Goal: Task Accomplishment & Management: Use online tool/utility

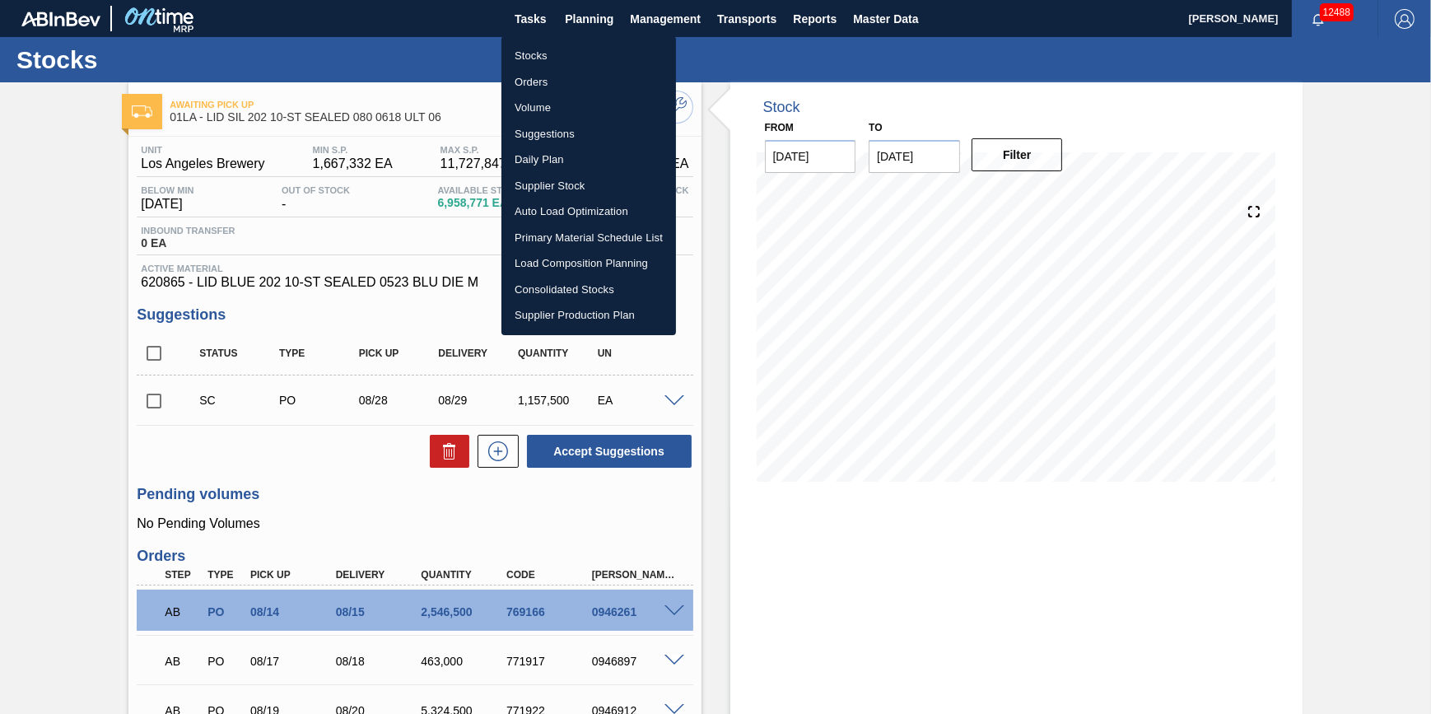
click at [566, 47] on li "Stocks" at bounding box center [589, 56] width 175 height 26
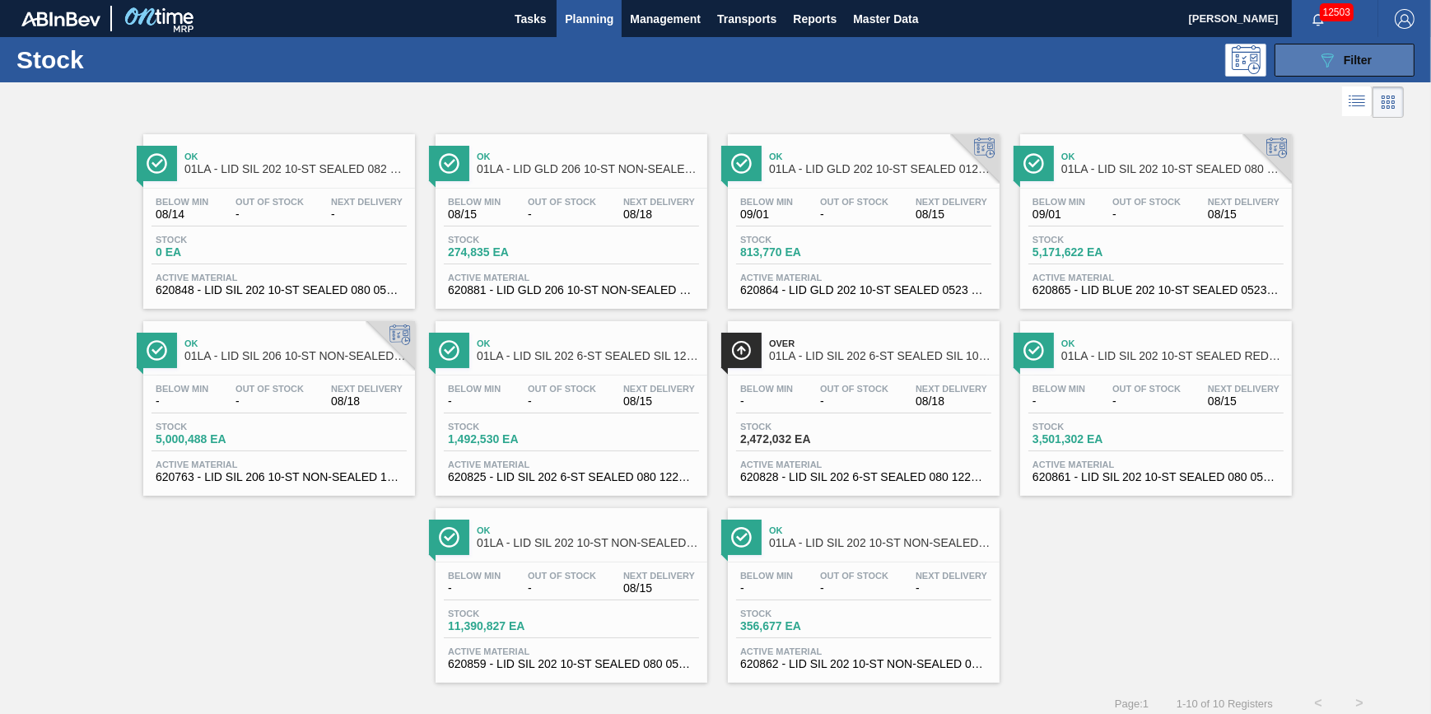
click at [1334, 58] on icon "089F7B8B-B2A5-4AFE-B5C0-19BA573D28AC" at bounding box center [1328, 60] width 20 height 20
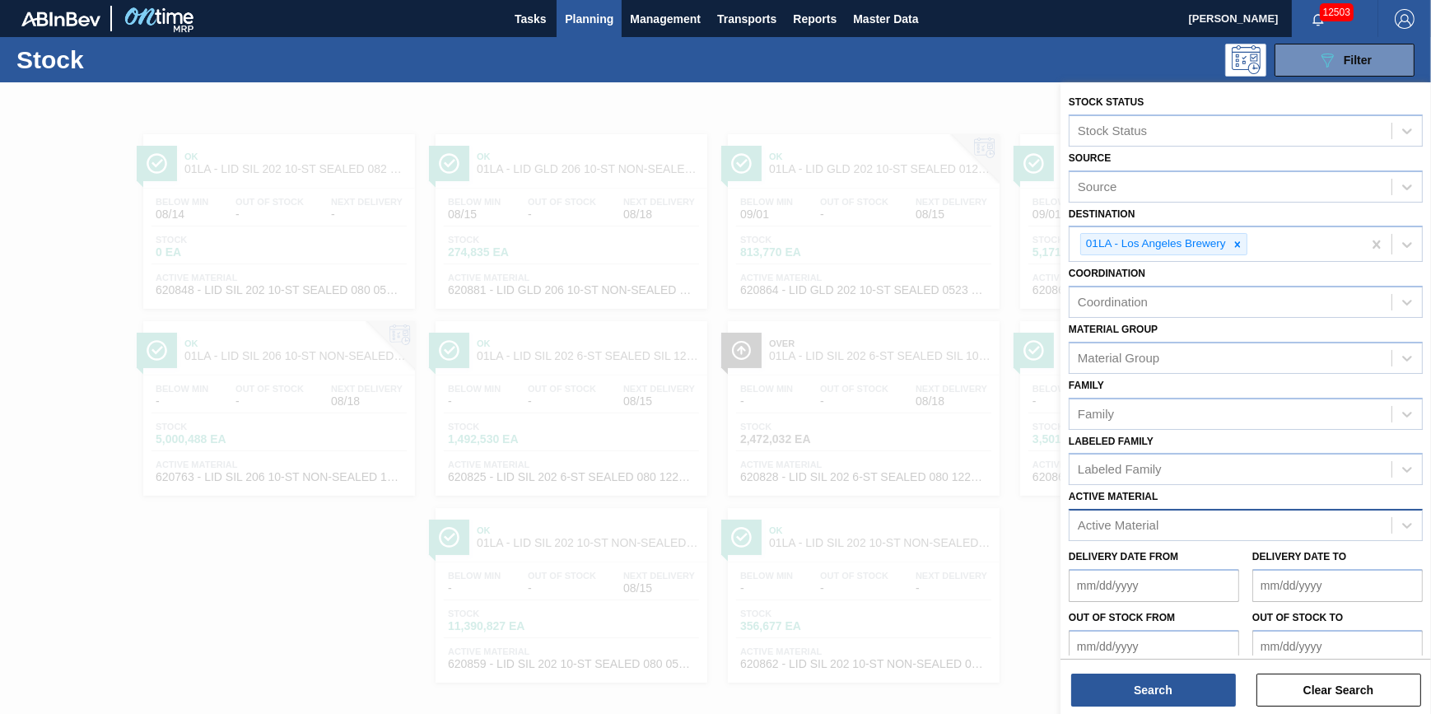
click at [1314, 521] on div "Active Material" at bounding box center [1231, 526] width 322 height 24
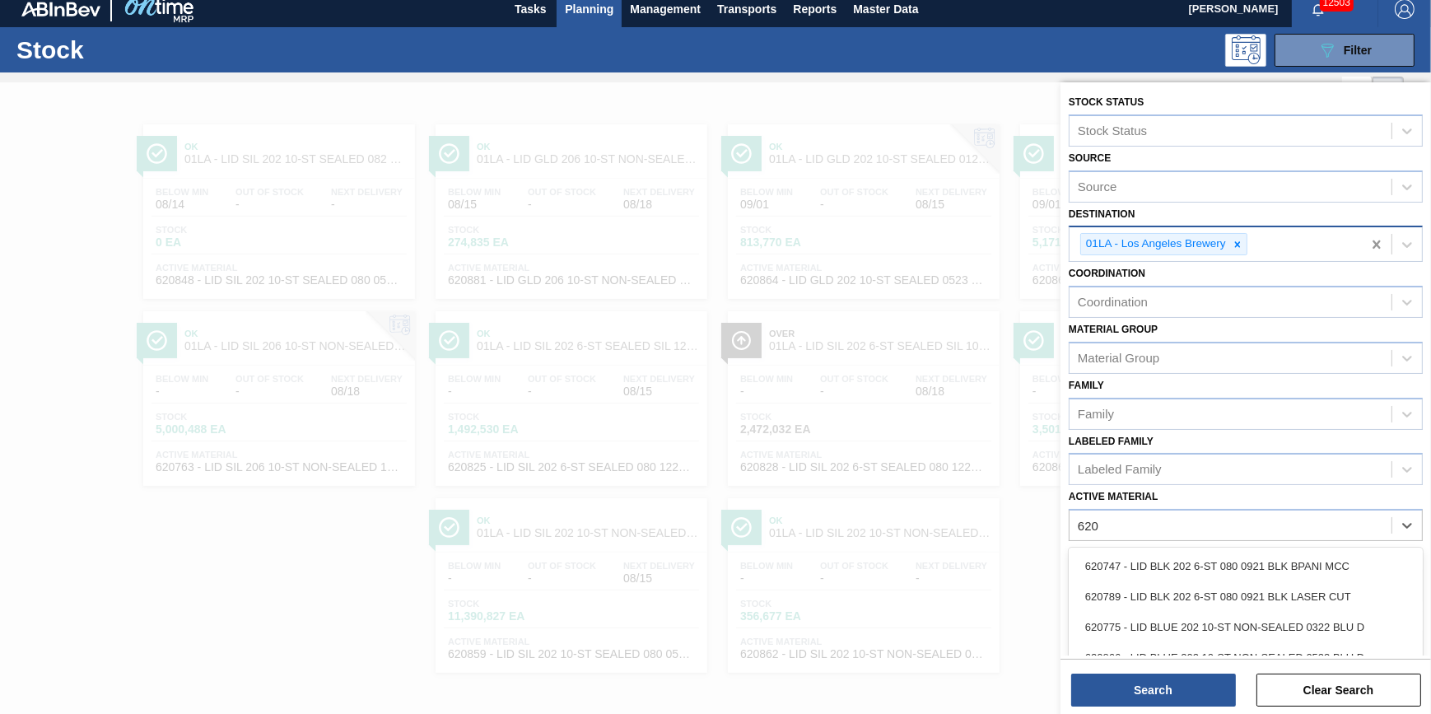
type Material "620"
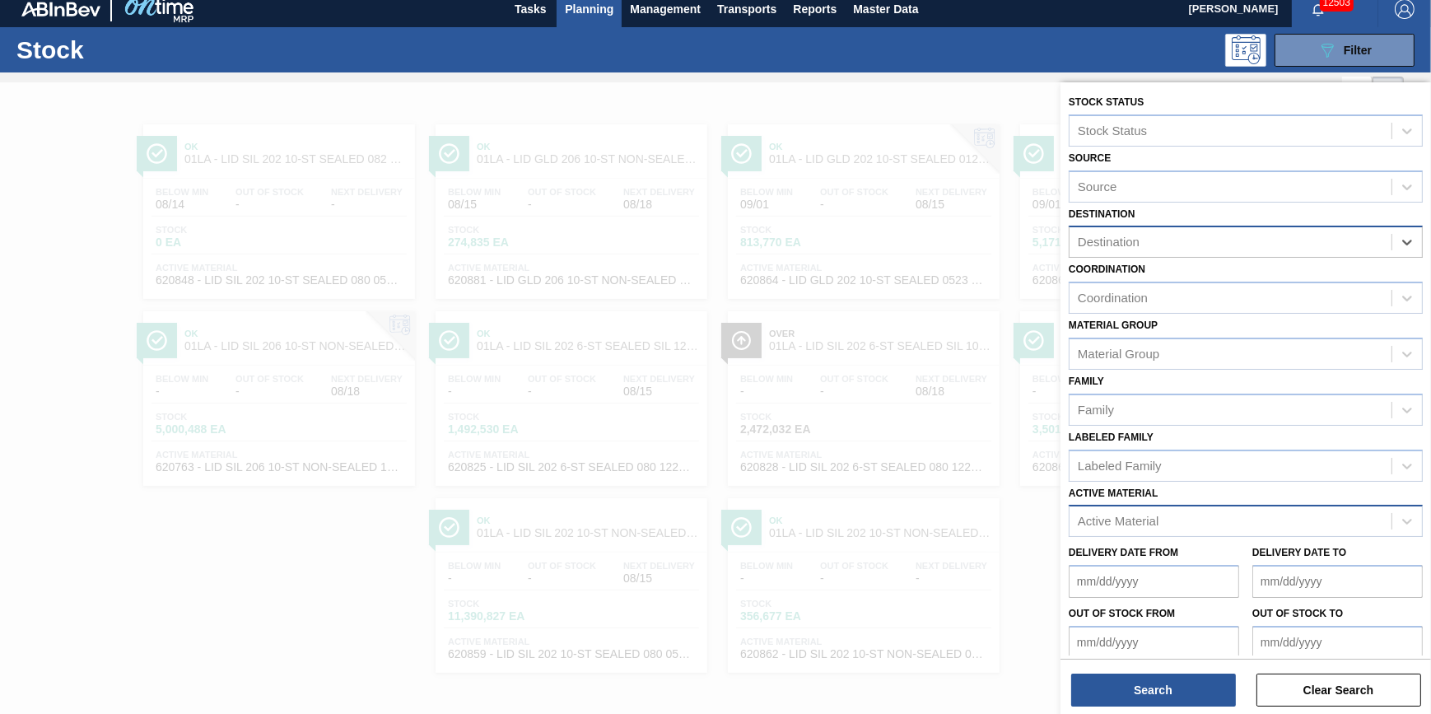
click at [1260, 511] on div "Active Material" at bounding box center [1231, 522] width 322 height 24
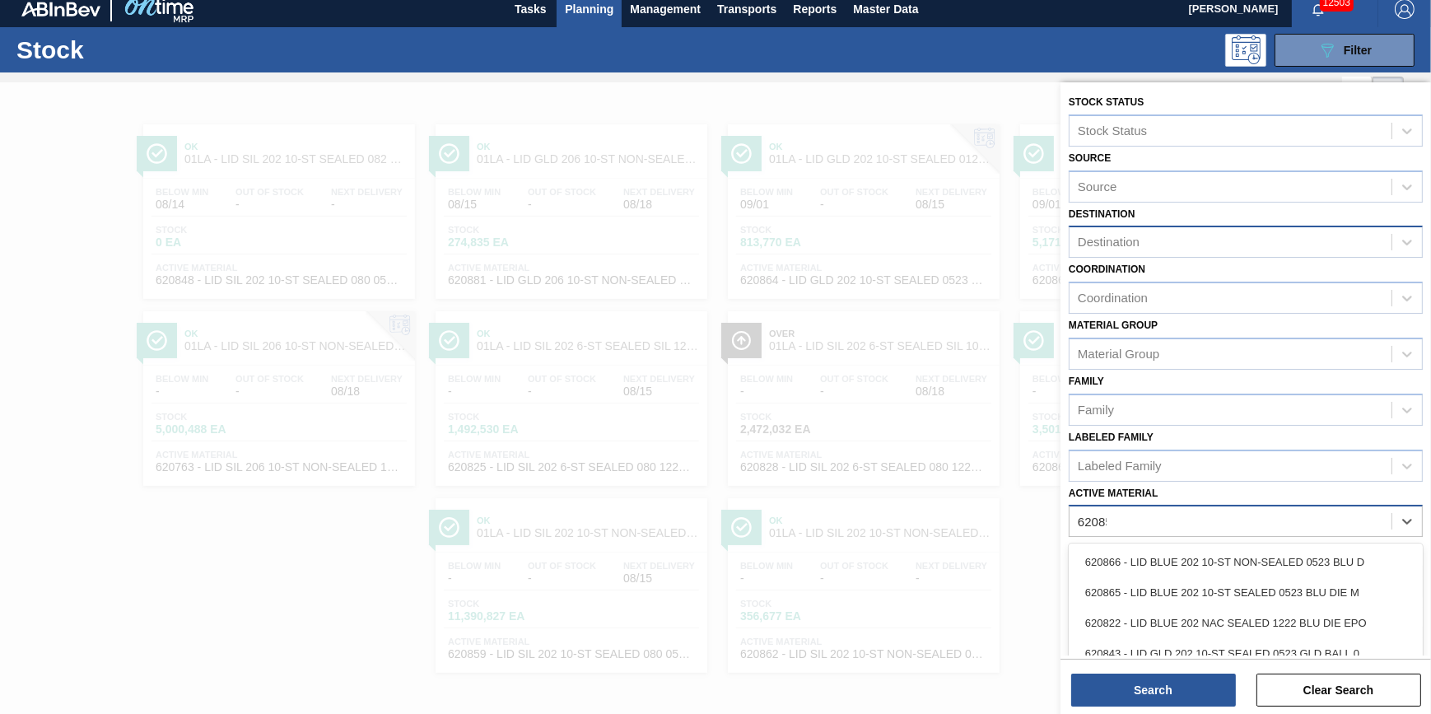
type Material "620857"
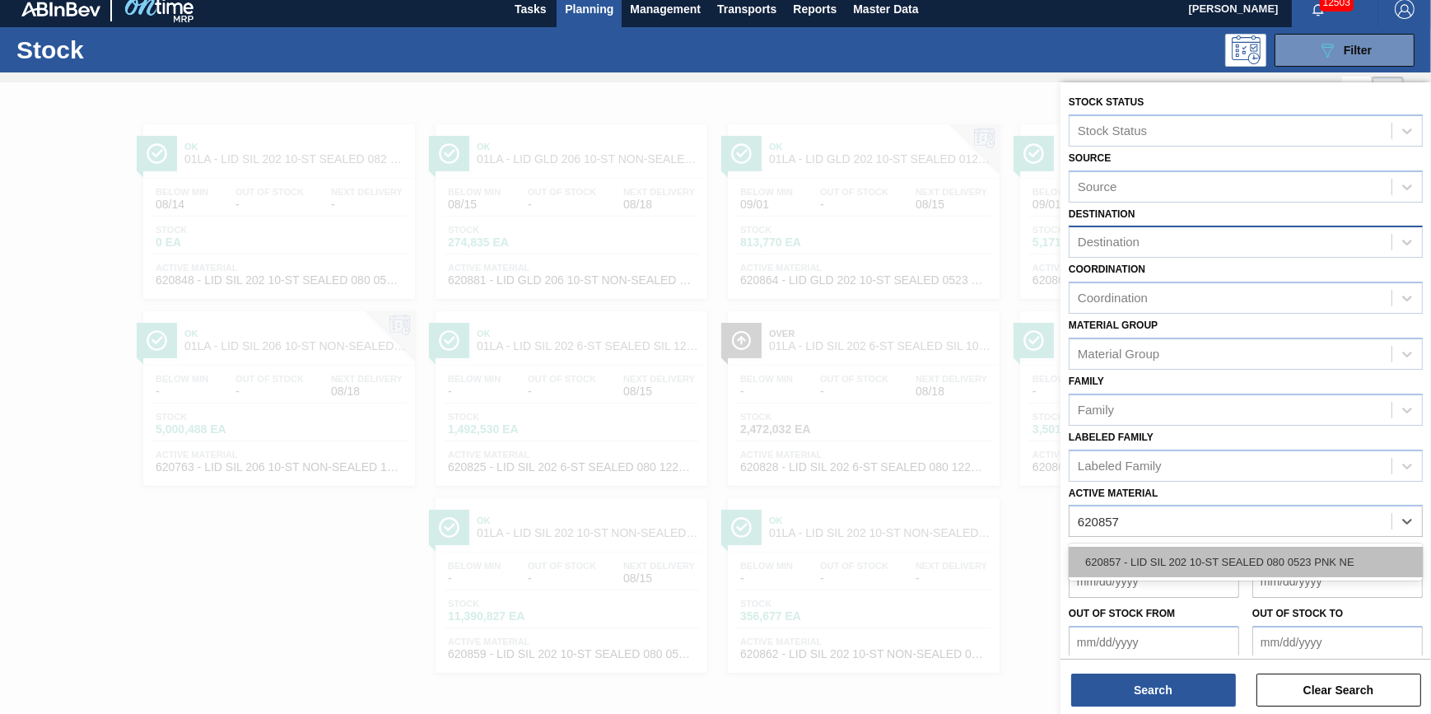
click at [1219, 557] on div "620857 - LID SIL 202 10-ST SEALED 080 0523 PNK NE" at bounding box center [1246, 562] width 354 height 30
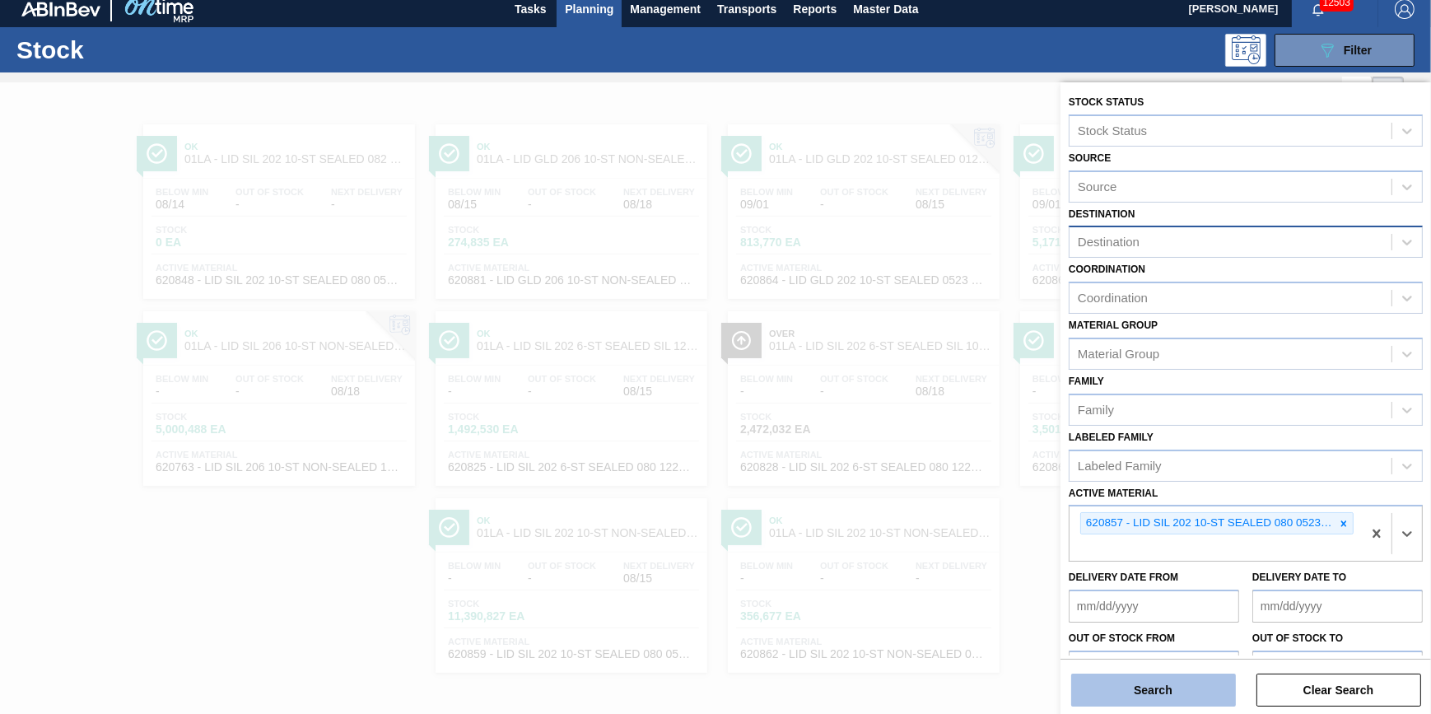
click at [1162, 699] on button "Search" at bounding box center [1153, 690] width 165 height 33
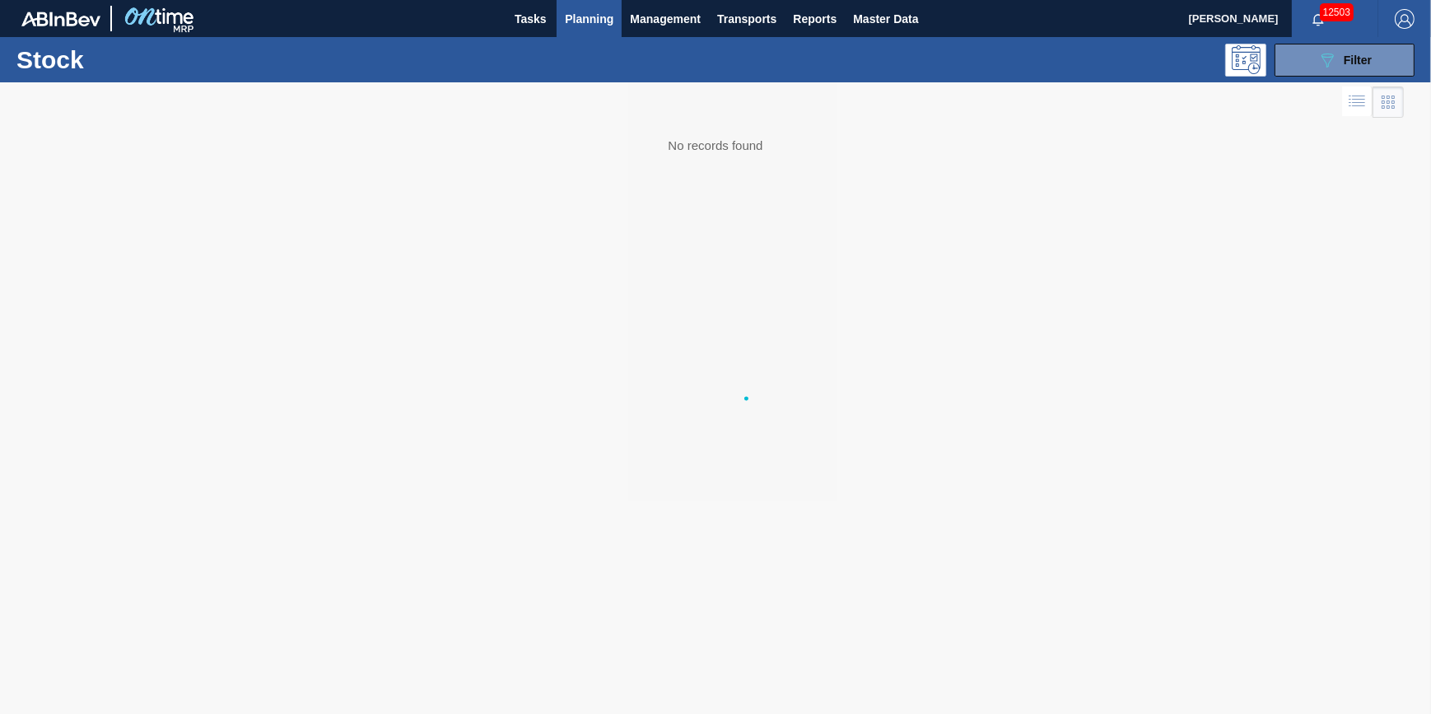
scroll to position [0, 0]
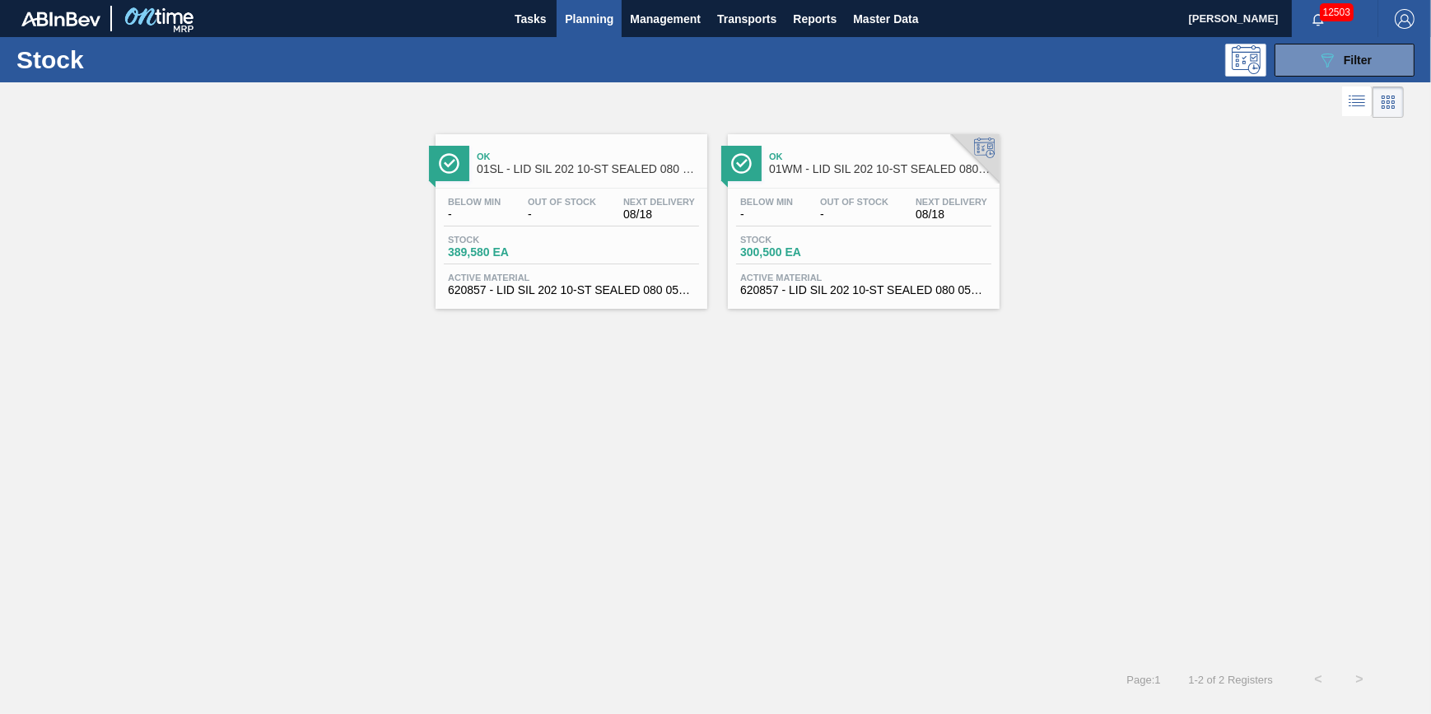
click at [975, 184] on div "Ok 01WM - LID SIL 202 10-ST SEALED 080 0520 PNK NE Below Min - Out Of Stock - N…" at bounding box center [864, 221] width 272 height 175
click at [1332, 64] on icon "089F7B8B-B2A5-4AFE-B5C0-19BA573D28AC" at bounding box center [1328, 60] width 20 height 20
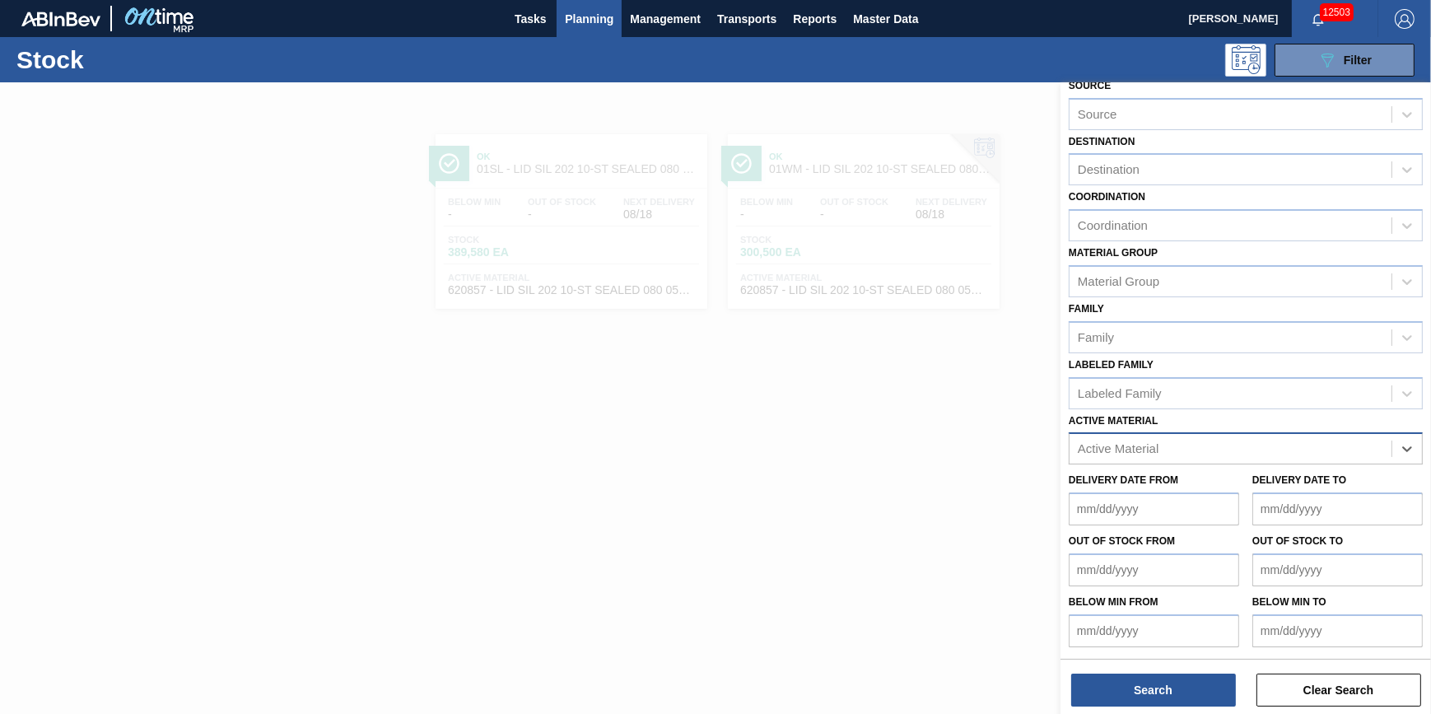
scroll to position [70, 0]
type Material "620587"
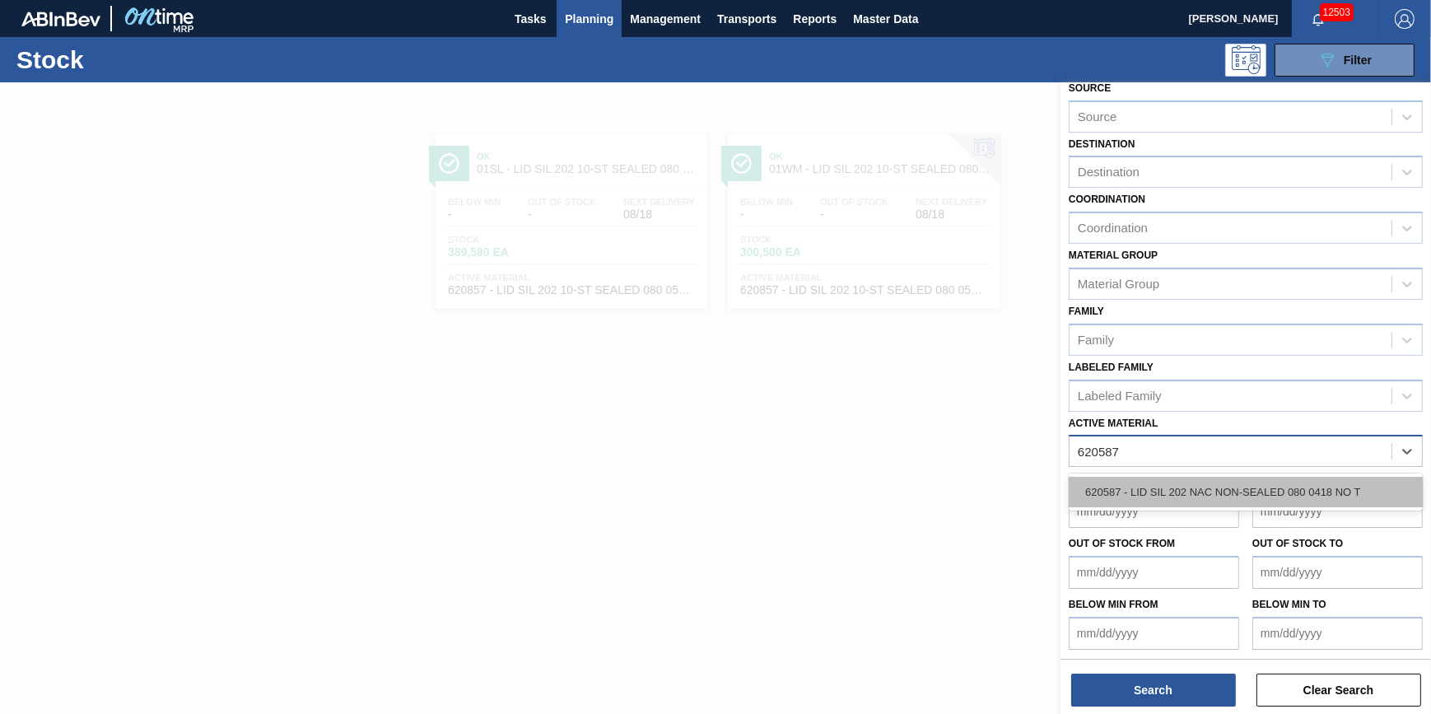
click at [1161, 488] on div "620587 - LID SIL 202 NAC NON-SEALED 080 0418 NO T" at bounding box center [1246, 492] width 354 height 30
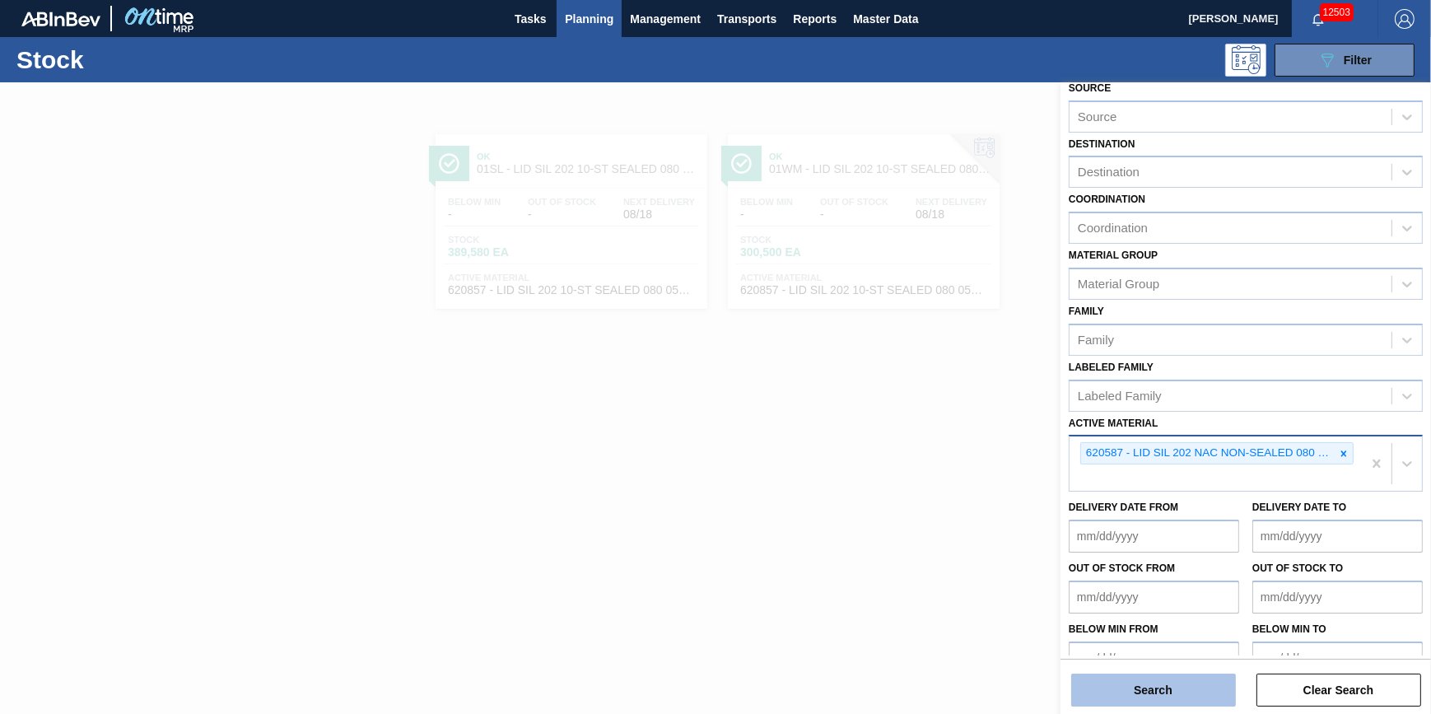
click at [1161, 684] on button "Search" at bounding box center [1153, 690] width 165 height 33
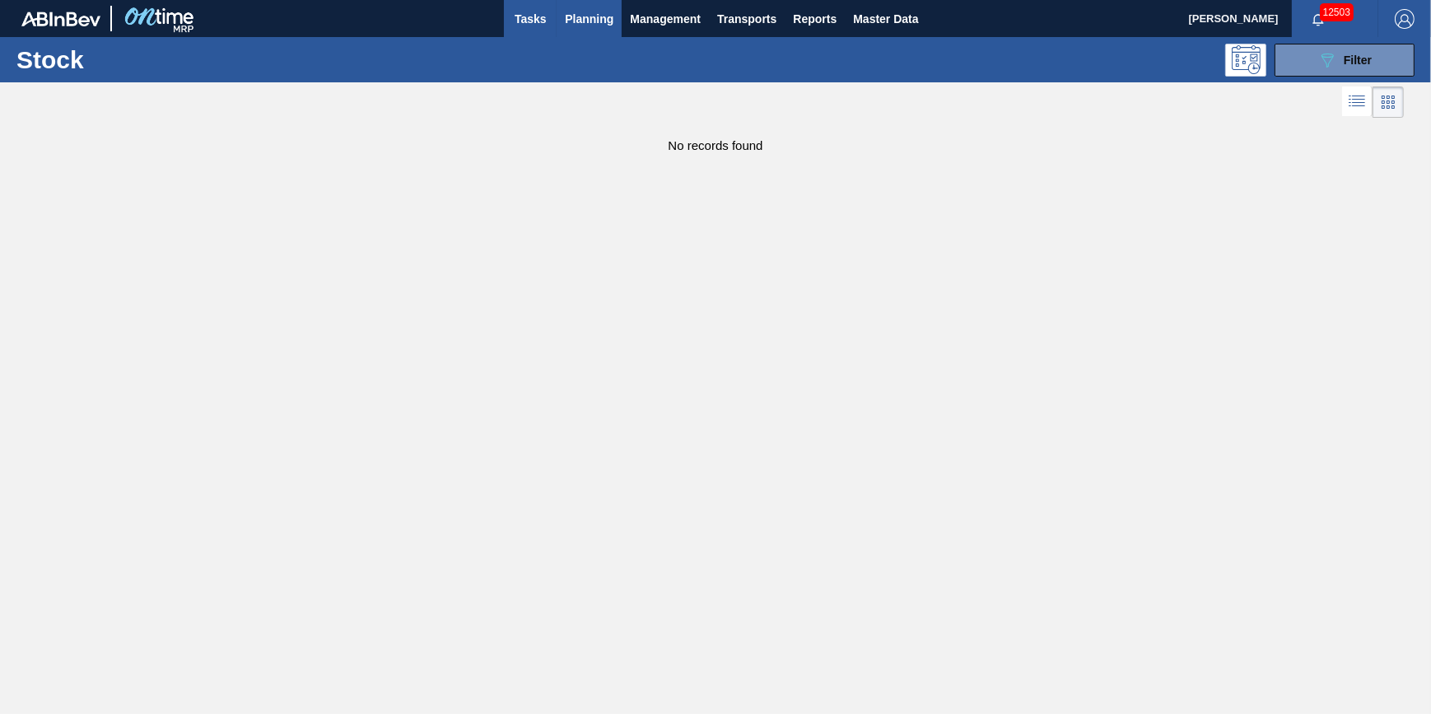
click at [529, 15] on span "Tasks" at bounding box center [530, 19] width 36 height 20
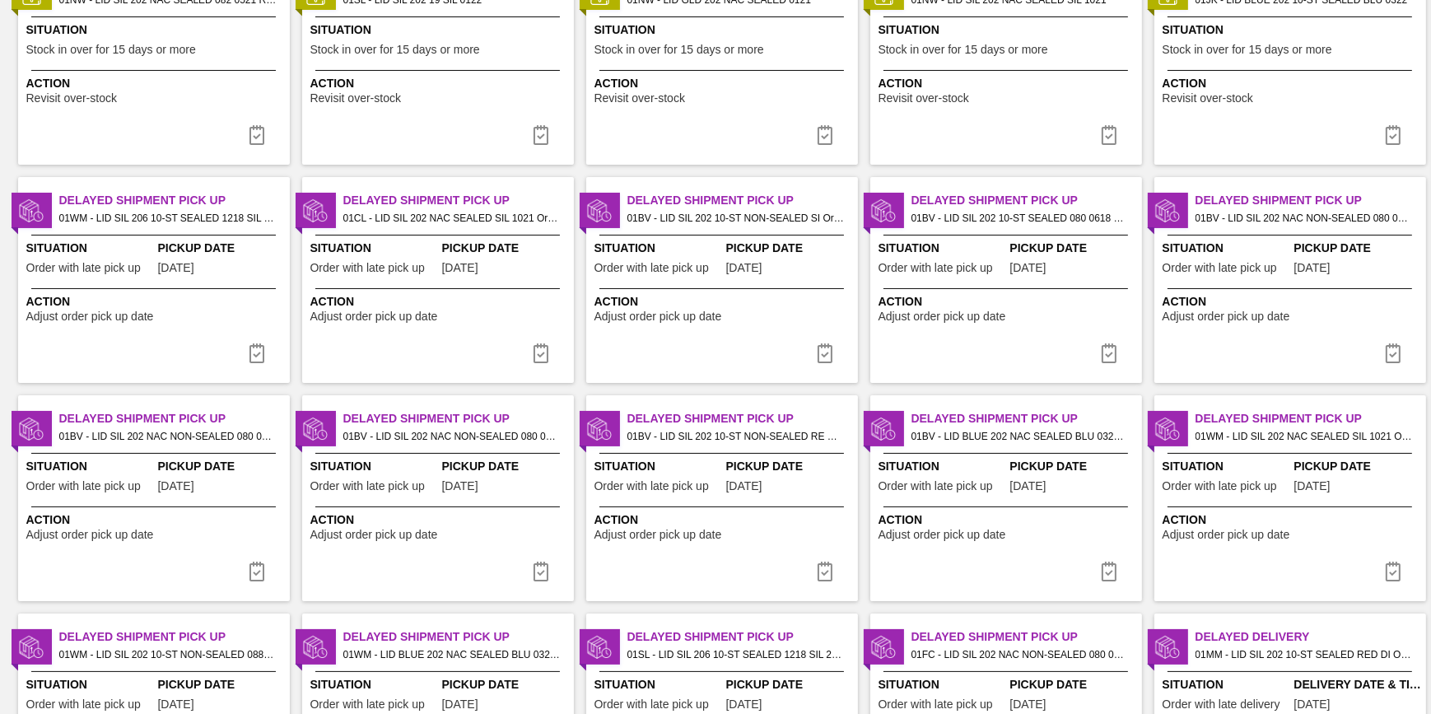
scroll to position [165, 0]
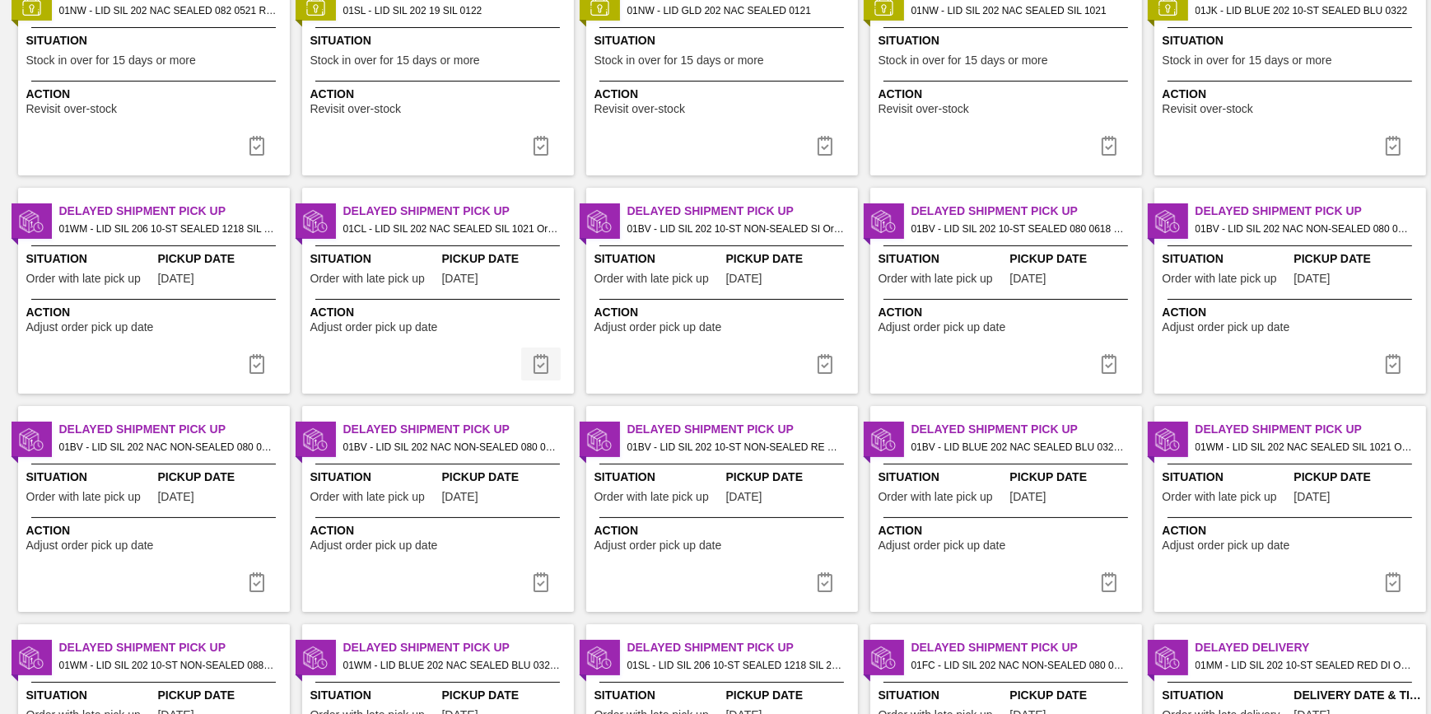
click at [549, 362] on button at bounding box center [541, 364] width 40 height 33
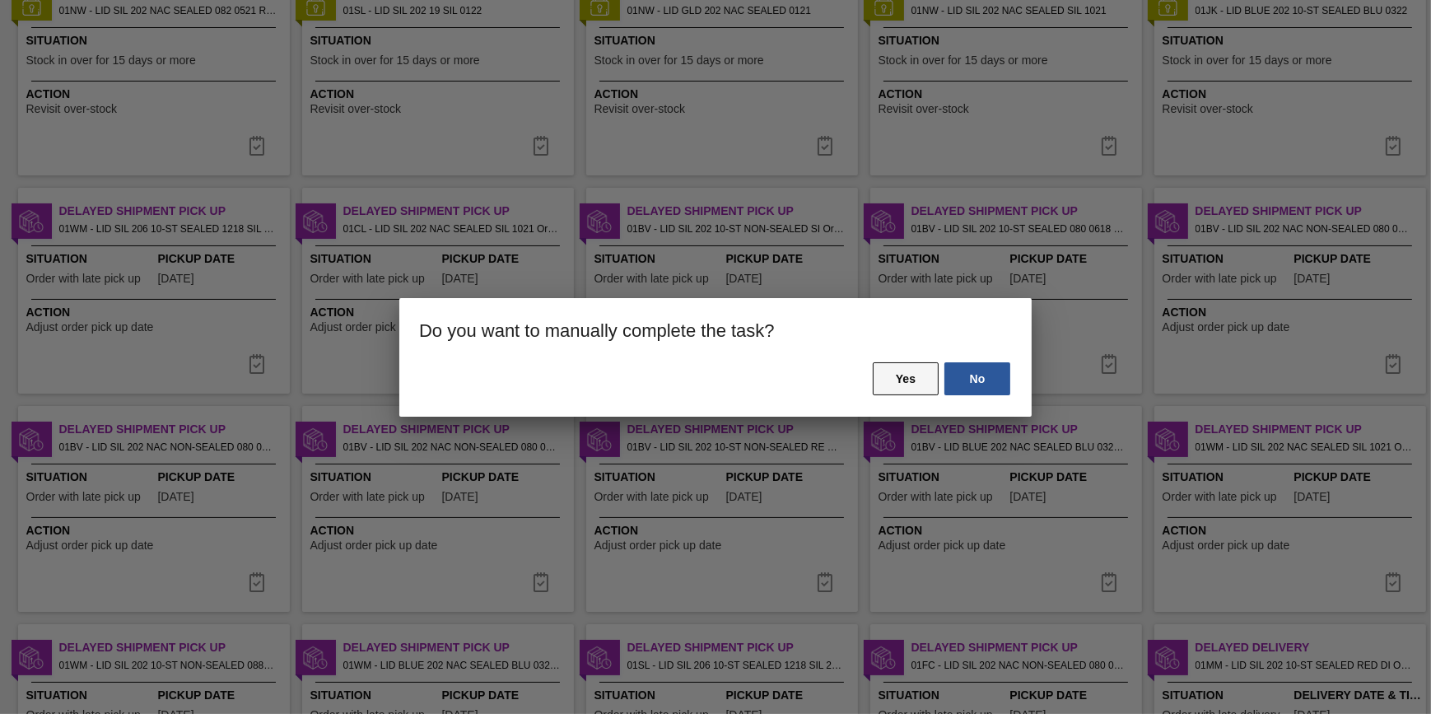
click at [899, 380] on button "Yes" at bounding box center [906, 378] width 66 height 33
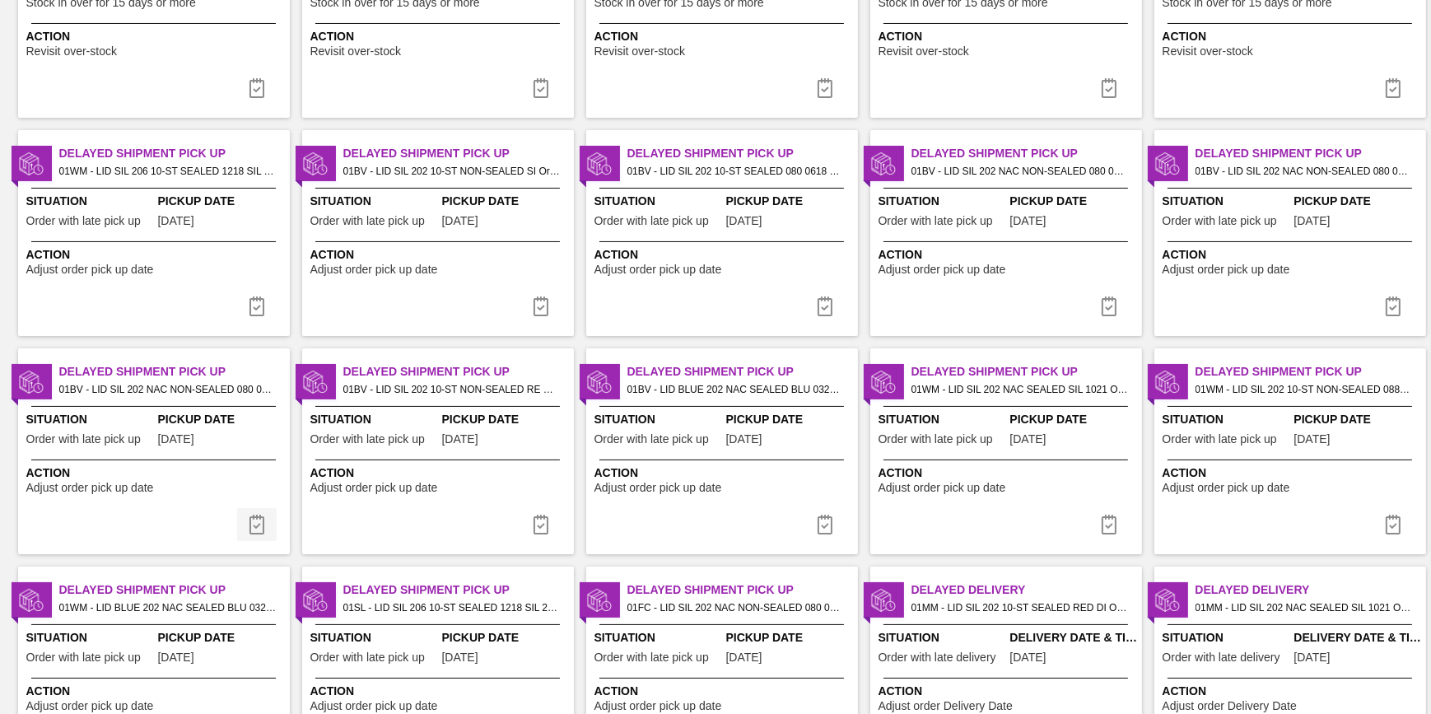
scroll to position [224, 0]
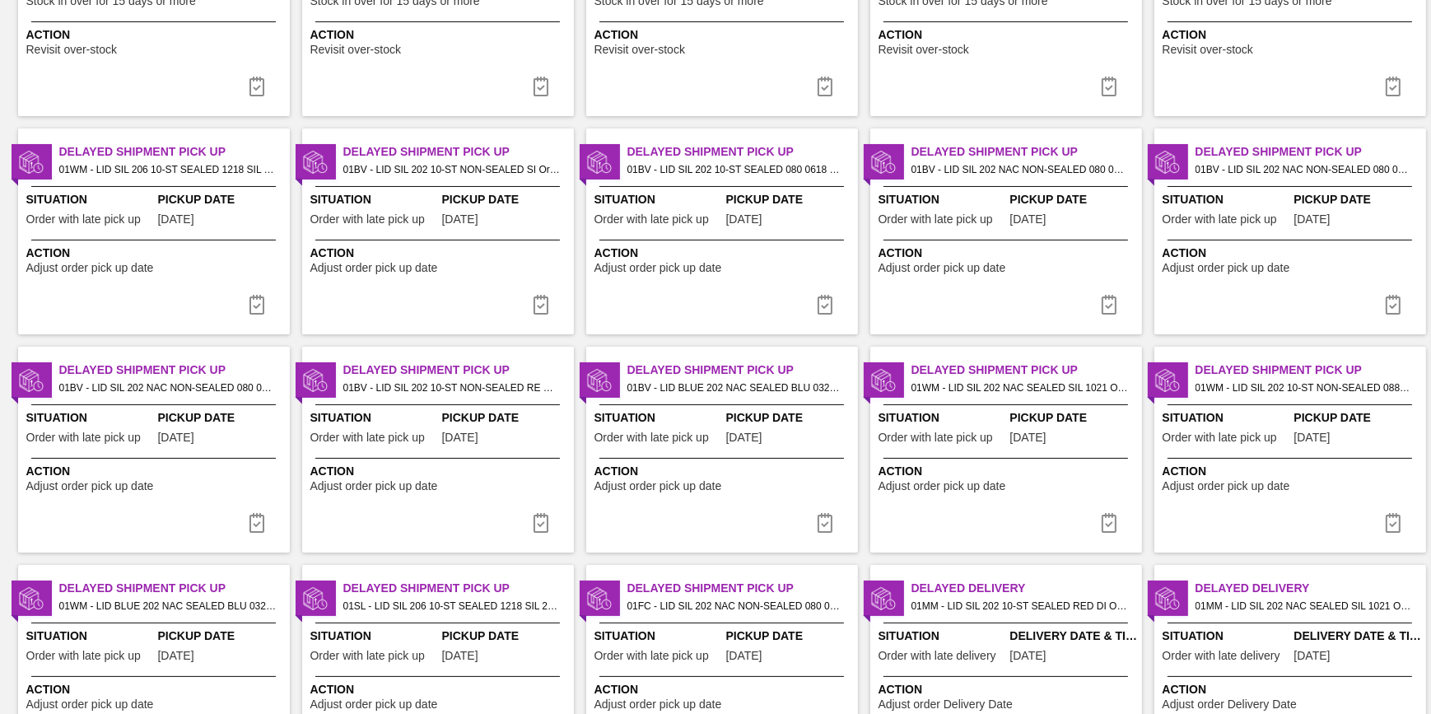
click at [1114, 519] on img at bounding box center [1109, 523] width 20 height 20
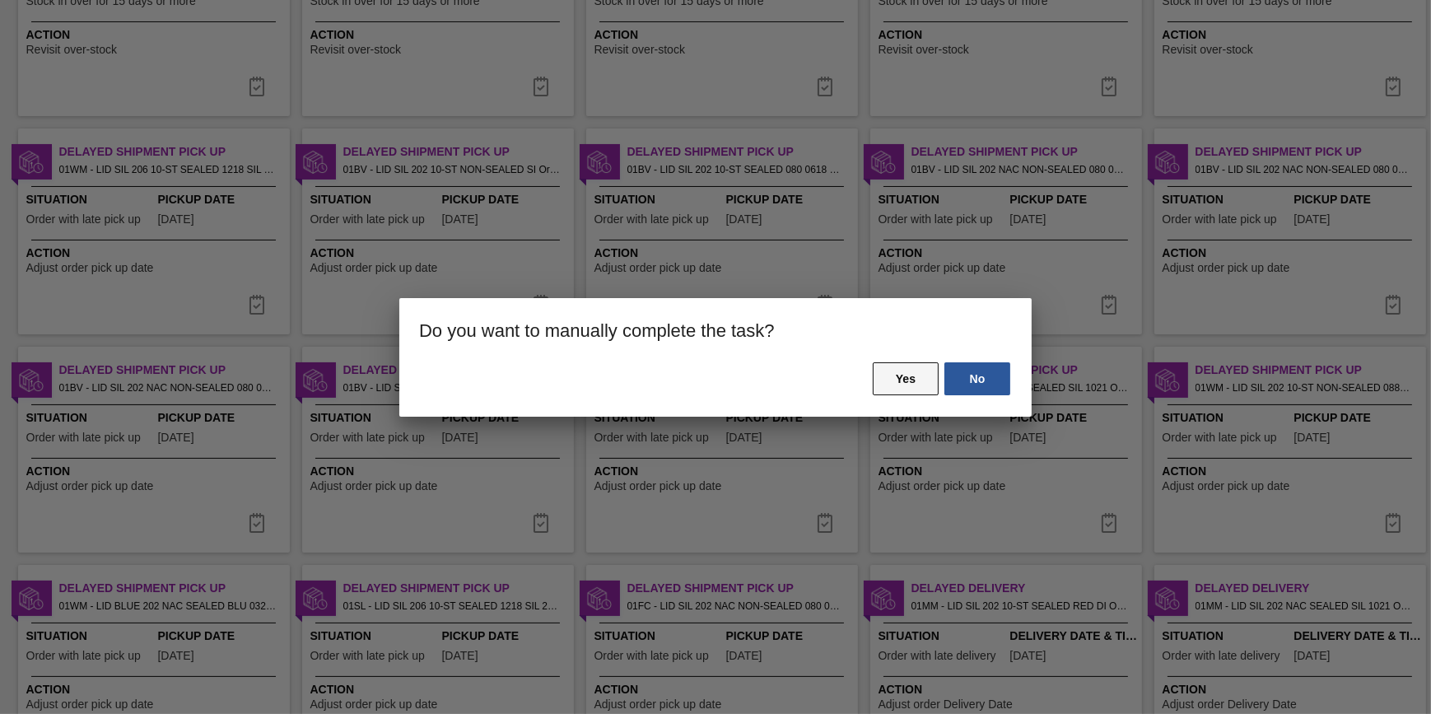
click at [878, 386] on button "Yes" at bounding box center [906, 378] width 66 height 33
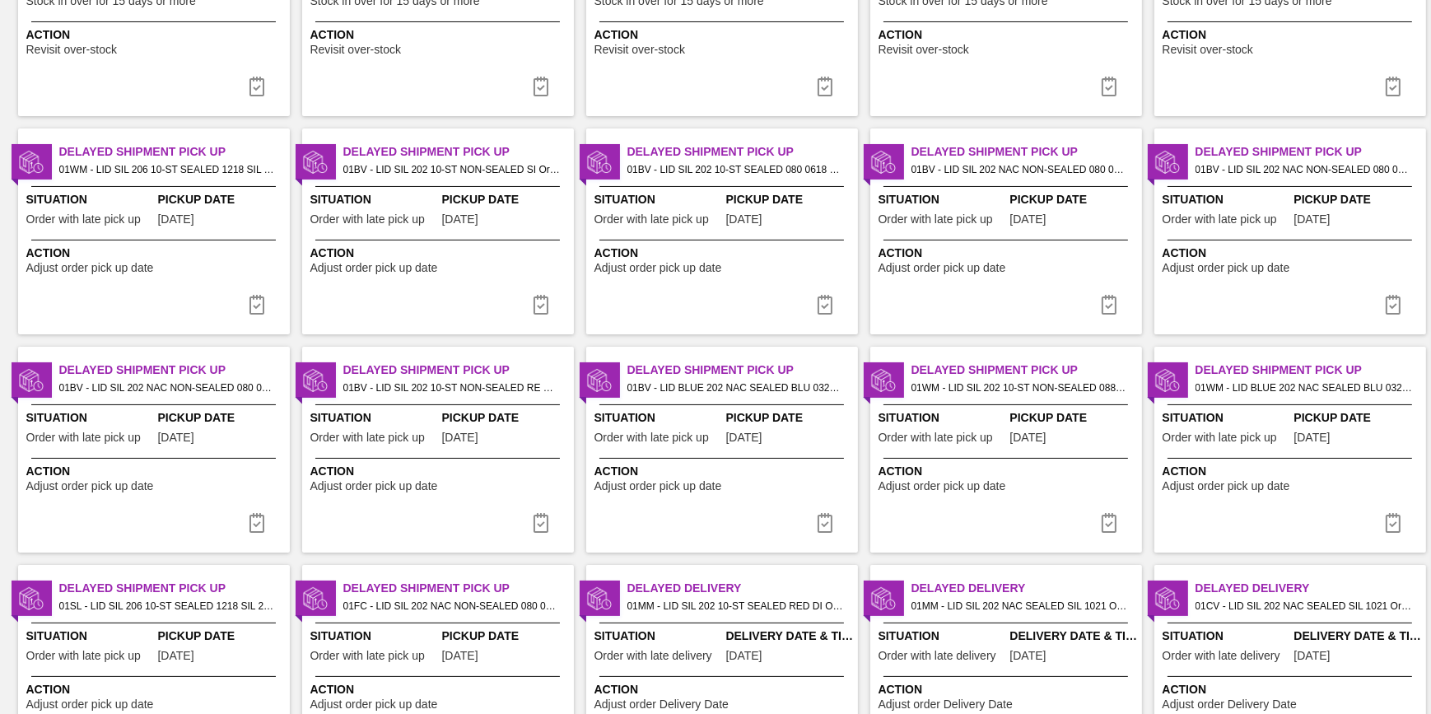
click at [1104, 522] on img at bounding box center [1109, 523] width 20 height 20
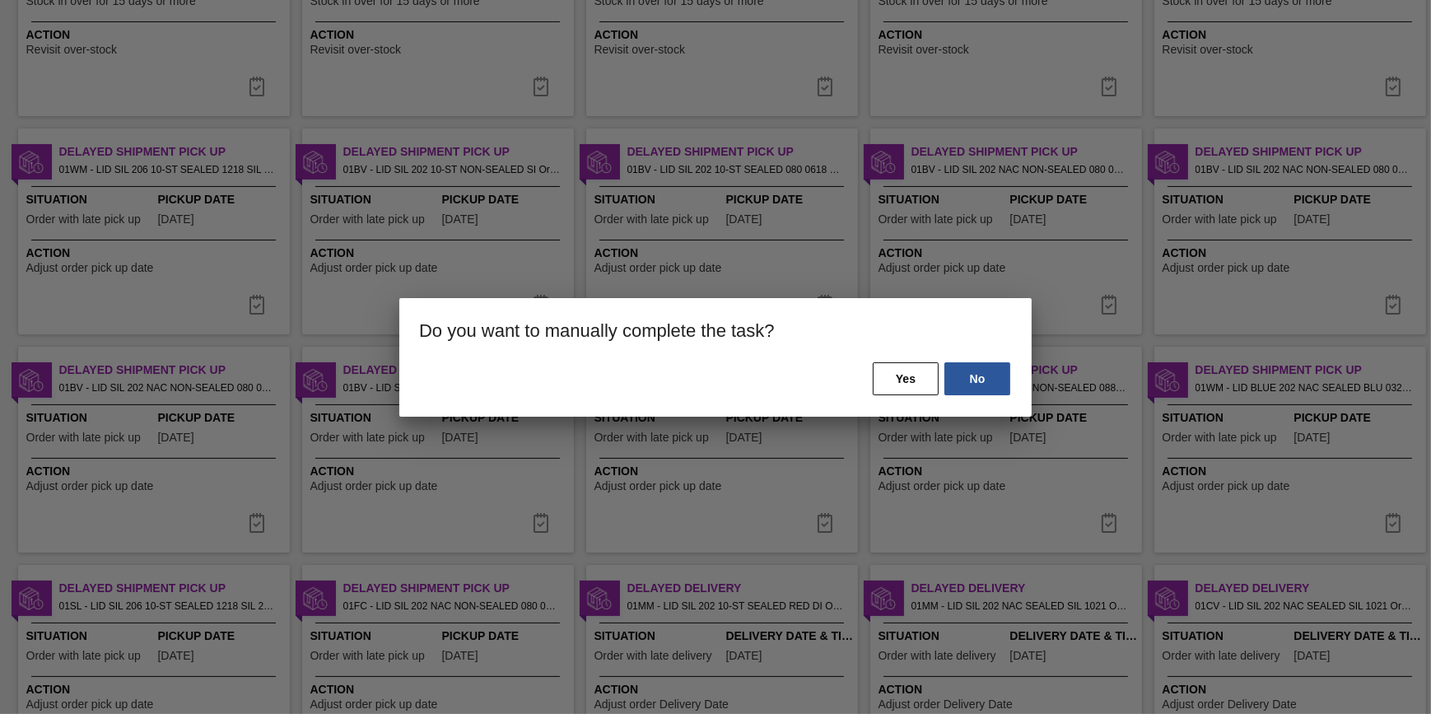
click at [871, 374] on div "No Yes" at bounding box center [715, 389] width 633 height 56
click at [878, 373] on button "Yes" at bounding box center [906, 378] width 66 height 33
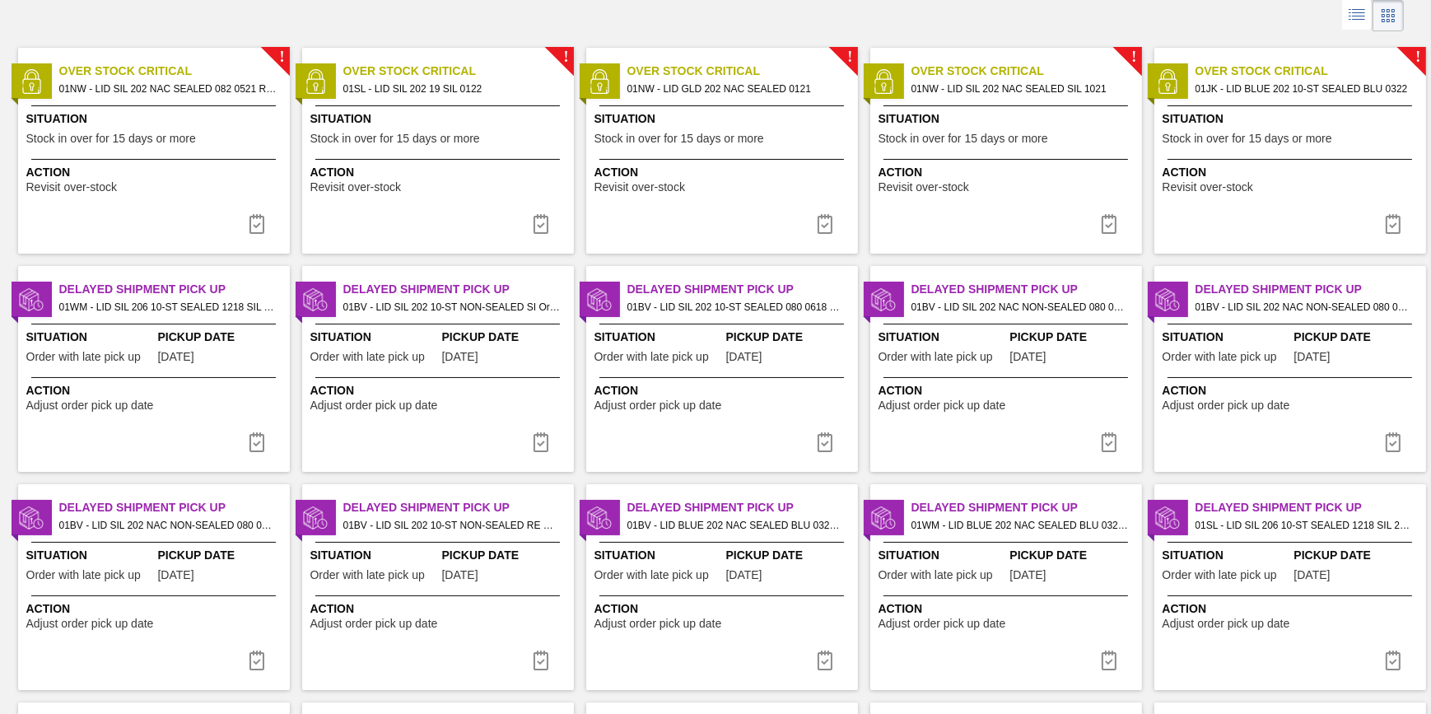
scroll to position [149, 0]
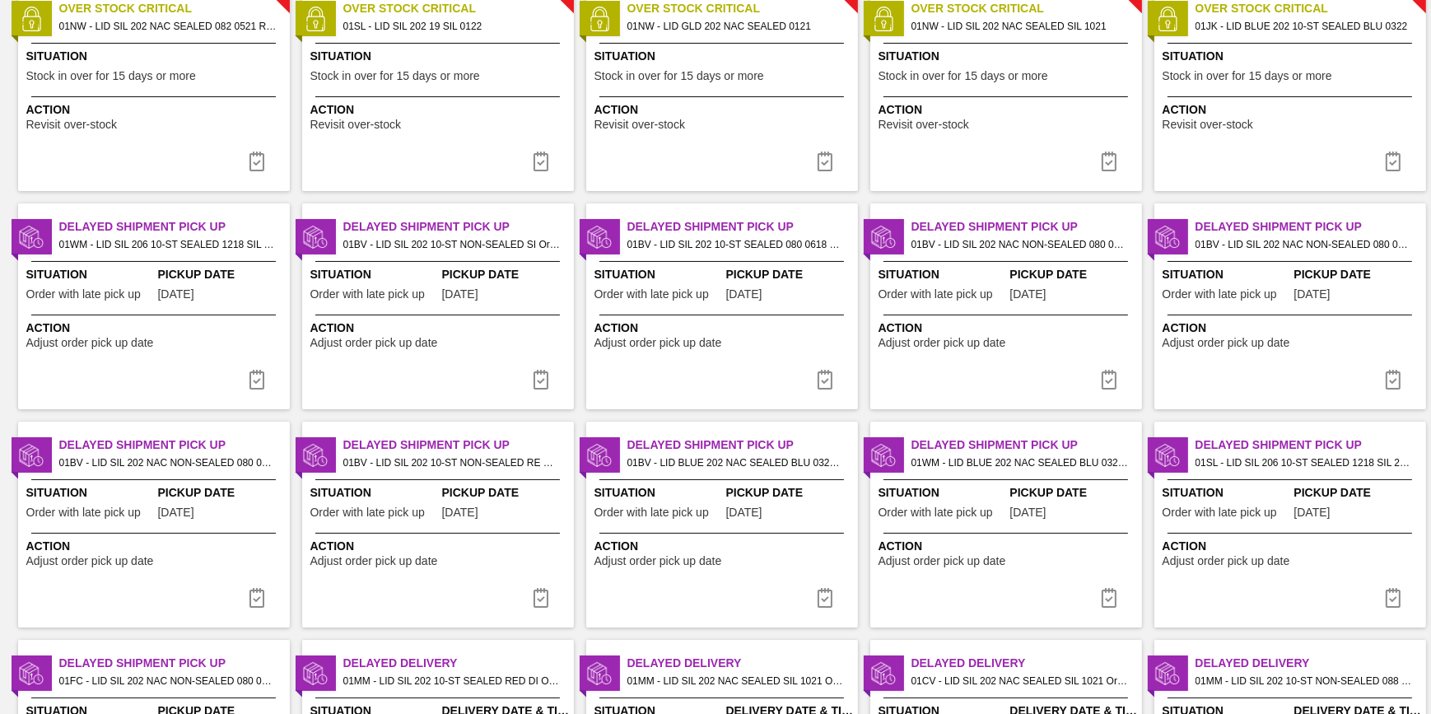
drag, startPoint x: 1102, startPoint y: 590, endPoint x: 1086, endPoint y: 538, distance: 54.2
click at [1102, 590] on img at bounding box center [1109, 598] width 20 height 20
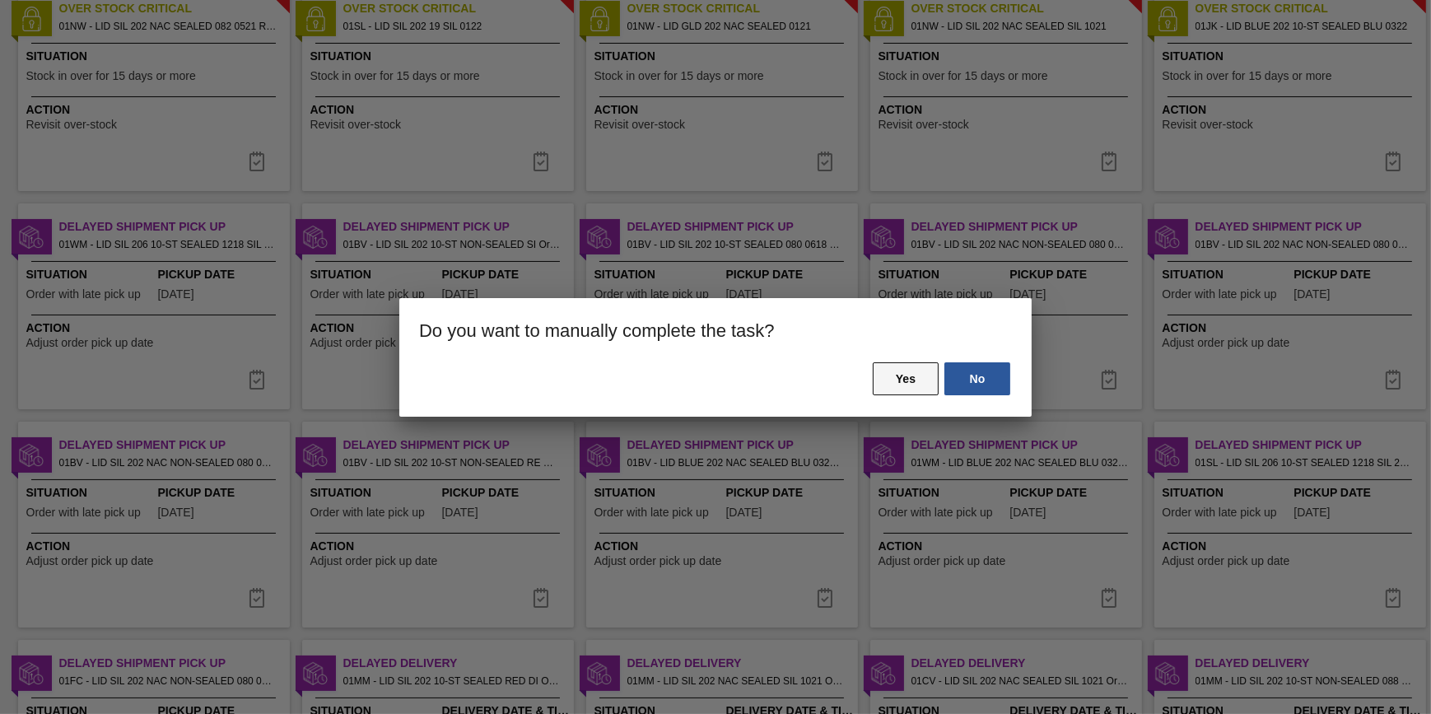
click at [916, 387] on button "Yes" at bounding box center [906, 378] width 66 height 33
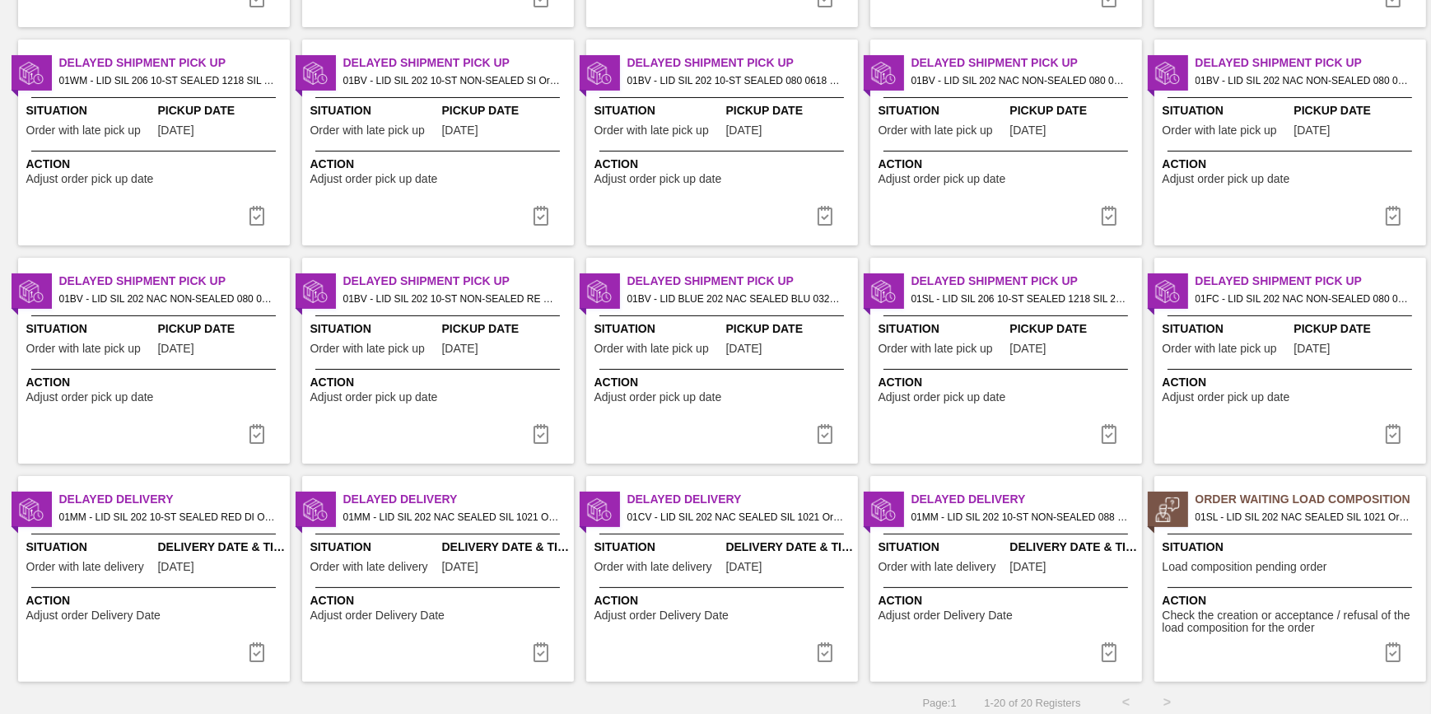
scroll to position [321, 0]
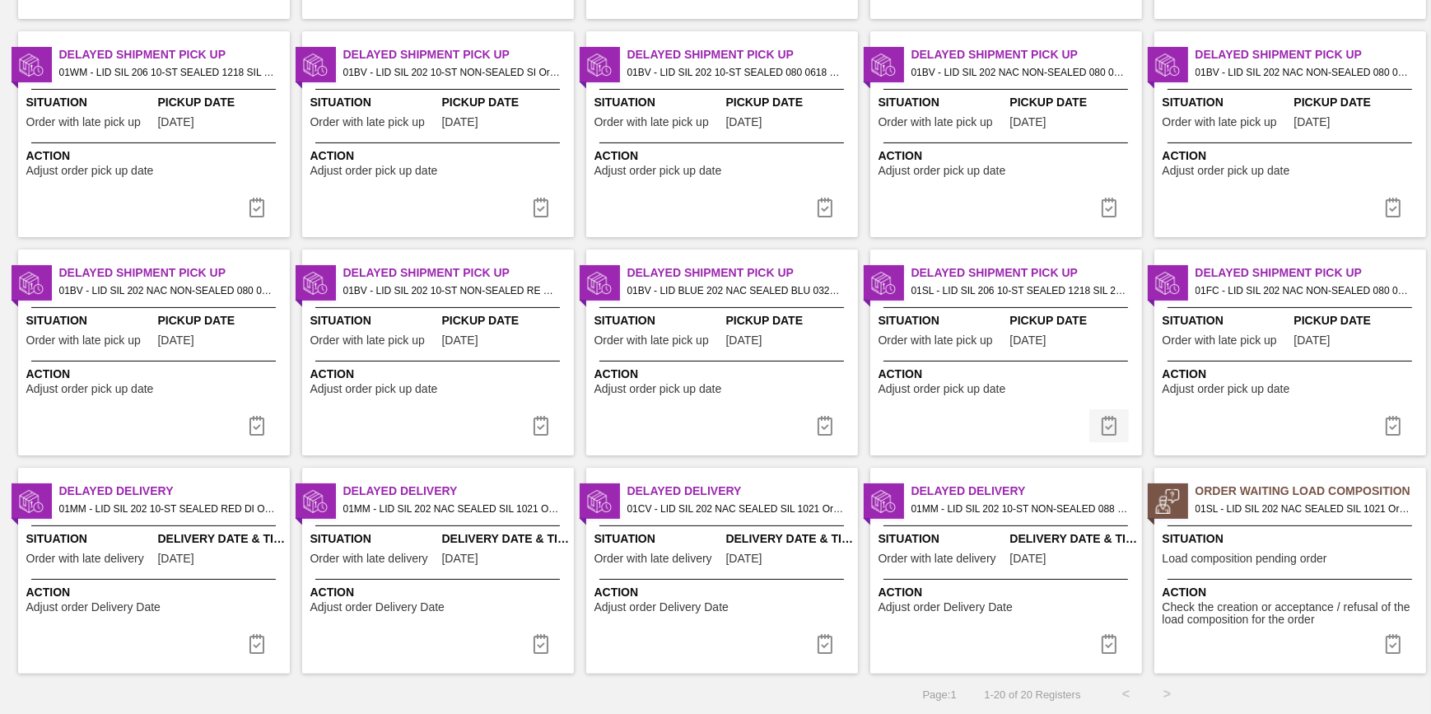
click at [1118, 423] on button at bounding box center [1110, 425] width 40 height 33
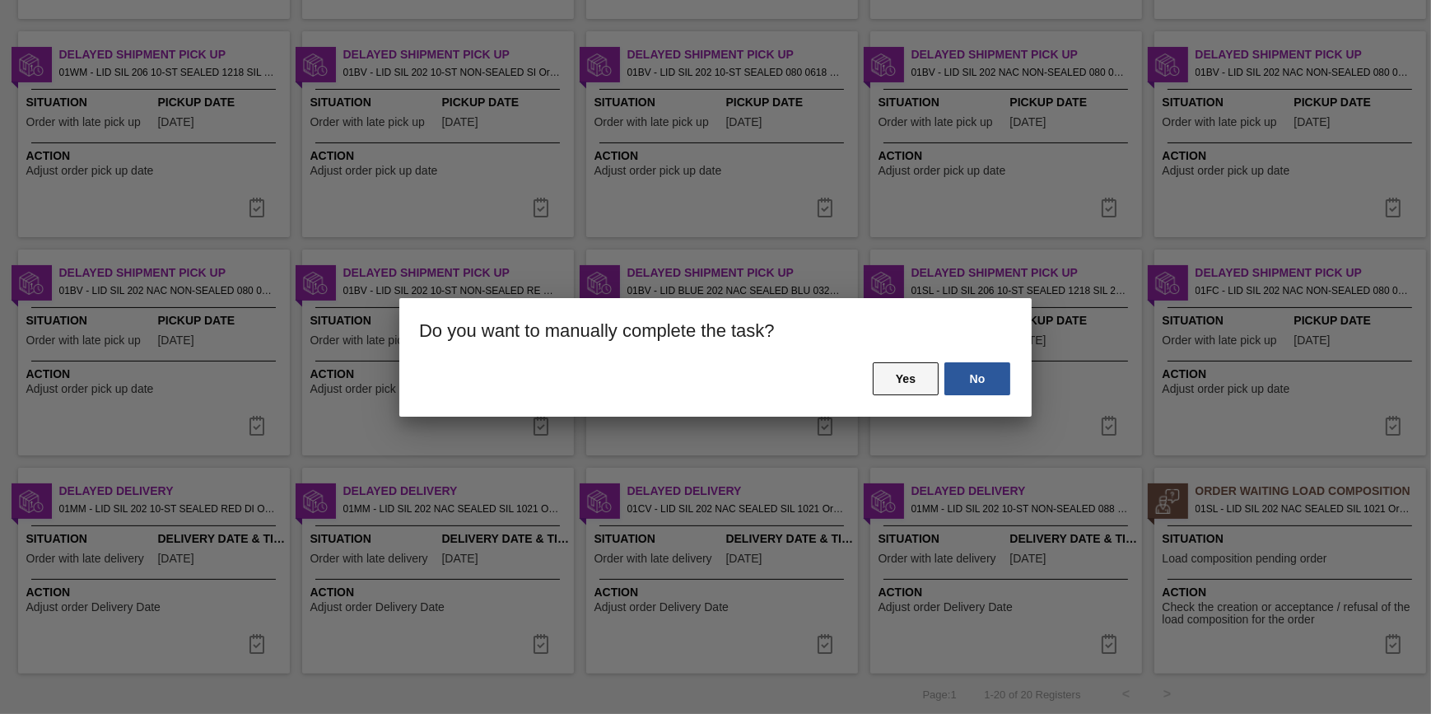
click at [880, 371] on button "Yes" at bounding box center [906, 378] width 66 height 33
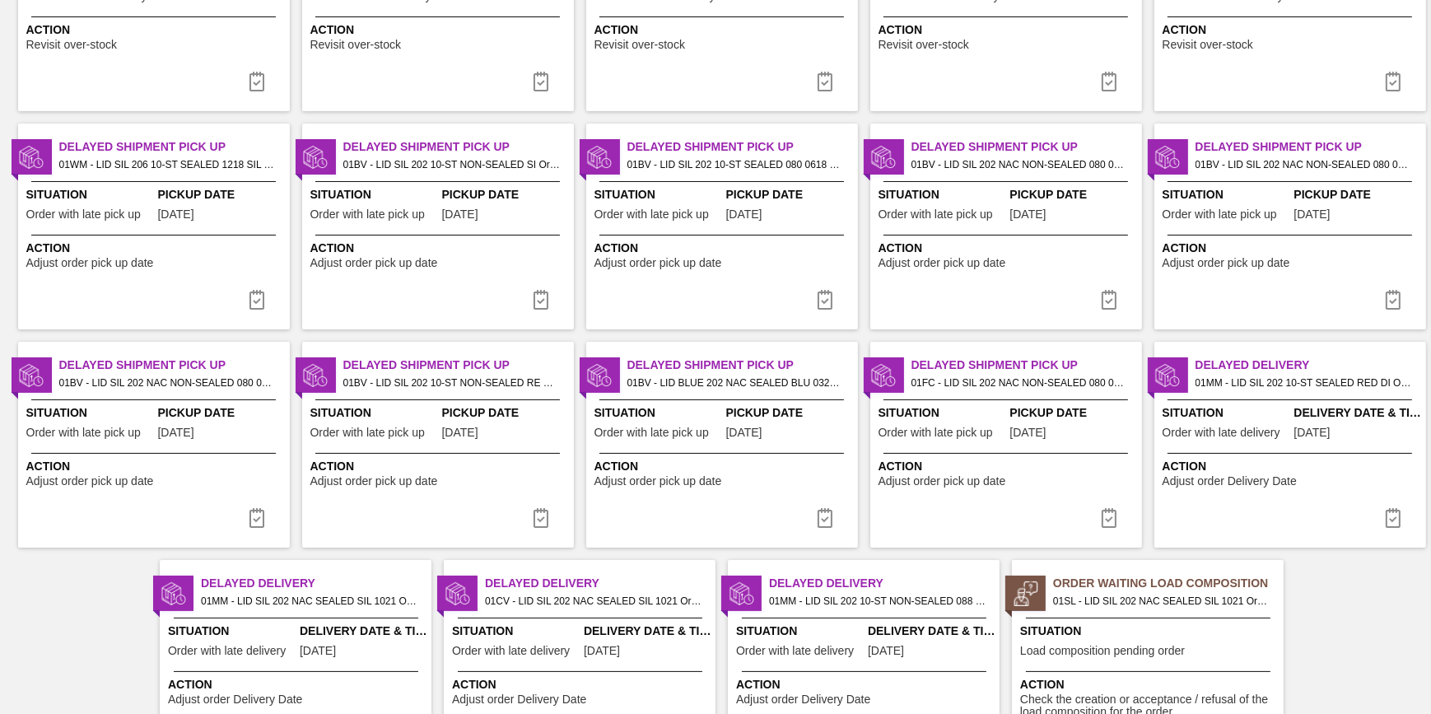
scroll to position [299, 0]
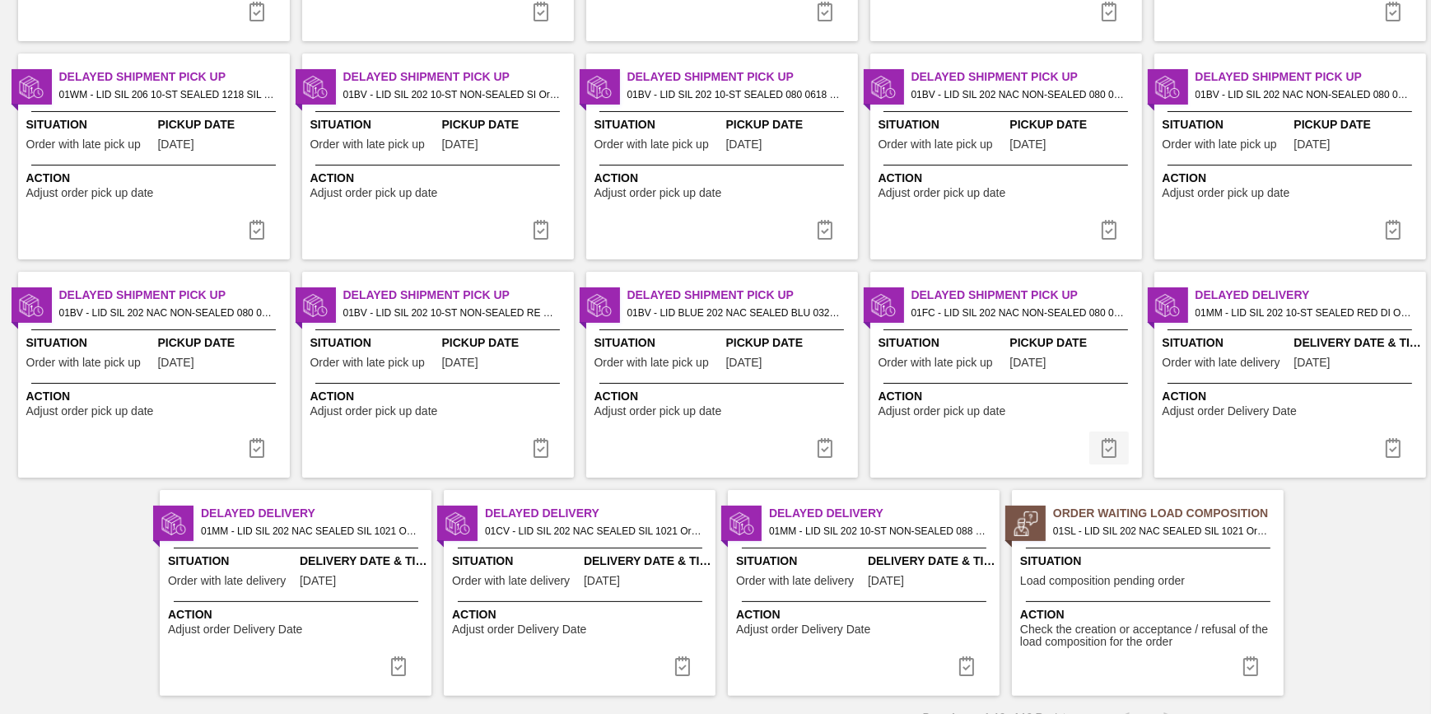
click at [1107, 442] on img at bounding box center [1109, 448] width 20 height 20
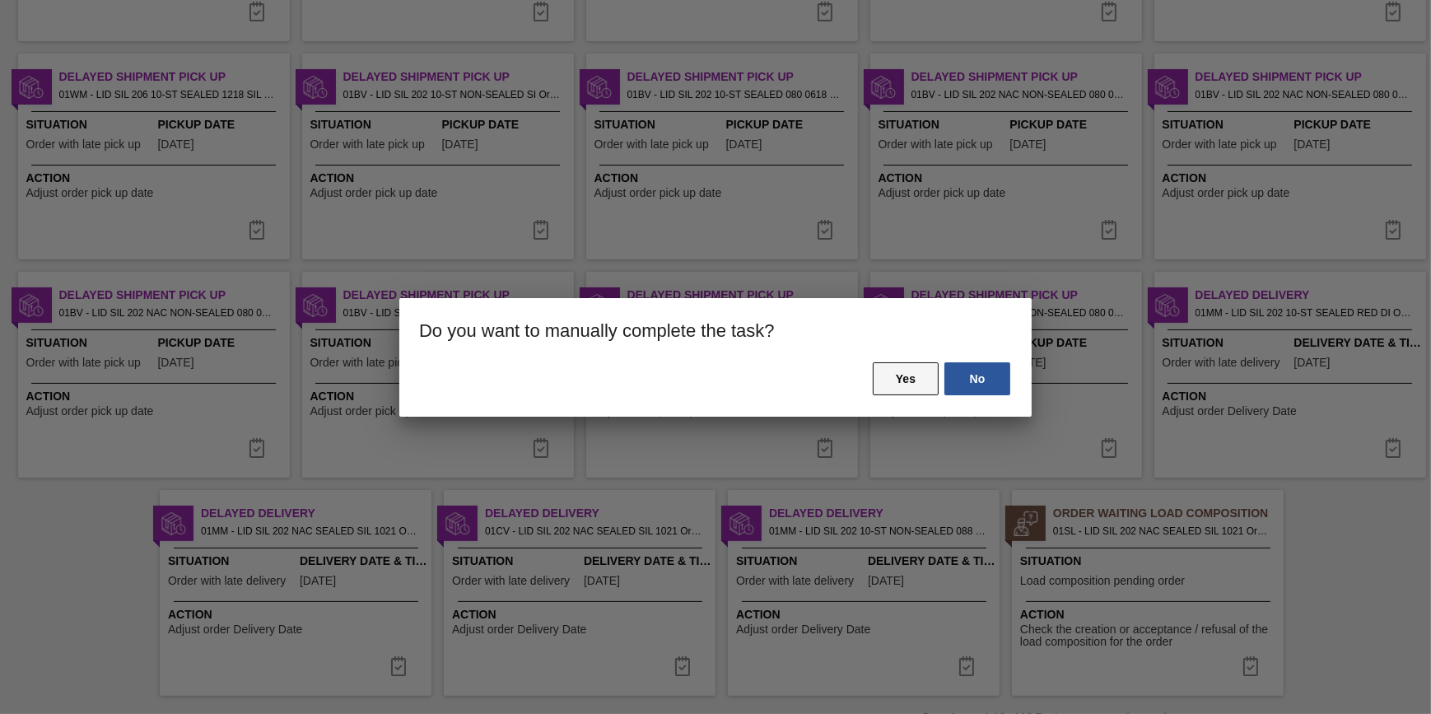
click at [930, 377] on button "Yes" at bounding box center [906, 378] width 66 height 33
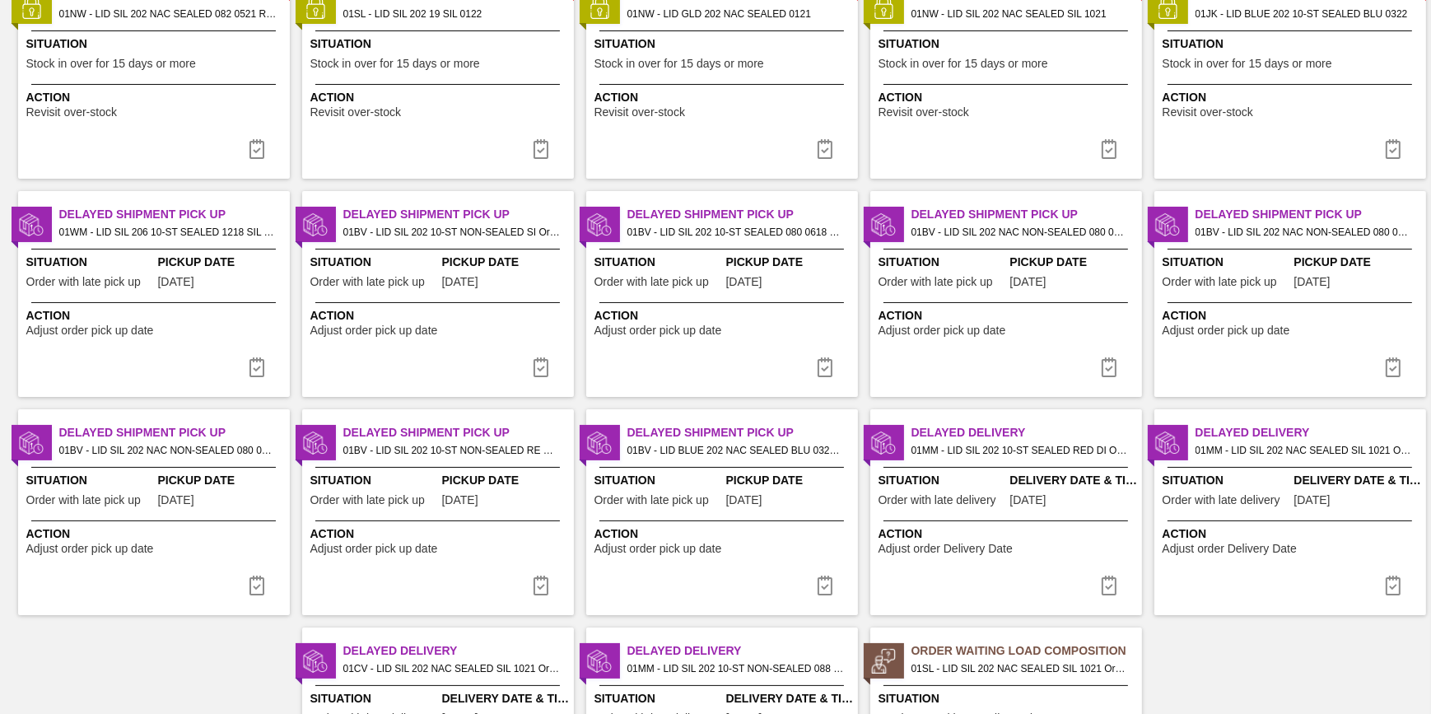
scroll to position [321, 0]
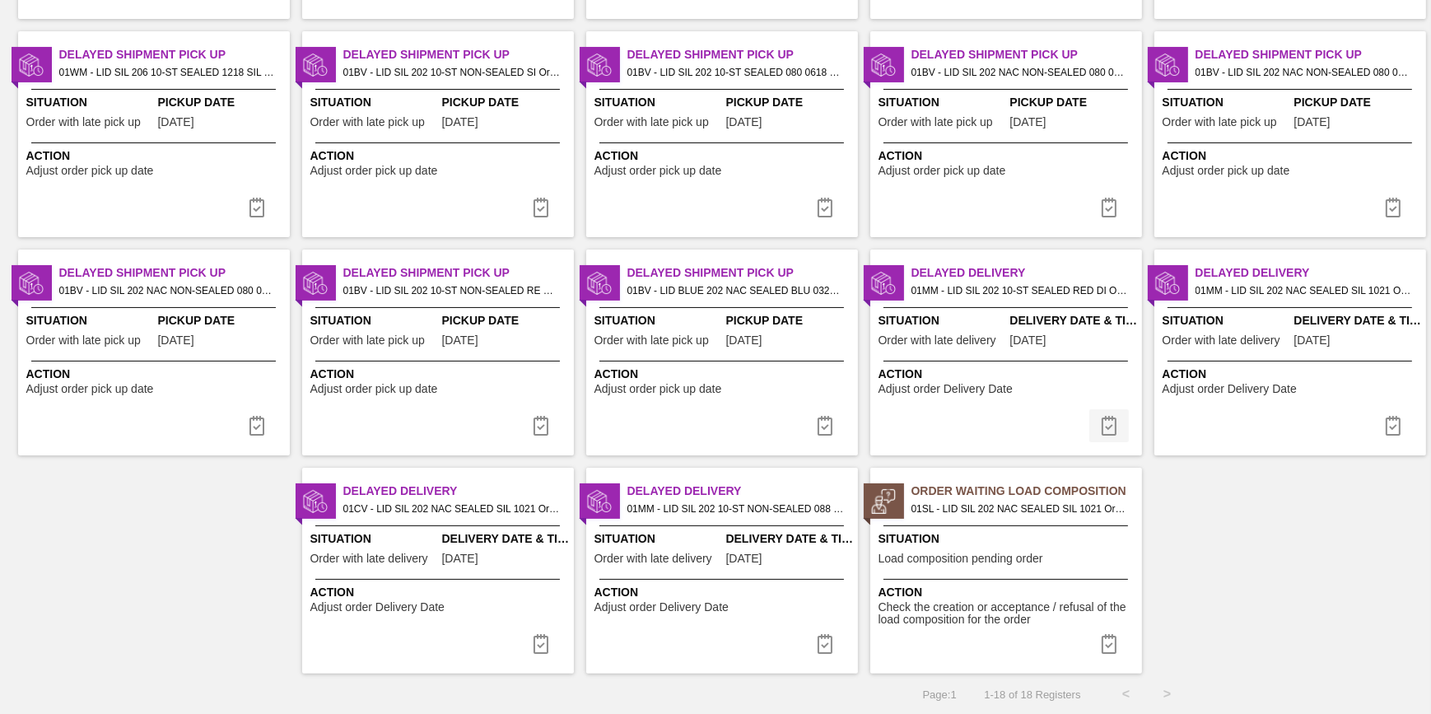
click at [1121, 420] on button at bounding box center [1110, 425] width 40 height 33
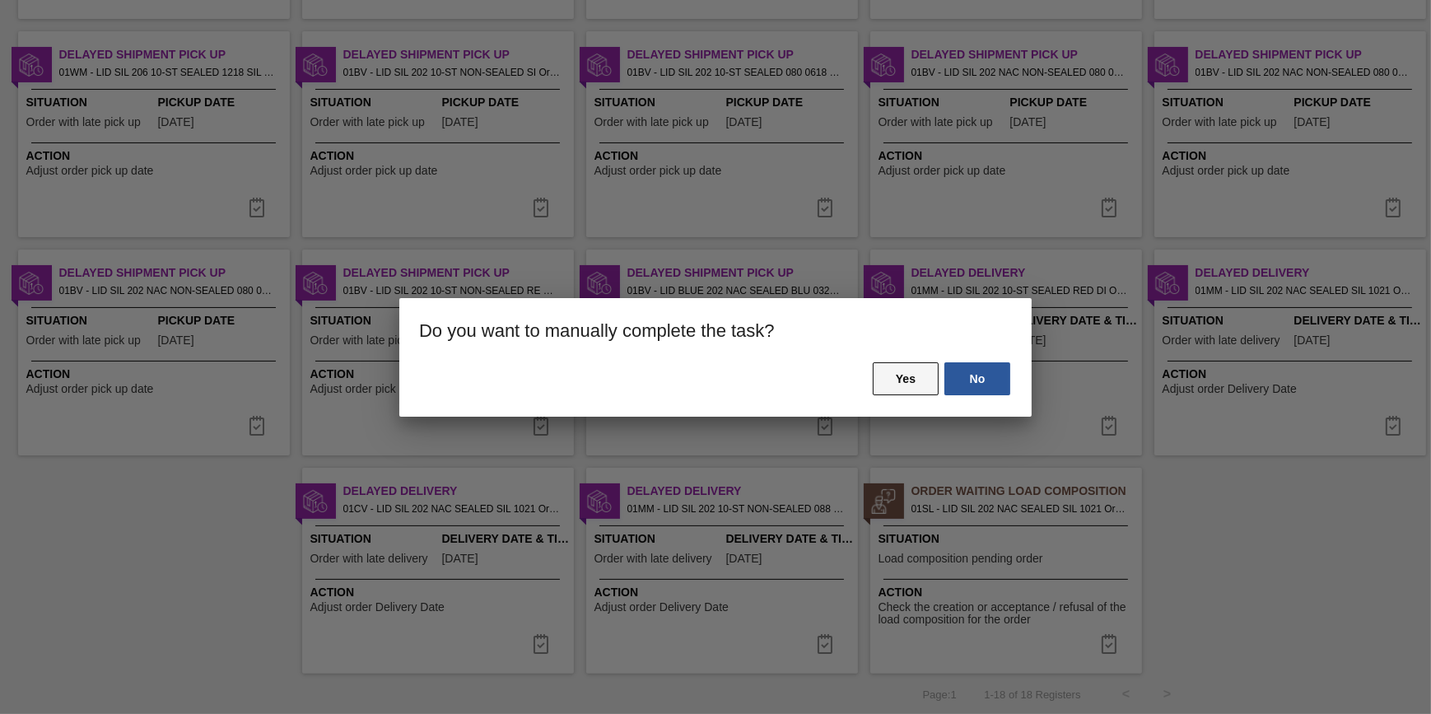
click at [889, 377] on button "Yes" at bounding box center [906, 378] width 66 height 33
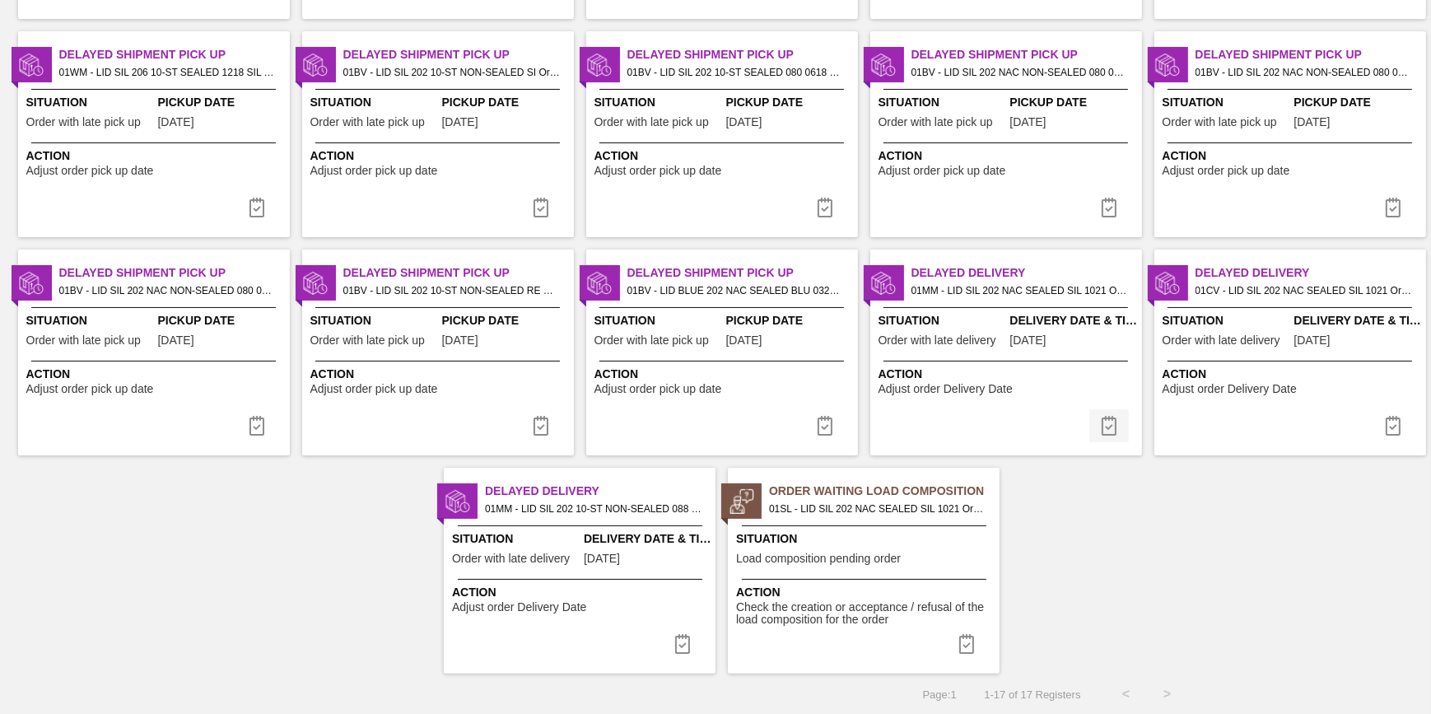
click at [1113, 420] on img at bounding box center [1109, 426] width 20 height 20
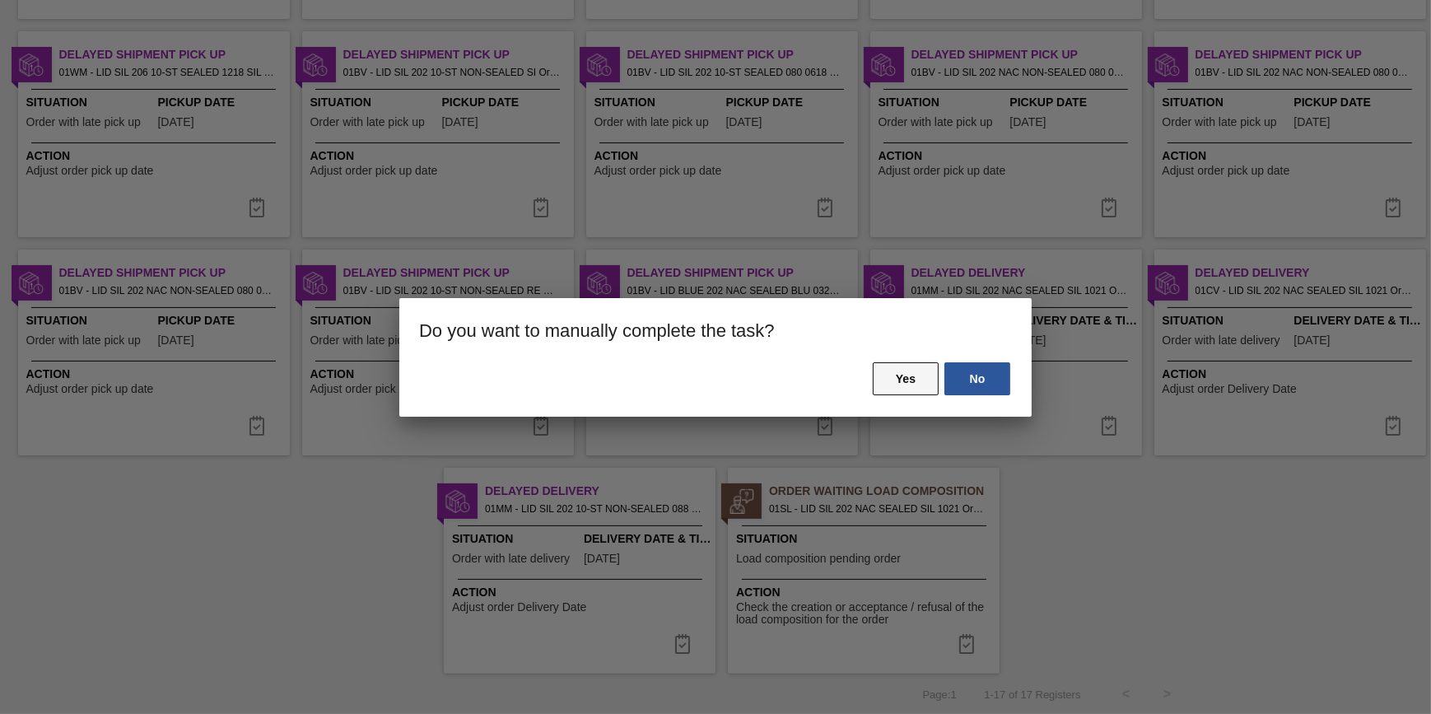
click at [888, 381] on button "Yes" at bounding box center [906, 378] width 66 height 33
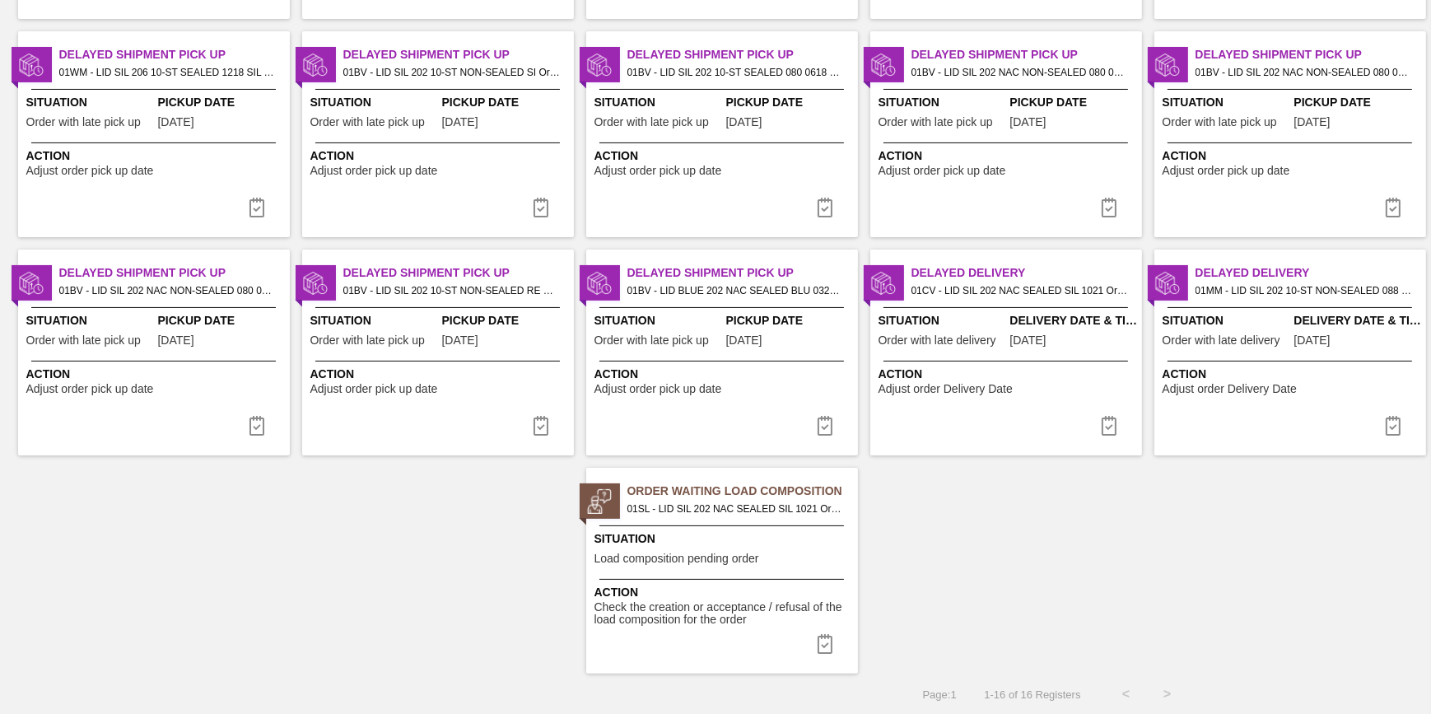
click at [1391, 421] on img at bounding box center [1394, 426] width 20 height 20
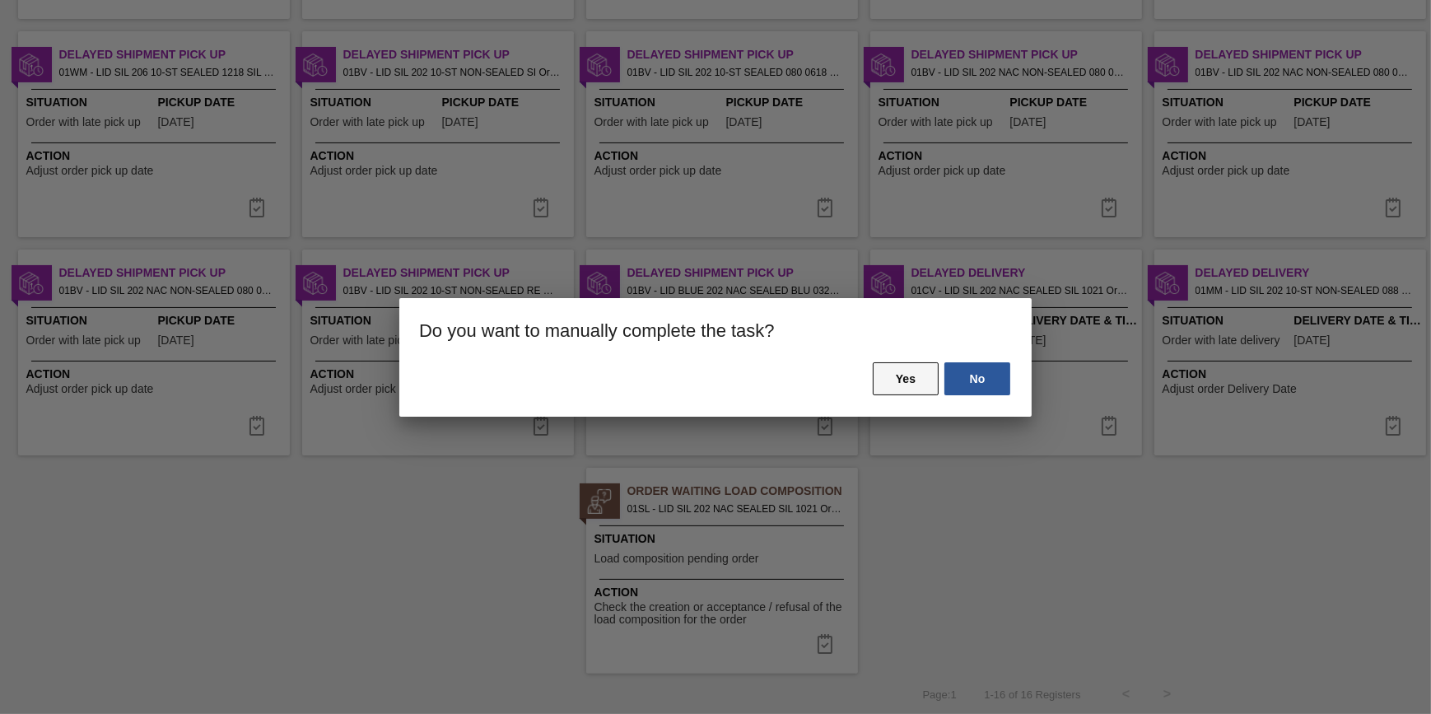
click at [876, 380] on button "Yes" at bounding box center [906, 378] width 66 height 33
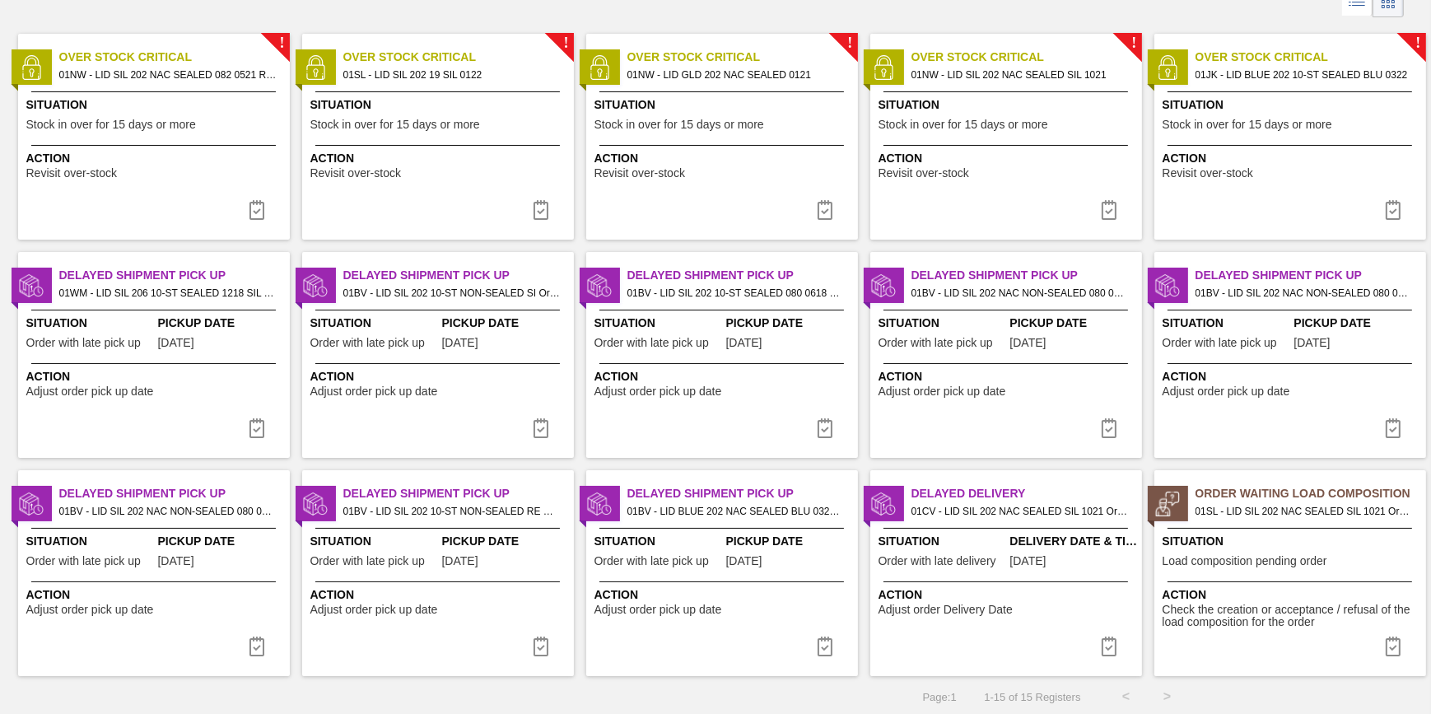
scroll to position [103, 0]
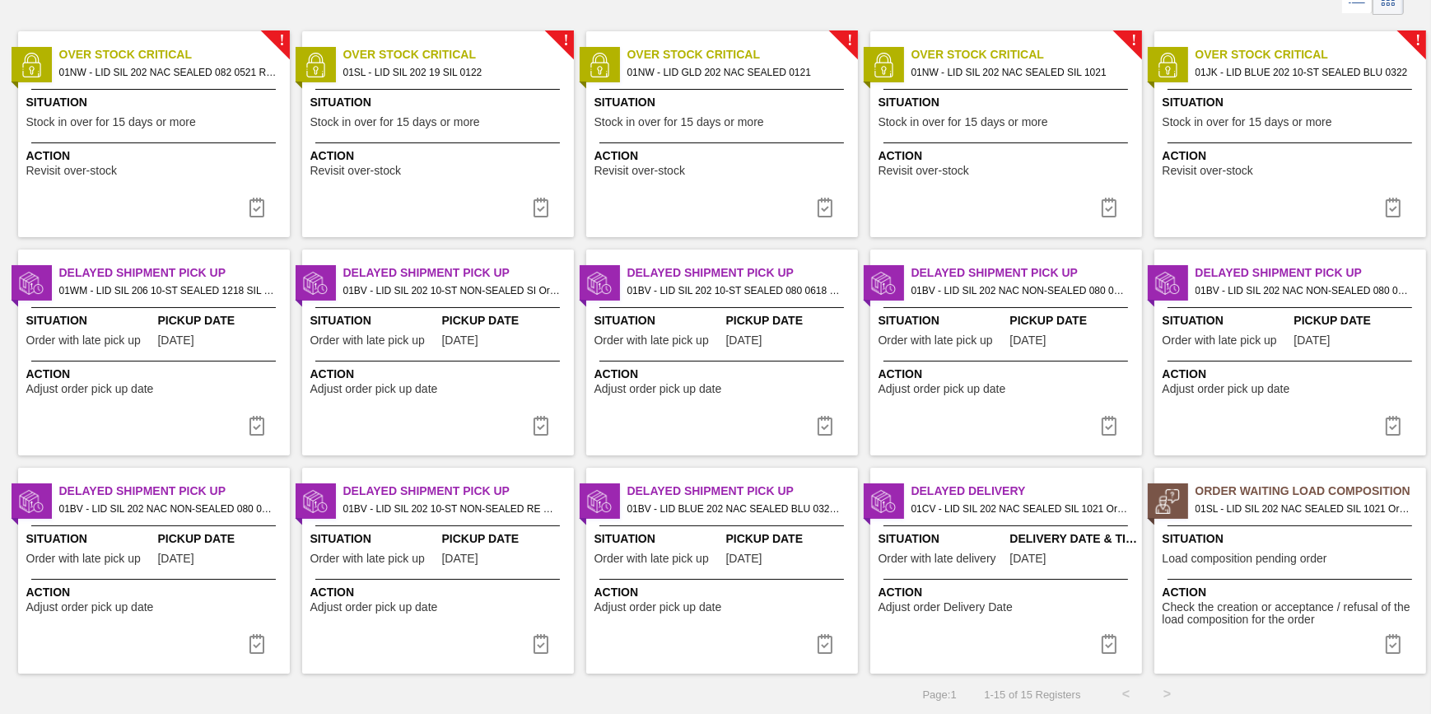
click at [1230, 508] on span "01SL - LID SIL 202 NAC SEALED SIL 1021 Order - 775243" at bounding box center [1304, 509] width 217 height 18
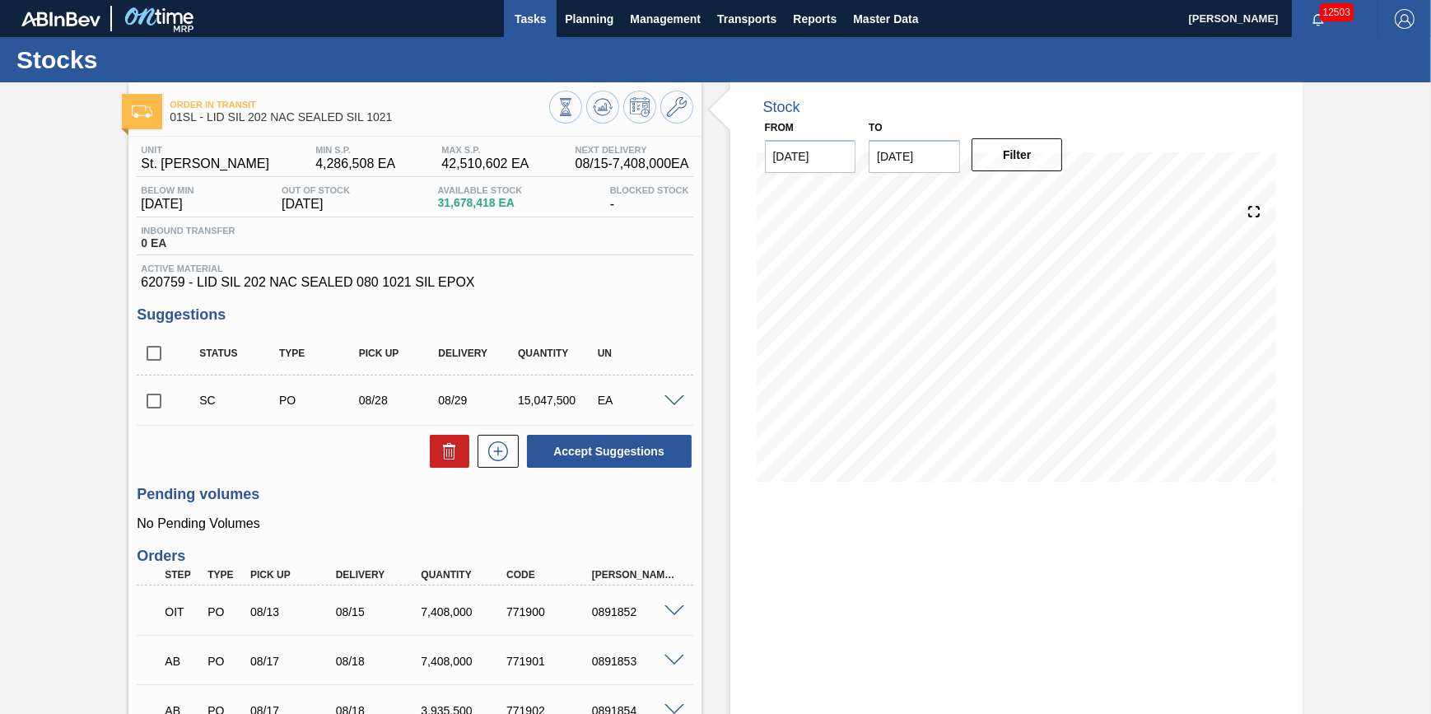
click at [541, 30] on button "Tasks" at bounding box center [530, 18] width 53 height 37
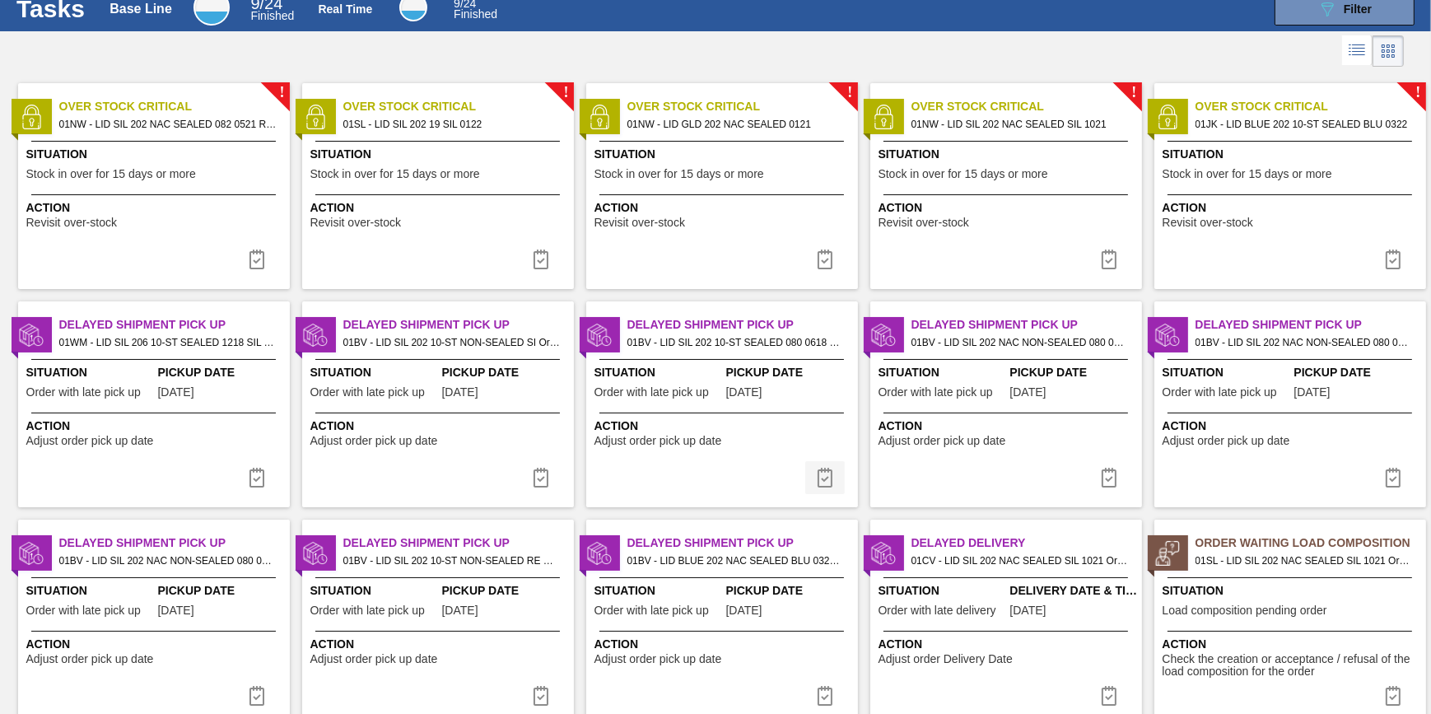
scroll to position [103, 0]
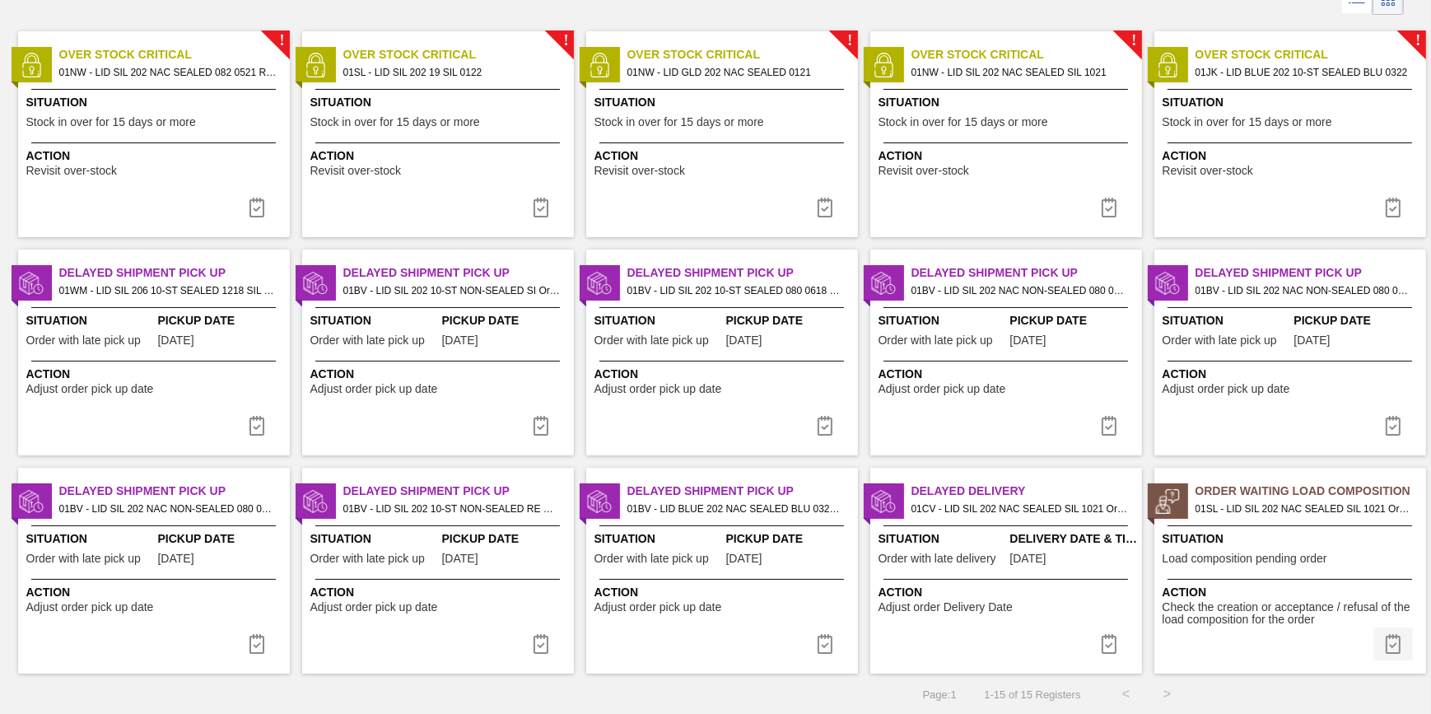
click at [1375, 642] on button at bounding box center [1394, 644] width 40 height 33
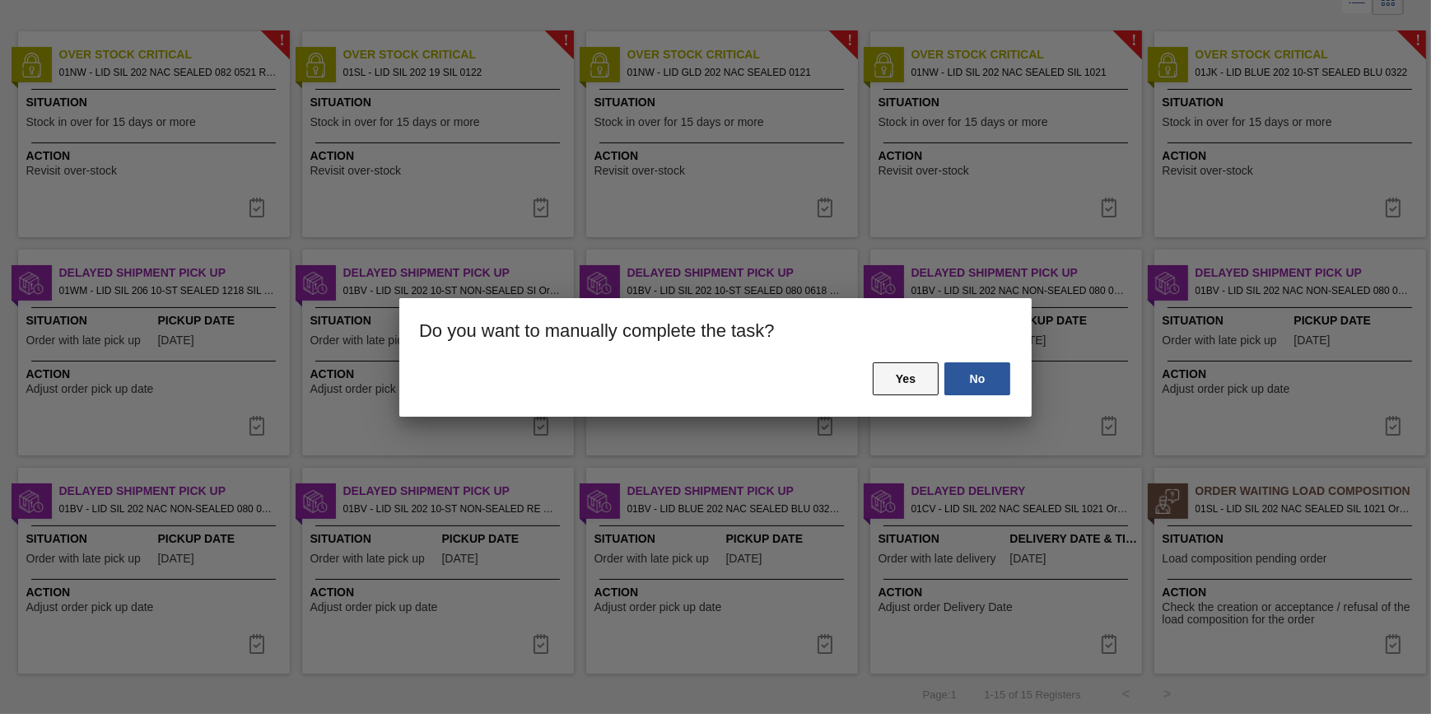
click at [903, 393] on button "Yes" at bounding box center [906, 378] width 66 height 33
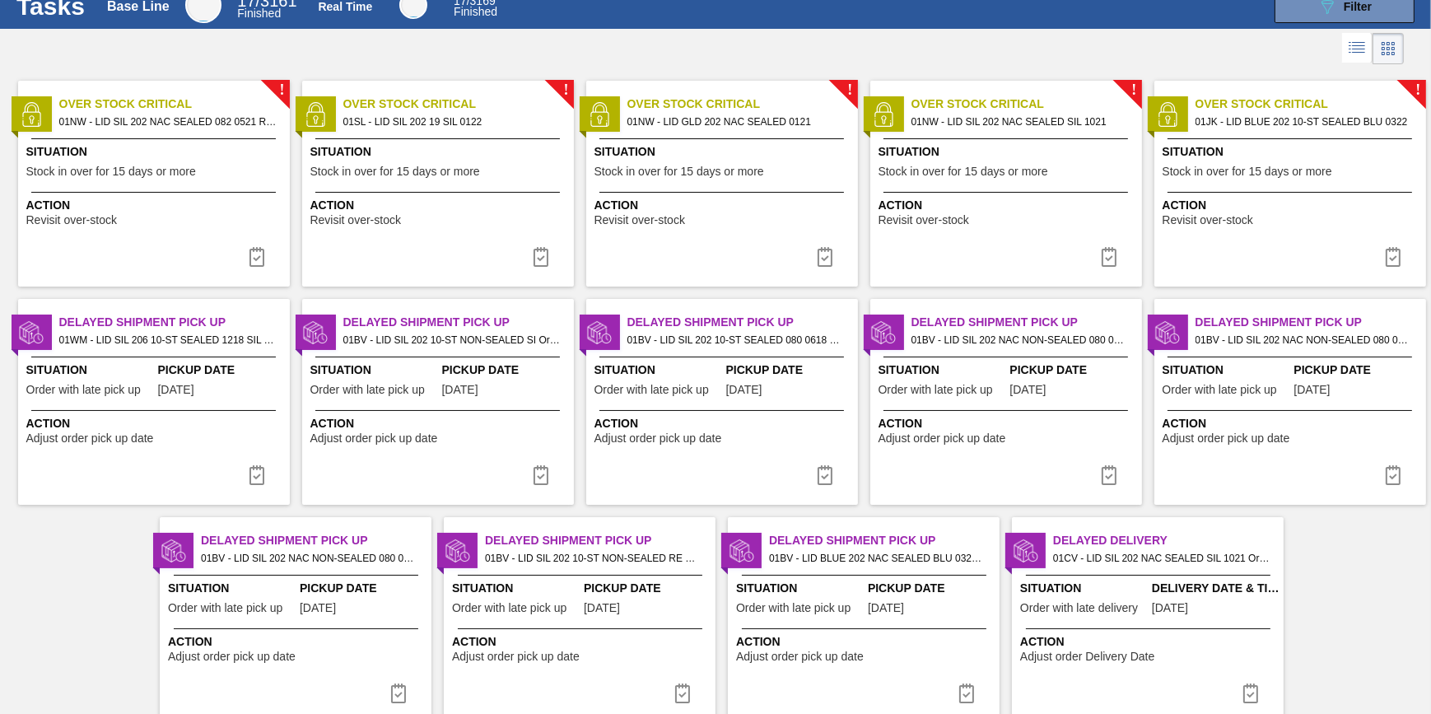
scroll to position [0, 0]
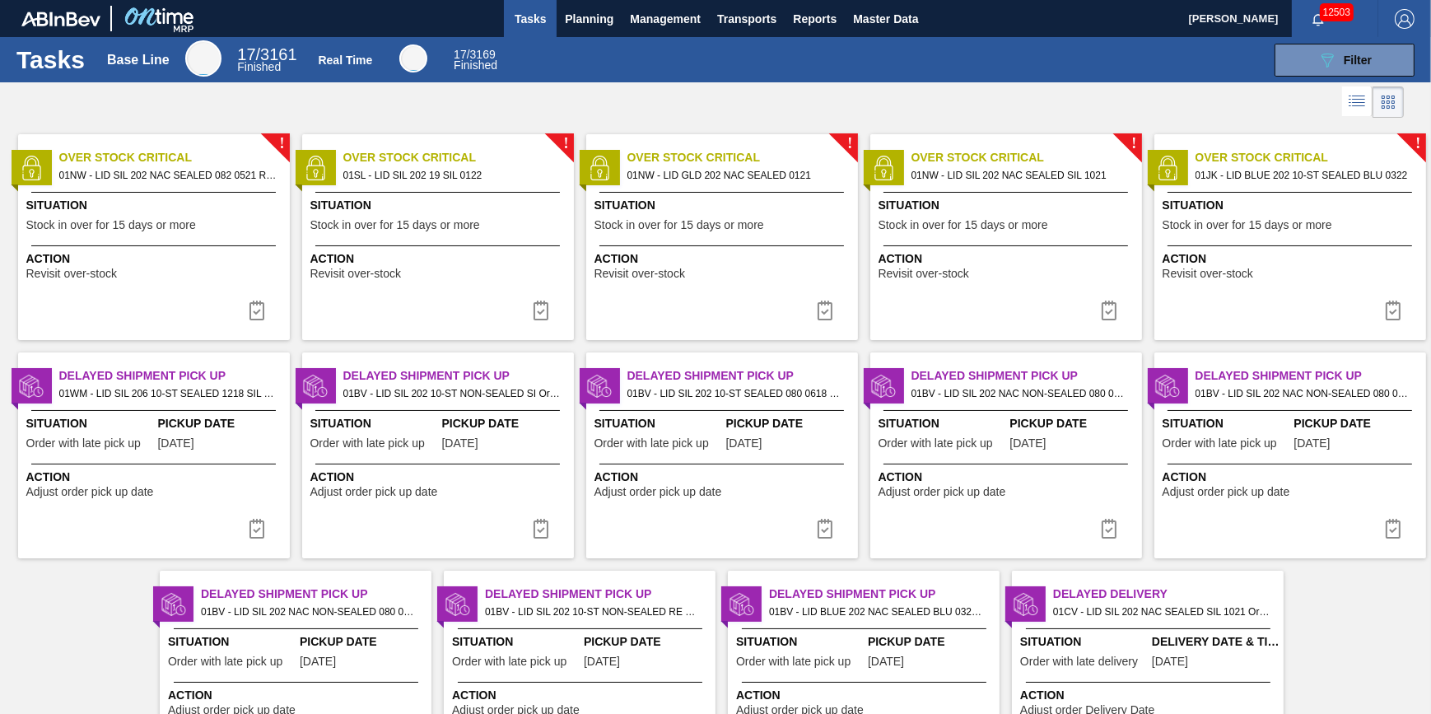
click at [534, 31] on button "Tasks" at bounding box center [530, 18] width 53 height 37
click at [512, 16] on span "Tasks" at bounding box center [530, 19] width 36 height 20
click at [516, 30] on button "Tasks" at bounding box center [530, 18] width 53 height 37
click at [577, 22] on span "Planning" at bounding box center [589, 19] width 49 height 20
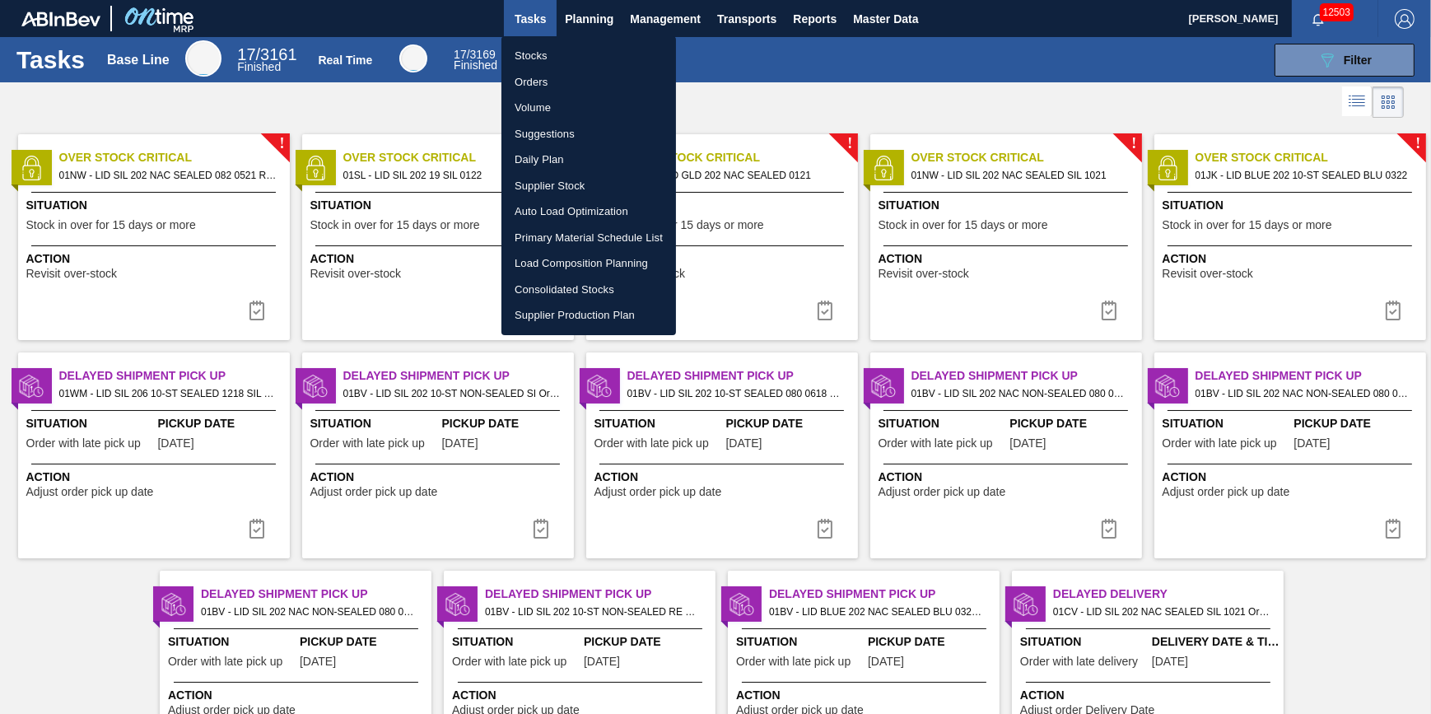
click at [568, 51] on li "Stocks" at bounding box center [589, 56] width 175 height 26
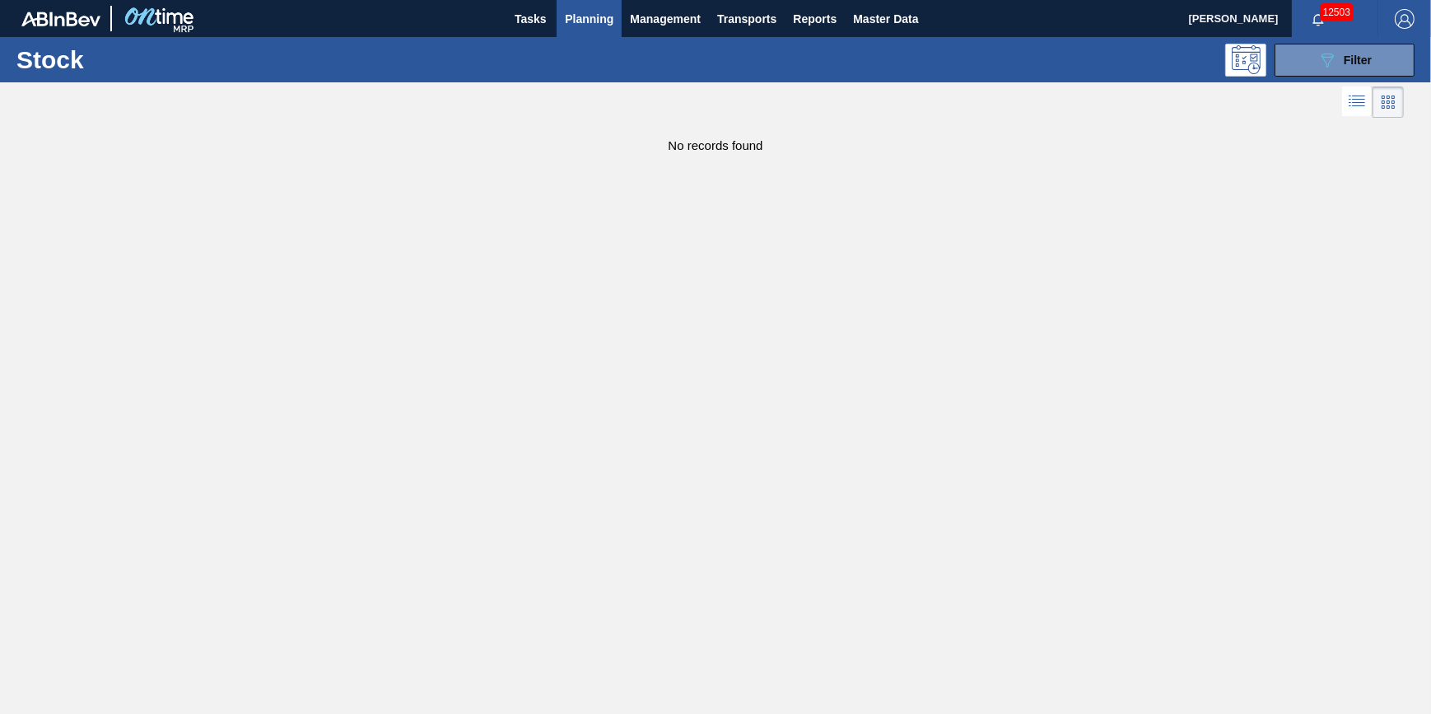
click at [577, 27] on span "Planning" at bounding box center [589, 19] width 49 height 20
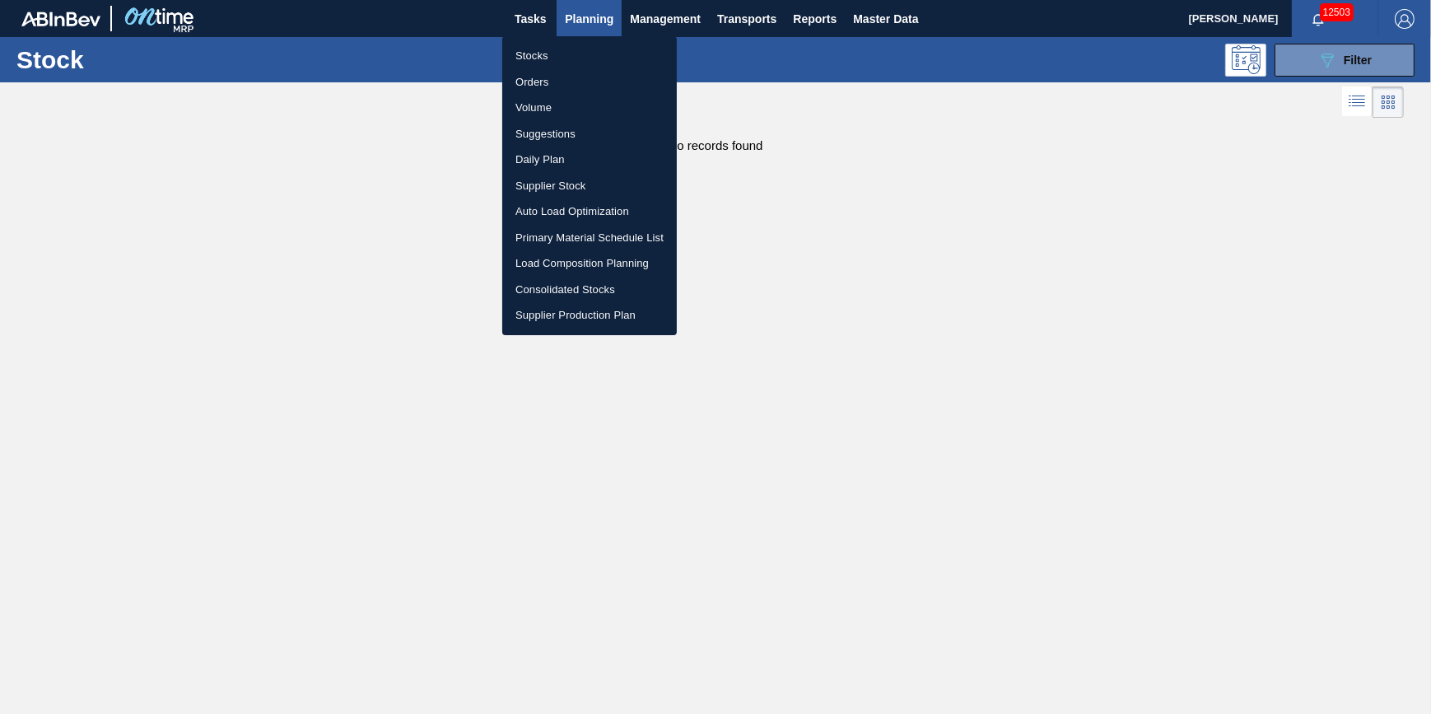
click at [579, 50] on li "Stocks" at bounding box center [589, 56] width 175 height 26
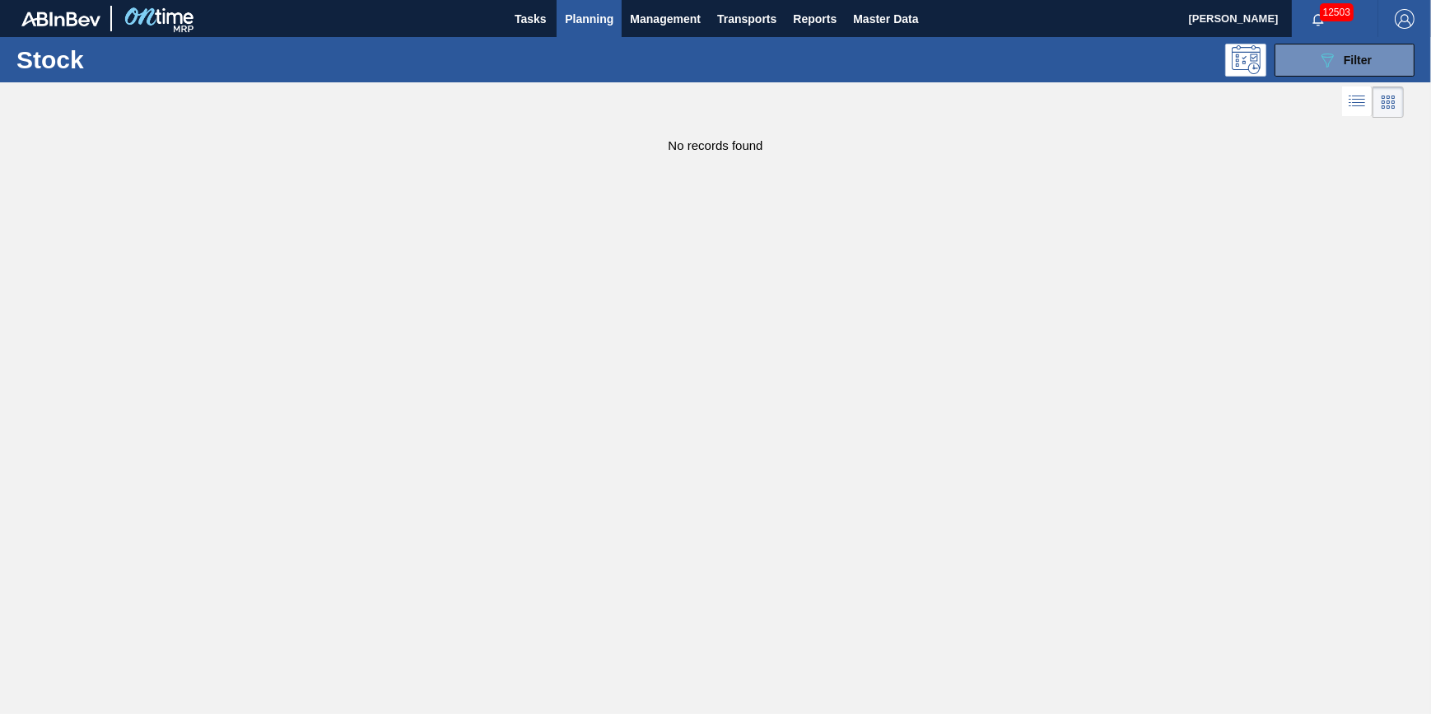
click at [578, 28] on button "Planning" at bounding box center [589, 18] width 65 height 37
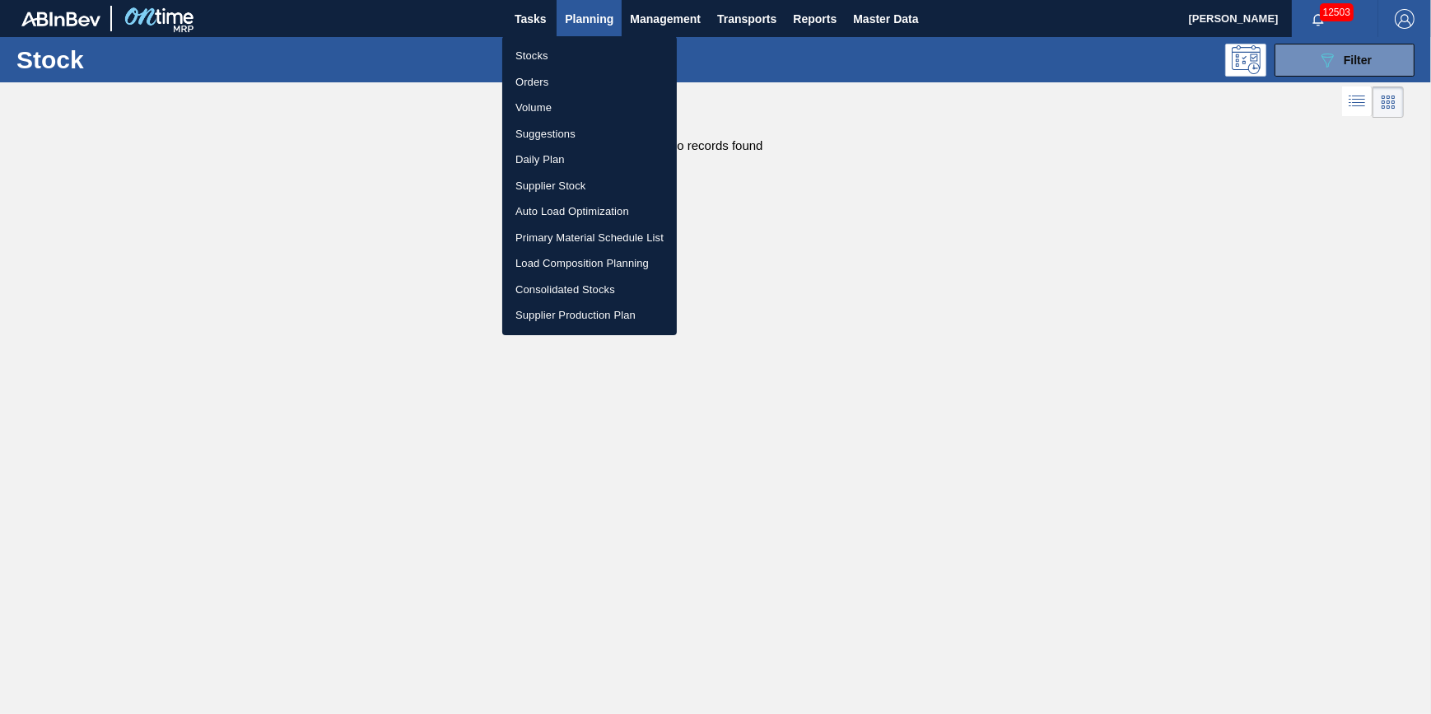
click at [571, 41] on ul "Stocks Orders Volume Suggestions Daily Plan Supplier Stock Auto Load Optimizati…" at bounding box center [589, 185] width 175 height 299
click at [568, 48] on li "Stocks" at bounding box center [589, 56] width 175 height 26
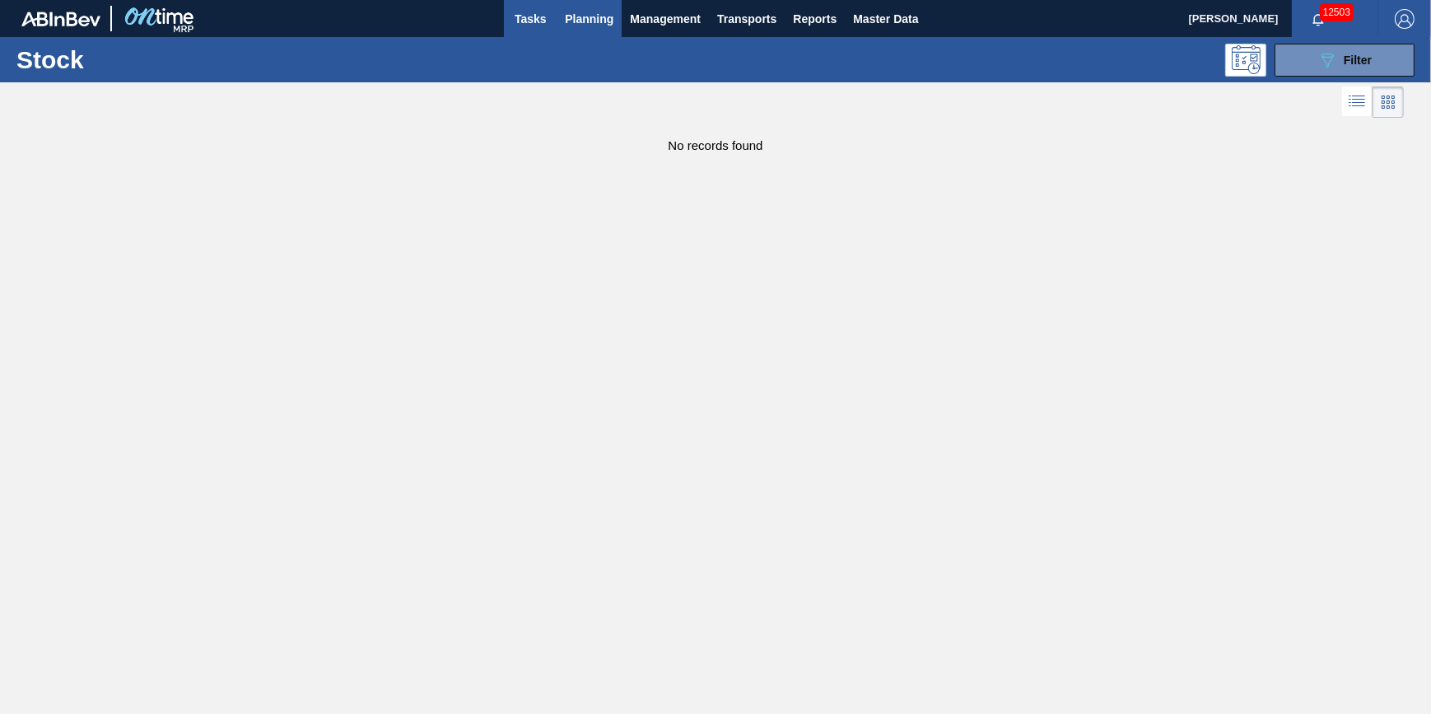
click at [511, 26] on button "Tasks" at bounding box center [530, 18] width 53 height 37
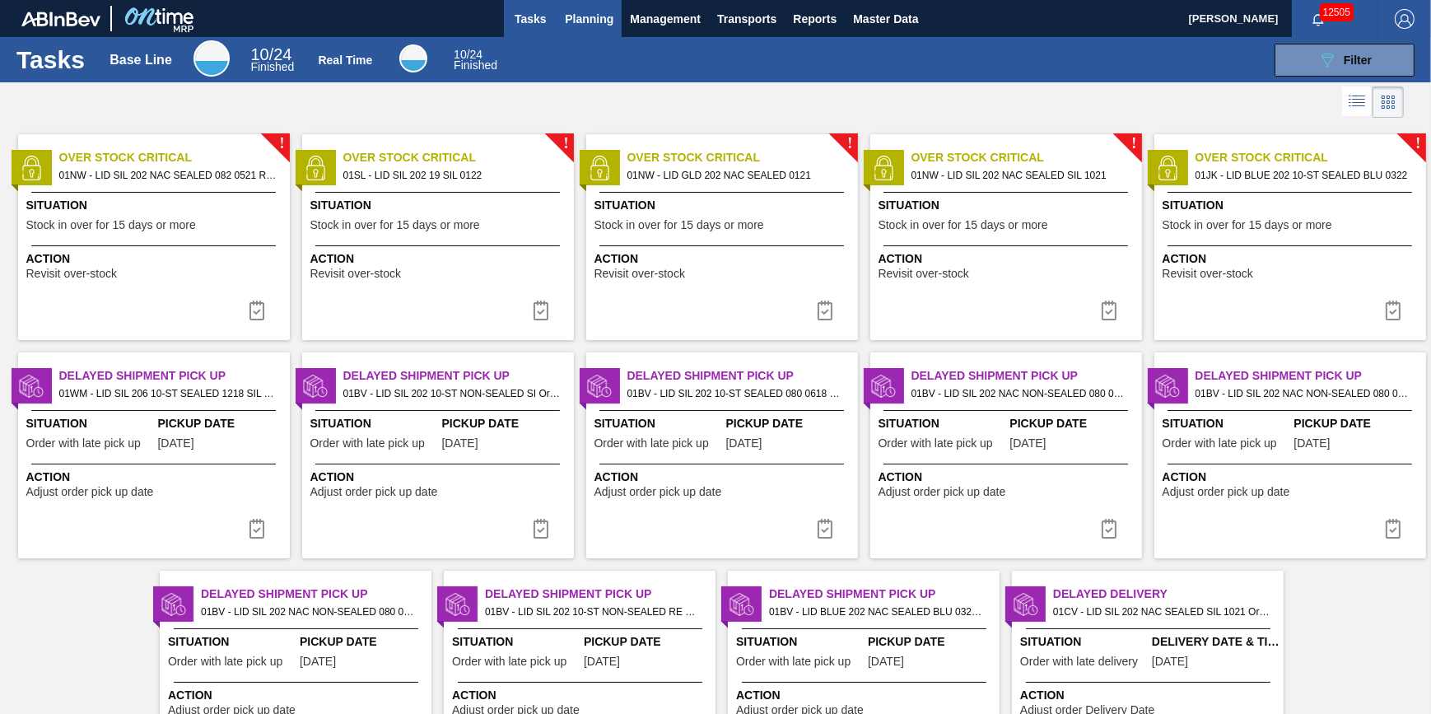
click at [605, 16] on span "Planning" at bounding box center [589, 19] width 49 height 20
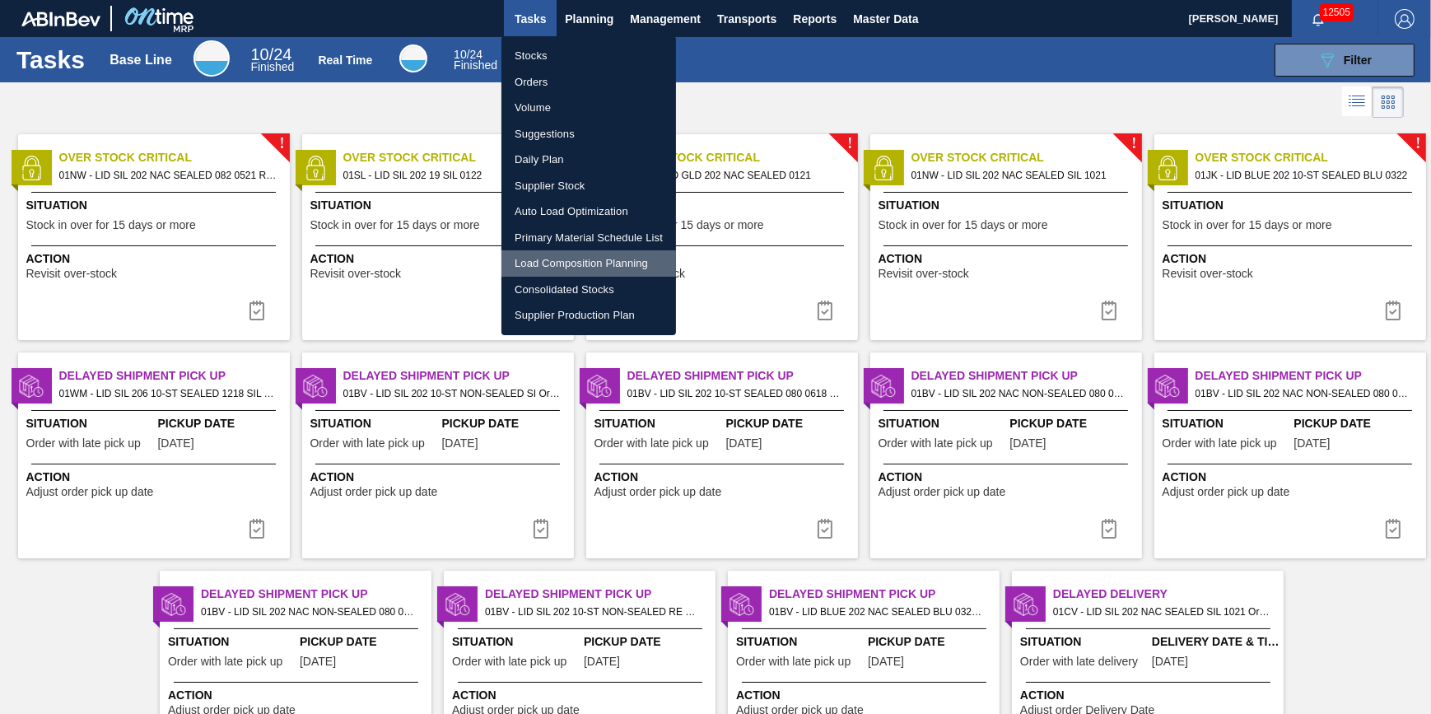
click at [579, 255] on li "Load Composition Planning" at bounding box center [589, 263] width 175 height 26
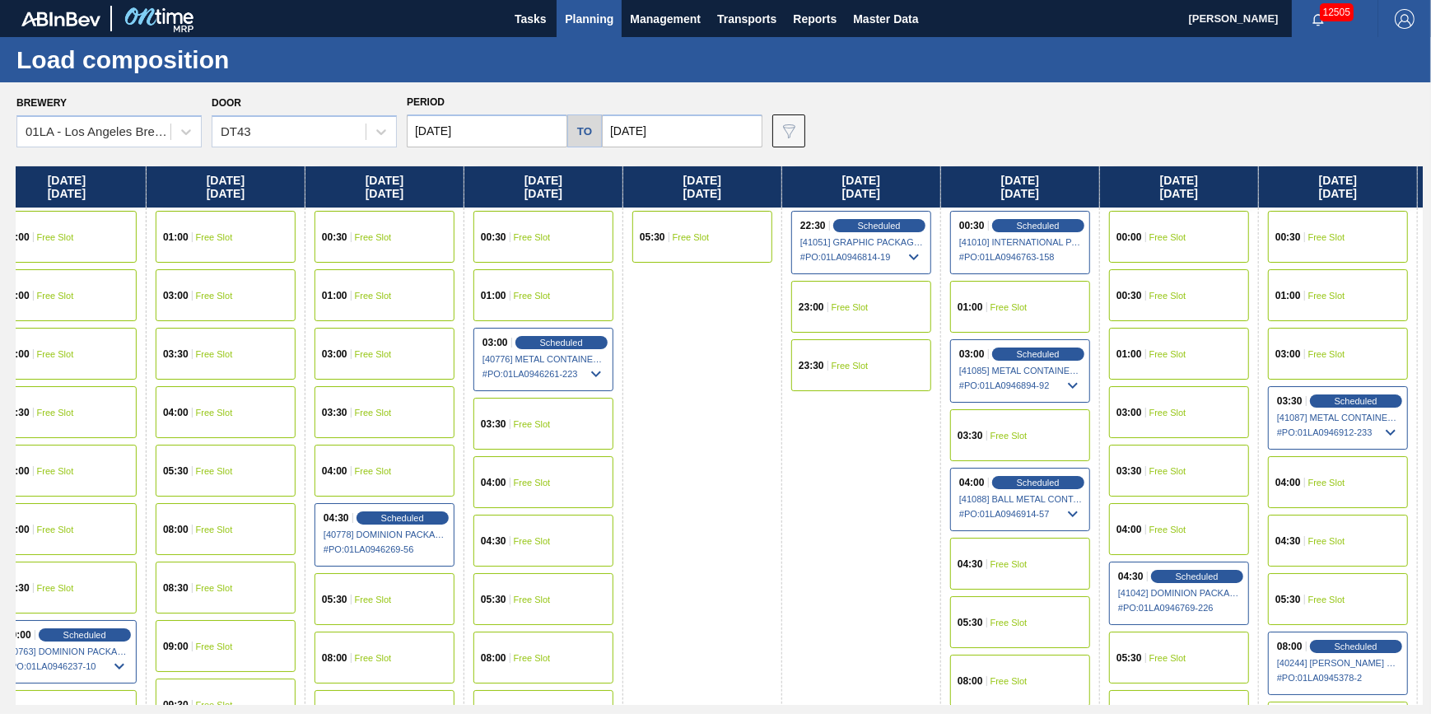
drag, startPoint x: 962, startPoint y: 357, endPoint x: 38, endPoint y: 474, distance: 931.3
click at [39, 474] on div "Thursday 08/07/2025 00:30 Free Slot 01:00 Free Slot 03:00 Free Slot 03:30 Free …" at bounding box center [719, 435] width 1407 height 539
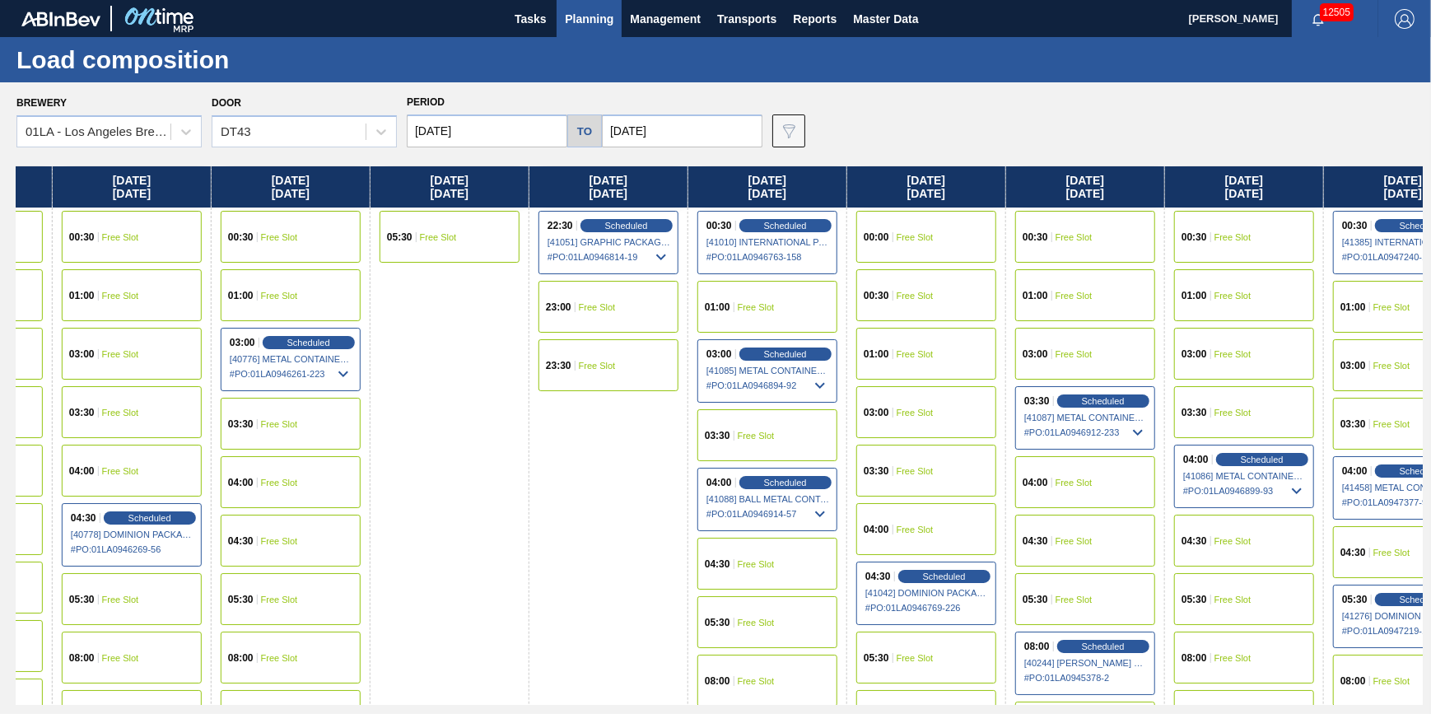
drag, startPoint x: 600, startPoint y: 413, endPoint x: 498, endPoint y: 417, distance: 101.4
click at [498, 417] on div "Thursday 08/07/2025 00:30 Free Slot 01:00 Free Slot 03:00 Free Slot 03:30 Free …" at bounding box center [719, 435] width 1407 height 539
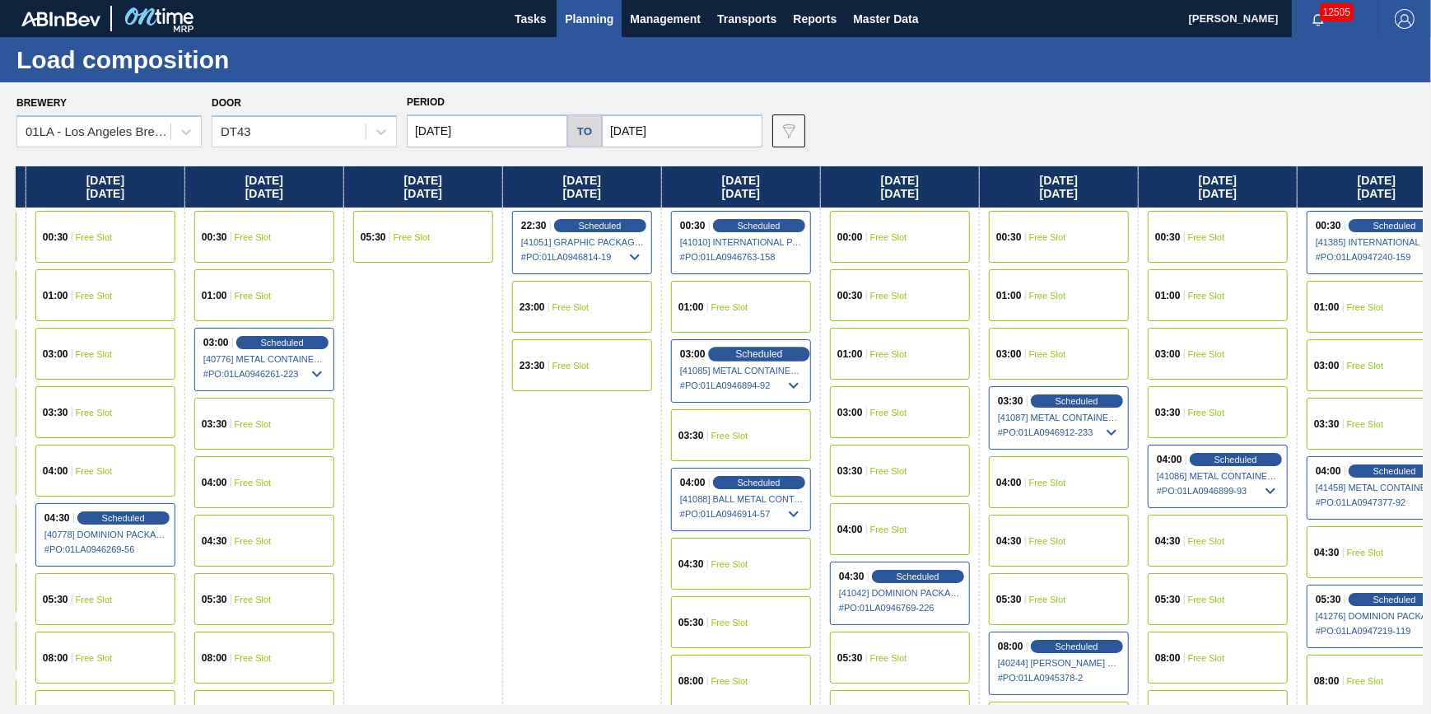
click at [739, 352] on span "Scheduled" at bounding box center [758, 353] width 47 height 11
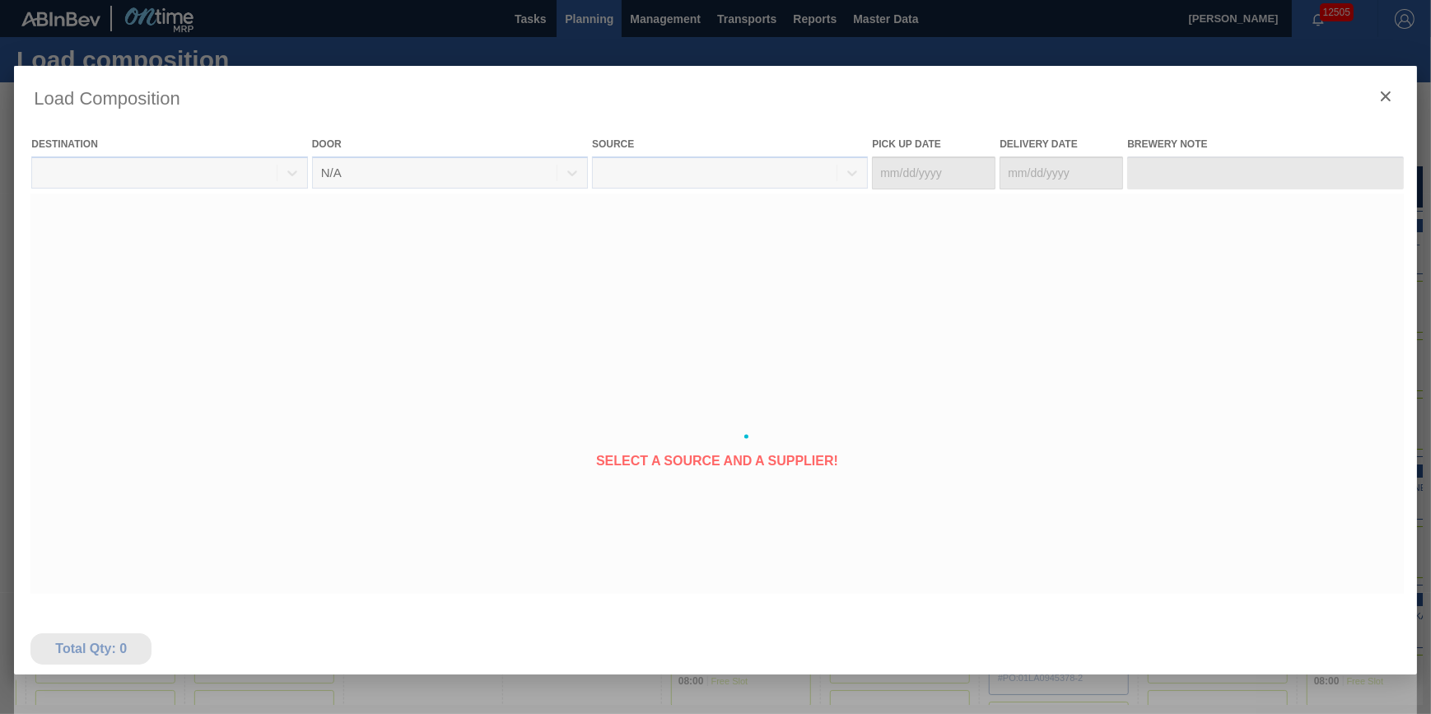
type Date "[DATE]"
type Date "08/18/2025"
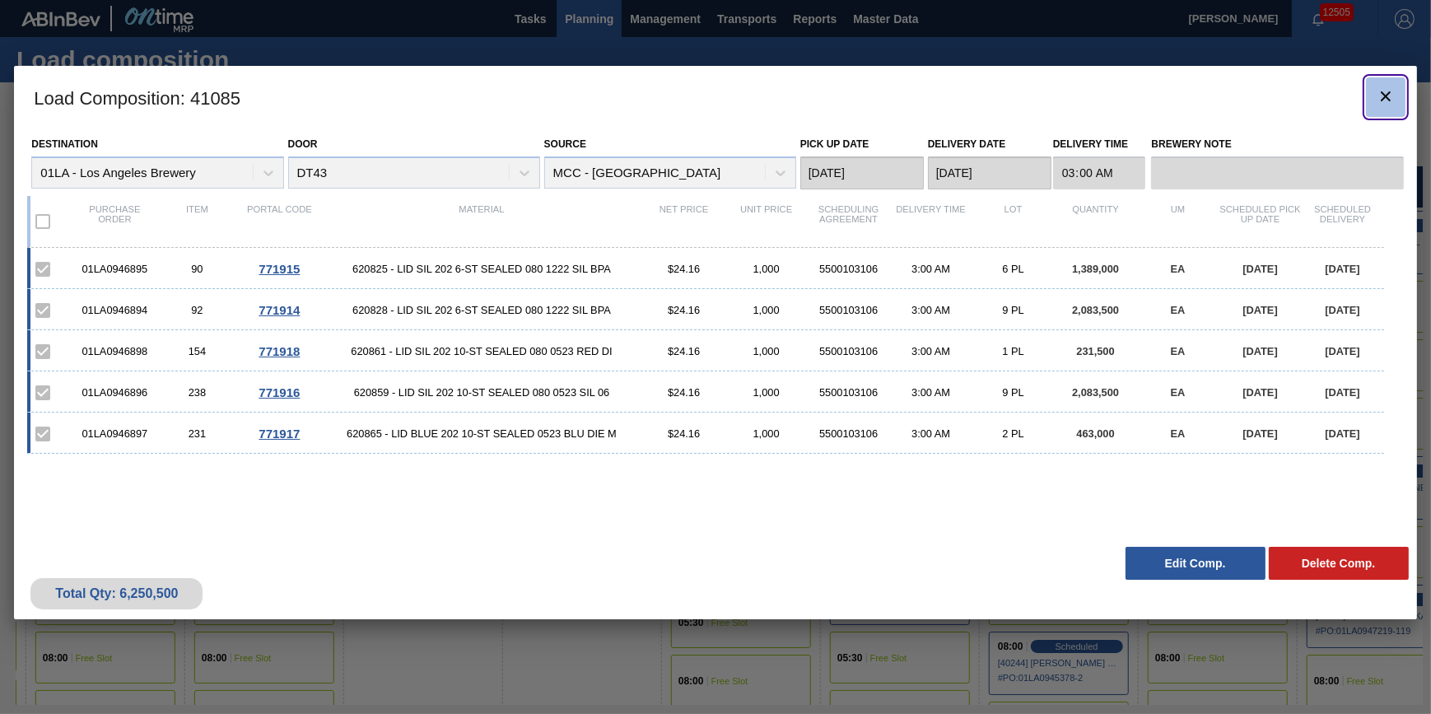
click at [1376, 97] on icon "botão de ícone" at bounding box center [1386, 96] width 20 height 20
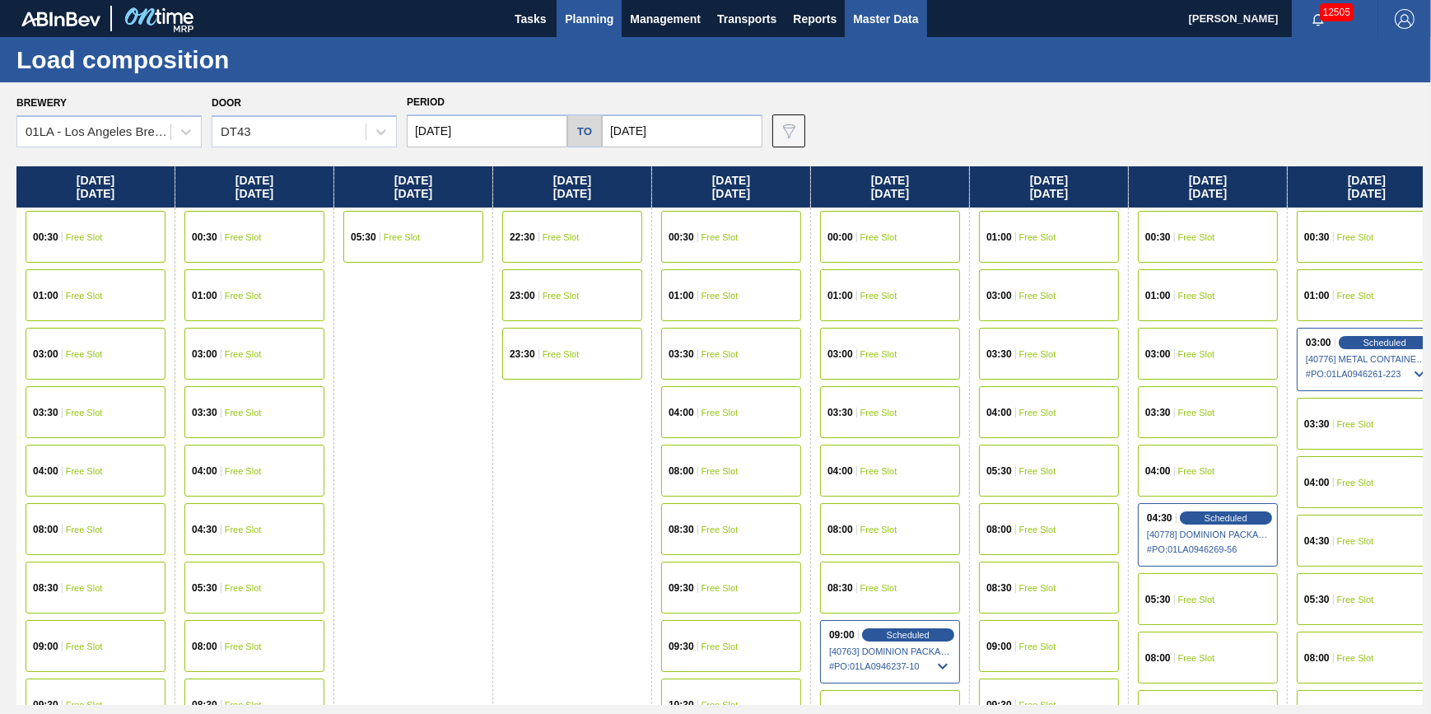
click at [909, 19] on span "Master Data" at bounding box center [885, 19] width 65 height 20
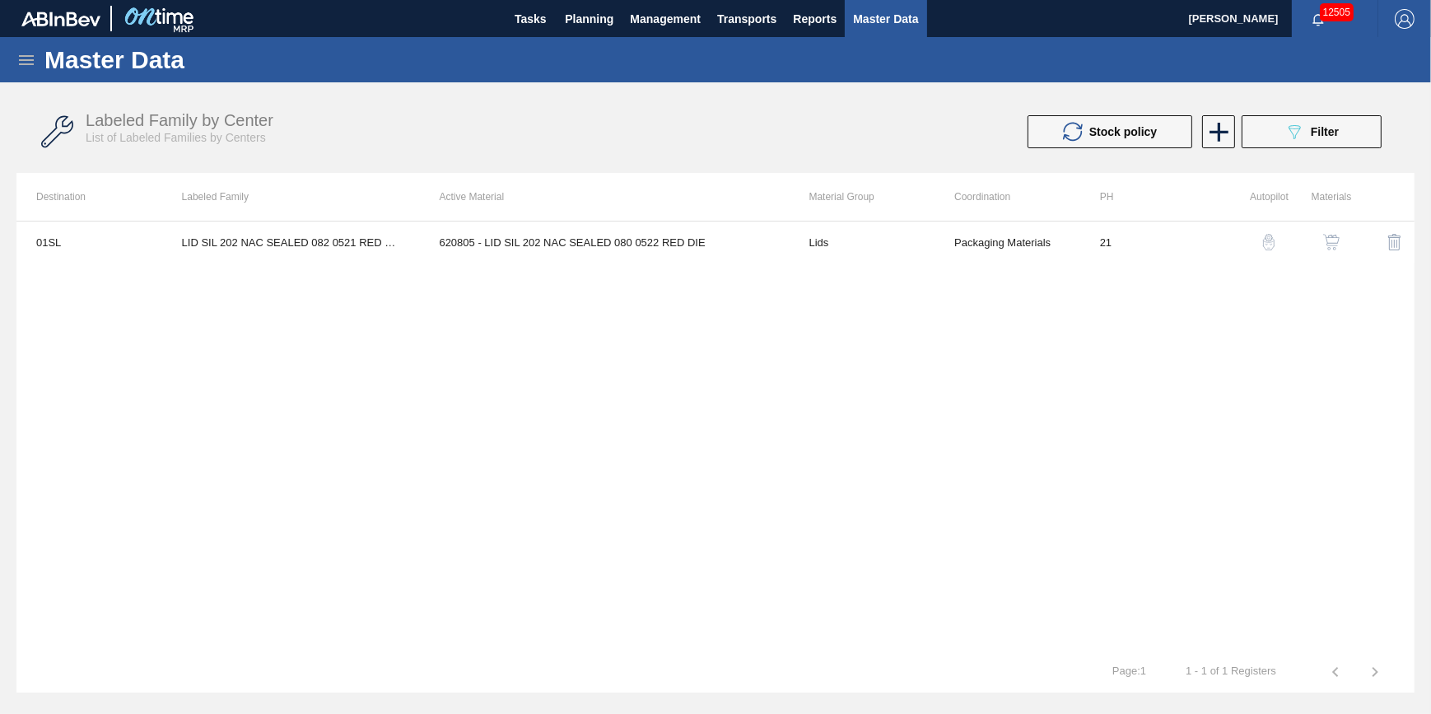
click at [16, 59] on div "Master Data" at bounding box center [715, 59] width 1431 height 45
click at [20, 58] on icon at bounding box center [26, 60] width 15 height 10
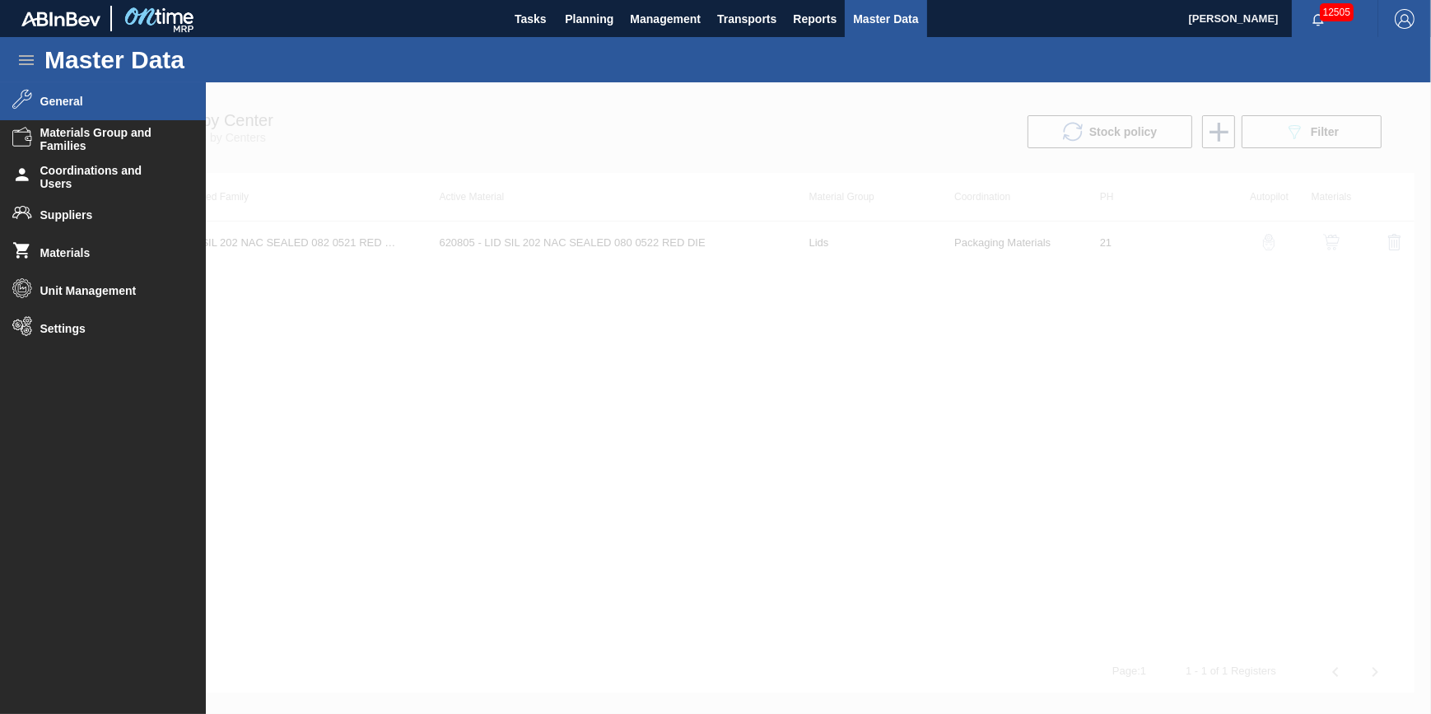
click at [83, 103] on span "General" at bounding box center [108, 101] width 136 height 13
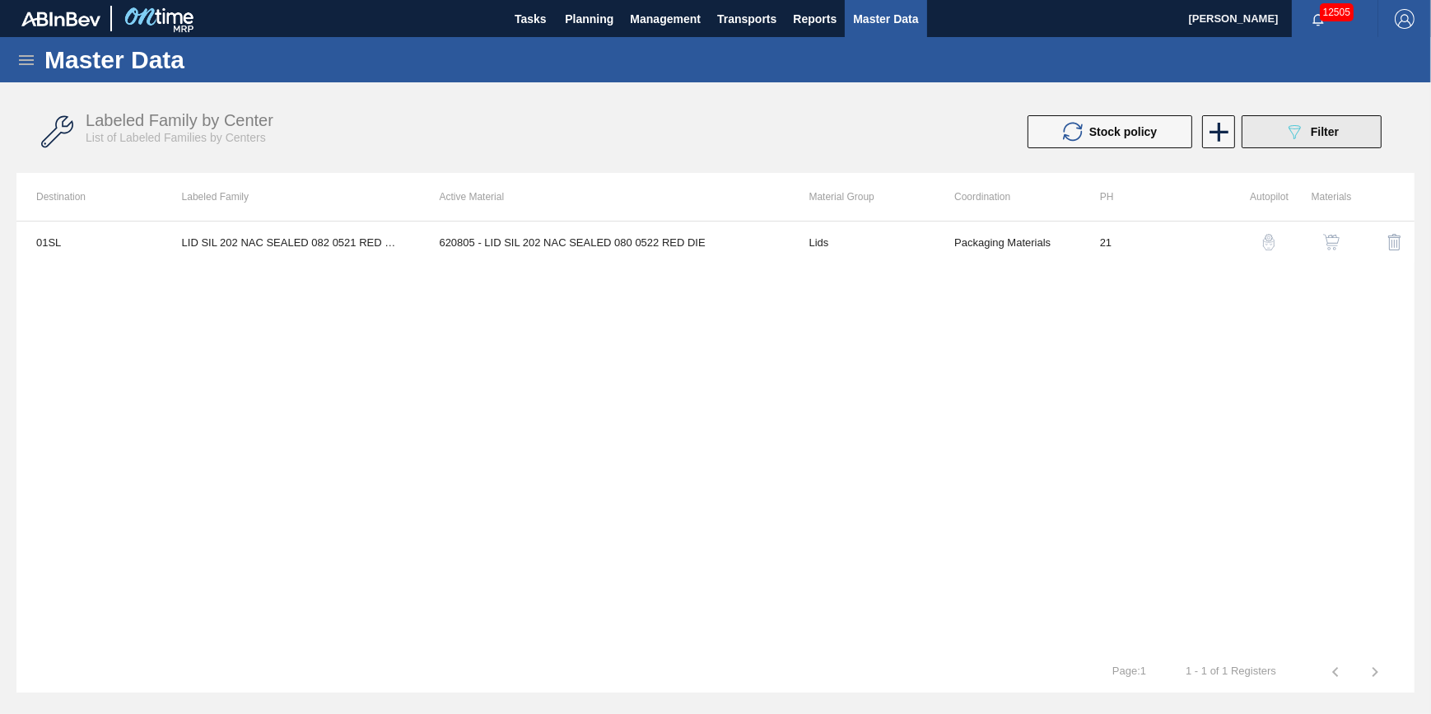
click at [1323, 130] on span "Filter" at bounding box center [1325, 131] width 28 height 13
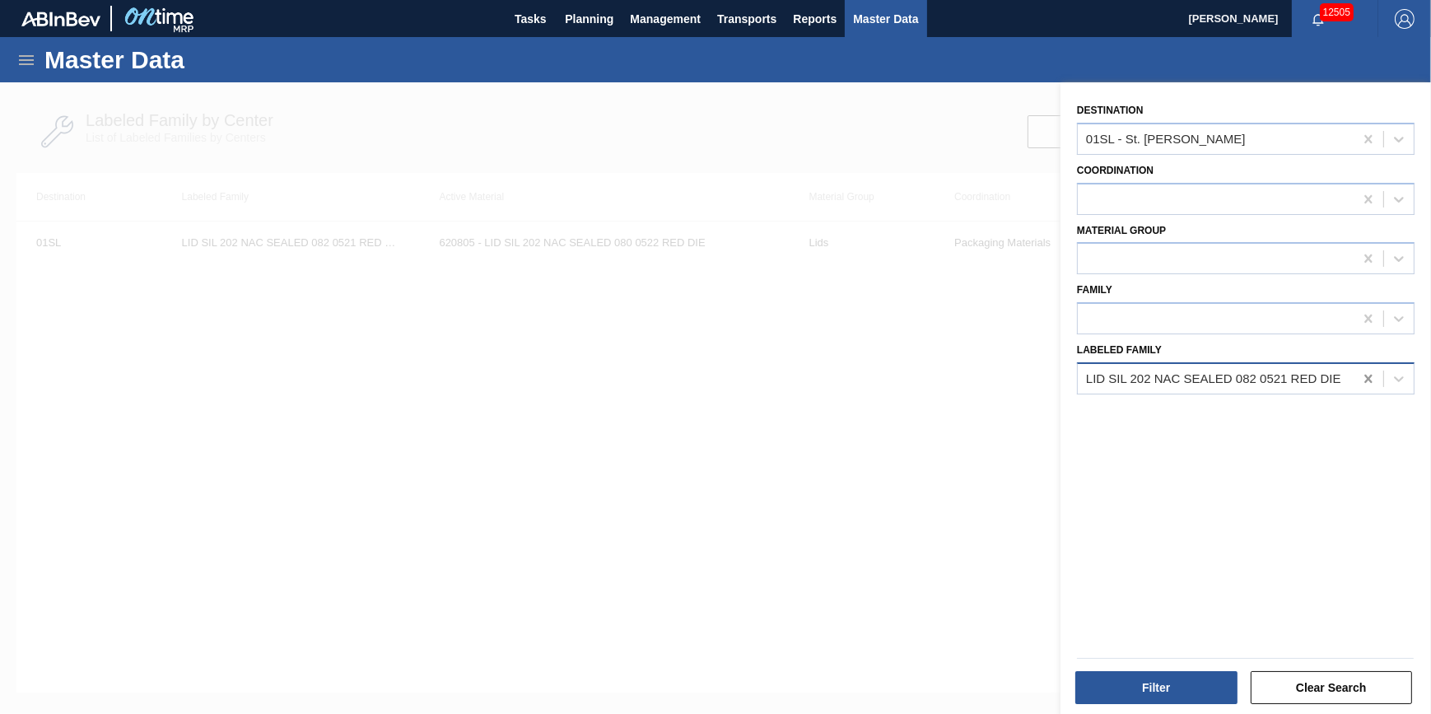
click at [1370, 378] on icon at bounding box center [1369, 379] width 16 height 16
click at [1361, 140] on icon at bounding box center [1369, 139] width 16 height 16
click at [31, 66] on icon at bounding box center [26, 60] width 20 height 20
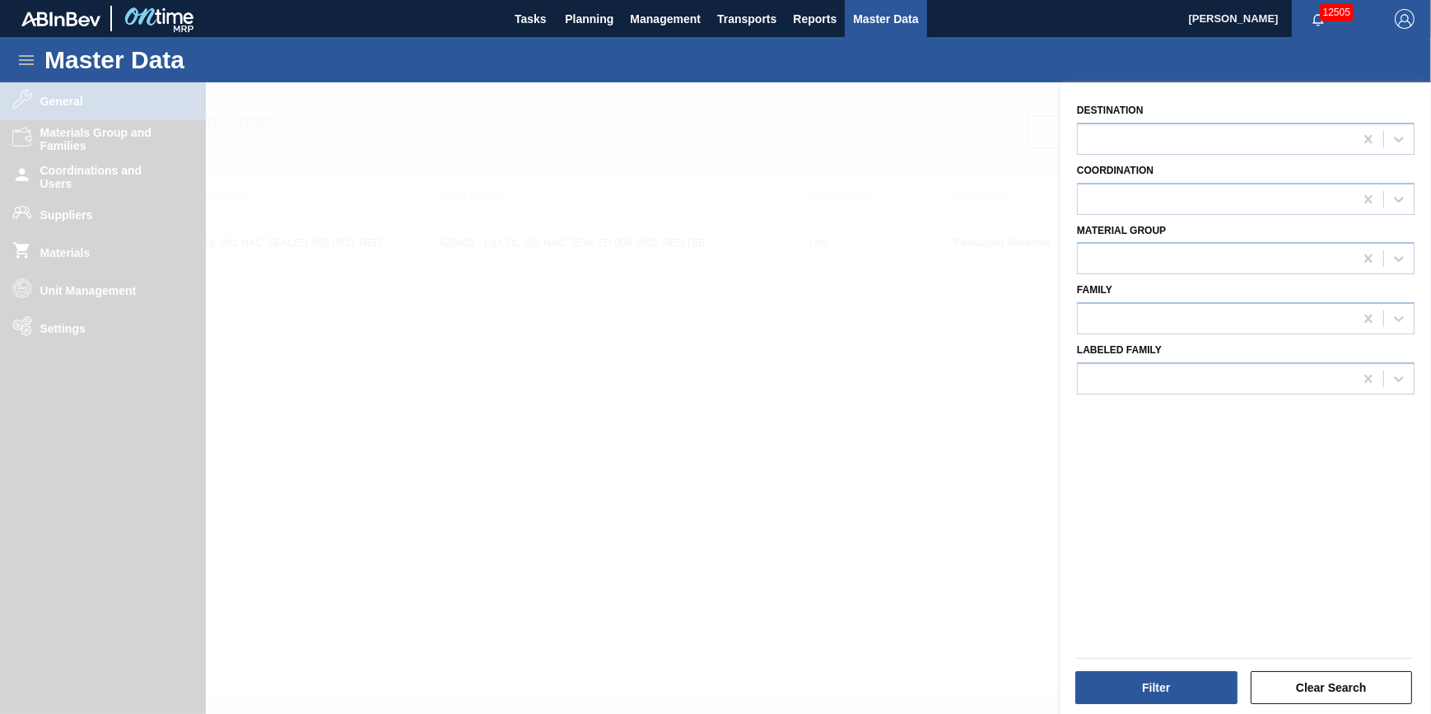
click at [25, 61] on icon at bounding box center [26, 60] width 20 height 20
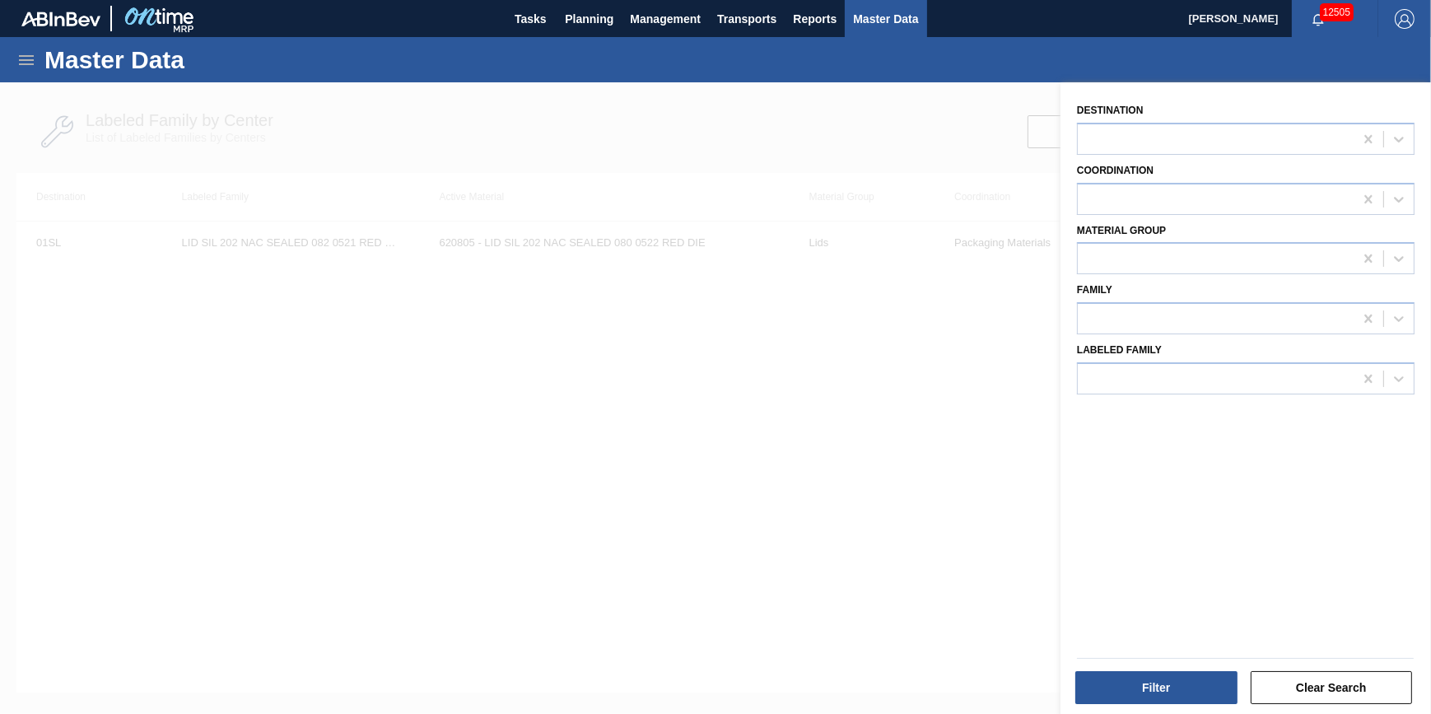
click at [26, 61] on icon at bounding box center [26, 60] width 20 height 20
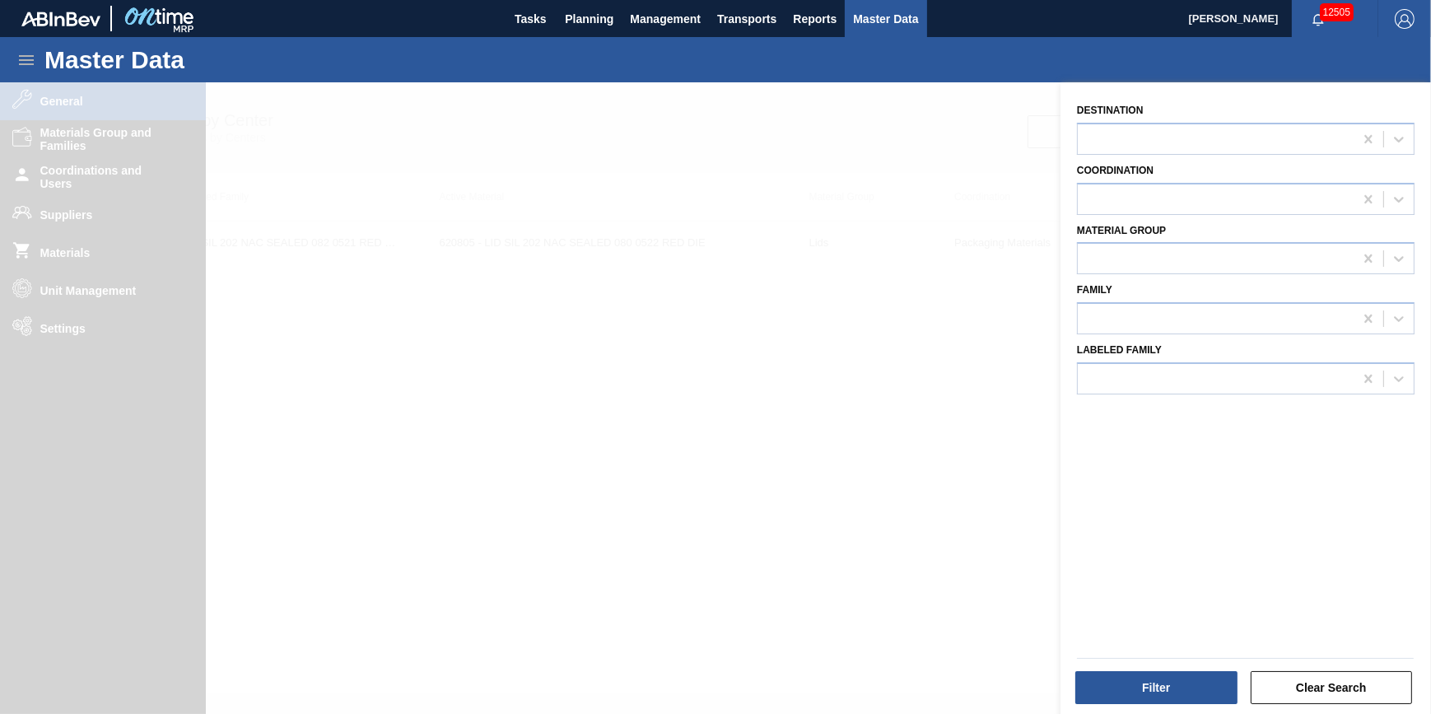
click at [90, 268] on div at bounding box center [715, 439] width 1431 height 714
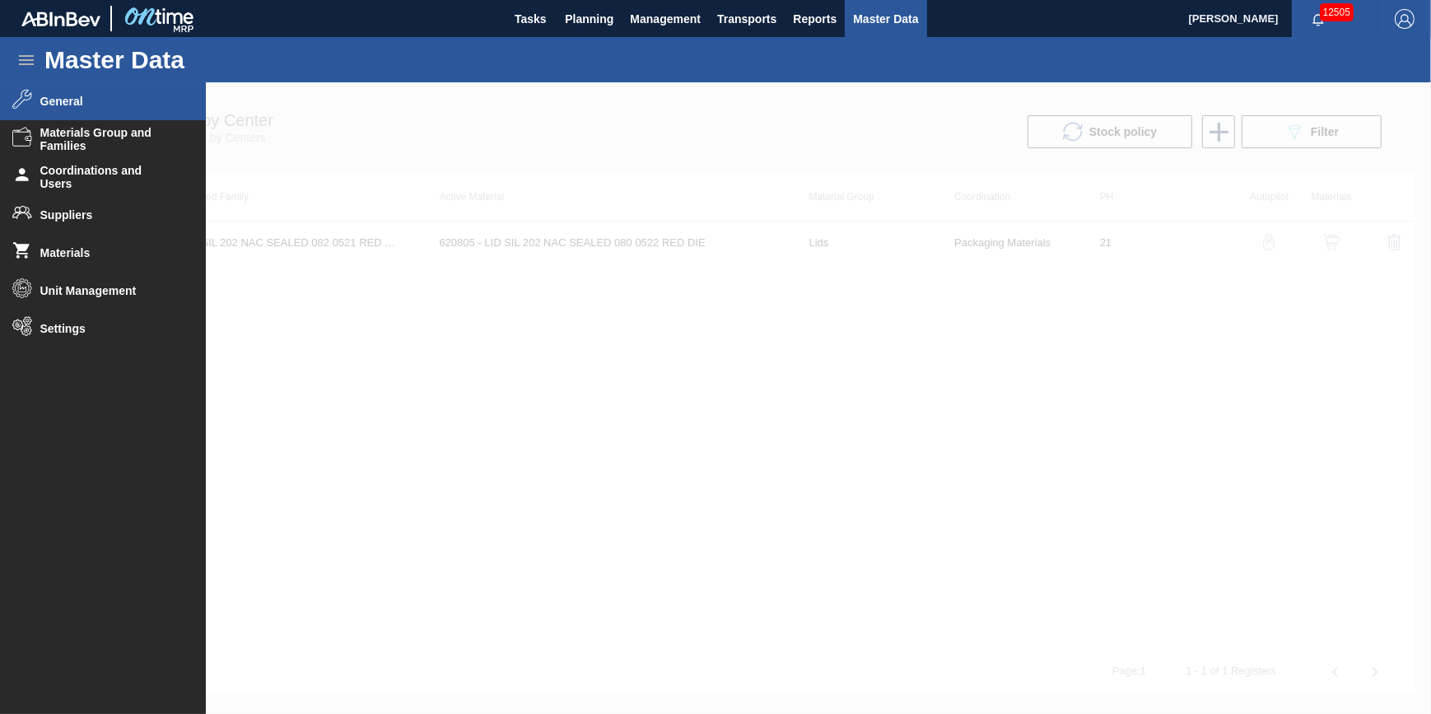
click at [77, 259] on div "Master Data General Materials Group and Families Coordinations and Users Suppli…" at bounding box center [715, 365] width 1431 height 656
click at [104, 250] on span "Materials" at bounding box center [108, 252] width 136 height 13
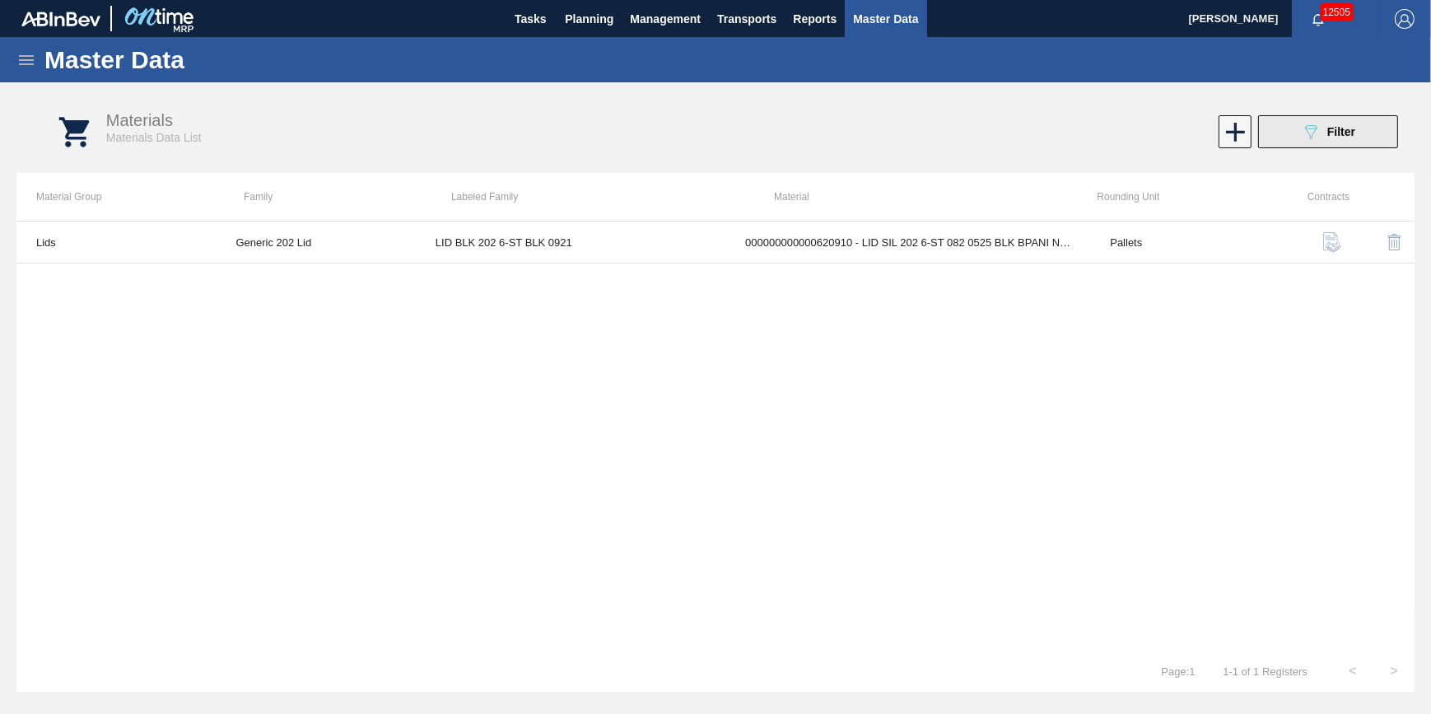
click at [1349, 125] on span "Filter" at bounding box center [1342, 131] width 28 height 13
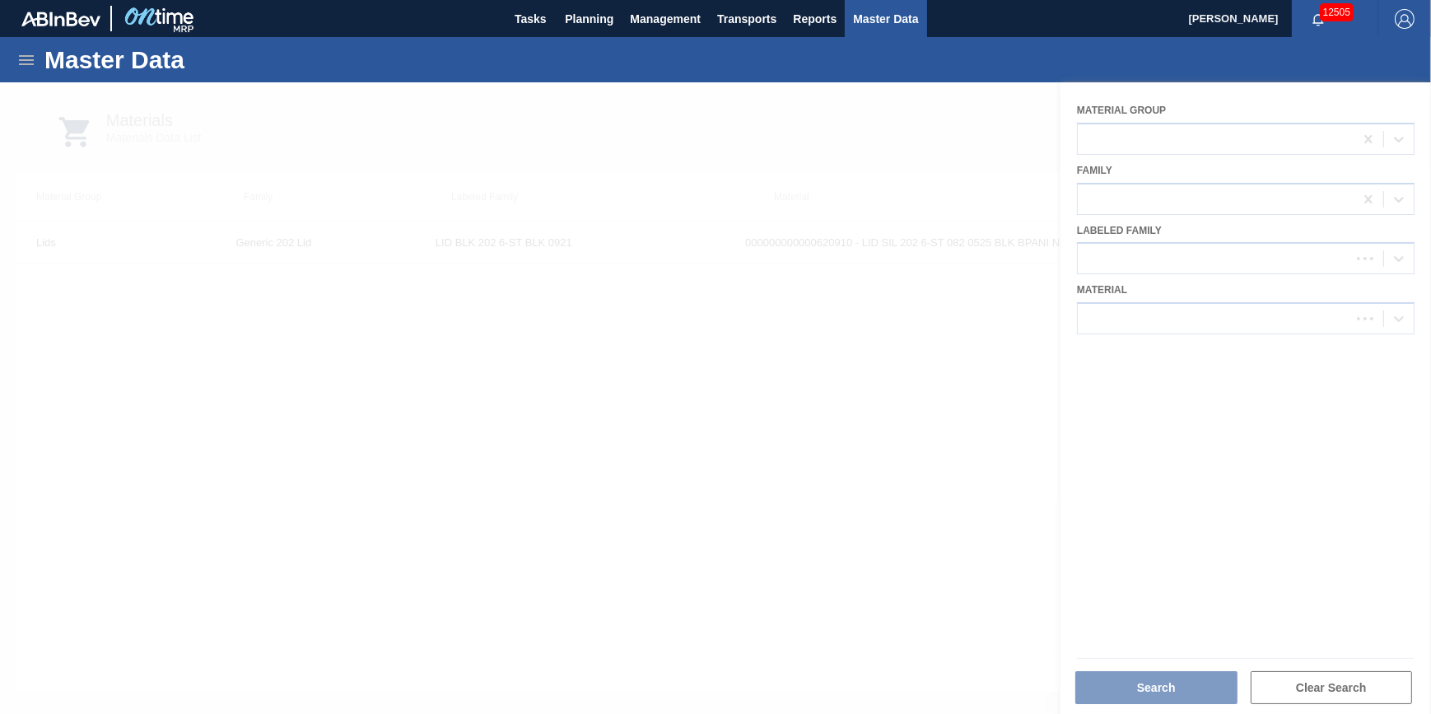
click at [1238, 321] on div at bounding box center [715, 398] width 1431 height 632
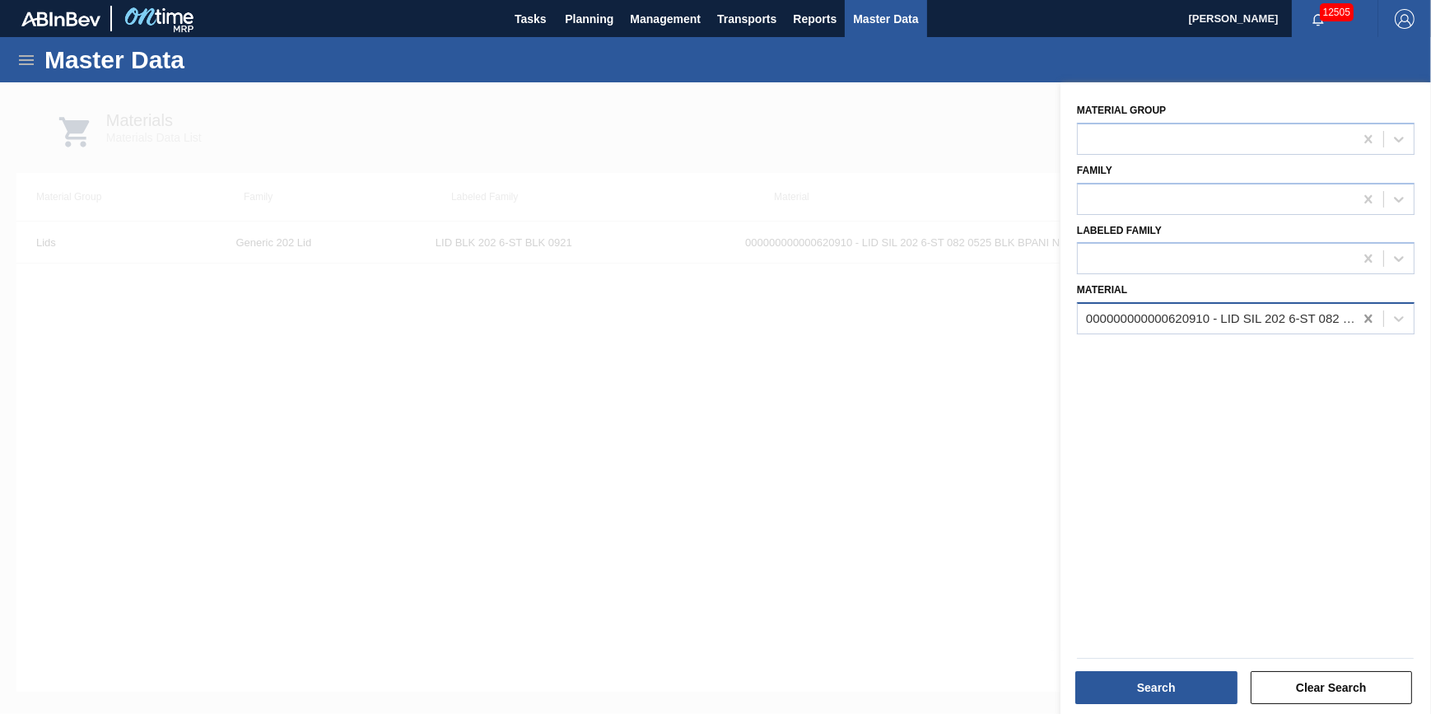
click at [1367, 313] on icon at bounding box center [1369, 318] width 16 height 16
click at [1297, 313] on div at bounding box center [1216, 319] width 276 height 24
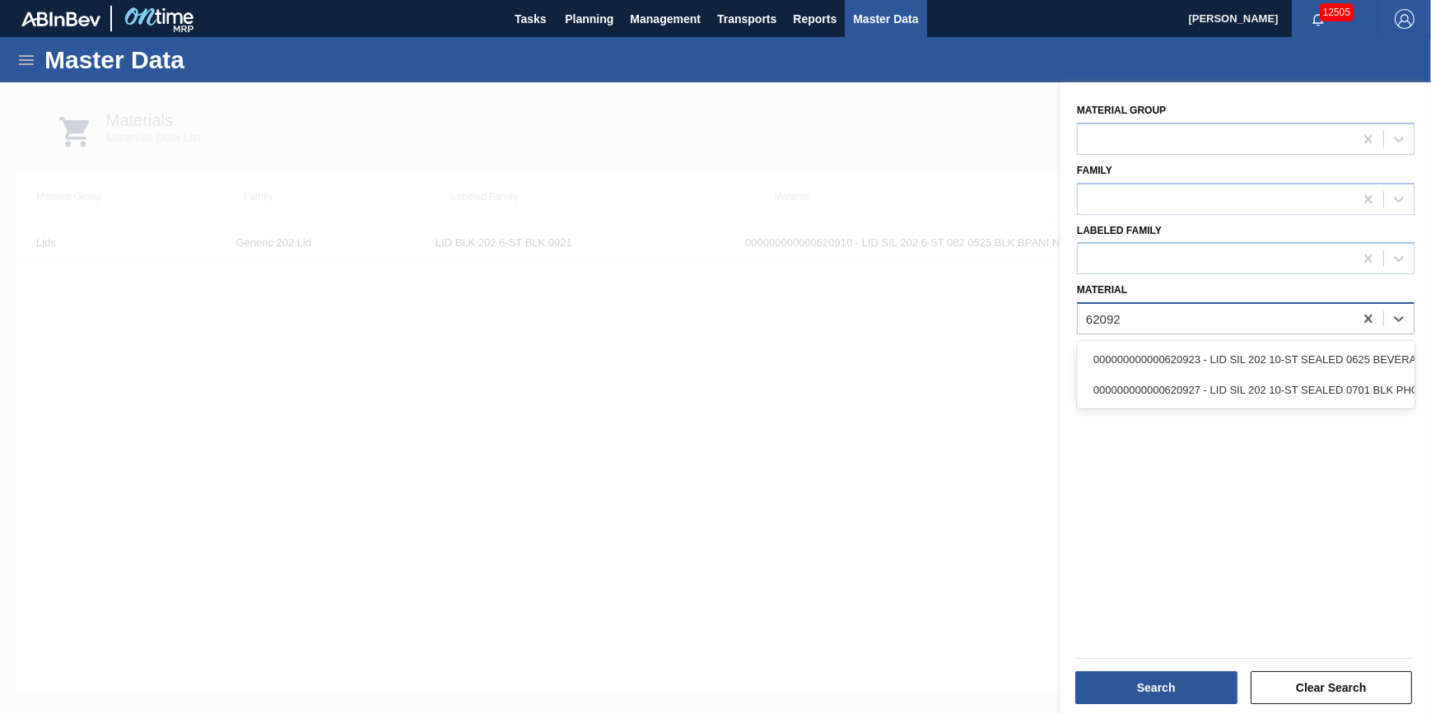
type input "620927"
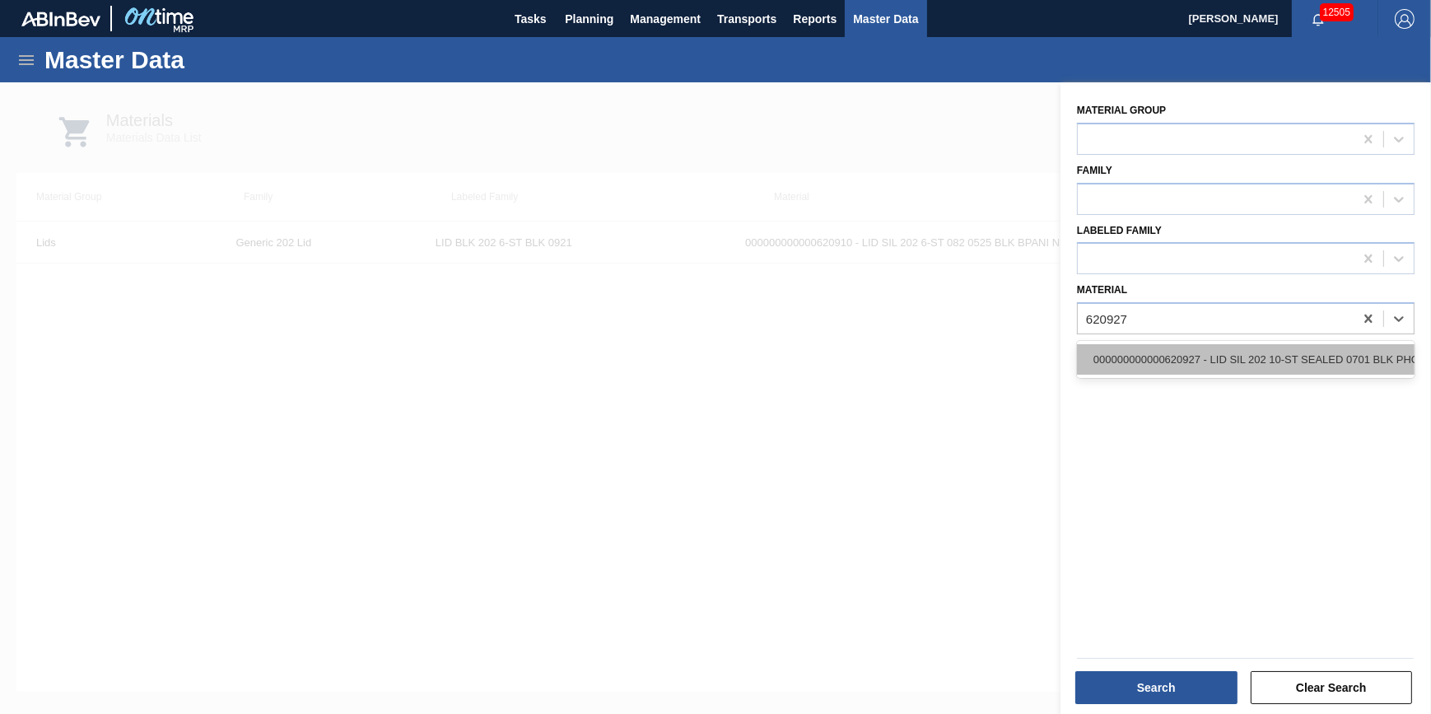
click at [1305, 355] on div "000000000000620927 - LID SIL 202 10-ST SEALED 0701 BLK PHORM" at bounding box center [1246, 359] width 338 height 30
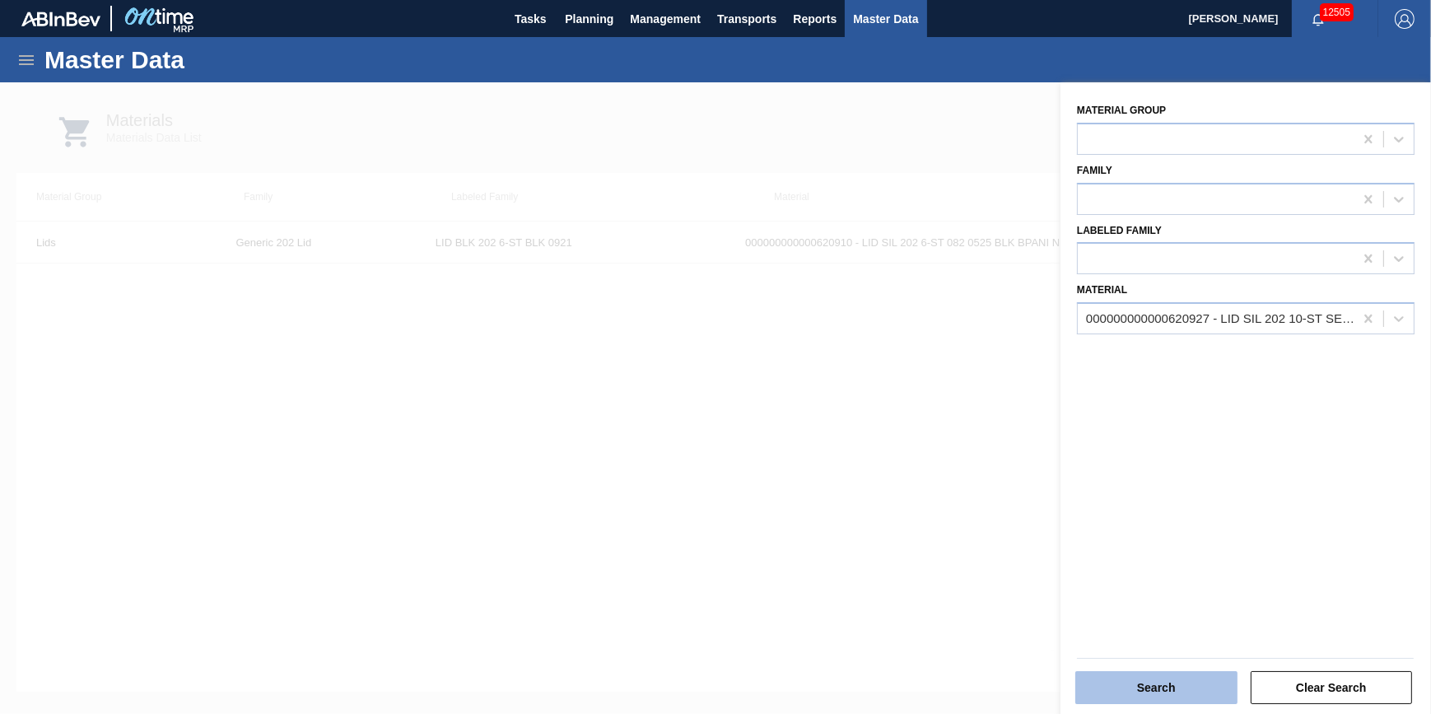
click at [1173, 692] on button "Search" at bounding box center [1157, 687] width 162 height 33
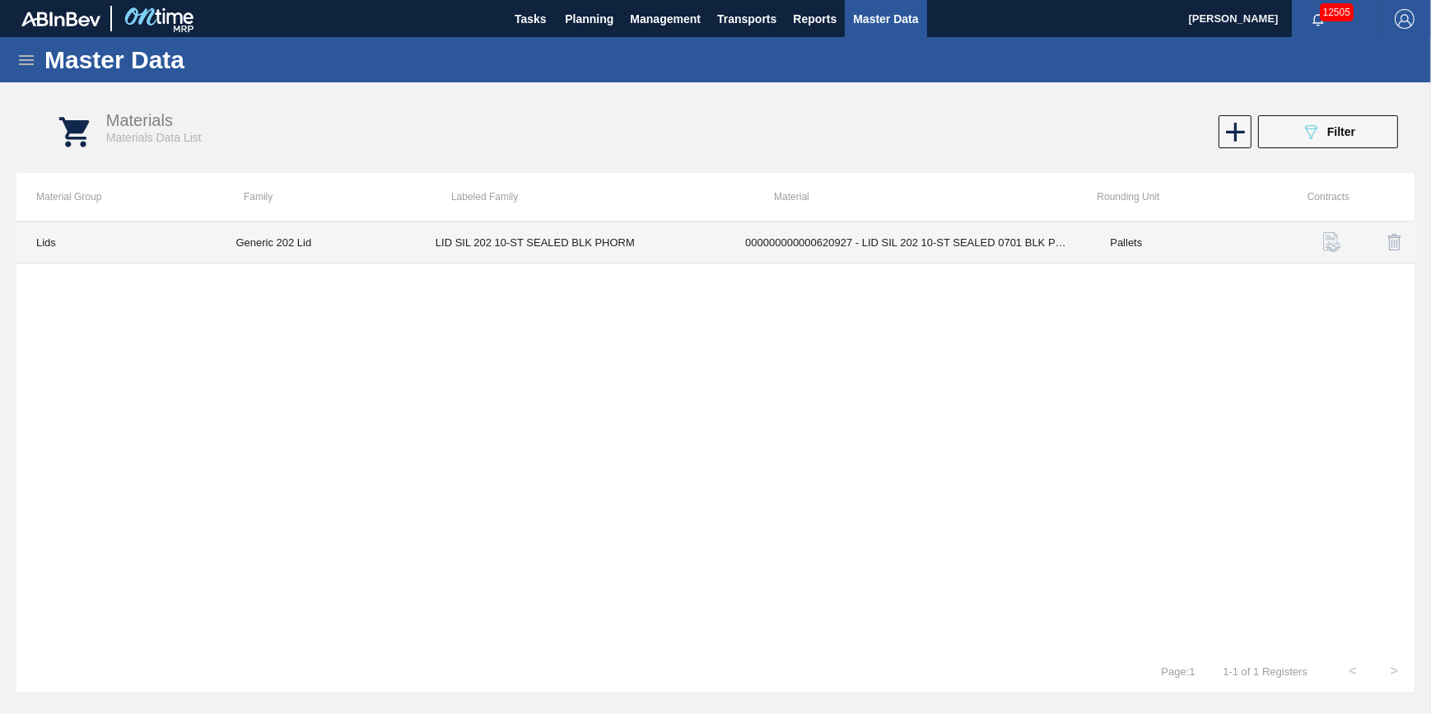
click at [363, 246] on td "Generic 202 Lid" at bounding box center [315, 243] width 199 height 42
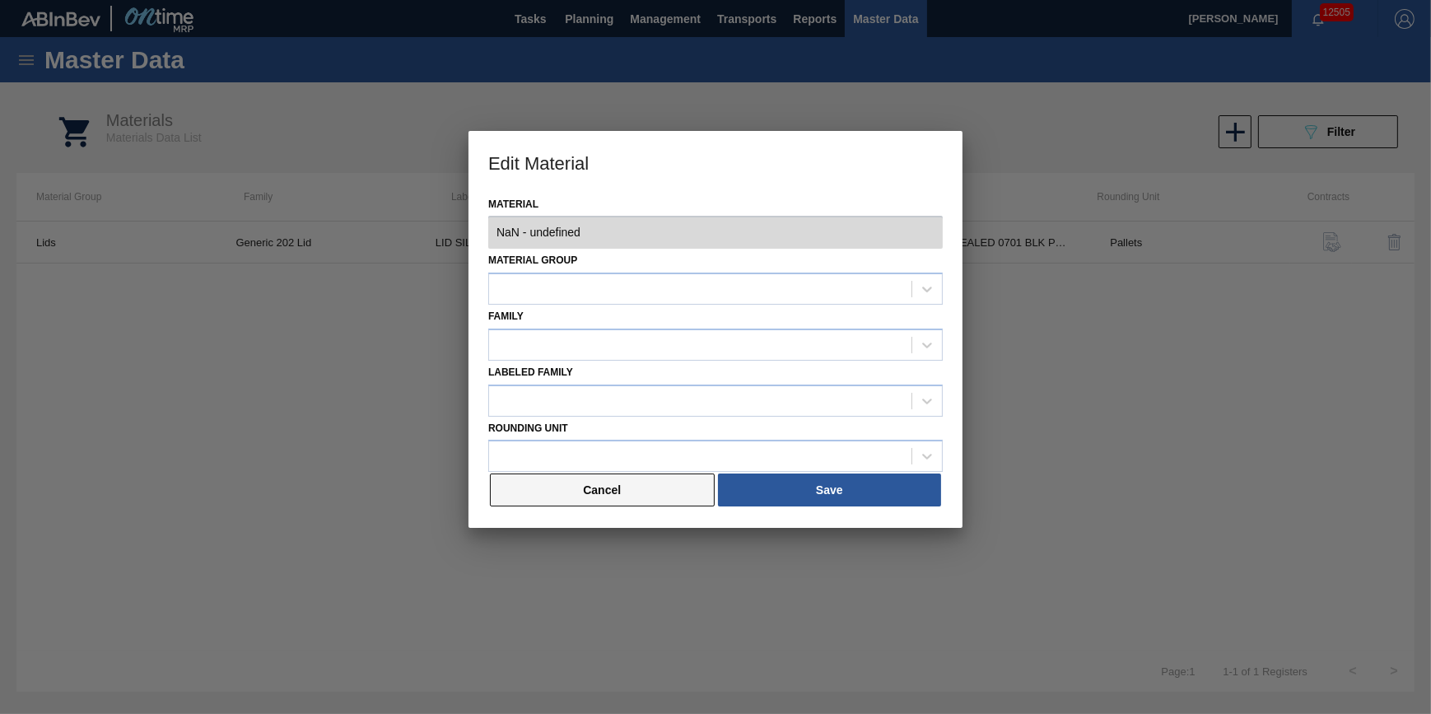
click at [636, 492] on button "Cancel" at bounding box center [602, 490] width 225 height 33
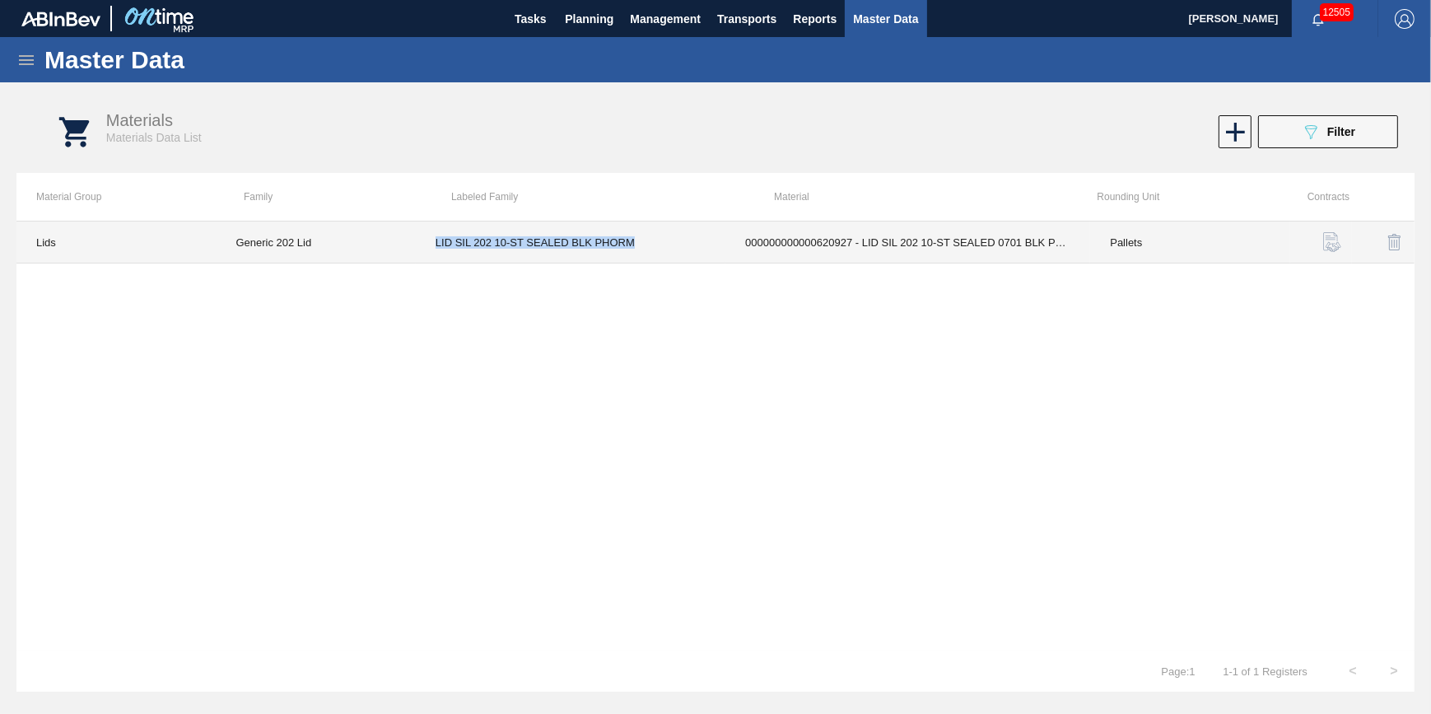
drag, startPoint x: 436, startPoint y: 241, endPoint x: 631, endPoint y: 247, distance: 195.3
click at [631, 247] on td "LID SIL 202 10-ST SEALED BLK PHORM" at bounding box center [571, 243] width 310 height 42
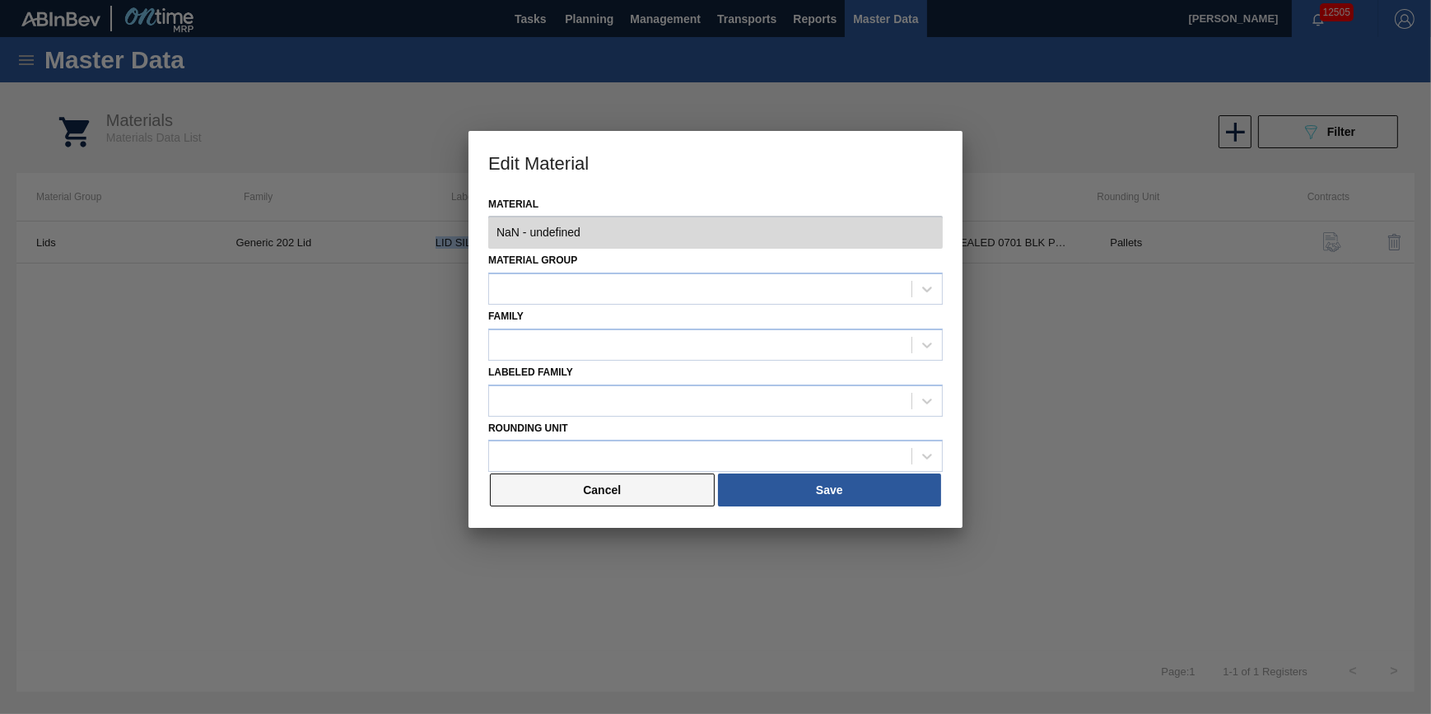
click at [651, 496] on button "Cancel" at bounding box center [602, 490] width 225 height 33
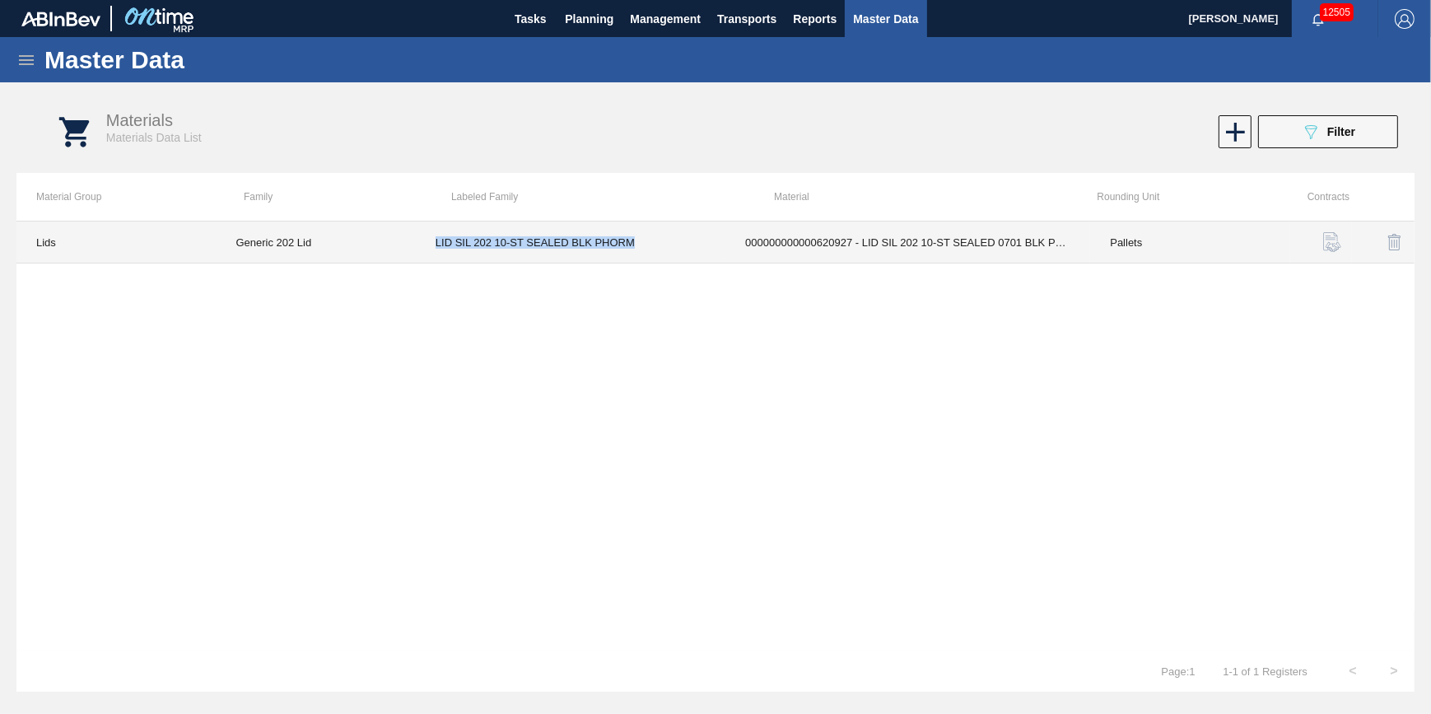
copy td "LID SIL 202 10-ST SEALED BLK PHORM"
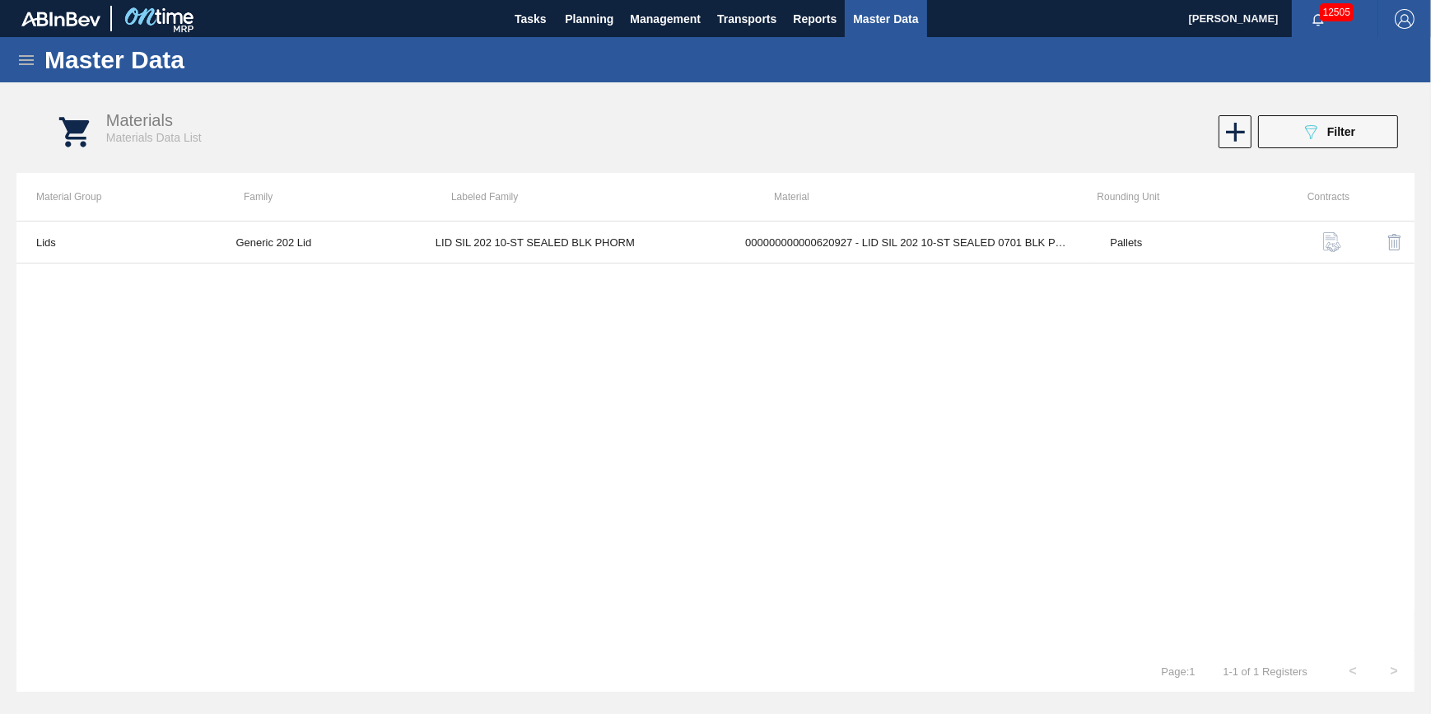
click at [12, 60] on div "Master Data" at bounding box center [715, 59] width 1431 height 45
click at [15, 60] on div "Master Data" at bounding box center [715, 59] width 1431 height 45
click at [18, 59] on icon at bounding box center [26, 60] width 20 height 20
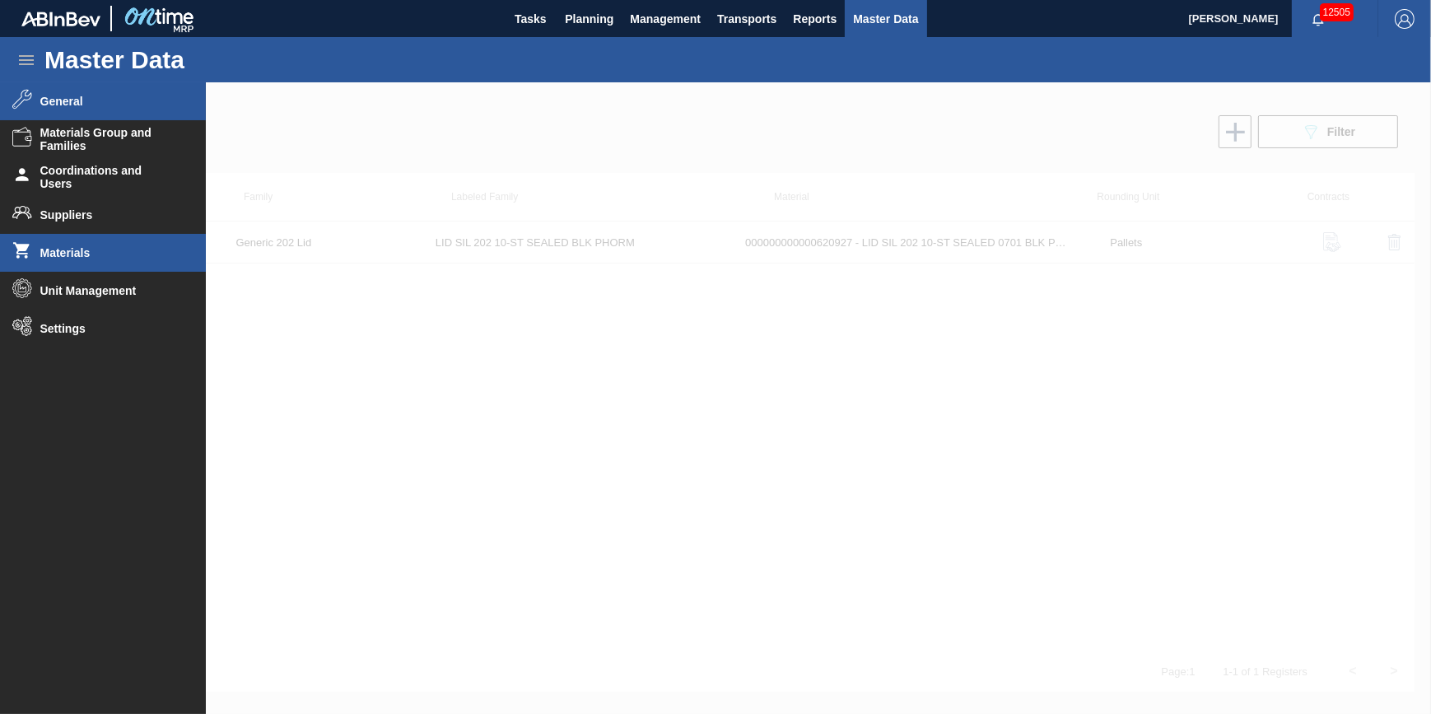
click at [73, 100] on span "General" at bounding box center [108, 101] width 136 height 13
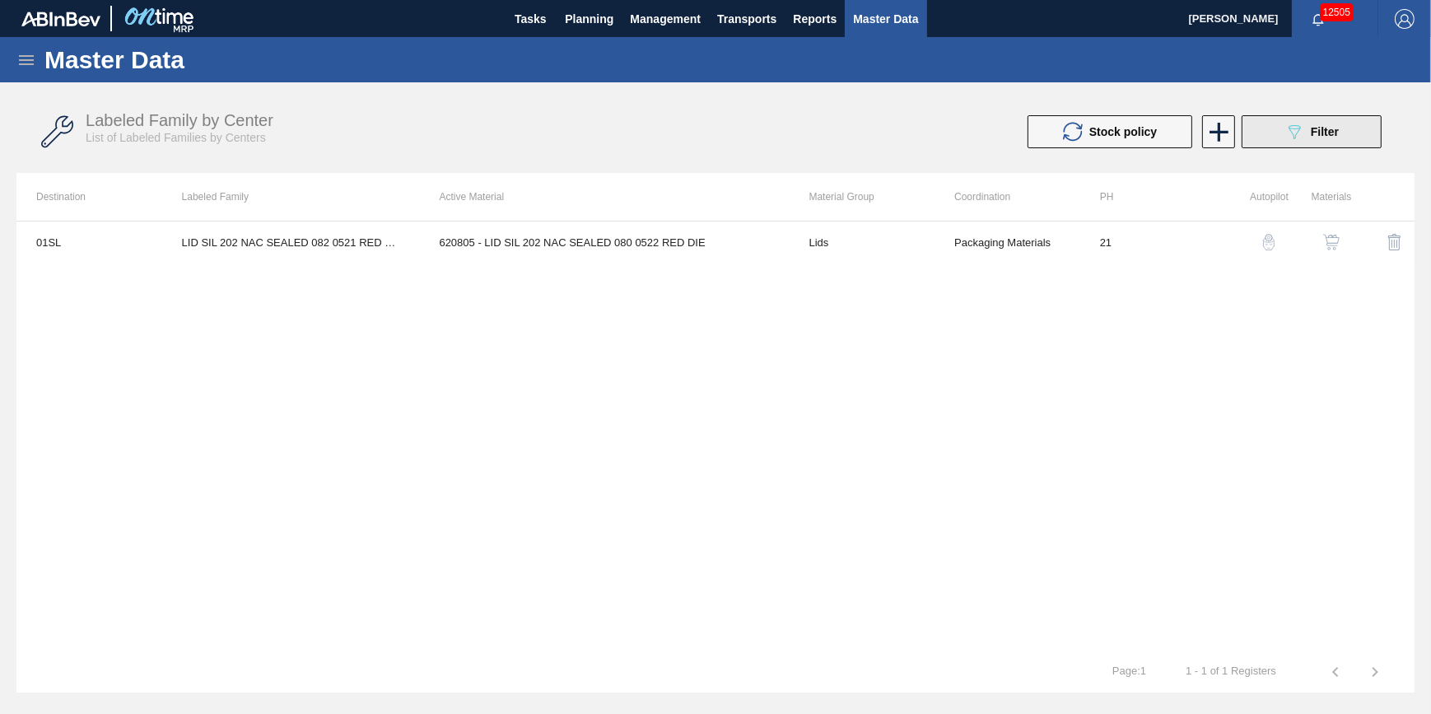
click at [1318, 123] on div "089F7B8B-B2A5-4AFE-B5C0-19BA573D28AC Filter" at bounding box center [1312, 132] width 54 height 20
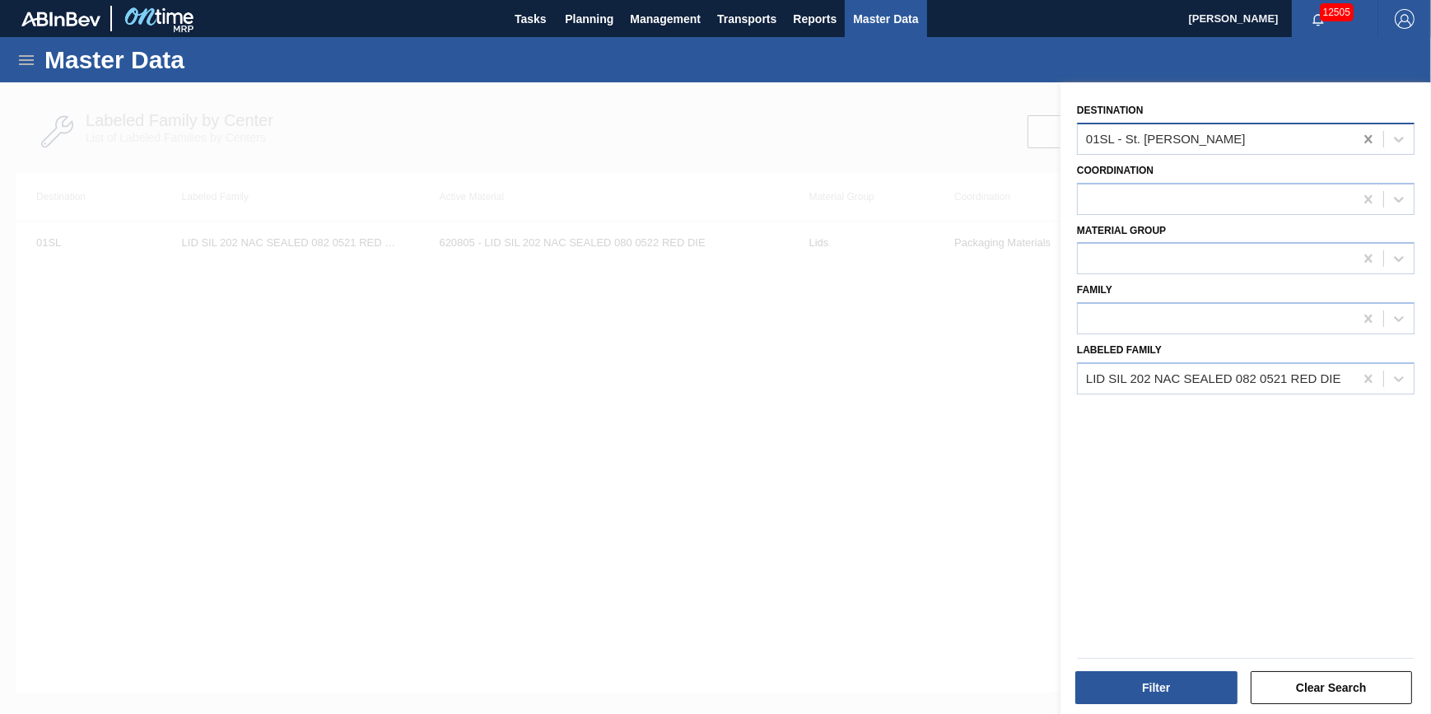
click at [1373, 145] on icon at bounding box center [1369, 139] width 16 height 16
click at [1371, 380] on icon at bounding box center [1369, 379] width 16 height 16
paste Family "LID SIL 202 10-ST SEALED BLK PHORM"
type Family "LID SIL 202 10-ST SEALED BLK PHORM"
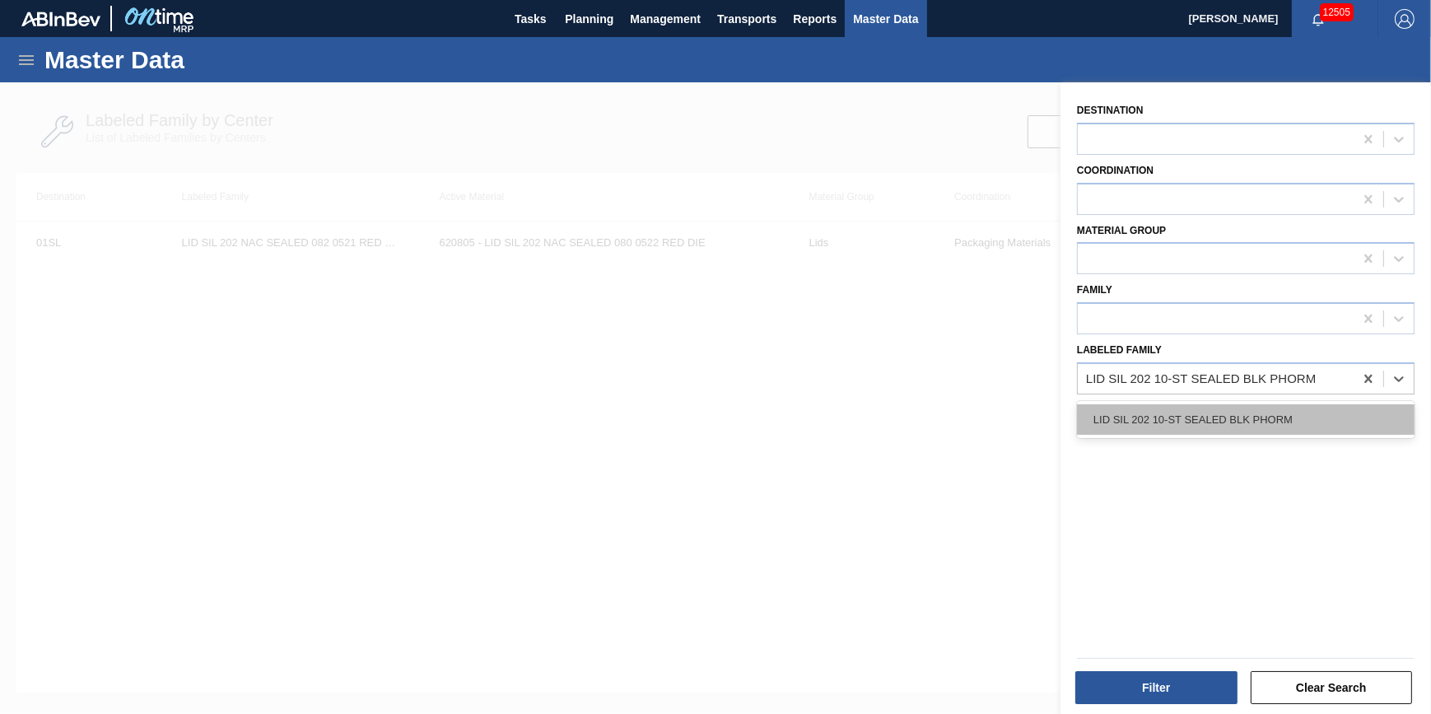
click at [1287, 410] on div "LID SIL 202 10-ST SEALED BLK PHORM" at bounding box center [1246, 419] width 338 height 30
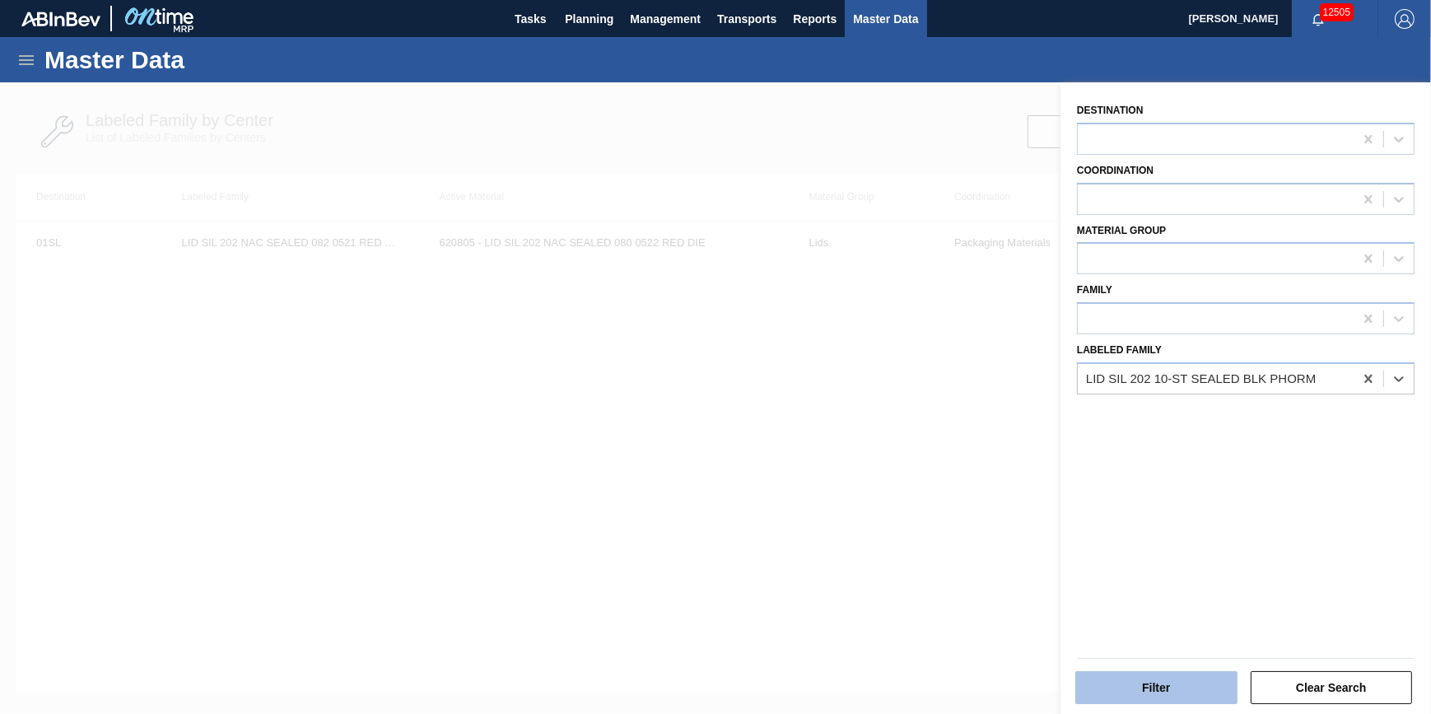
click at [1194, 693] on button "Filter" at bounding box center [1157, 687] width 162 height 33
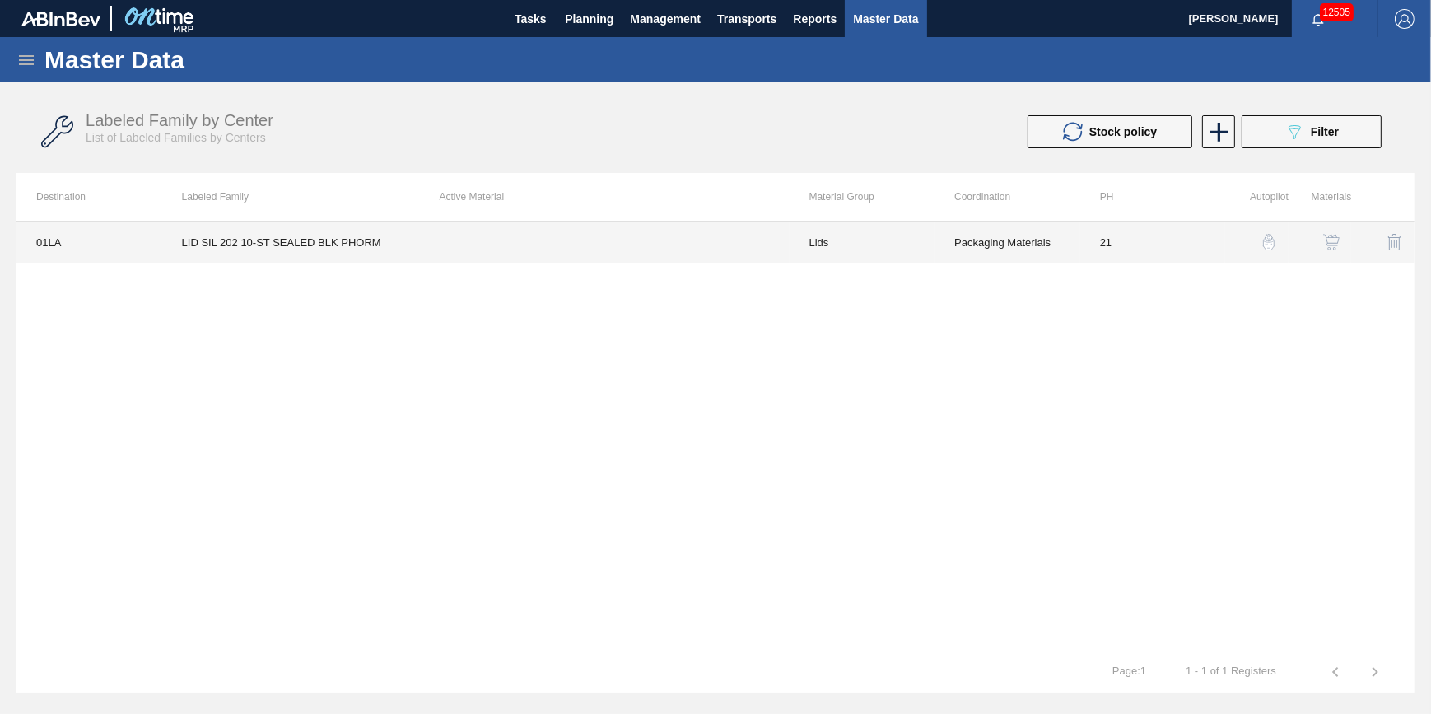
click at [342, 247] on td "LID SIL 202 10-ST SEALED BLK PHORM" at bounding box center [291, 242] width 258 height 41
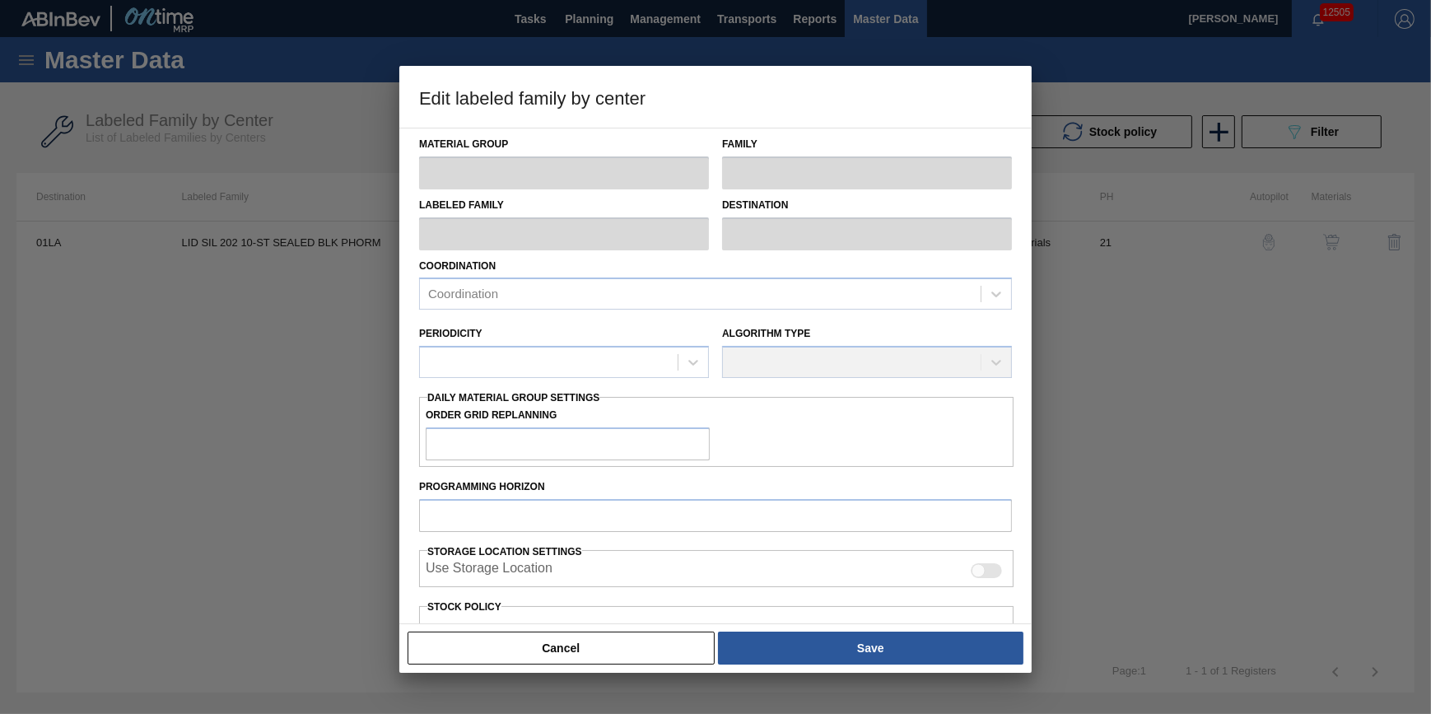
type input "Lids"
type input "Generic 202 Lid"
type input "LID SIL 202 10-ST SEALED BLK PHORM"
type input "01LA - Los Angeles Brewery"
type input "21"
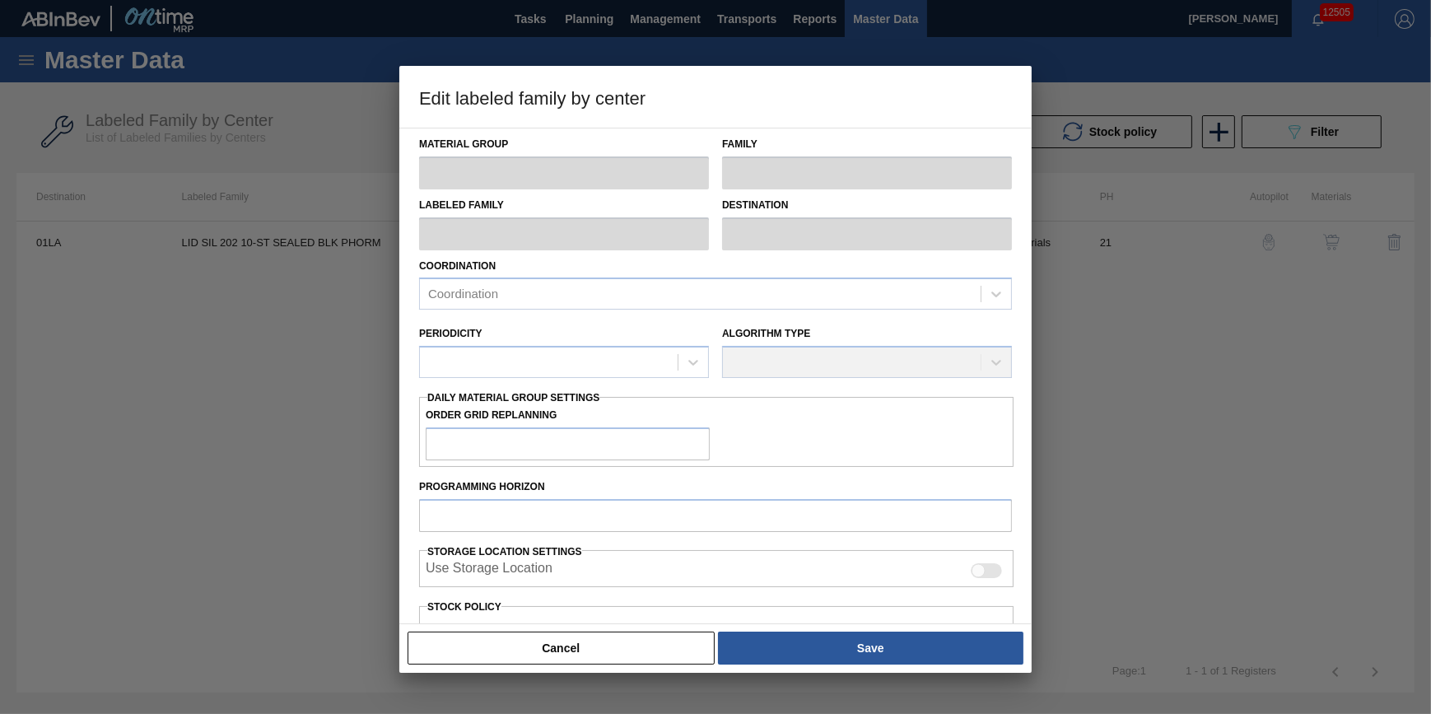
type input "231,500"
type input "4,000,000"
type input "10"
type input "608,350"
checkbox input "true"
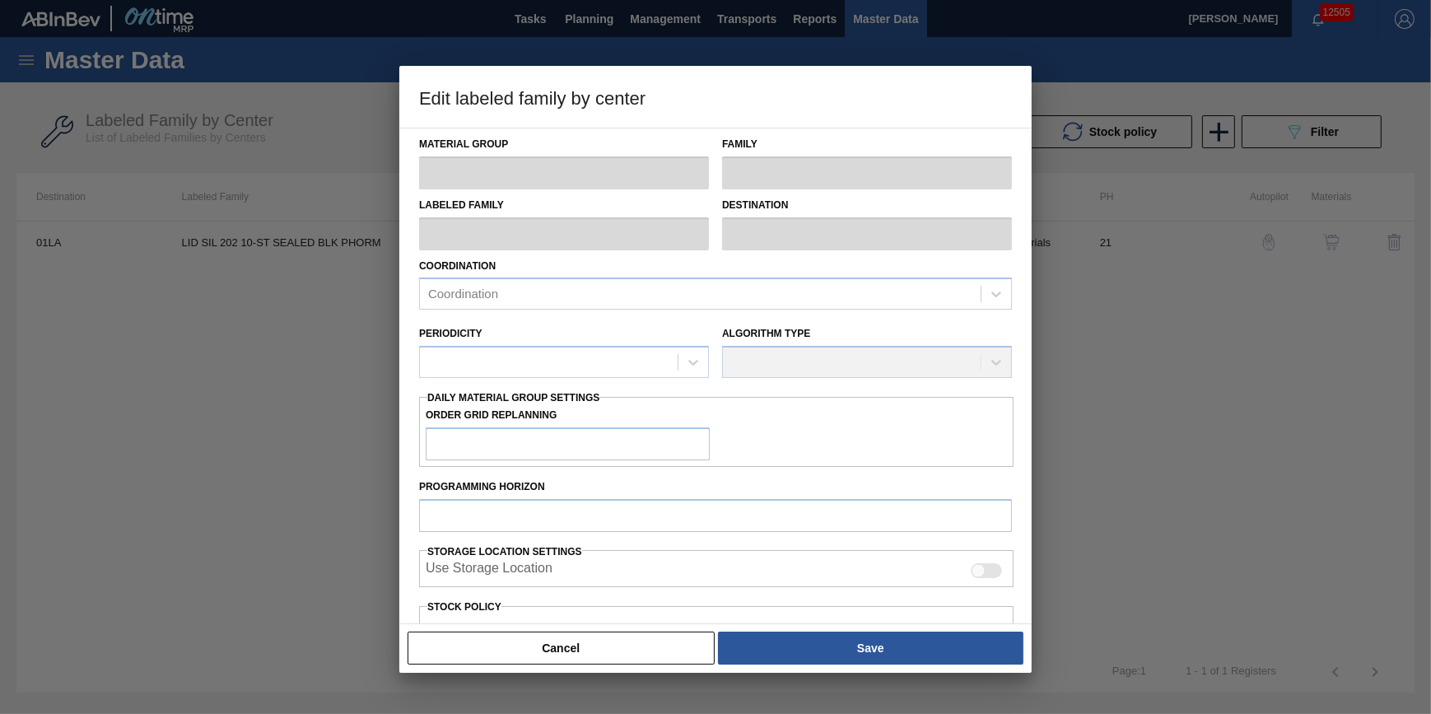
checkbox input "true"
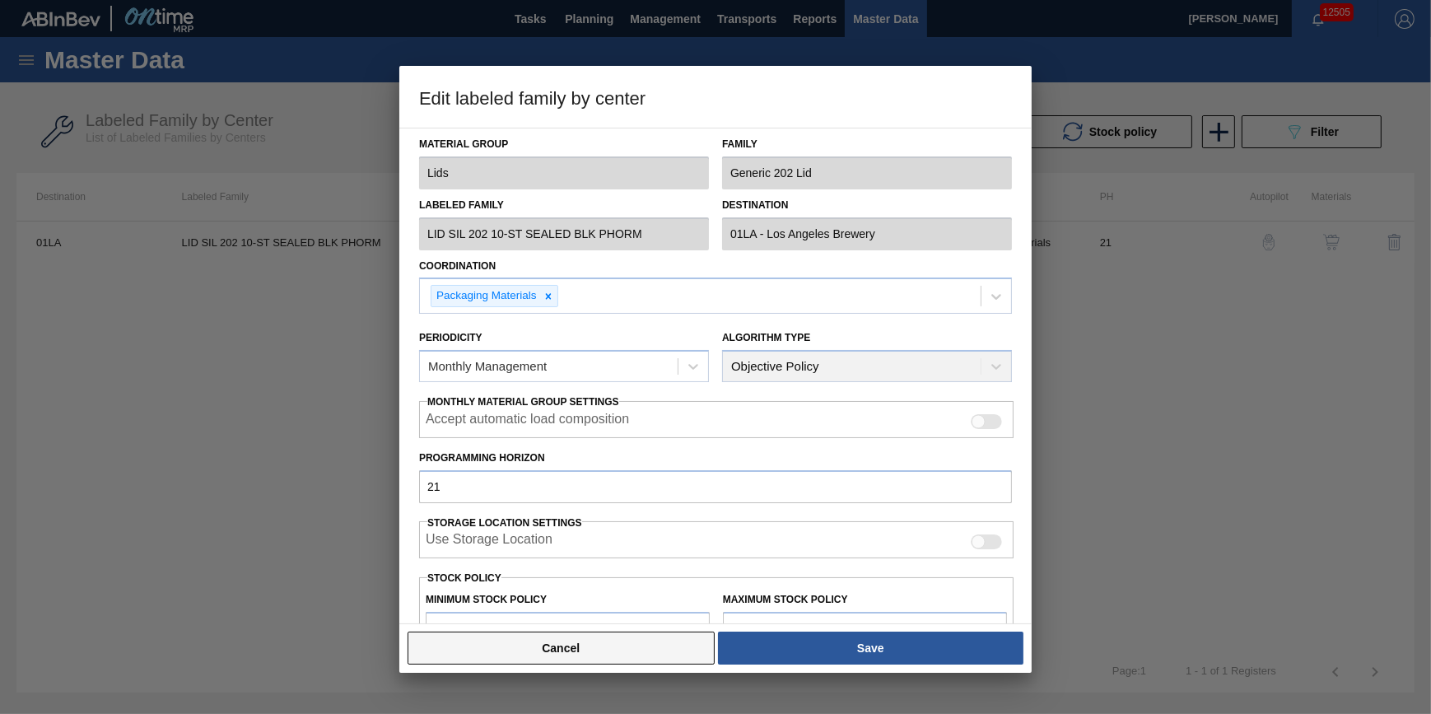
click at [569, 651] on button "Cancel" at bounding box center [561, 648] width 307 height 33
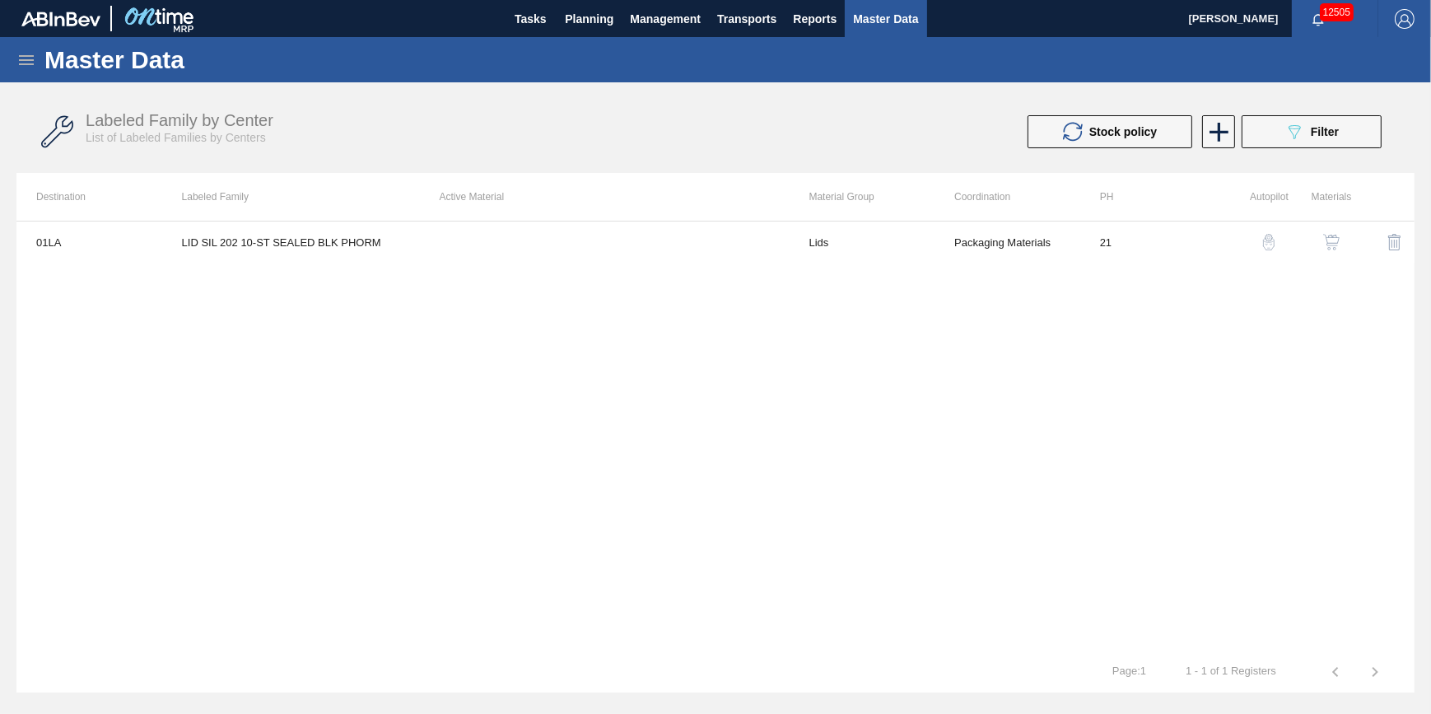
click at [1326, 238] on img "button" at bounding box center [1331, 242] width 16 height 16
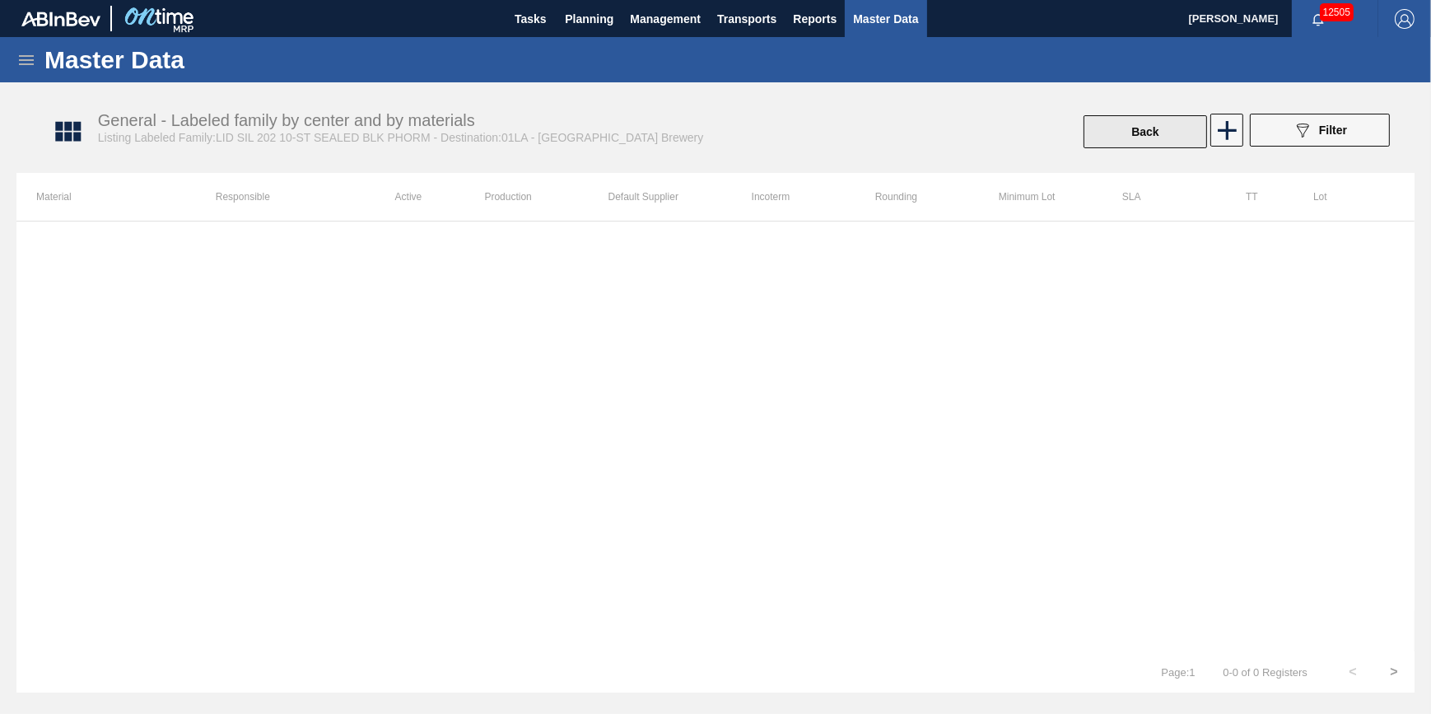
click at [1140, 129] on button "Back" at bounding box center [1146, 131] width 124 height 33
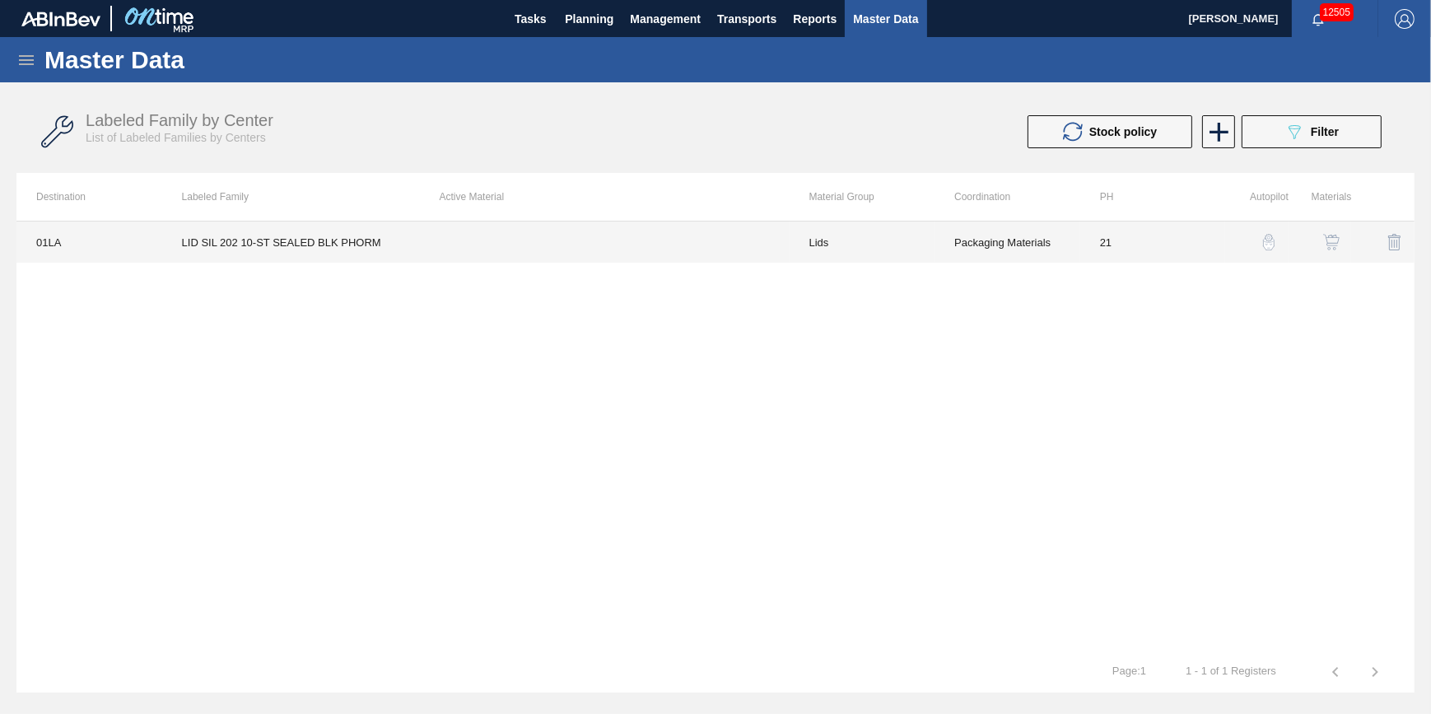
click at [288, 231] on td "LID SIL 202 10-ST SEALED BLK PHORM" at bounding box center [291, 242] width 258 height 41
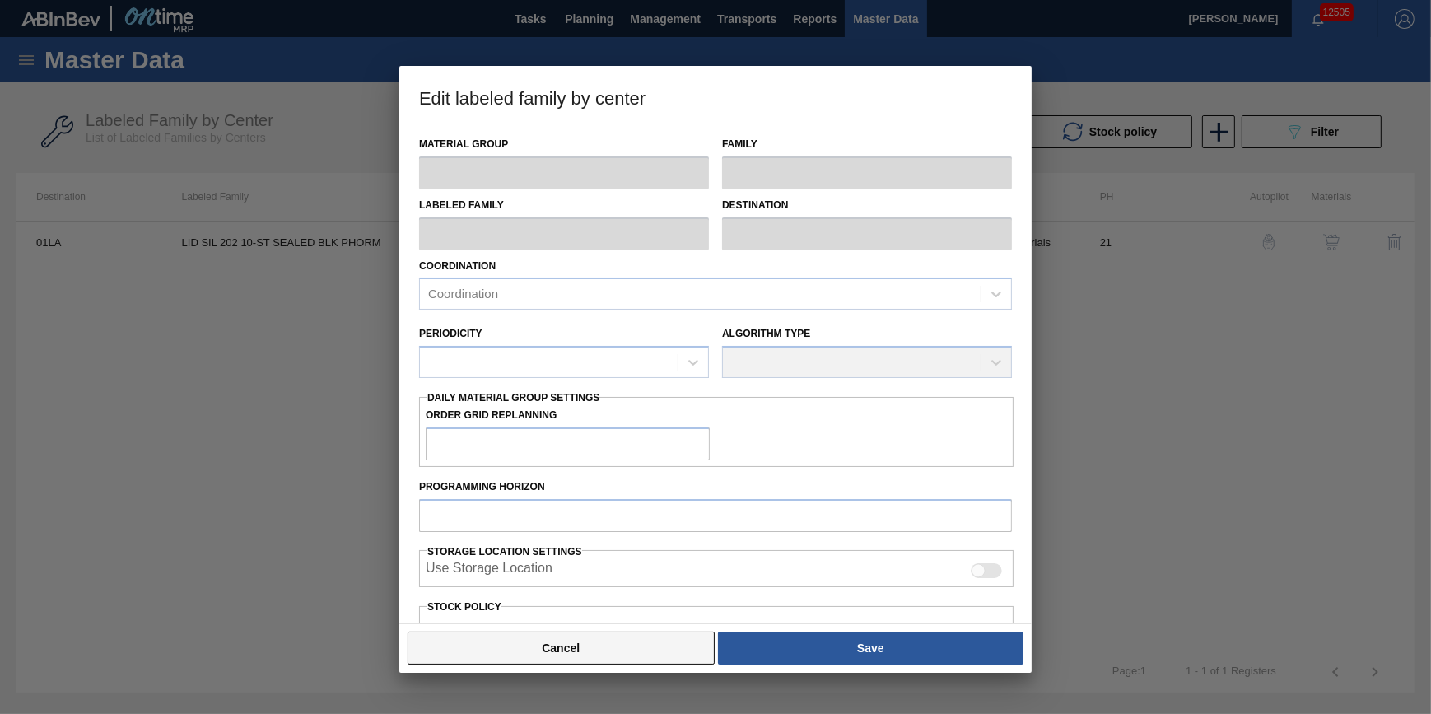
click at [622, 645] on button "Cancel" at bounding box center [561, 648] width 307 height 33
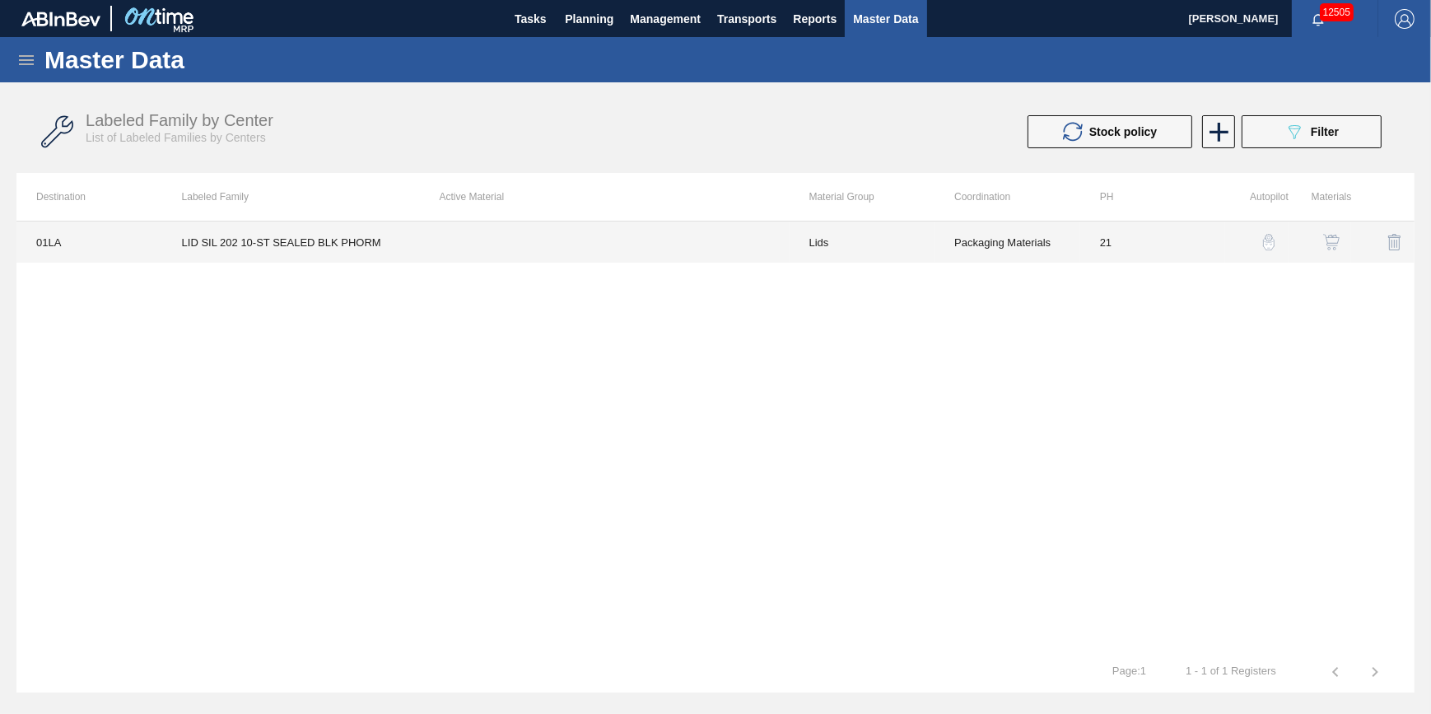
click at [1109, 243] on td "21" at bounding box center [1154, 242] width 146 height 41
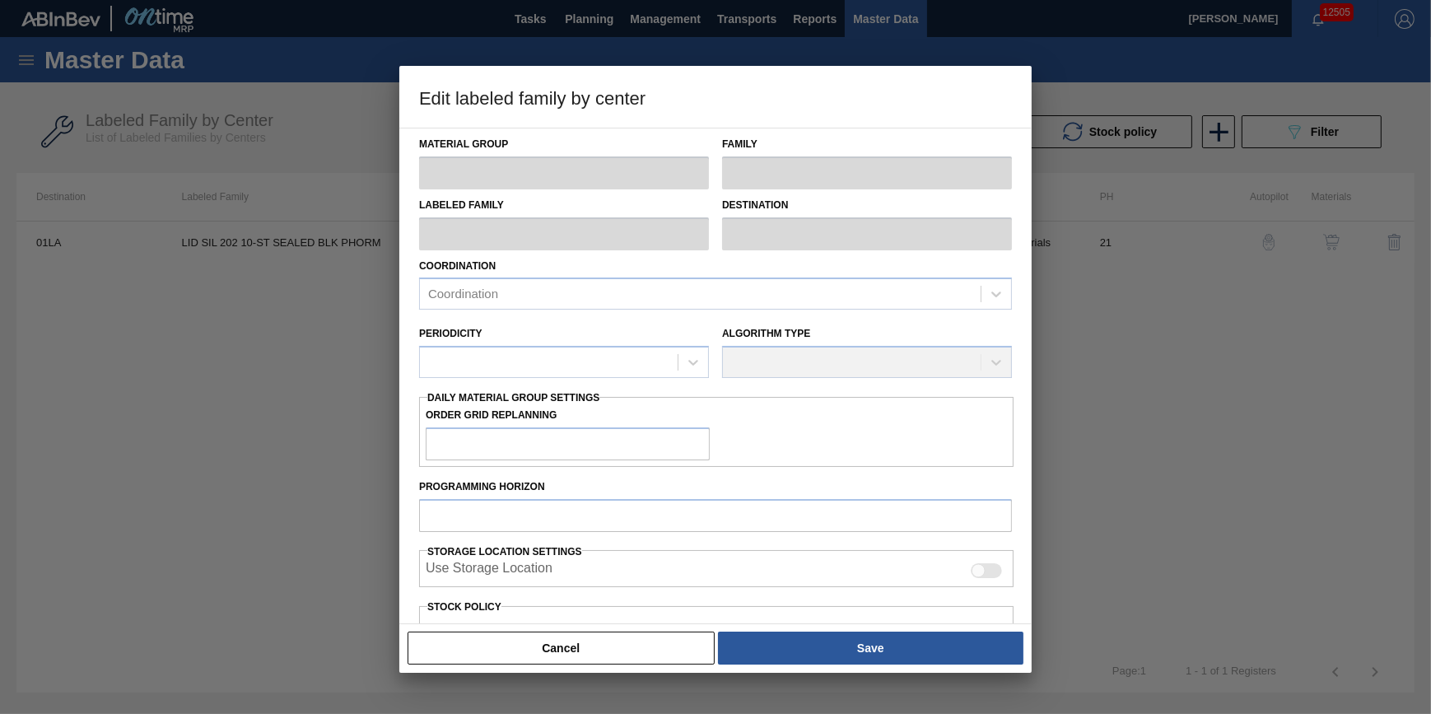
type input "Lids"
type input "Generic 202 Lid"
type input "LID SIL 202 10-ST SEALED BLK PHORM"
type input "01LA - Los Angeles Brewery"
type input "21"
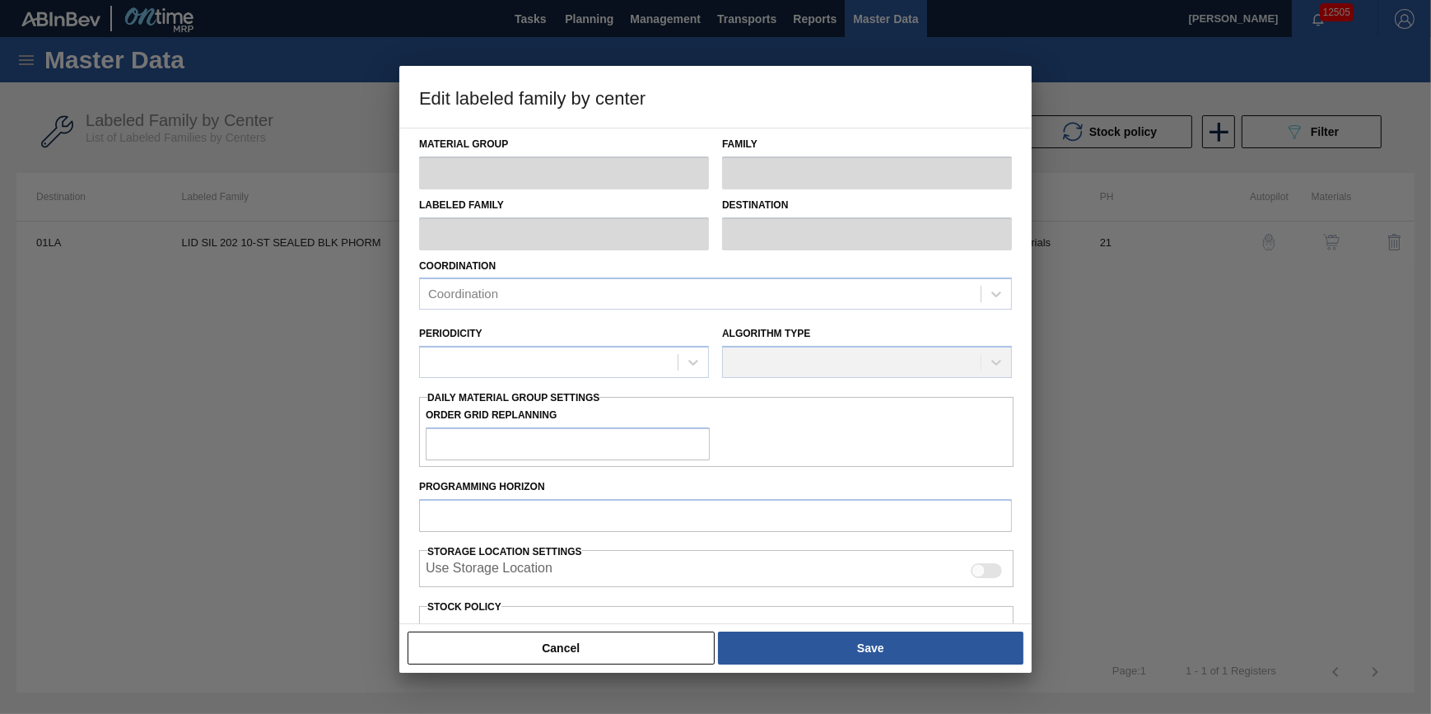
type input "231,500"
type input "4,000,000"
type input "10"
type input "608,350"
checkbox input "true"
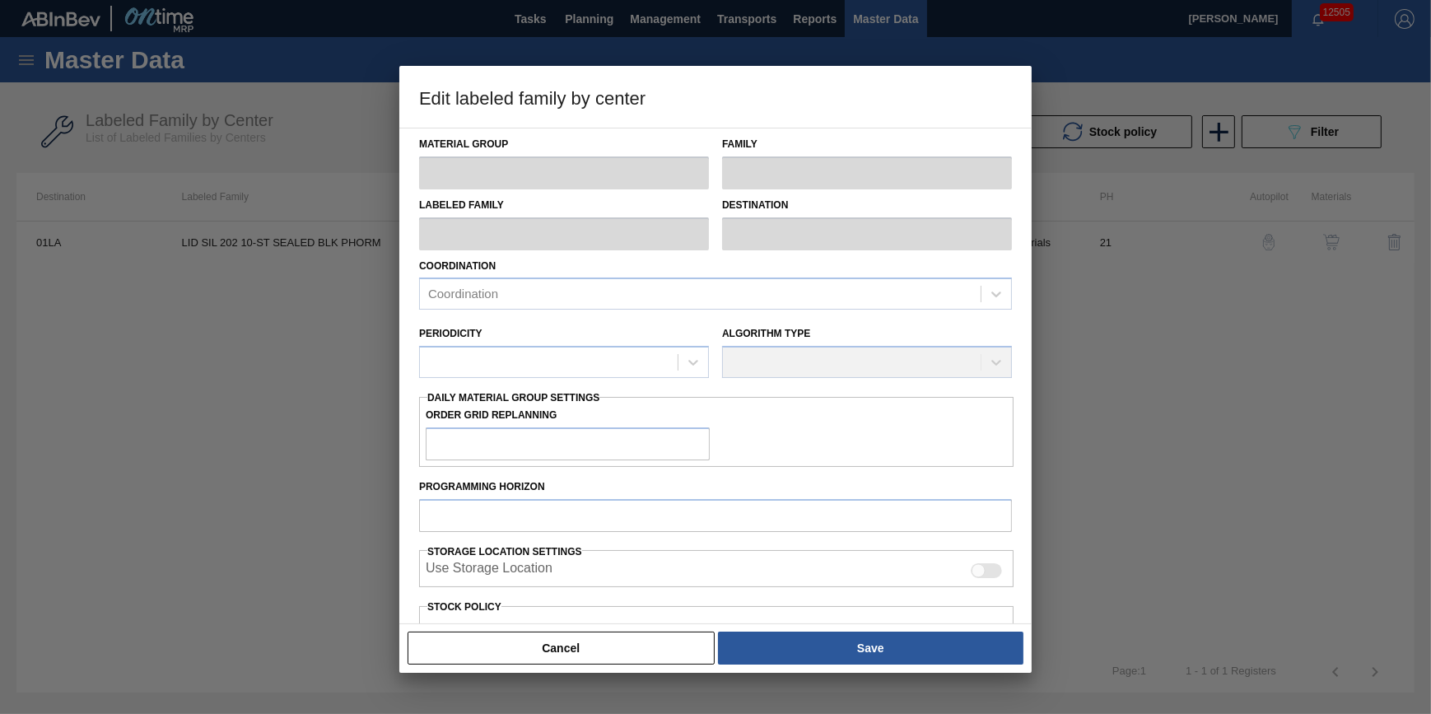
checkbox input "true"
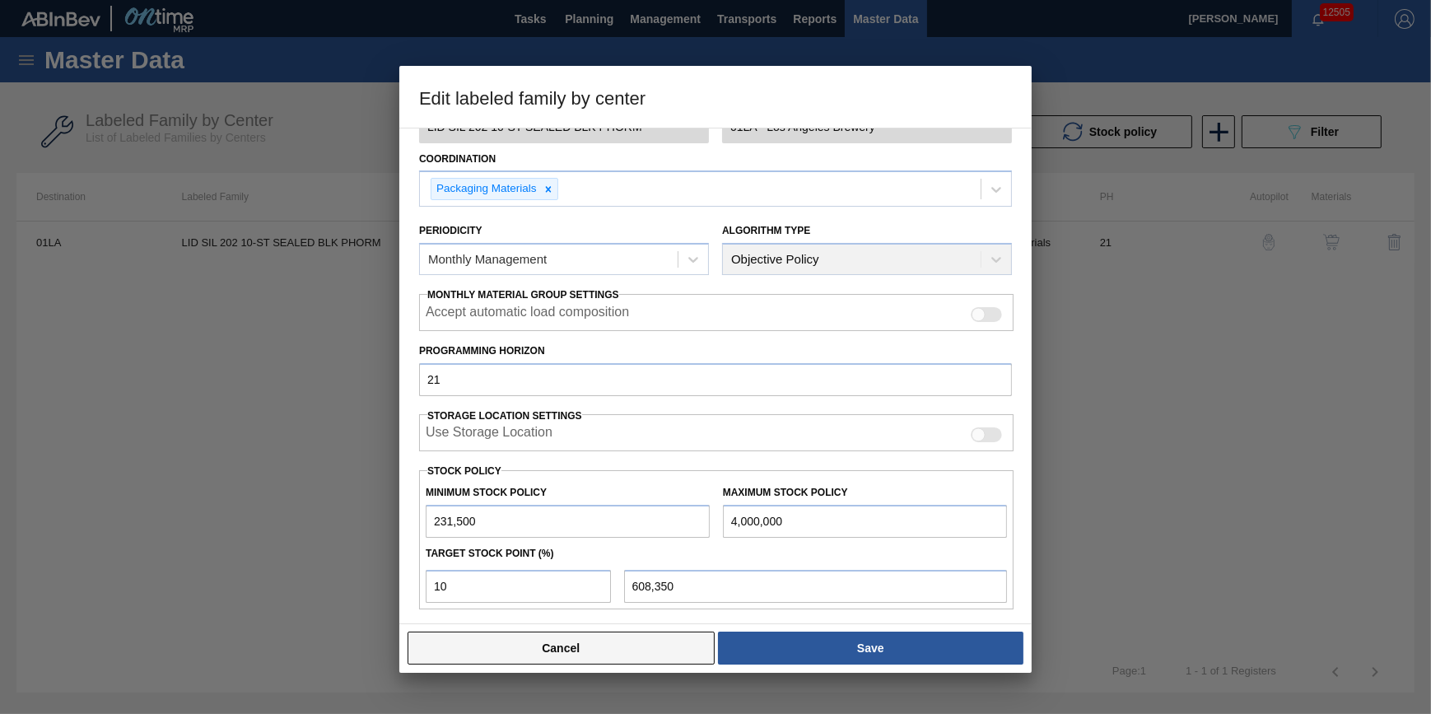
scroll to position [235, 0]
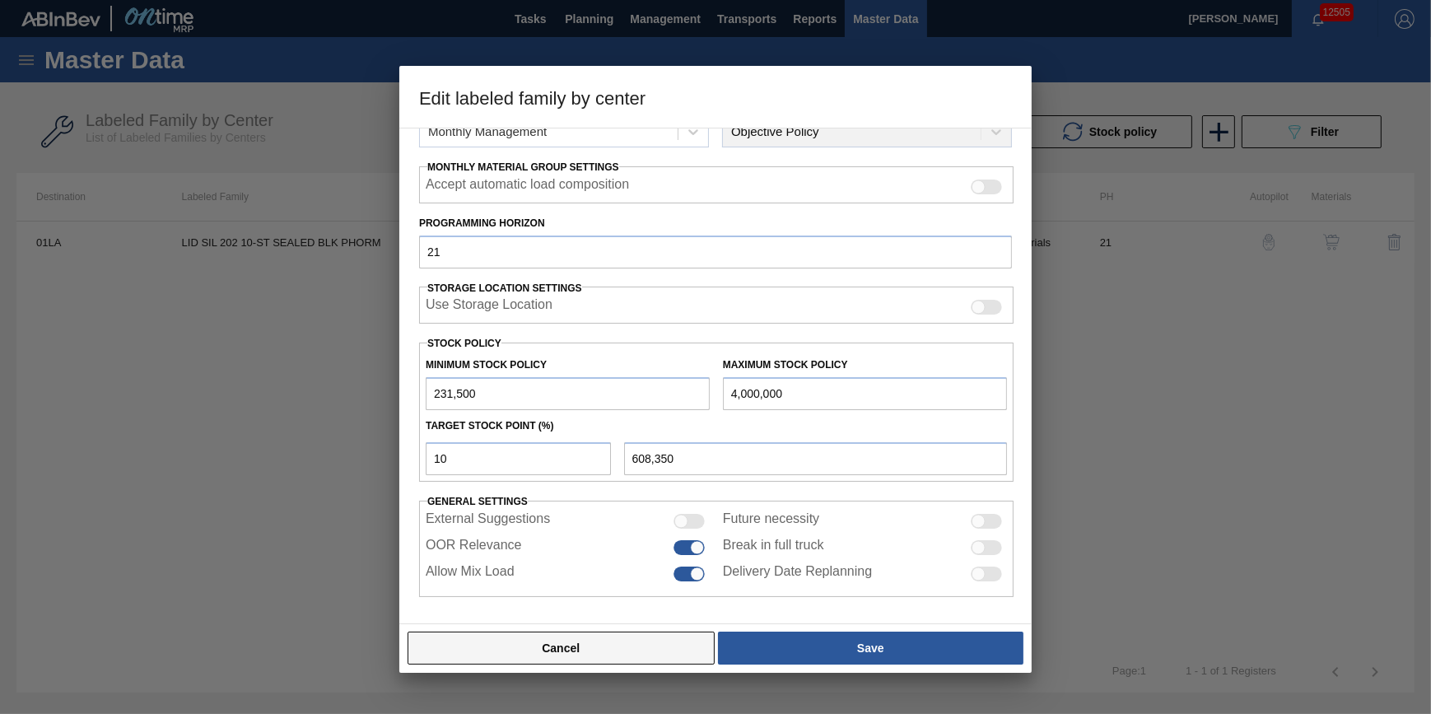
click at [651, 650] on button "Cancel" at bounding box center [561, 648] width 307 height 33
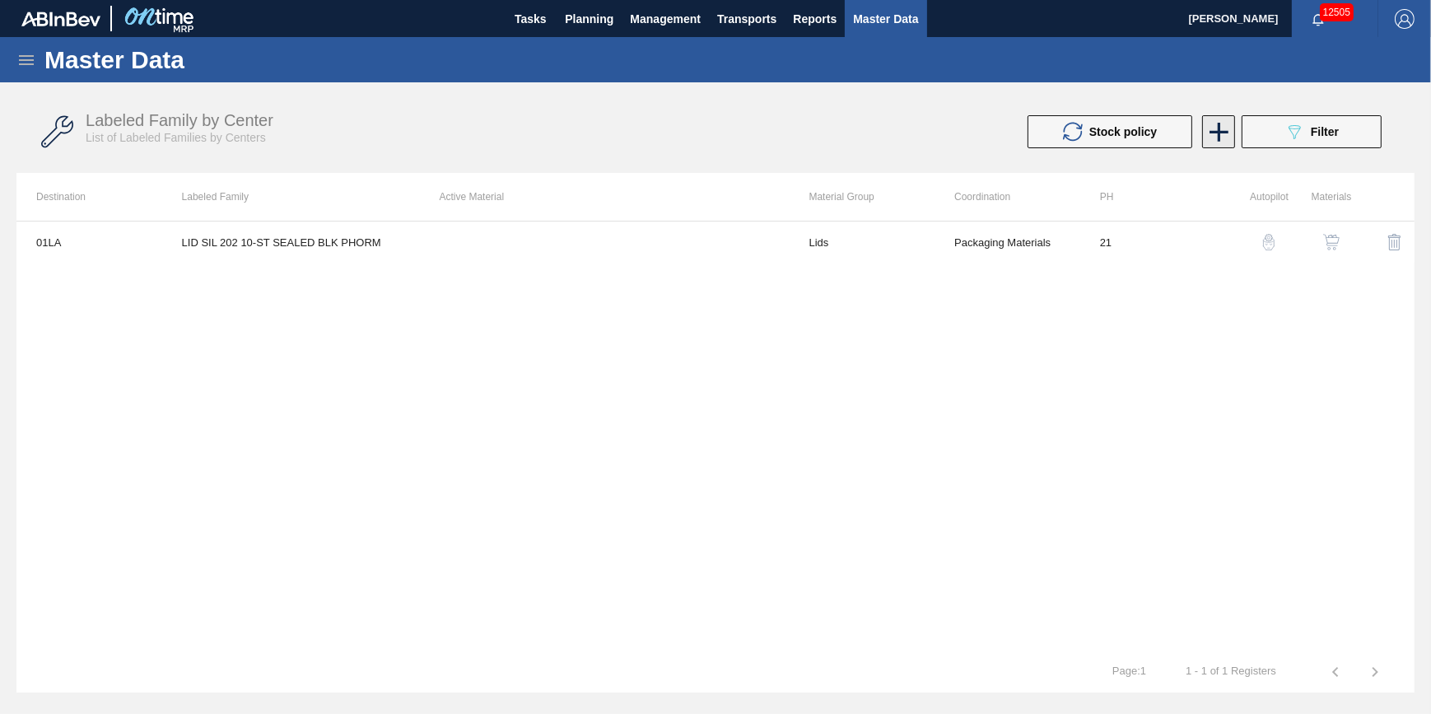
click at [1203, 138] on icon at bounding box center [1219, 132] width 32 height 32
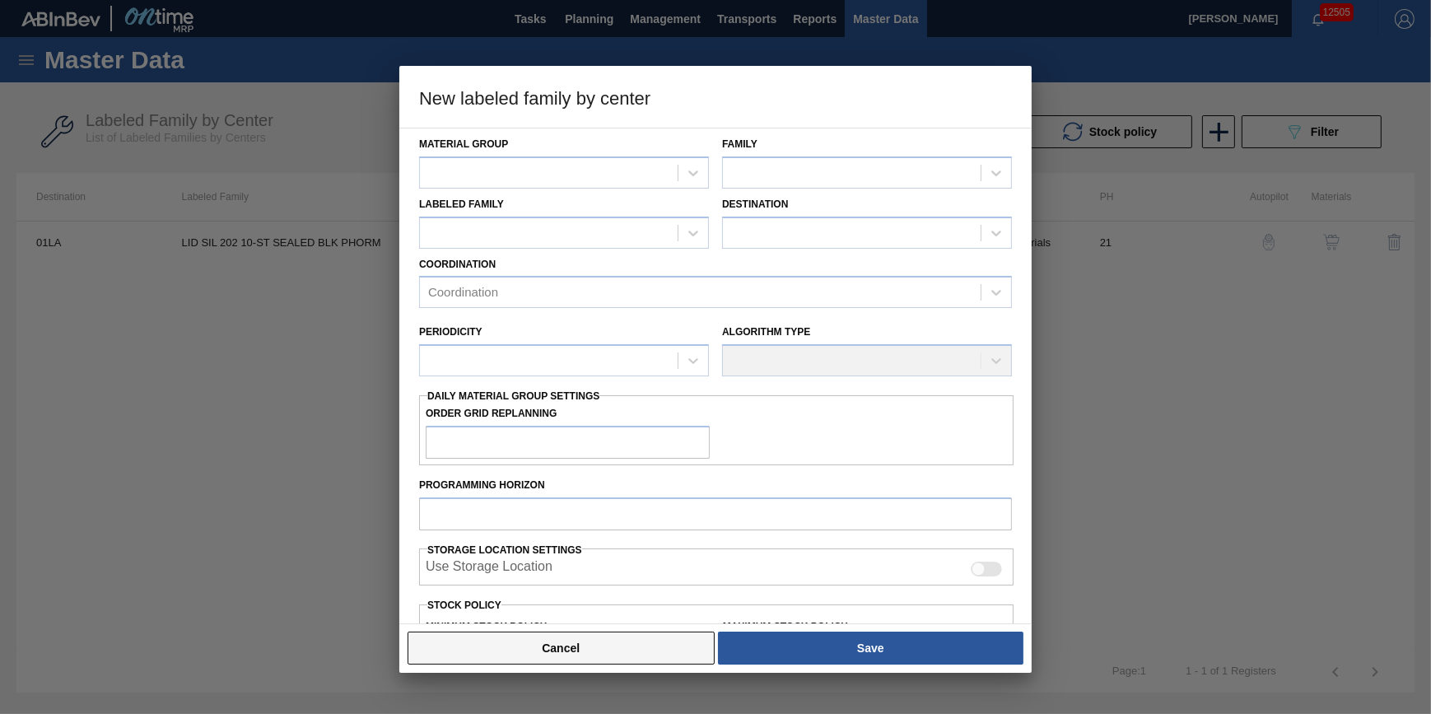
click at [601, 650] on button "Cancel" at bounding box center [561, 648] width 307 height 33
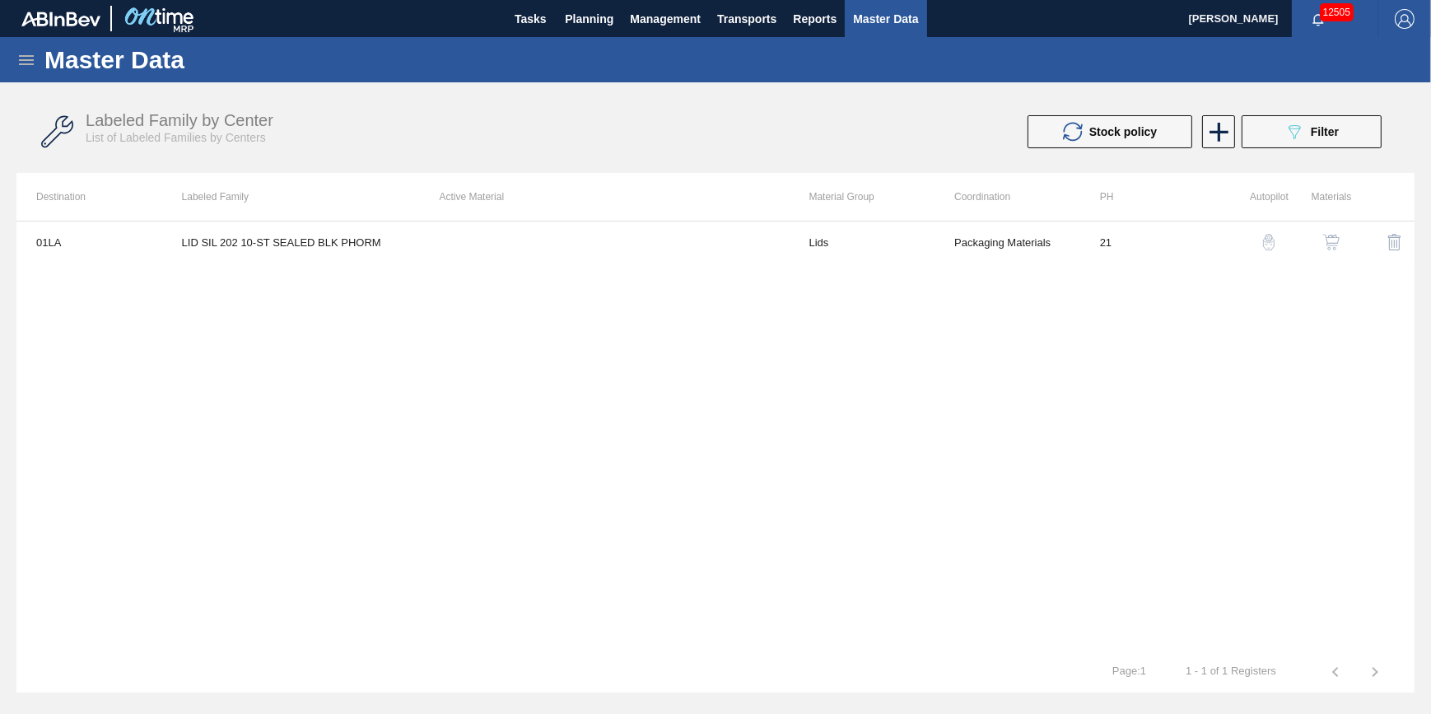
click at [442, 522] on div "01LA LID SIL 202 10-ST SEALED BLK PHORM Lids Packaging Materials 21" at bounding box center [715, 436] width 1398 height 431
click at [1328, 240] on img "button" at bounding box center [1331, 242] width 16 height 16
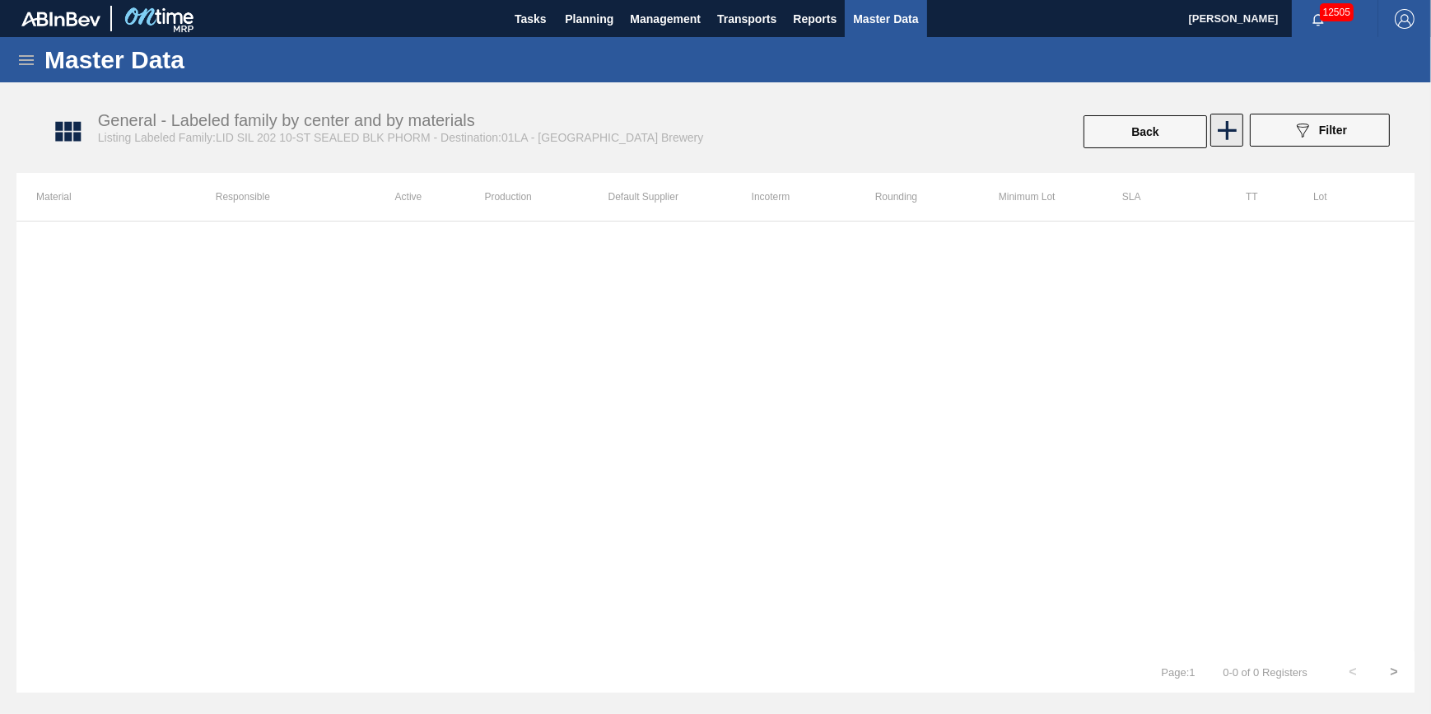
click at [1230, 132] on icon at bounding box center [1227, 130] width 32 height 32
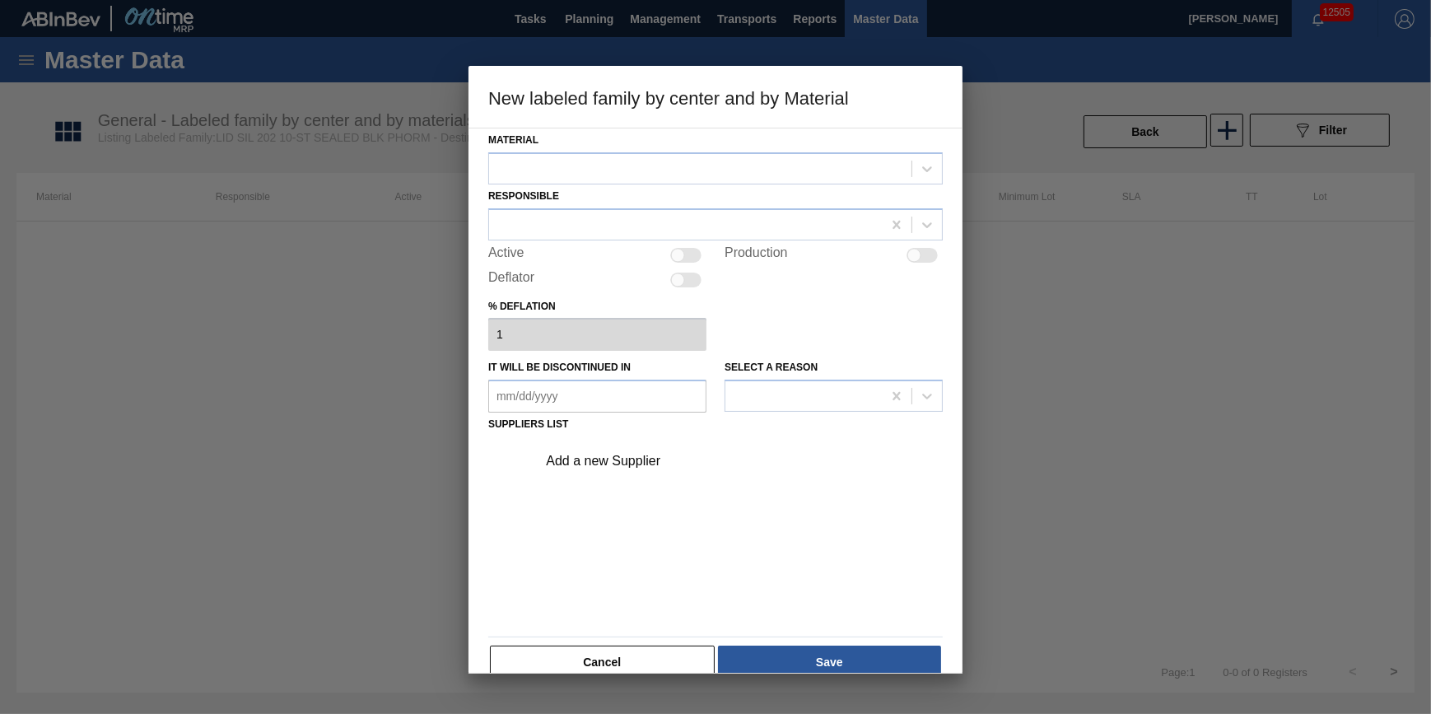
click at [798, 150] on div "Material" at bounding box center [715, 156] width 455 height 56
click at [789, 156] on div at bounding box center [700, 168] width 422 height 24
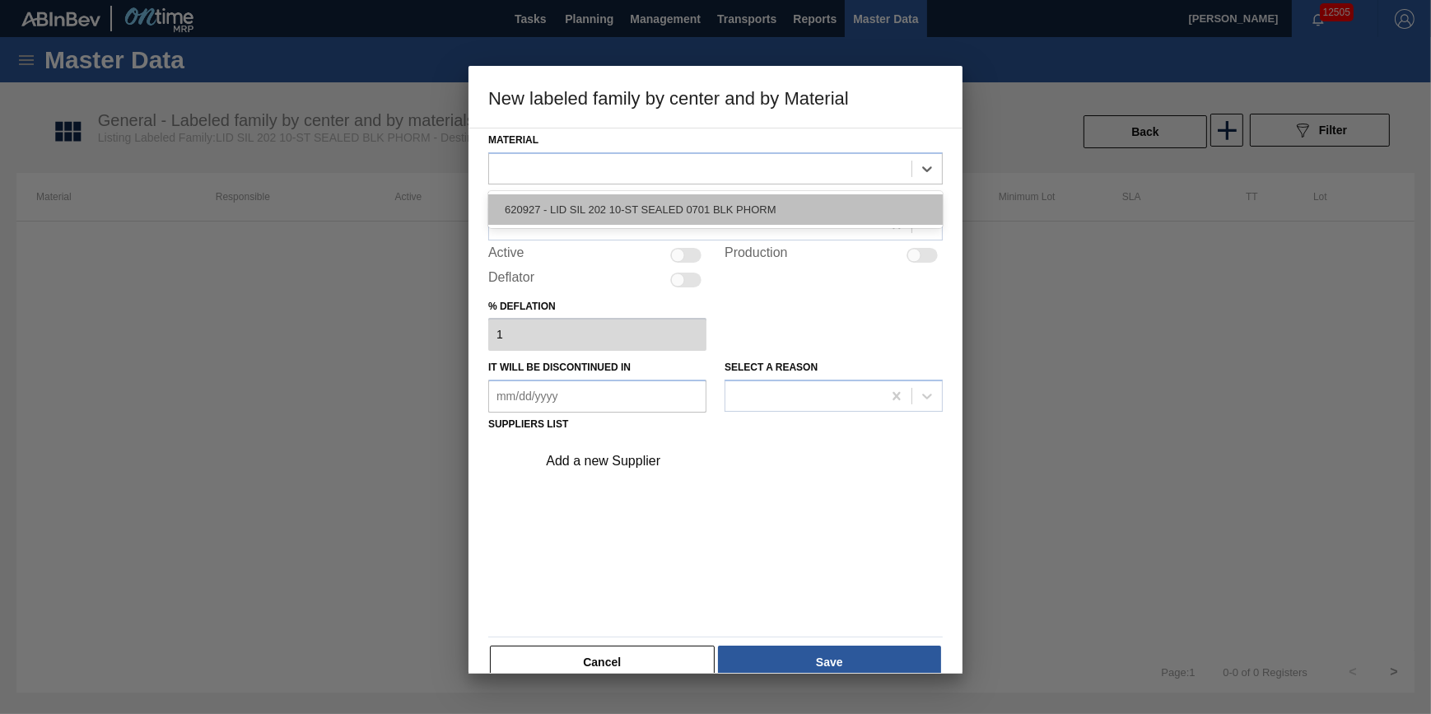
click at [782, 198] on div "620927 - LID SIL 202 10-ST SEALED 0701 BLK PHORM" at bounding box center [715, 209] width 455 height 30
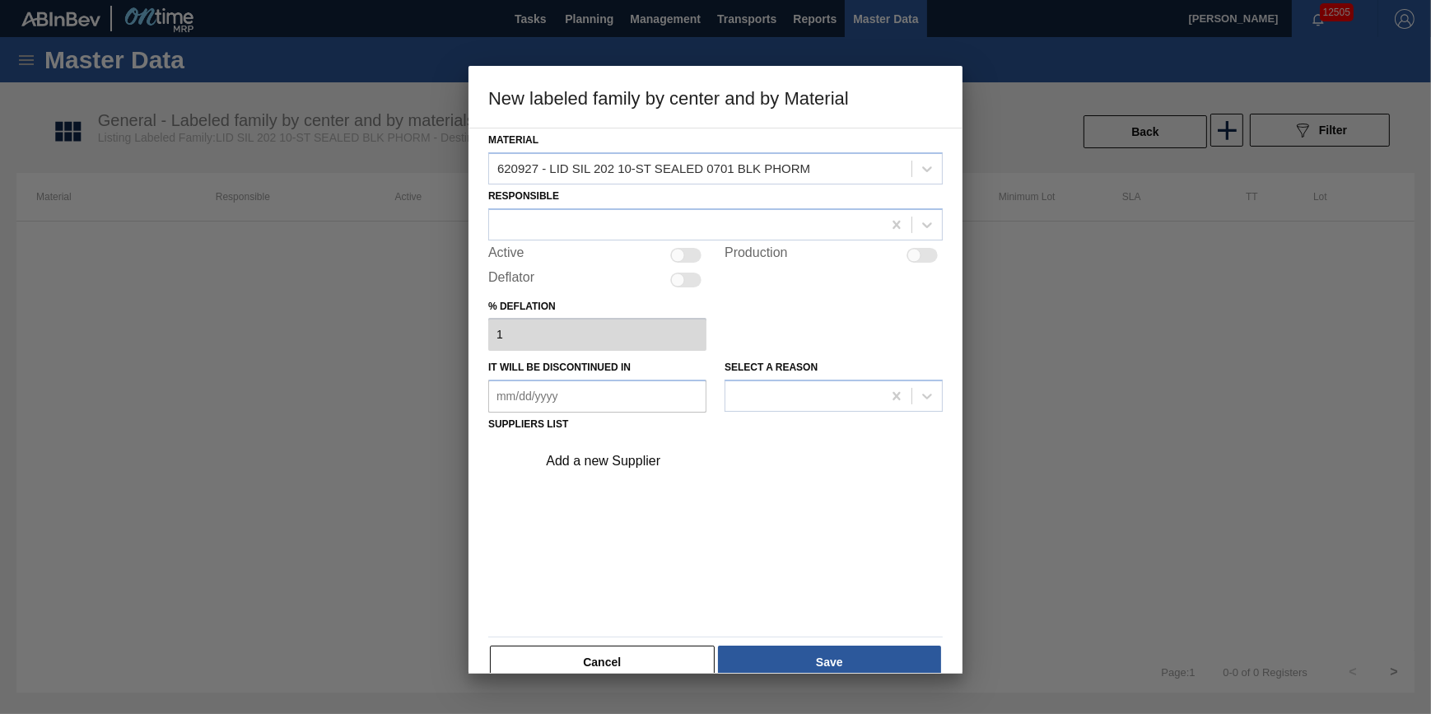
click at [684, 255] on div at bounding box center [685, 255] width 31 height 15
checkbox input "true"
click at [622, 461] on div "Add a new Supplier" at bounding box center [707, 461] width 323 height 15
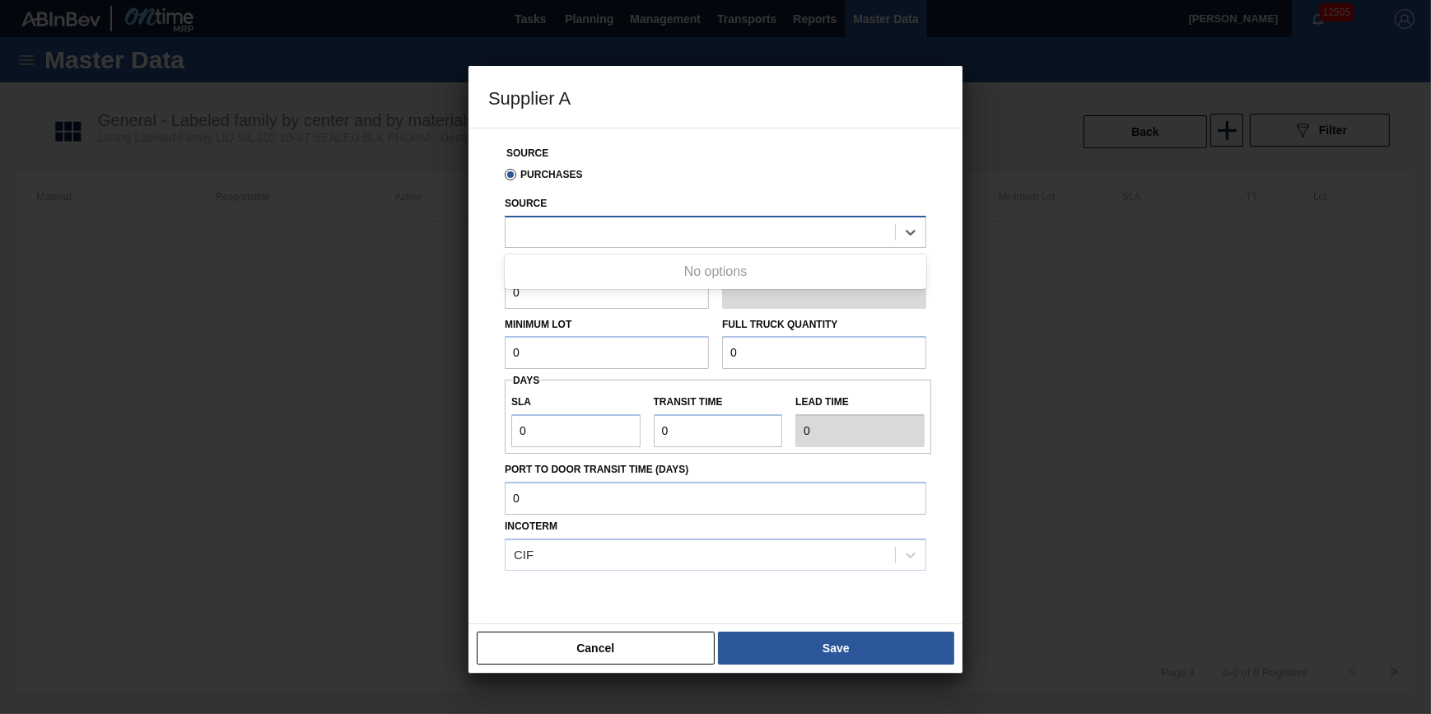
click at [615, 236] on div at bounding box center [701, 232] width 390 height 24
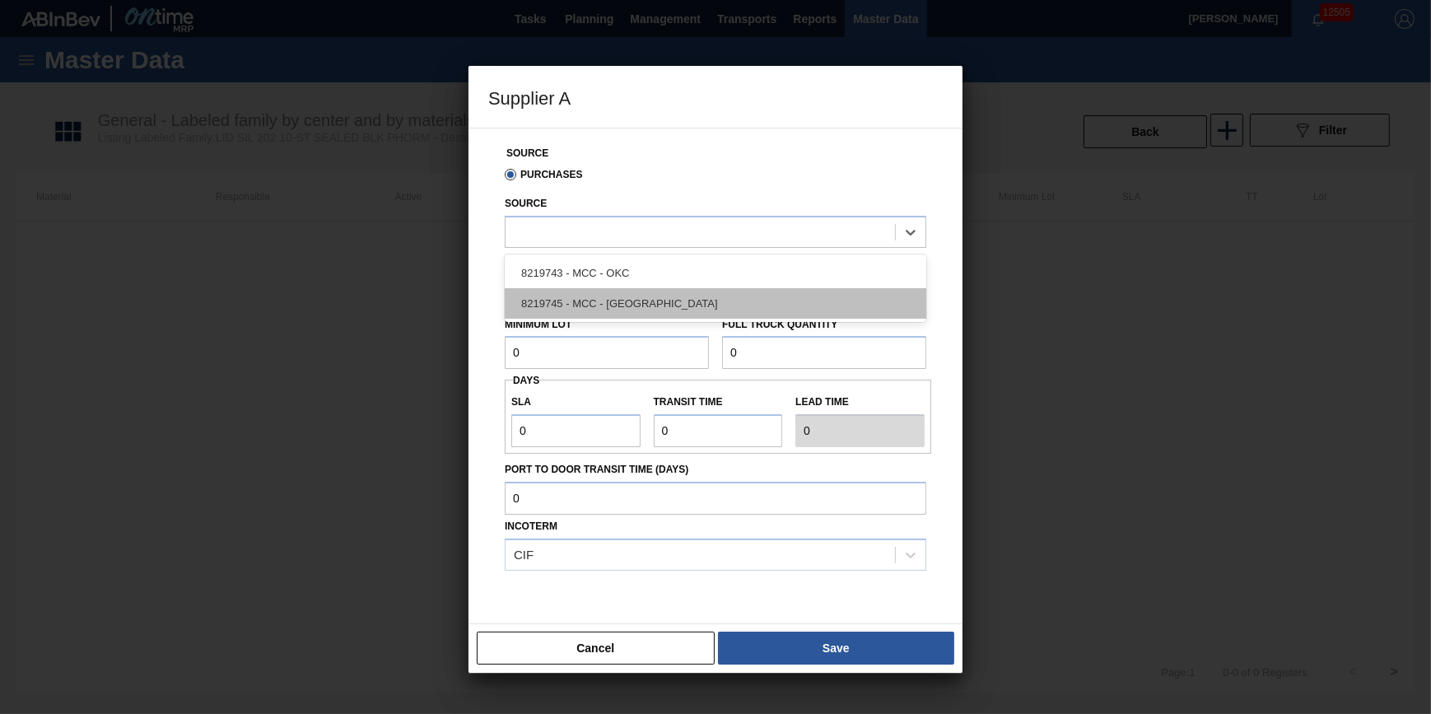
click at [637, 306] on div "8219745 - MCC - Riverside" at bounding box center [716, 303] width 422 height 30
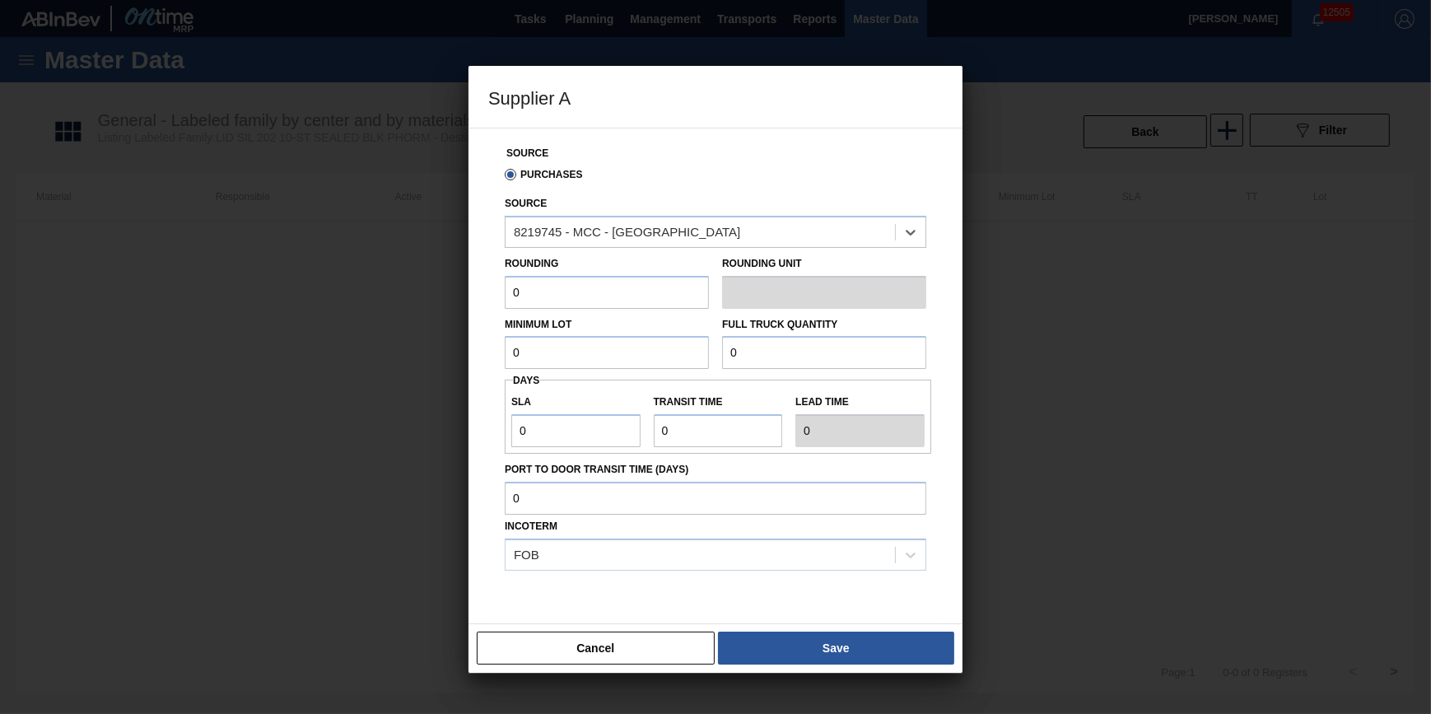
click at [553, 305] on input "0" at bounding box center [607, 292] width 204 height 33
click at [786, 637] on button "Save" at bounding box center [836, 648] width 236 height 33
type input "Pallets"
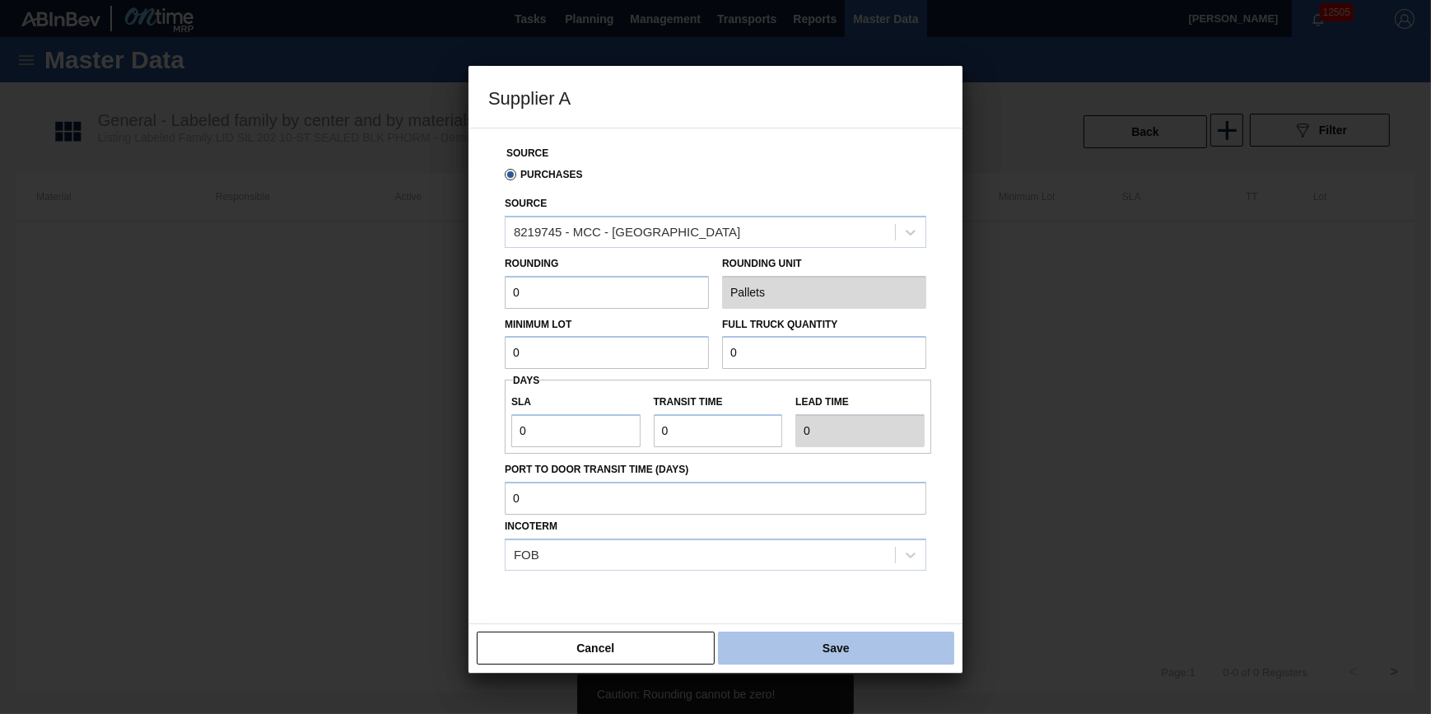
click at [820, 640] on button "Save" at bounding box center [836, 648] width 236 height 33
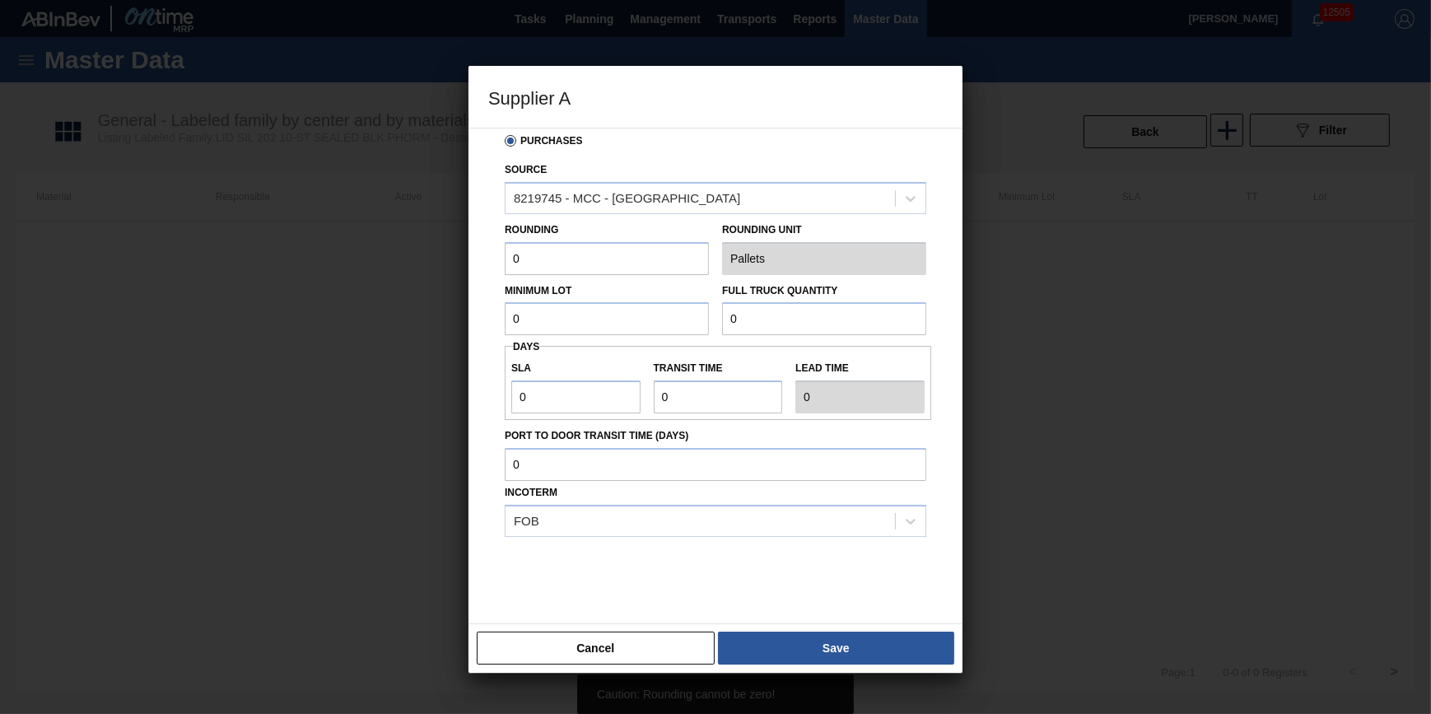
scroll to position [49, 0]
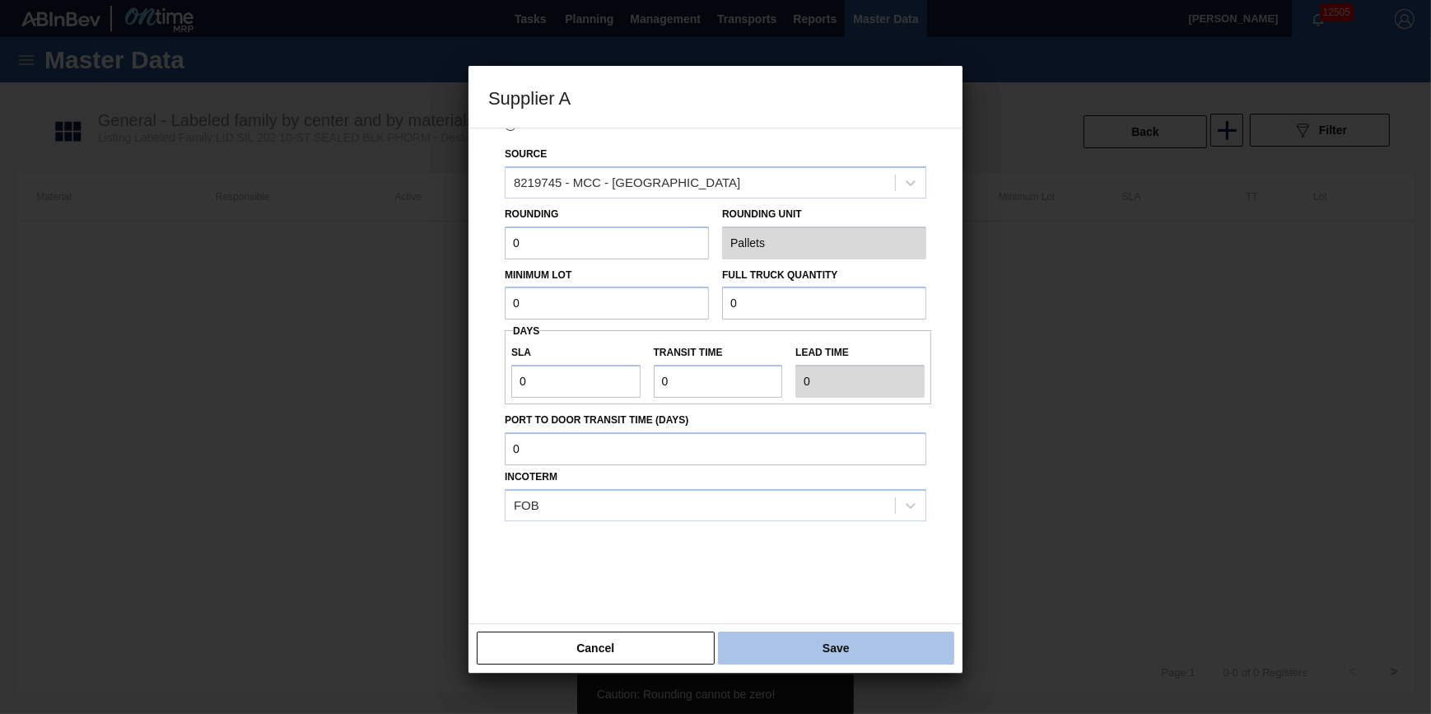
click at [821, 647] on button "Save" at bounding box center [836, 648] width 236 height 33
click at [822, 647] on button "Save" at bounding box center [836, 648] width 236 height 33
click at [823, 648] on button "Save" at bounding box center [836, 648] width 236 height 33
click at [823, 652] on button "Save" at bounding box center [836, 648] width 236 height 33
click at [823, 656] on button "Save" at bounding box center [836, 648] width 236 height 33
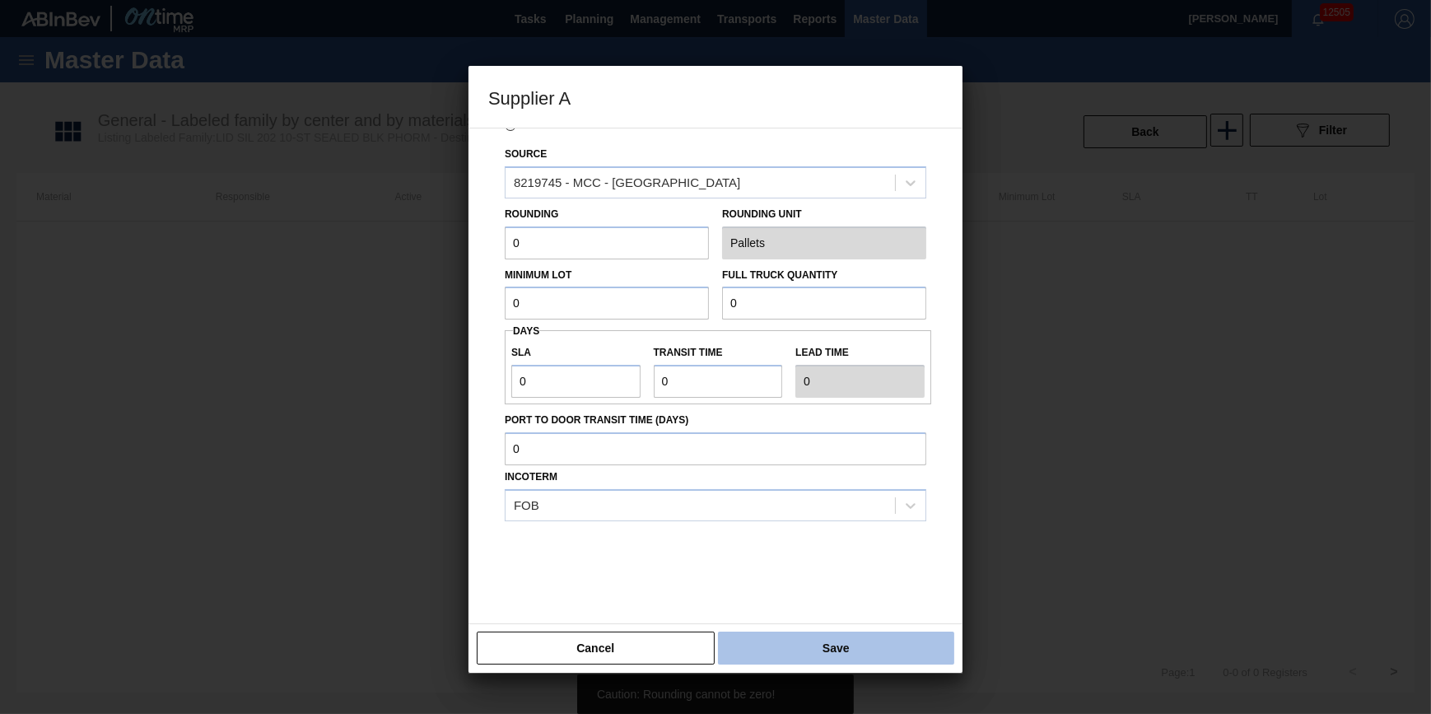
click at [823, 657] on button "Save" at bounding box center [836, 648] width 236 height 33
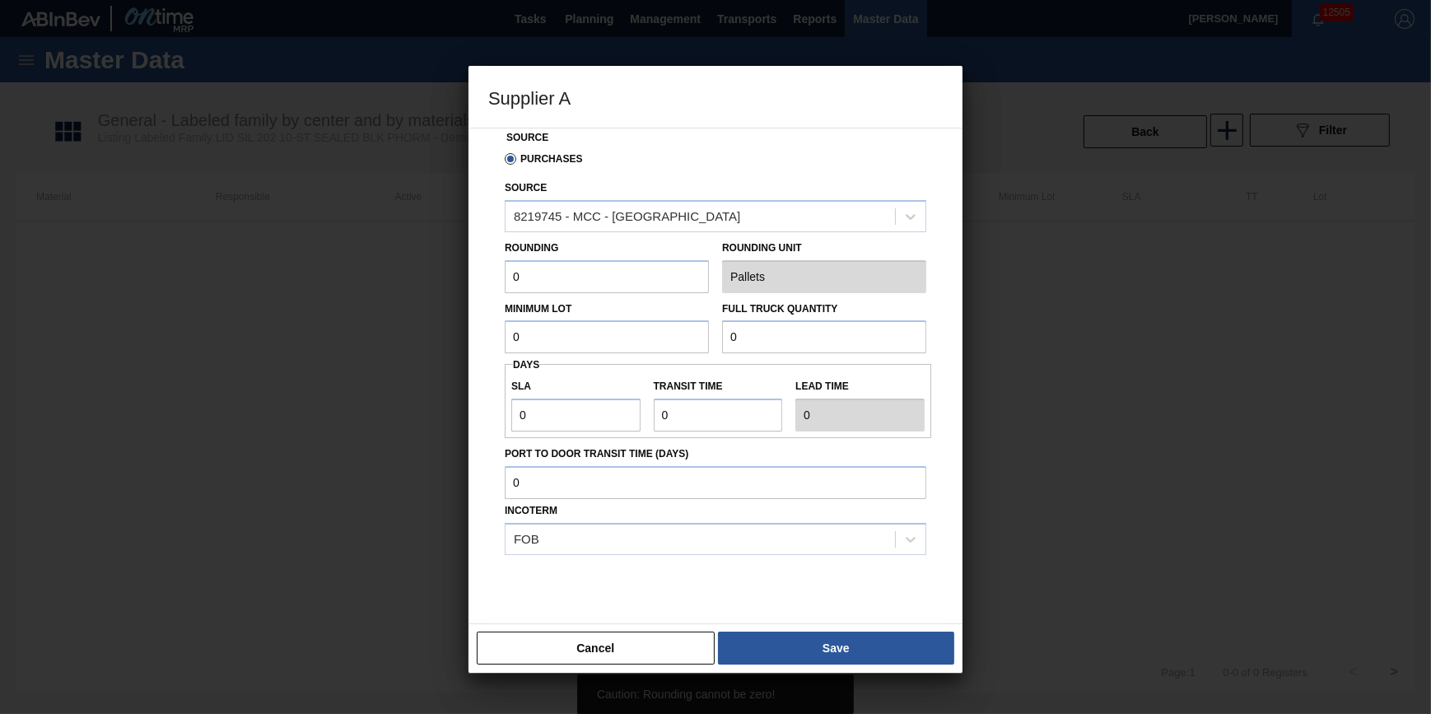
scroll to position [0, 0]
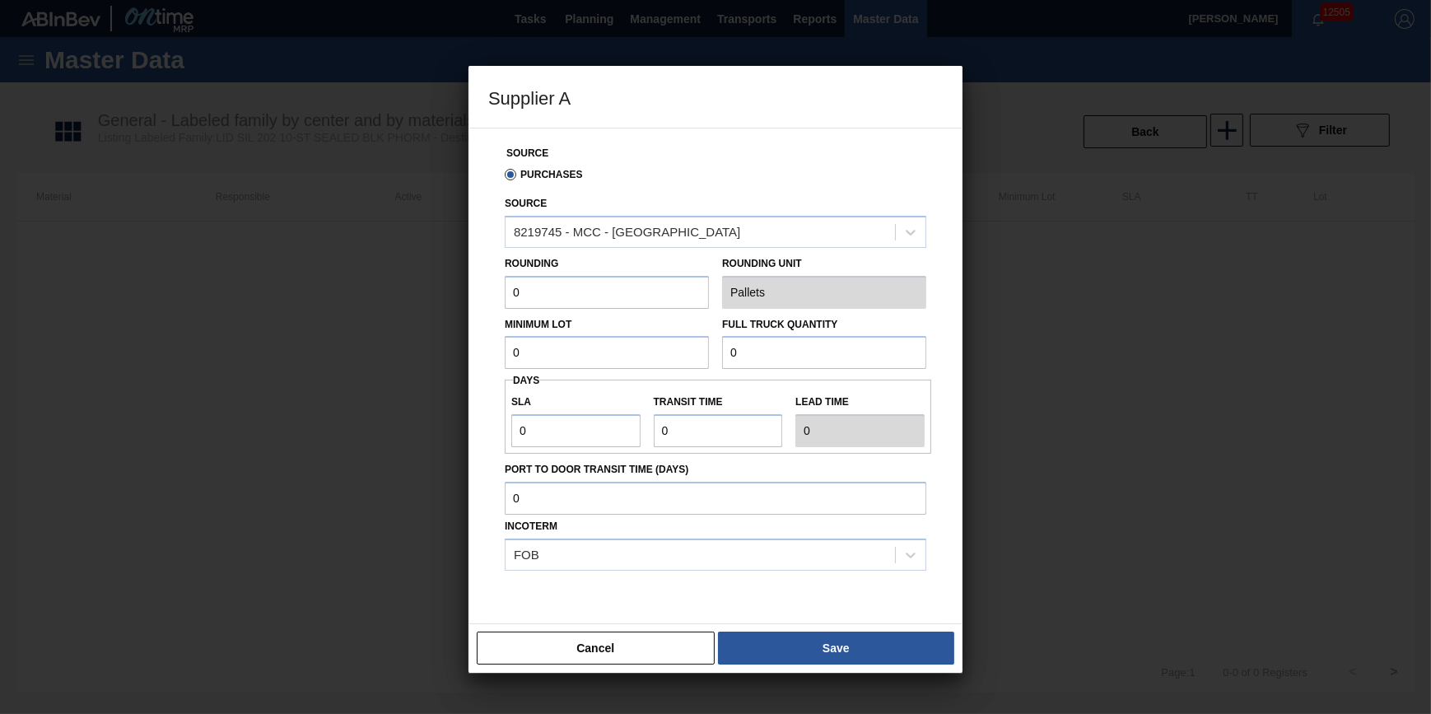
click at [637, 287] on input "0" at bounding box center [607, 292] width 204 height 33
click at [678, 240] on div "8219745 - MCC - Riverside" at bounding box center [701, 232] width 390 height 24
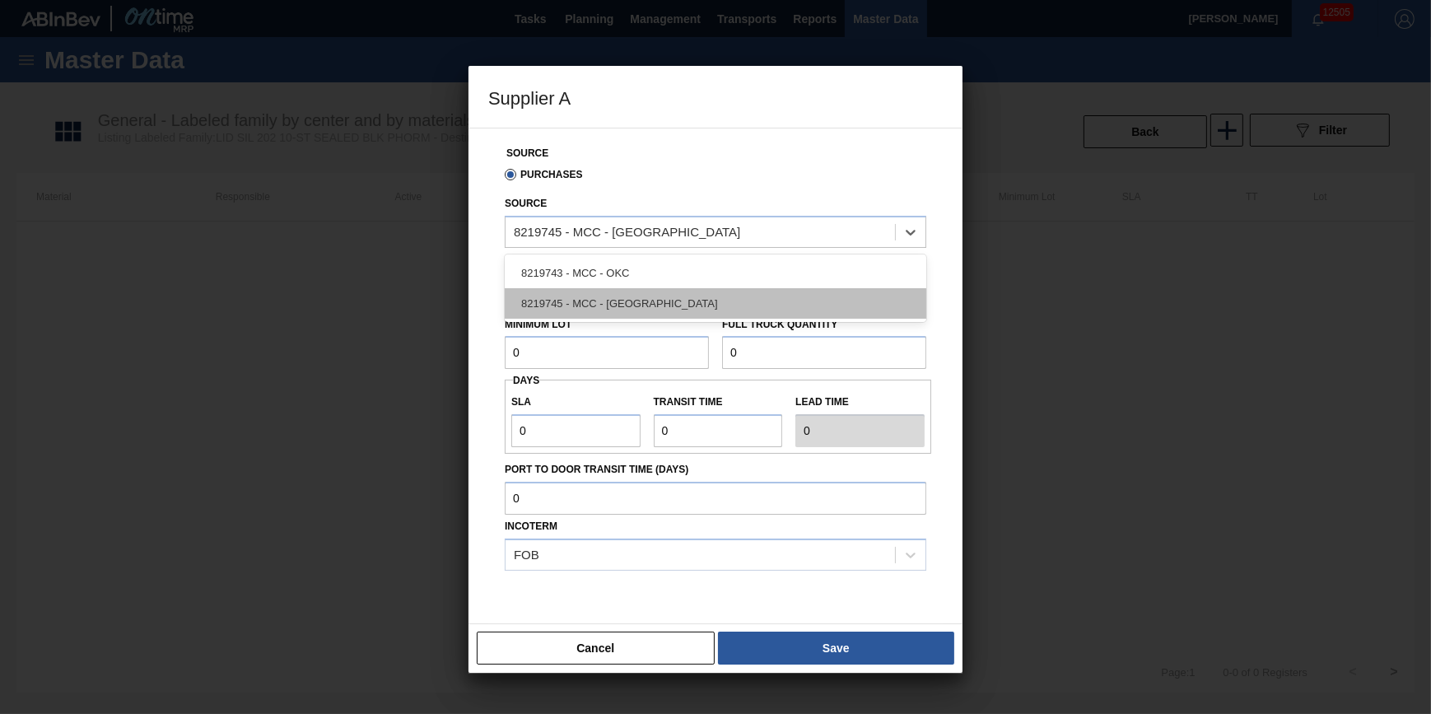
click at [679, 303] on div "8219745 - MCC - Riverside" at bounding box center [716, 303] width 422 height 30
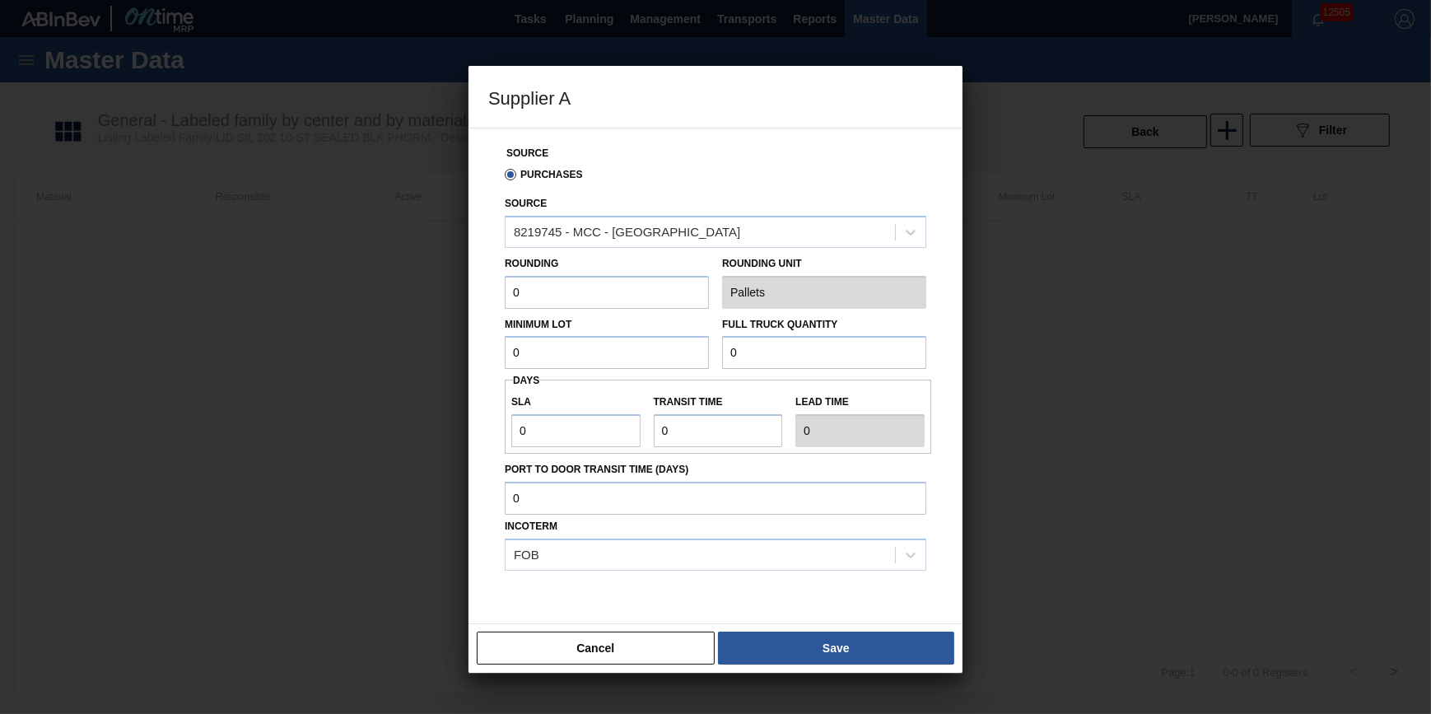
drag, startPoint x: 657, startPoint y: 305, endPoint x: 356, endPoint y: 297, distance: 301.5
click at [356, 297] on div "Supplier A Source Purchases Source 8219745 - MCC - Riverside Rounding 0 Roundin…" at bounding box center [715, 357] width 1431 height 714
type input "1"
click at [619, 352] on input "0" at bounding box center [607, 352] width 204 height 33
type input "231,500"
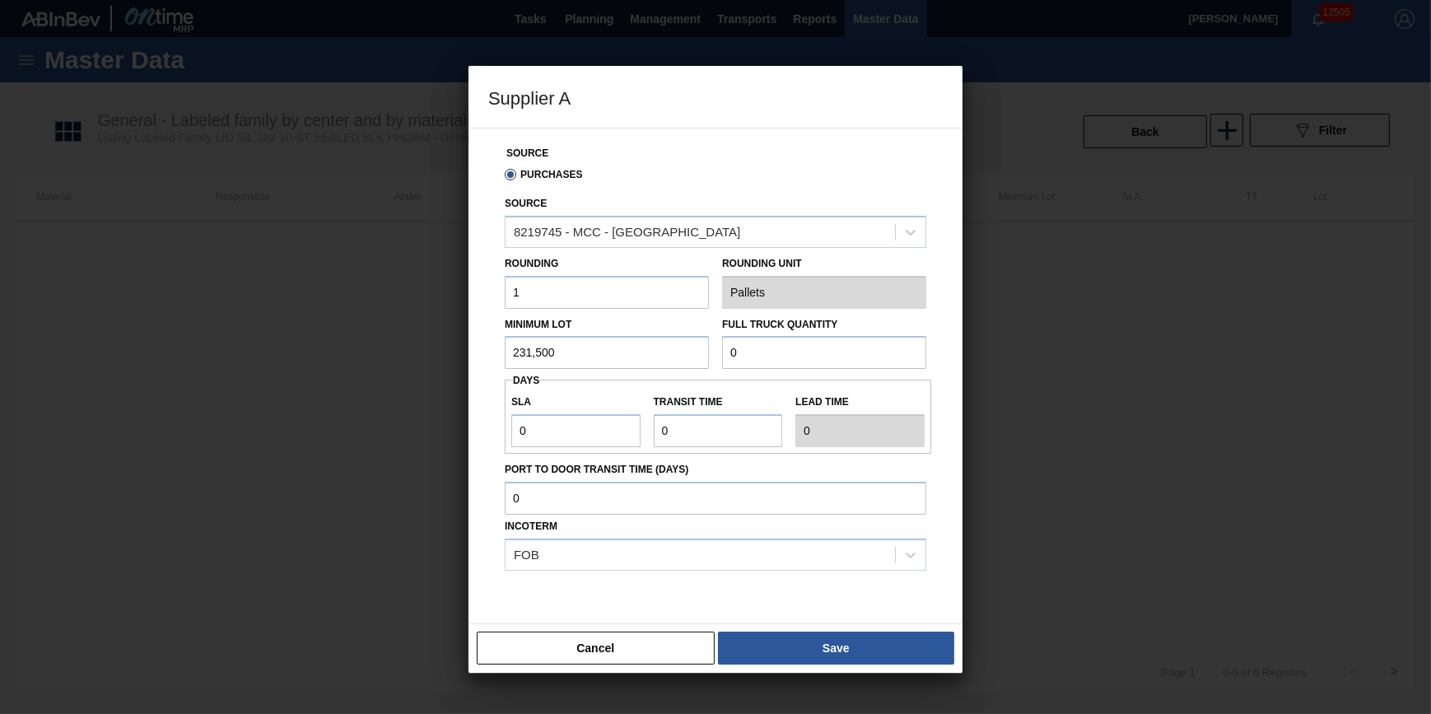
click at [798, 354] on input "0" at bounding box center [824, 352] width 204 height 33
type input "32"
drag, startPoint x: 747, startPoint y: 609, endPoint x: 757, endPoint y: 631, distance: 23.6
click at [749, 611] on div at bounding box center [716, 612] width 422 height 82
click at [757, 632] on button "Save" at bounding box center [836, 648] width 236 height 33
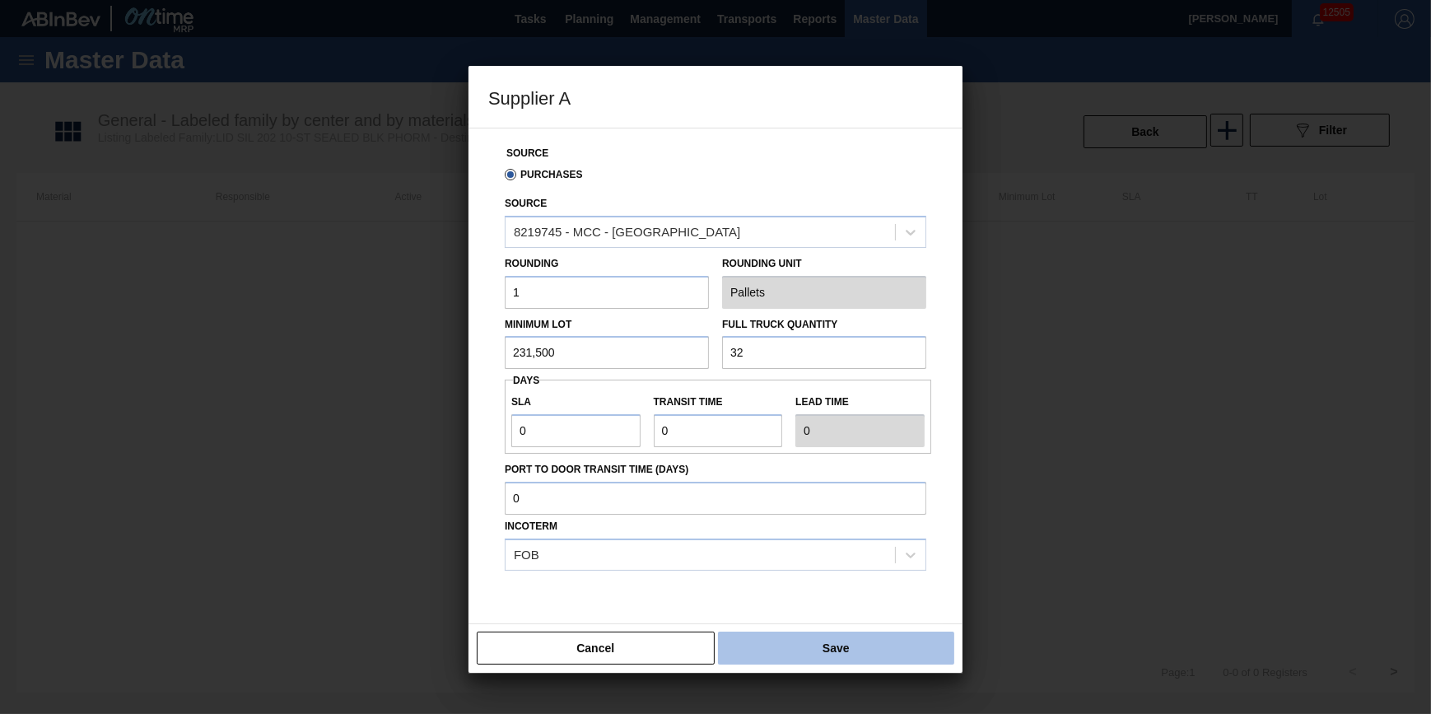
click at [852, 635] on button "Save" at bounding box center [836, 648] width 236 height 33
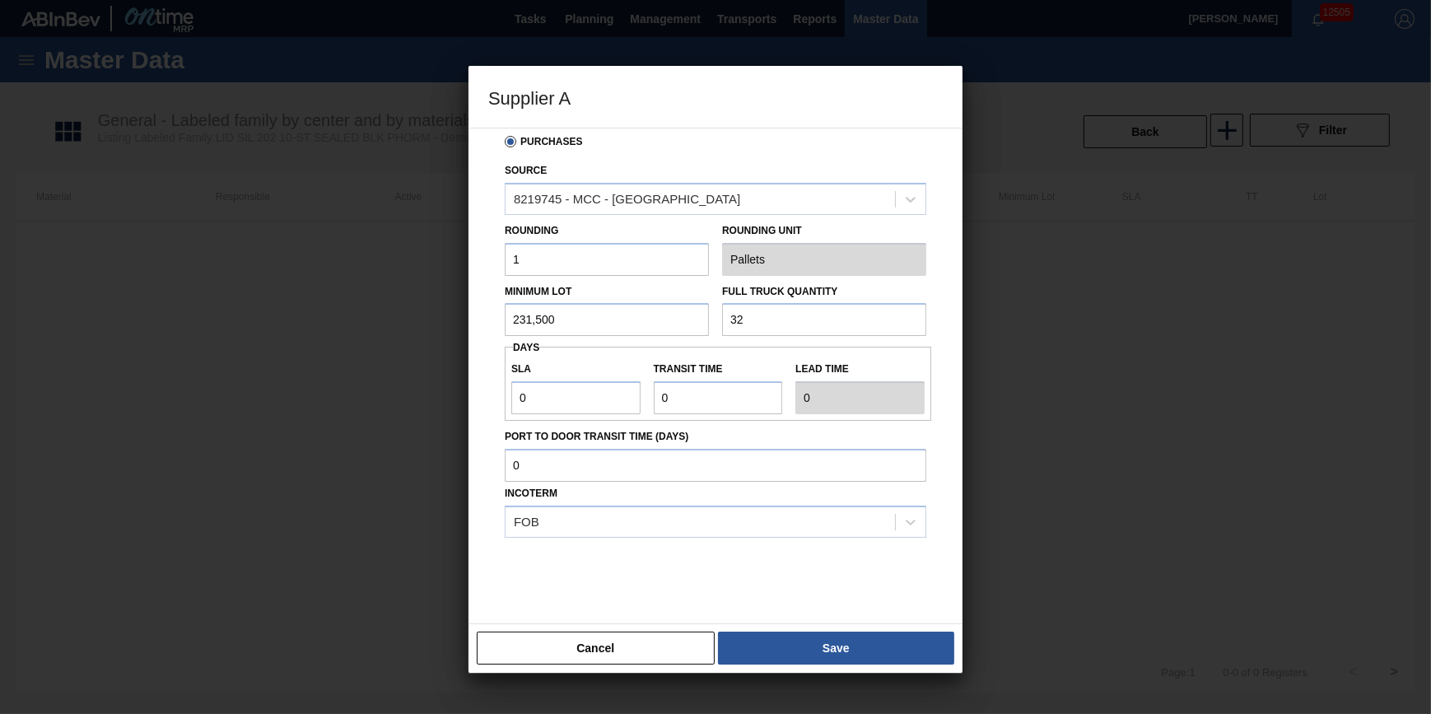
scroll to position [49, 0]
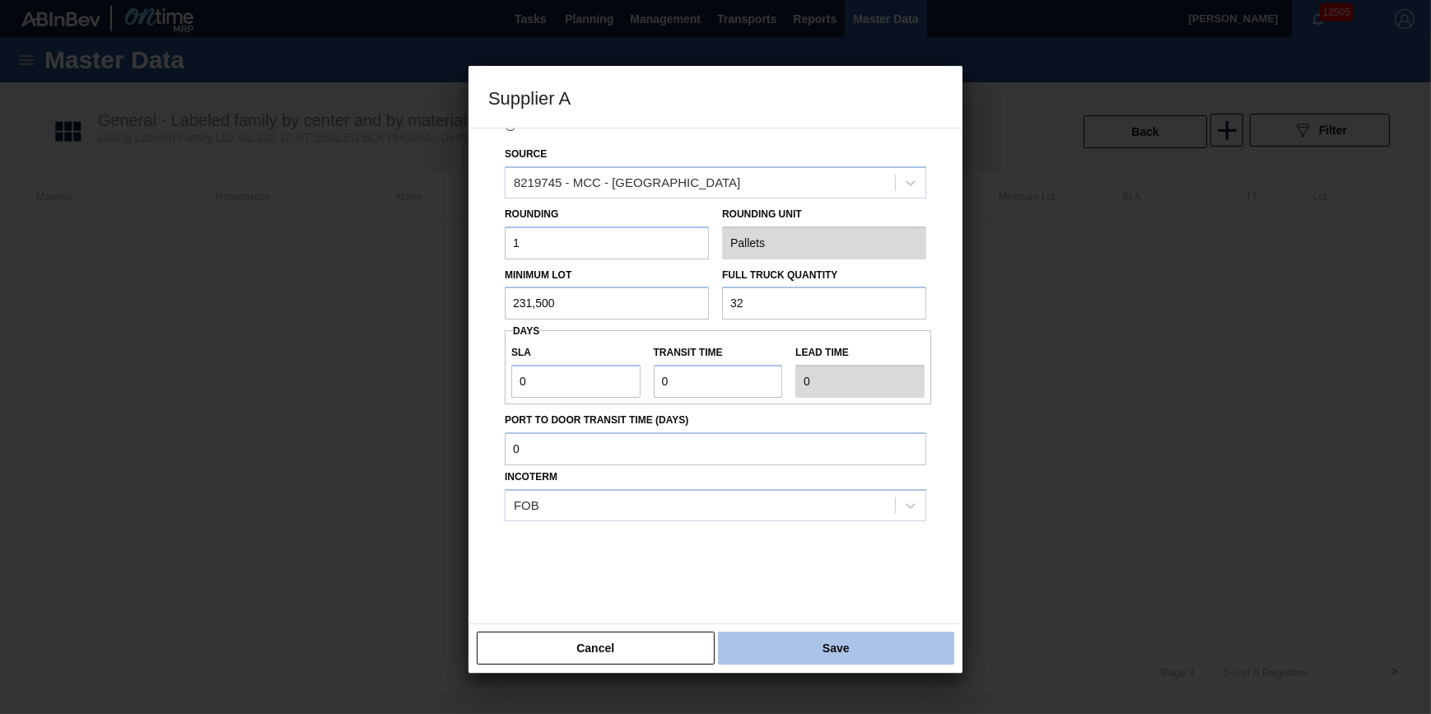
click at [798, 651] on button "Save" at bounding box center [836, 648] width 236 height 33
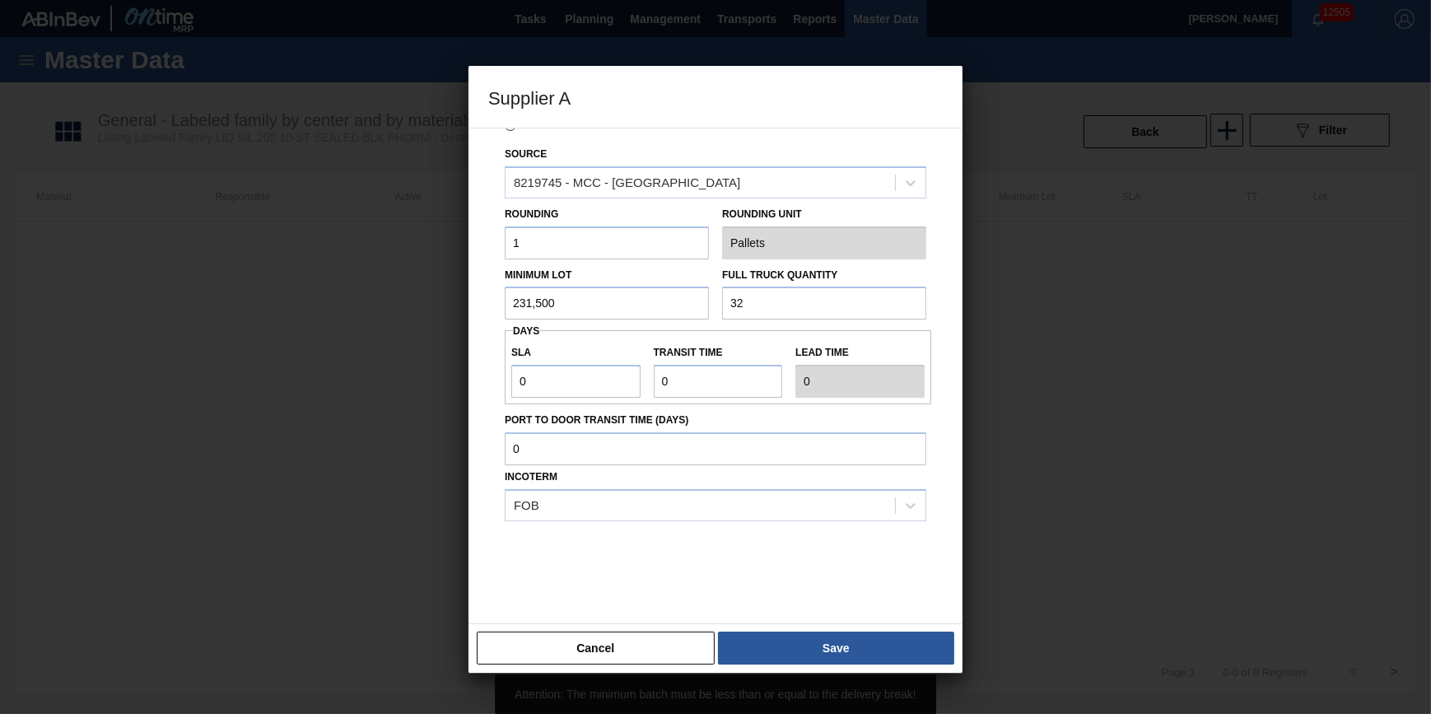
click at [640, 249] on input "1" at bounding box center [607, 242] width 204 height 33
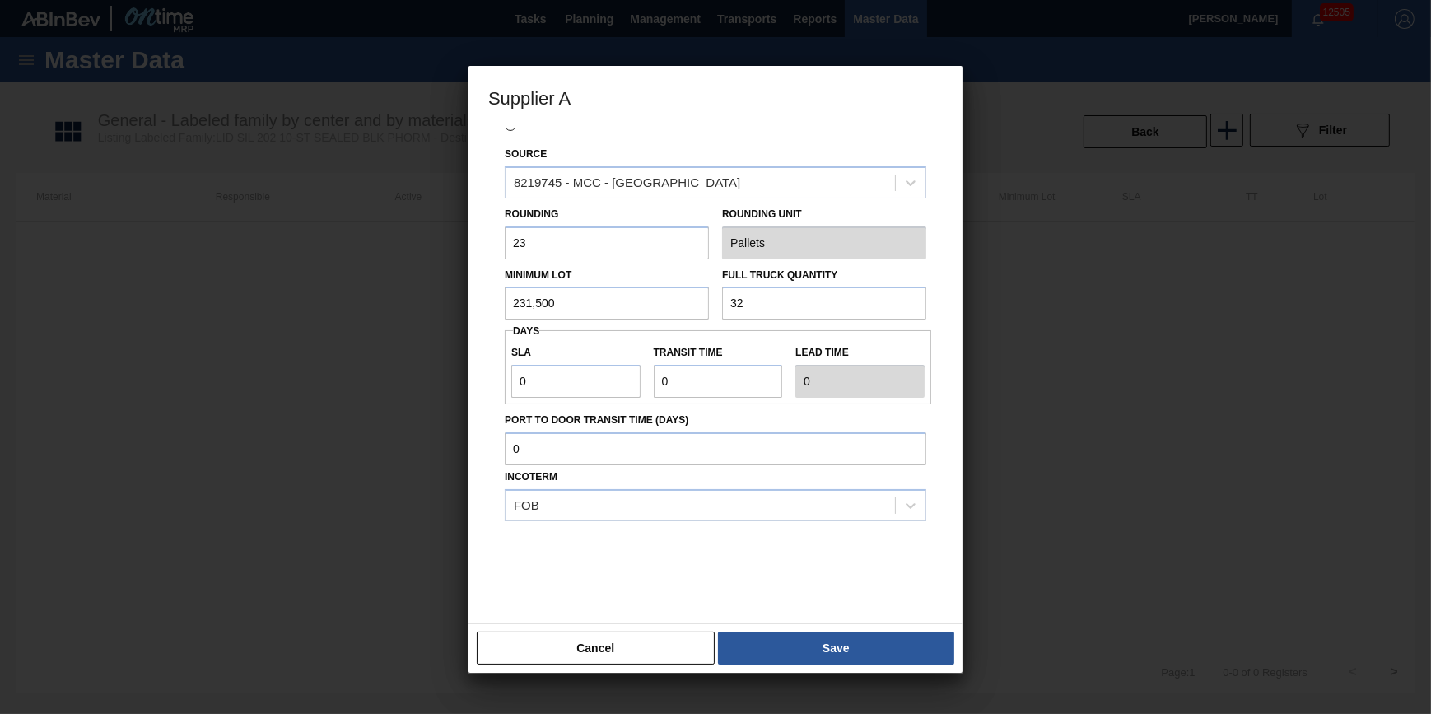
type input "231,500"
click at [889, 651] on button "Save" at bounding box center [836, 648] width 236 height 33
click at [777, 633] on button "Save" at bounding box center [836, 648] width 236 height 33
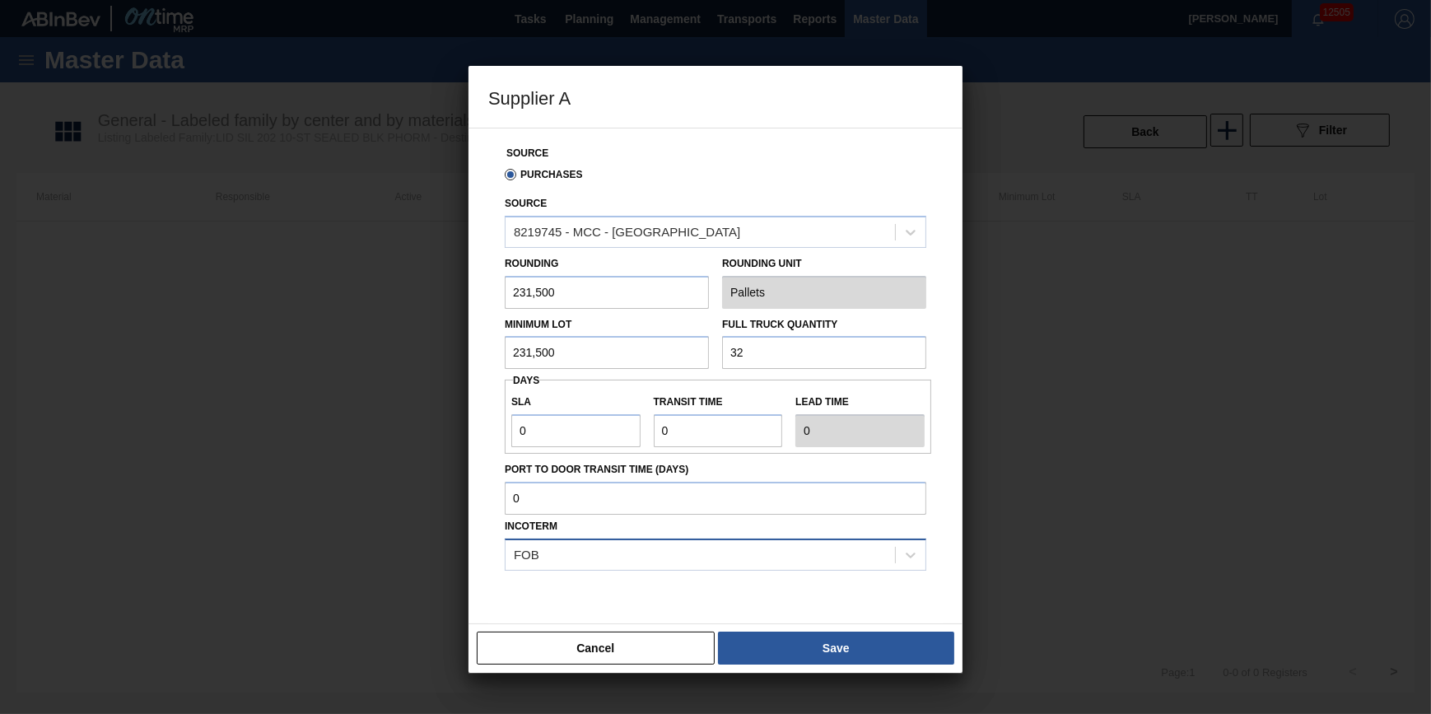
click at [659, 558] on div "FOB" at bounding box center [701, 555] width 390 height 24
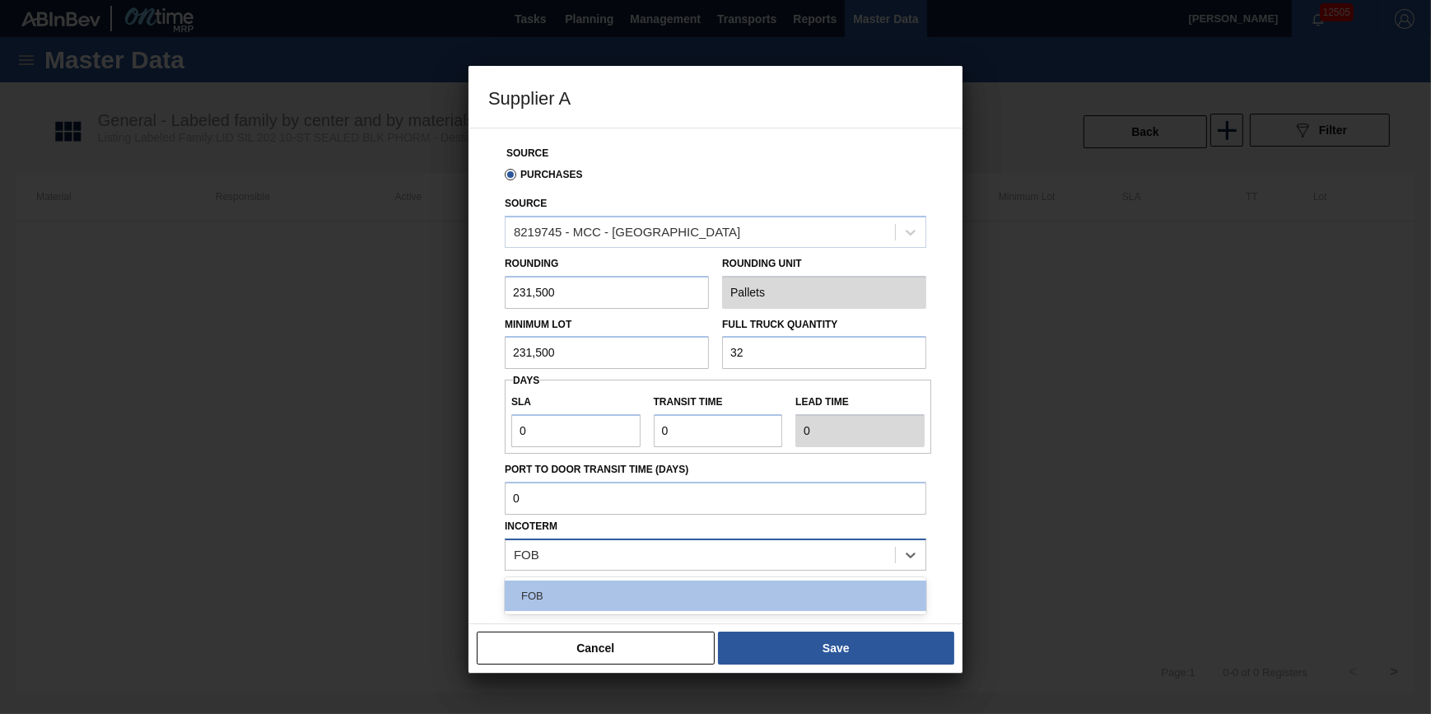
click at [659, 558] on div "FOB" at bounding box center [701, 555] width 390 height 24
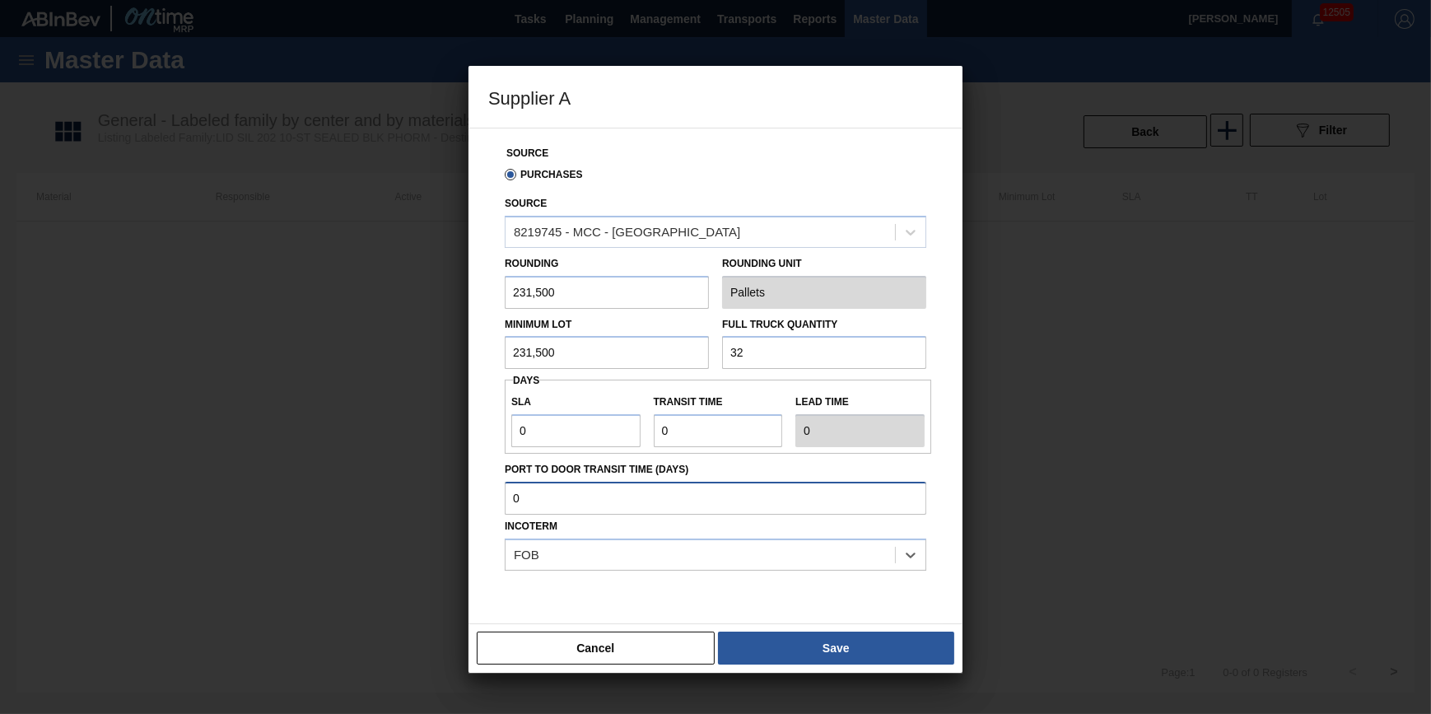
click at [659, 505] on input "Port to Door Transit Time (days)" at bounding box center [716, 498] width 422 height 33
click at [667, 655] on button "Cancel" at bounding box center [596, 648] width 238 height 33
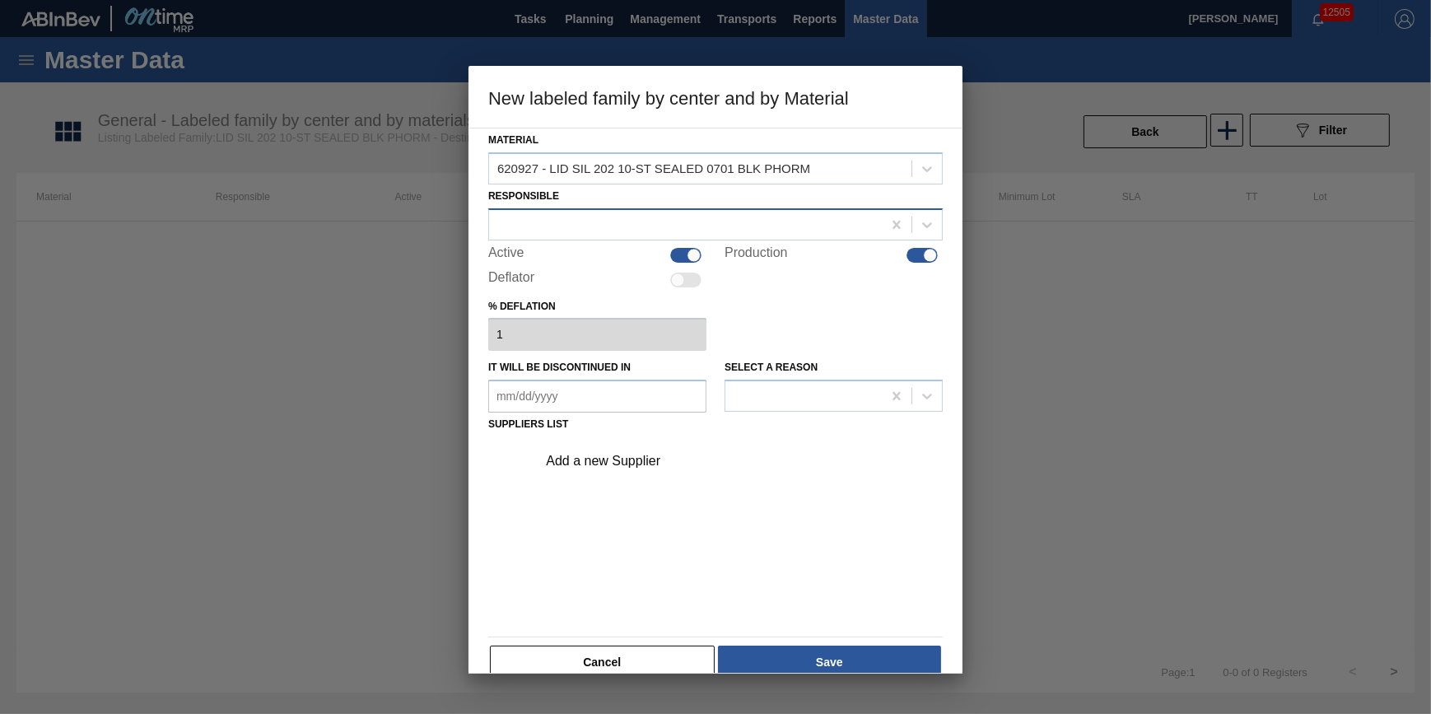
click at [585, 221] on div at bounding box center [685, 224] width 393 height 24
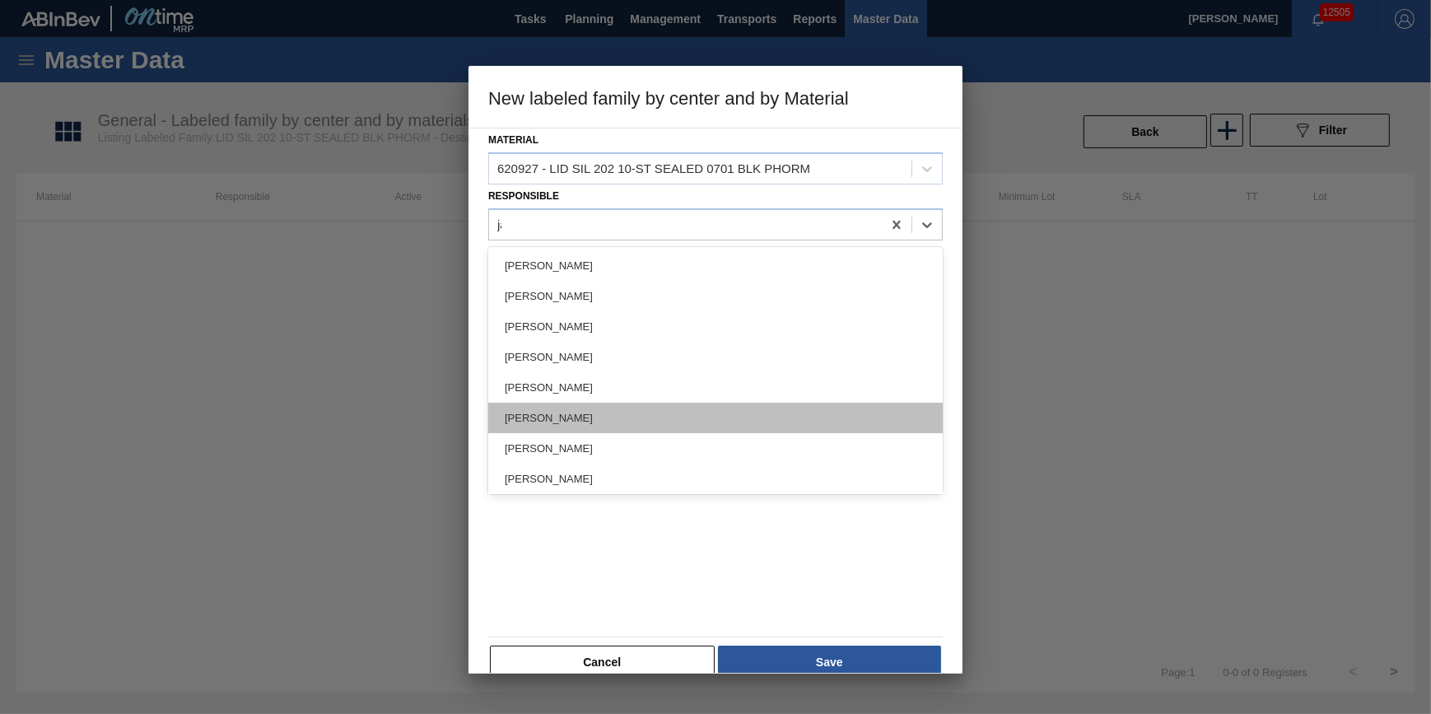
type input "jaC"
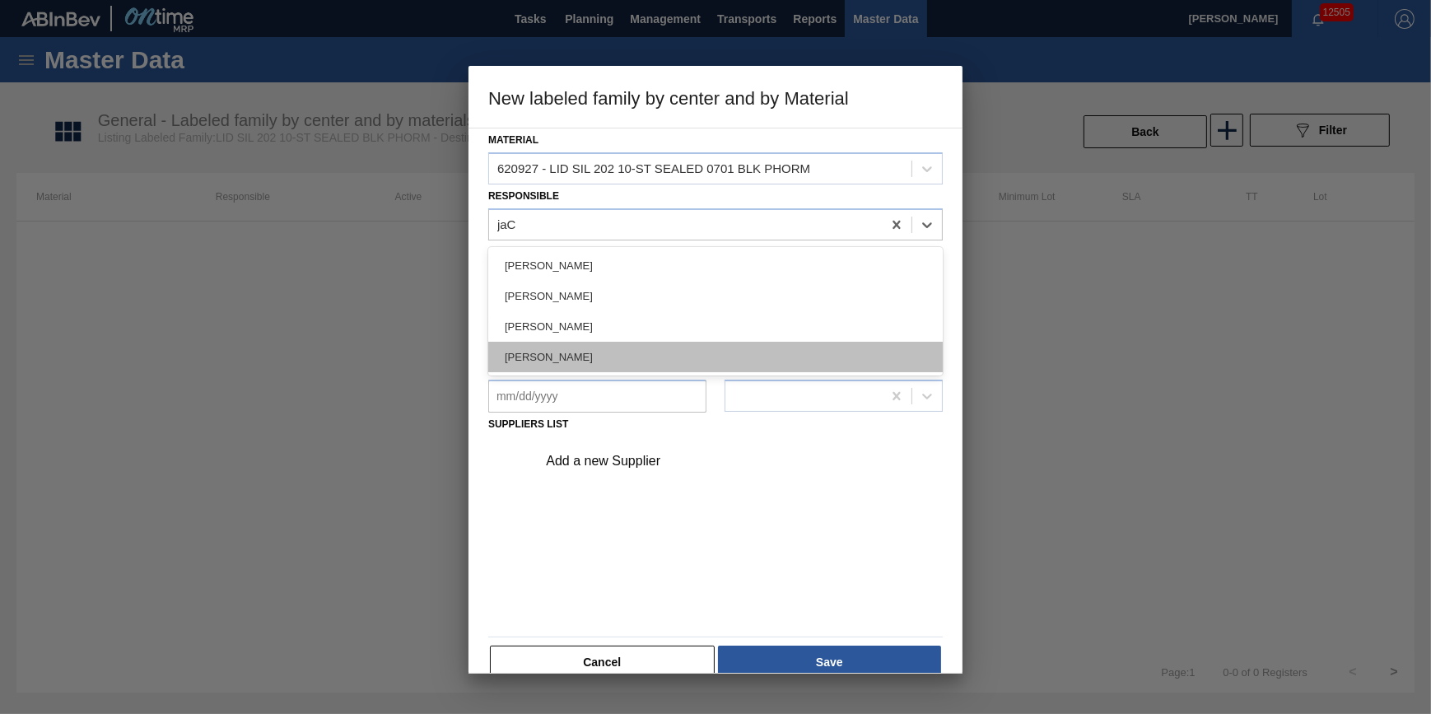
click at [592, 355] on div "[PERSON_NAME]" at bounding box center [715, 357] width 455 height 30
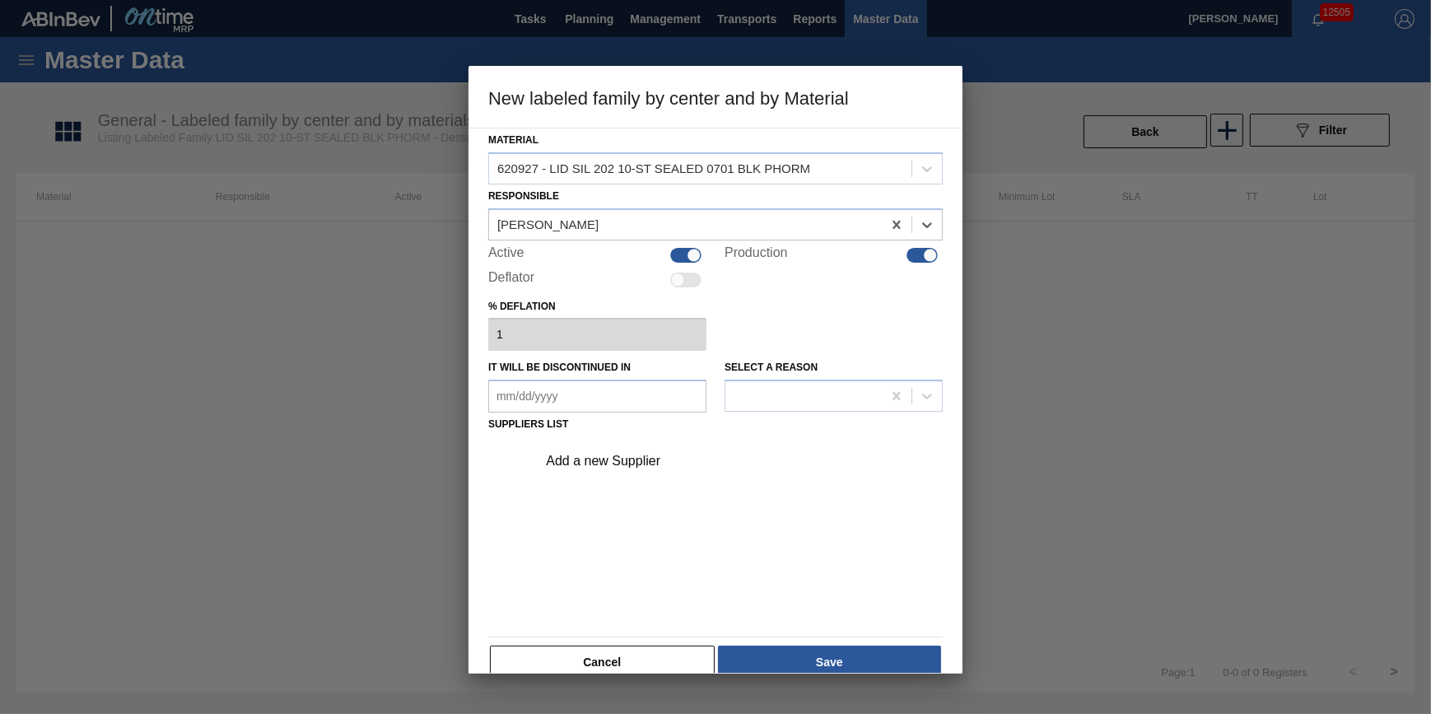
click at [648, 400] on in "It will be discontinued in" at bounding box center [597, 396] width 218 height 33
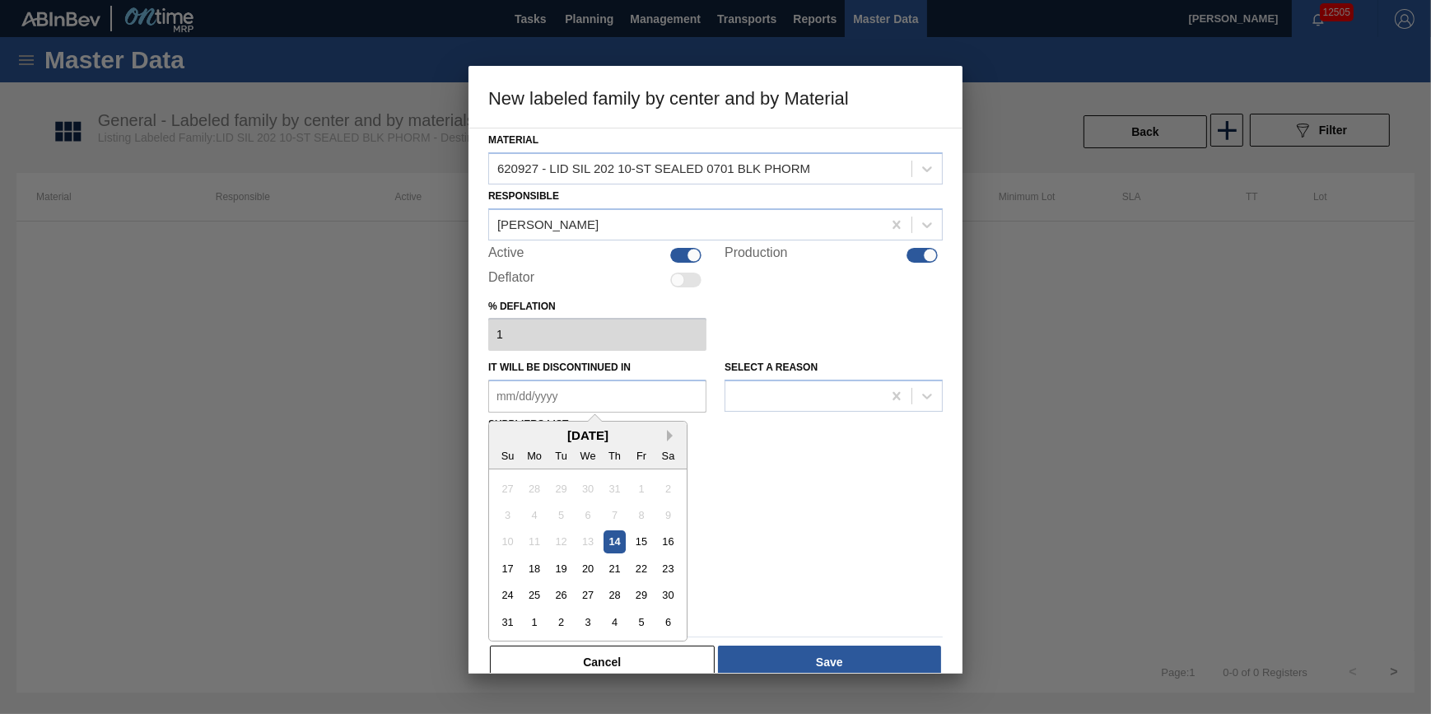
click at [668, 431] on button "Next Month" at bounding box center [673, 436] width 12 height 12
click at [670, 431] on button "Next Month" at bounding box center [673, 436] width 12 height 12
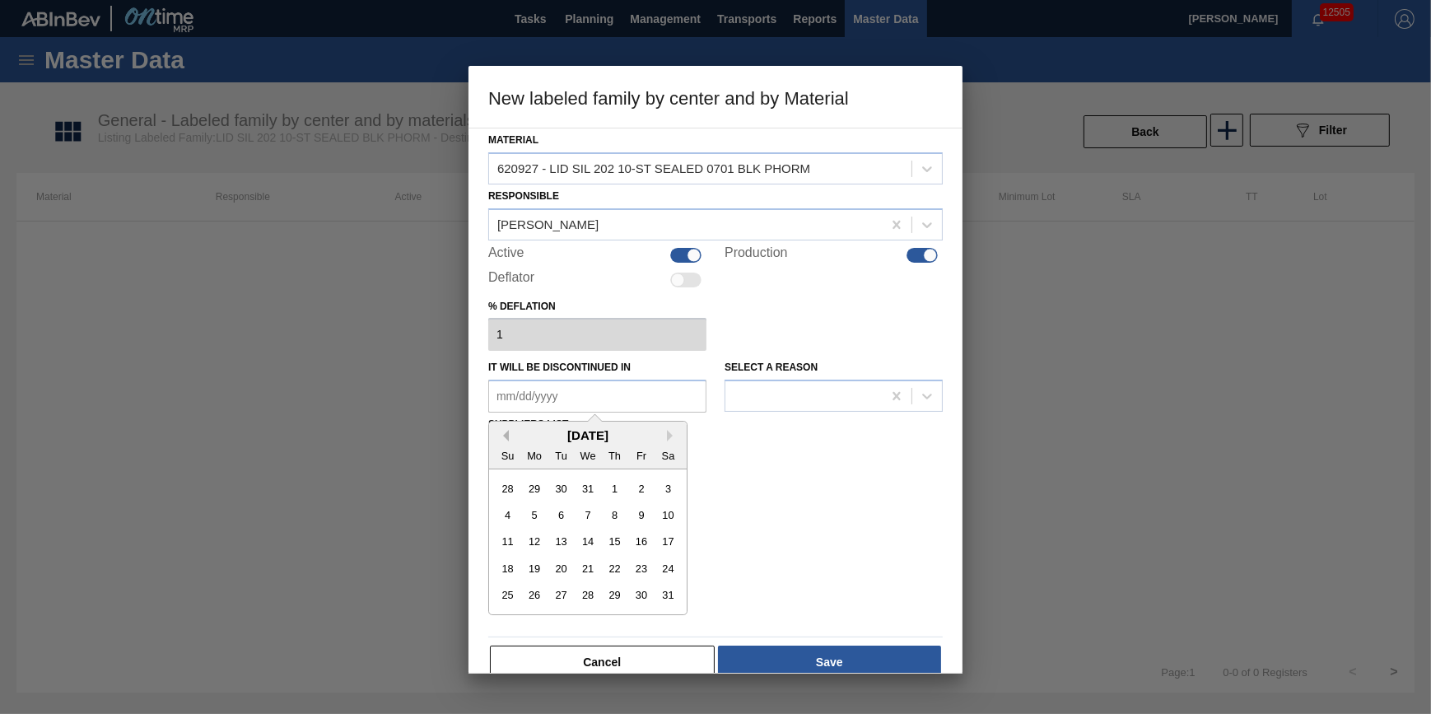
click at [499, 430] on button "Previous Month" at bounding box center [503, 436] width 12 height 12
click at [593, 601] on div "31" at bounding box center [588, 596] width 22 height 22
type in "12/31/2025"
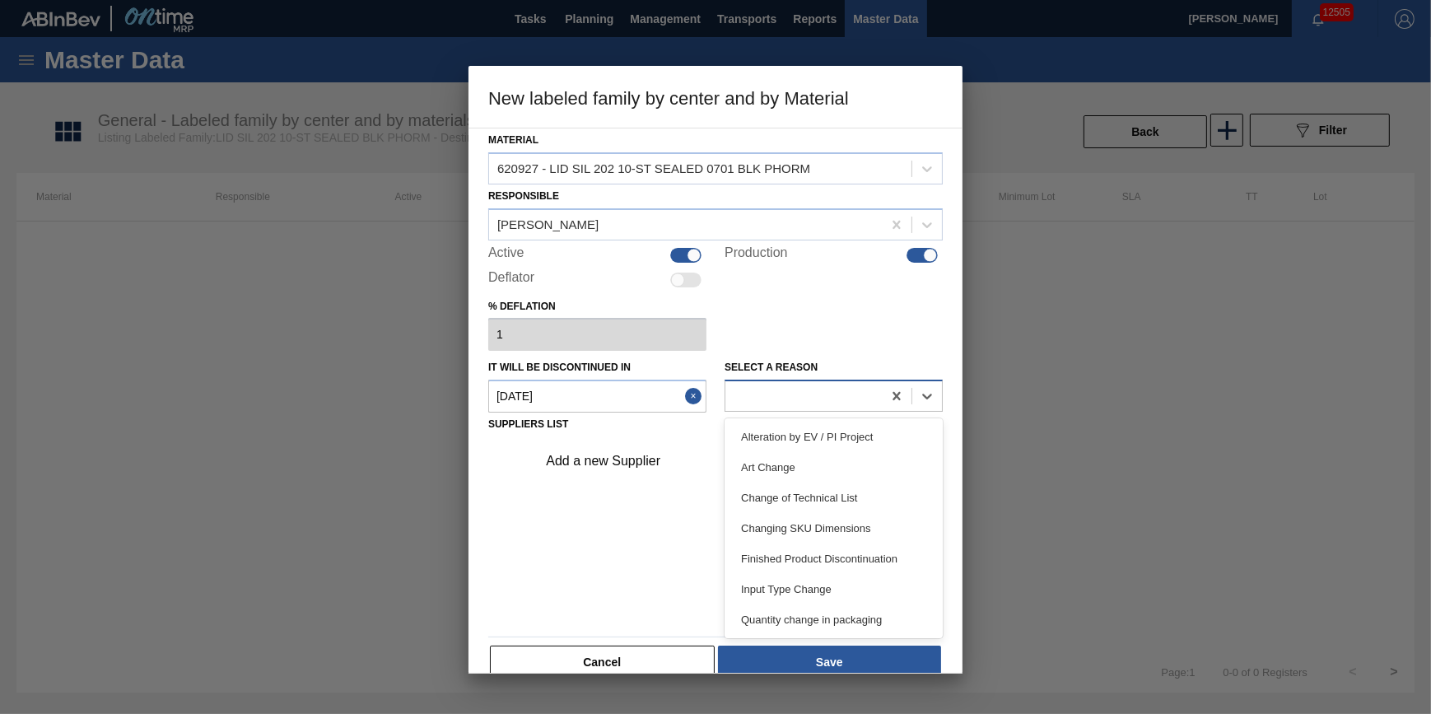
click at [788, 403] on div at bounding box center [804, 397] width 156 height 24
click at [819, 577] on div "Input Type Change" at bounding box center [834, 589] width 218 height 30
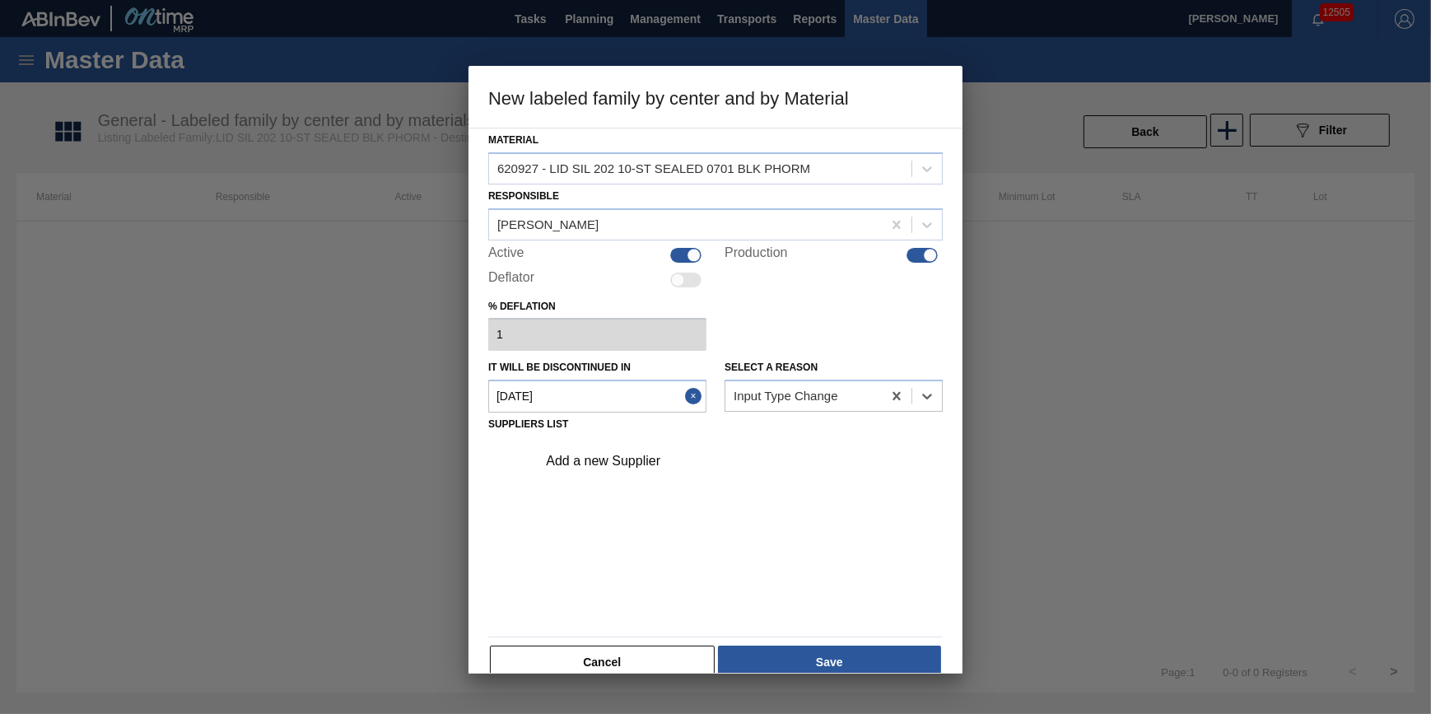
click at [609, 457] on div "Add a new Supplier" at bounding box center [707, 461] width 323 height 15
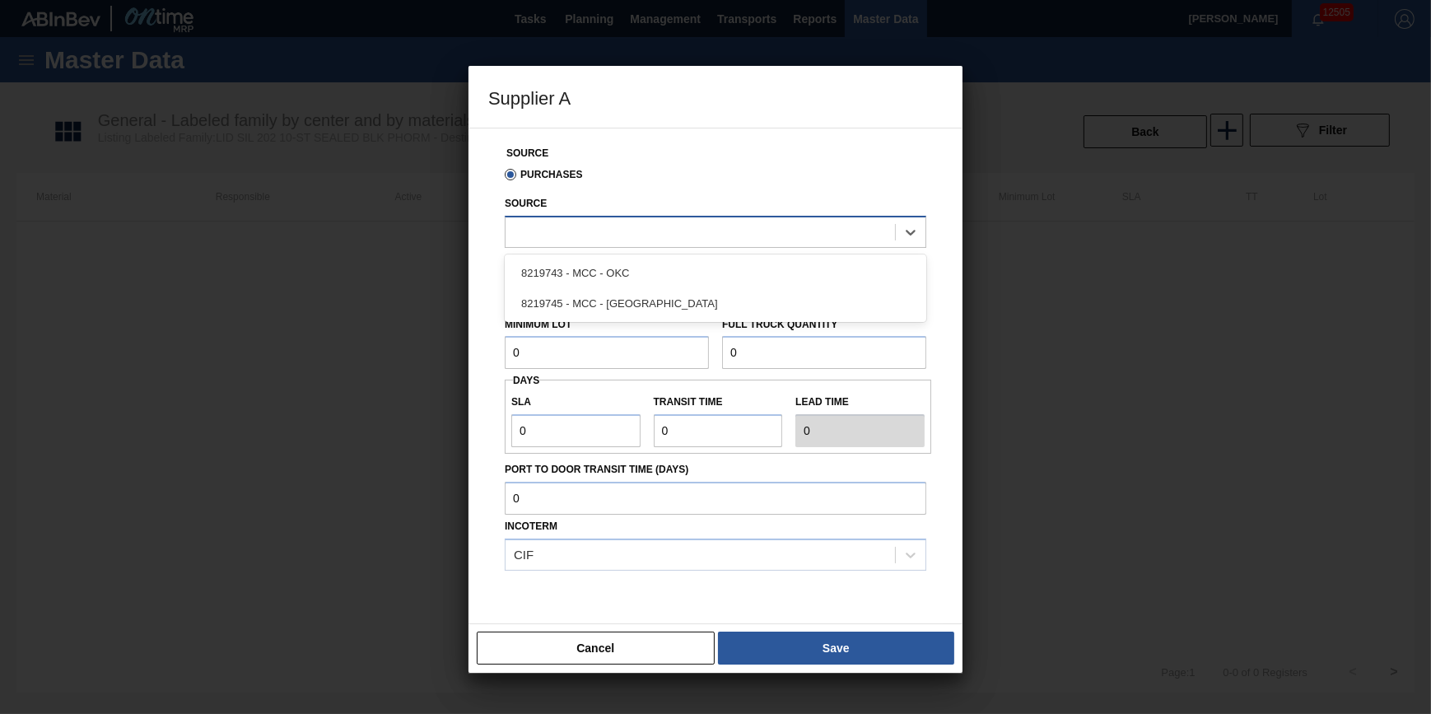
click at [631, 230] on div at bounding box center [701, 232] width 390 height 24
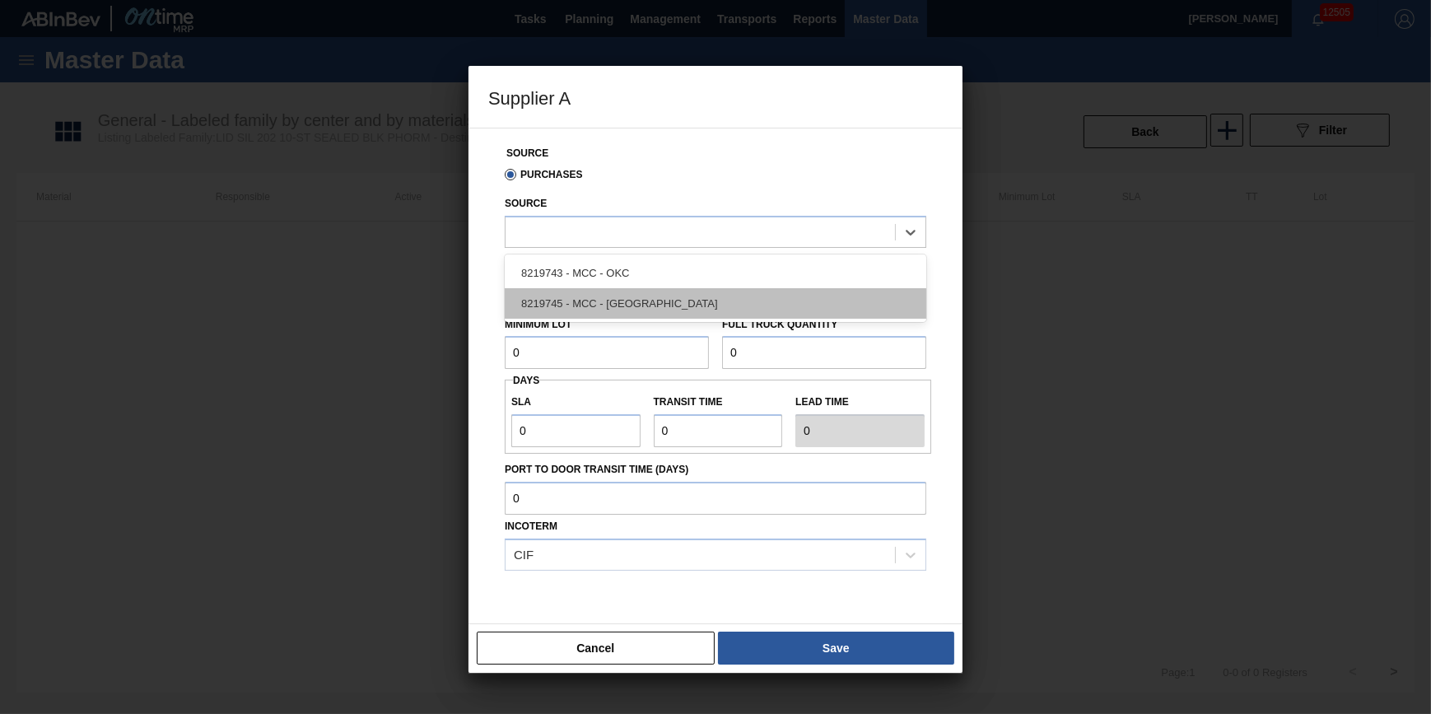
click at [639, 299] on div "8219745 - MCC - Riverside" at bounding box center [716, 303] width 422 height 30
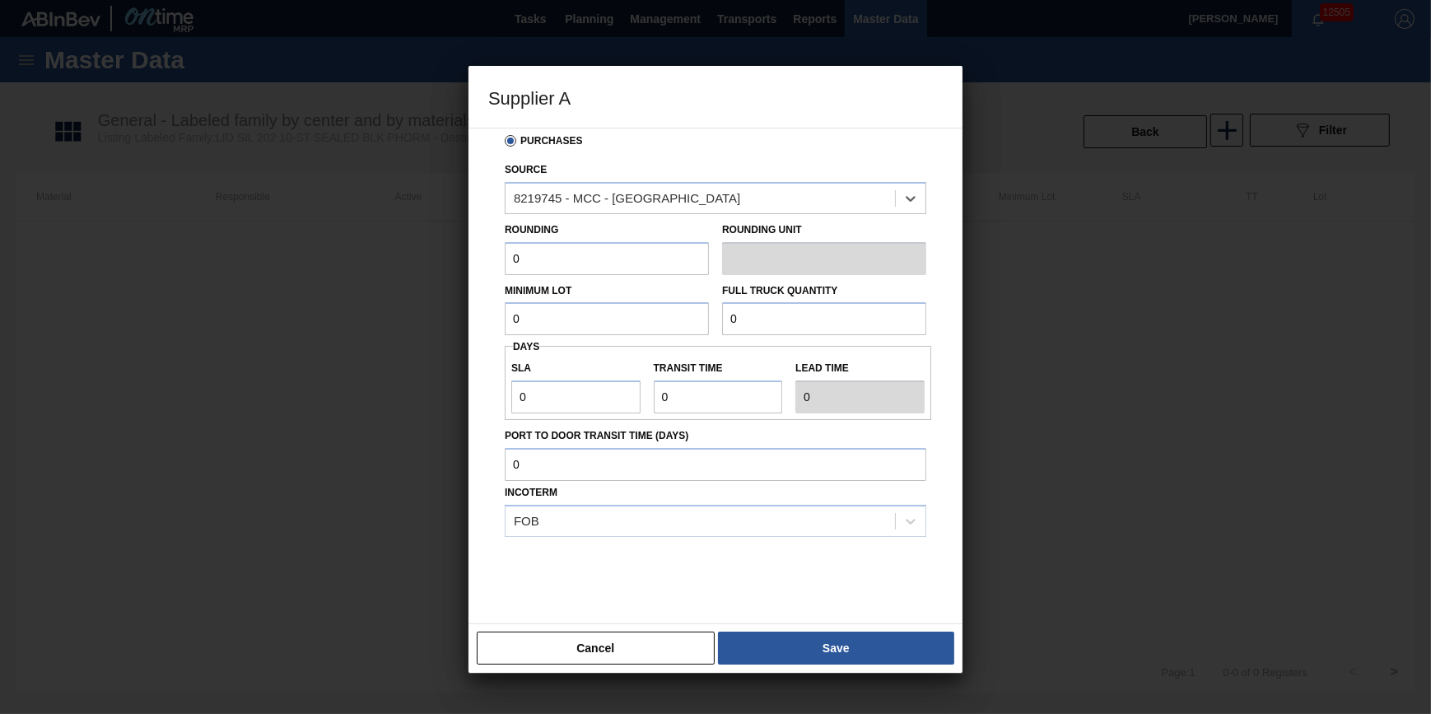
scroll to position [49, 0]
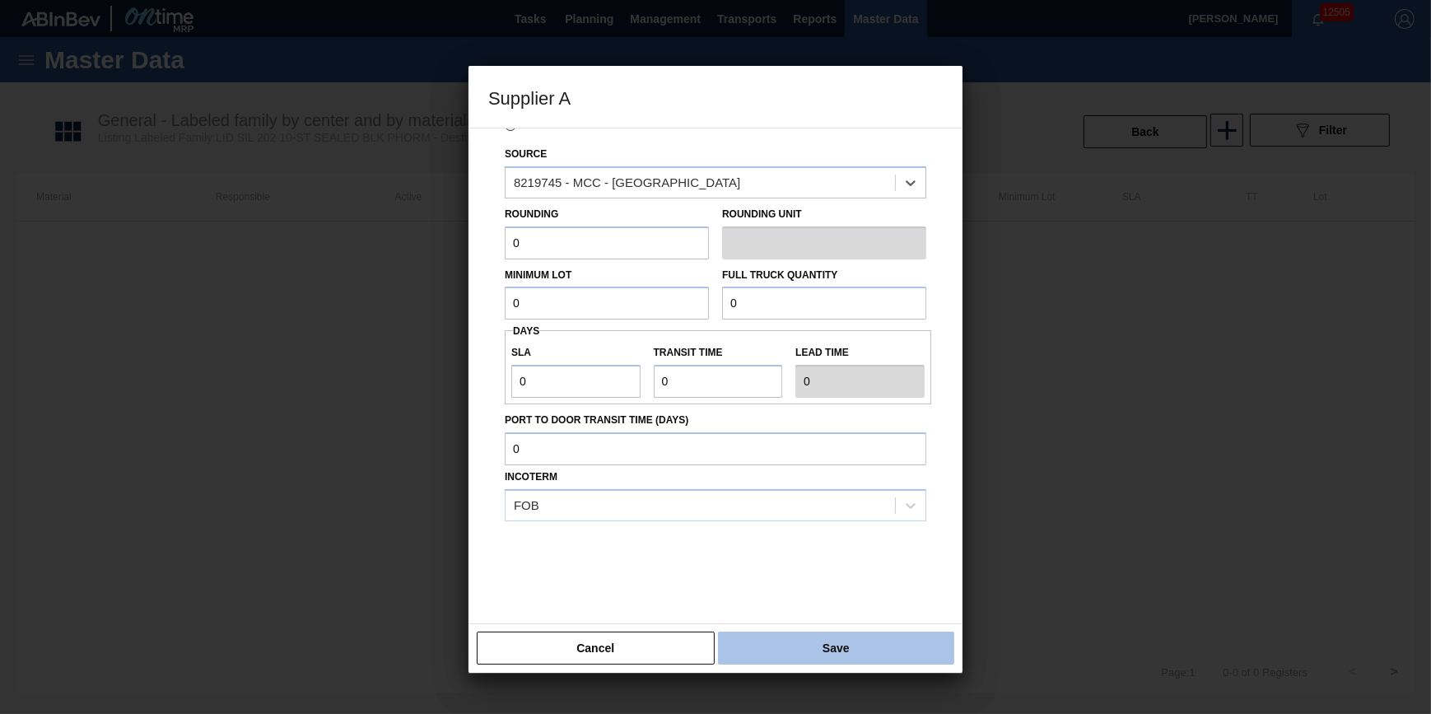
click at [805, 659] on button "Save" at bounding box center [836, 648] width 236 height 33
type input "Pallets"
drag, startPoint x: 593, startPoint y: 249, endPoint x: 479, endPoint y: 235, distance: 114.5
click at [479, 235] on div "Source Purchases Source 8219745 - MCC - Riverside Rounding 0 Rounding Unit Pall…" at bounding box center [716, 376] width 494 height 497
type input "231,500"
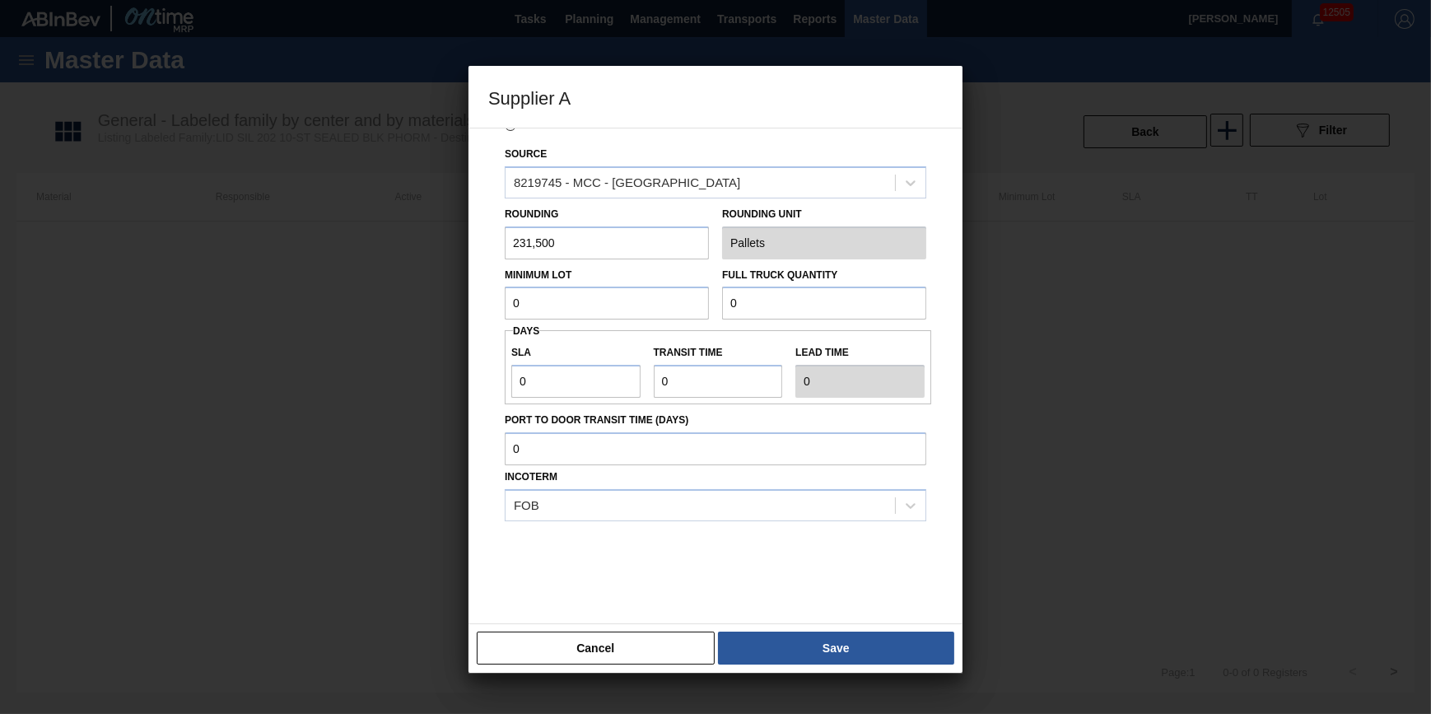
click at [585, 305] on input "0" at bounding box center [607, 303] width 204 height 33
type input "231,500"
click at [815, 307] on input "0" at bounding box center [824, 303] width 204 height 33
type input "32"
click at [600, 385] on input "0" at bounding box center [575, 381] width 129 height 33
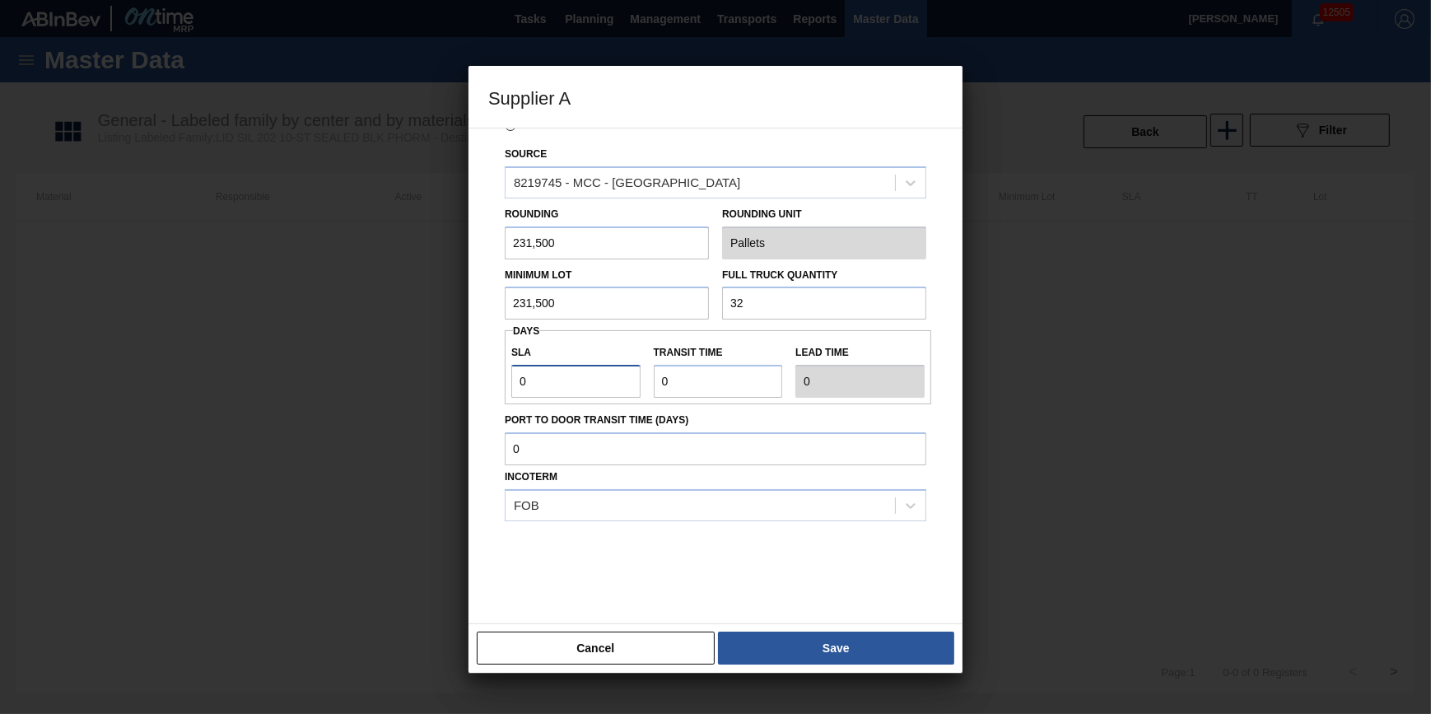
type input "01"
type input "1"
type input "0"
type input "NaN"
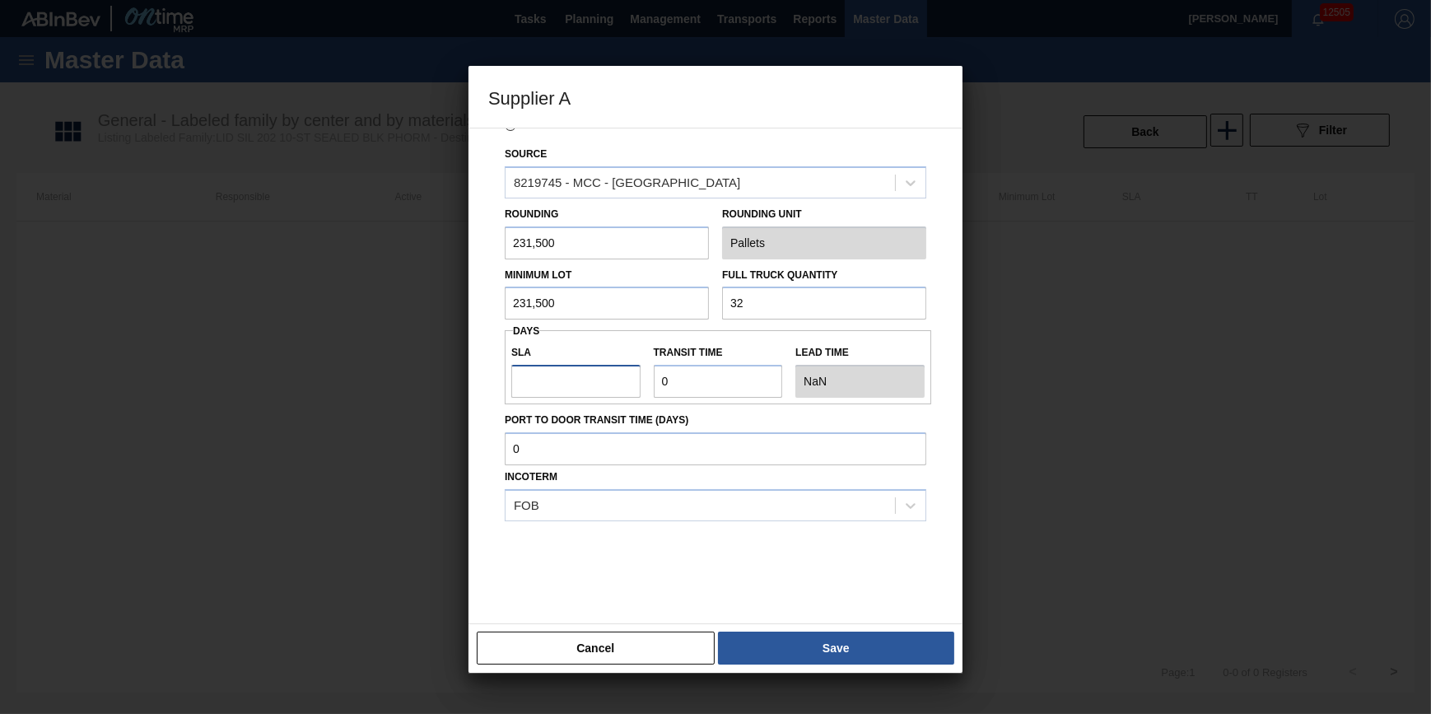
type input "1"
type input "10"
click at [682, 398] on input "Transit time" at bounding box center [718, 381] width 129 height 33
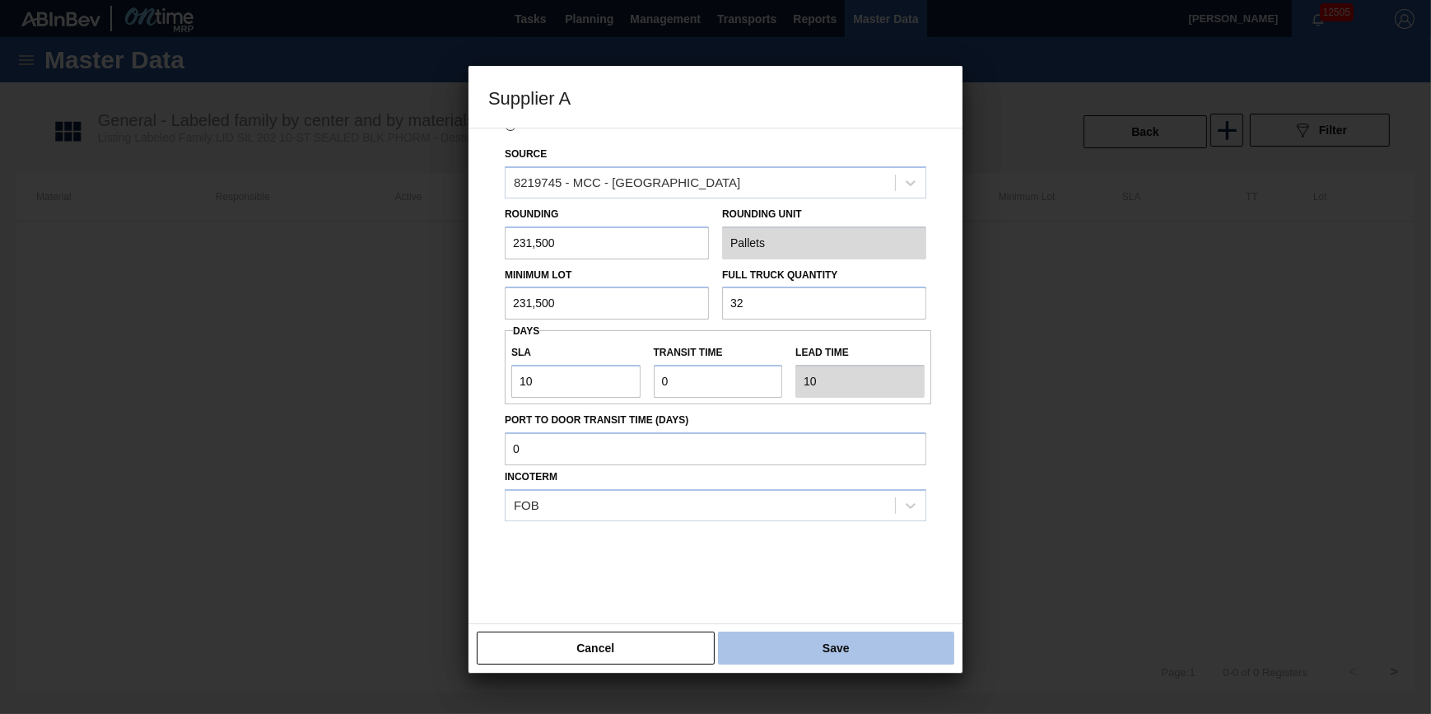
click at [805, 647] on button "Save" at bounding box center [836, 648] width 236 height 33
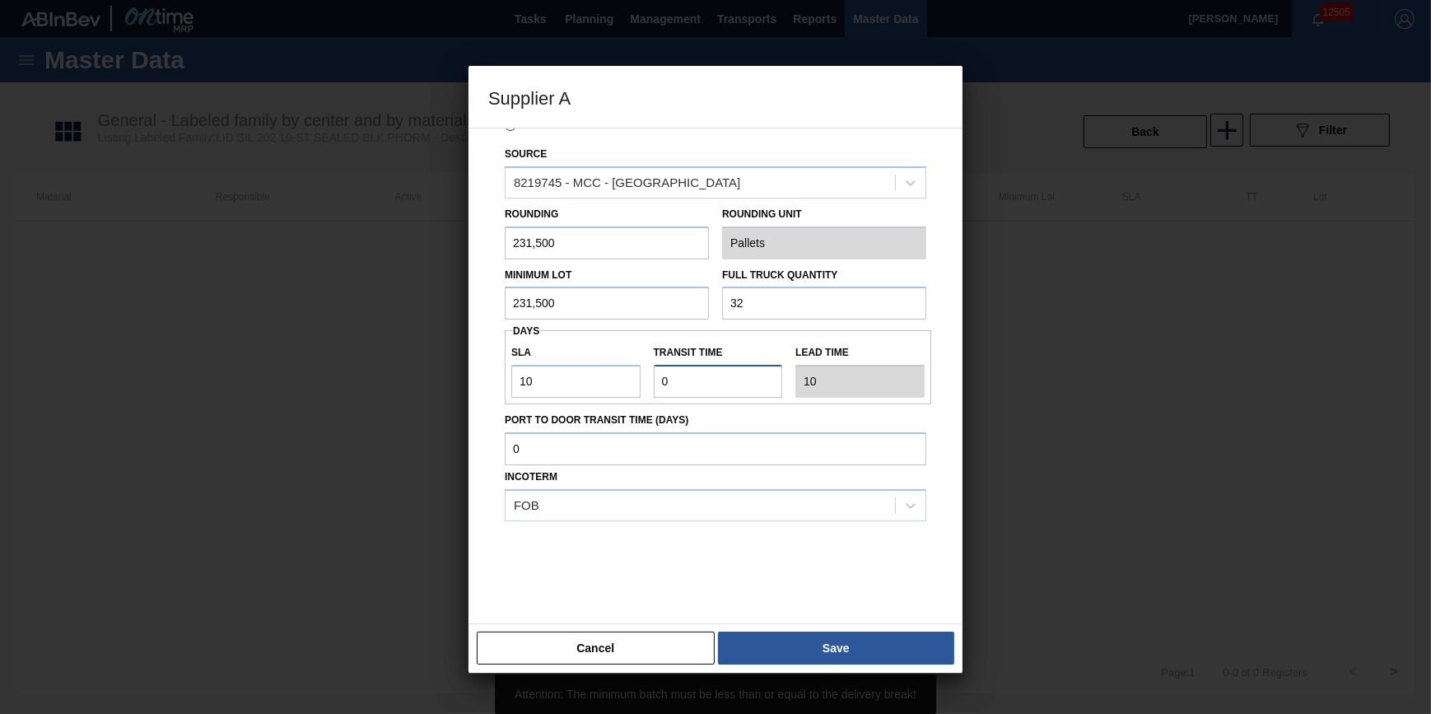
click at [749, 384] on input "Transit time" at bounding box center [718, 381] width 129 height 33
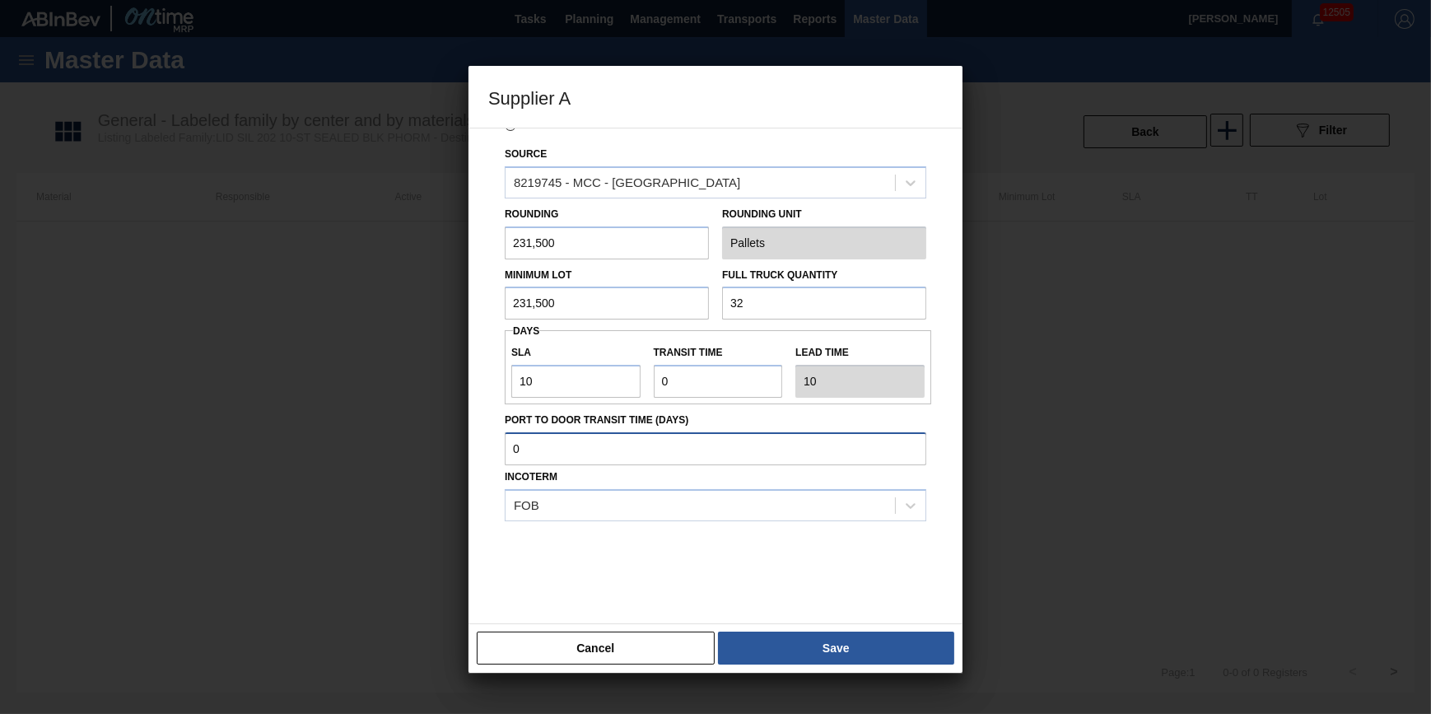
click at [726, 461] on input "Port to Door Transit Time (days)" at bounding box center [716, 448] width 422 height 33
click at [731, 396] on input "Transit time" at bounding box center [718, 381] width 129 height 33
type input "NaN"
click at [731, 395] on input "Transit time" at bounding box center [718, 381] width 129 height 33
type input "1"
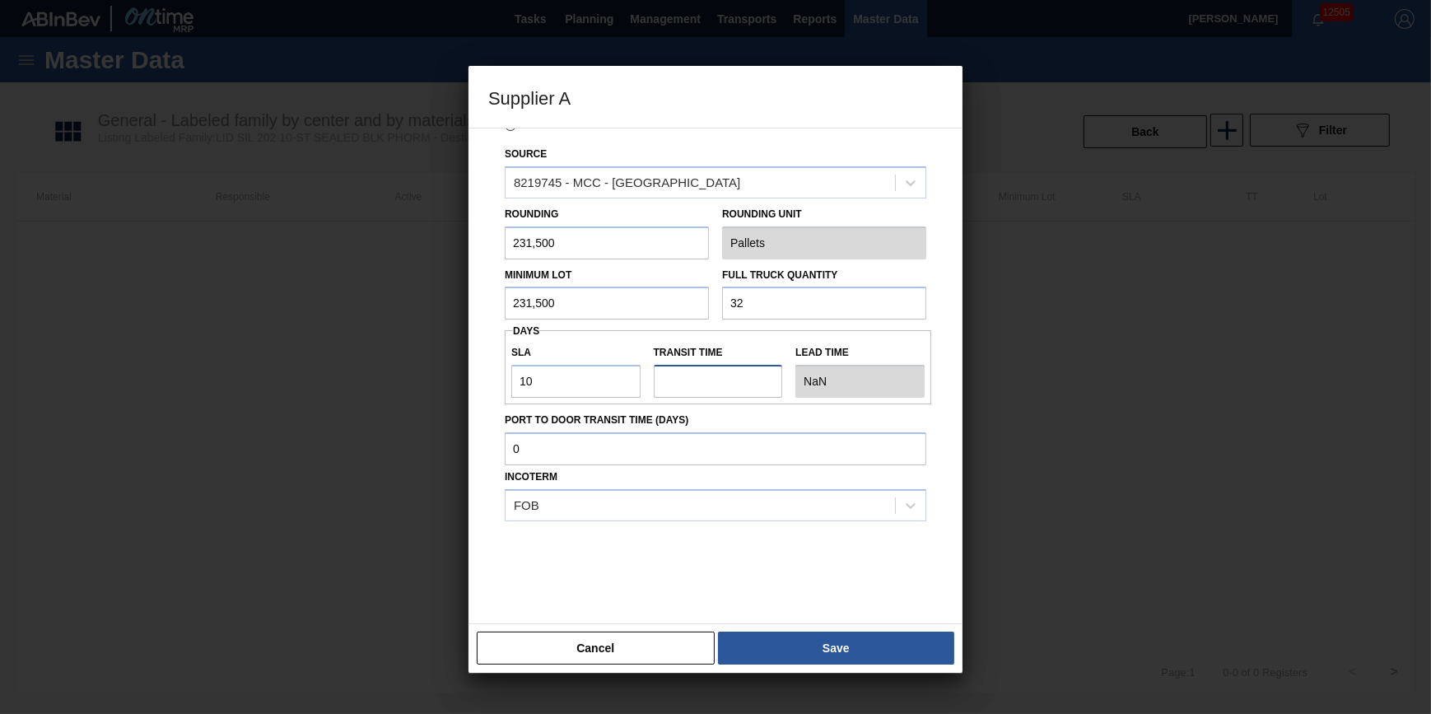
type input "11"
click at [731, 395] on input "Transit time" at bounding box center [718, 381] width 129 height 33
type input "NaN"
click at [731, 395] on input "Transit time" at bounding box center [718, 381] width 129 height 33
type input "0"
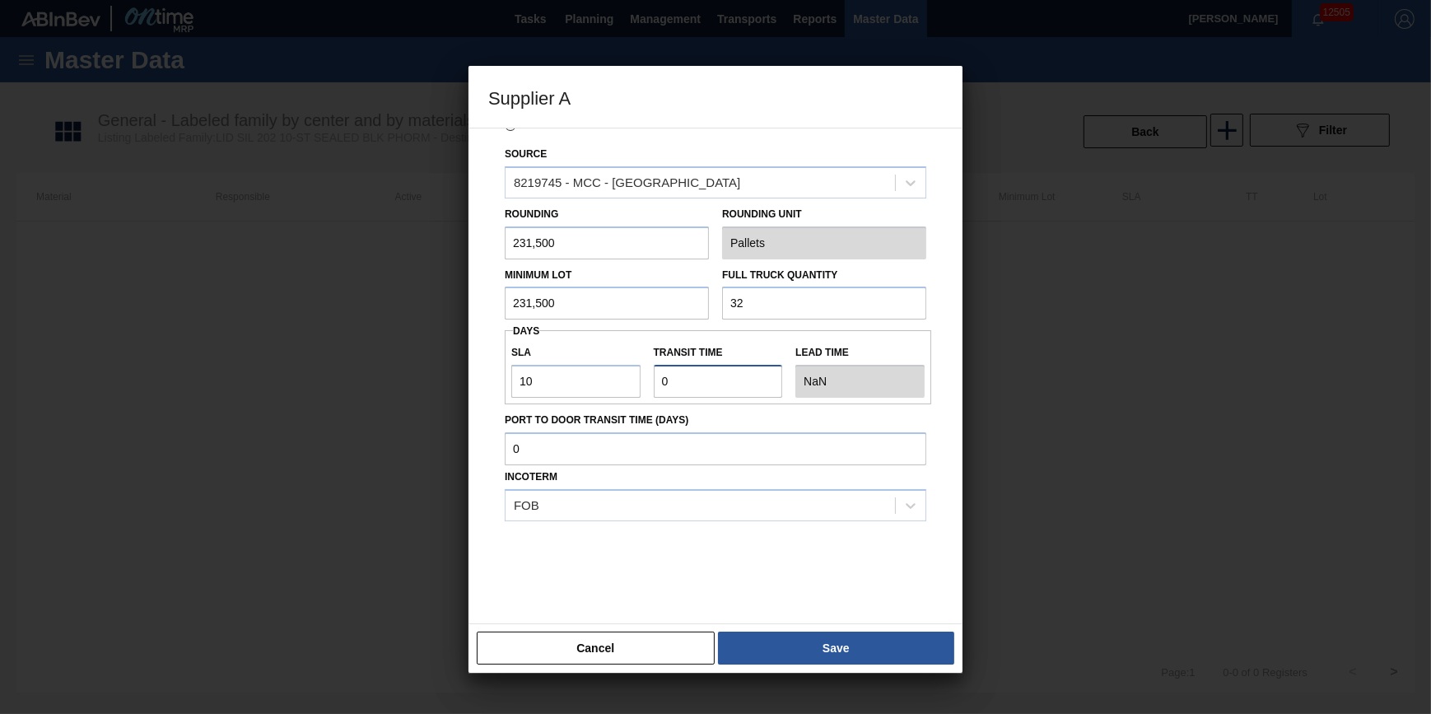
type input "10"
type input "NaN"
type input "2"
type input "12"
type input "NaN"
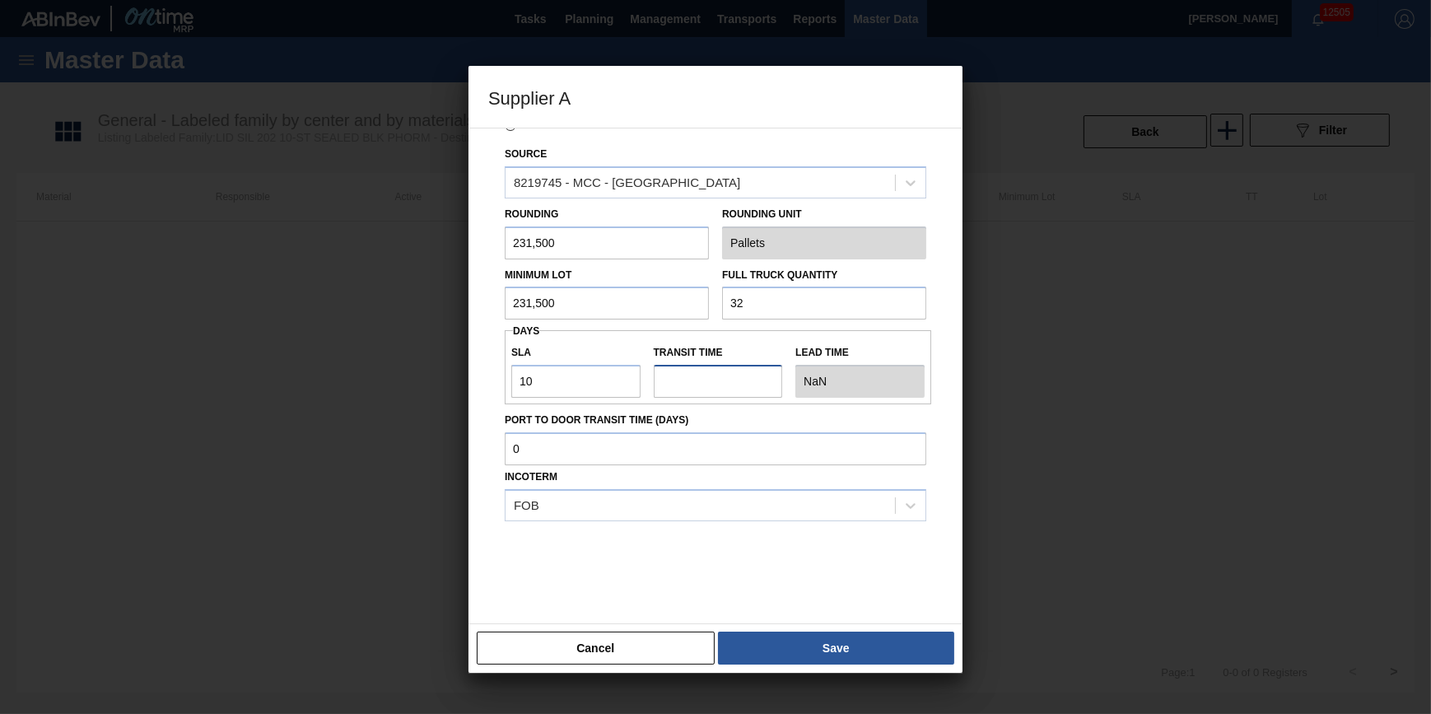
type input "0"
type input "10"
click at [730, 463] on input "Port to Door Transit Time (days)" at bounding box center [716, 448] width 422 height 33
click at [727, 446] on input "Port to Door Transit Time (days)" at bounding box center [716, 448] width 422 height 33
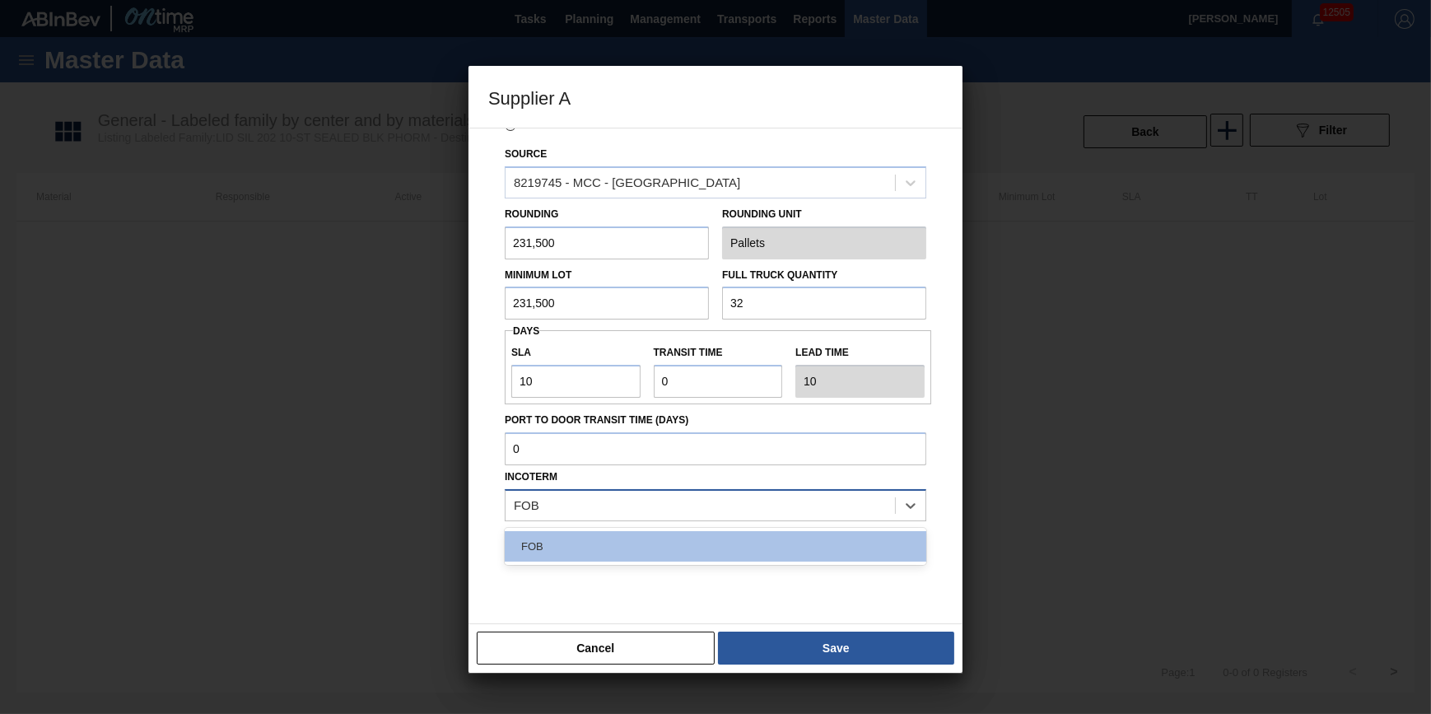
click at [717, 504] on div "FOB" at bounding box center [701, 505] width 390 height 24
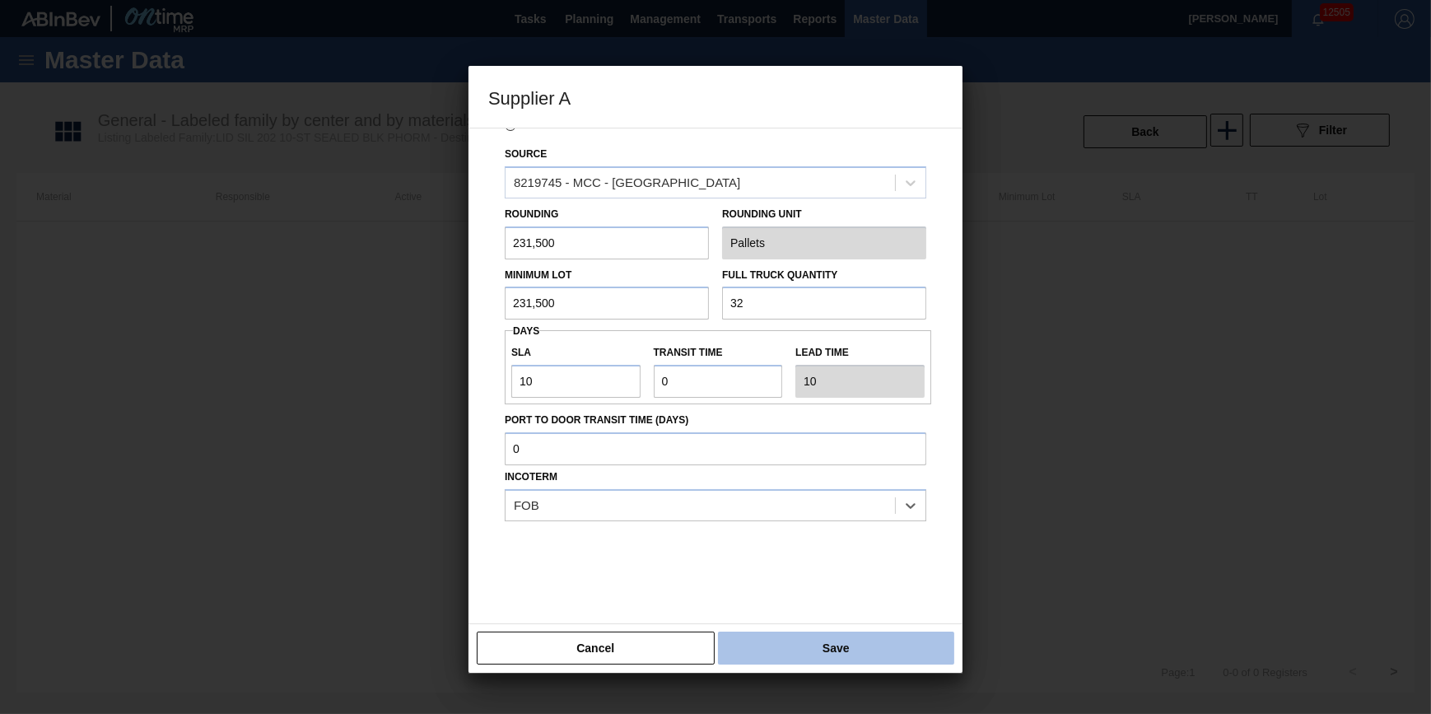
click at [782, 648] on button "Save" at bounding box center [836, 648] width 236 height 33
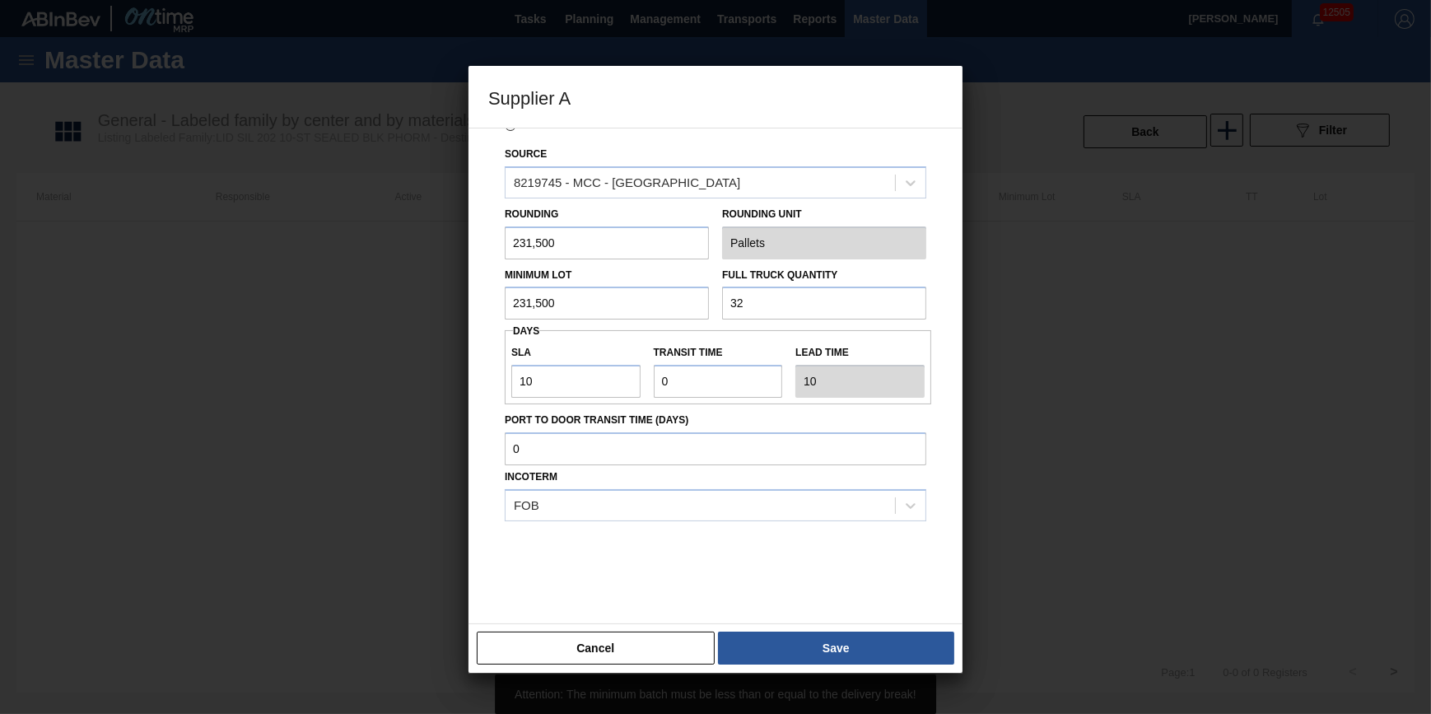
scroll to position [0, 0]
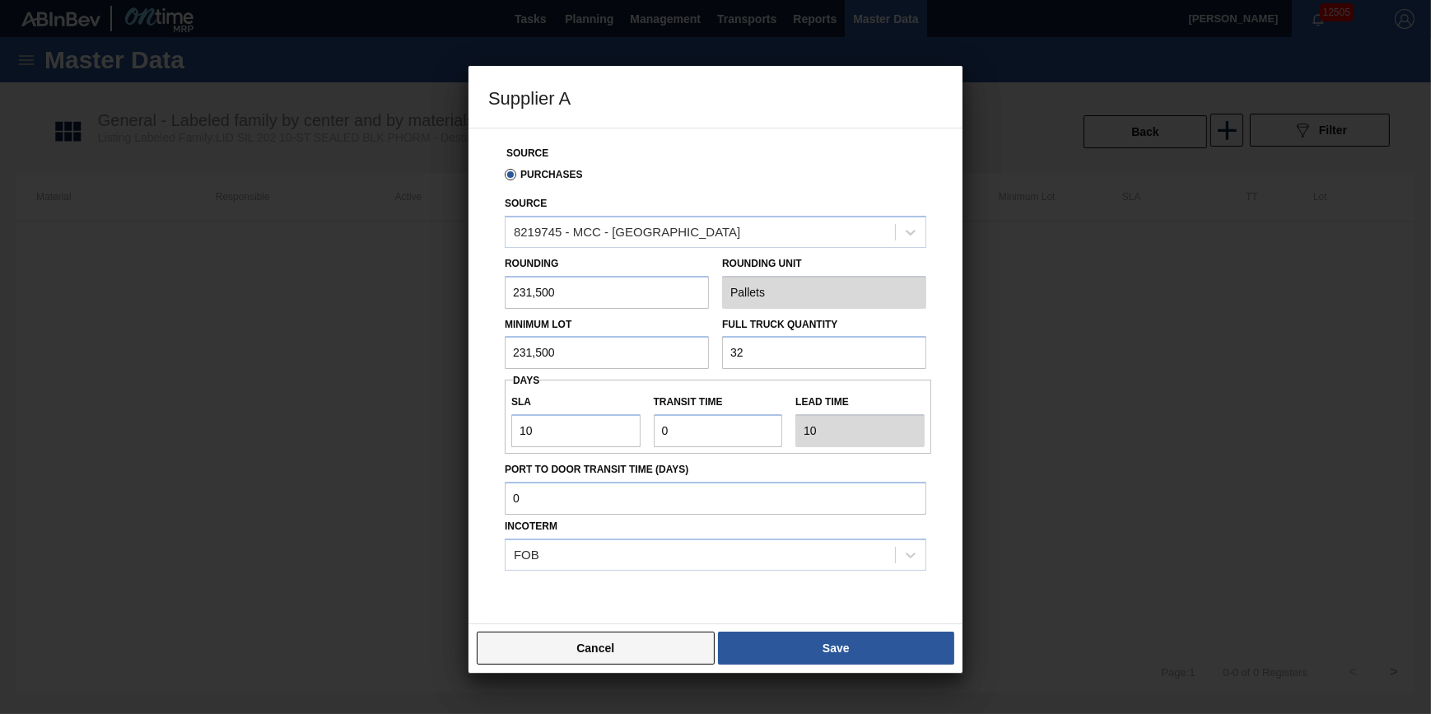
click at [642, 640] on button "Cancel" at bounding box center [596, 648] width 238 height 33
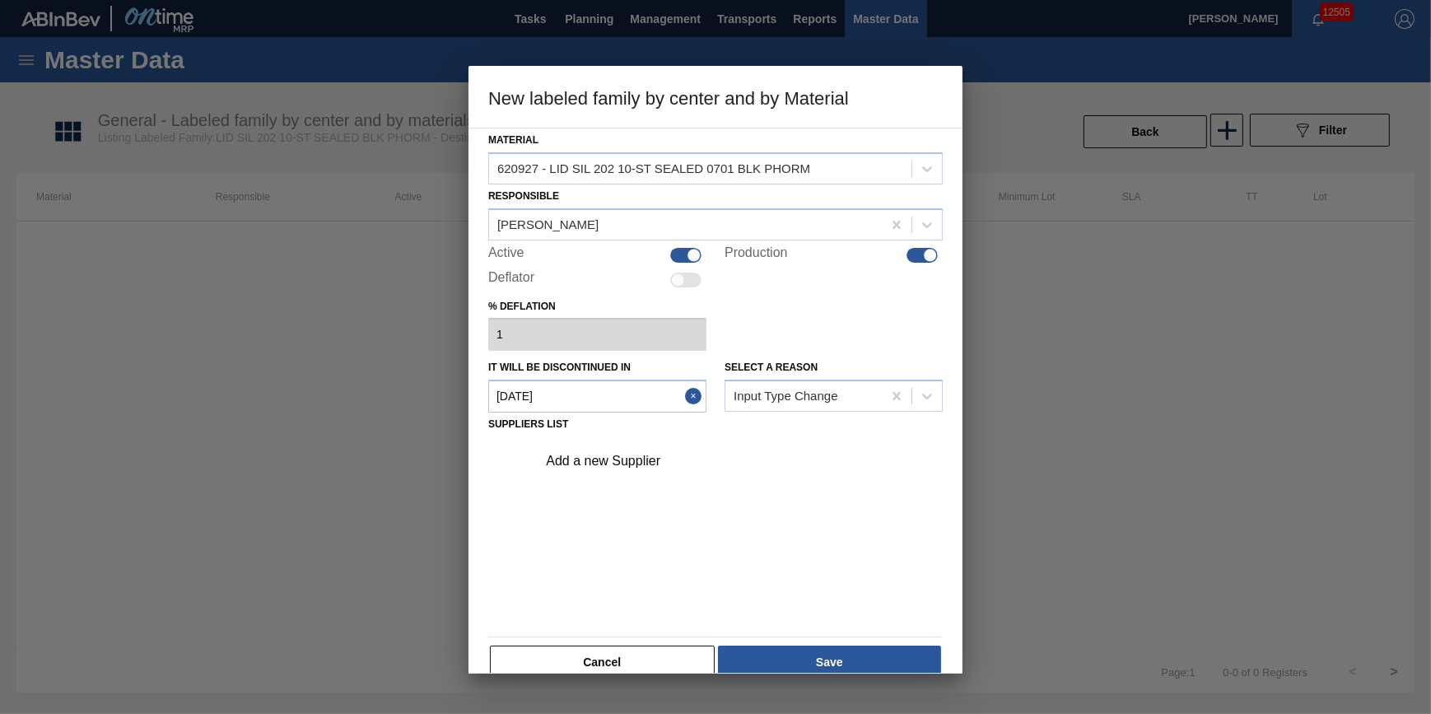
click at [255, 441] on div at bounding box center [715, 357] width 1431 height 714
click at [601, 661] on button "Cancel" at bounding box center [602, 662] width 225 height 33
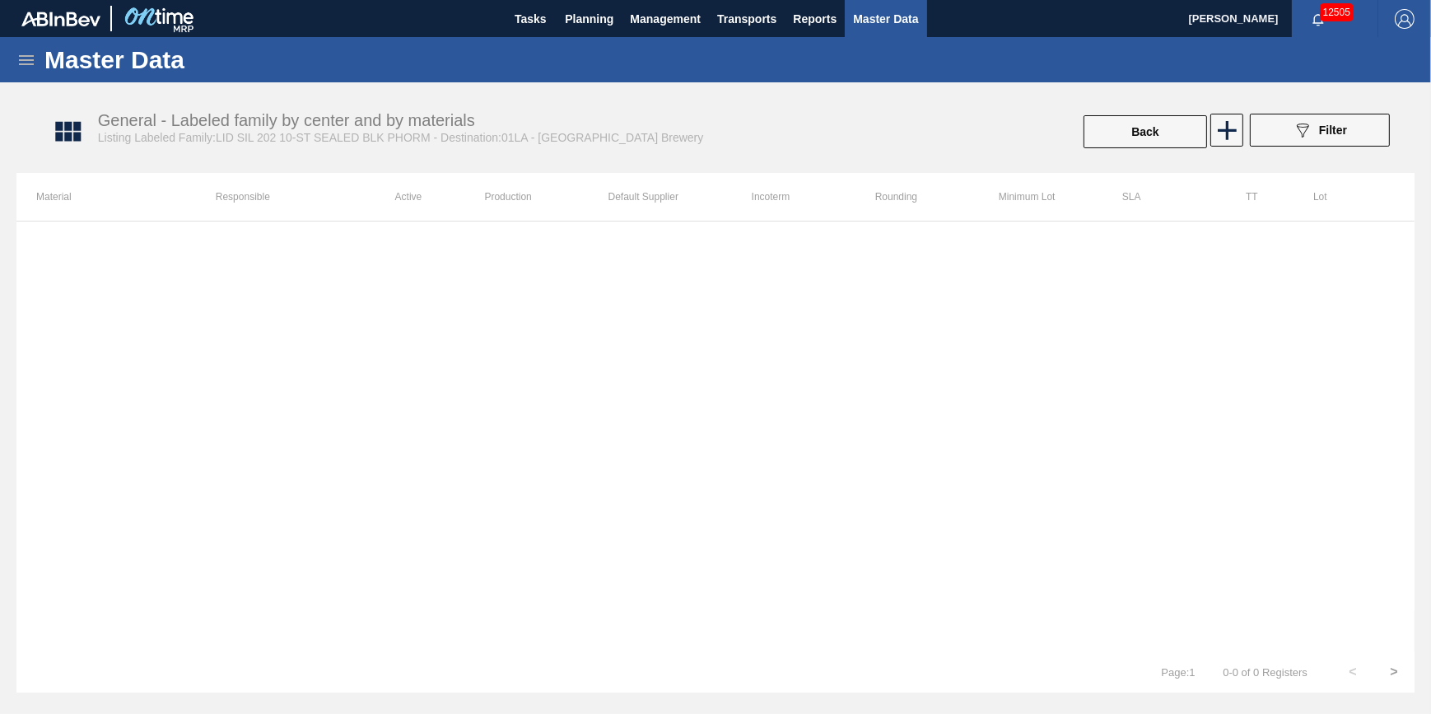
drag, startPoint x: 875, startPoint y: 24, endPoint x: 903, endPoint y: 27, distance: 28.2
click at [875, 24] on span "Master Data" at bounding box center [885, 19] width 65 height 20
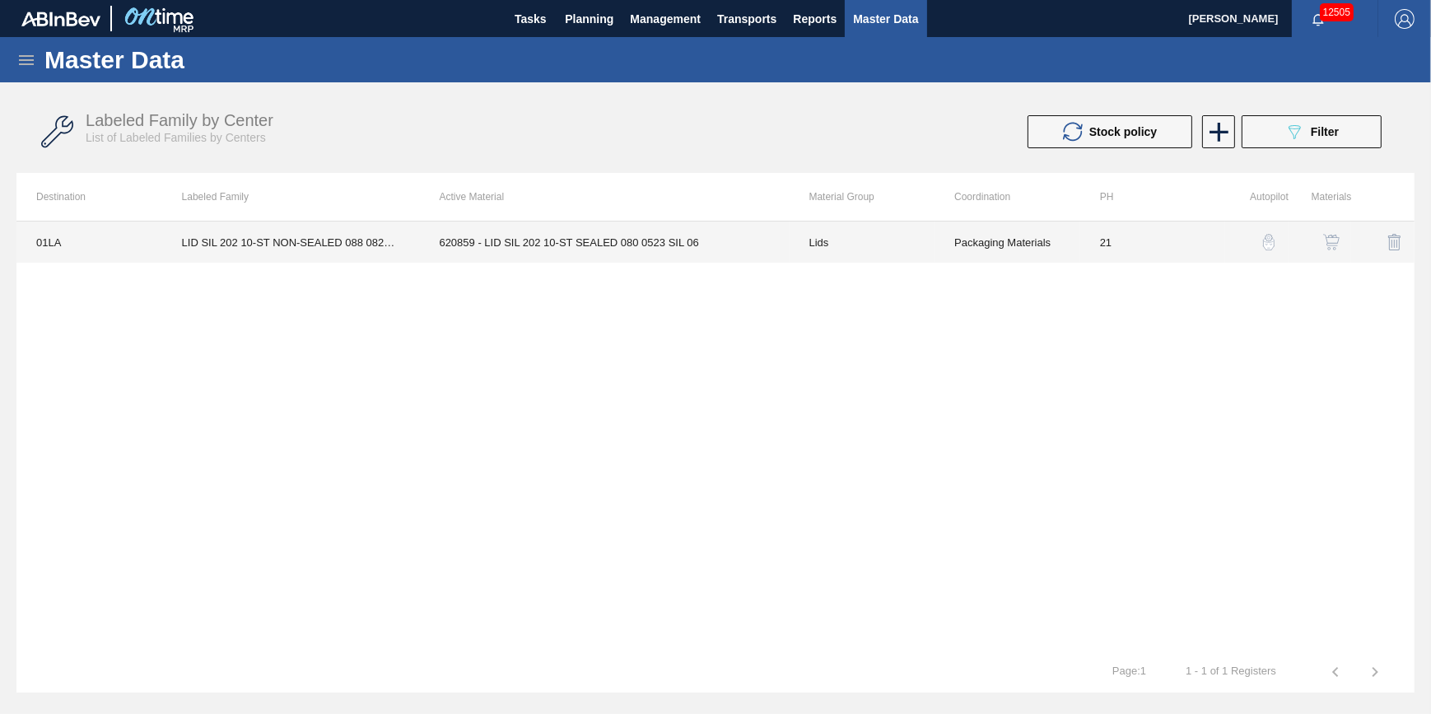
click at [238, 240] on td "LID SIL 202 10-ST NON-SEALED 088 0824 SI" at bounding box center [291, 242] width 258 height 41
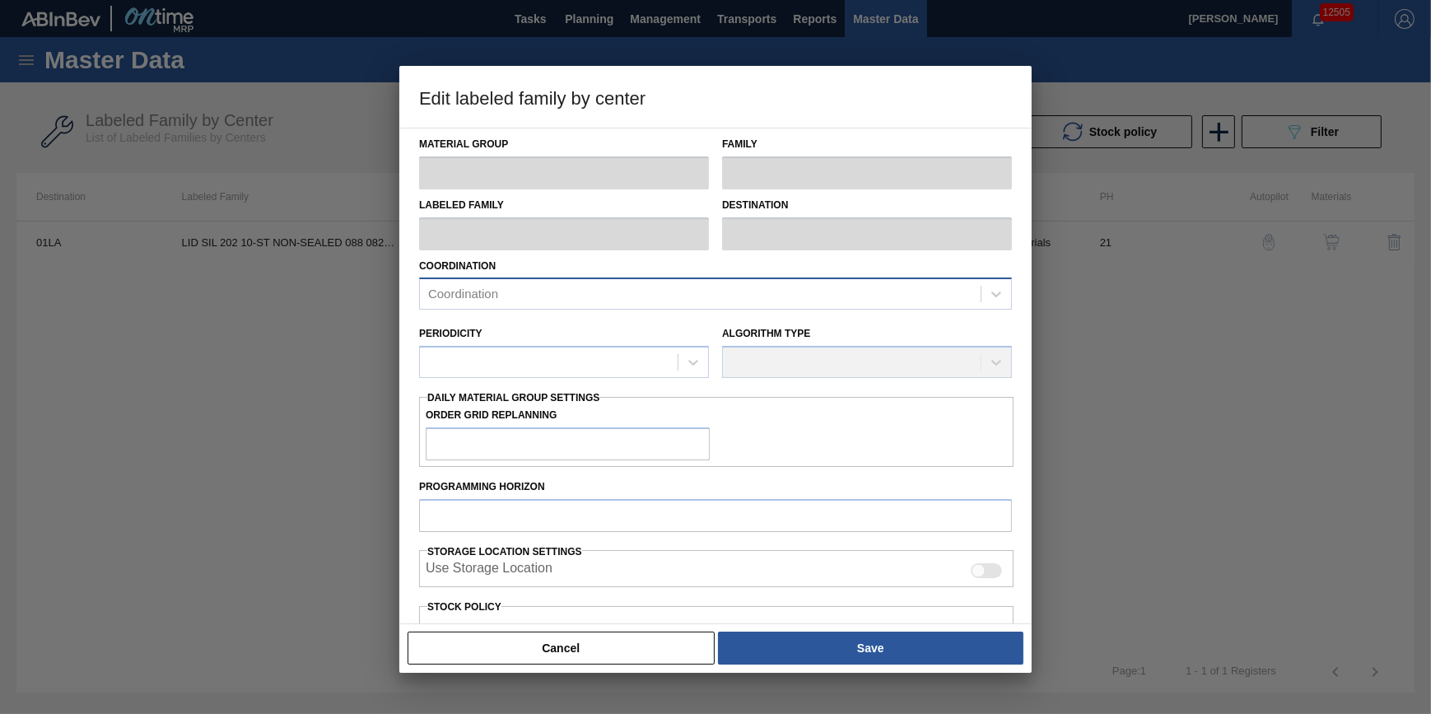
type input "Lids"
type input "Generic 202 Lid"
type input "LID SIL 202 10-ST NON-SEALED 088 0824 SI"
type input "01LA - Los Angeles Brewery"
type input "0"
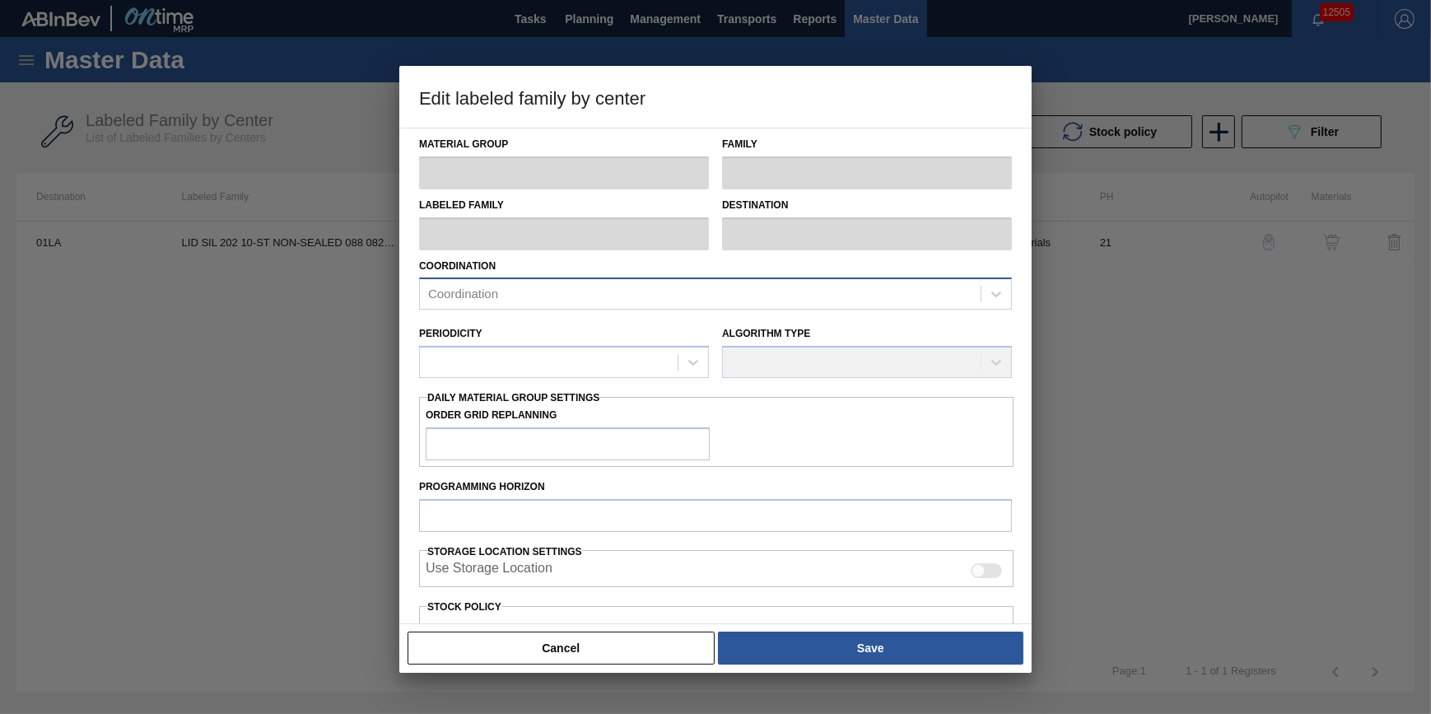
type input "21"
type input "2,520,558"
type input "22,625,369"
type input "10"
type input "4,531,039"
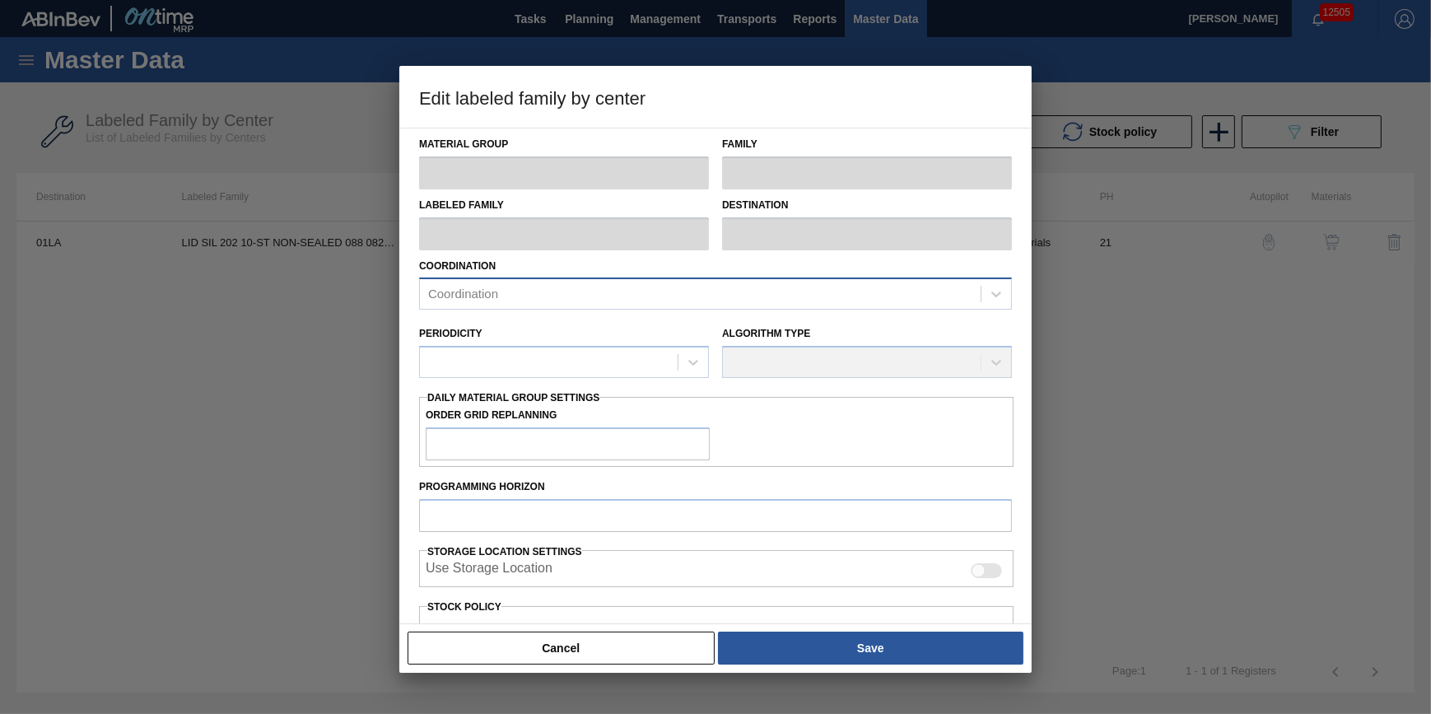
checkbox input "true"
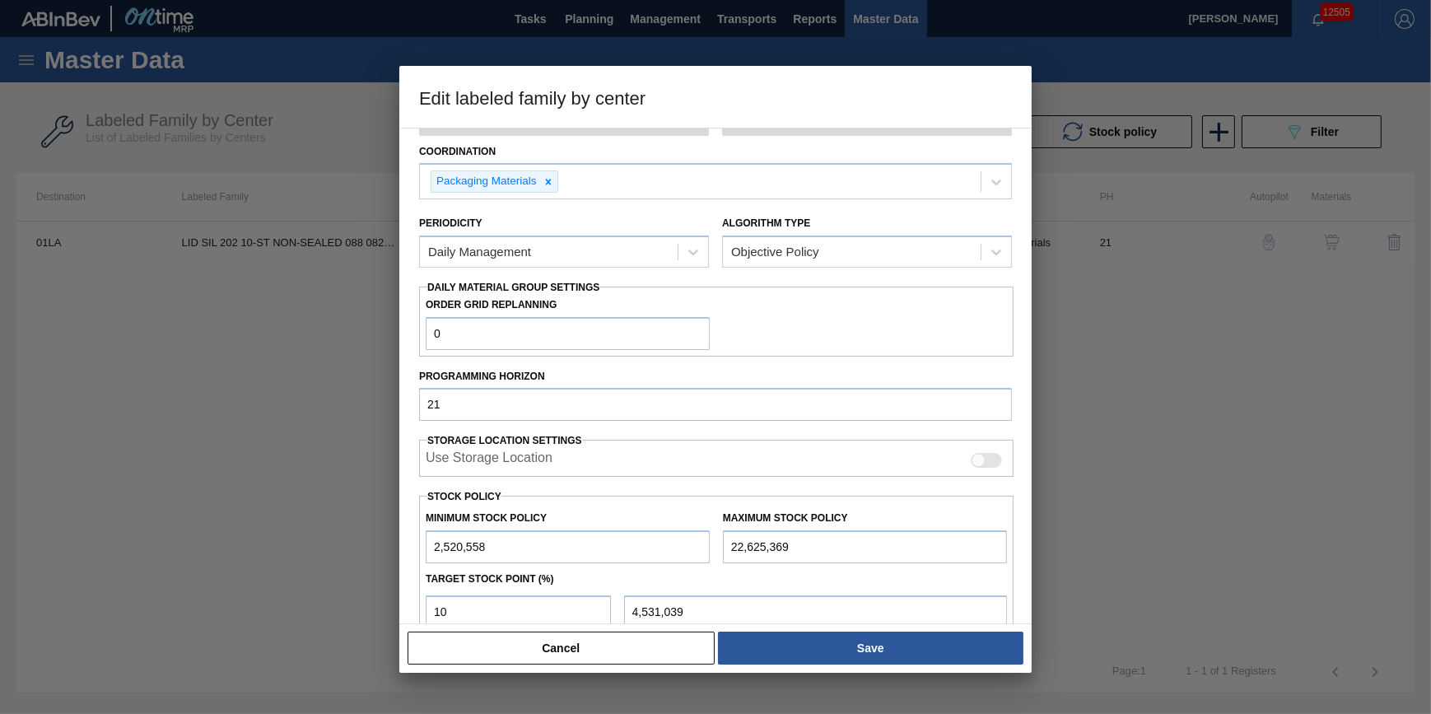
scroll to position [294, 0]
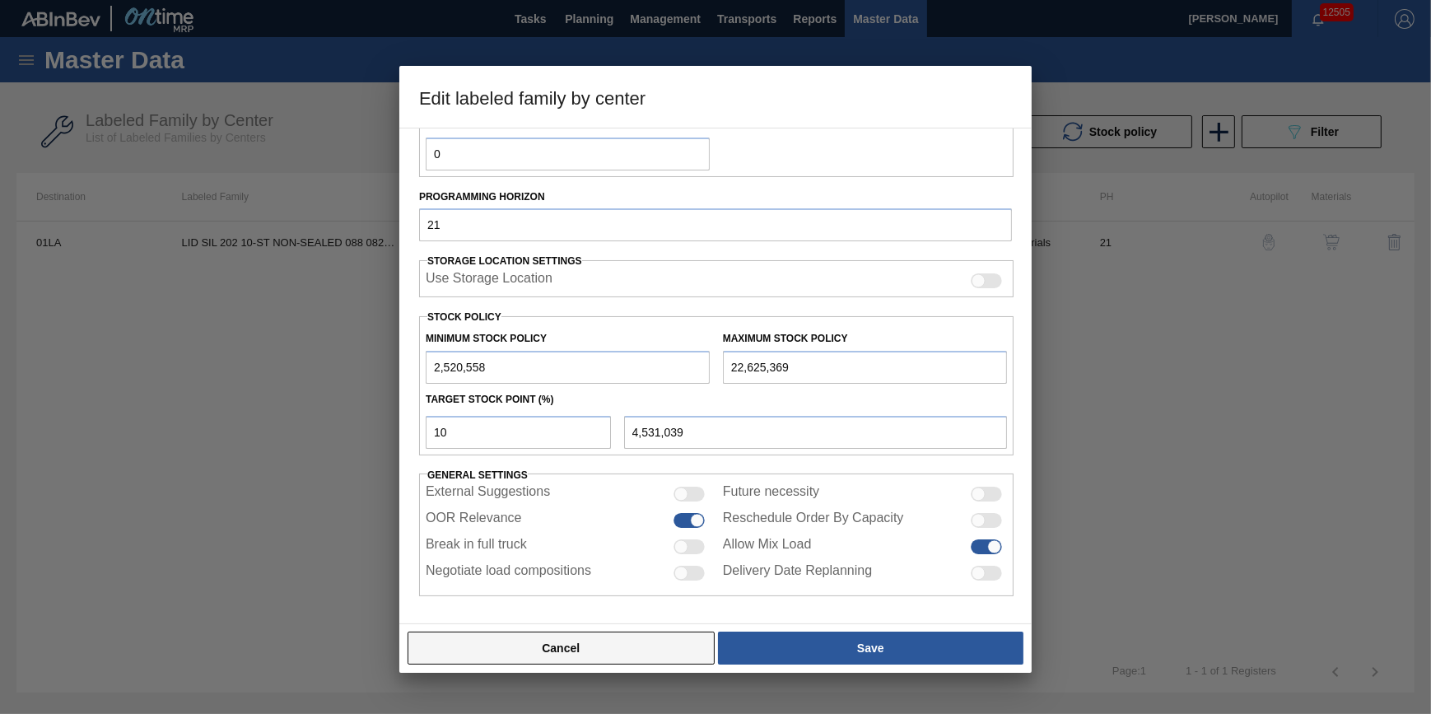
click at [632, 647] on button "Cancel" at bounding box center [561, 648] width 307 height 33
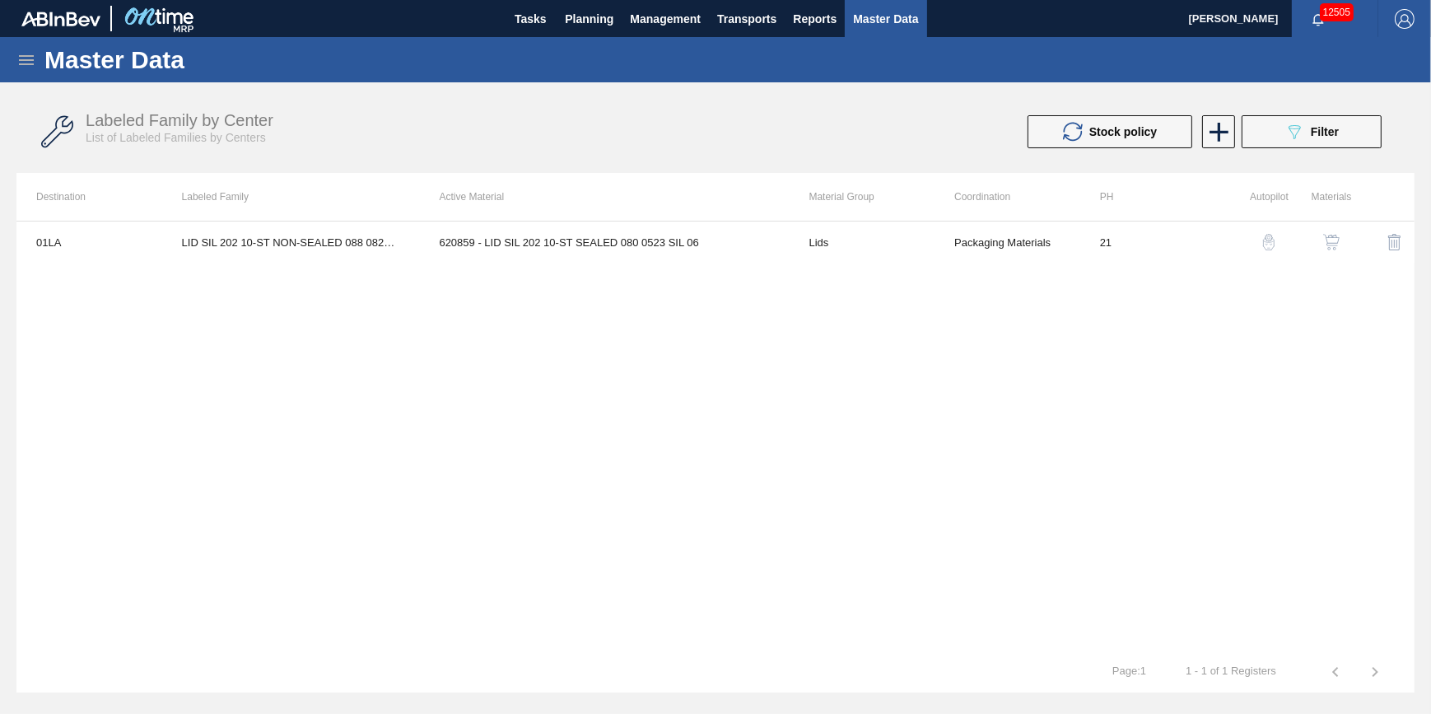
click at [1329, 239] on img "button" at bounding box center [1331, 242] width 16 height 16
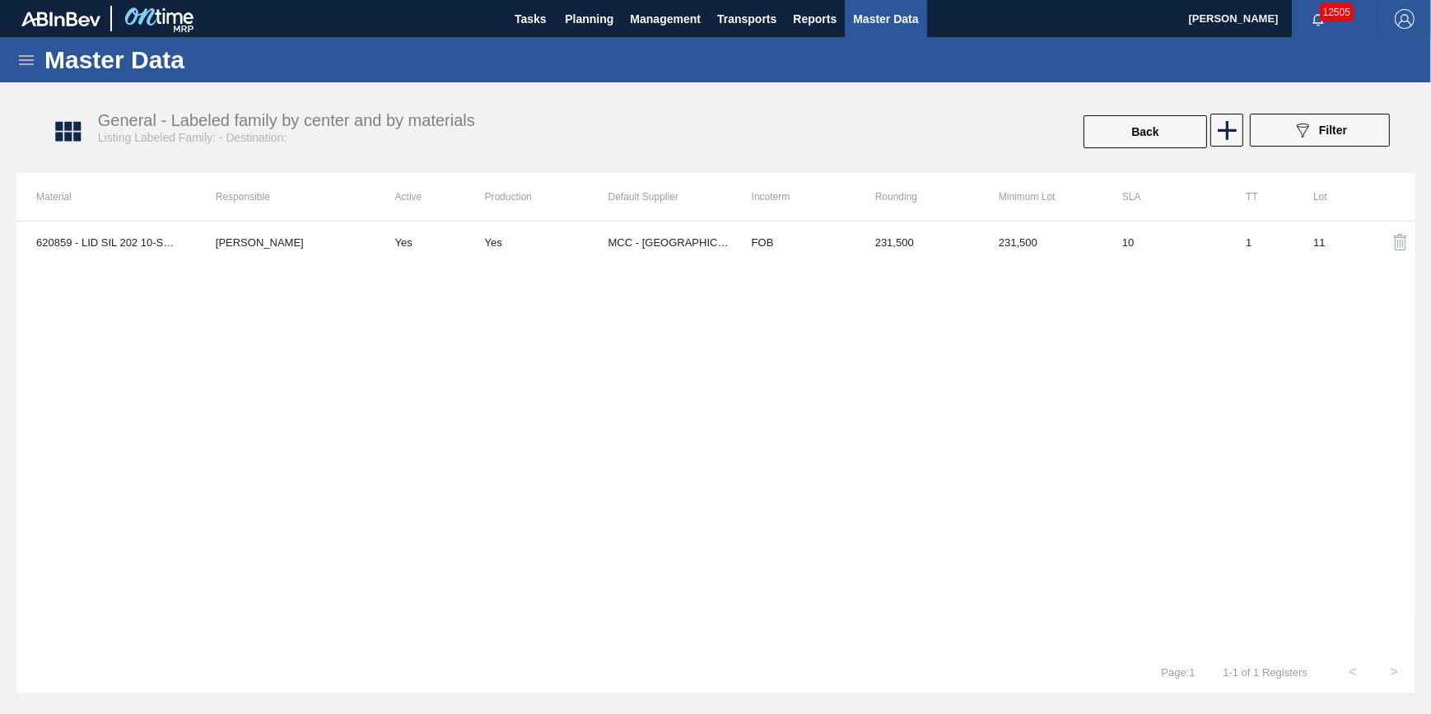
click at [678, 264] on div "620859 - LID SIL 202 10-ST SEALED 080 0523 SIL 06 Jack Schuld Yes Yes MCC - Riv…" at bounding box center [715, 436] width 1398 height 431
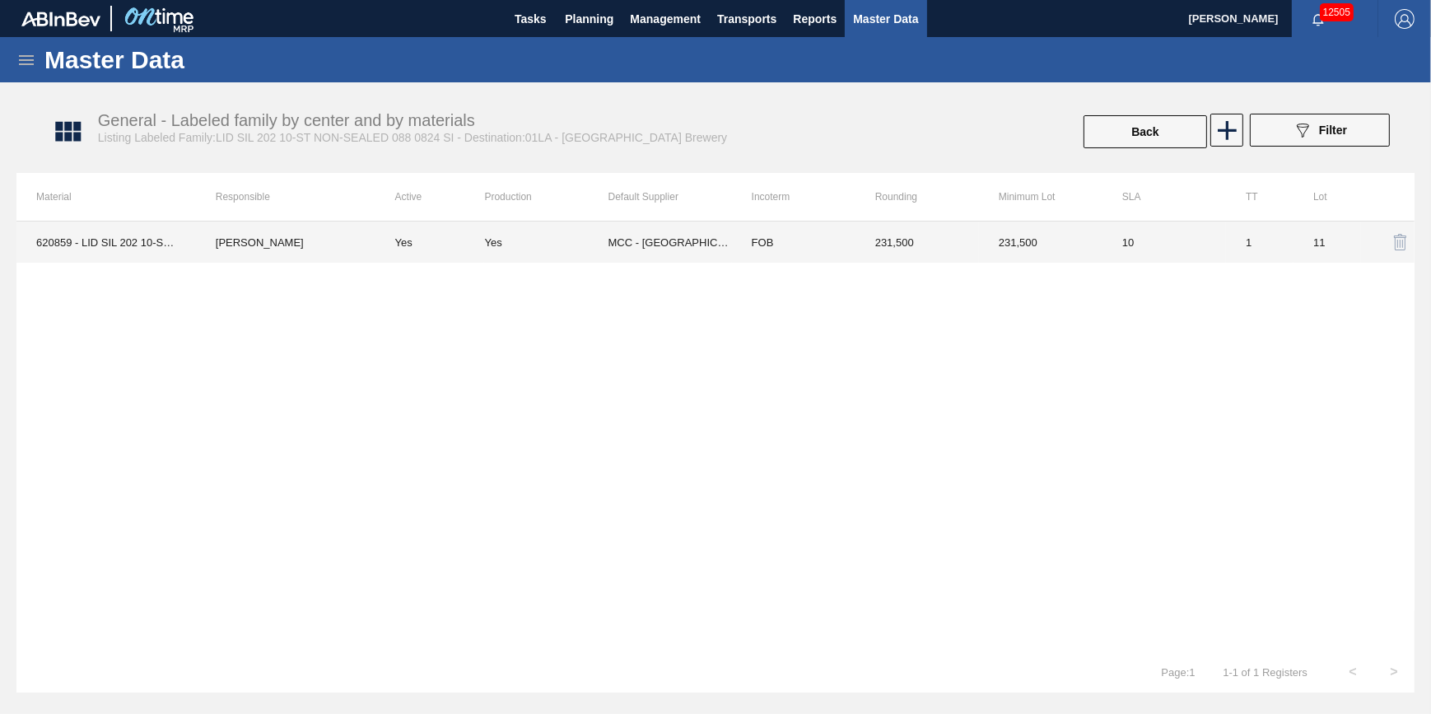
click at [647, 243] on td "MCC - Riverside" at bounding box center [671, 242] width 124 height 41
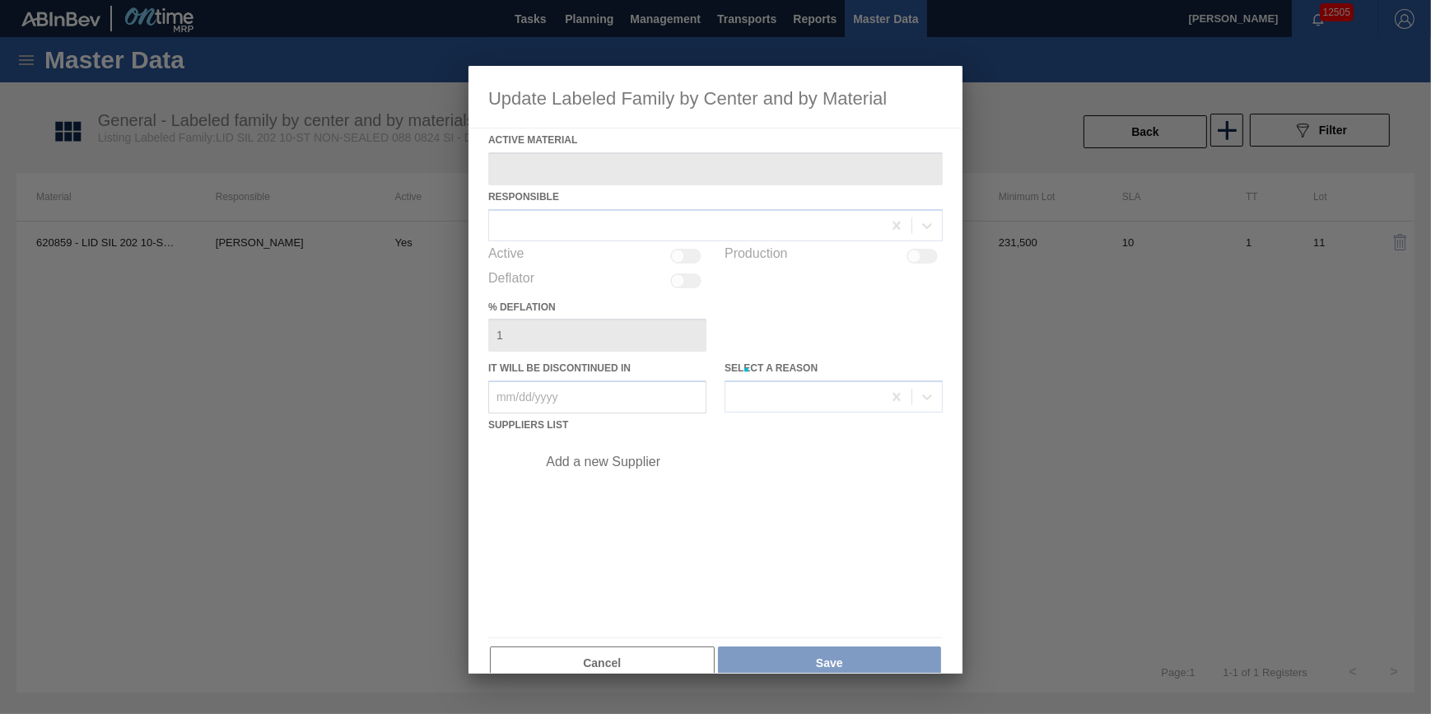
type Material "620859 - LID SIL 202 10-ST SEALED 080 0523 SIL 06"
checkbox input "true"
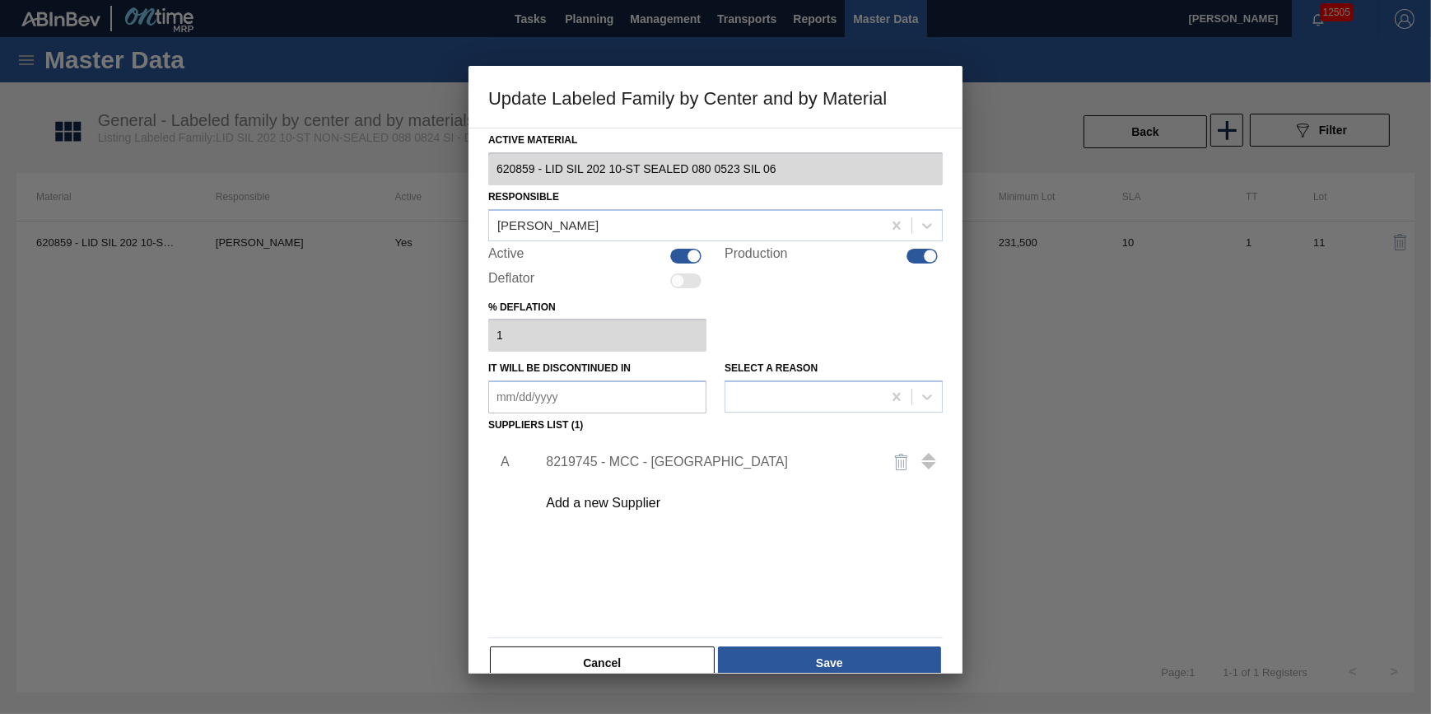
click at [324, 516] on div at bounding box center [715, 357] width 1431 height 714
click at [601, 670] on button "Cancel" at bounding box center [602, 663] width 225 height 33
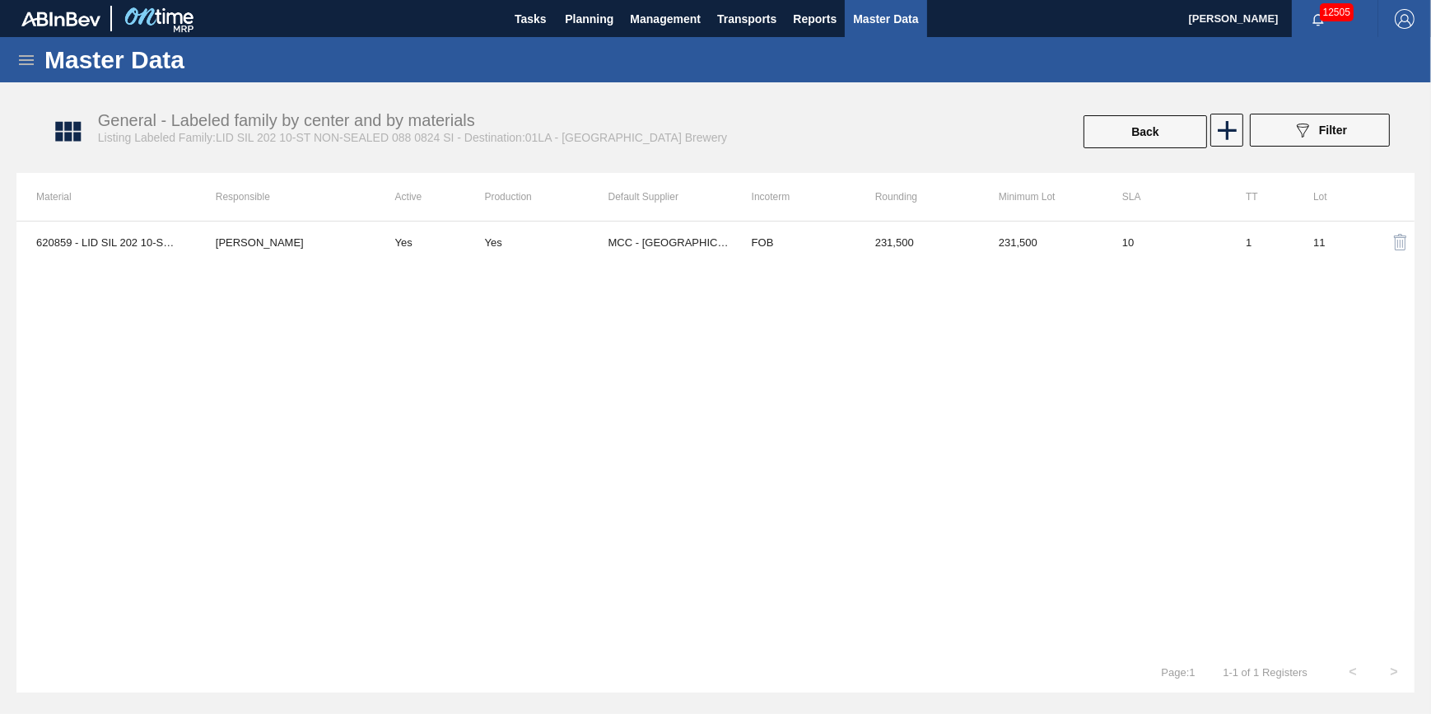
click at [26, 58] on icon at bounding box center [26, 60] width 15 height 10
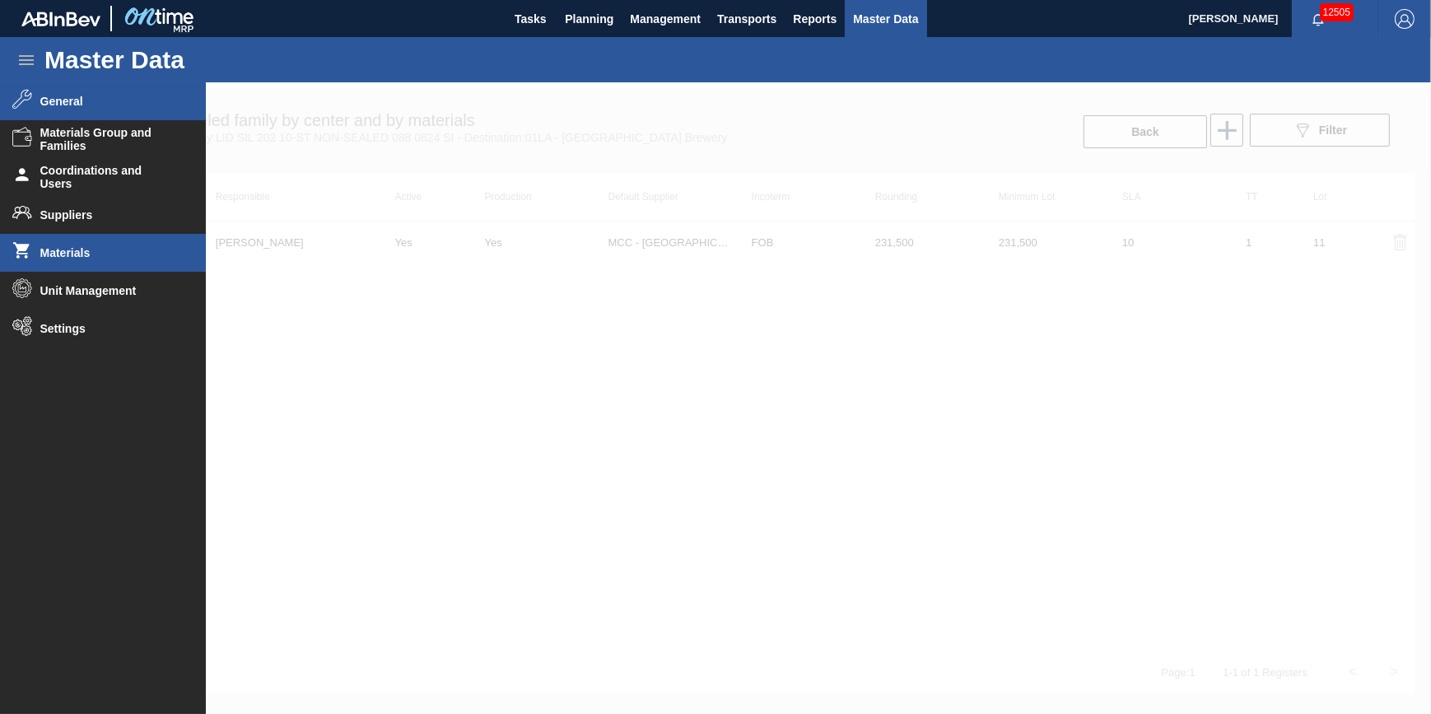
click at [87, 238] on li "Materials" at bounding box center [103, 253] width 206 height 38
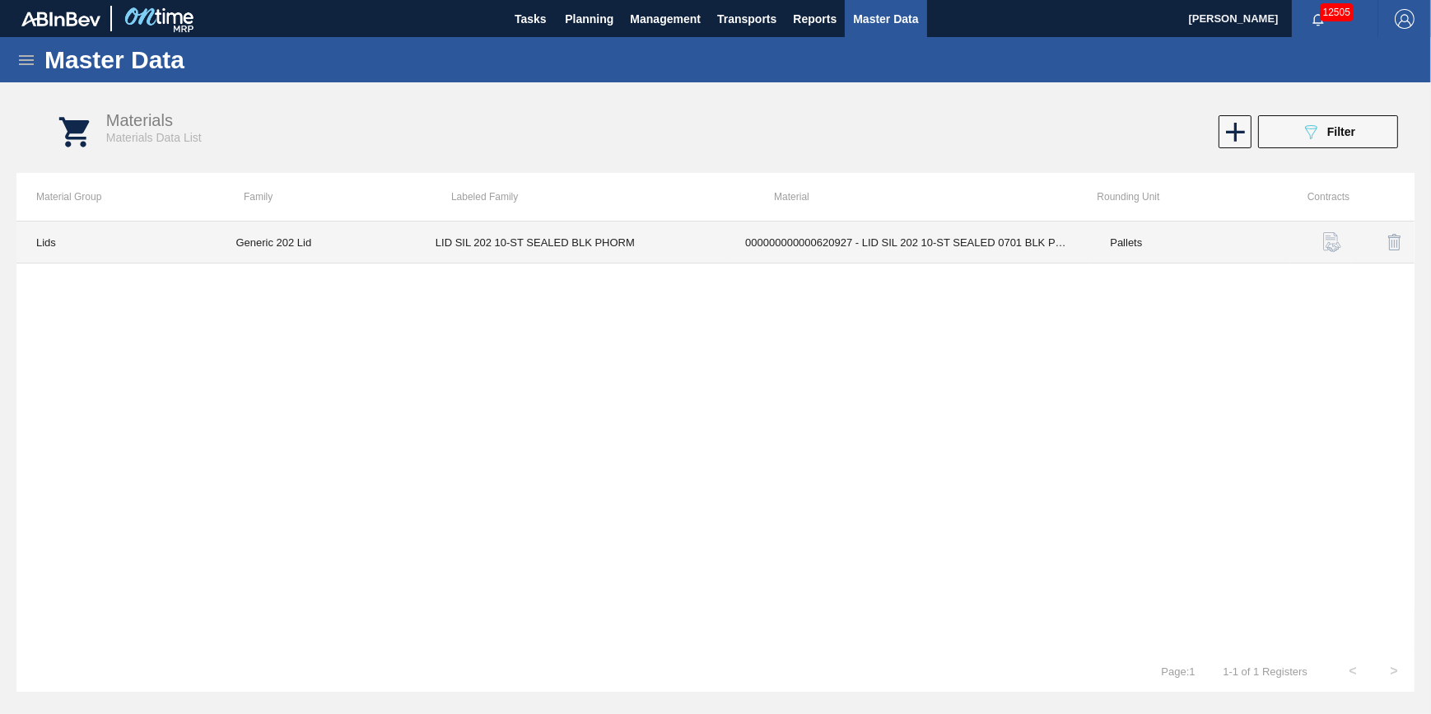
click at [759, 249] on td "000000000000620927 - LID SIL 202 10-ST SEALED 0701 BLK PHORM" at bounding box center [908, 243] width 365 height 42
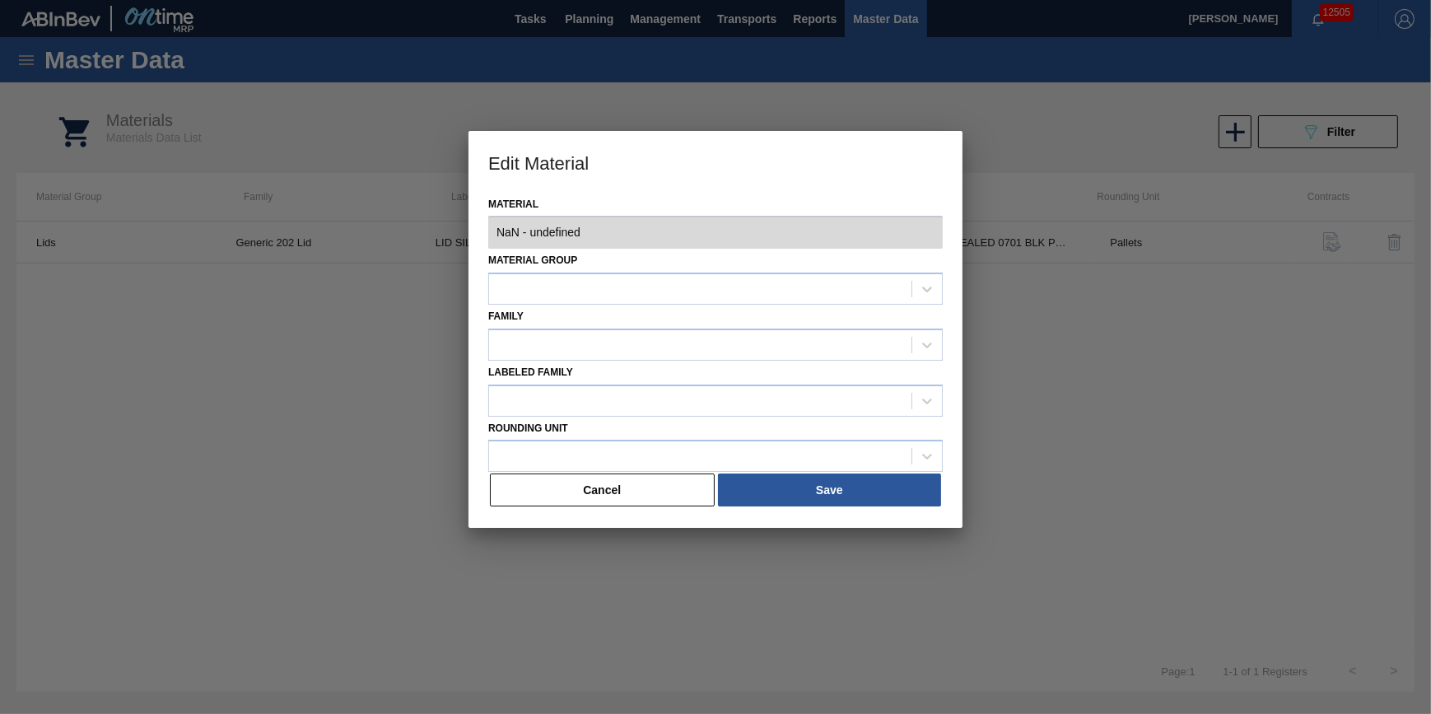
type input "620927 - 000000000000620927 - LID SIL 202 10-ST SEALED 0701 BLK PHORM"
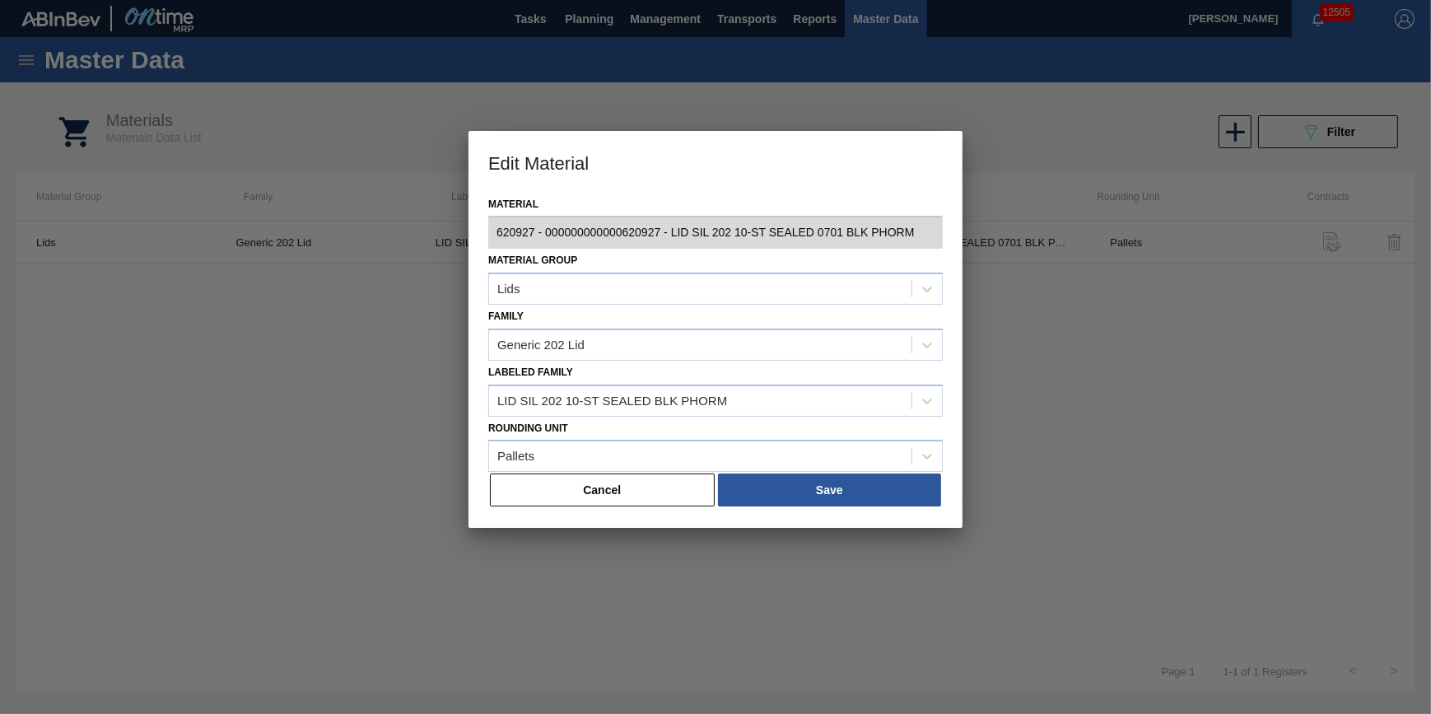
click at [621, 491] on button "Cancel" at bounding box center [602, 490] width 225 height 33
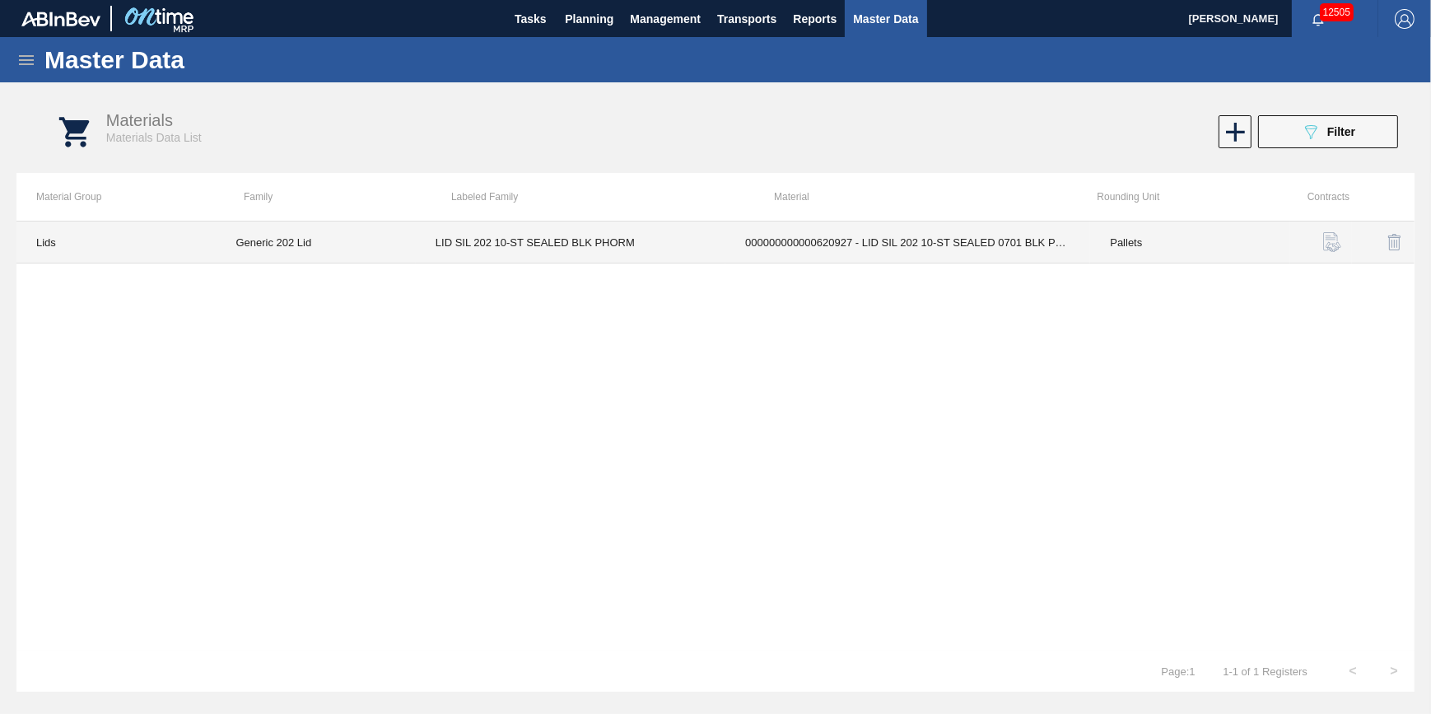
drag, startPoint x: 456, startPoint y: 238, endPoint x: 494, endPoint y: 236, distance: 37.9
click at [494, 236] on td "LID SIL 202 10-ST SEALED BLK PHORM" at bounding box center [571, 243] width 310 height 42
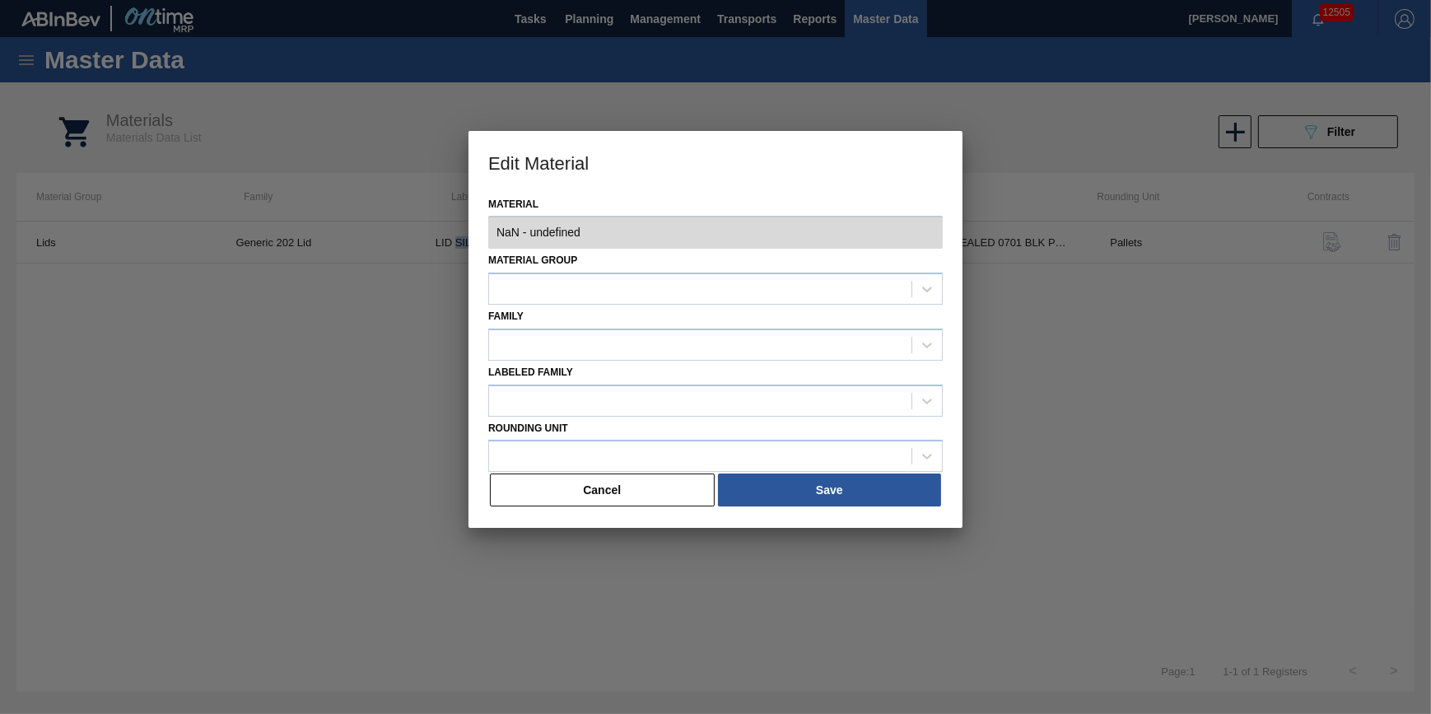
type input "620927 - 000000000000620927 - LID SIL 202 10-ST SEALED 0701 BLK PHORM"
click at [634, 497] on button "Cancel" at bounding box center [602, 490] width 225 height 33
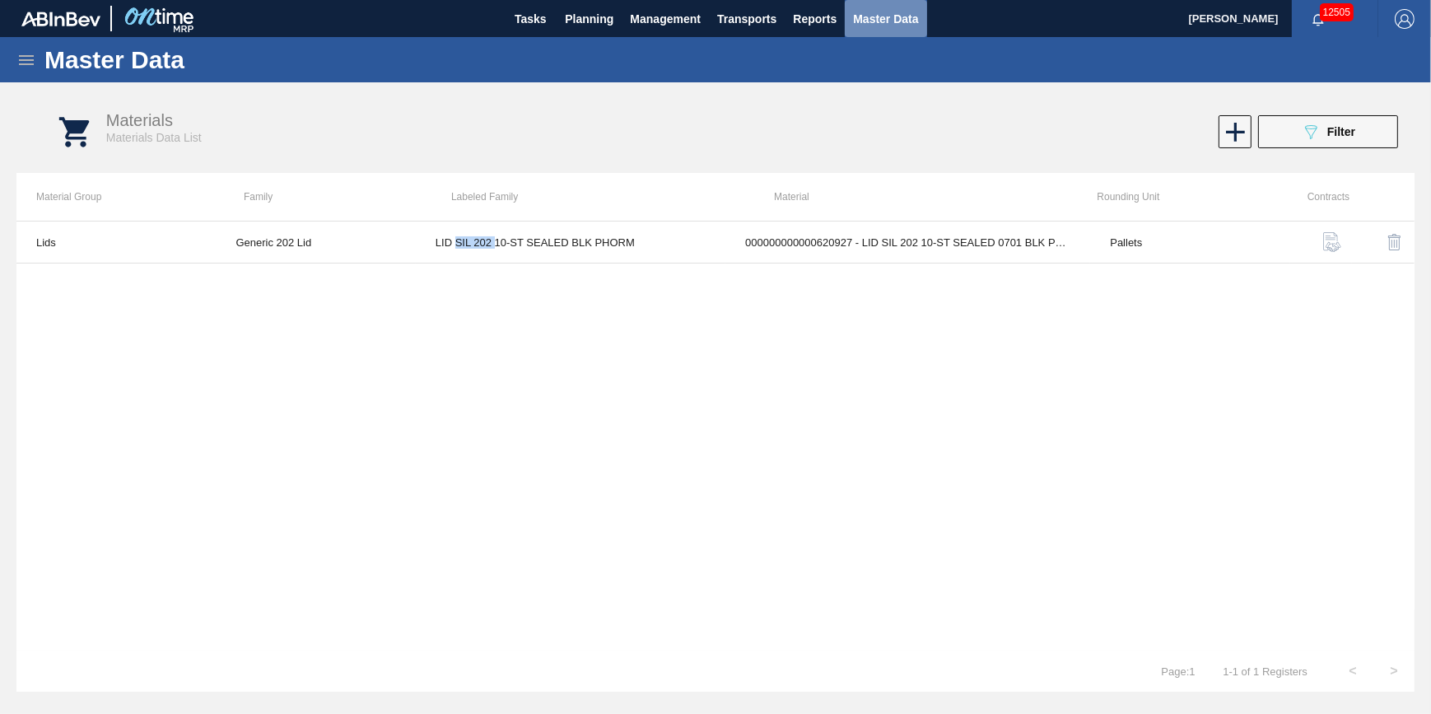
click at [881, 17] on span "Master Data" at bounding box center [885, 19] width 65 height 20
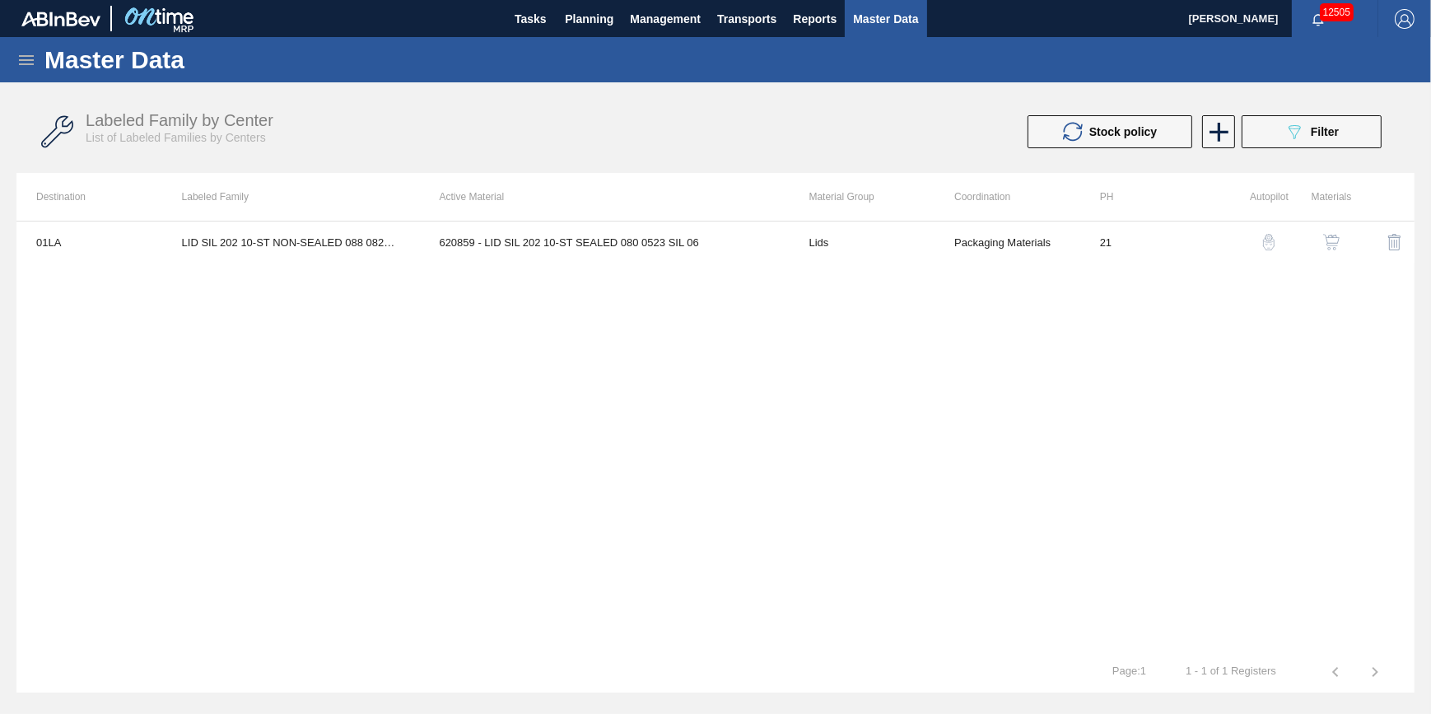
click at [30, 62] on icon at bounding box center [26, 60] width 20 height 20
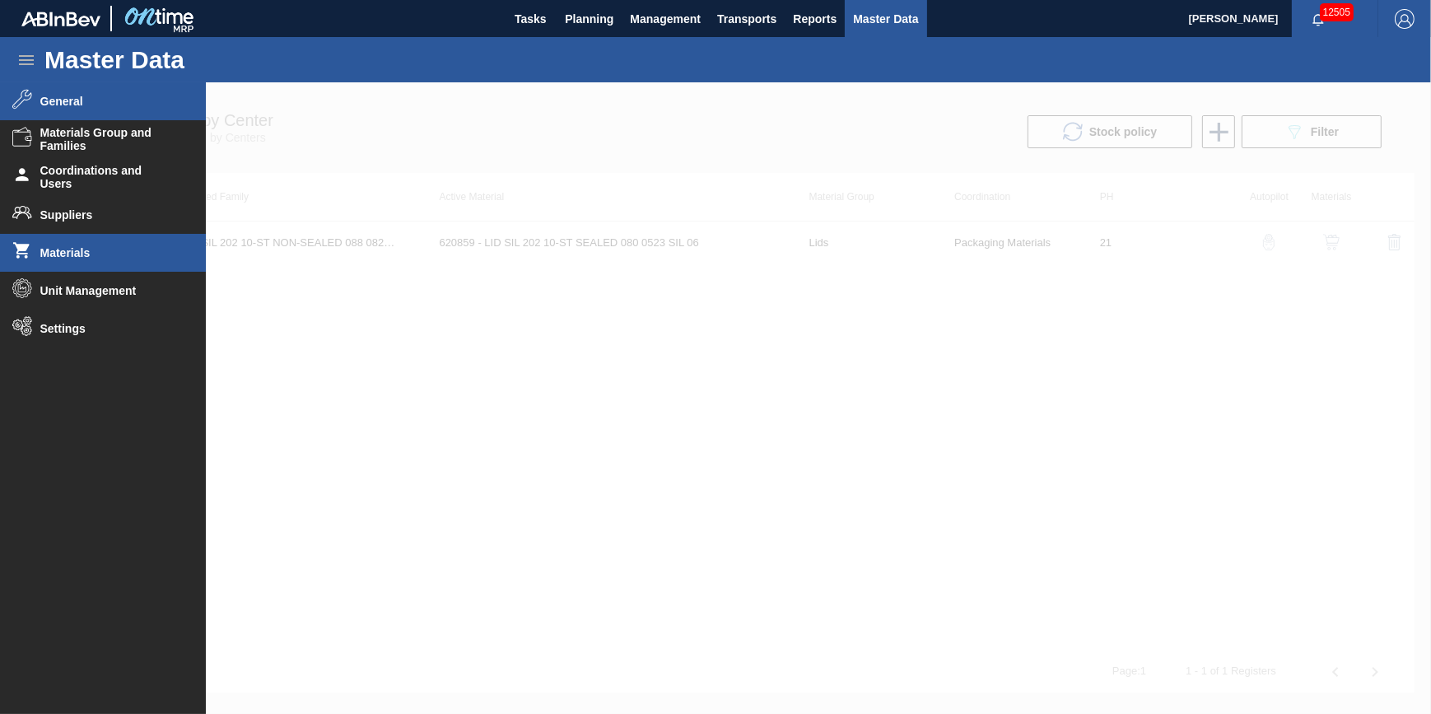
click at [82, 90] on li "General" at bounding box center [103, 101] width 206 height 38
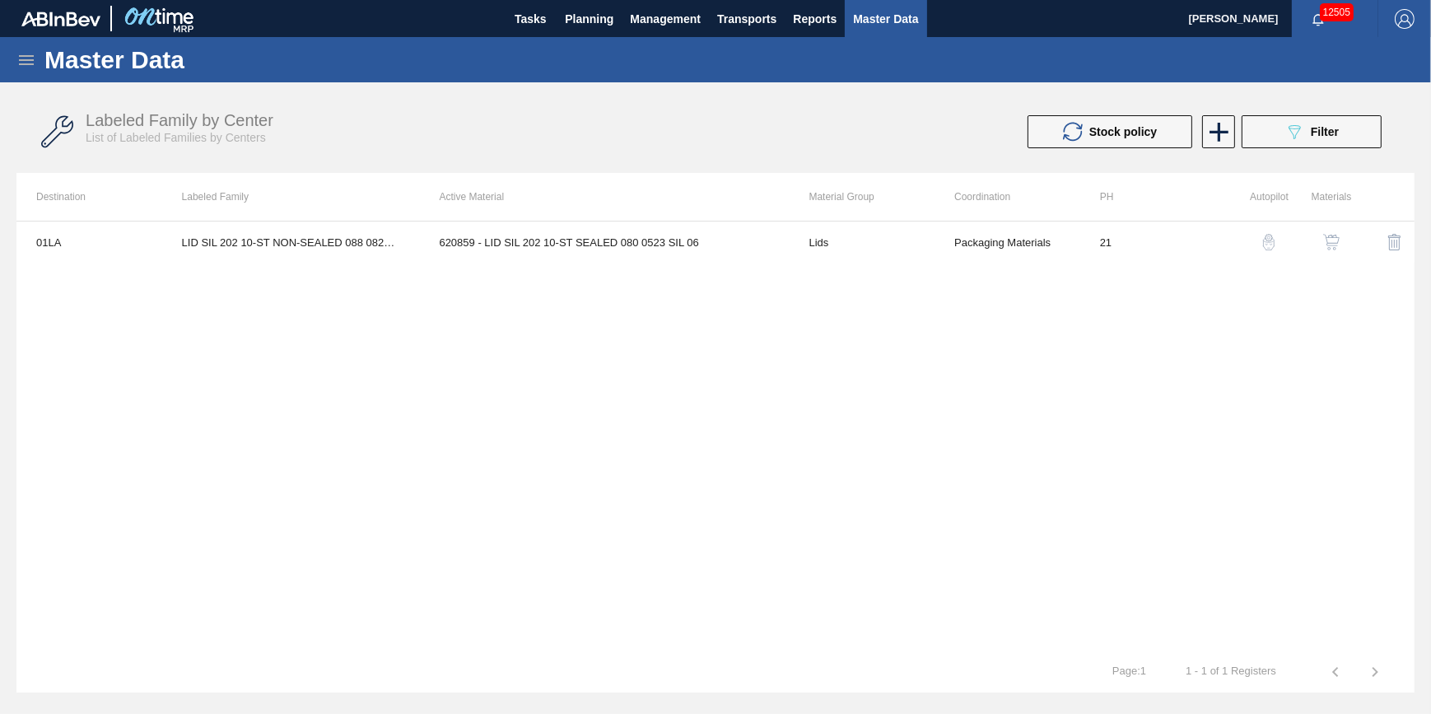
click at [1325, 236] on img "button" at bounding box center [1331, 242] width 16 height 16
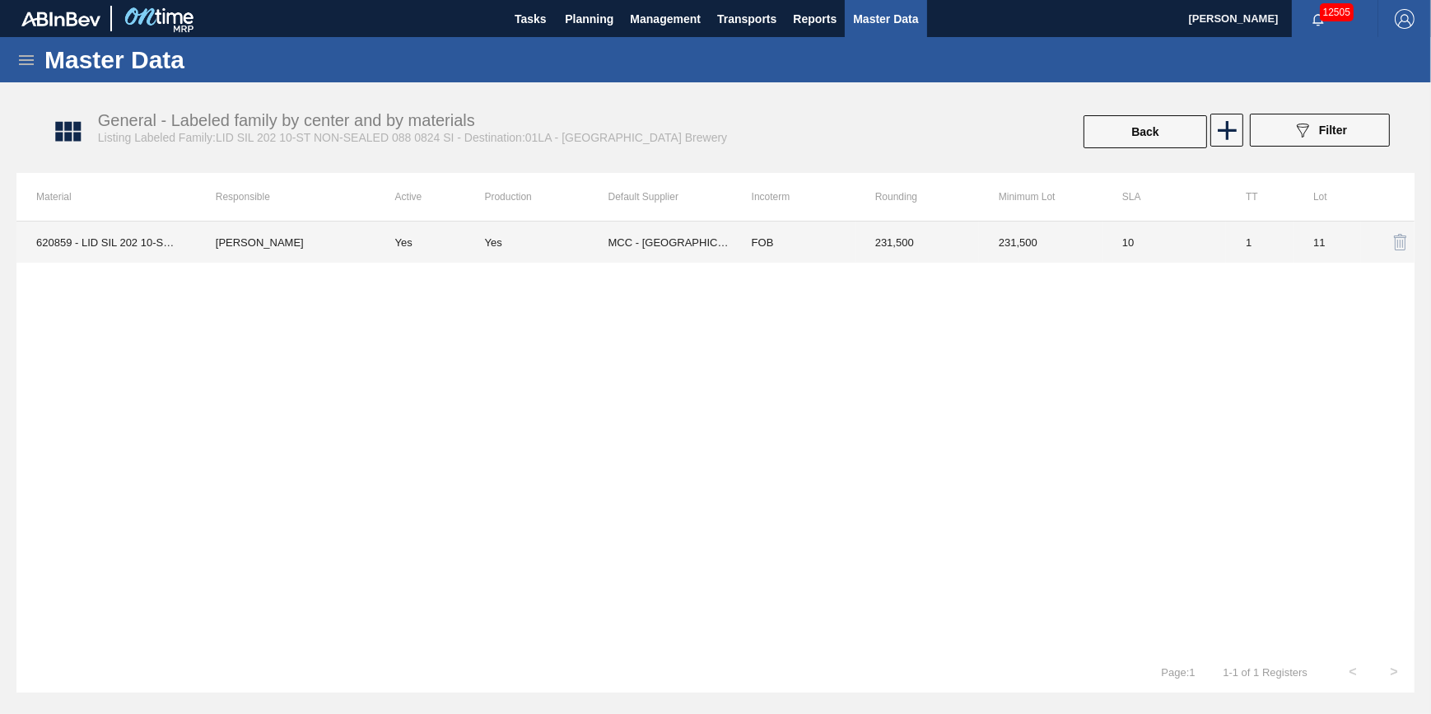
click at [98, 248] on td "620859 - LID SIL 202 10-ST SEALED 080 0523 SIL 06" at bounding box center [106, 242] width 180 height 41
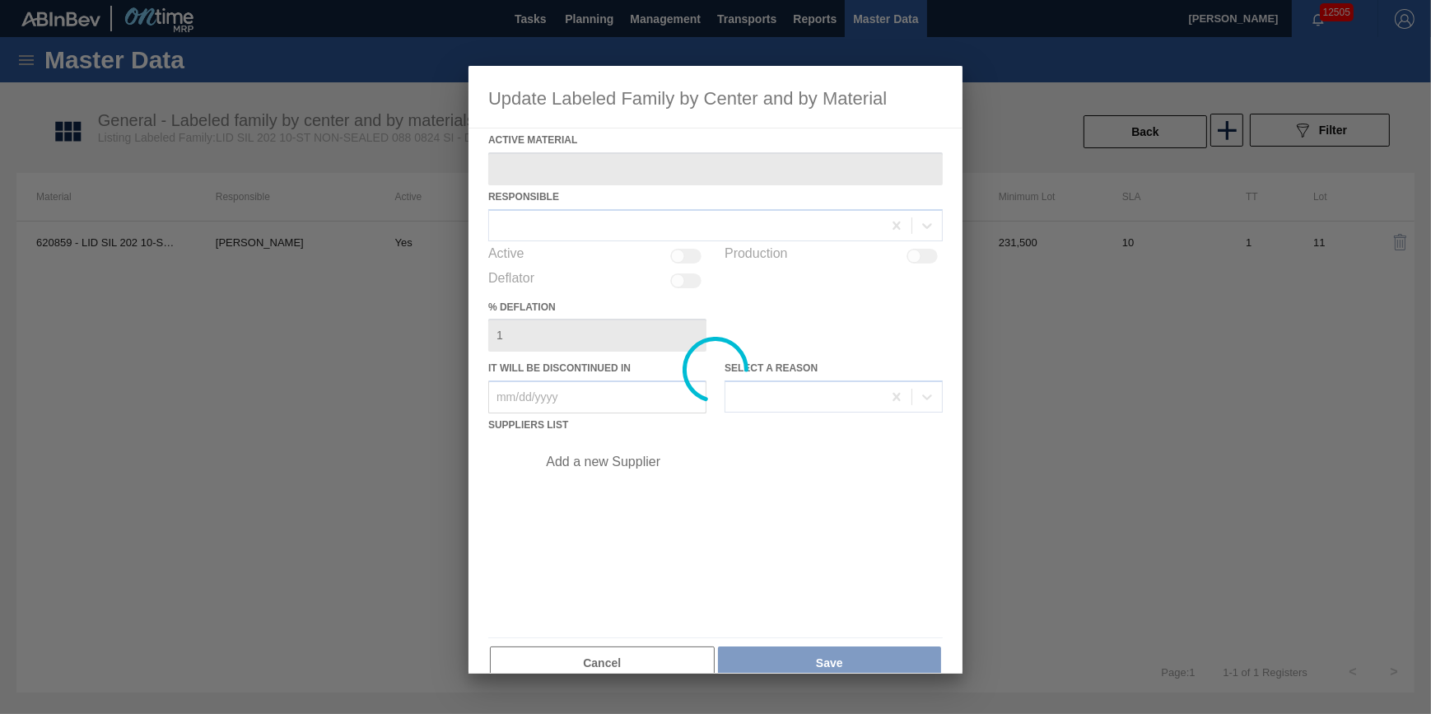
type Material "620859 - LID SIL 202 10-ST SEALED 080 0523 SIL 06"
checkbox input "true"
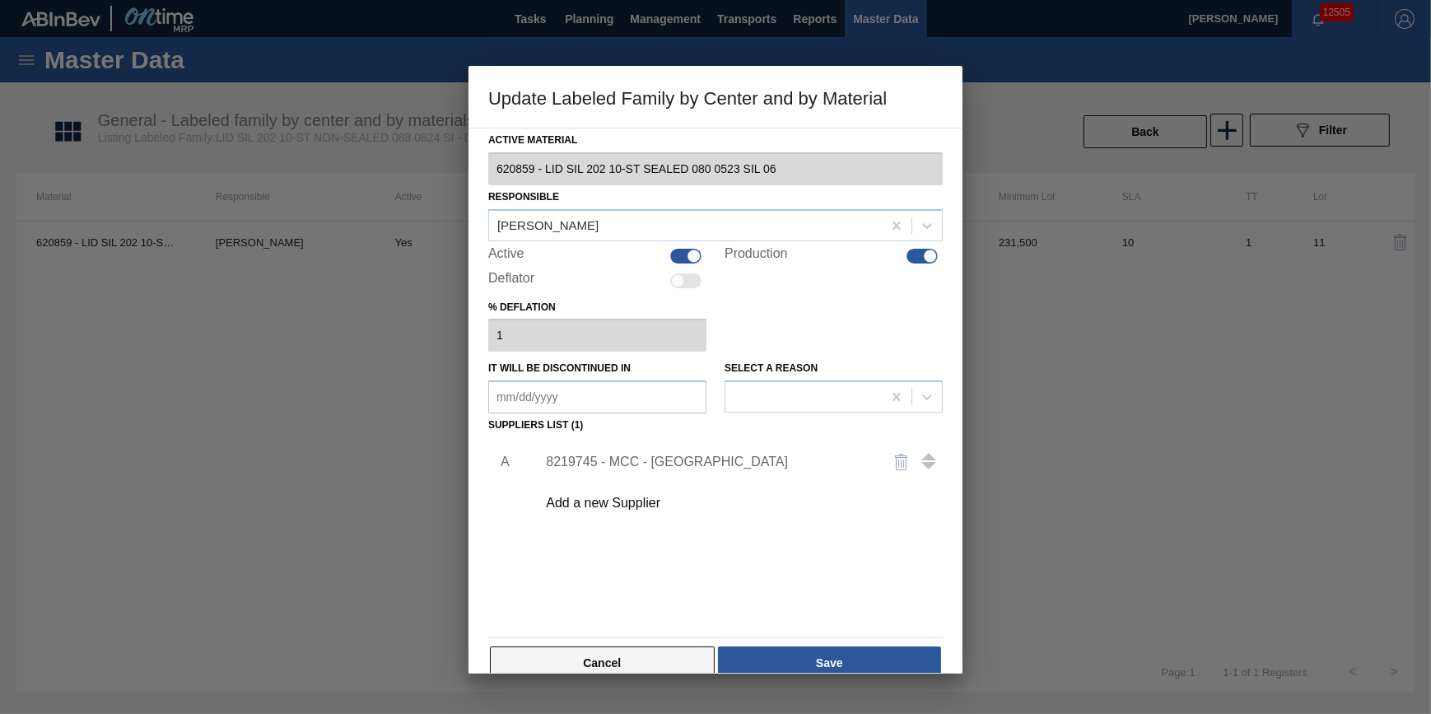
click at [600, 667] on button "Cancel" at bounding box center [602, 663] width 225 height 33
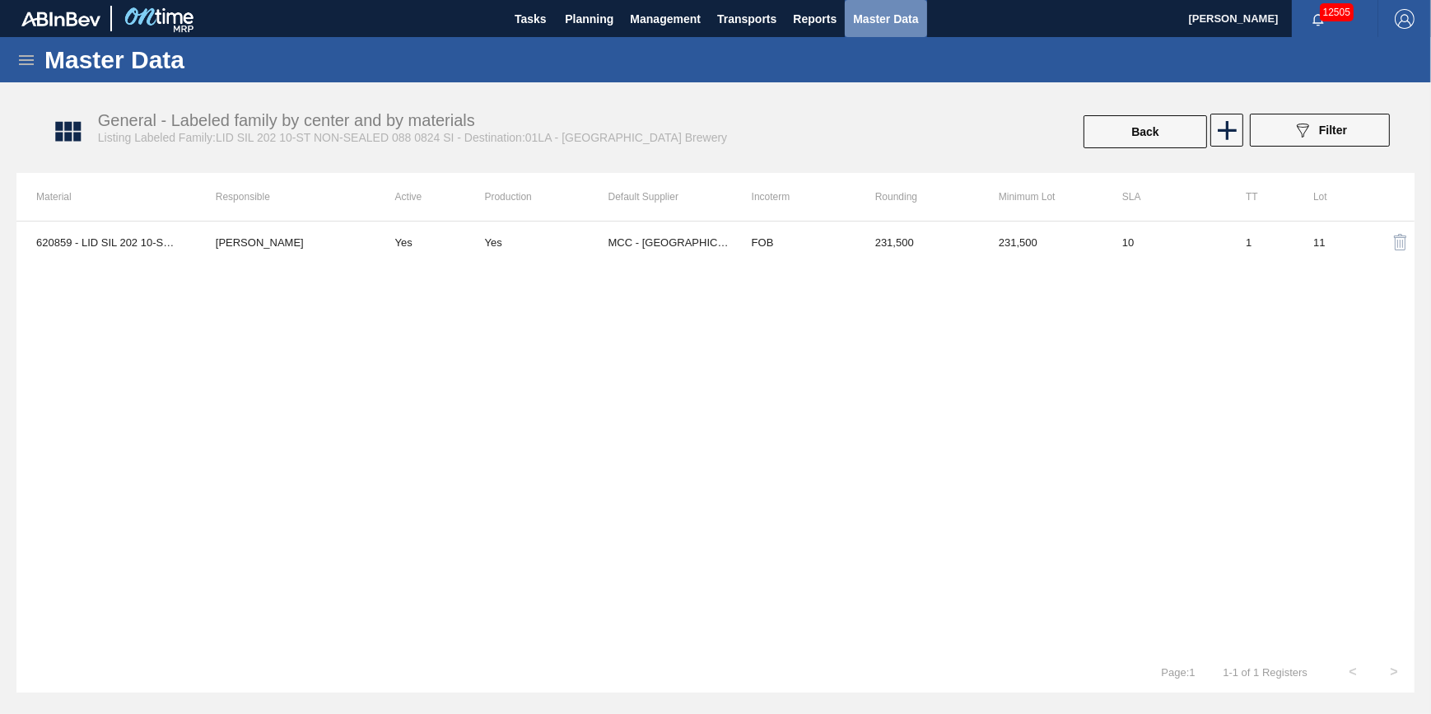
click at [884, 19] on span "Master Data" at bounding box center [885, 19] width 65 height 20
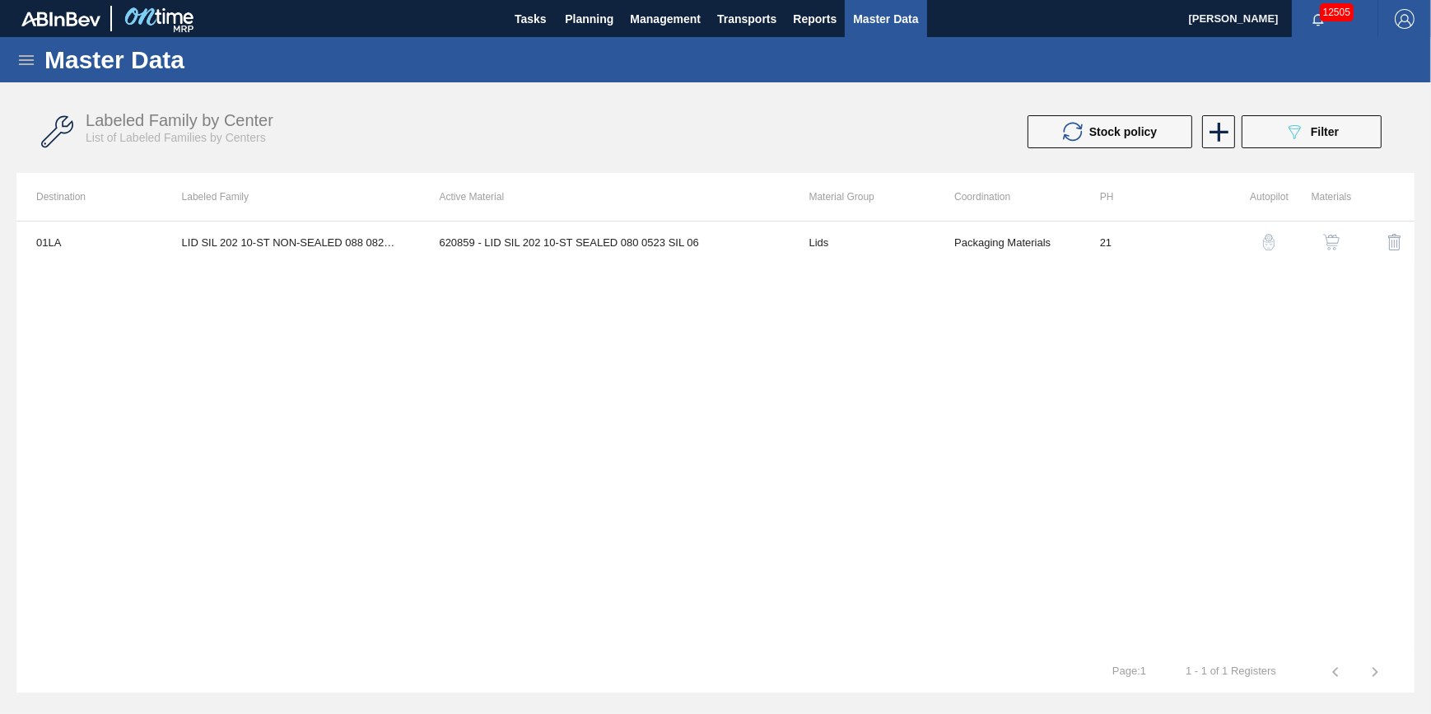
click at [22, 63] on icon at bounding box center [26, 60] width 20 height 20
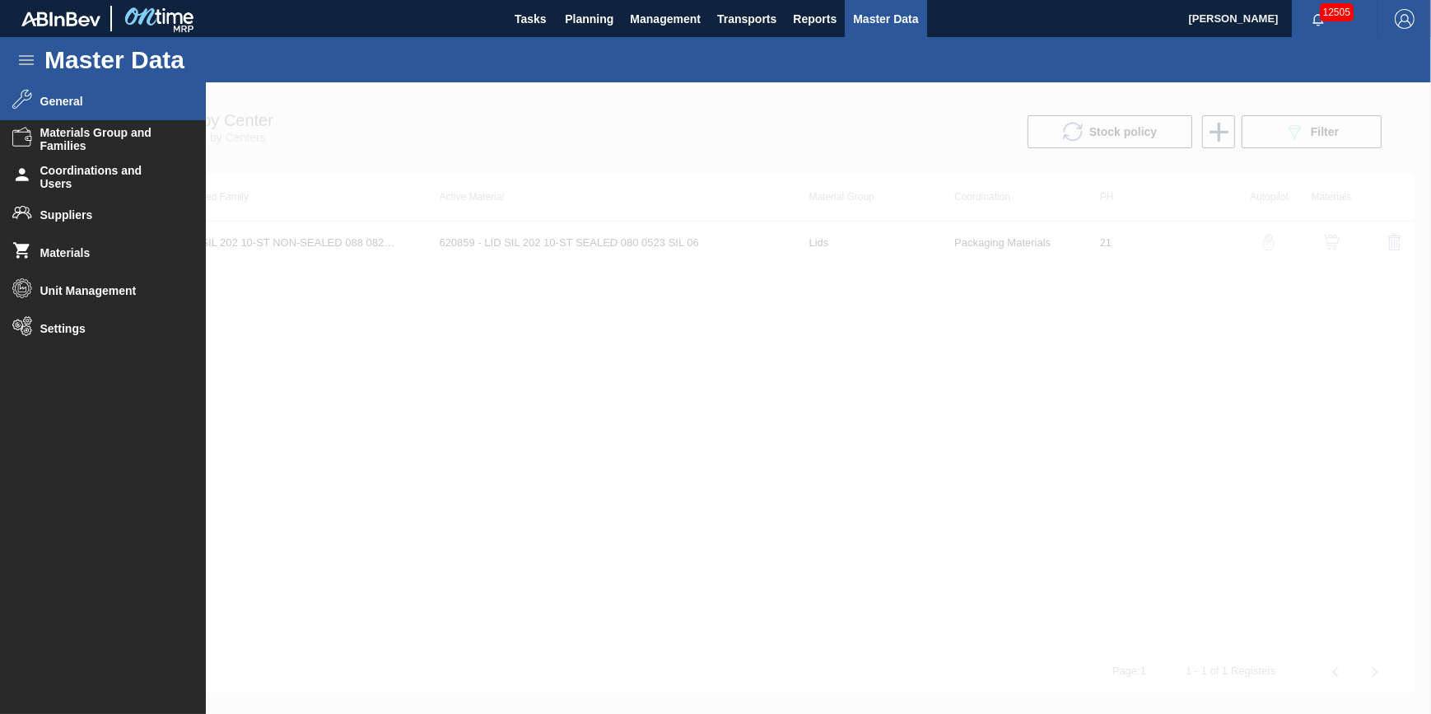
click at [1241, 209] on div at bounding box center [715, 398] width 1431 height 632
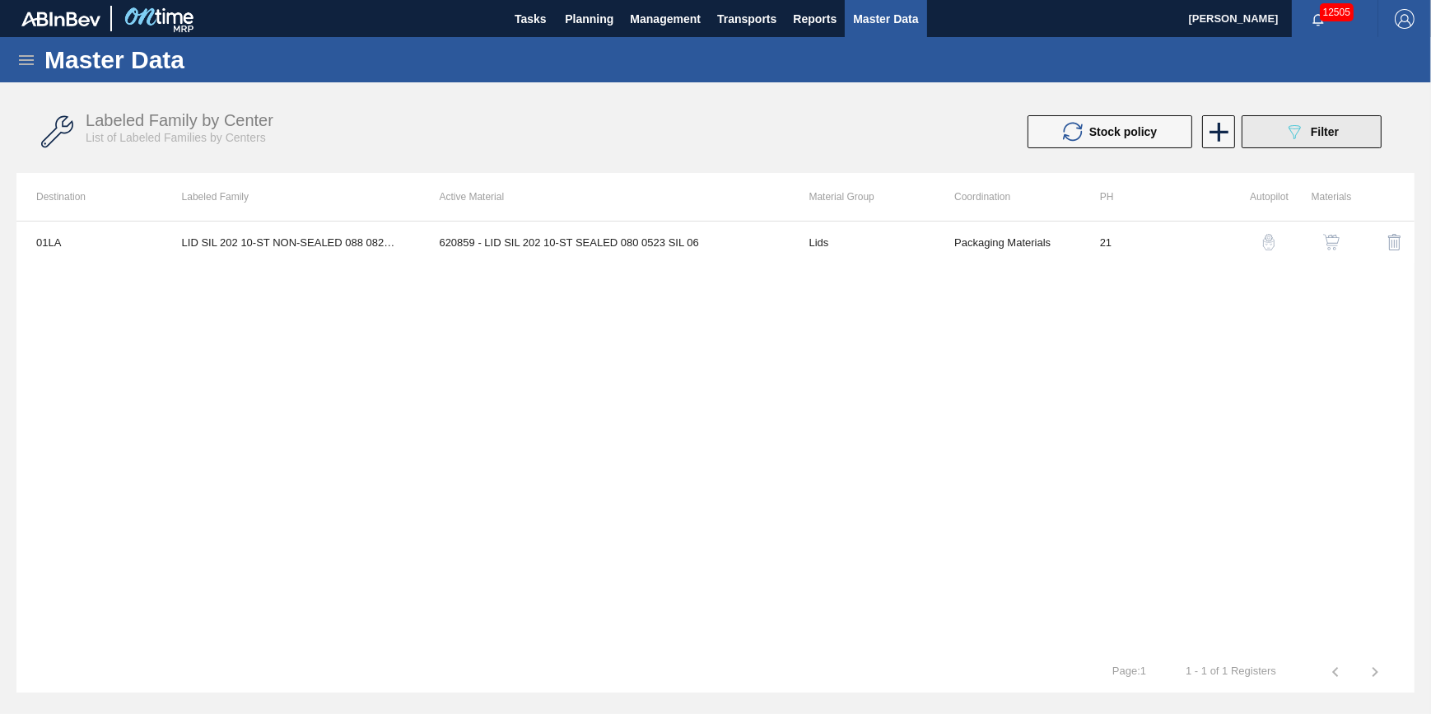
click at [1286, 120] on button "089F7B8B-B2A5-4AFE-B5C0-19BA573D28AC Filter" at bounding box center [1312, 131] width 140 height 33
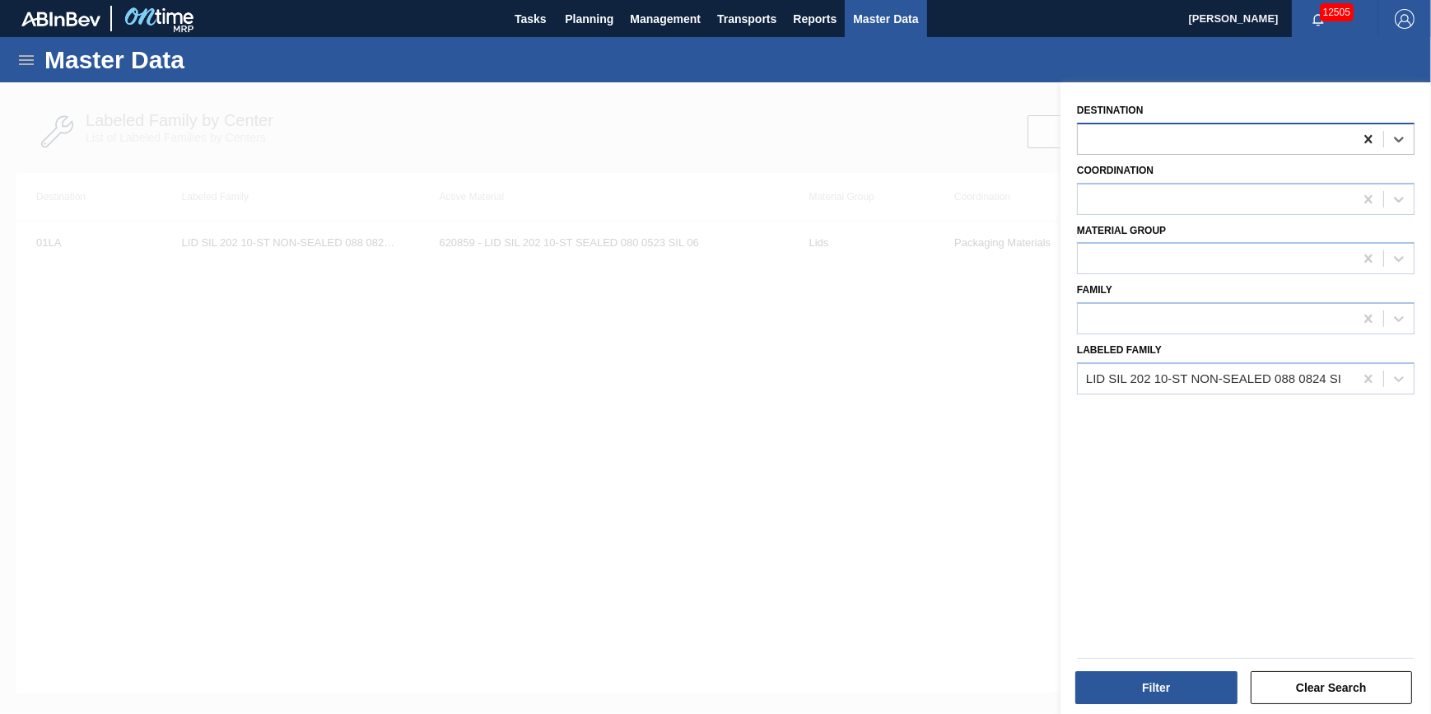
click at [1361, 140] on icon at bounding box center [1369, 139] width 16 height 16
click at [1367, 372] on icon at bounding box center [1369, 379] width 16 height 16
click at [1293, 371] on div at bounding box center [1216, 378] width 276 height 24
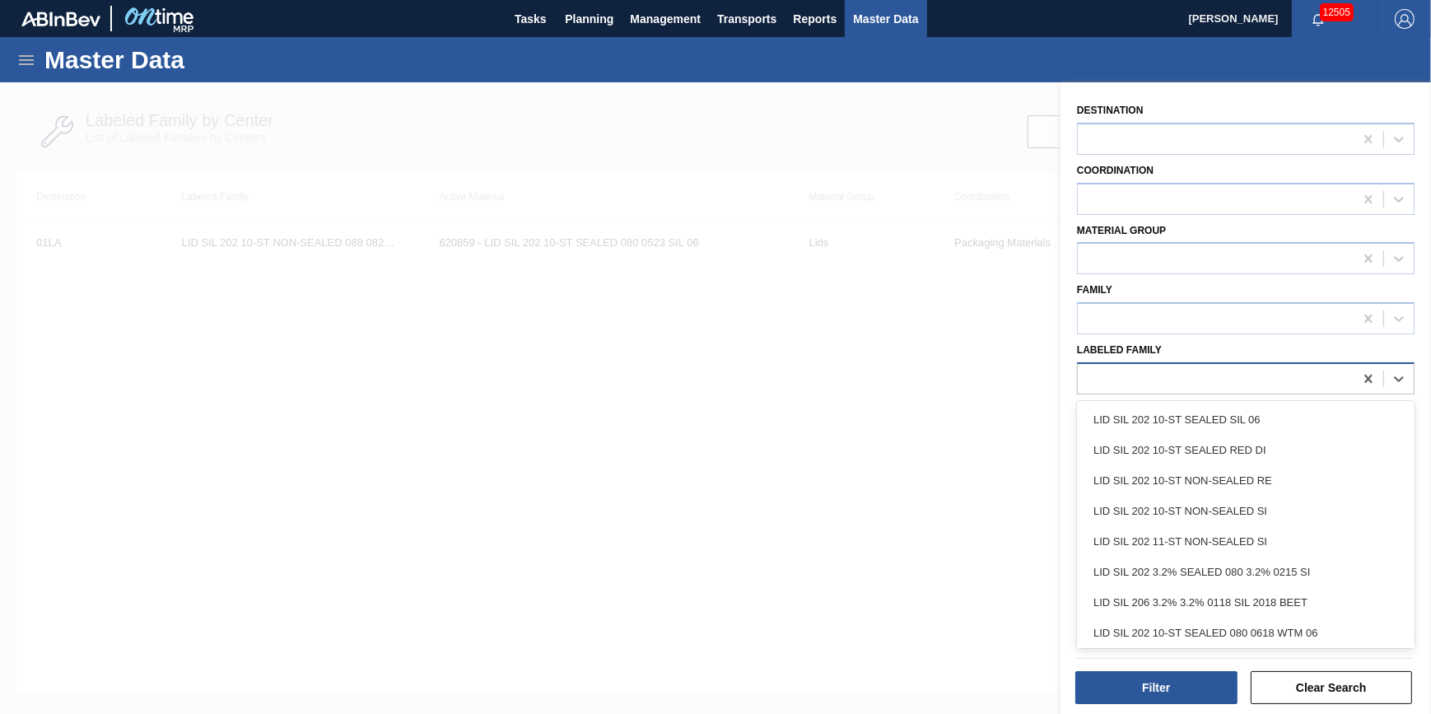
paste Family "LID SIL 202 10-ST SEALED BLK PHORM"
type Family "LID SIL 202 10-ST SEALED BLK PHORM"
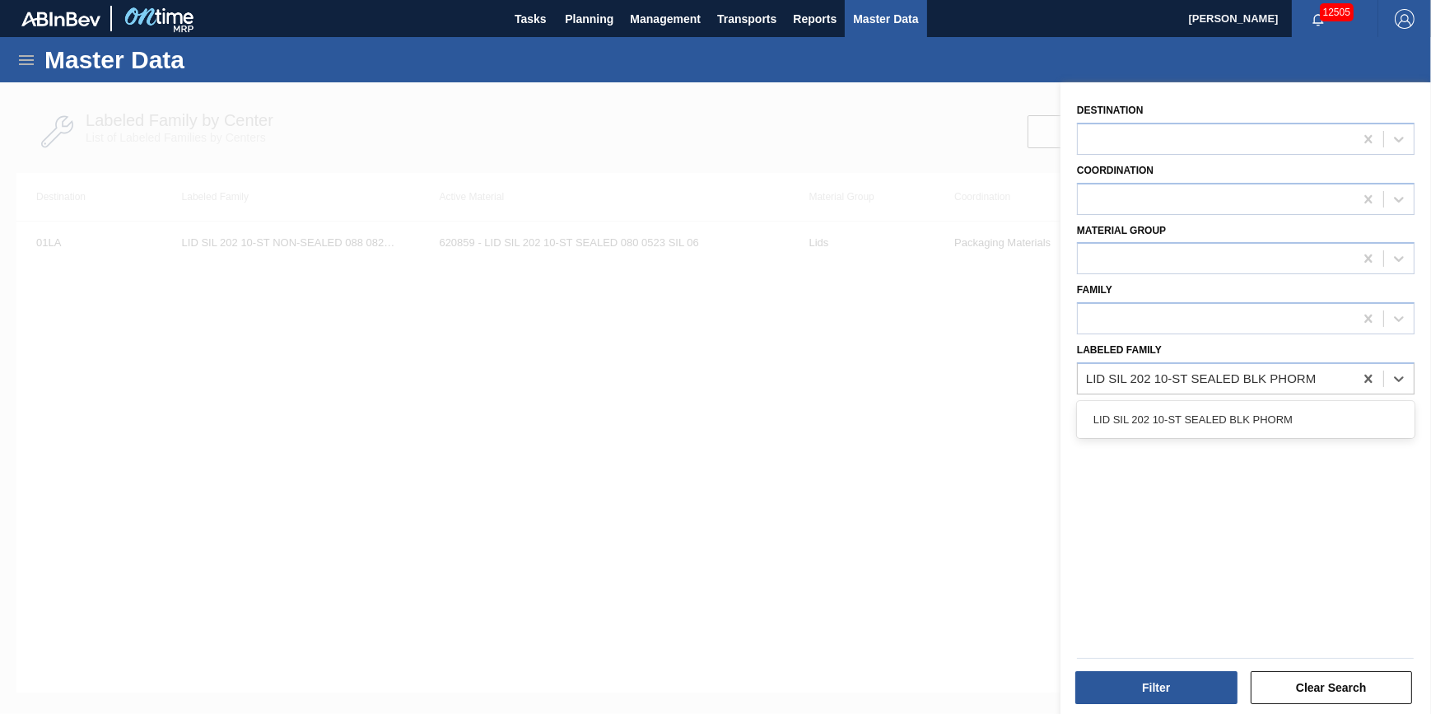
drag, startPoint x: 1247, startPoint y: 415, endPoint x: 1191, endPoint y: 529, distance: 126.7
click at [1248, 416] on div "LID SIL 202 10-ST SEALED BLK PHORM" at bounding box center [1246, 419] width 338 height 30
click at [1158, 695] on button "Filter" at bounding box center [1157, 687] width 162 height 33
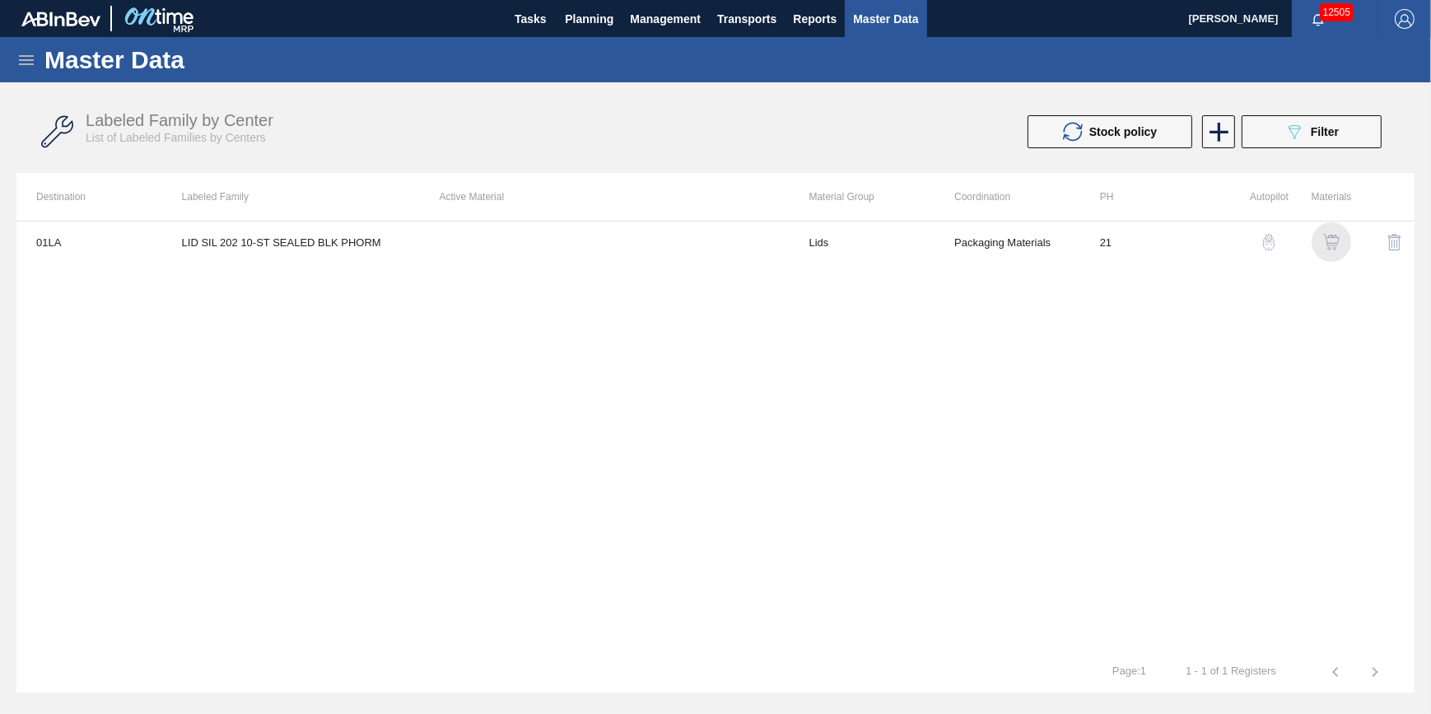
click at [1332, 246] on img "button" at bounding box center [1331, 242] width 16 height 16
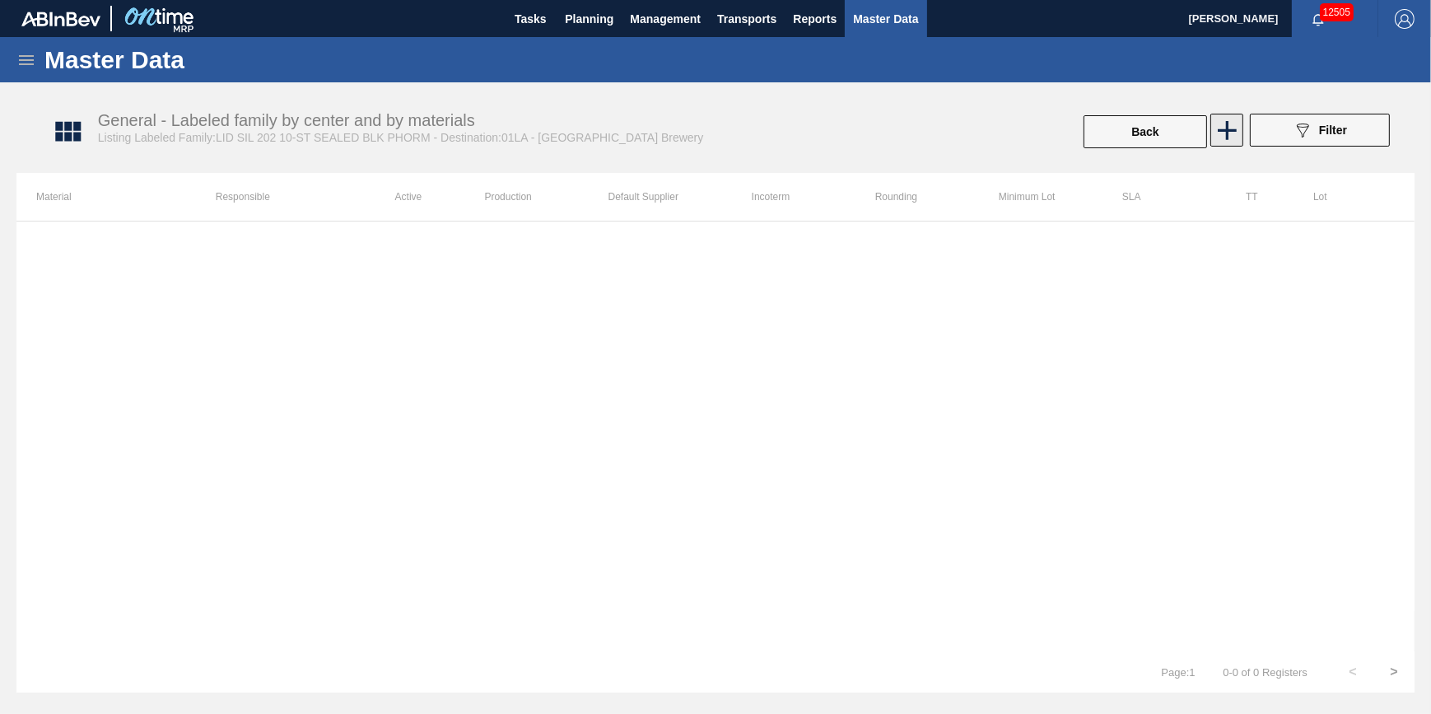
click at [1227, 142] on icon at bounding box center [1227, 130] width 32 height 32
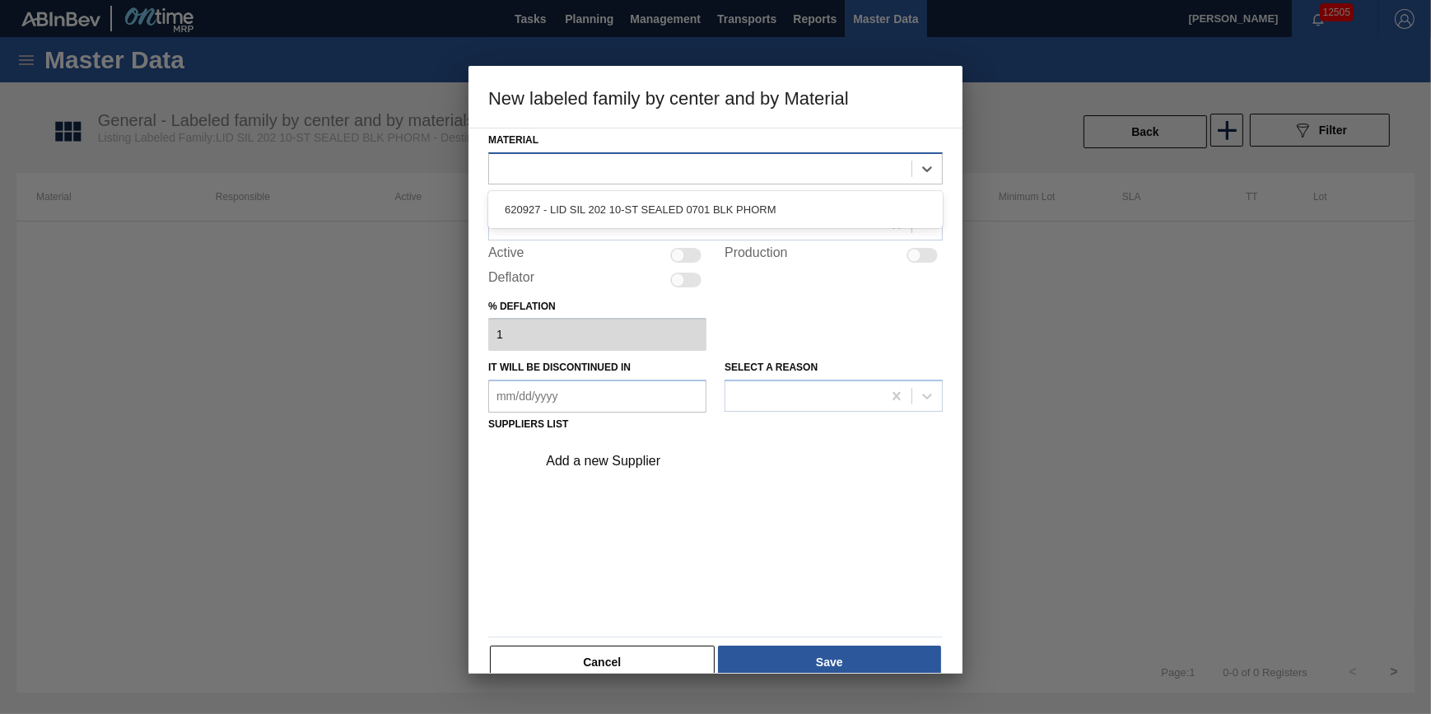
drag, startPoint x: 571, startPoint y: 183, endPoint x: 569, endPoint y: 165, distance: 18.2
click at [571, 181] on div at bounding box center [715, 168] width 455 height 32
click at [569, 165] on div at bounding box center [700, 168] width 422 height 24
drag, startPoint x: 570, startPoint y: 194, endPoint x: 572, endPoint y: 207, distance: 13.4
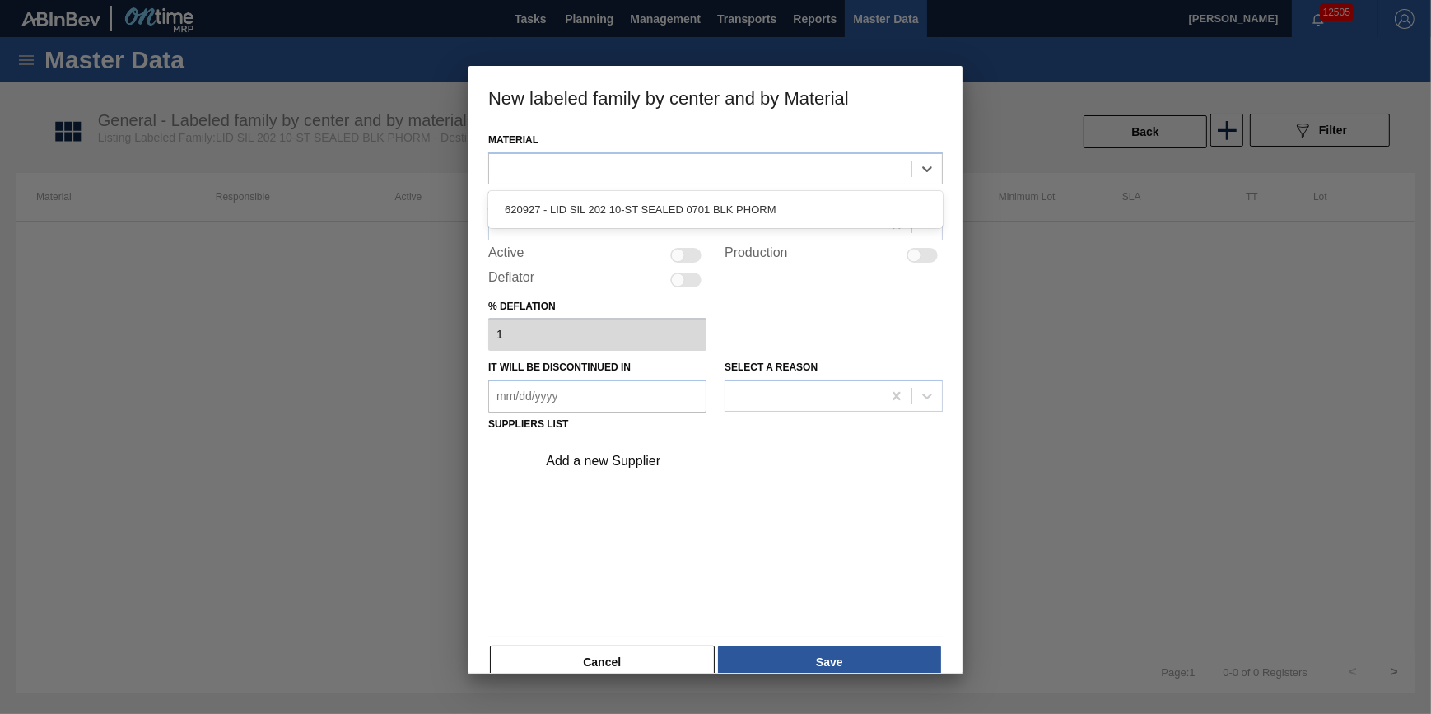
click at [570, 194] on div "620927 - LID SIL 202 10-ST SEALED 0701 BLK PHORM" at bounding box center [715, 209] width 455 height 30
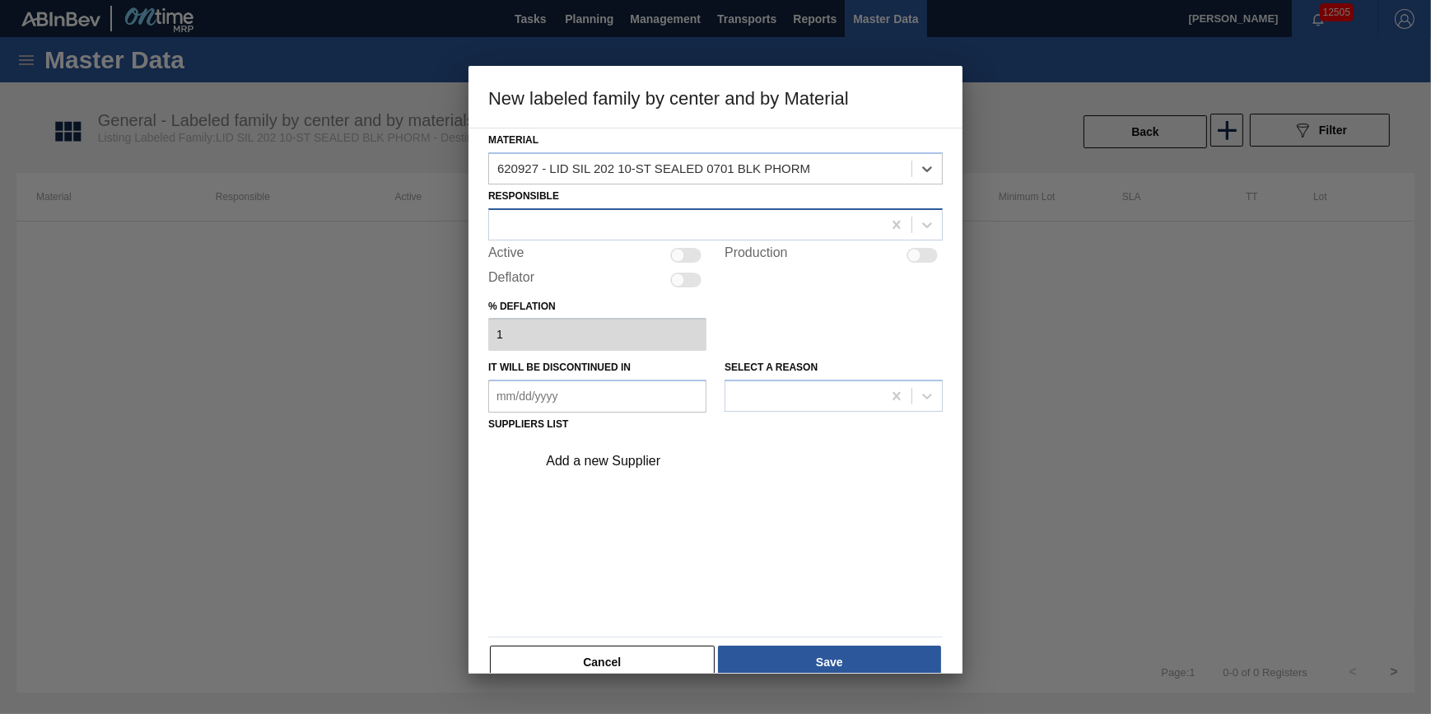
click at [572, 208] on div at bounding box center [715, 224] width 455 height 32
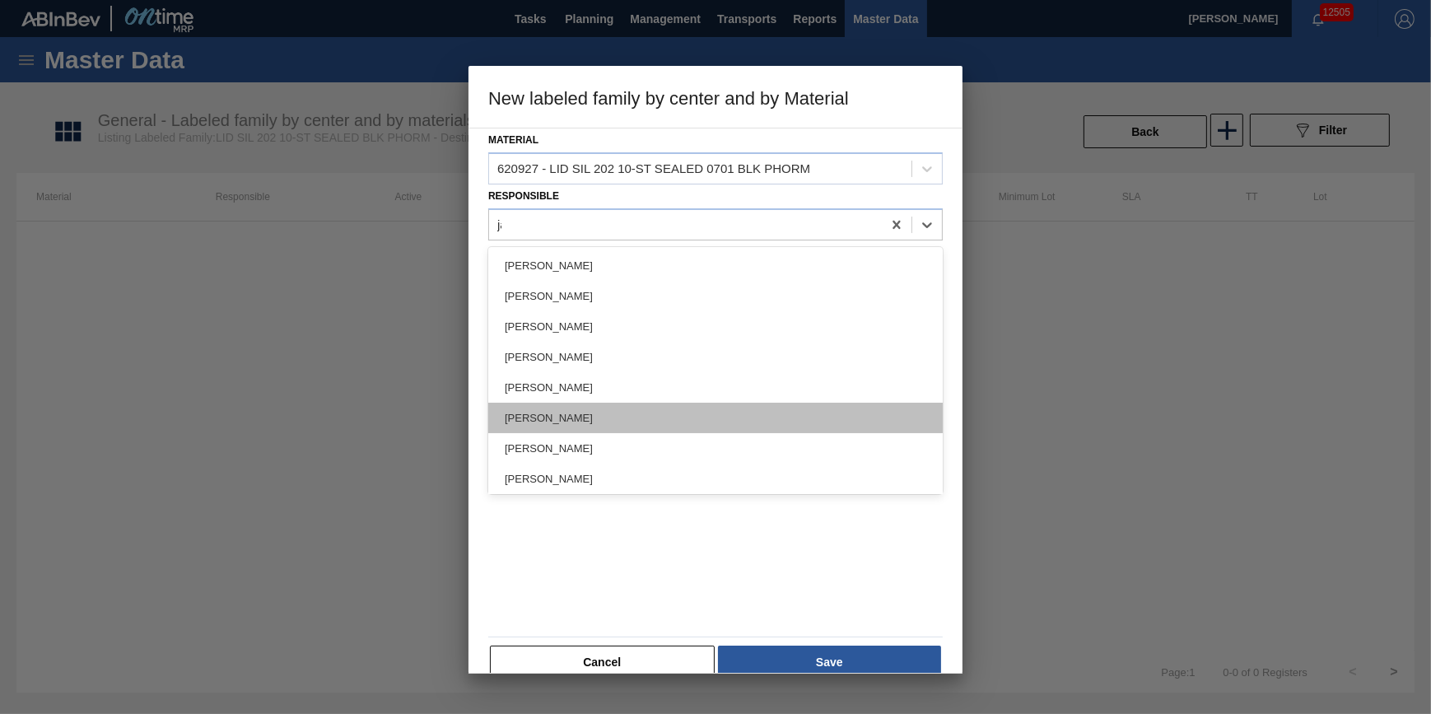
type input "jac"
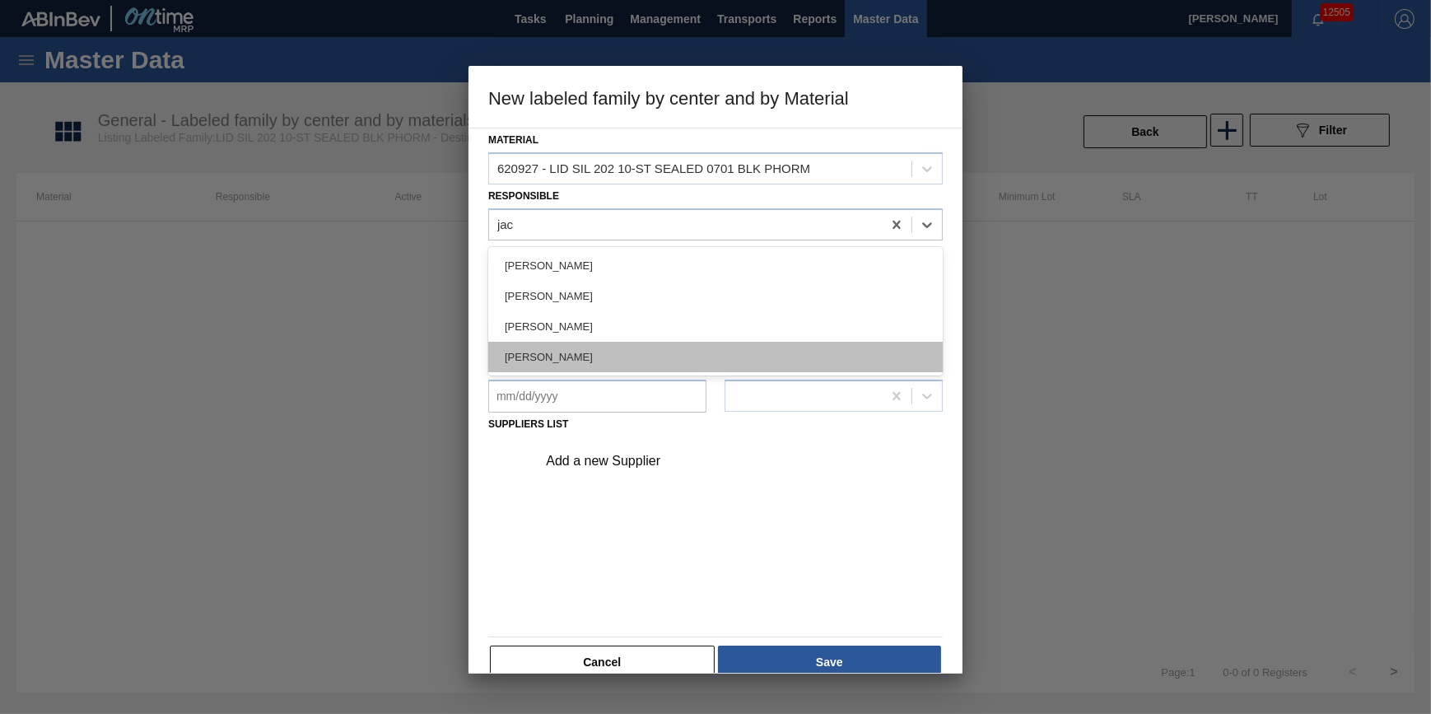
click at [661, 344] on div "[PERSON_NAME]" at bounding box center [715, 357] width 455 height 30
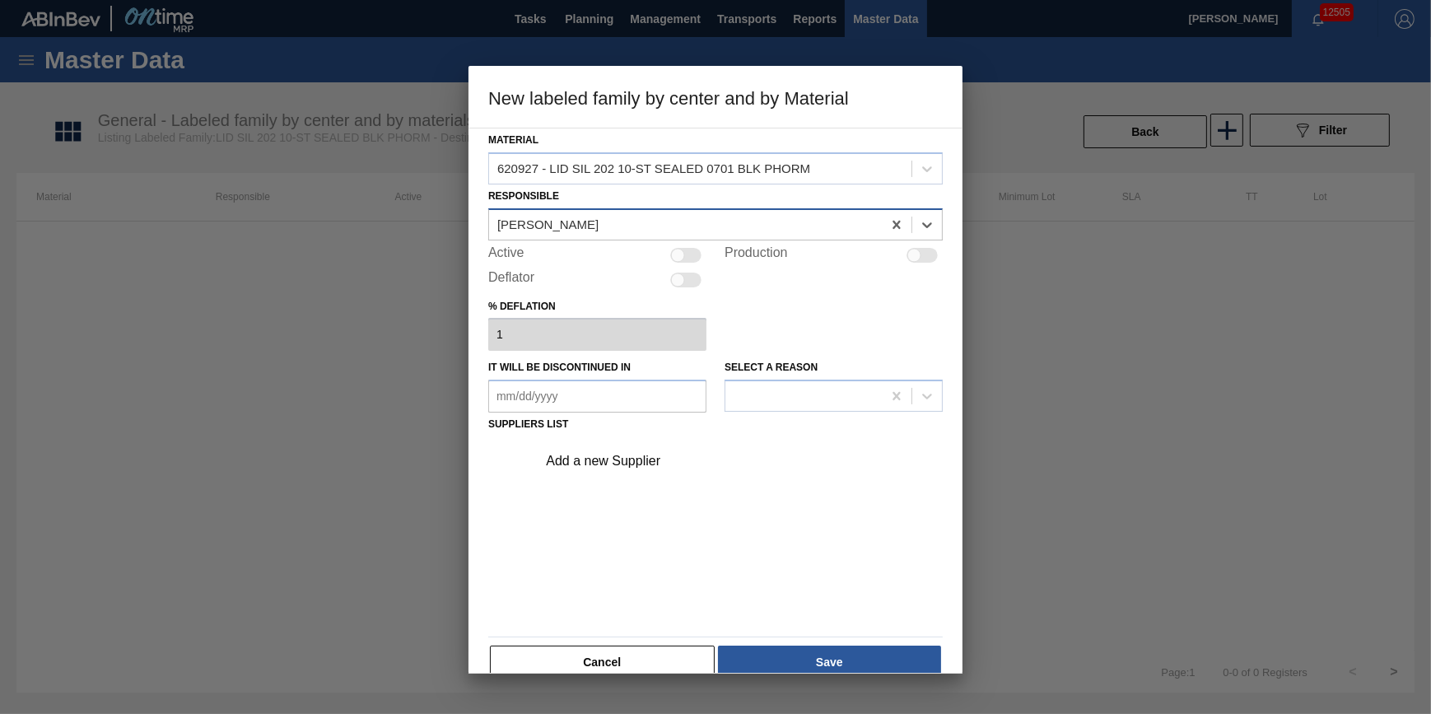
click at [698, 239] on div "[PERSON_NAME]" at bounding box center [715, 224] width 455 height 32
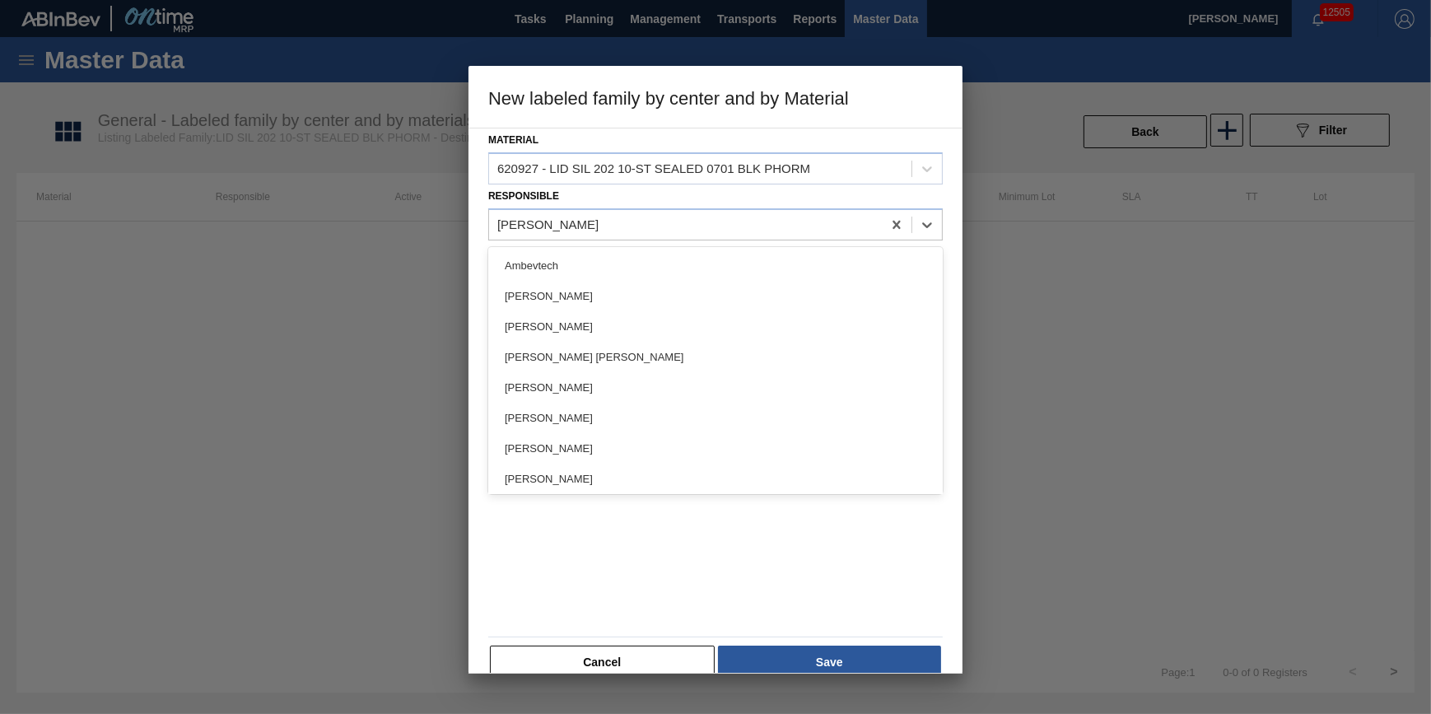
click at [1112, 306] on div at bounding box center [715, 357] width 1431 height 714
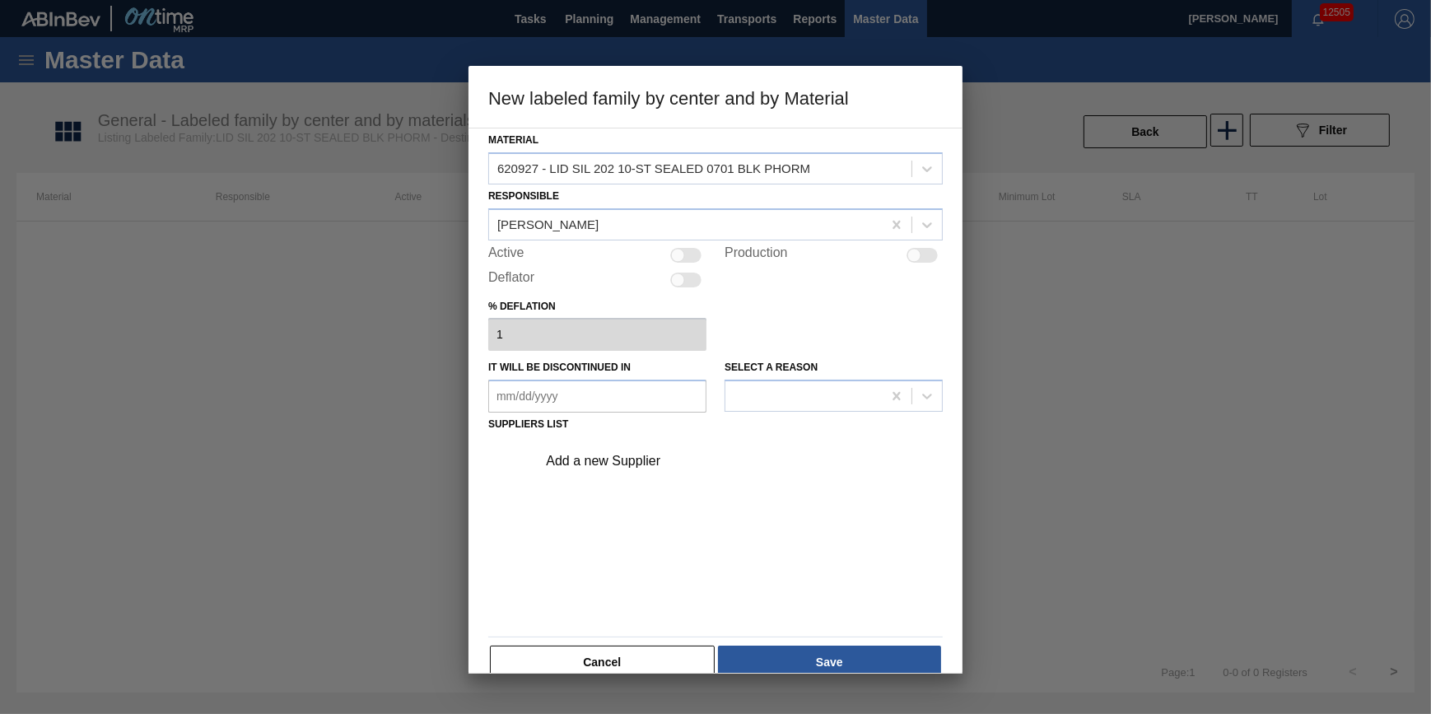
click at [693, 257] on div at bounding box center [685, 255] width 31 height 15
checkbox input "true"
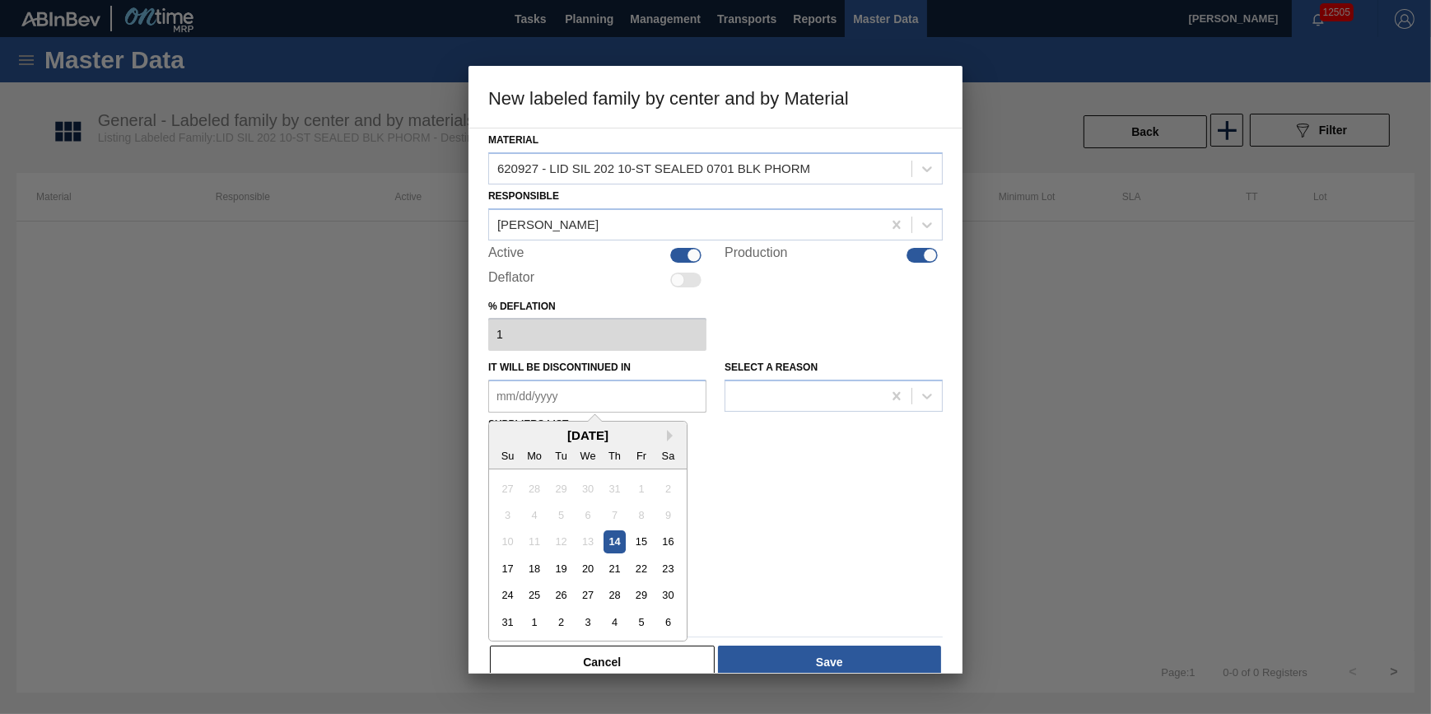
click at [670, 387] on in "It will be discontinued in" at bounding box center [597, 396] width 218 height 33
click at [670, 436] on button "Next Month" at bounding box center [673, 436] width 12 height 12
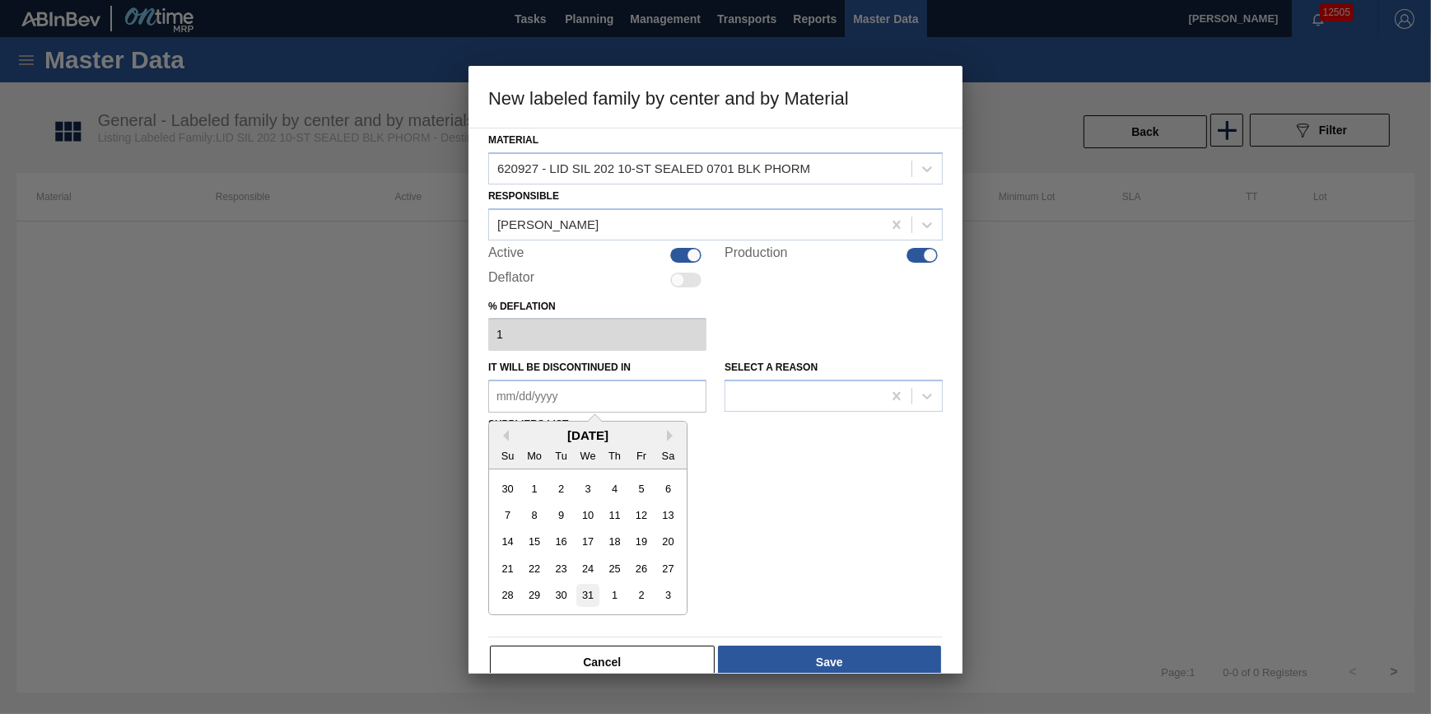
click at [580, 595] on div "31" at bounding box center [588, 596] width 22 height 22
type in "12/31/2025"
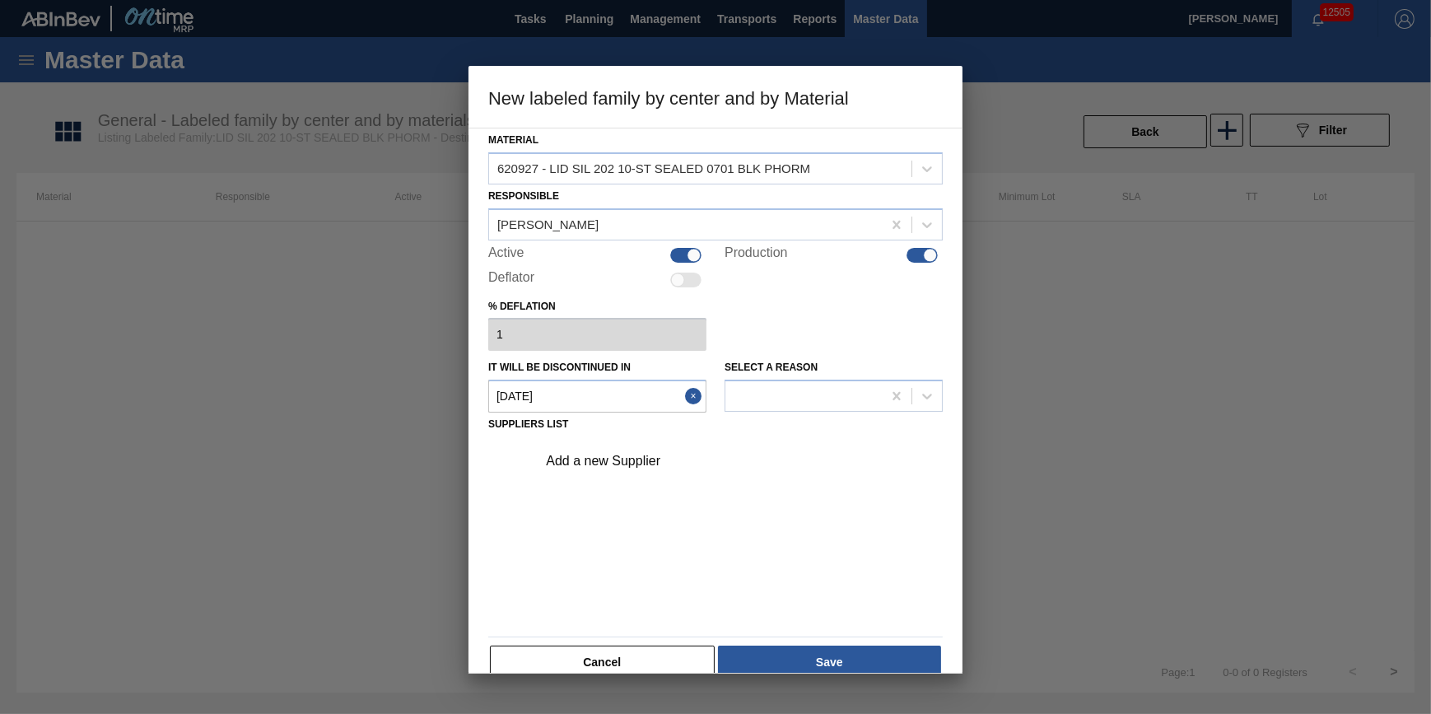
click at [759, 413] on div "Material 620927 - LID SIL 202 10-ST SEALED 0701 BLK PHORM Responsible Jack Schu…" at bounding box center [715, 404] width 455 height 552
click at [773, 388] on div at bounding box center [804, 397] width 156 height 24
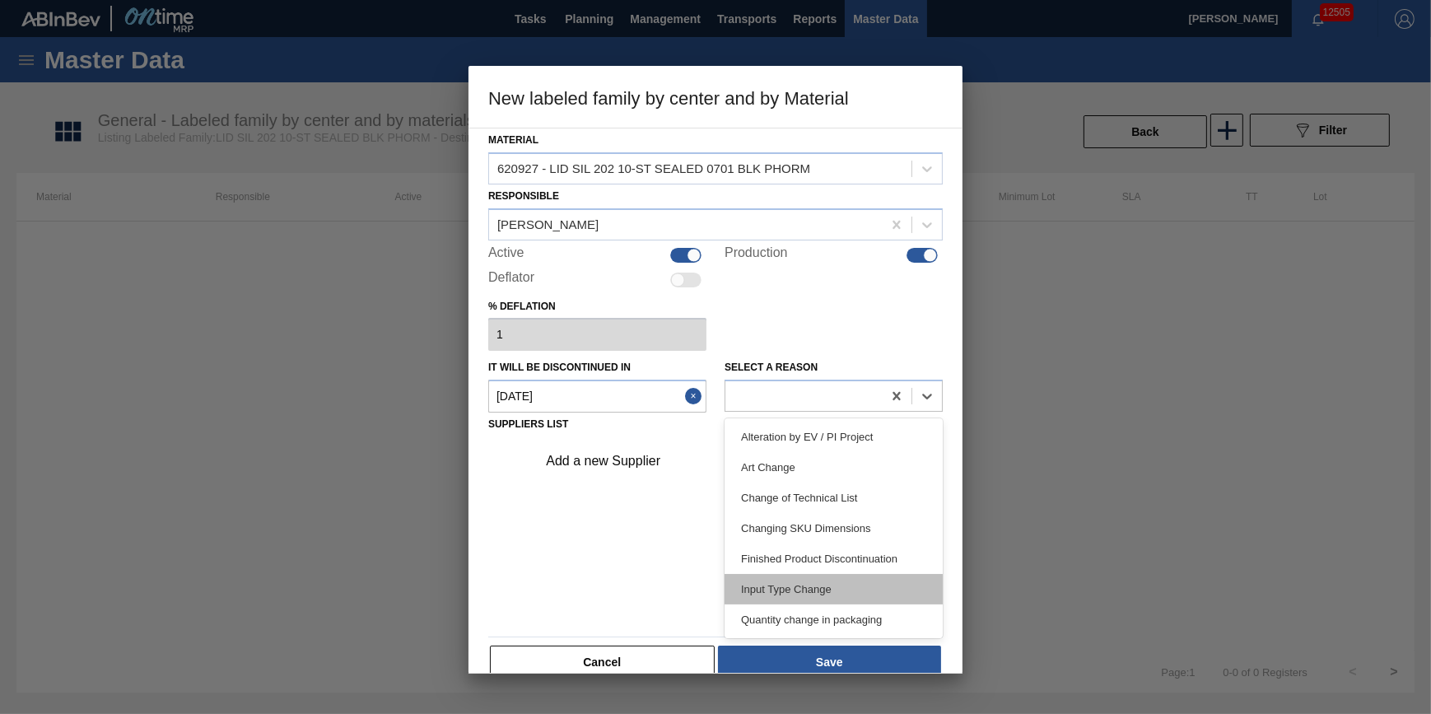
click at [798, 585] on div "Input Type Change" at bounding box center [834, 589] width 218 height 30
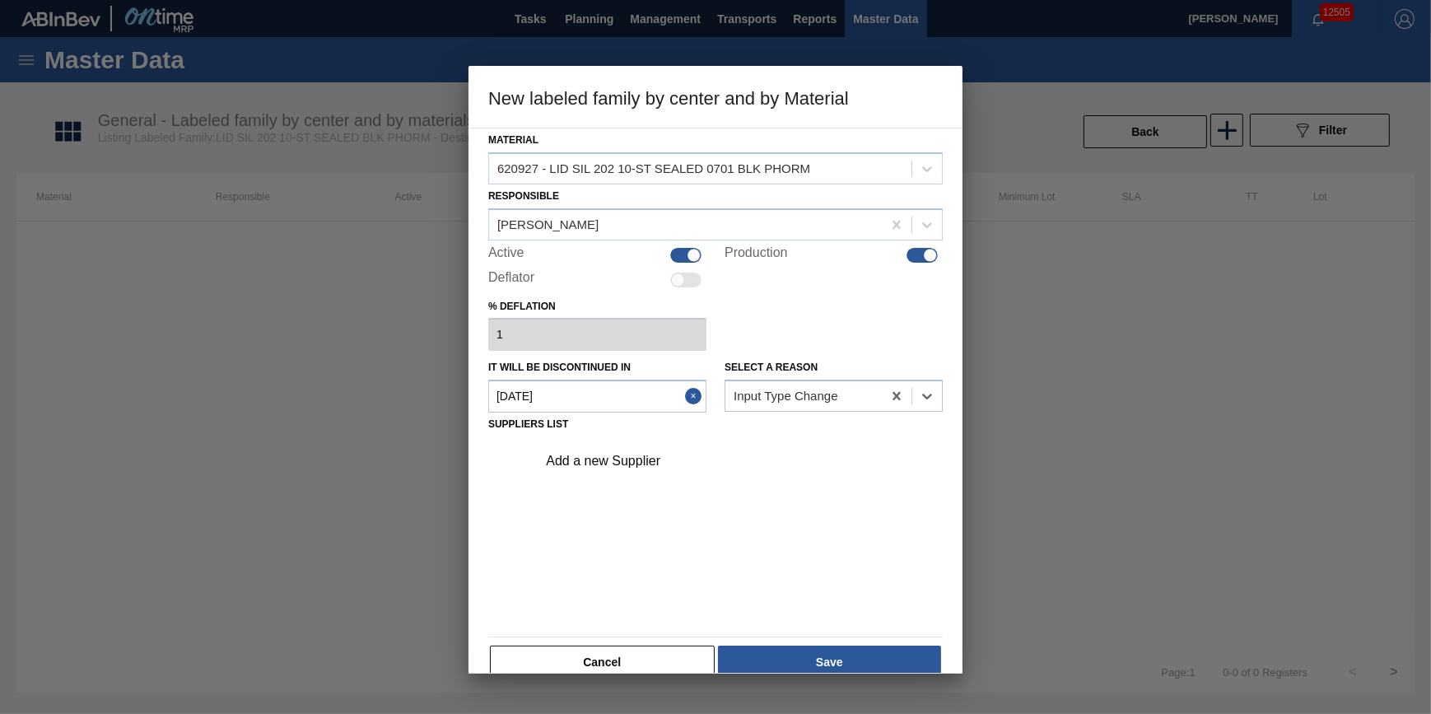
click at [687, 469] on div "Add a new Supplier" at bounding box center [735, 461] width 416 height 41
click at [651, 460] on div "Add a new Supplier" at bounding box center [707, 461] width 323 height 15
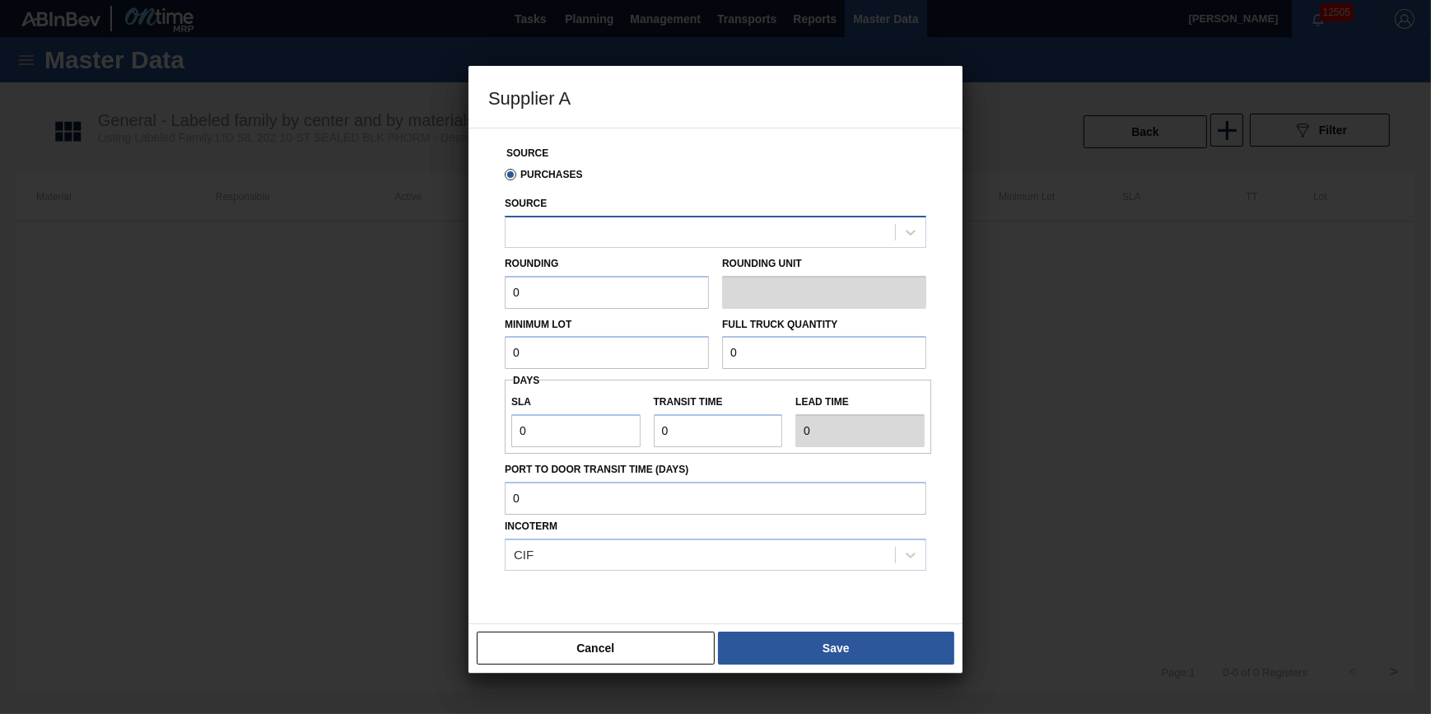
click at [602, 240] on div at bounding box center [701, 232] width 390 height 24
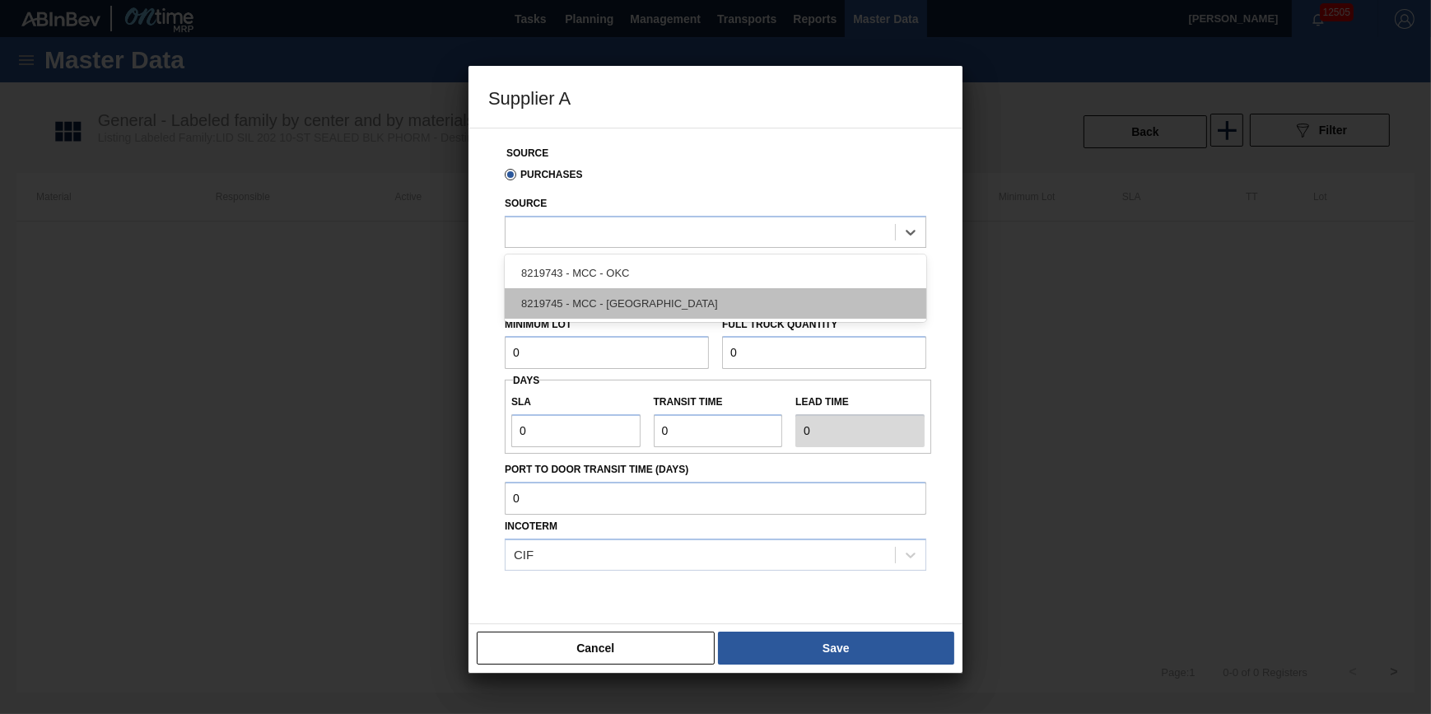
click at [595, 303] on div "8219745 - MCC - Riverside" at bounding box center [716, 303] width 422 height 30
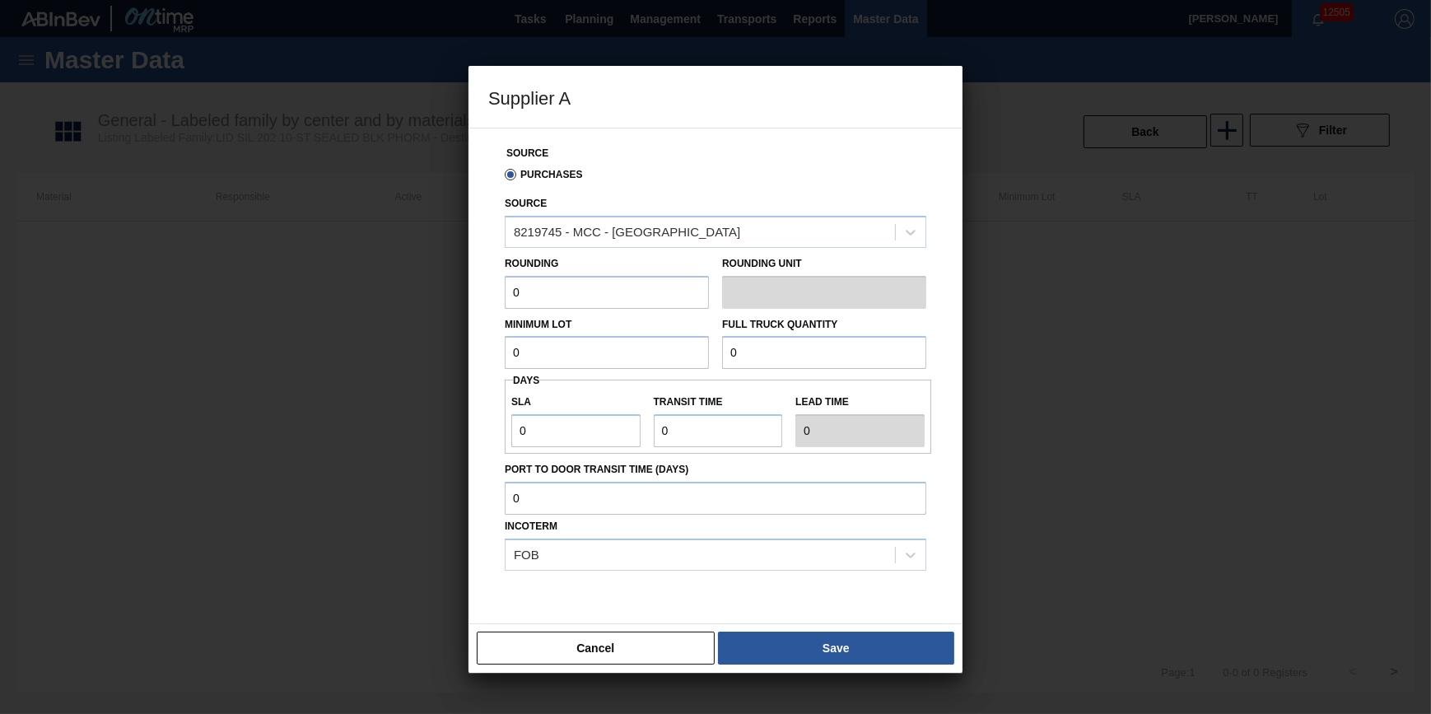
click at [595, 304] on input "0" at bounding box center [607, 292] width 204 height 33
type input "231,500"
click at [595, 350] on input "0" at bounding box center [607, 352] width 204 height 33
type input "231,500"
click at [777, 360] on input "0" at bounding box center [824, 352] width 204 height 33
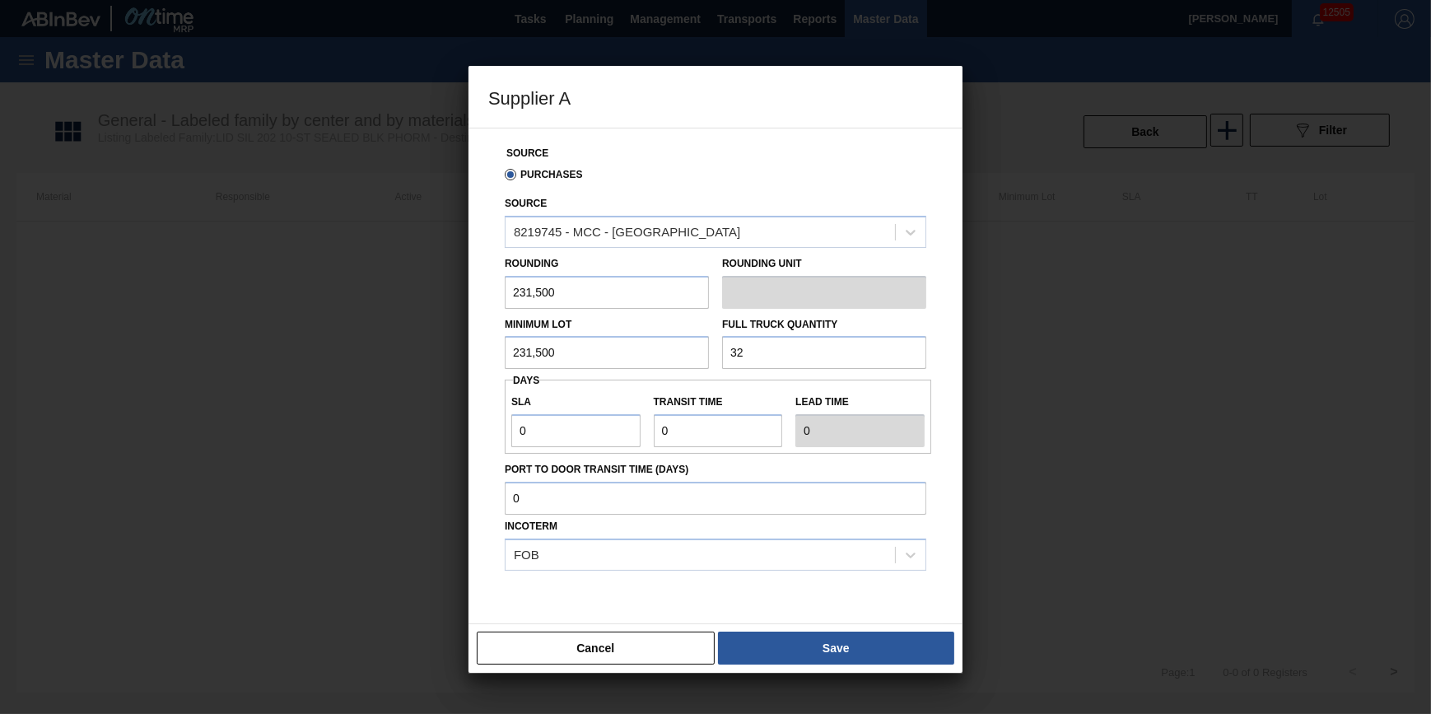
type input "32"
click at [612, 428] on input "0" at bounding box center [575, 430] width 129 height 33
type input "01"
type input "1"
type input "0"
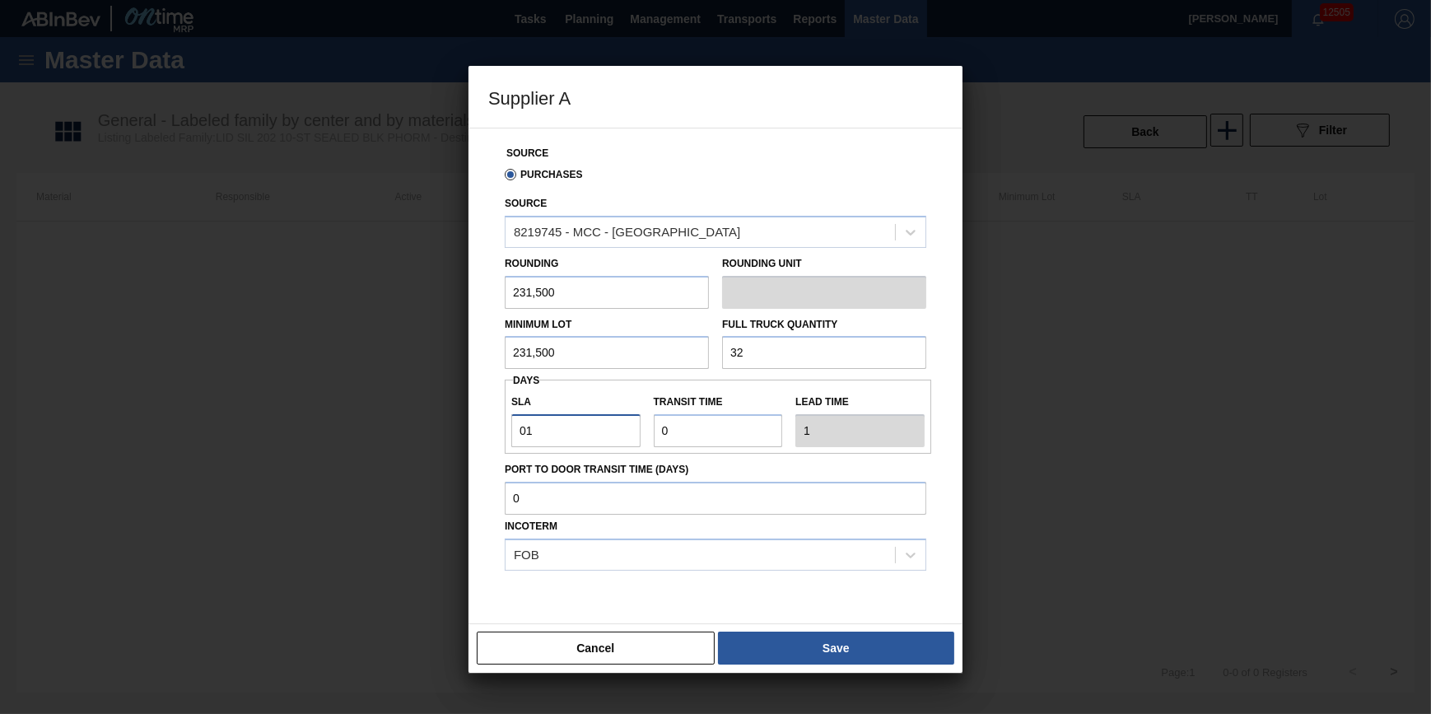
type input "0"
type input "NaN"
click at [792, 629] on div "Cancel Save" at bounding box center [716, 647] width 494 height 49
click at [791, 644] on button "Save" at bounding box center [836, 648] width 236 height 33
type input "Pallets"
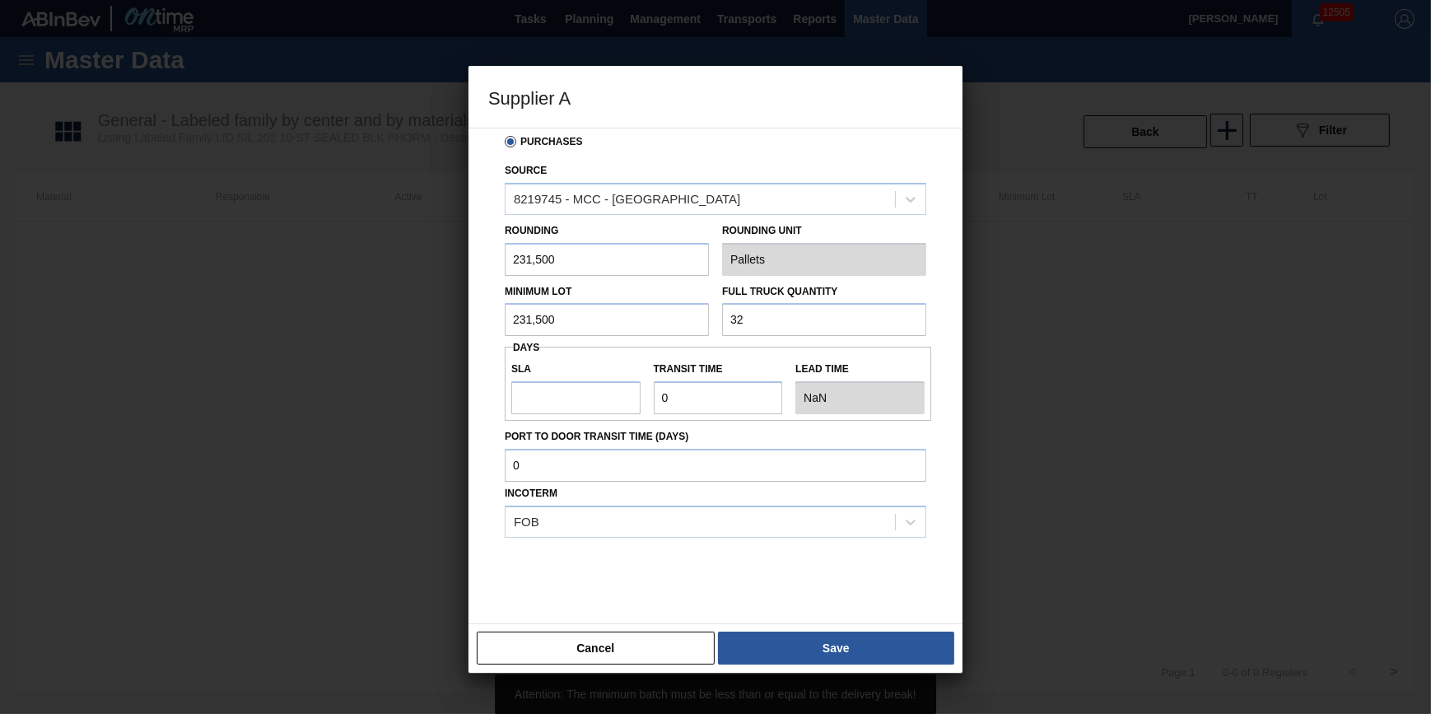
scroll to position [49, 0]
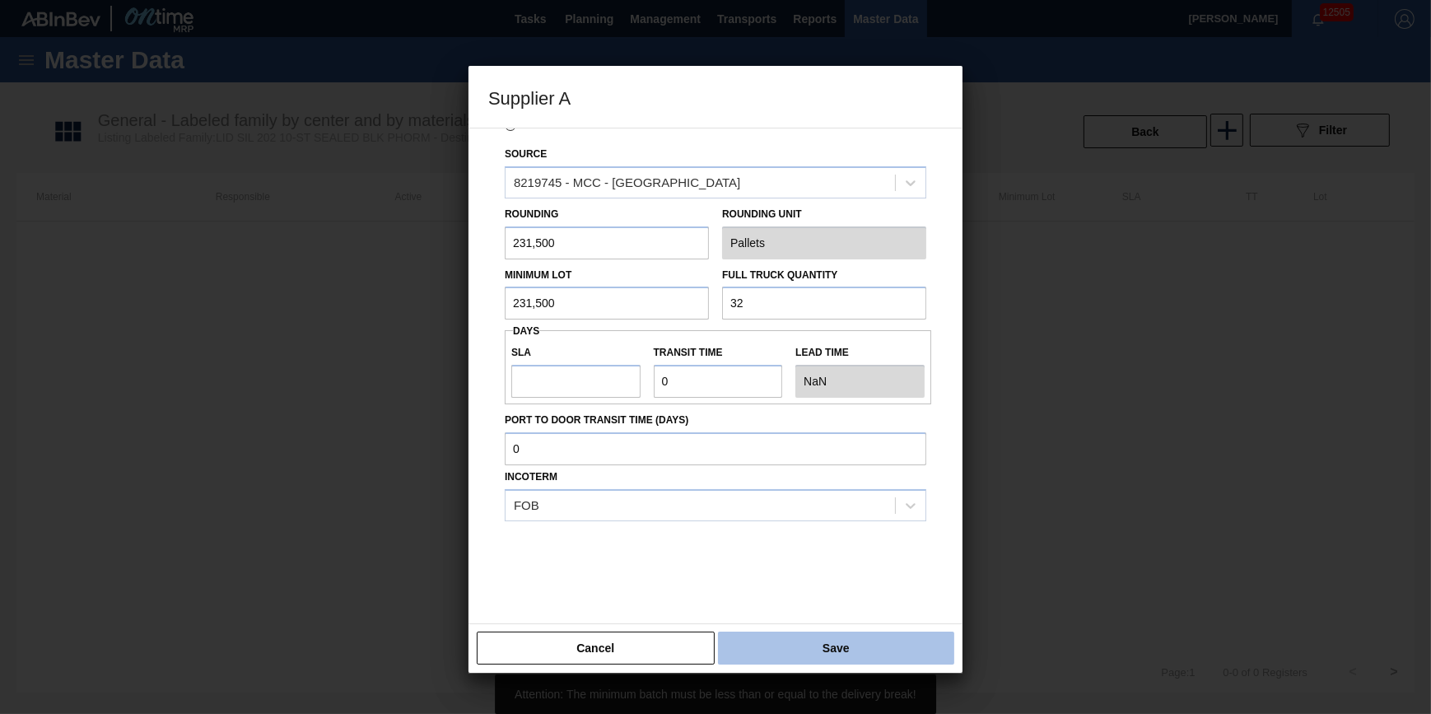
click at [817, 643] on button "Save" at bounding box center [836, 648] width 236 height 33
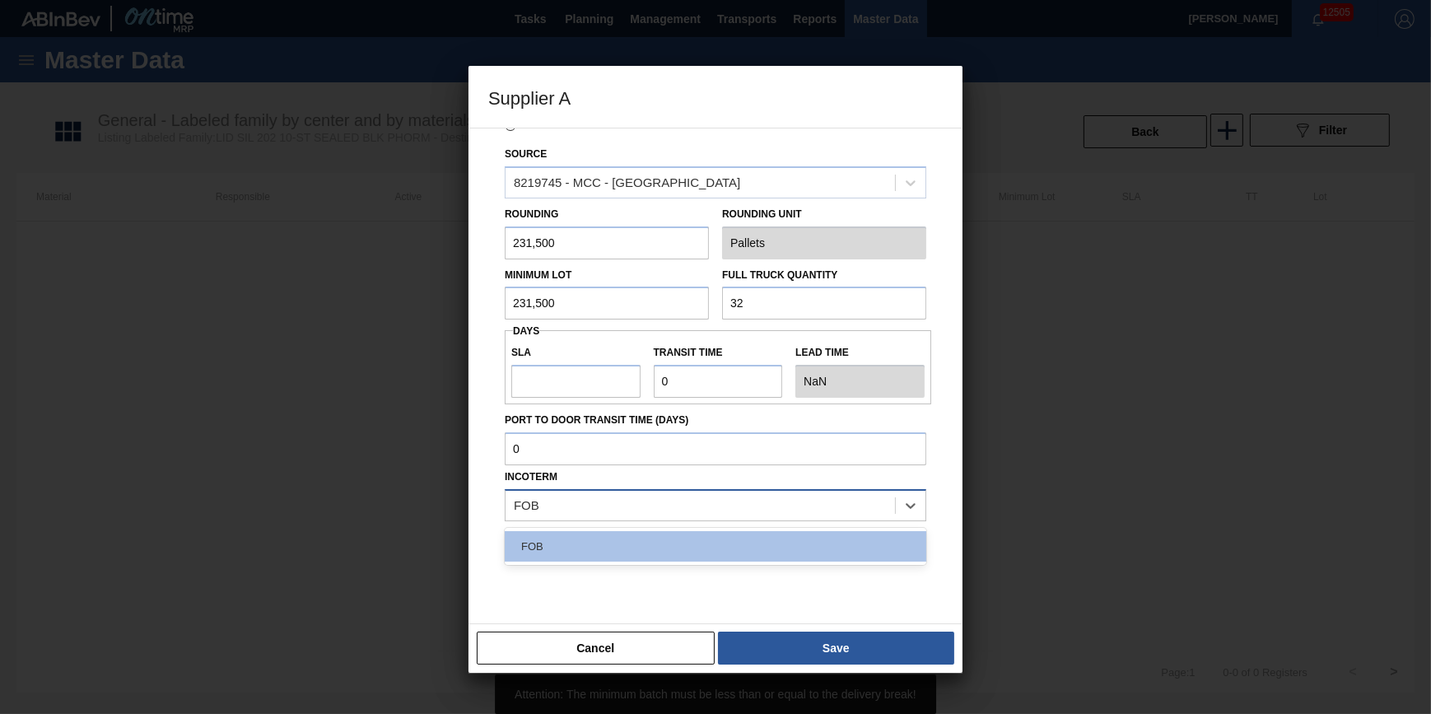
click at [762, 509] on div "FOB" at bounding box center [701, 505] width 390 height 24
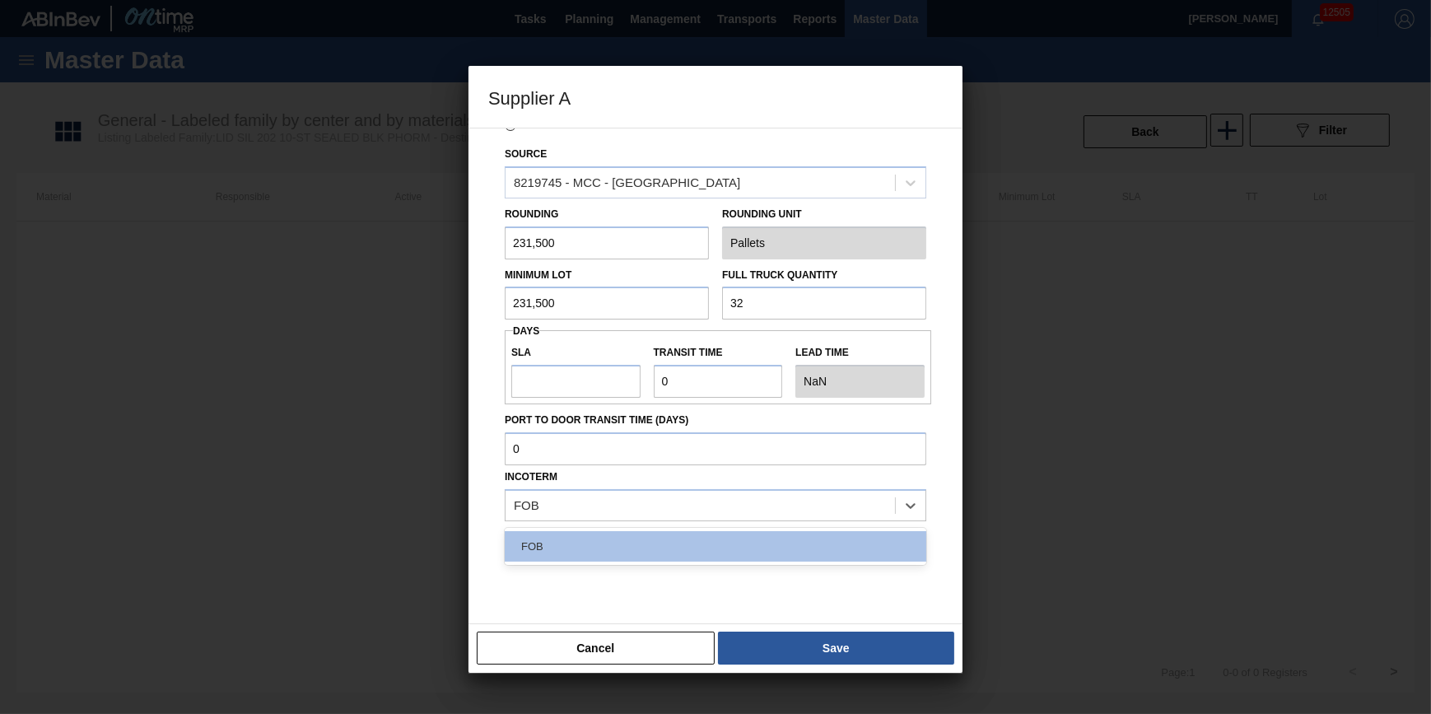
click at [787, 574] on div at bounding box center [716, 562] width 422 height 82
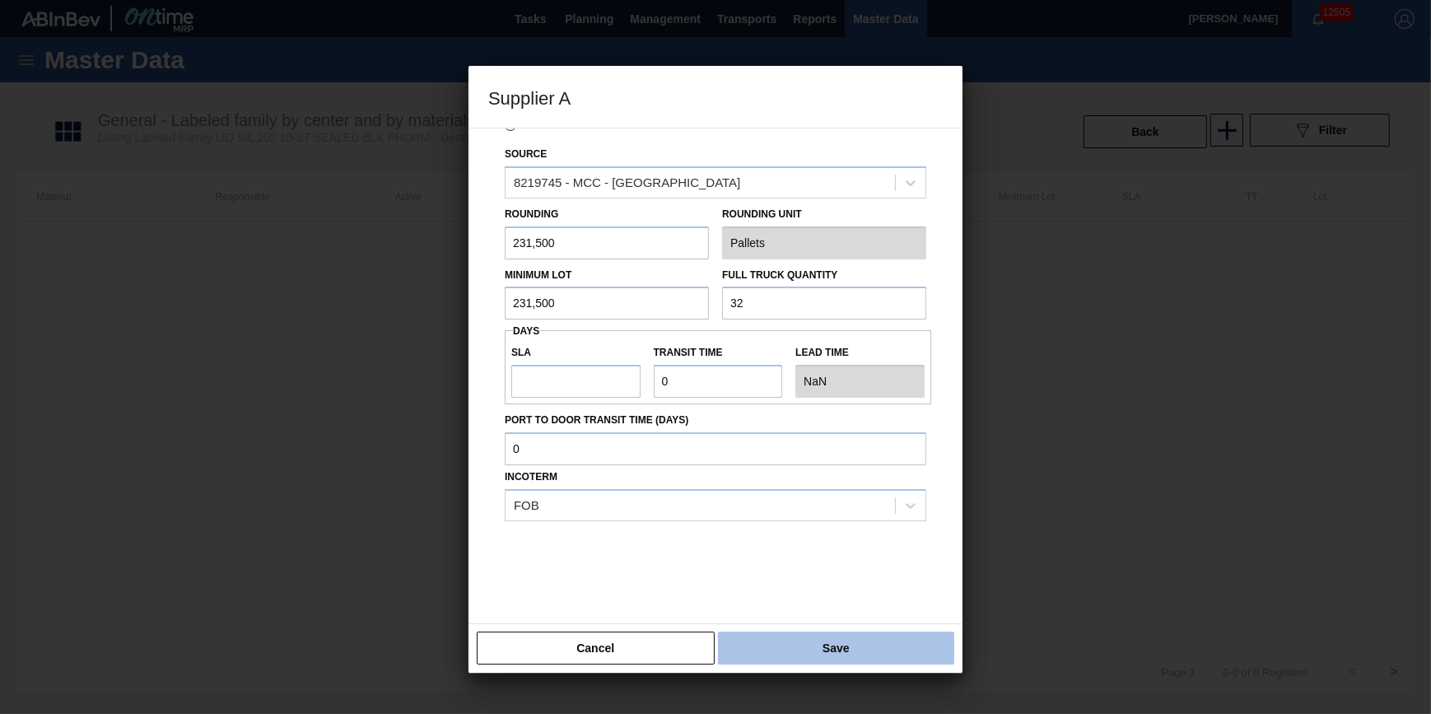
click at [812, 651] on button "Save" at bounding box center [836, 648] width 236 height 33
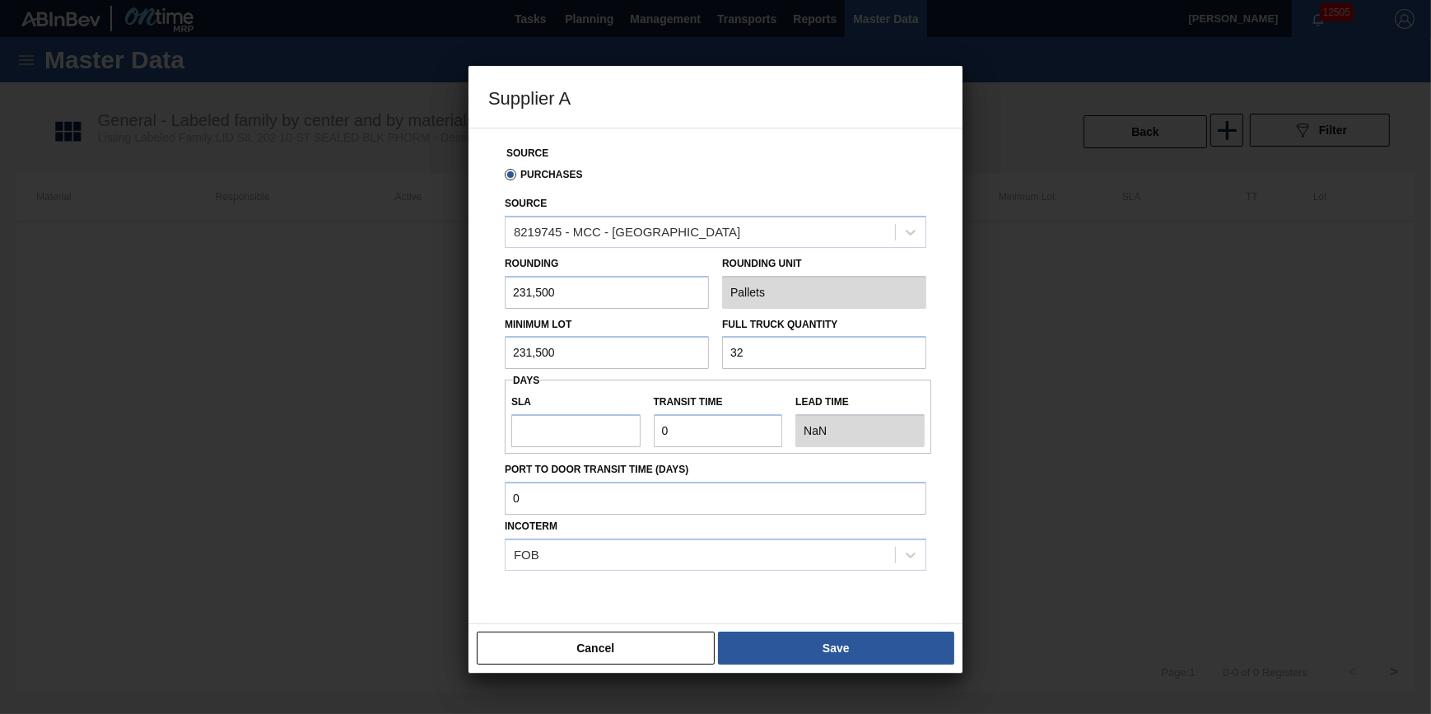
drag, startPoint x: 618, startPoint y: 364, endPoint x: 450, endPoint y: 370, distance: 168.1
click at [450, 370] on div "Supplier A Source Purchases Source 8219745 - MCC - Riverside Rounding 231,500 R…" at bounding box center [715, 357] width 1431 height 714
click at [808, 653] on button "Save" at bounding box center [836, 648] width 236 height 33
click at [609, 348] on input "230,000" at bounding box center [607, 352] width 204 height 33
type input "2"
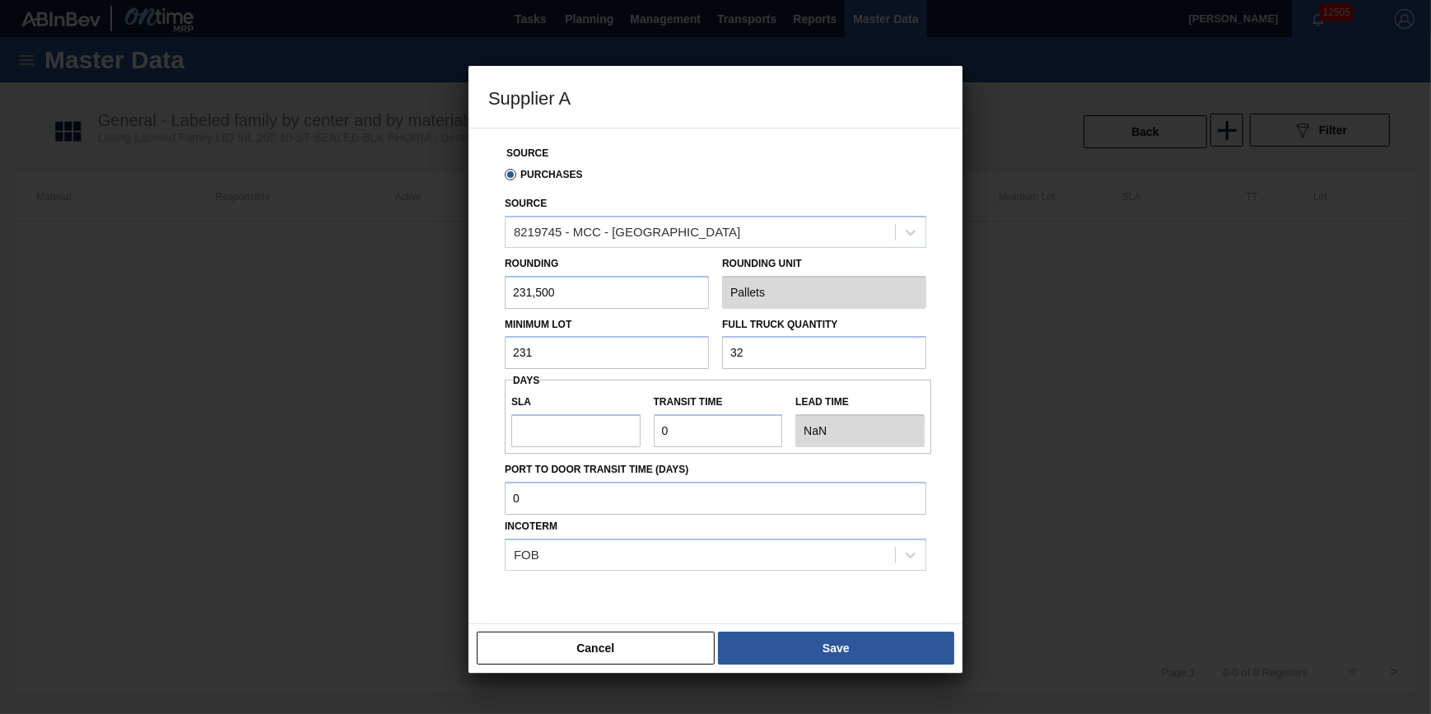
type input "231,500"
click at [626, 300] on input "231,500" at bounding box center [607, 292] width 204 height 33
click at [831, 637] on button "Save" at bounding box center [836, 648] width 236 height 33
click at [615, 651] on button "Cancel" at bounding box center [596, 648] width 238 height 33
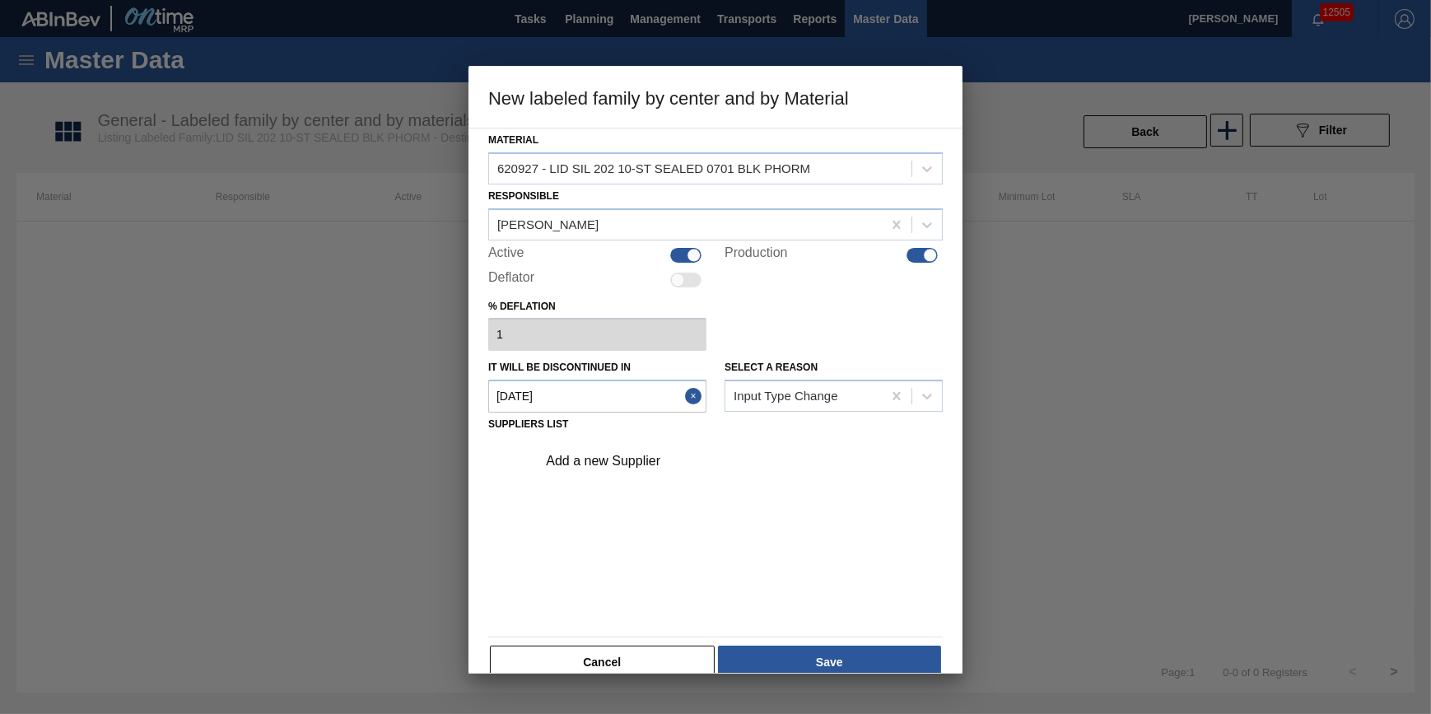
drag, startPoint x: 574, startPoint y: 662, endPoint x: 577, endPoint y: 370, distance: 292.4
click at [575, 662] on button "Cancel" at bounding box center [602, 662] width 225 height 33
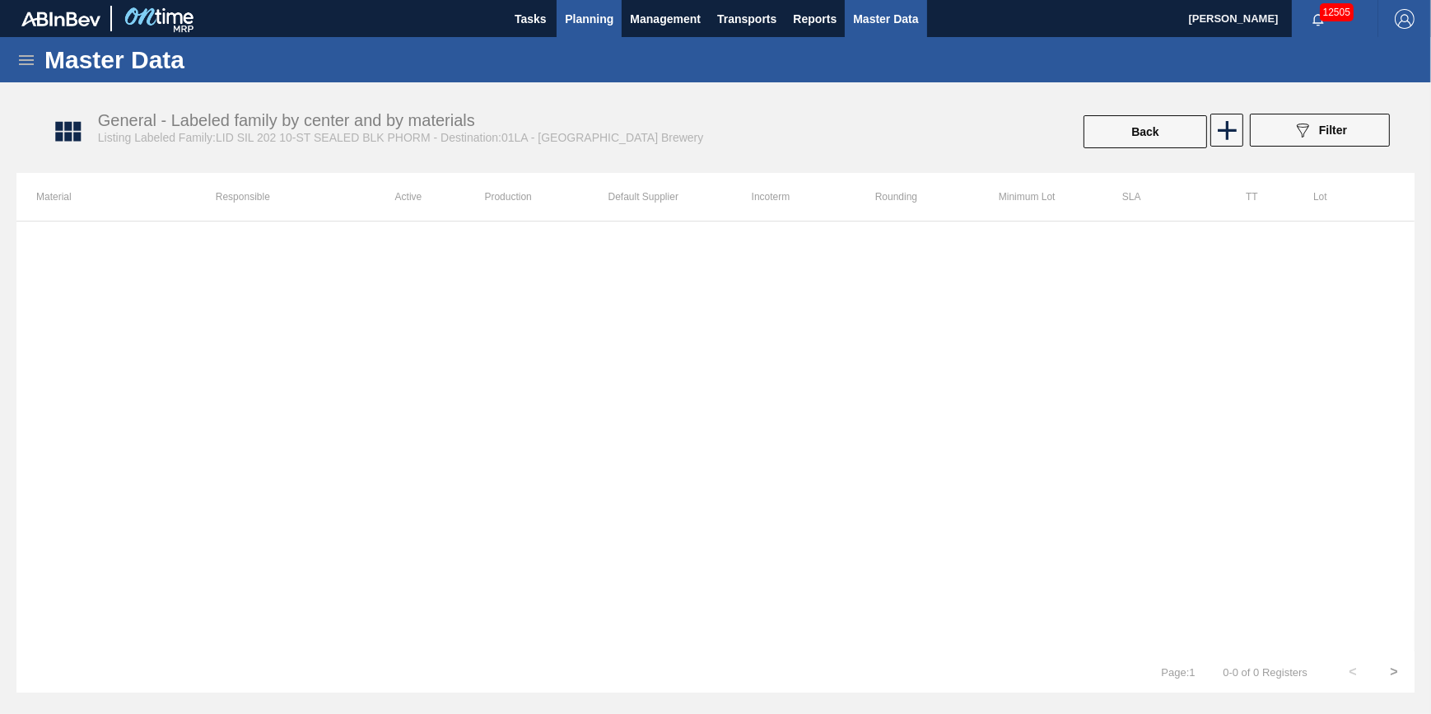
click at [586, 24] on span "Planning" at bounding box center [589, 19] width 49 height 20
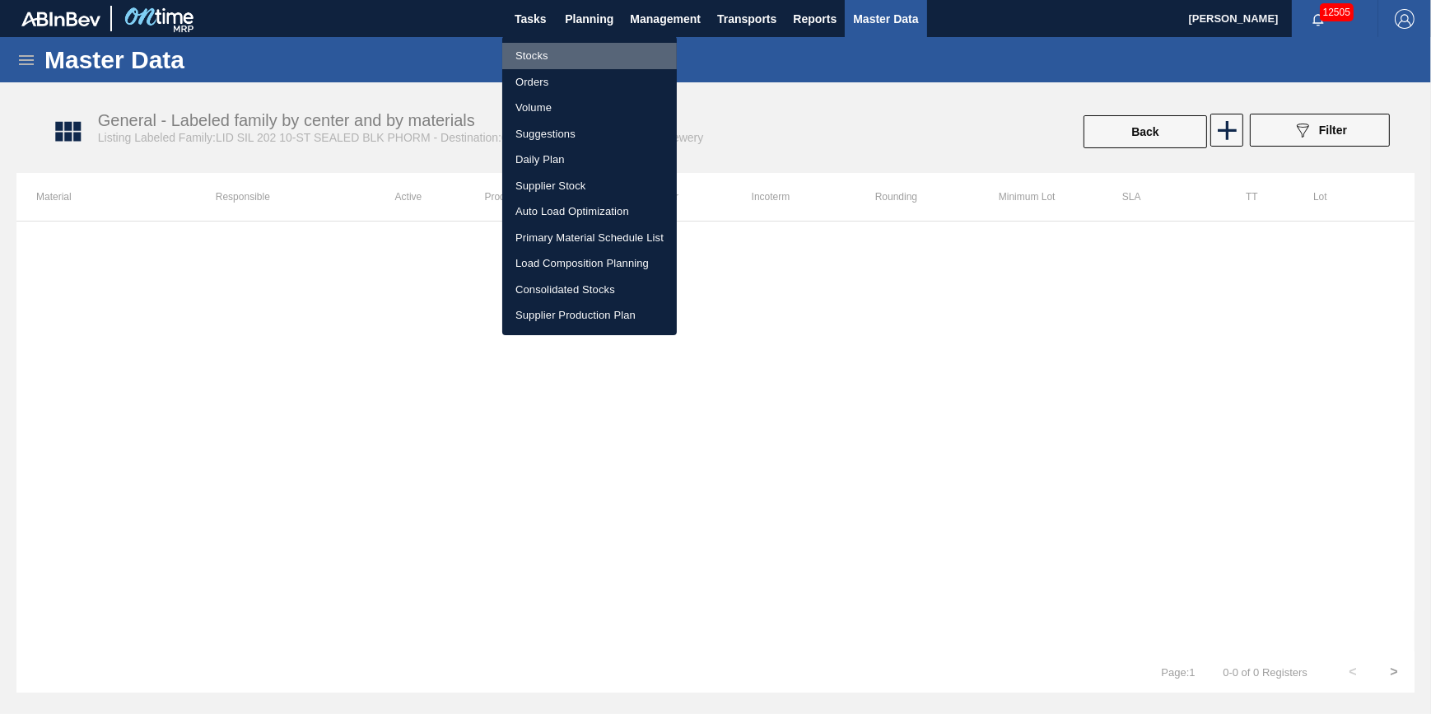
click at [582, 51] on li "Stocks" at bounding box center [589, 56] width 175 height 26
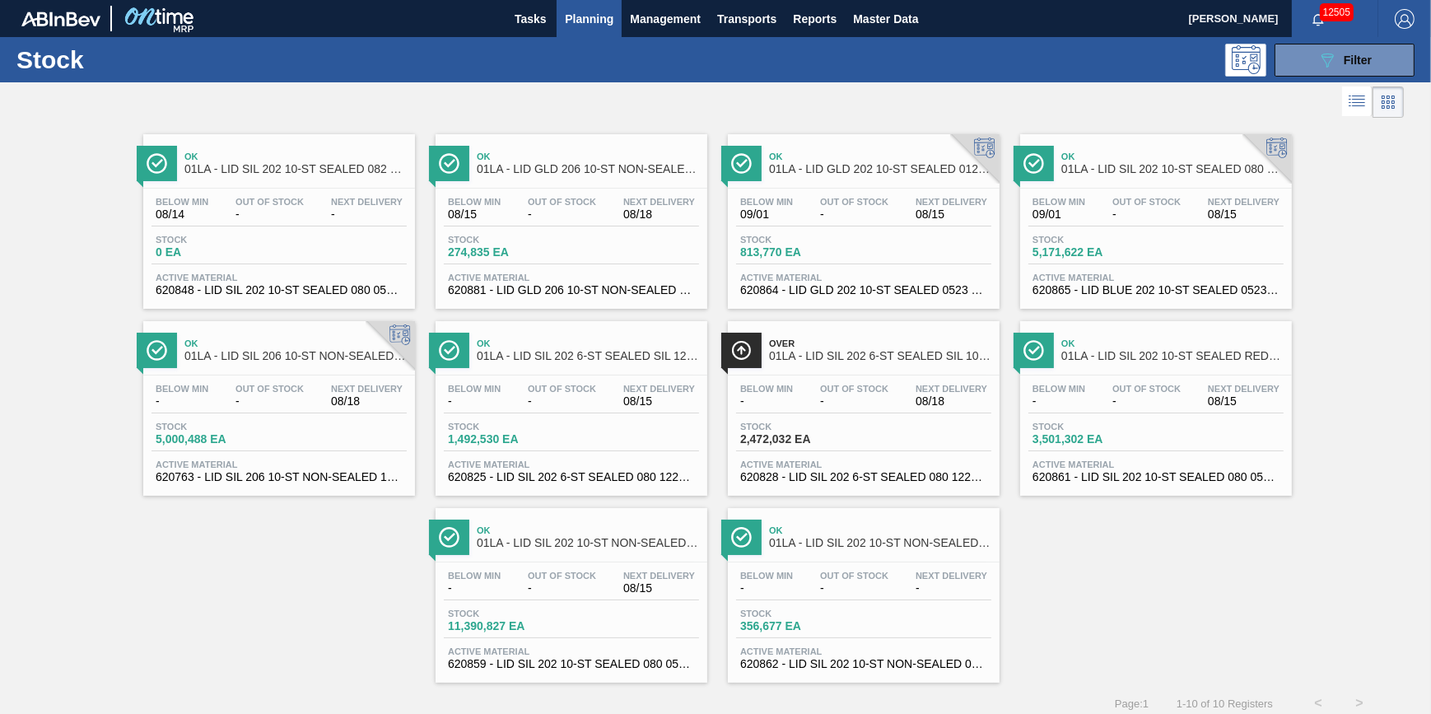
click at [796, 434] on div "Stock 2,472,032 EA" at bounding box center [798, 434] width 124 height 24
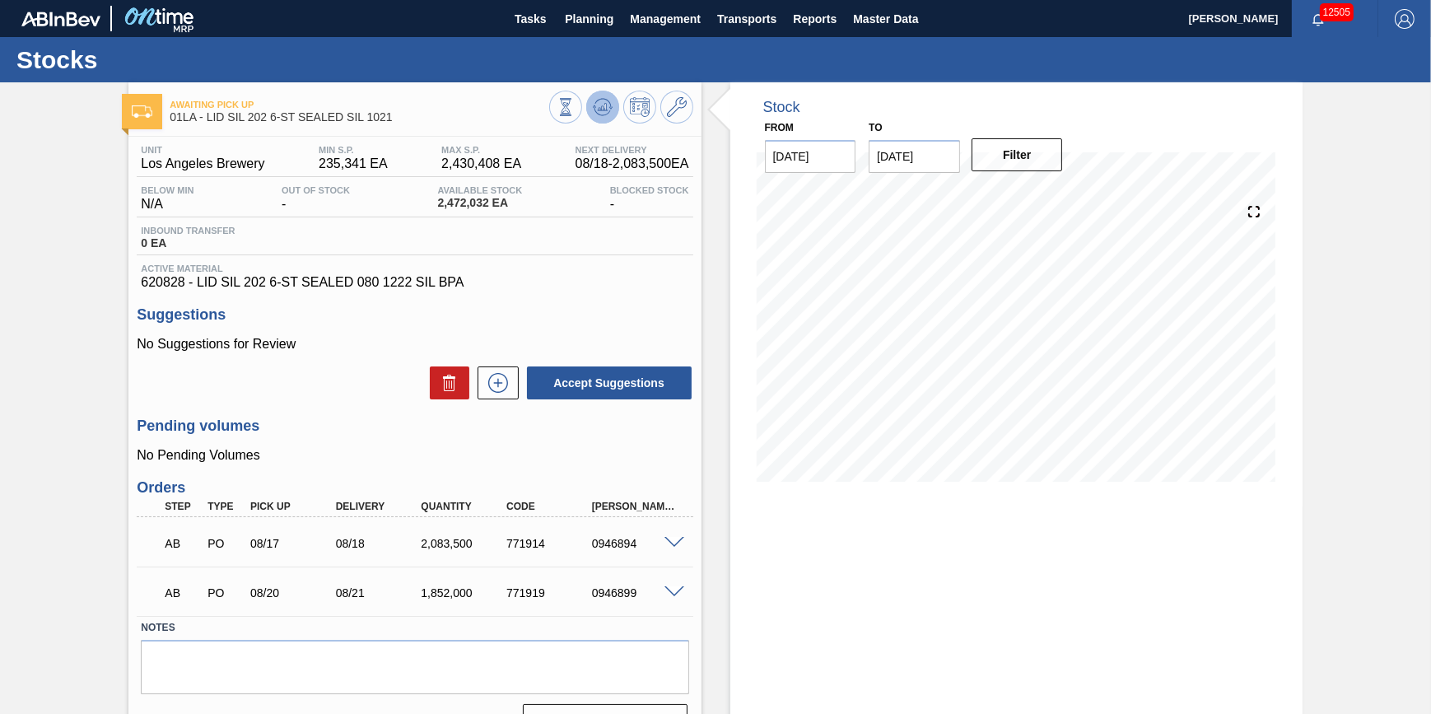
click at [575, 114] on icon at bounding box center [566, 107] width 18 height 18
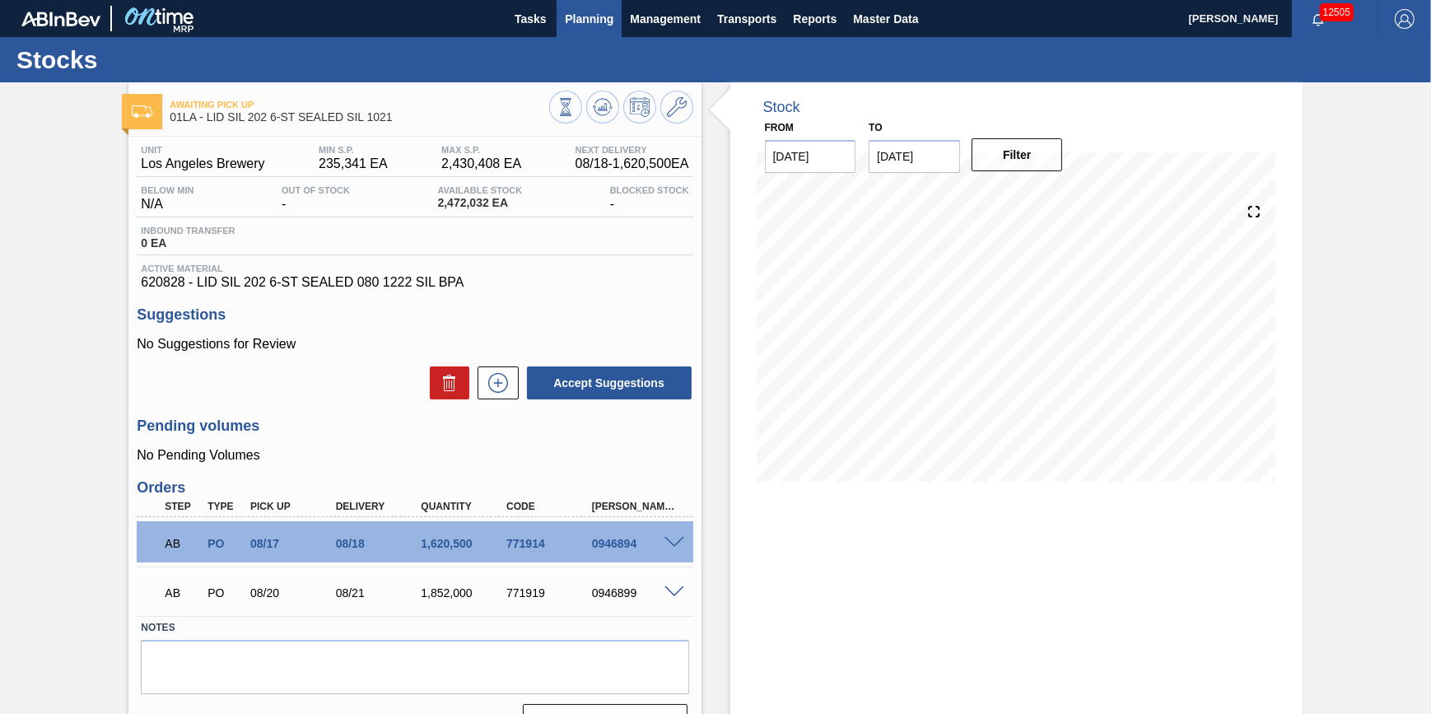
click at [574, 20] on span "Planning" at bounding box center [589, 19] width 49 height 20
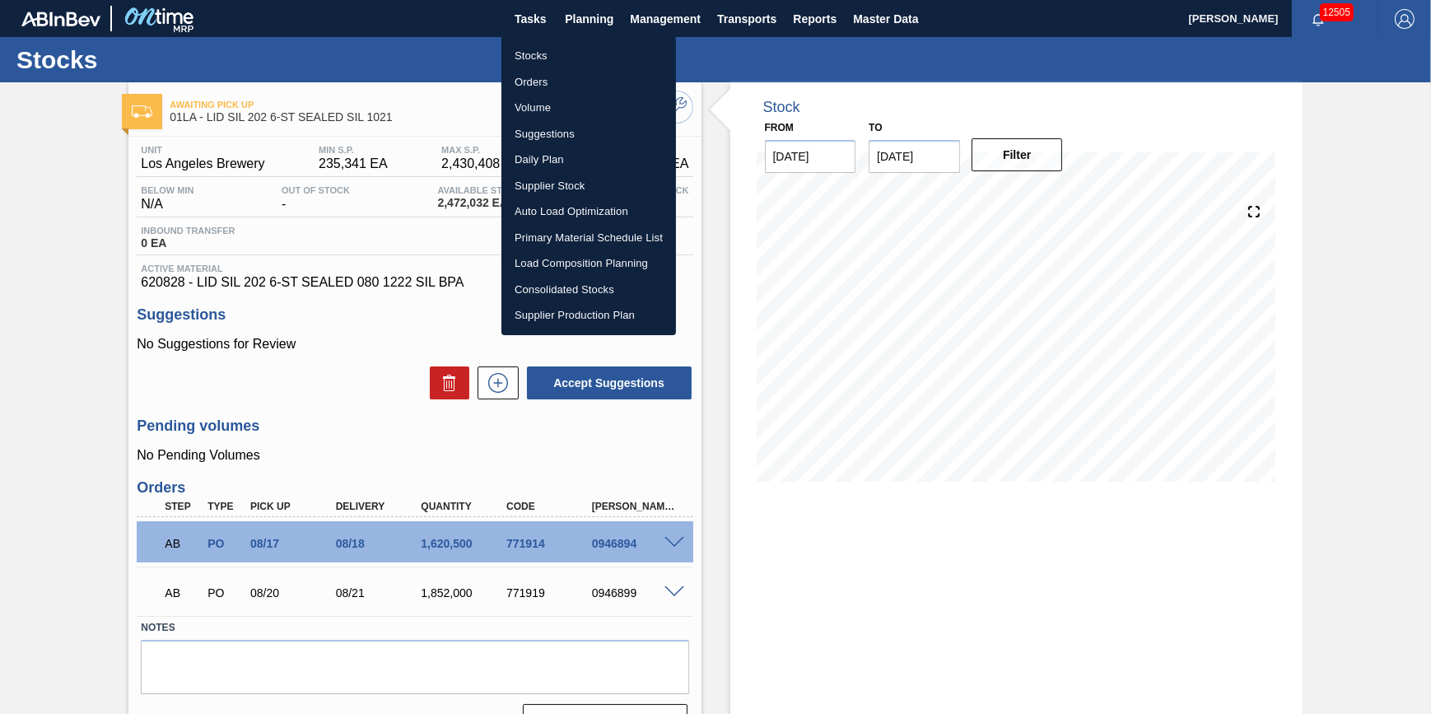
click at [616, 259] on li "Load Composition Planning" at bounding box center [589, 263] width 175 height 26
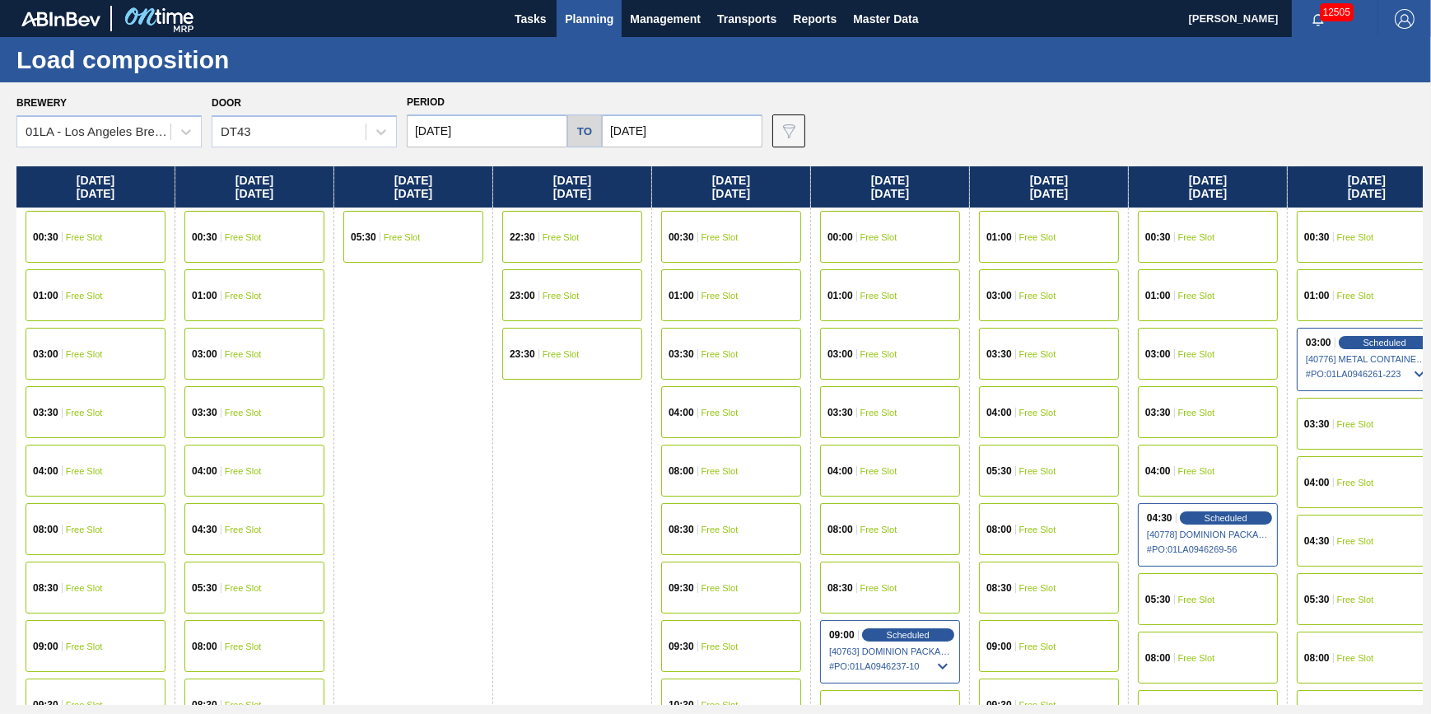
drag, startPoint x: 571, startPoint y: 26, endPoint x: 553, endPoint y: 39, distance: 21.3
click at [571, 27] on span "Planning" at bounding box center [589, 19] width 49 height 20
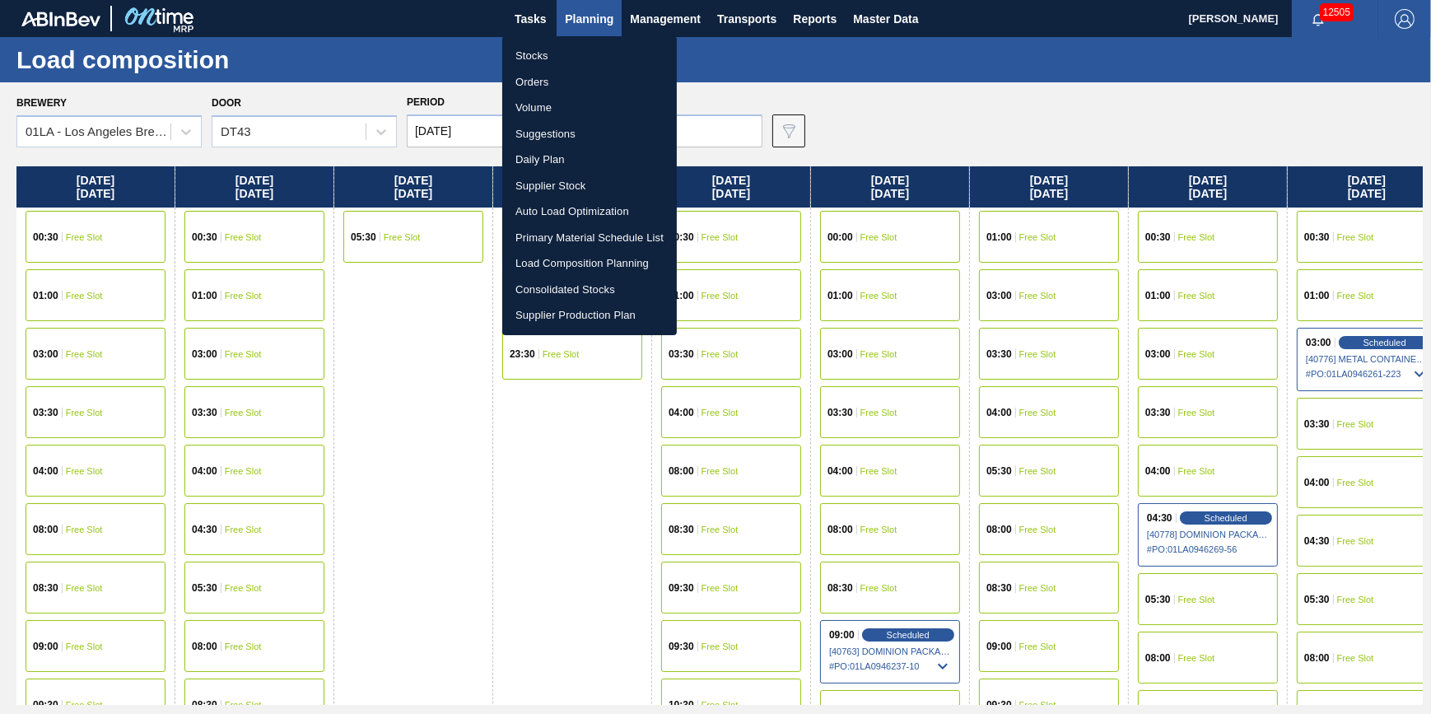
click at [546, 54] on li "Stocks" at bounding box center [589, 56] width 175 height 26
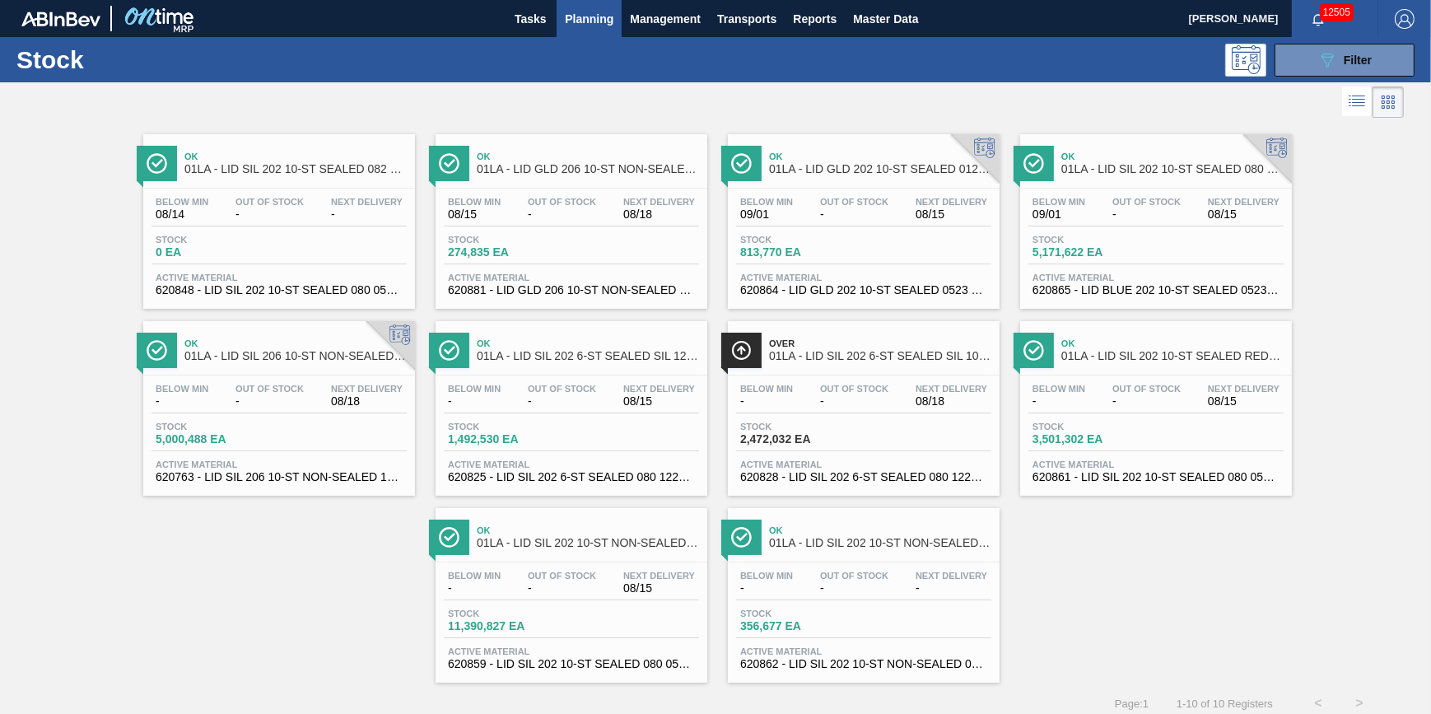
click at [575, 394] on span "Out Of Stock" at bounding box center [562, 389] width 68 height 10
click at [591, 599] on div "Below Min - Out Of Stock - Next Delivery 08/15" at bounding box center [571, 586] width 255 height 30
click at [833, 450] on div "Stock 2,472,032 EA" at bounding box center [863, 437] width 255 height 30
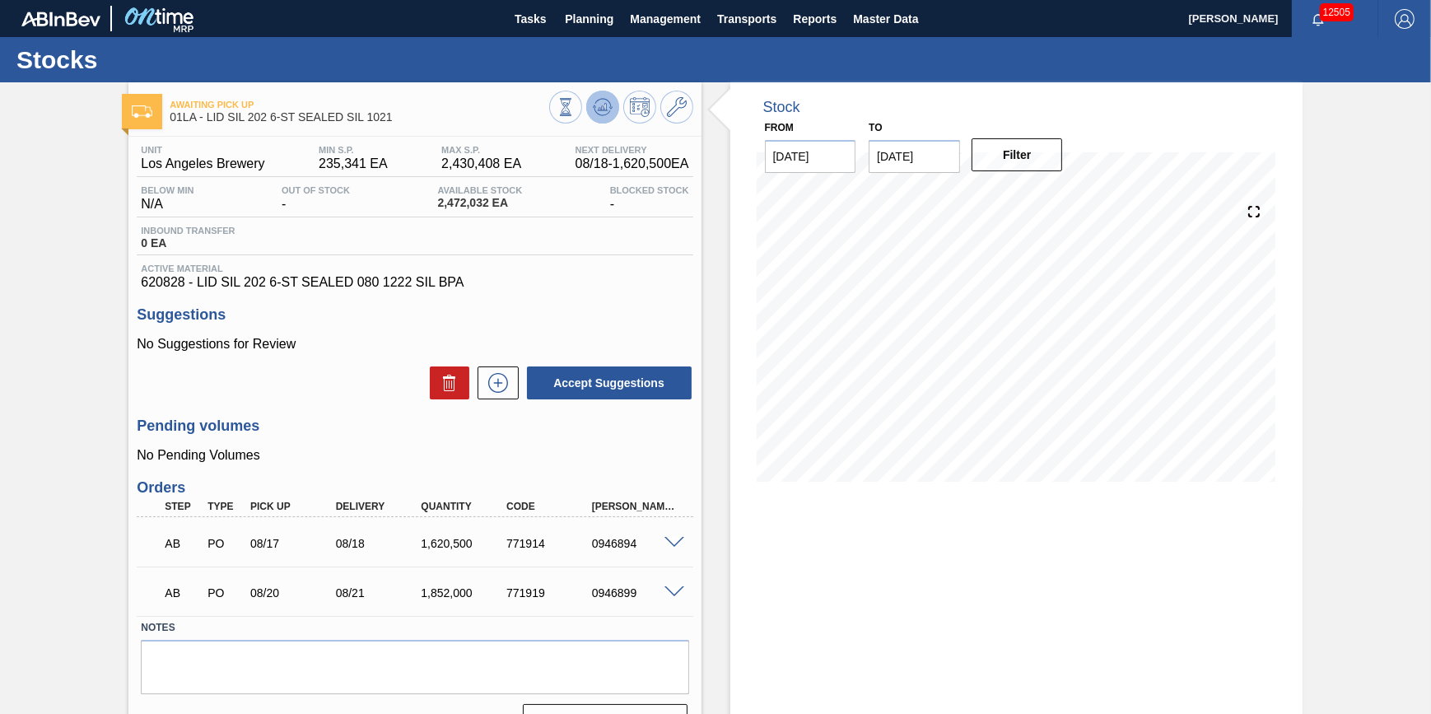
click at [575, 114] on icon at bounding box center [566, 107] width 18 height 18
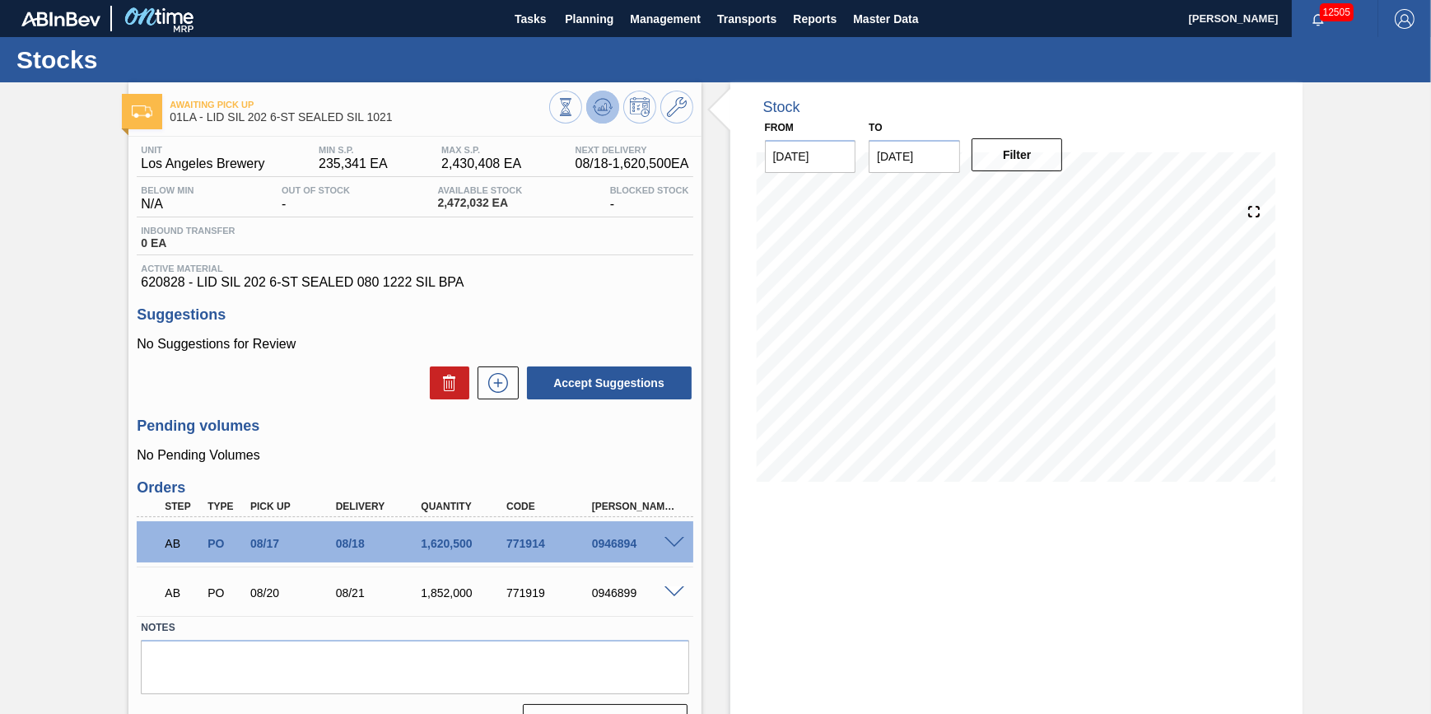
click at [605, 109] on icon at bounding box center [606, 107] width 2 height 7
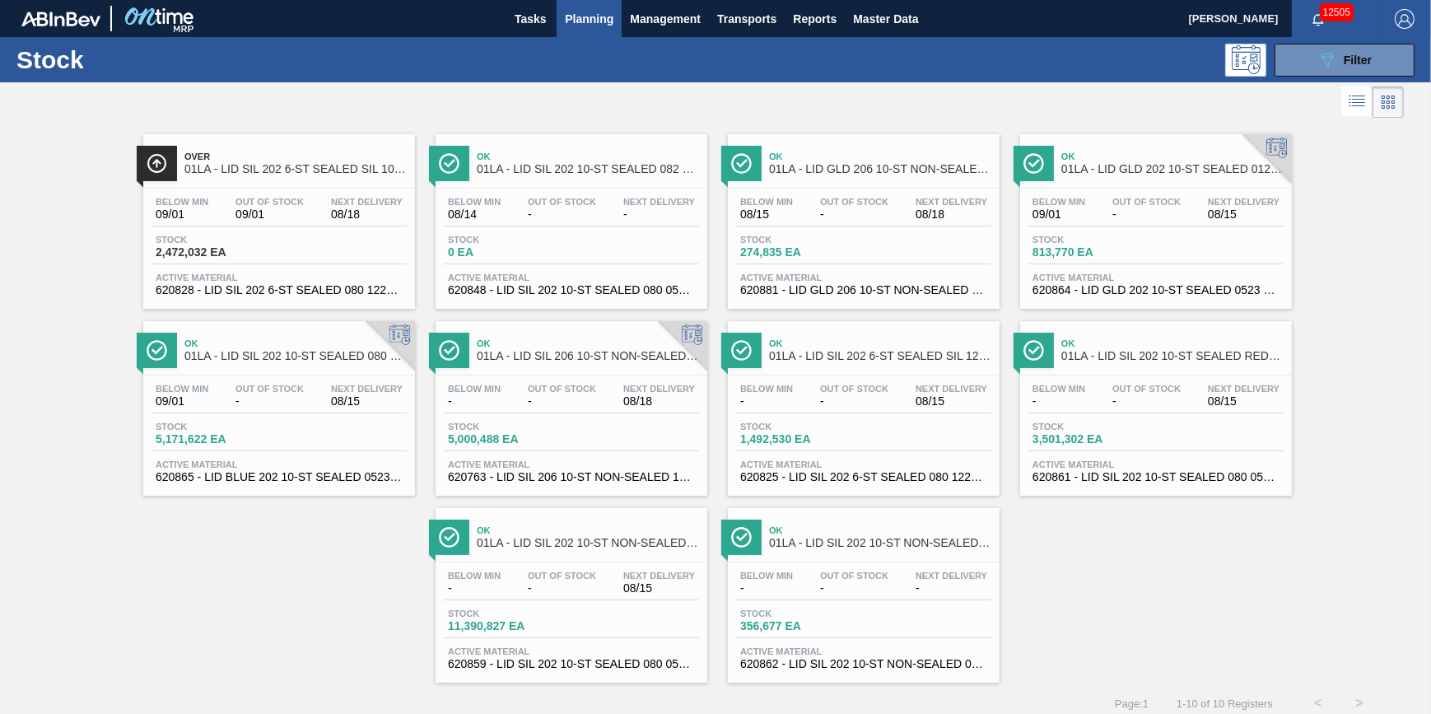
click at [328, 459] on div "Below Min 09/01 Out Of Stock - Next Delivery 08/15 Stock 5,171,622 EA Active Ma…" at bounding box center [279, 432] width 272 height 112
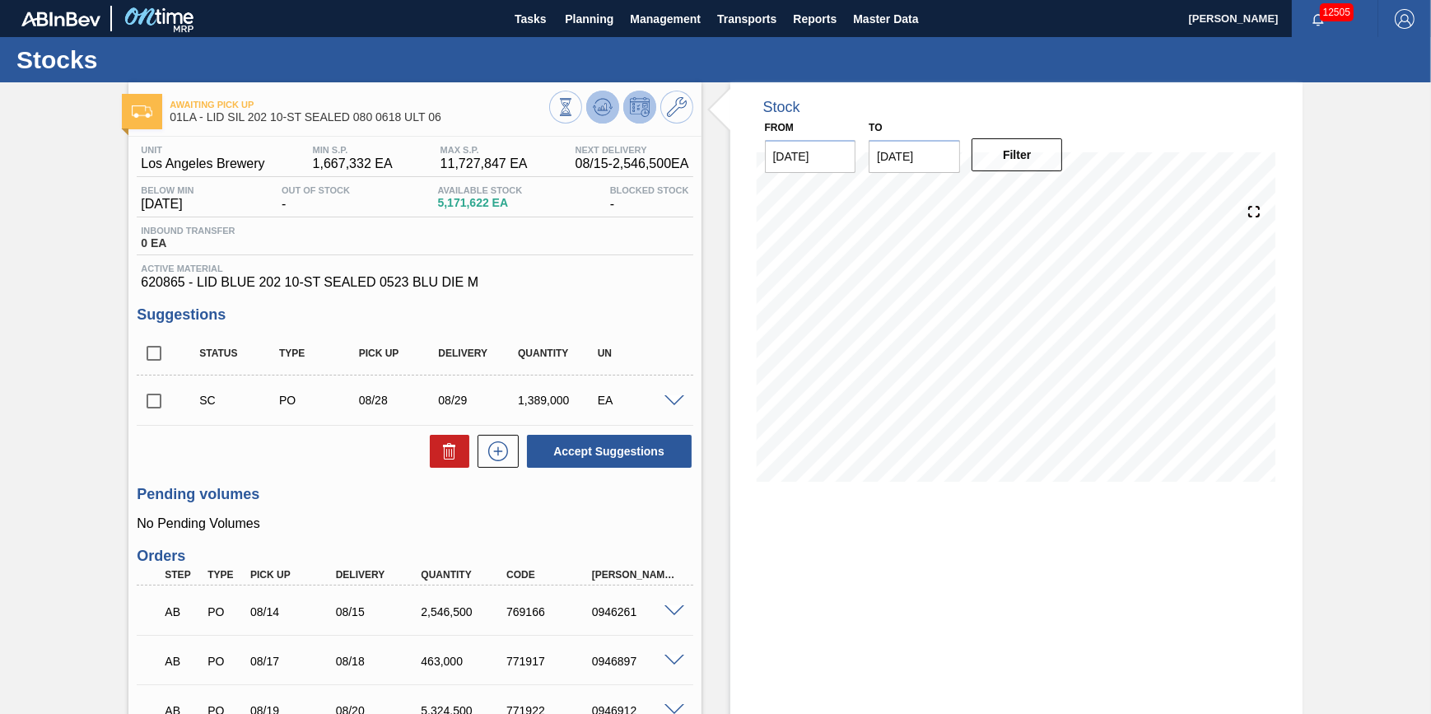
click at [597, 118] on button at bounding box center [602, 107] width 33 height 33
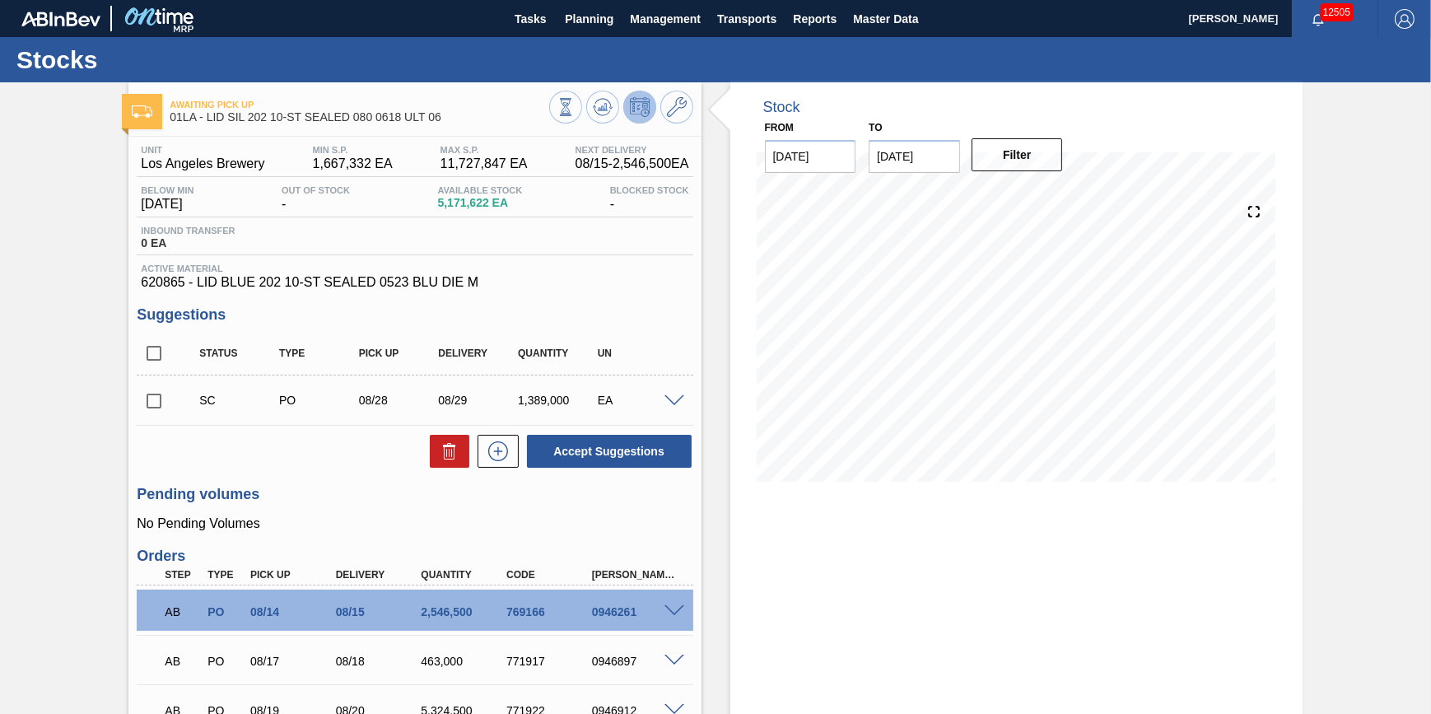
click at [952, 159] on input "[DATE]" at bounding box center [914, 156] width 91 height 33
click at [1053, 394] on div "6" at bounding box center [1049, 382] width 22 height 22
type input "[DATE]"
click at [1023, 156] on button "Filter" at bounding box center [1017, 154] width 91 height 33
click at [678, 402] on span at bounding box center [675, 401] width 20 height 12
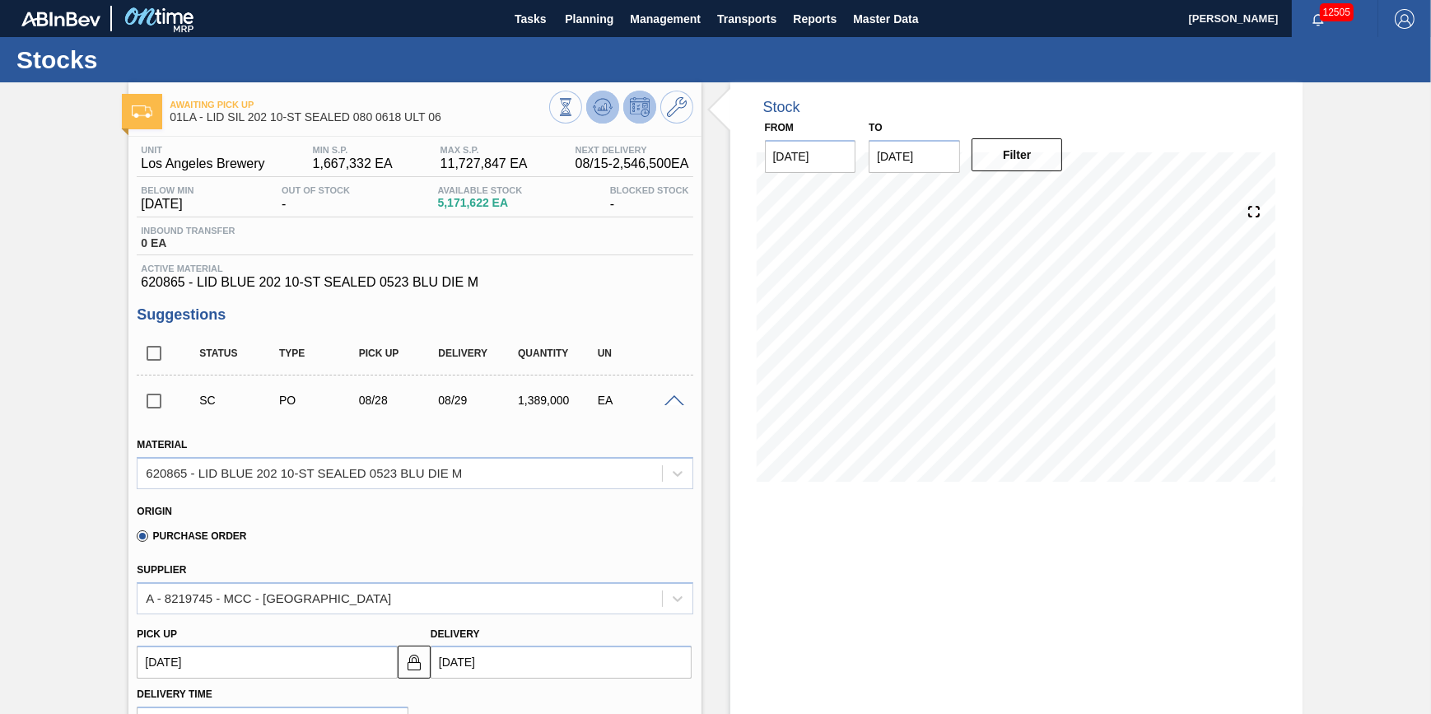
click at [575, 105] on icon at bounding box center [566, 107] width 18 height 18
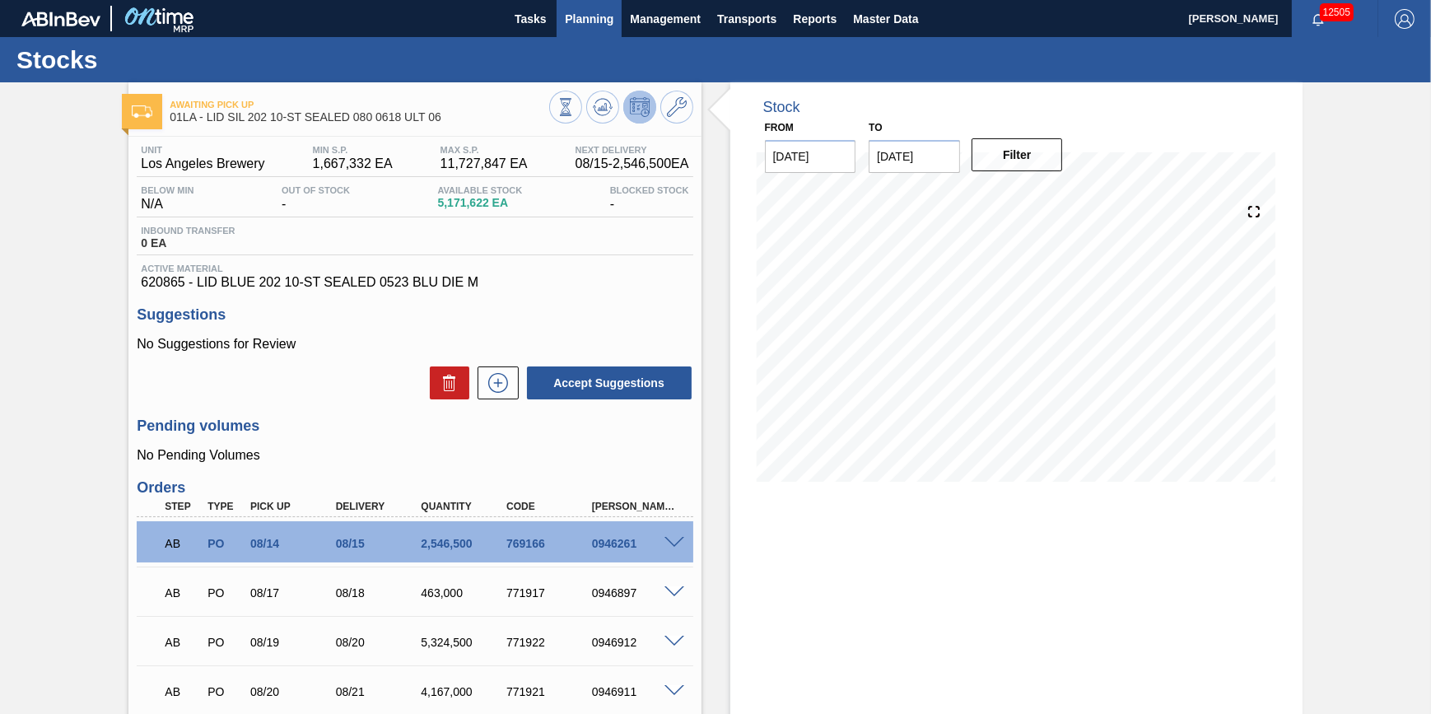
click at [581, 22] on span "Planning" at bounding box center [589, 19] width 49 height 20
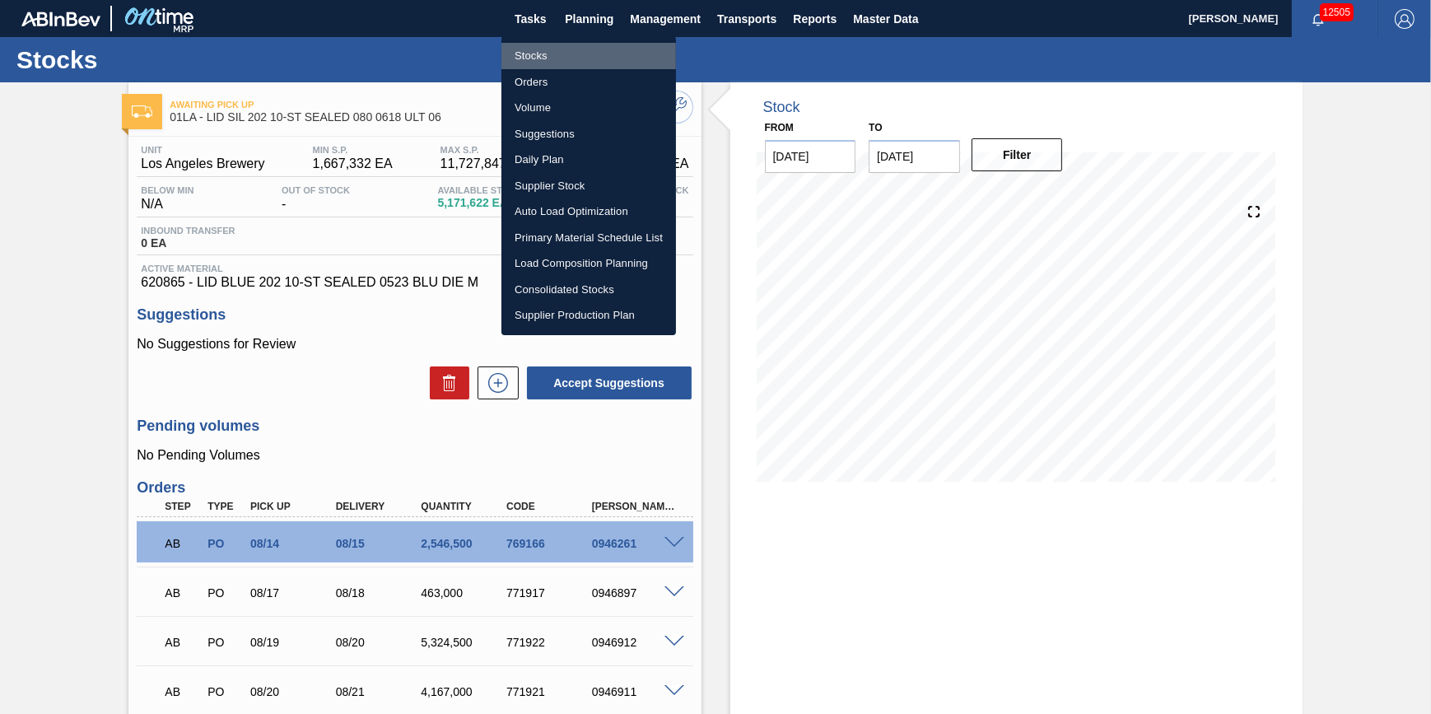
click at [584, 49] on li "Stocks" at bounding box center [589, 56] width 175 height 26
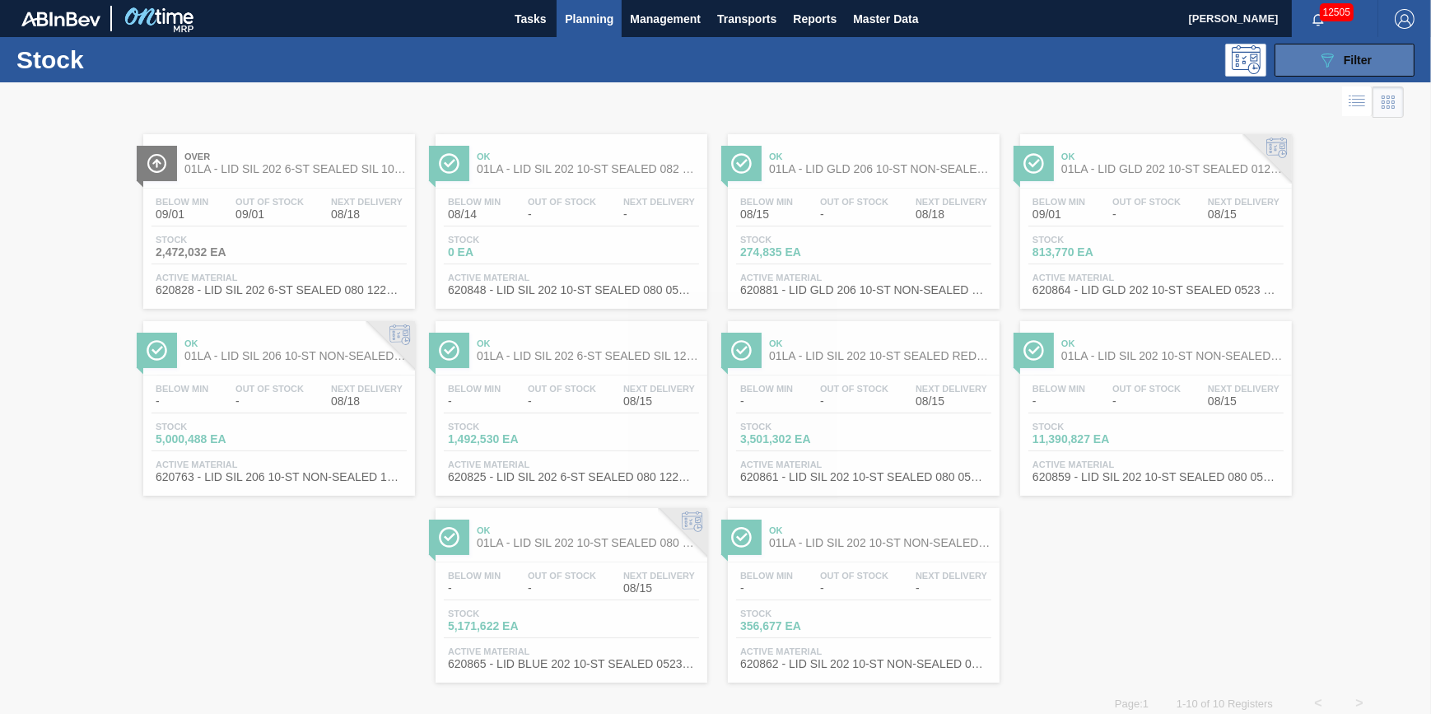
click at [1318, 69] on button "089F7B8B-B2A5-4AFE-B5C0-19BA573D28AC Filter" at bounding box center [1345, 60] width 140 height 33
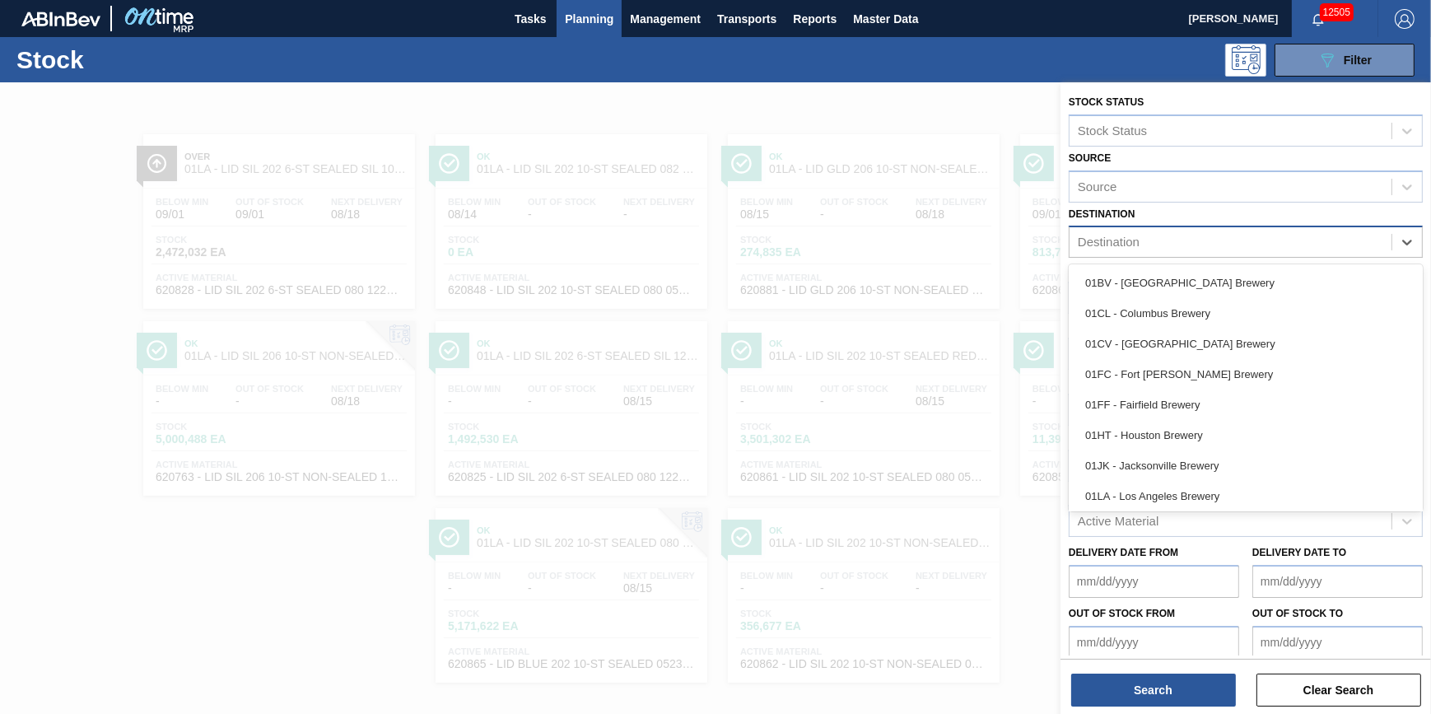
click at [1367, 239] on div "Destination" at bounding box center [1231, 243] width 322 height 24
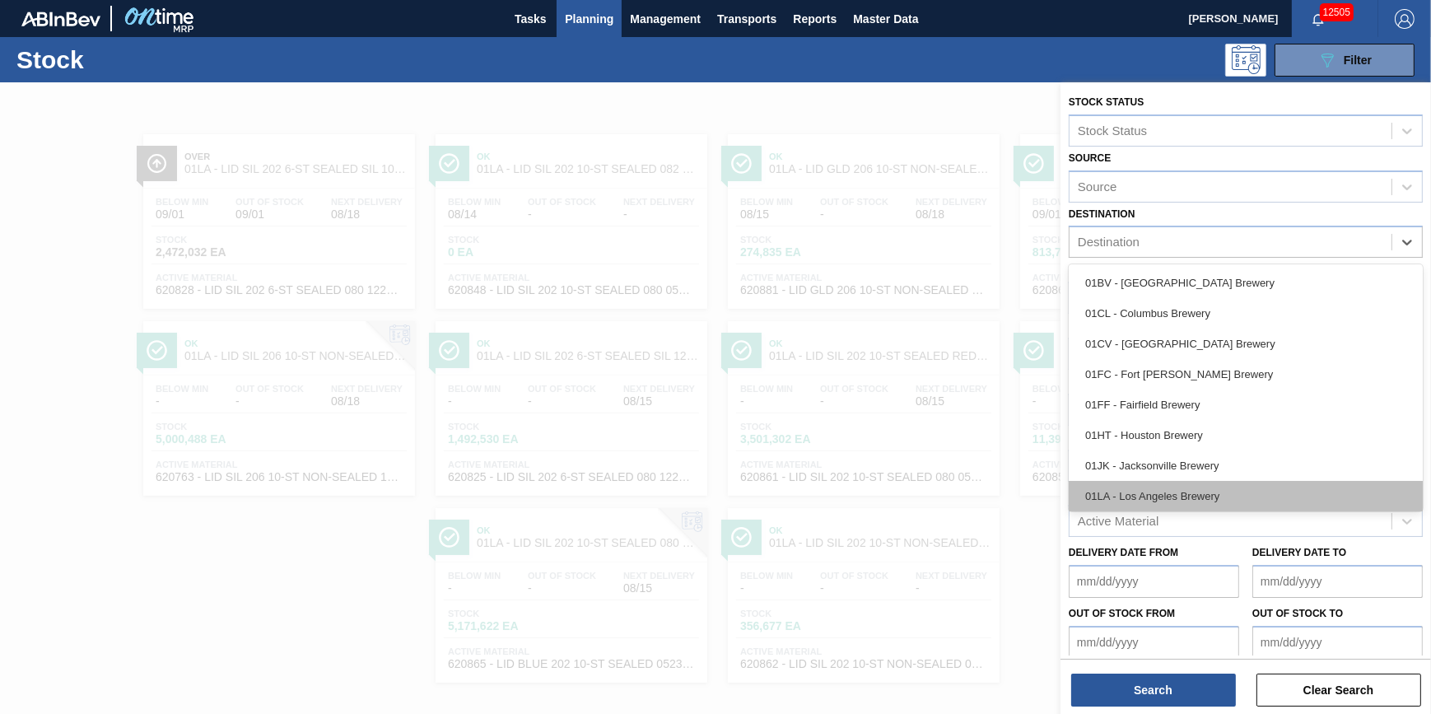
scroll to position [124, 0]
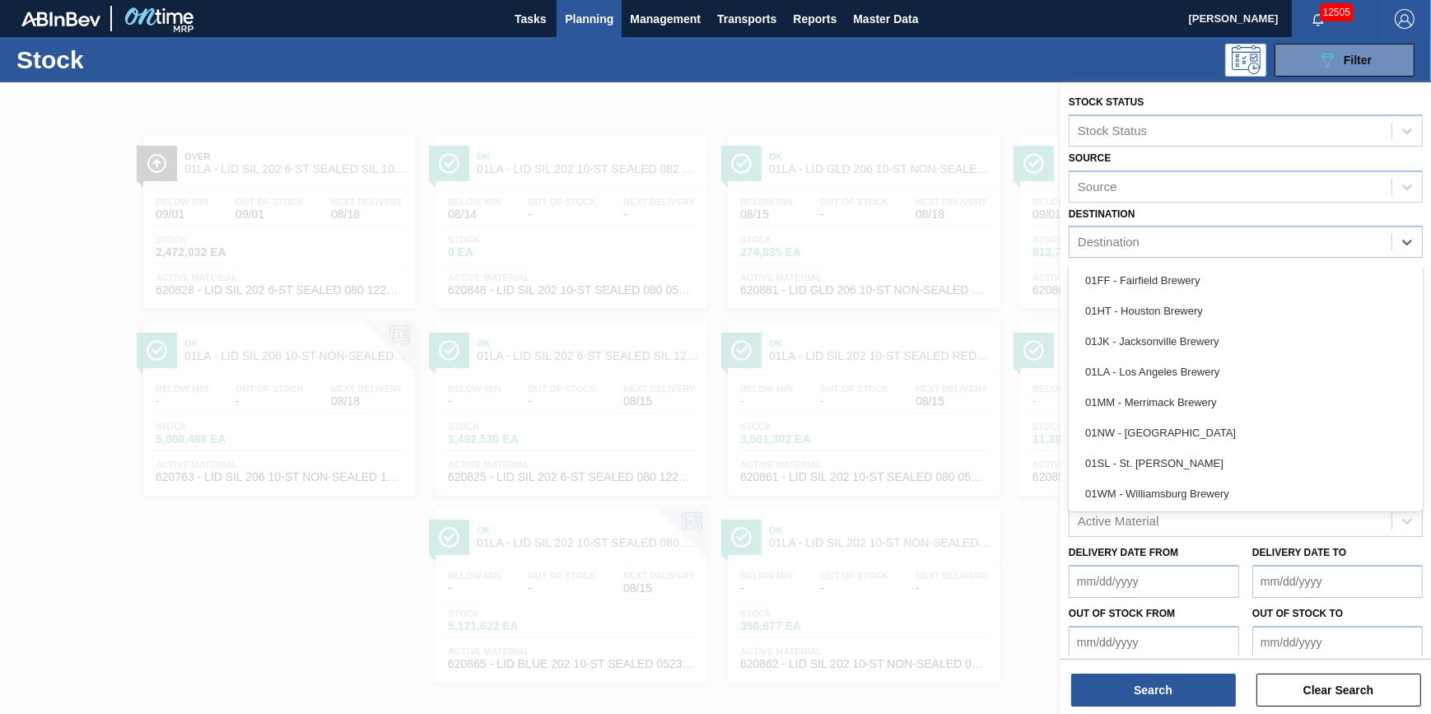
click at [1268, 457] on div "01SL - St. [PERSON_NAME]" at bounding box center [1246, 463] width 354 height 30
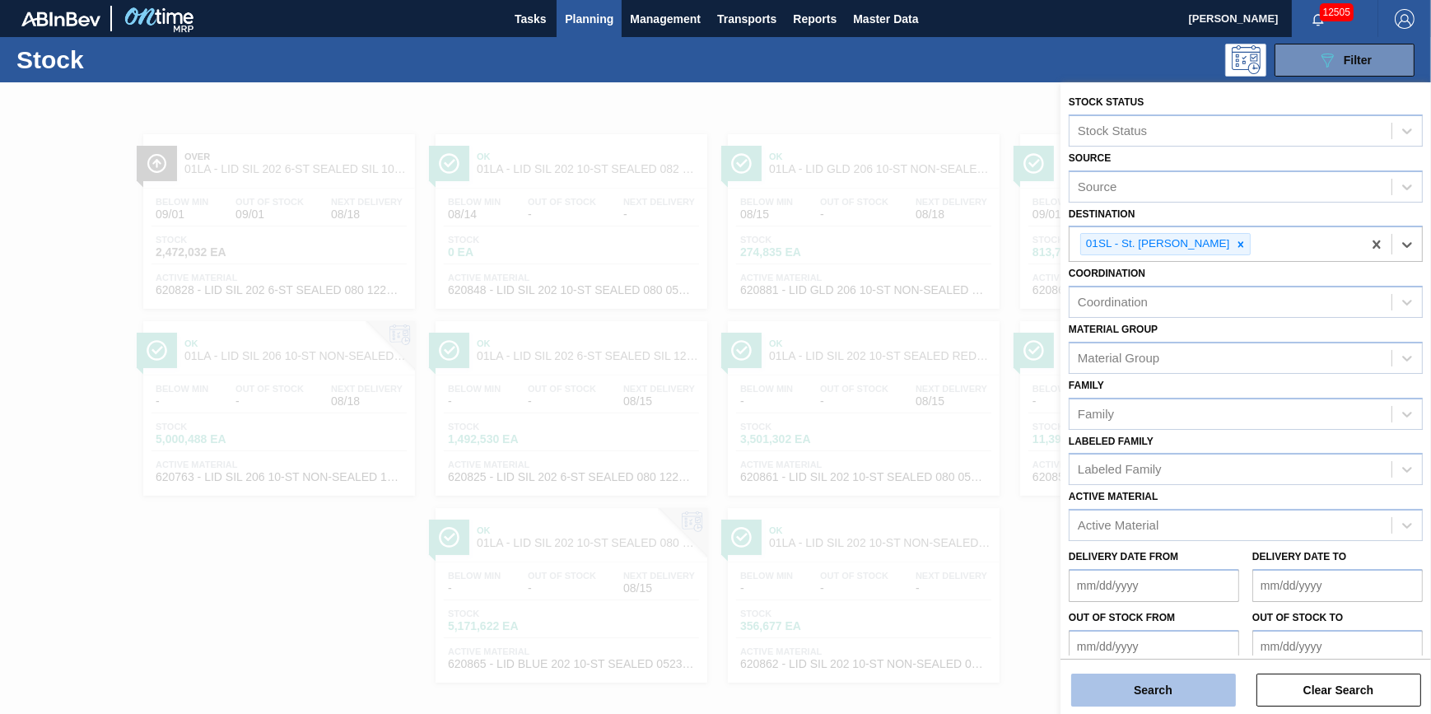
click at [1161, 689] on button "Search" at bounding box center [1153, 690] width 165 height 33
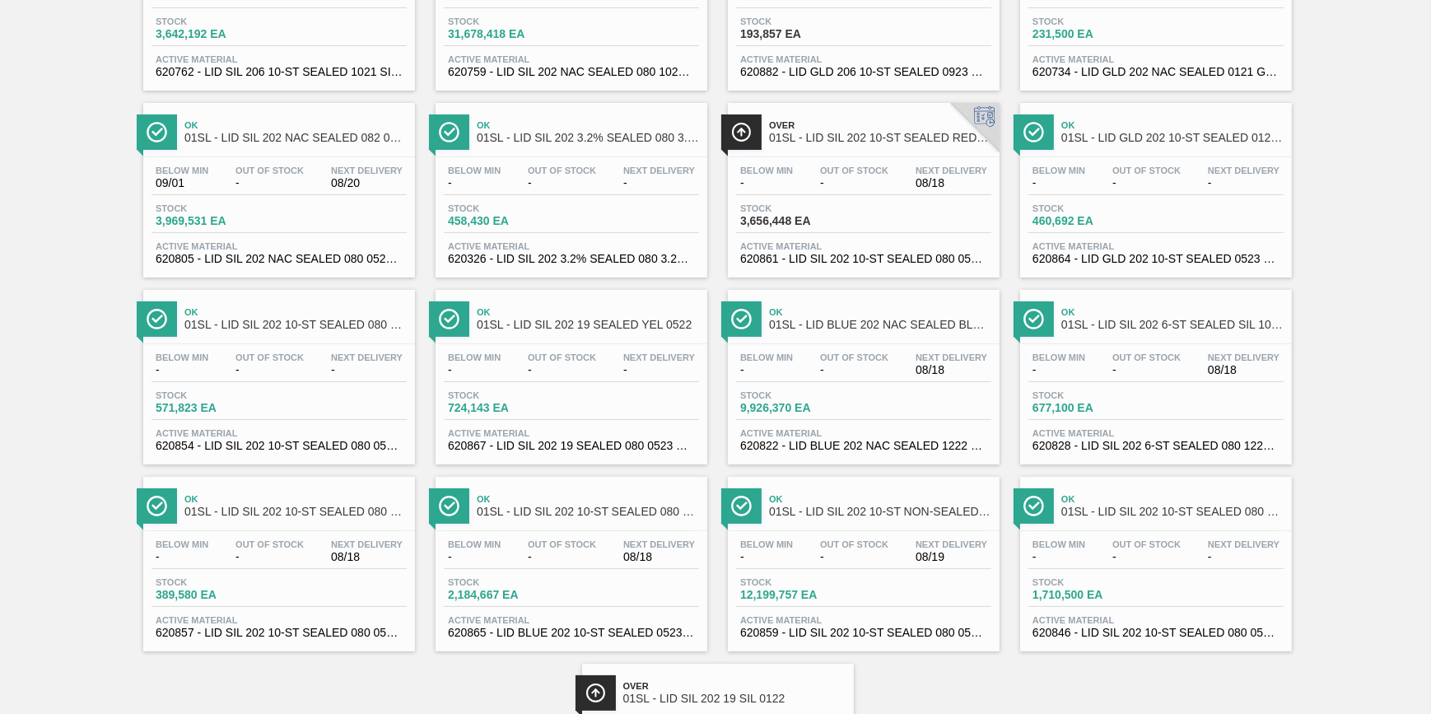
scroll to position [224, 0]
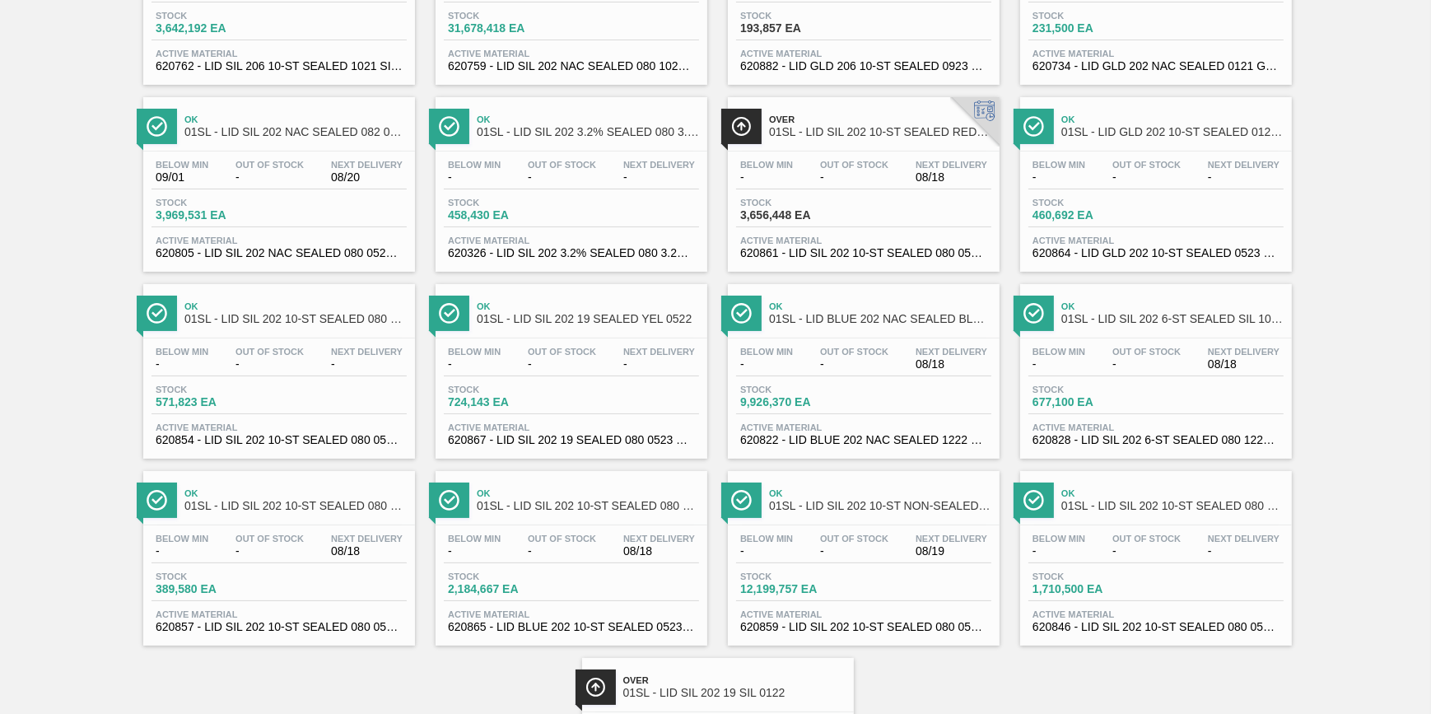
click at [284, 371] on span "-" at bounding box center [270, 364] width 68 height 12
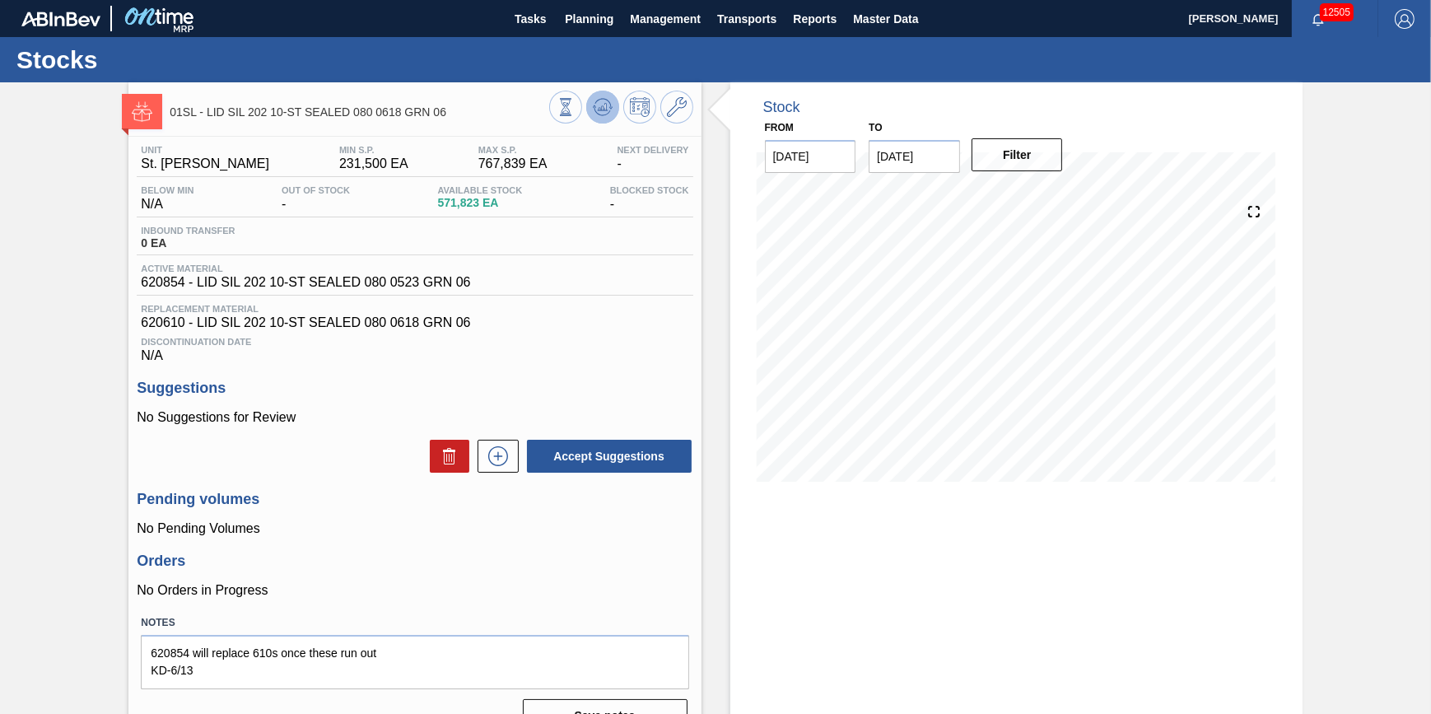
click at [575, 114] on icon at bounding box center [566, 107] width 18 height 18
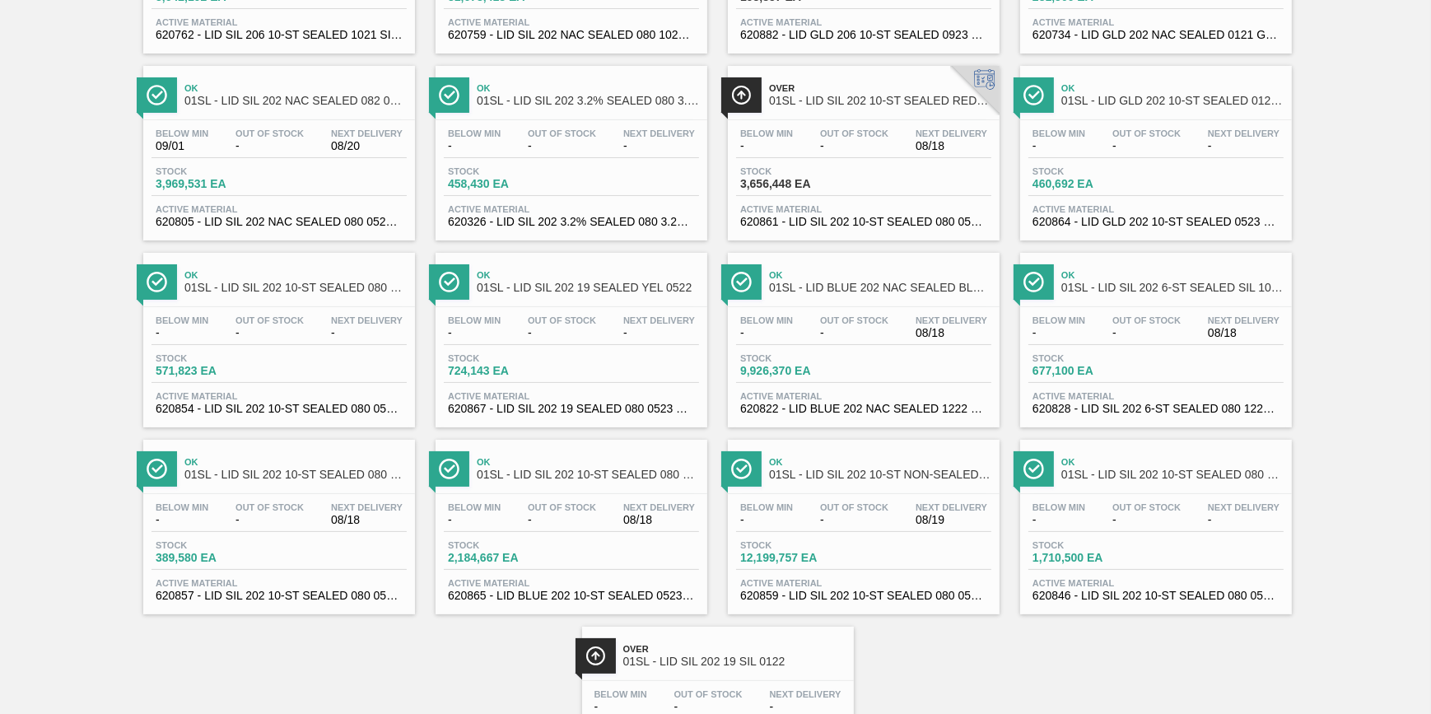
scroll to position [299, 0]
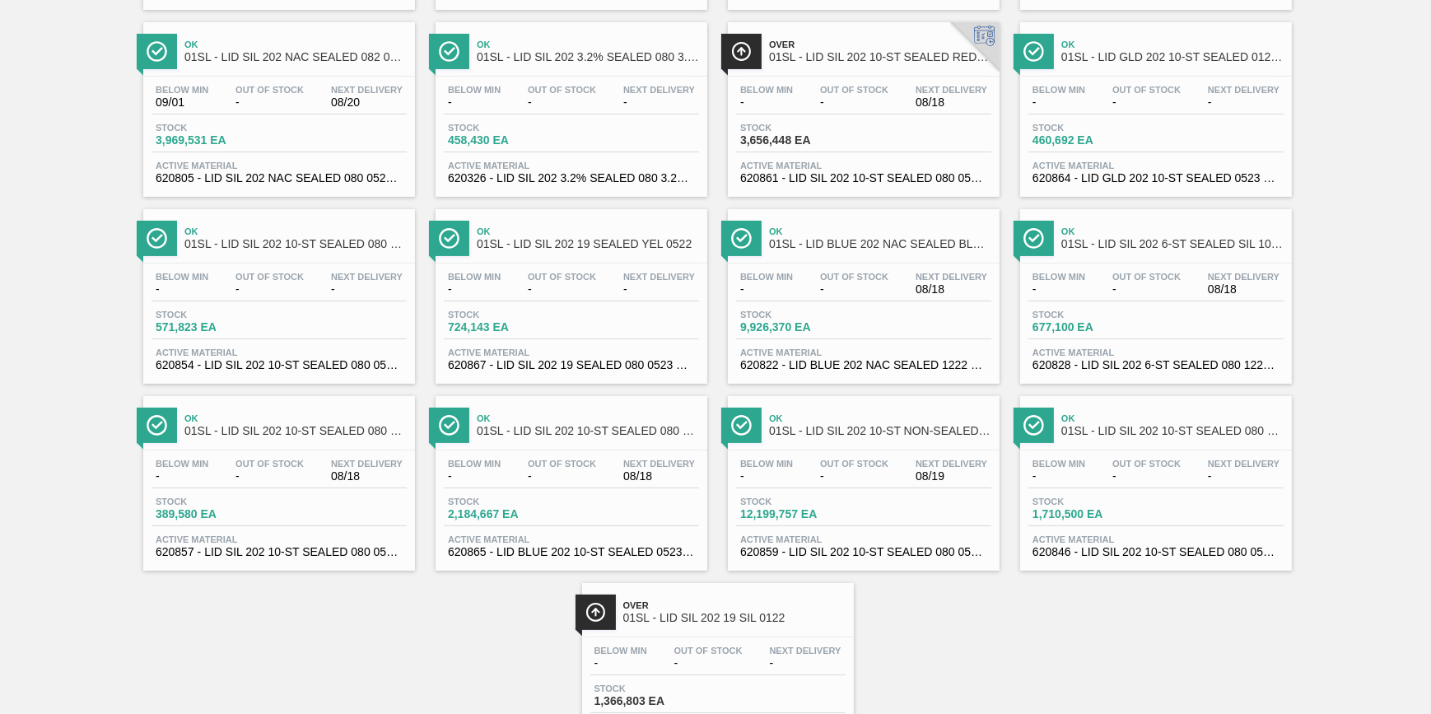
click at [858, 116] on div "Below Min - Out Of Stock - Next Delivery 08/18 Stock 3,656,448 EA Active Materi…" at bounding box center [864, 133] width 272 height 112
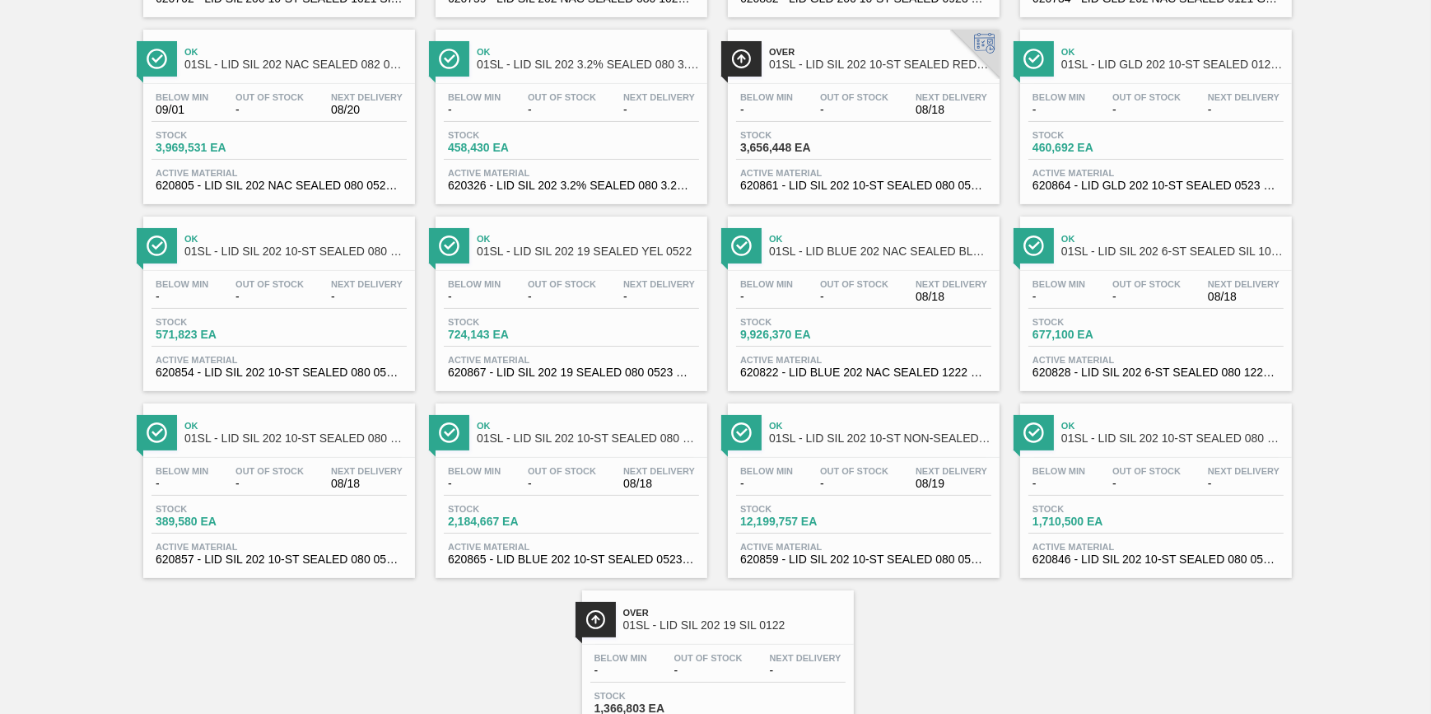
scroll to position [299, 0]
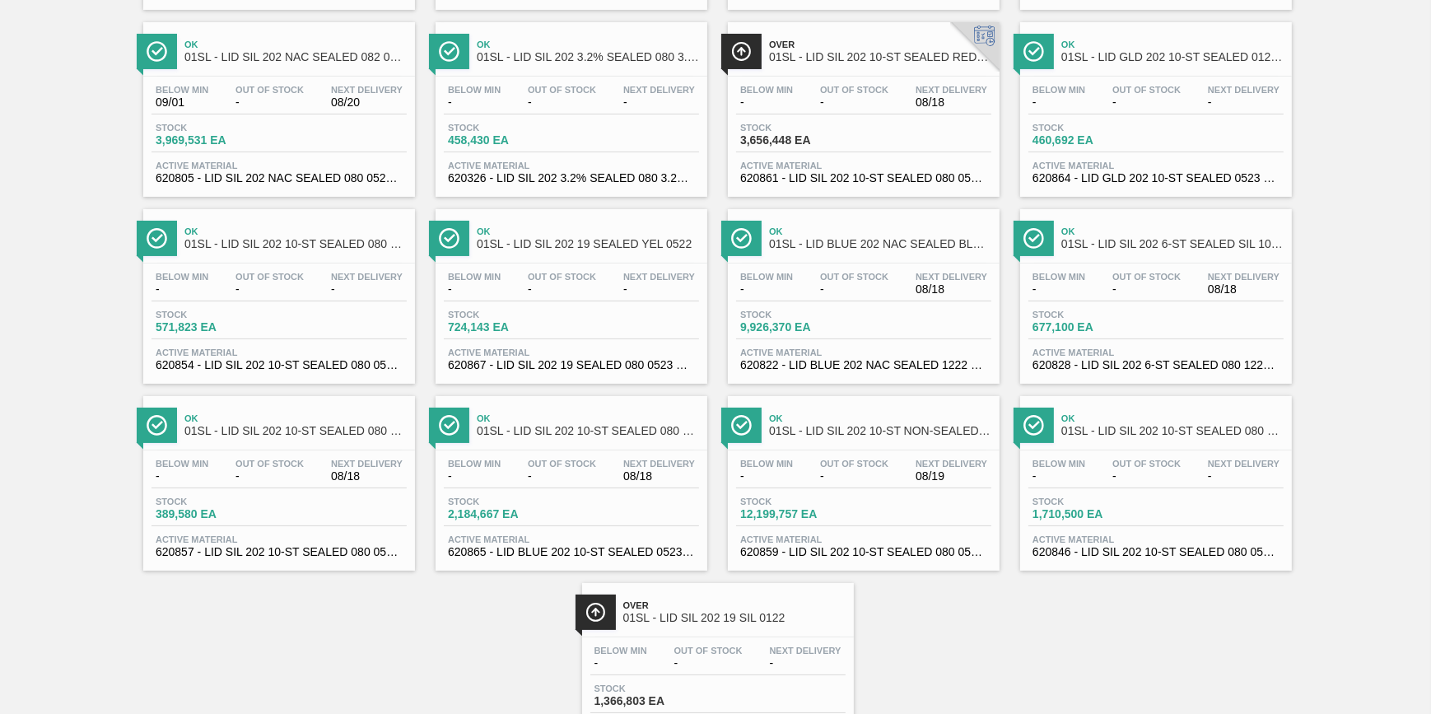
click at [757, 355] on span "Active Material" at bounding box center [863, 353] width 247 height 10
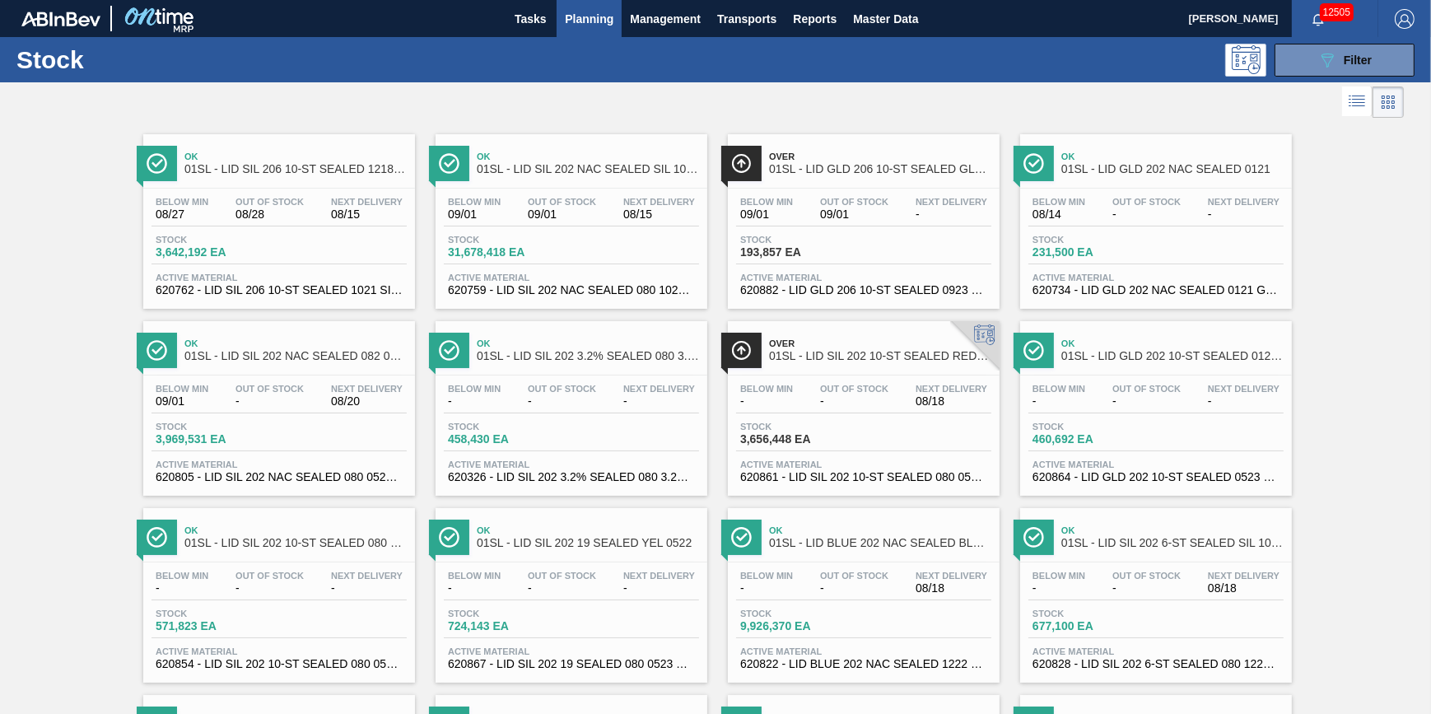
click at [781, 396] on span "-" at bounding box center [766, 401] width 53 height 12
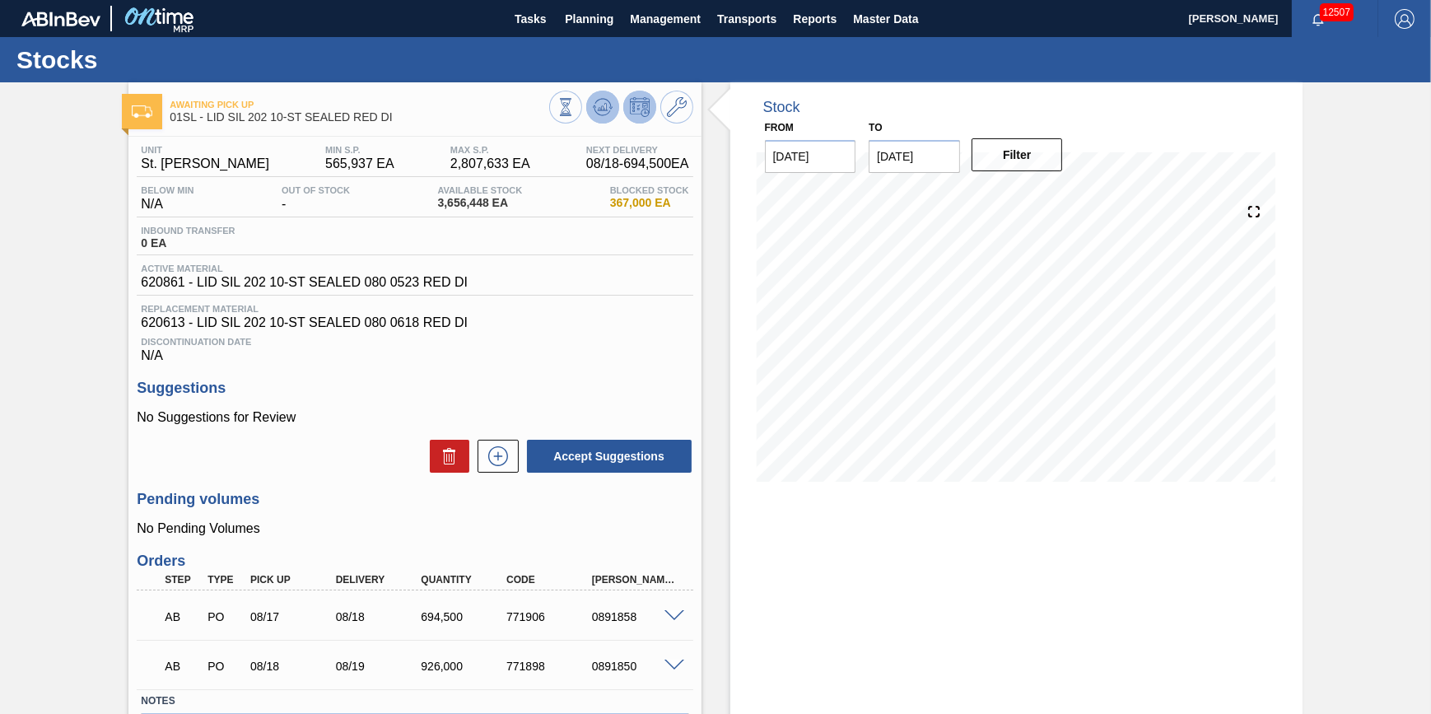
click at [575, 102] on icon at bounding box center [566, 107] width 18 height 18
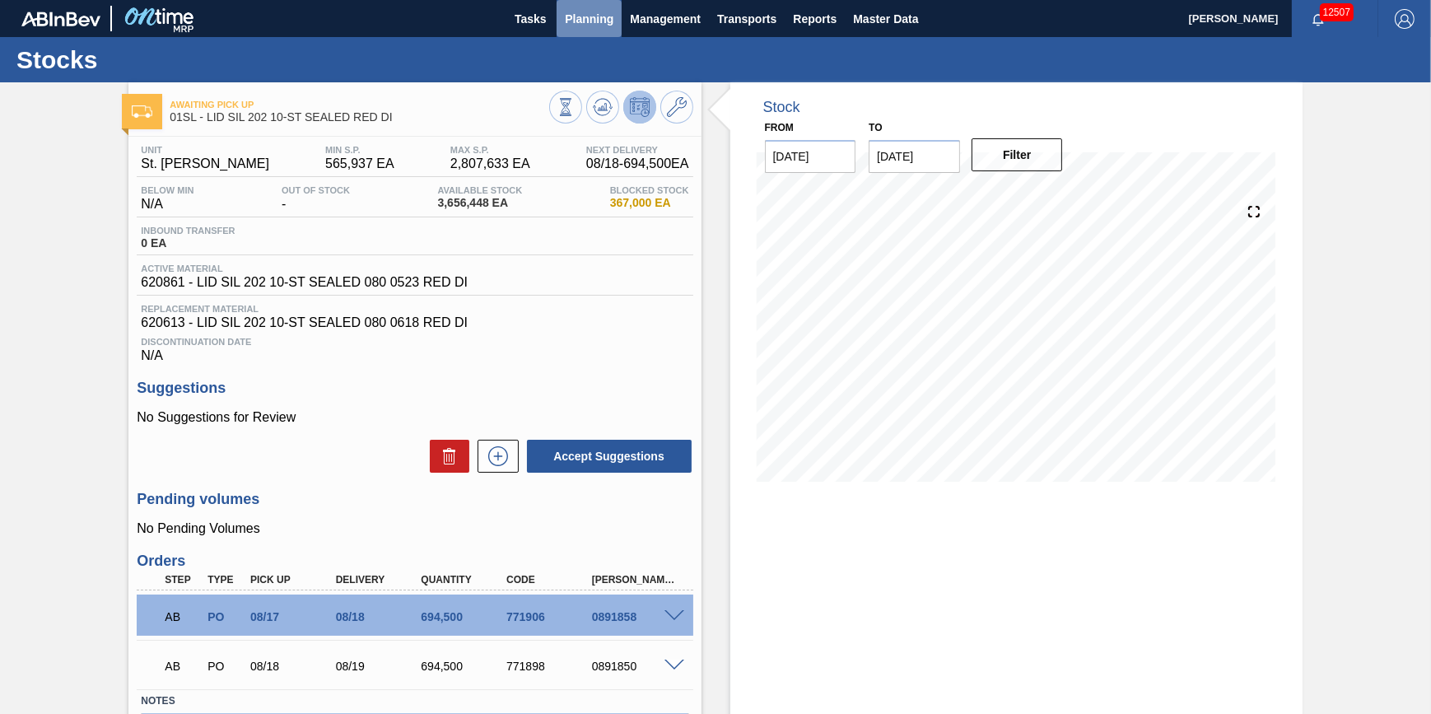
click at [615, 33] on button "Planning" at bounding box center [589, 18] width 65 height 37
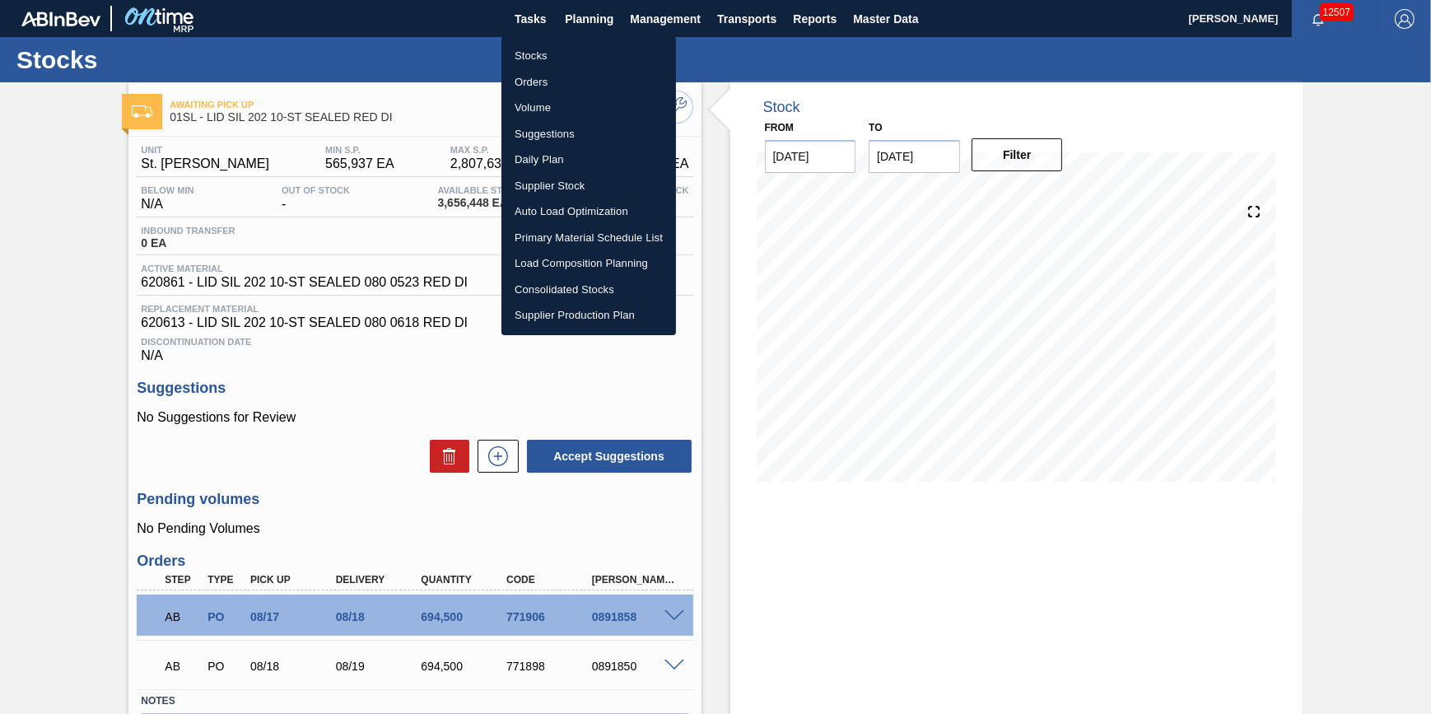
click at [585, 58] on li "Stocks" at bounding box center [589, 56] width 175 height 26
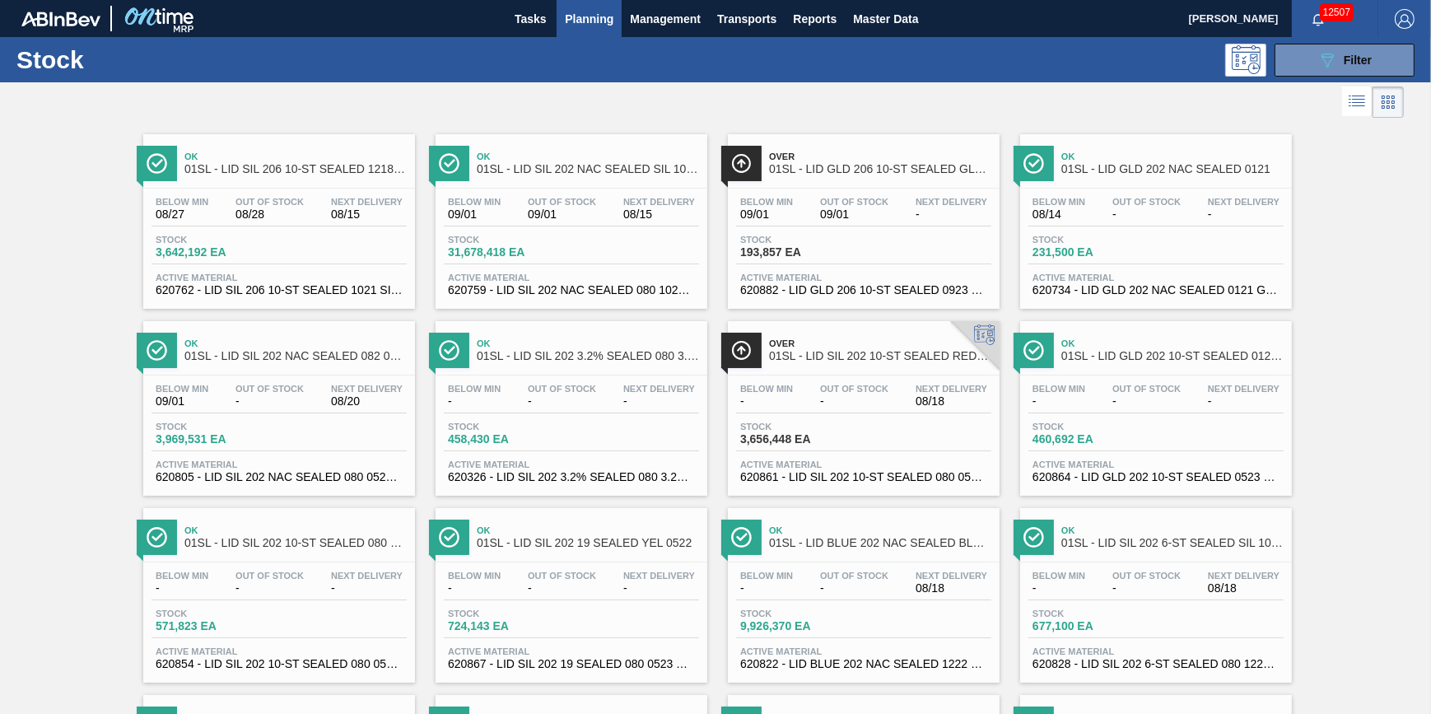
click at [598, 21] on span "Planning" at bounding box center [589, 19] width 49 height 20
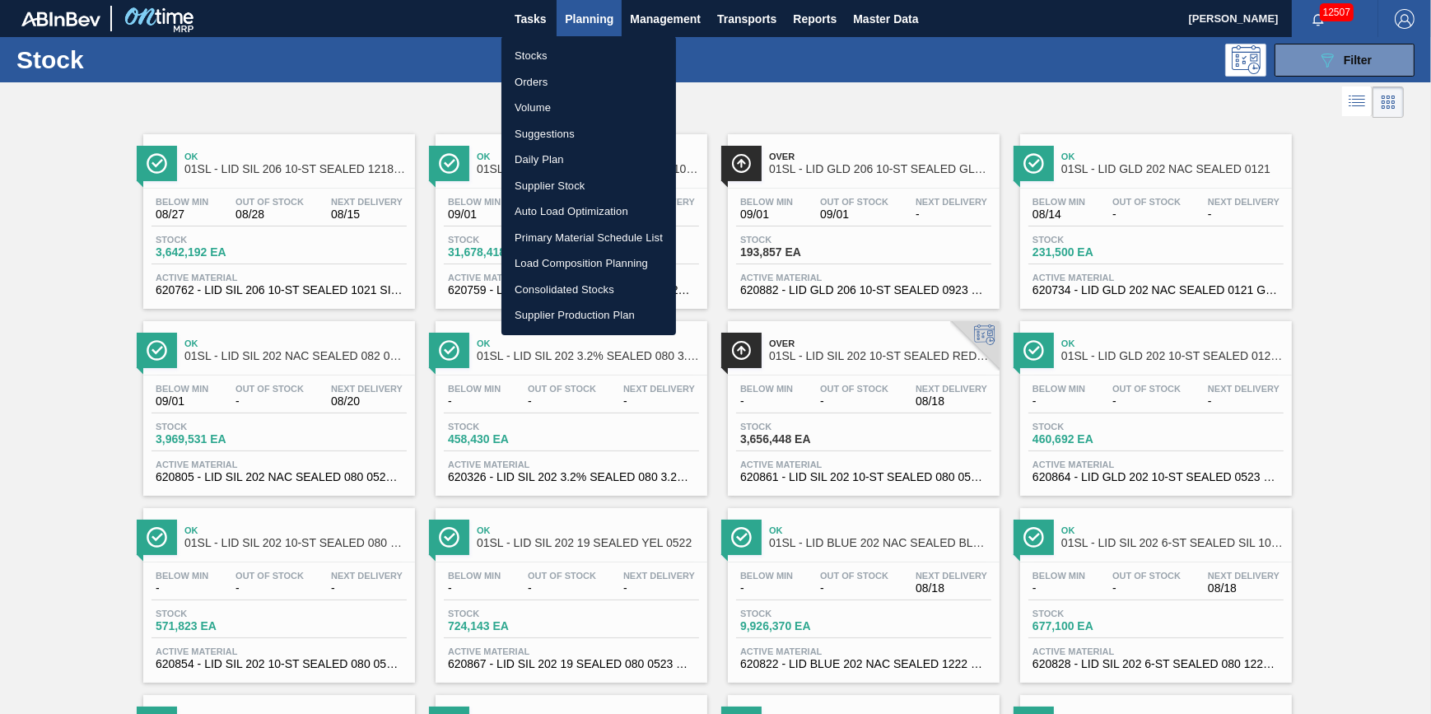
click at [601, 51] on li "Stocks" at bounding box center [589, 56] width 175 height 26
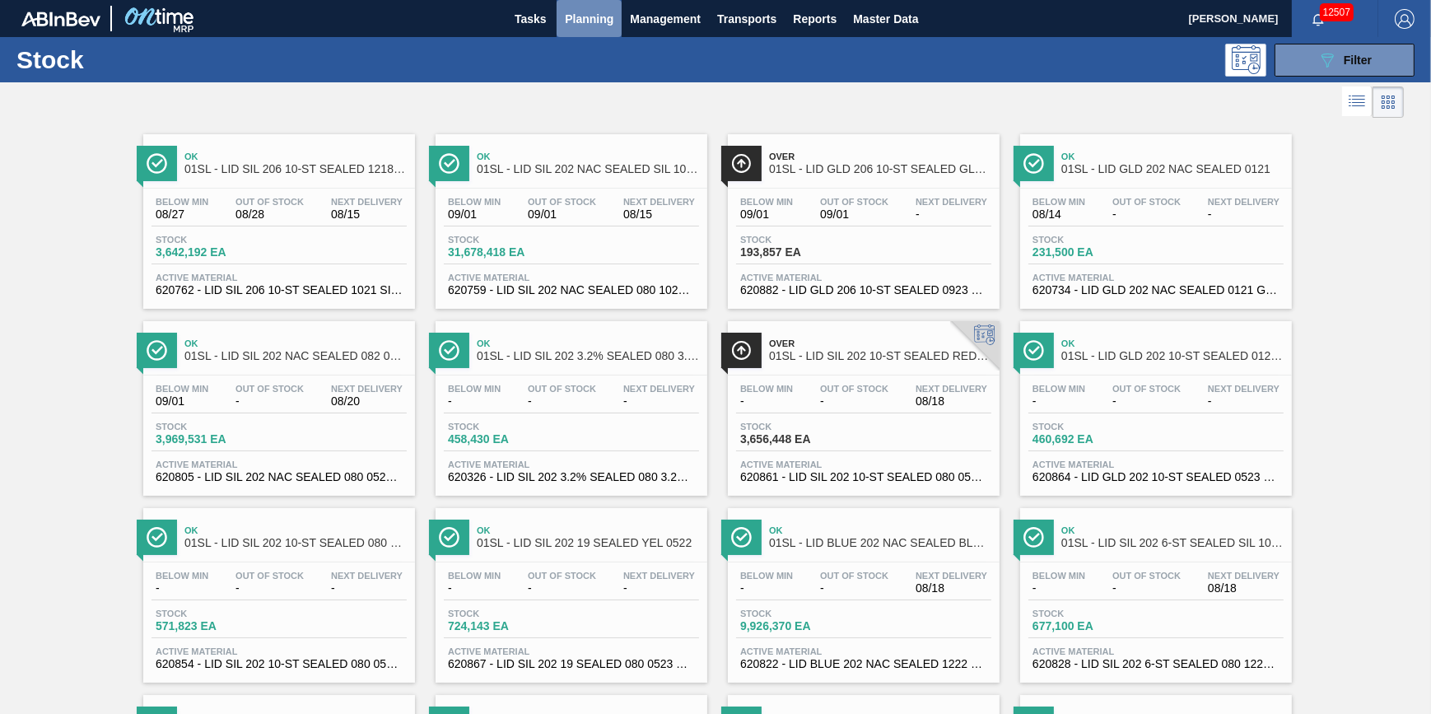
click at [571, 17] on span "Planning" at bounding box center [589, 19] width 49 height 20
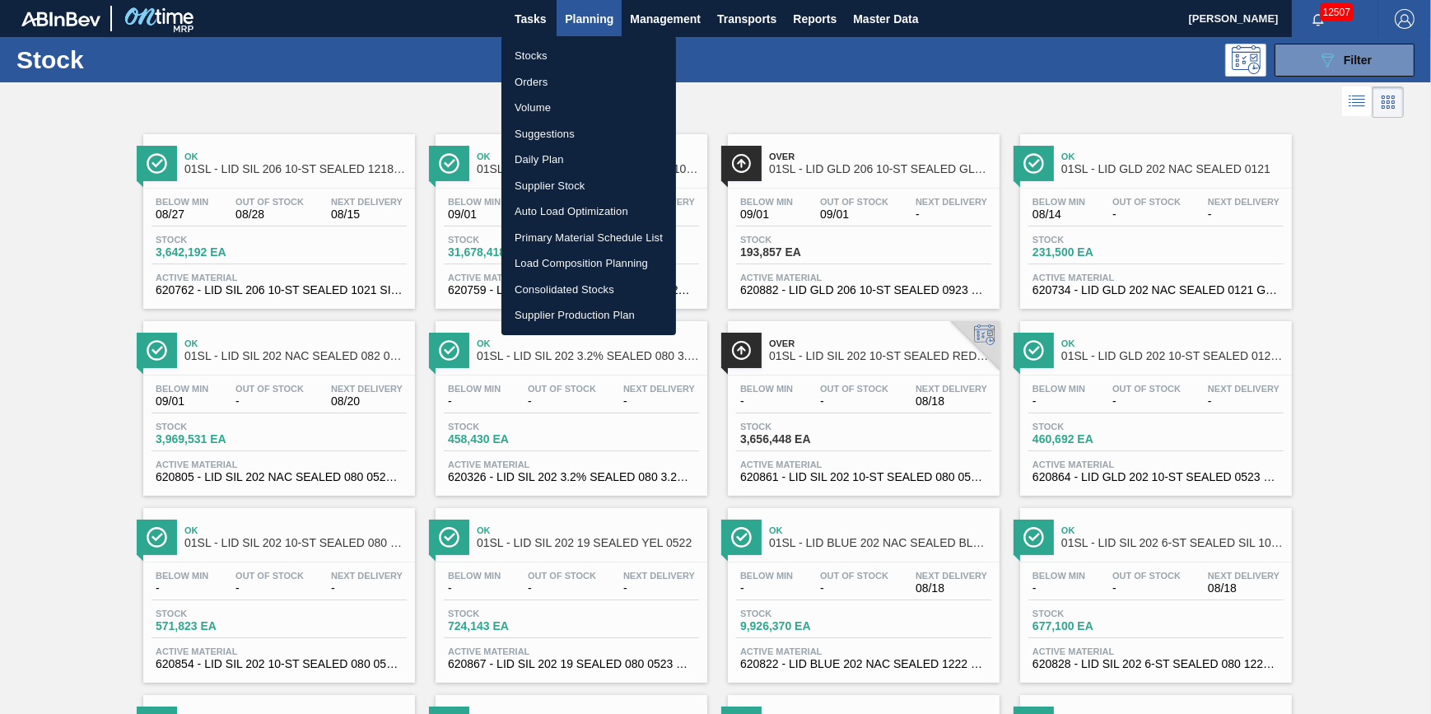
click at [558, 47] on li "Stocks" at bounding box center [589, 56] width 175 height 26
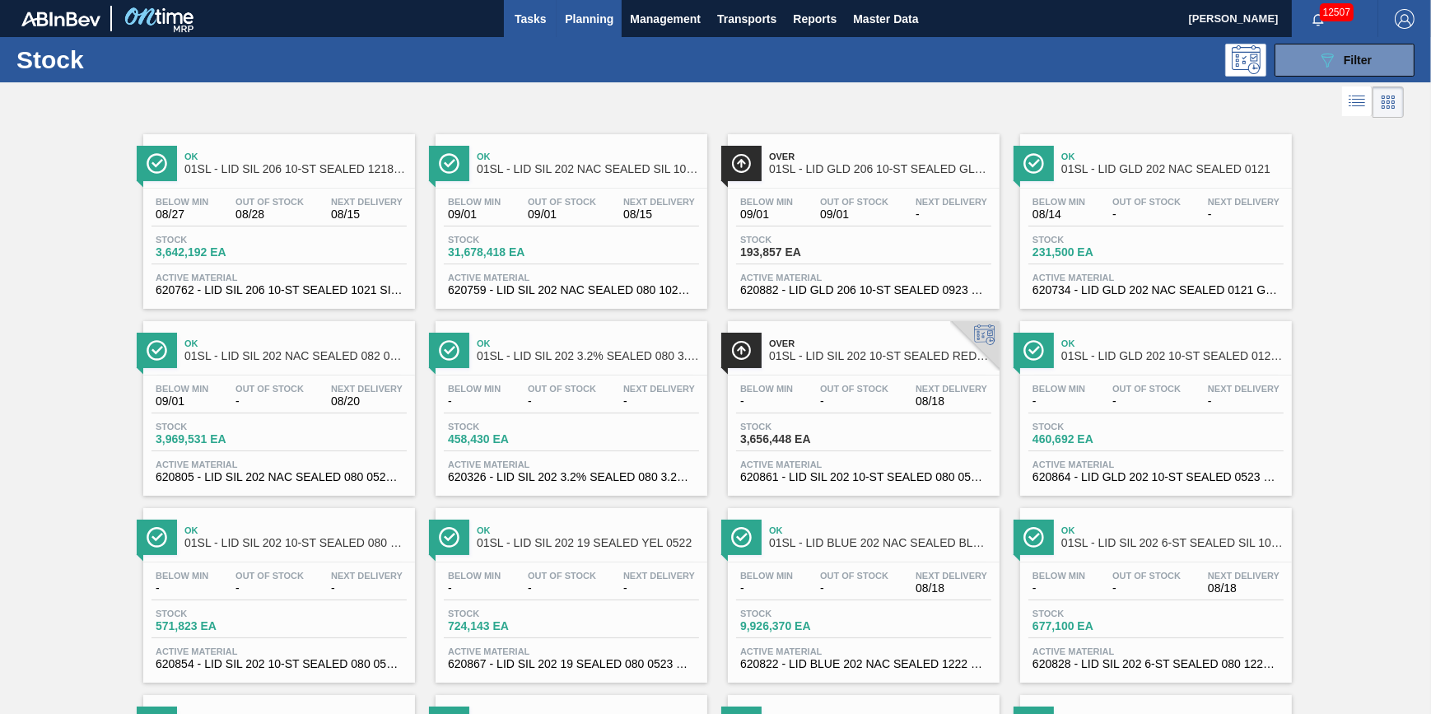
click at [534, 16] on span "Tasks" at bounding box center [530, 19] width 36 height 20
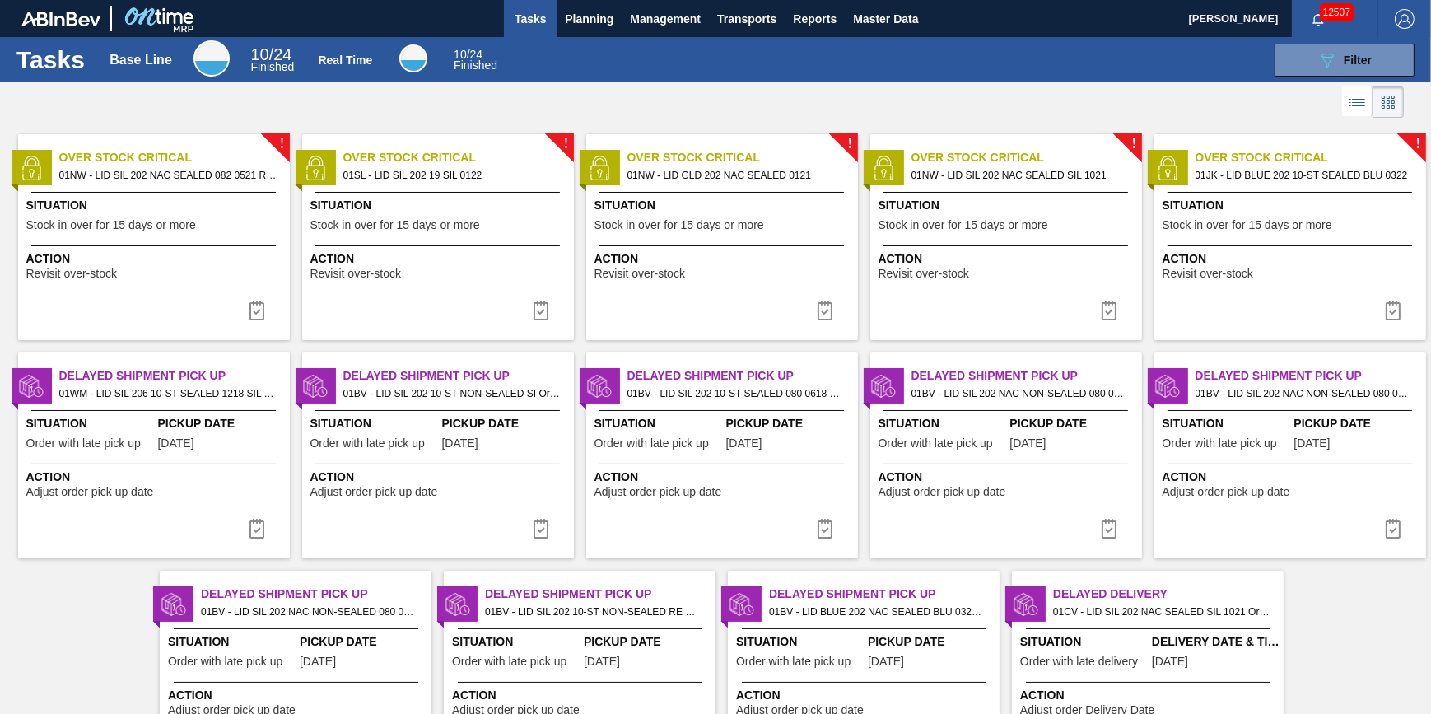
click at [161, 251] on span "Action" at bounding box center [155, 258] width 259 height 17
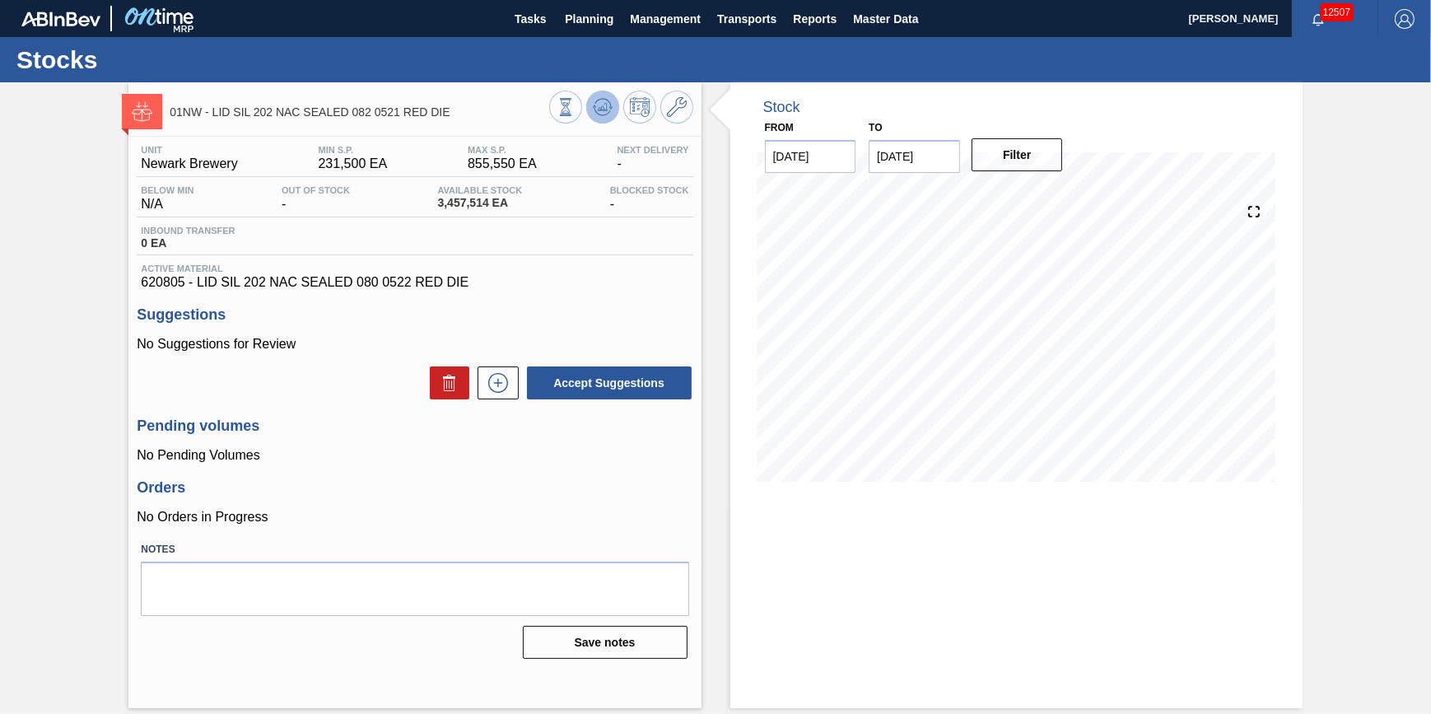
click at [575, 105] on icon at bounding box center [566, 107] width 18 height 18
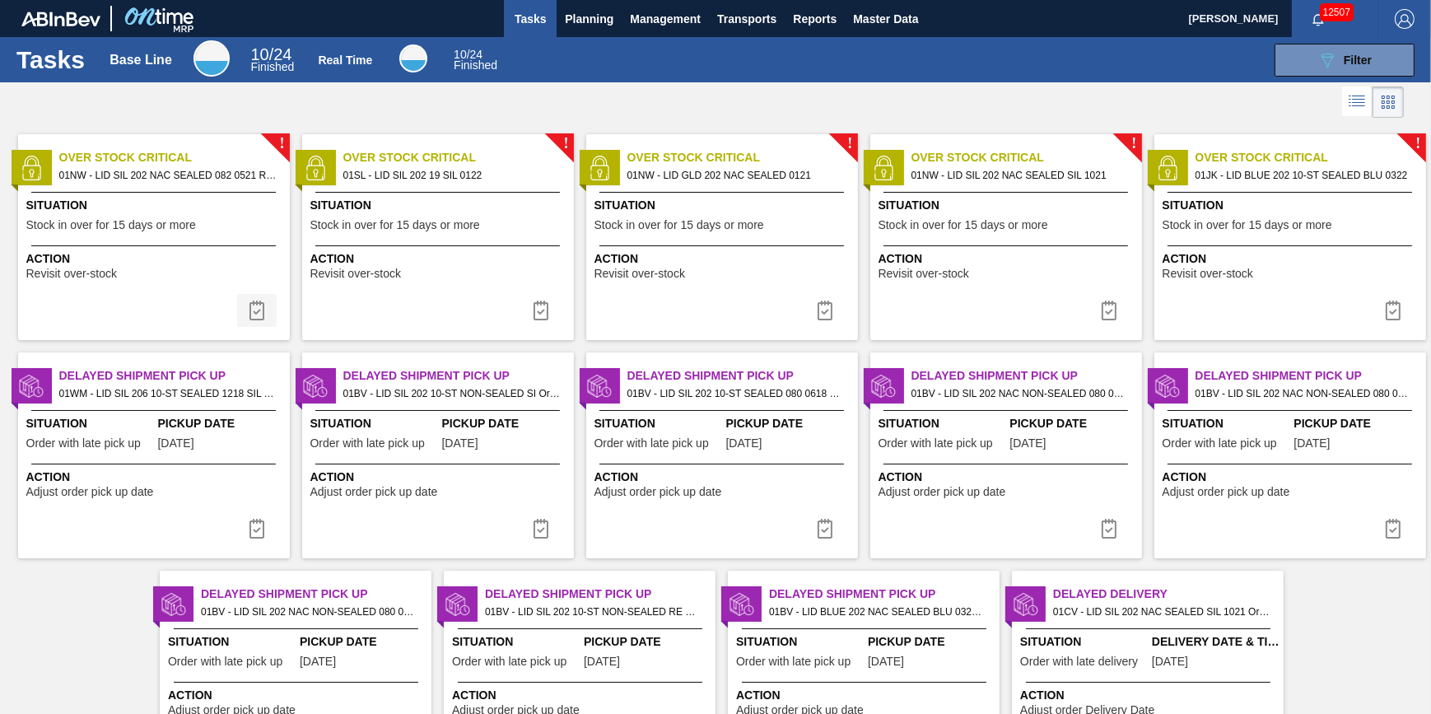
click at [264, 313] on img at bounding box center [257, 311] width 20 height 20
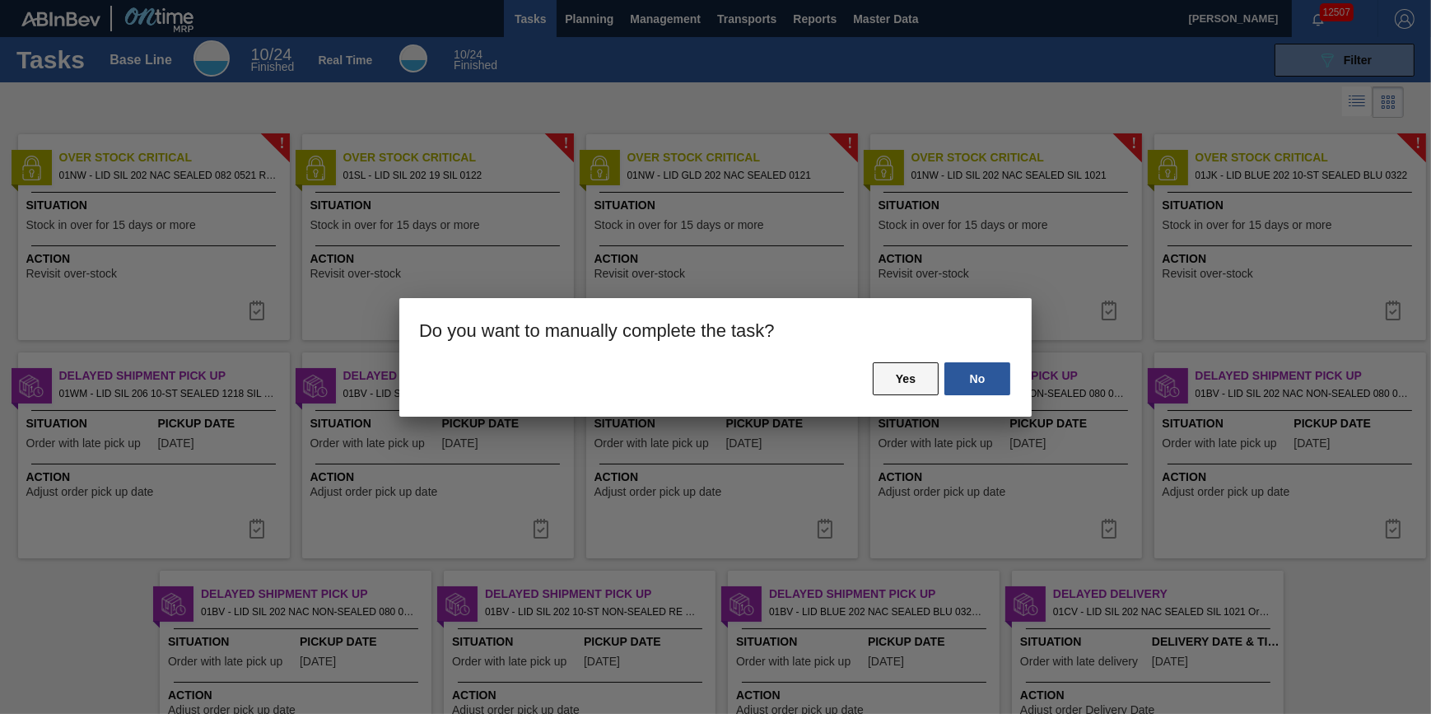
click at [889, 381] on button "Yes" at bounding box center [906, 378] width 66 height 33
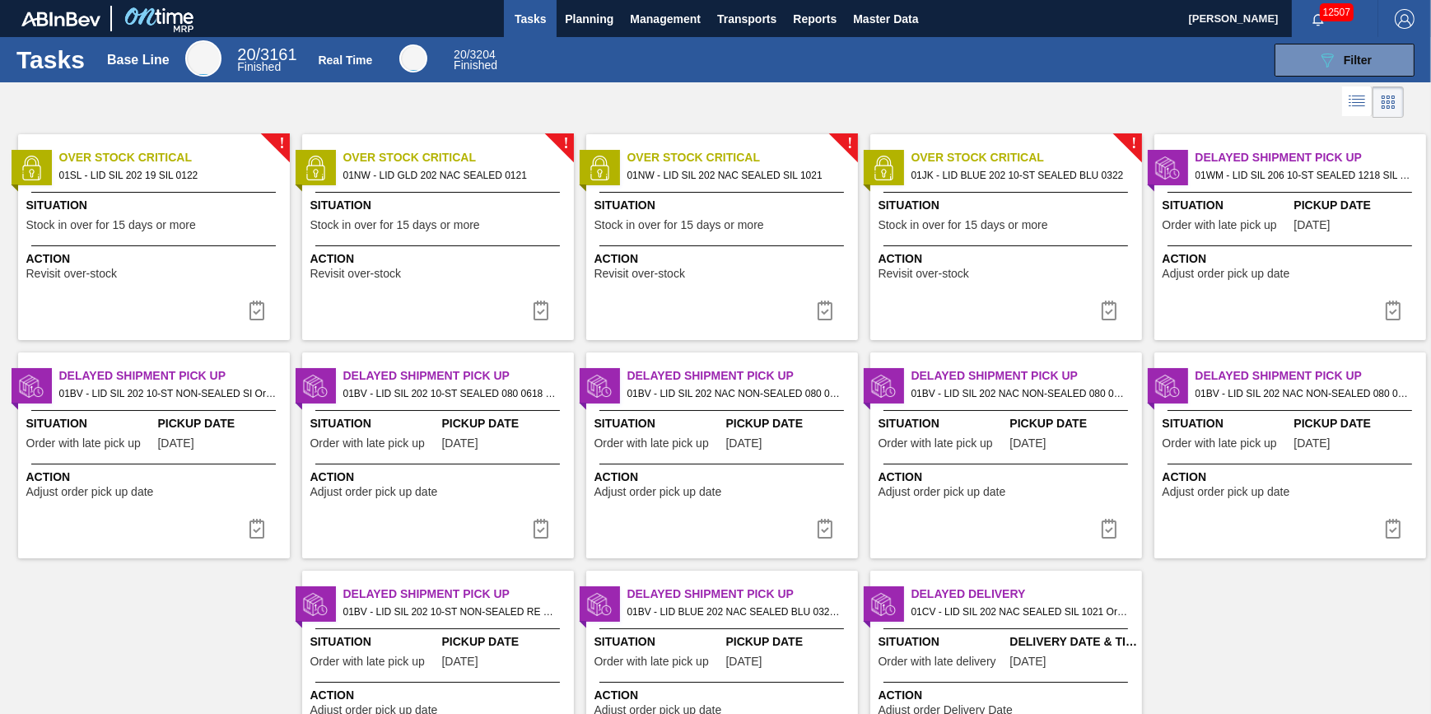
click at [418, 226] on span "Stock in over for 15 days or more" at bounding box center [395, 225] width 170 height 12
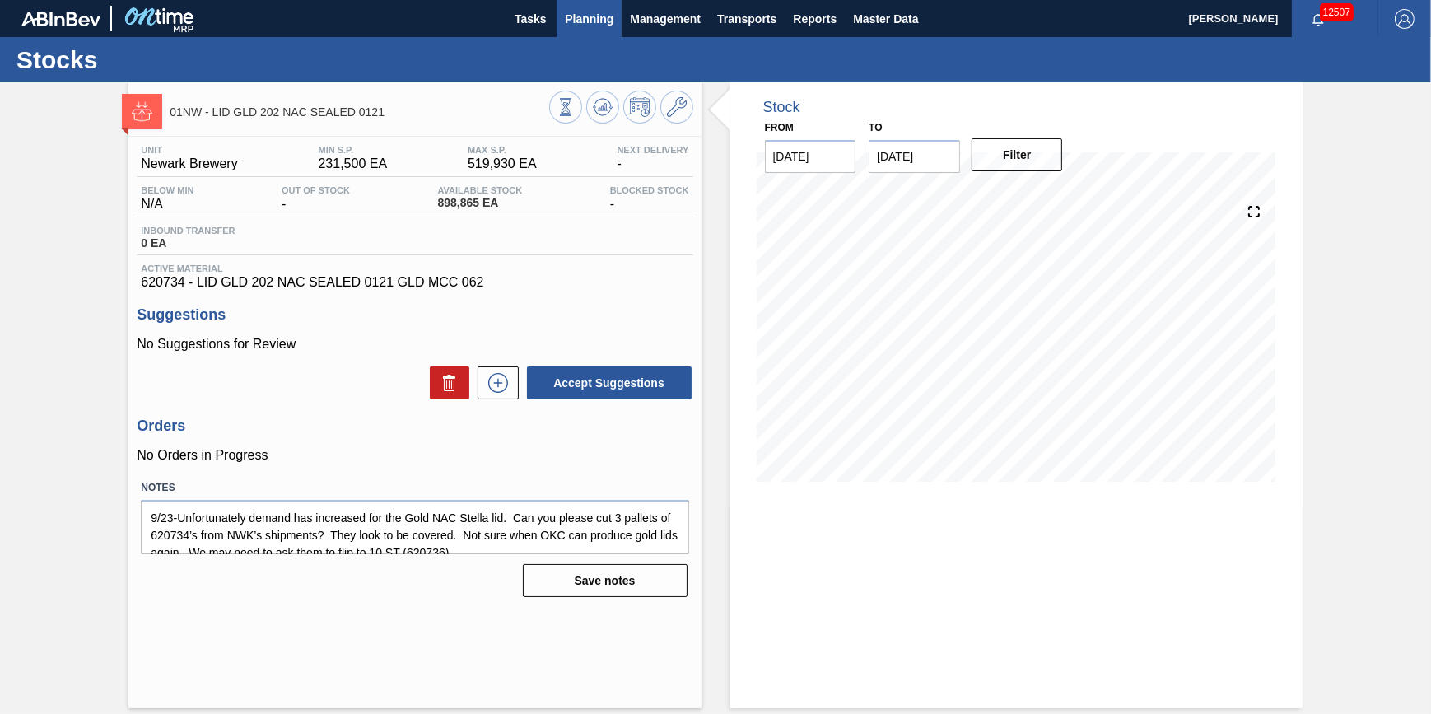
click at [581, 21] on span "Planning" at bounding box center [589, 19] width 49 height 20
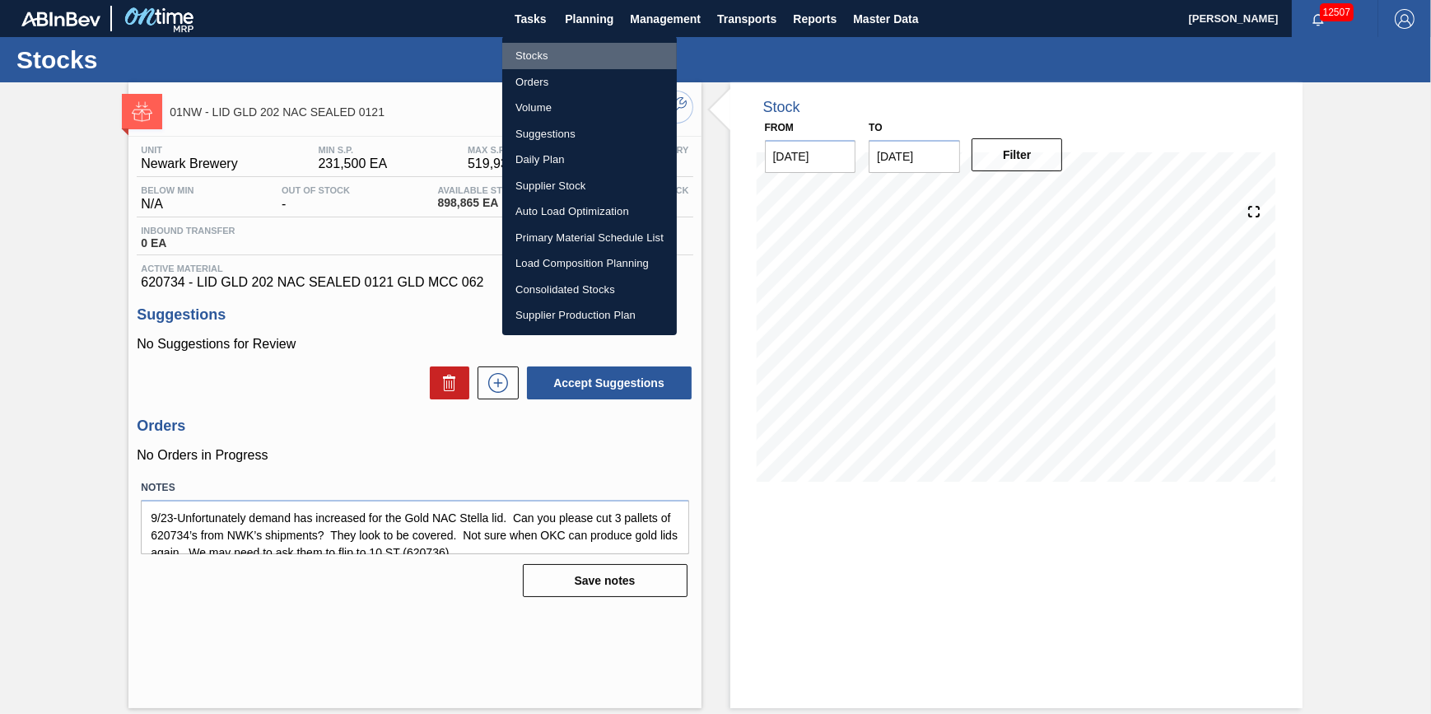
click at [581, 45] on li "Stocks" at bounding box center [589, 56] width 175 height 26
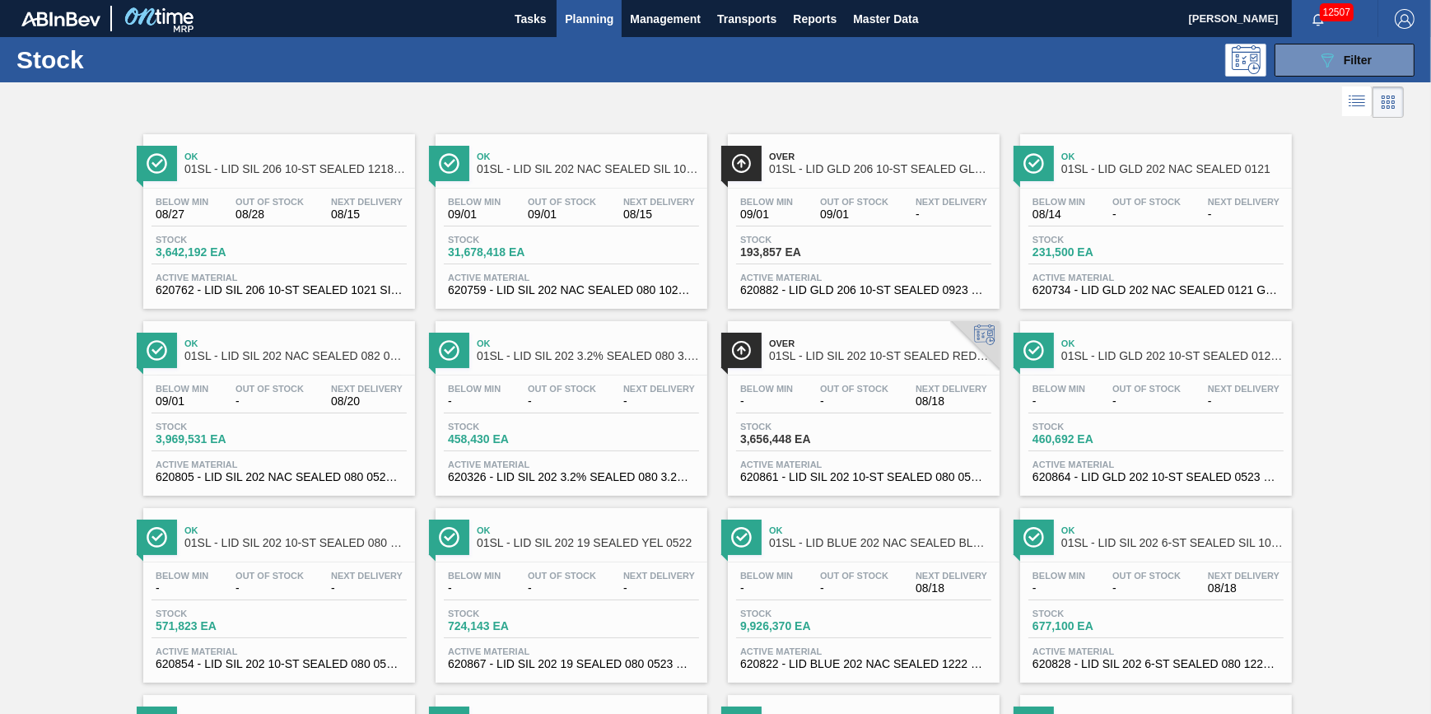
click at [572, 21] on span "Planning" at bounding box center [589, 19] width 49 height 20
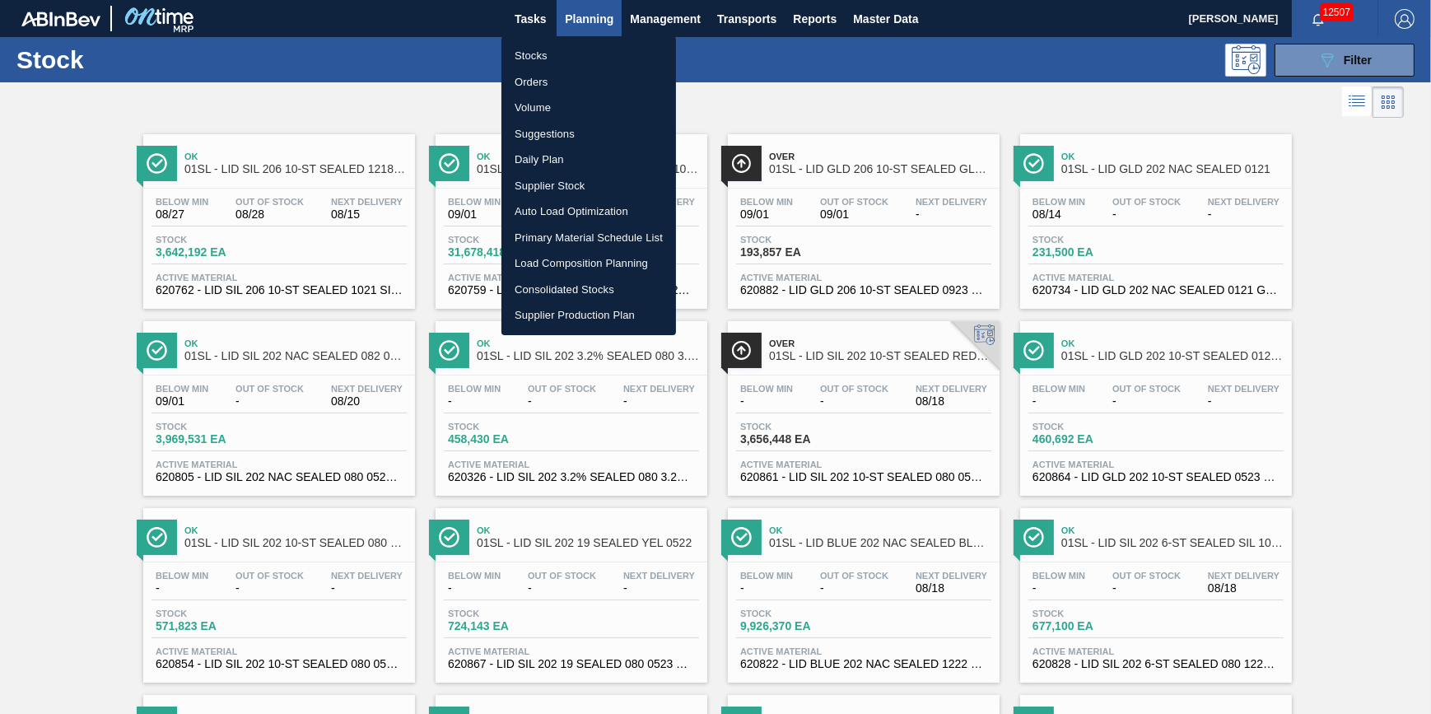
click at [571, 49] on li "Stocks" at bounding box center [589, 56] width 175 height 26
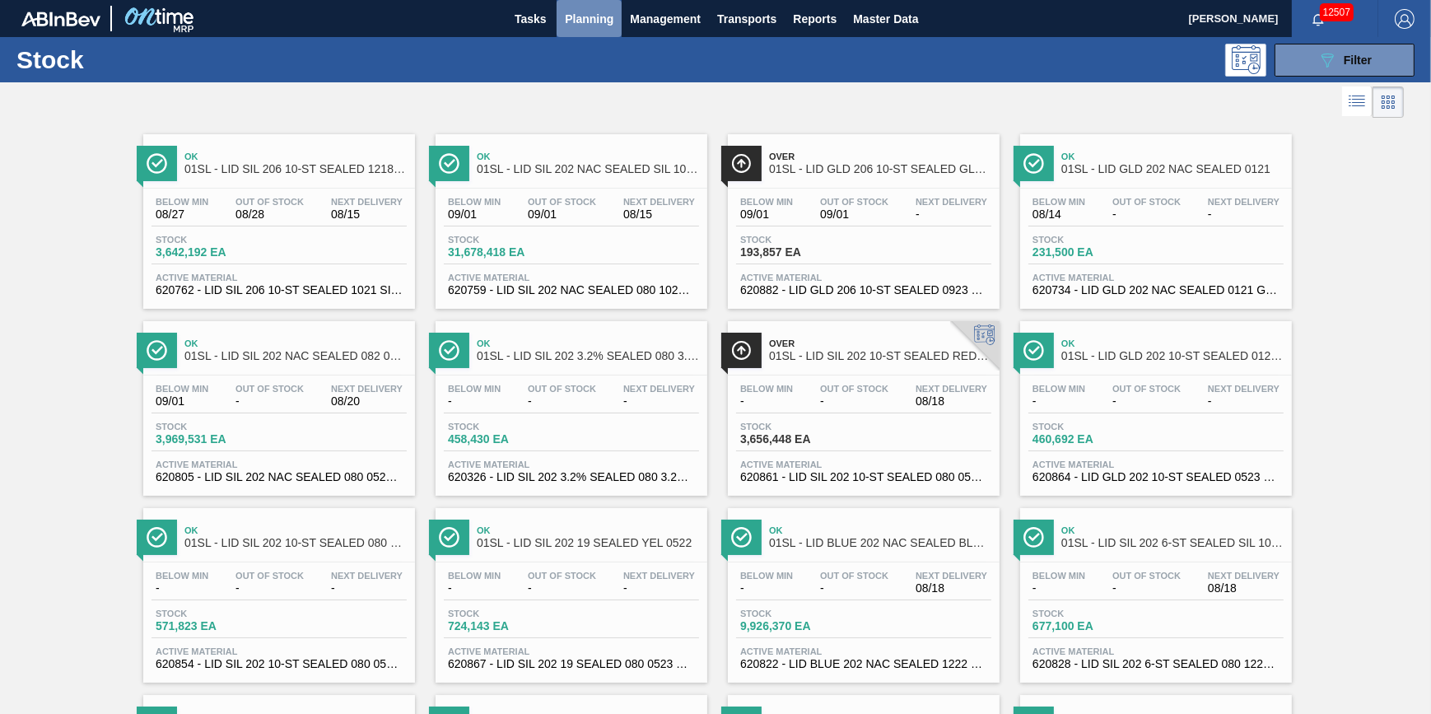
click at [577, 26] on span "Planning" at bounding box center [589, 19] width 49 height 20
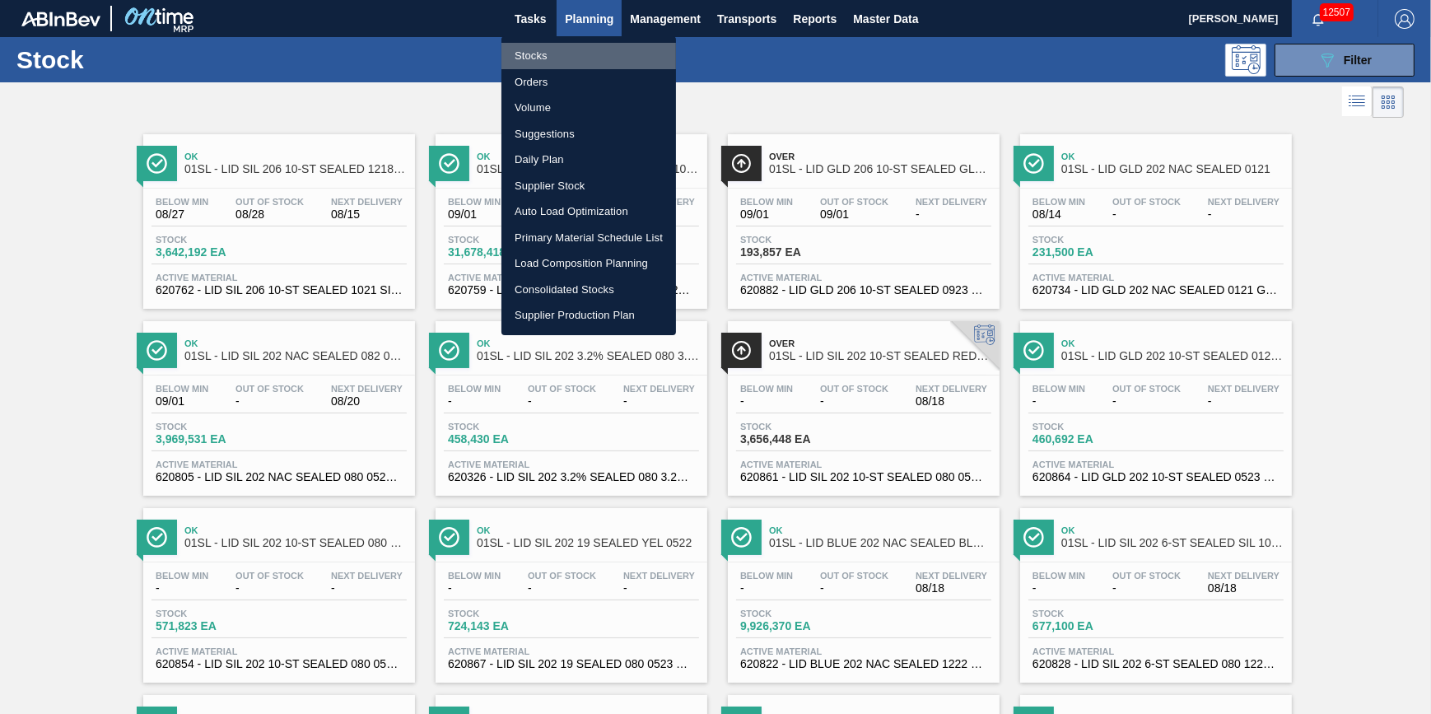
click at [569, 54] on li "Stocks" at bounding box center [589, 56] width 175 height 26
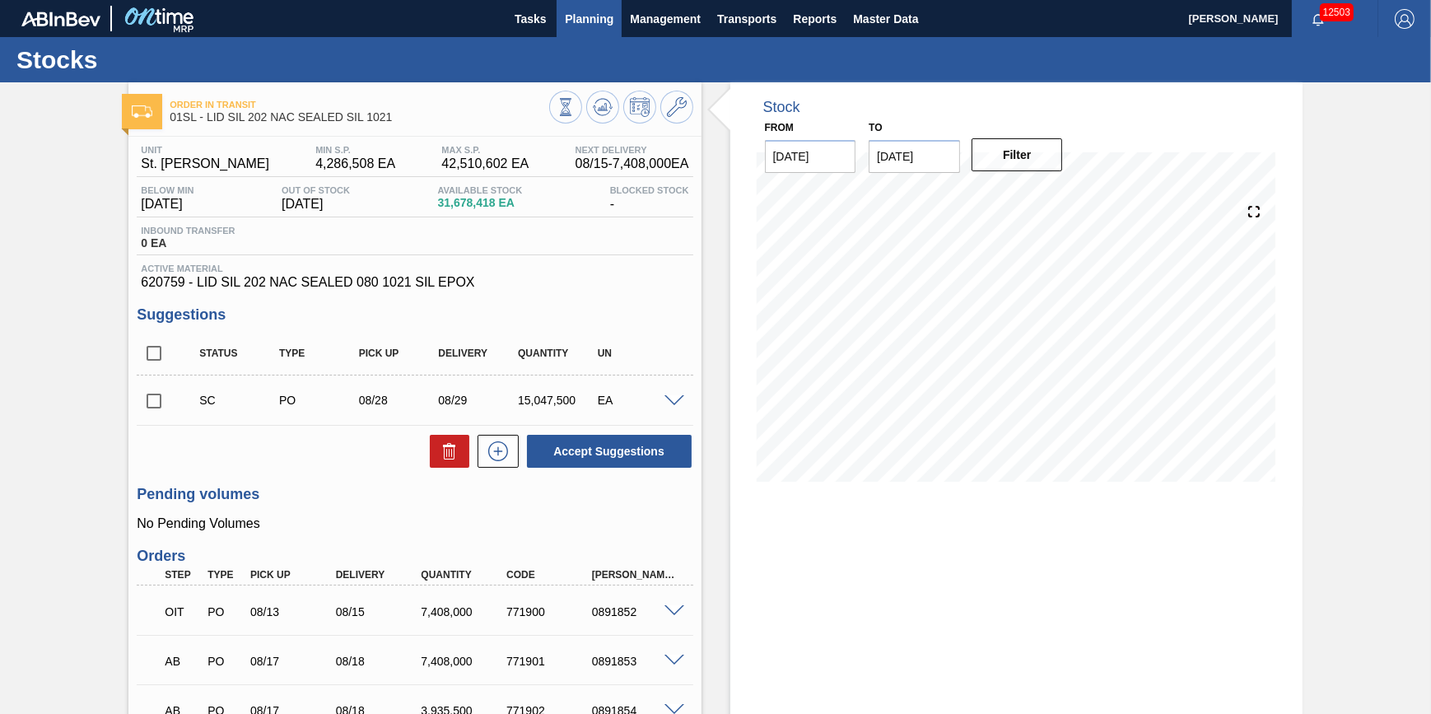
click at [585, 22] on span "Planning" at bounding box center [589, 19] width 49 height 20
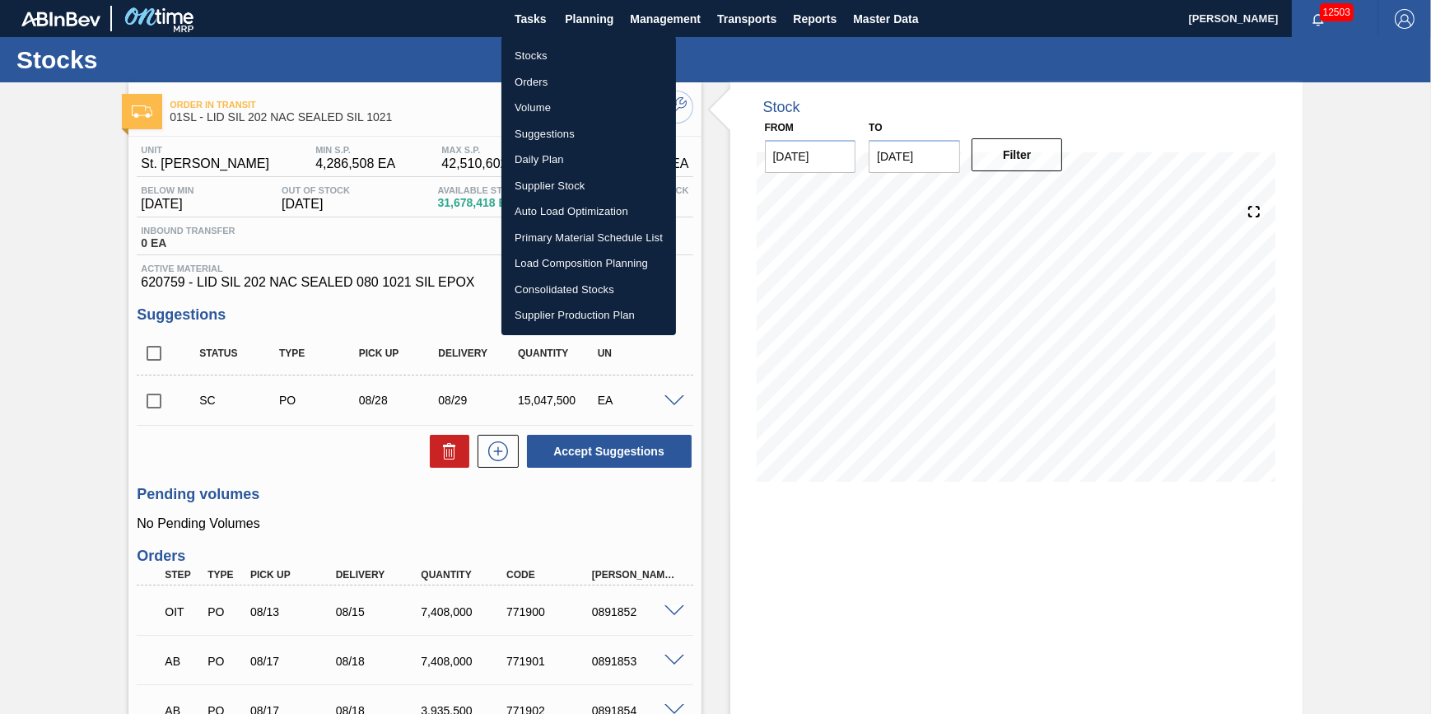
click at [593, 257] on li "Load Composition Planning" at bounding box center [589, 263] width 175 height 26
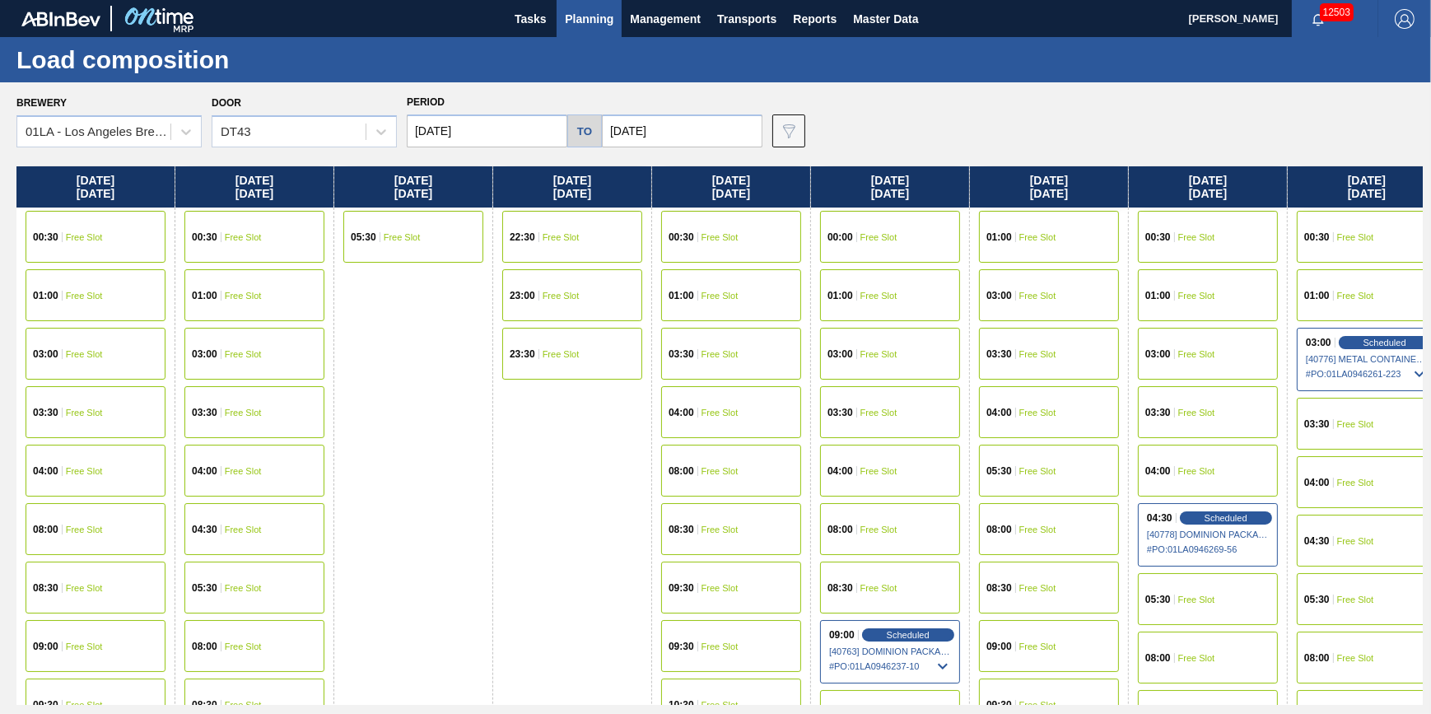
click at [703, 245] on div "00:30 Free Slot" at bounding box center [731, 237] width 140 height 52
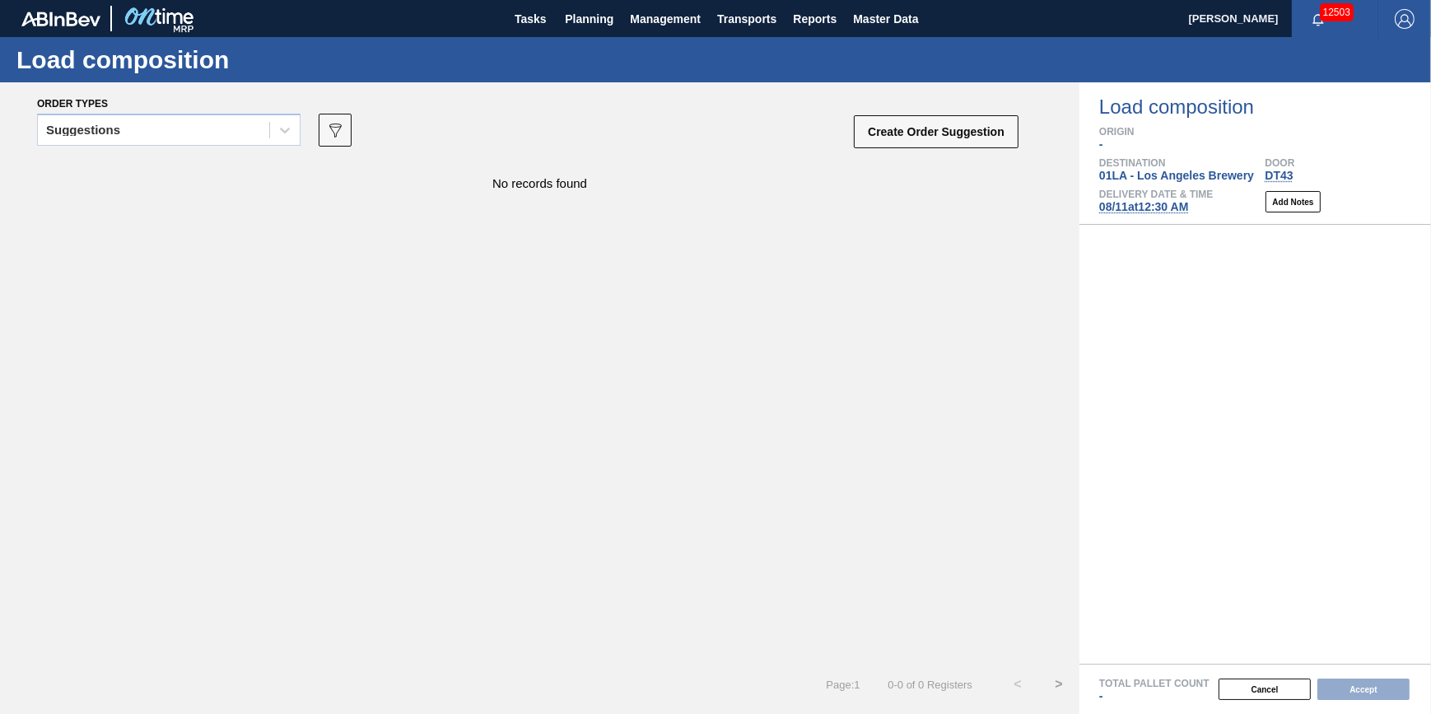
click at [201, 152] on div "Suggestions" at bounding box center [169, 135] width 264 height 43
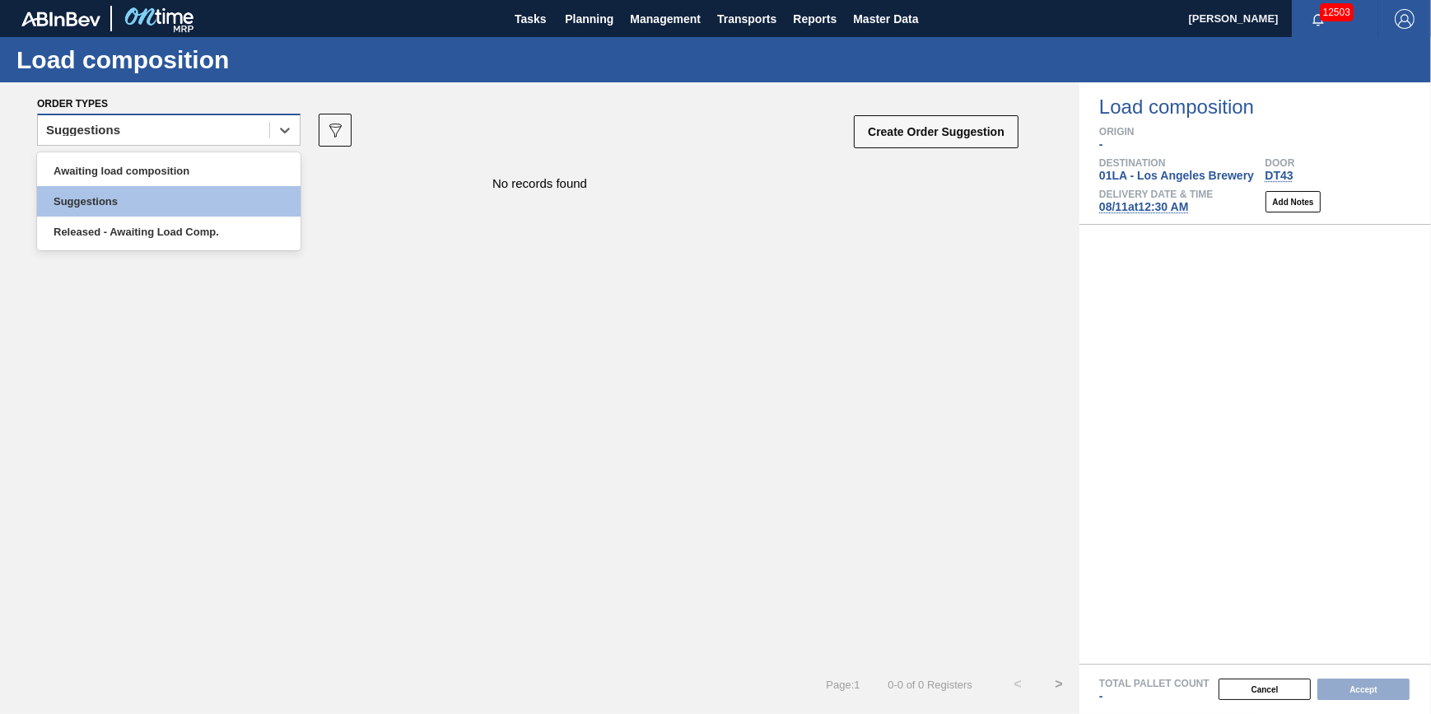
click at [204, 138] on div "Suggestions" at bounding box center [153, 131] width 231 height 24
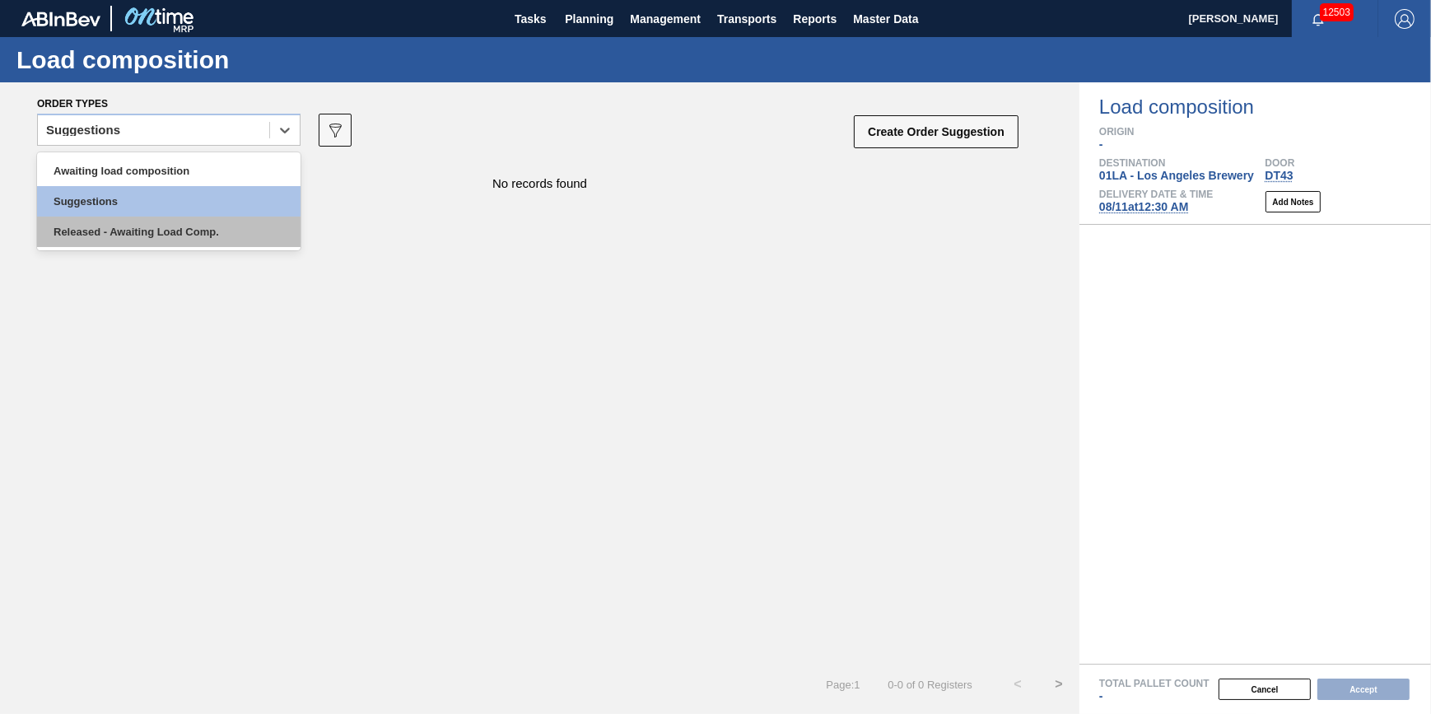
click at [203, 222] on div "Released - Awaiting Load Comp." at bounding box center [169, 232] width 264 height 30
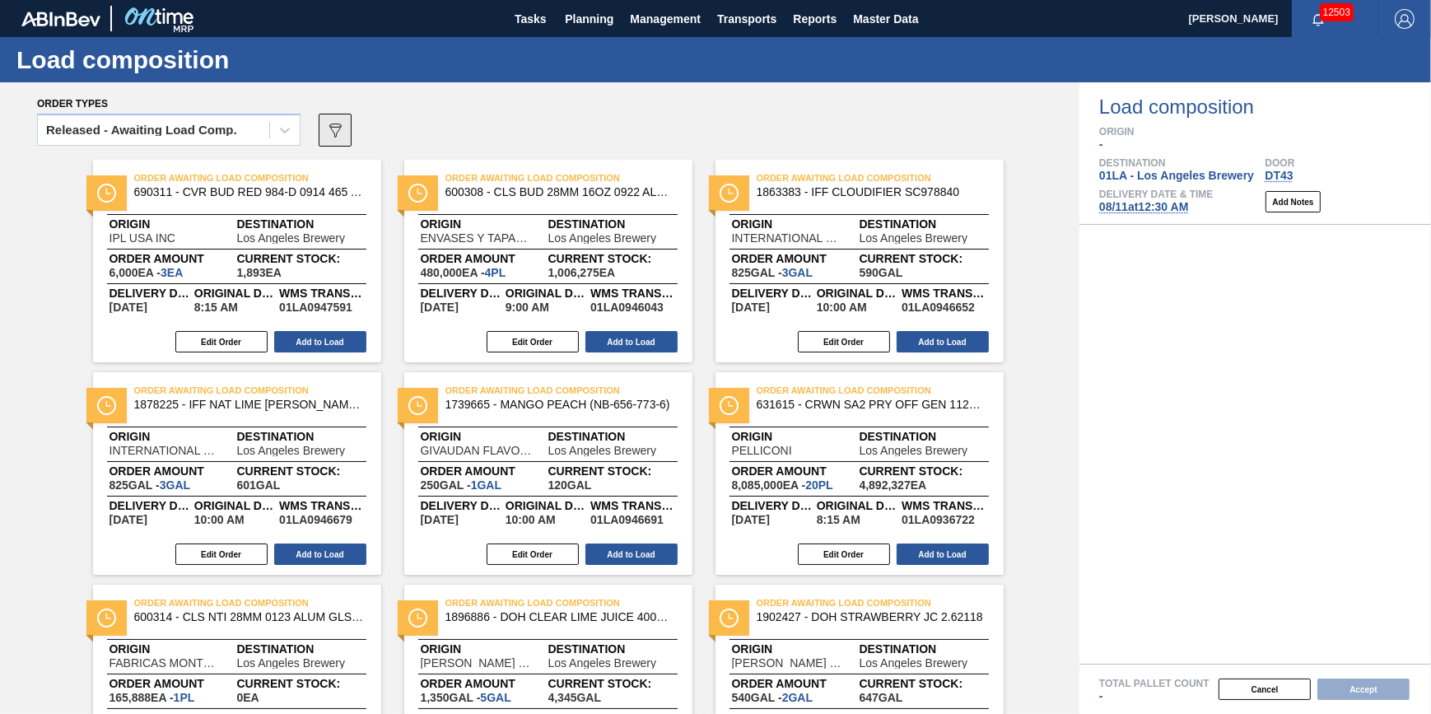
click at [341, 133] on icon "089F7B8B-B2A5-4AFE-B5C0-19BA573D28AC" at bounding box center [335, 130] width 20 height 20
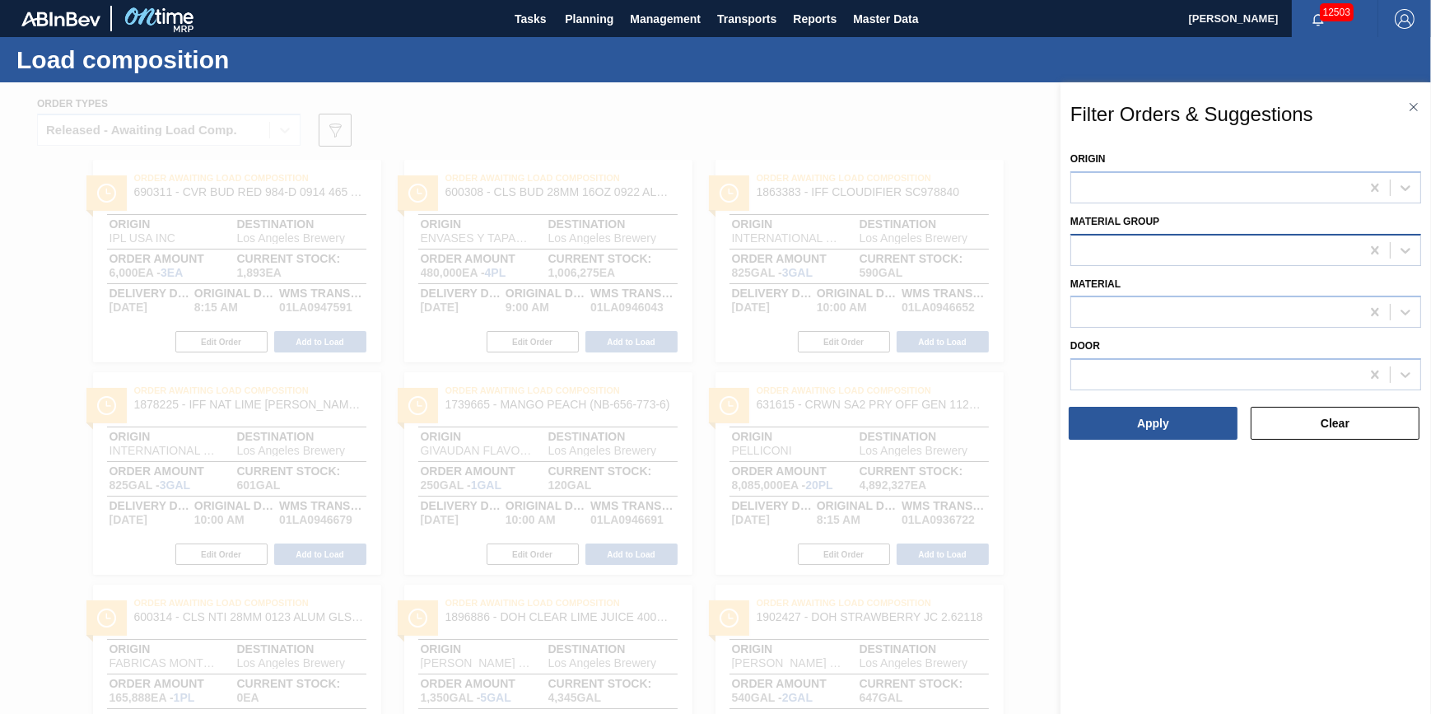
click at [1124, 250] on div at bounding box center [1215, 250] width 289 height 24
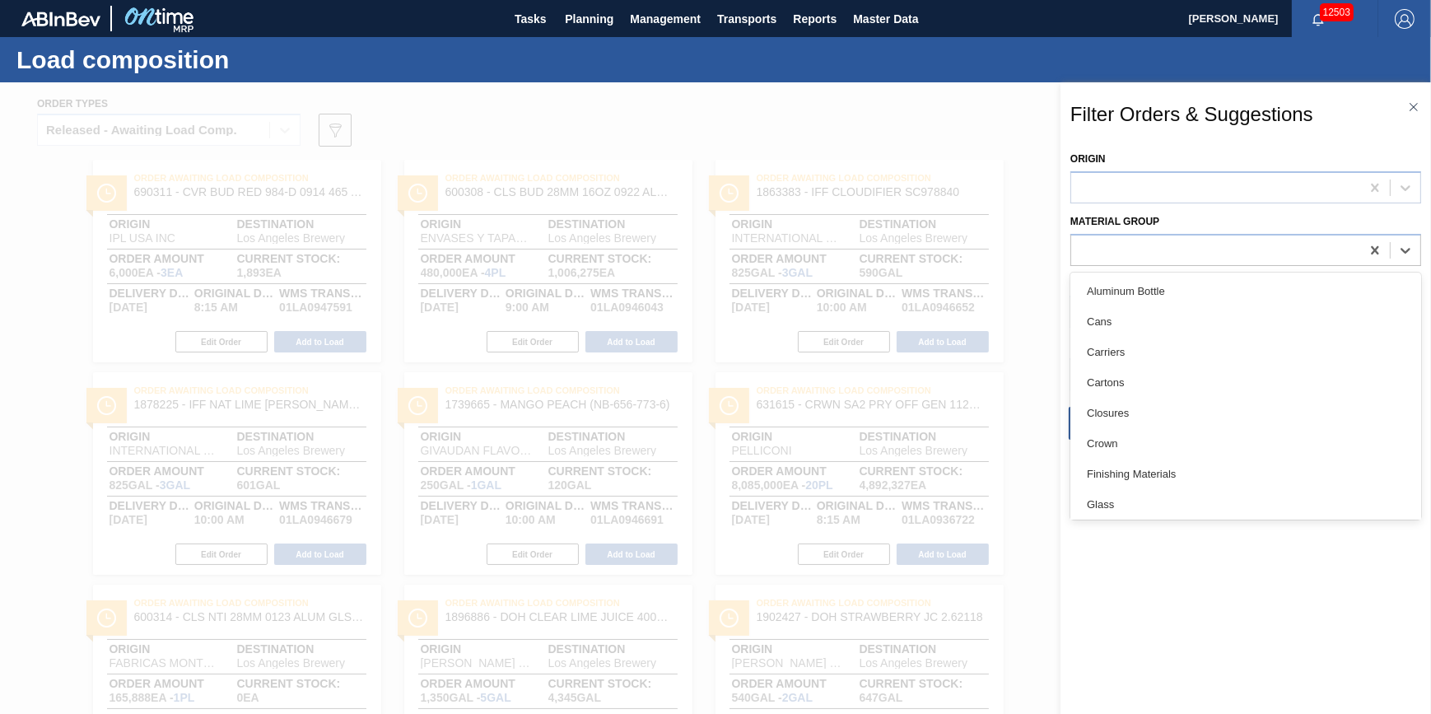
scroll to position [338, 0]
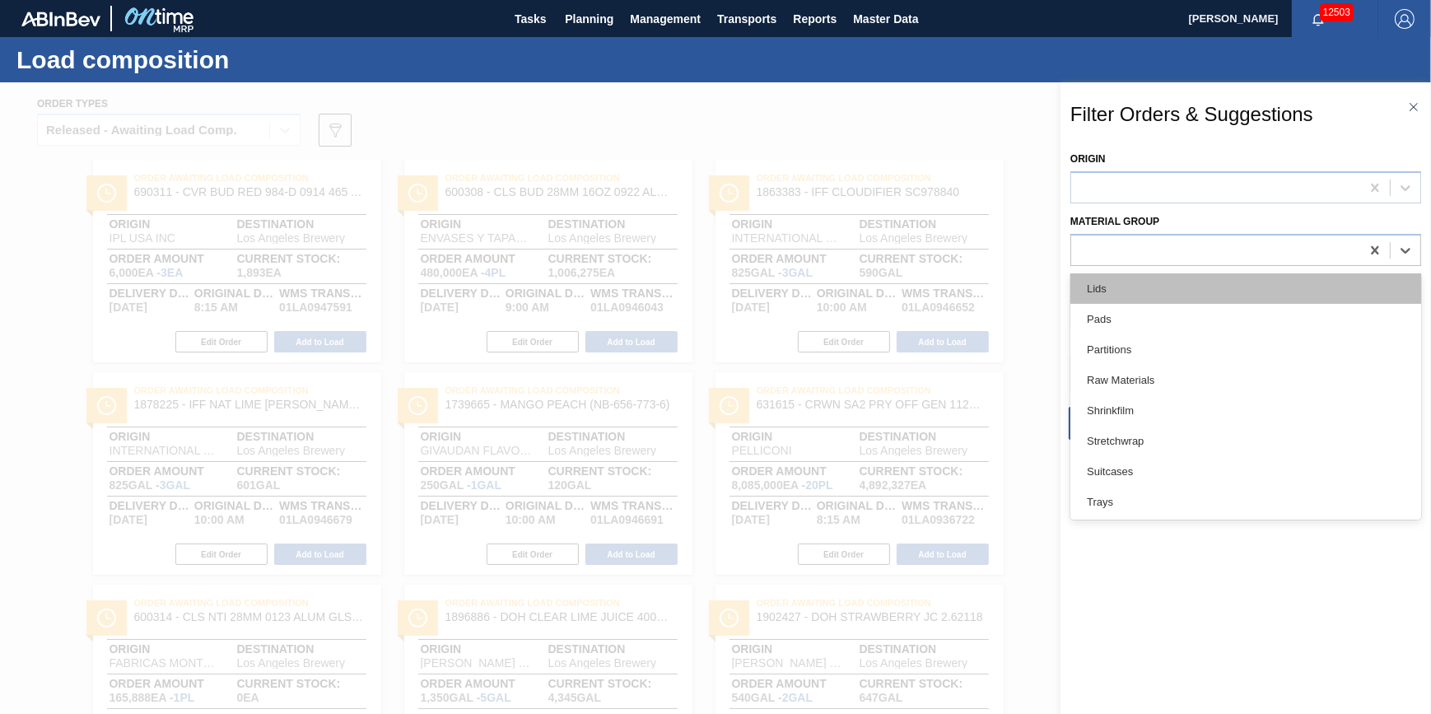
click at [1150, 296] on div "Lids" at bounding box center [1246, 288] width 351 height 30
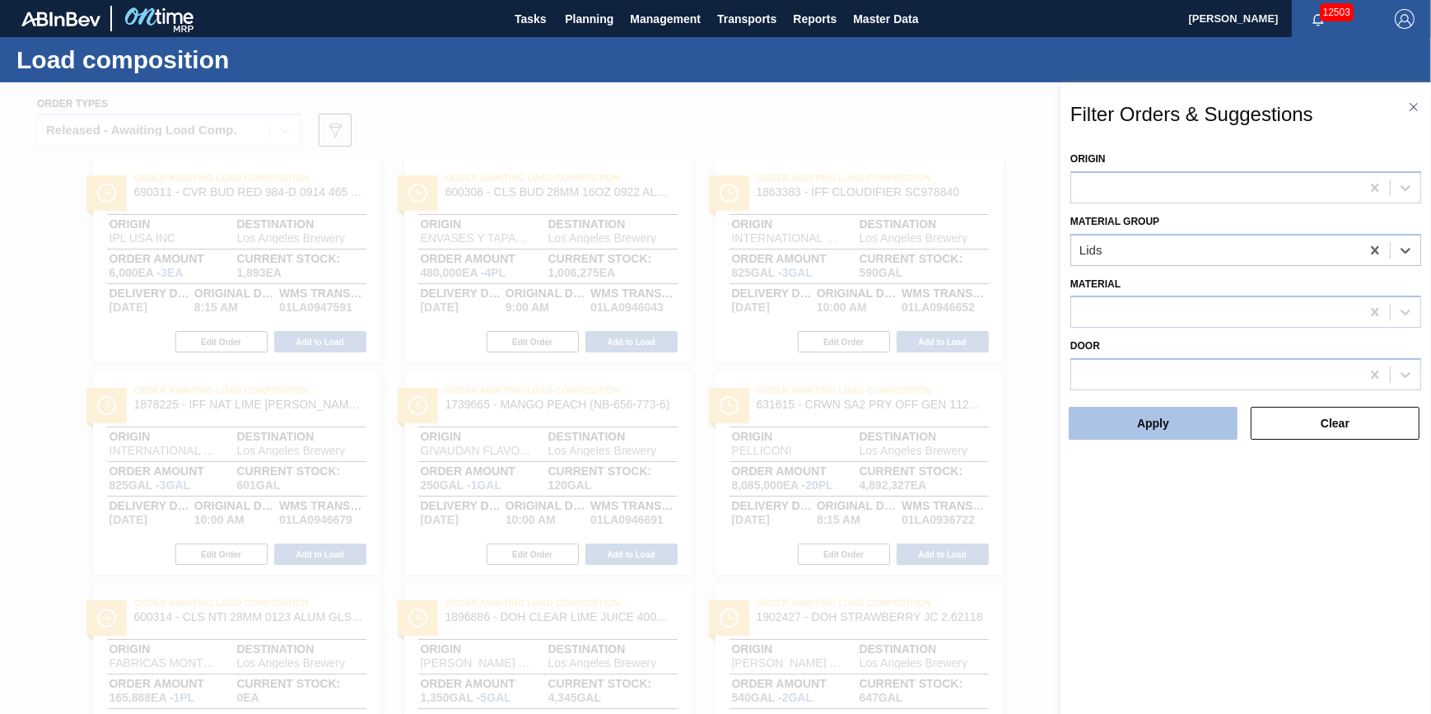
click at [1151, 422] on button "Apply" at bounding box center [1153, 423] width 169 height 33
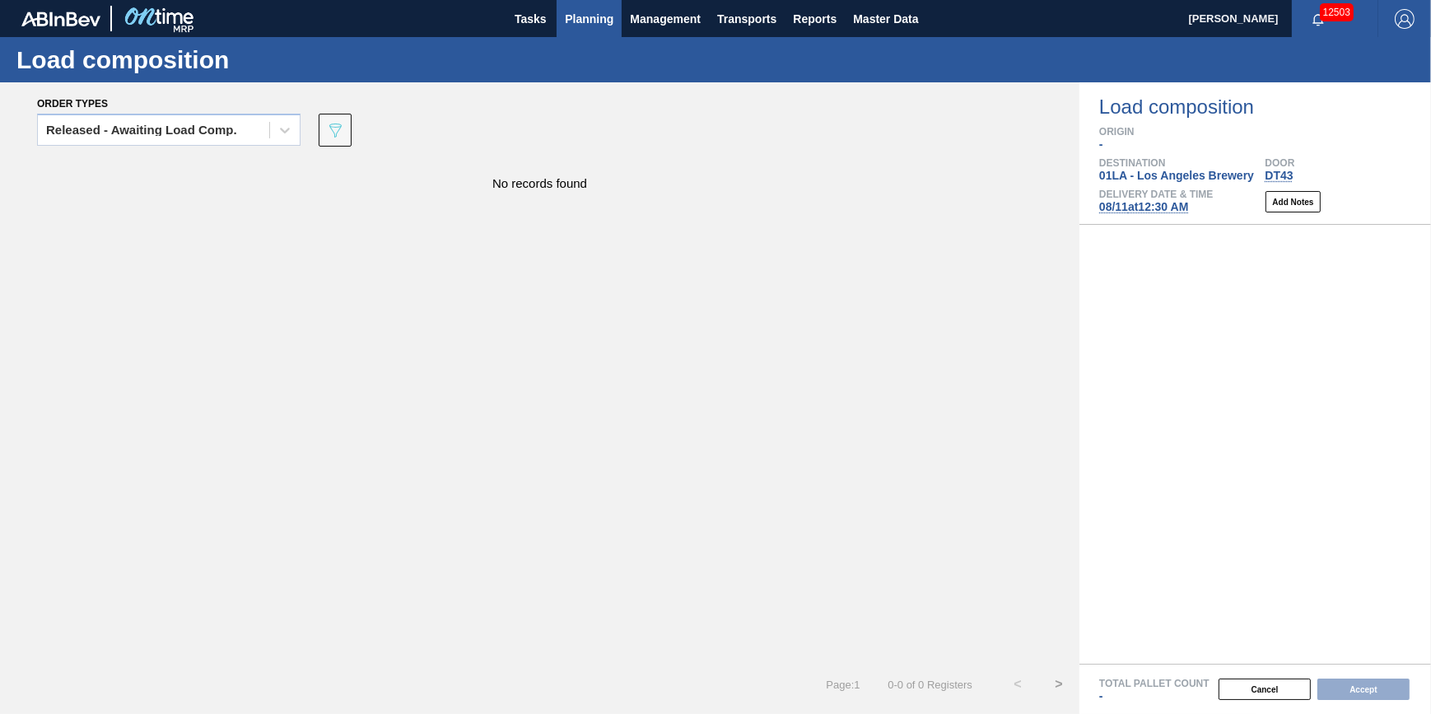
click at [600, 14] on span "Planning" at bounding box center [589, 19] width 49 height 20
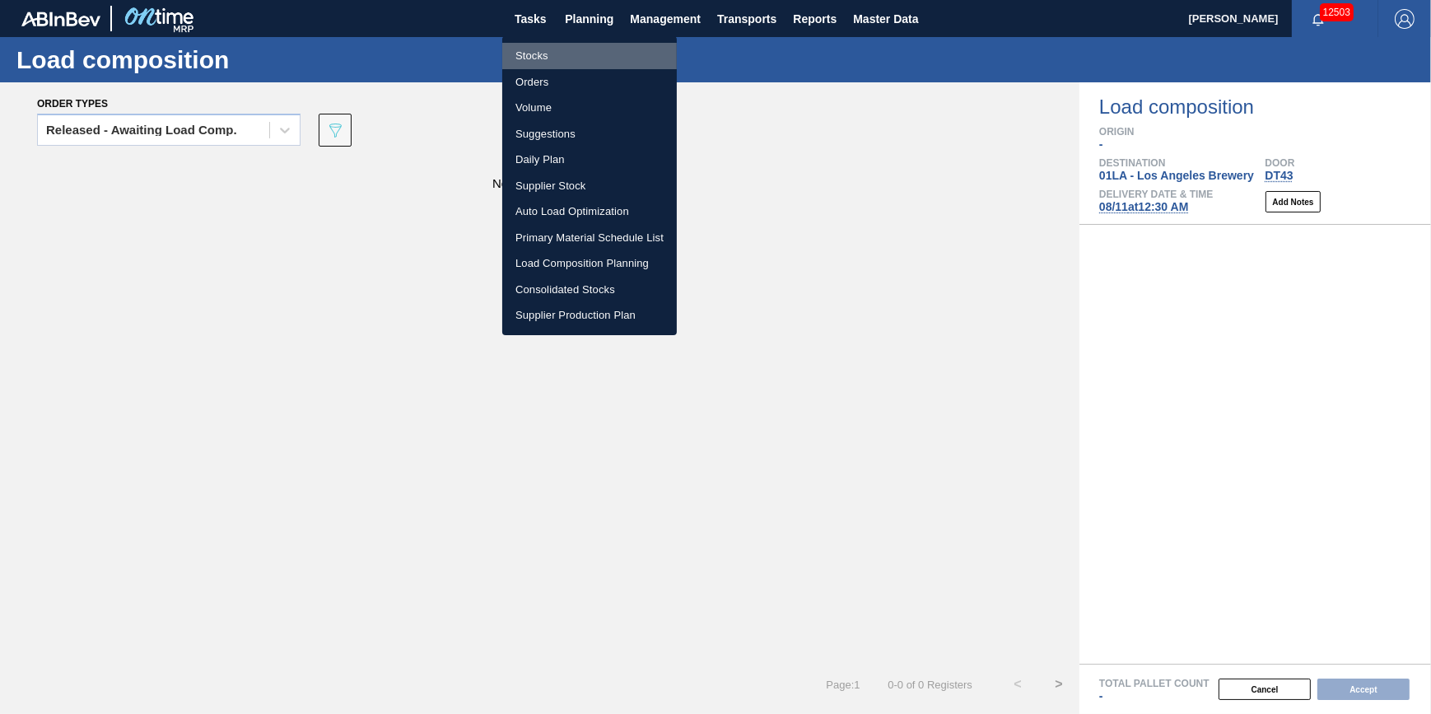
click at [585, 49] on li "Stocks" at bounding box center [589, 56] width 175 height 26
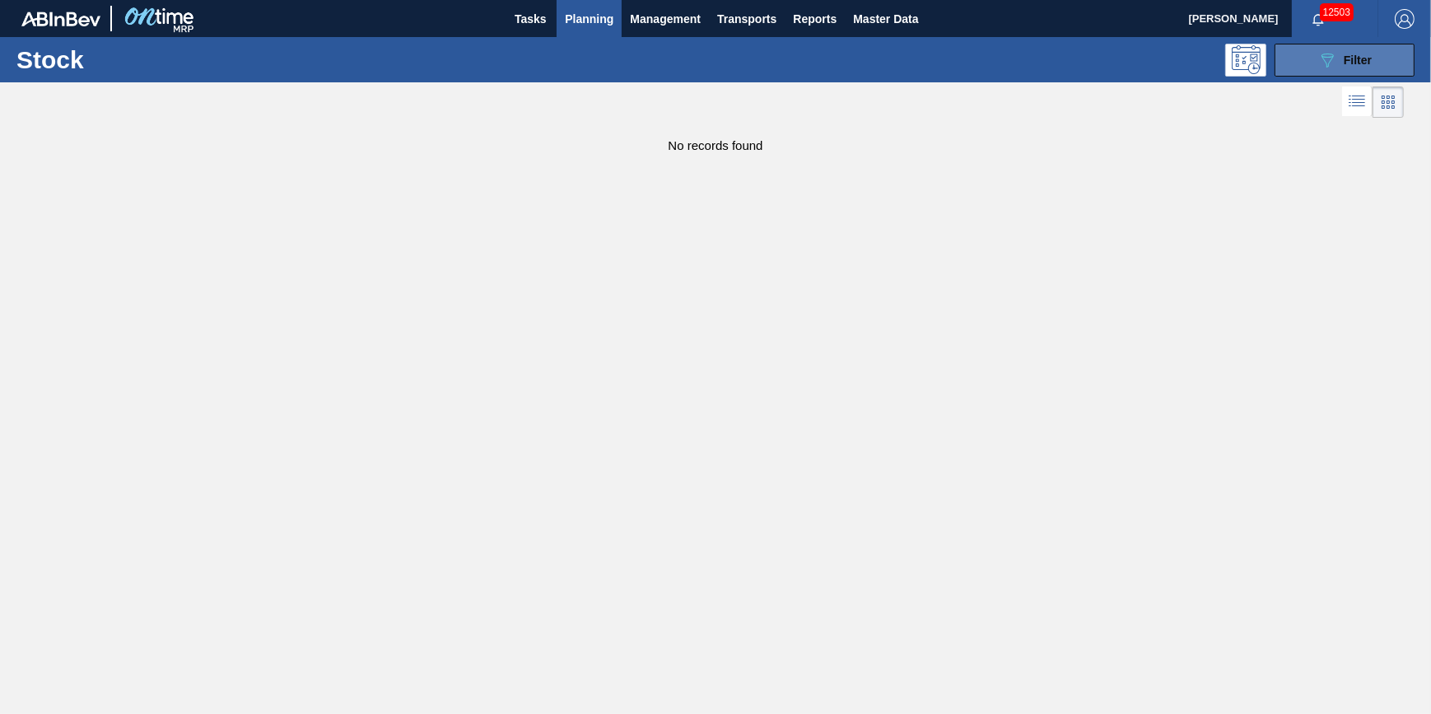
click at [1291, 56] on button "089F7B8B-B2A5-4AFE-B5C0-19BA573D28AC Filter" at bounding box center [1345, 60] width 140 height 33
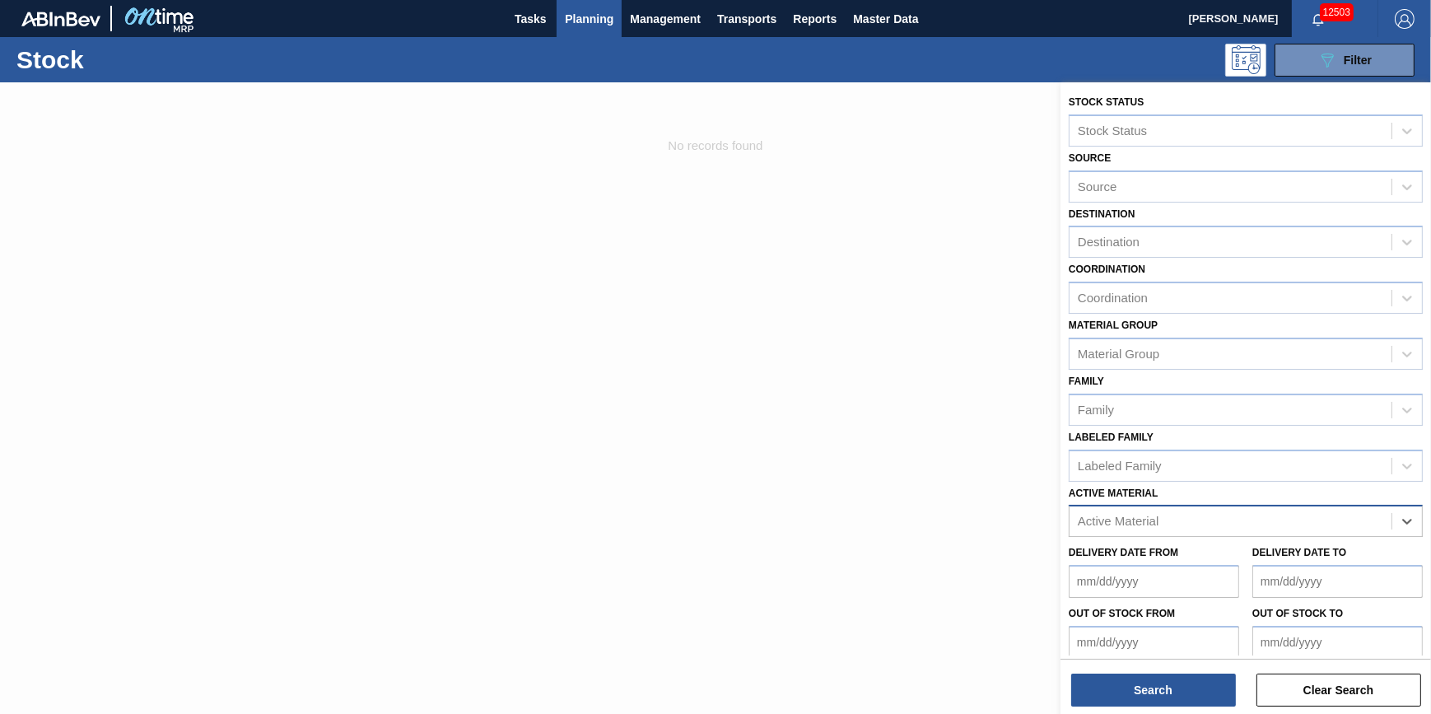
click at [1346, 528] on div "Active Material" at bounding box center [1231, 522] width 322 height 24
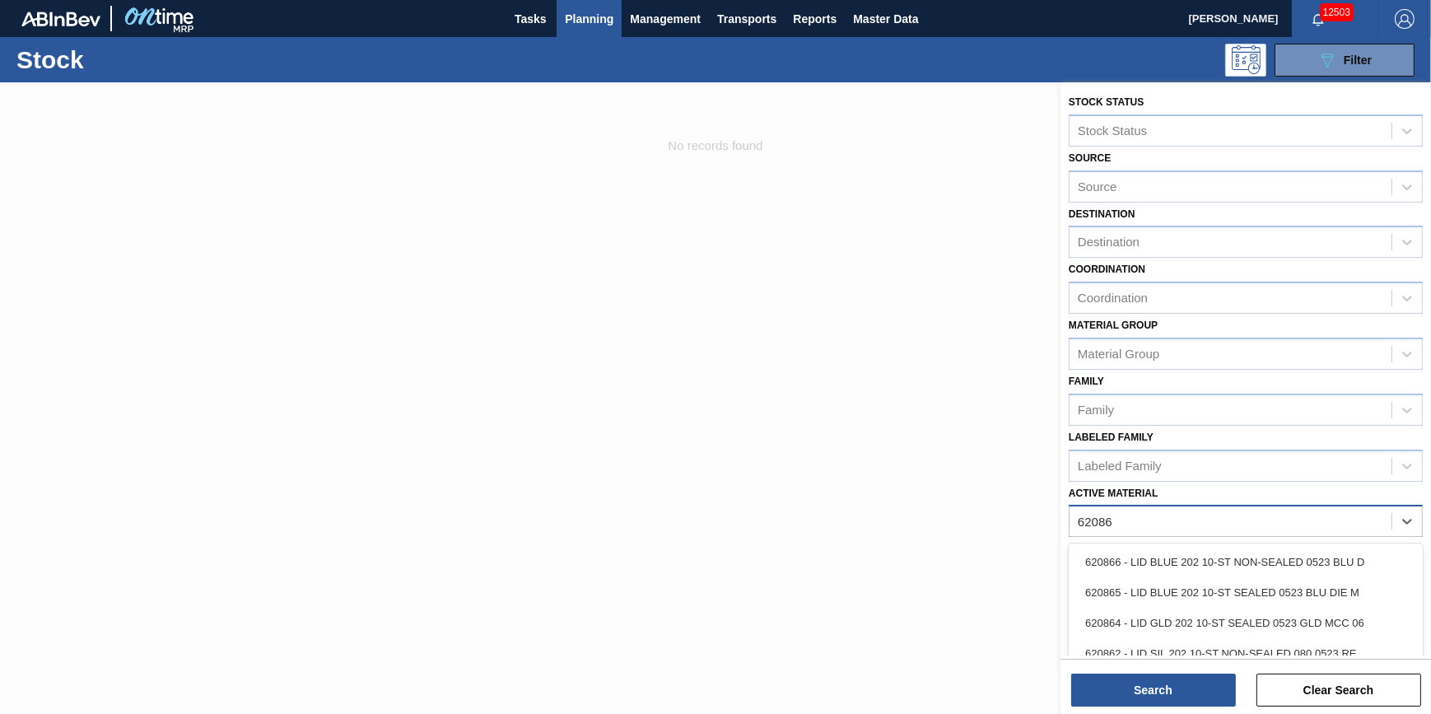
type Material "620866"
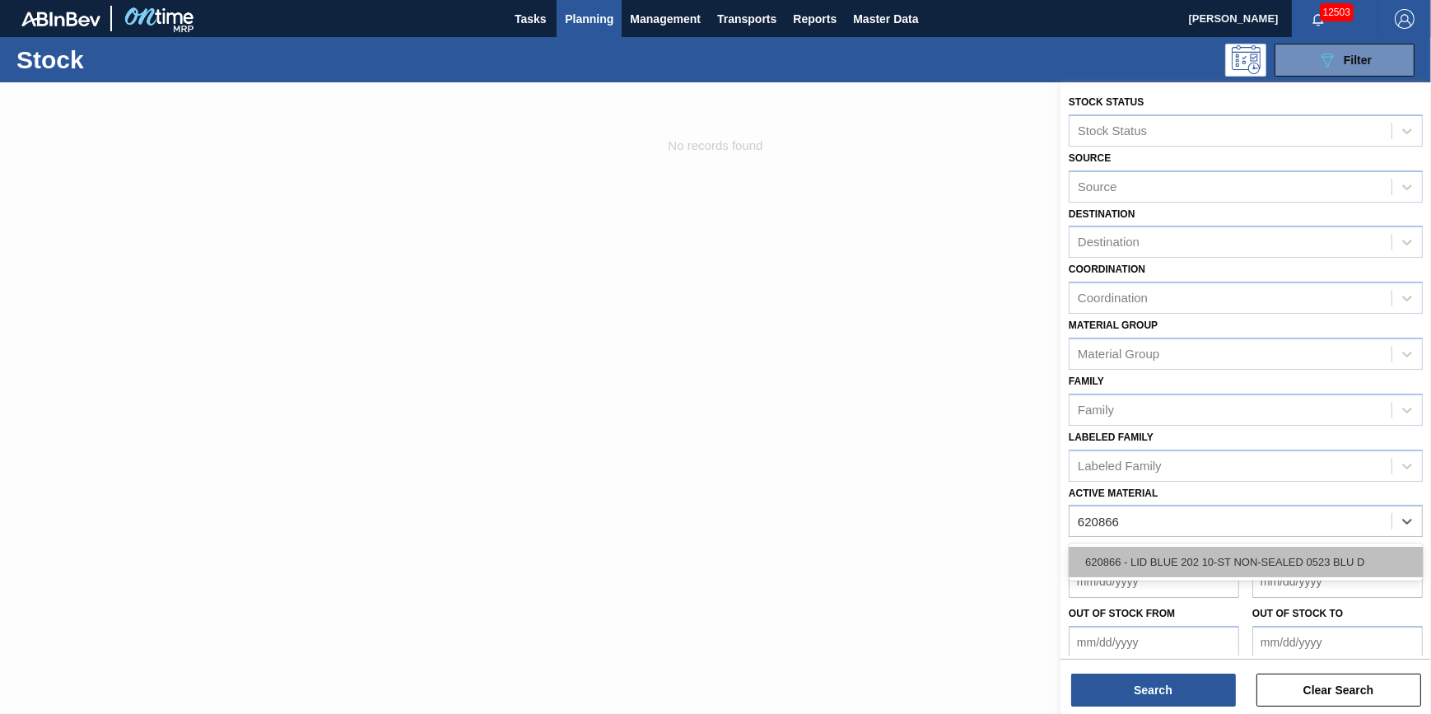
click at [1321, 552] on div "620866 - LID BLUE 202 10-ST NON-SEALED 0523 BLU D" at bounding box center [1246, 562] width 354 height 30
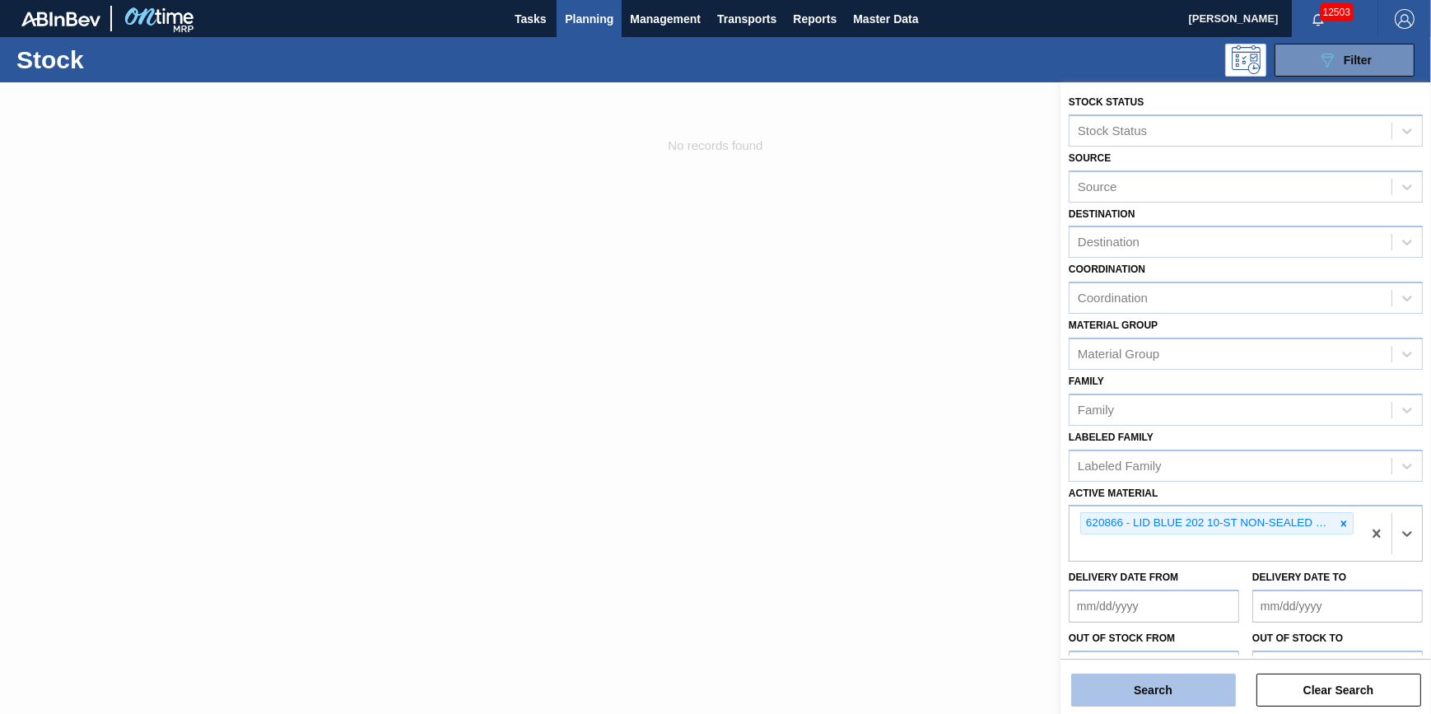
click at [1122, 697] on button "Search" at bounding box center [1153, 690] width 165 height 33
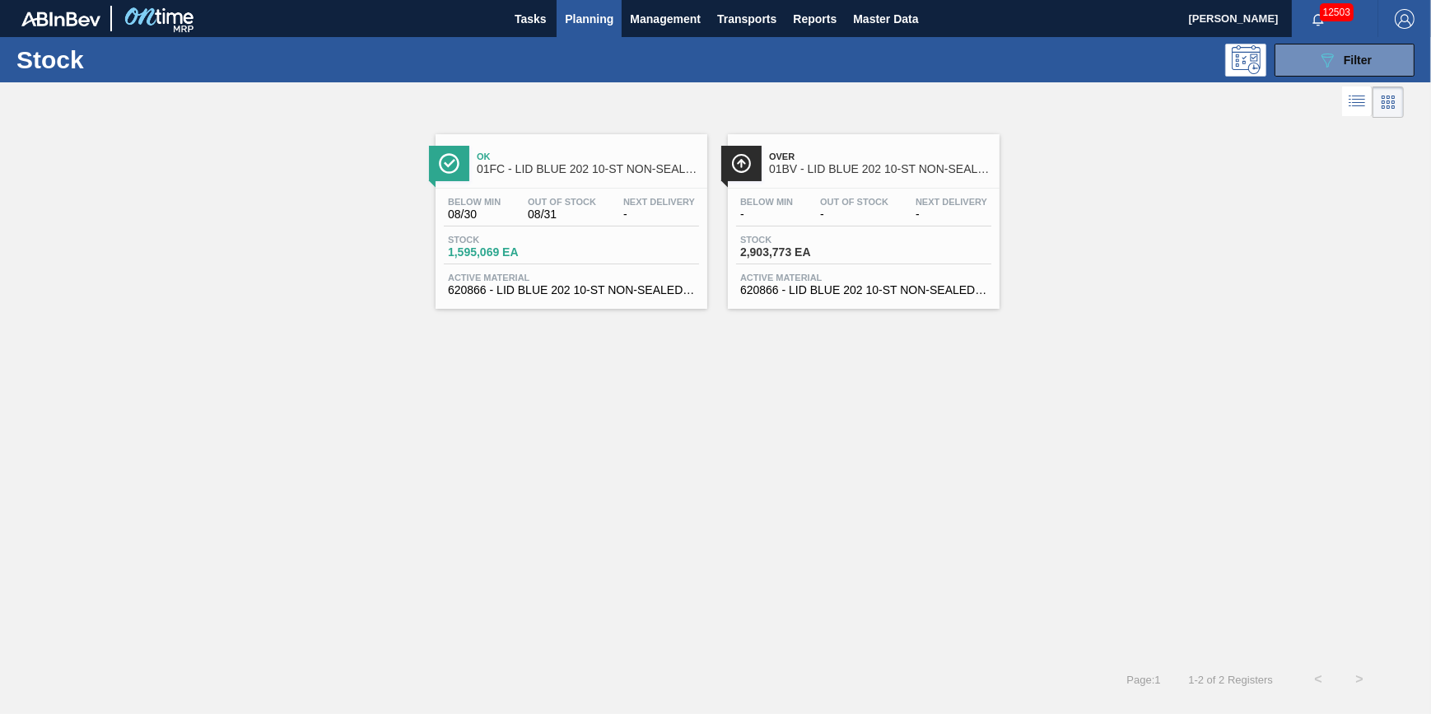
click at [818, 245] on span "Stock" at bounding box center [797, 240] width 115 height 10
click at [1286, 63] on button "089F7B8B-B2A5-4AFE-B5C0-19BA573D28AC Filter" at bounding box center [1345, 60] width 140 height 33
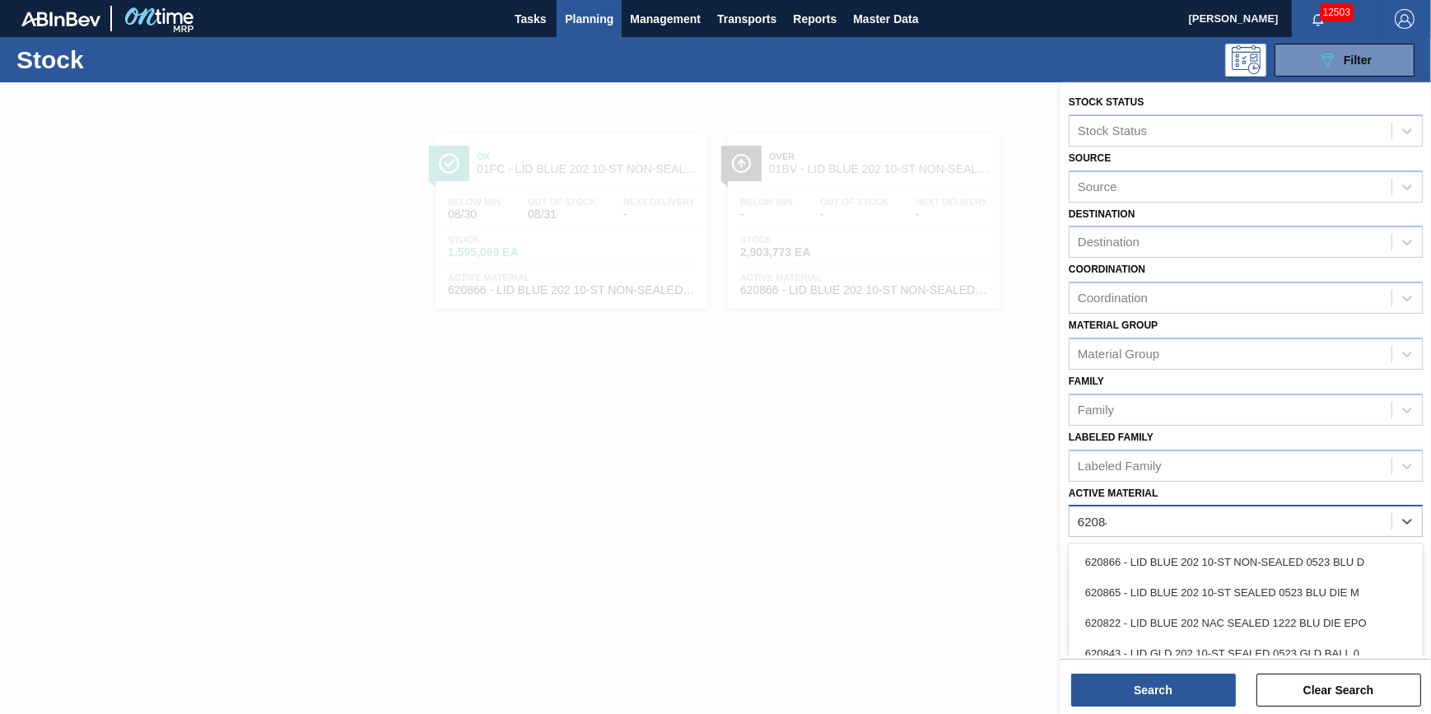
type Material "620843"
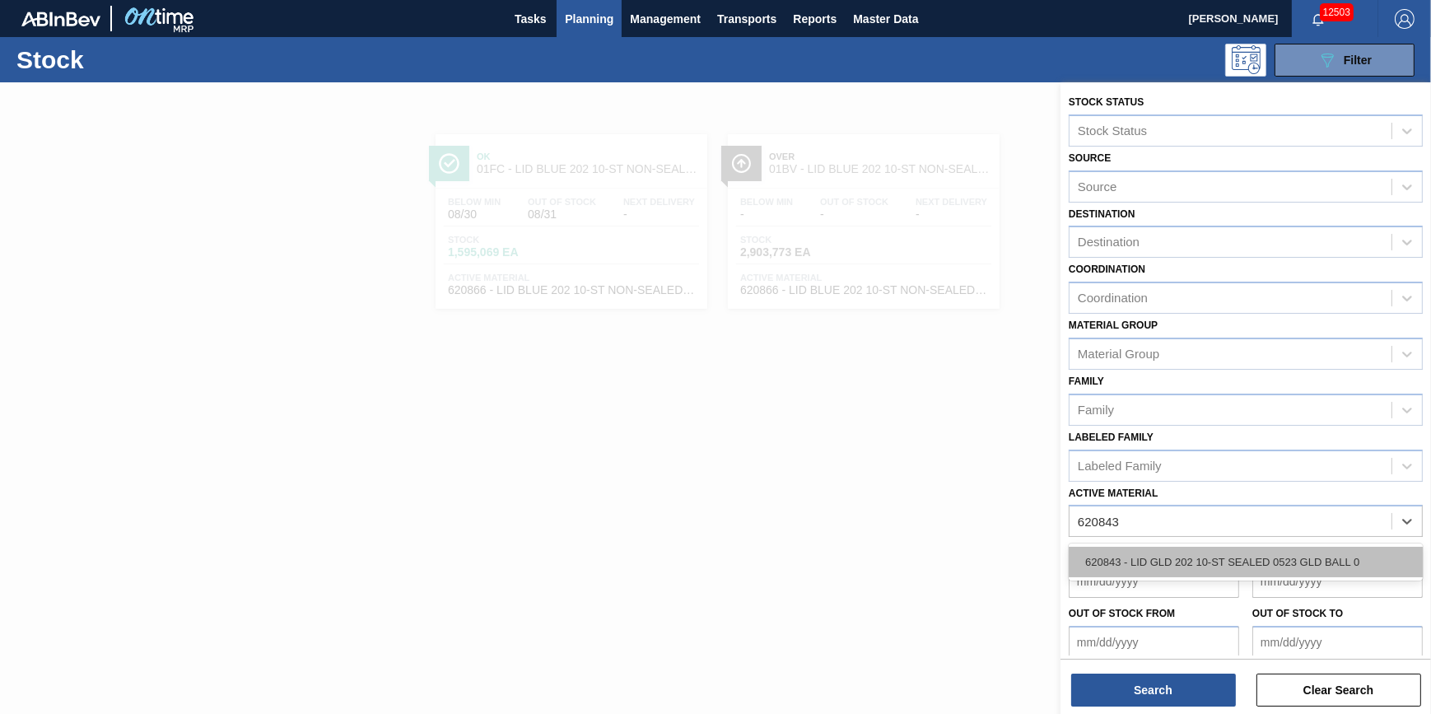
click at [1338, 555] on div "620843 - LID GLD 202 10-ST SEALED 0523 GLD BALL 0" at bounding box center [1246, 562] width 354 height 30
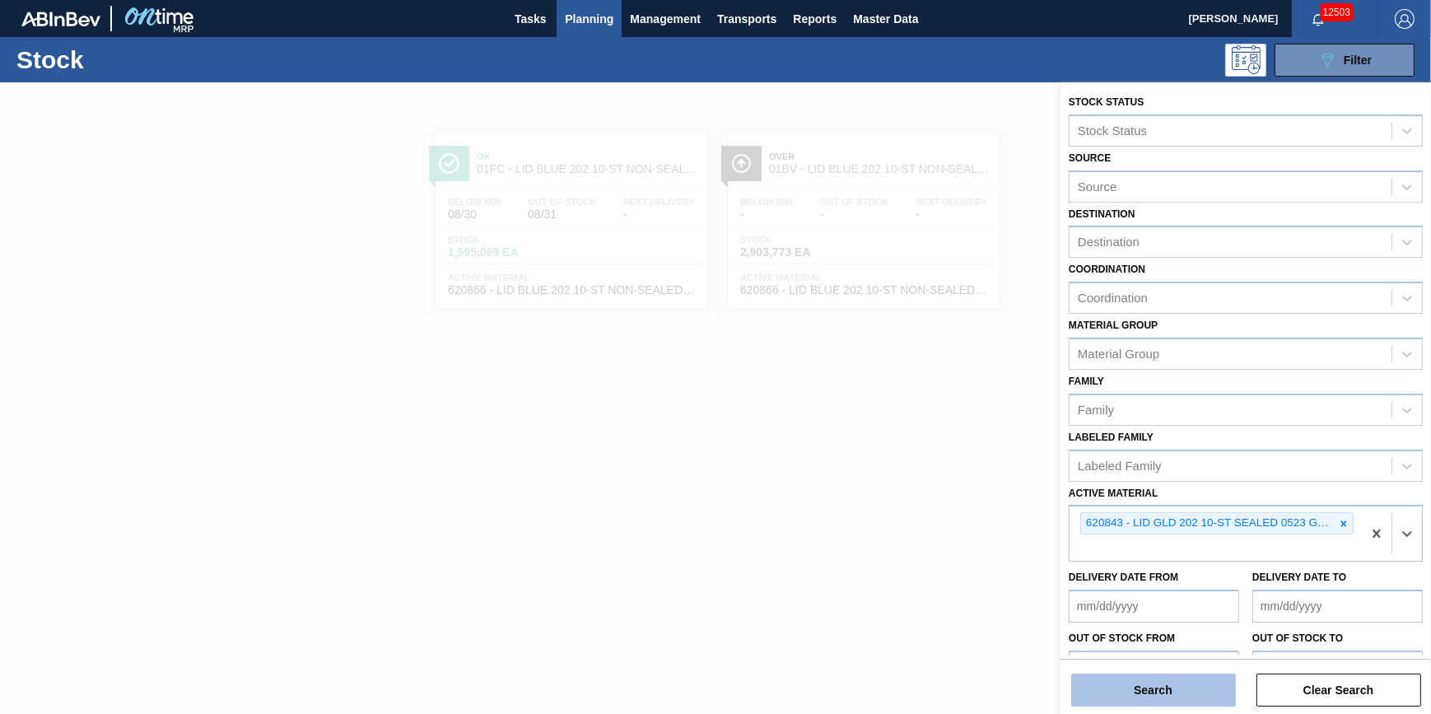
click at [1177, 693] on button "Search" at bounding box center [1153, 690] width 165 height 33
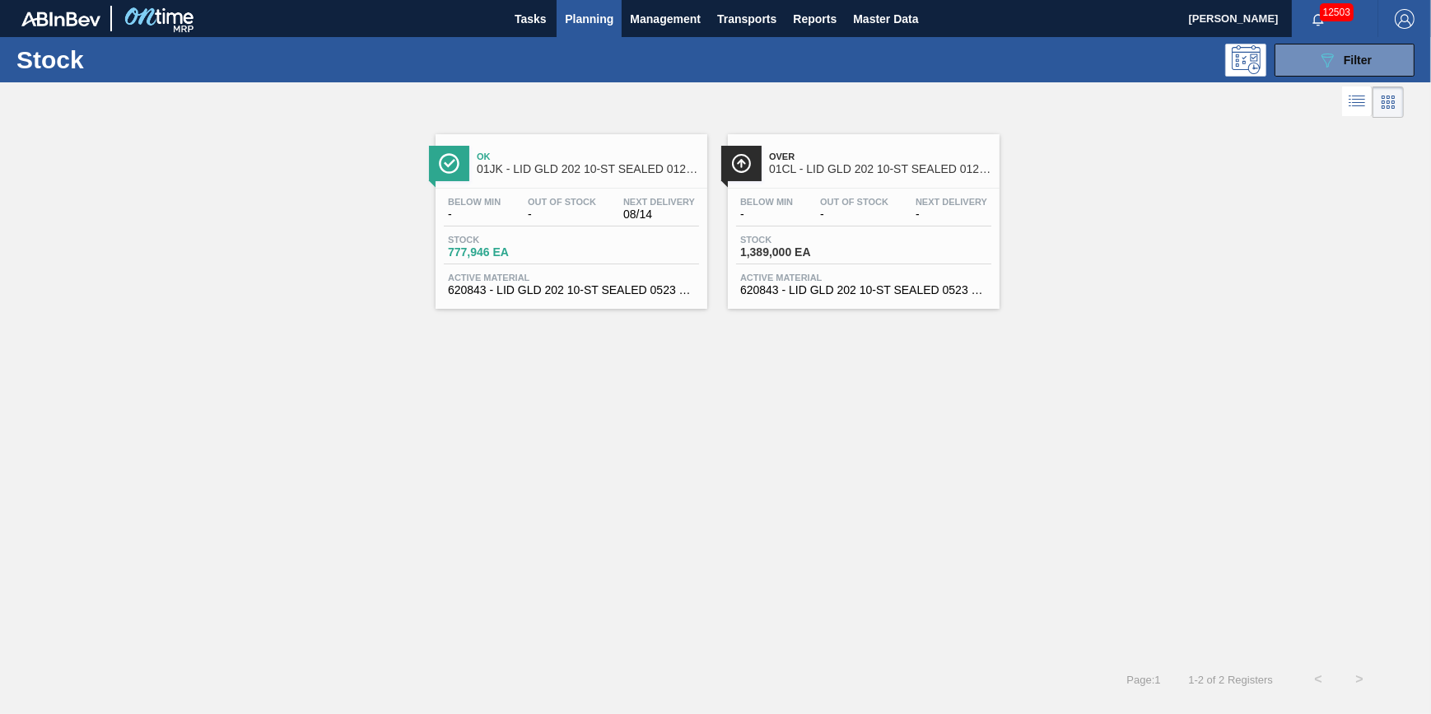
click at [778, 260] on div "Stock 1,389,000 EA" at bounding box center [863, 250] width 255 height 30
click at [1334, 56] on icon "089F7B8B-B2A5-4AFE-B5C0-19BA573D28AC" at bounding box center [1328, 60] width 20 height 20
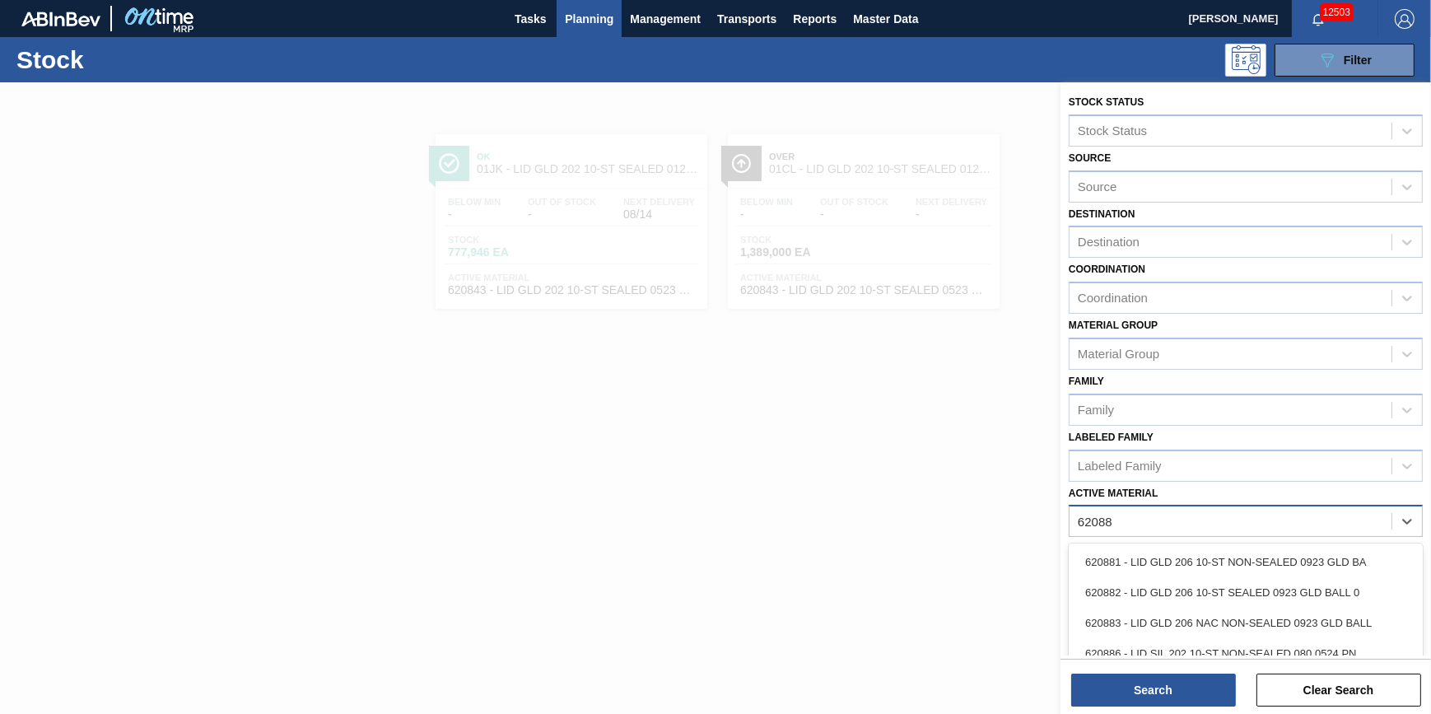
type Material "620886"
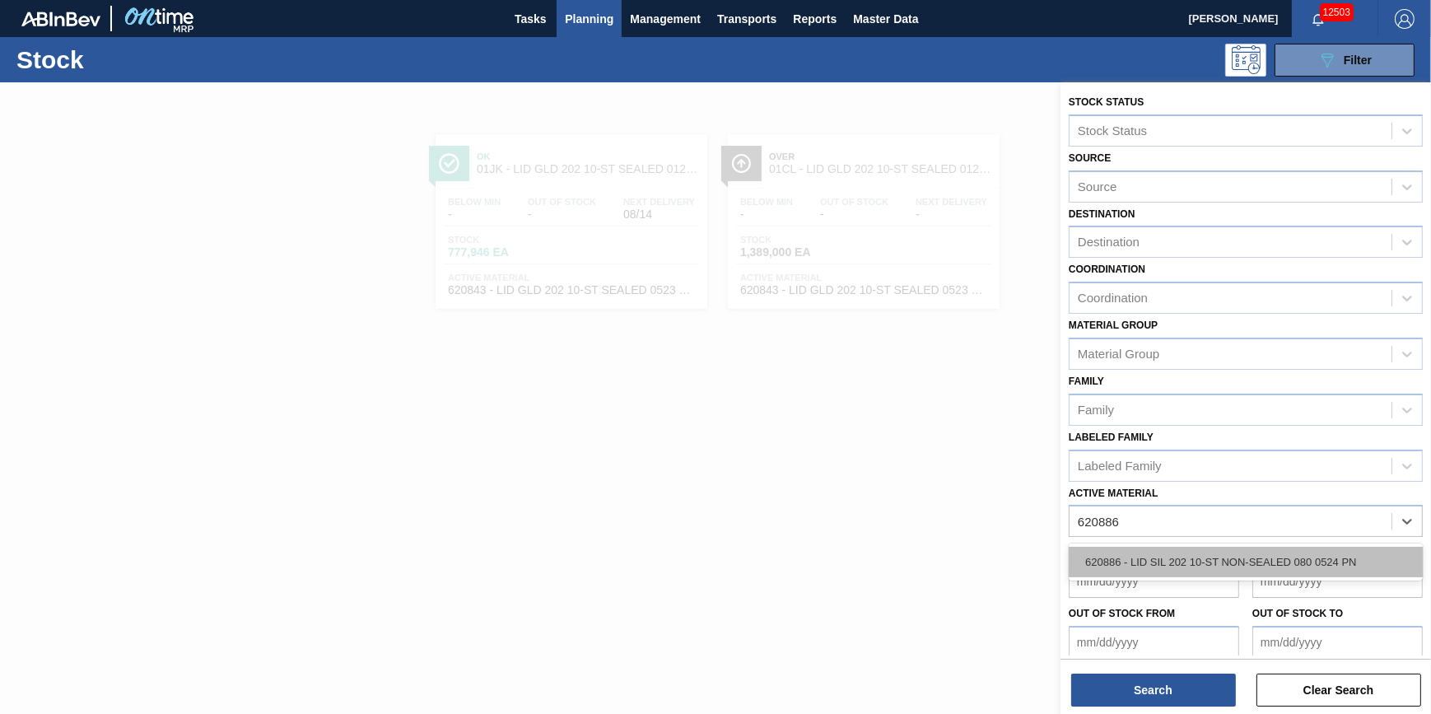
click at [1361, 547] on div "620886 - LID SIL 202 10-ST NON-SEALED 080 0524 PN" at bounding box center [1246, 562] width 354 height 30
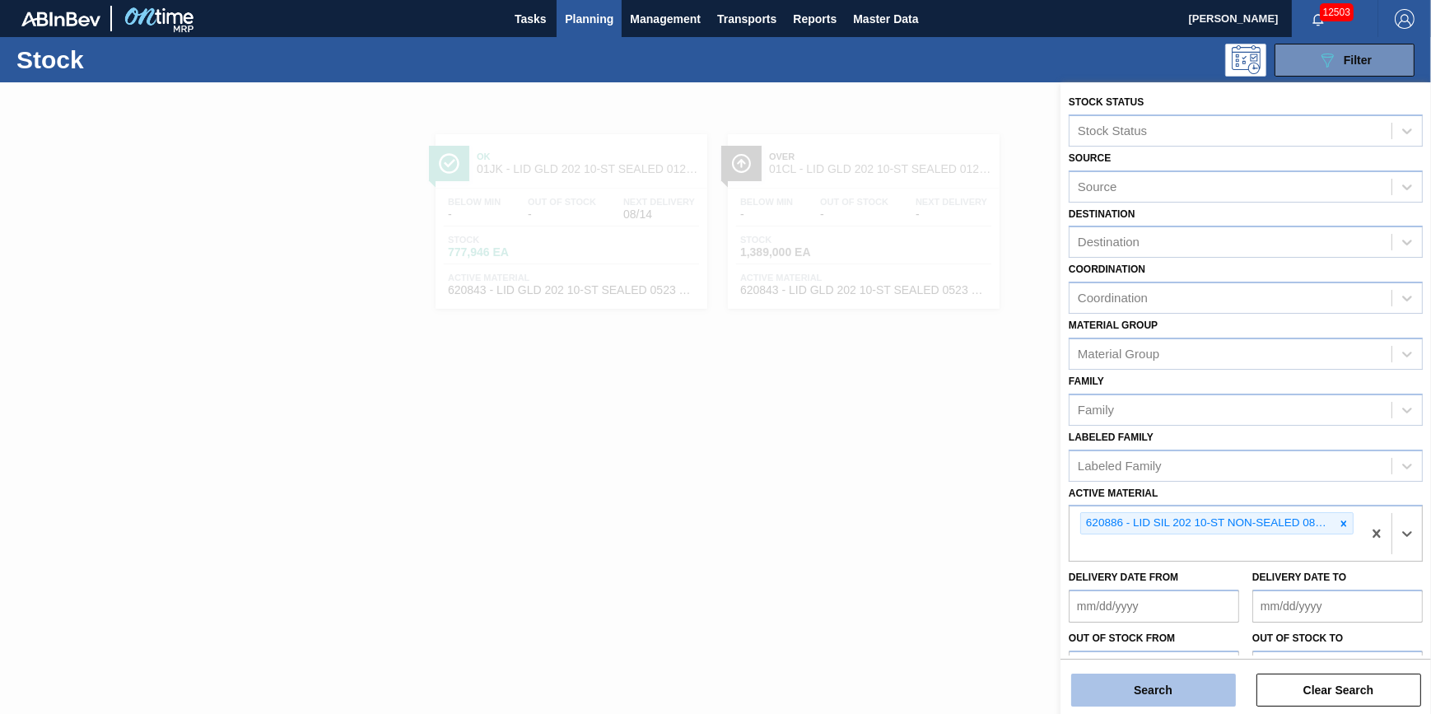
click at [1199, 691] on button "Search" at bounding box center [1153, 690] width 165 height 33
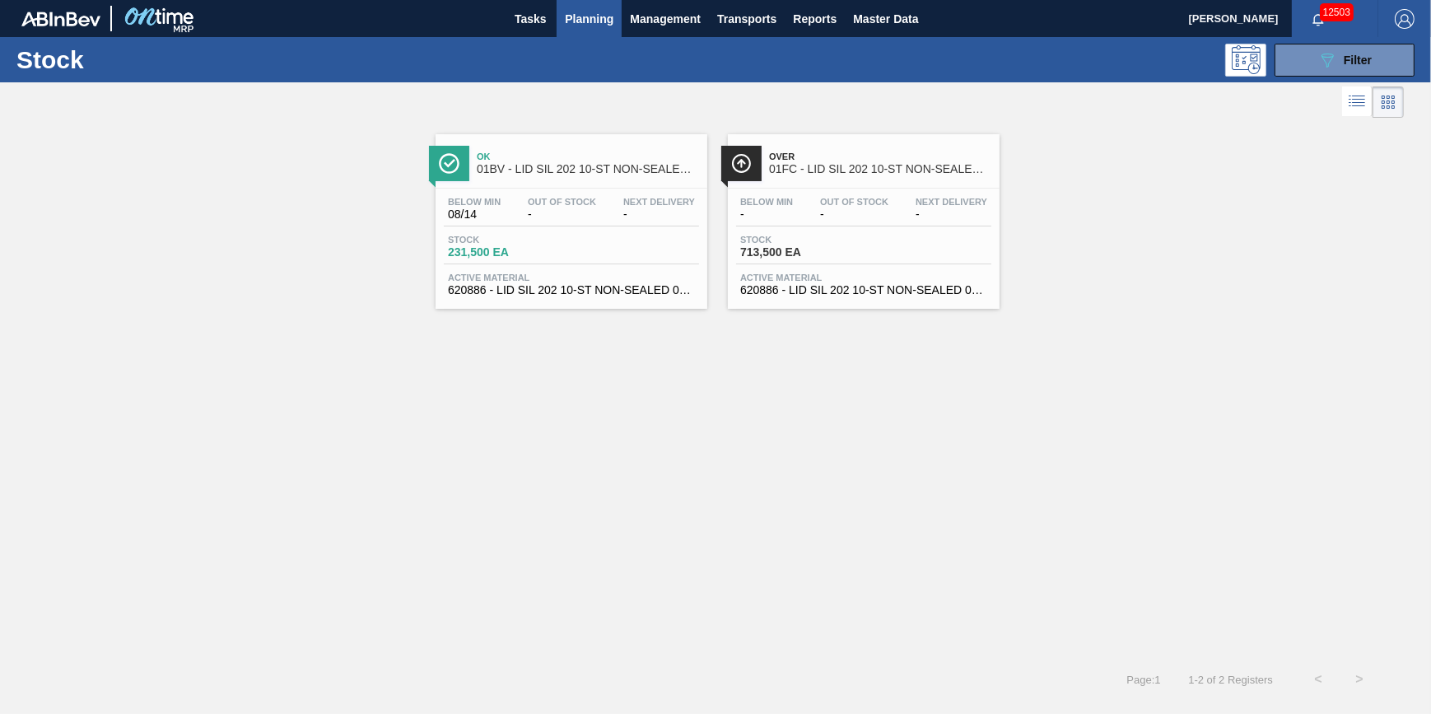
click at [836, 228] on div "Below Min - Out Of Stock - Next Delivery - Stock 713,500 EA Active Material 620…" at bounding box center [864, 245] width 272 height 112
drag, startPoint x: 1328, startPoint y: 53, endPoint x: 1349, endPoint y: 179, distance: 127.8
click at [1328, 54] on icon at bounding box center [1328, 61] width 12 height 14
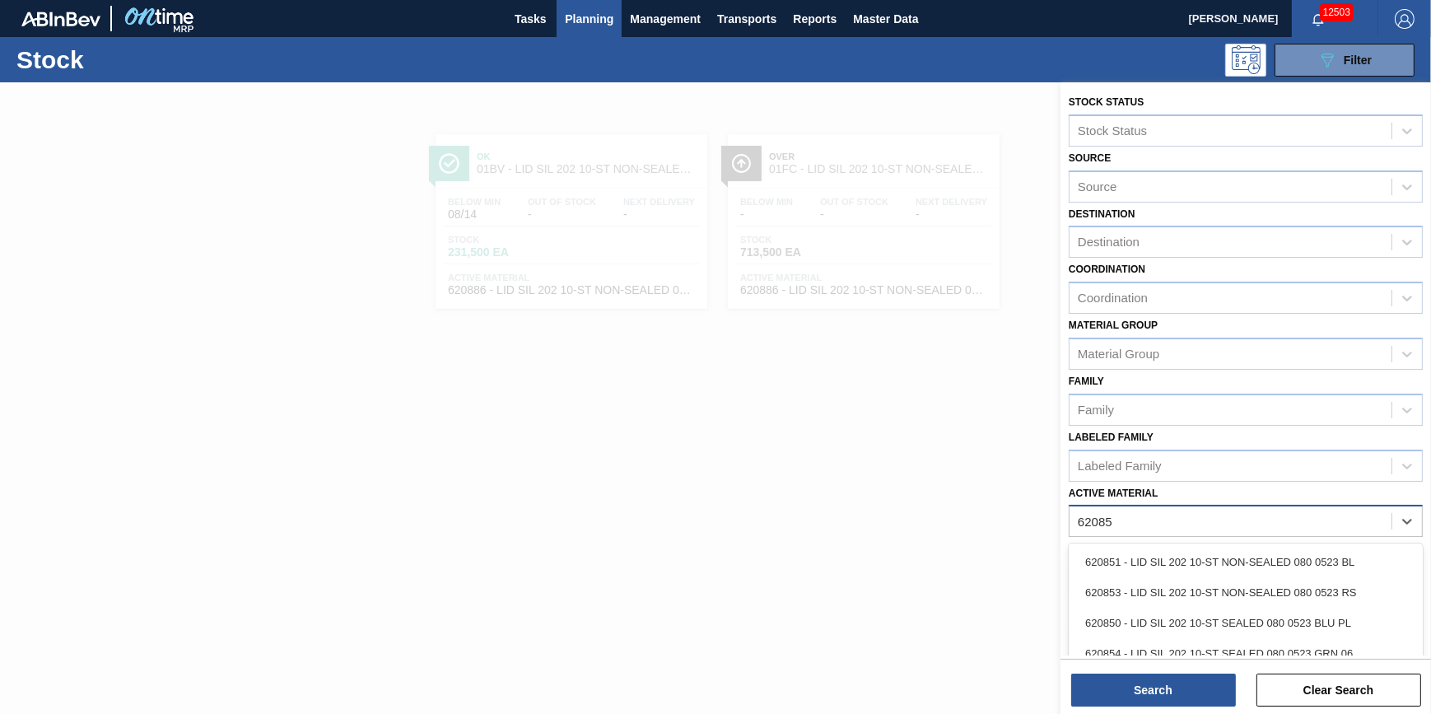
type Material "620854"
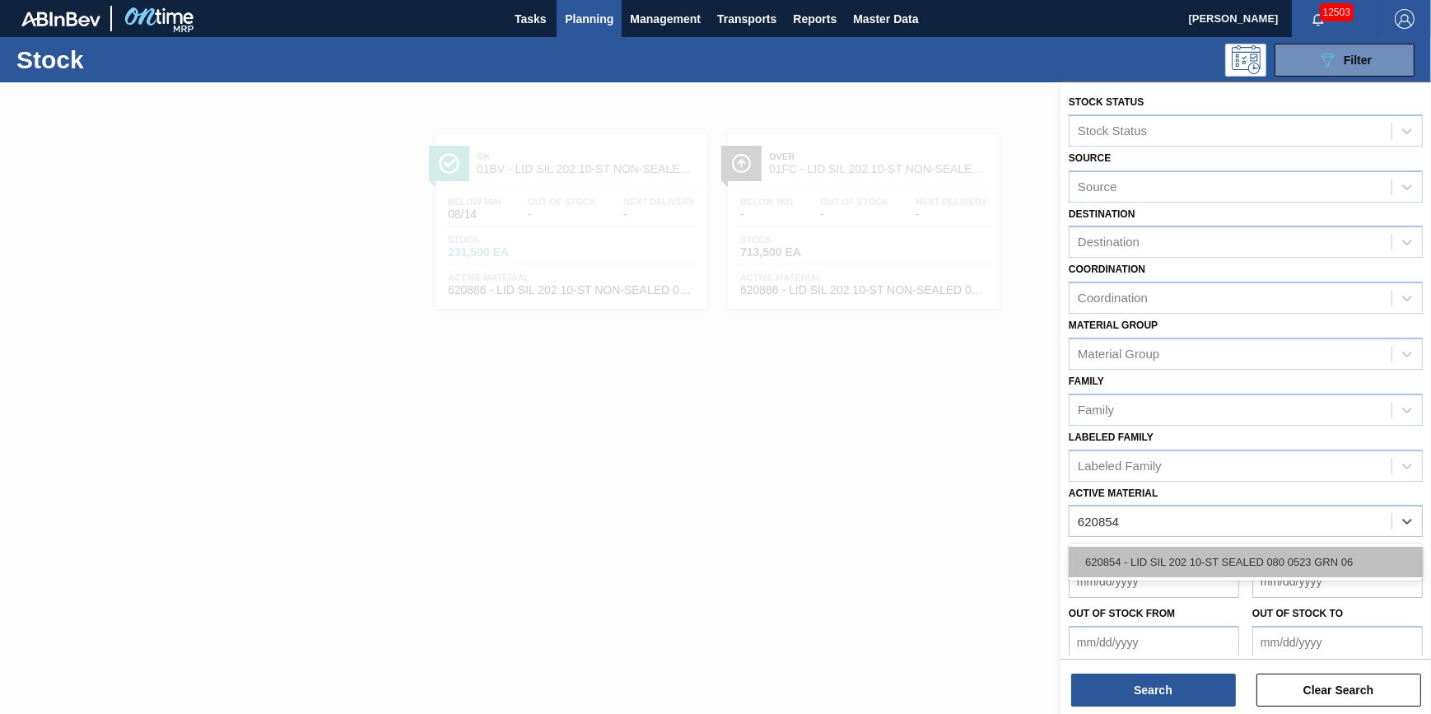
click at [1346, 558] on div "620854 - LID SIL 202 10-ST SEALED 080 0523 GRN 06" at bounding box center [1246, 562] width 354 height 30
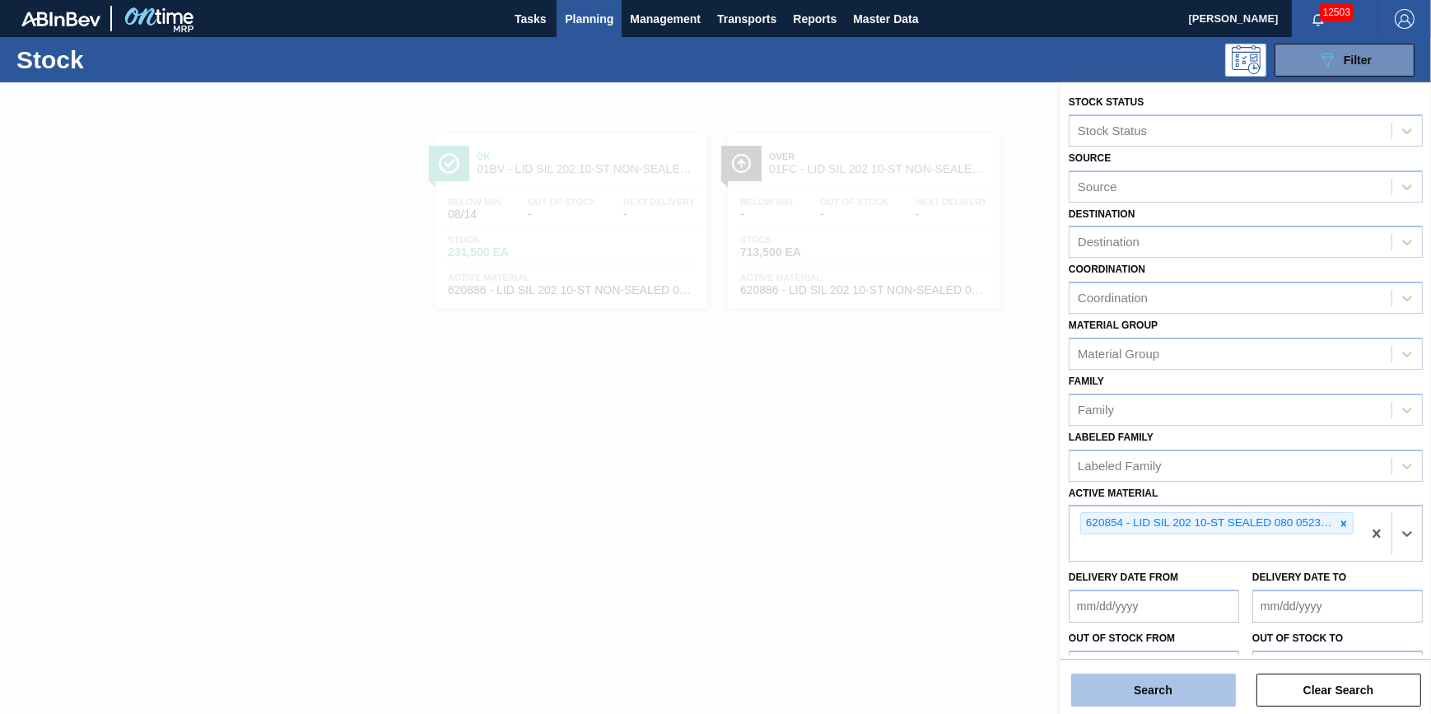
click at [1169, 691] on button "Search" at bounding box center [1153, 690] width 165 height 33
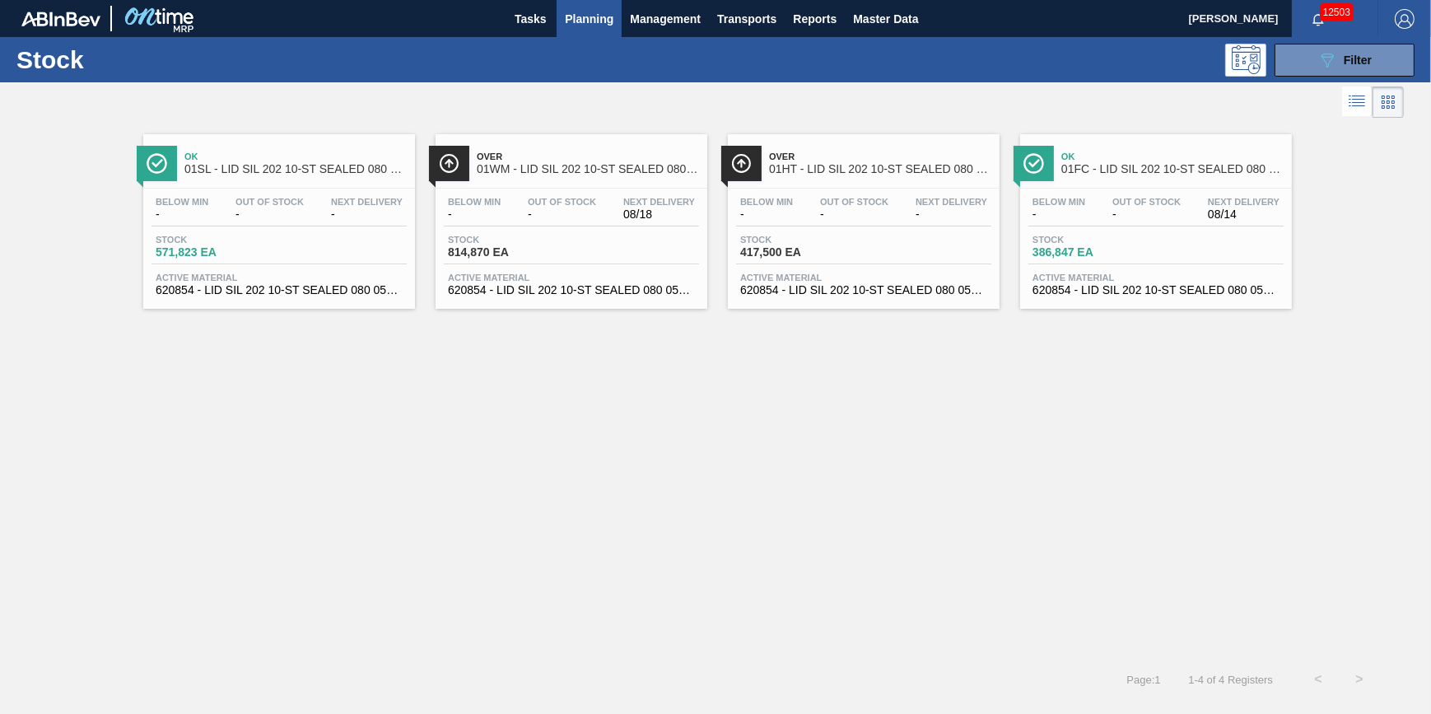
click at [797, 267] on div "Below Min - Out Of Stock - Next Delivery - Stock 417,500 EA Active Material 620…" at bounding box center [864, 245] width 272 height 112
click at [1340, 61] on div "089F7B8B-B2A5-4AFE-B5C0-19BA573D28AC Filter" at bounding box center [1345, 60] width 54 height 20
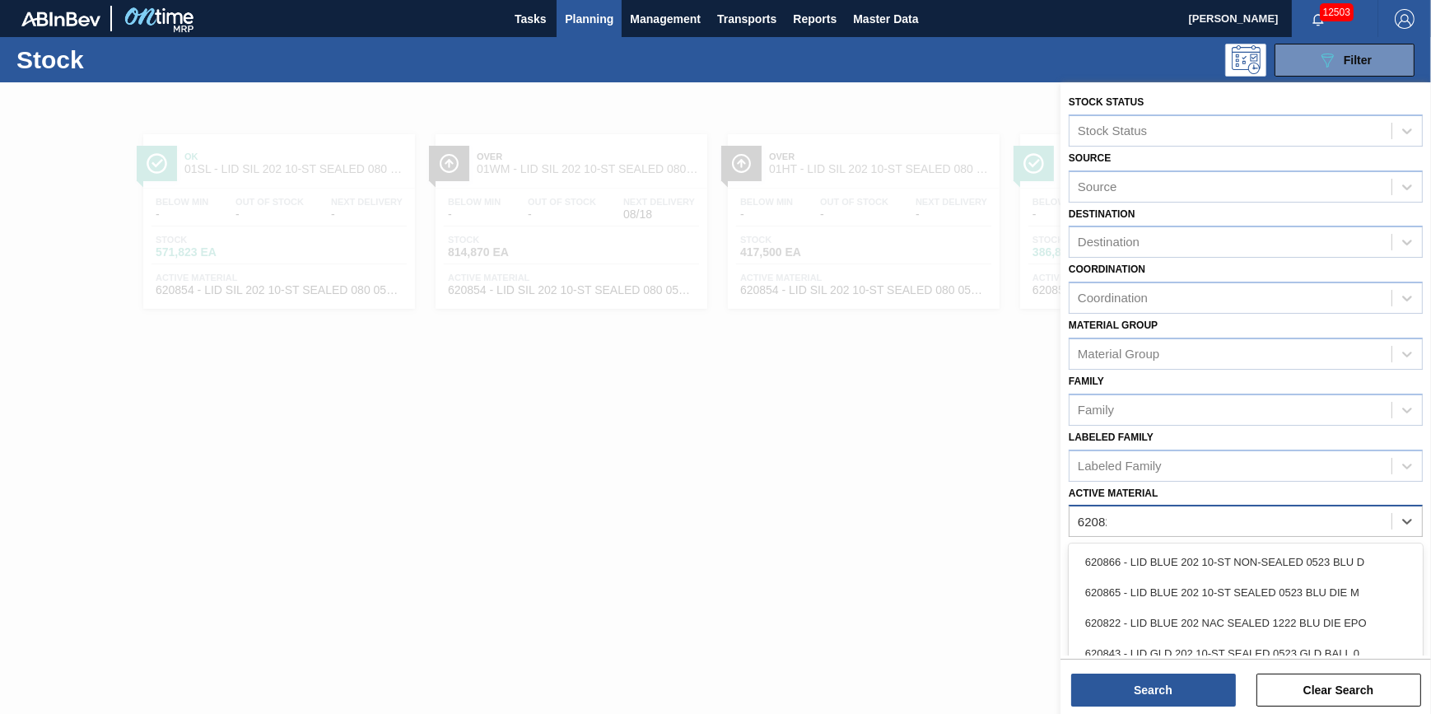
type Material "620828"
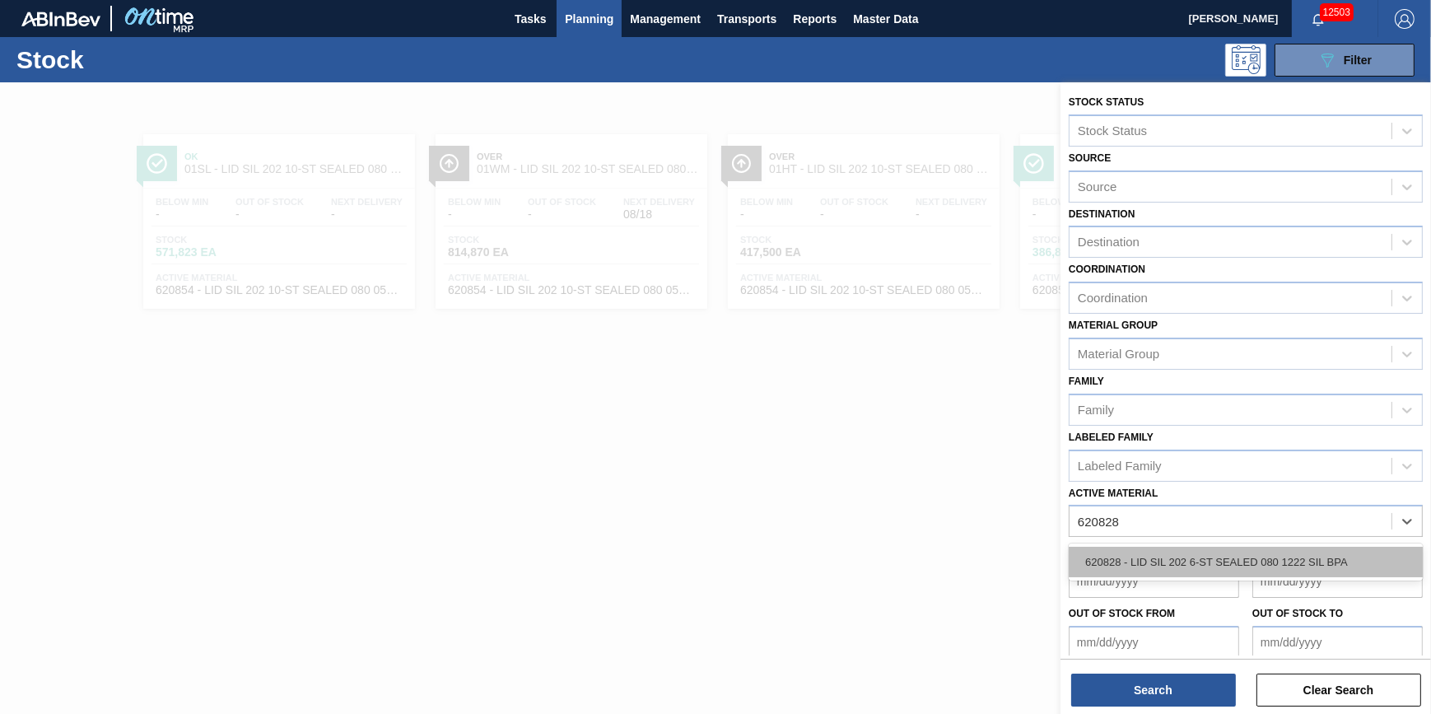
click at [1305, 561] on div "620828 - LID SIL 202 6-ST SEALED 080 1222 SIL BPA" at bounding box center [1246, 562] width 354 height 30
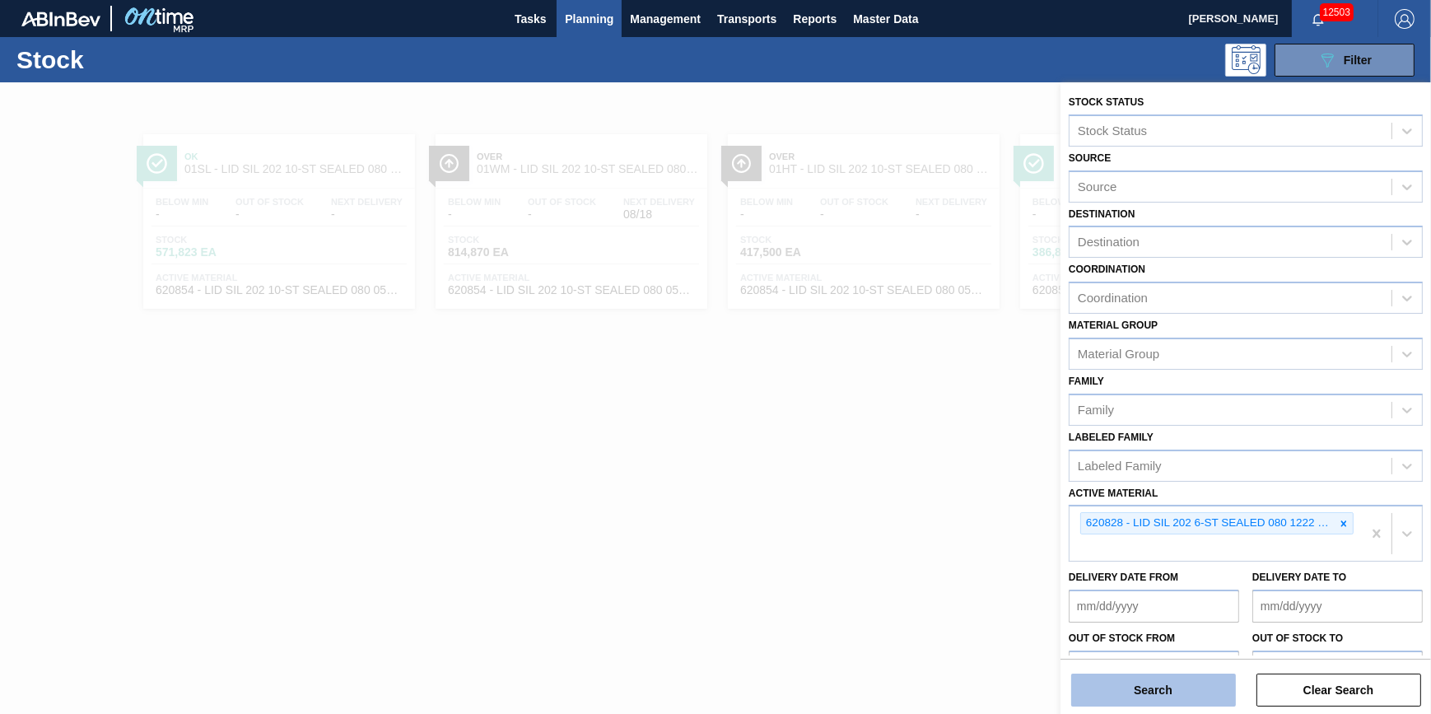
click at [1207, 679] on button "Search" at bounding box center [1153, 690] width 165 height 33
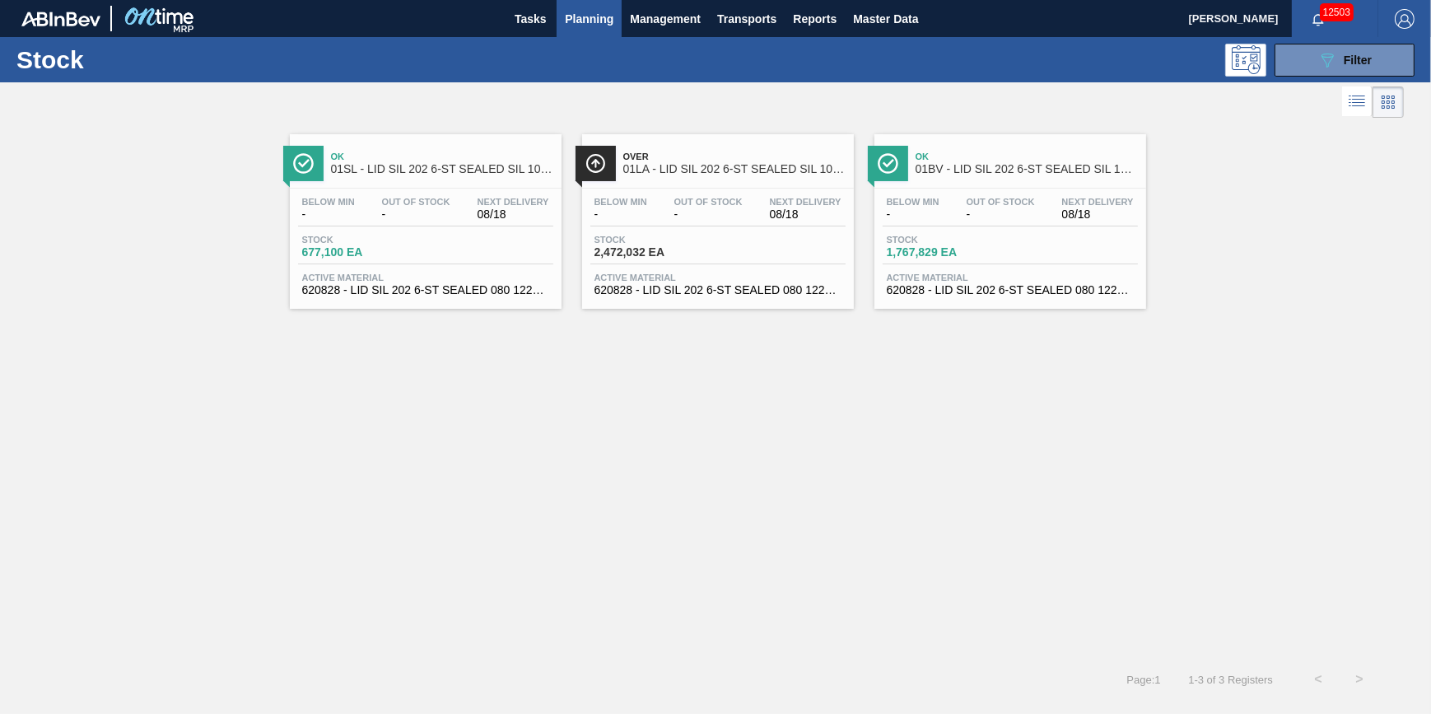
click at [710, 222] on div "Below Min - Out Of Stock - Next Delivery 08/18" at bounding box center [718, 212] width 255 height 30
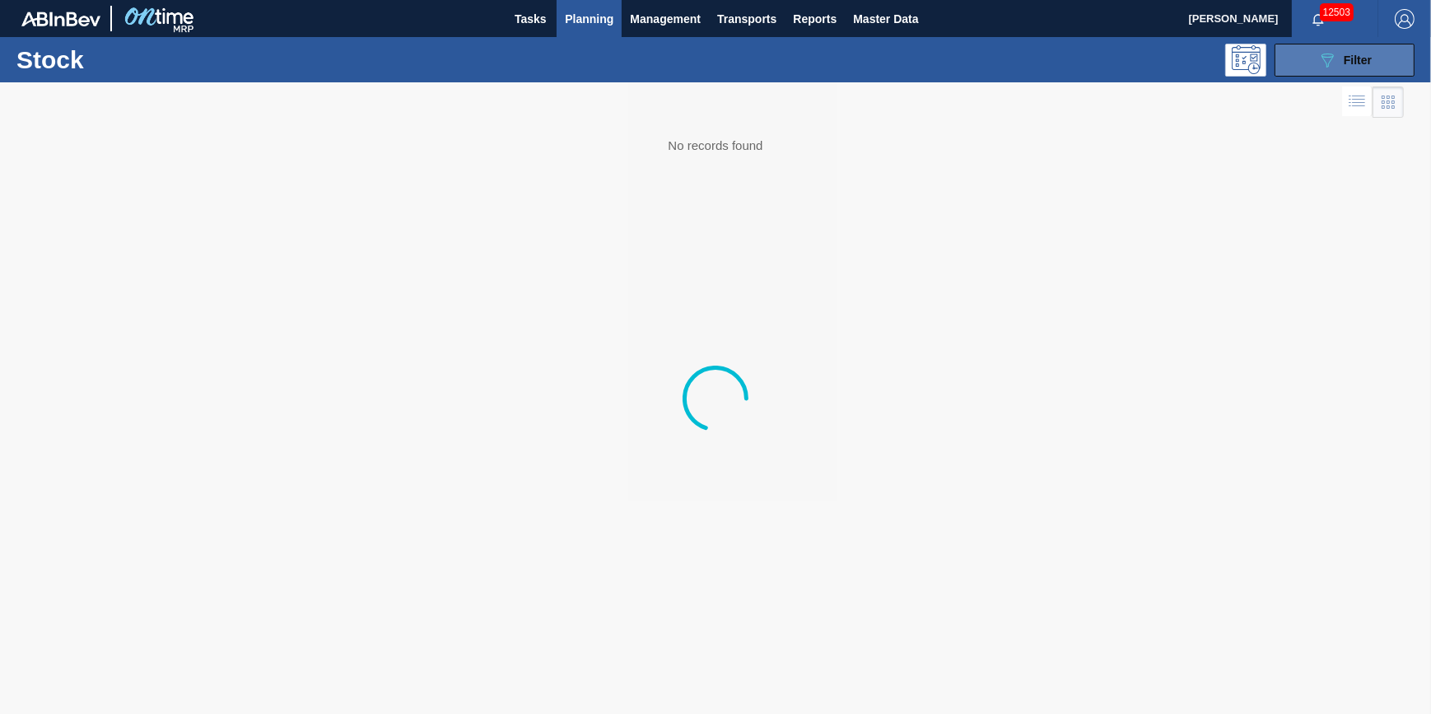
click at [1314, 67] on button "089F7B8B-B2A5-4AFE-B5C0-19BA573D28AC Filter" at bounding box center [1345, 60] width 140 height 33
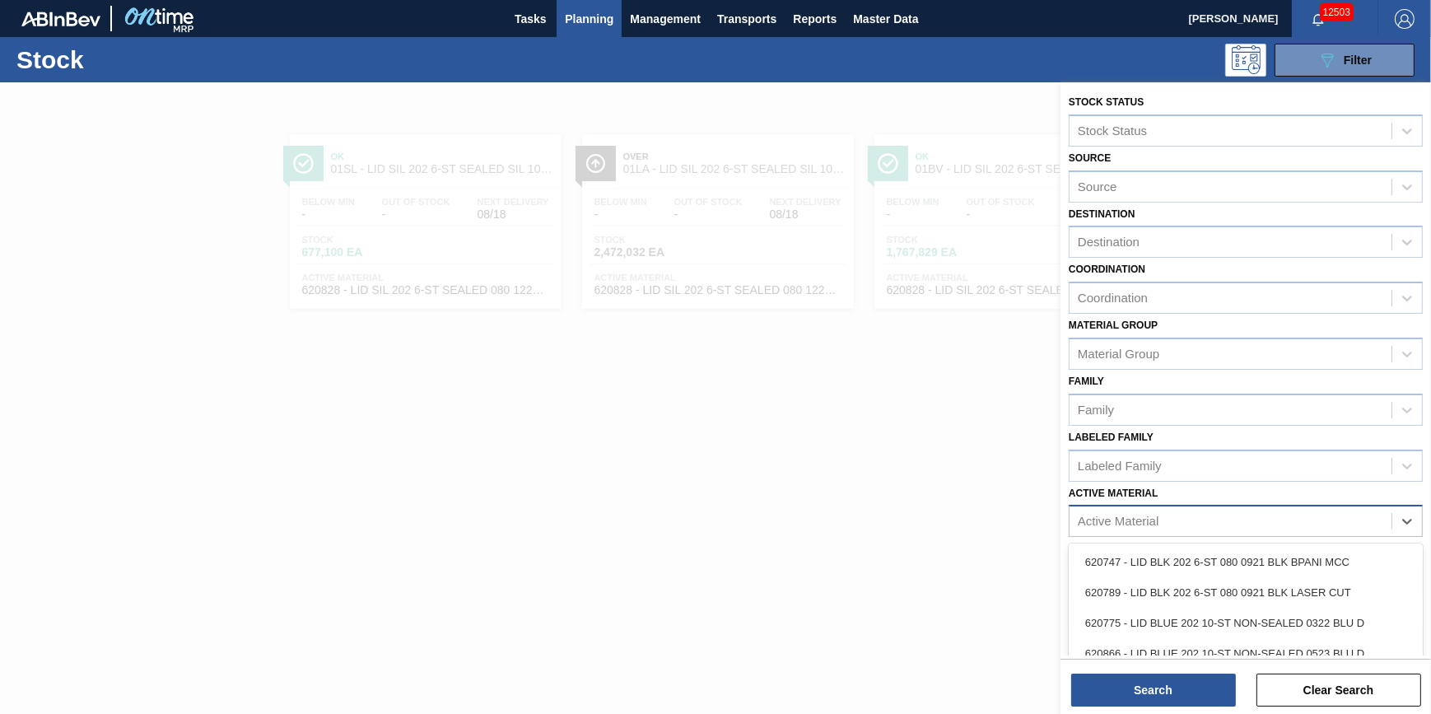
click at [1367, 534] on div "Active Material" at bounding box center [1246, 521] width 354 height 32
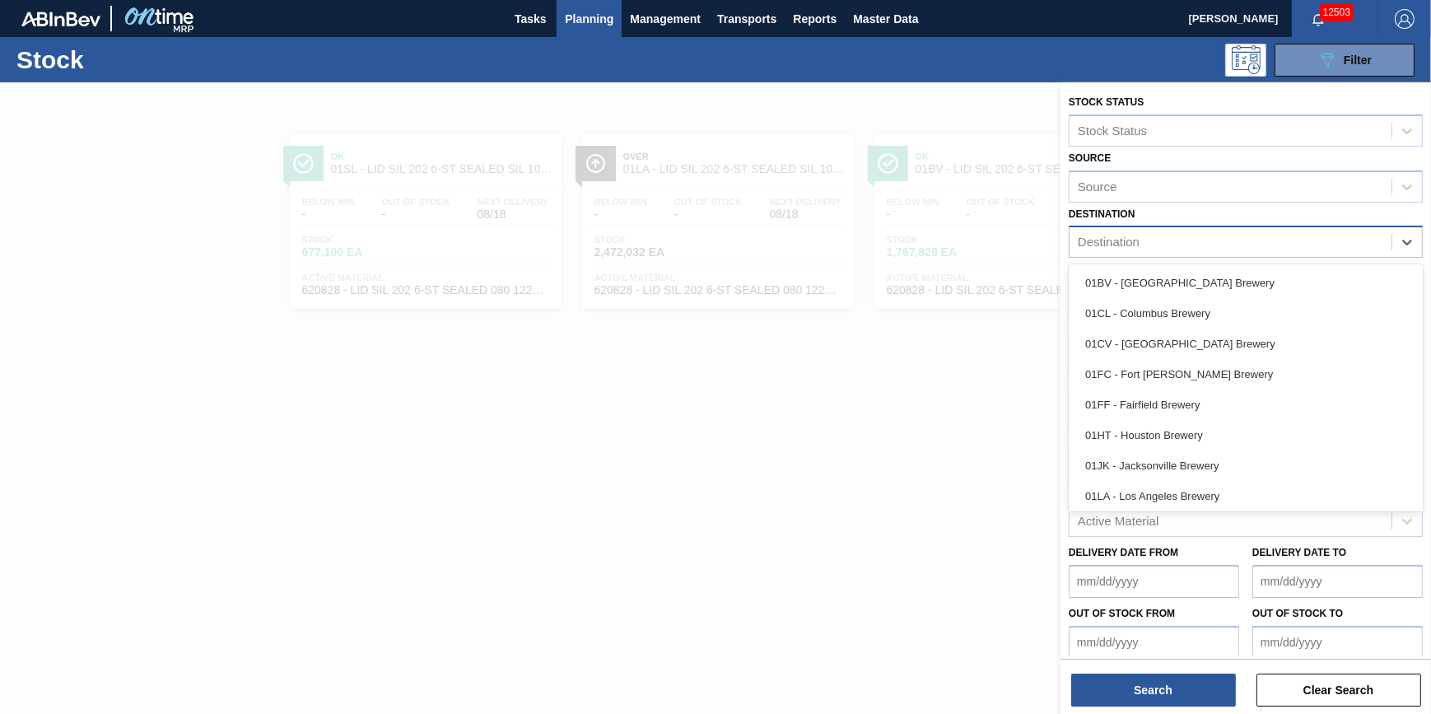
click at [1238, 247] on div "Destination" at bounding box center [1231, 243] width 322 height 24
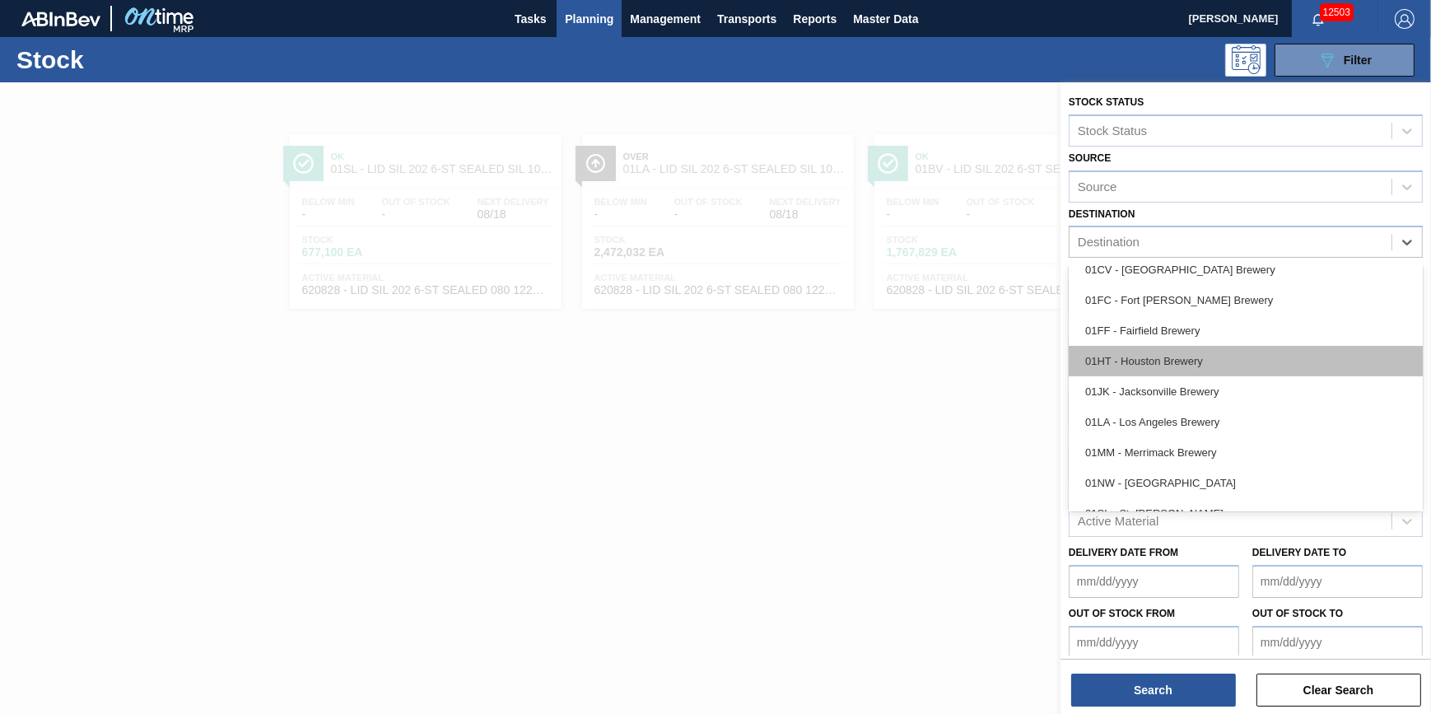
scroll to position [124, 0]
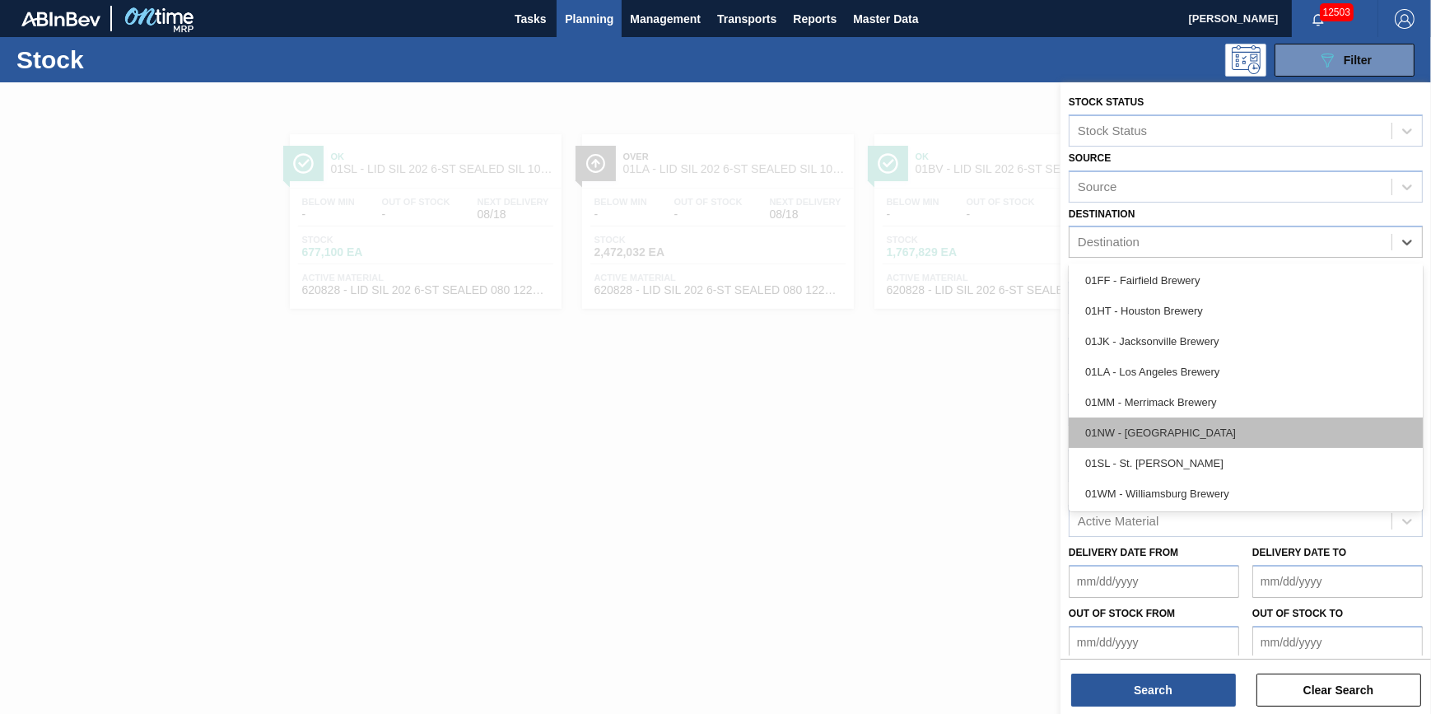
click at [1218, 423] on div "01NW - [GEOGRAPHIC_DATA]" at bounding box center [1246, 433] width 354 height 30
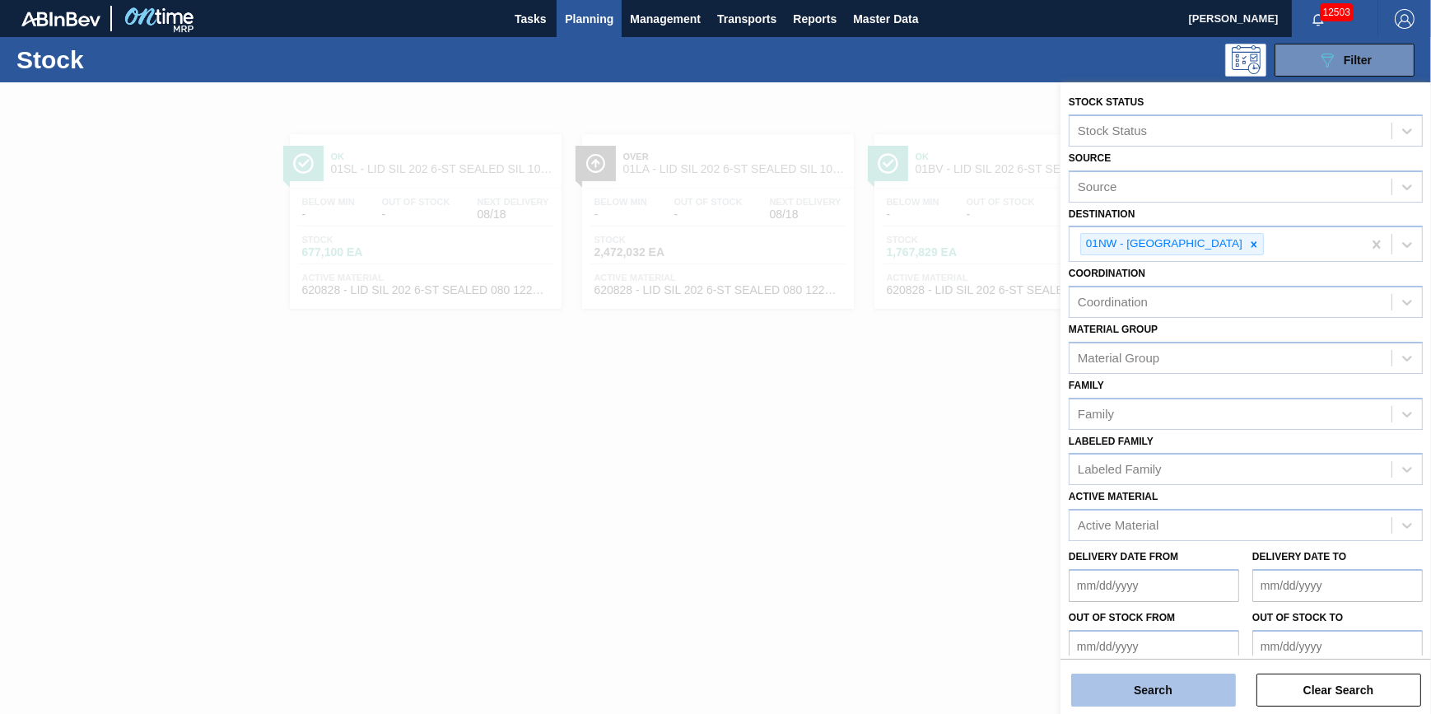
click at [1137, 684] on button "Search" at bounding box center [1153, 690] width 165 height 33
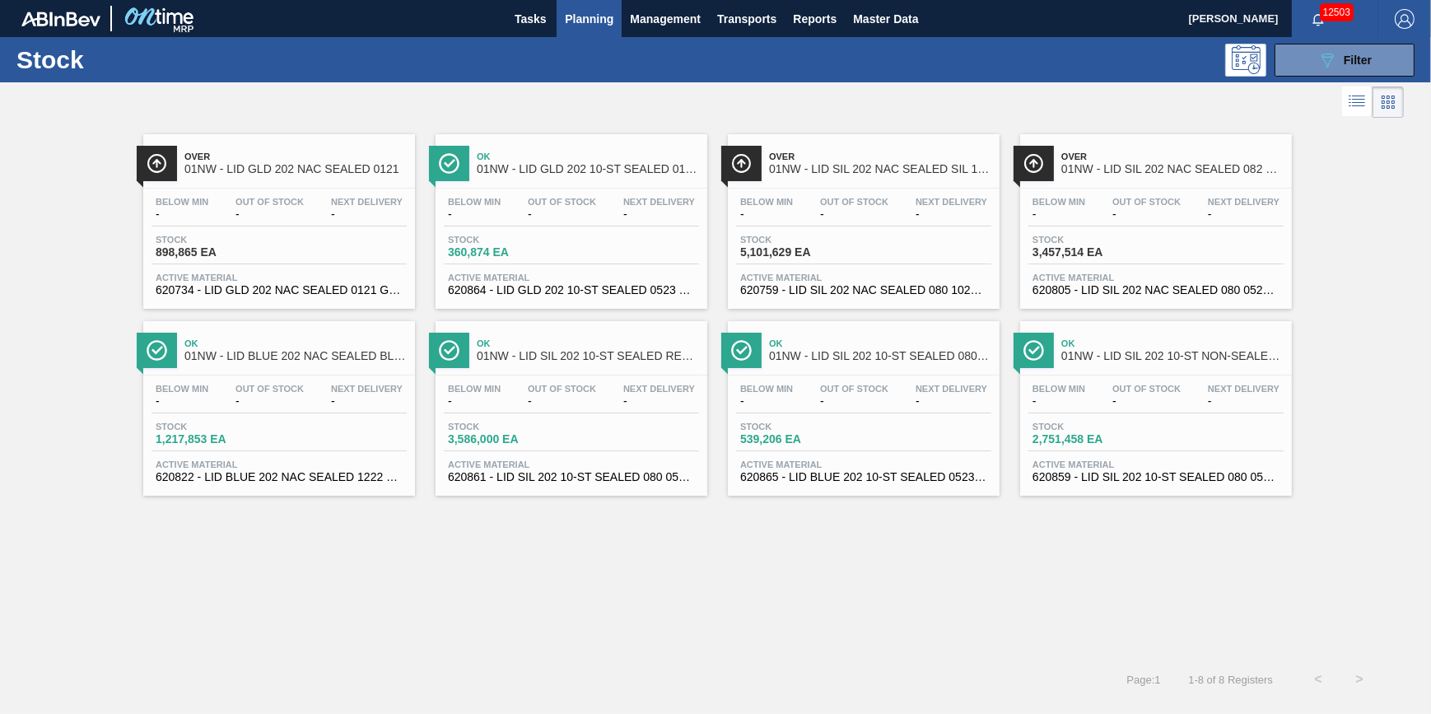
click at [269, 233] on div "Below Min - Out Of Stock - Next Delivery - Stock 898,865 EA Active Material 620…" at bounding box center [279, 245] width 272 height 112
click at [1085, 386] on span "Below Min" at bounding box center [1059, 389] width 53 height 10
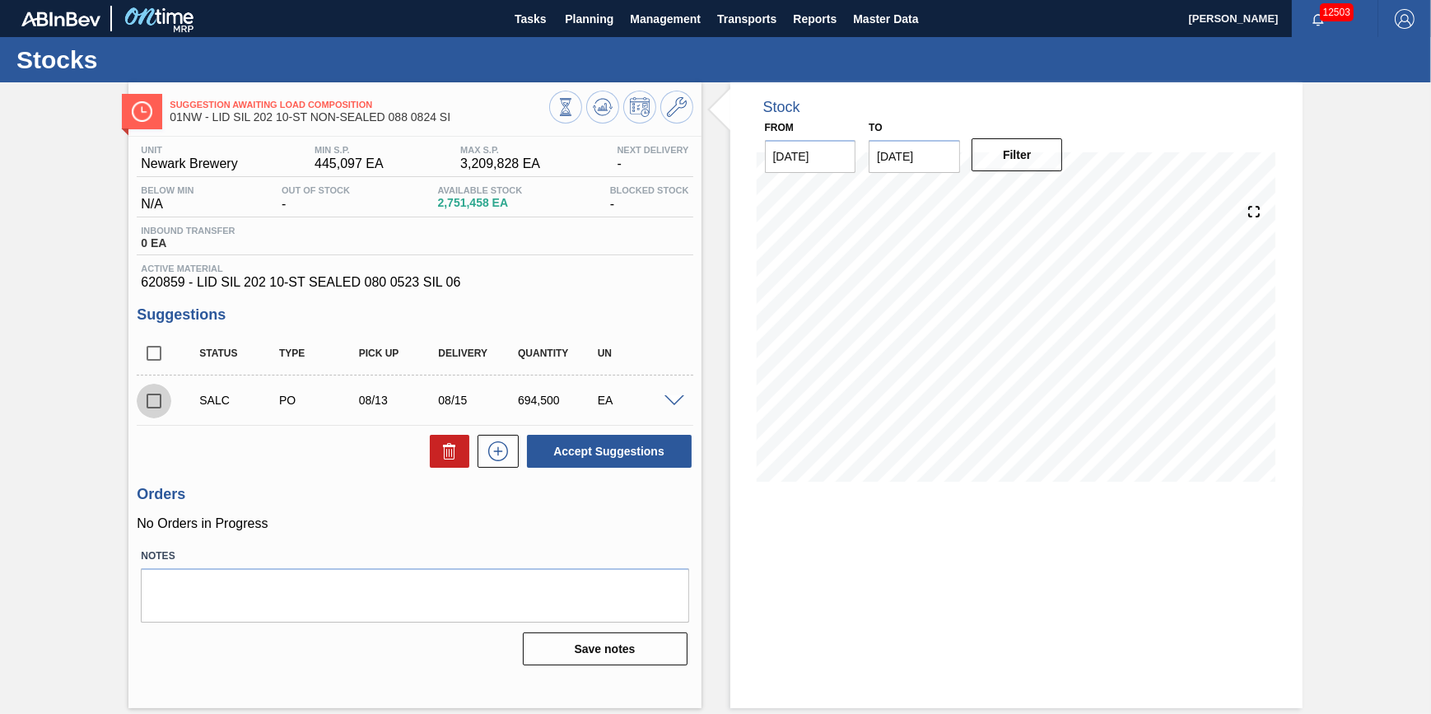
click at [169, 401] on input "checkbox" at bounding box center [154, 401] width 35 height 35
click at [443, 455] on icon at bounding box center [450, 451] width 20 height 20
checkbox input "false"
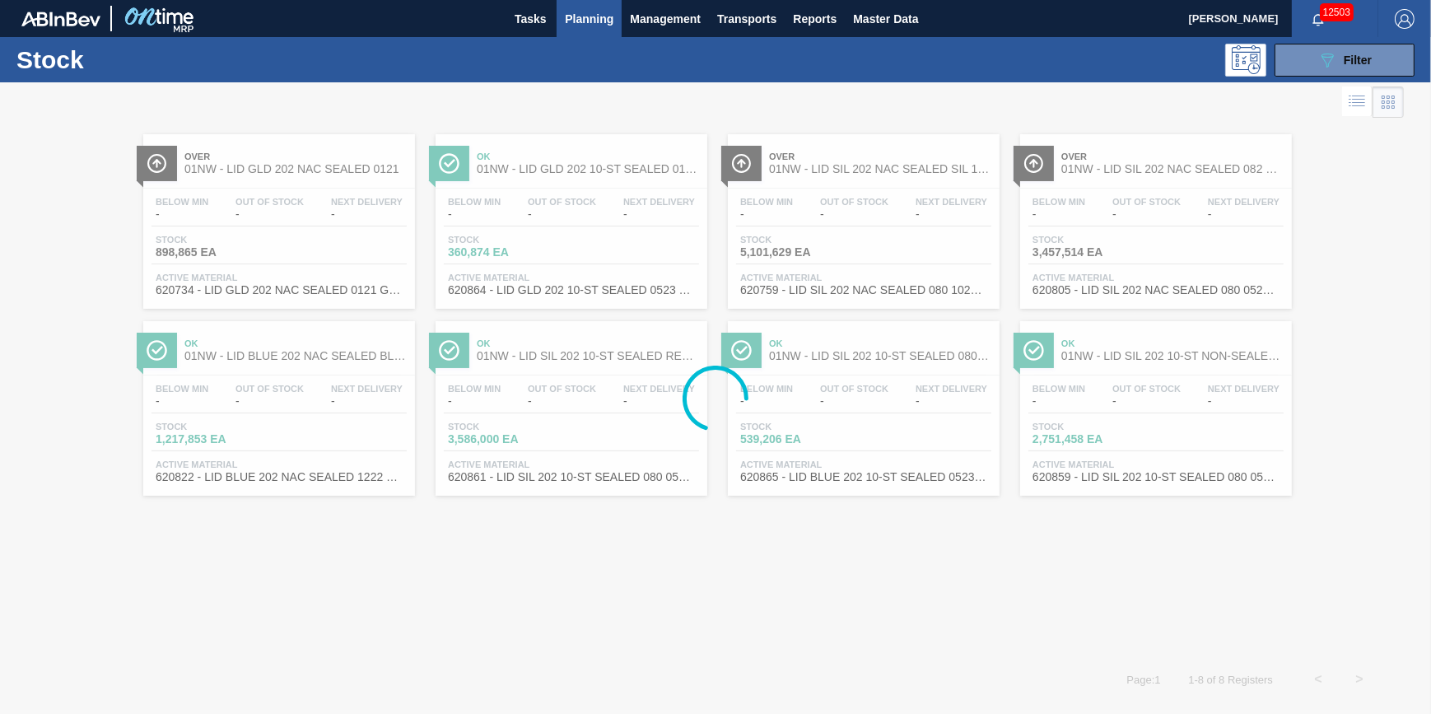
click at [1150, 222] on div at bounding box center [715, 398] width 1431 height 632
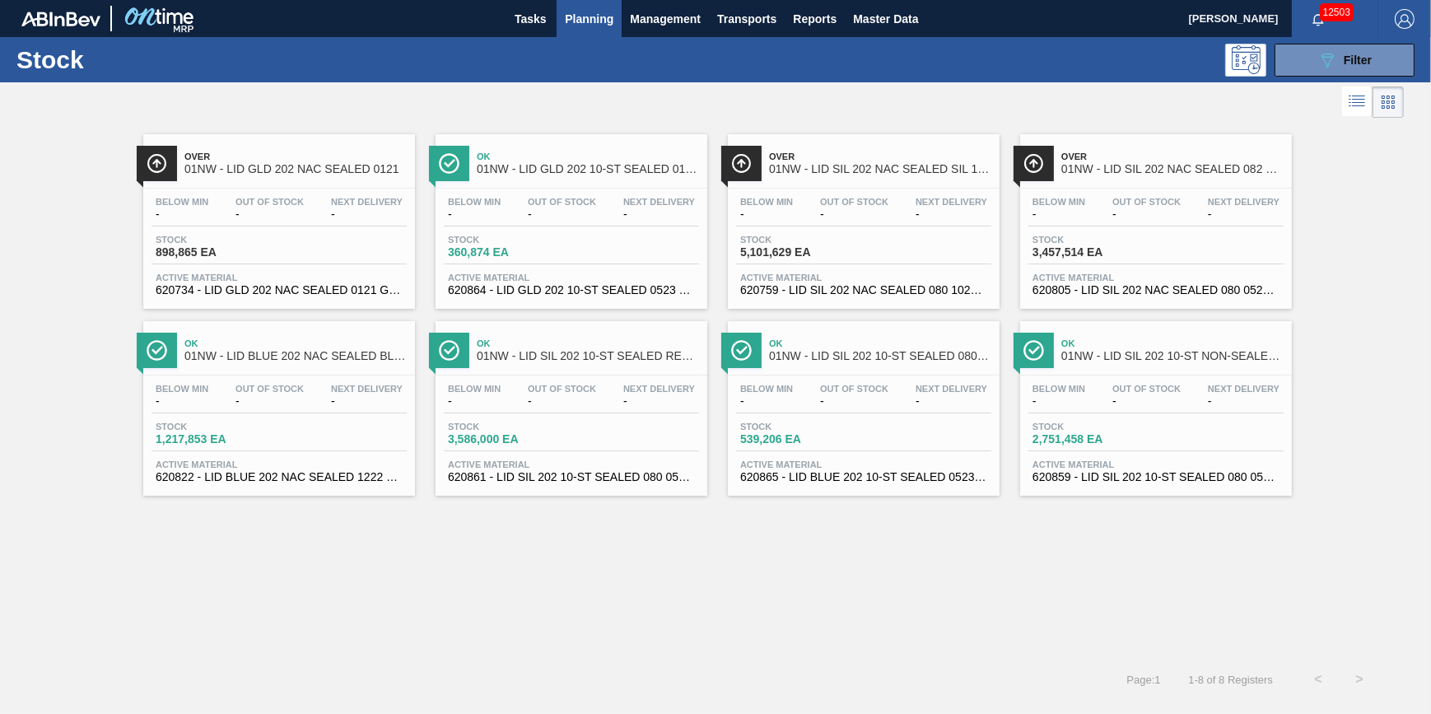
click at [1150, 222] on div "Below Min - Out Of Stock - Next Delivery -" at bounding box center [1156, 212] width 255 height 30
click at [824, 198] on span "Out Of Stock" at bounding box center [854, 202] width 68 height 10
click at [1297, 65] on button "089F7B8B-B2A5-4AFE-B5C0-19BA573D28AC Filter" at bounding box center [1345, 60] width 140 height 33
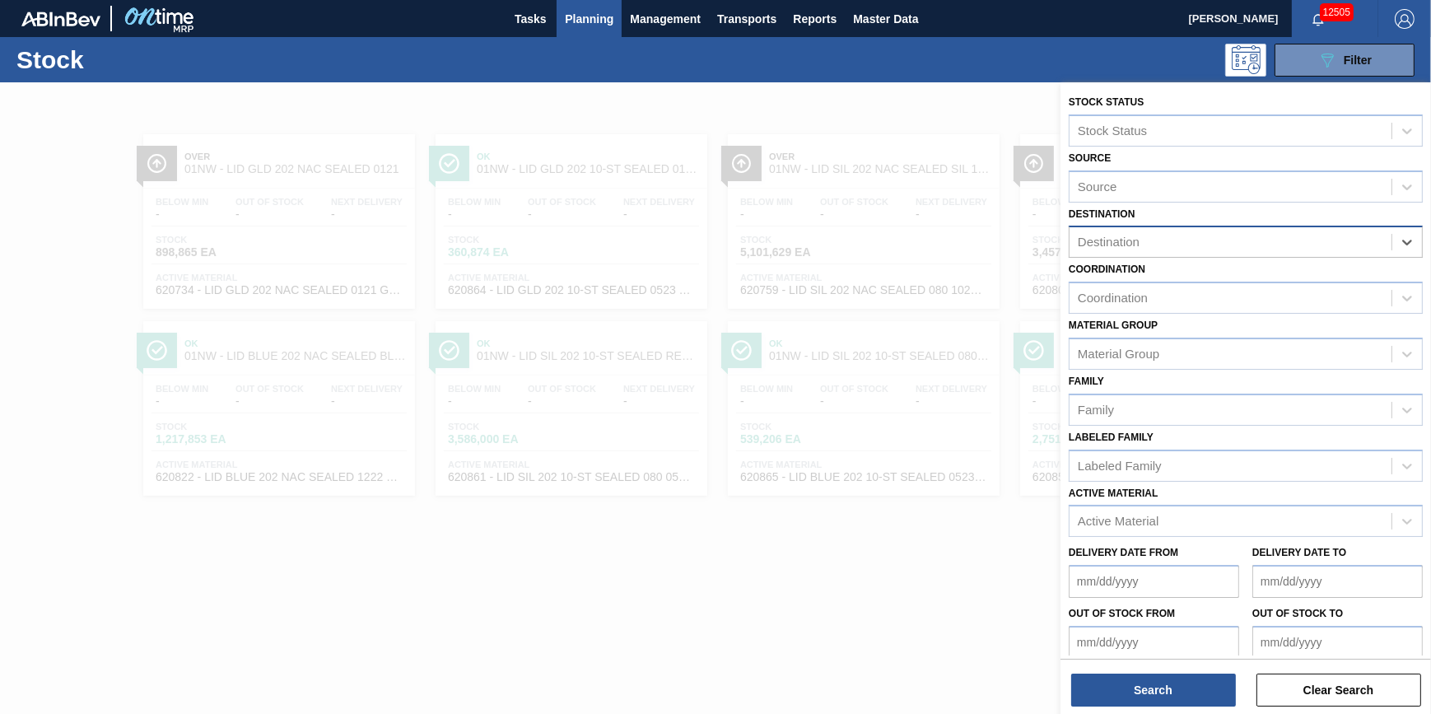
click at [1358, 247] on div "Destination" at bounding box center [1231, 243] width 322 height 24
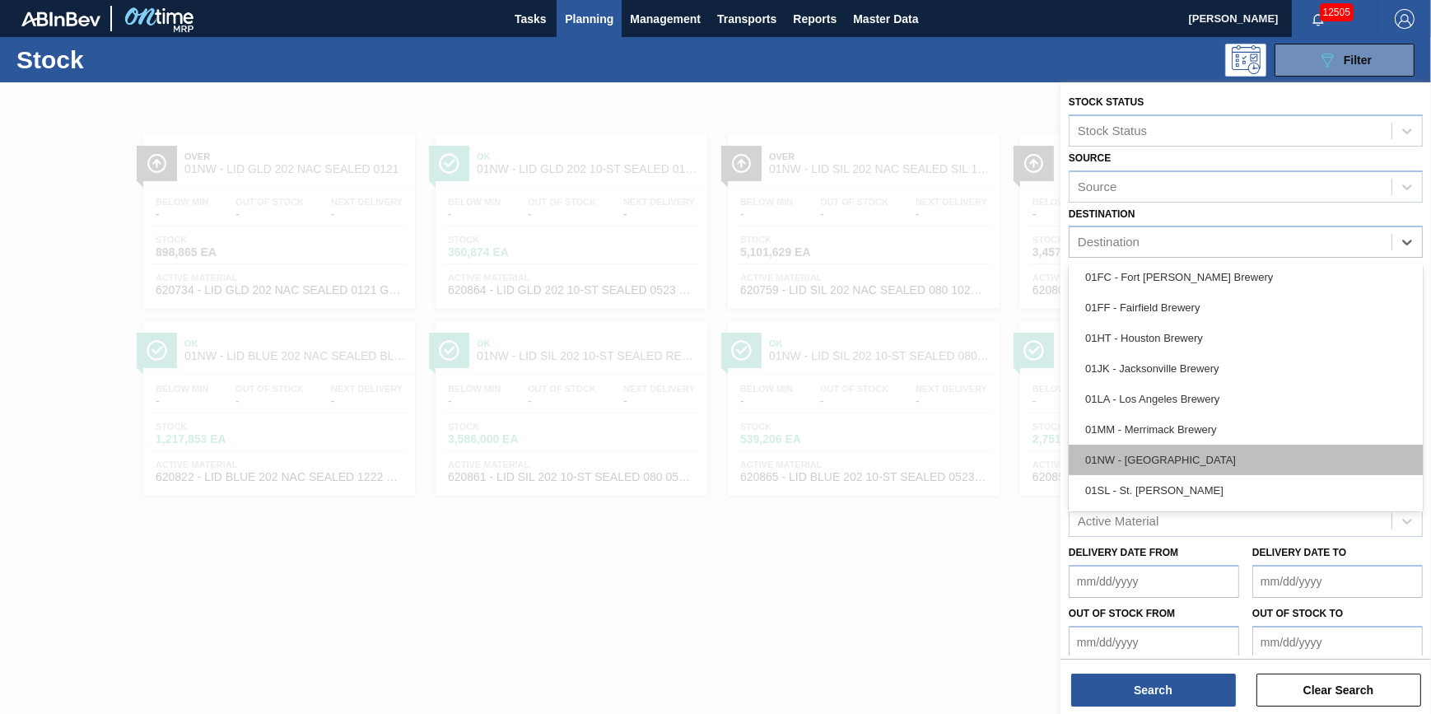
scroll to position [124, 0]
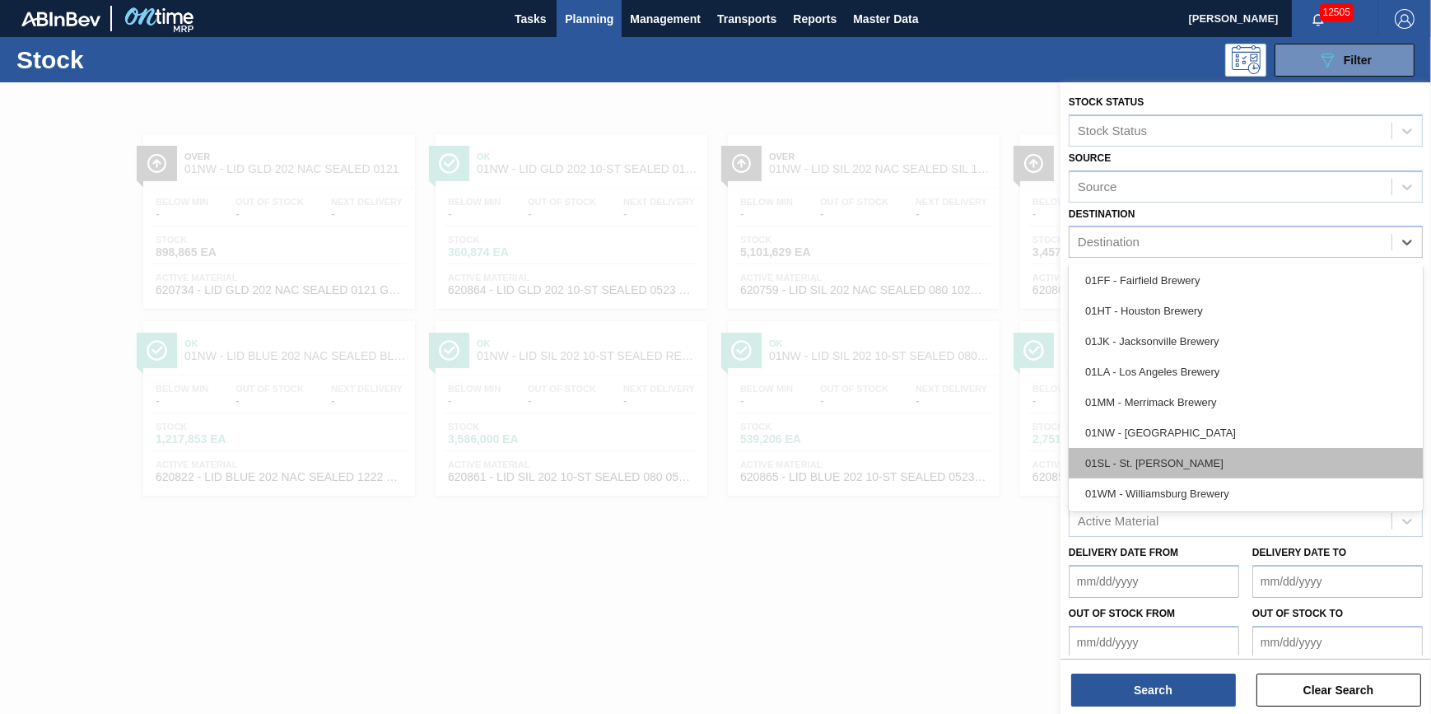
click at [1289, 454] on div "01SL - St. [PERSON_NAME]" at bounding box center [1246, 463] width 354 height 30
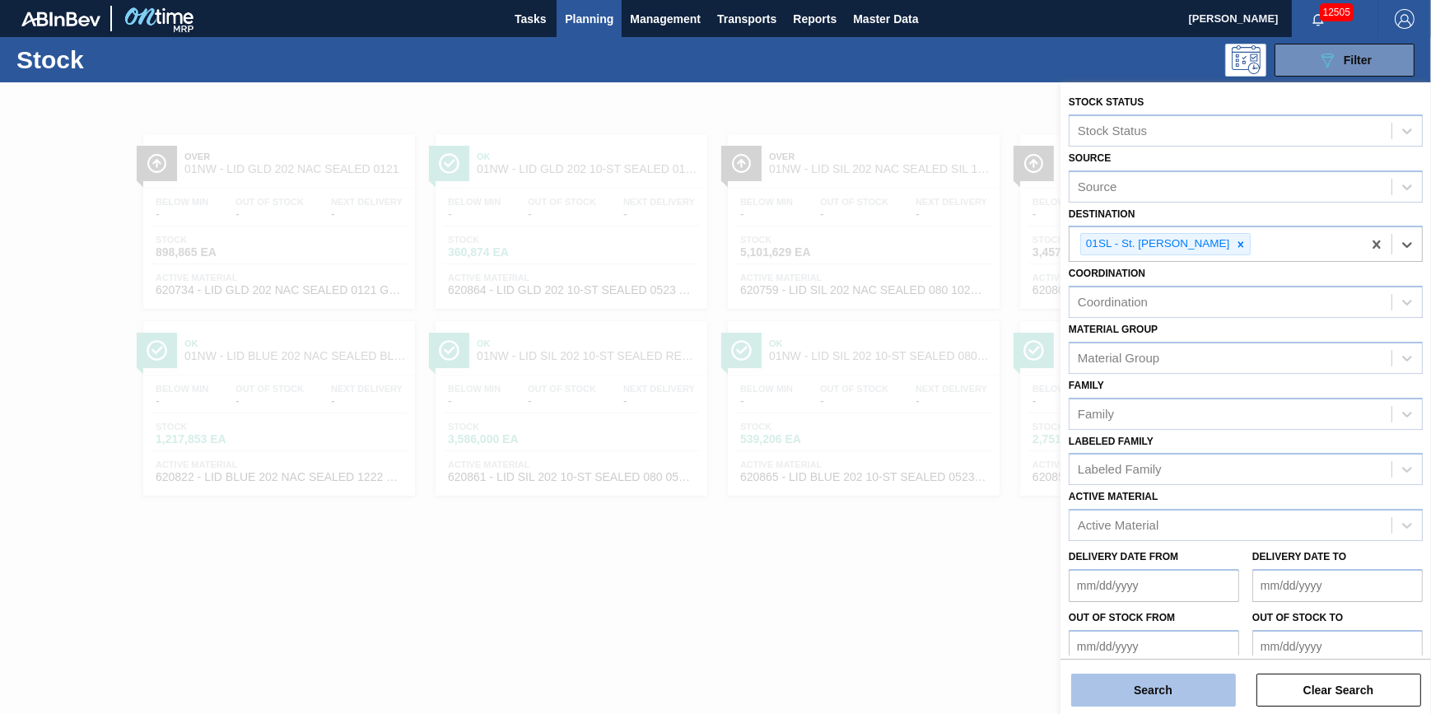
click at [1152, 677] on button "Search" at bounding box center [1153, 690] width 165 height 33
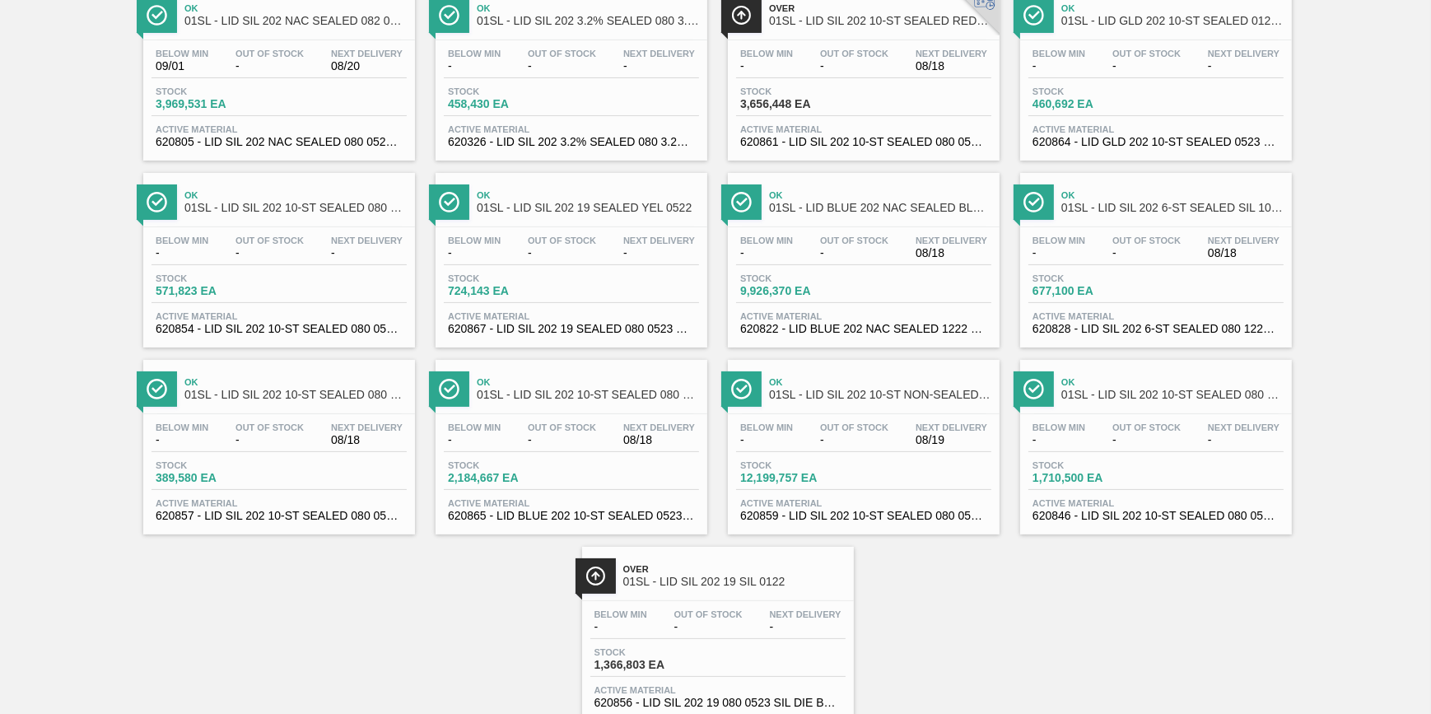
scroll to position [391, 0]
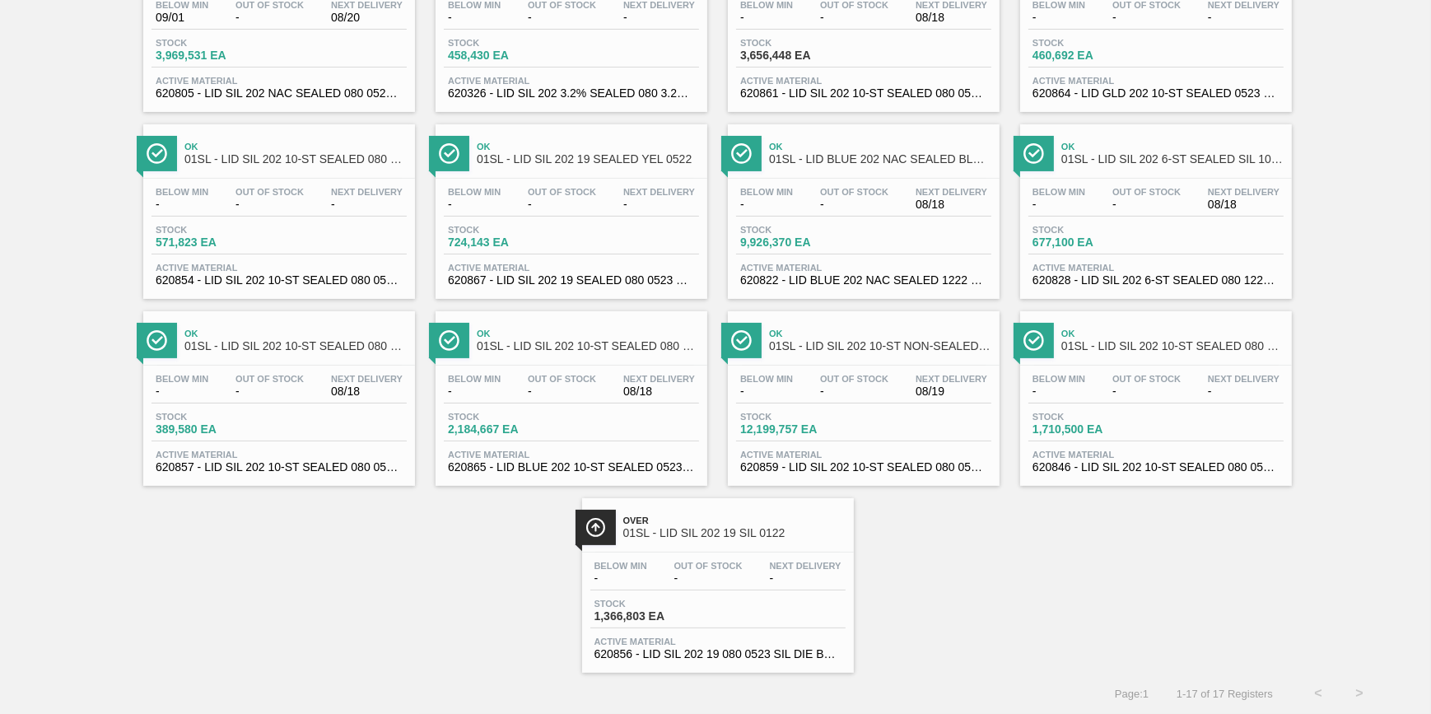
click at [802, 225] on span "Stock" at bounding box center [797, 230] width 115 height 10
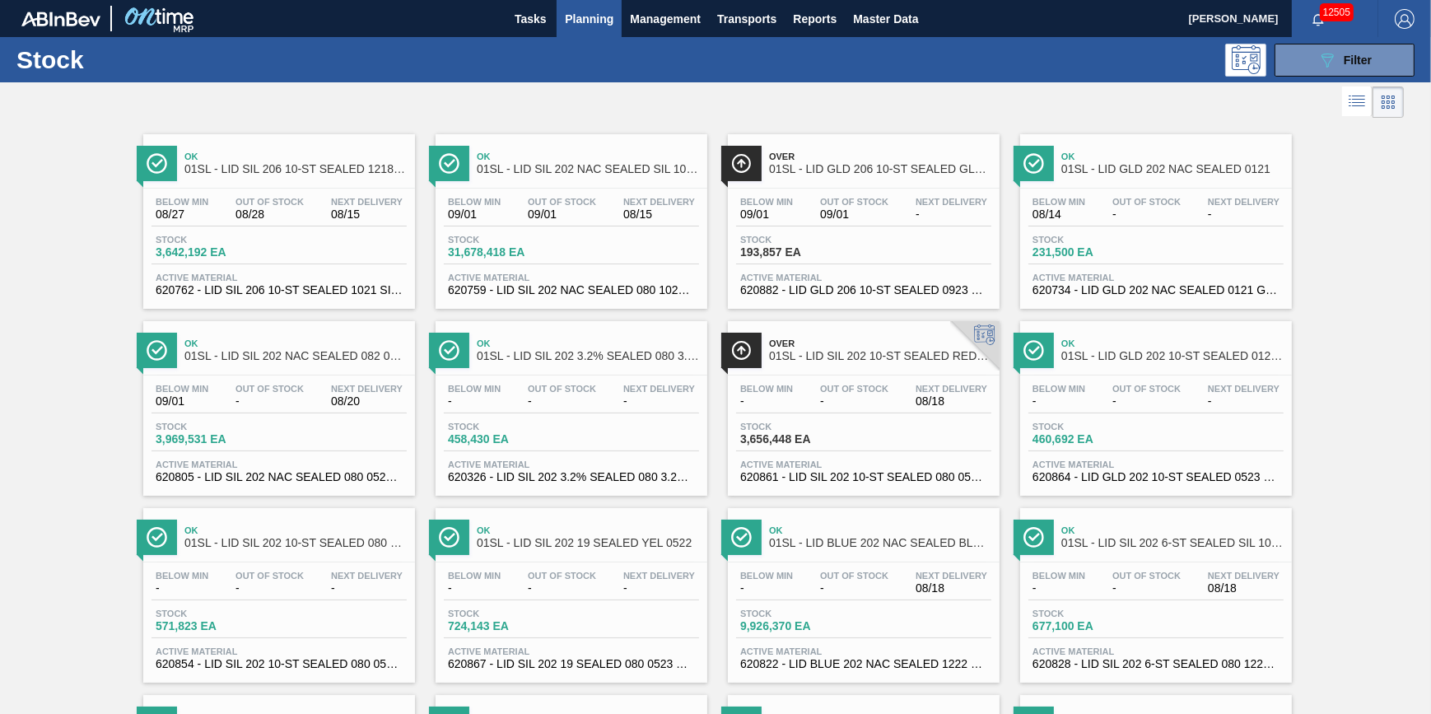
click at [798, 264] on div "Stock 193,857 EA" at bounding box center [863, 250] width 255 height 30
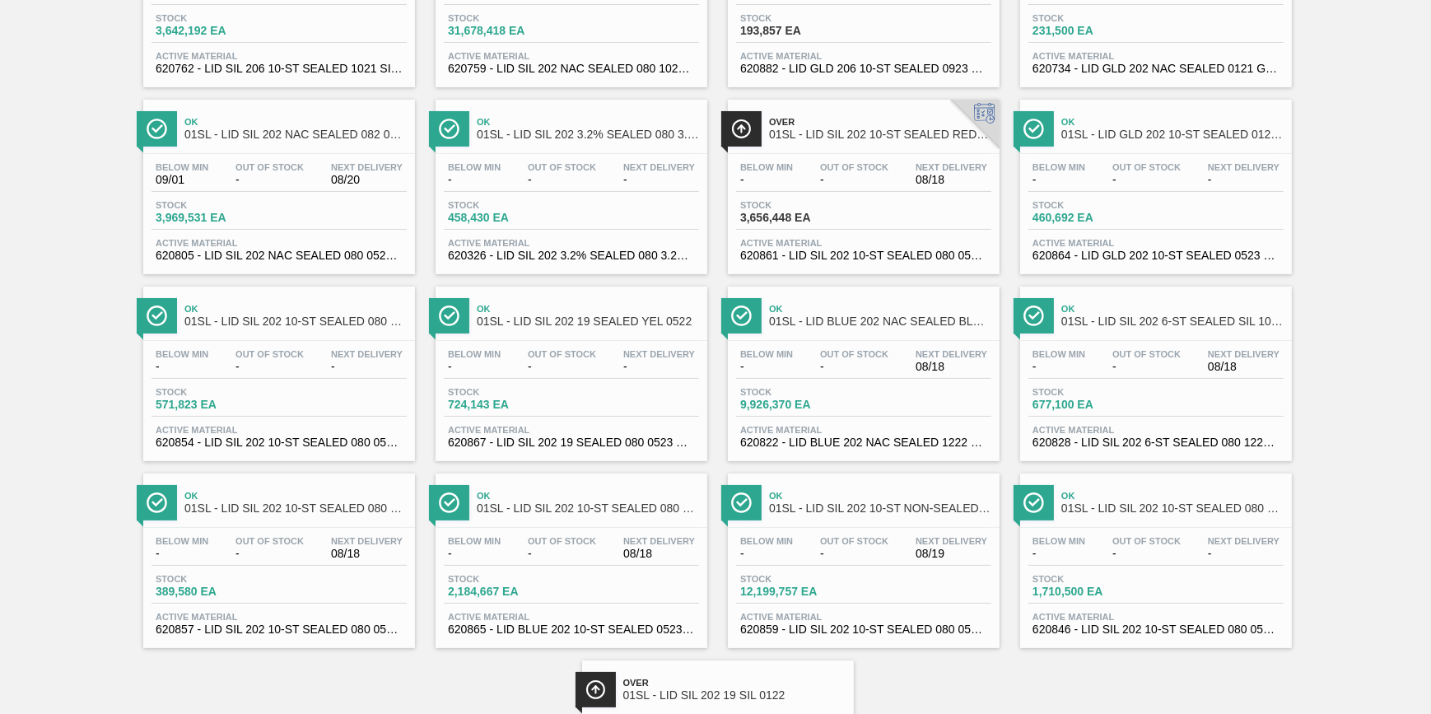
scroll to position [224, 0]
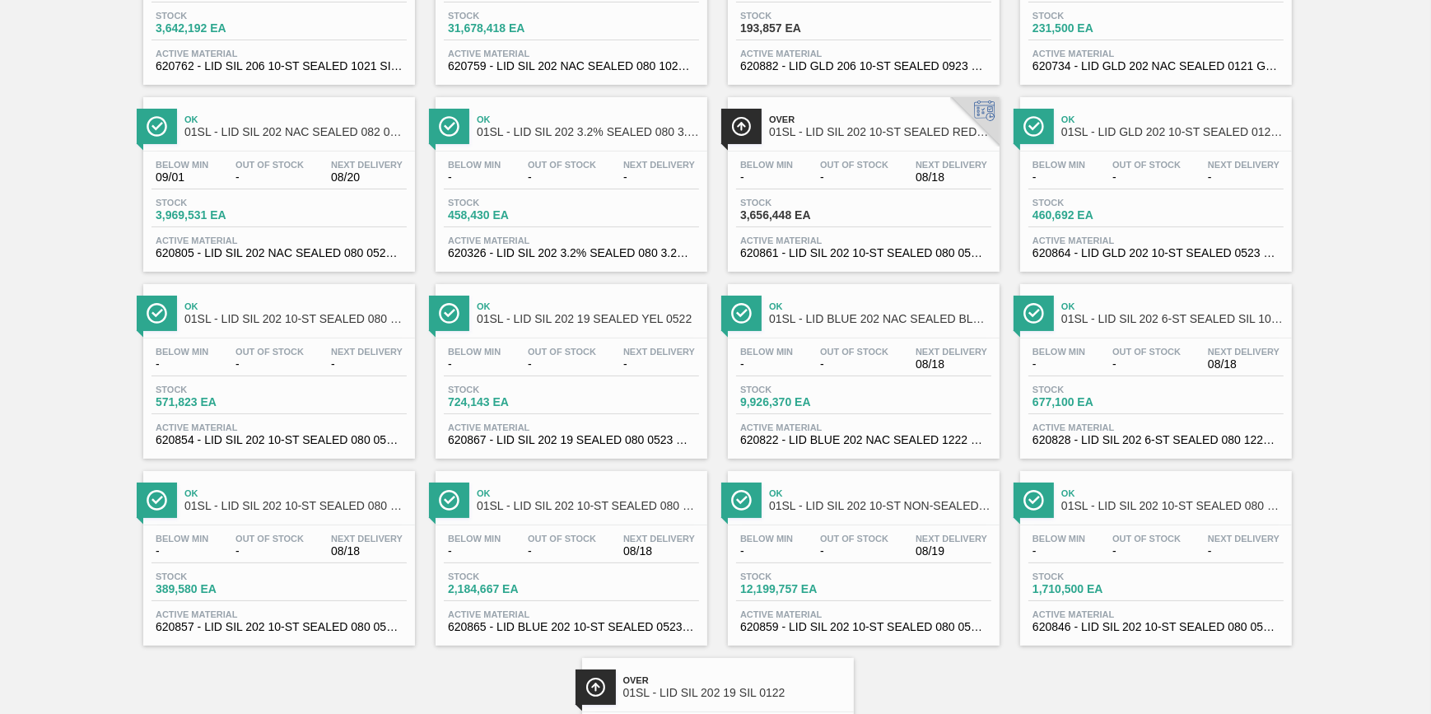
click at [245, 398] on div "Stock 571,823 EA" at bounding box center [214, 397] width 124 height 24
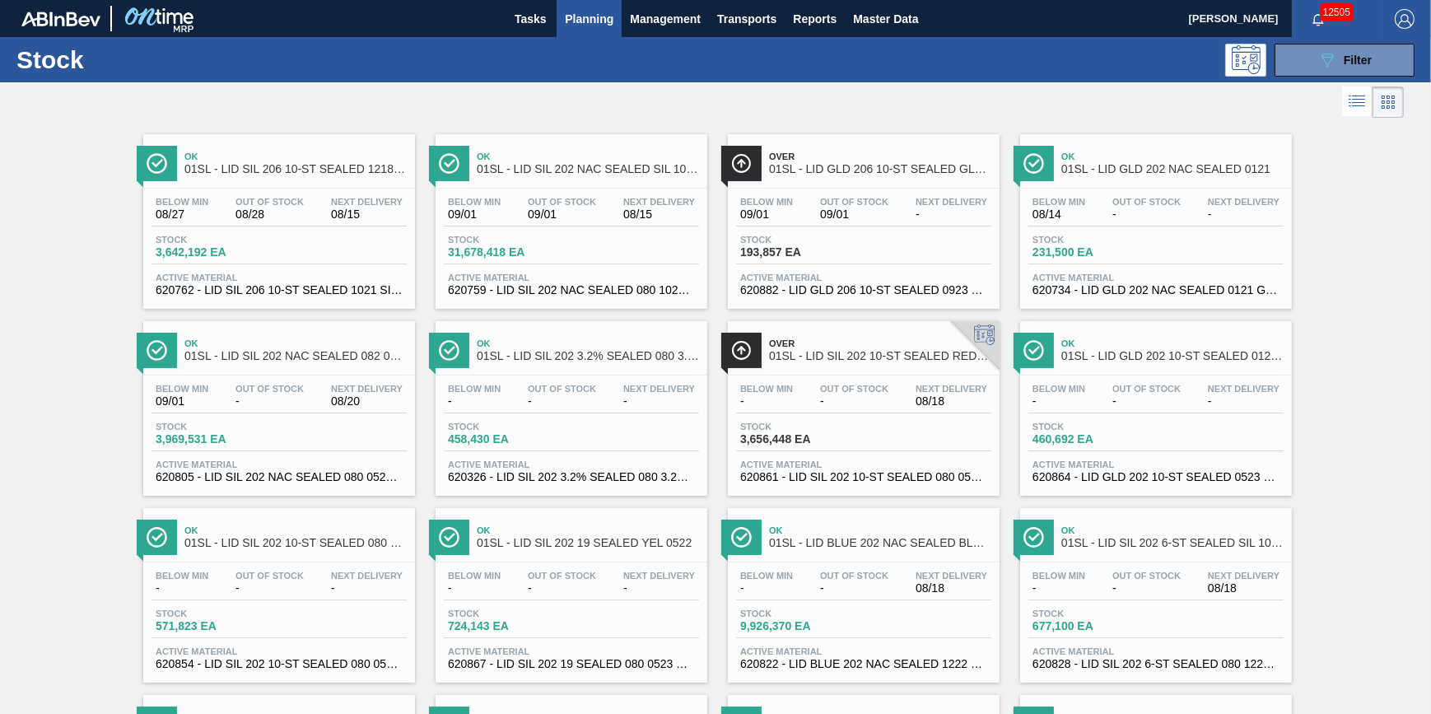
click at [794, 398] on div "Below Min -" at bounding box center [766, 396] width 61 height 24
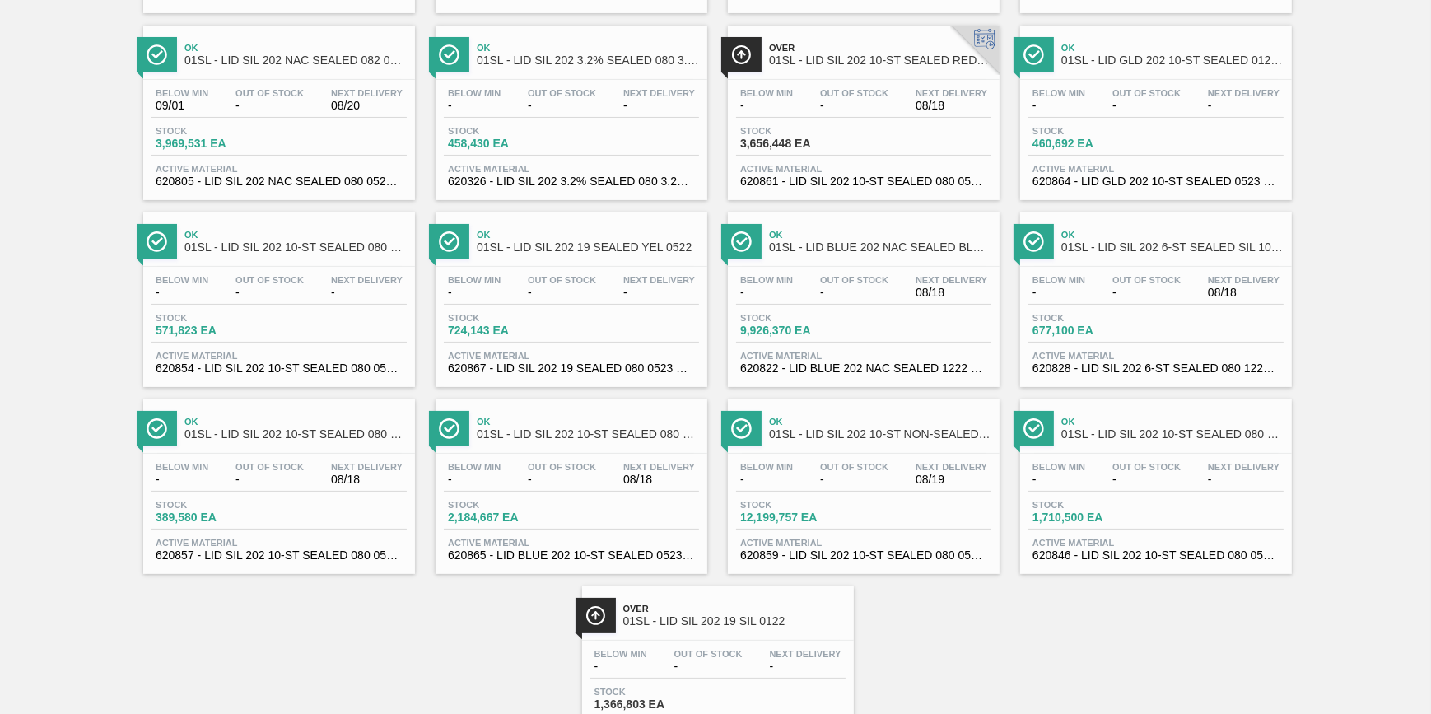
scroll to position [391, 0]
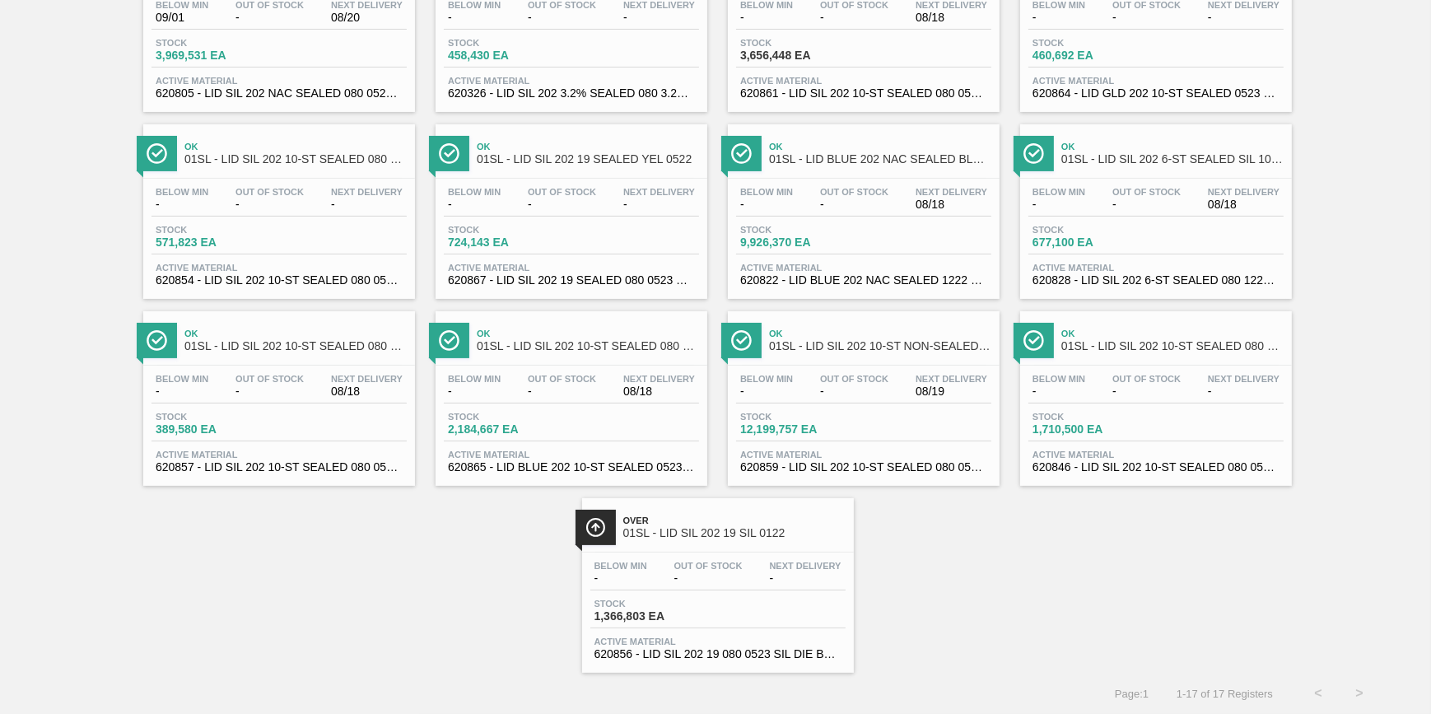
click at [661, 527] on span "01SL - LID SIL 202 19 SIL 0122" at bounding box center [734, 533] width 222 height 12
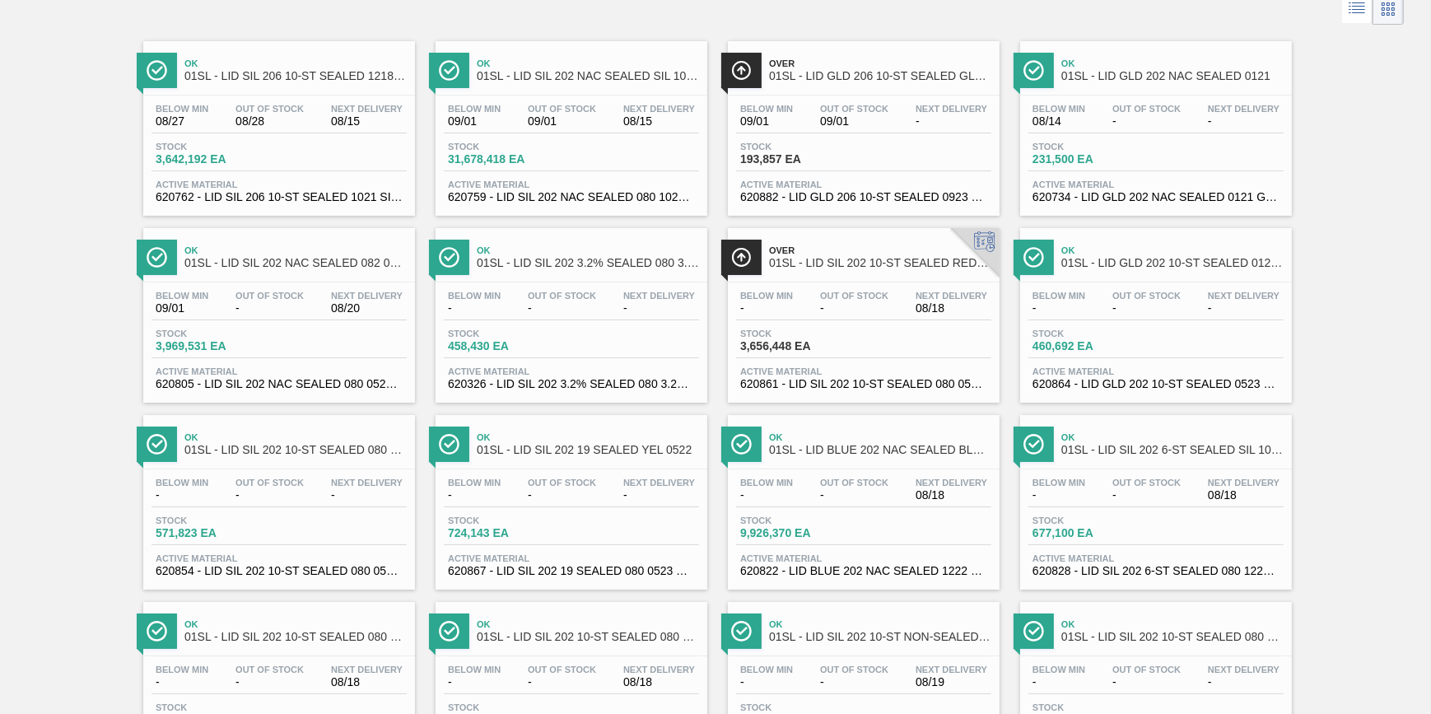
scroll to position [224, 0]
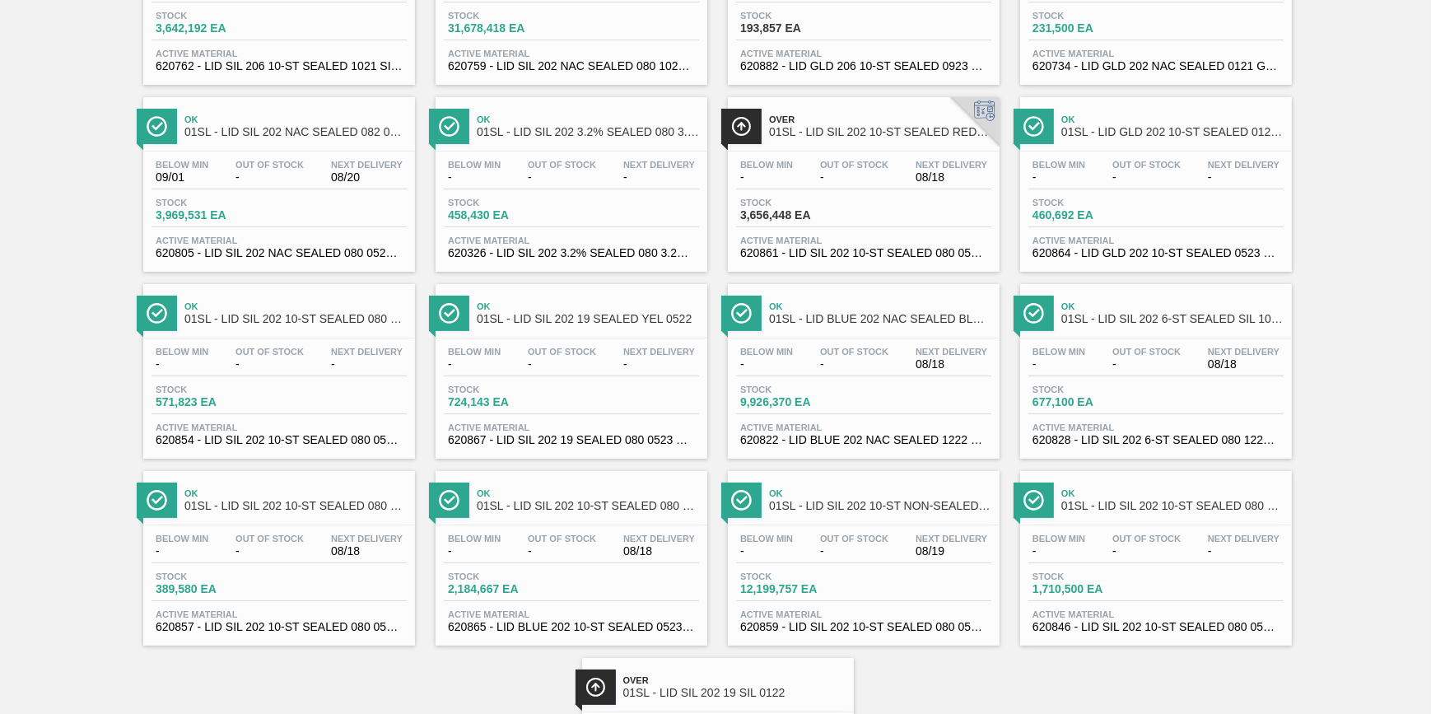
click at [548, 211] on span "458,430 EA" at bounding box center [505, 215] width 115 height 12
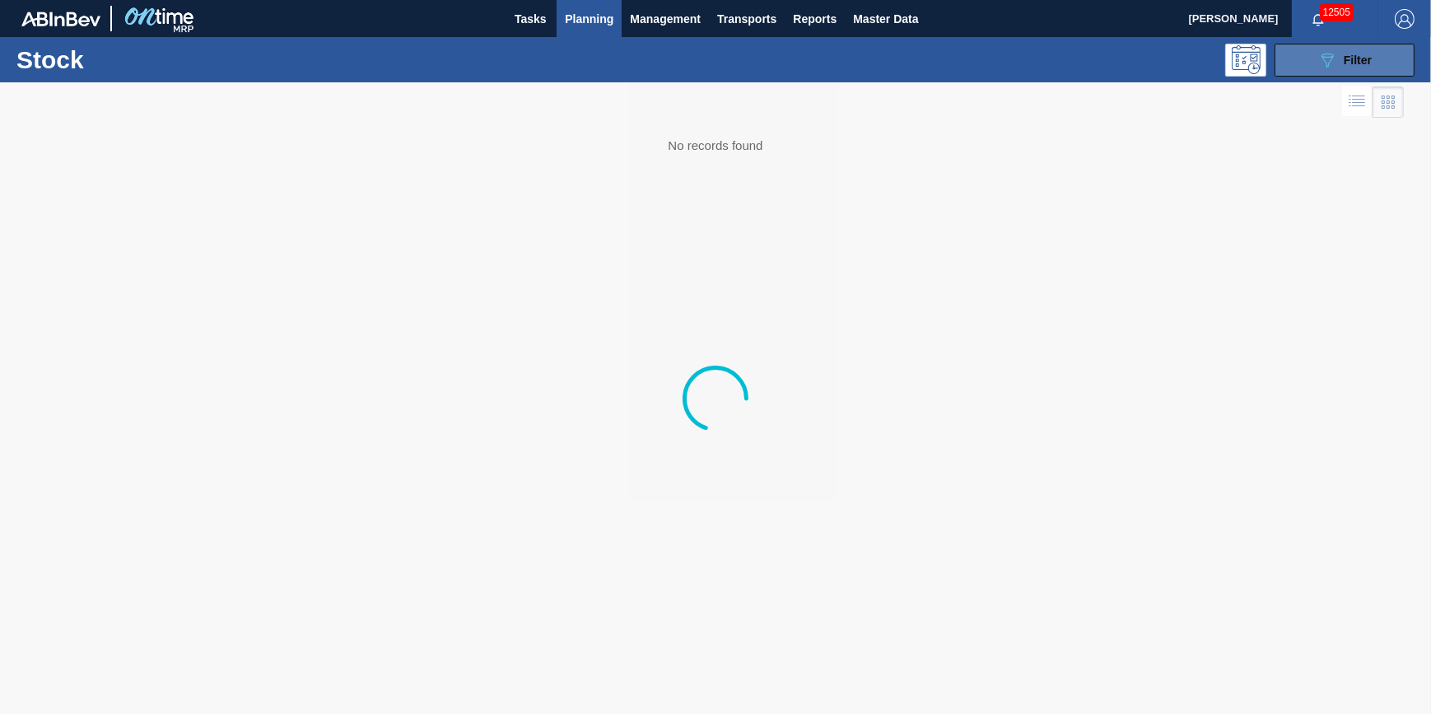
click at [1323, 58] on icon "089F7B8B-B2A5-4AFE-B5C0-19BA573D28AC" at bounding box center [1328, 60] width 20 height 20
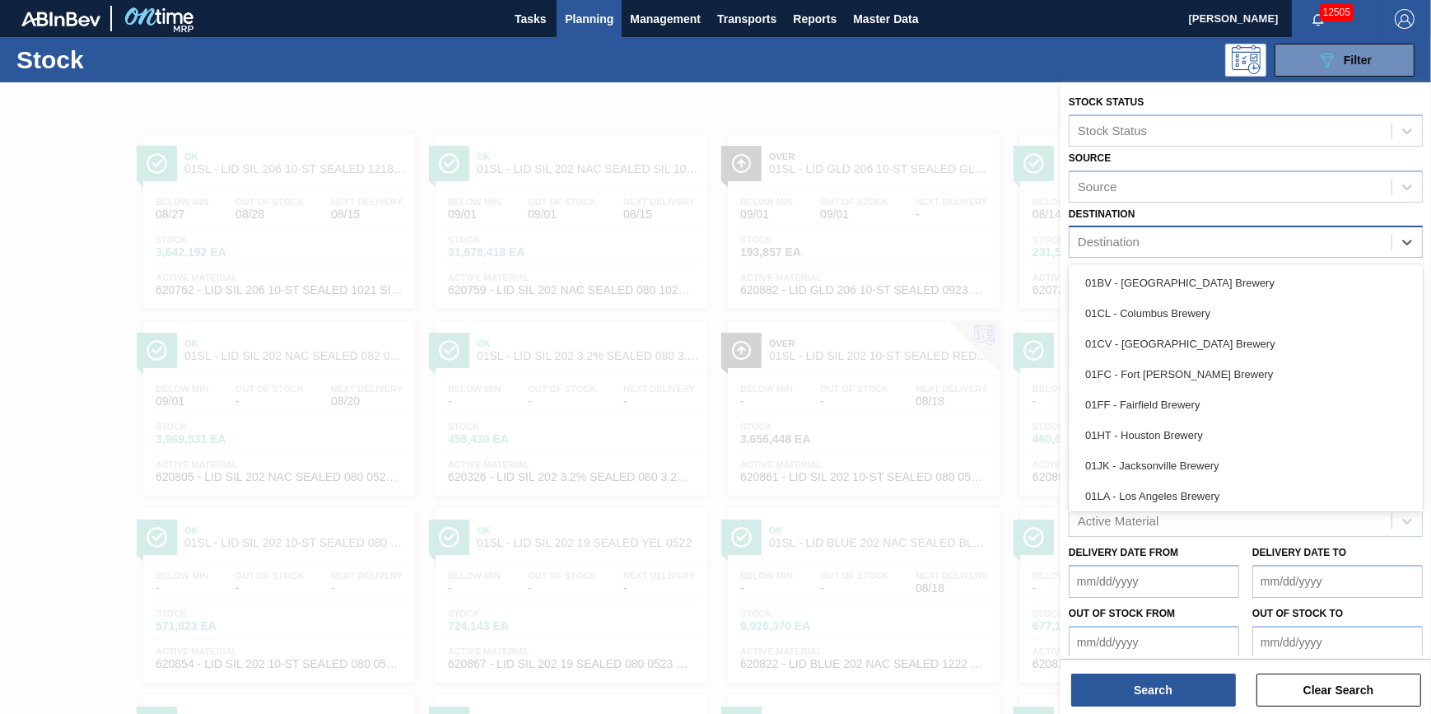
click at [1370, 245] on div "Destination" at bounding box center [1231, 243] width 322 height 24
click at [1220, 492] on div "01WM - Williamsburg Brewery" at bounding box center [1246, 493] width 354 height 30
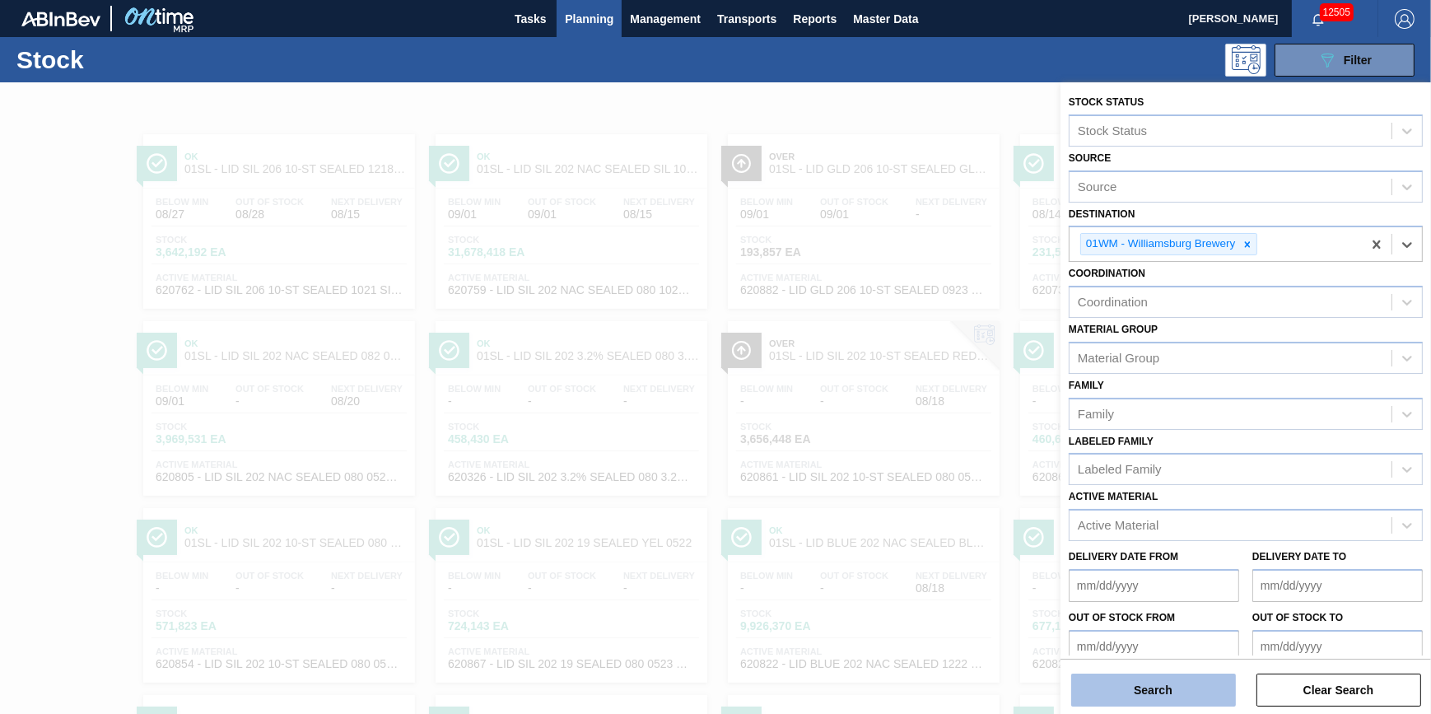
click at [1167, 701] on button "Search" at bounding box center [1153, 690] width 165 height 33
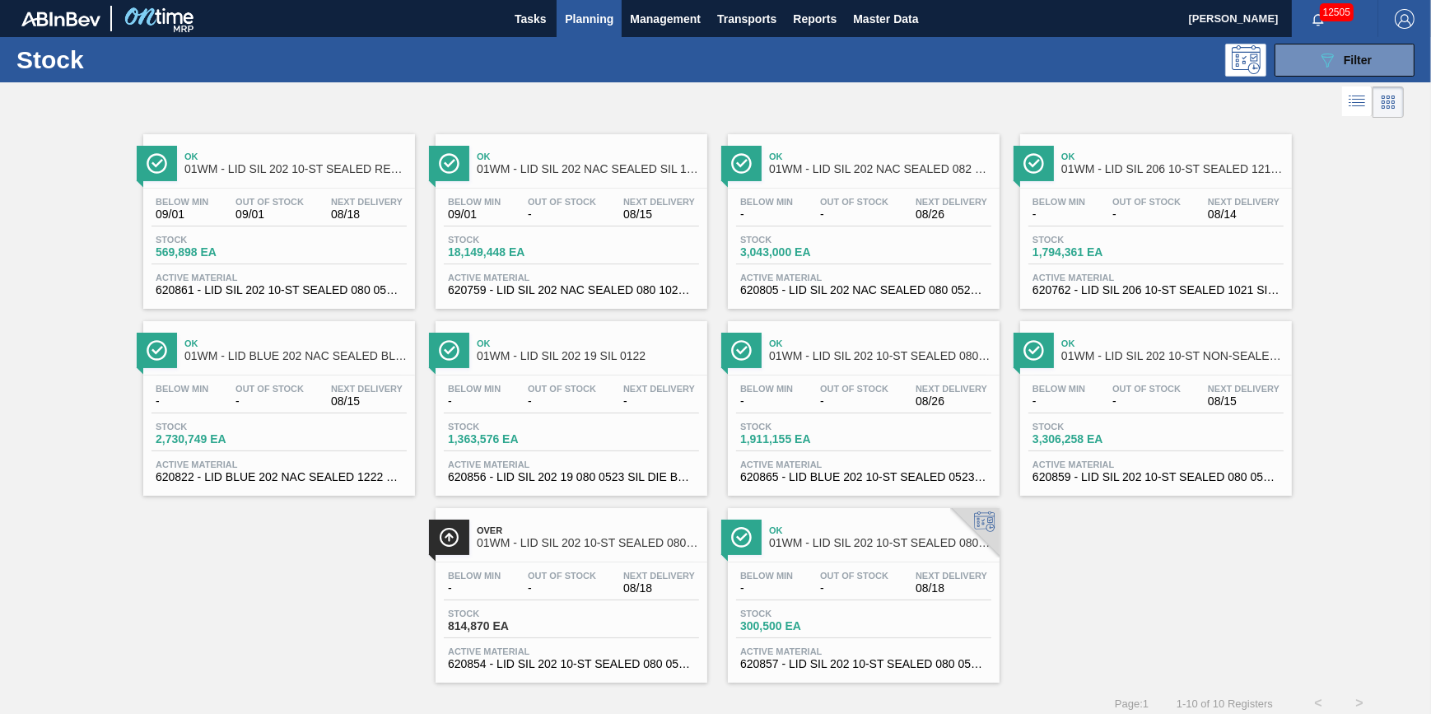
click at [535, 611] on span "Stock" at bounding box center [505, 614] width 115 height 10
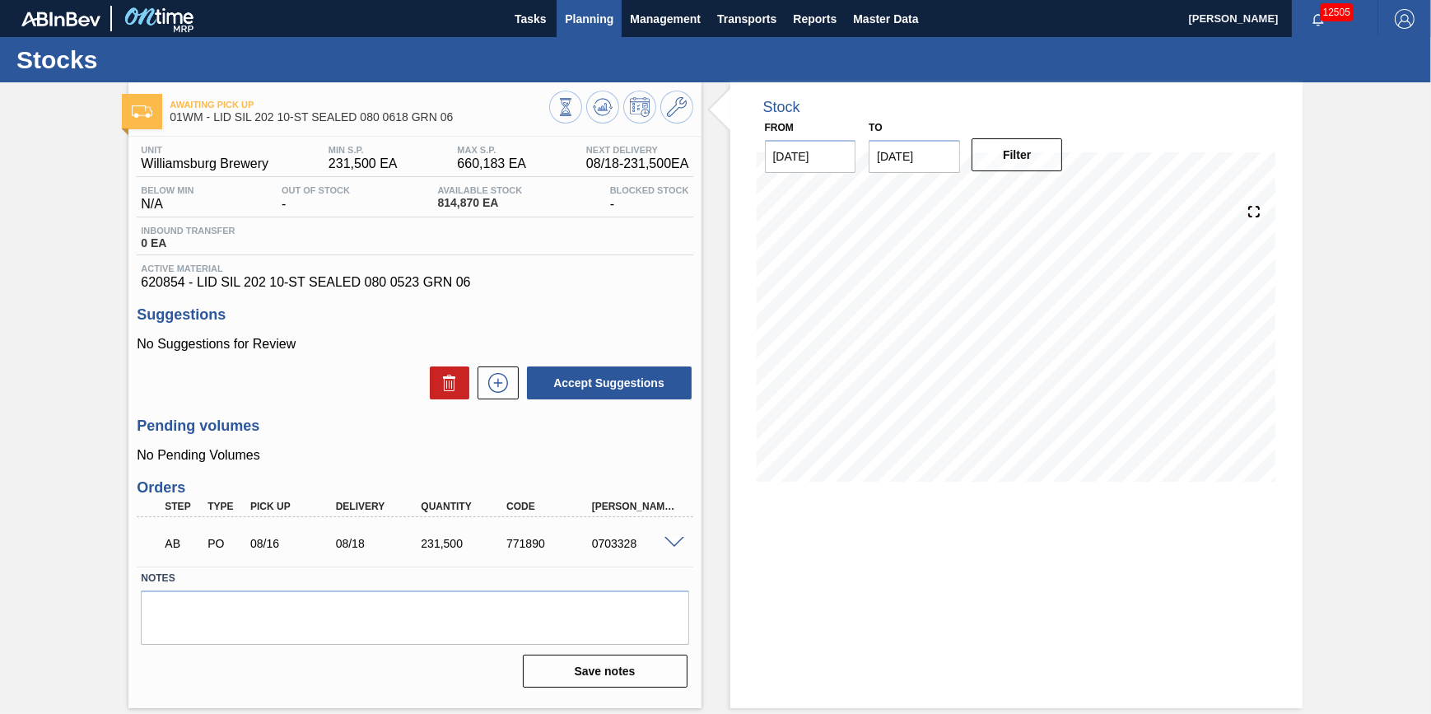
click at [594, 22] on span "Planning" at bounding box center [589, 19] width 49 height 20
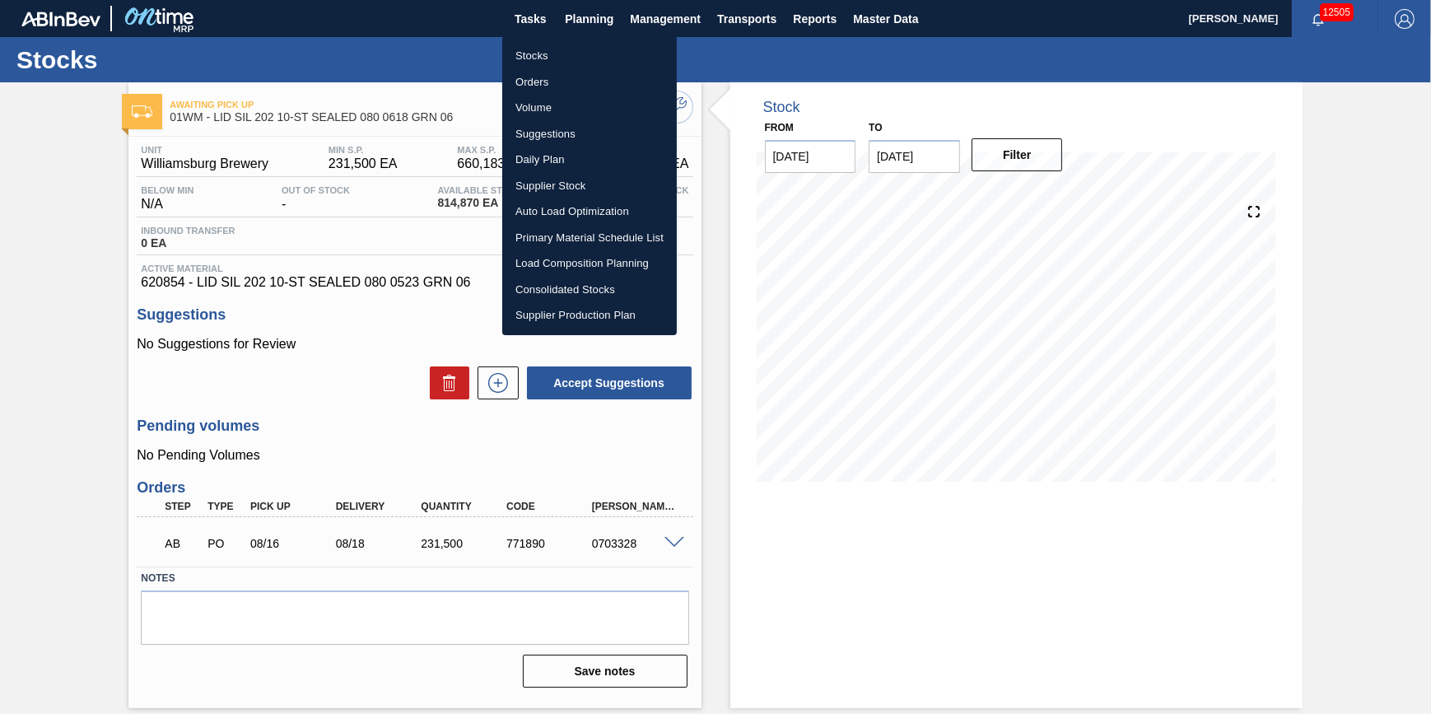
click at [587, 60] on li "Stocks" at bounding box center [589, 56] width 175 height 26
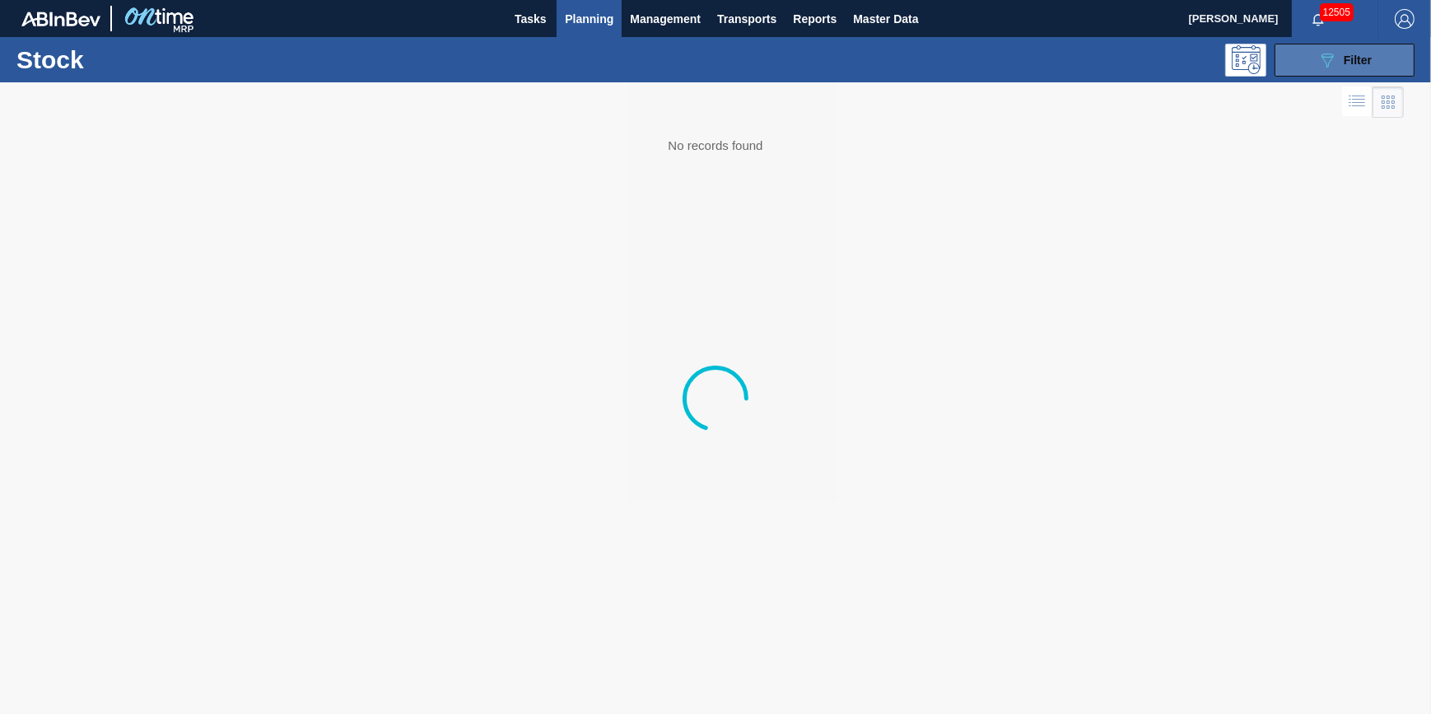
click at [1318, 66] on icon "089F7B8B-B2A5-4AFE-B5C0-19BA573D28AC" at bounding box center [1328, 60] width 20 height 20
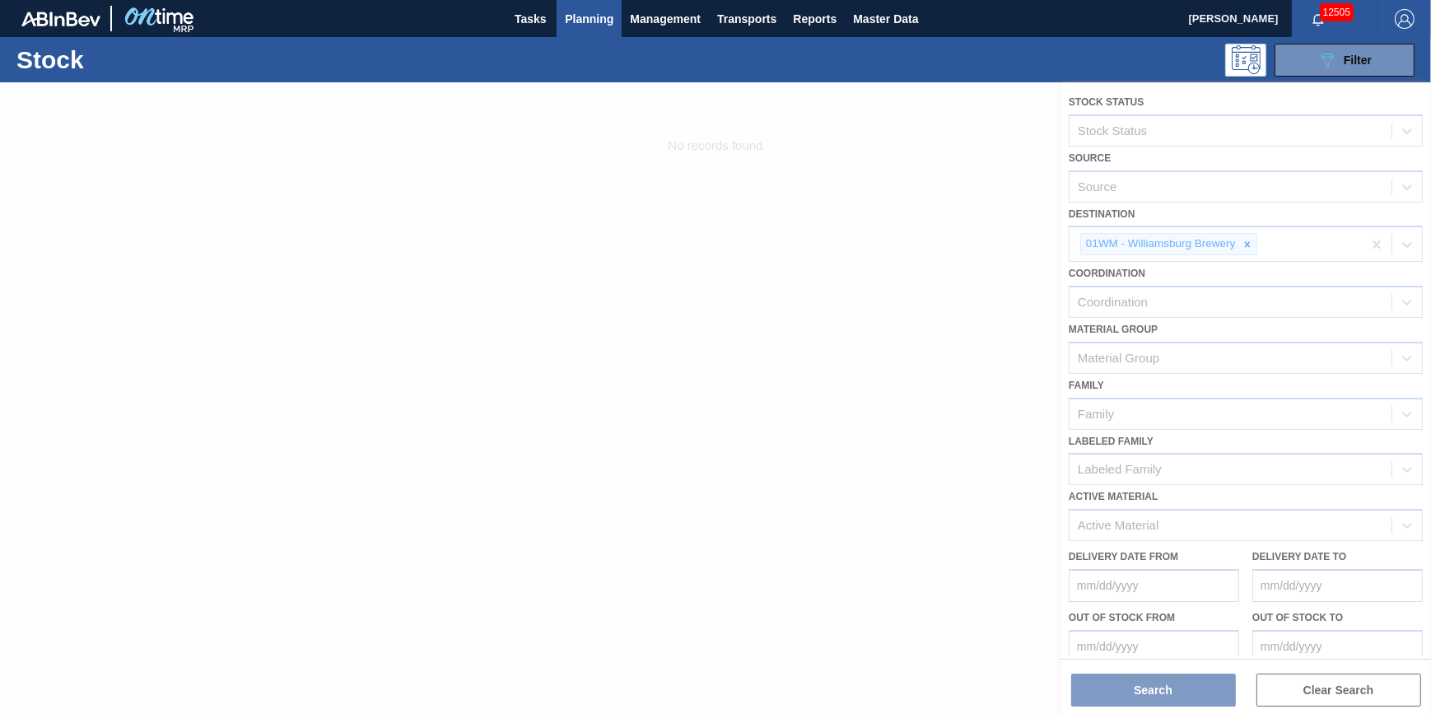
click at [1254, 240] on div at bounding box center [715, 398] width 1431 height 632
click at [1252, 240] on div at bounding box center [715, 398] width 1431 height 632
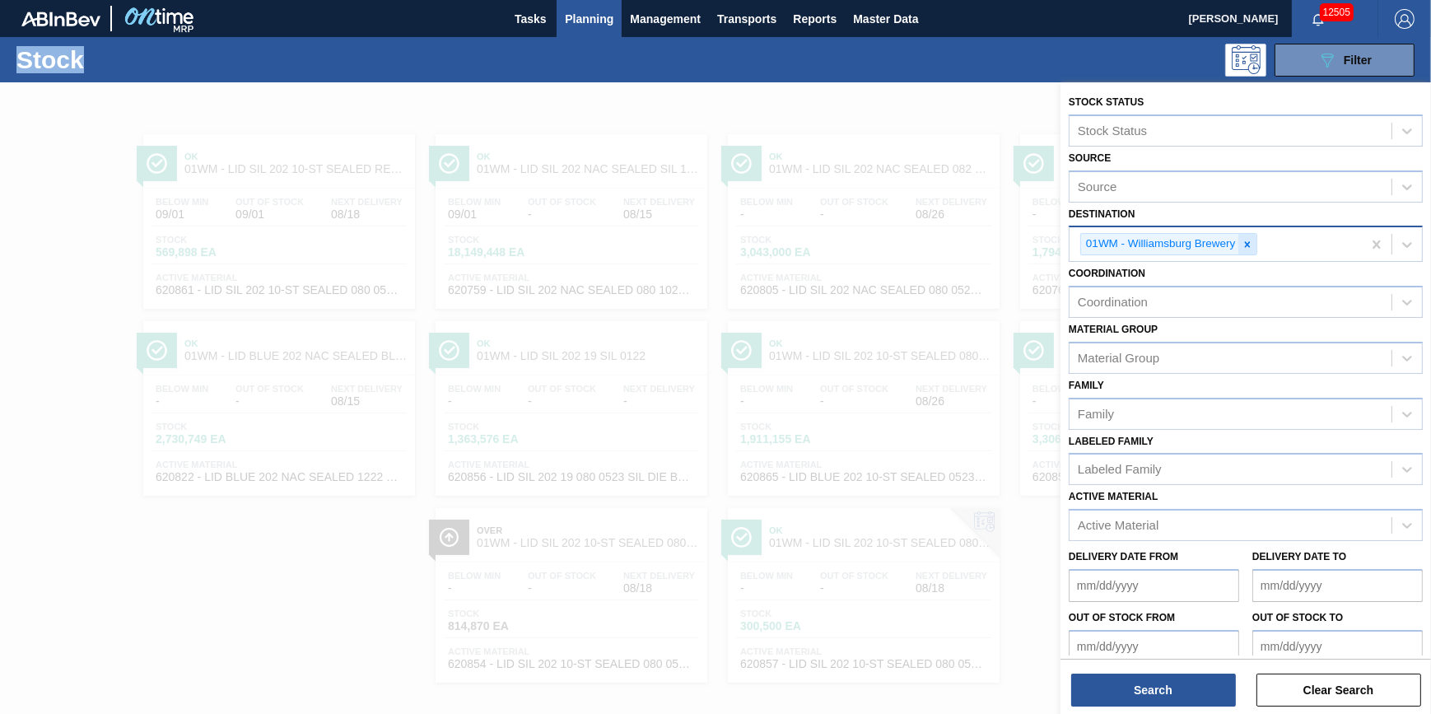
click at [1252, 240] on icon at bounding box center [1248, 245] width 12 height 12
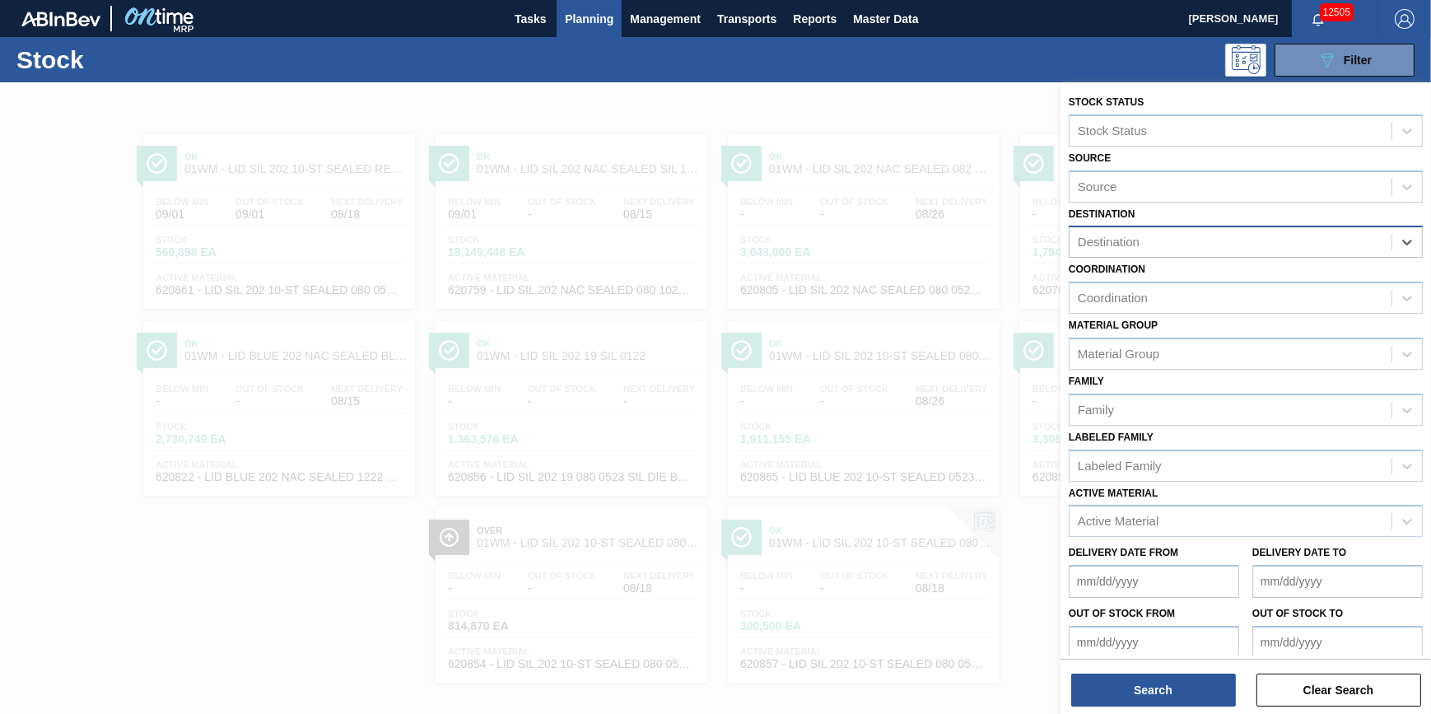
click at [1252, 240] on div "Destination" at bounding box center [1231, 243] width 322 height 24
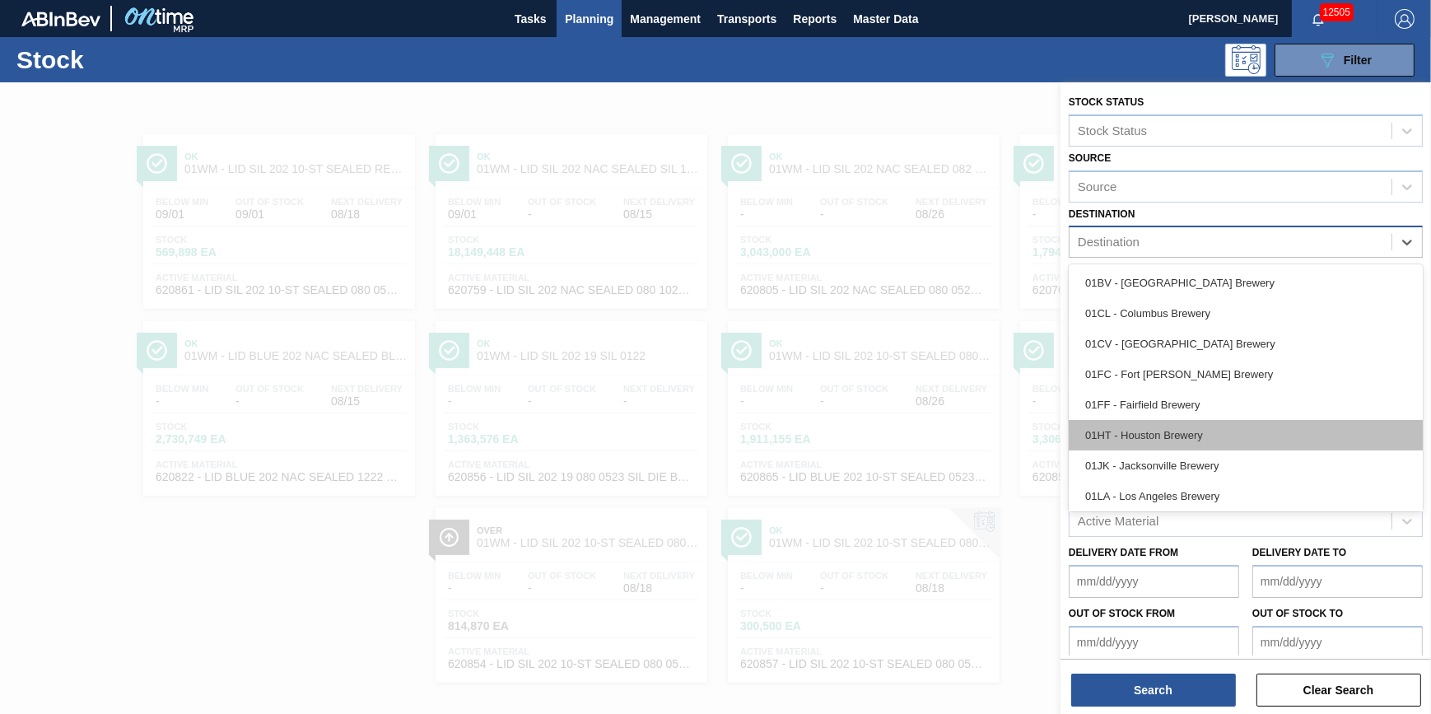
scroll to position [124, 0]
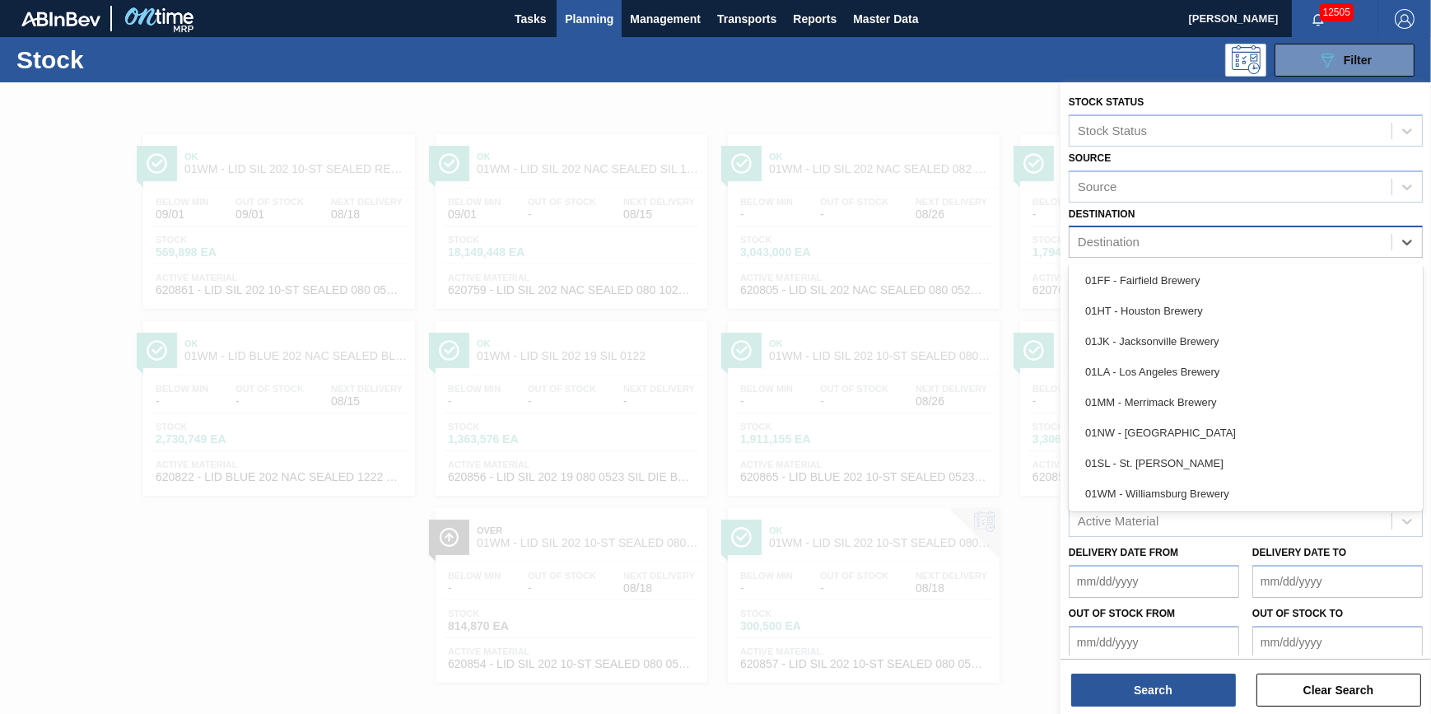
click at [1234, 370] on div "01LA - Los Angeles Brewery" at bounding box center [1246, 372] width 354 height 30
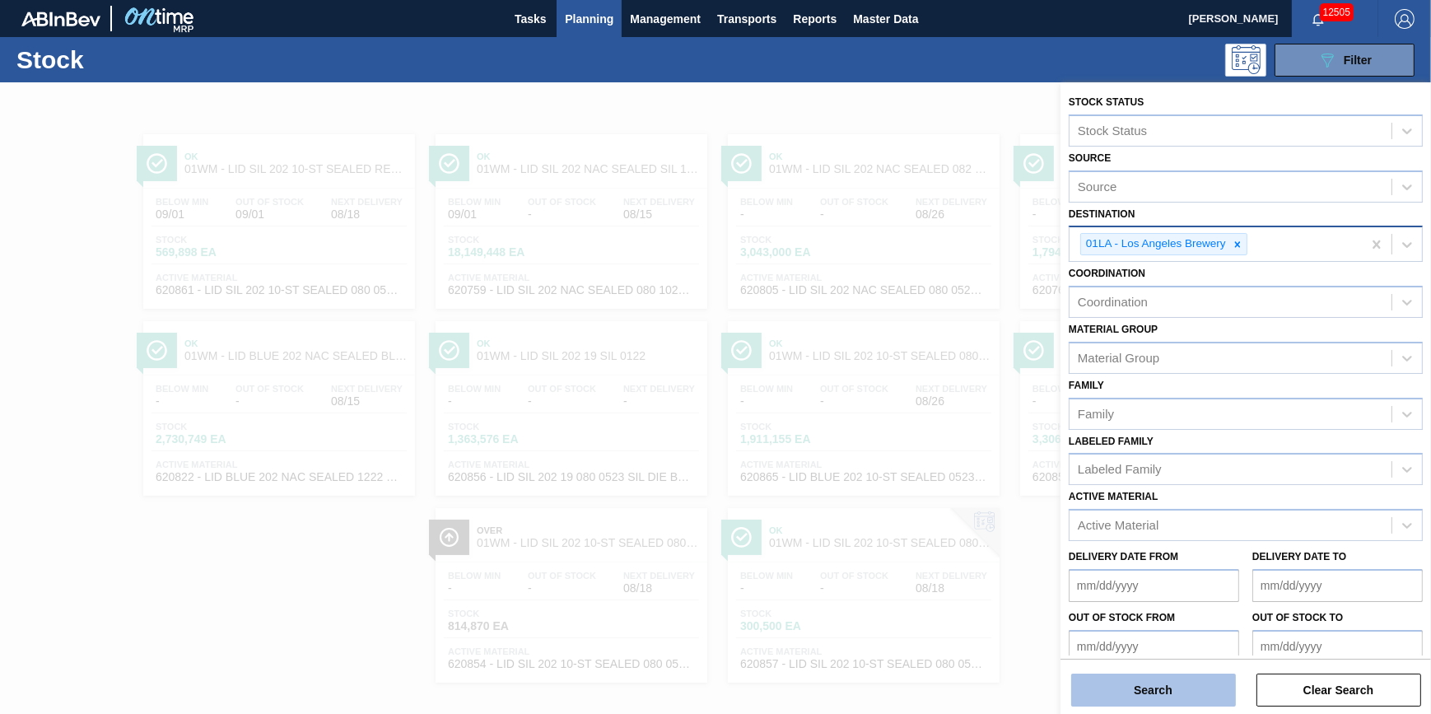
click at [1175, 681] on button "Search" at bounding box center [1153, 690] width 165 height 33
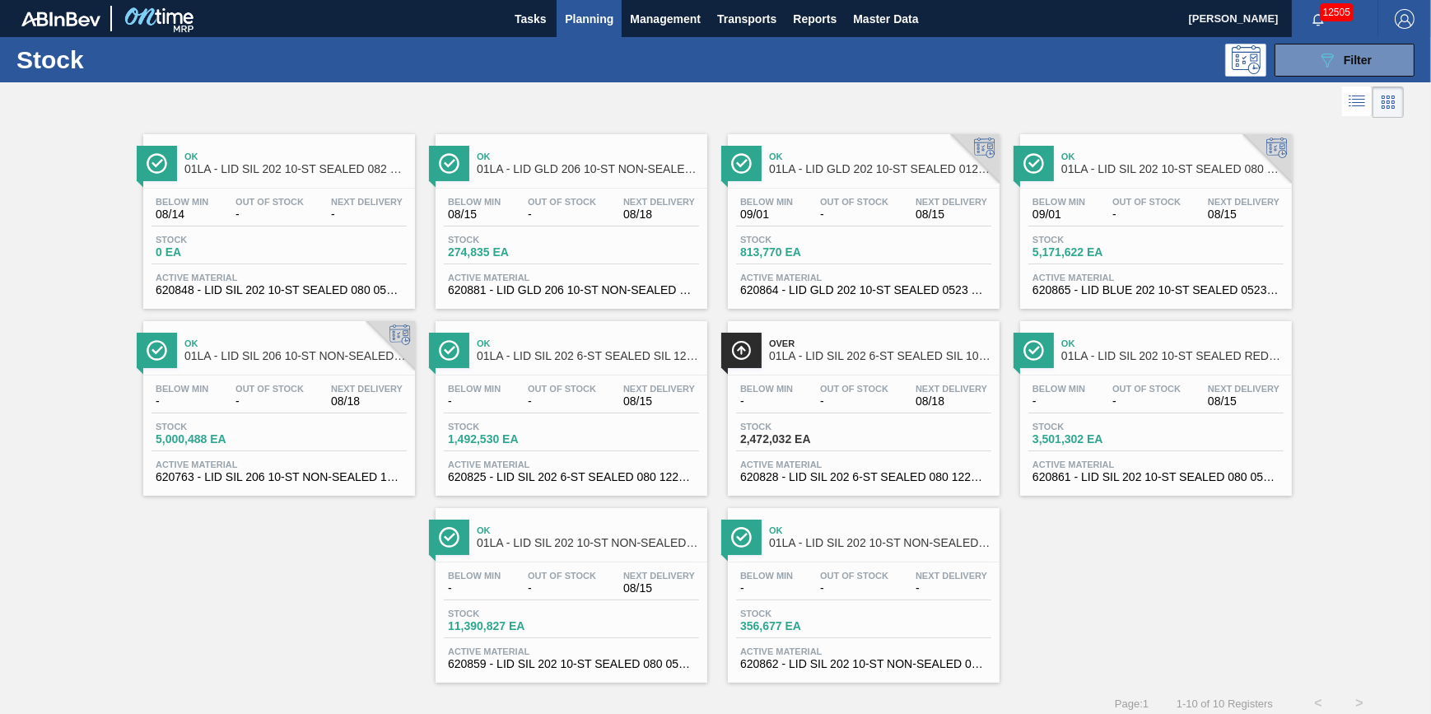
click at [594, 598] on div "Below Min - Out Of Stock - Next Delivery 08/15" at bounding box center [571, 586] width 255 height 30
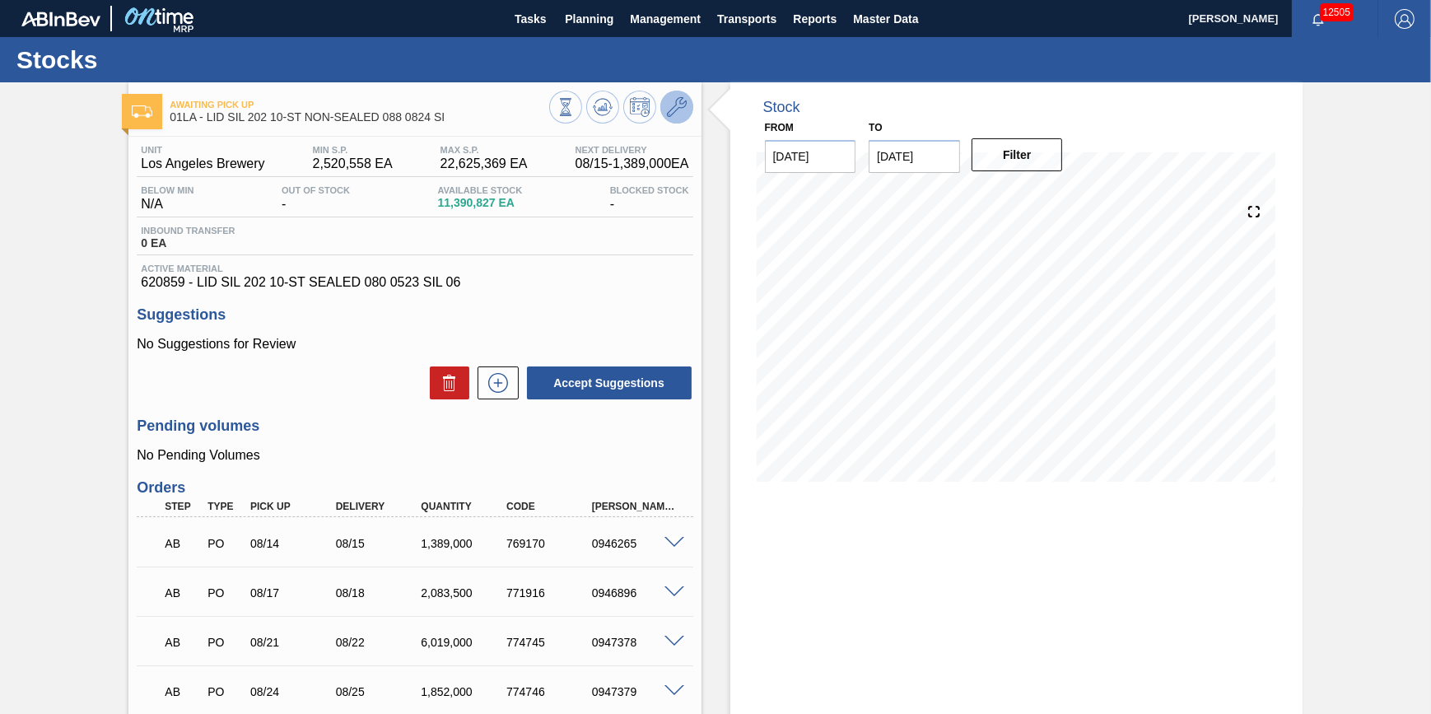
click at [689, 107] on button at bounding box center [677, 107] width 33 height 33
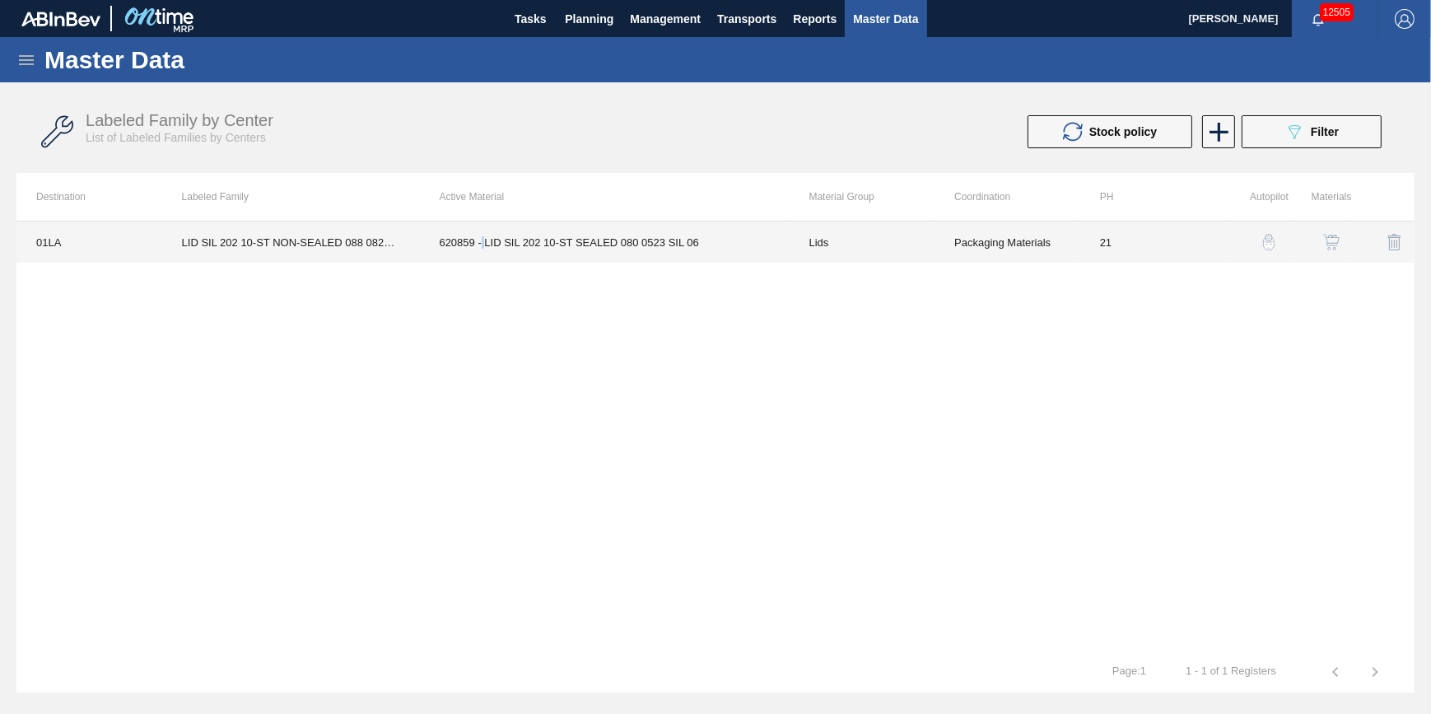
click at [479, 242] on td "620859 - LID SIL 202 10-ST SEALED 080 0523 SIL 06" at bounding box center [604, 242] width 370 height 41
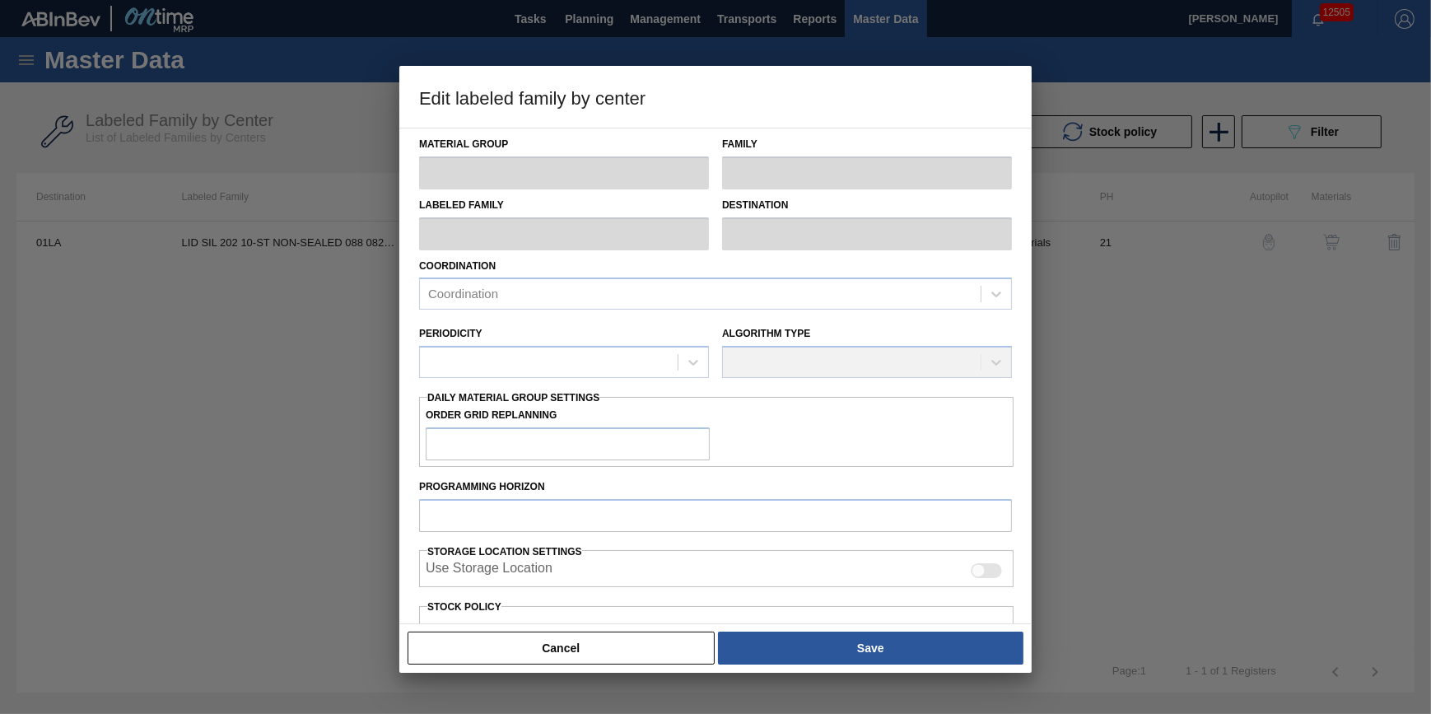
type input "Lids"
type input "Generic 202 Lid"
type input "LID SIL 202 10-ST NON-SEALED 088 0824 SI"
type input "01LA - Los Angeles Brewery"
type input "0"
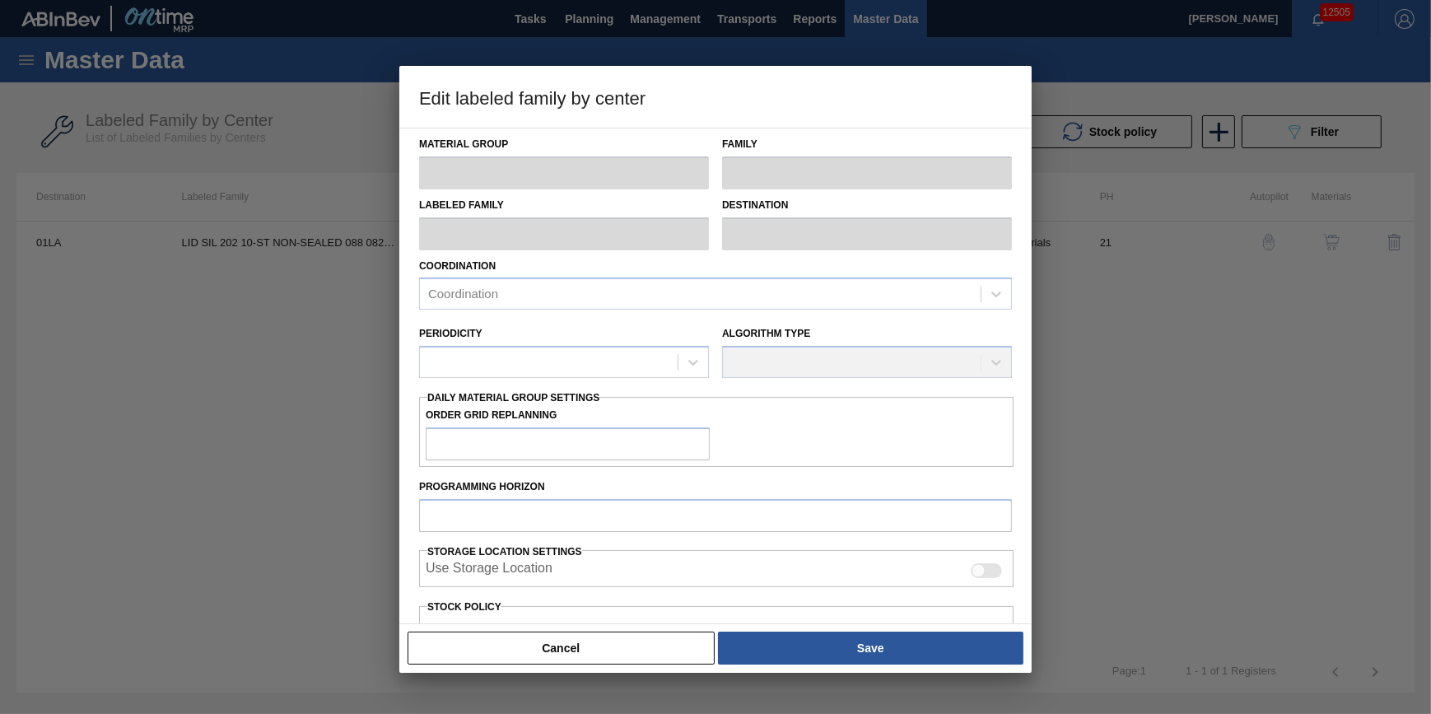
type input "21"
type input "2,520,558"
type input "22,625,369"
type input "10"
type input "4,531,039"
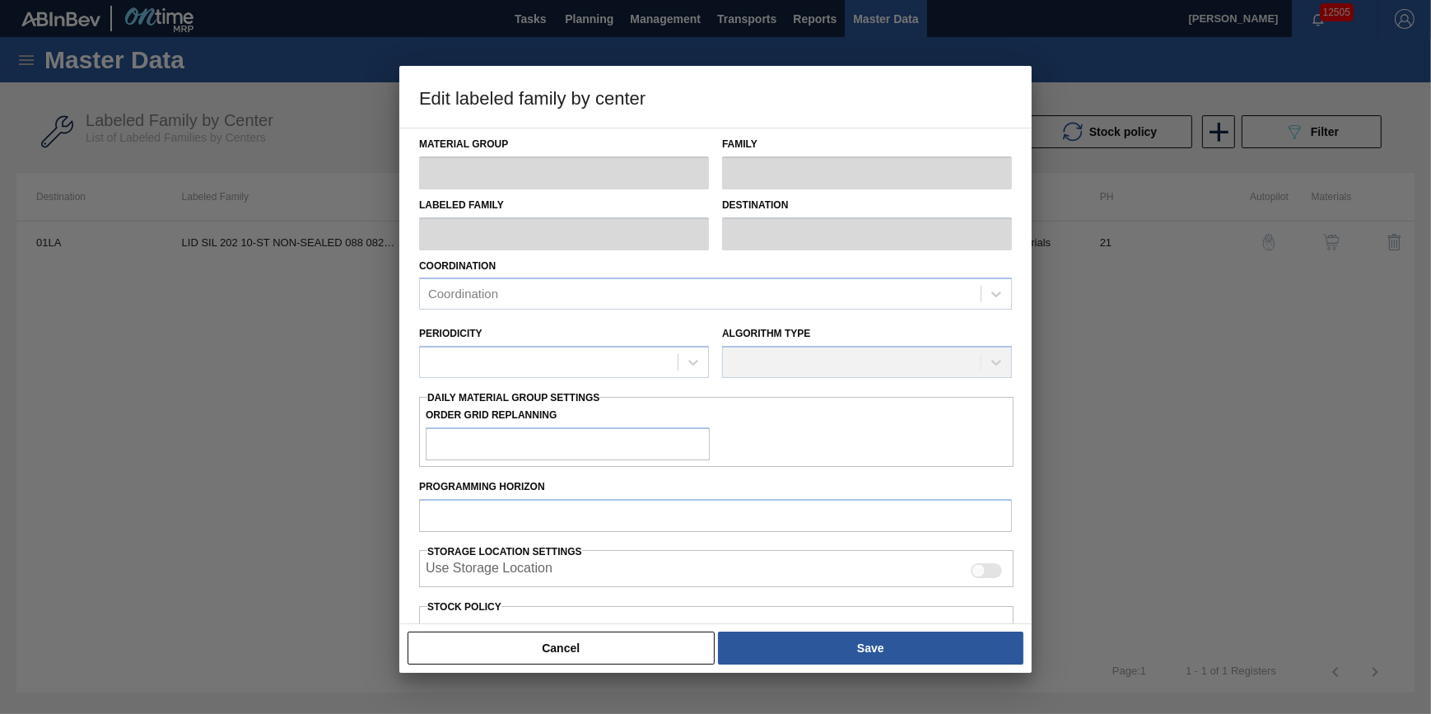
checkbox input "true"
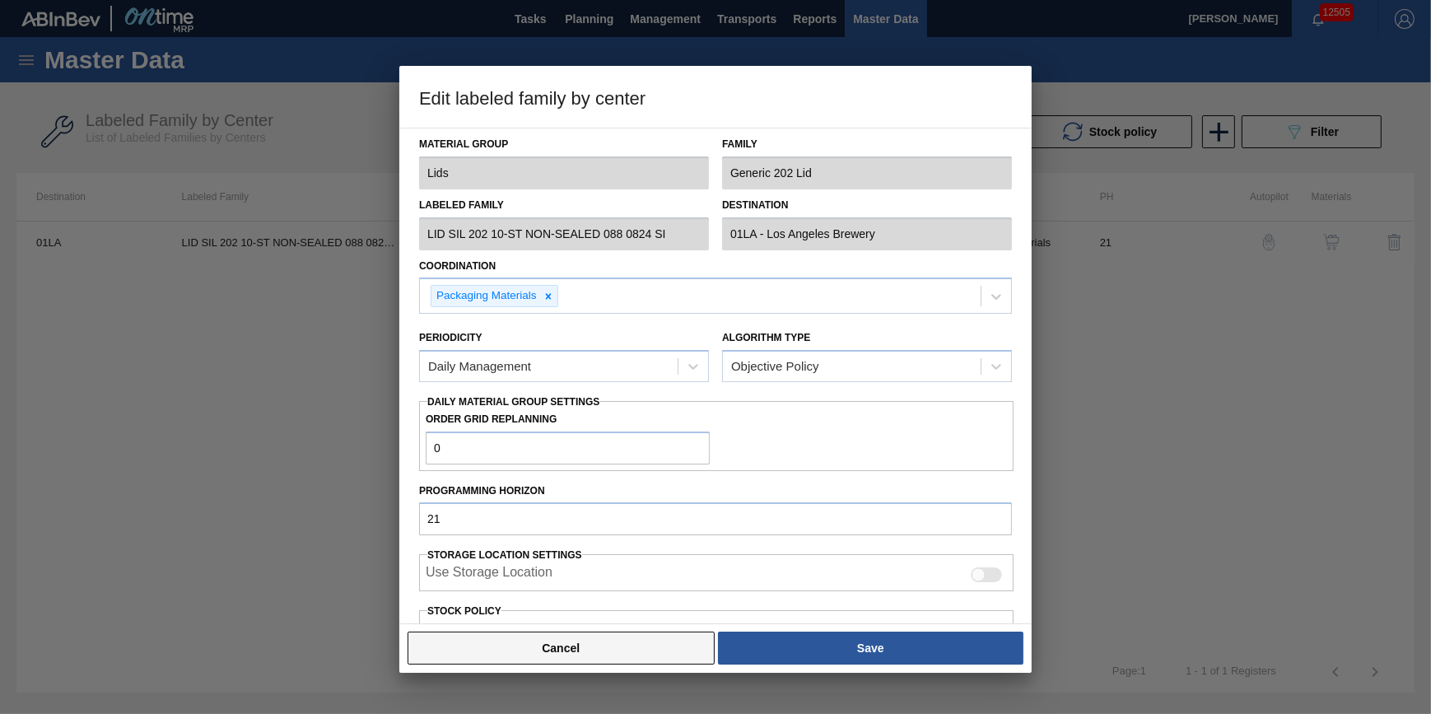
click at [625, 656] on button "Cancel" at bounding box center [561, 648] width 307 height 33
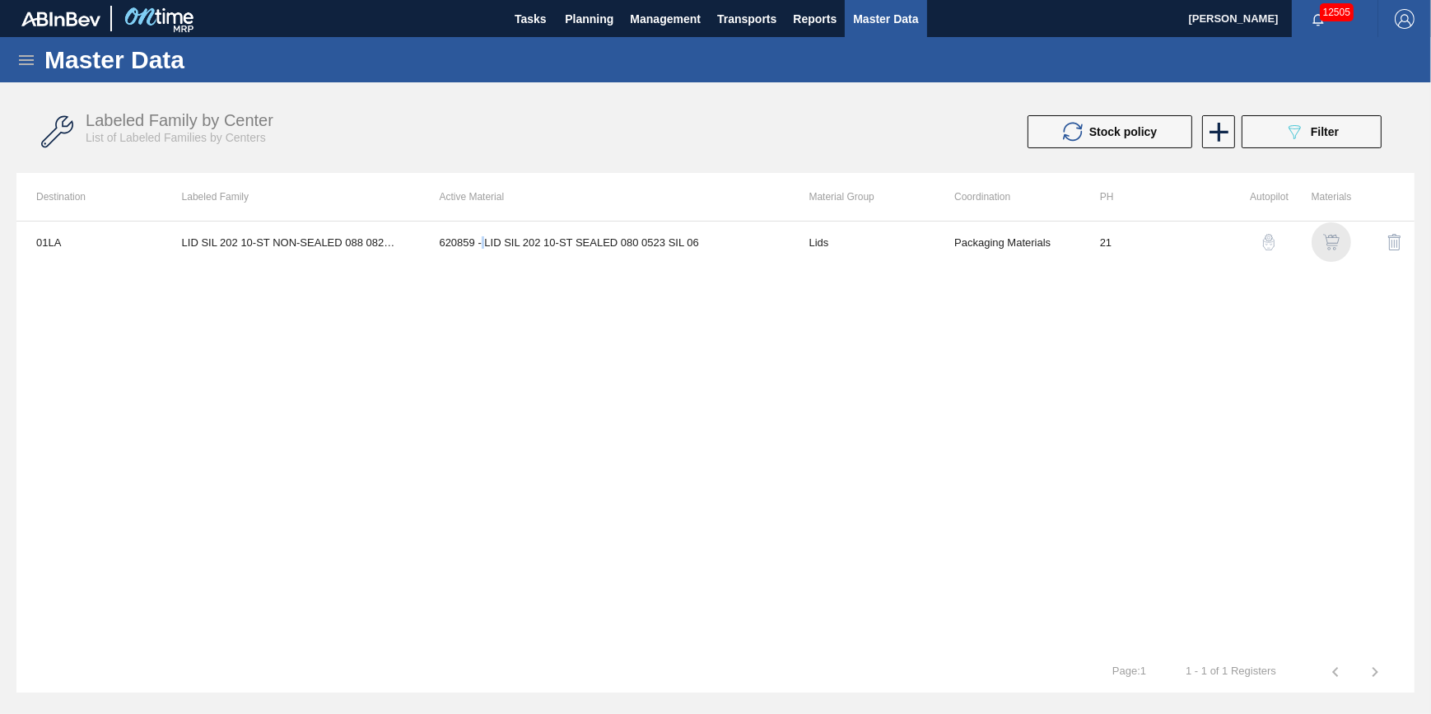
click at [1332, 240] on img "button" at bounding box center [1331, 242] width 16 height 16
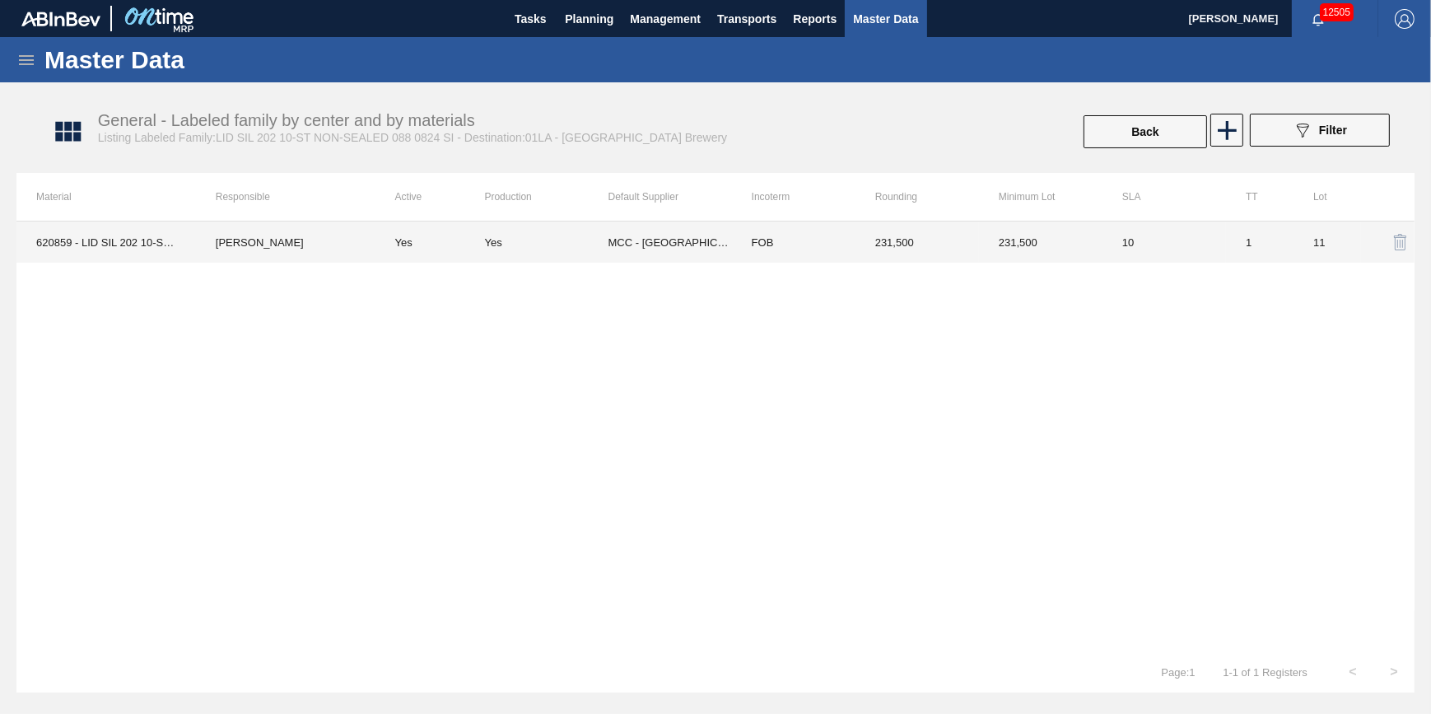
click at [446, 255] on td "Yes" at bounding box center [431, 242] width 110 height 41
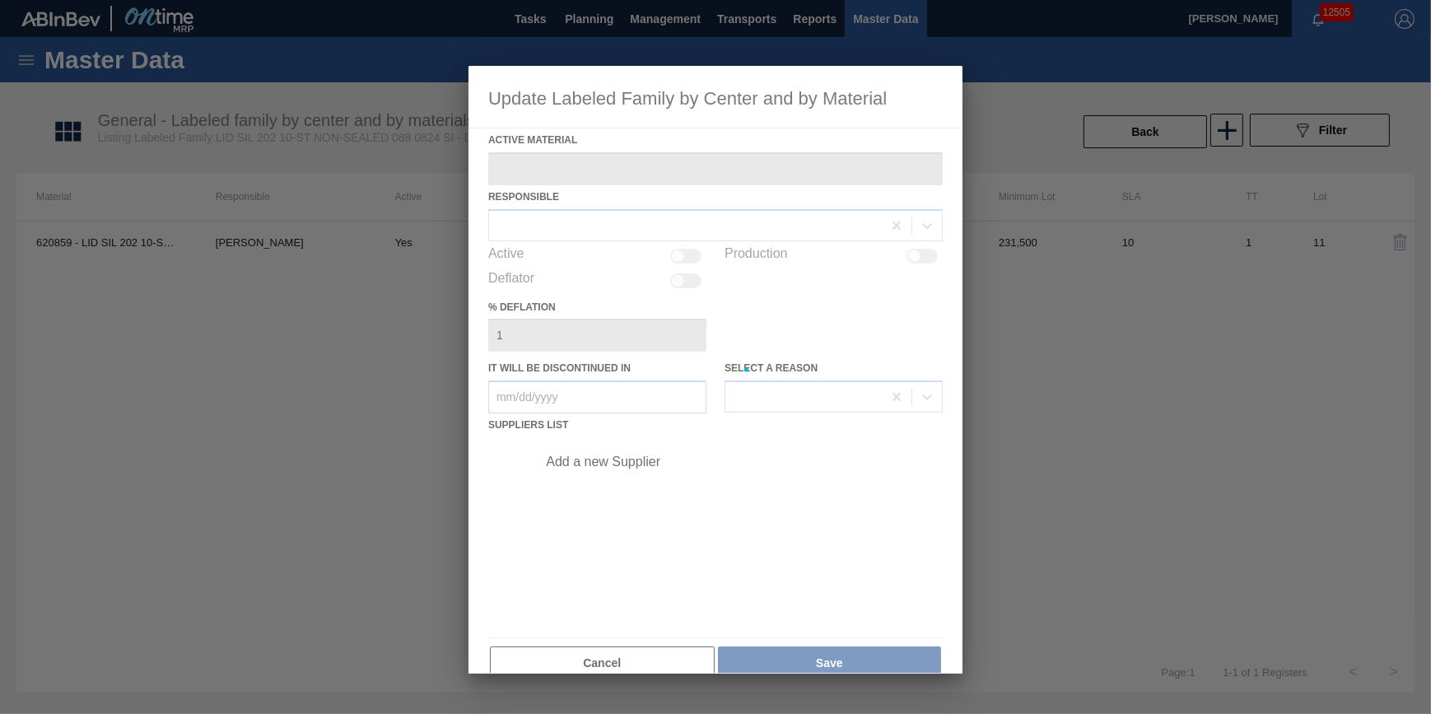
type Material "620859 - LID SIL 202 10-ST SEALED 080 0523 SIL 06"
checkbox input "true"
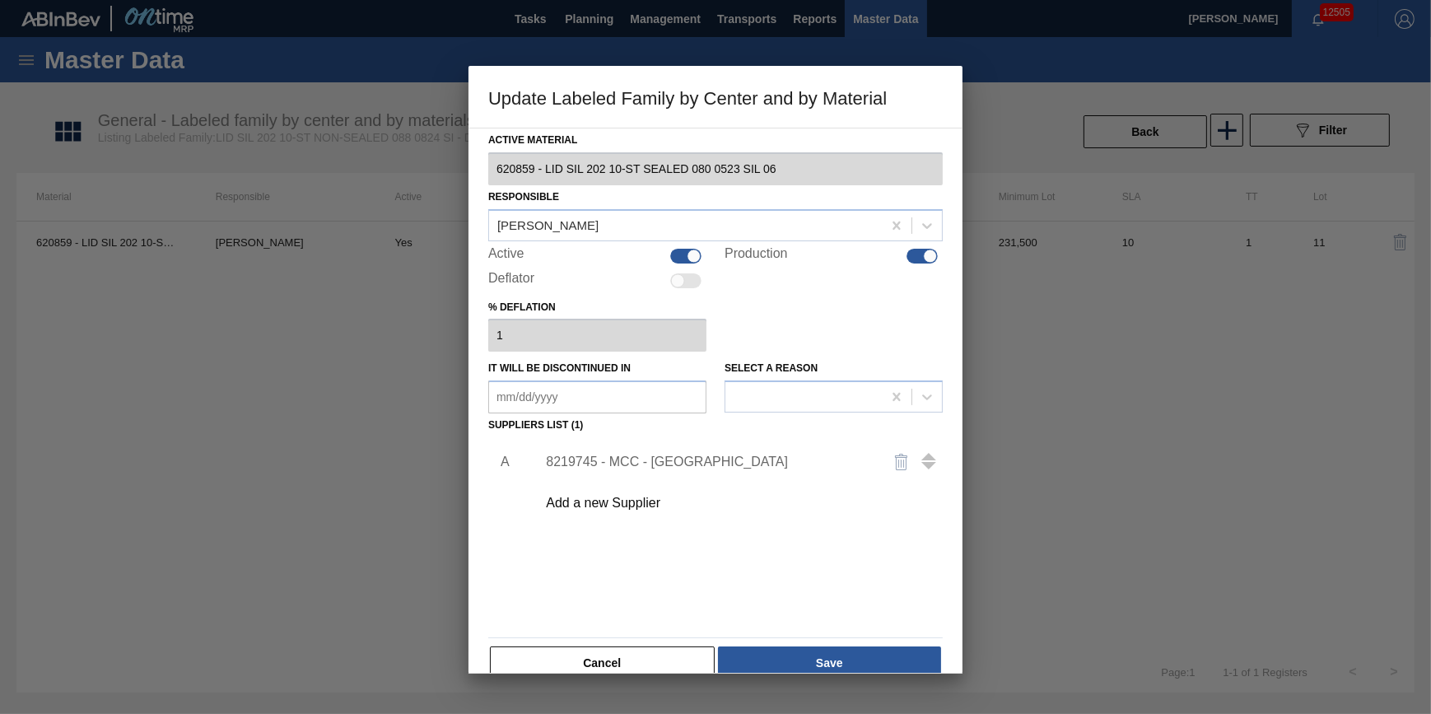
click at [561, 656] on button "Cancel" at bounding box center [602, 663] width 225 height 33
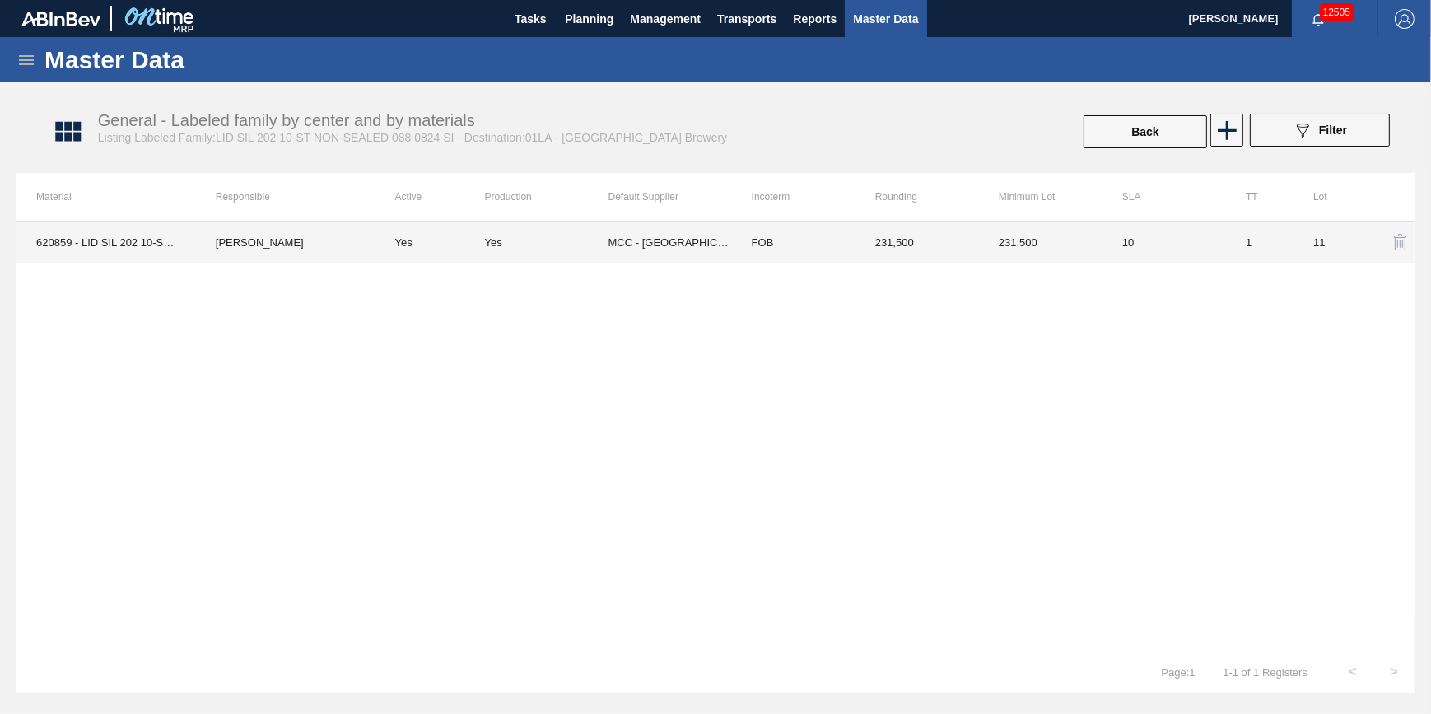
click at [199, 229] on td "[PERSON_NAME]" at bounding box center [286, 242] width 180 height 41
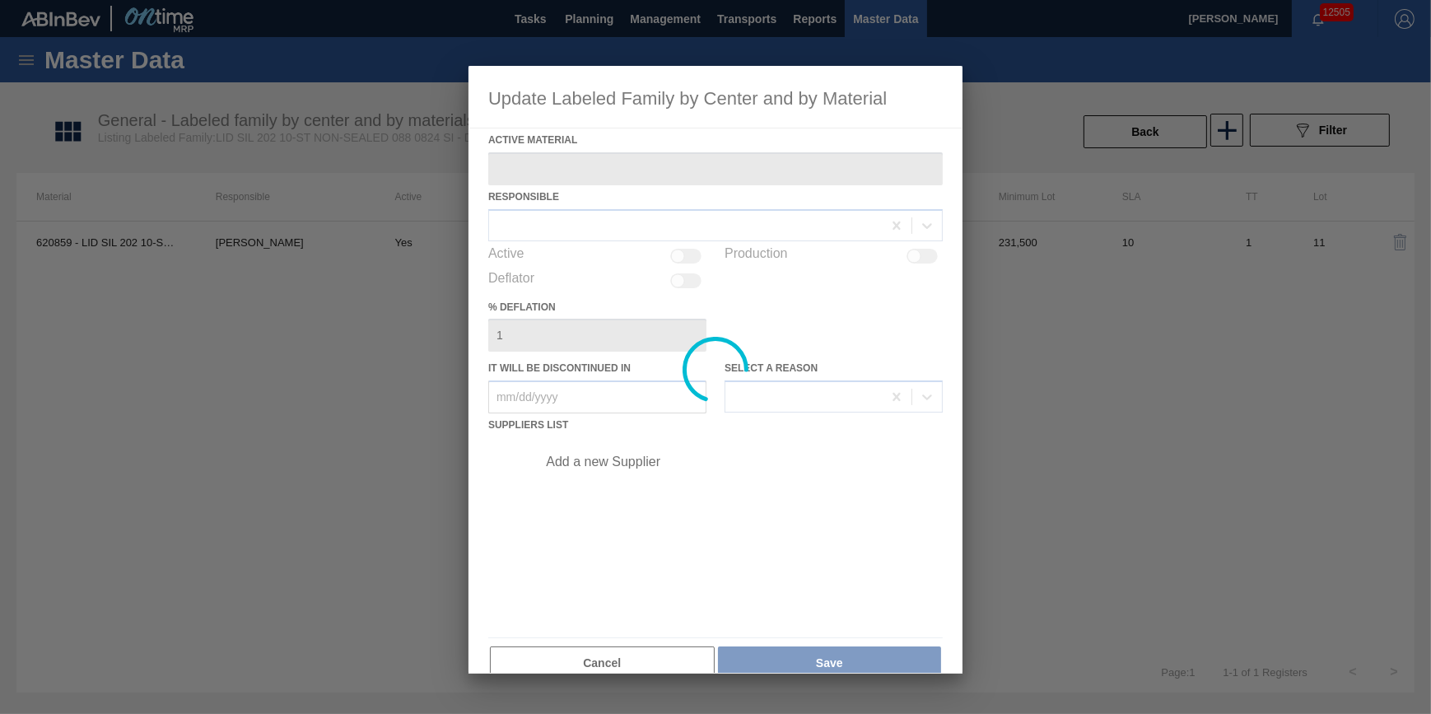
type Material "620859 - LID SIL 202 10-ST SEALED 080 0523 SIL 06"
checkbox input "true"
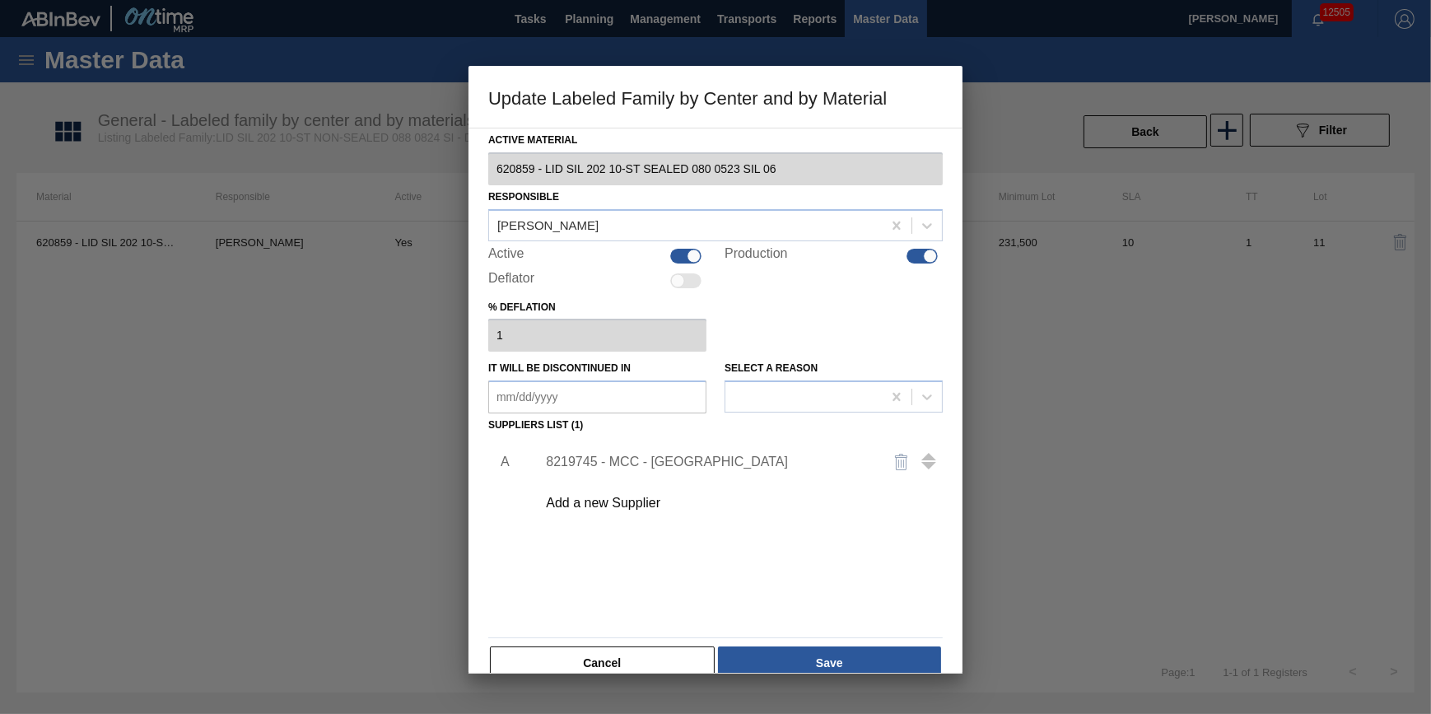
click at [597, 645] on div "Cancel Save" at bounding box center [715, 663] width 455 height 36
click at [611, 657] on button "Cancel" at bounding box center [602, 663] width 225 height 33
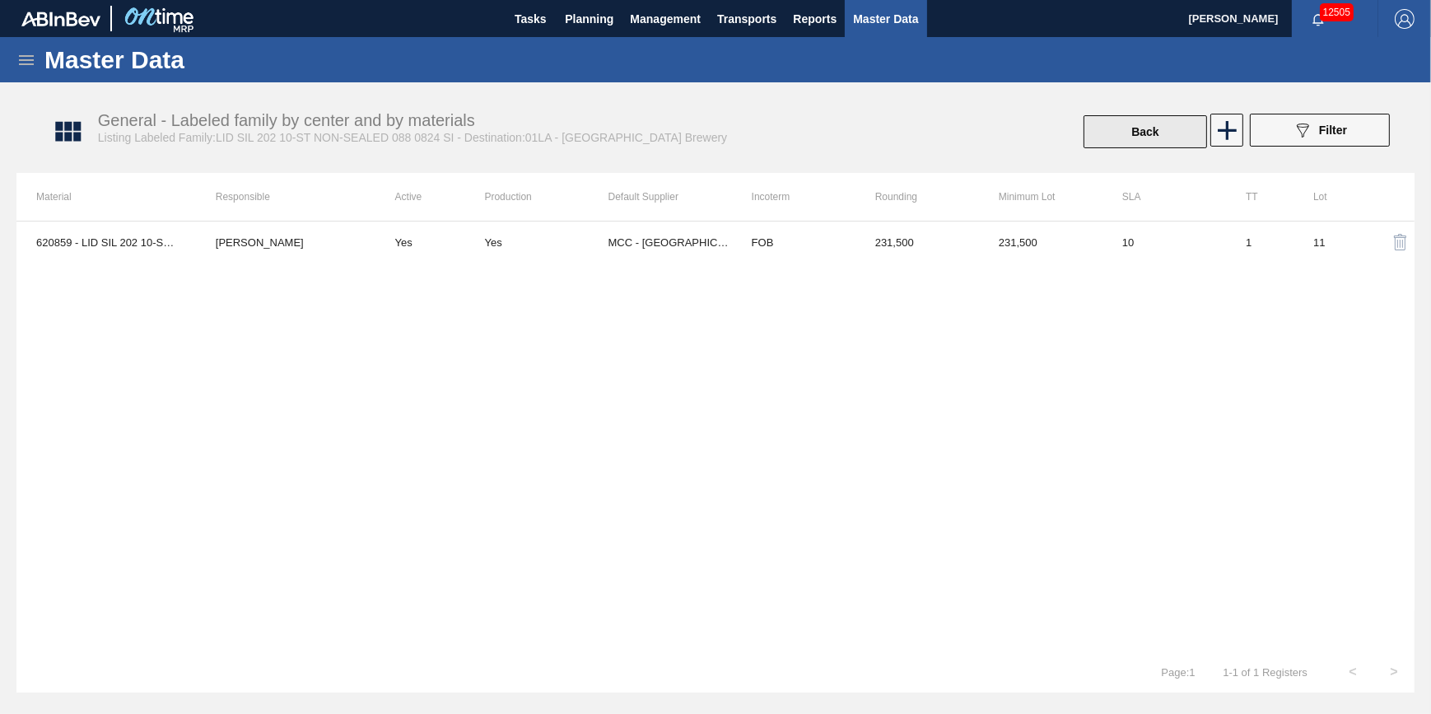
click at [1128, 128] on button "Back" at bounding box center [1146, 131] width 124 height 33
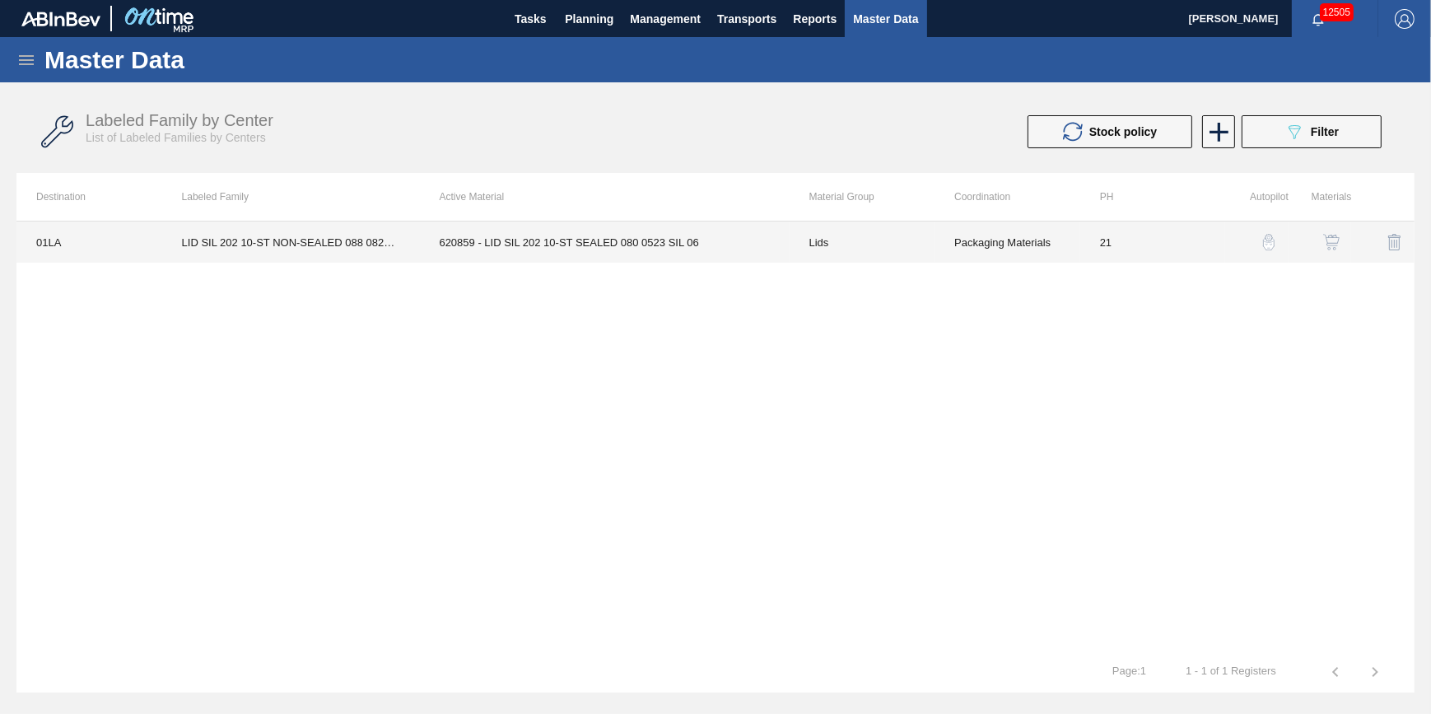
click at [357, 236] on td "LID SIL 202 10-ST NON-SEALED 088 0824 SI" at bounding box center [291, 242] width 258 height 41
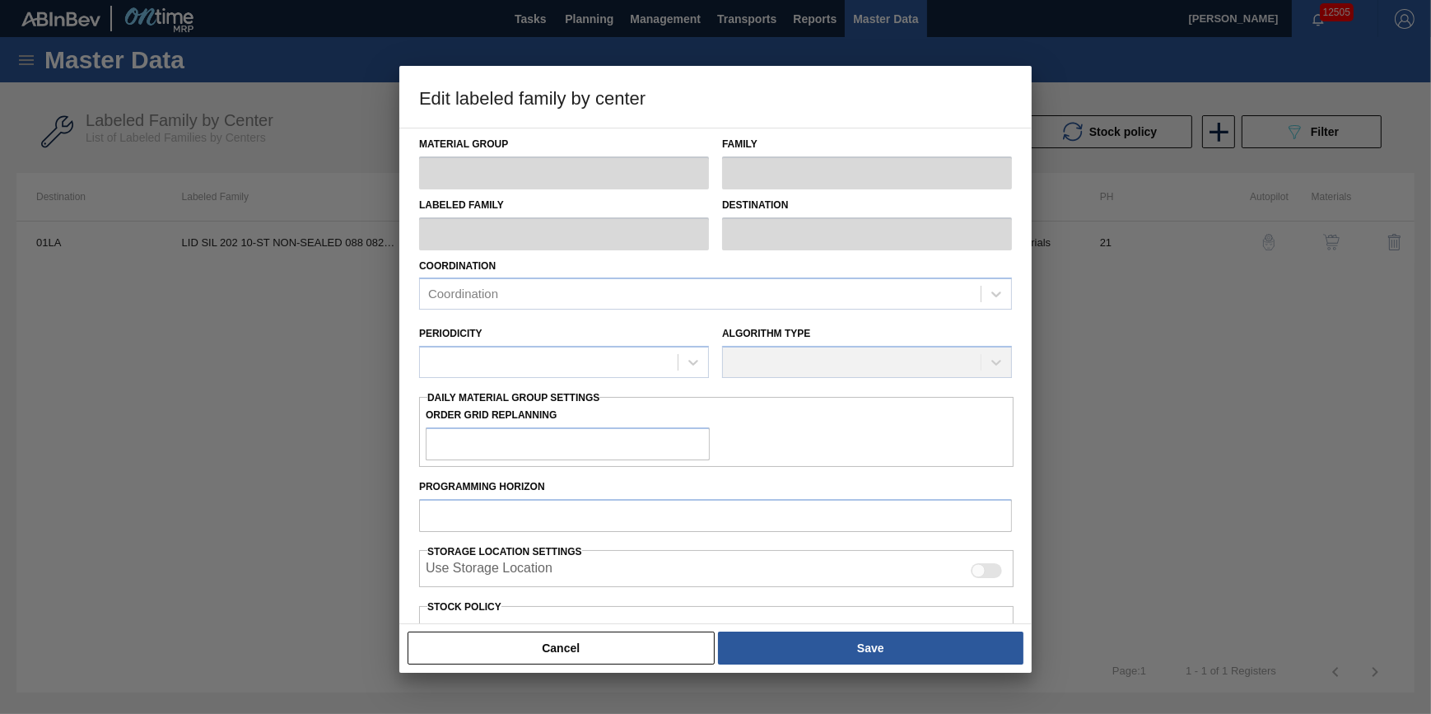
type input "Lids"
type input "Generic 202 Lid"
type input "LID SIL 202 10-ST NON-SEALED 088 0824 SI"
type input "01LA - Los Angeles Brewery"
type input "0"
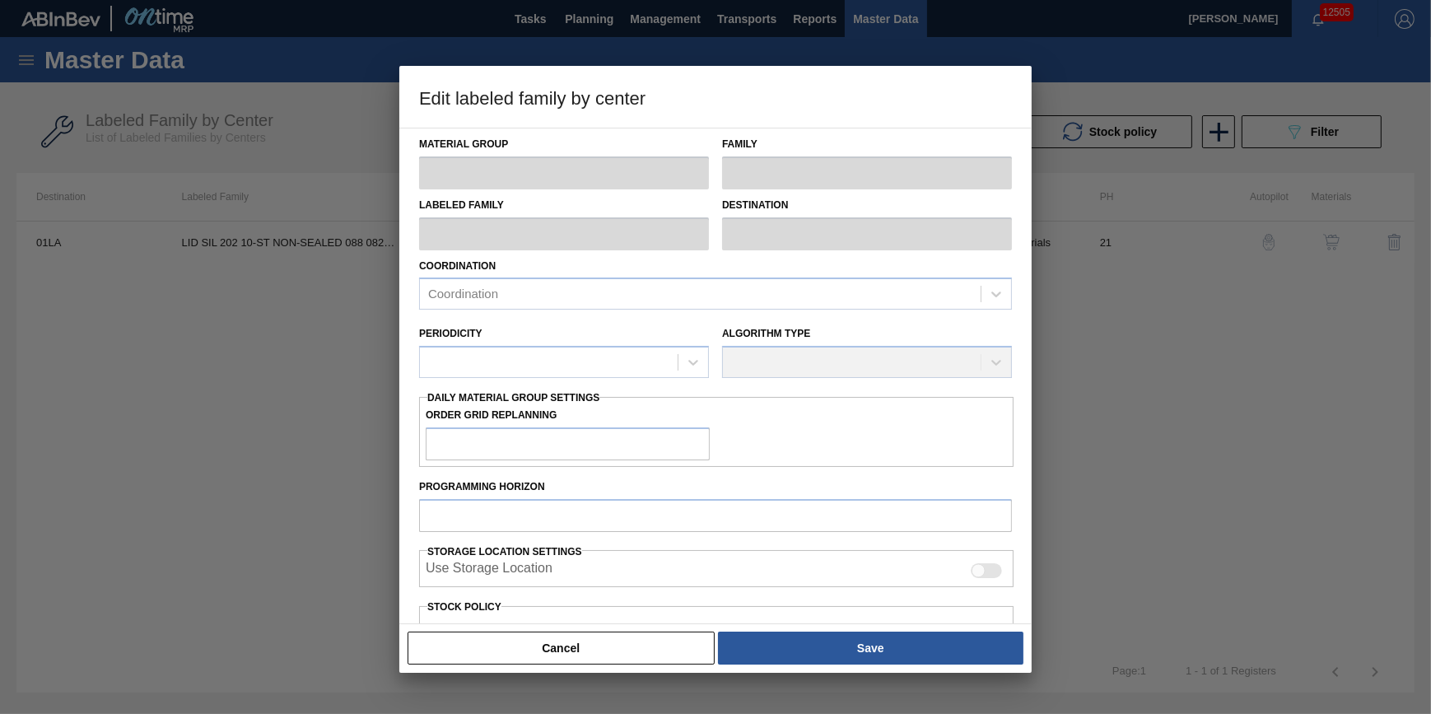
type input "21"
type input "2,520,558"
type input "22,625,369"
type input "10"
type input "4,531,039"
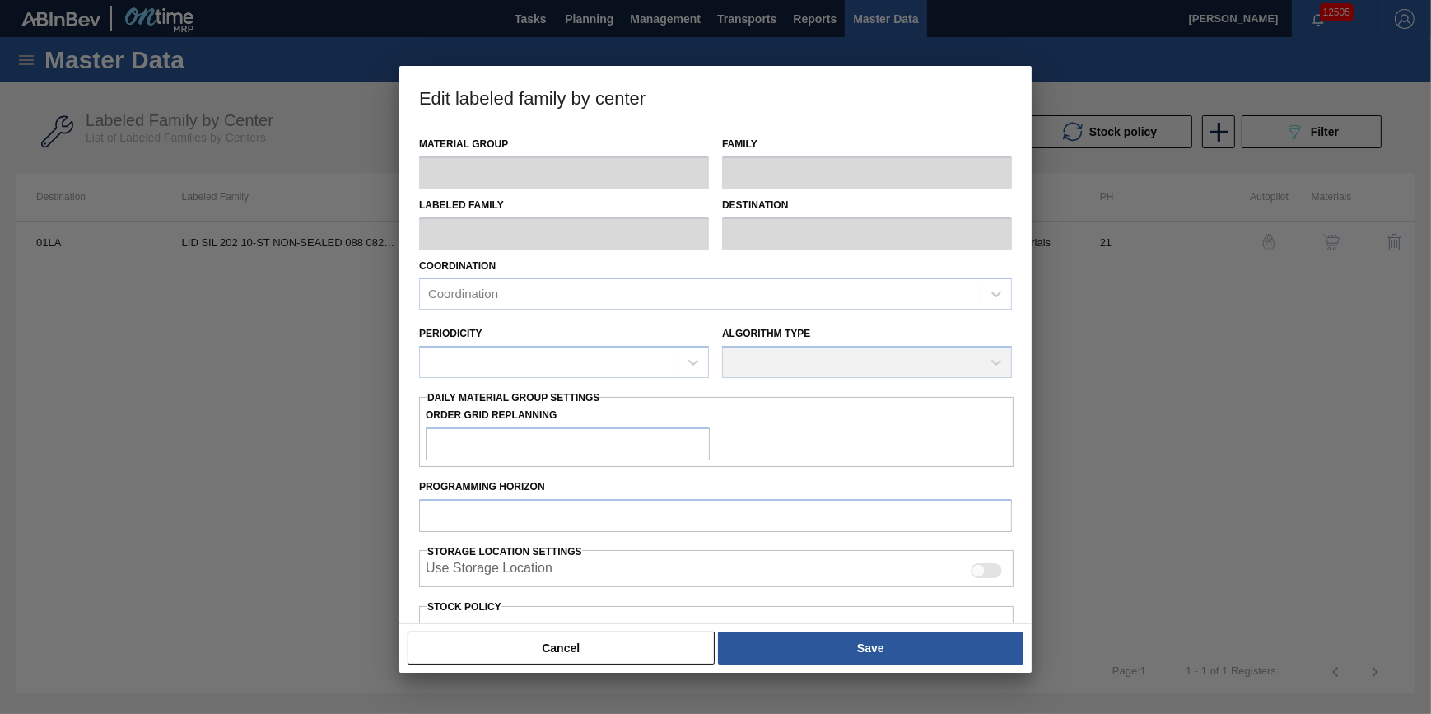
checkbox input "true"
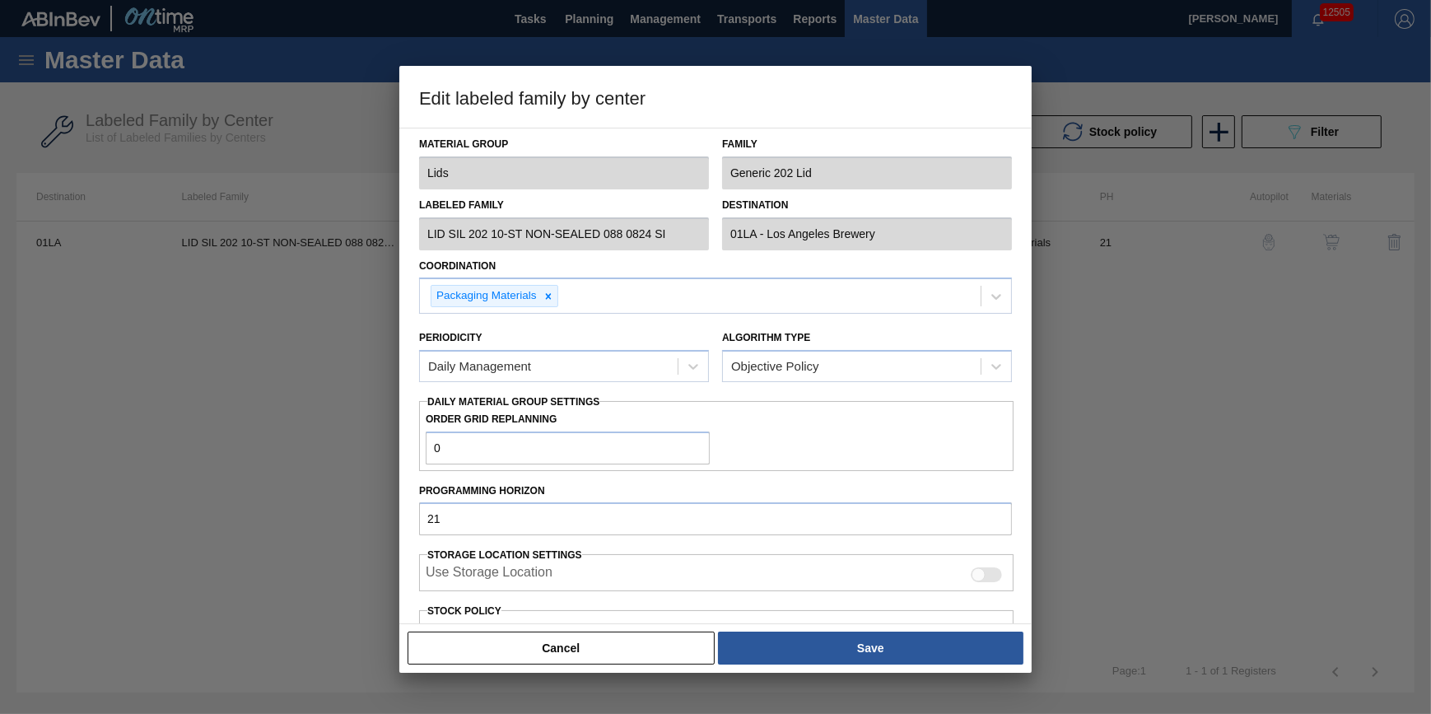
scroll to position [294, 0]
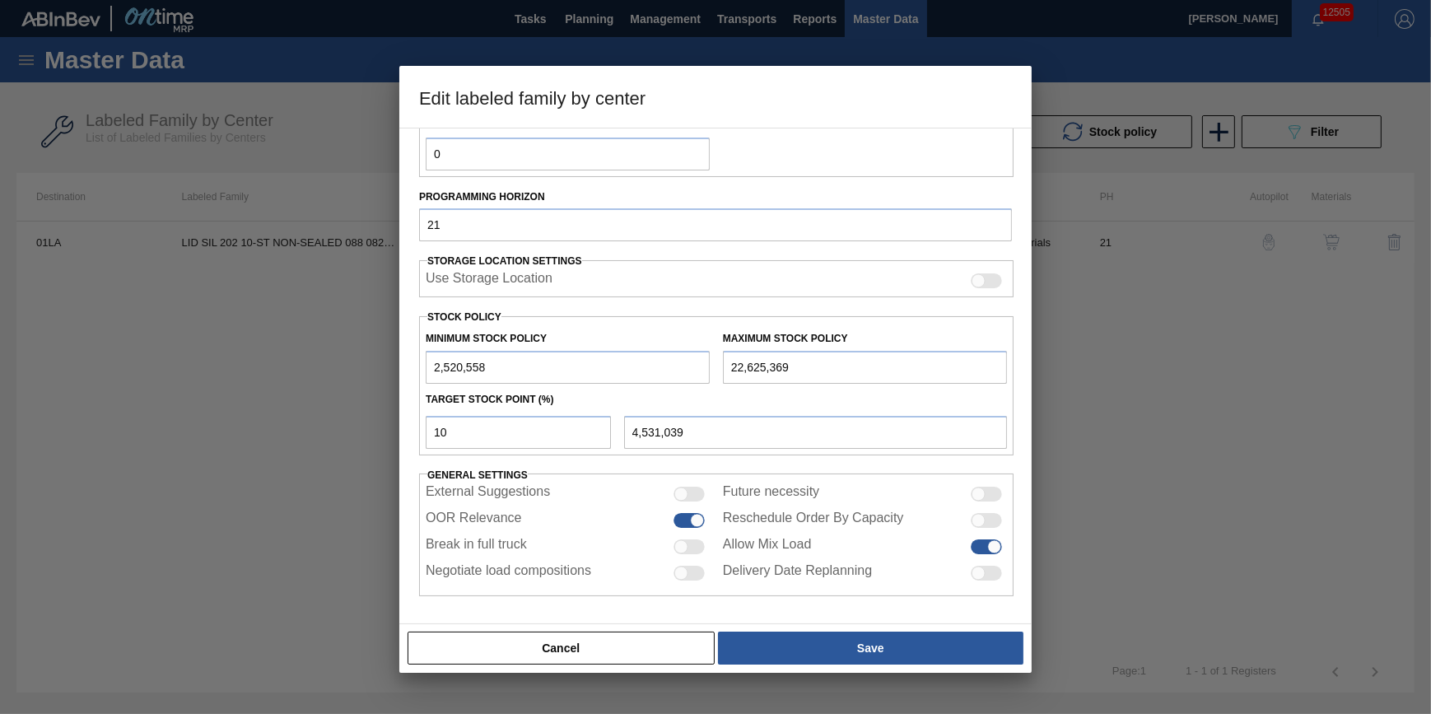
click at [1264, 461] on div at bounding box center [715, 357] width 1431 height 714
click at [609, 642] on button "Cancel" at bounding box center [561, 648] width 307 height 33
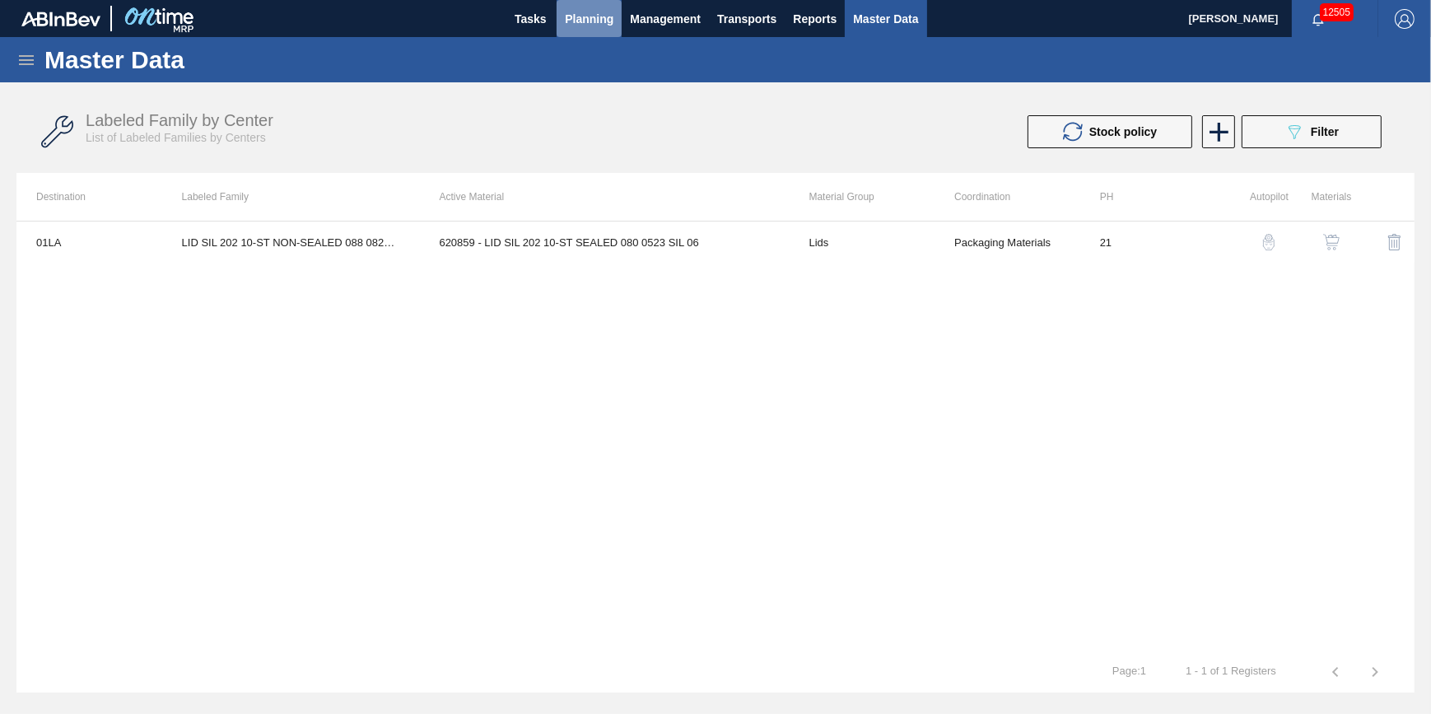
click at [590, 30] on button "Planning" at bounding box center [589, 18] width 65 height 37
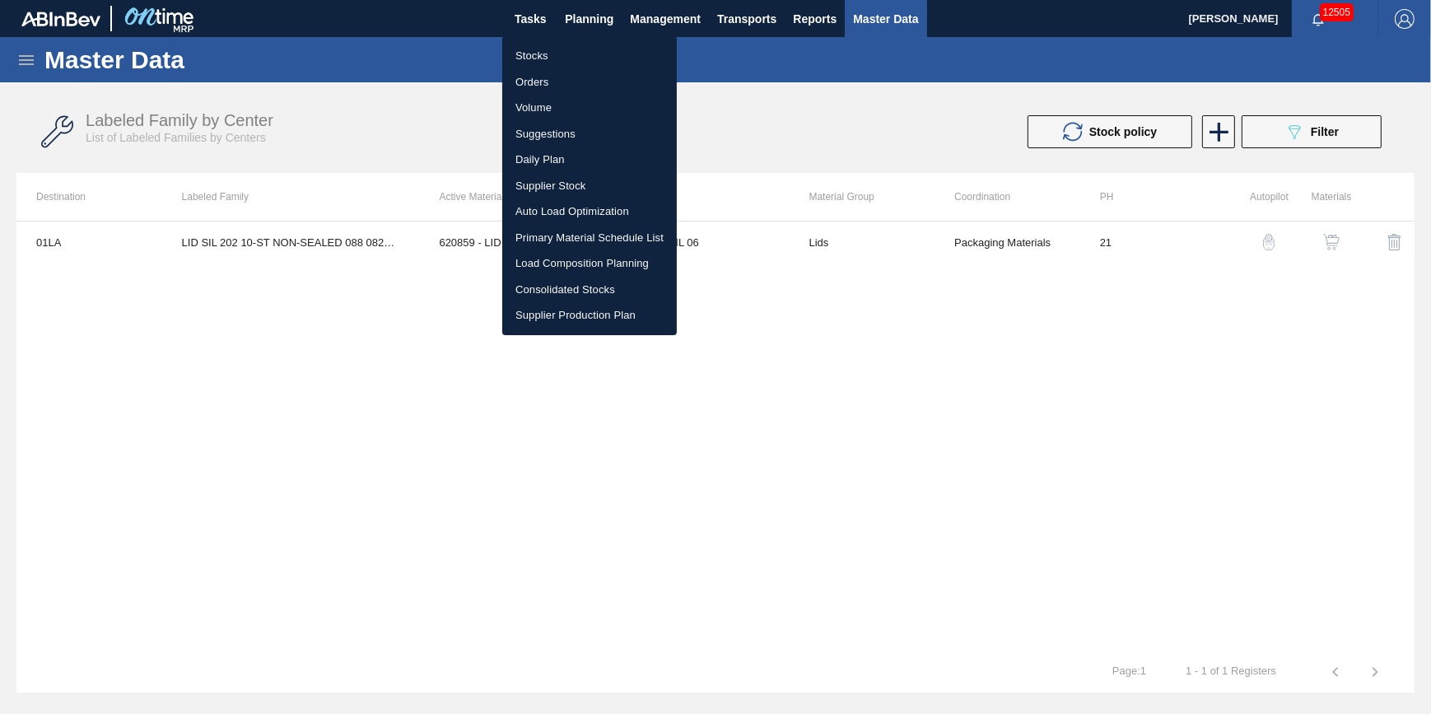
click at [603, 264] on li "Load Composition Planning" at bounding box center [589, 263] width 175 height 26
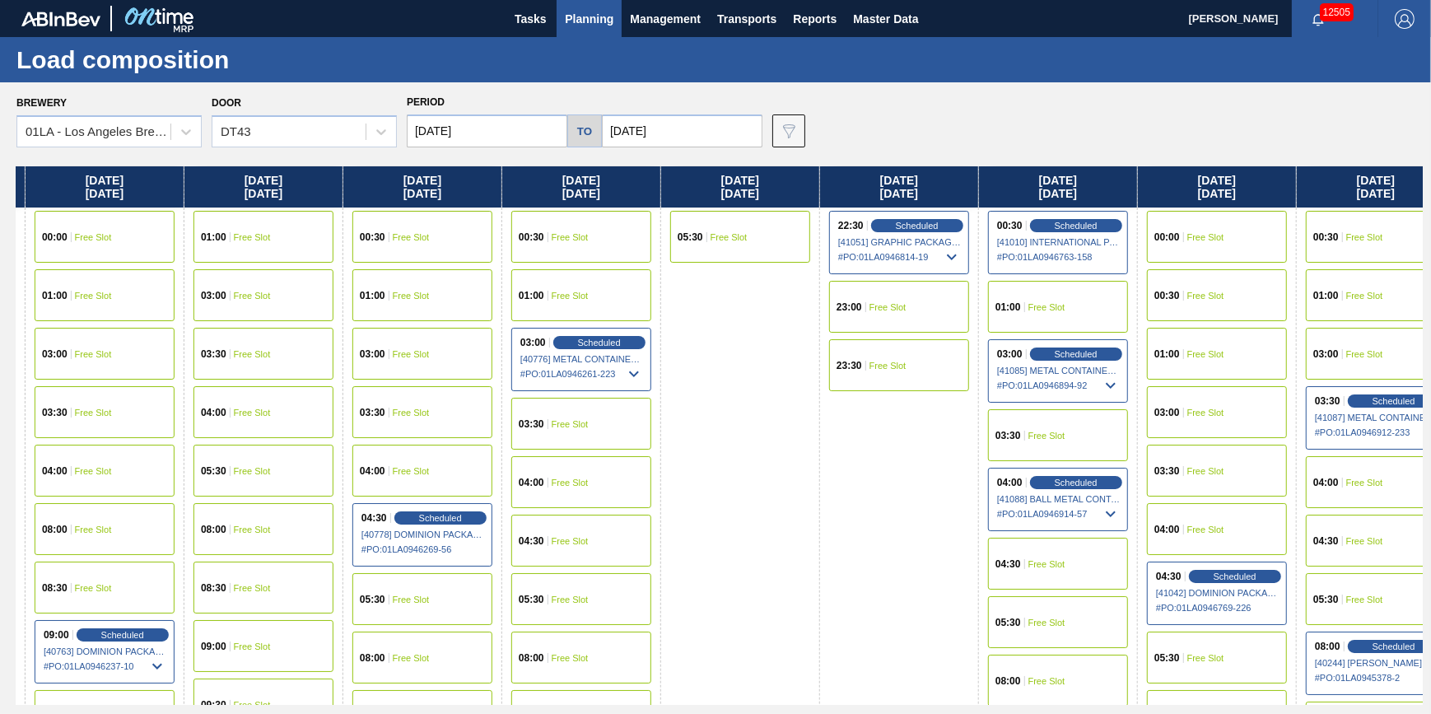
drag, startPoint x: 905, startPoint y: 366, endPoint x: 82, endPoint y: 442, distance: 826.3
click at [82, 442] on div "Thursday 08/07/2025 00:30 Free Slot 01:00 Free Slot 03:00 Free Slot 03:30 Free …" at bounding box center [719, 435] width 1407 height 539
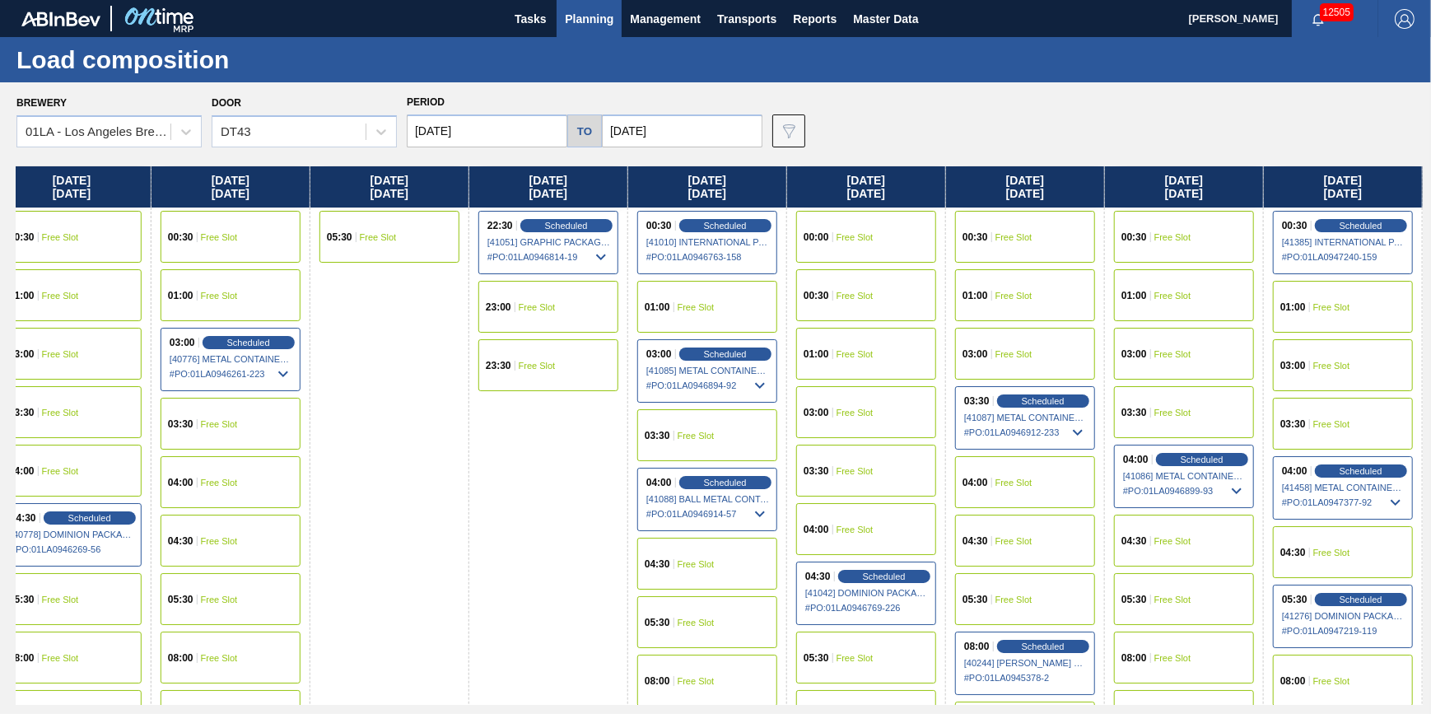
drag, startPoint x: 806, startPoint y: 394, endPoint x: 403, endPoint y: 411, distance: 403.9
click at [403, 411] on div "Thursday 08/07/2025 00:30 Free Slot 01:00 Free Slot 03:00 Free Slot 03:30 Free …" at bounding box center [719, 435] width 1407 height 539
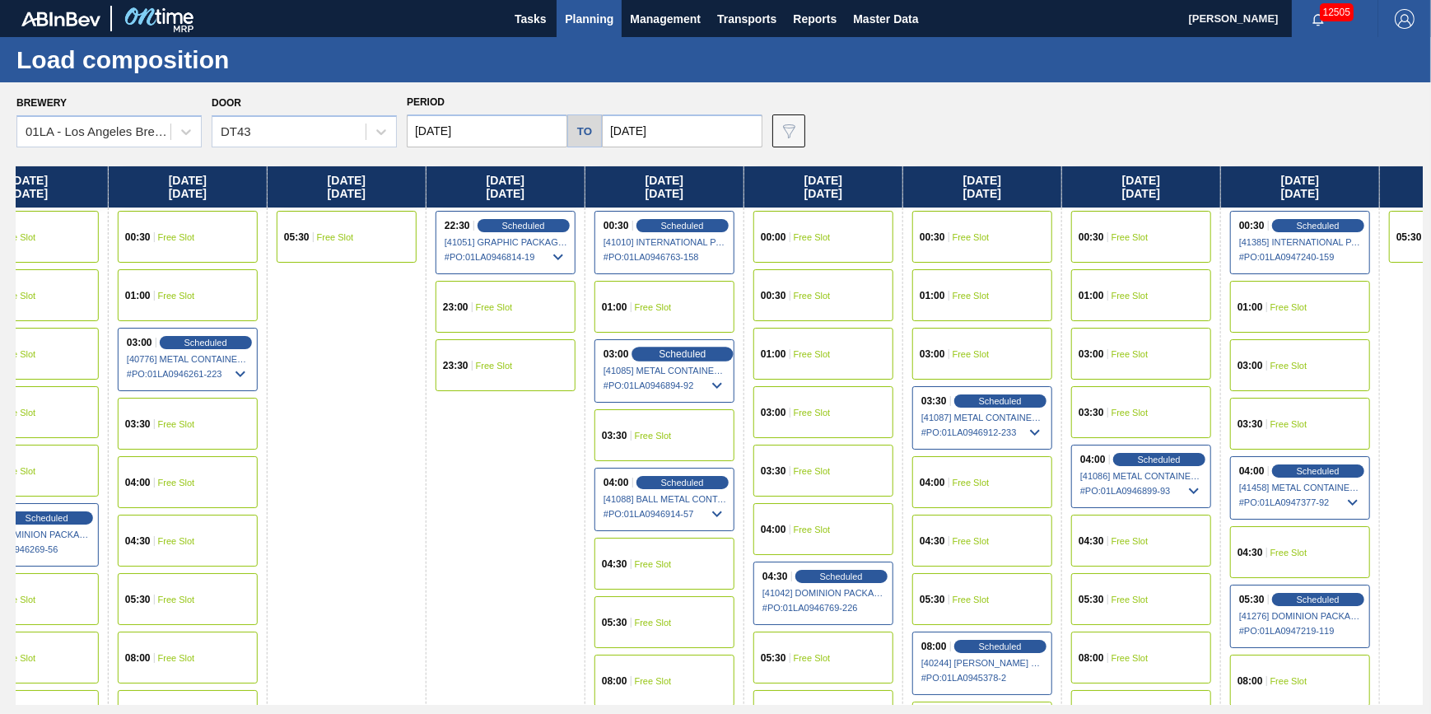
click at [669, 356] on span "Scheduled" at bounding box center [682, 353] width 47 height 11
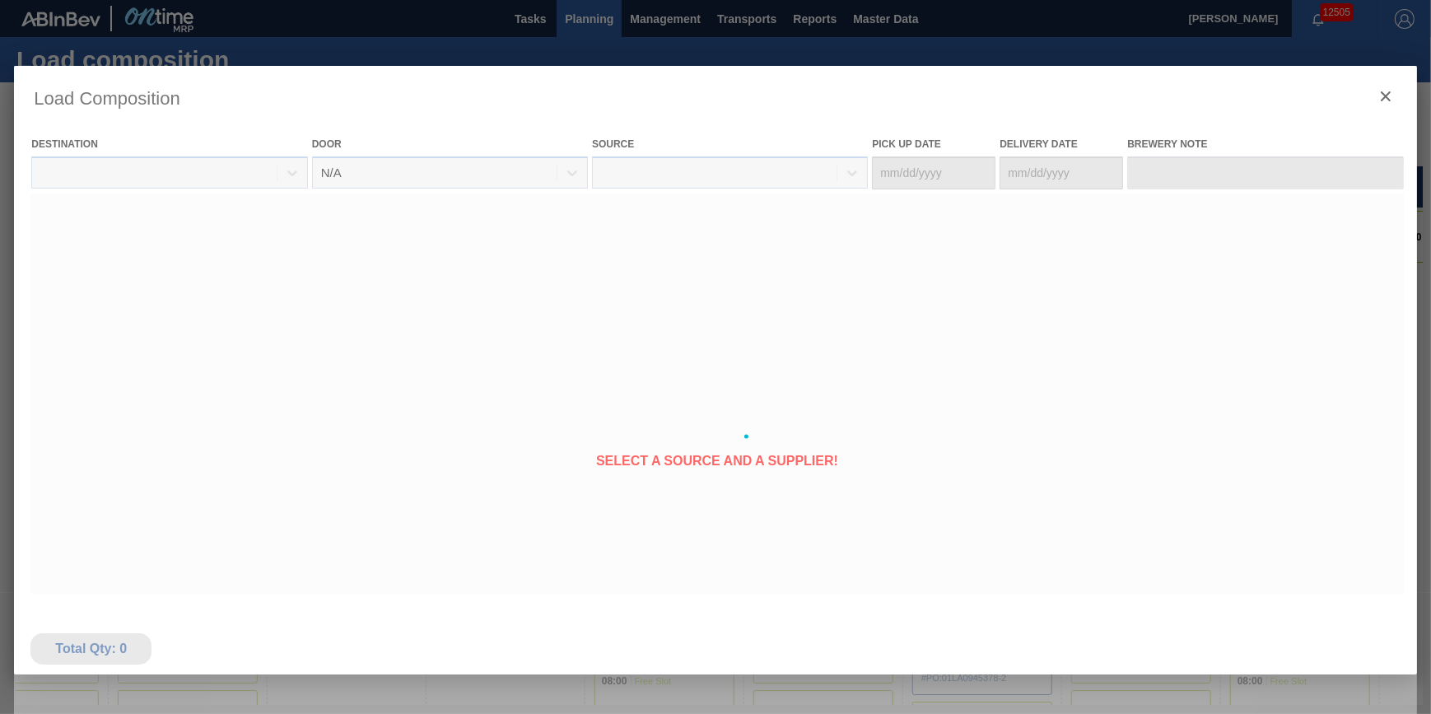
type Date "[DATE]"
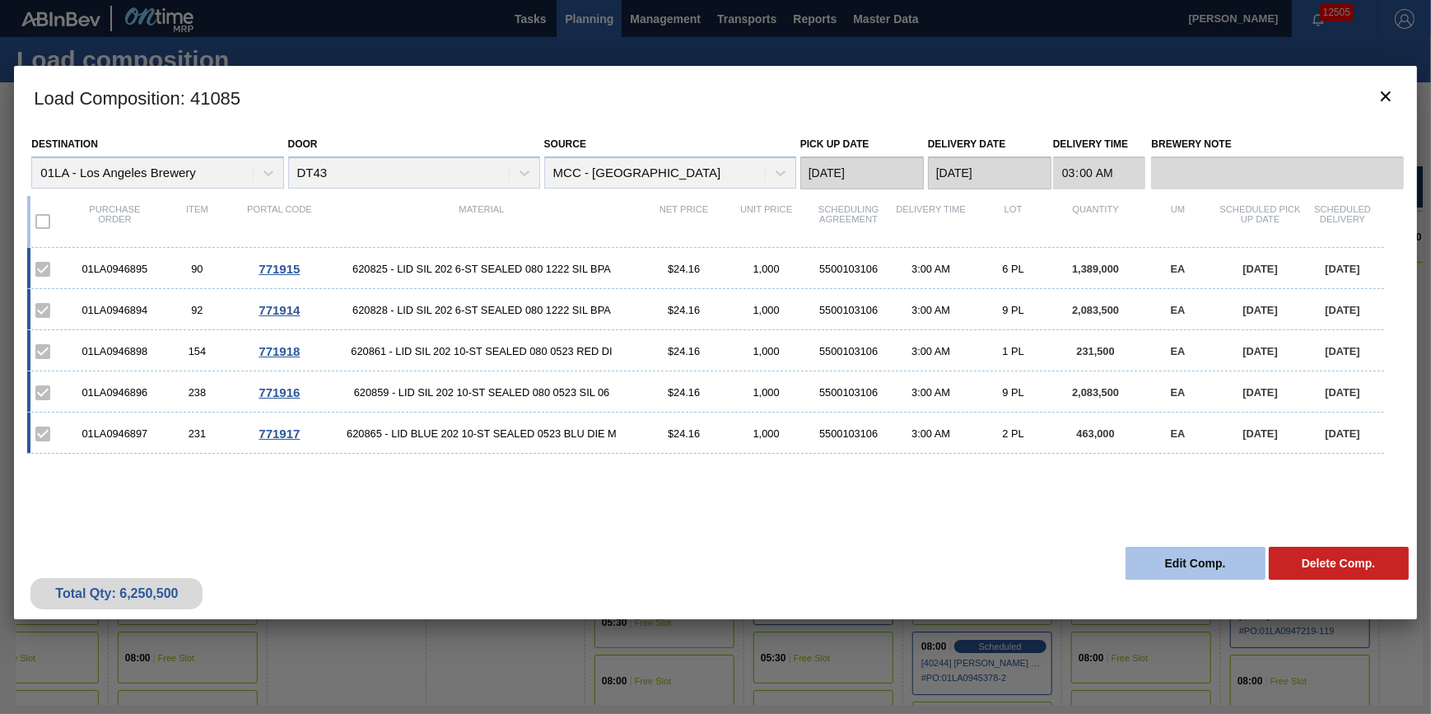
click at [1159, 553] on button "Edit Comp." at bounding box center [1196, 563] width 140 height 33
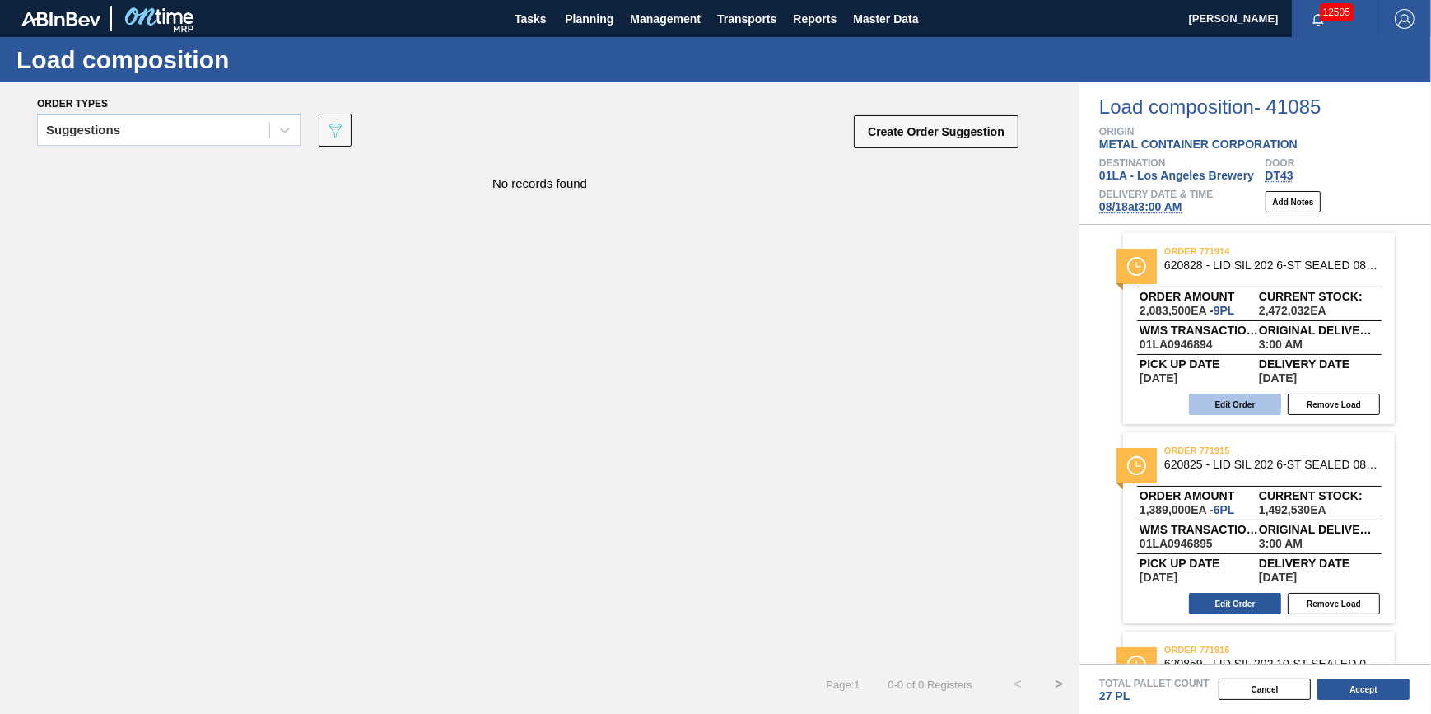
click at [1218, 397] on button "Edit Order" at bounding box center [1235, 404] width 92 height 21
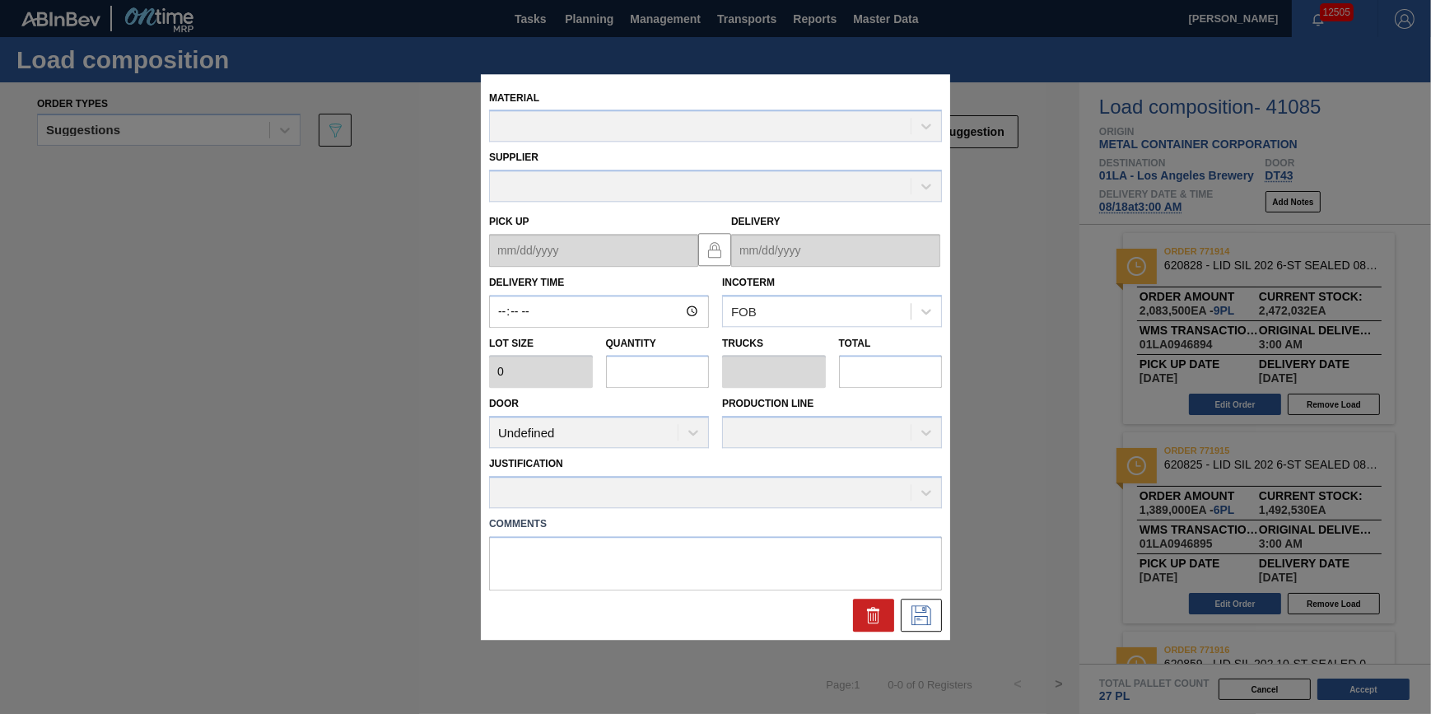
type input "03:00:00"
type input "231,500"
type input "9"
type input "0.282"
type input "2,083,500"
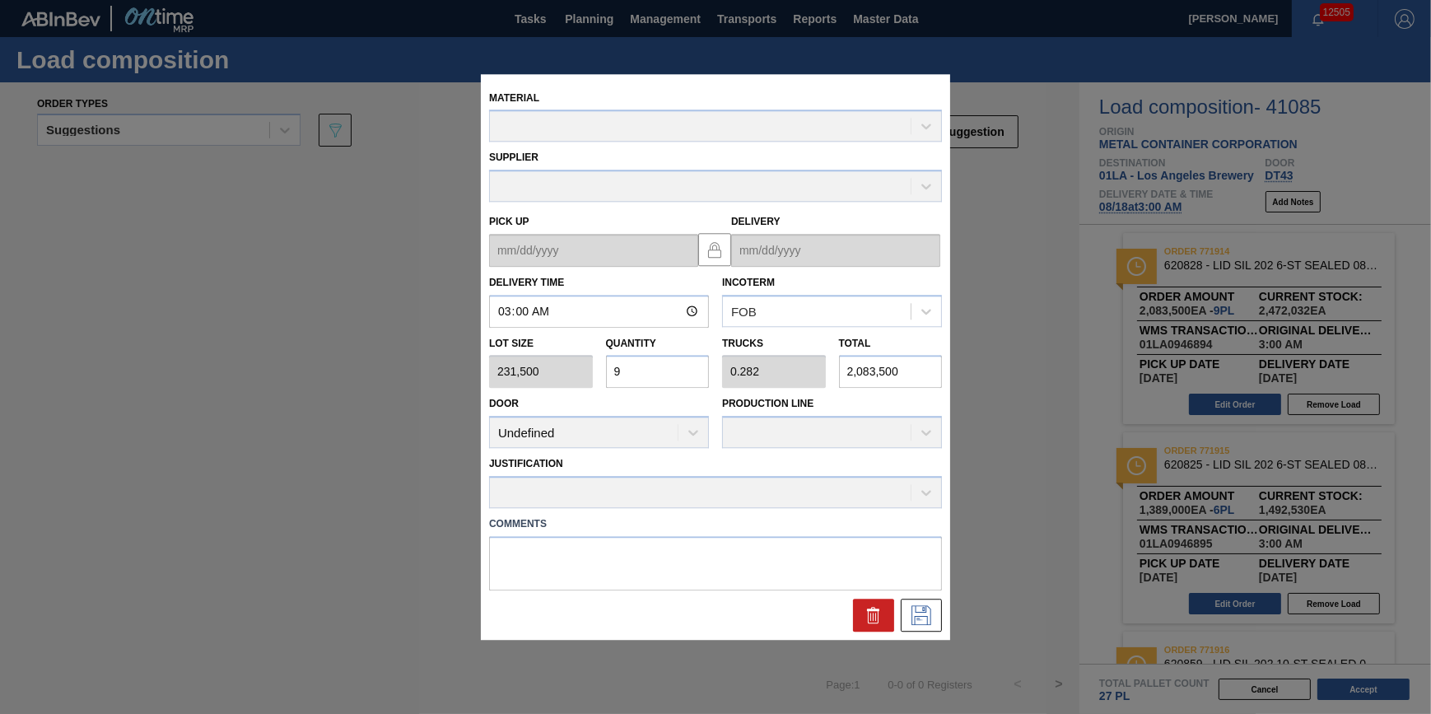
type up "[DATE]"
type input "[DATE]"
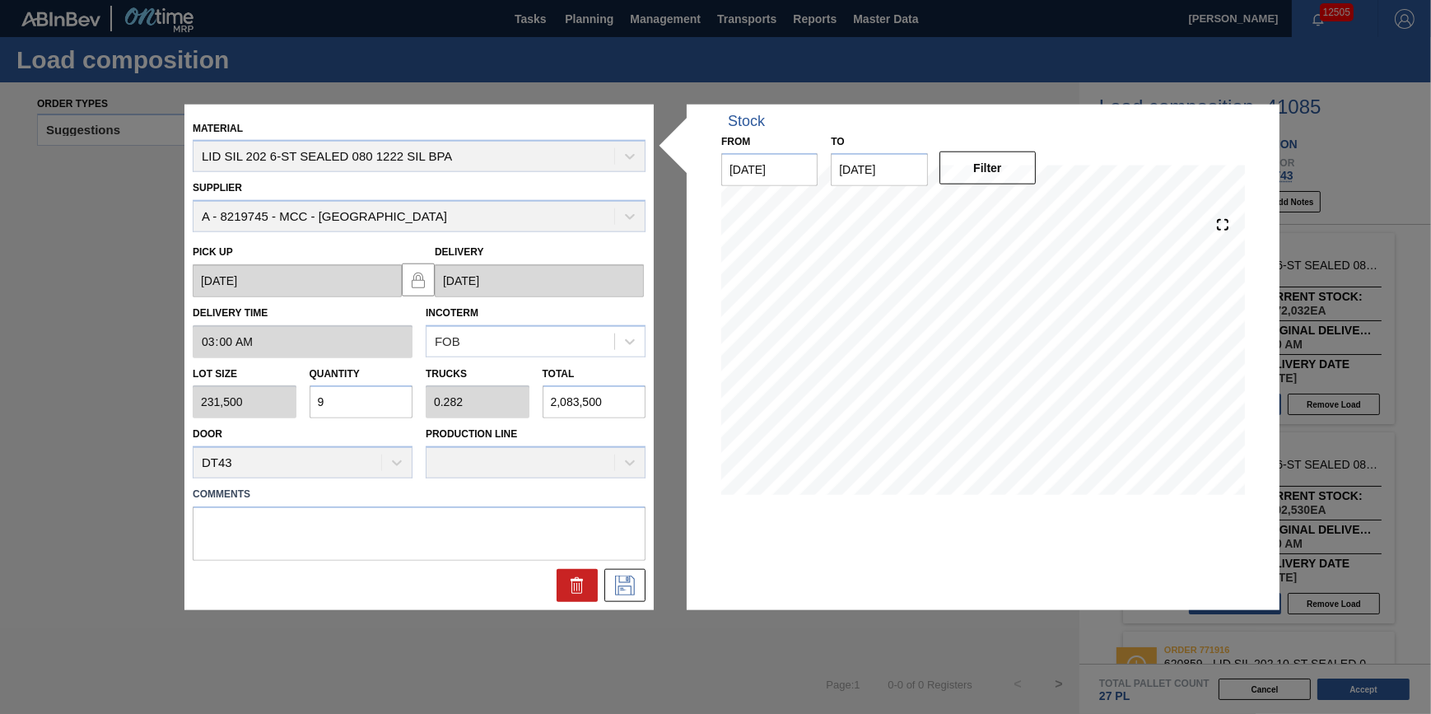
click at [370, 400] on input "9" at bounding box center [362, 401] width 104 height 33
type input "0"
type input "7"
type input "0.219"
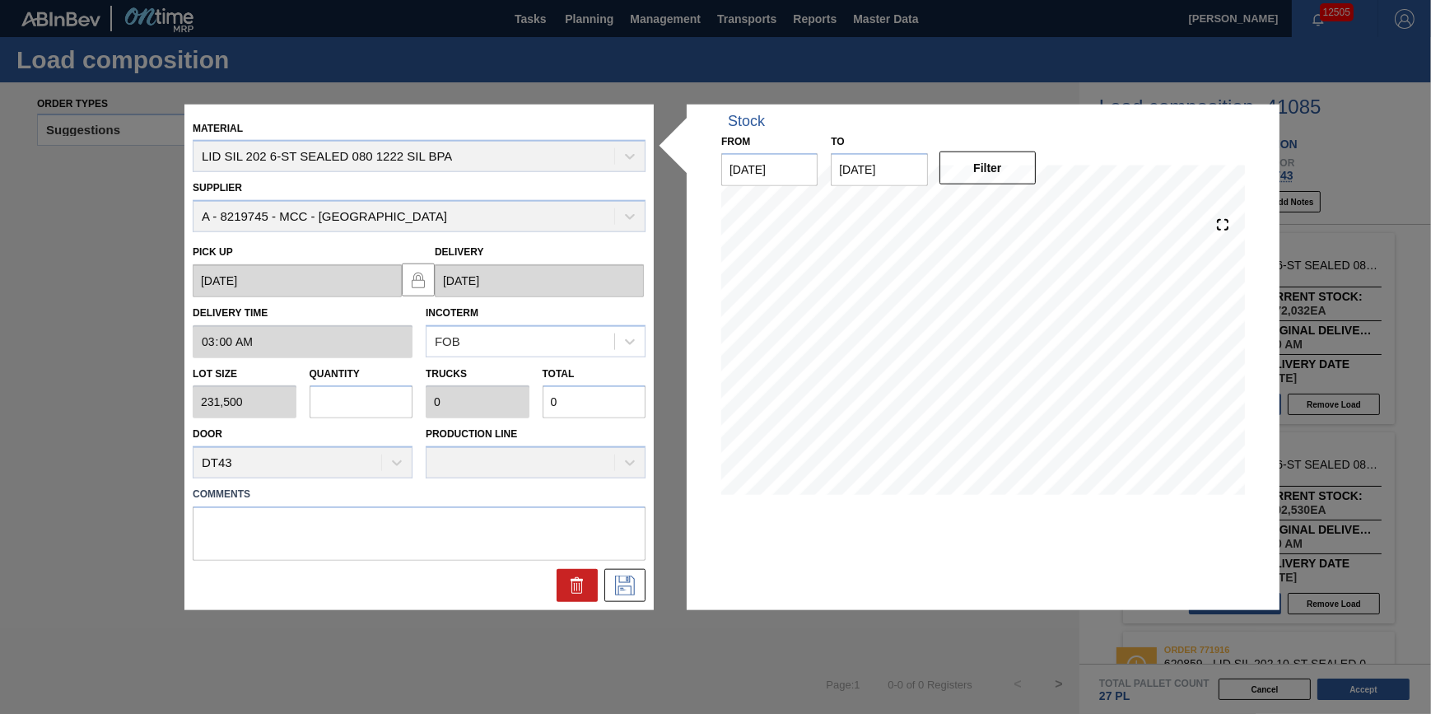
type input "1,620,500"
type input "7"
click at [623, 590] on icon at bounding box center [624, 583] width 8 height 13
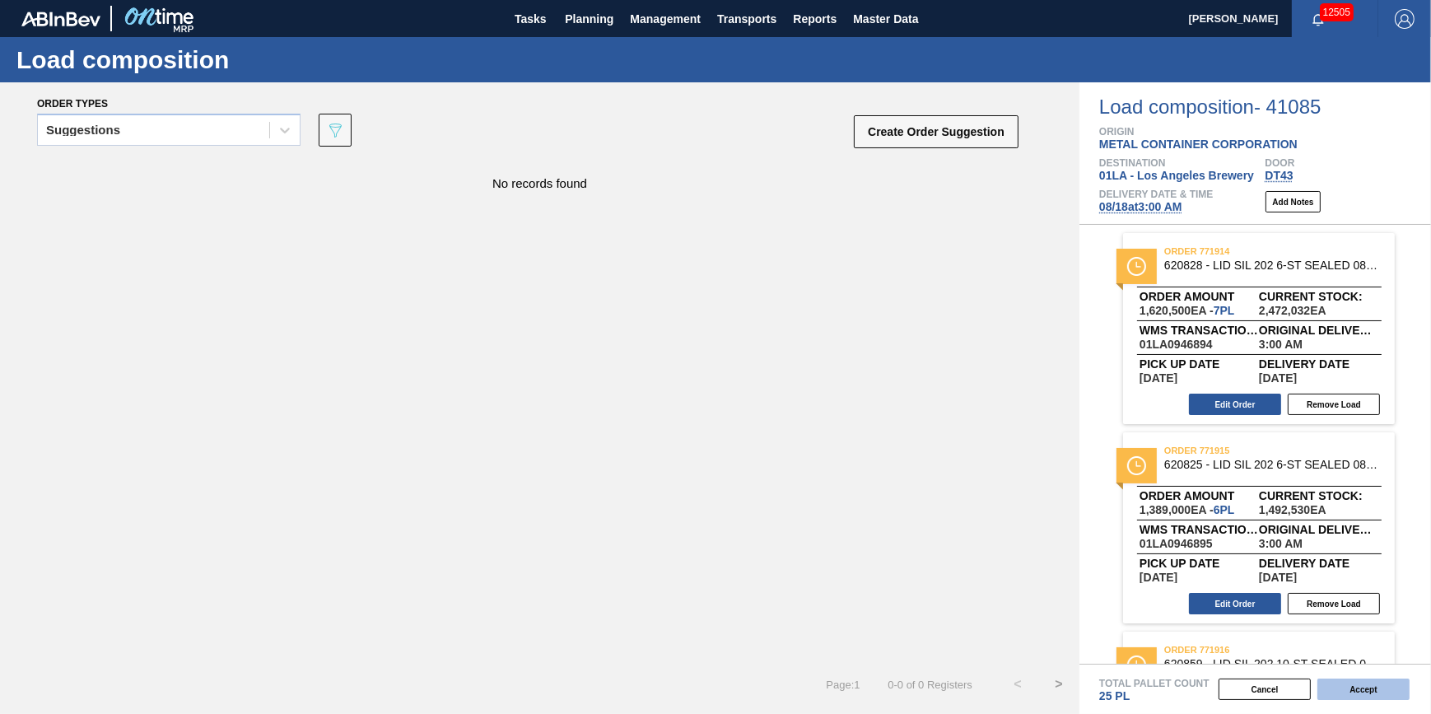
click at [1351, 695] on button "Accept" at bounding box center [1364, 689] width 92 height 21
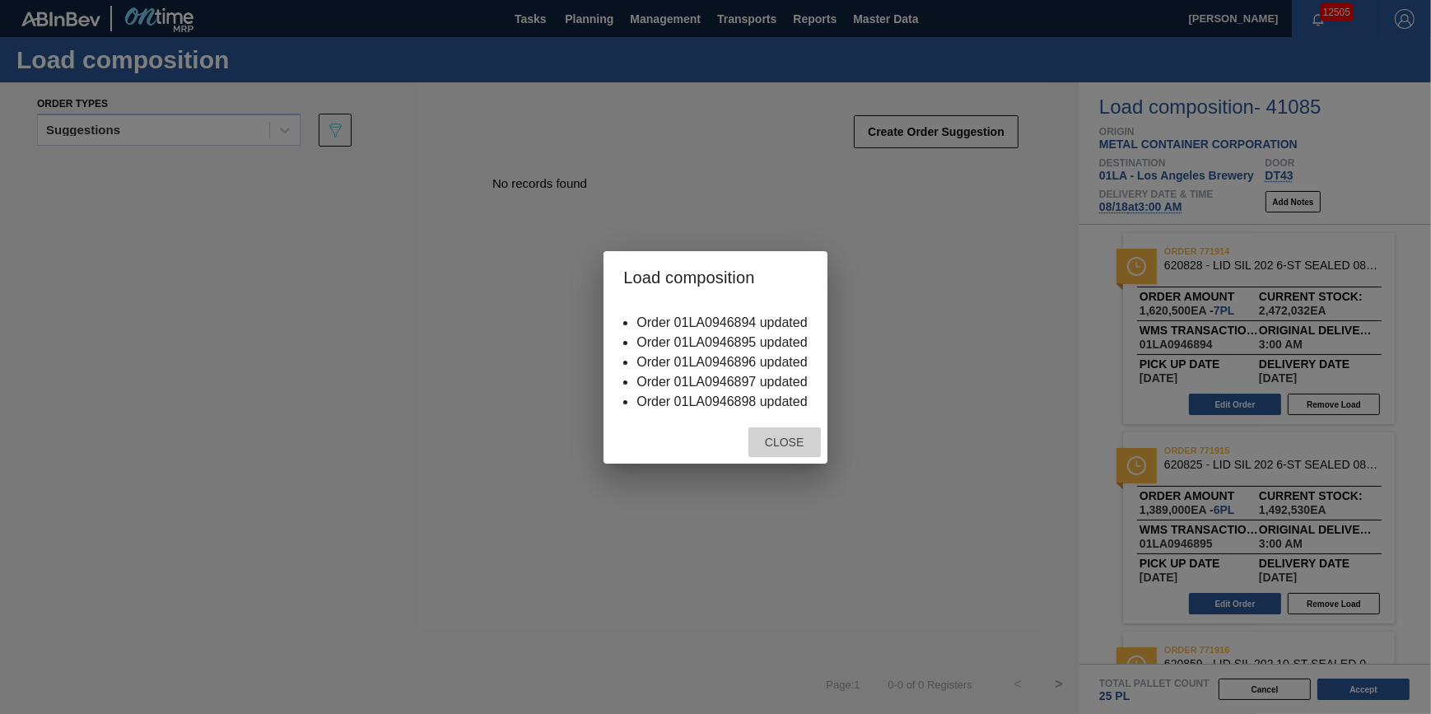
click at [764, 440] on span "Close" at bounding box center [784, 442] width 65 height 13
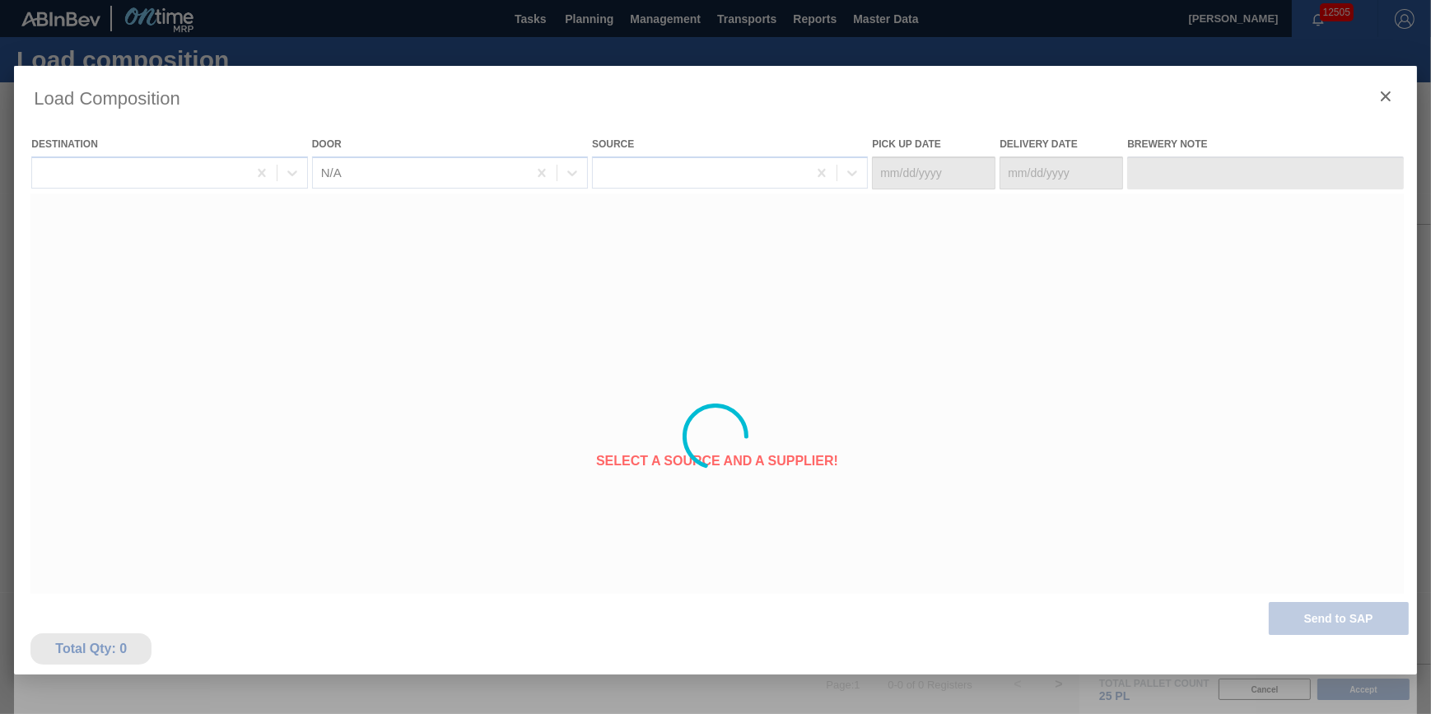
type Date "[DATE]"
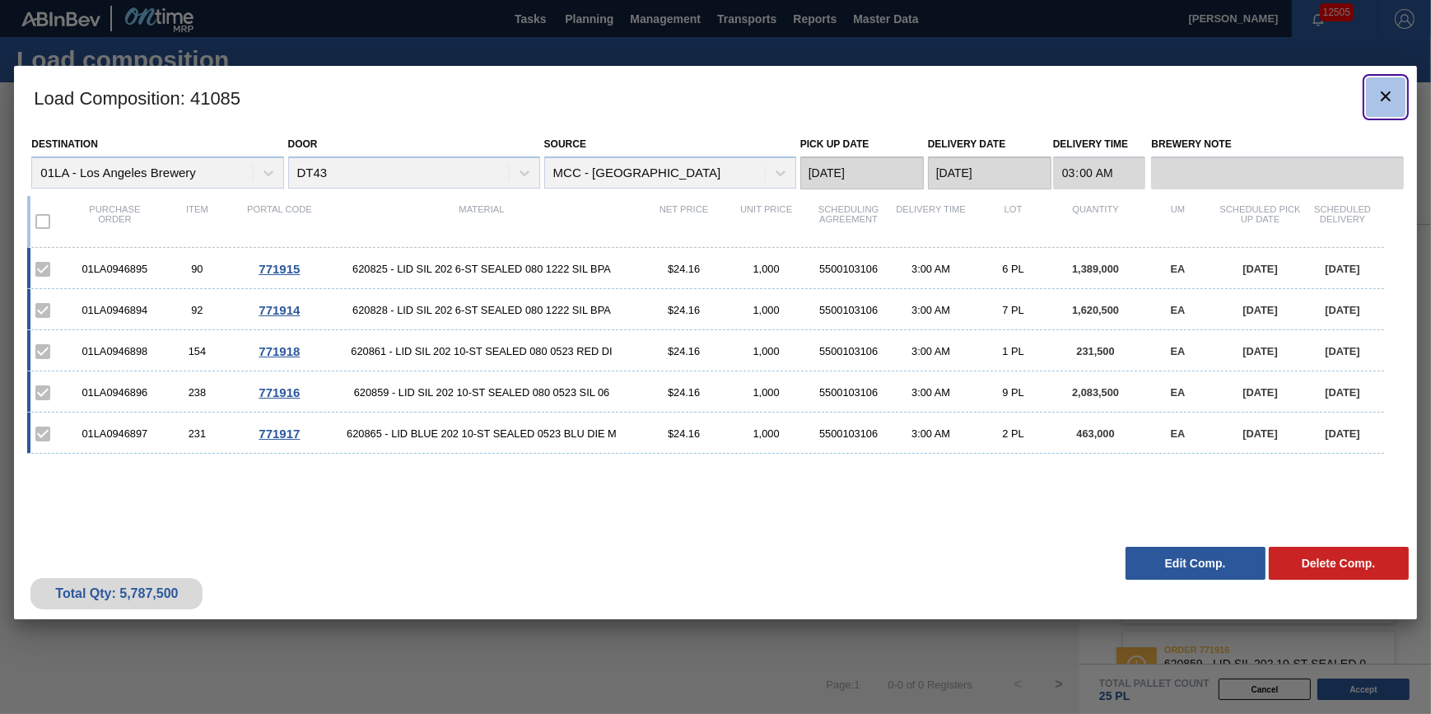
click at [1376, 96] on icon "botão de ícone" at bounding box center [1386, 96] width 20 height 20
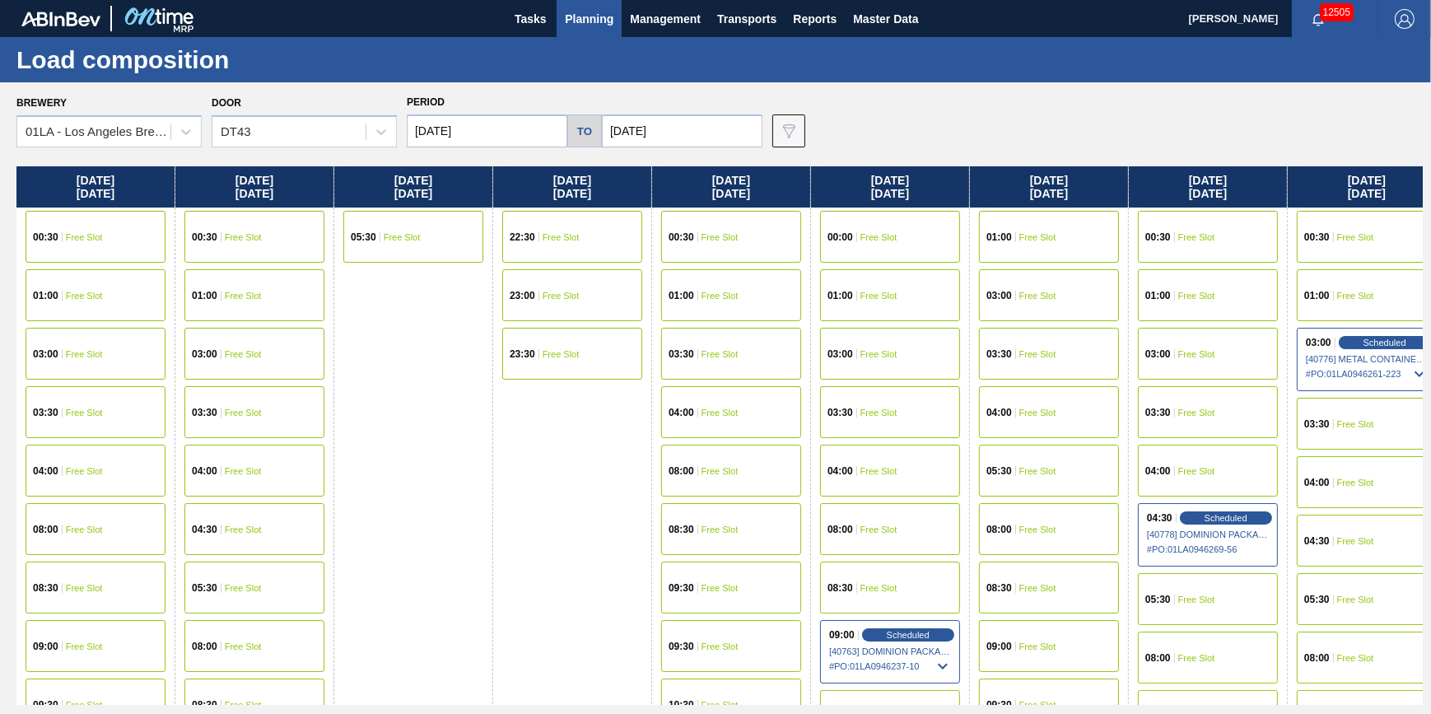
scroll to position [0, 811]
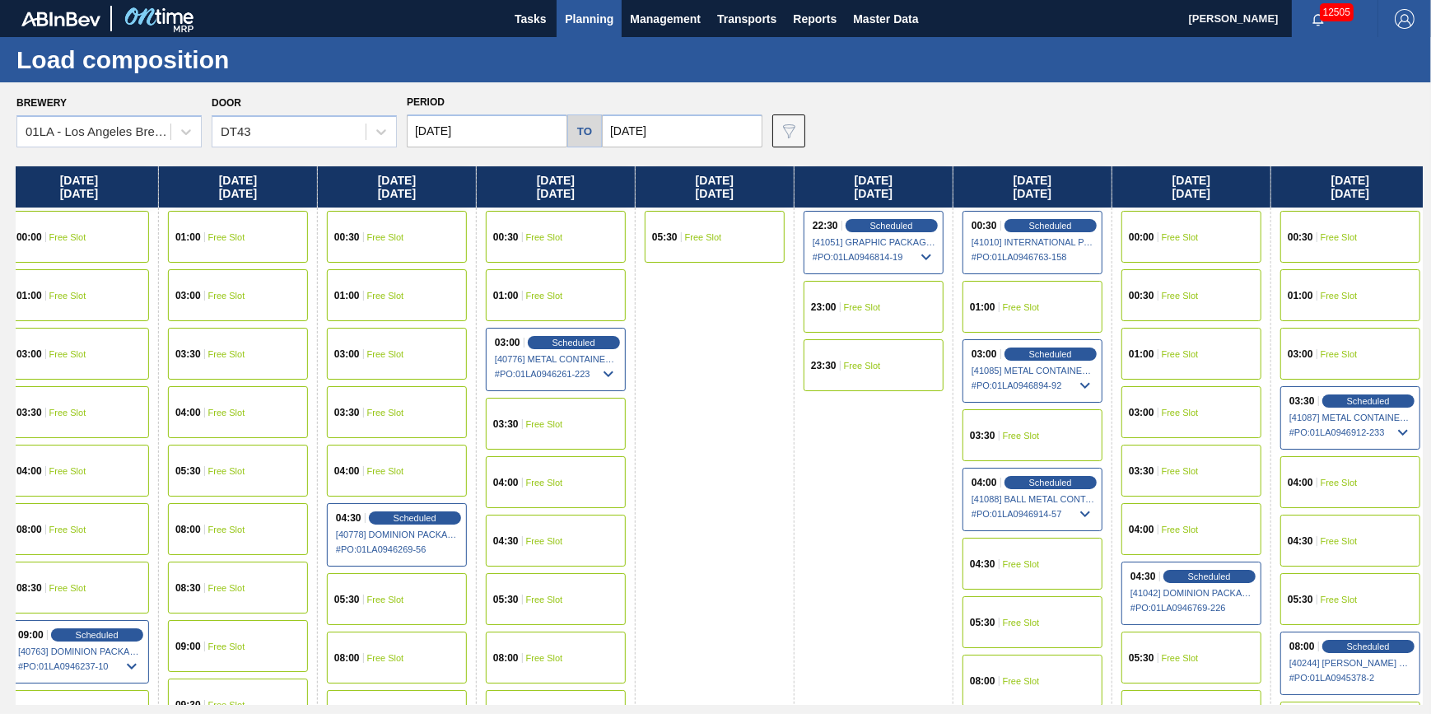
drag, startPoint x: 998, startPoint y: 448, endPoint x: 140, endPoint y: 493, distance: 859.4
click at [140, 493] on div "Thursday 08/07/2025 00:30 Free Slot 01:00 Free Slot 03:00 Free Slot 03:30 Free …" at bounding box center [719, 435] width 1407 height 539
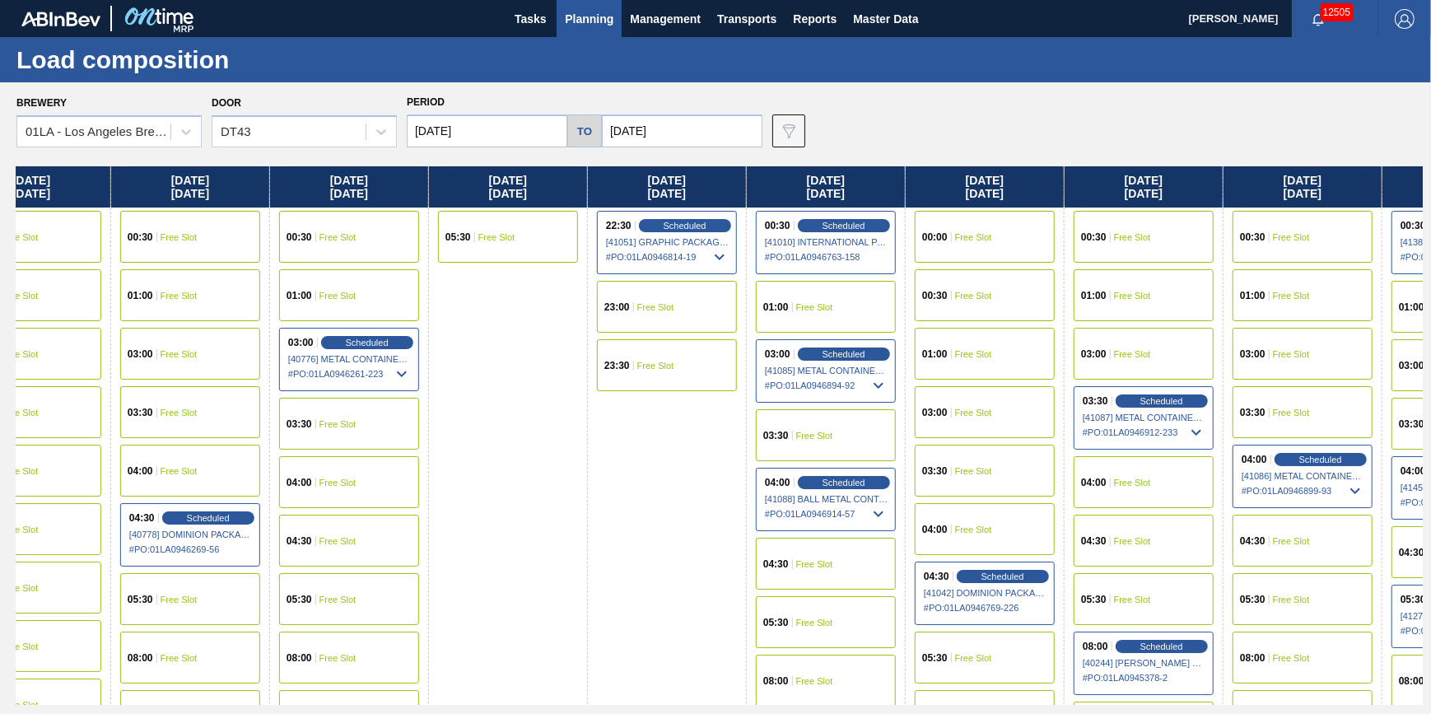
drag, startPoint x: 1056, startPoint y: 338, endPoint x: 831, endPoint y: 380, distance: 228.6
click at [831, 380] on div "Thursday 08/07/2025 00:30 Free Slot 01:00 Free Slot 03:00 Free Slot 03:30 Free …" at bounding box center [719, 435] width 1407 height 539
click at [839, 350] on span "Scheduled" at bounding box center [843, 353] width 47 height 11
click at [838, 372] on span "[41085] METAL CONTAINER CORPORATION - 0008219745" at bounding box center [827, 371] width 124 height 10
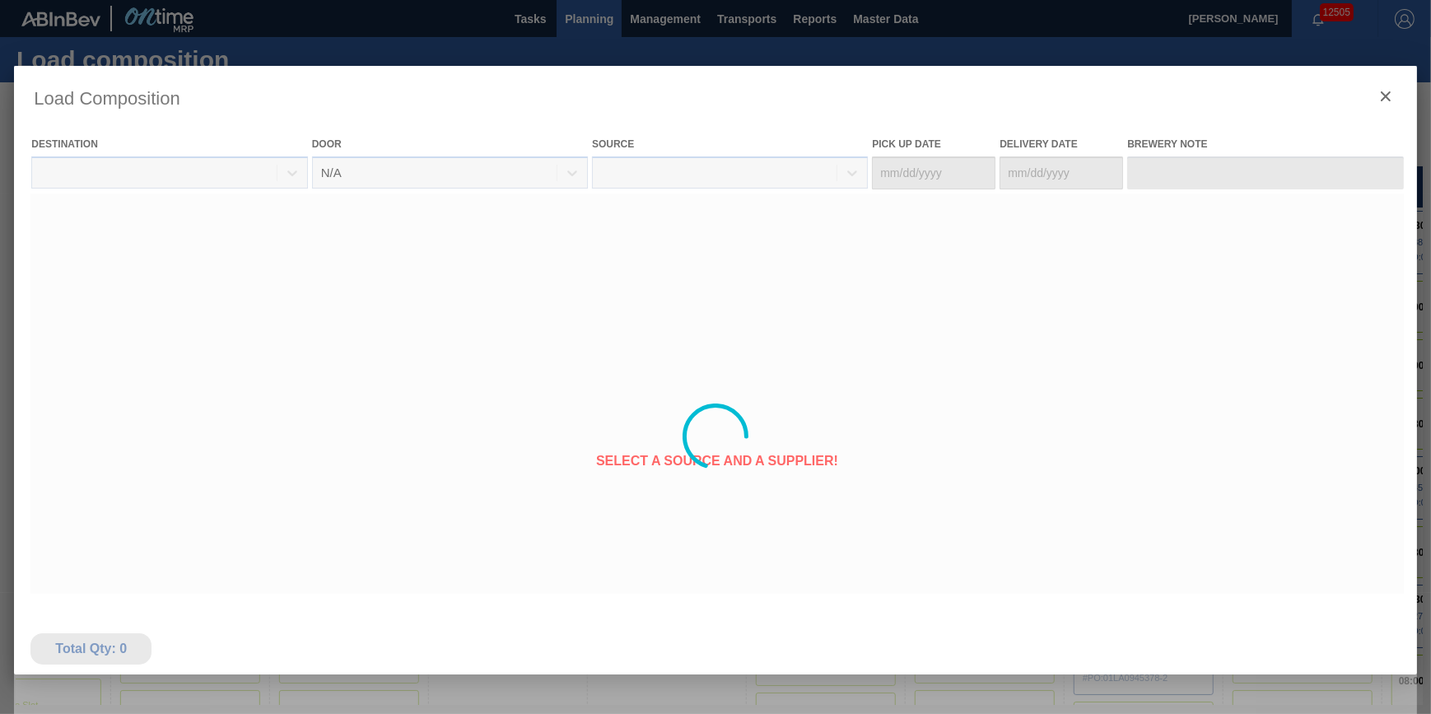
type Date "[DATE]"
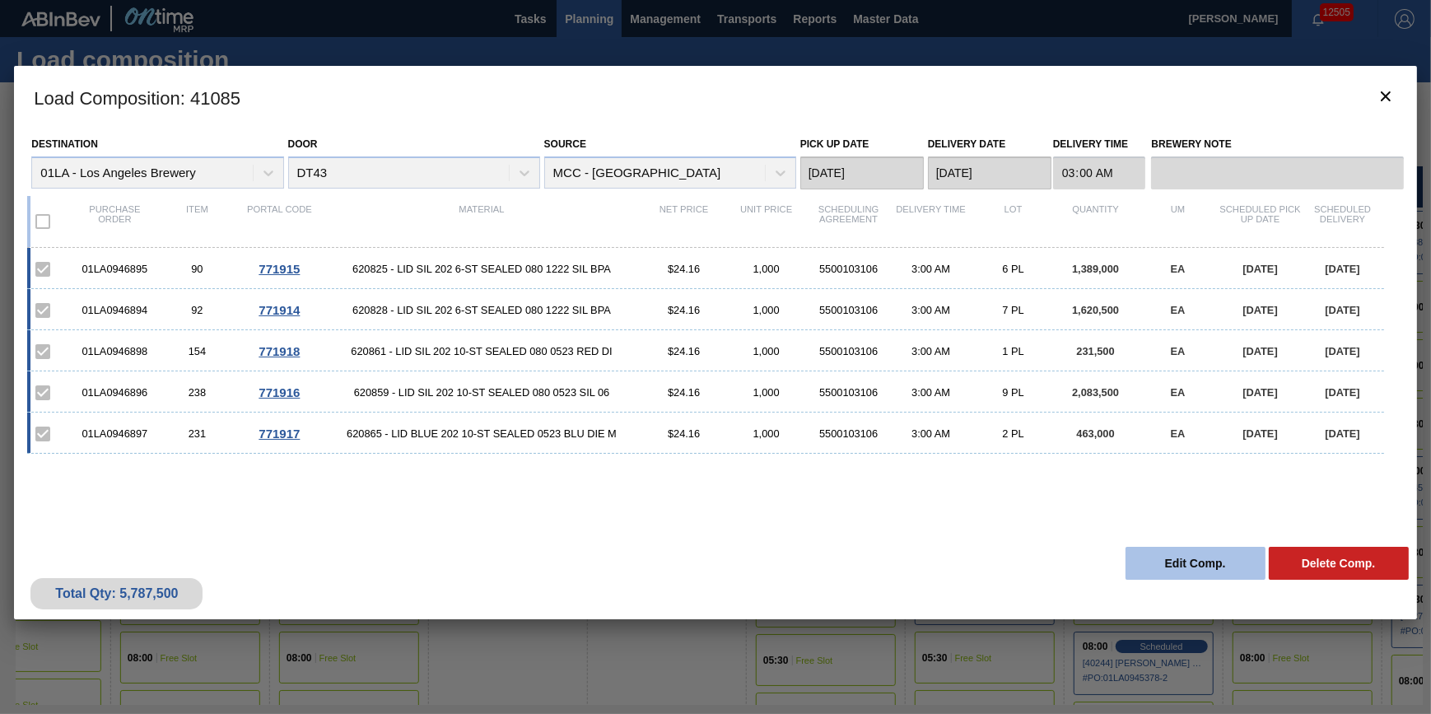
click at [1211, 568] on button "Edit Comp." at bounding box center [1196, 563] width 140 height 33
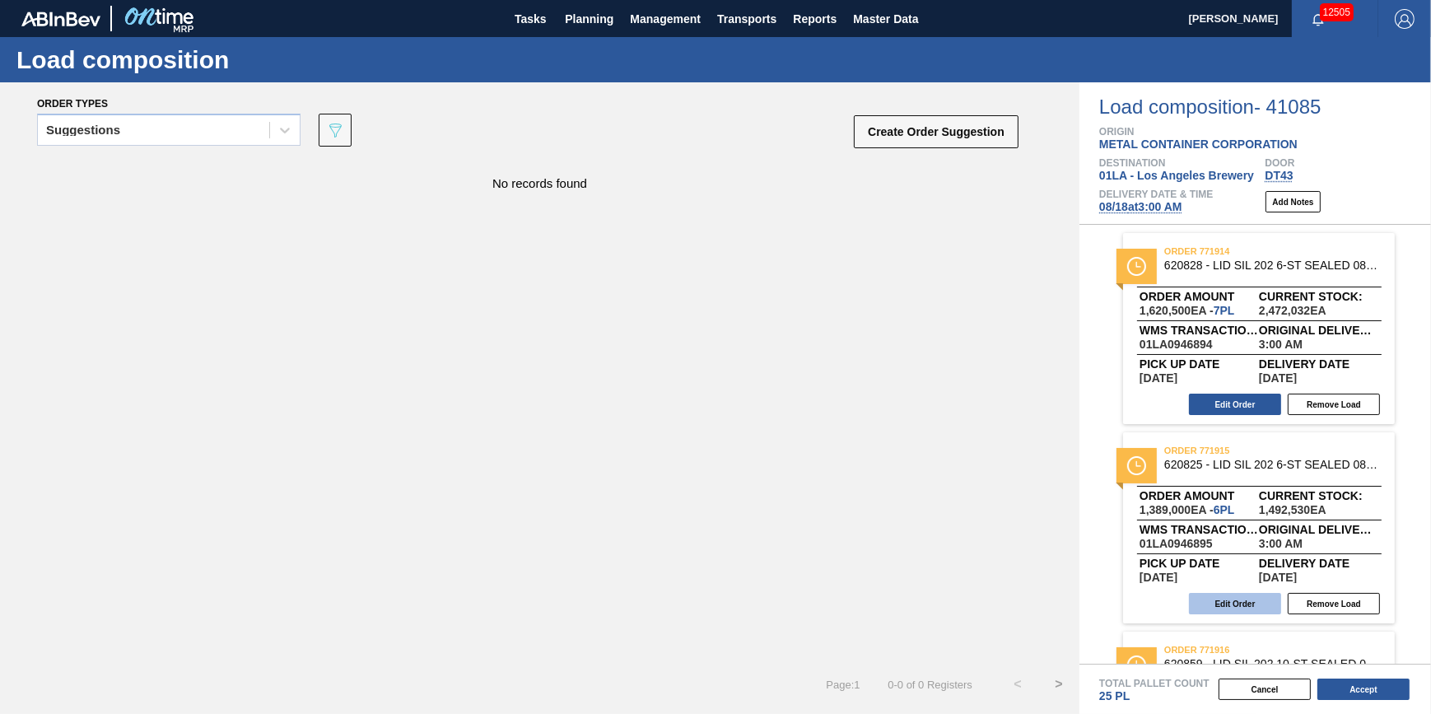
click at [1243, 603] on button "Edit Order" at bounding box center [1235, 603] width 92 height 21
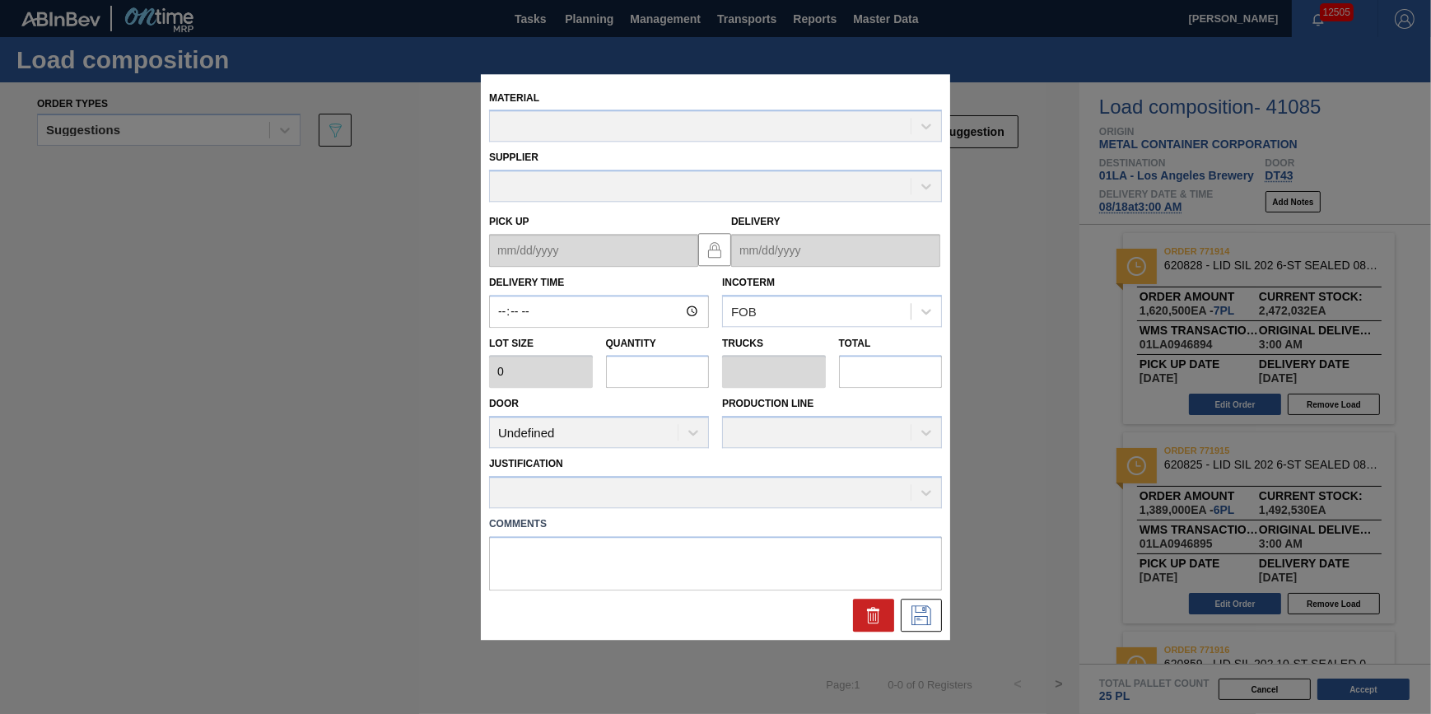
type input "03:00:00"
type input "231,500"
type input "6"
type input "0.2"
type input "1,389,000"
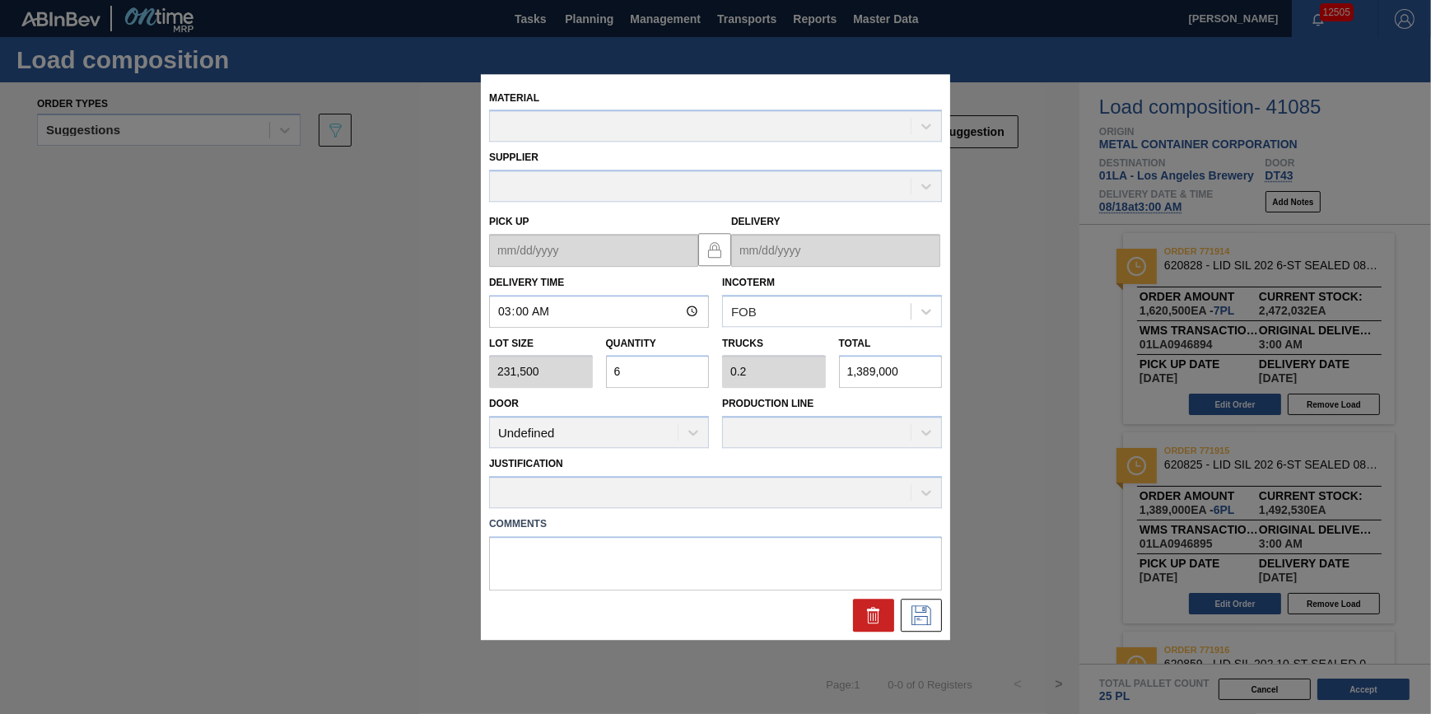
type up "[DATE]"
type input "[DATE]"
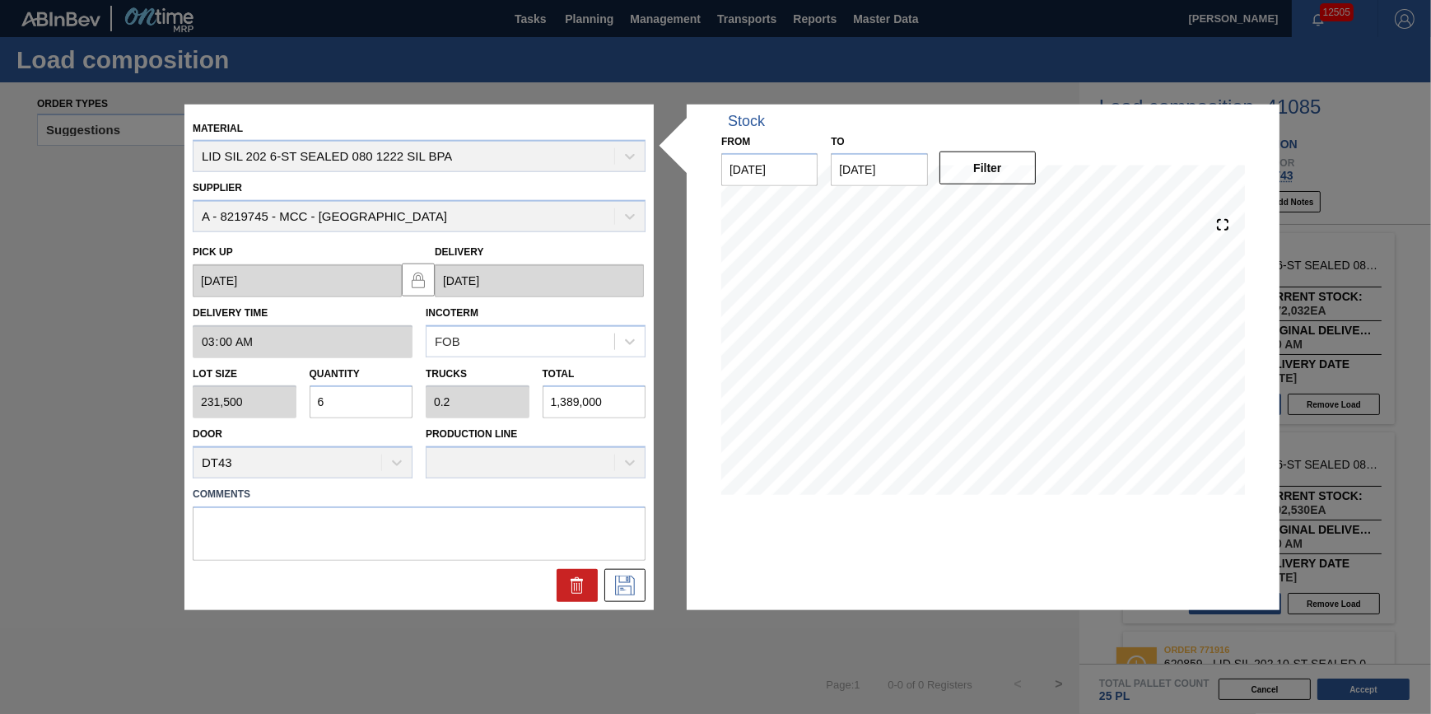
click at [387, 397] on input "6" at bounding box center [362, 401] width 104 height 33
type input "0"
type input "8"
type input "0.267"
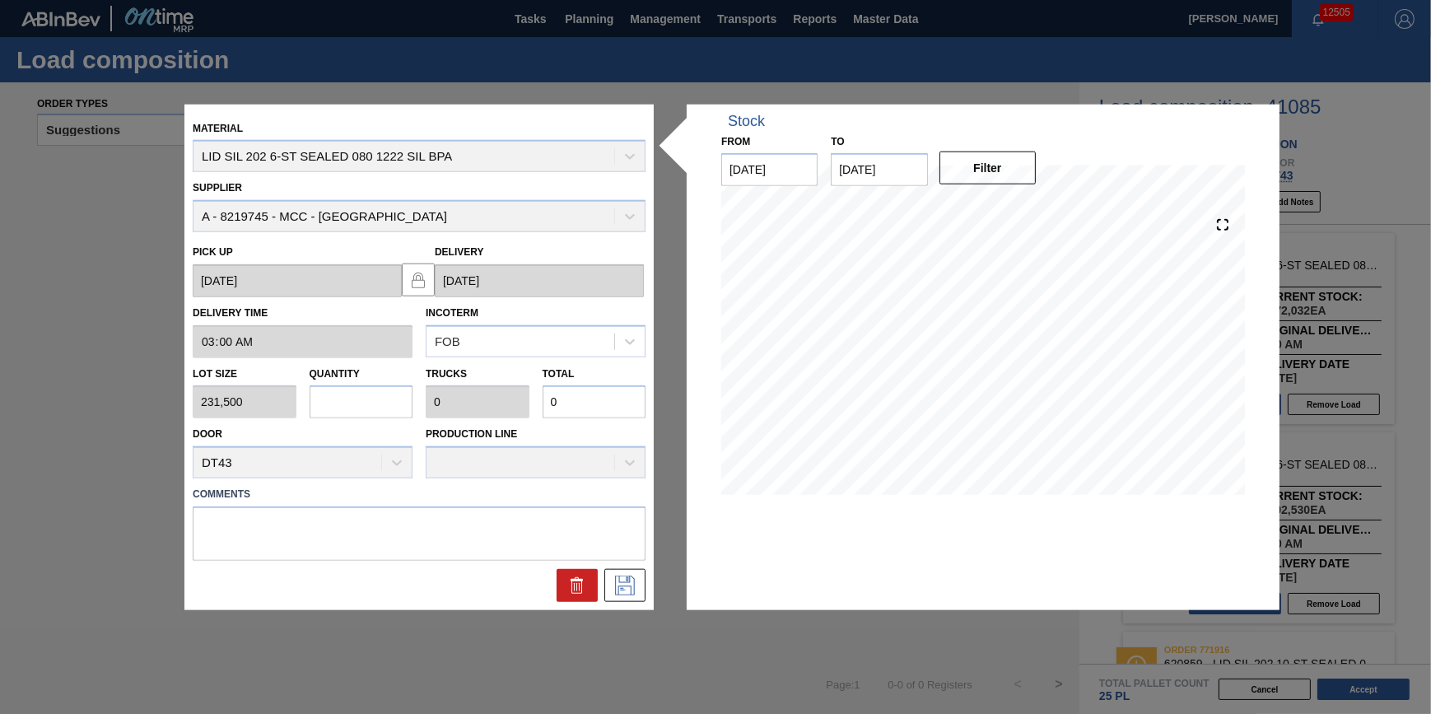
type input "1,852,000"
type input "8"
click at [625, 585] on icon at bounding box center [625, 586] width 26 height 20
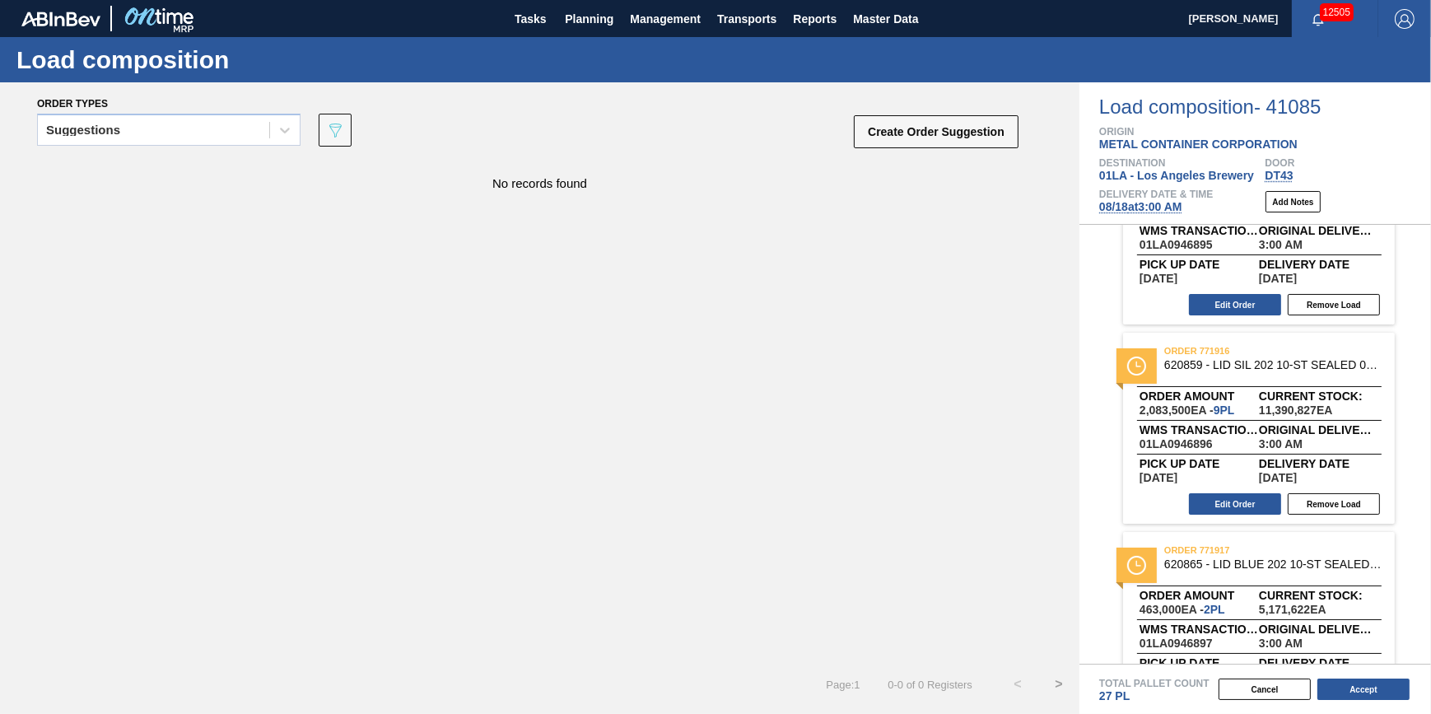
scroll to position [374, 0]
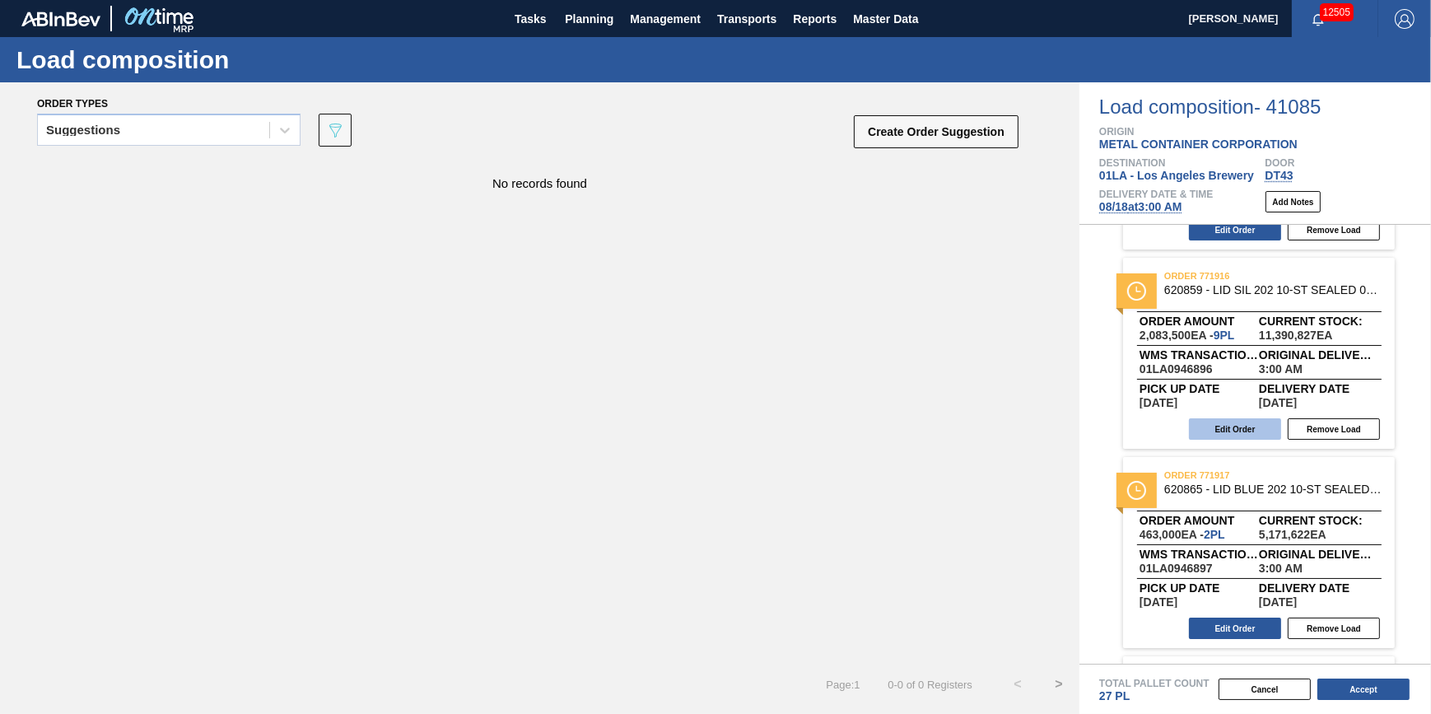
click at [1232, 424] on button "Edit Order" at bounding box center [1235, 428] width 92 height 21
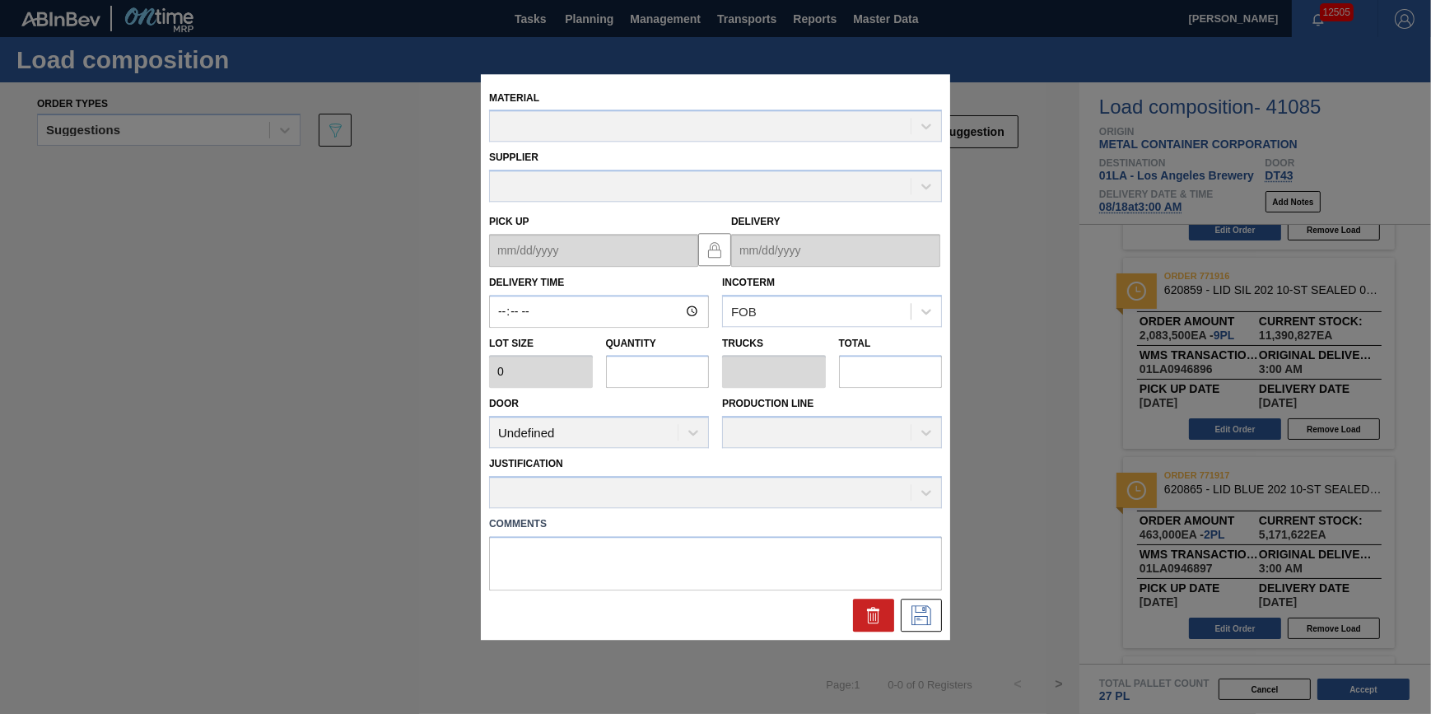
type input "03:00:00"
type input "231,500"
type input "9"
type input "0.281"
type input "2,083,500"
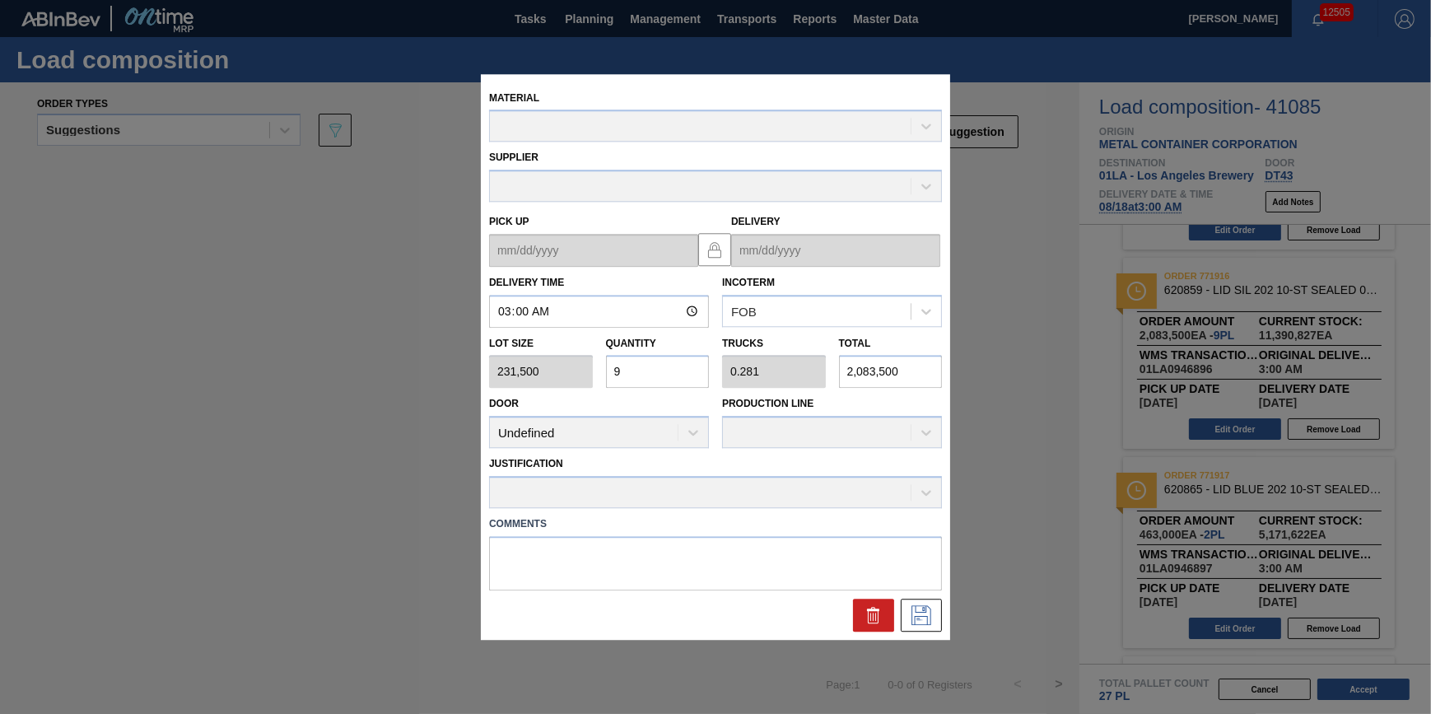
type up "[DATE]"
type input "[DATE]"
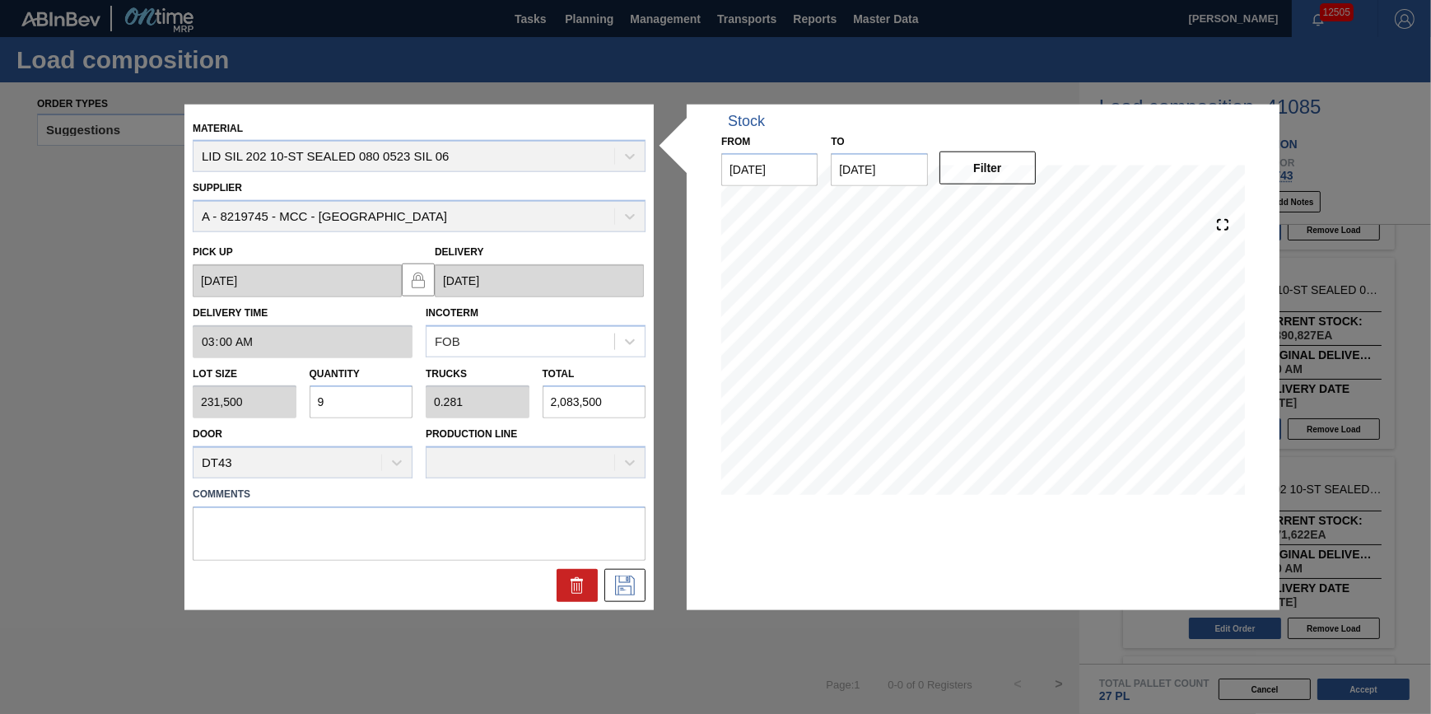
click at [378, 401] on input "9" at bounding box center [362, 401] width 104 height 33
type input "0"
type input "1"
type input "0.031"
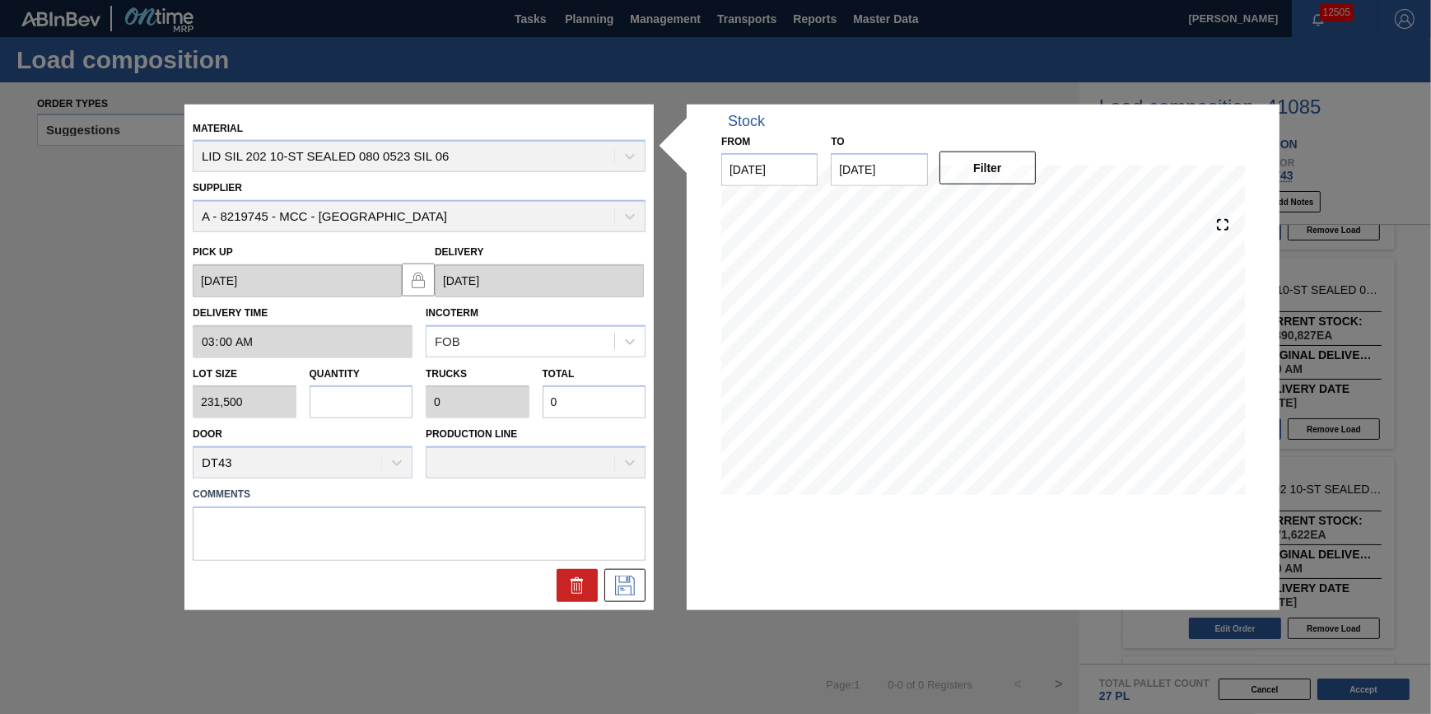
type input "231,500"
type input "12"
type input "0.375"
type input "2,778,000"
type input "12"
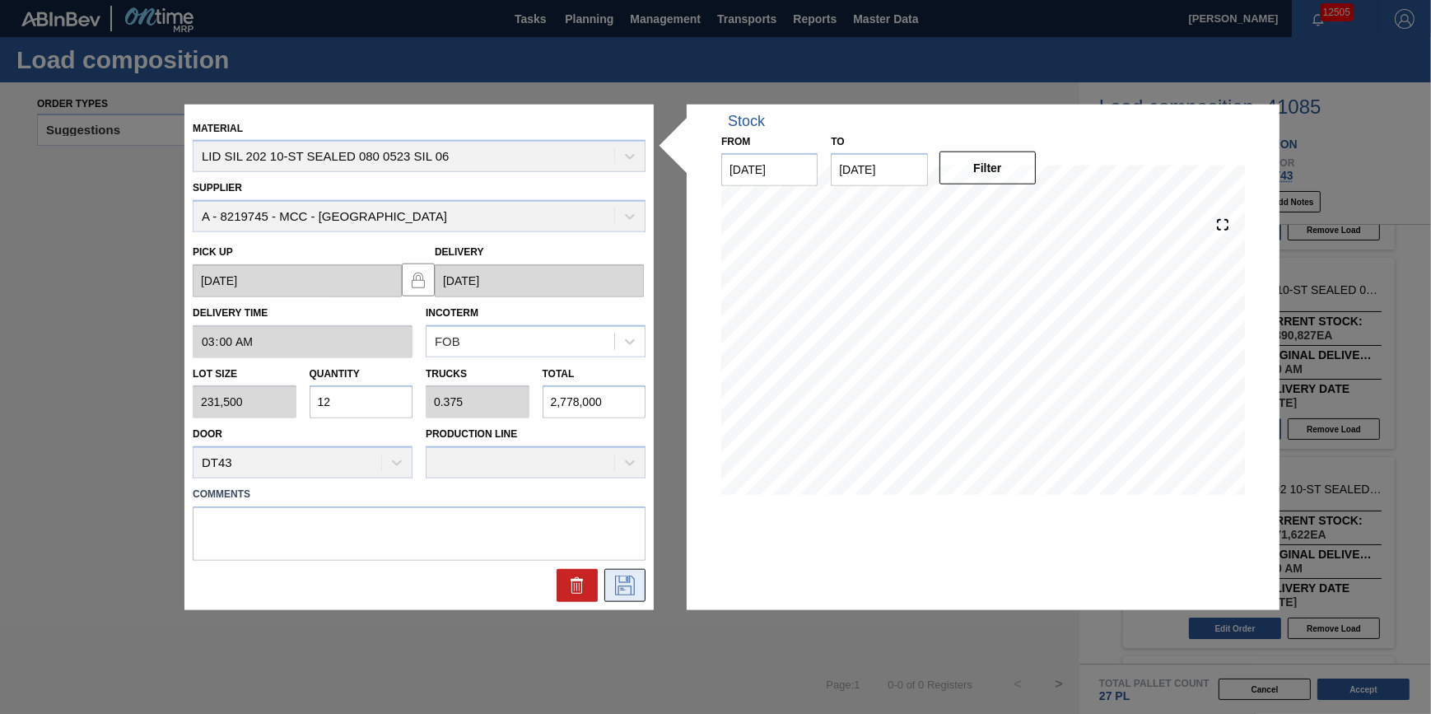
click at [619, 593] on icon at bounding box center [625, 586] width 26 height 20
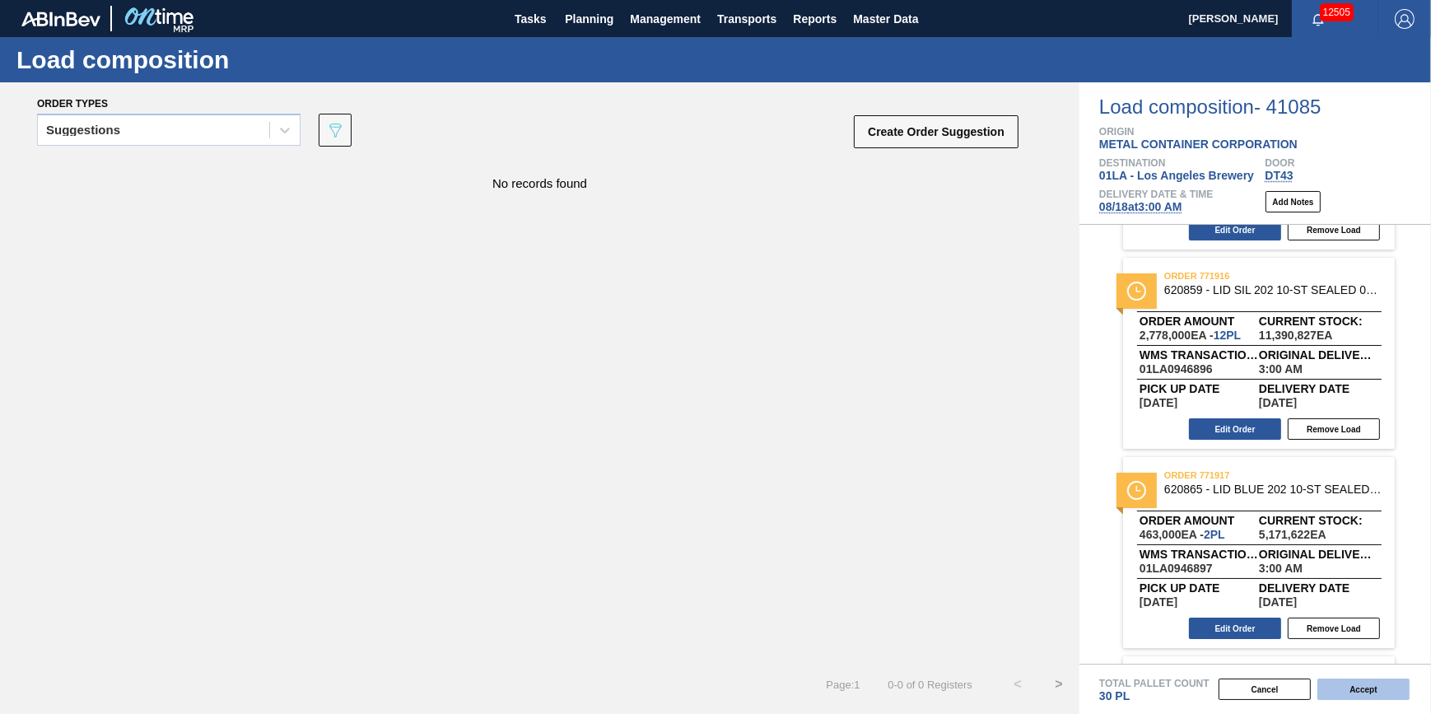
click at [1375, 694] on button "Accept" at bounding box center [1364, 689] width 92 height 21
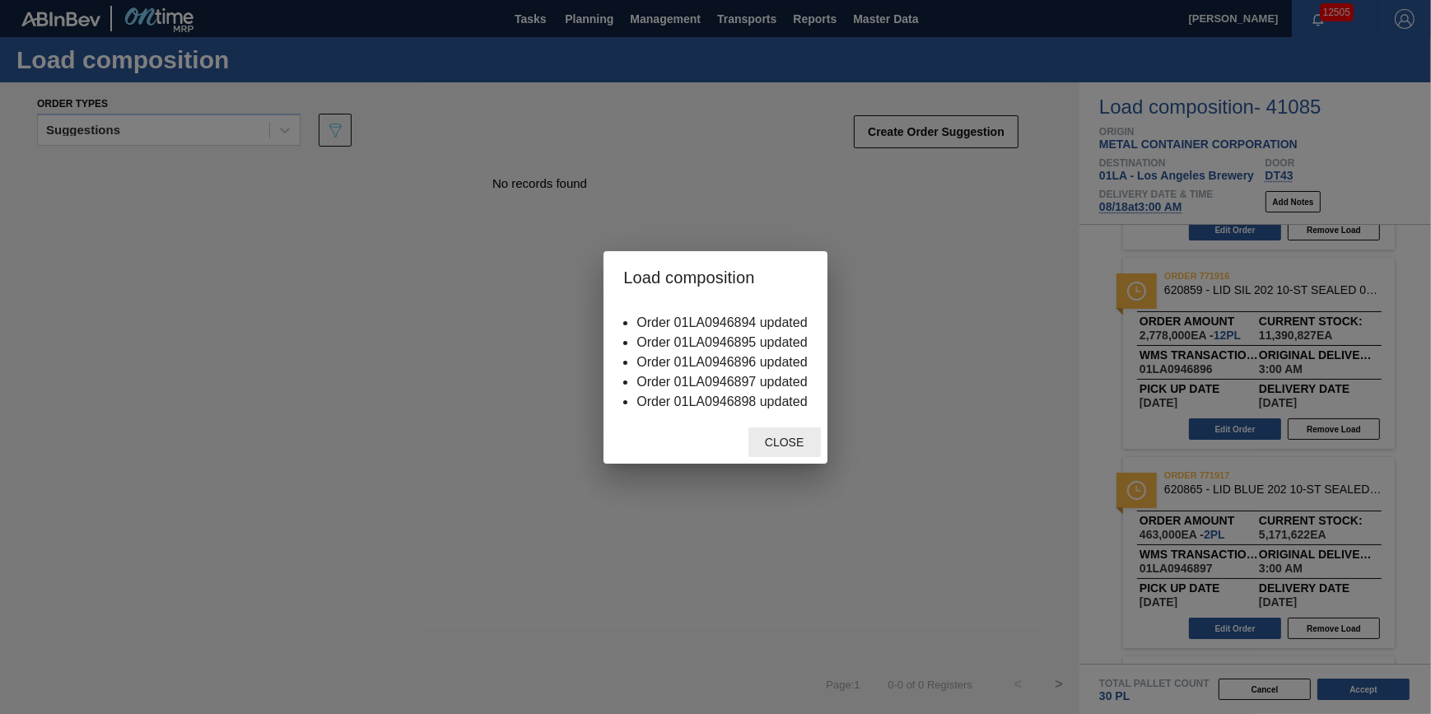
click at [798, 436] on div "Close" at bounding box center [785, 442] width 72 height 30
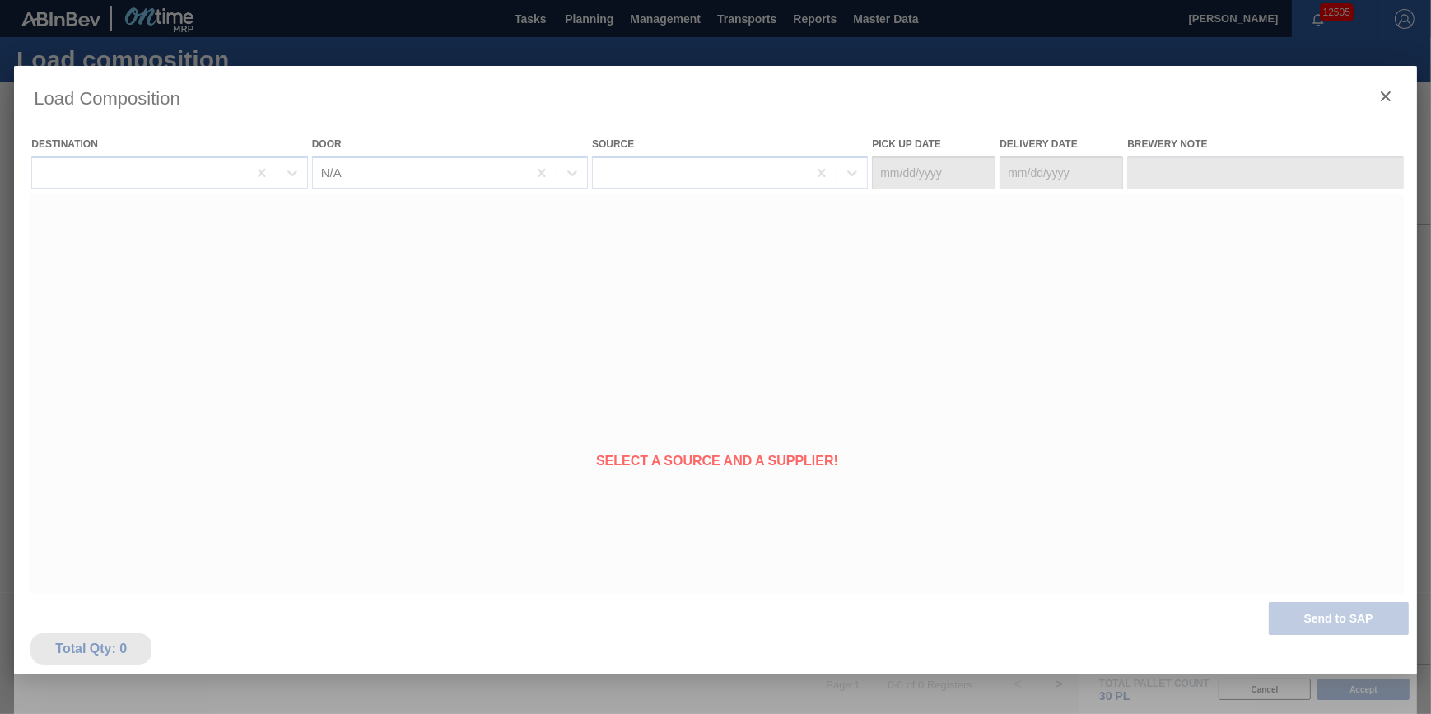
type Date "[DATE]"
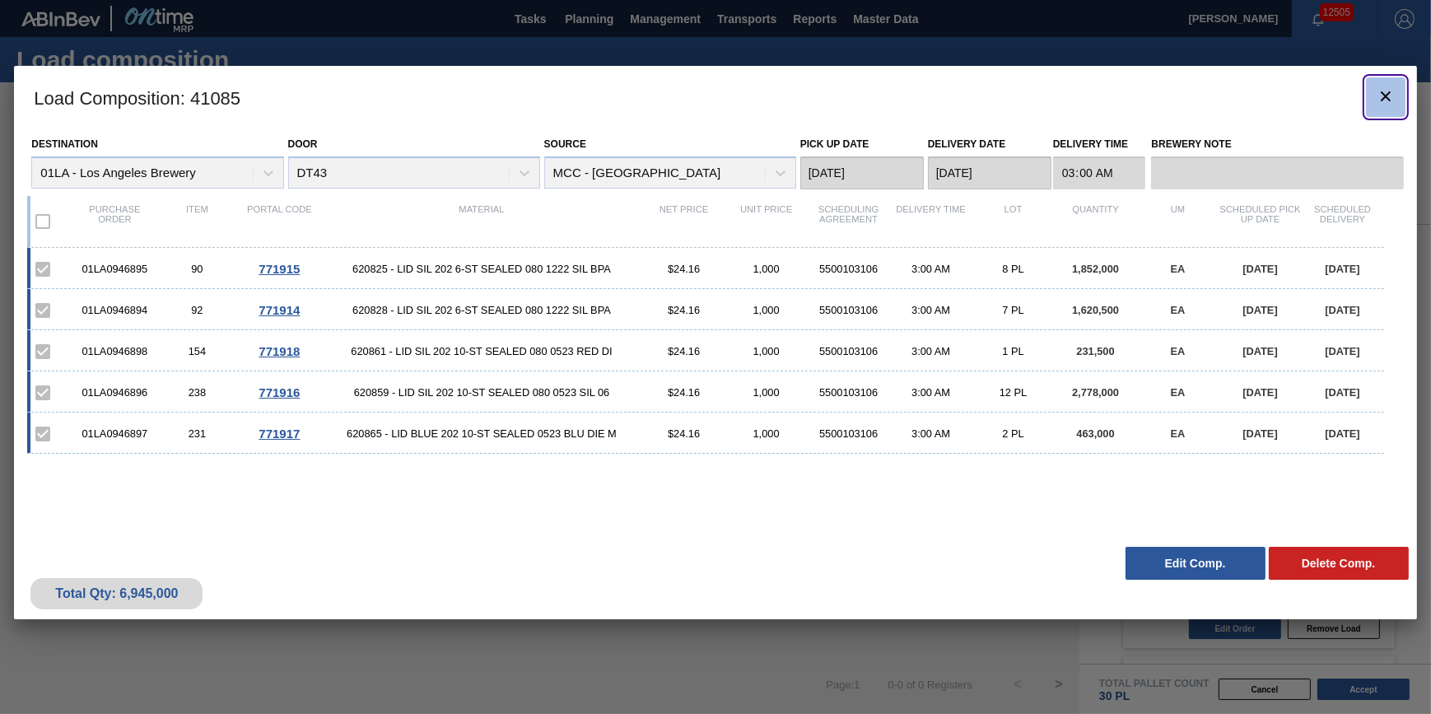
click at [1400, 91] on button "botão de ícone" at bounding box center [1386, 97] width 40 height 40
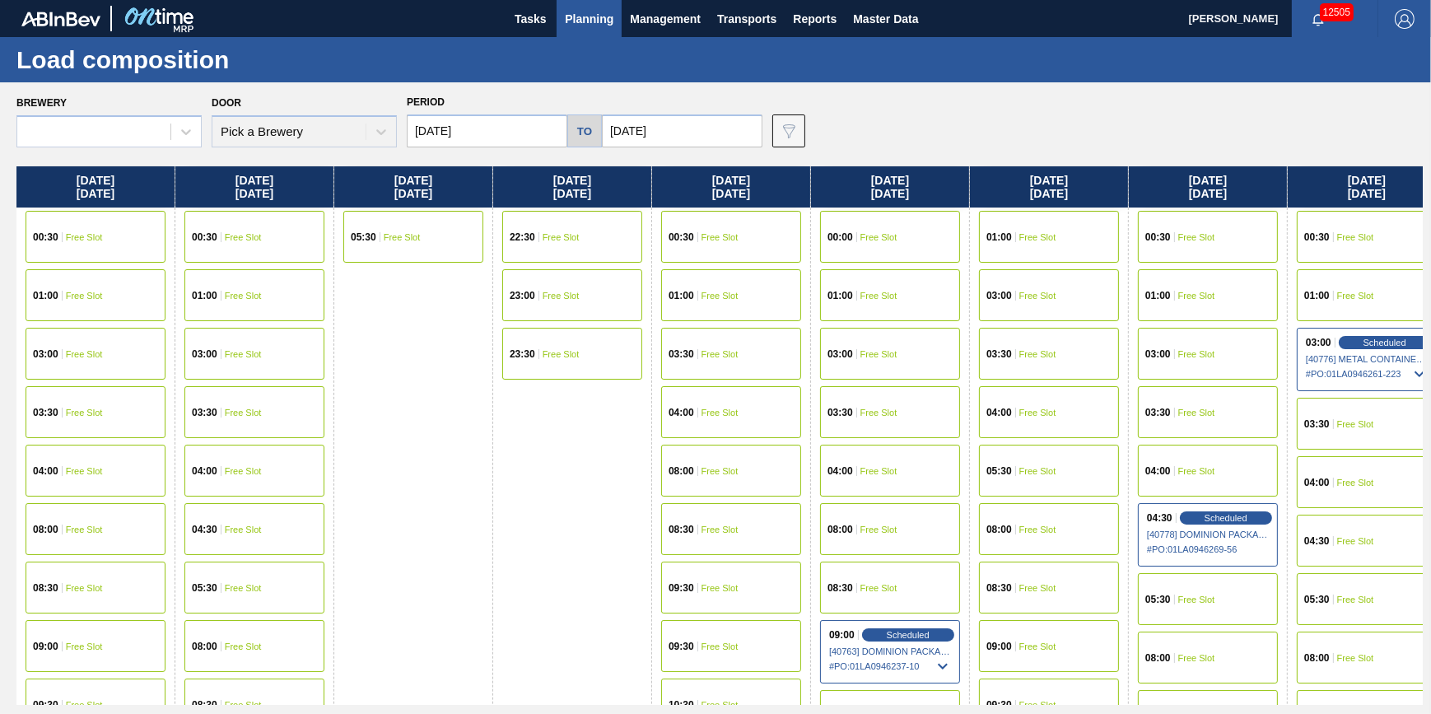
type input "[DATE]"
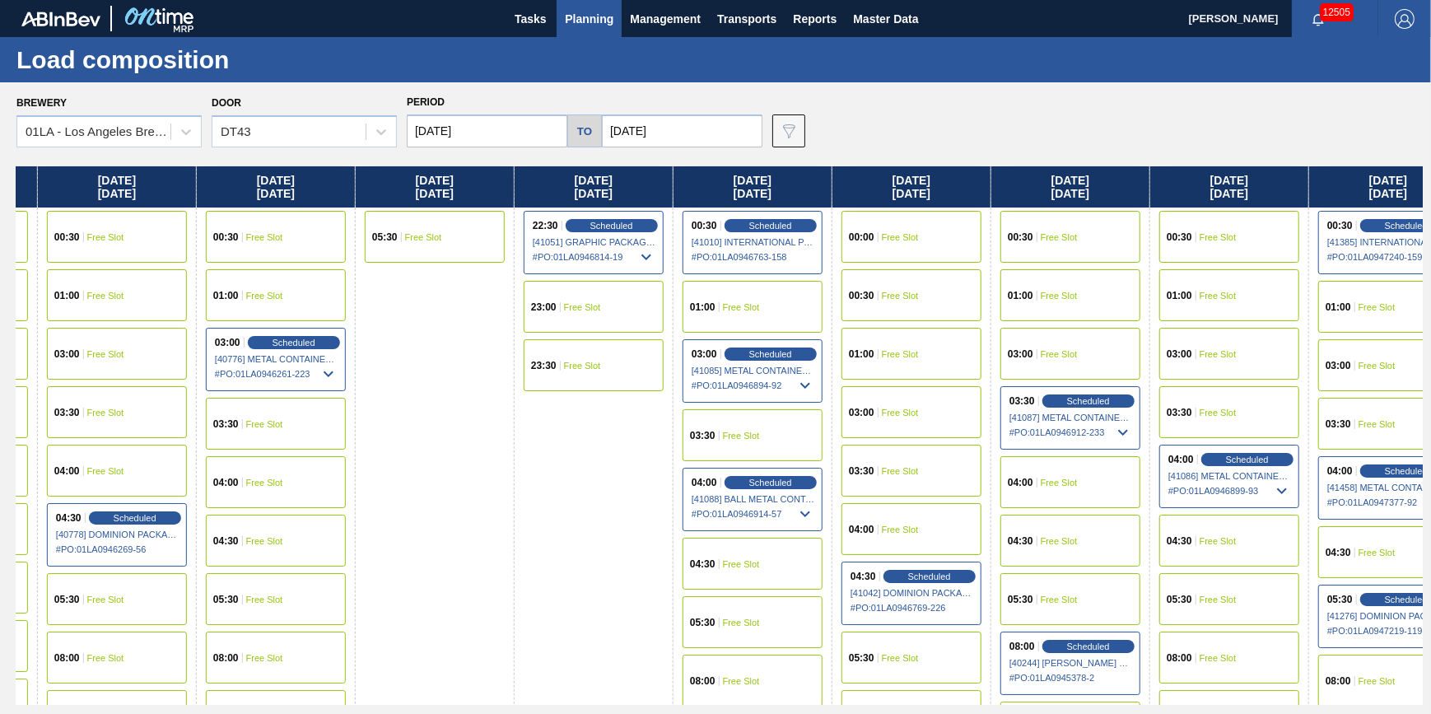
drag, startPoint x: 1110, startPoint y: 441, endPoint x: -1, endPoint y: 561, distance: 1117.5
click at [0, 0] on html "Tasks Planning Management Transports Reports Master Data Jack Schuld 12505 Mark…" at bounding box center [715, 0] width 1431 height 0
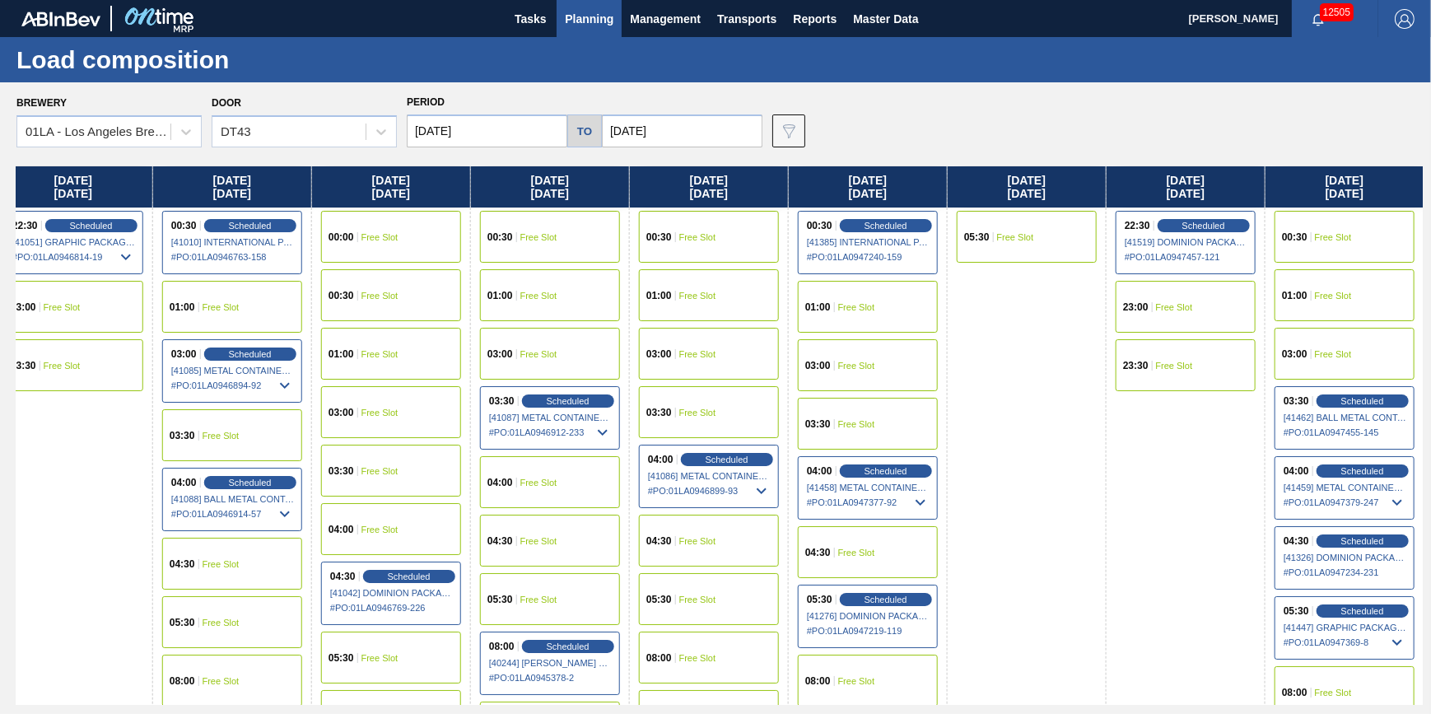
drag, startPoint x: 872, startPoint y: 421, endPoint x: 177, endPoint y: 469, distance: 696.8
click at [177, 469] on div "Thursday 08/07/2025 00:30 Free Slot 01:00 Free Slot 03:00 Free Slot 03:30 Free …" at bounding box center [719, 435] width 1407 height 539
click at [722, 464] on span "Scheduled" at bounding box center [726, 459] width 47 height 11
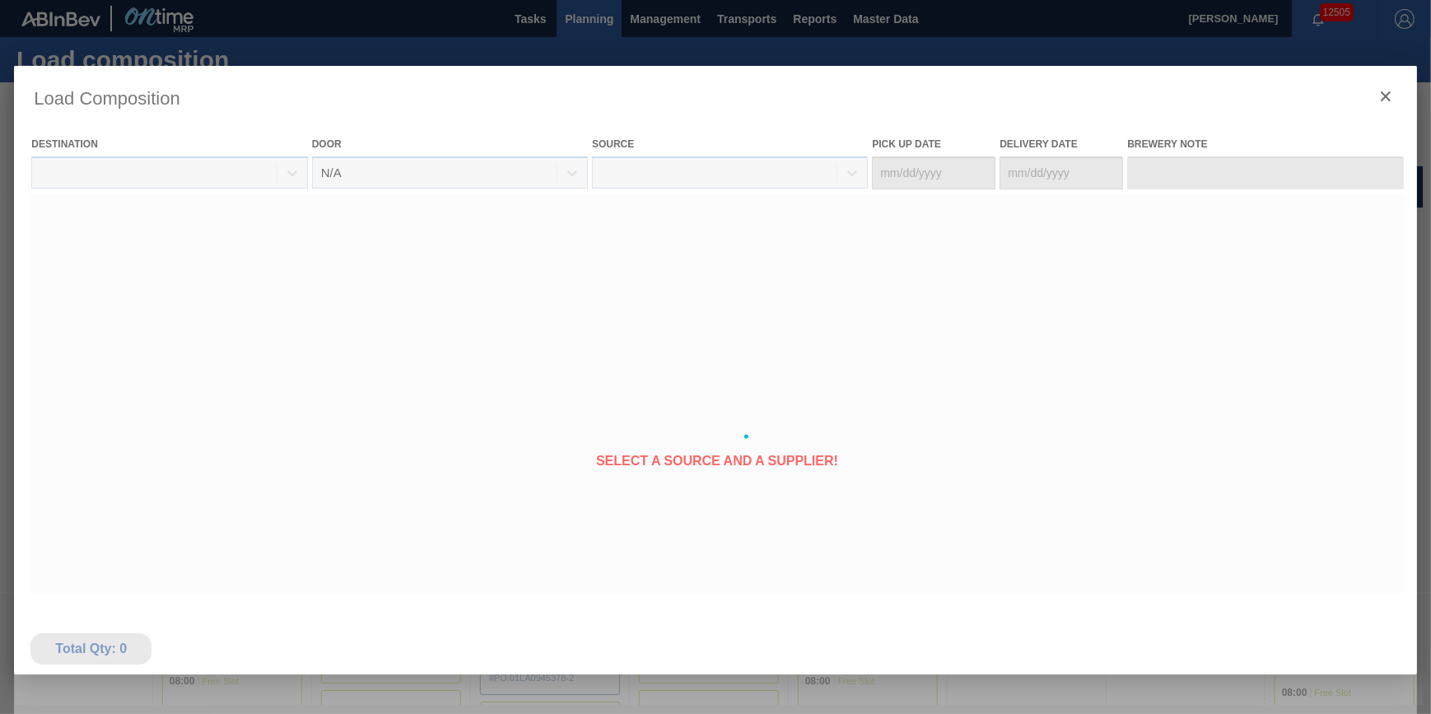
type Date "[DATE]"
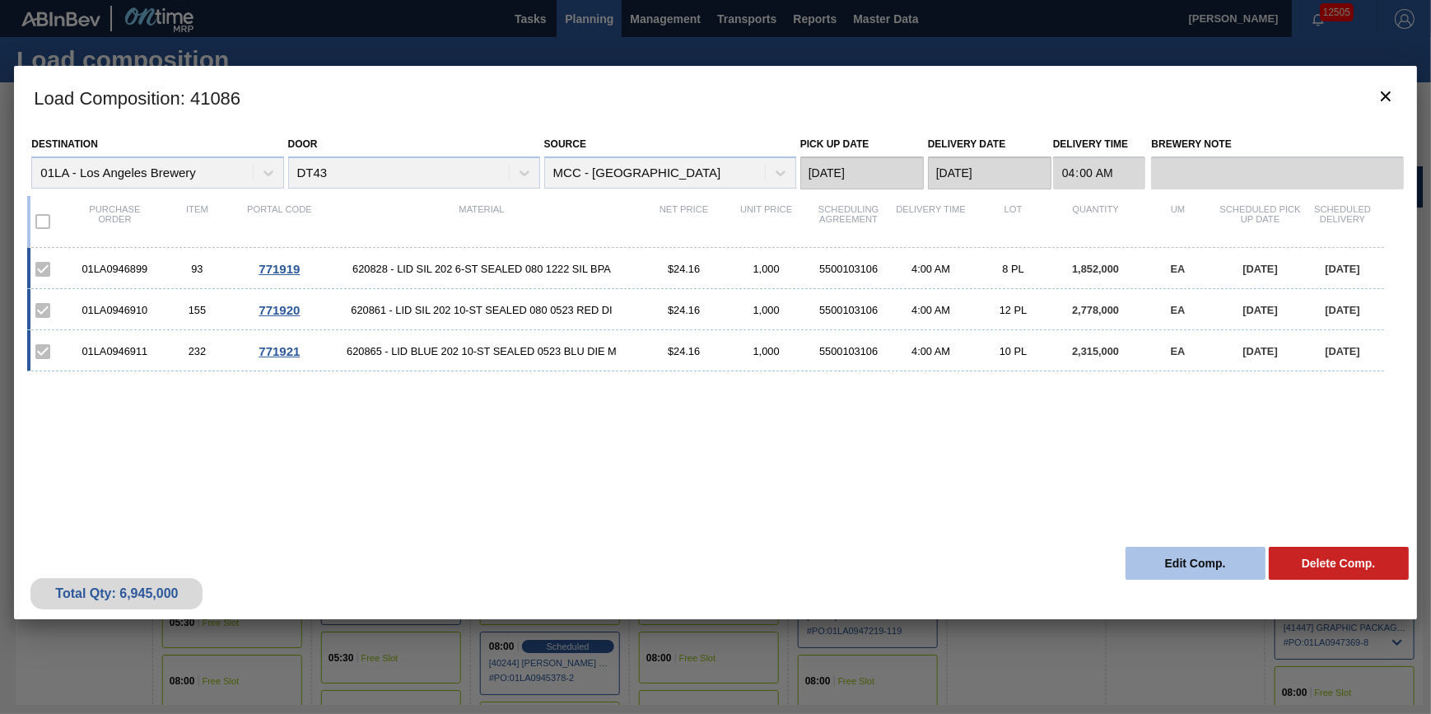
click at [1176, 561] on button "Edit Comp." at bounding box center [1196, 563] width 140 height 33
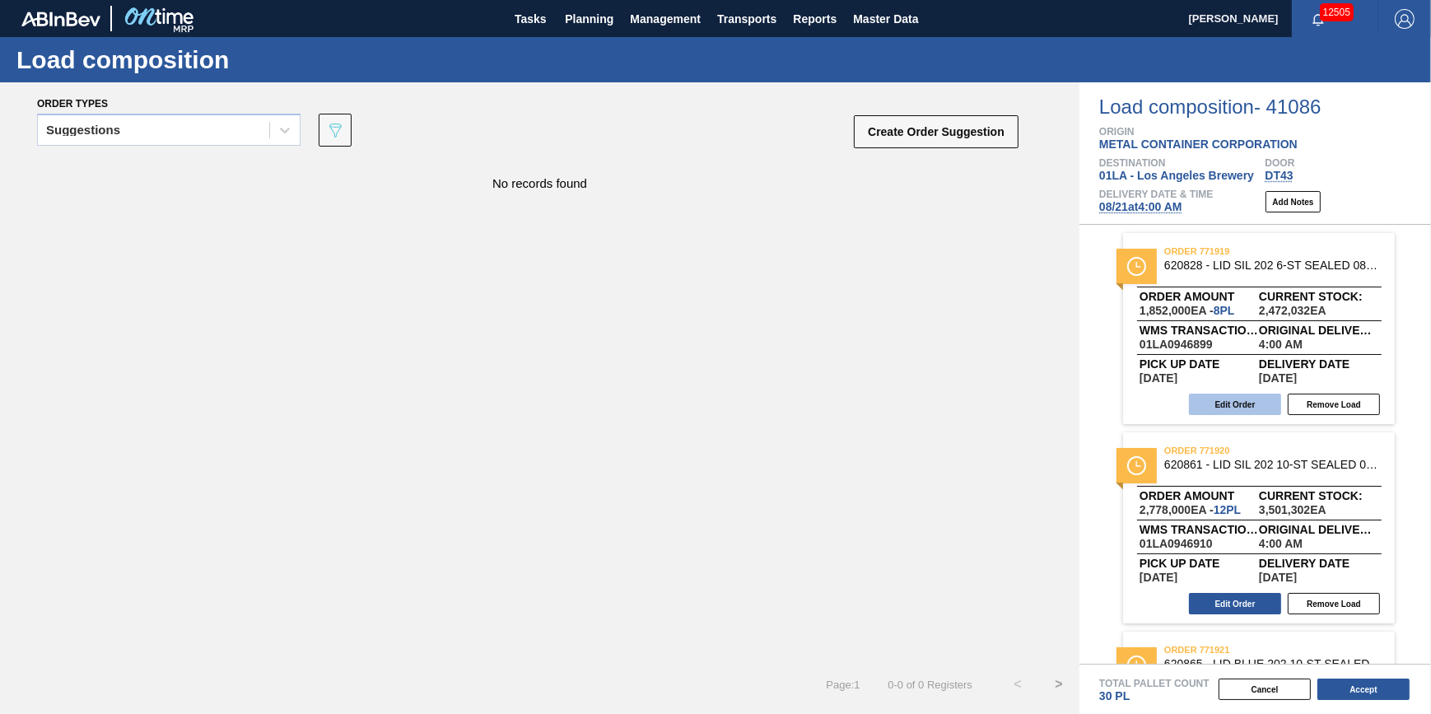
click at [1240, 402] on button "Edit Order" at bounding box center [1235, 404] width 92 height 21
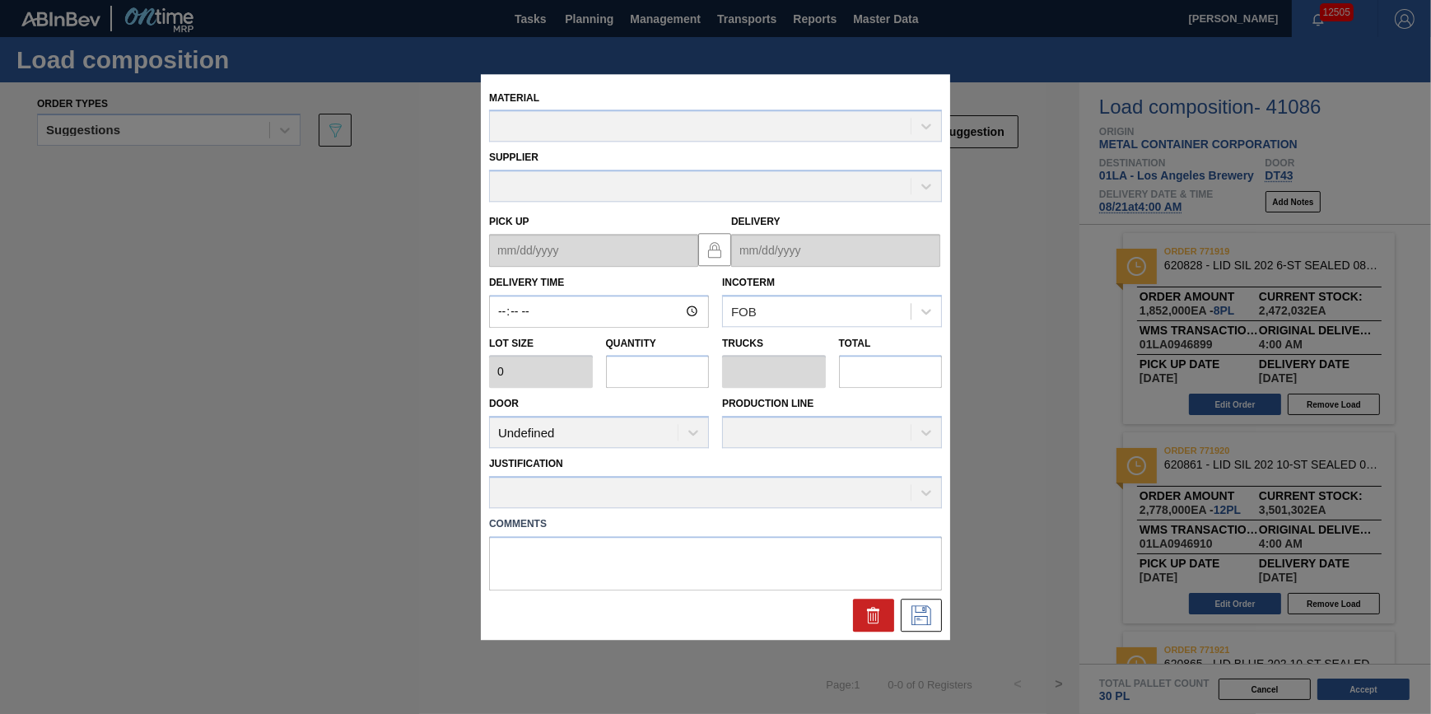
type input "04:00:00"
type input "231,500"
type input "8"
type input "0.25"
type input "1,852,000"
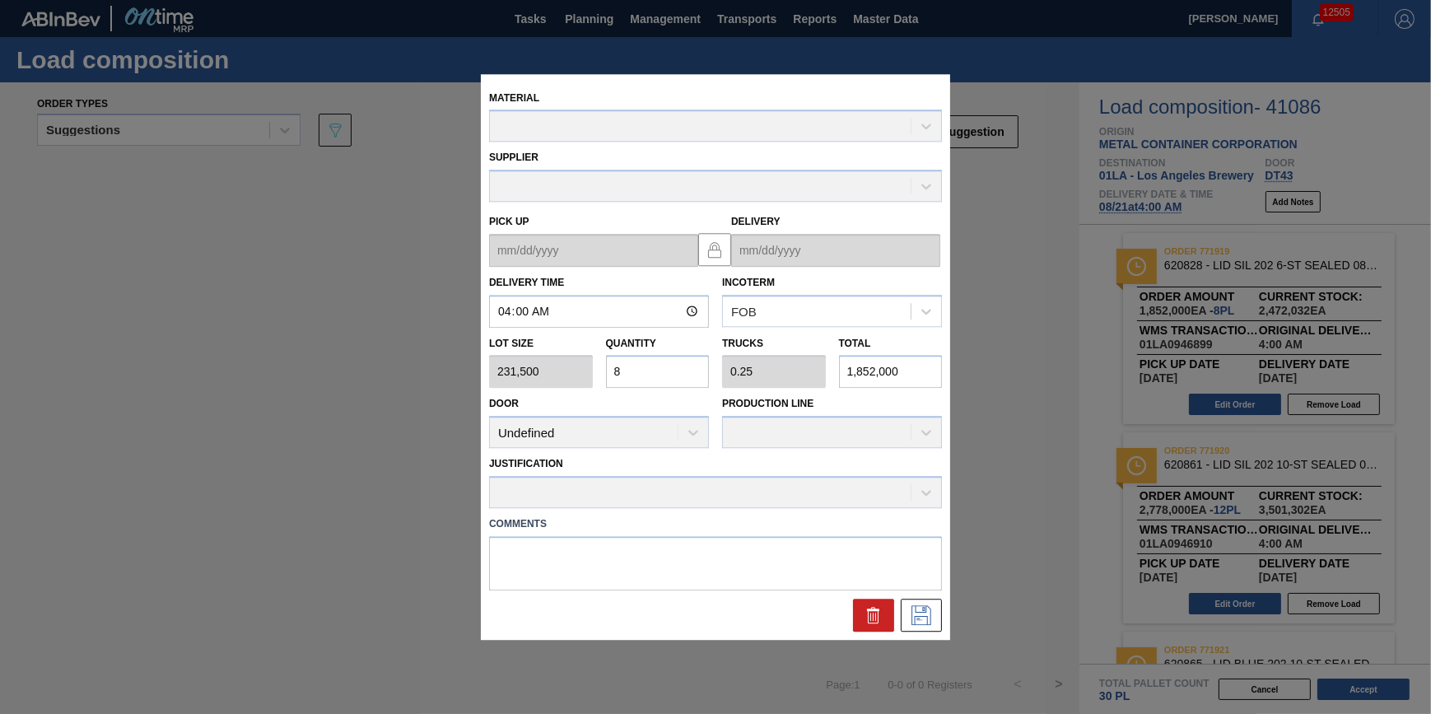
type up "[DATE]"
type input "[DATE]"
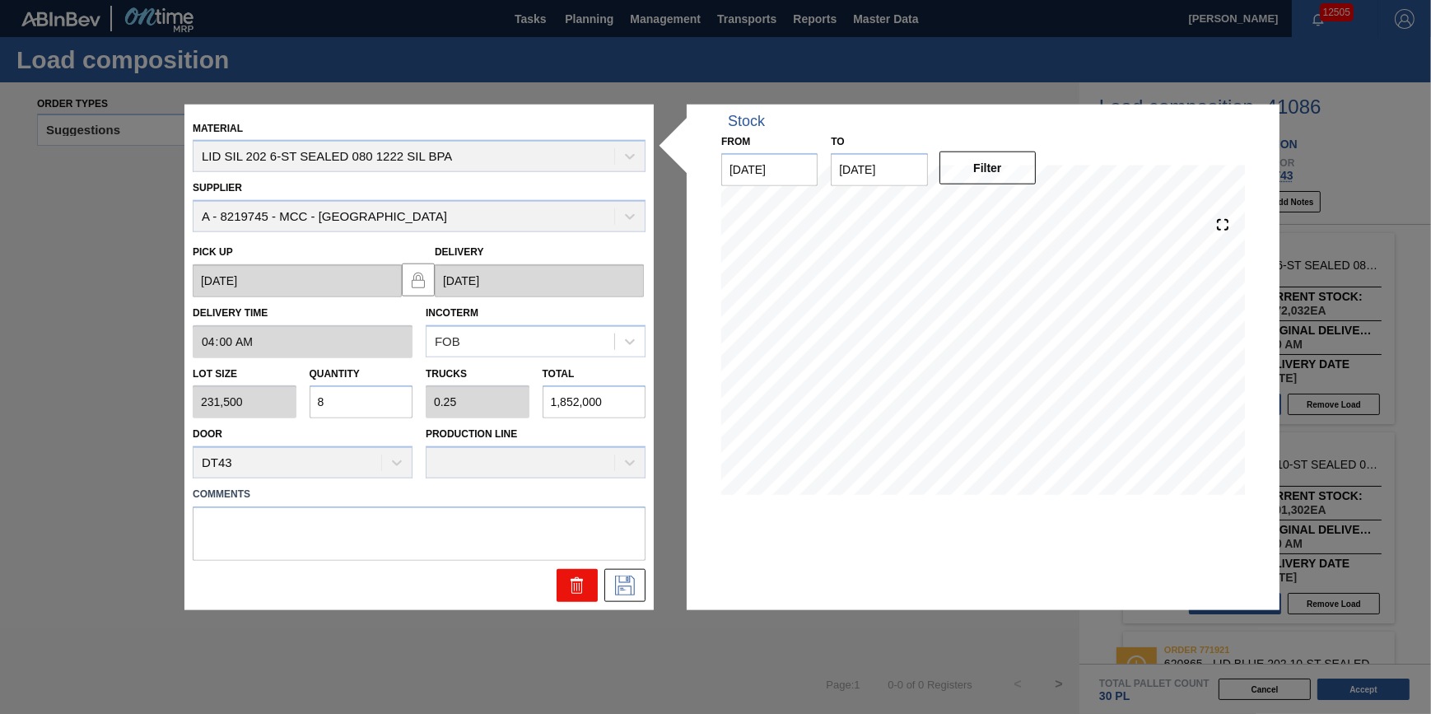
click at [574, 587] on icon at bounding box center [574, 587] width 1 height 8
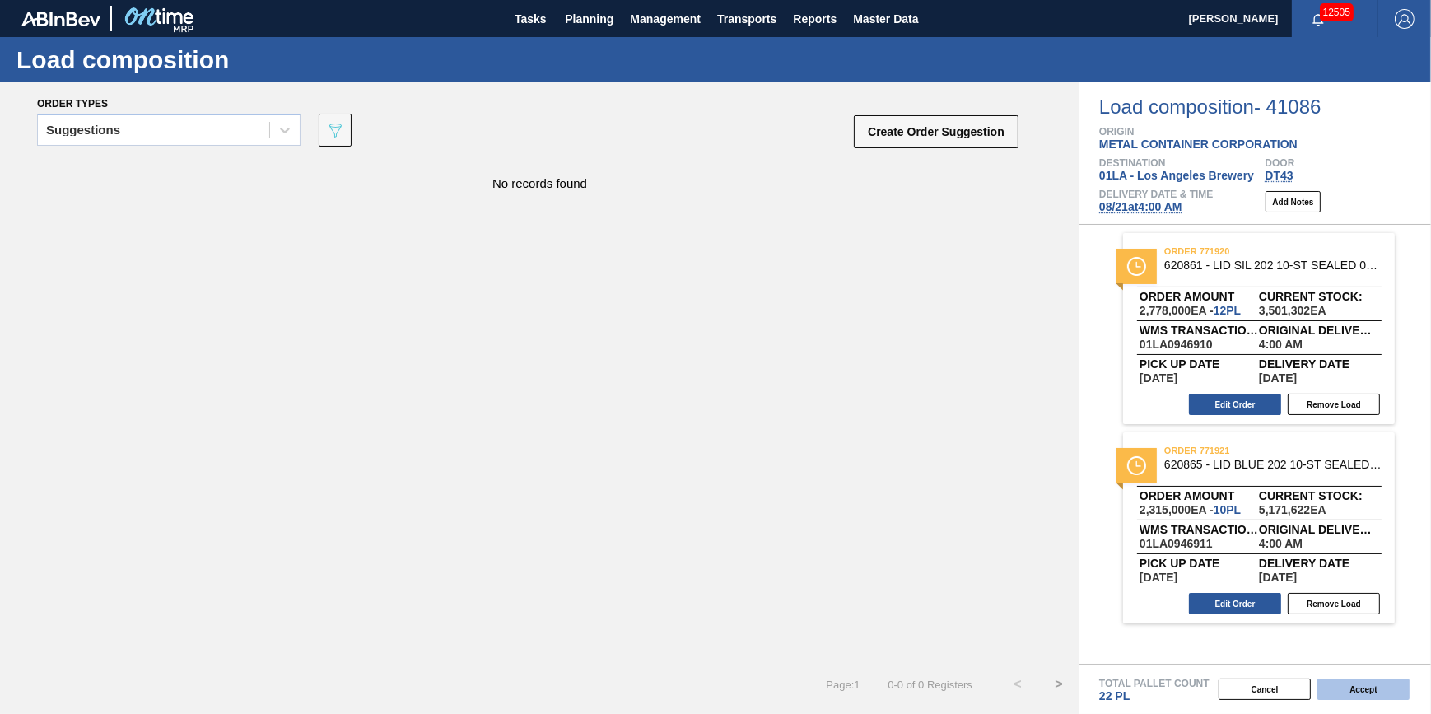
click at [1384, 695] on button "Accept" at bounding box center [1364, 689] width 92 height 21
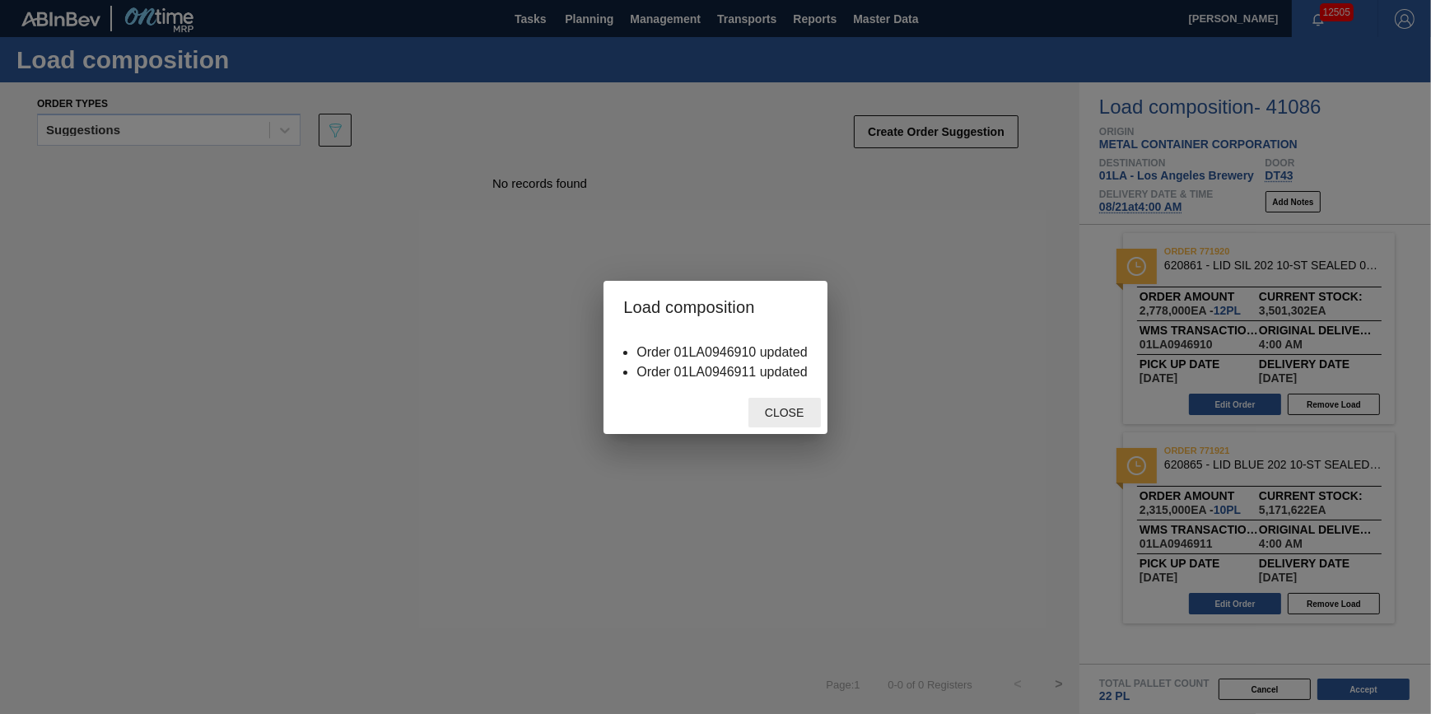
click at [785, 424] on div "Close" at bounding box center [785, 413] width 72 height 30
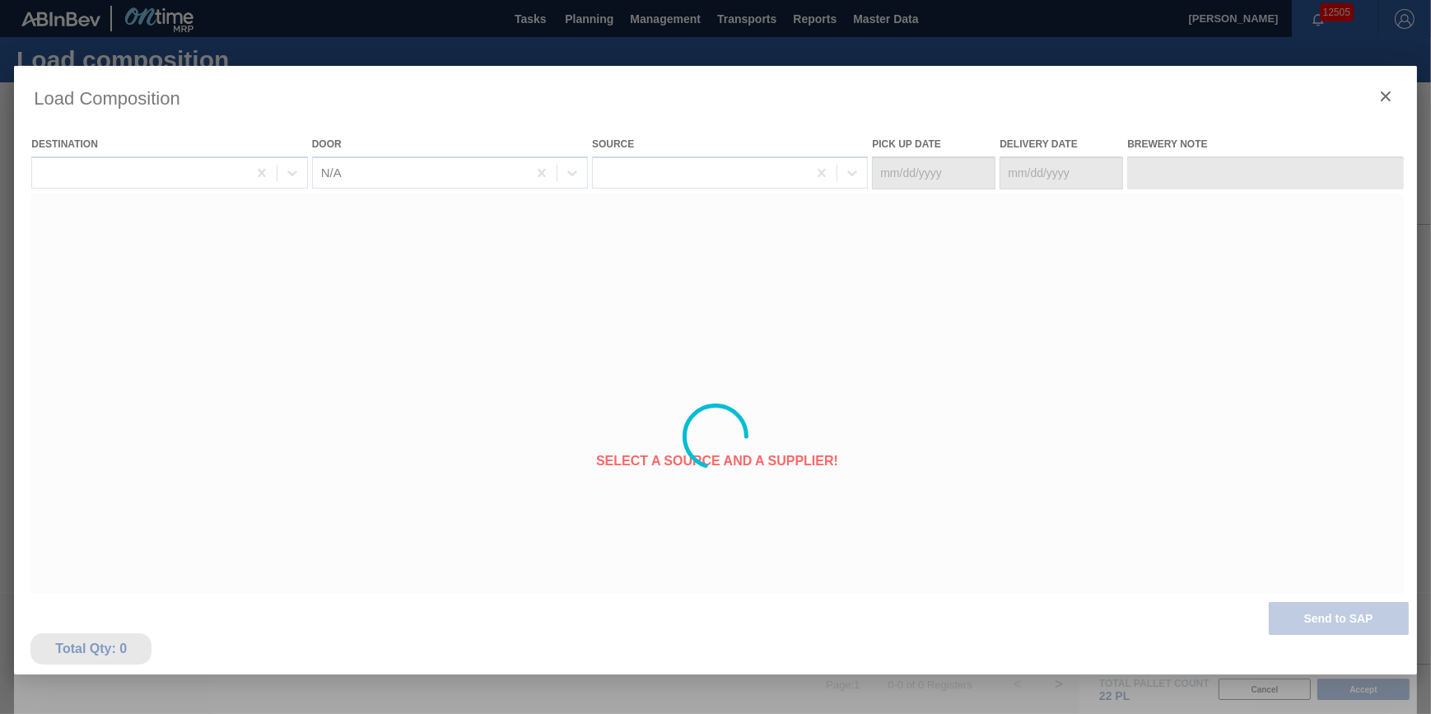
type Date "[DATE]"
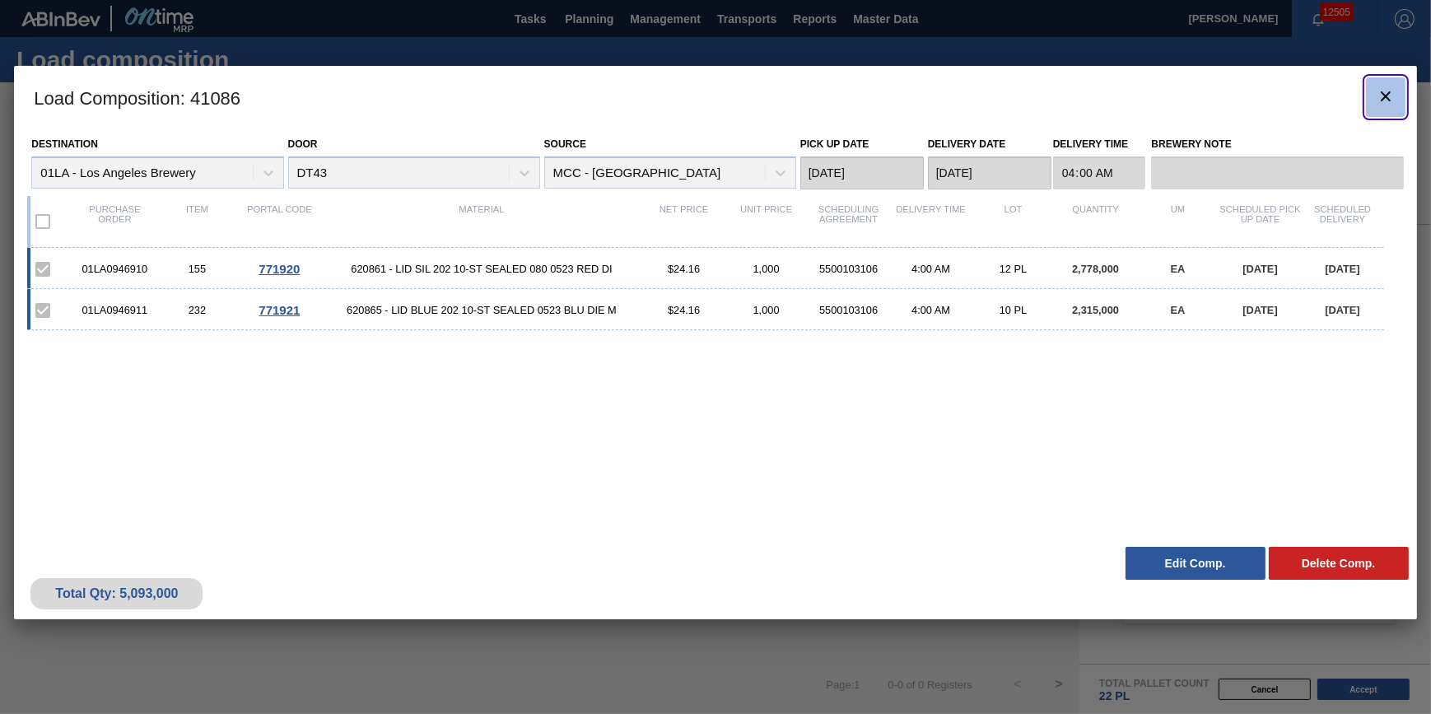
click at [1380, 98] on icon "botão de ícone" at bounding box center [1386, 96] width 20 height 20
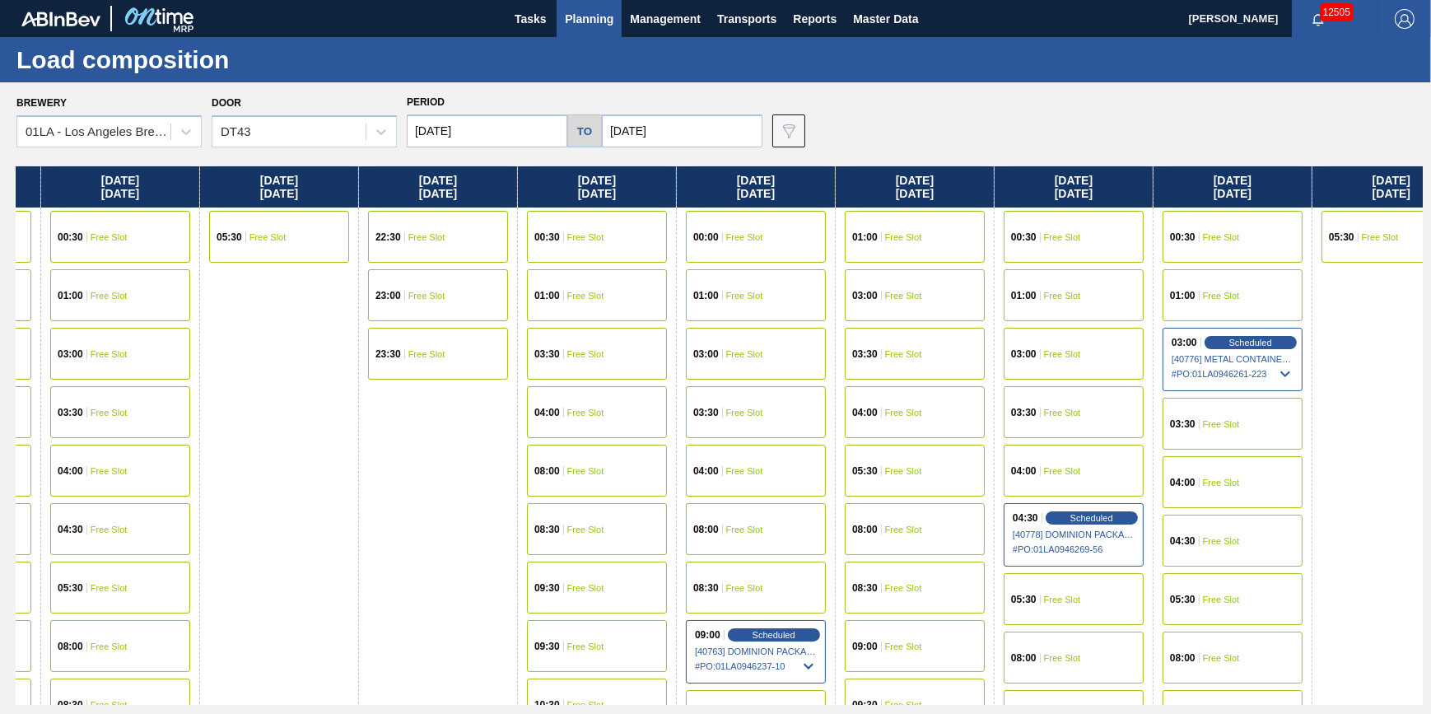
drag, startPoint x: 1175, startPoint y: 367, endPoint x: 947, endPoint y: 392, distance: 229.5
click at [948, 392] on div "Thursday 08/07/2025 00:30 Free Slot 01:00 Free Slot 03:00 Free Slot 03:30 Free …" at bounding box center [719, 435] width 1407 height 539
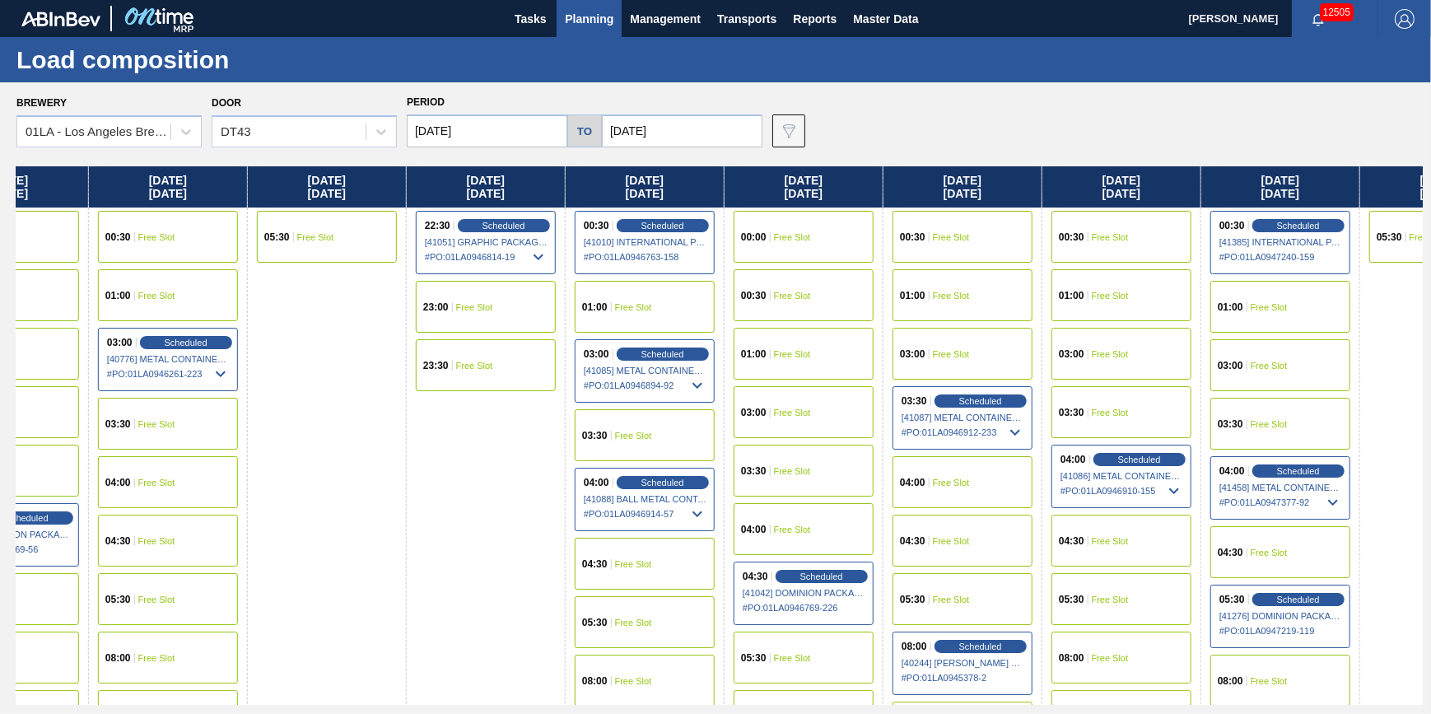
drag, startPoint x: 1053, startPoint y: 366, endPoint x: 101, endPoint y: 432, distance: 953.5
click at [101, 432] on div "Thursday 08/07/2025 00:30 Free Slot 01:00 Free Slot 03:00 Free Slot 03:30 Free …" at bounding box center [719, 435] width 1407 height 539
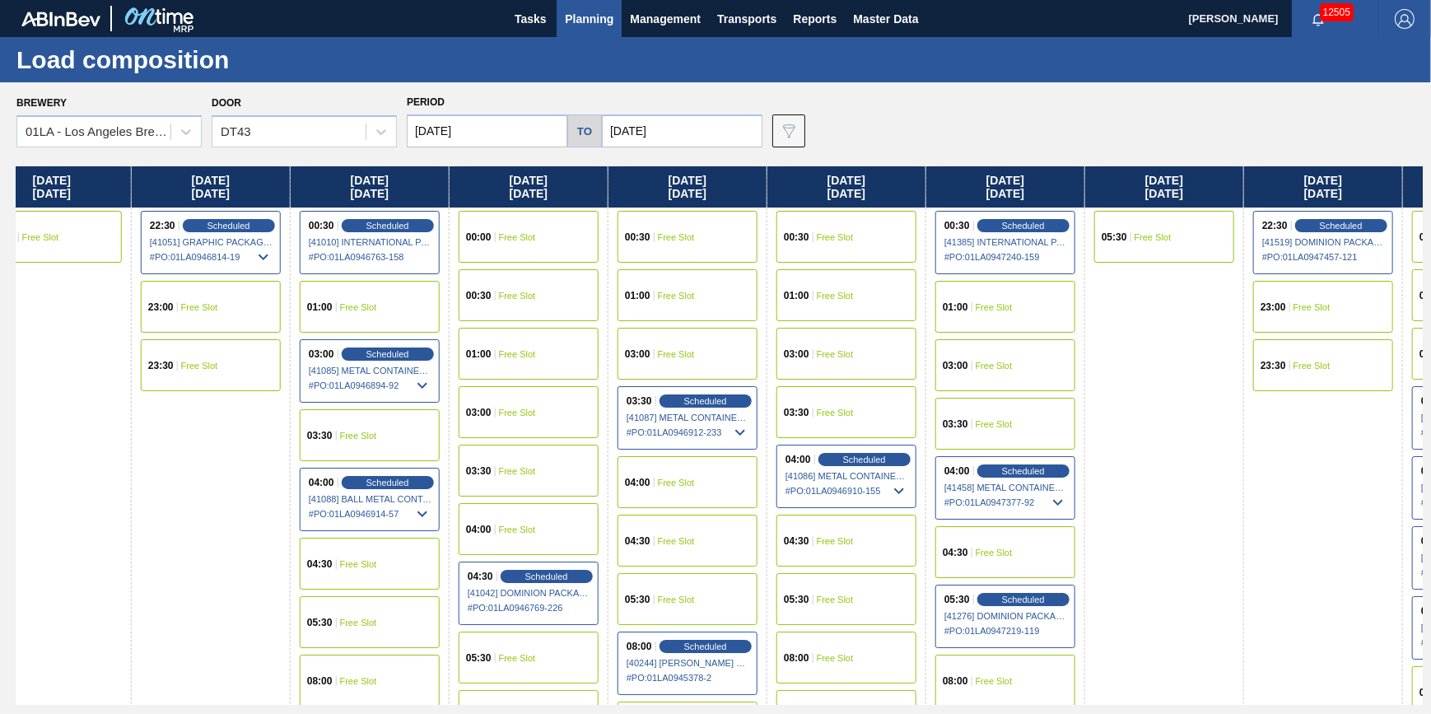
scroll to position [0, 1495]
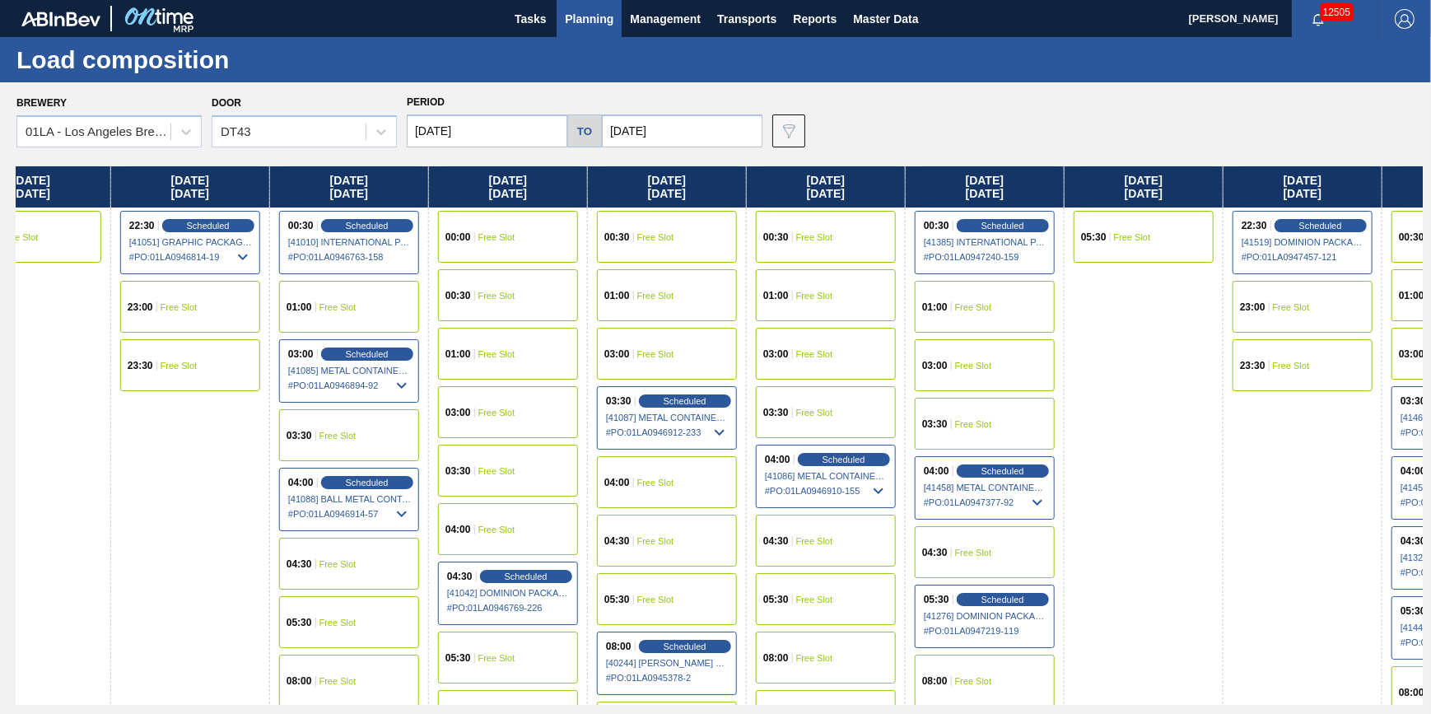
drag, startPoint x: 912, startPoint y: 419, endPoint x: 776, endPoint y: 432, distance: 136.5
click at [776, 432] on div "Thursday 08/07/2025 00:30 Free Slot 01:00 Free Slot 03:00 Free Slot 03:30 Free …" at bounding box center [719, 435] width 1407 height 539
click at [676, 405] on span "Scheduled" at bounding box center [684, 400] width 47 height 11
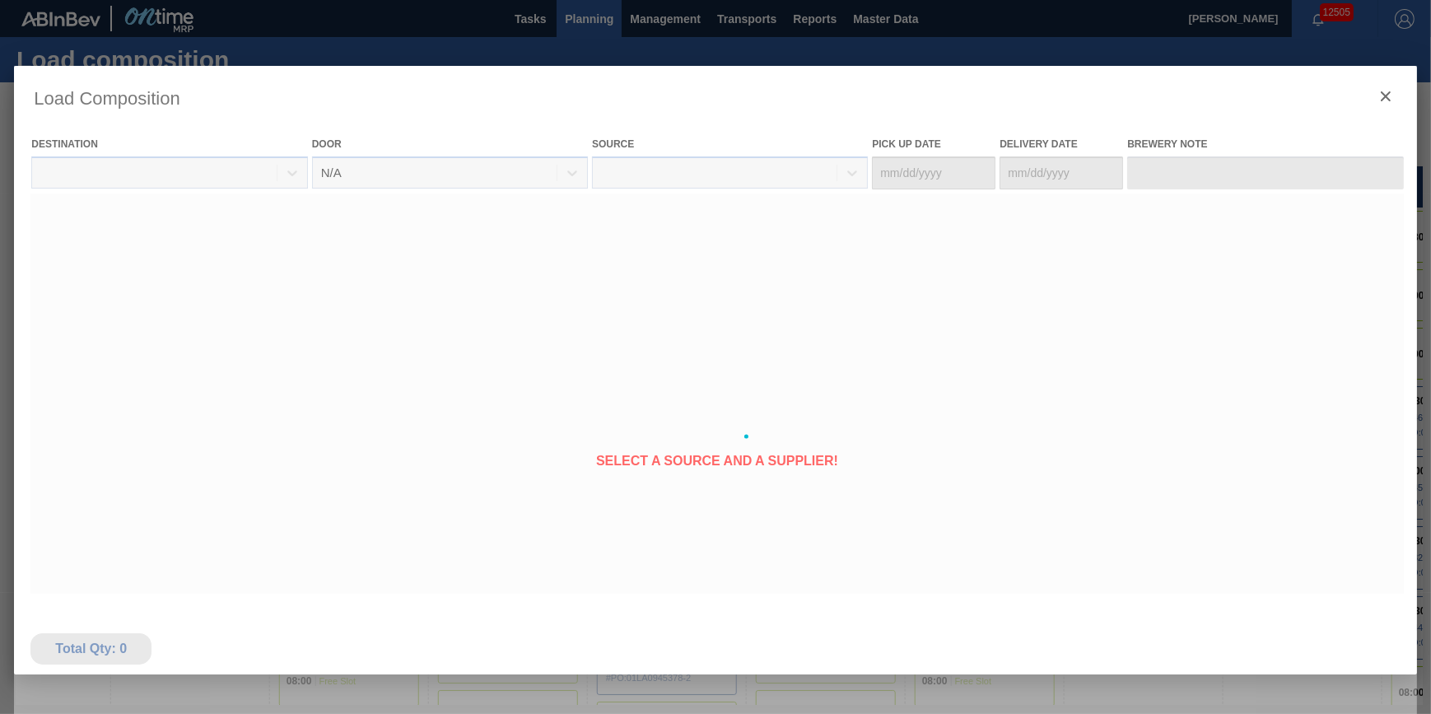
type Date "[DATE]"
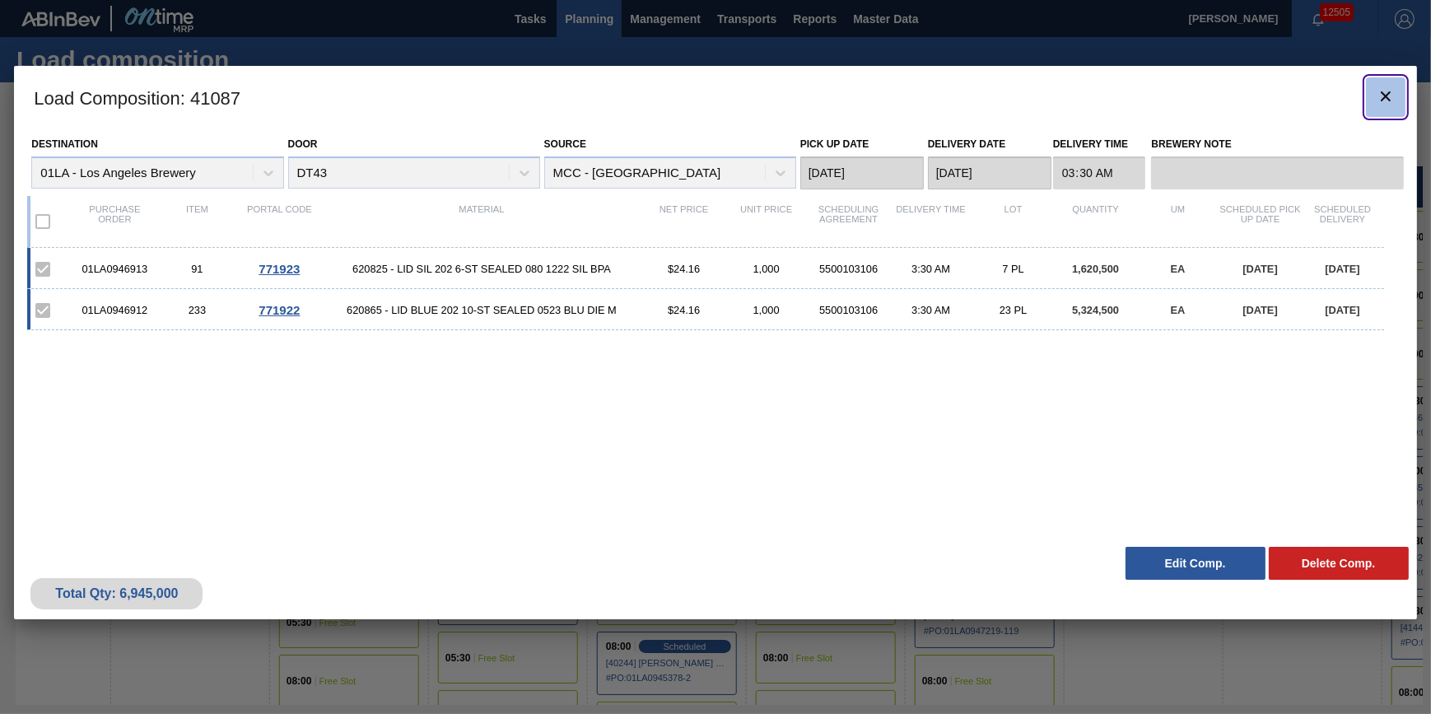
click at [1379, 102] on icon "botão de ícone" at bounding box center [1386, 96] width 20 height 20
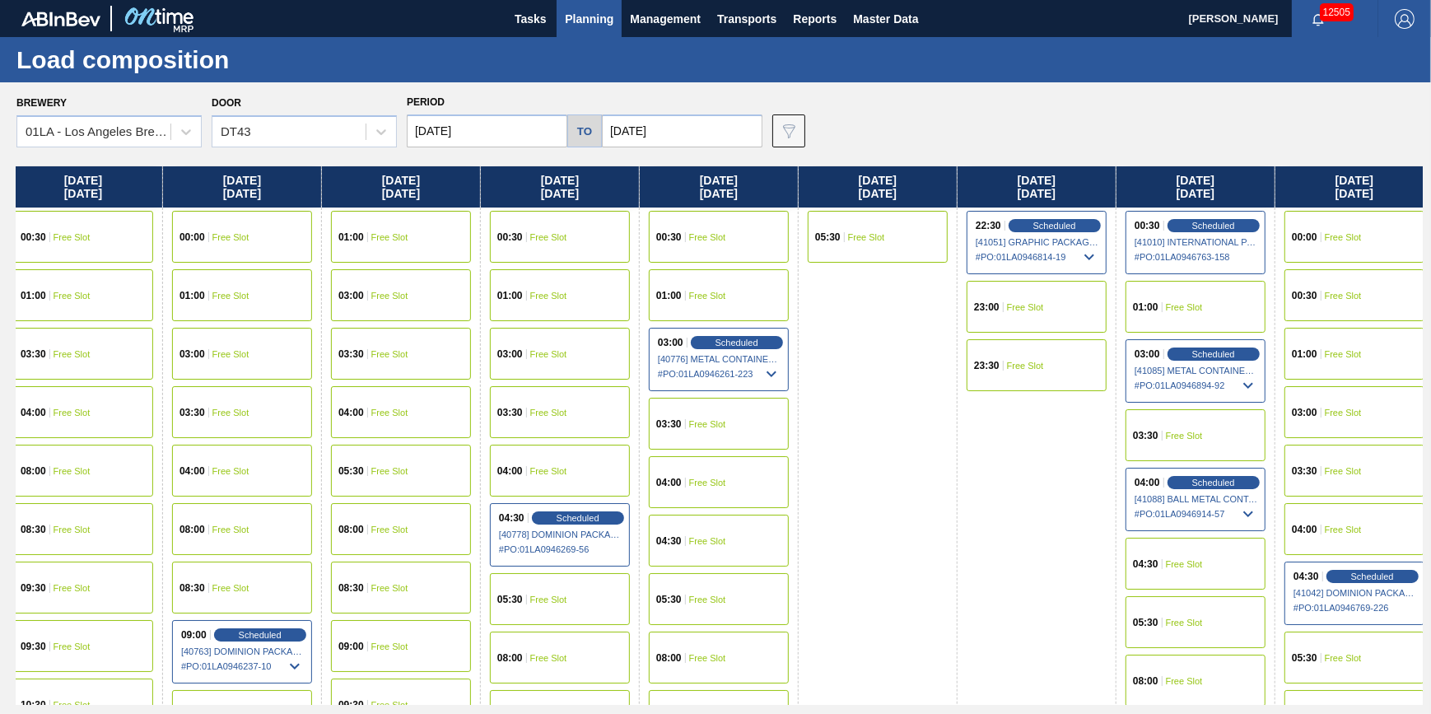
drag, startPoint x: 857, startPoint y: 374, endPoint x: 197, endPoint y: 483, distance: 668.7
click at [197, 483] on div "Thursday 08/07/2025 00:30 Free Slot 01:00 Free Slot 03:00 Free Slot 03:30 Free …" at bounding box center [719, 435] width 1407 height 539
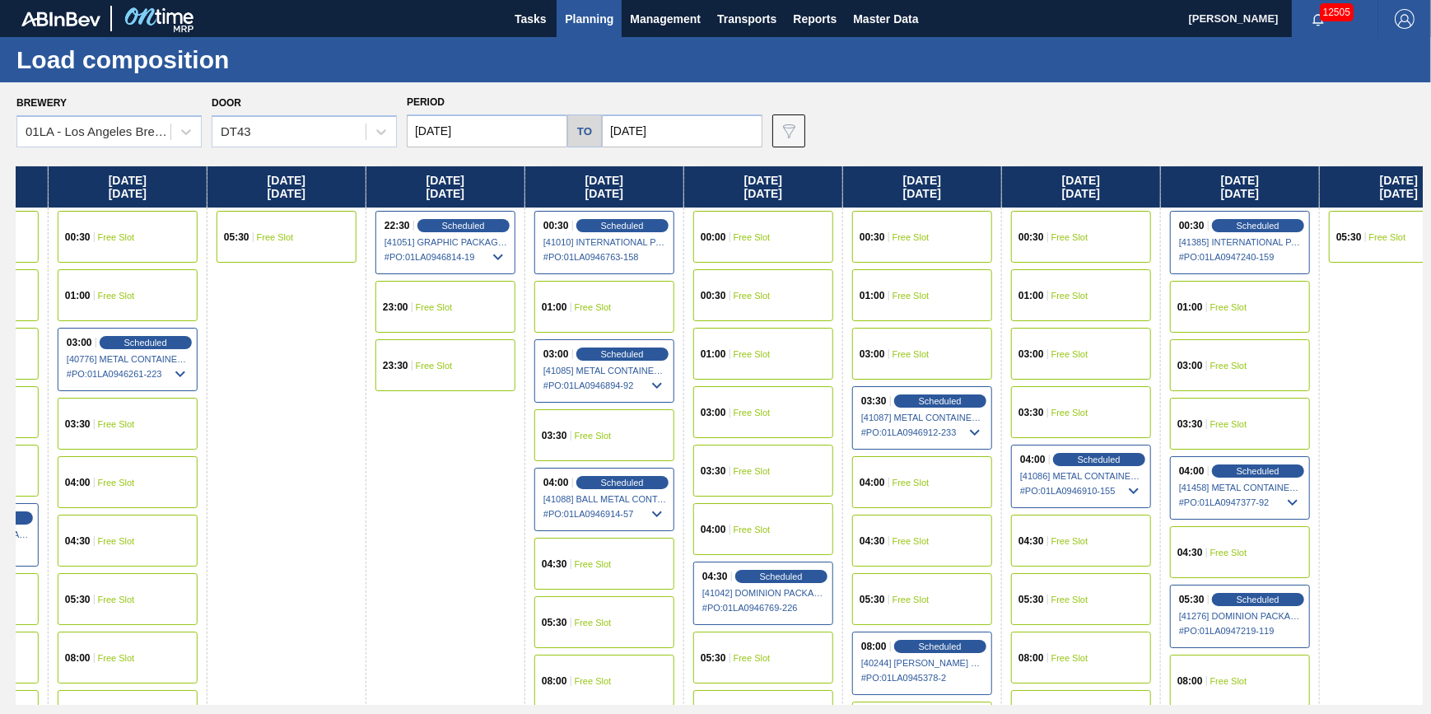
drag, startPoint x: 681, startPoint y: 455, endPoint x: 82, endPoint y: 514, distance: 602.5
click at [82, 514] on div "Thursday 08/07/2025 00:30 Free Slot 01:00 Free Slot 03:00 Free Slot 03:30 Free …" at bounding box center [719, 435] width 1407 height 539
click at [1095, 463] on span "Scheduled" at bounding box center [1099, 459] width 47 height 11
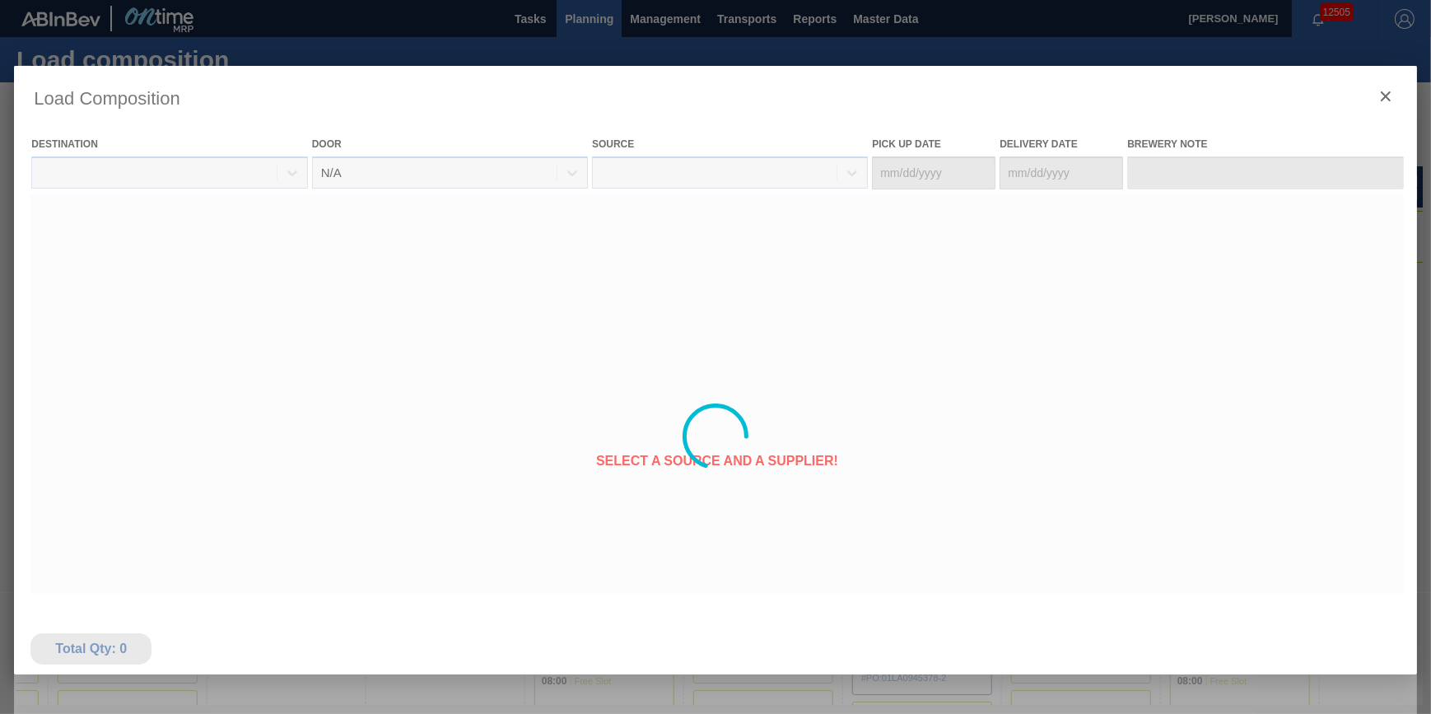
type Date "[DATE]"
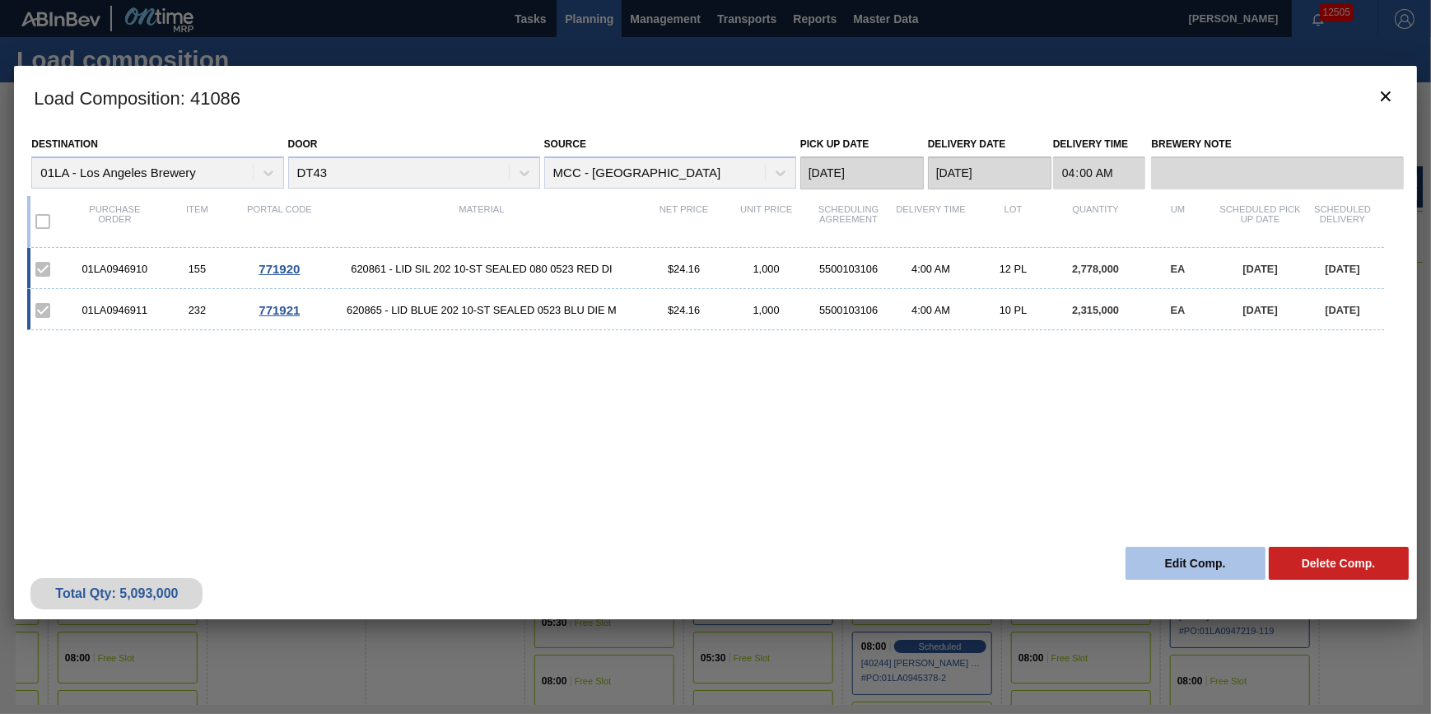
click at [1153, 558] on button "Edit Comp." at bounding box center [1196, 563] width 140 height 33
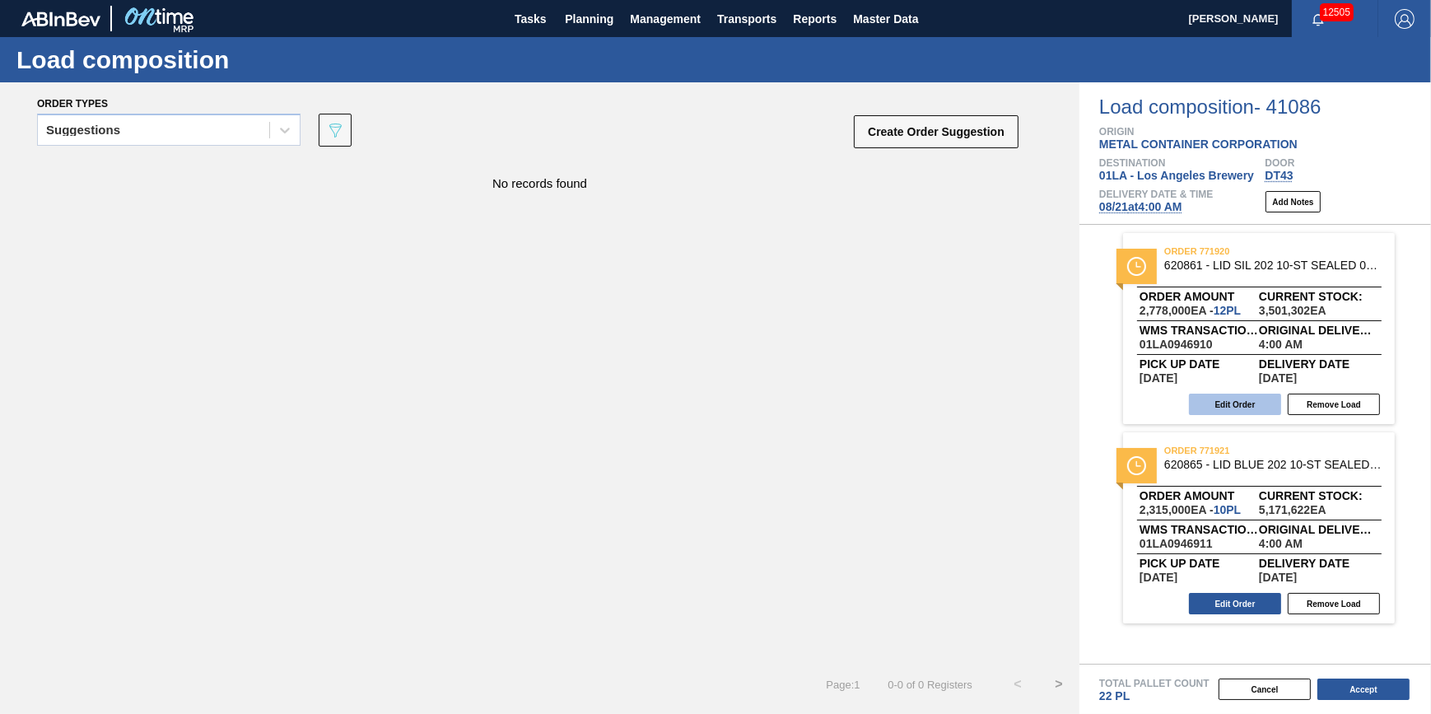
click at [1226, 402] on button "Edit Order" at bounding box center [1235, 404] width 92 height 21
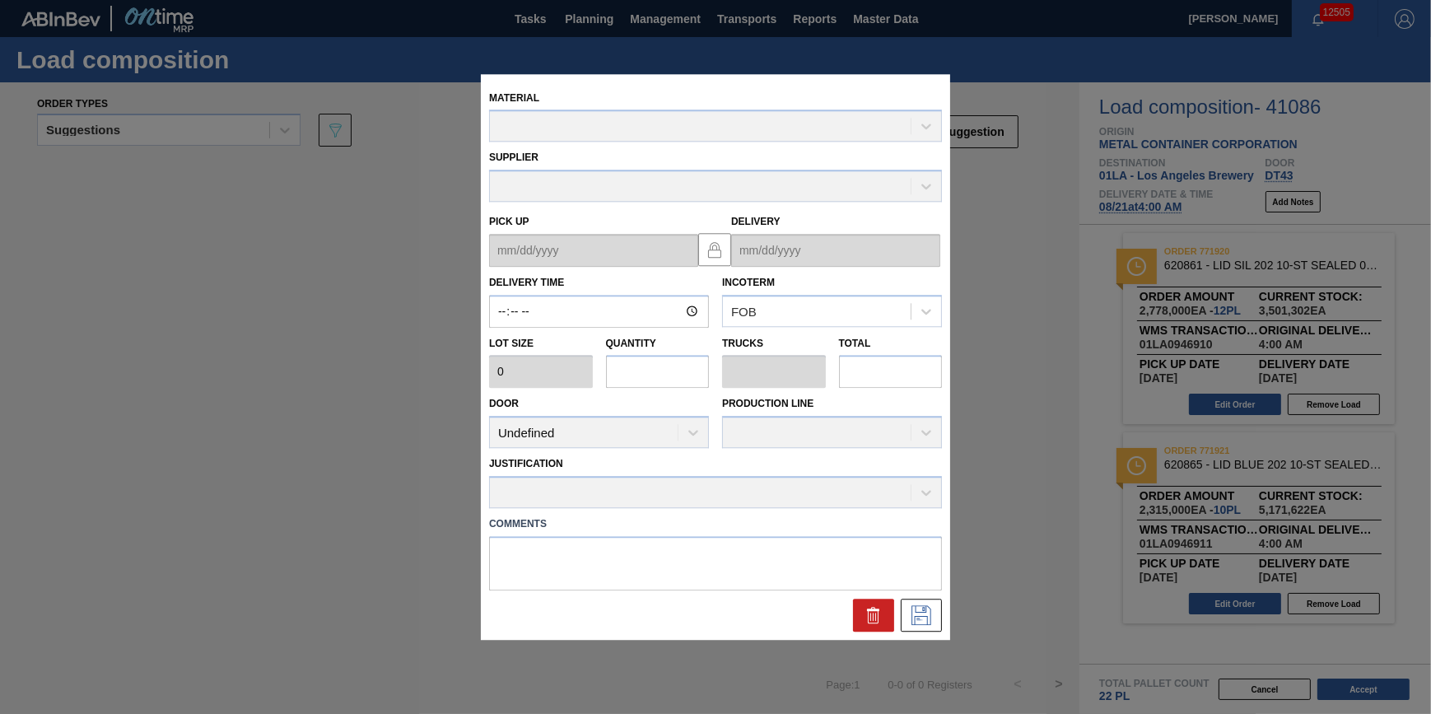
type input "04:00:00"
type input "231,500"
type input "12"
type input "0.4"
type input "2,778,000"
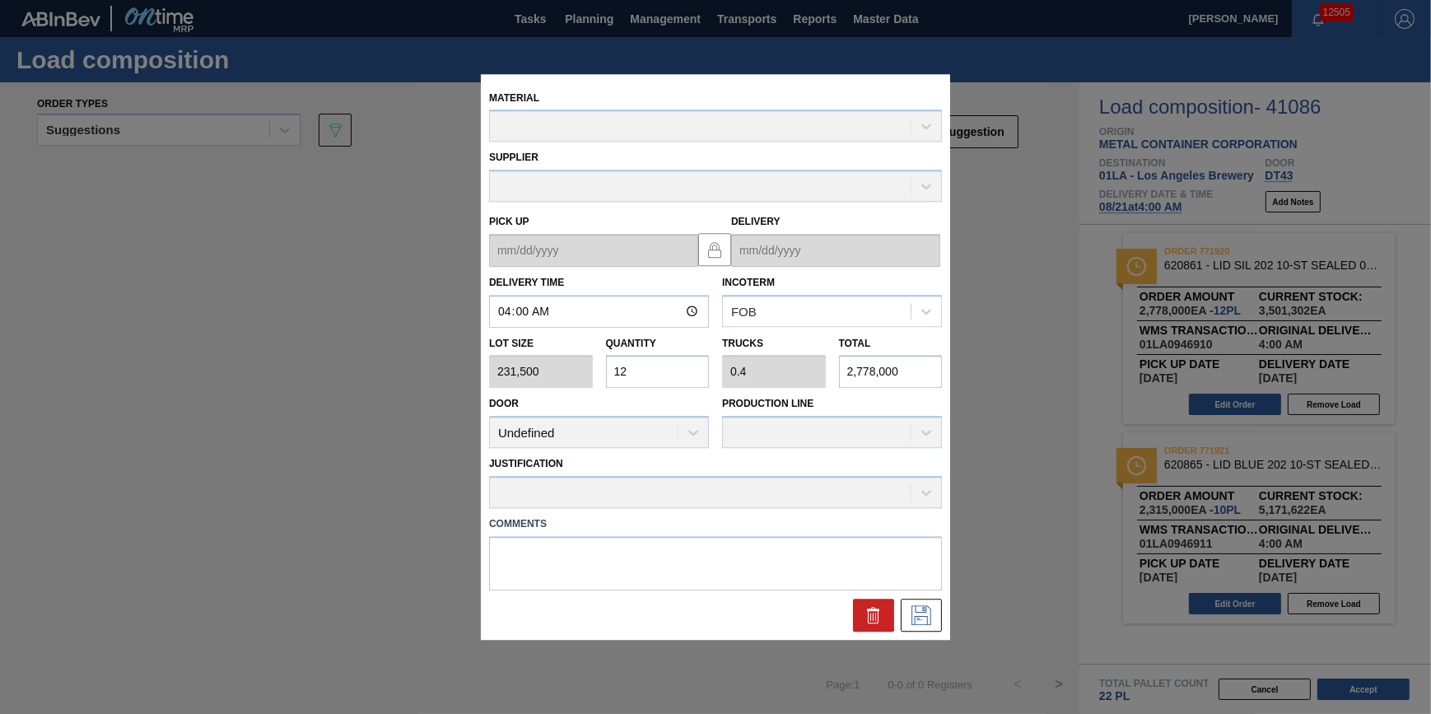
type up "[DATE]"
type input "[DATE]"
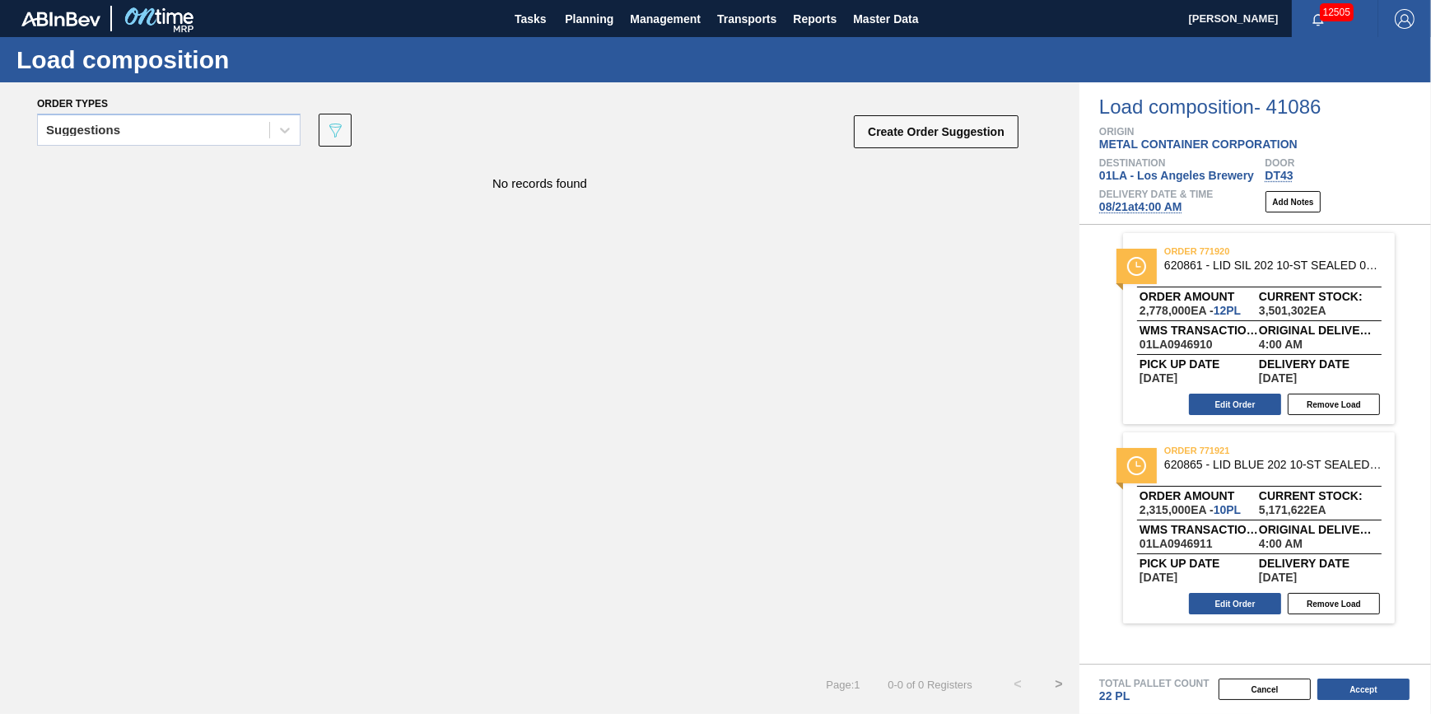
click at [1238, 616] on div "Edit Order Remove Load" at bounding box center [1252, 603] width 259 height 25
click at [1239, 603] on button "Edit Order" at bounding box center [1235, 603] width 92 height 21
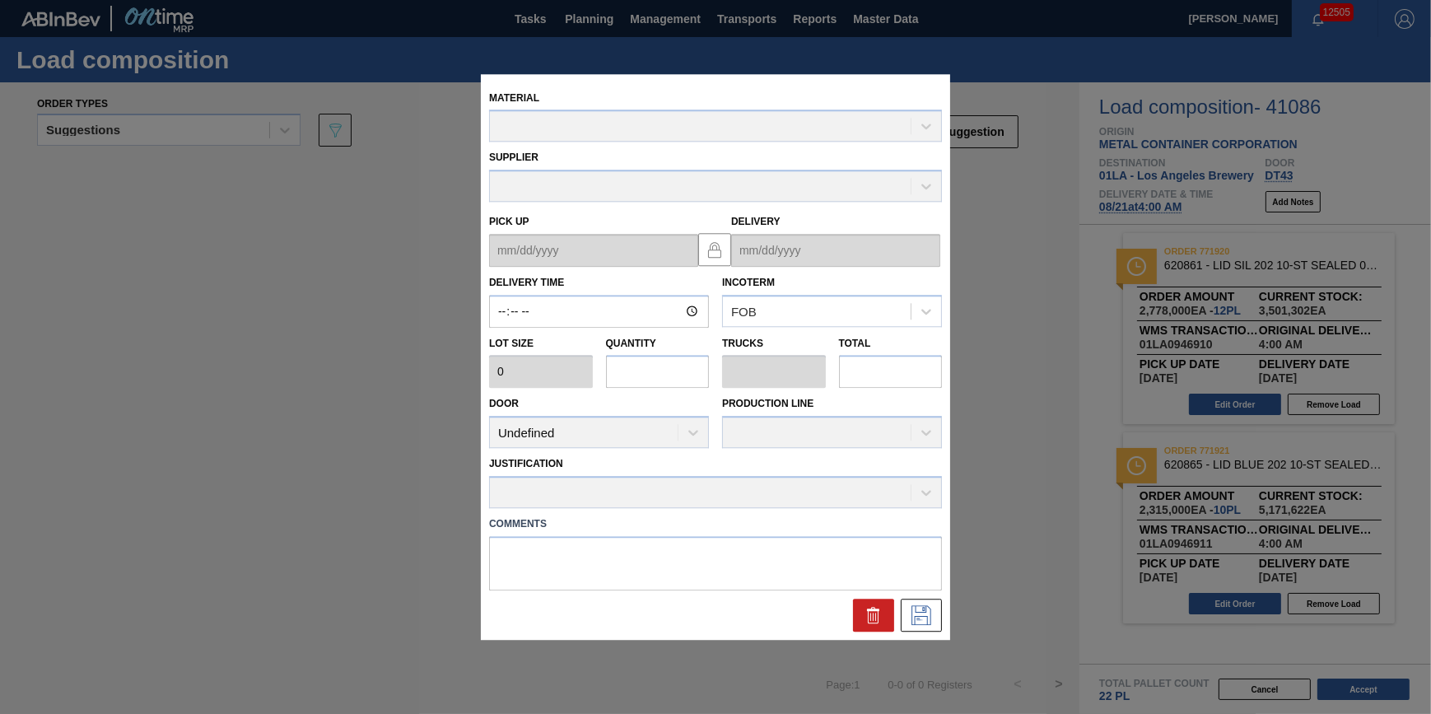
type input "04:00:00"
type input "231,500"
type input "10"
type input "0.312"
type input "2,315,000"
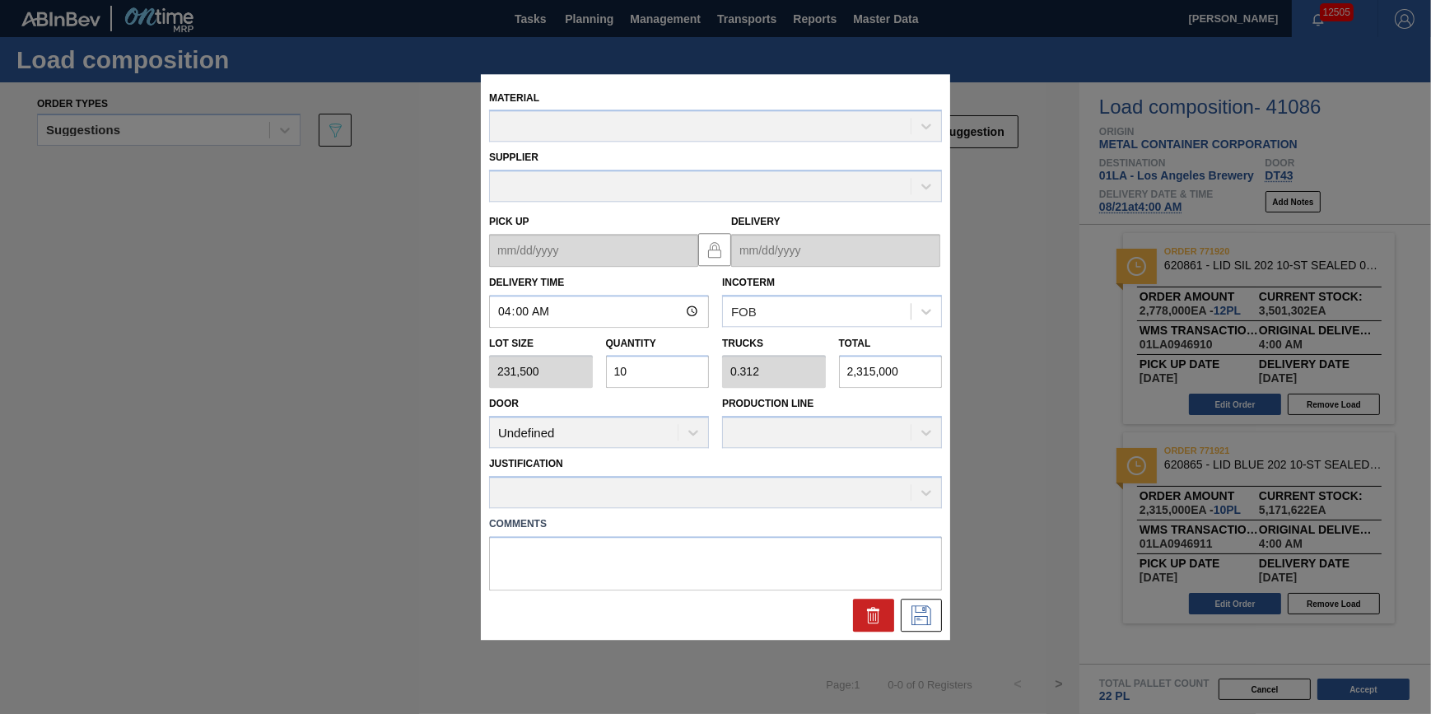
type up "[DATE]"
type input "[DATE]"
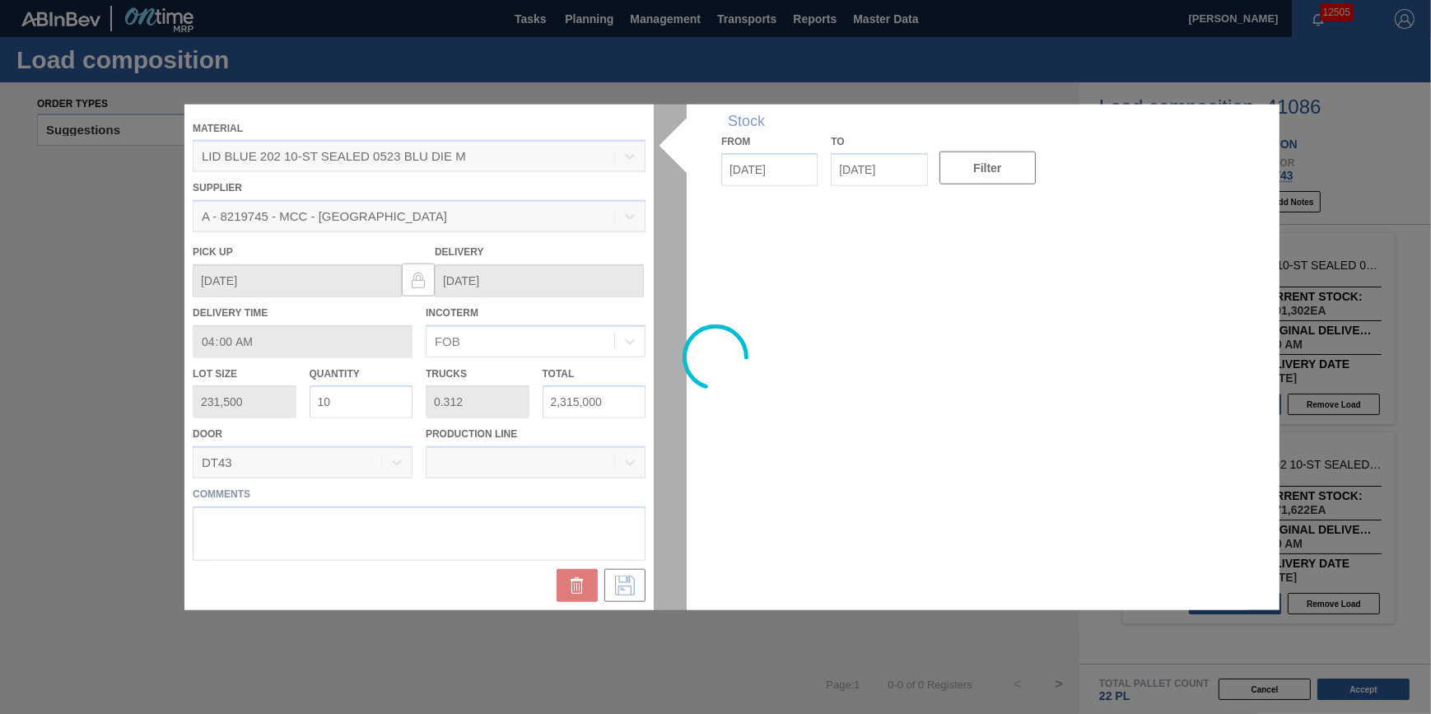
click at [404, 399] on div at bounding box center [715, 357] width 1062 height 506
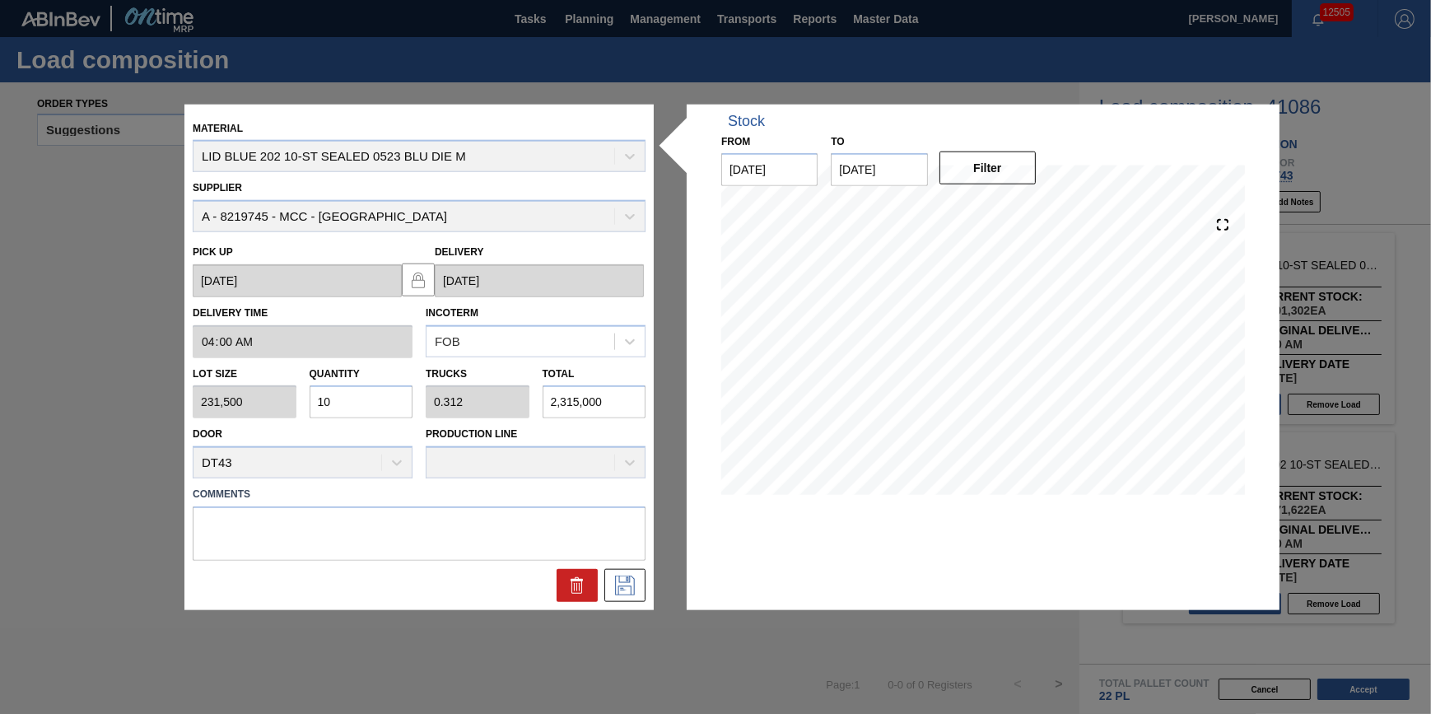
click at [376, 403] on input "10" at bounding box center [362, 401] width 104 height 33
type input "1"
type input "0.031"
type input "231,500"
type input "18"
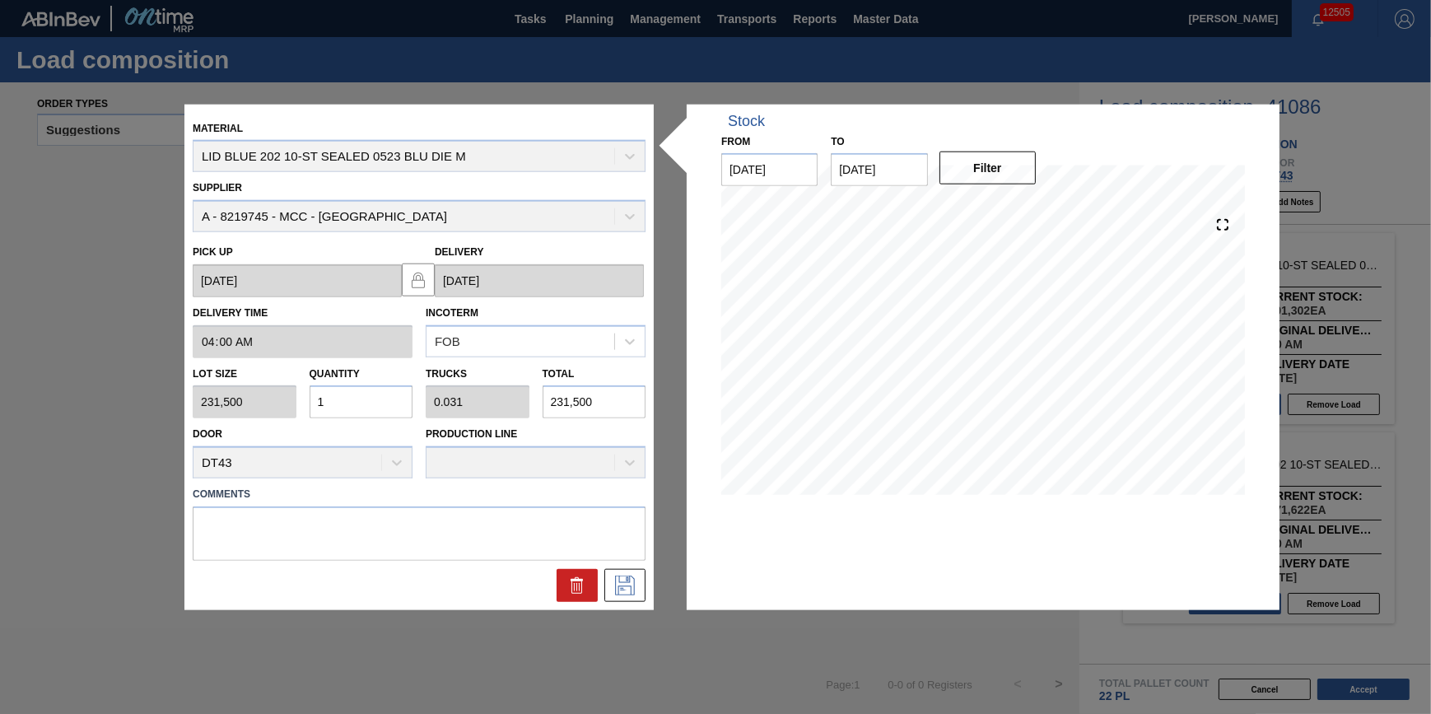
type input "0.563"
type input "4,167,000"
type input "18"
click at [643, 589] on button at bounding box center [625, 585] width 41 height 33
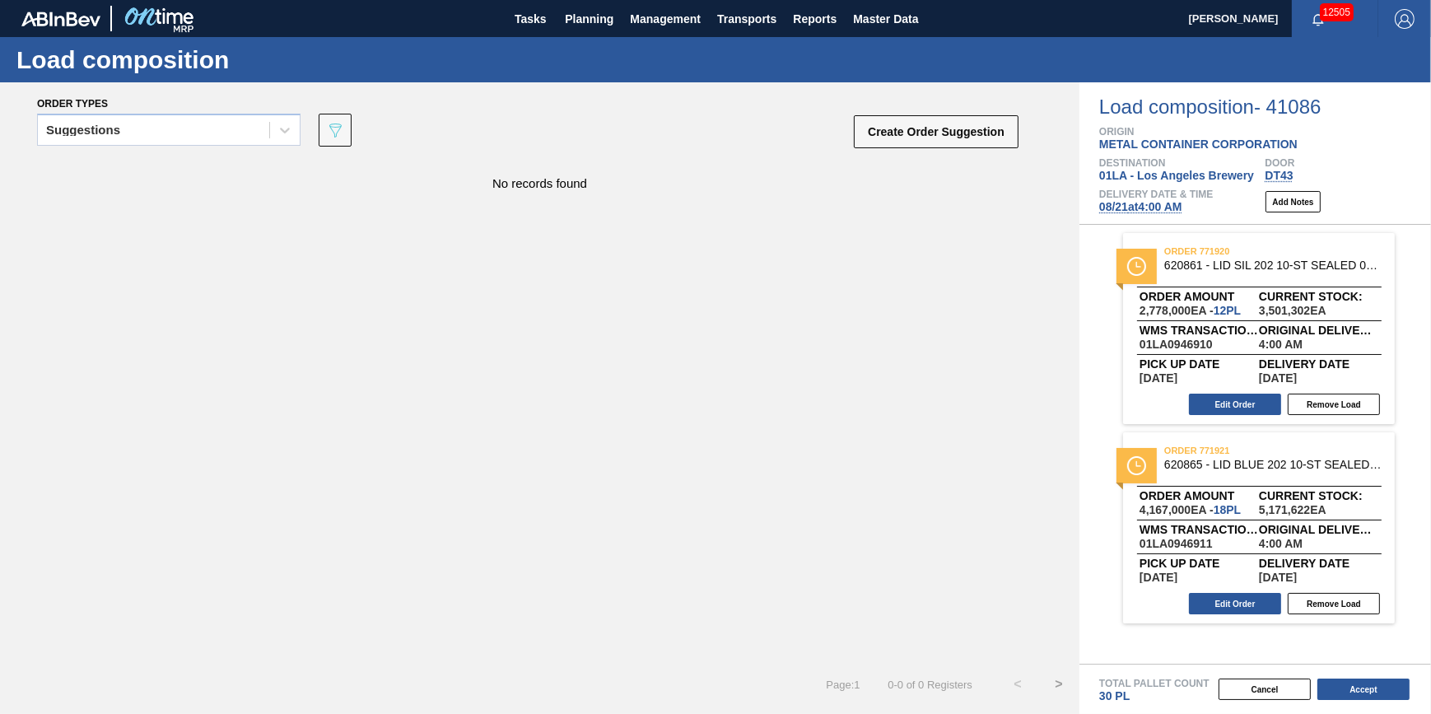
click at [1364, 688] on button "Accept" at bounding box center [1364, 689] width 92 height 21
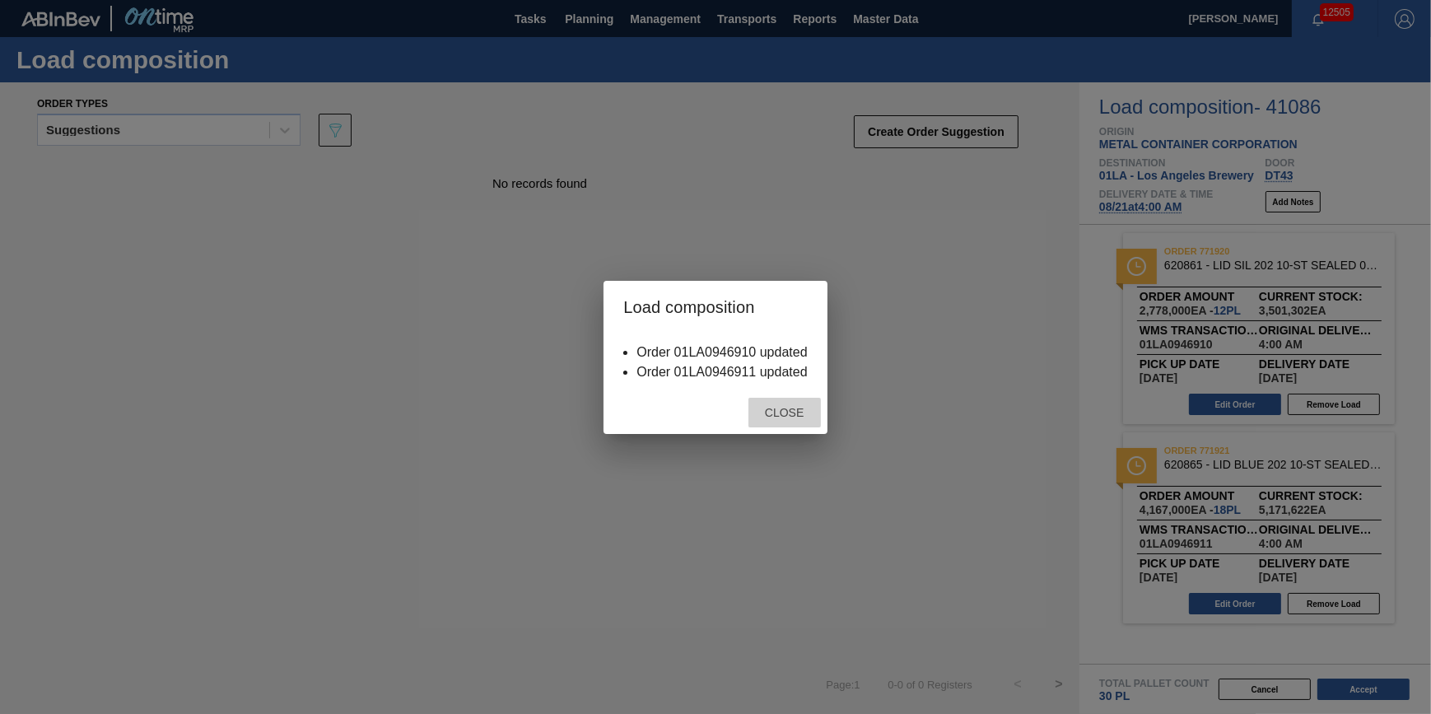
click at [768, 401] on div "Close" at bounding box center [785, 413] width 72 height 30
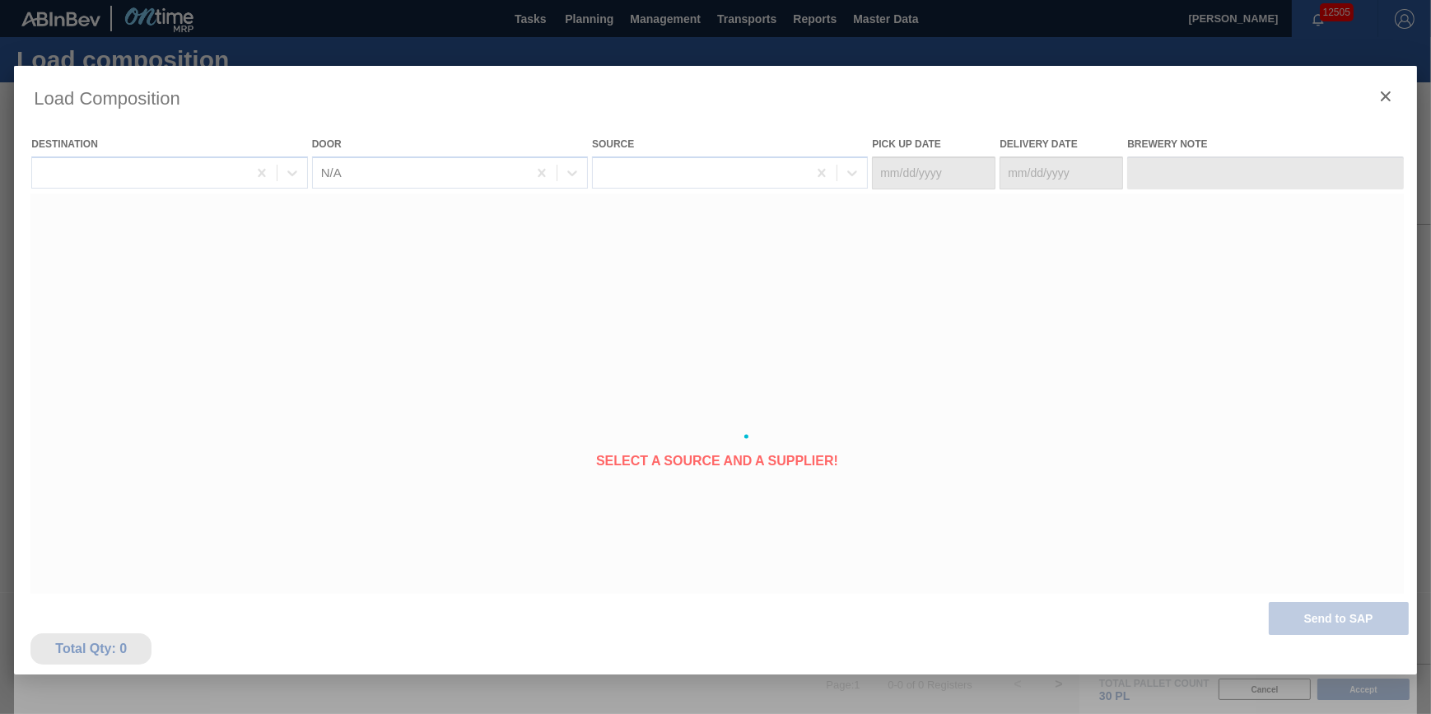
type Date "[DATE]"
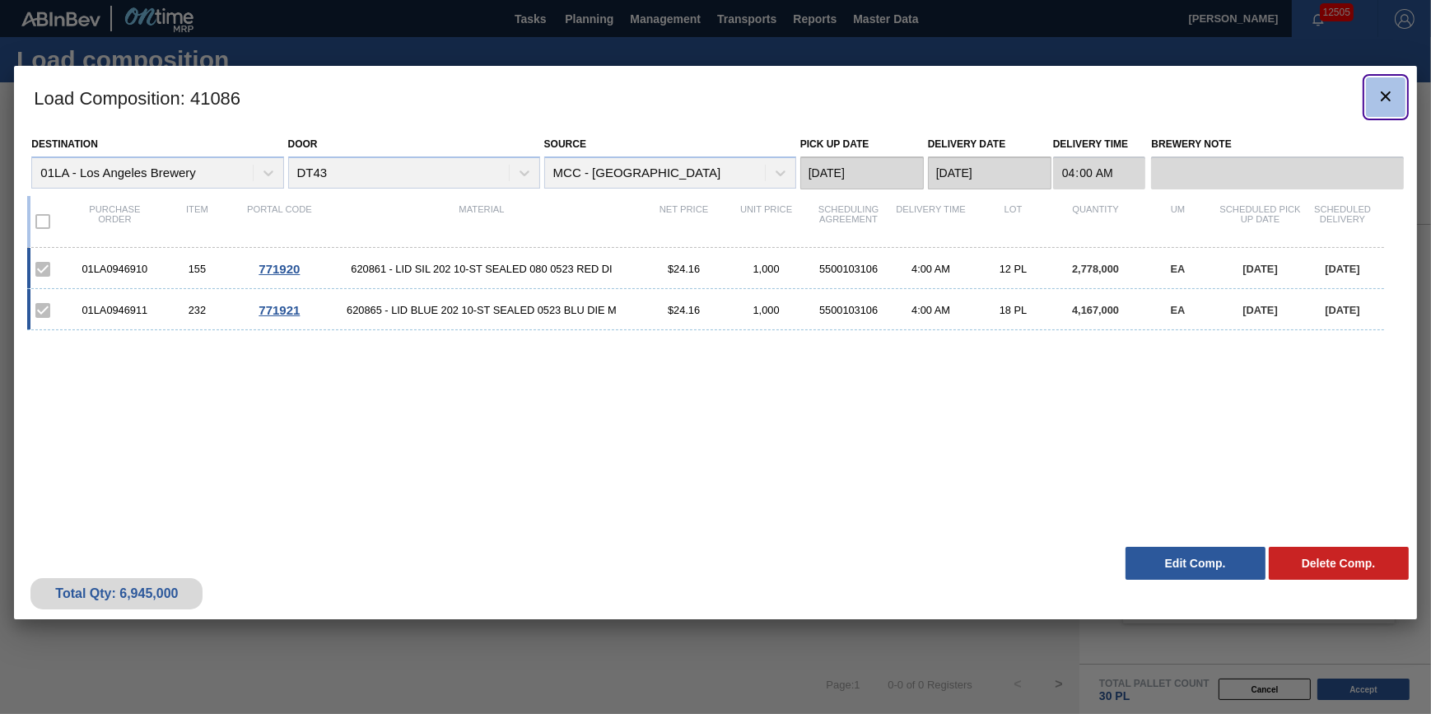
click at [1392, 106] on clb-icon "botão de ícone" at bounding box center [1386, 97] width 20 height 22
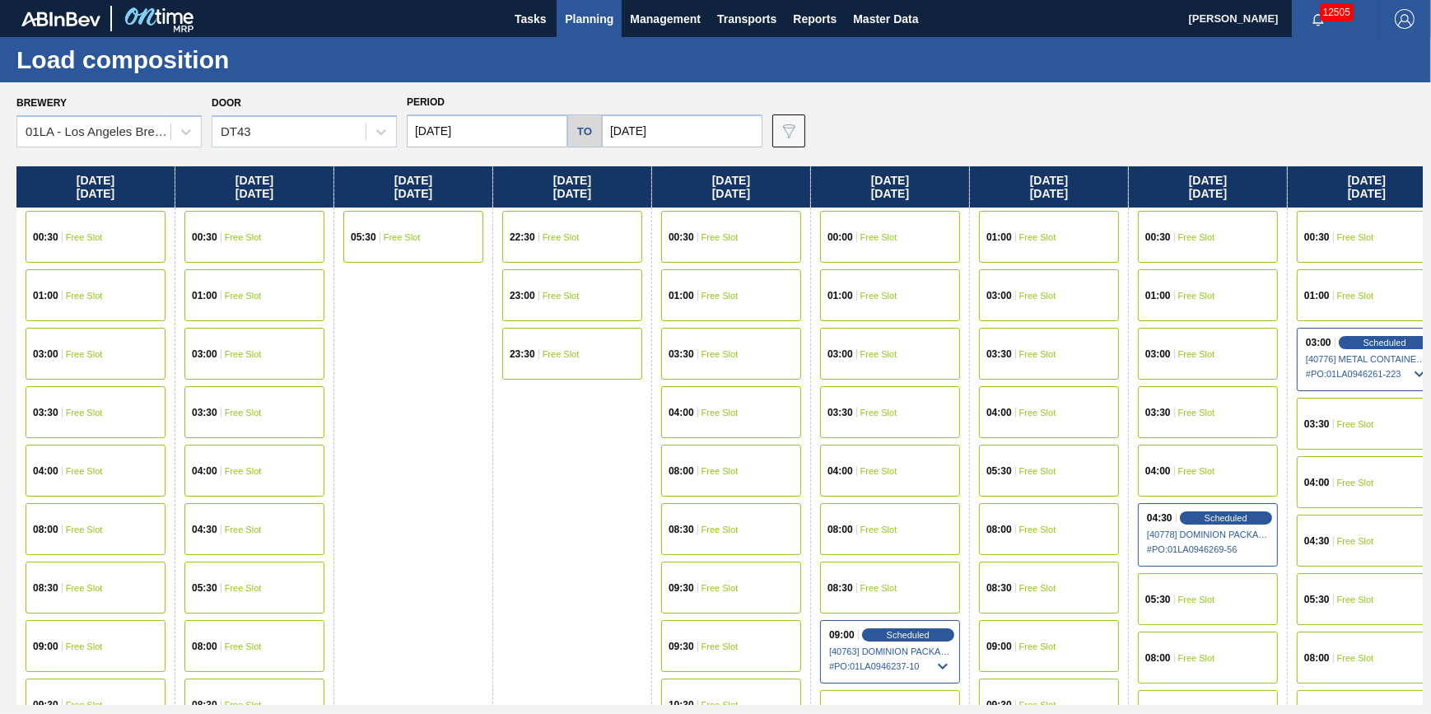
drag, startPoint x: 657, startPoint y: 354, endPoint x: 269, endPoint y: 198, distance: 418.3
click at [598, 371] on div "Thursday 08/07/2025 00:30 Free Slot 01:00 Free Slot 03:00 Free Slot 03:30 Free …" at bounding box center [719, 435] width 1407 height 539
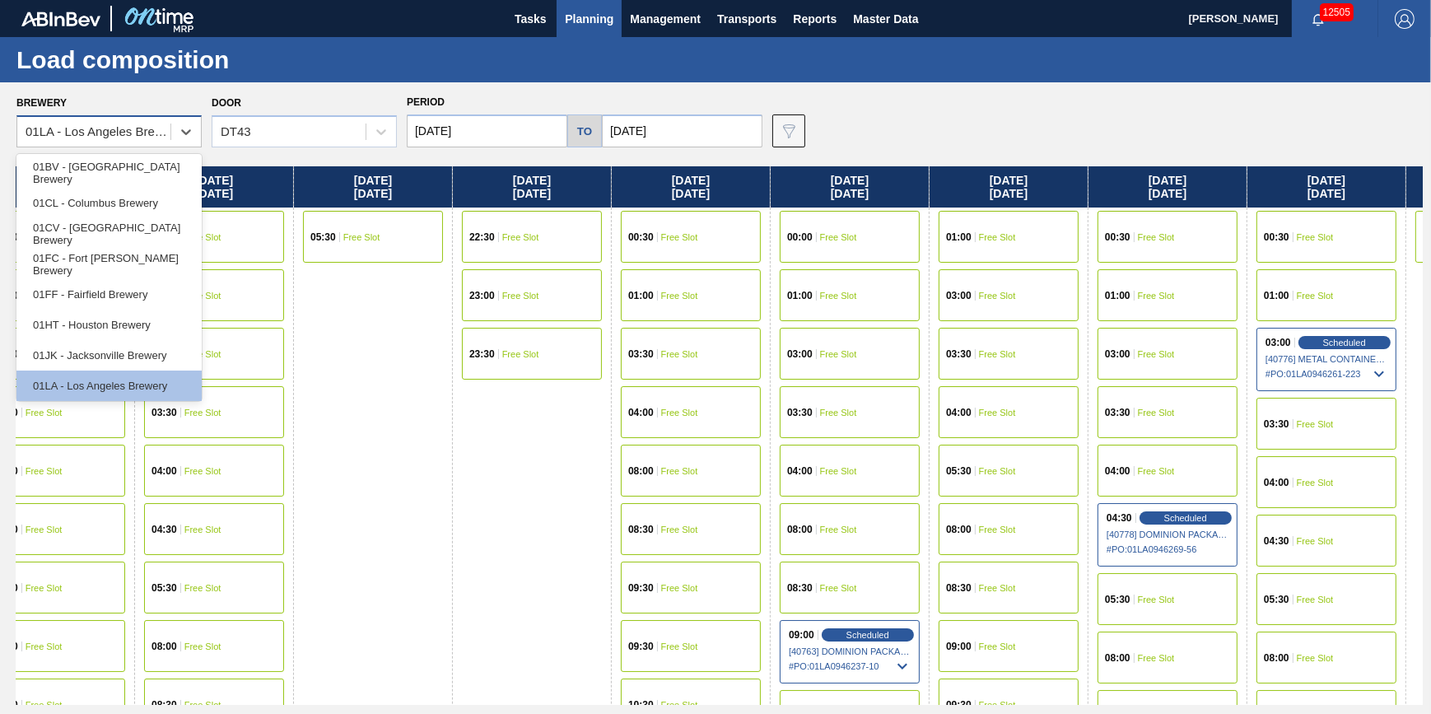
click at [112, 128] on div "01LA - Los Angeles Brewery" at bounding box center [99, 132] width 147 height 14
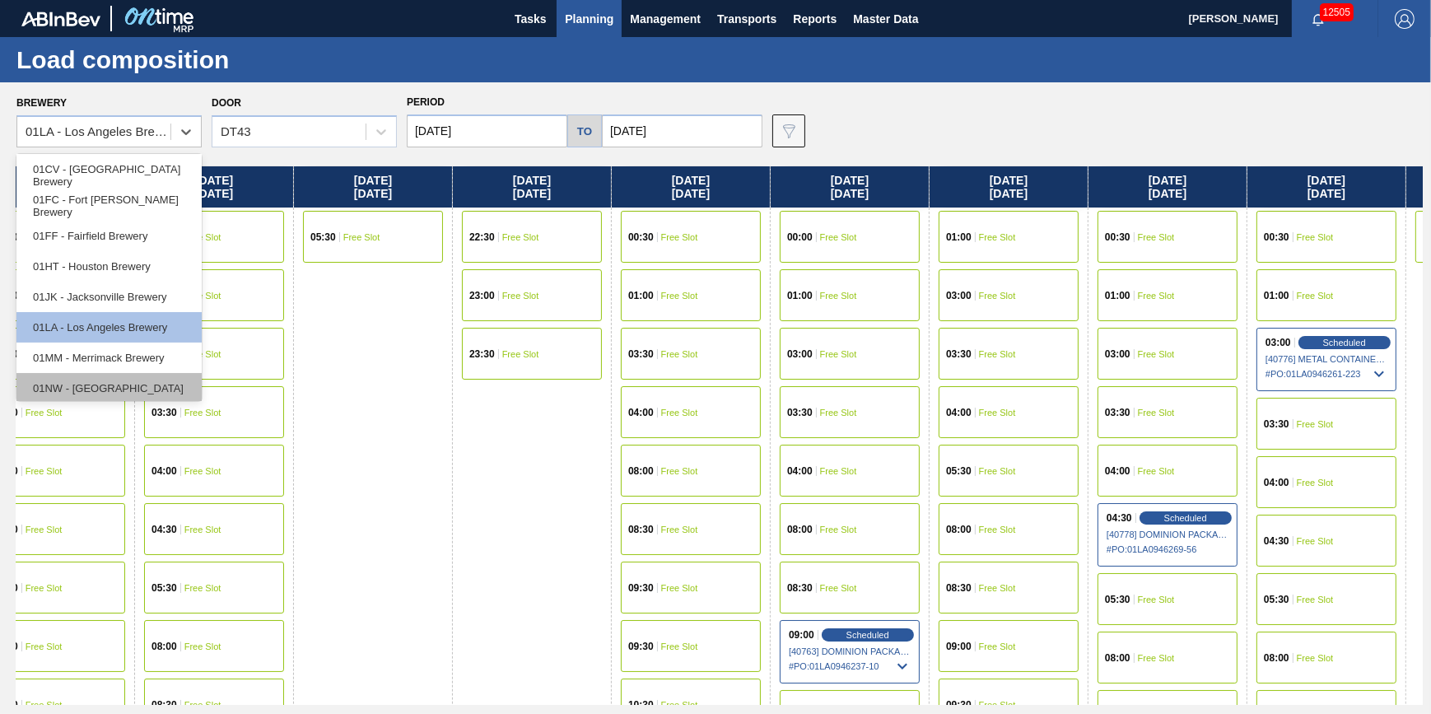
scroll to position [124, 0]
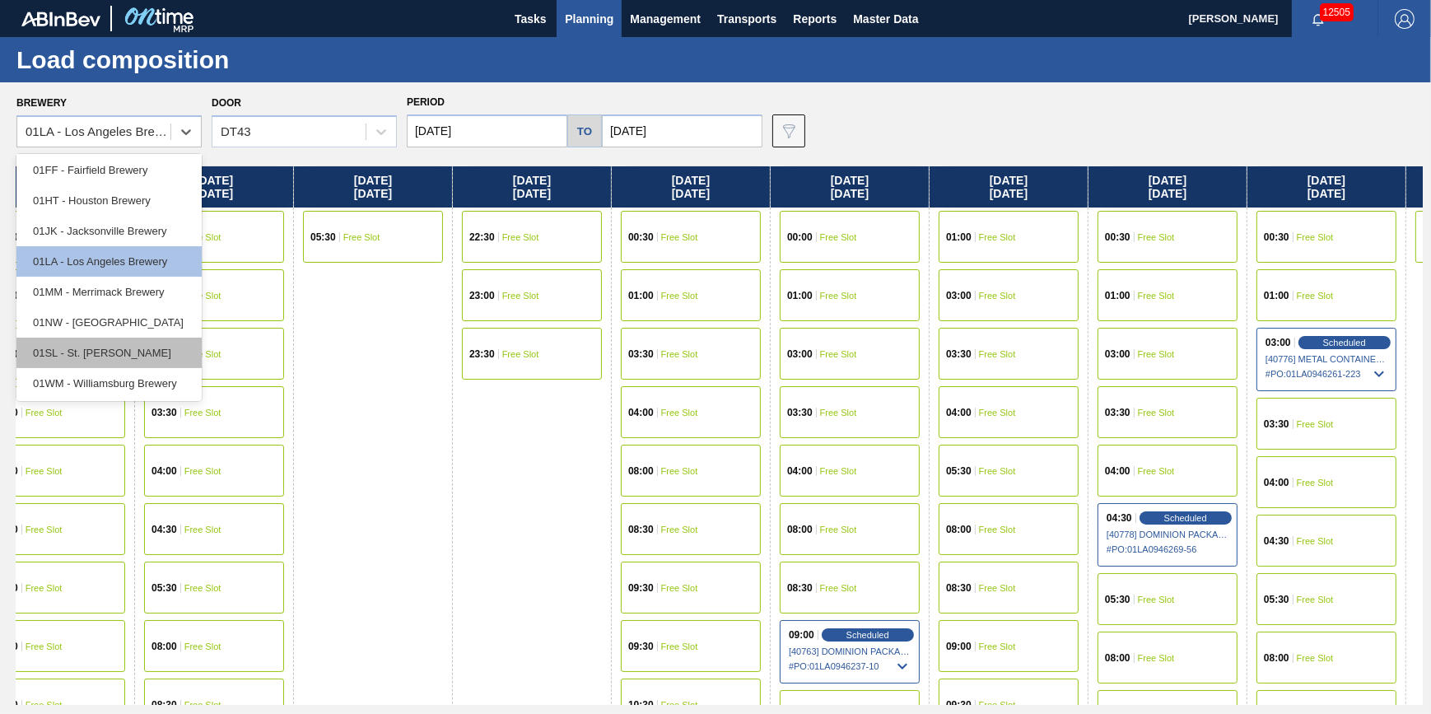
click at [154, 338] on div "01SL - St. [PERSON_NAME]" at bounding box center [108, 353] width 185 height 30
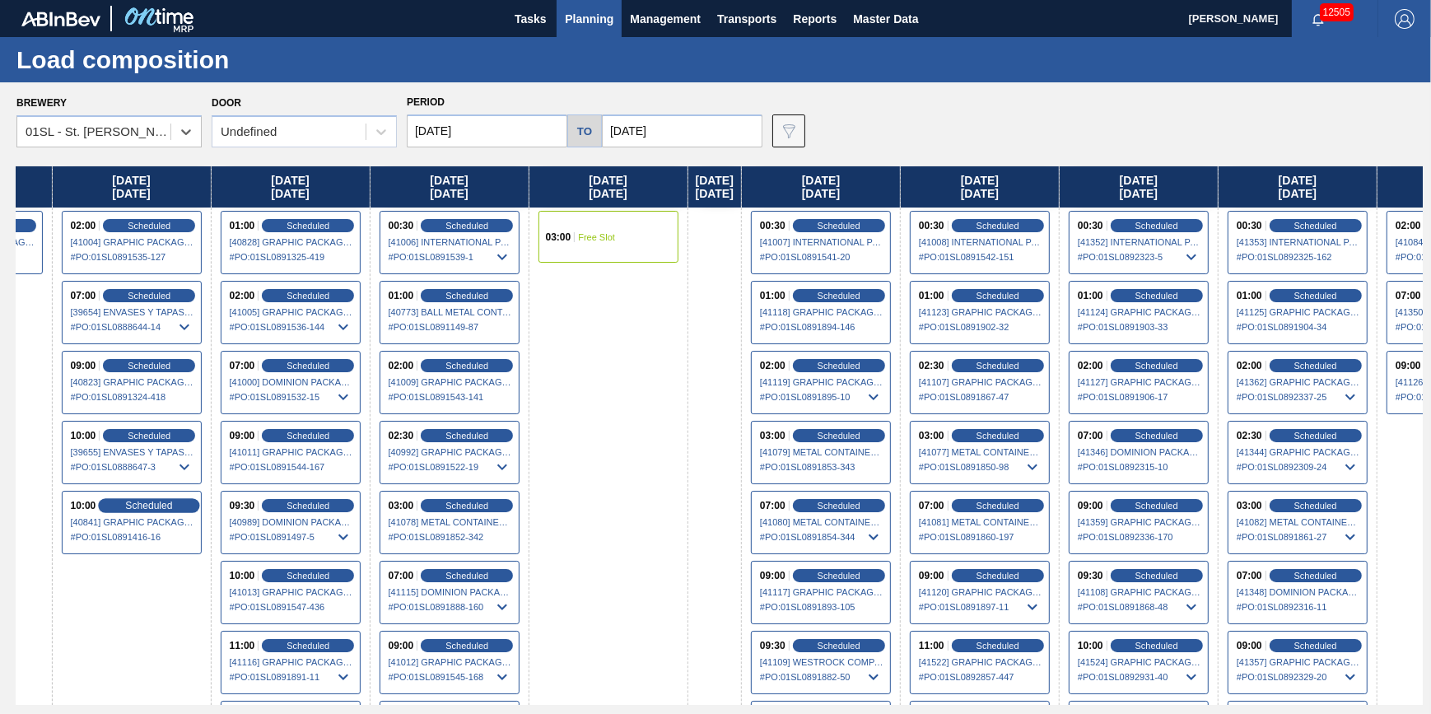
drag, startPoint x: 734, startPoint y: 465, endPoint x: 217, endPoint y: 511, distance: 518.4
click at [220, 530] on div "Thursday 08/07/2025 Friday 08/08/2025 Saturday 08/09/2025 03:00 Free Slot Sunda…" at bounding box center [719, 435] width 1407 height 539
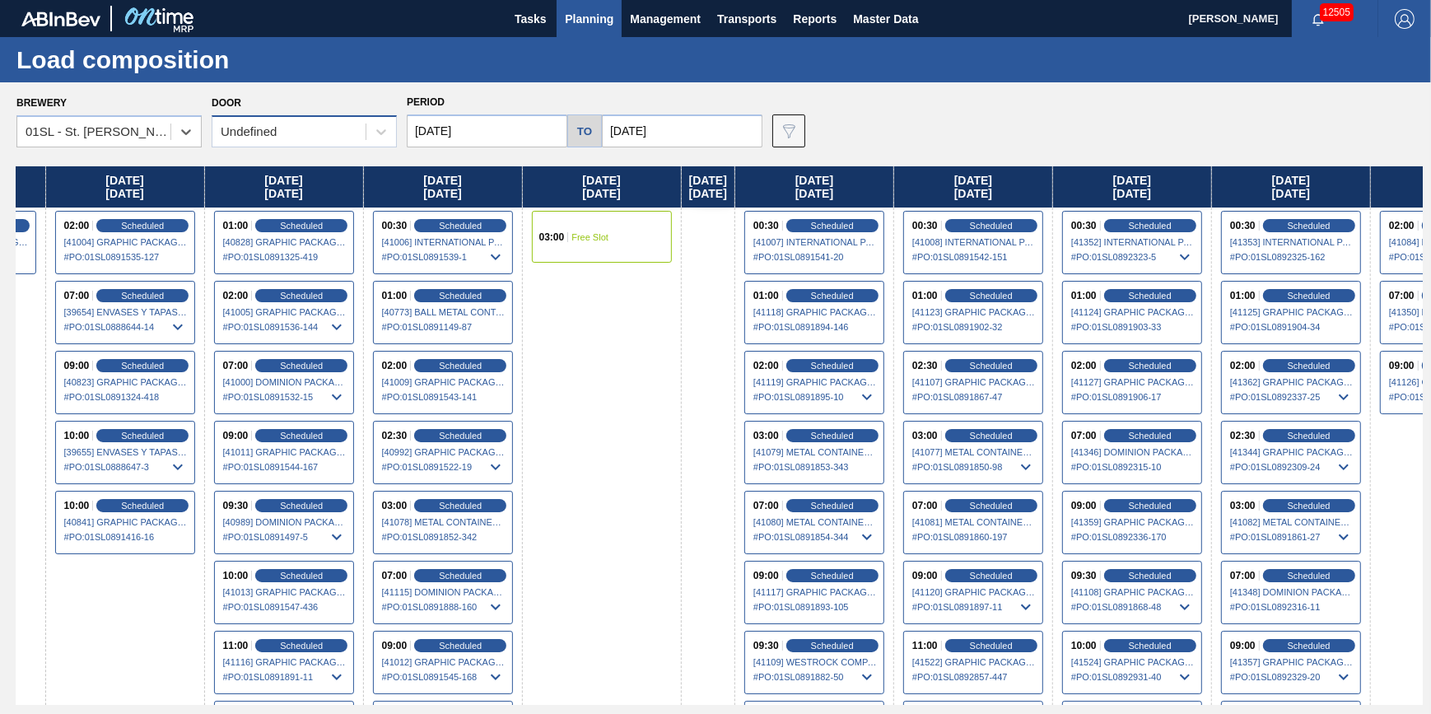
click at [320, 126] on div "Undefined" at bounding box center [288, 132] width 153 height 24
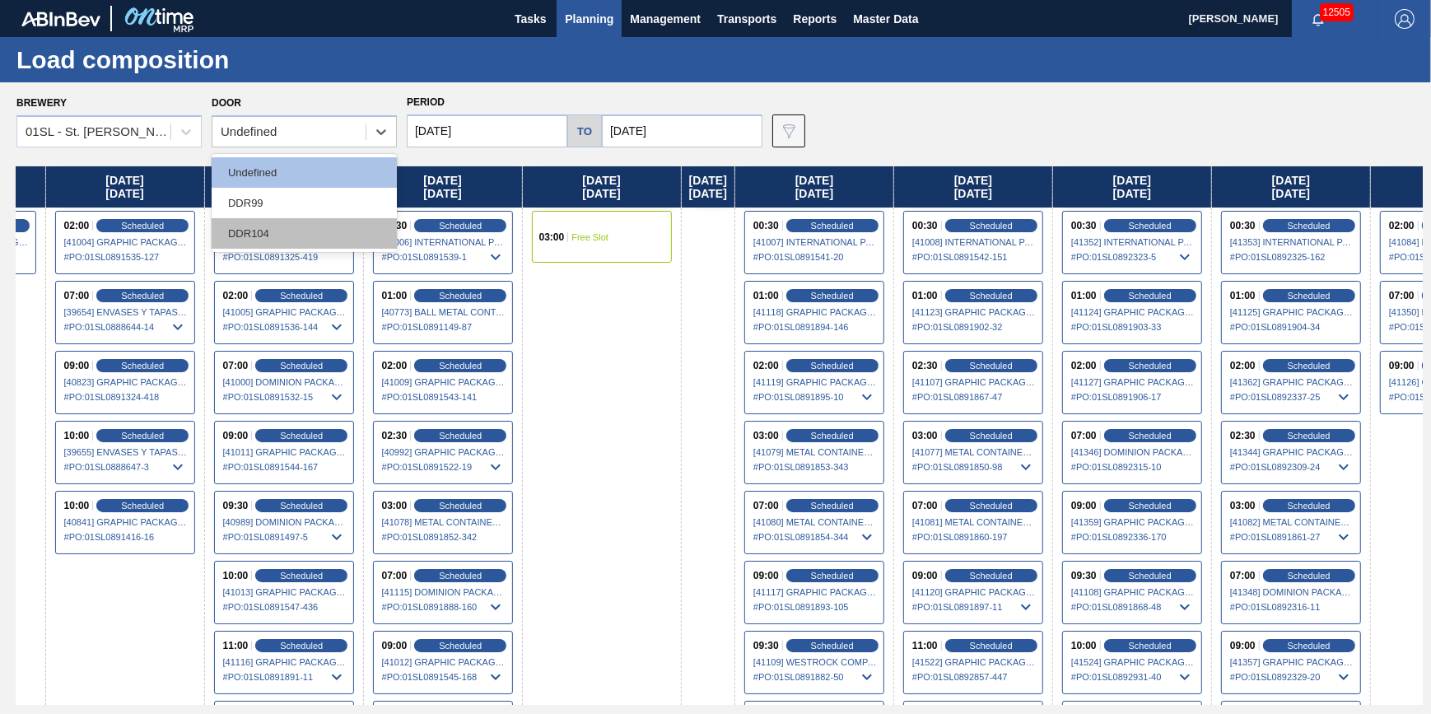
click at [320, 222] on div "DDR104" at bounding box center [304, 233] width 185 height 30
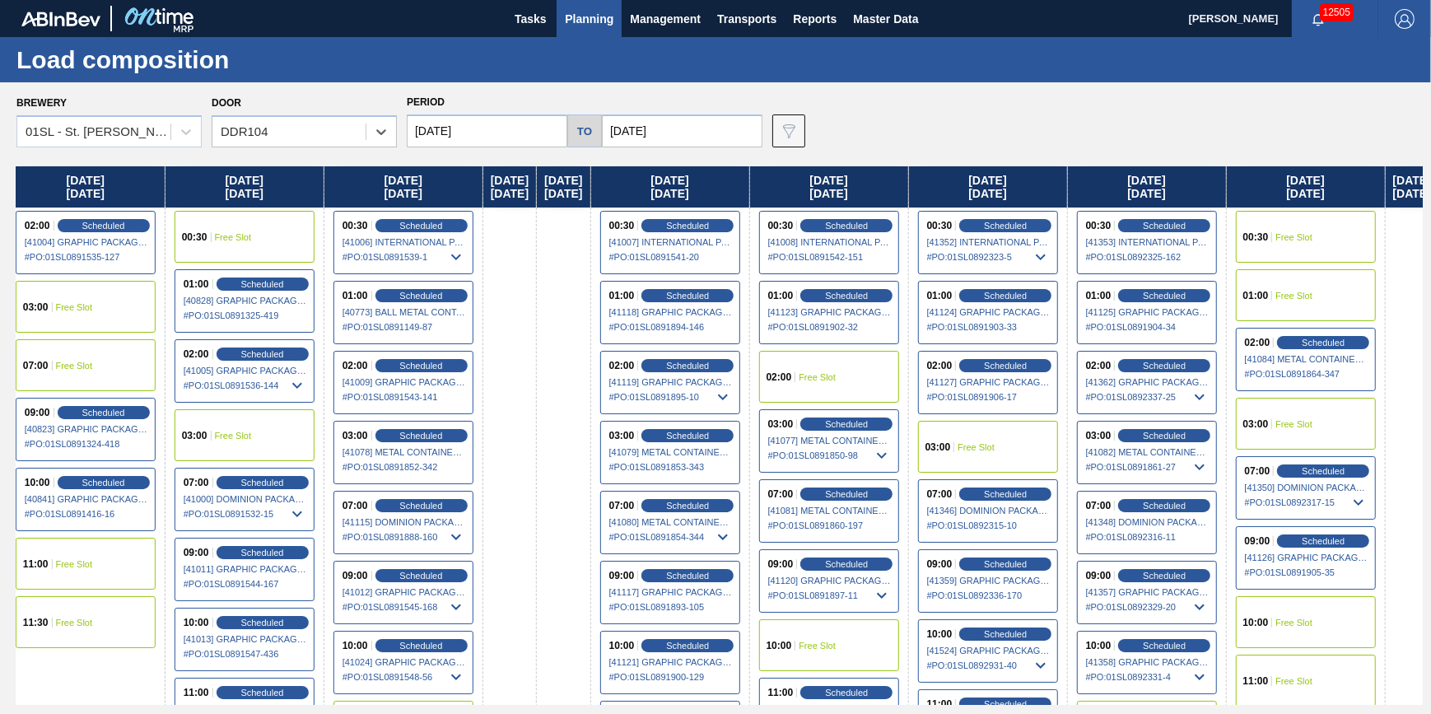
scroll to position [0, 987]
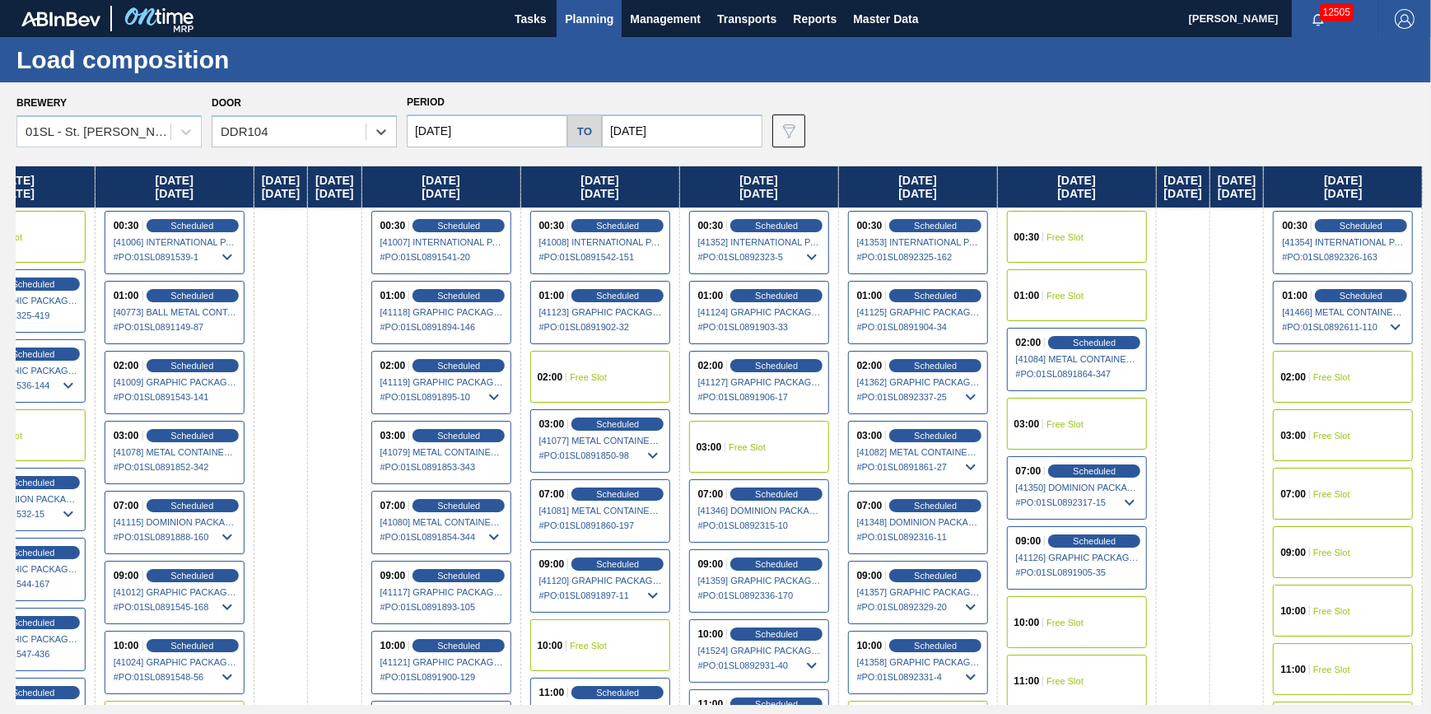
drag, startPoint x: 971, startPoint y: 422, endPoint x: -28, endPoint y: 464, distance: 999.9
click at [0, 0] on html "Tasks Planning Management Transports Reports Master Data Jack Schuld 12505 Mark…" at bounding box center [715, 0] width 1431 height 0
click at [669, 430] on div "Scheduled" at bounding box center [617, 424] width 101 height 15
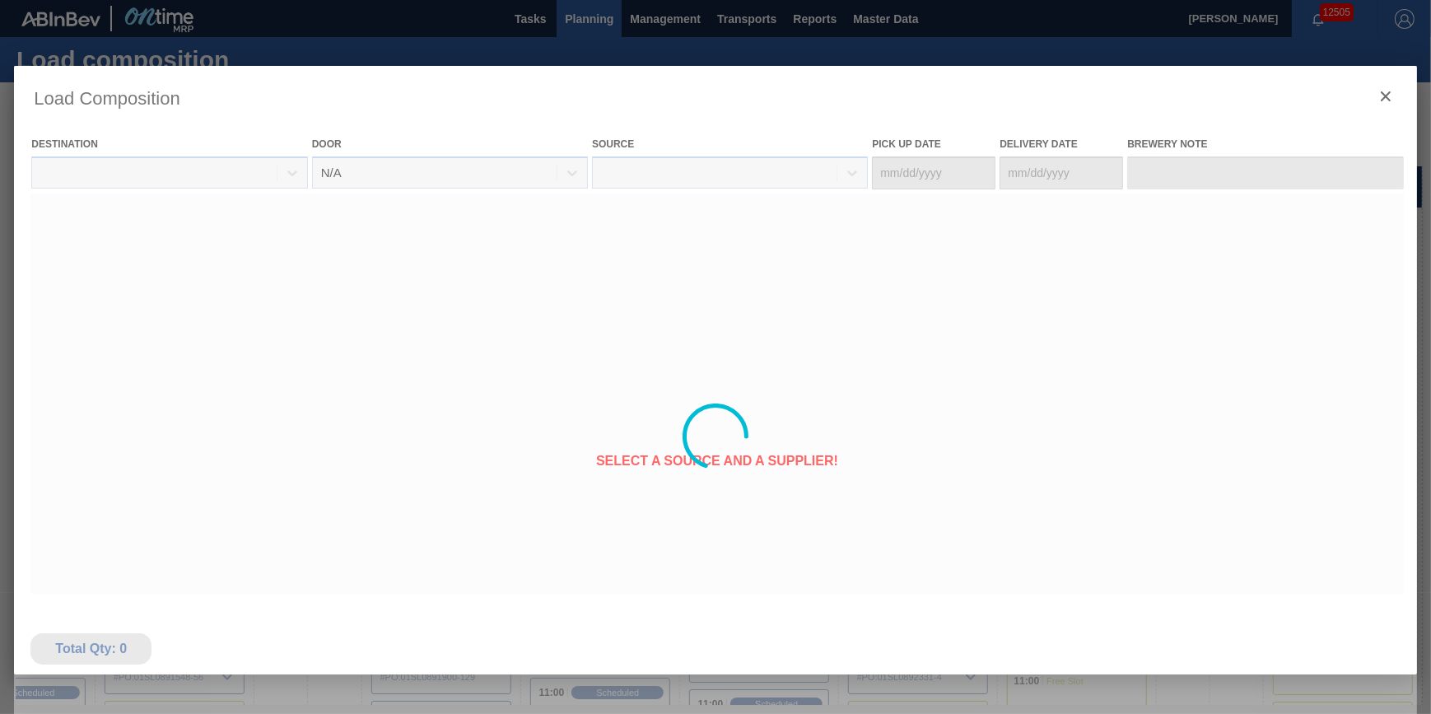
type Date "[DATE]"
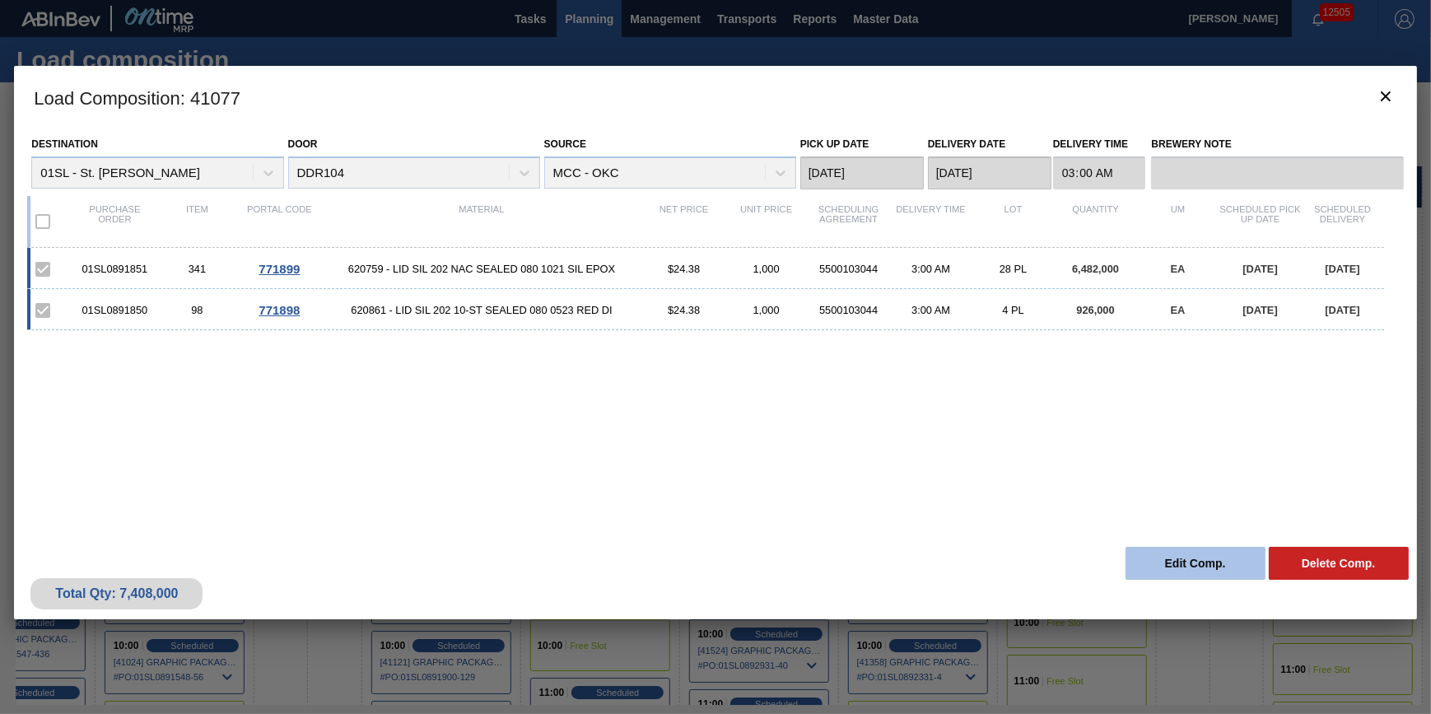
click at [1143, 568] on button "Edit Comp." at bounding box center [1196, 563] width 140 height 33
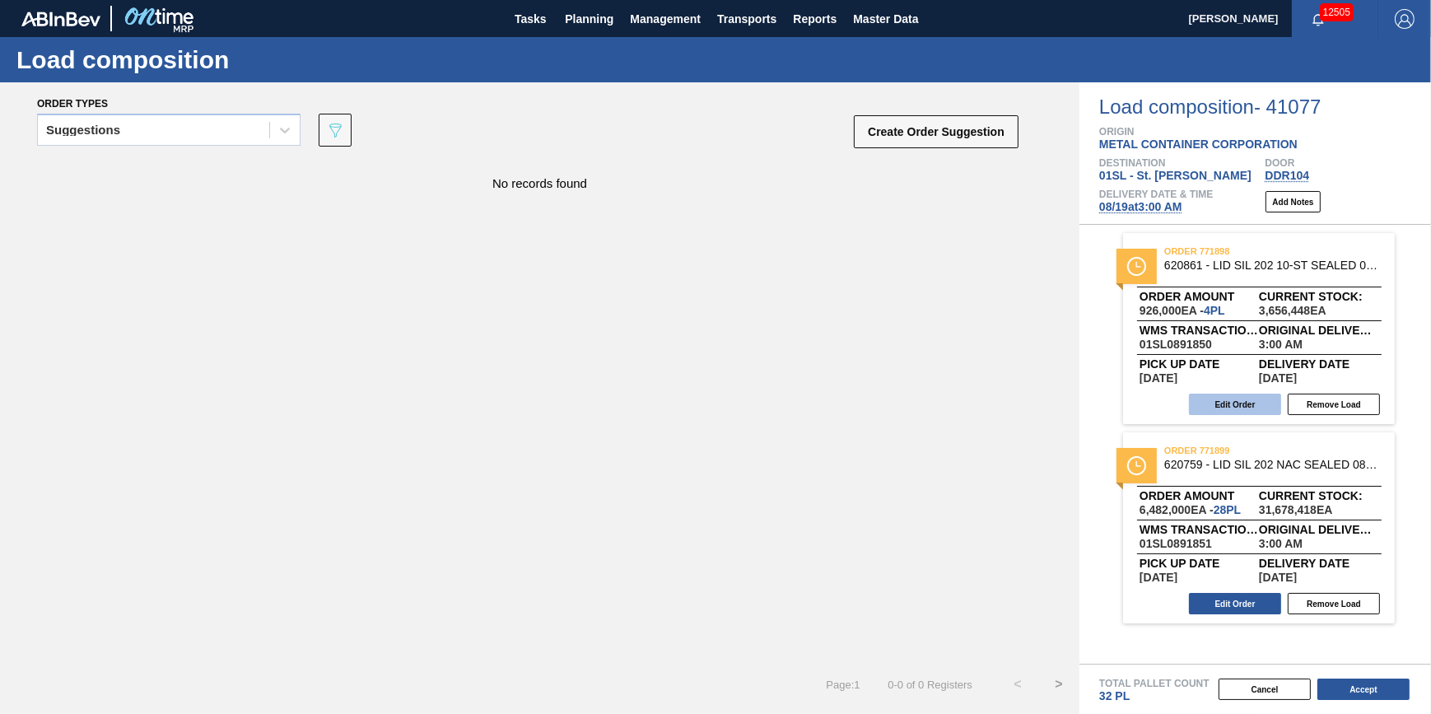
click at [1251, 409] on button "Edit Order" at bounding box center [1235, 404] width 92 height 21
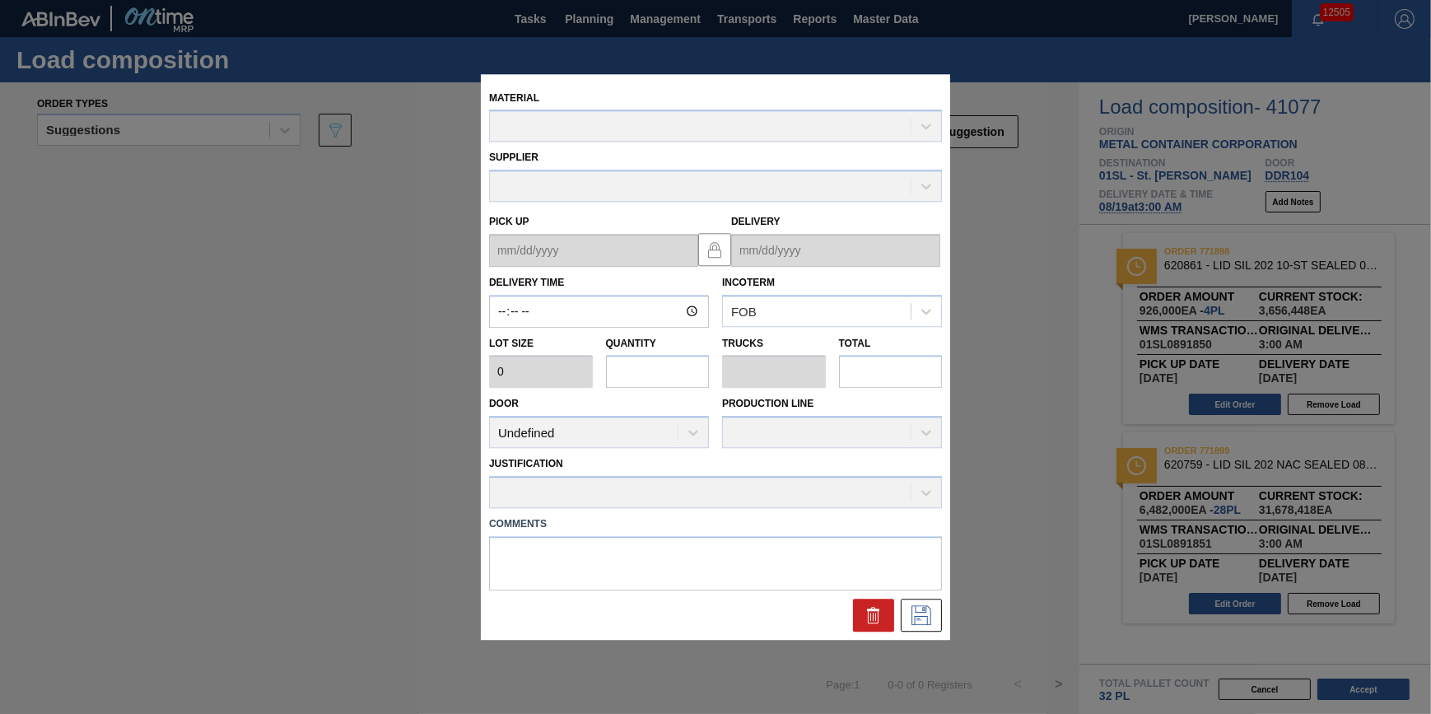
type input "03:00:00"
type input "231,500"
type input "4"
type input "0.125"
type input "926,000"
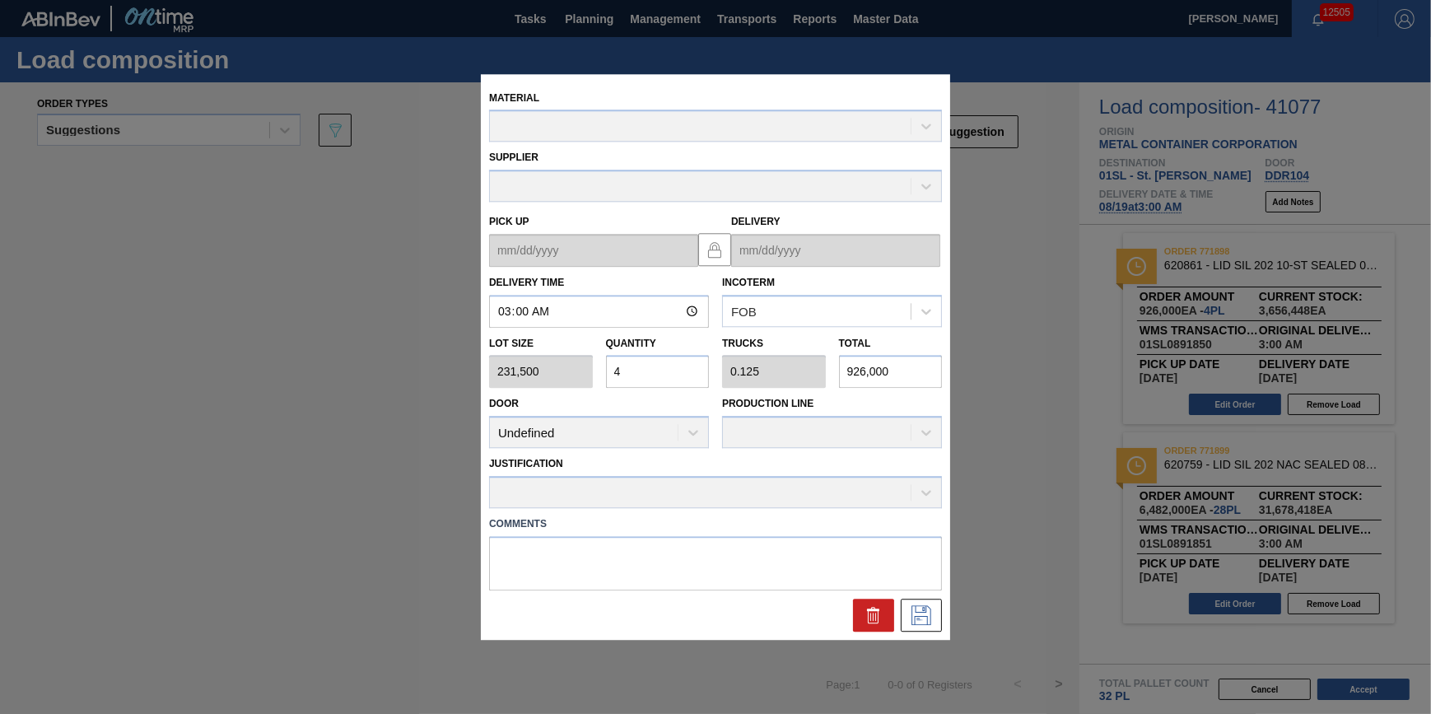
type up "[DATE]"
type input "[DATE]"
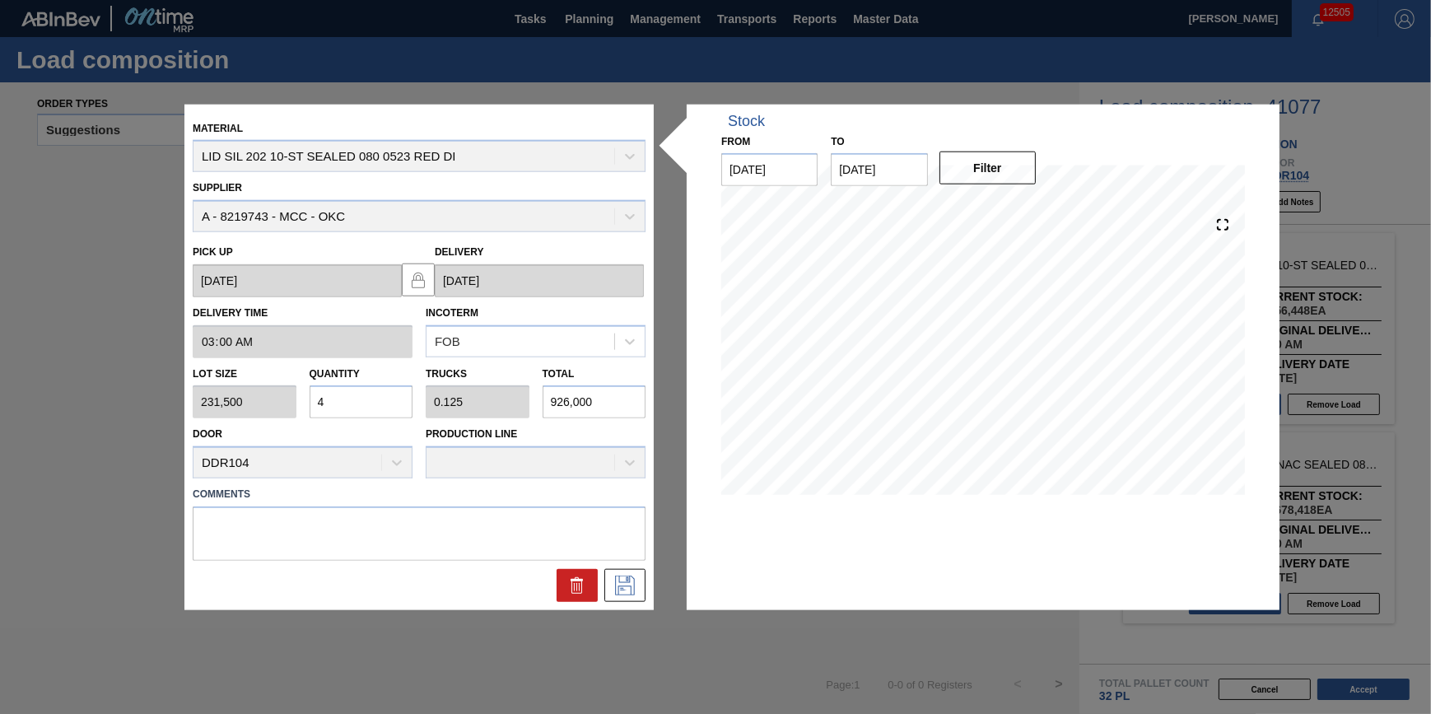
click at [357, 397] on input "4" at bounding box center [362, 401] width 104 height 33
type input "0"
type input "3"
type input "0.094"
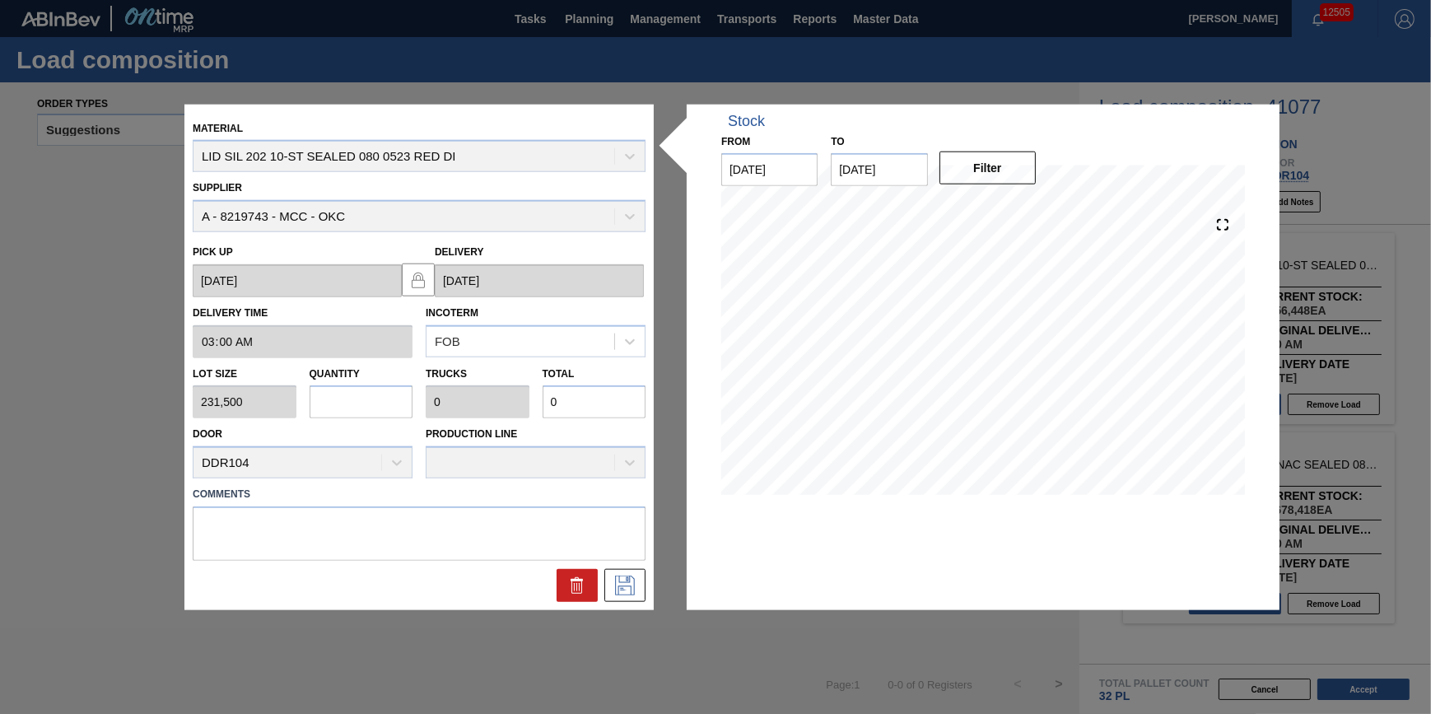
type input "694,500"
type input "3"
click at [635, 592] on icon at bounding box center [625, 586] width 26 height 20
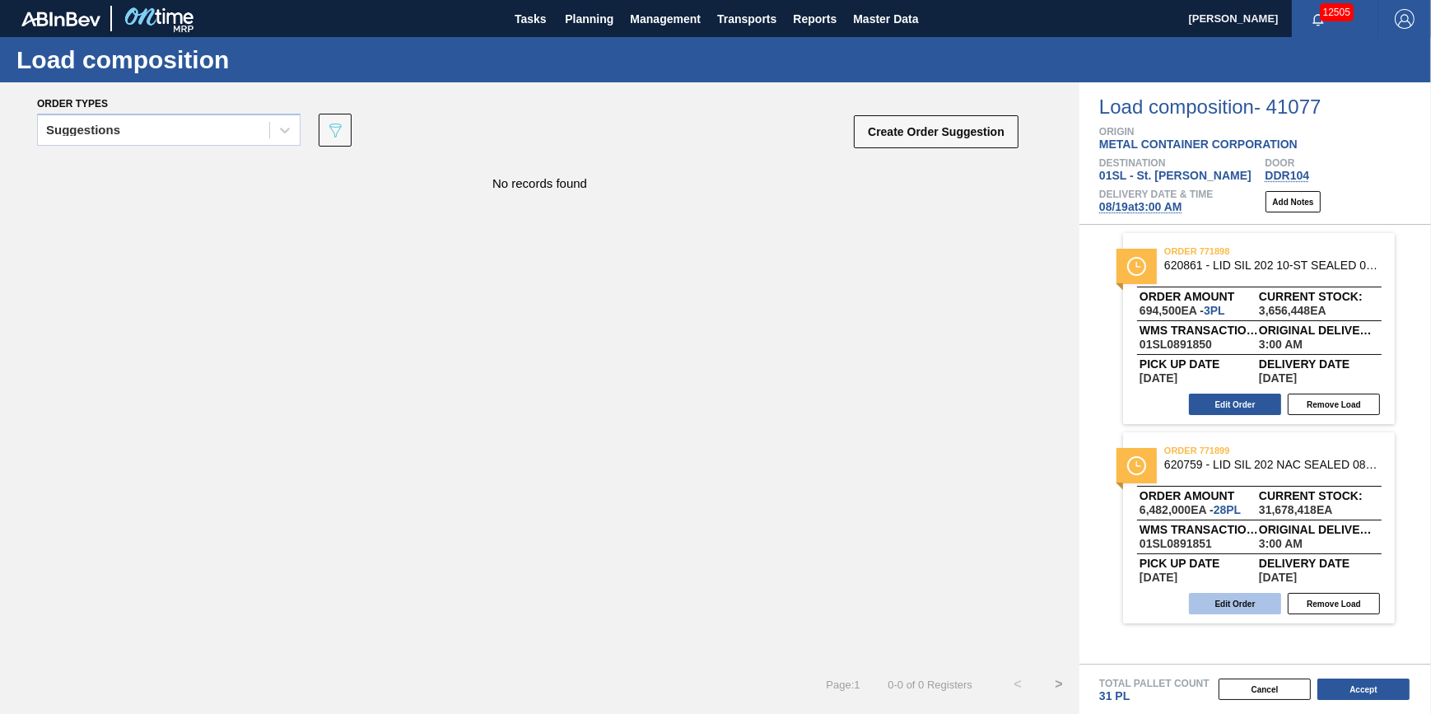
click at [1211, 609] on button "Edit Order" at bounding box center [1235, 603] width 92 height 21
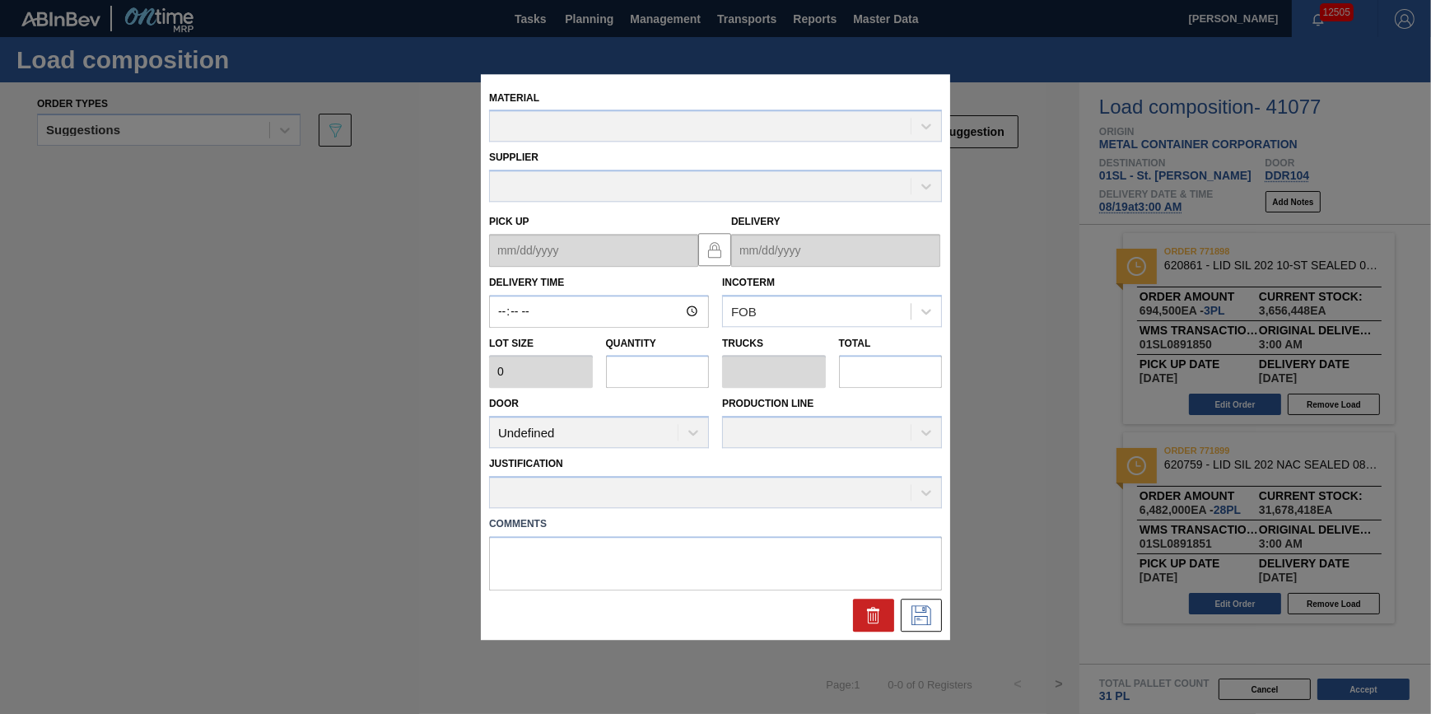
type input "03:00:00"
type input "231,500"
type input "28"
type input "0.875"
type input "6,482,000"
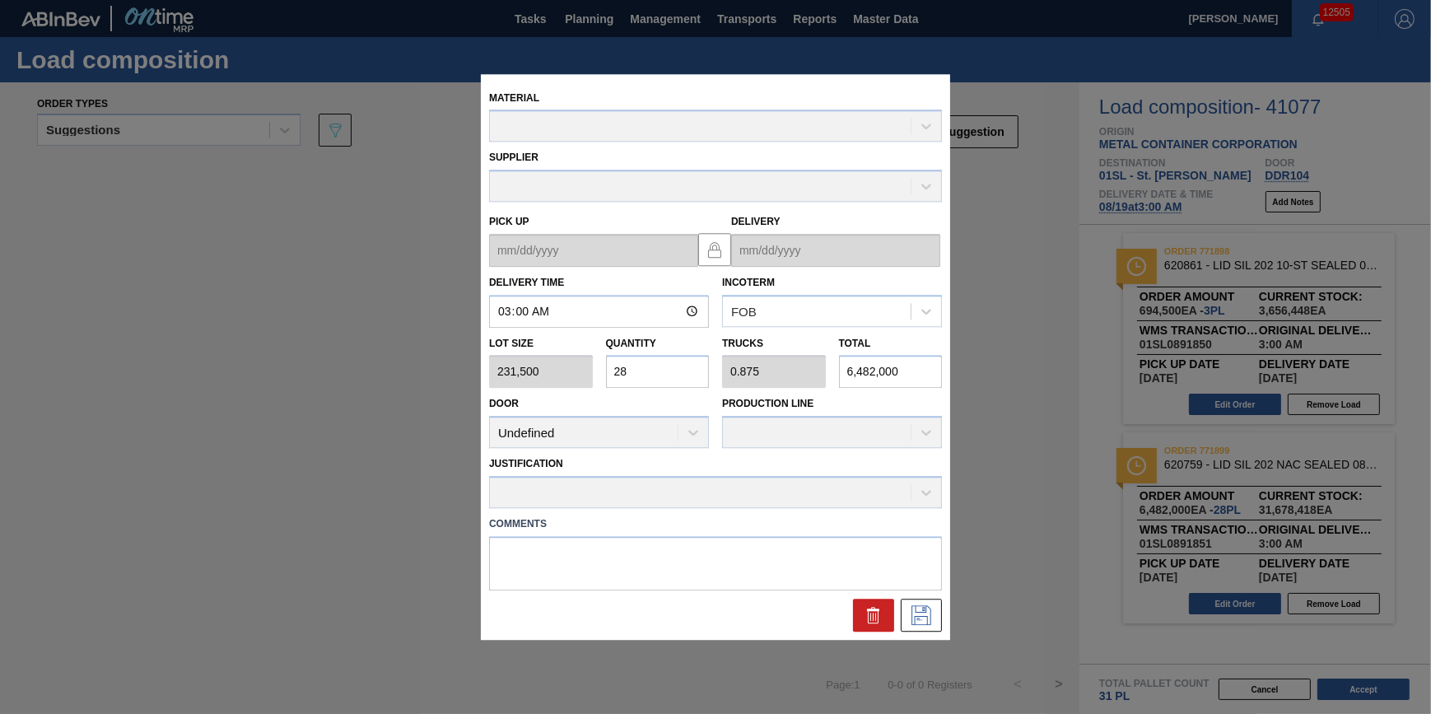
type up "[DATE]"
type input "[DATE]"
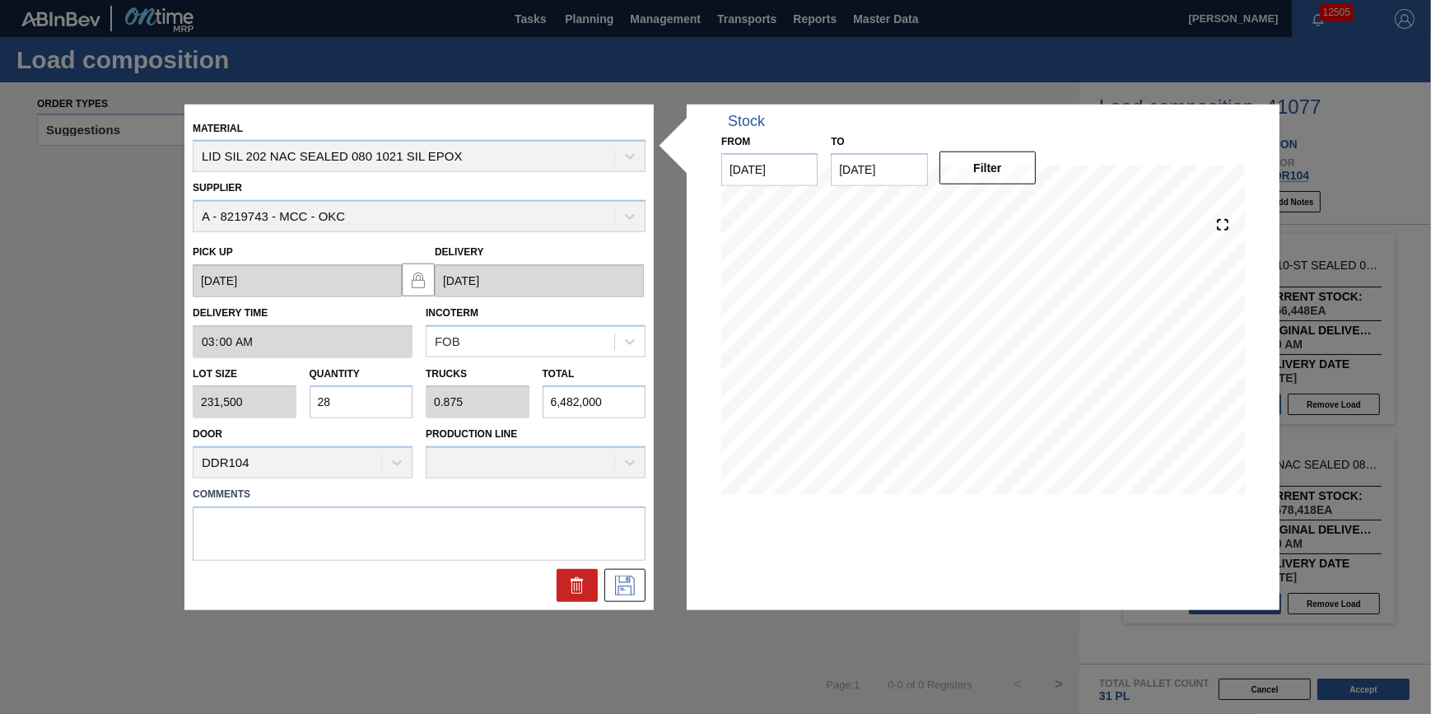
click at [310, 406] on input "28" at bounding box center [362, 401] width 104 height 33
click at [370, 403] on input "28" at bounding box center [362, 401] width 104 height 33
type input "2"
type input "0.063"
type input "463,000"
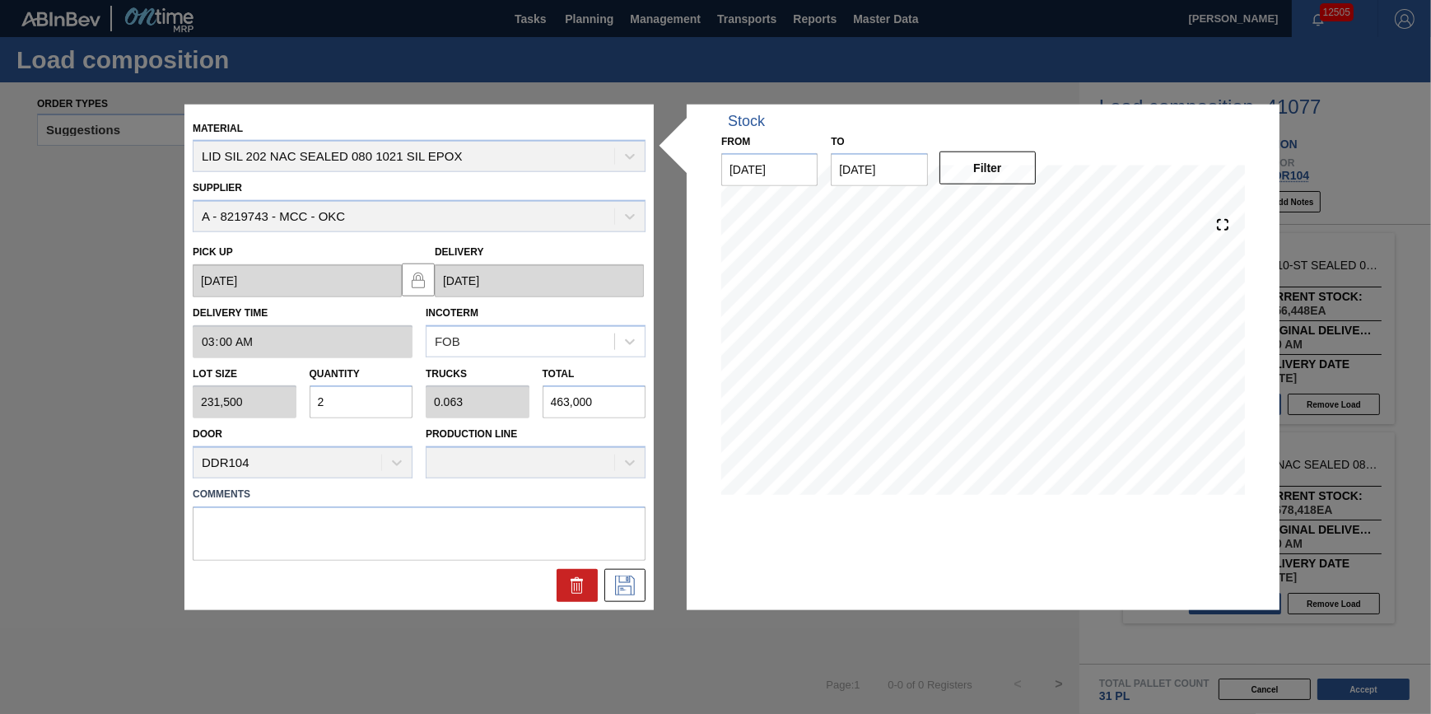
type input "29"
type input "0.906"
type input "6,713,500"
type input "29"
click at [617, 573] on button at bounding box center [625, 585] width 41 height 33
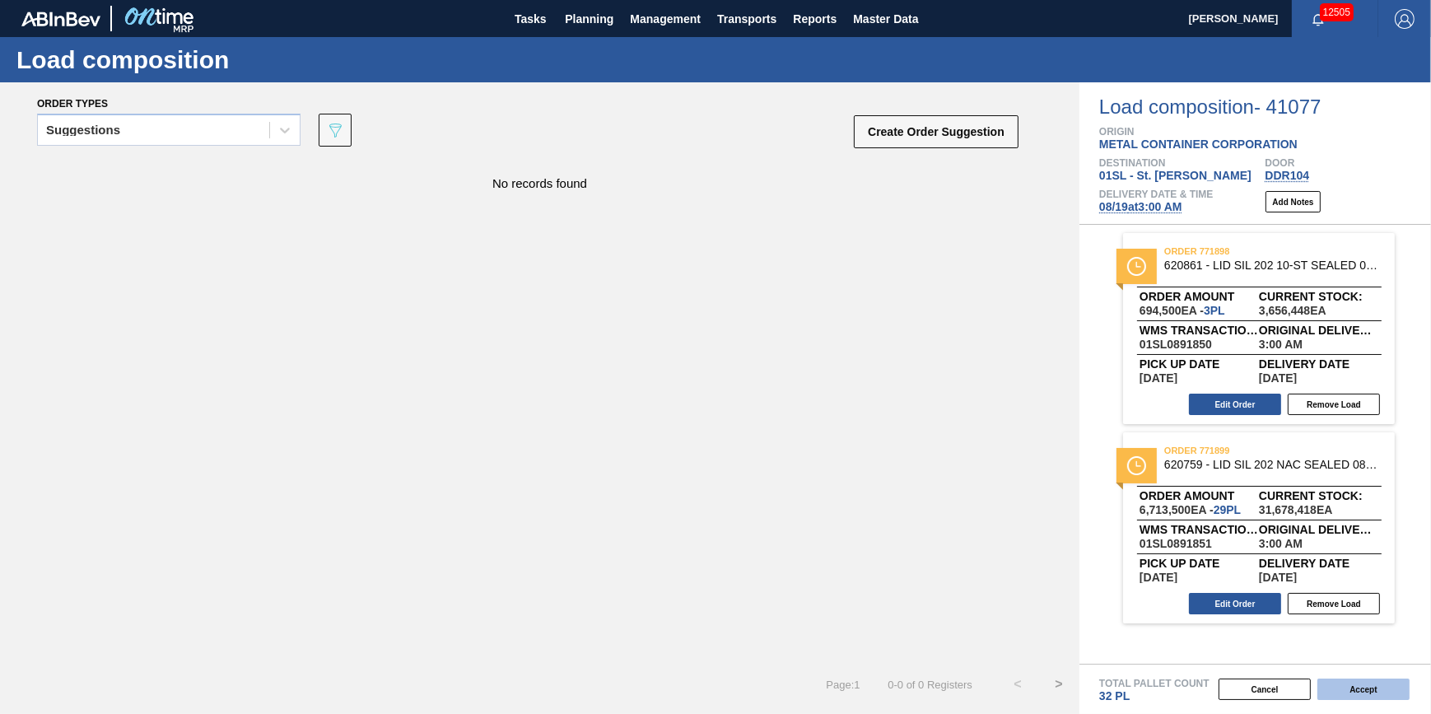
click at [1379, 698] on button "Accept" at bounding box center [1364, 689] width 92 height 21
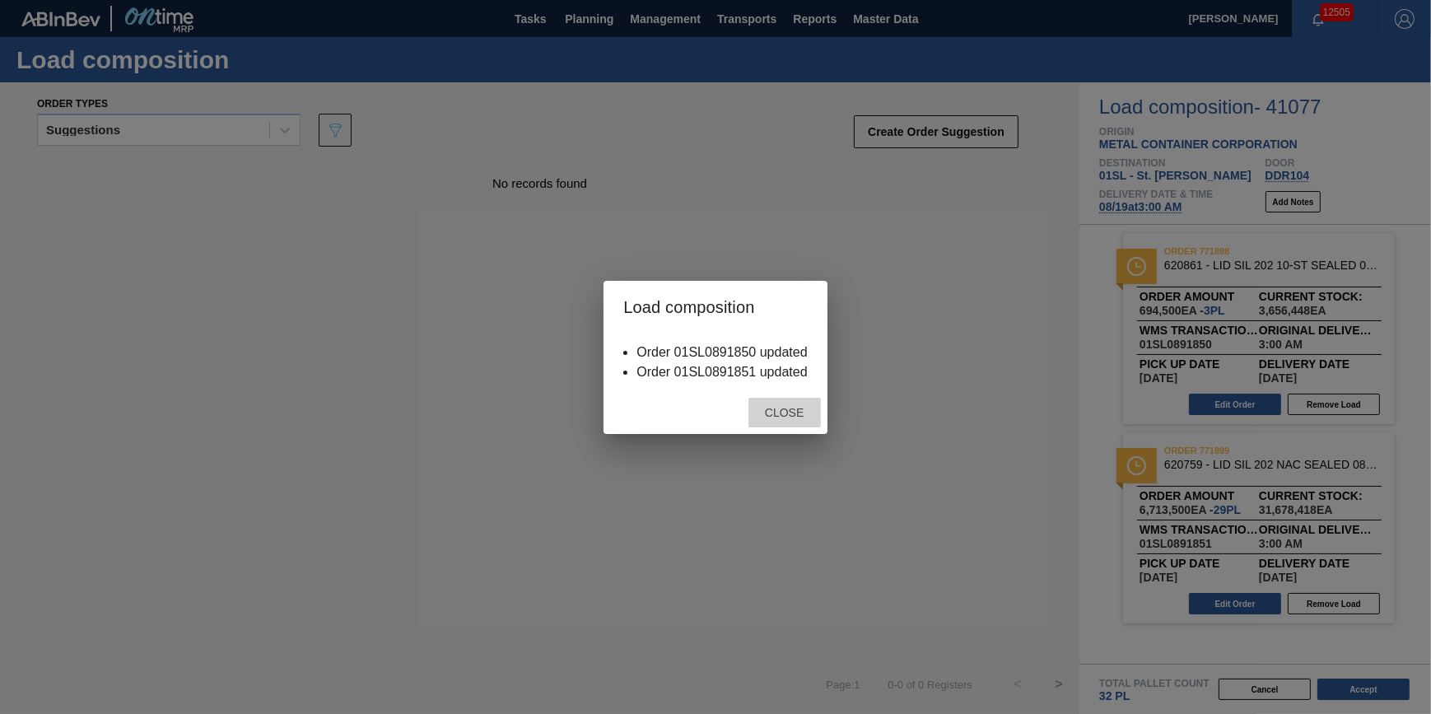
click at [749, 421] on div "Close" at bounding box center [785, 413] width 72 height 30
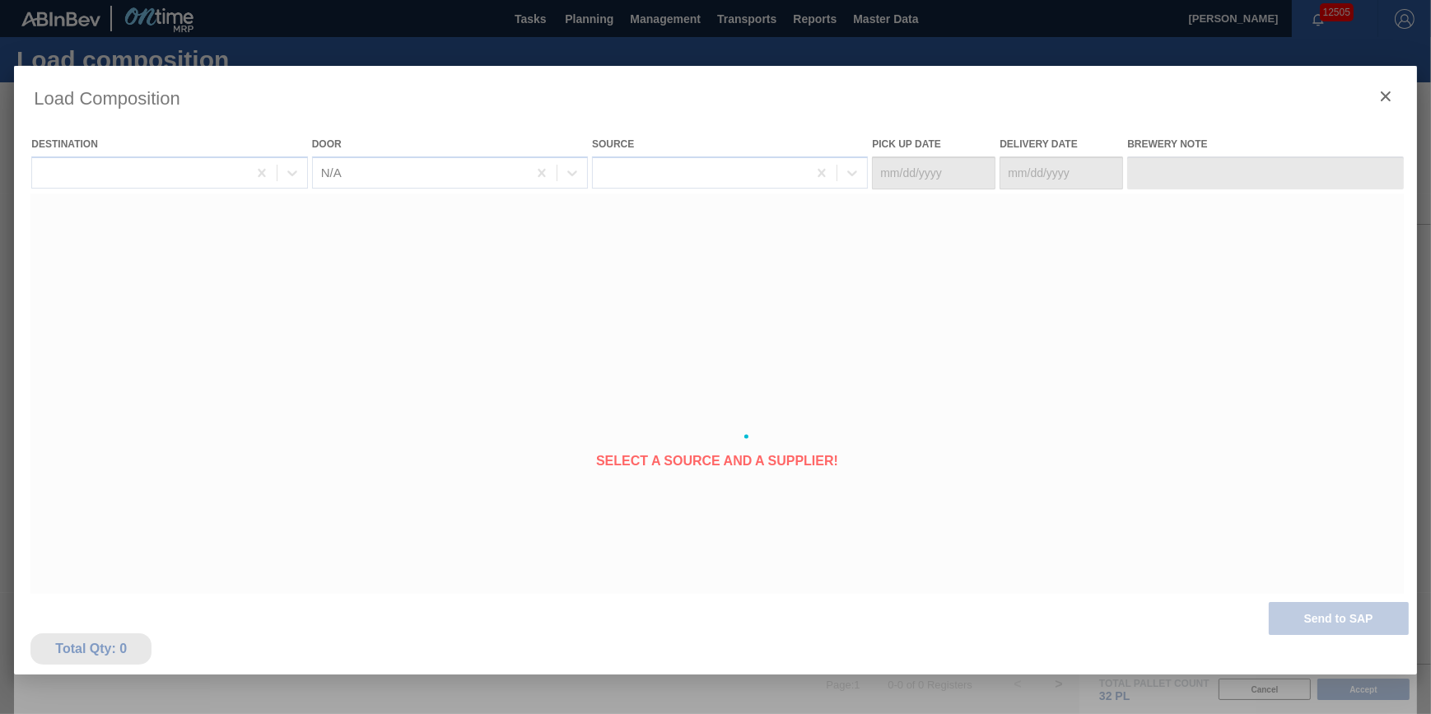
type Date "[DATE]"
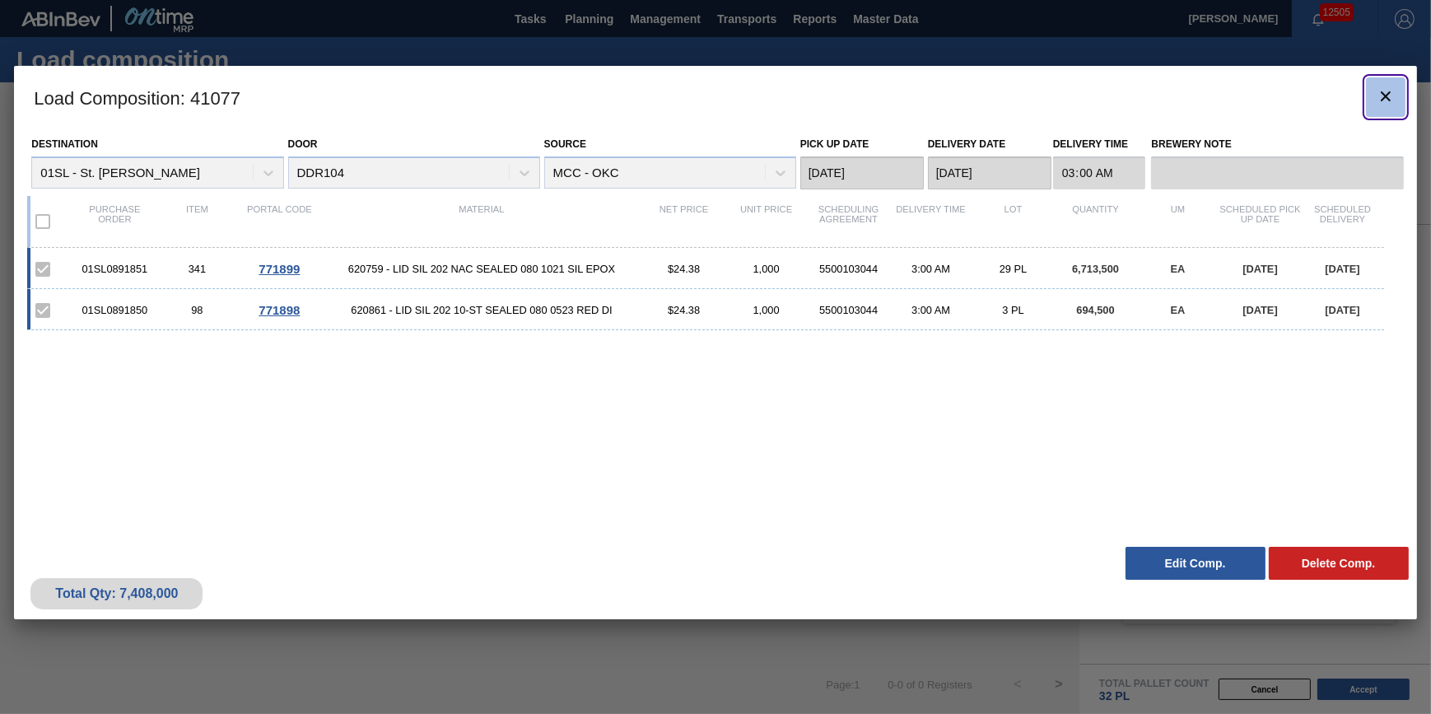
click at [1389, 109] on button "botão de ícone" at bounding box center [1386, 97] width 40 height 40
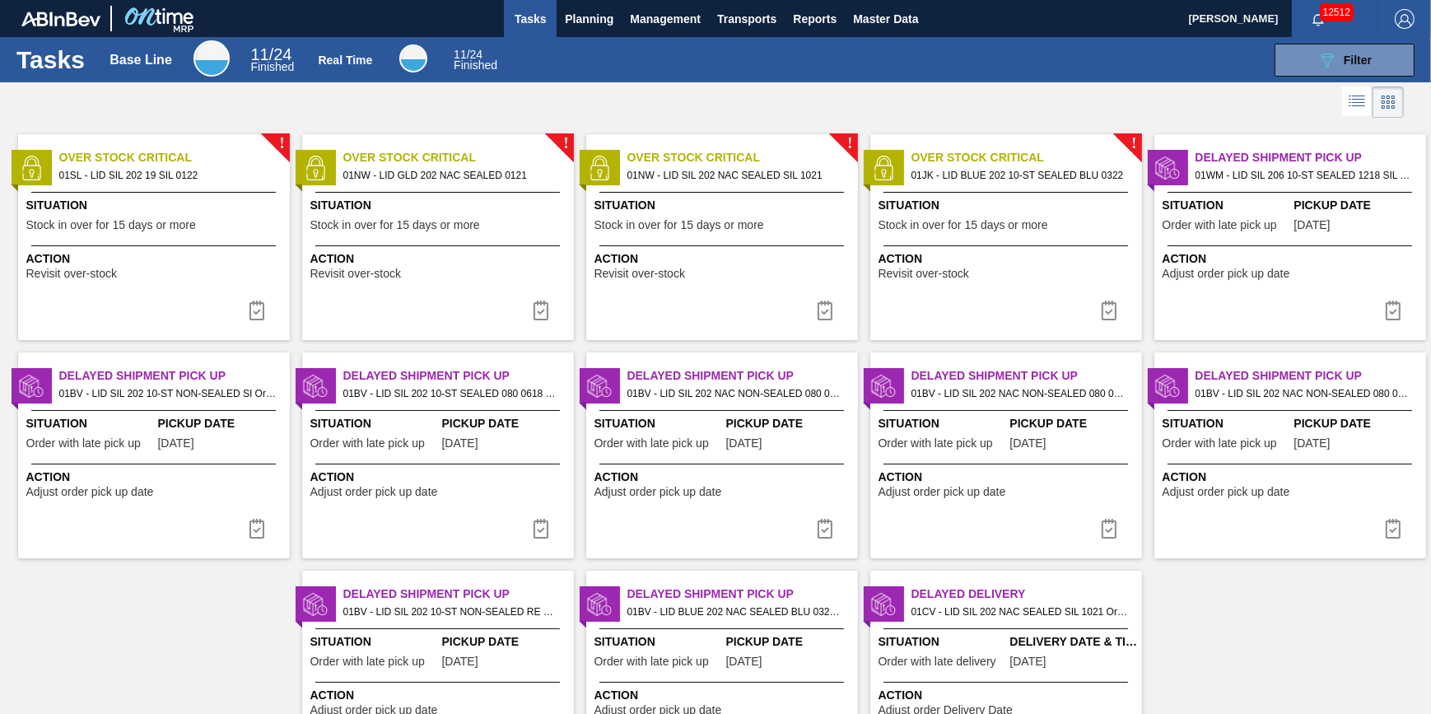
scroll to position [103, 0]
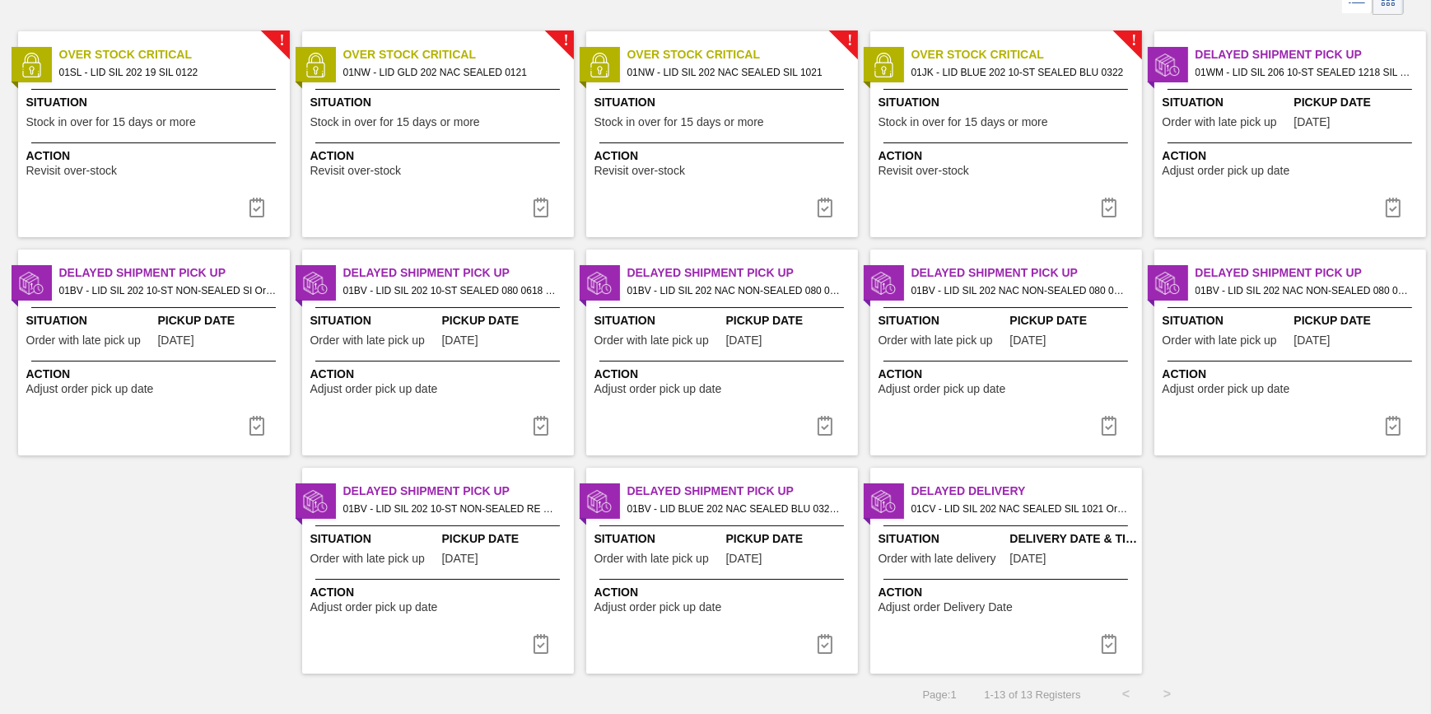
click at [1040, 595] on span "Action" at bounding box center [1008, 592] width 259 height 17
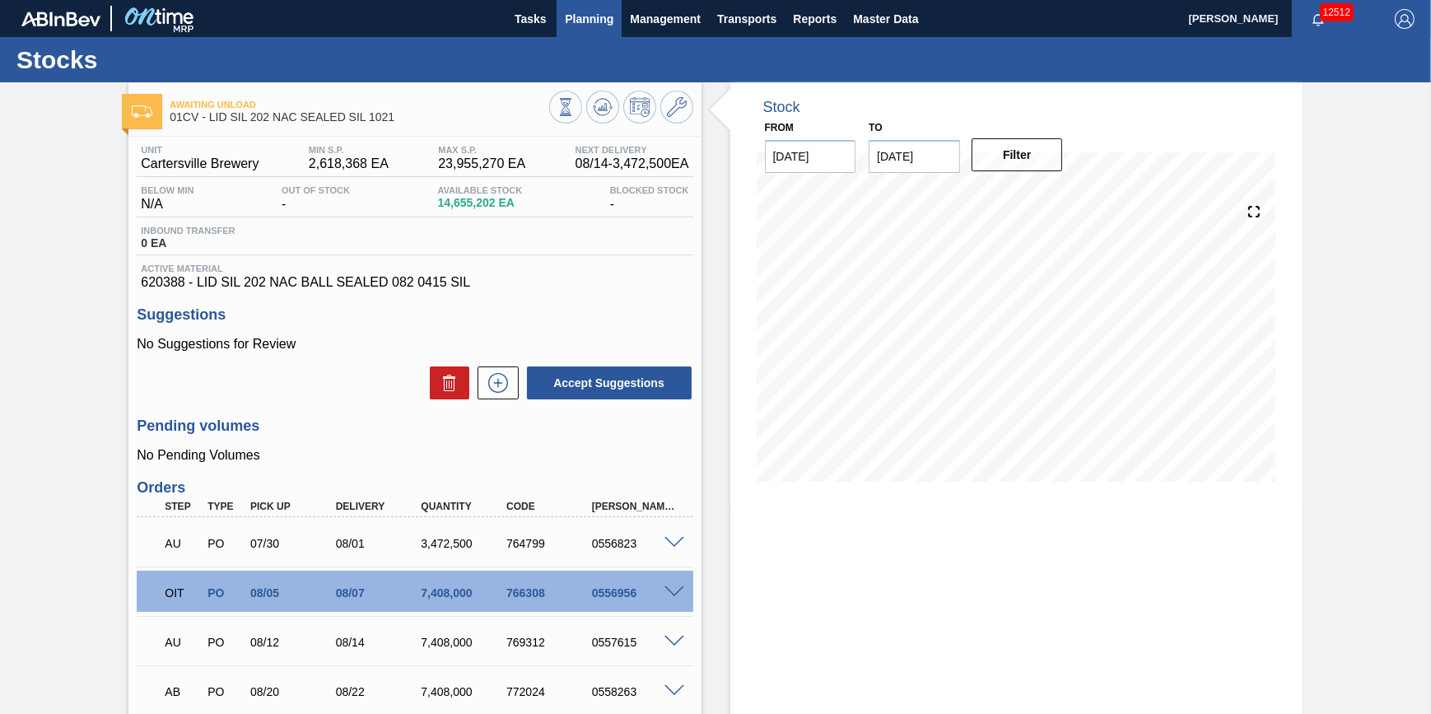
click at [580, 9] on span "Planning" at bounding box center [589, 19] width 49 height 20
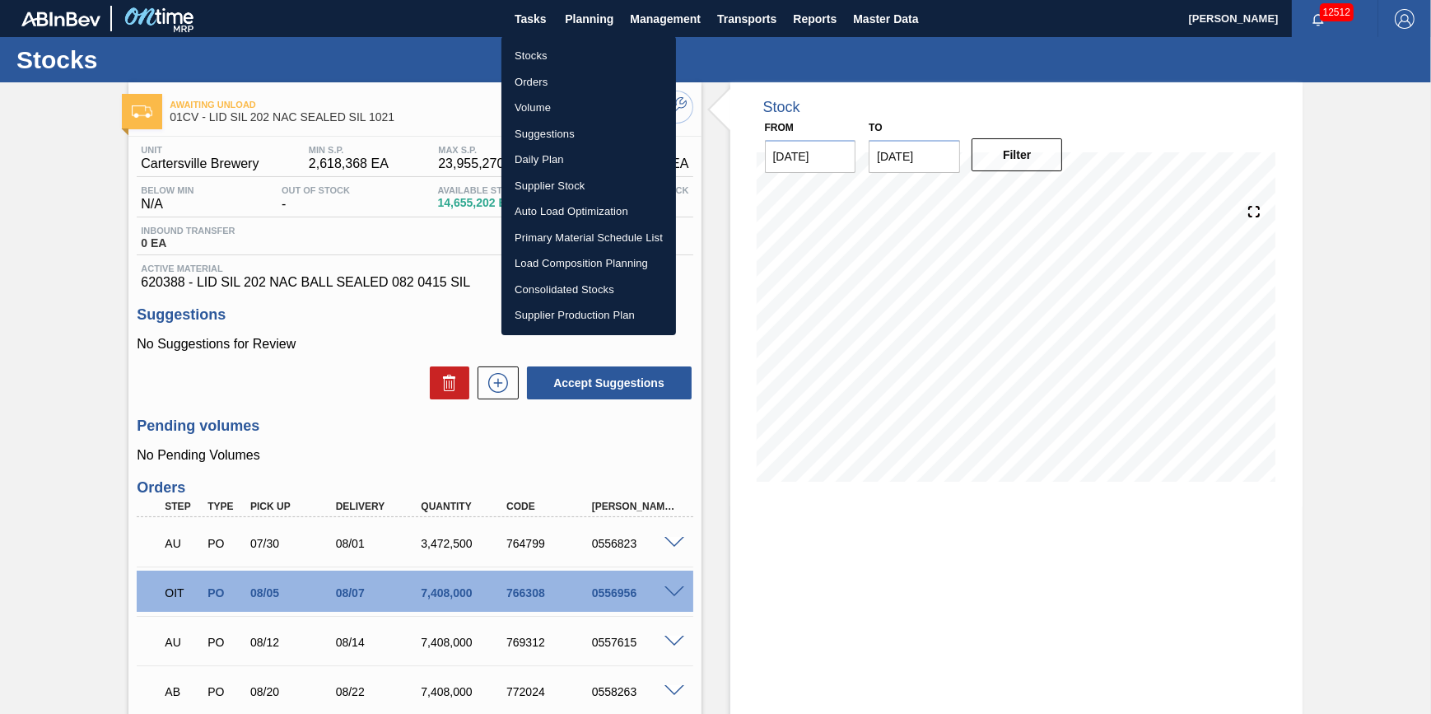
click at [572, 47] on li "Stocks" at bounding box center [589, 56] width 175 height 26
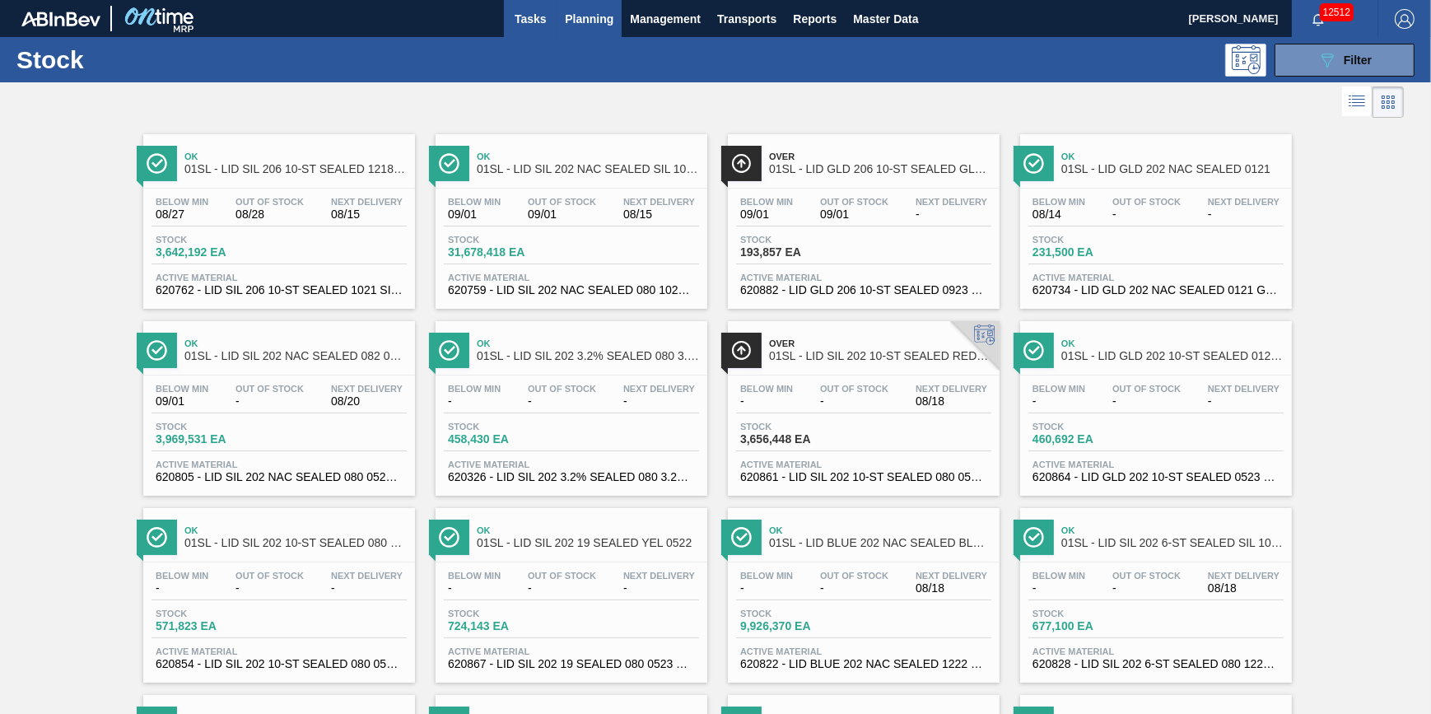
drag, startPoint x: 531, startPoint y: 24, endPoint x: 523, endPoint y: 15, distance: 12.2
click at [531, 24] on span "Tasks" at bounding box center [530, 19] width 36 height 20
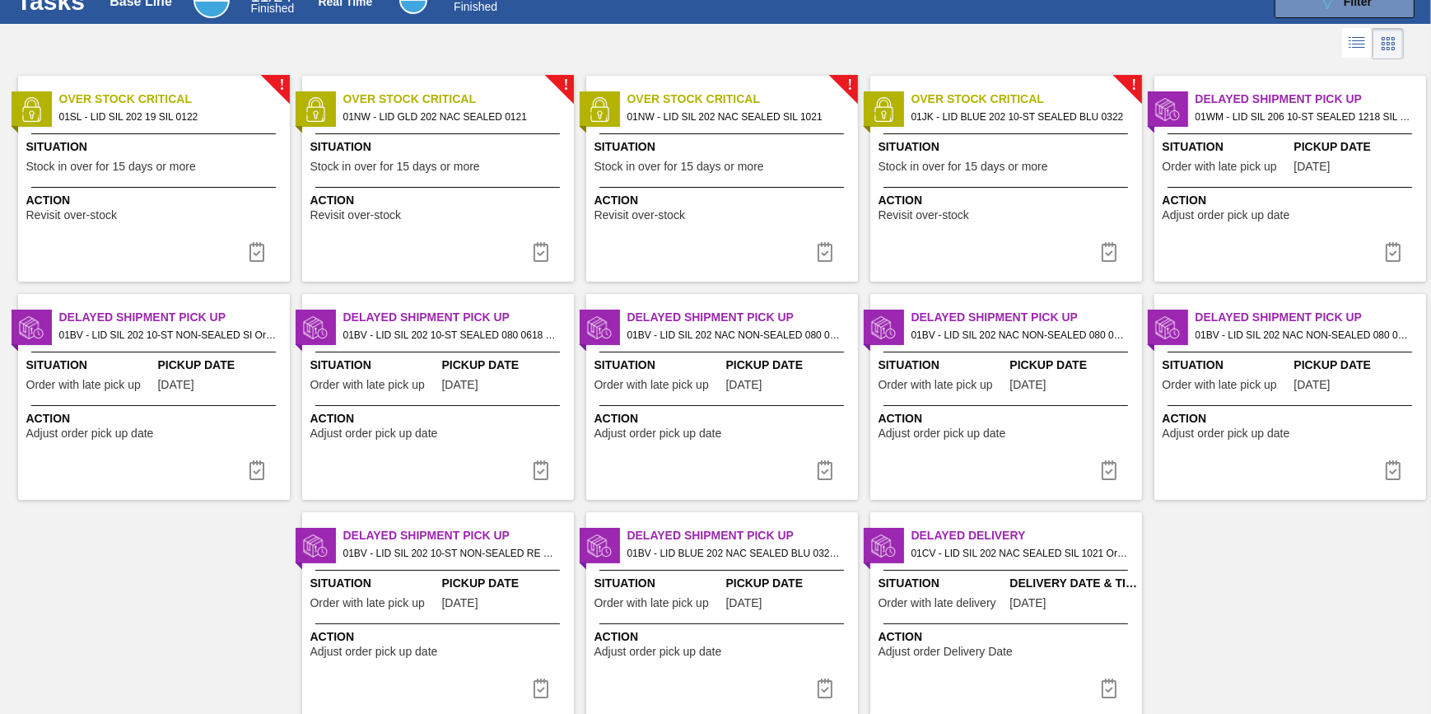
scroll to position [103, 0]
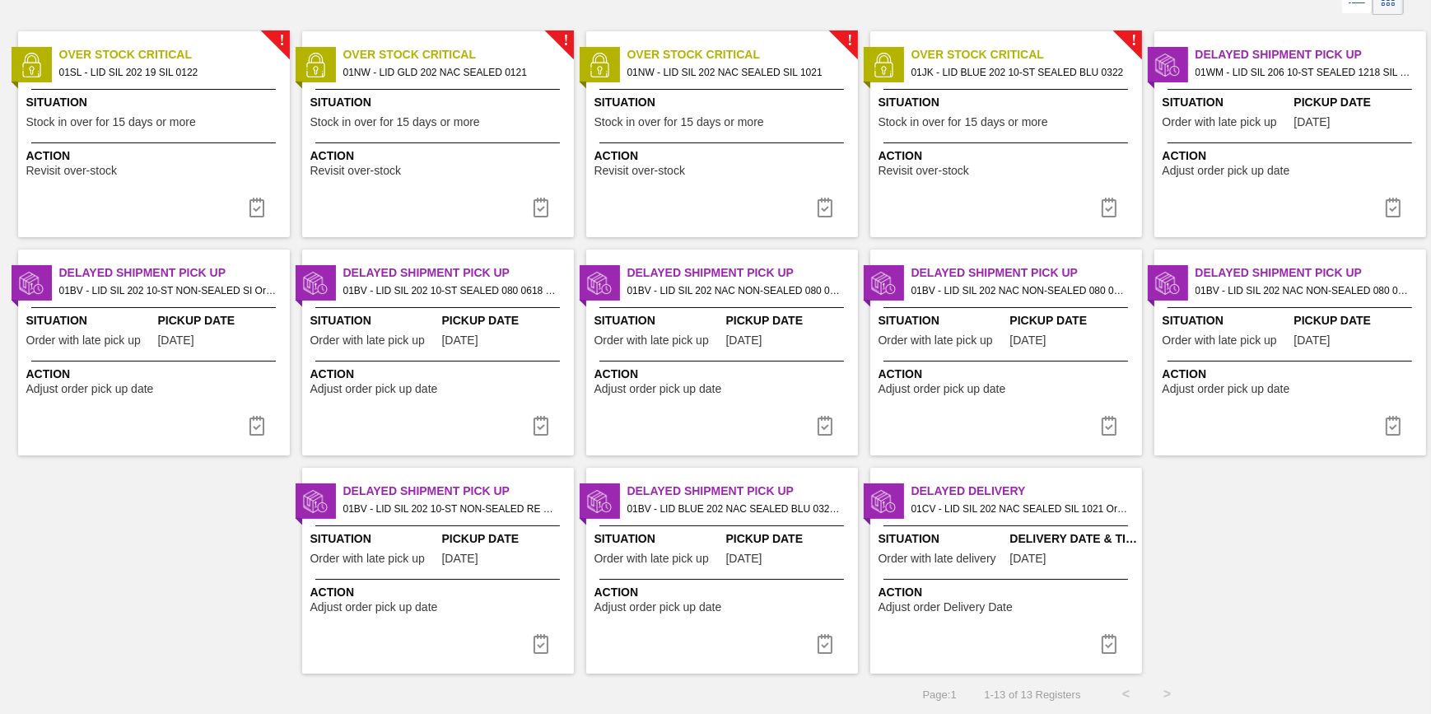
click at [1011, 553] on span "08/07/2025" at bounding box center [1029, 559] width 36 height 12
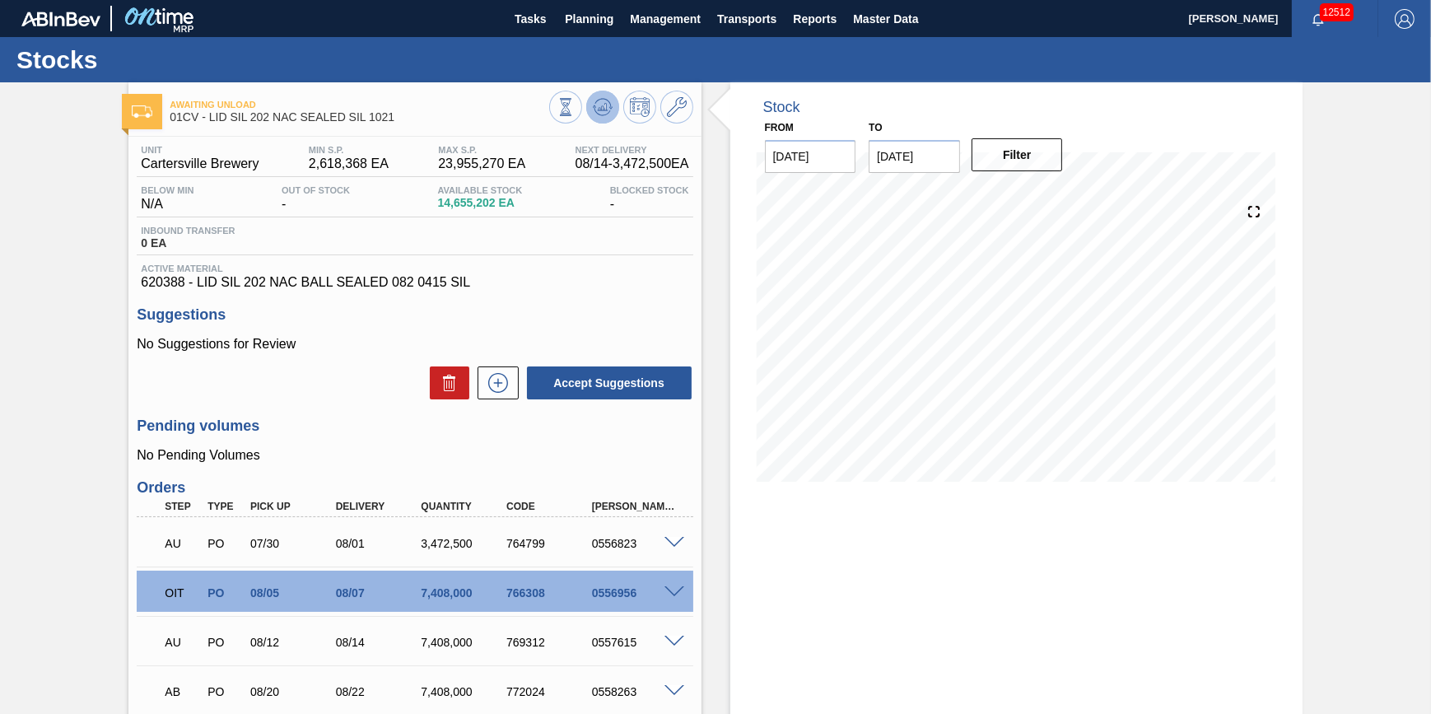
click at [575, 105] on icon at bounding box center [566, 107] width 18 height 18
click at [575, 107] on icon at bounding box center [566, 107] width 18 height 18
click at [575, 116] on icon at bounding box center [566, 107] width 18 height 18
click at [585, 27] on span "Planning" at bounding box center [589, 19] width 49 height 20
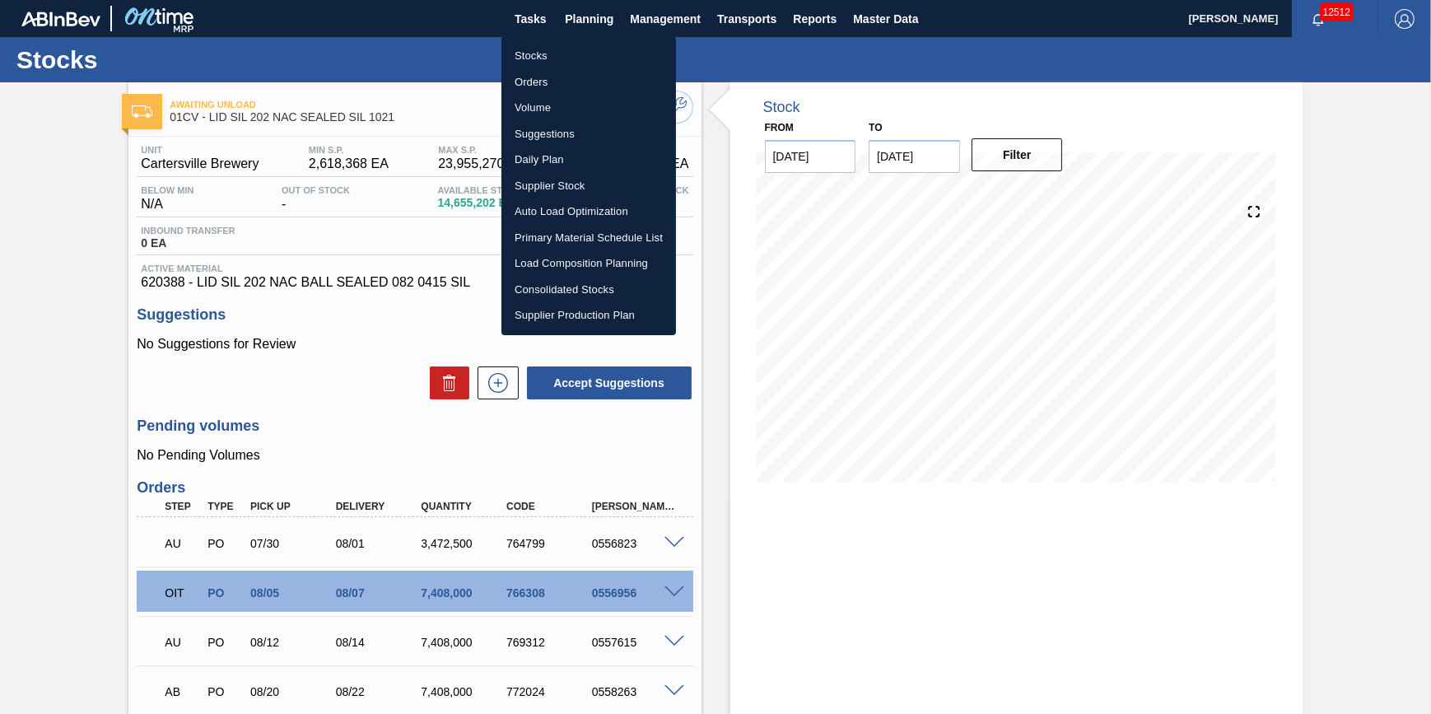
click at [576, 50] on li "Stocks" at bounding box center [589, 56] width 175 height 26
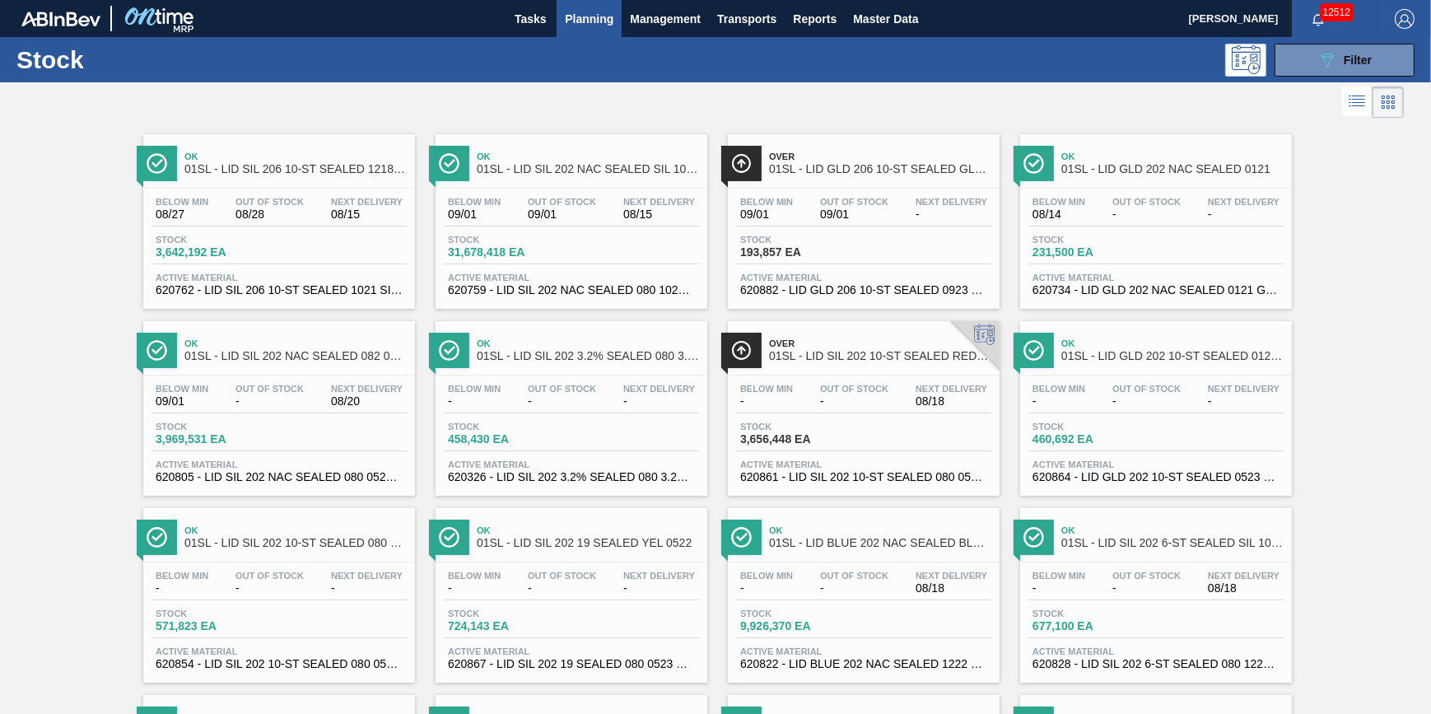
click at [604, 38] on div "Stock 089F7B8B-B2A5-4AFE-B5C0-19BA573D28AC Filter" at bounding box center [715, 59] width 1431 height 45
click at [599, 24] on span "Planning" at bounding box center [589, 19] width 49 height 20
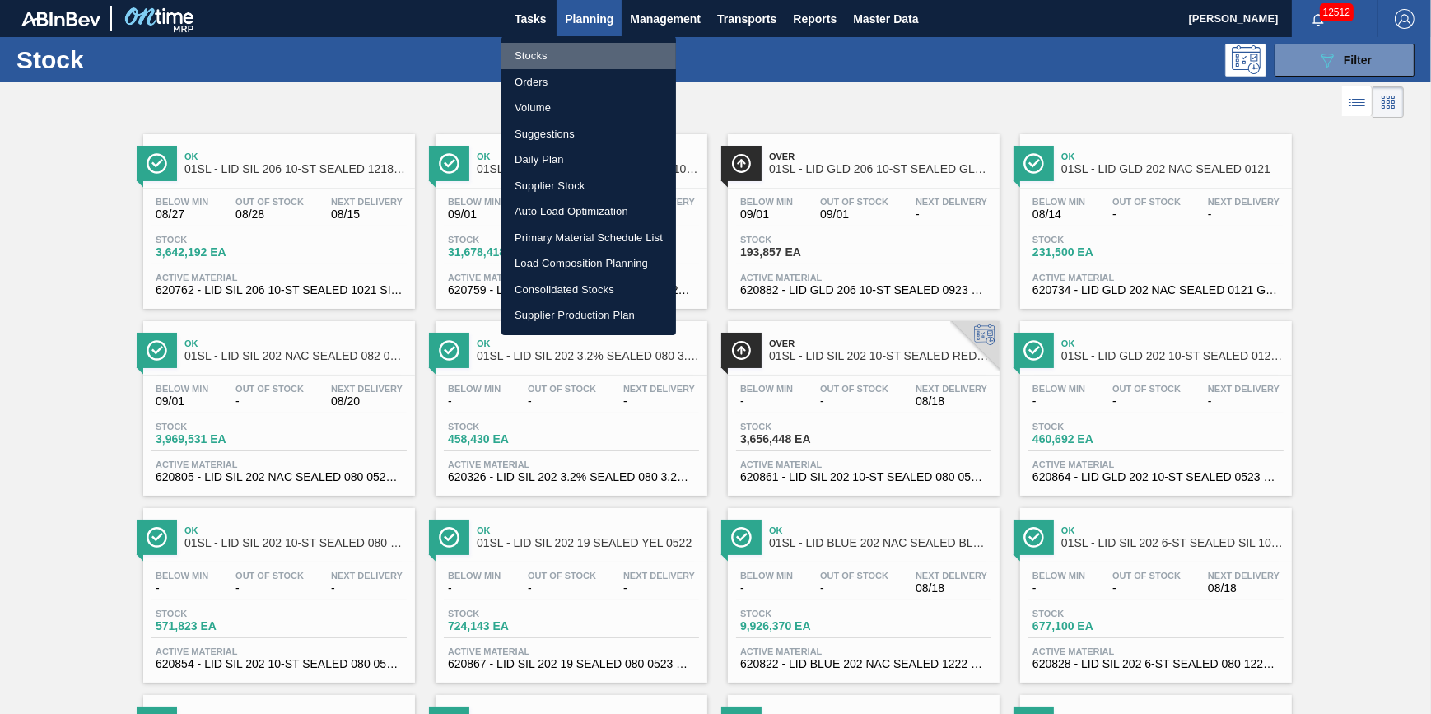
click at [577, 54] on li "Stocks" at bounding box center [589, 56] width 175 height 26
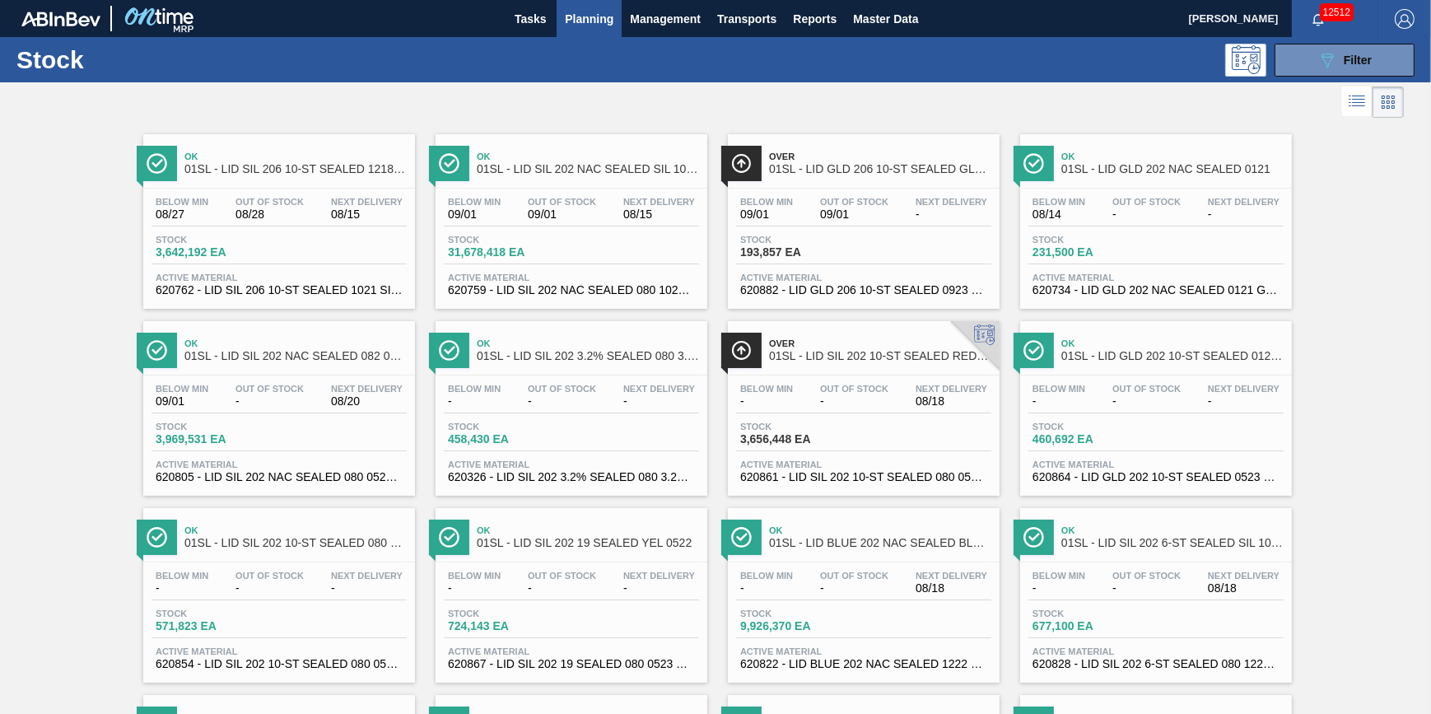
click at [595, 18] on span "Planning" at bounding box center [589, 19] width 49 height 20
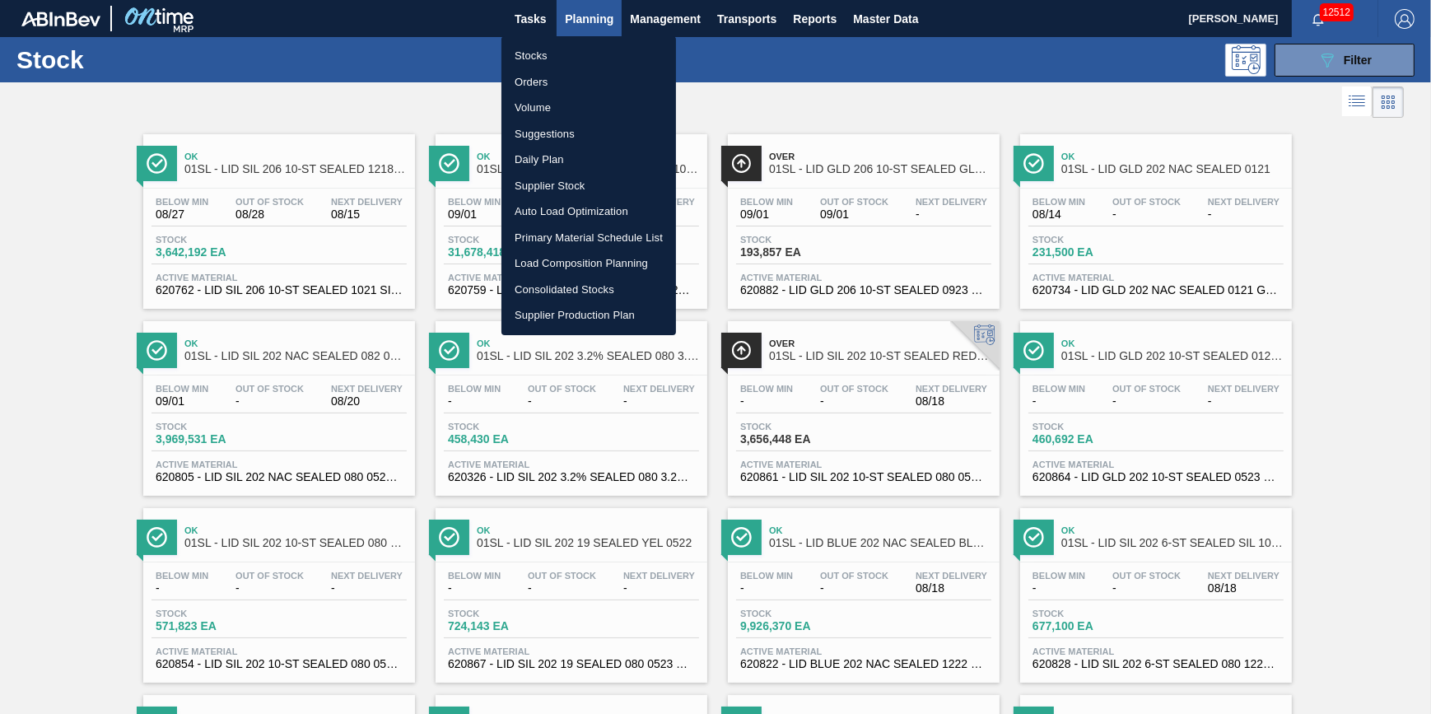
click at [582, 49] on li "Stocks" at bounding box center [589, 56] width 175 height 26
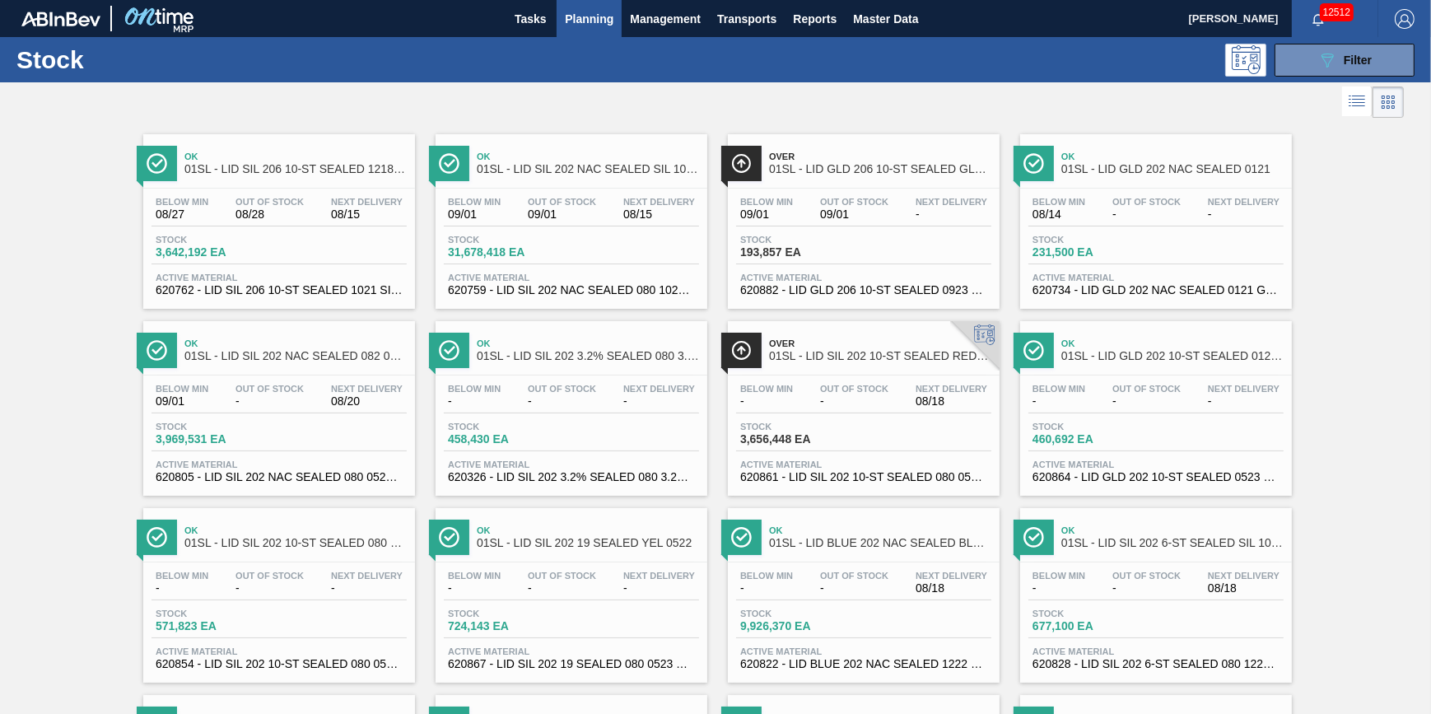
click at [565, 25] on span "Planning" at bounding box center [589, 19] width 49 height 20
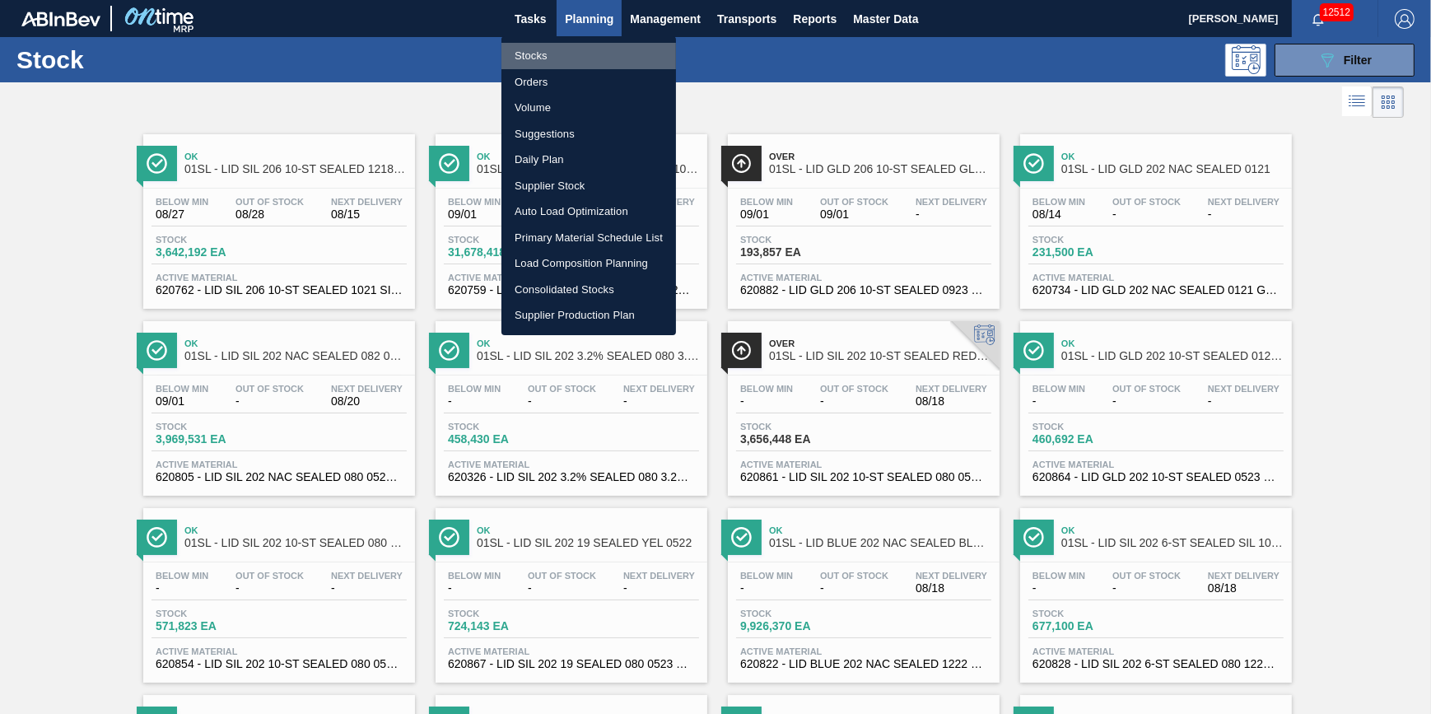
click at [544, 48] on li "Stocks" at bounding box center [589, 56] width 175 height 26
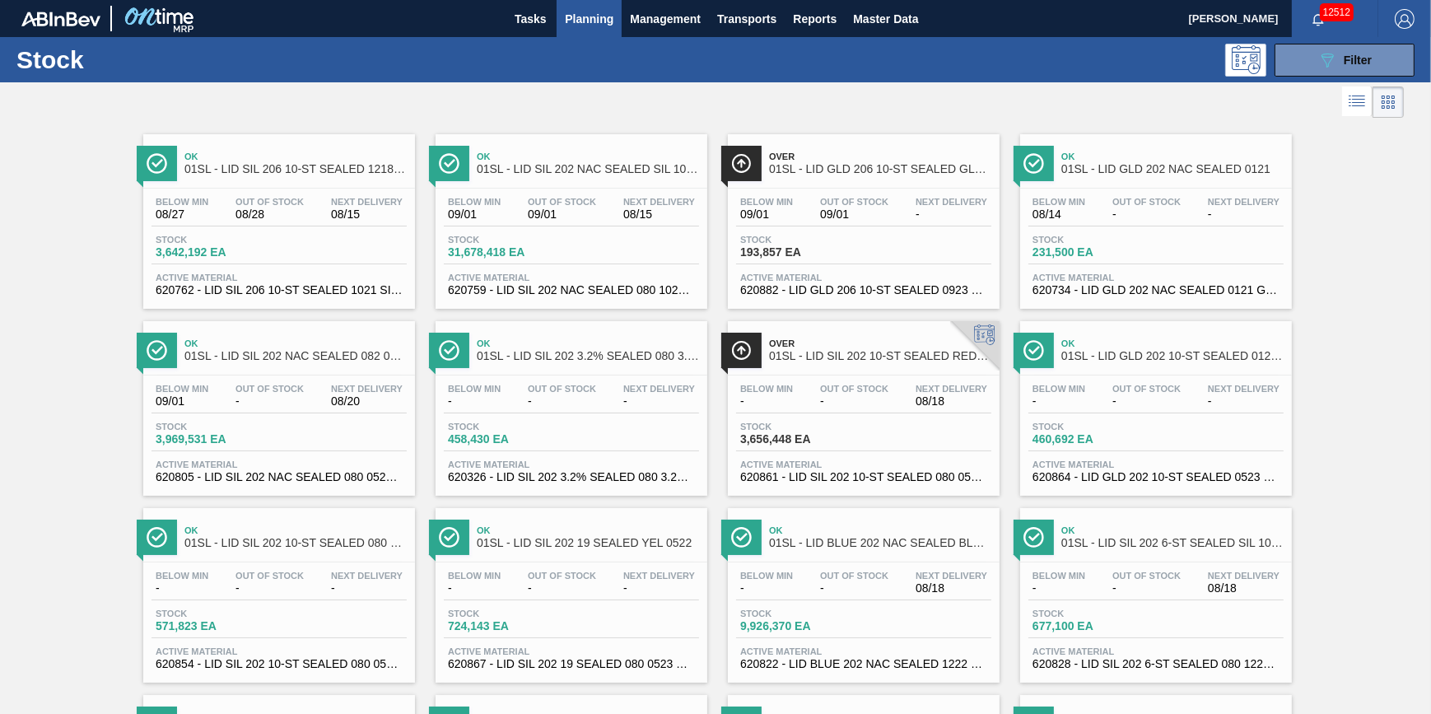
click at [569, 22] on span "Planning" at bounding box center [589, 19] width 49 height 20
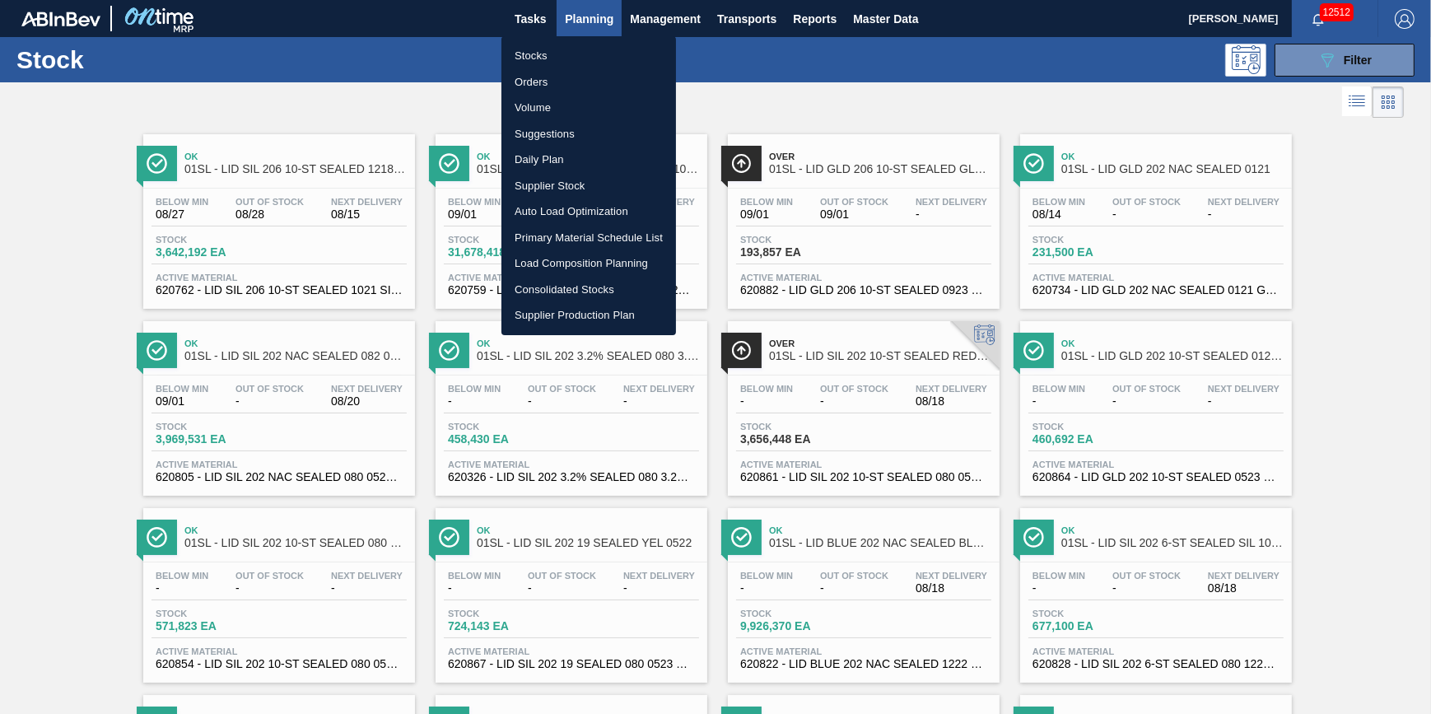
click at [563, 57] on li "Stocks" at bounding box center [589, 56] width 175 height 26
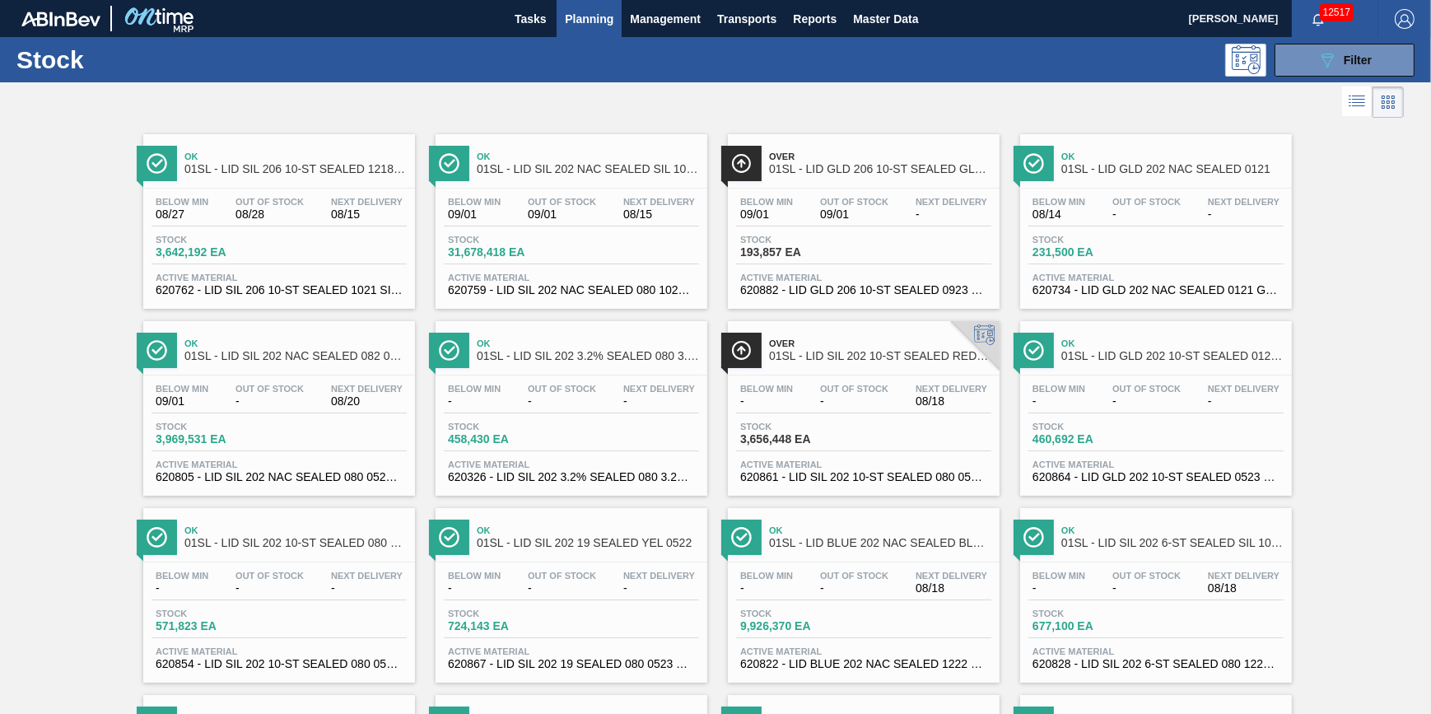
click at [600, 21] on span "Planning" at bounding box center [589, 19] width 49 height 20
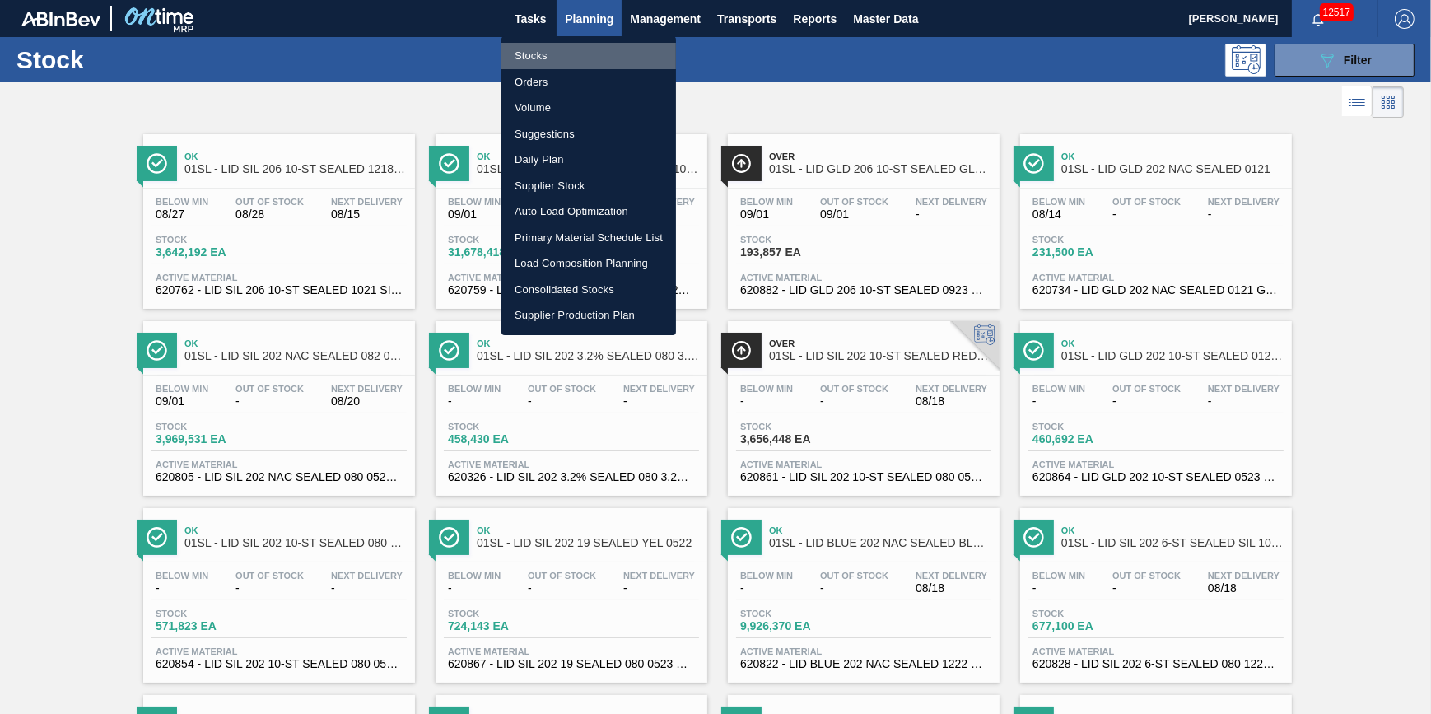
click at [597, 49] on li "Stocks" at bounding box center [589, 56] width 175 height 26
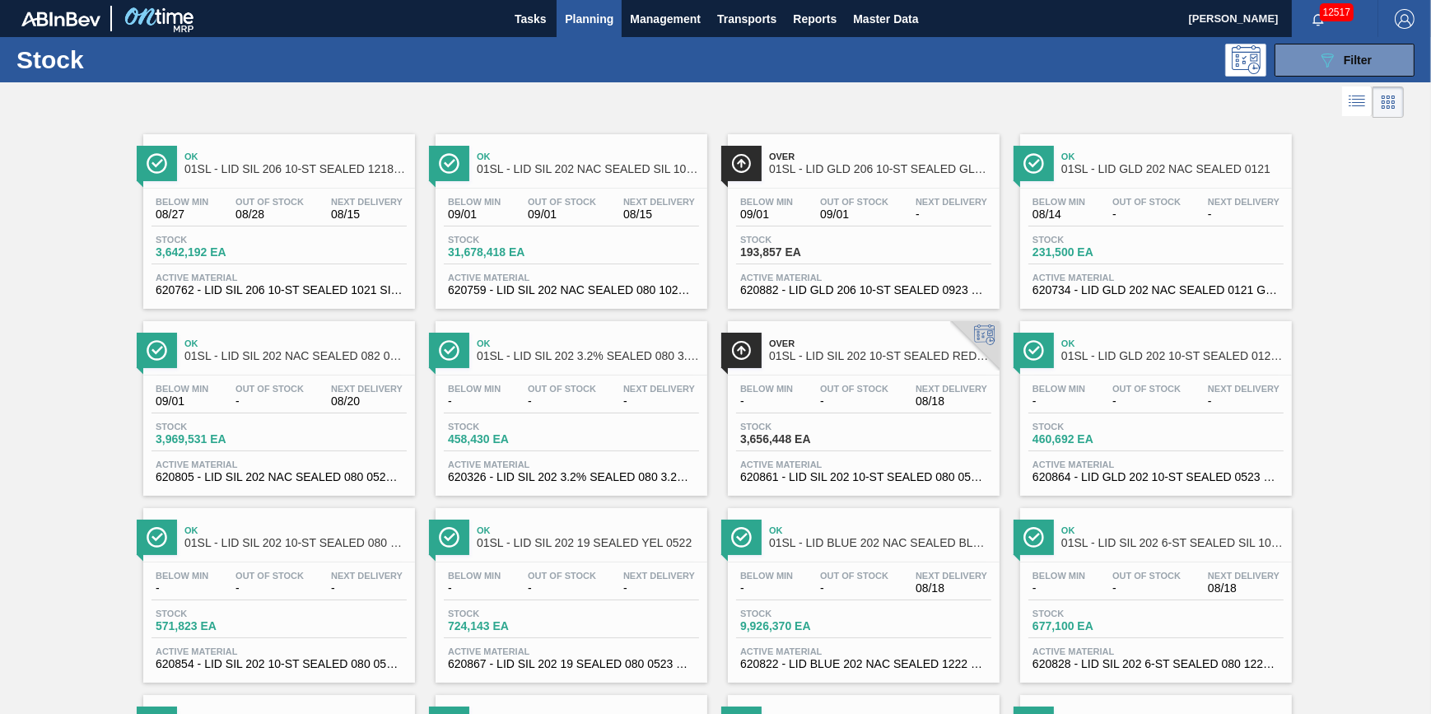
click at [572, 31] on button "Planning" at bounding box center [589, 18] width 65 height 37
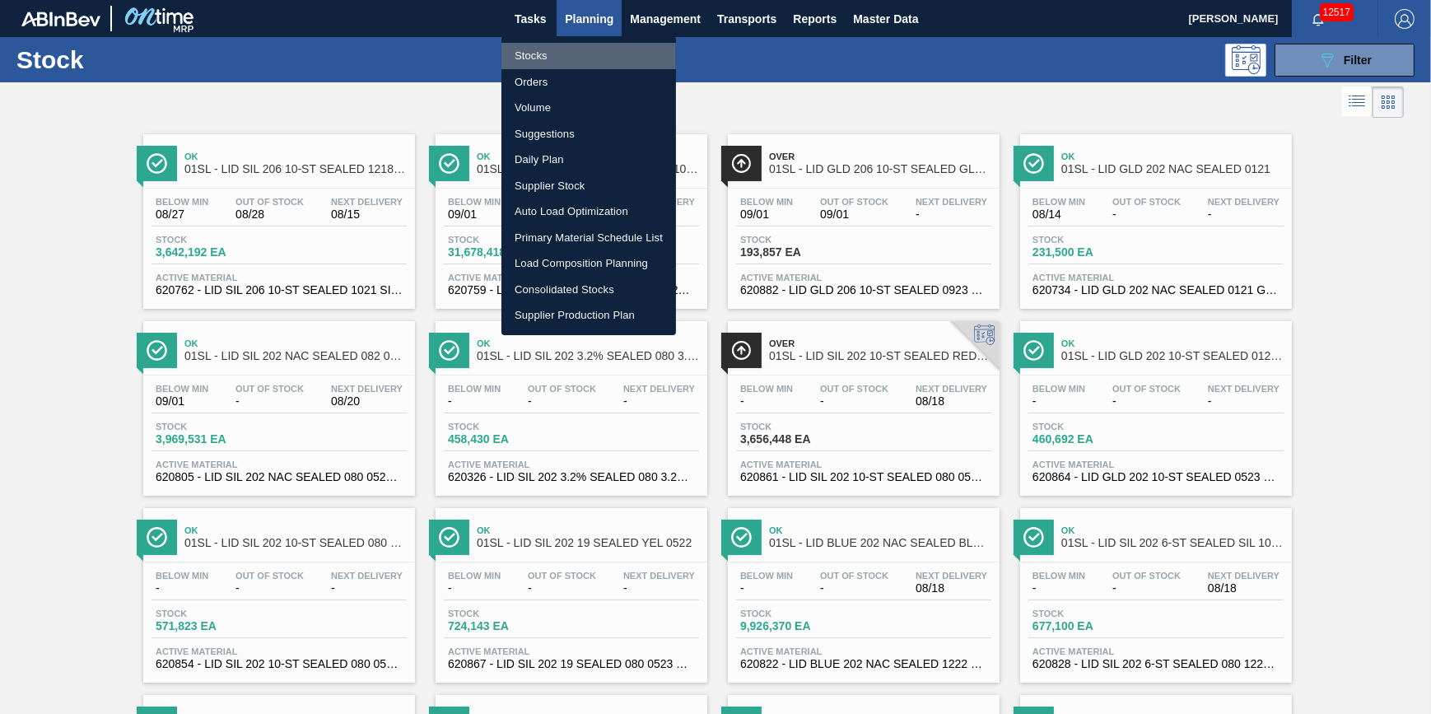
click at [582, 52] on li "Stocks" at bounding box center [589, 56] width 175 height 26
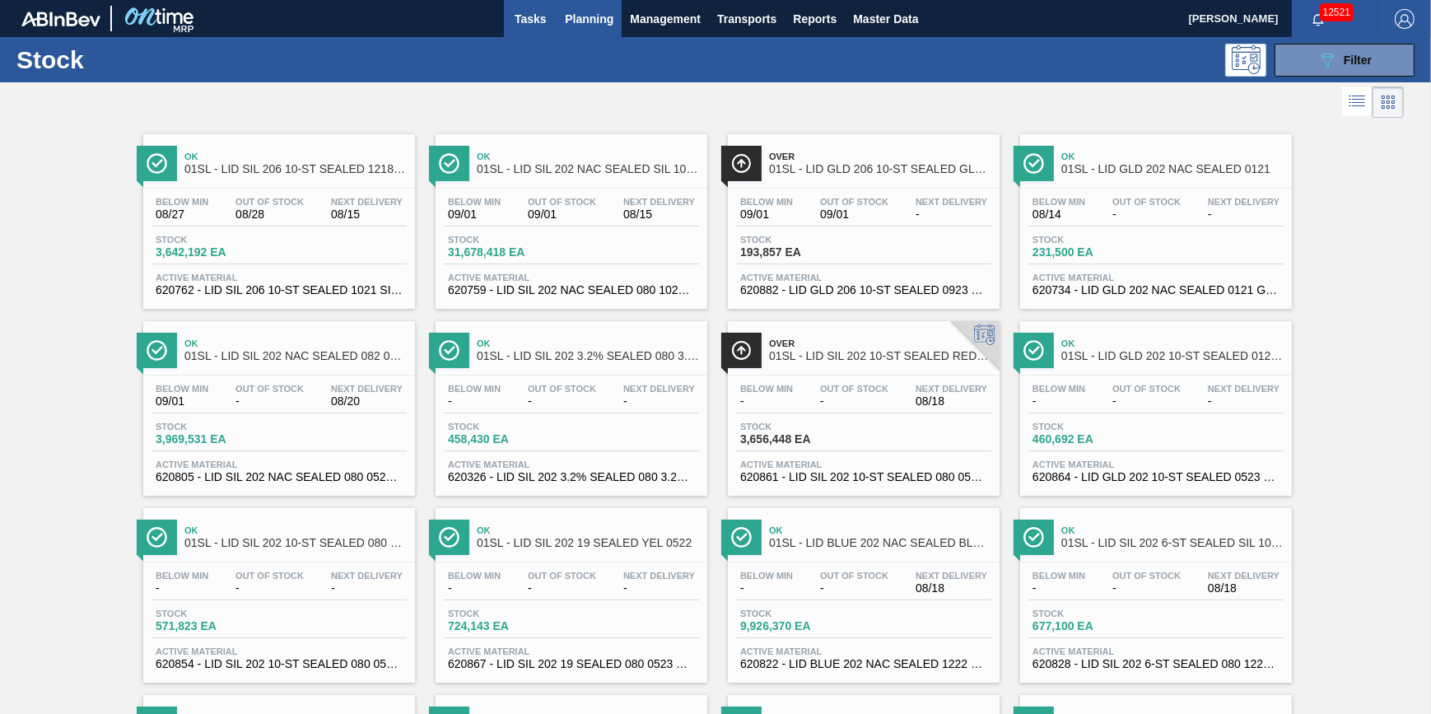
click at [525, 26] on span "Tasks" at bounding box center [530, 19] width 36 height 20
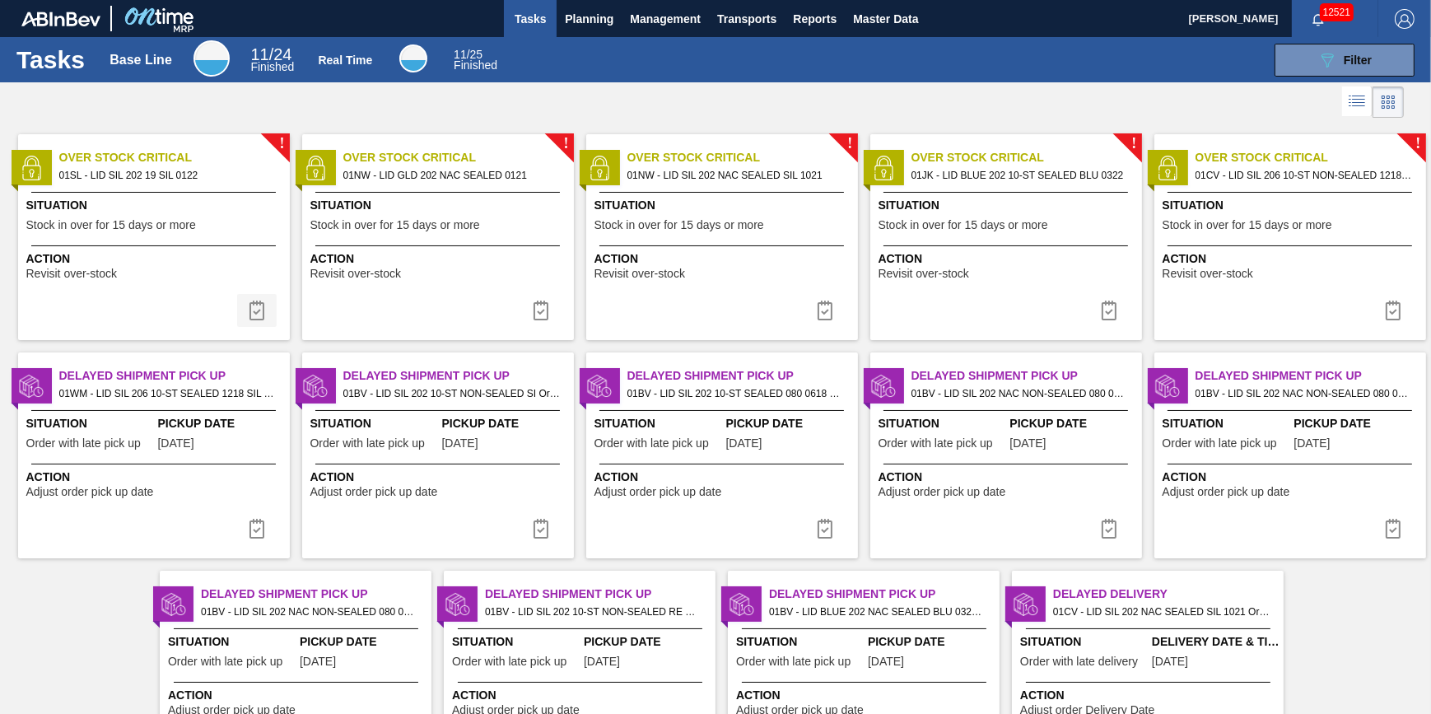
click at [272, 315] on button at bounding box center [257, 310] width 40 height 33
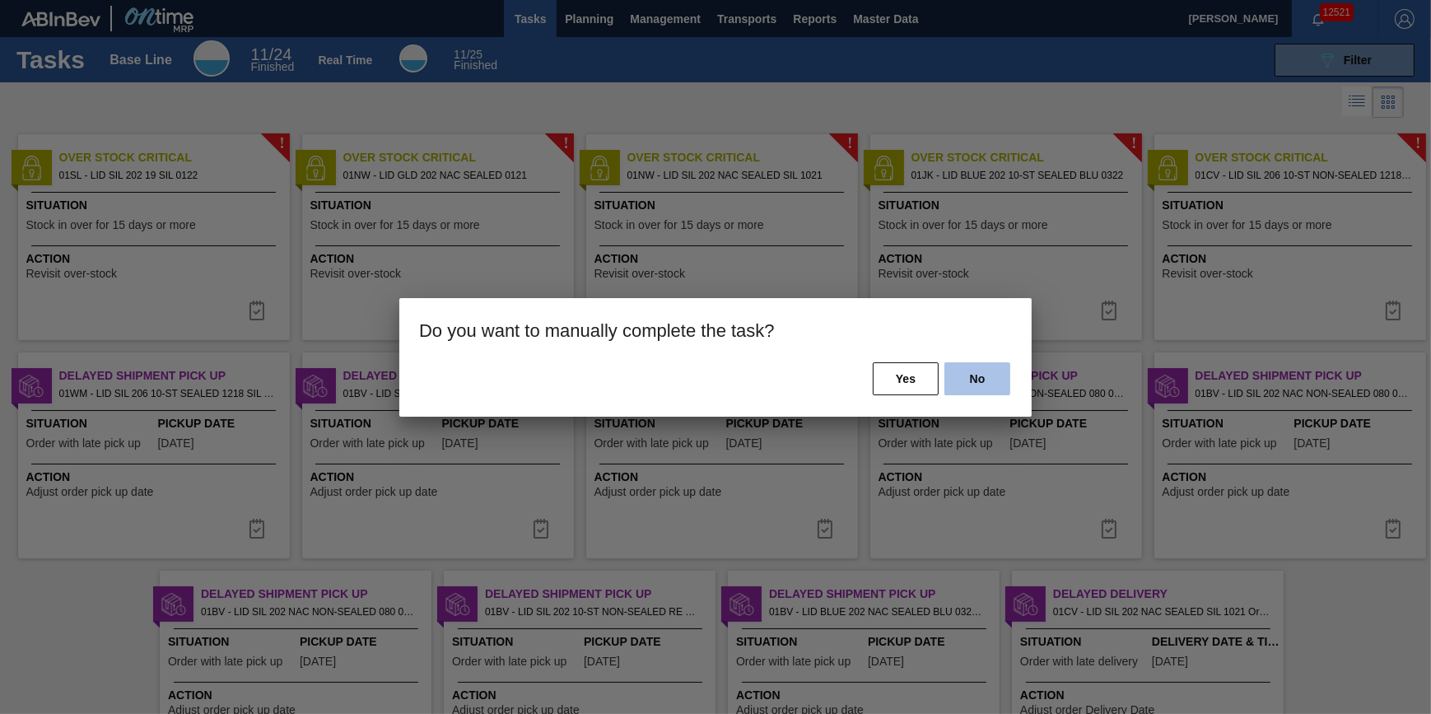
click at [980, 378] on button "No" at bounding box center [978, 378] width 66 height 33
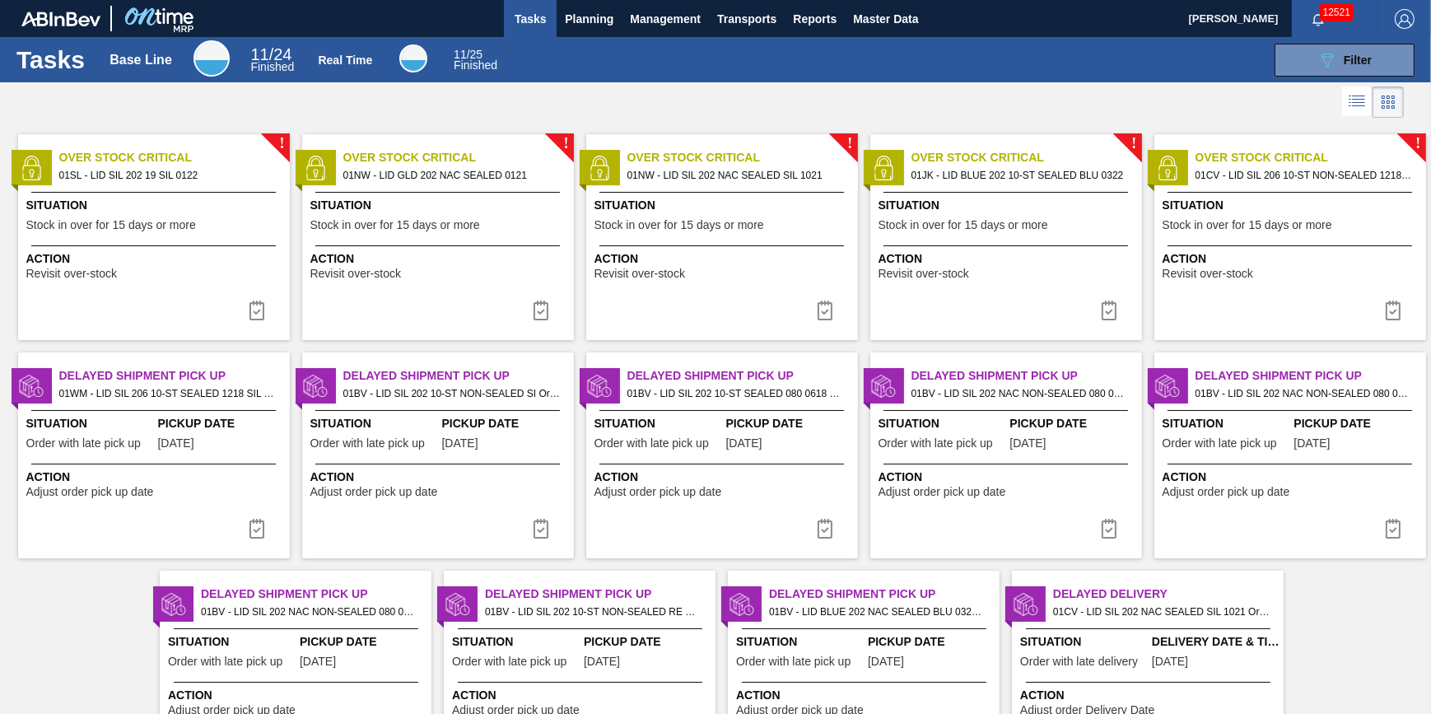
click at [208, 243] on div "! Over Stock Critical 01SL - LID SIL 202 19 SIL 0122 Situation Stock in over fo…" at bounding box center [154, 237] width 272 height 206
click at [252, 301] on img at bounding box center [257, 311] width 20 height 20
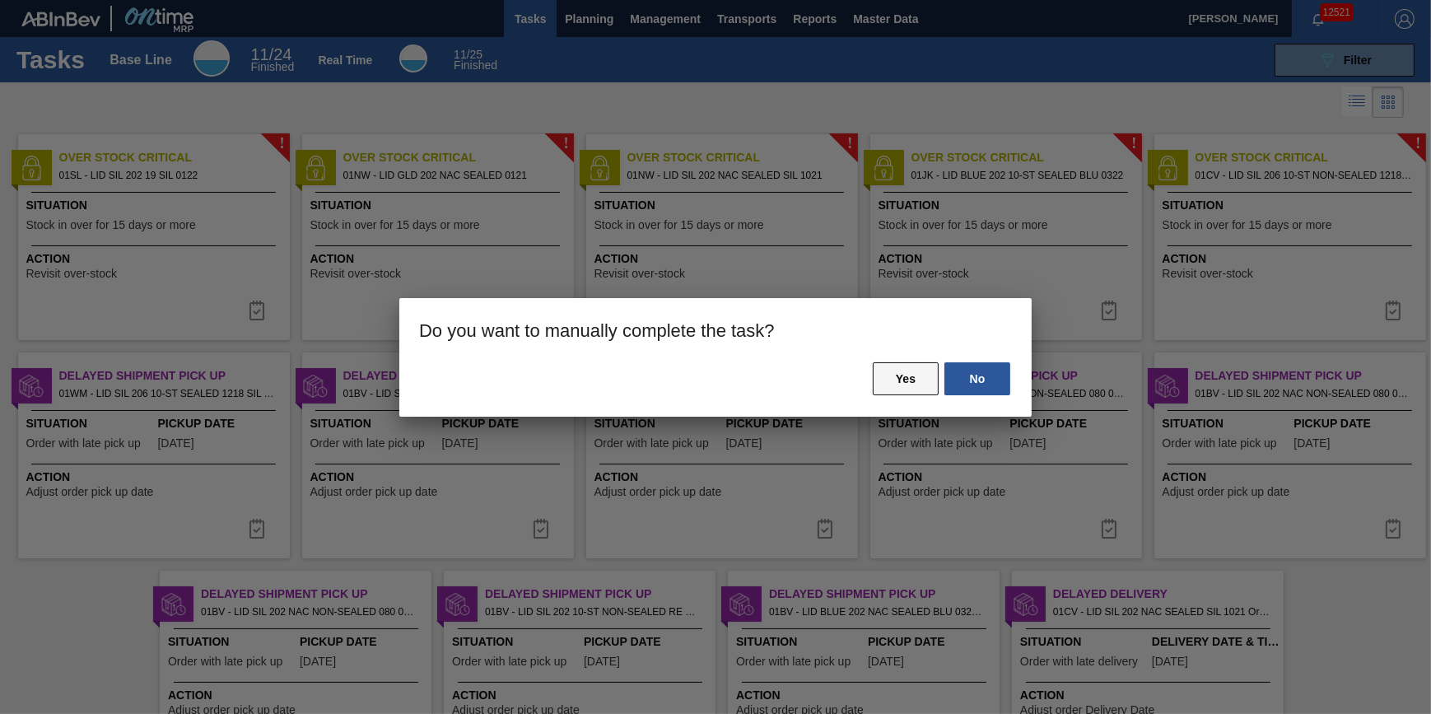
click at [894, 383] on button "Yes" at bounding box center [906, 378] width 66 height 33
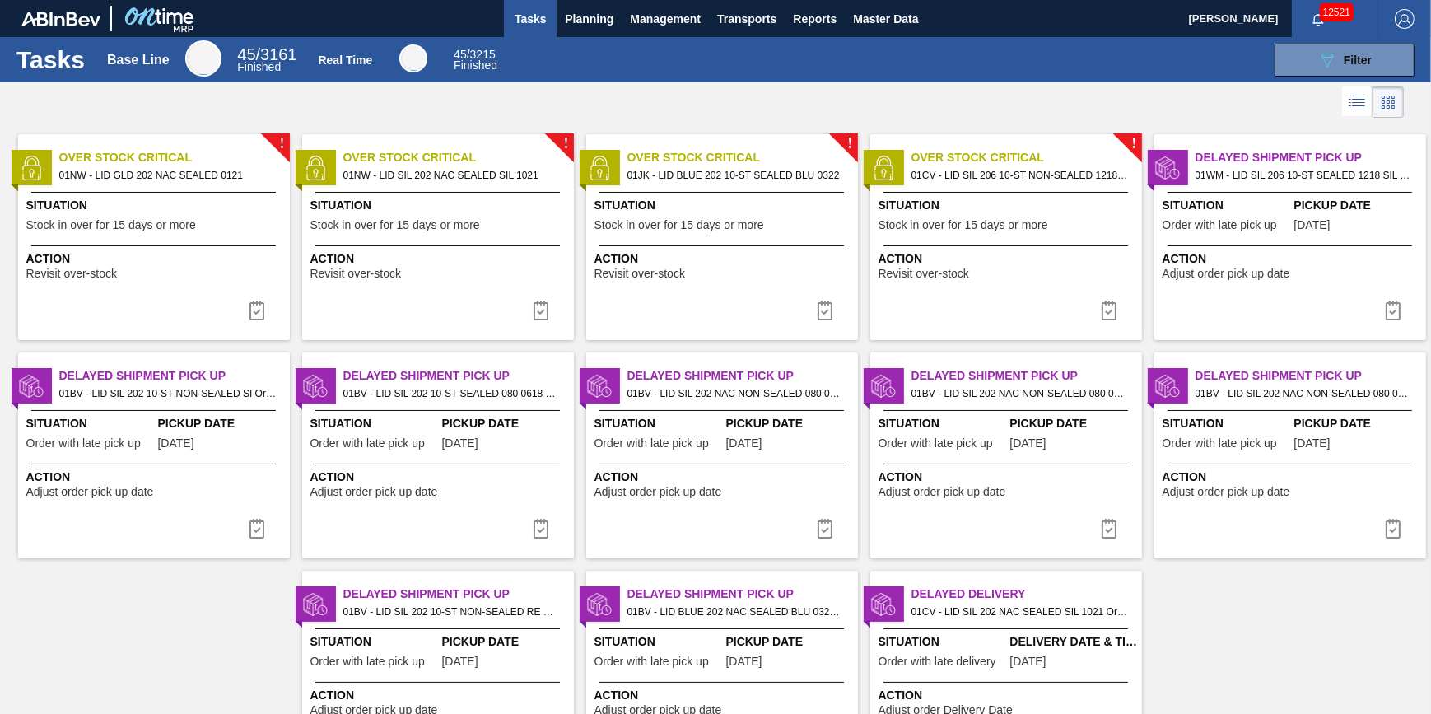
click at [138, 214] on div "Situation Stock in over for 15 days or more" at bounding box center [155, 217] width 259 height 40
click at [253, 305] on img at bounding box center [257, 311] width 20 height 20
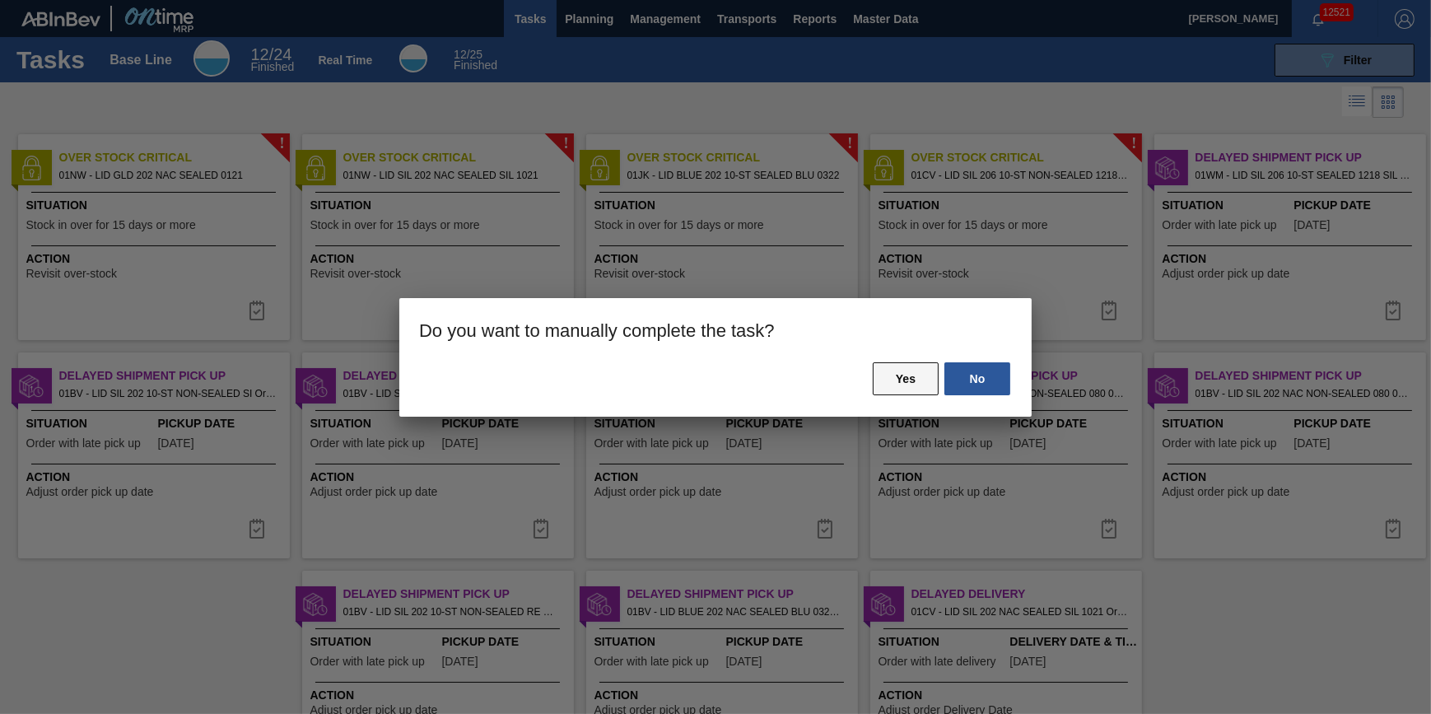
click at [892, 370] on button "Yes" at bounding box center [906, 378] width 66 height 33
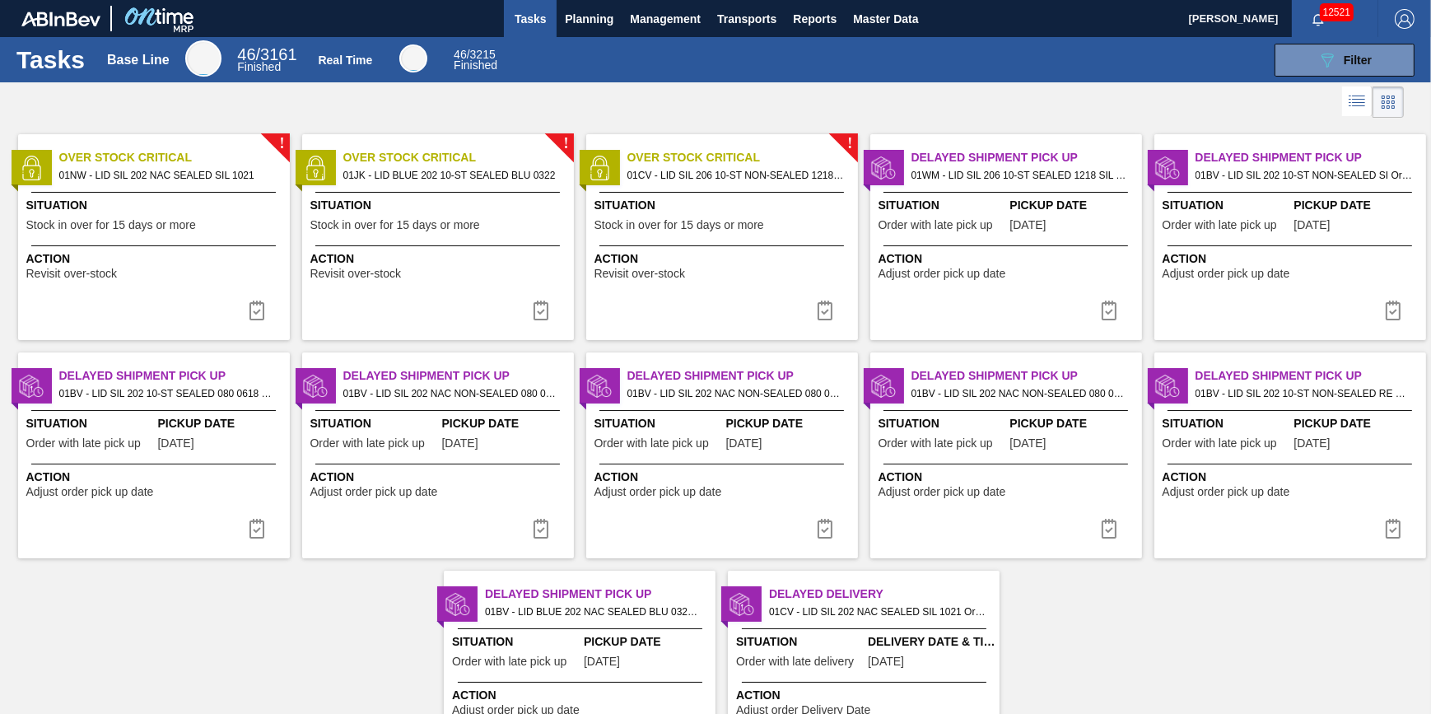
click at [147, 254] on span "Action" at bounding box center [155, 258] width 259 height 17
click at [252, 321] on button at bounding box center [257, 310] width 40 height 33
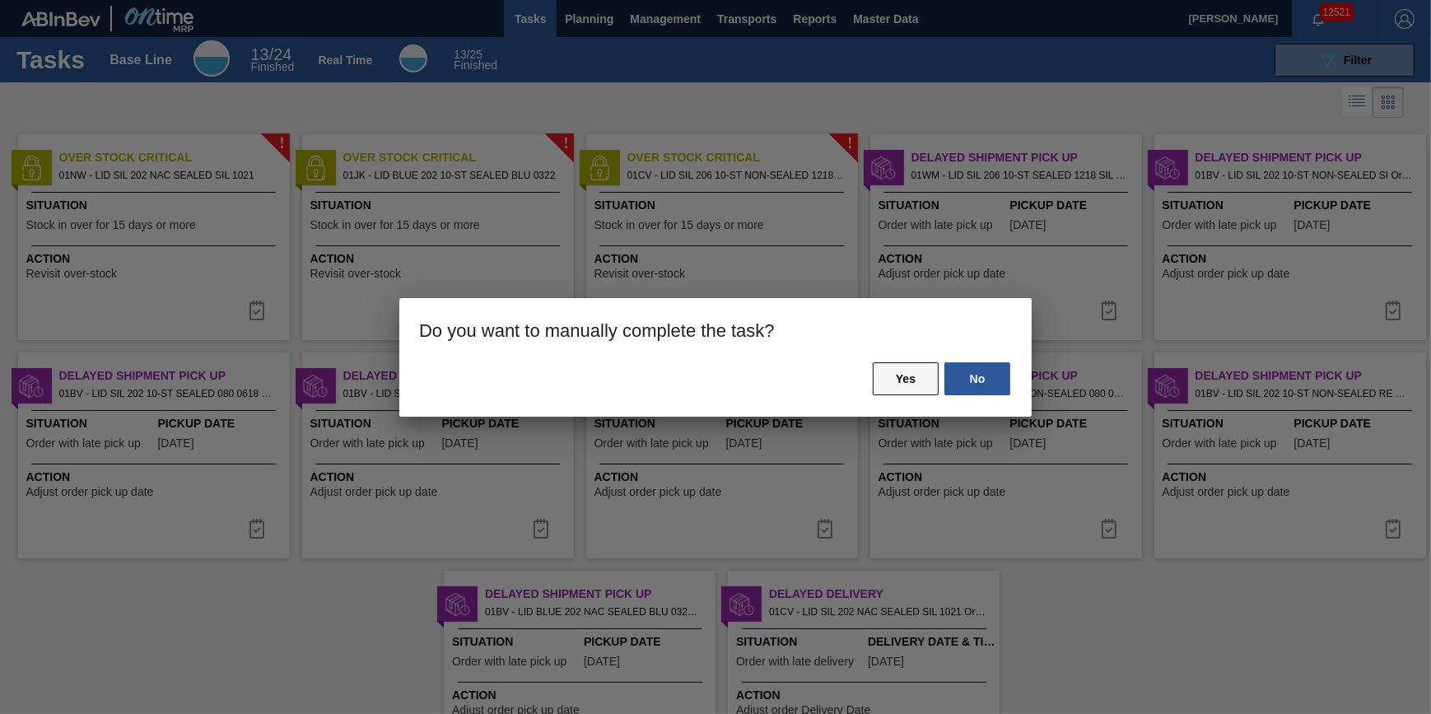
click at [913, 387] on button "Yes" at bounding box center [906, 378] width 66 height 33
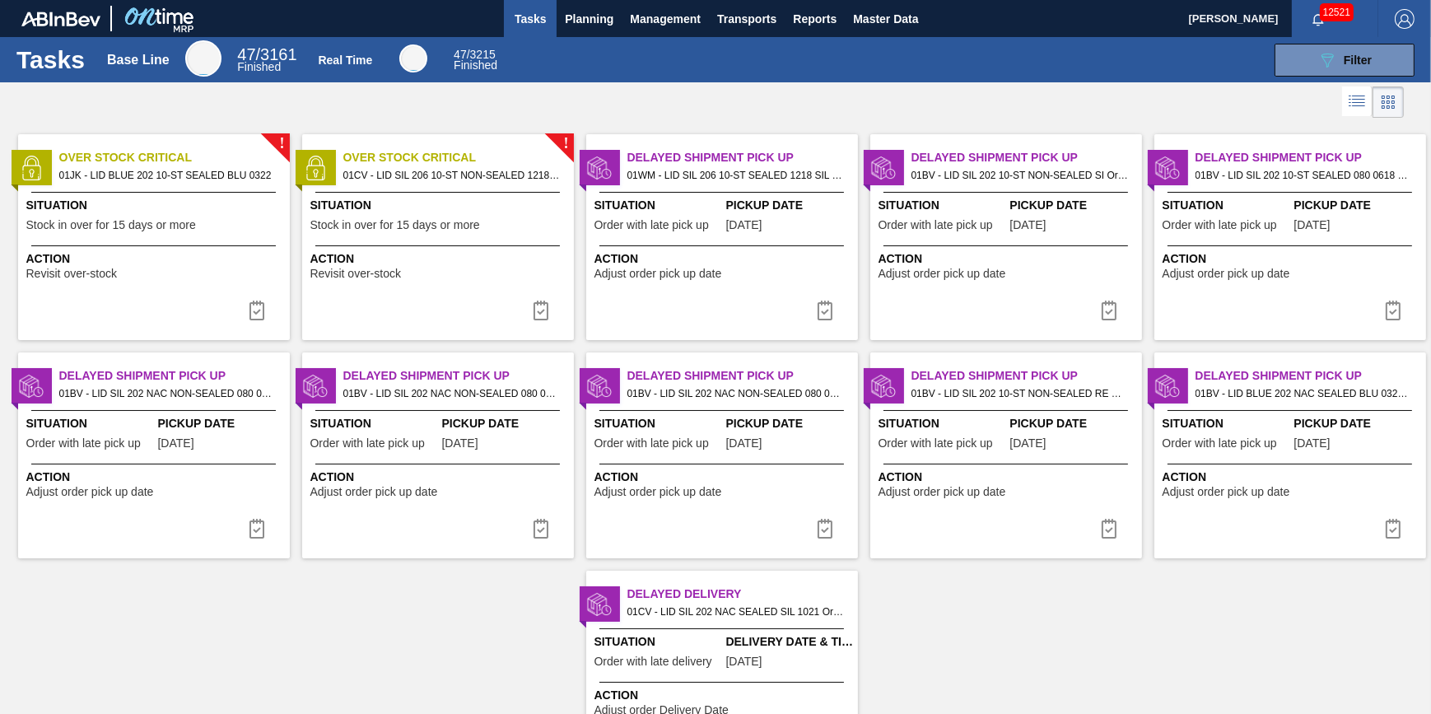
click at [150, 259] on span "Action" at bounding box center [155, 258] width 259 height 17
click at [234, 311] on div "! Over Stock Critical 01JK - LID BLUE 202 10-ST SEALED BLU 0322 Situation Stock…" at bounding box center [154, 237] width 272 height 206
click at [261, 301] on img at bounding box center [257, 311] width 20 height 20
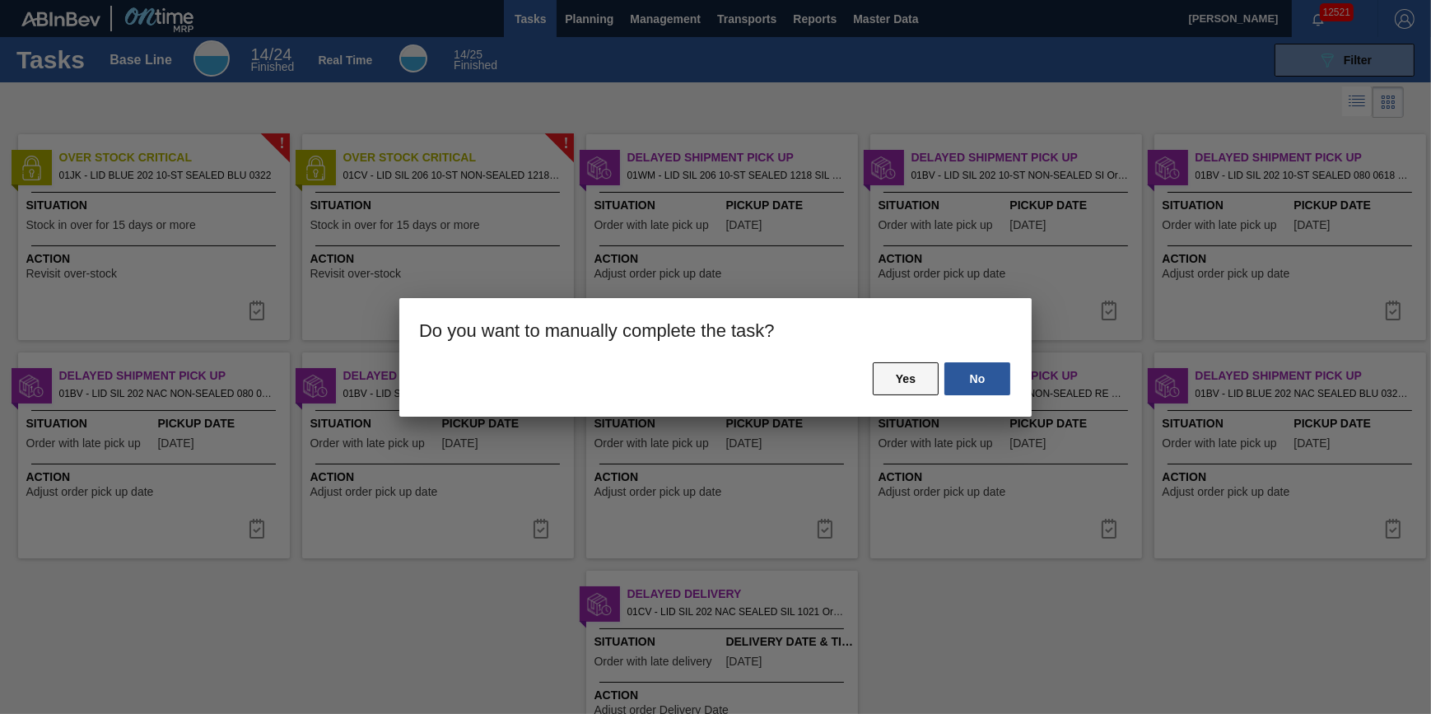
click at [922, 376] on button "Yes" at bounding box center [906, 378] width 66 height 33
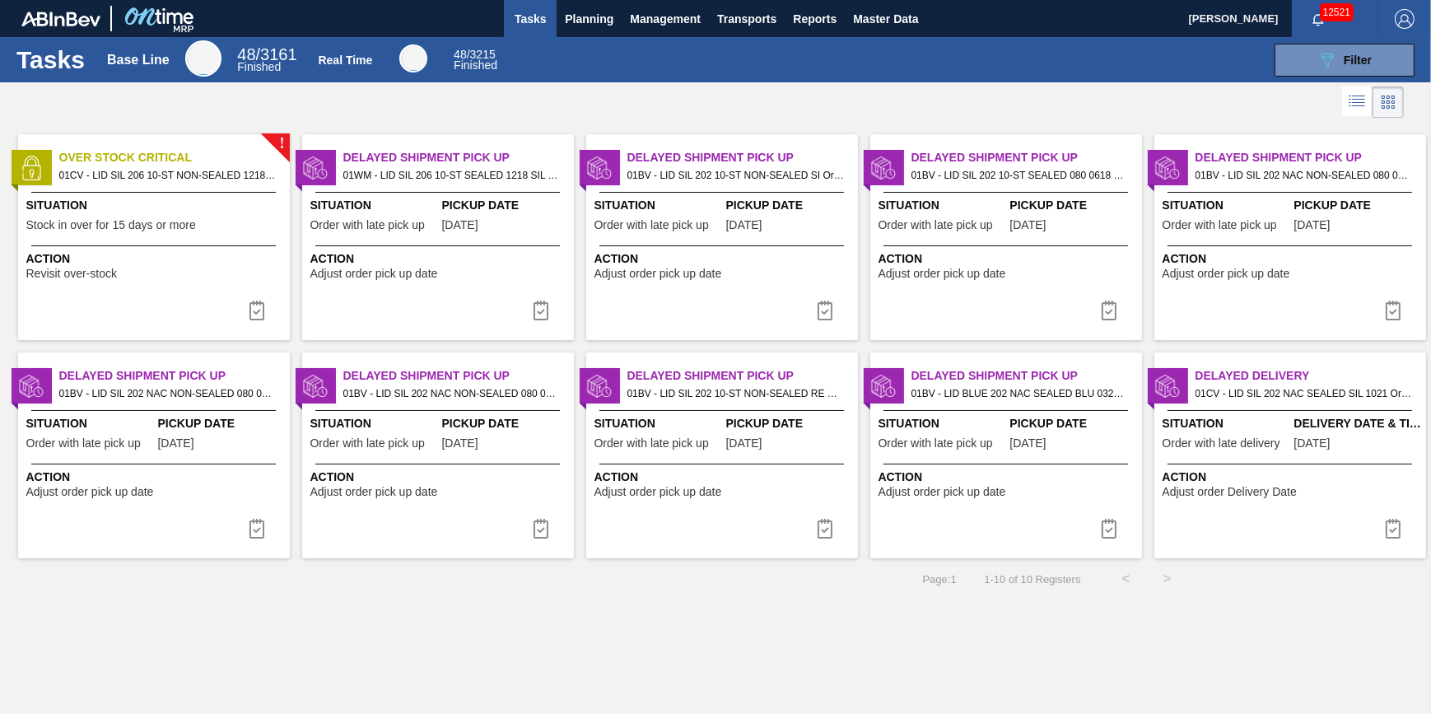
click at [197, 259] on span "Action" at bounding box center [155, 258] width 259 height 17
click at [264, 321] on button at bounding box center [257, 310] width 40 height 33
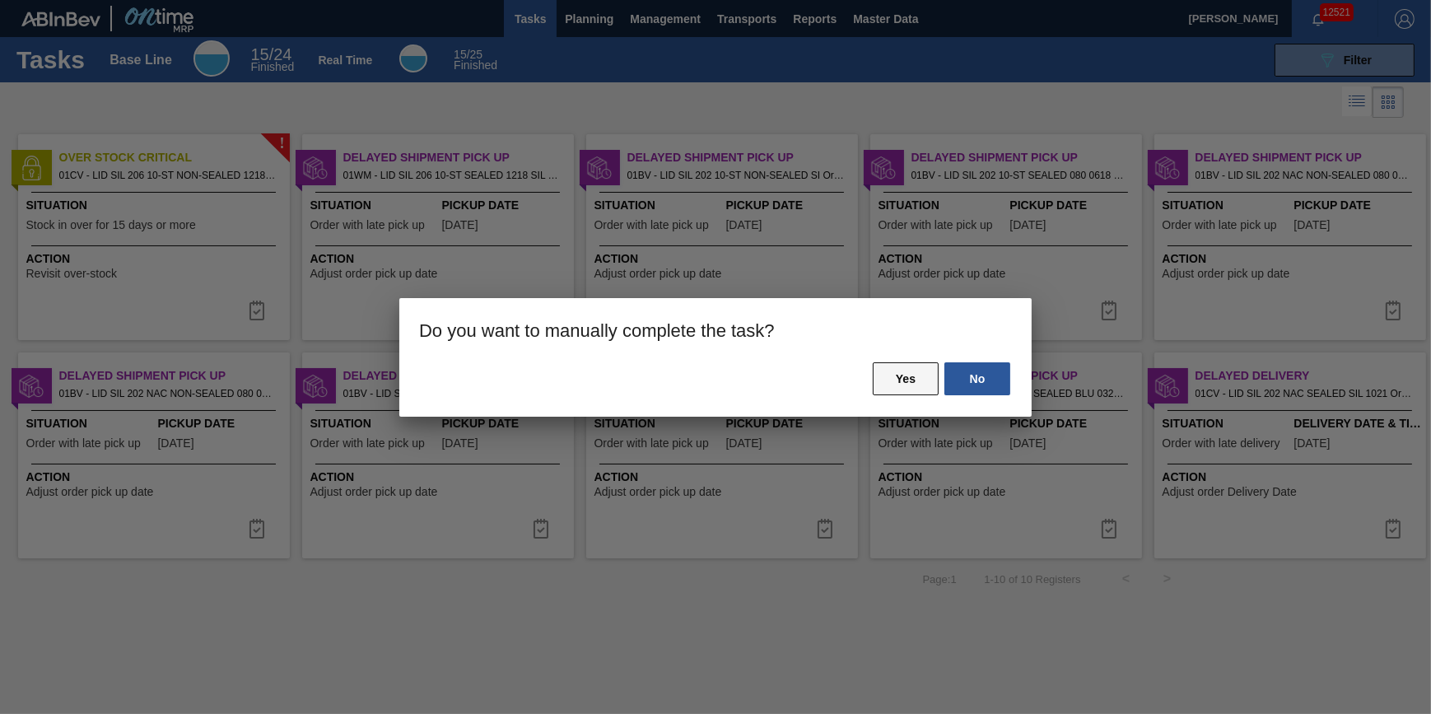
click at [901, 372] on button "Yes" at bounding box center [906, 378] width 66 height 33
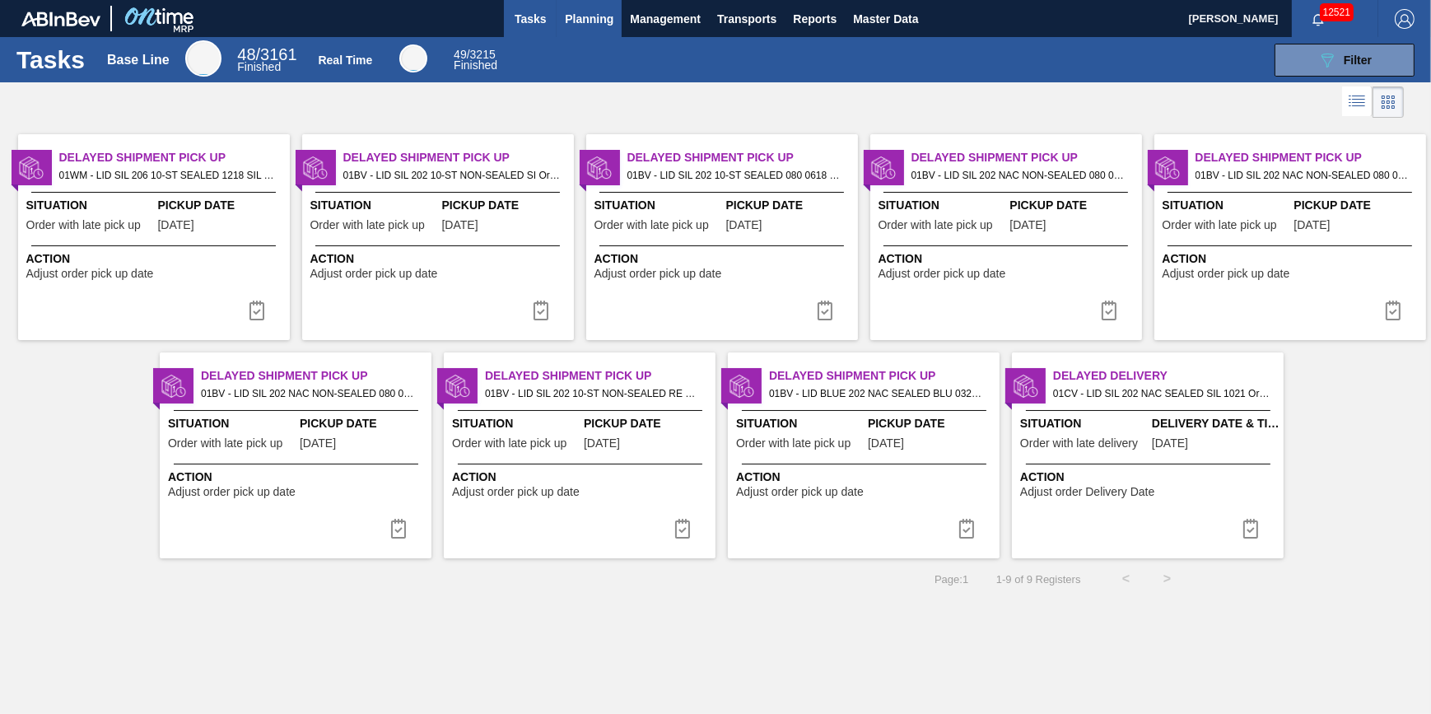
click at [581, 33] on button "Planning" at bounding box center [589, 18] width 65 height 37
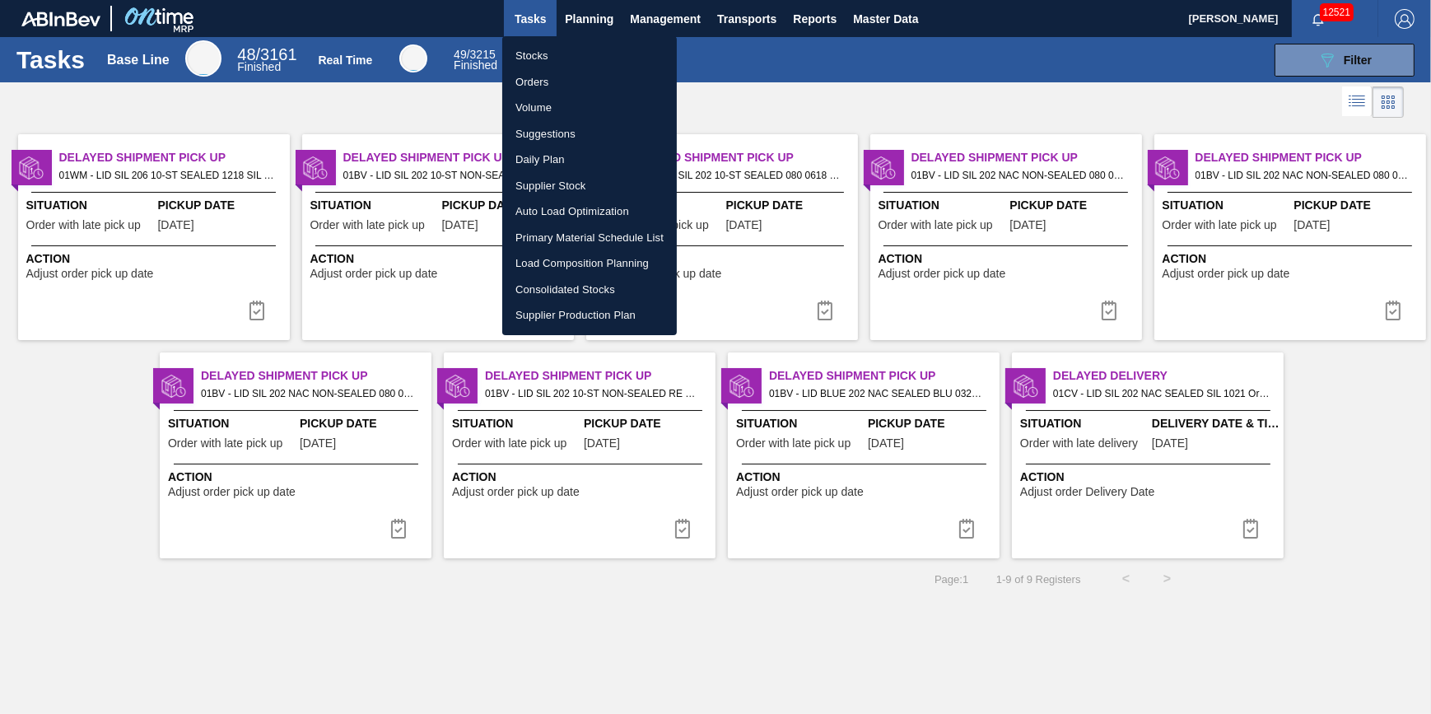
click at [574, 52] on li "Stocks" at bounding box center [589, 56] width 175 height 26
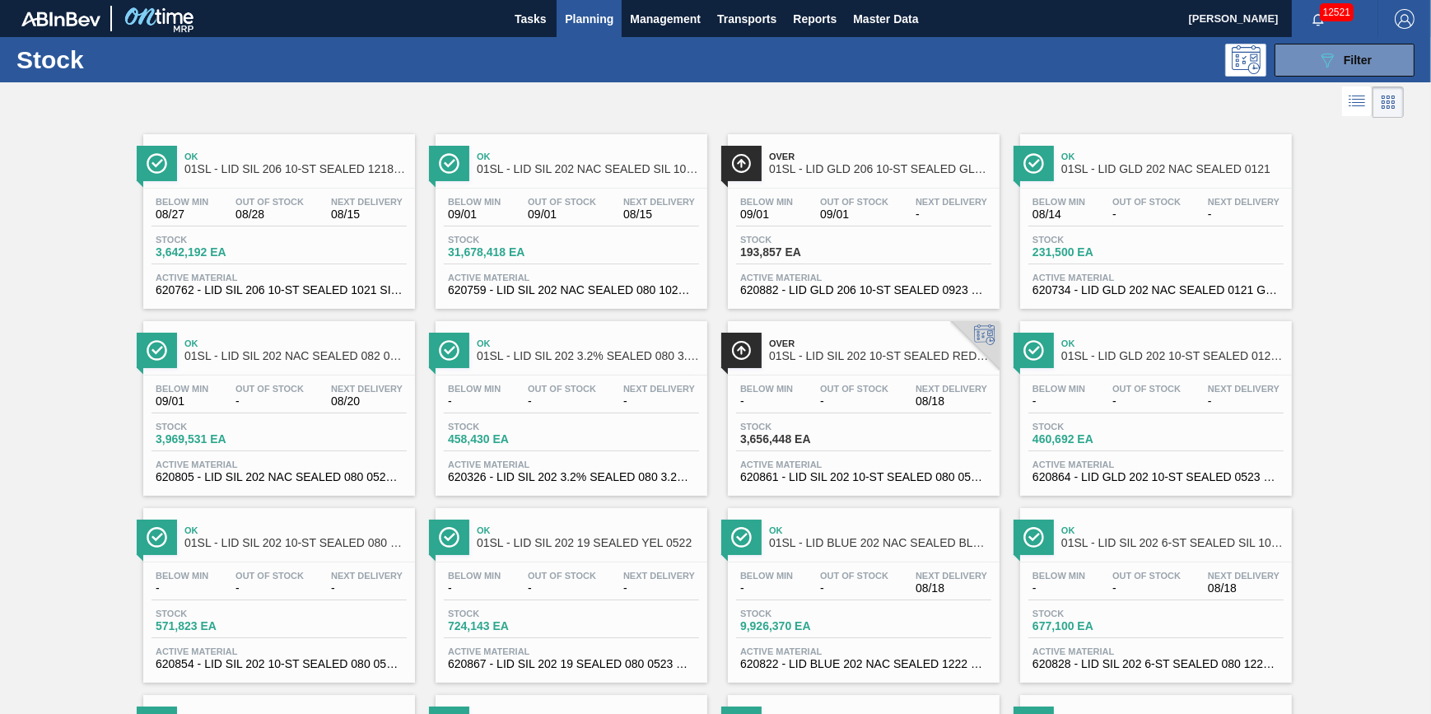
click at [595, 26] on span "Planning" at bounding box center [589, 19] width 49 height 20
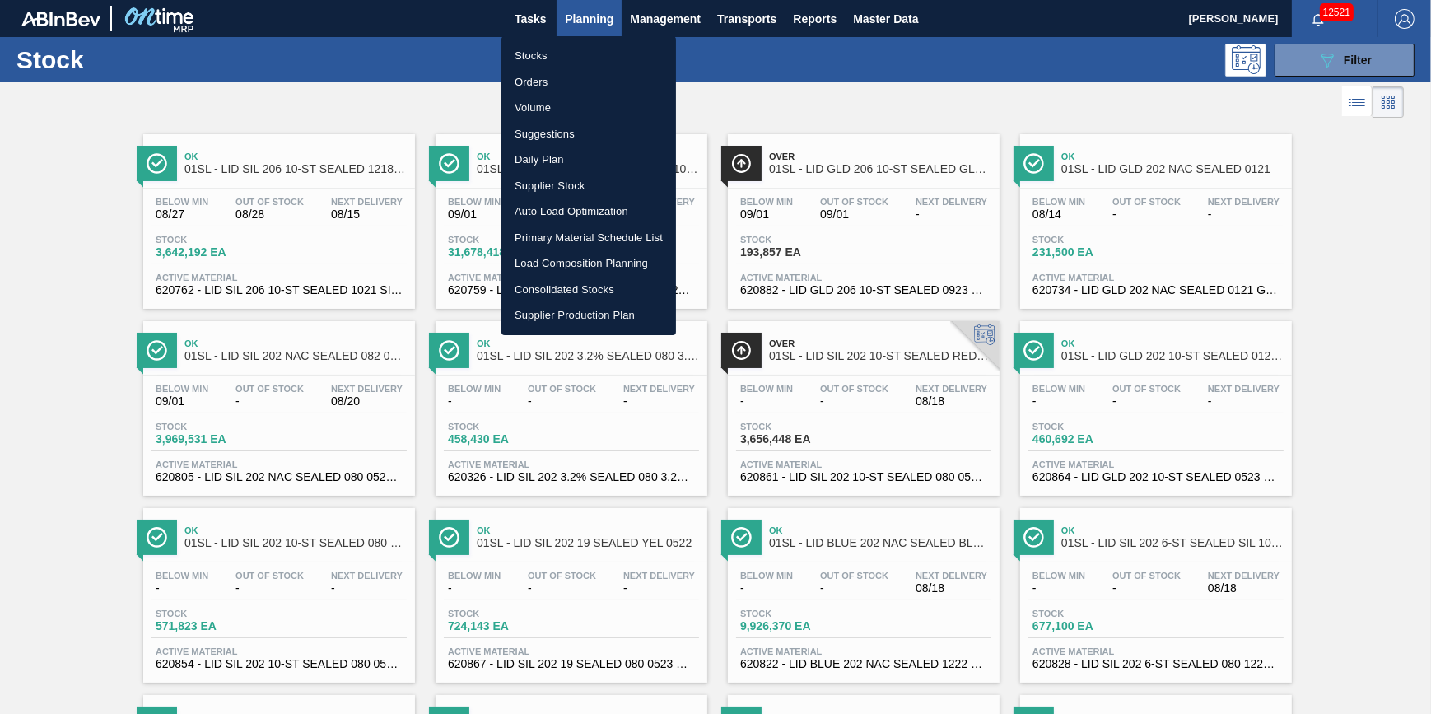
click at [595, 54] on li "Stocks" at bounding box center [589, 56] width 175 height 26
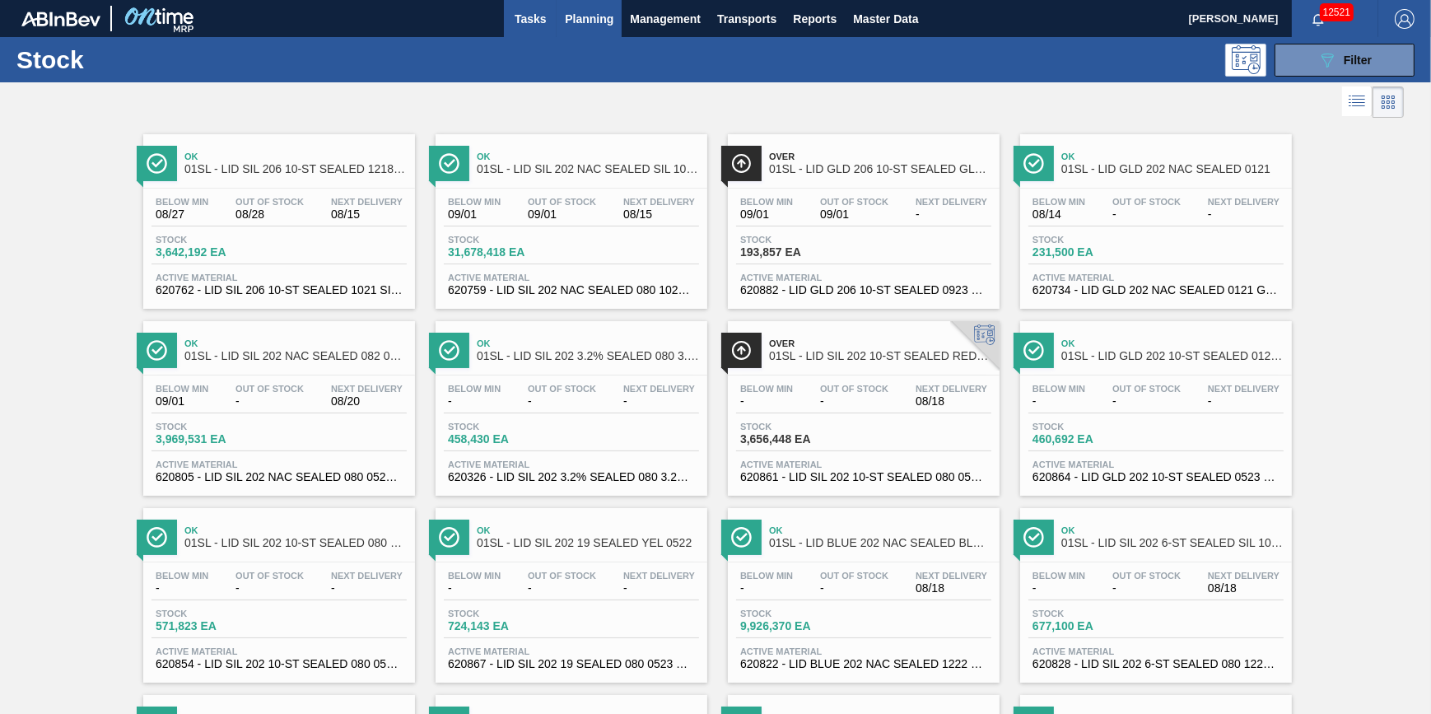
click at [532, 24] on span "Tasks" at bounding box center [530, 19] width 36 height 20
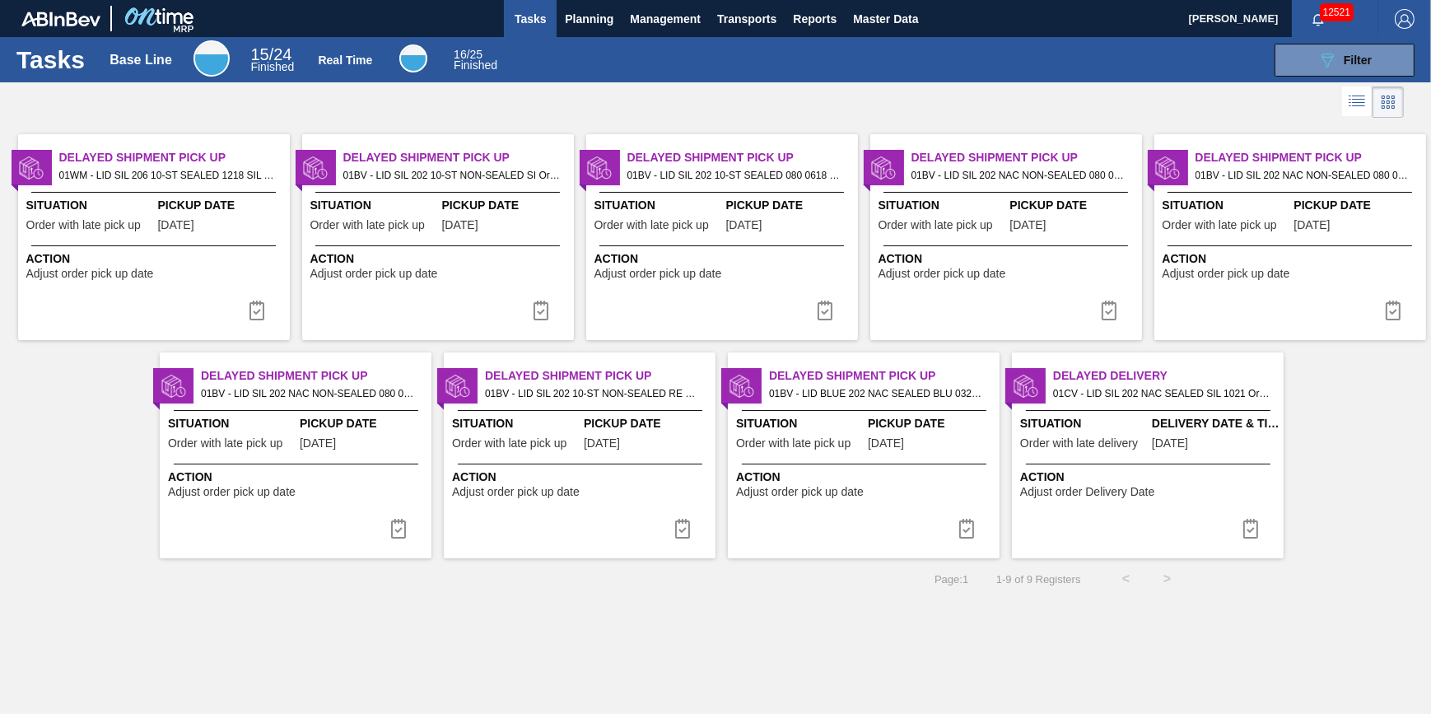
click at [516, 19] on span "Tasks" at bounding box center [530, 19] width 36 height 20
click at [591, 17] on span "Planning" at bounding box center [589, 19] width 49 height 20
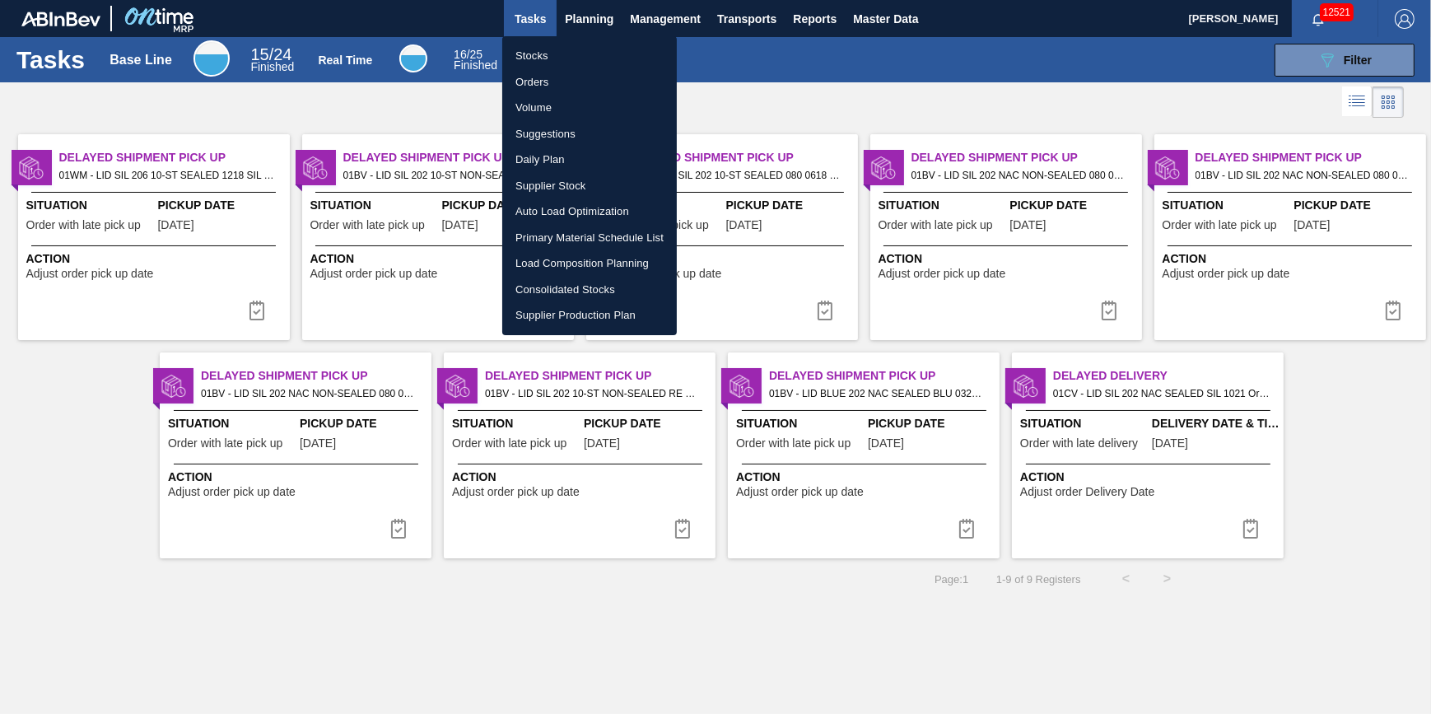
click at [583, 49] on li "Stocks" at bounding box center [589, 56] width 175 height 26
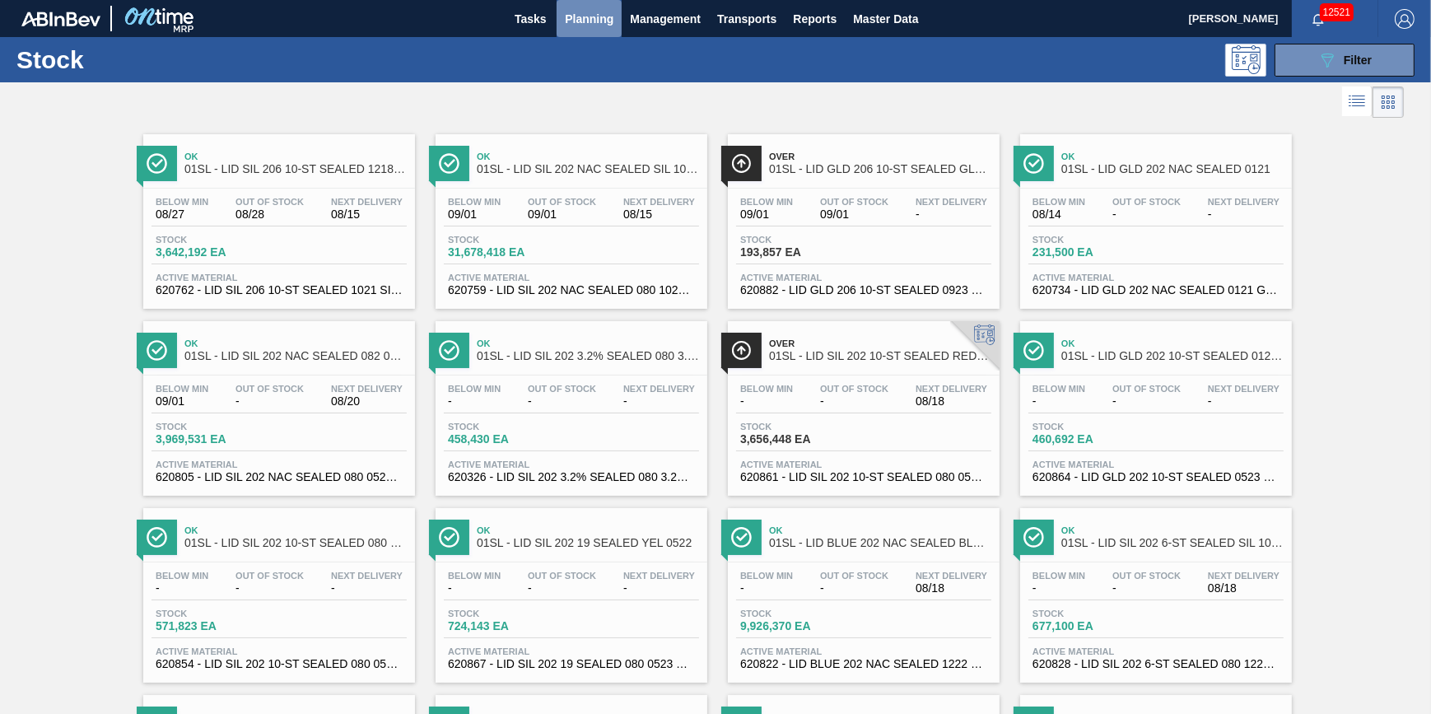
click at [580, 21] on span "Planning" at bounding box center [589, 19] width 49 height 20
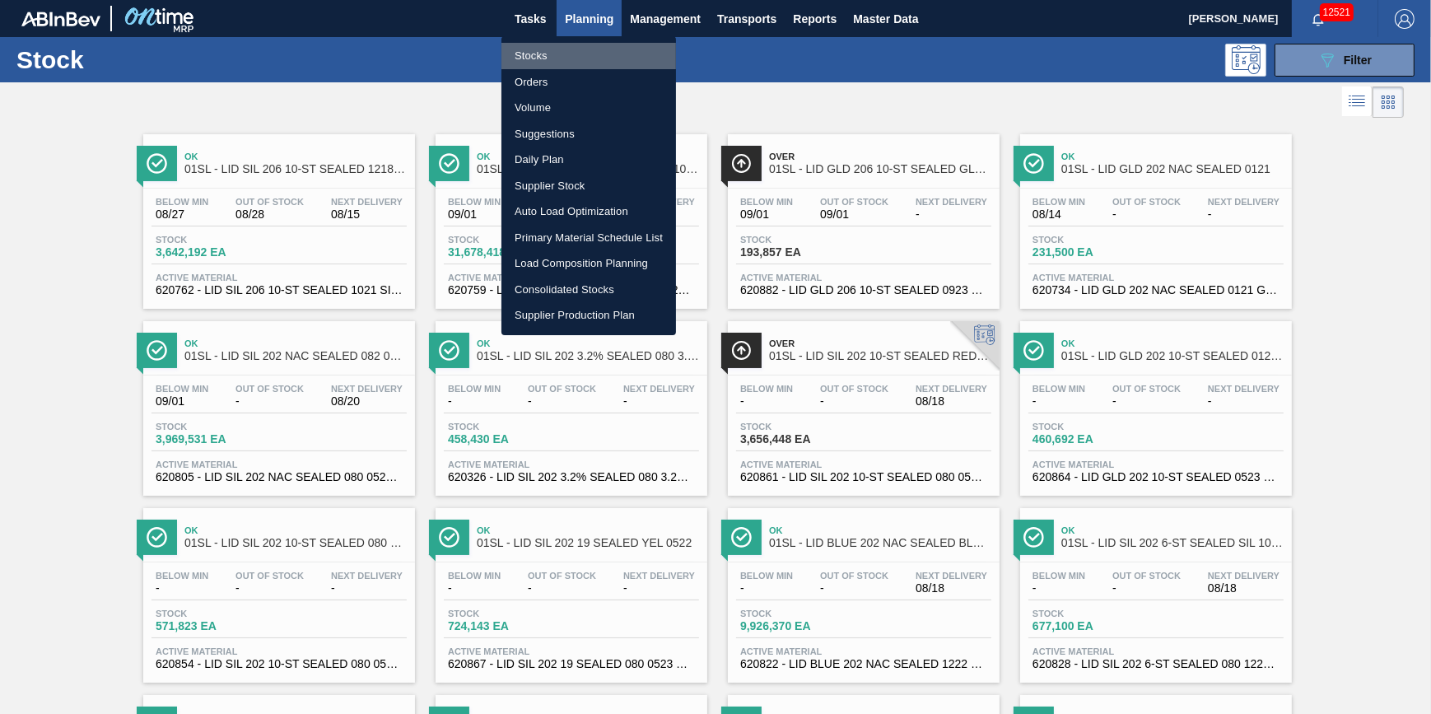
click at [580, 49] on li "Stocks" at bounding box center [589, 56] width 175 height 26
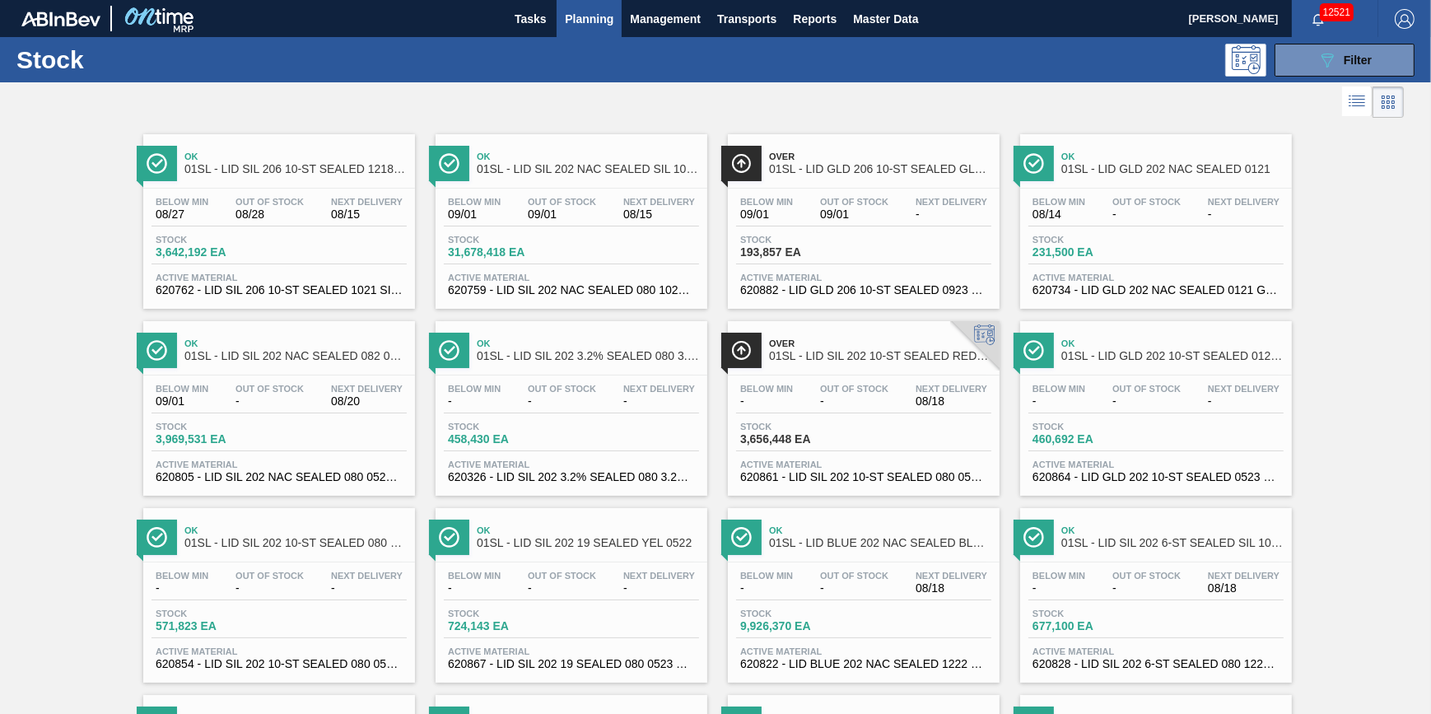
click at [569, 15] on span "Planning" at bounding box center [589, 19] width 49 height 20
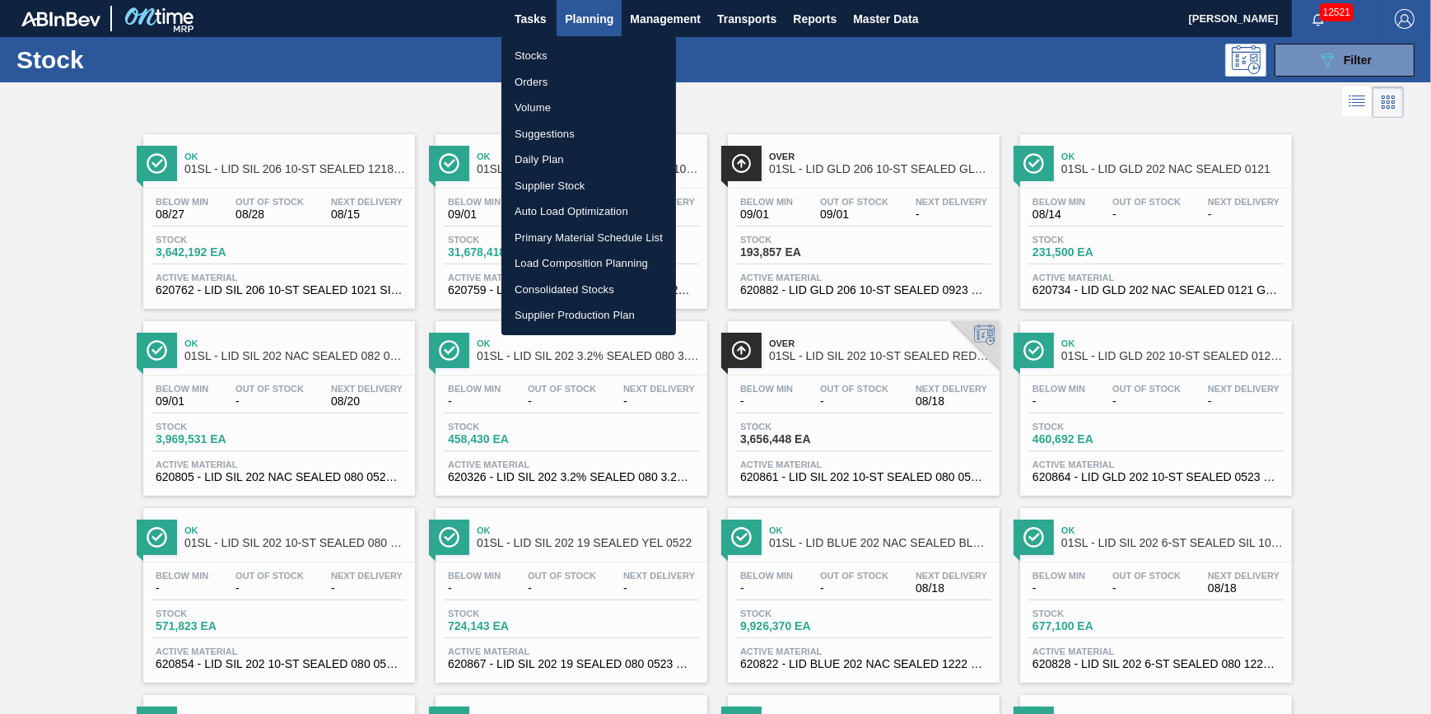
click at [561, 55] on li "Stocks" at bounding box center [589, 56] width 175 height 26
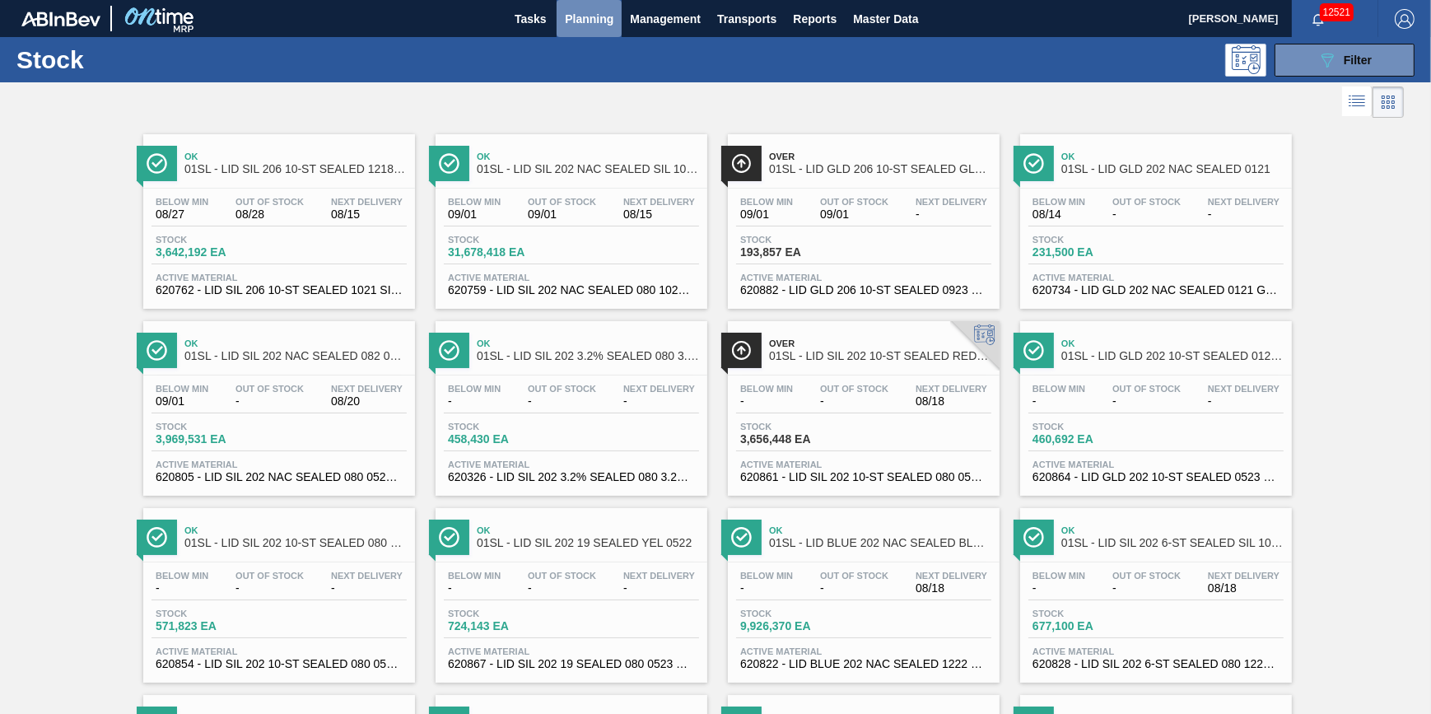
click at [566, 18] on span "Planning" at bounding box center [589, 19] width 49 height 20
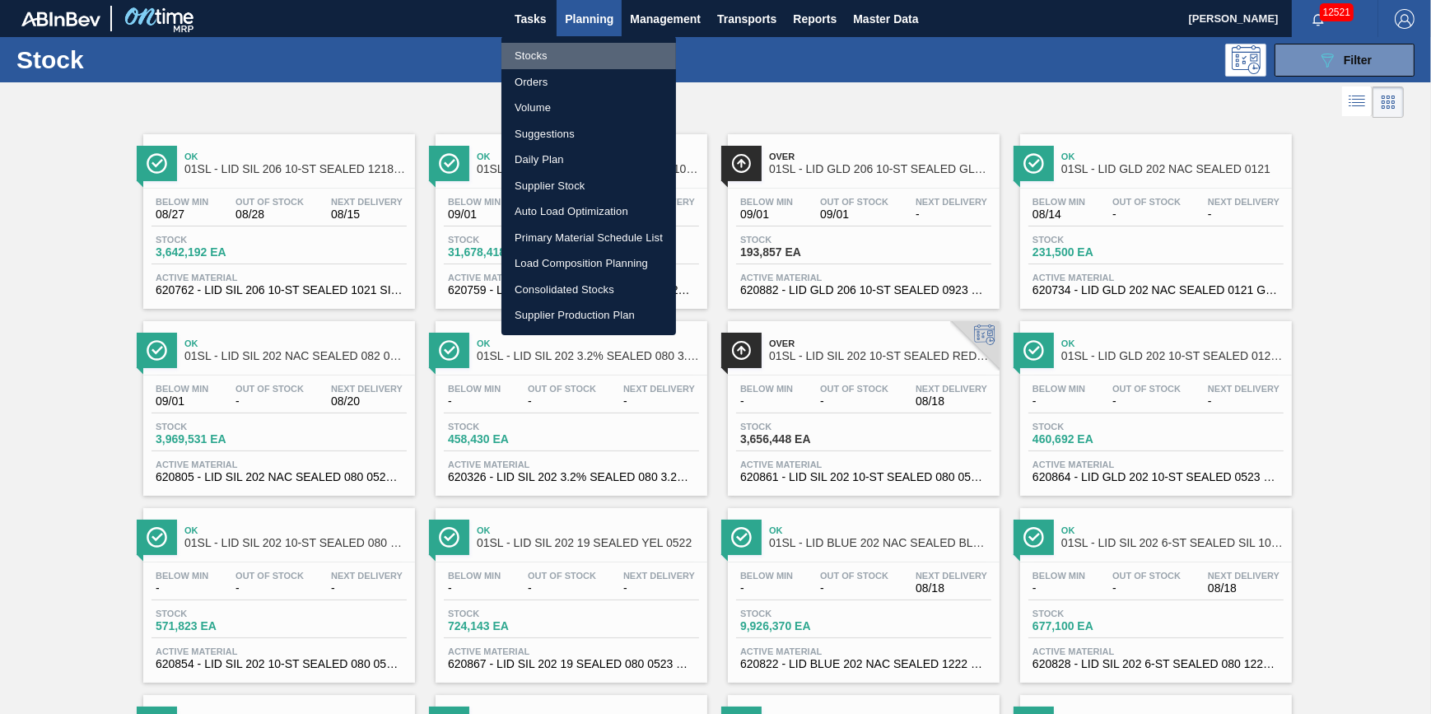
click at [563, 49] on li "Stocks" at bounding box center [589, 56] width 175 height 26
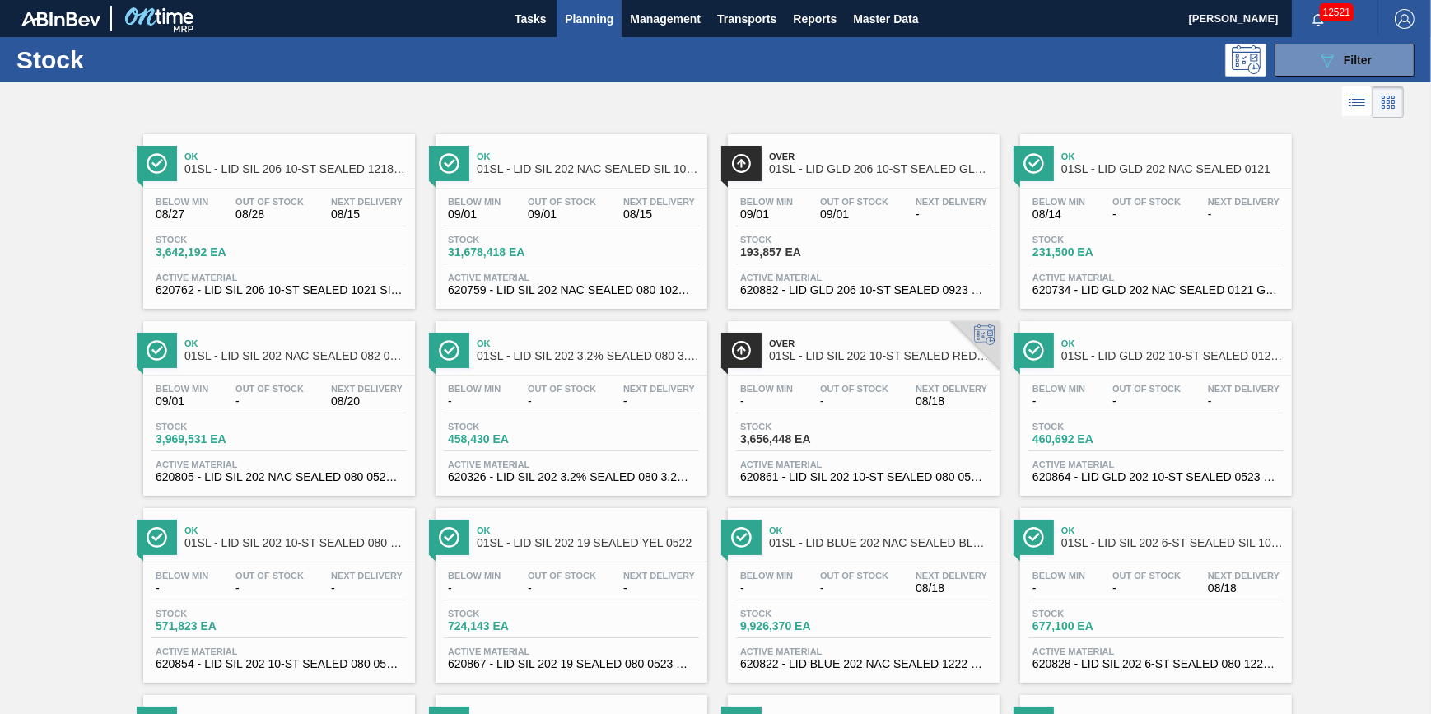
click at [588, 12] on span "Planning" at bounding box center [589, 19] width 49 height 20
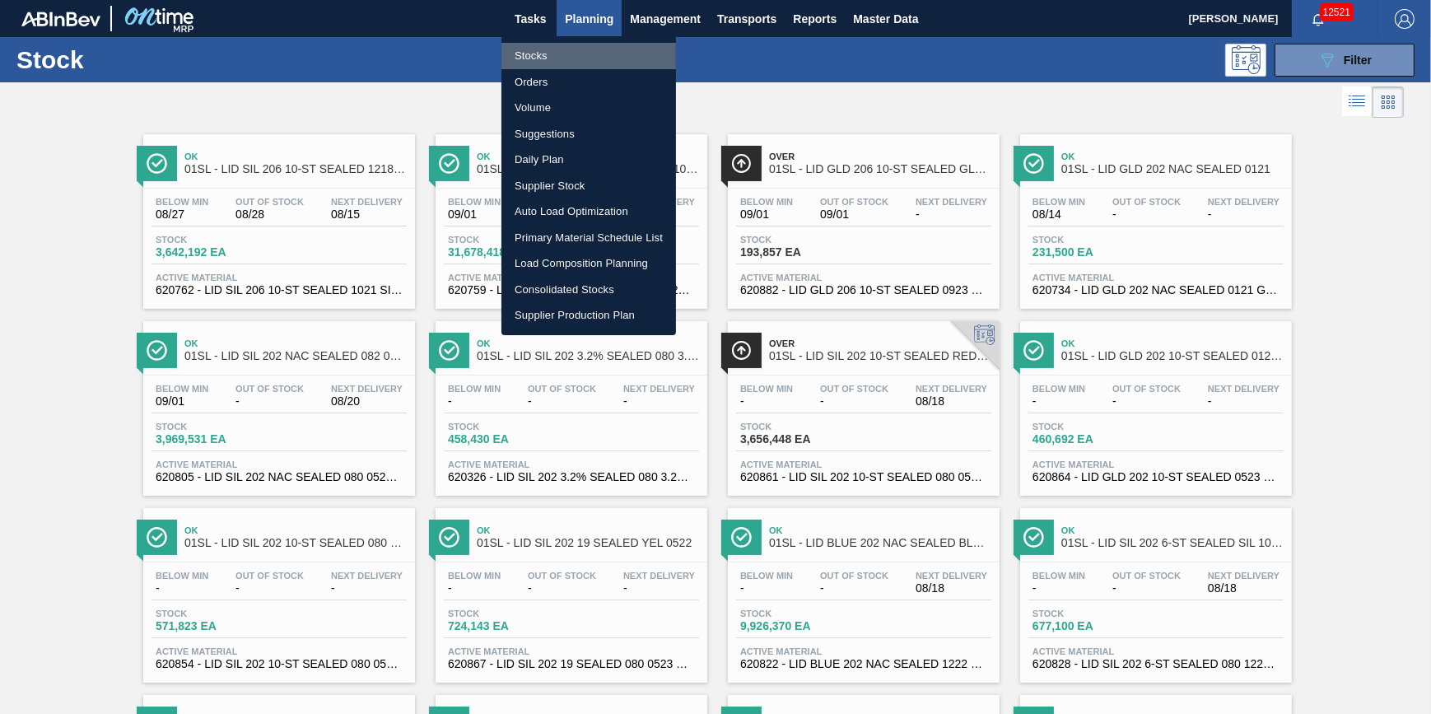
click at [585, 44] on li "Stocks" at bounding box center [589, 56] width 175 height 26
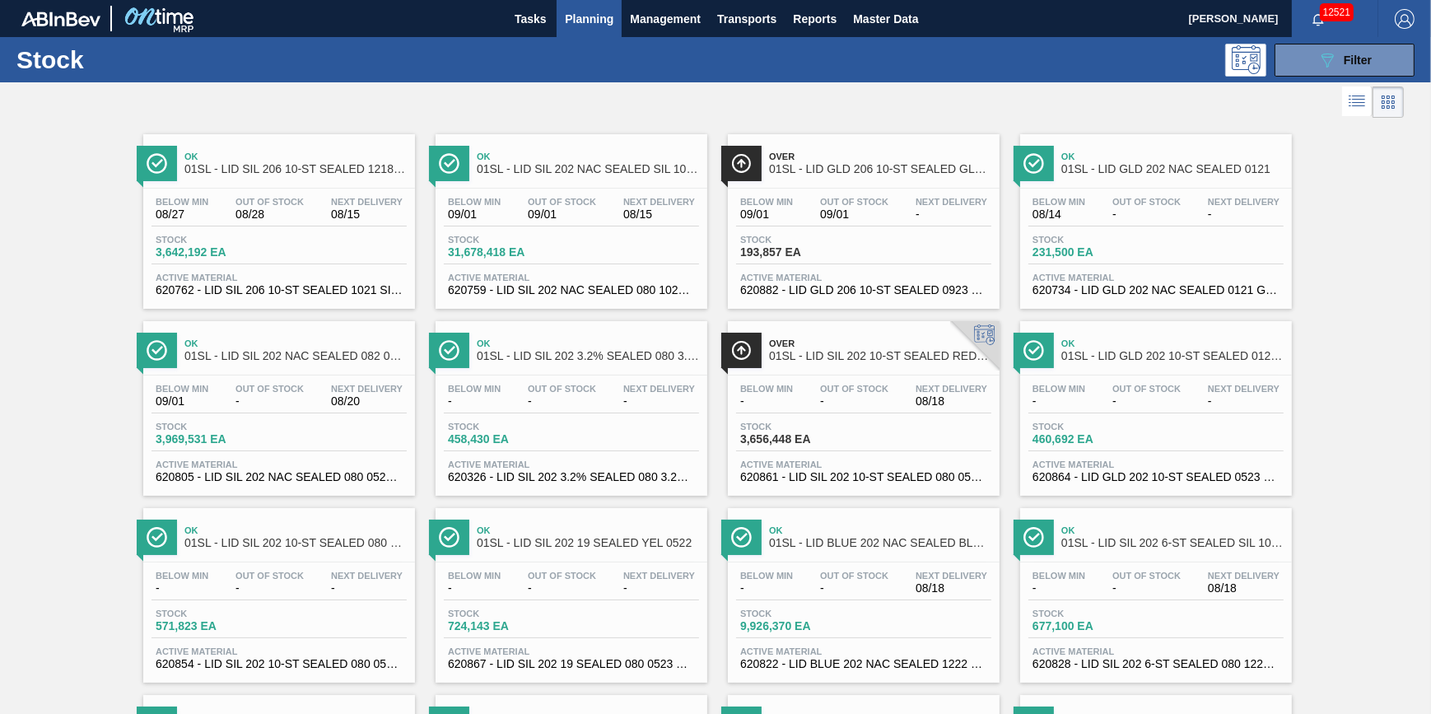
click at [585, 47] on ul "Stocks Orders Volume Suggestions Daily Plan Supplier Stock Auto Load Optimizati…" at bounding box center [589, 131] width 131 height 168
click at [585, 24] on span "Planning" at bounding box center [589, 19] width 49 height 20
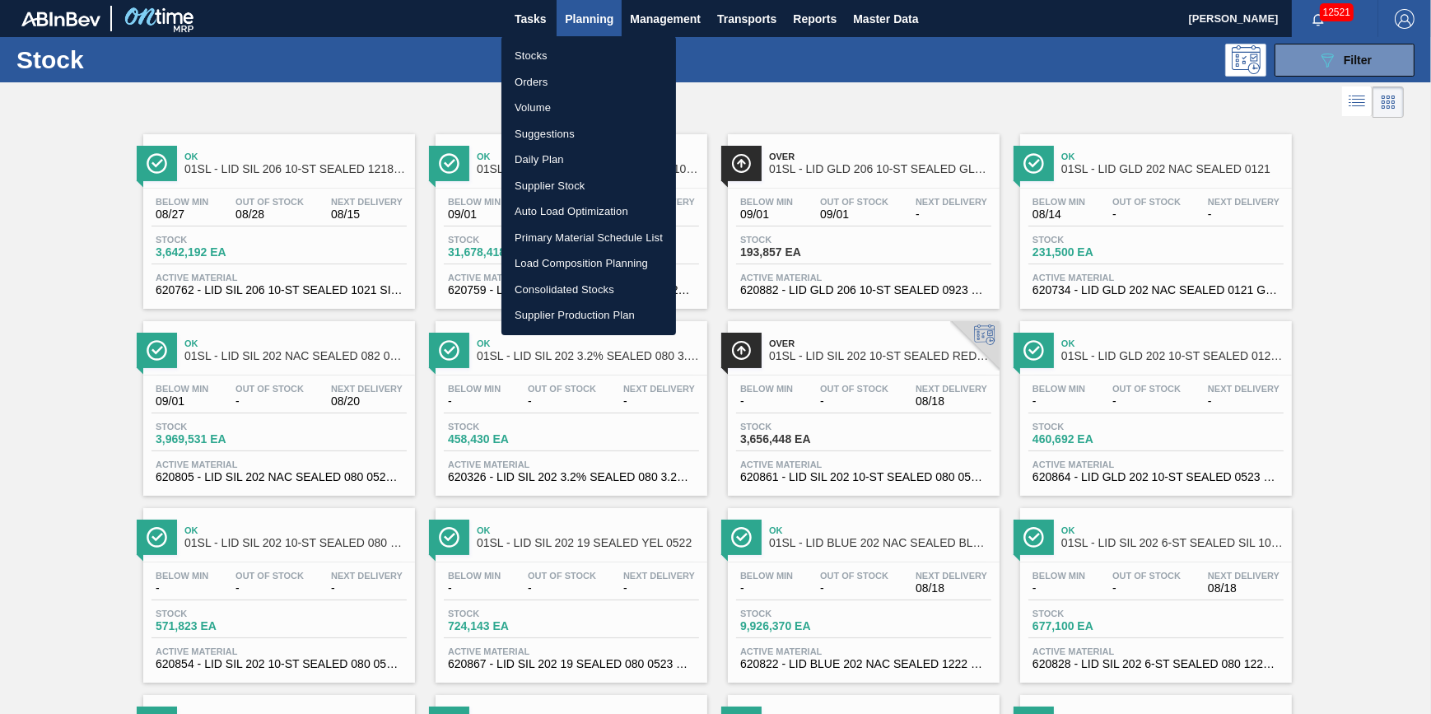
click at [583, 46] on li "Stocks" at bounding box center [589, 56] width 175 height 26
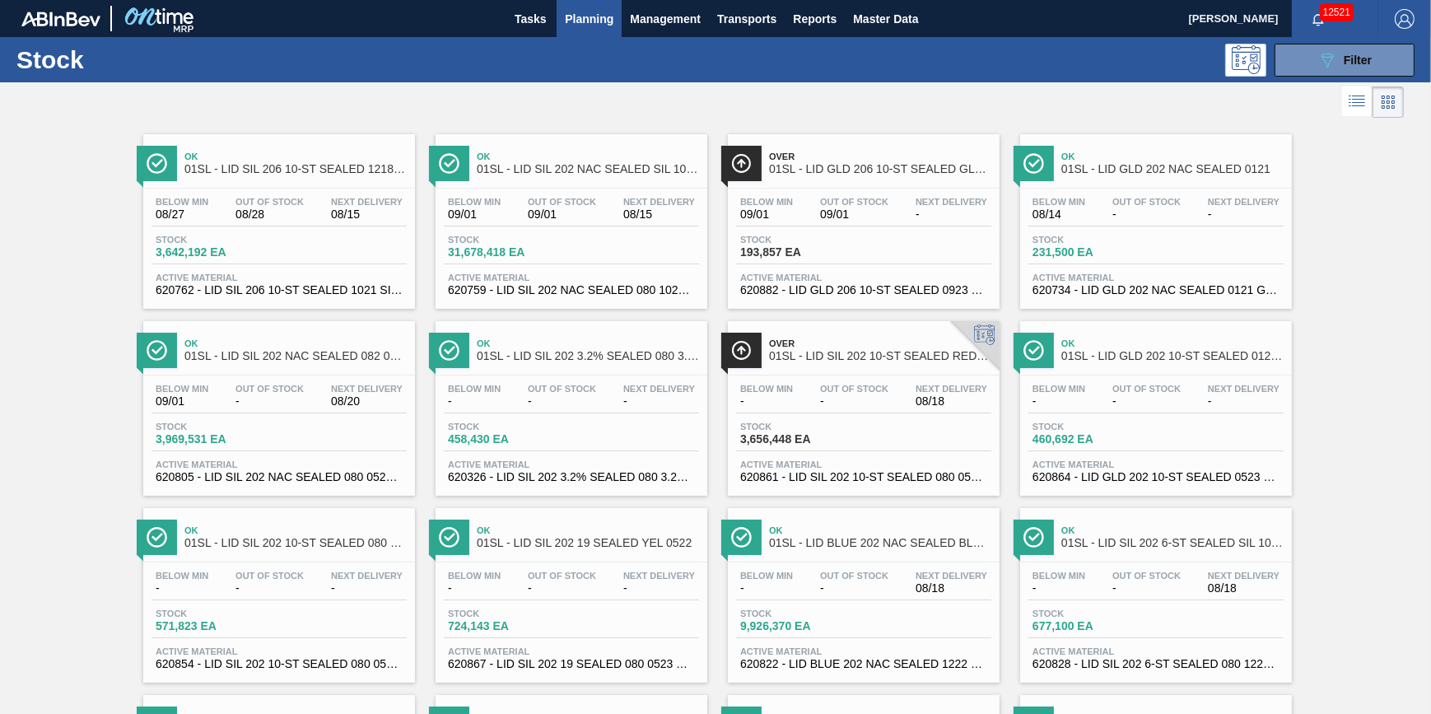
click at [589, 22] on span "Planning" at bounding box center [589, 19] width 49 height 20
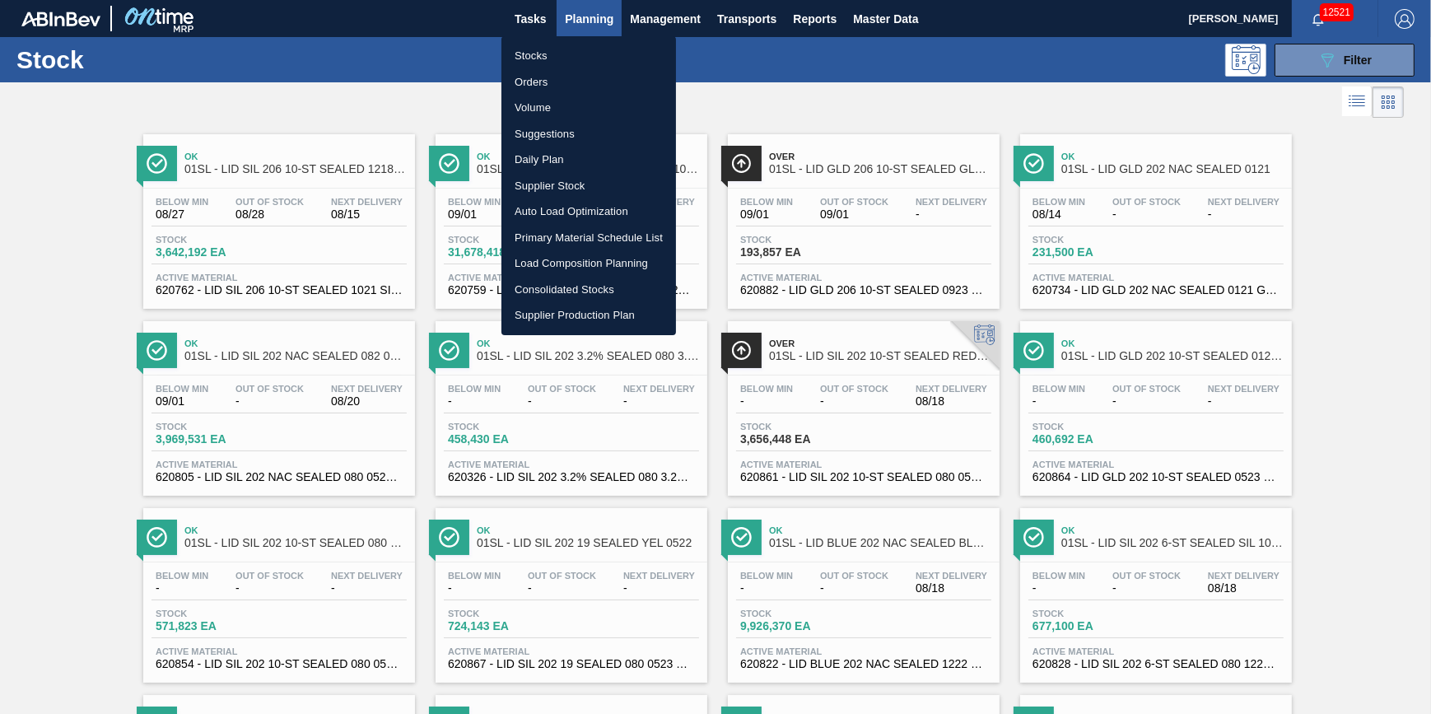
click at [581, 49] on li "Stocks" at bounding box center [589, 56] width 175 height 26
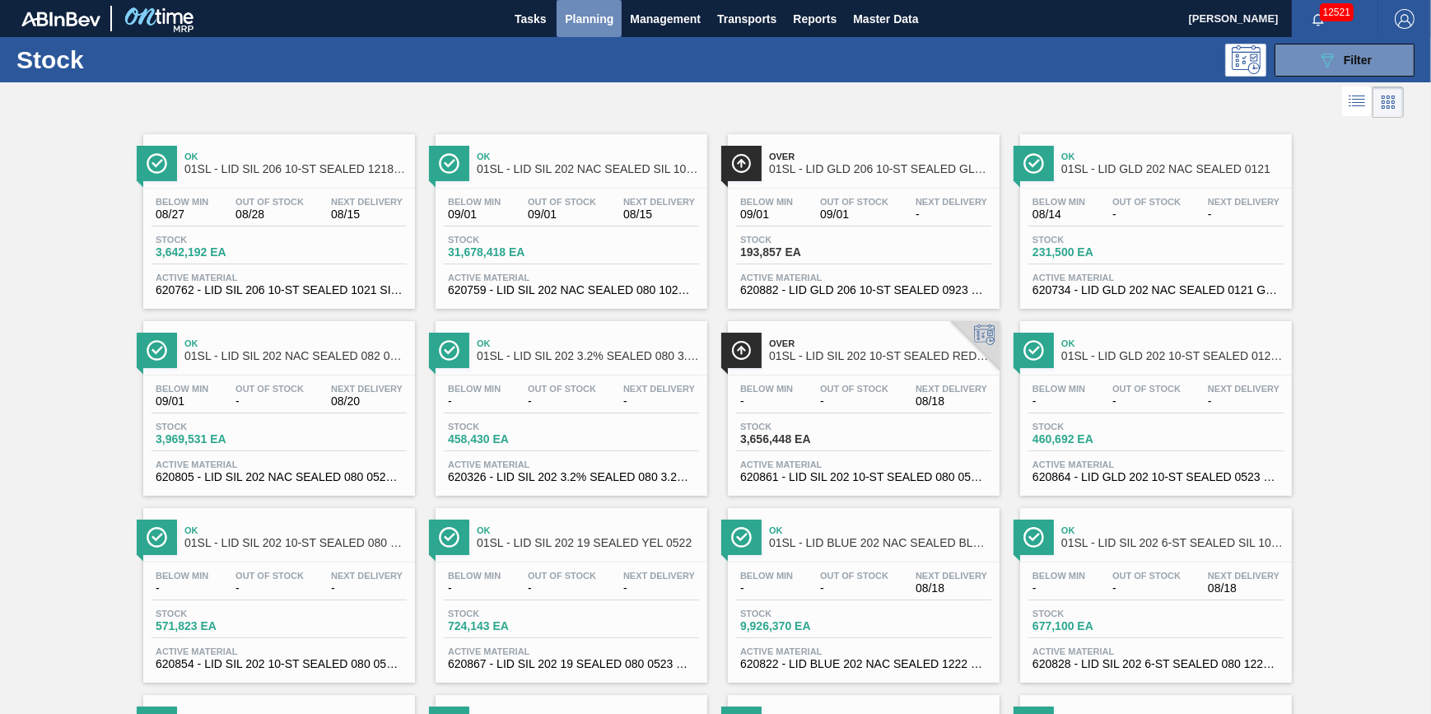
click at [590, 20] on span "Planning" at bounding box center [589, 19] width 49 height 20
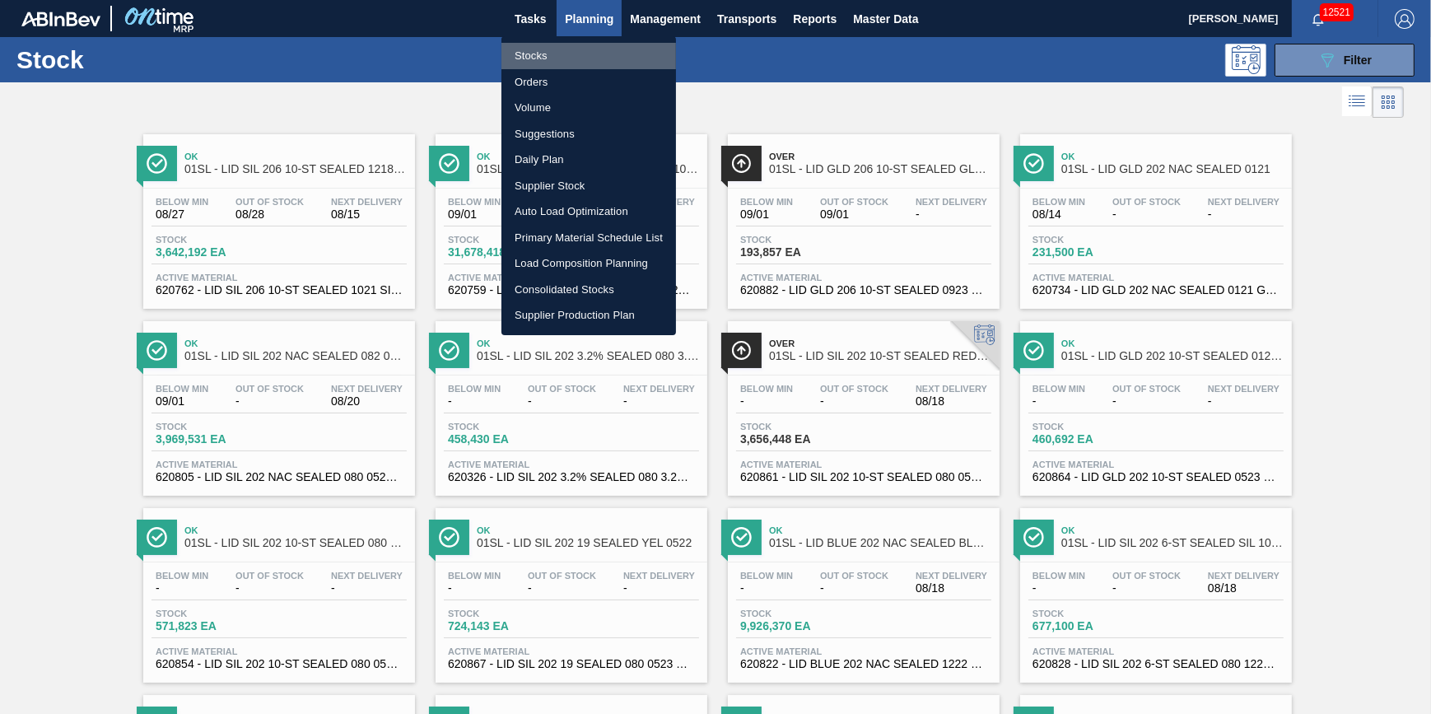
click at [579, 54] on li "Stocks" at bounding box center [589, 56] width 175 height 26
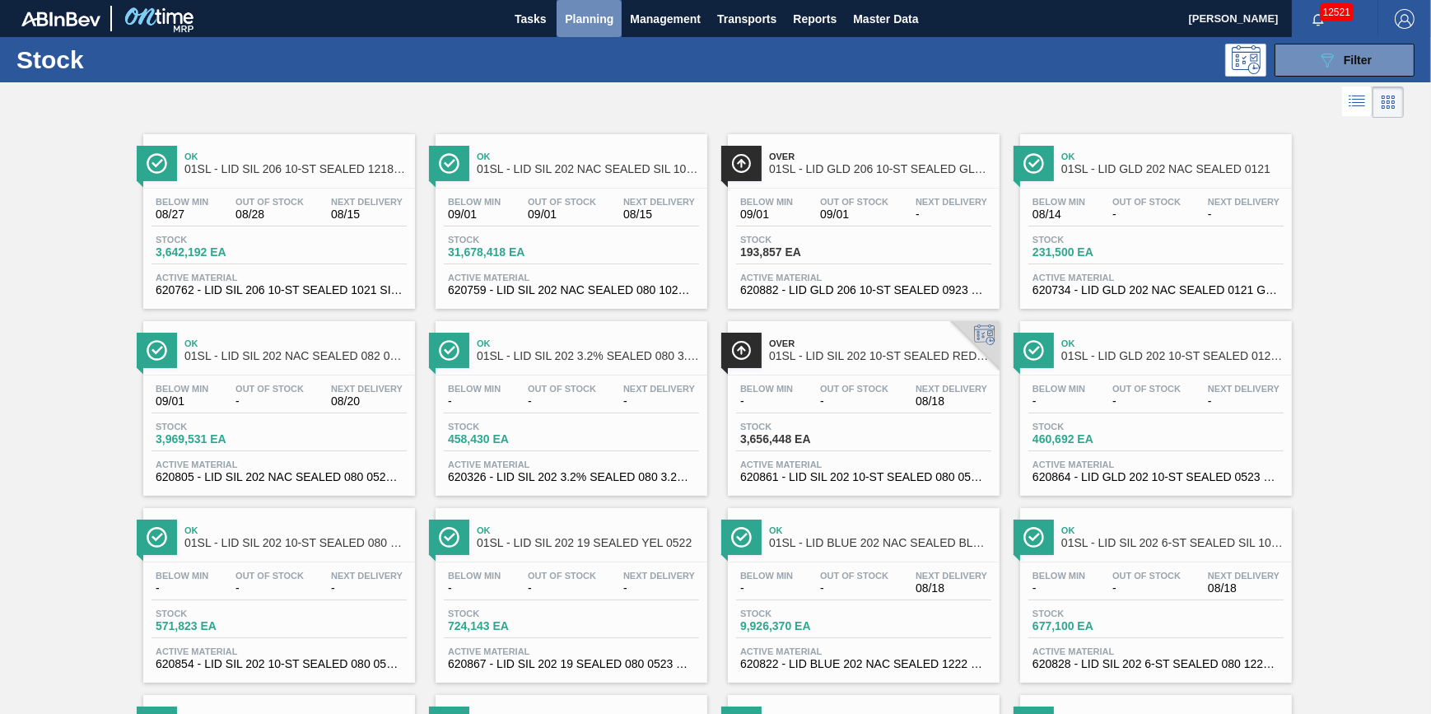
click at [615, 18] on button "Planning" at bounding box center [589, 18] width 65 height 37
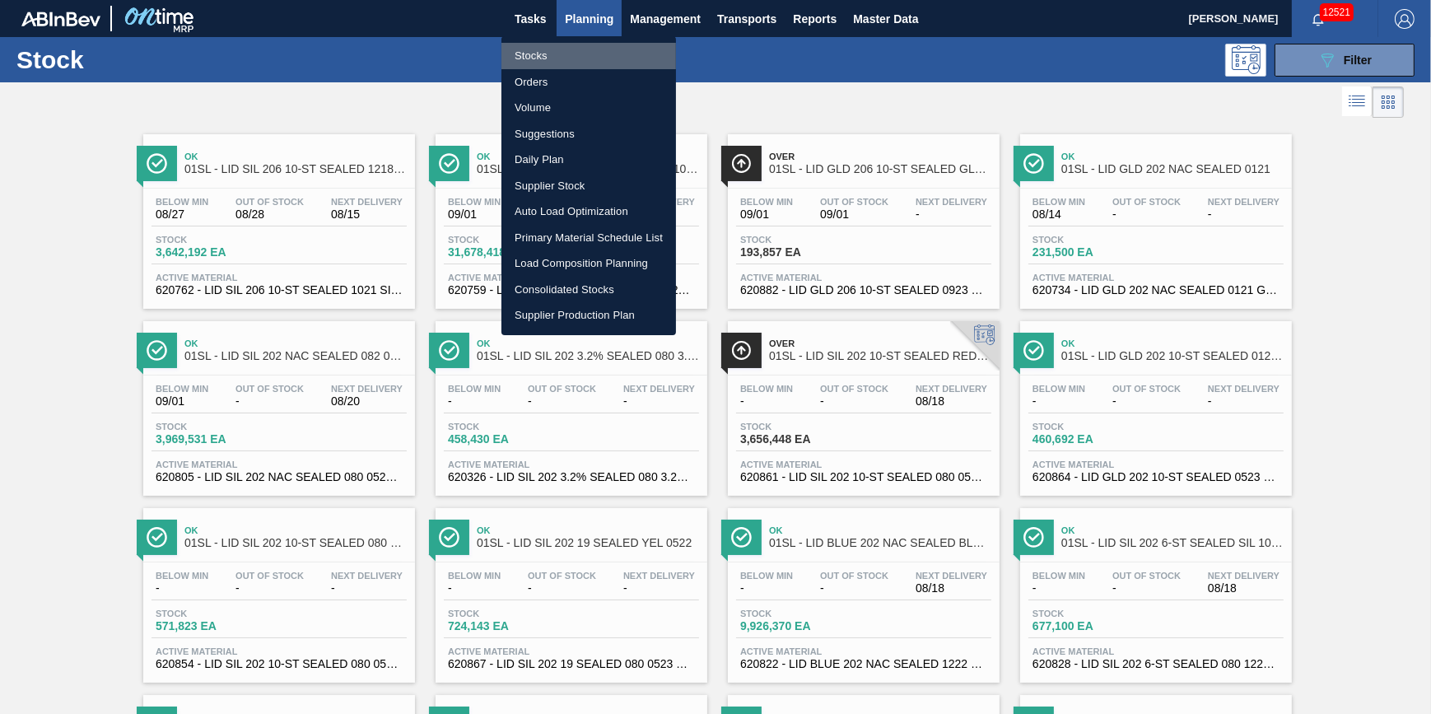
click at [605, 66] on li "Stocks" at bounding box center [589, 56] width 175 height 26
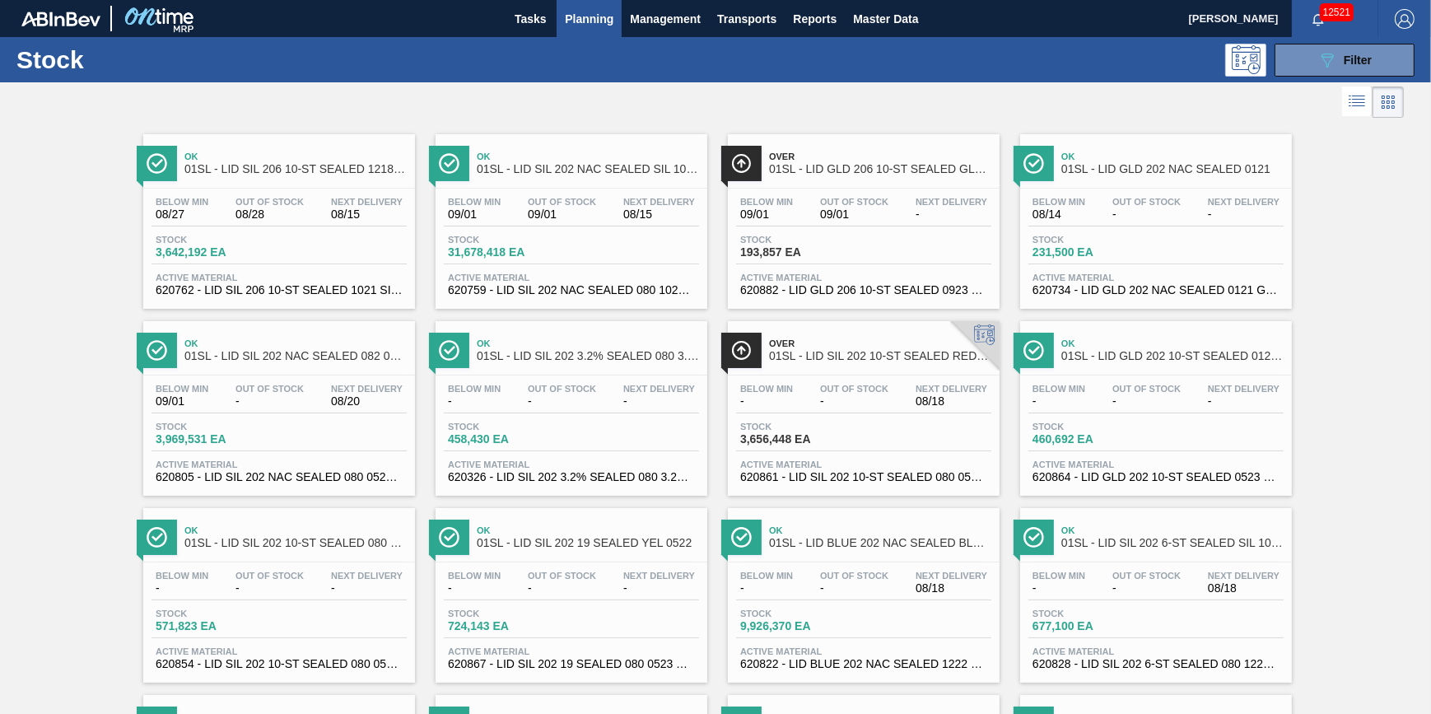
click at [581, 24] on span "Planning" at bounding box center [589, 19] width 49 height 20
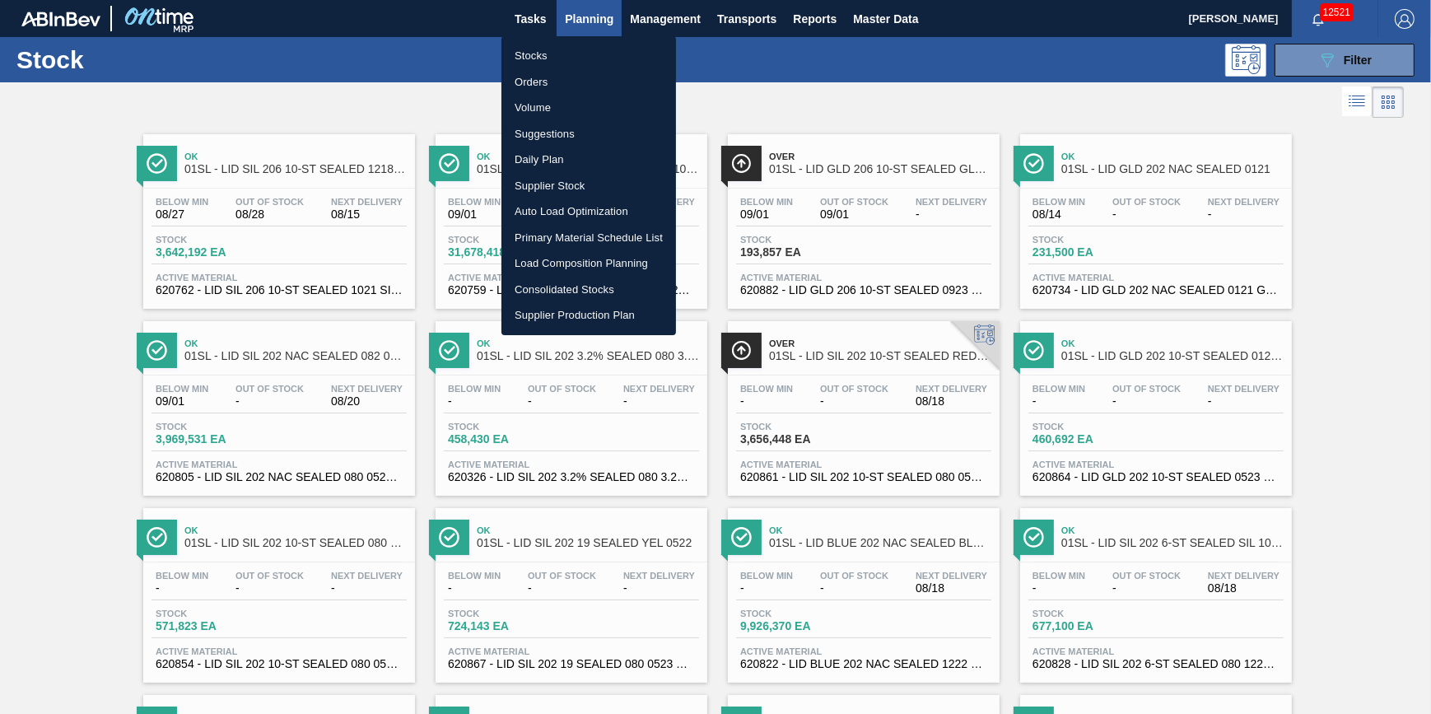
click at [553, 57] on li "Stocks" at bounding box center [589, 56] width 175 height 26
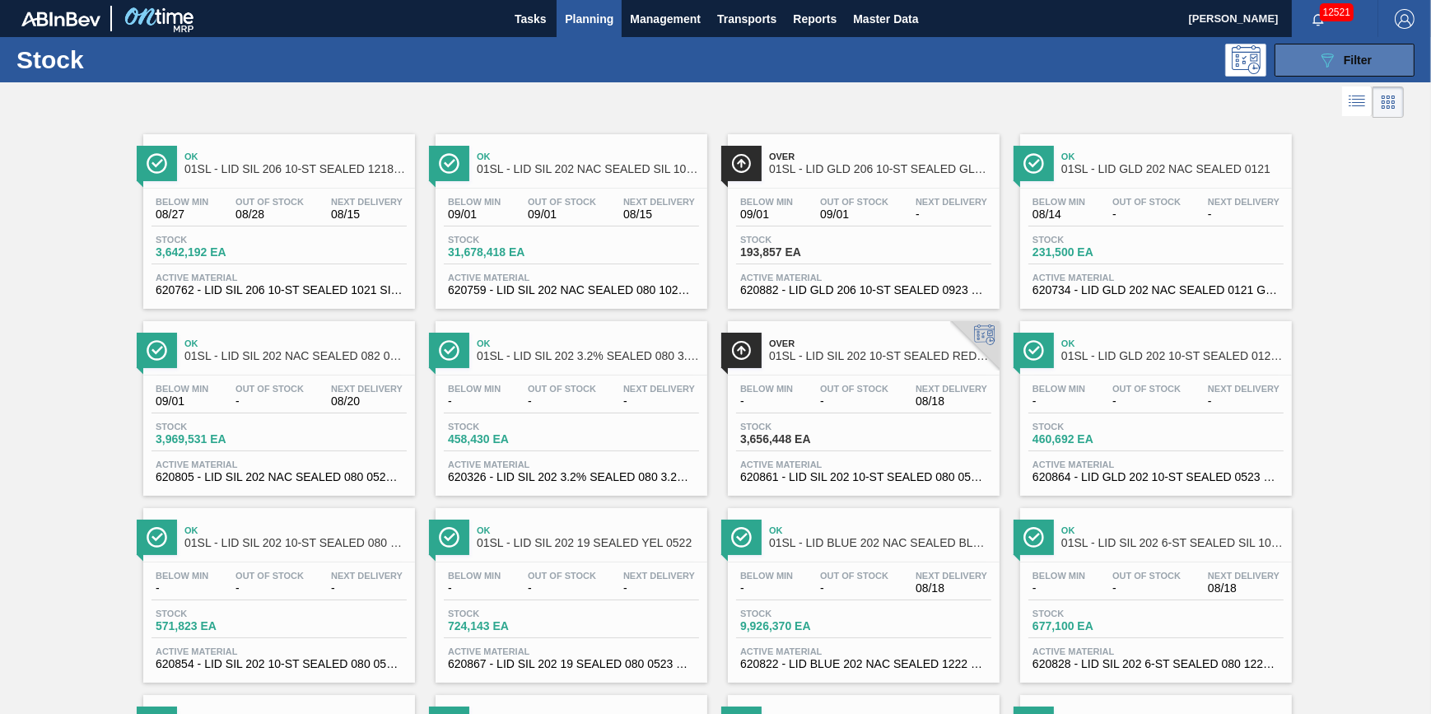
click at [1326, 62] on icon "089F7B8B-B2A5-4AFE-B5C0-19BA573D28AC" at bounding box center [1328, 60] width 20 height 20
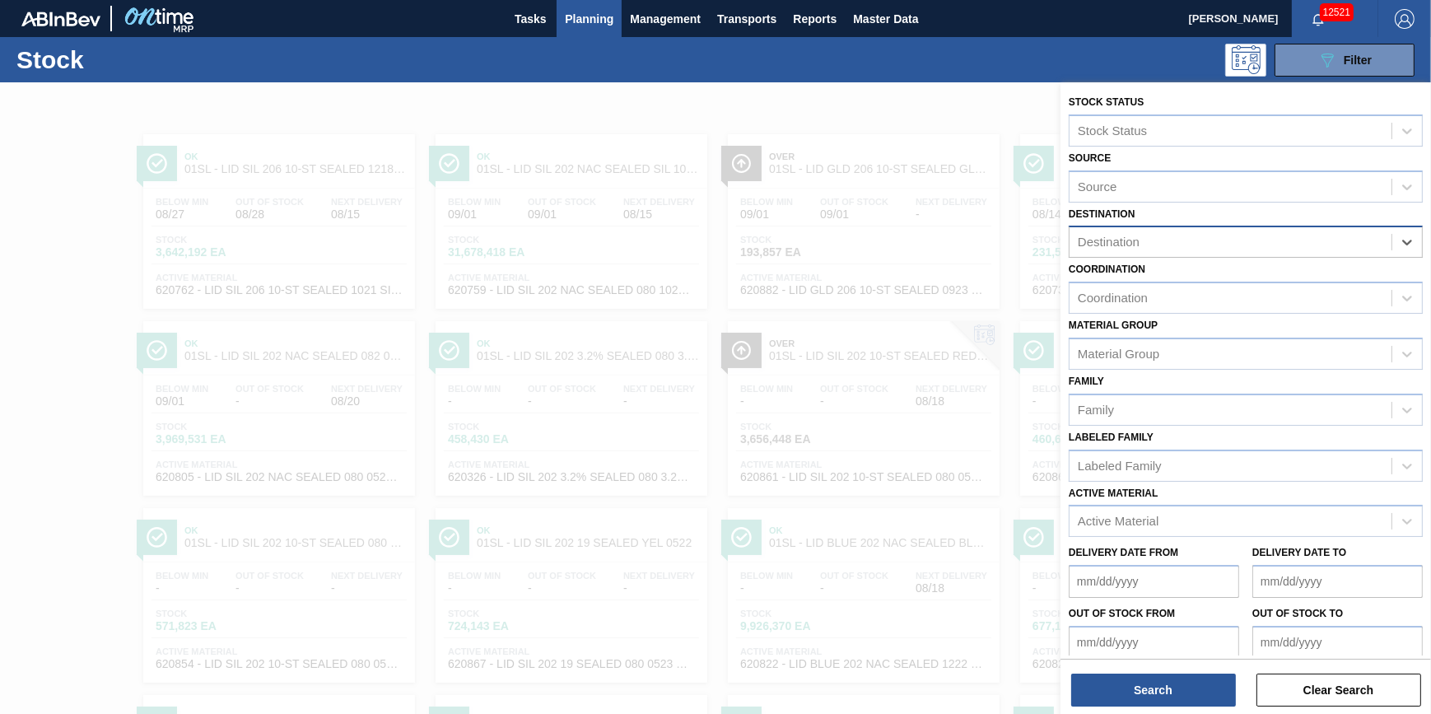
click at [733, 103] on div at bounding box center [715, 439] width 1431 height 714
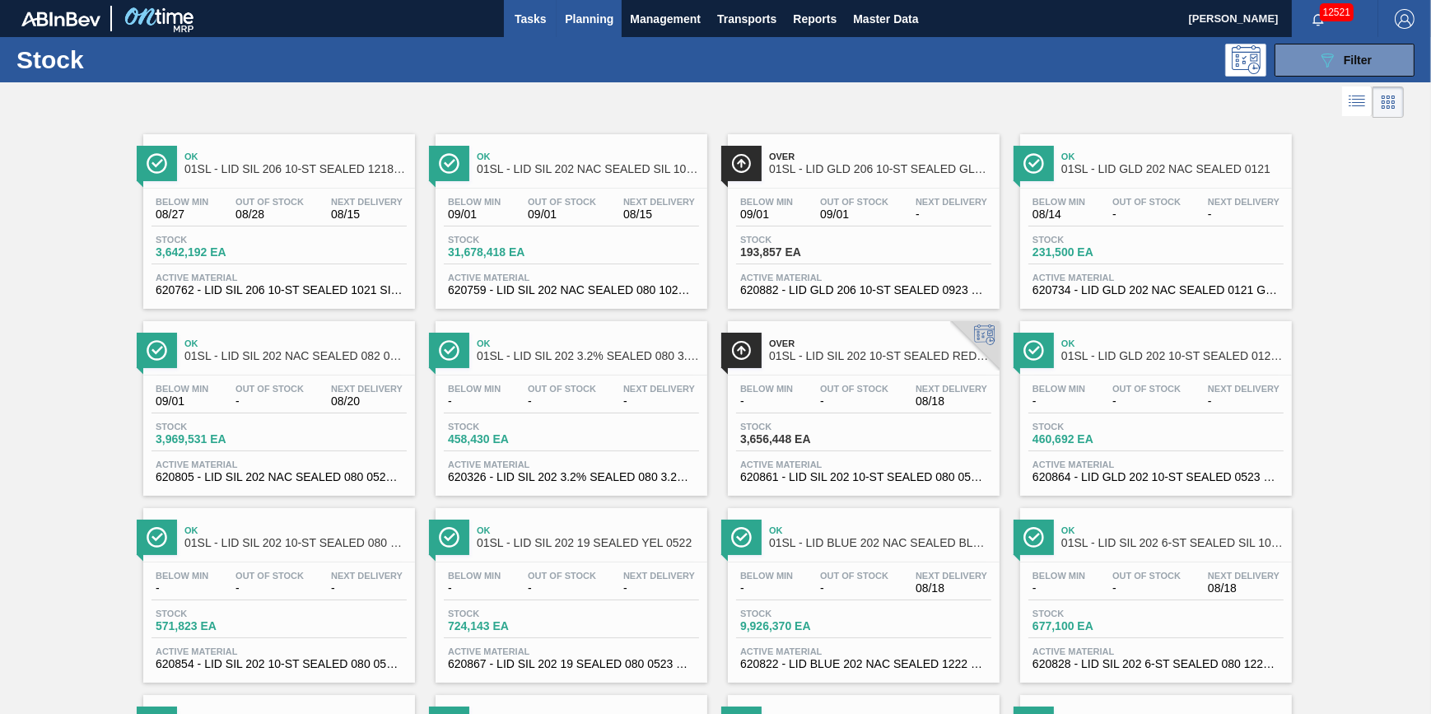
click at [532, 30] on button "Tasks" at bounding box center [530, 18] width 53 height 37
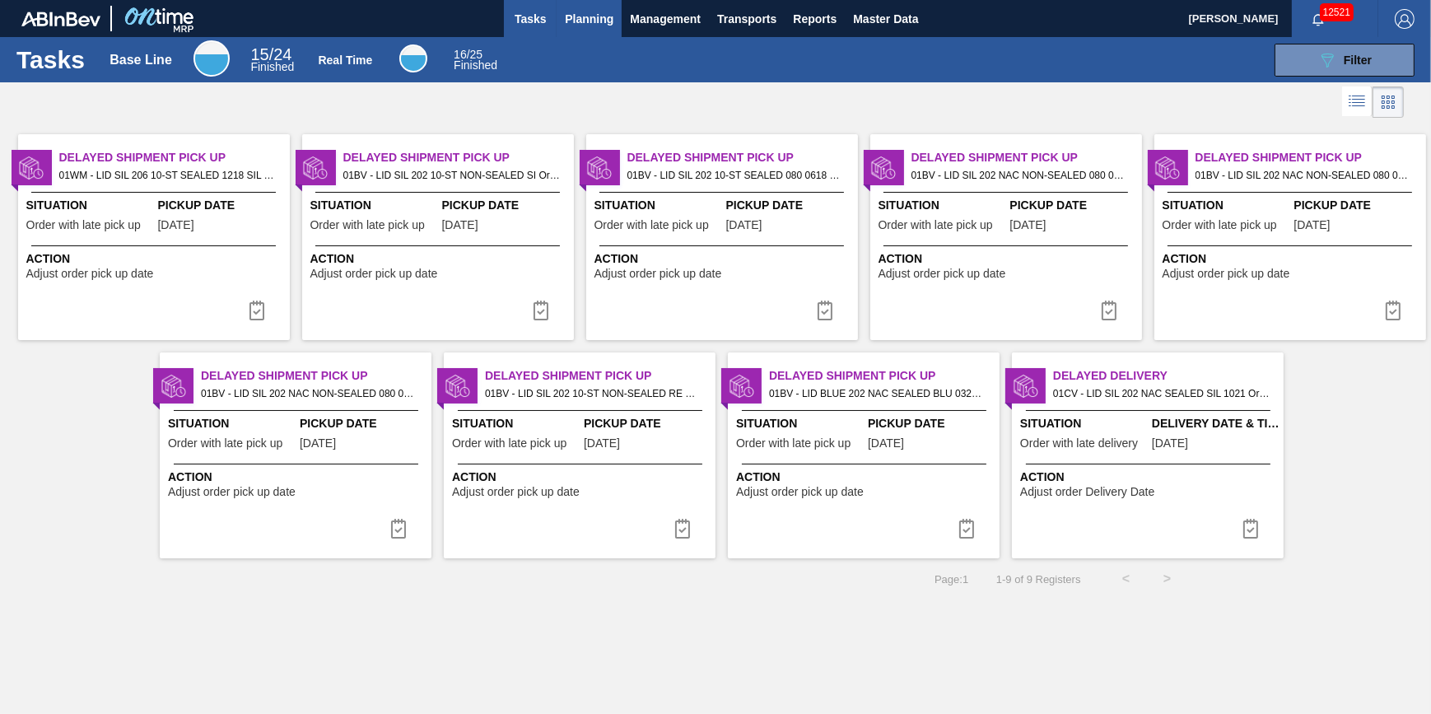
click at [585, 24] on span "Planning" at bounding box center [589, 19] width 49 height 20
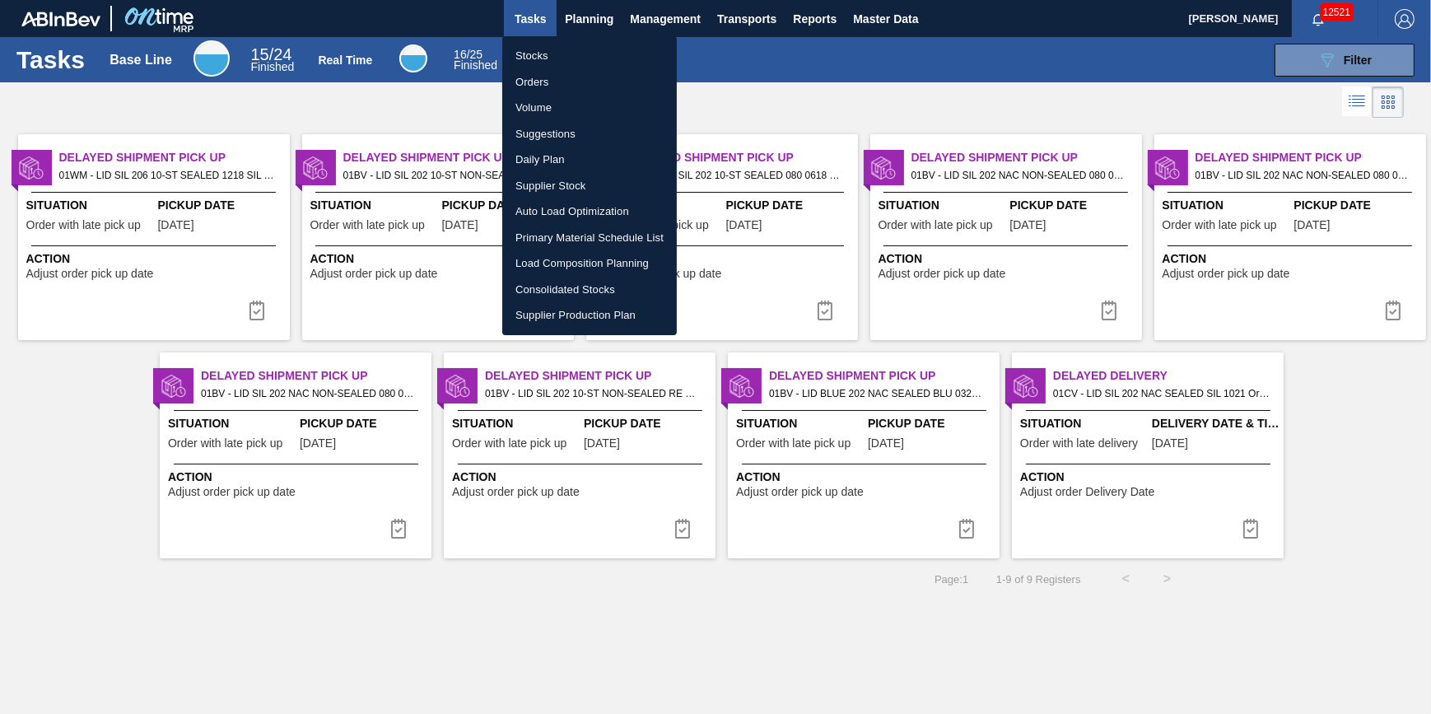
click at [565, 55] on li "Stocks" at bounding box center [589, 56] width 175 height 26
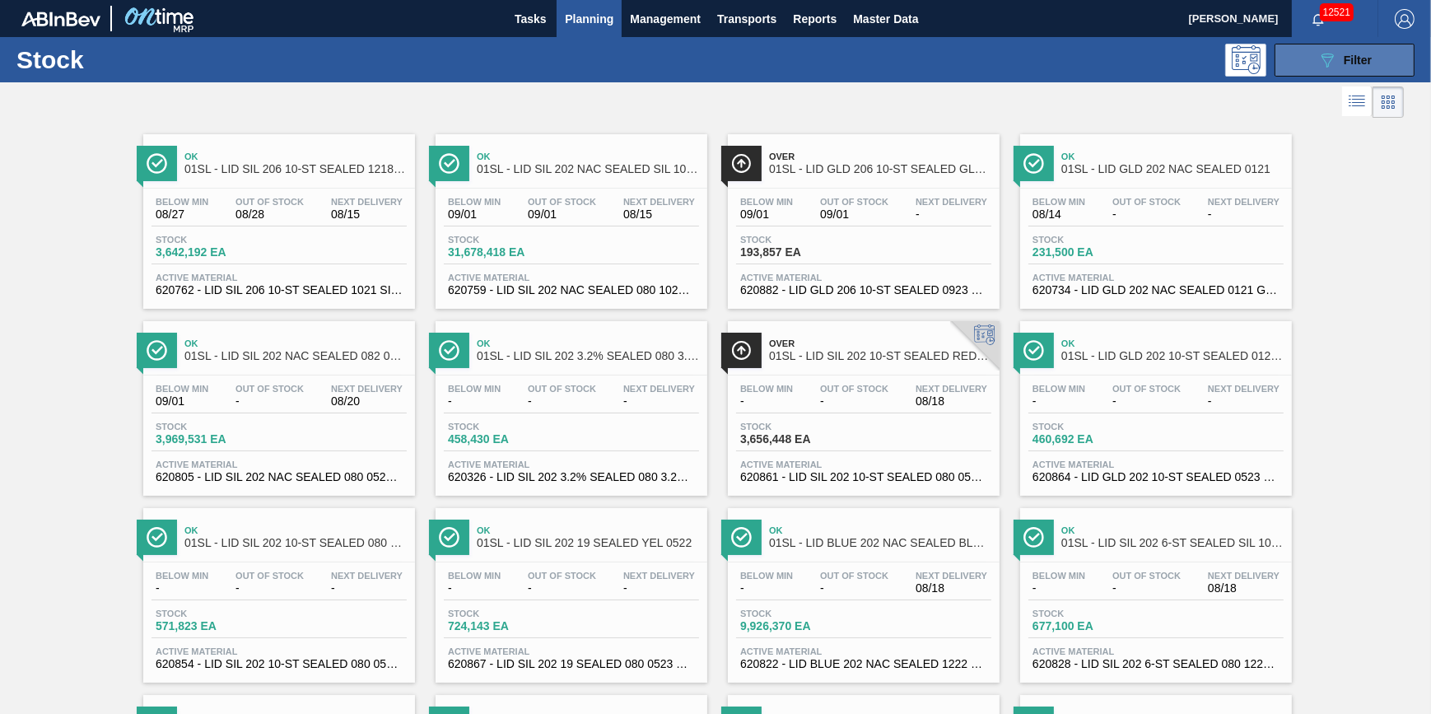
click at [1309, 60] on button "089F7B8B-B2A5-4AFE-B5C0-19BA573D28AC Filter" at bounding box center [1345, 60] width 140 height 33
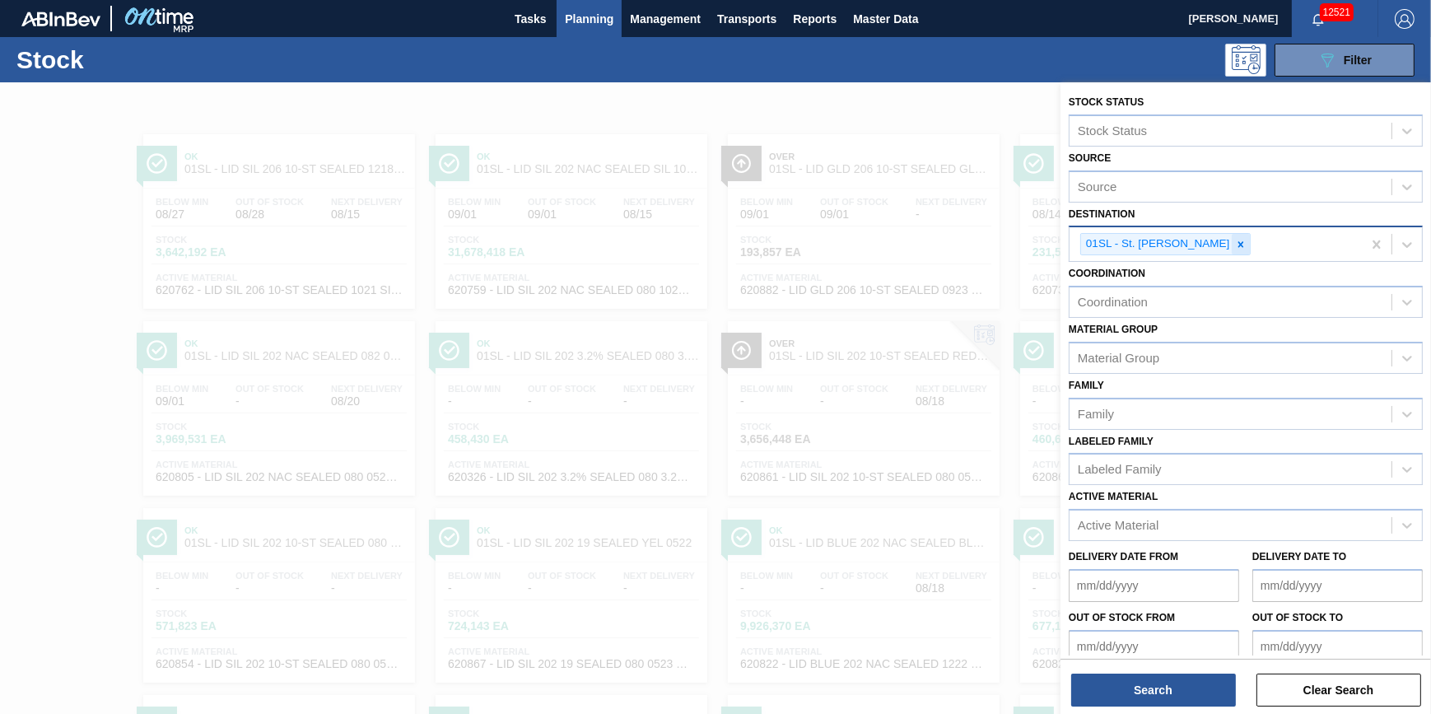
click at [1239, 246] on icon at bounding box center [1242, 244] width 6 height 6
drag, startPoint x: 720, startPoint y: 91, endPoint x: 656, endPoint y: 68, distance: 67.8
click at [716, 91] on div at bounding box center [715, 439] width 1431 height 714
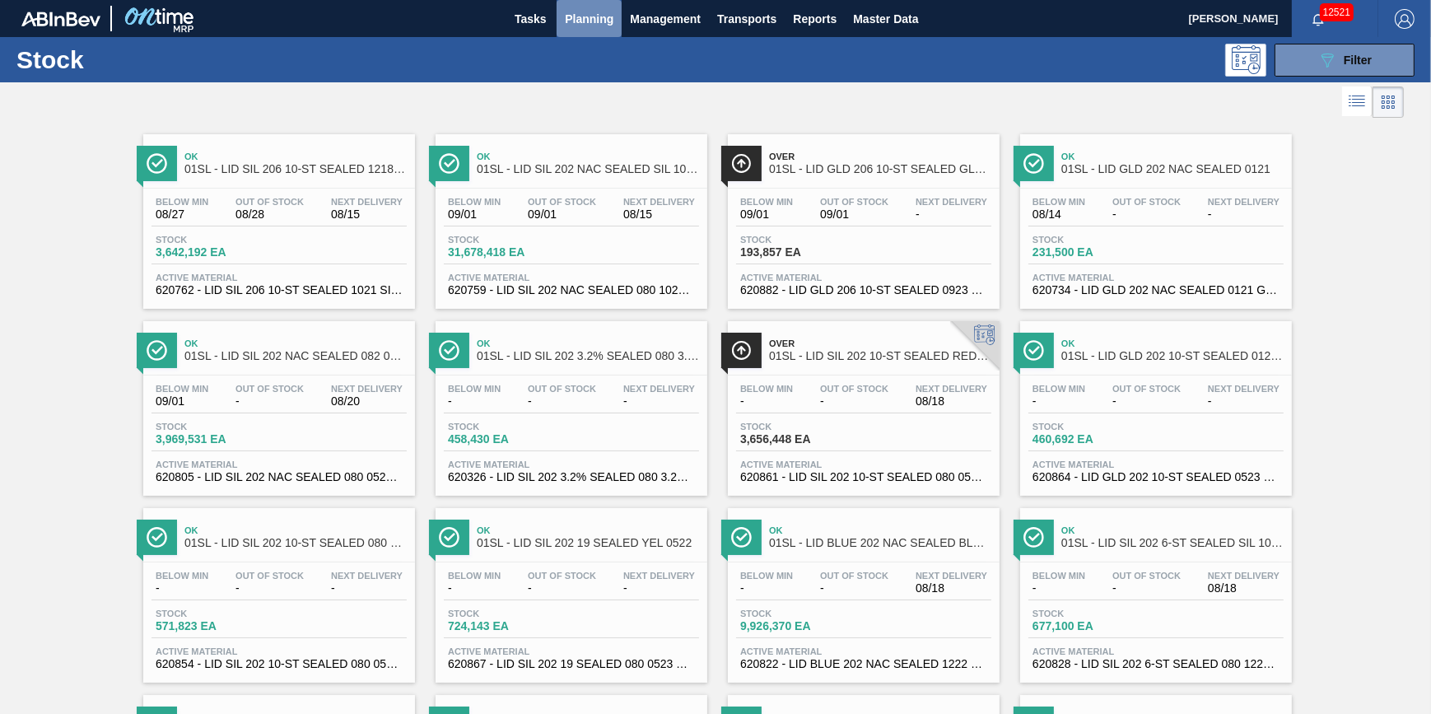
click at [593, 35] on button "Planning" at bounding box center [589, 18] width 65 height 37
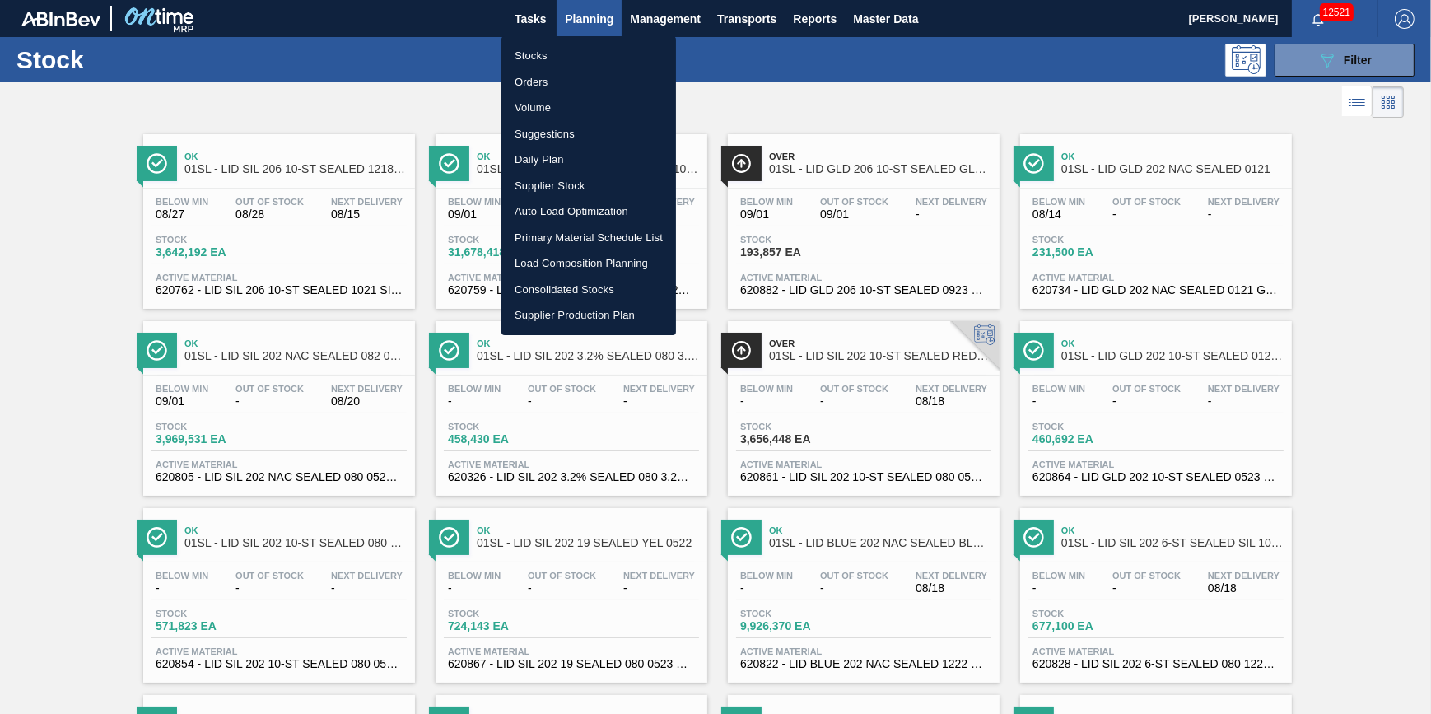
click at [763, 63] on div at bounding box center [715, 357] width 1431 height 714
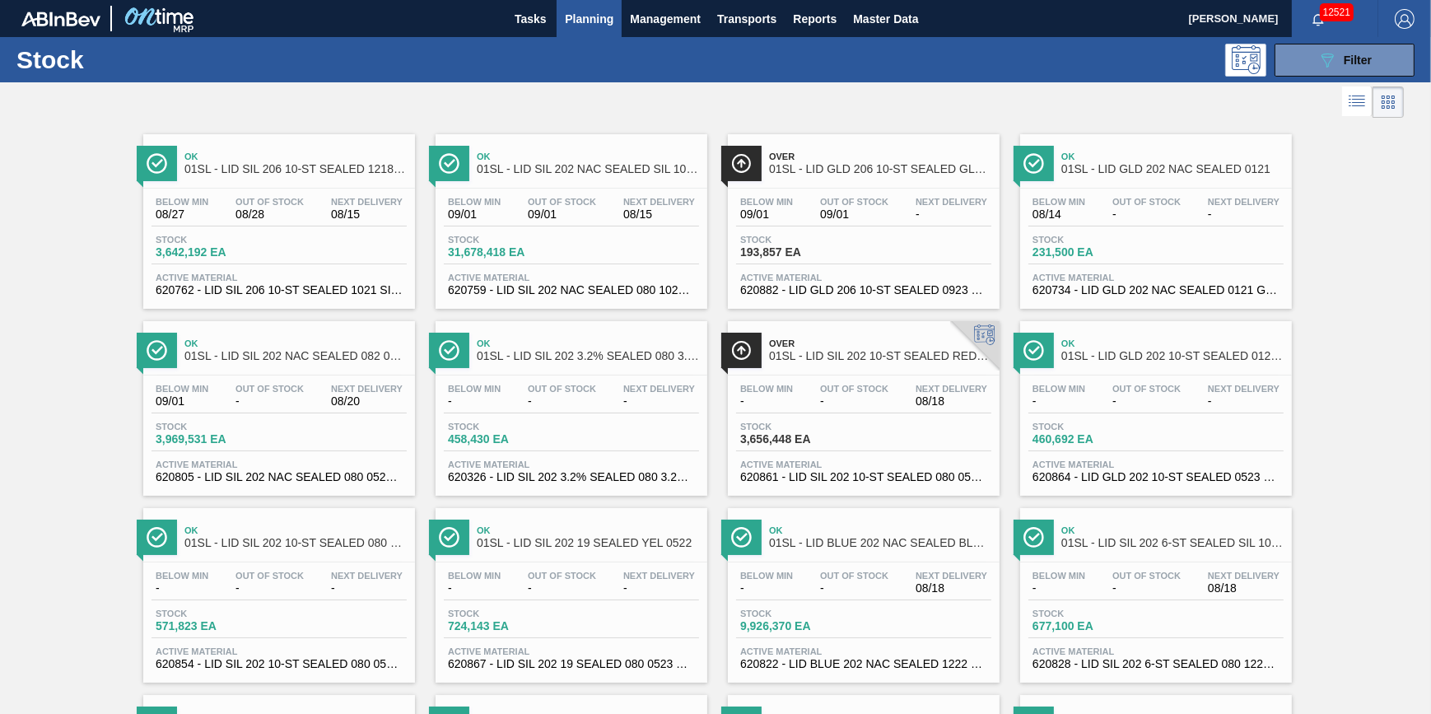
click at [272, 224] on div "Below Min 08/27 Out Of Stock 08/28 Next Delivery 08/15" at bounding box center [279, 212] width 255 height 30
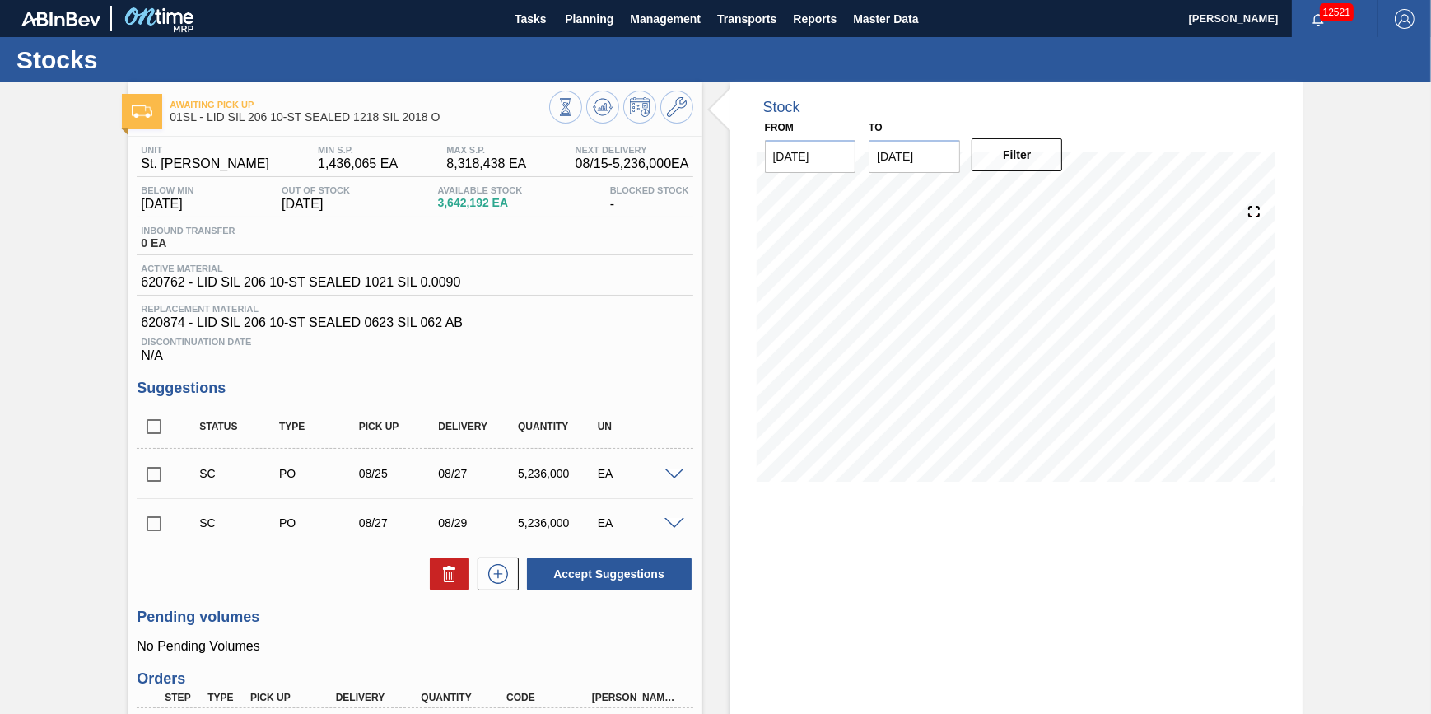
click at [155, 484] on input "checkbox" at bounding box center [154, 474] width 35 height 35
click at [456, 581] on icon at bounding box center [450, 574] width 20 height 20
checkbox input "false"
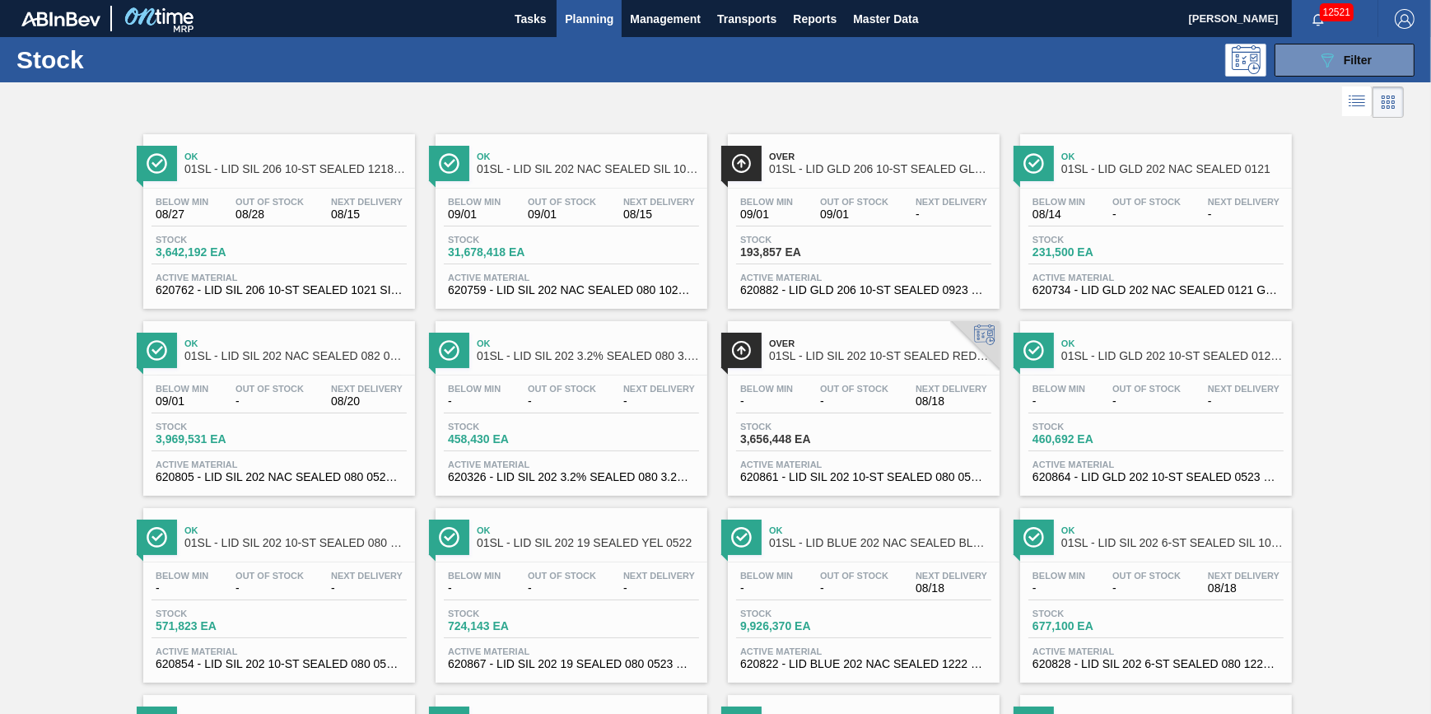
click at [822, 237] on span "Stock" at bounding box center [797, 240] width 115 height 10
click at [349, 217] on span "08/15" at bounding box center [367, 214] width 72 height 12
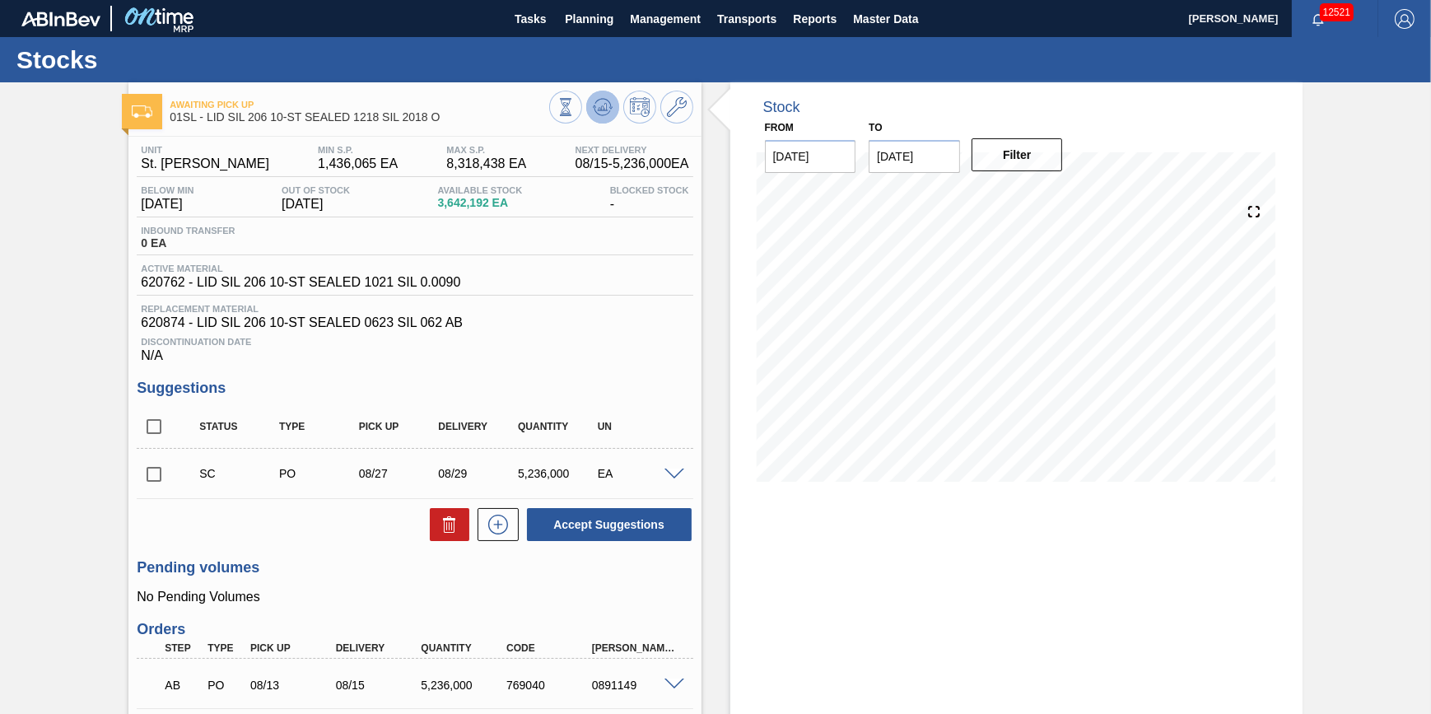
click at [601, 109] on icon at bounding box center [602, 106] width 11 height 7
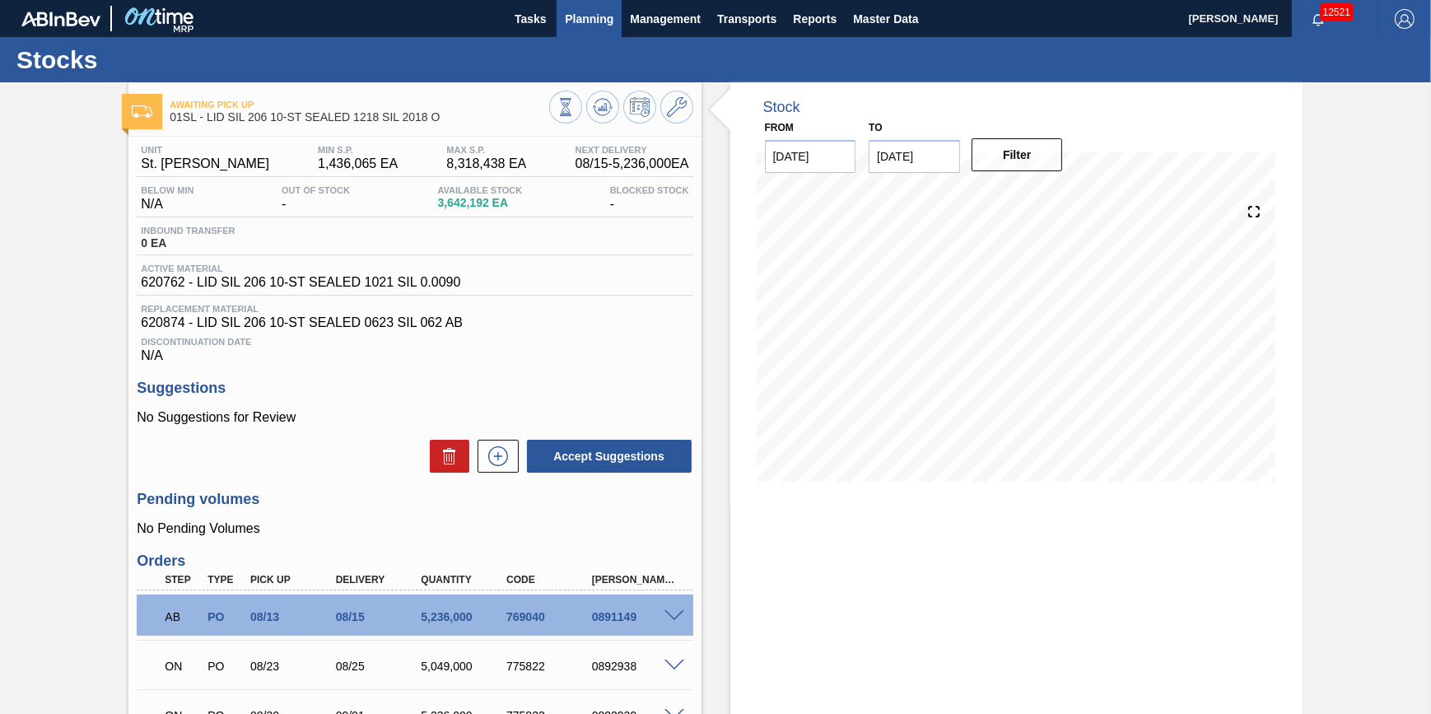
click at [569, 32] on button "Planning" at bounding box center [589, 18] width 65 height 37
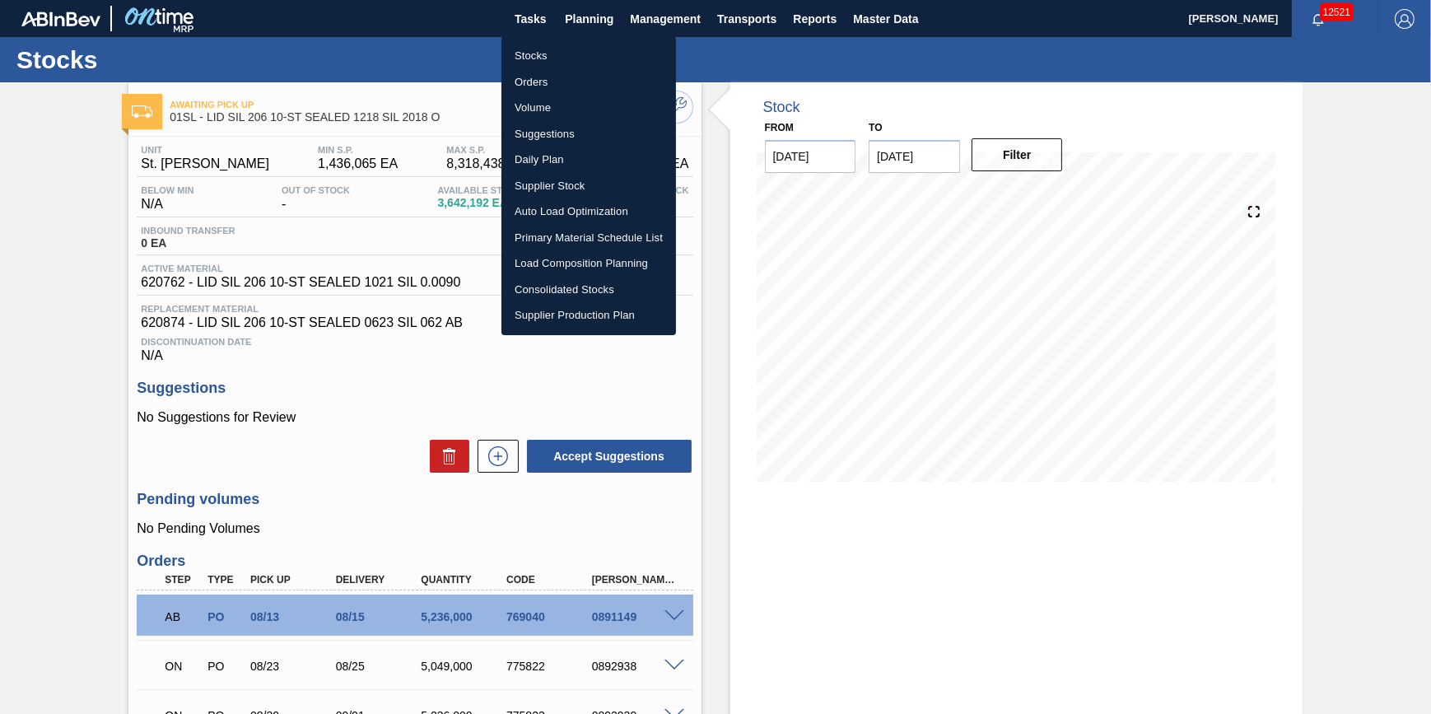
click at [563, 55] on li "Stocks" at bounding box center [589, 56] width 175 height 26
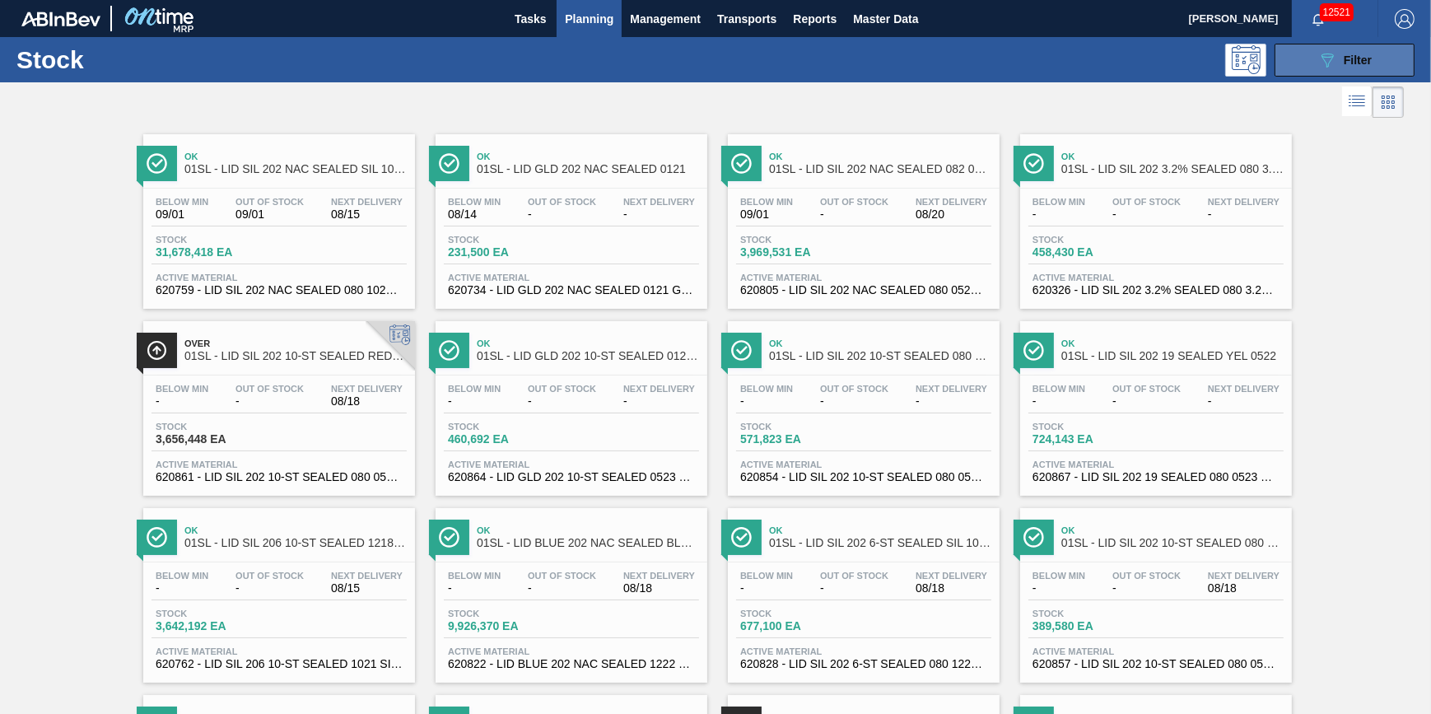
click at [1321, 61] on icon "089F7B8B-B2A5-4AFE-B5C0-19BA573D28AC" at bounding box center [1328, 60] width 20 height 20
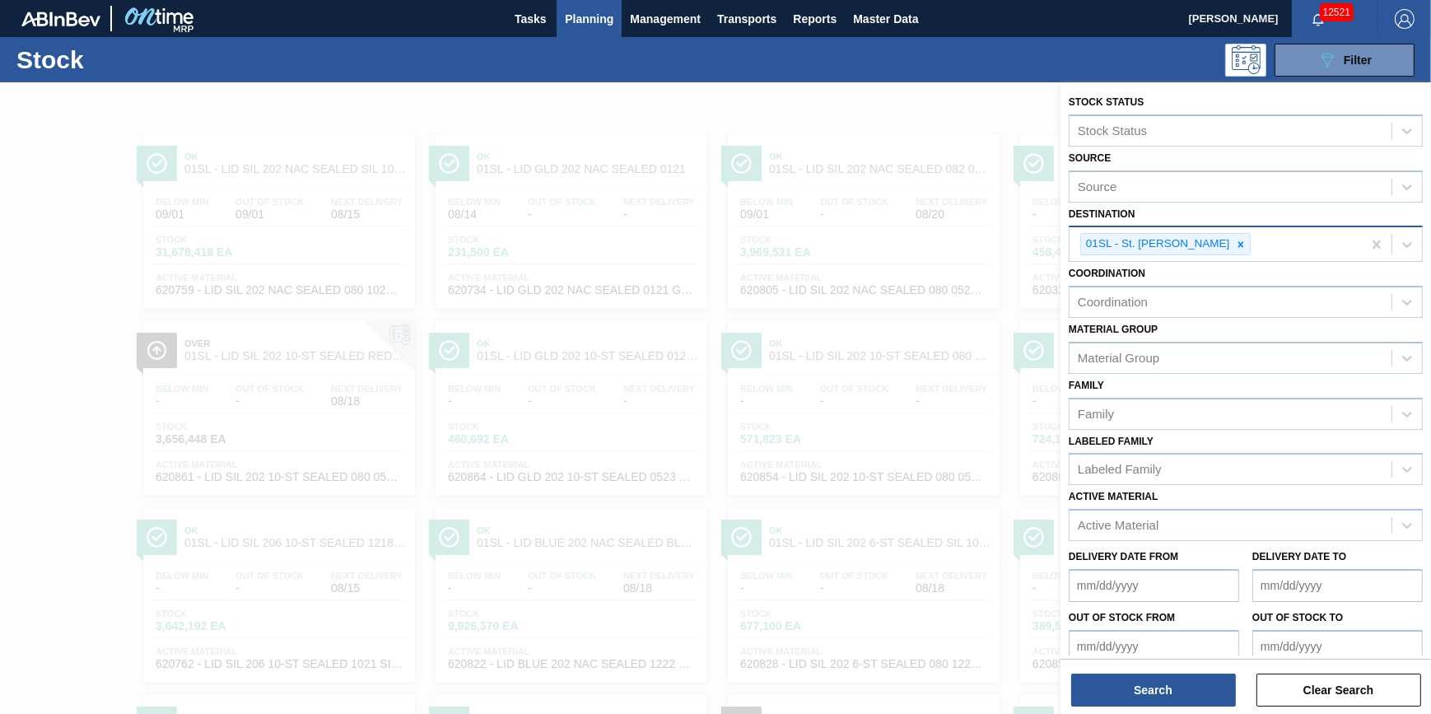
click at [1232, 249] on div at bounding box center [1241, 244] width 18 height 21
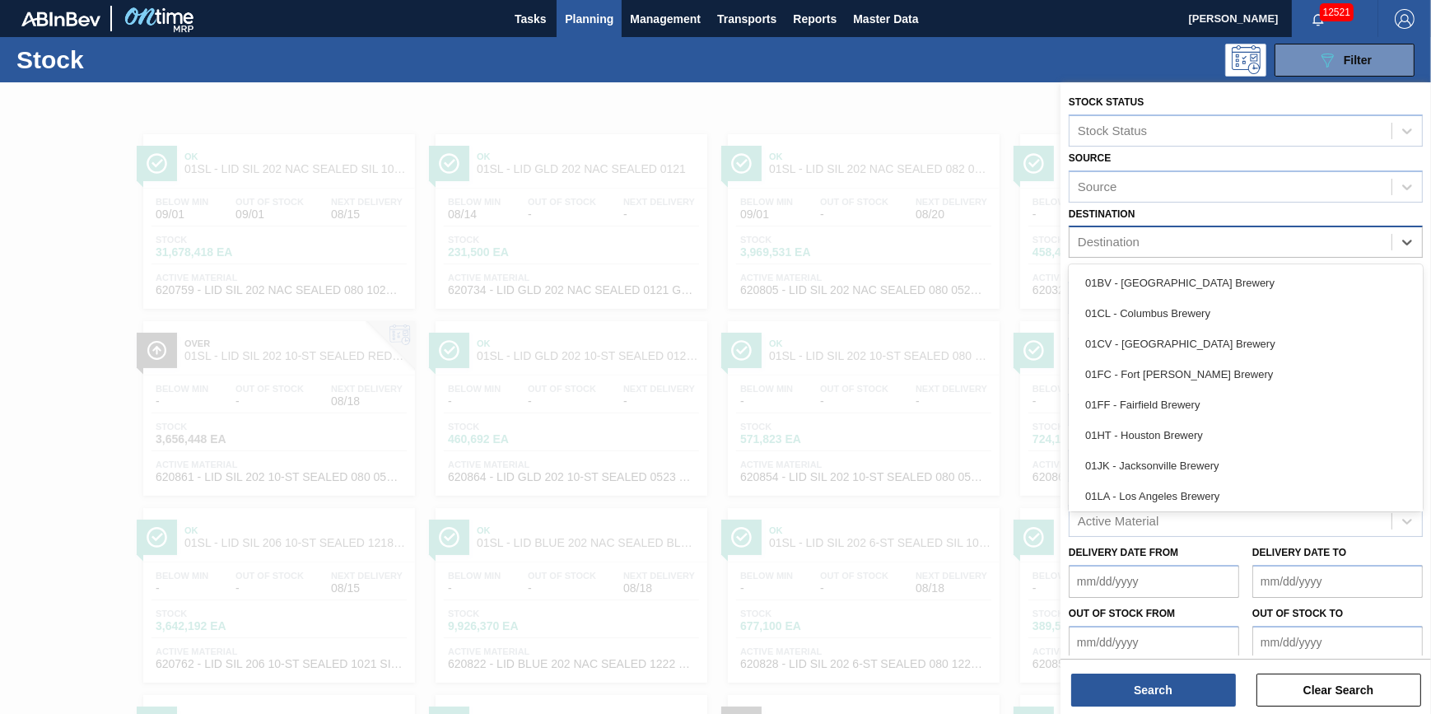
click at [1223, 247] on div "Destination" at bounding box center [1231, 243] width 322 height 24
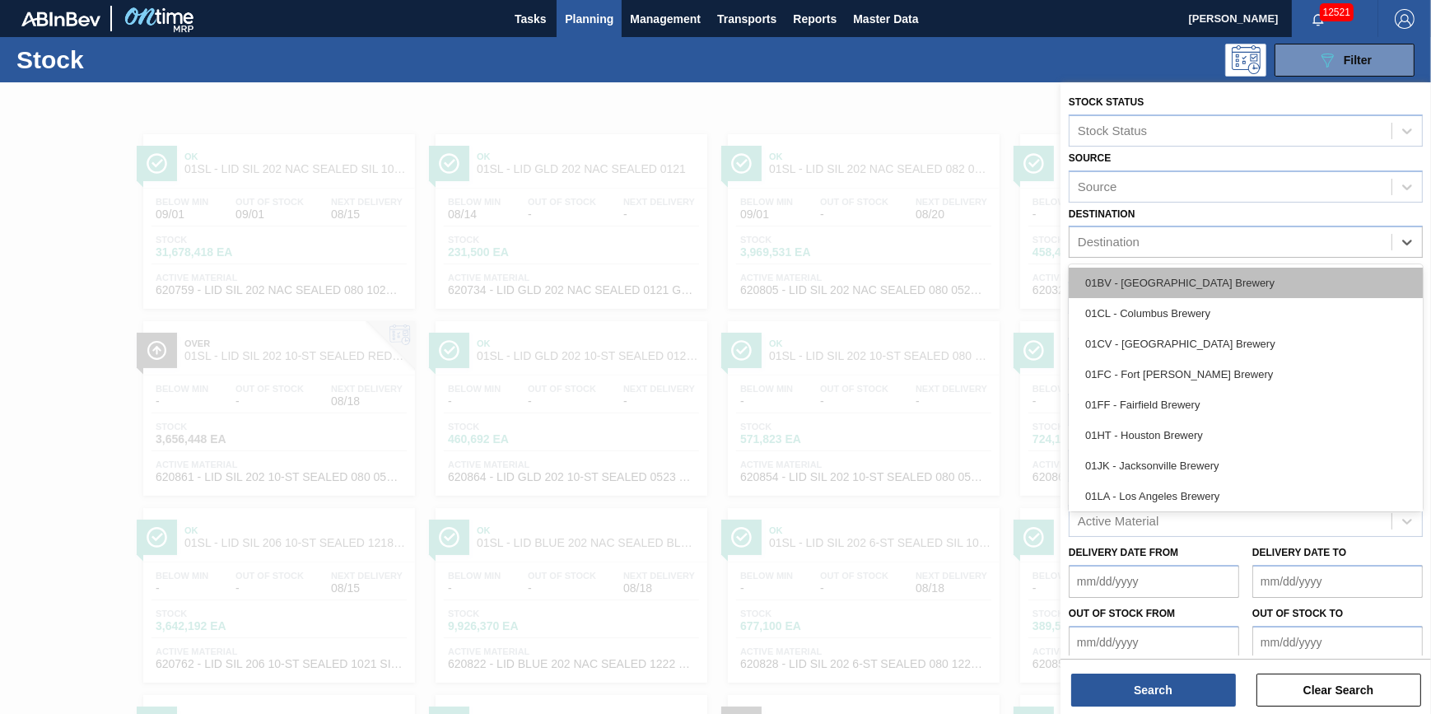
click at [1224, 281] on div "01BV - [GEOGRAPHIC_DATA] Brewery" at bounding box center [1246, 283] width 354 height 30
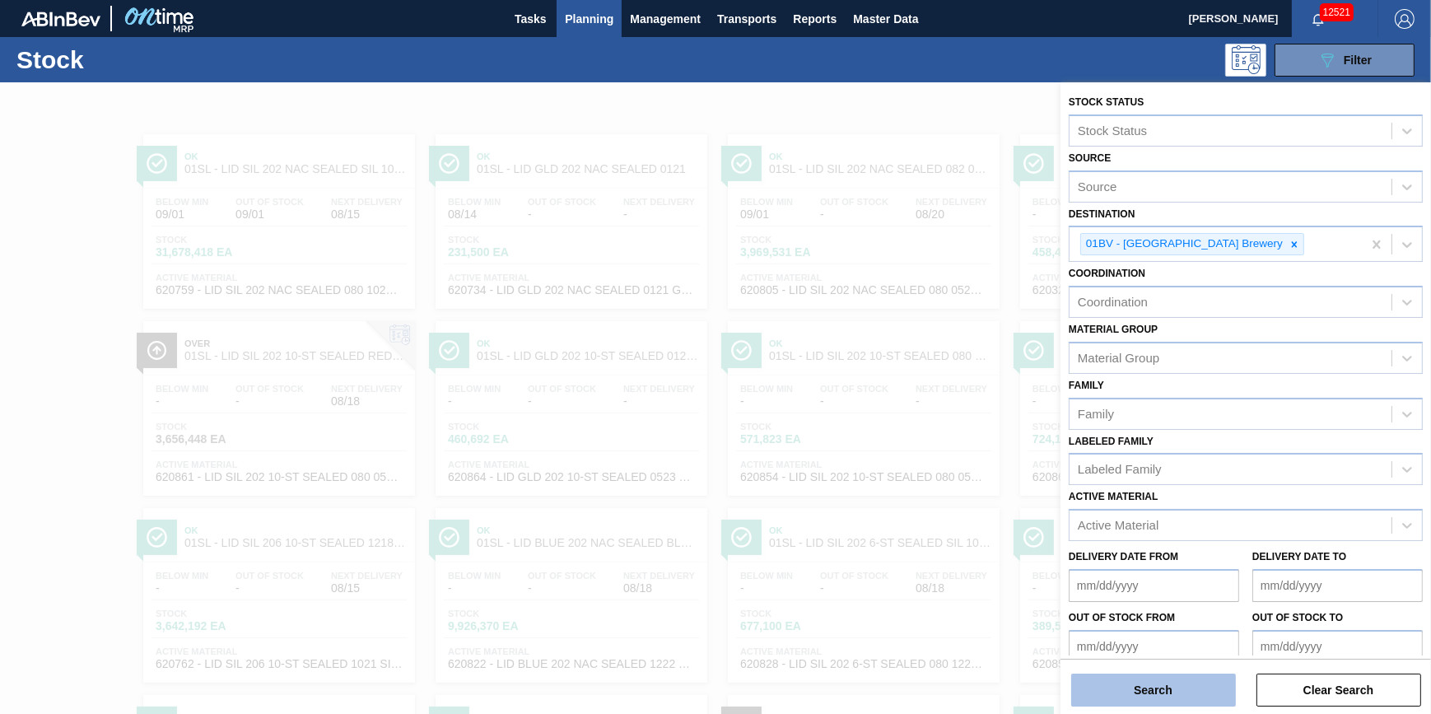
click at [1207, 691] on button "Search" at bounding box center [1153, 690] width 165 height 33
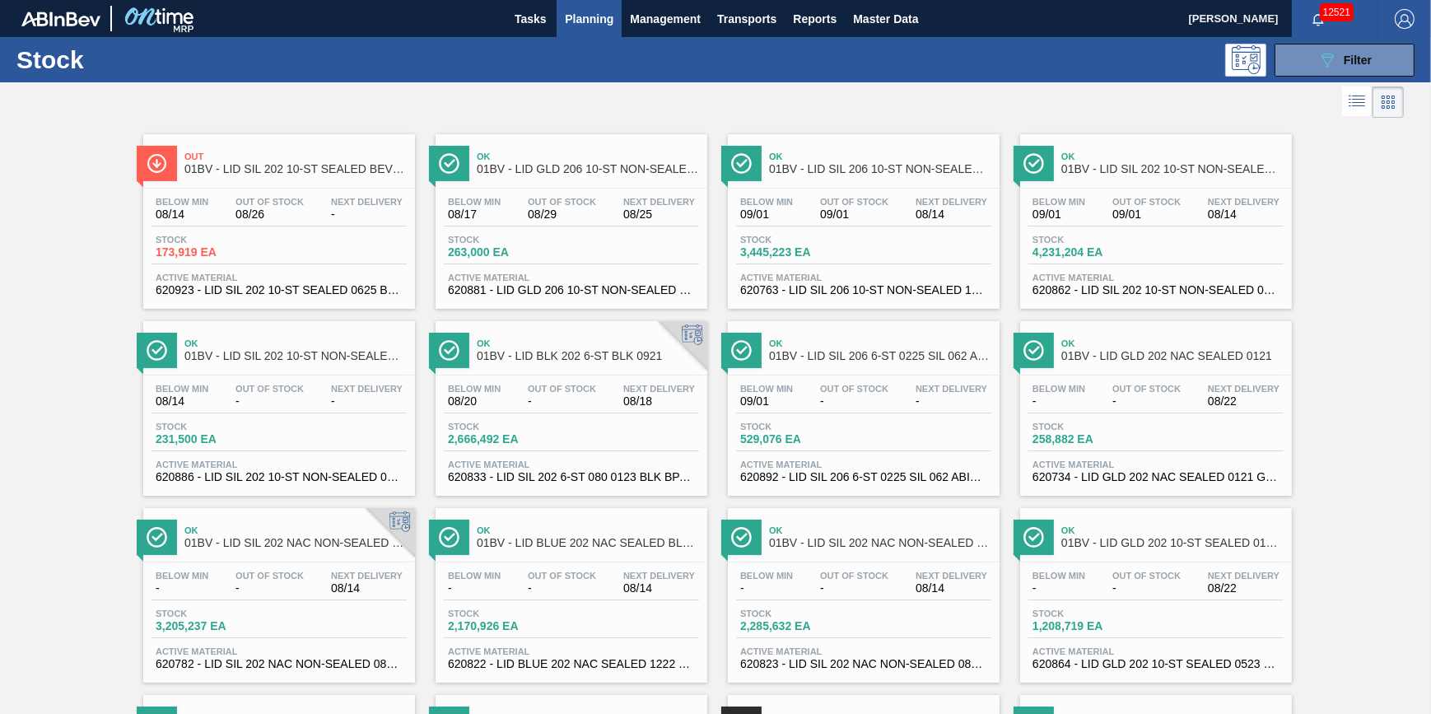
click at [273, 259] on div "Stock 173,919 EA" at bounding box center [279, 250] width 255 height 30
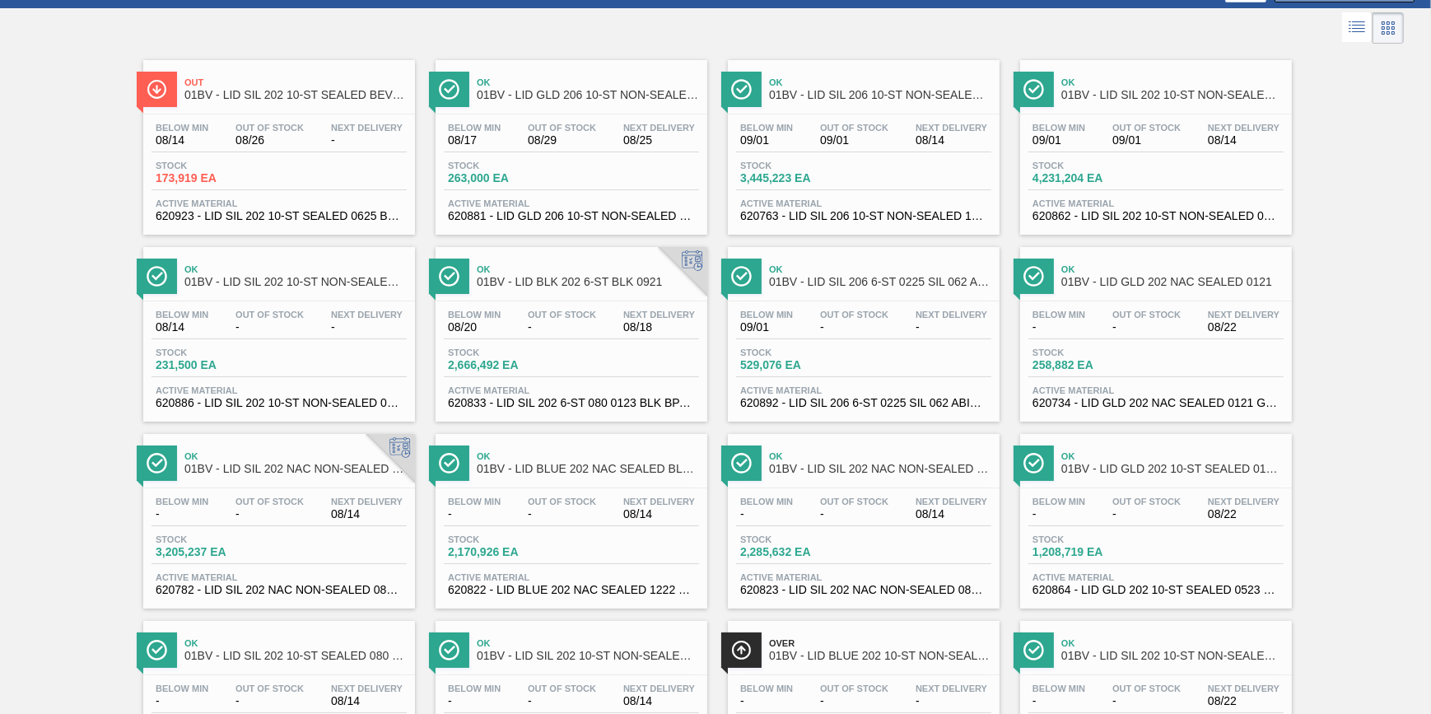
click at [563, 171] on div "Stock 263,000 EA" at bounding box center [506, 173] width 124 height 24
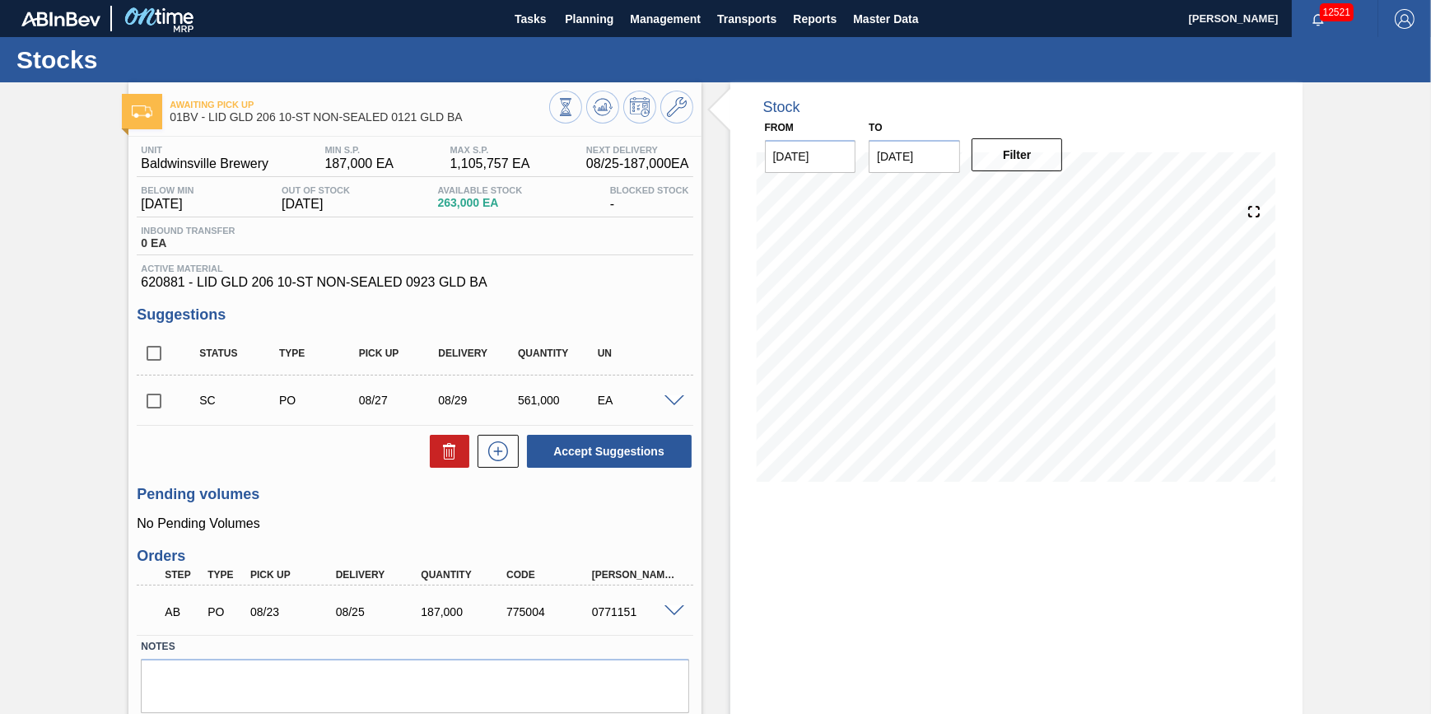
click at [669, 408] on span at bounding box center [675, 401] width 20 height 12
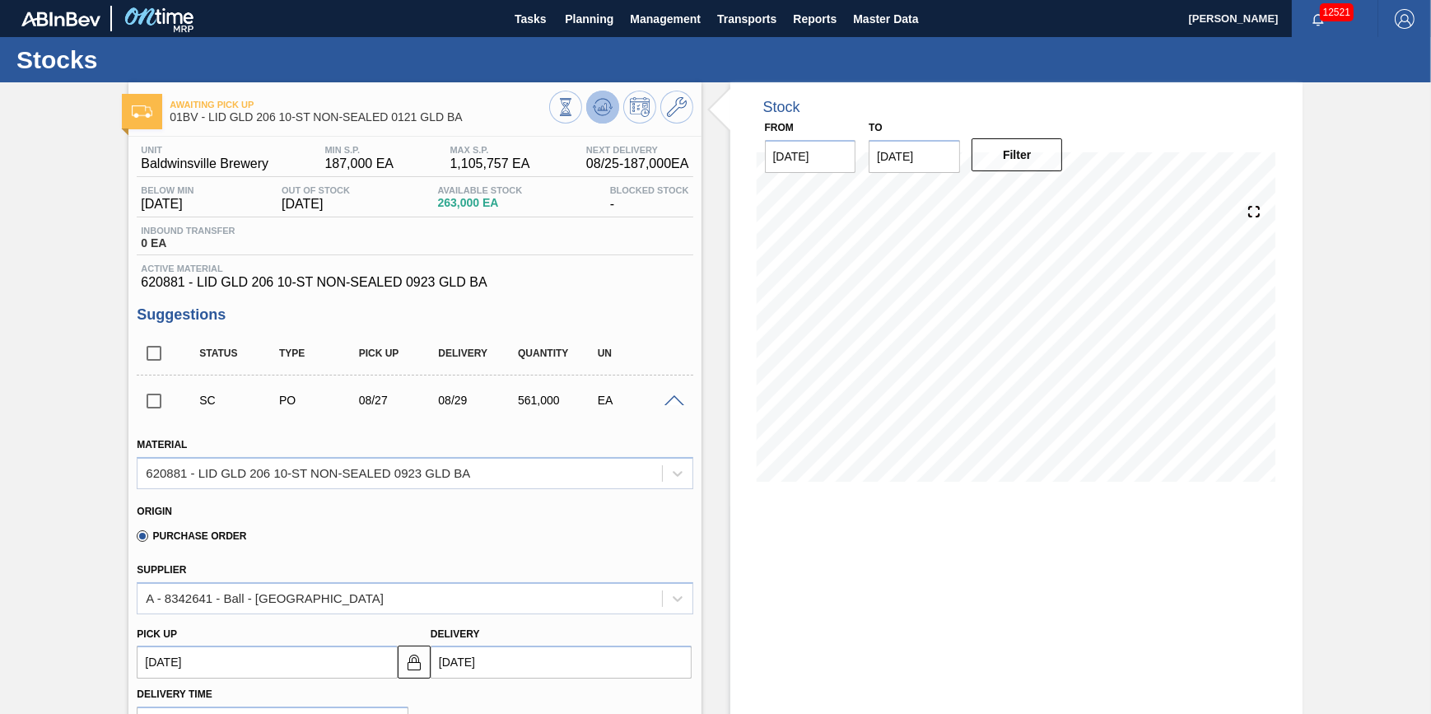
click at [575, 100] on icon at bounding box center [566, 107] width 18 height 18
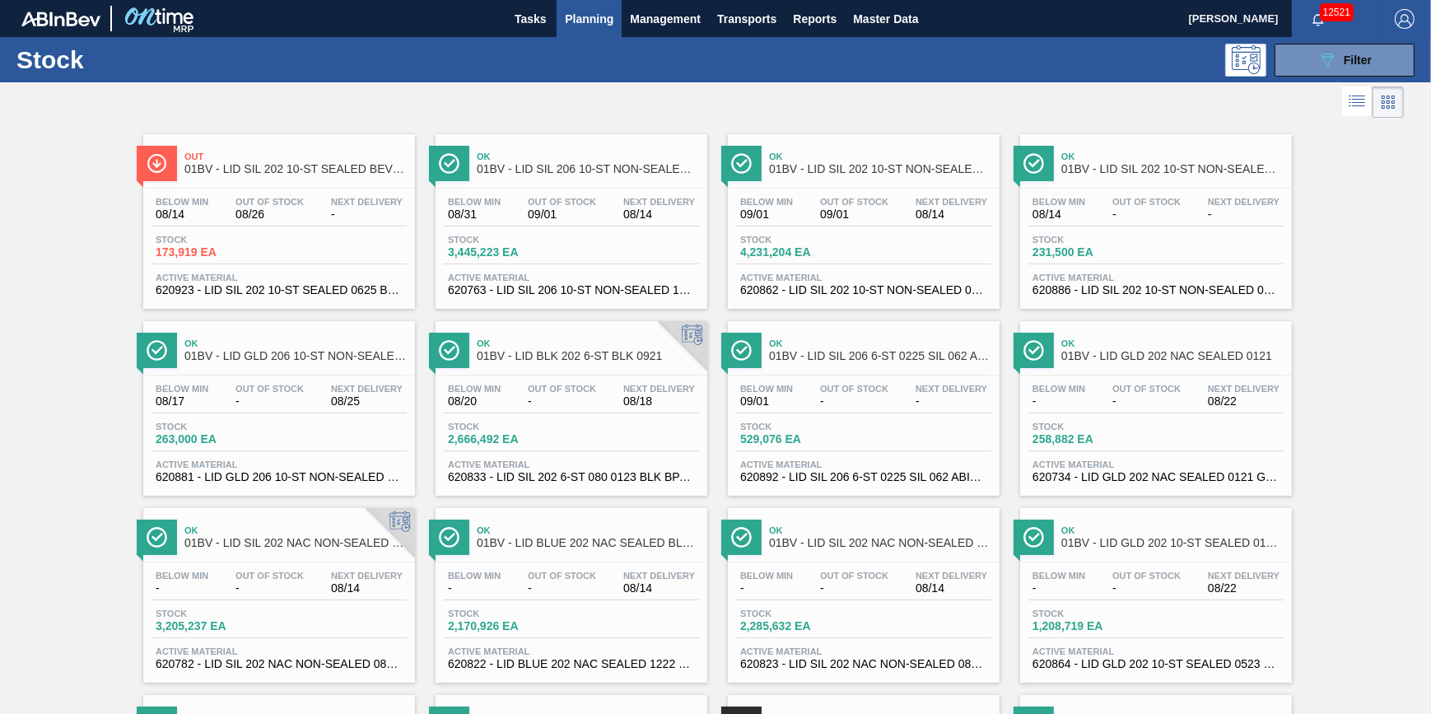
click at [623, 197] on span "Next Delivery" at bounding box center [659, 202] width 72 height 10
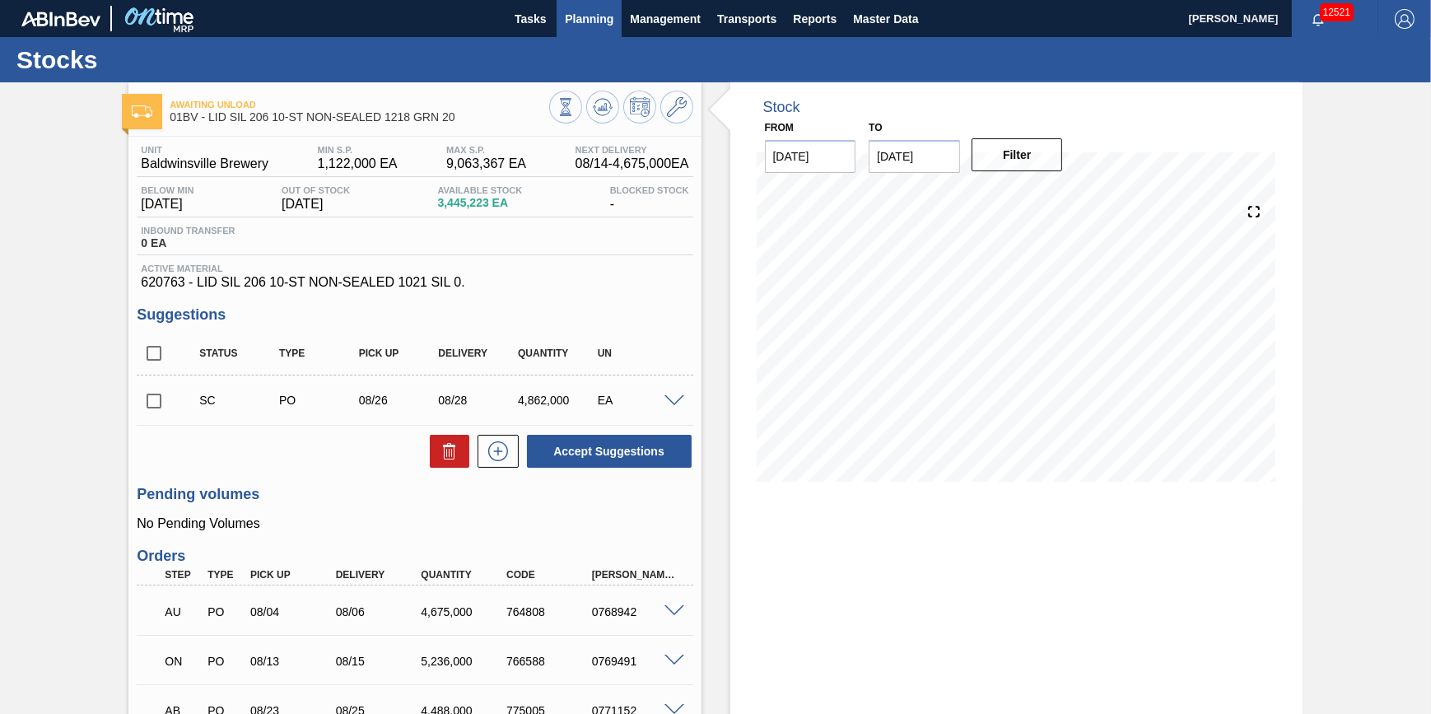
click at [577, 25] on span "Planning" at bounding box center [589, 19] width 49 height 20
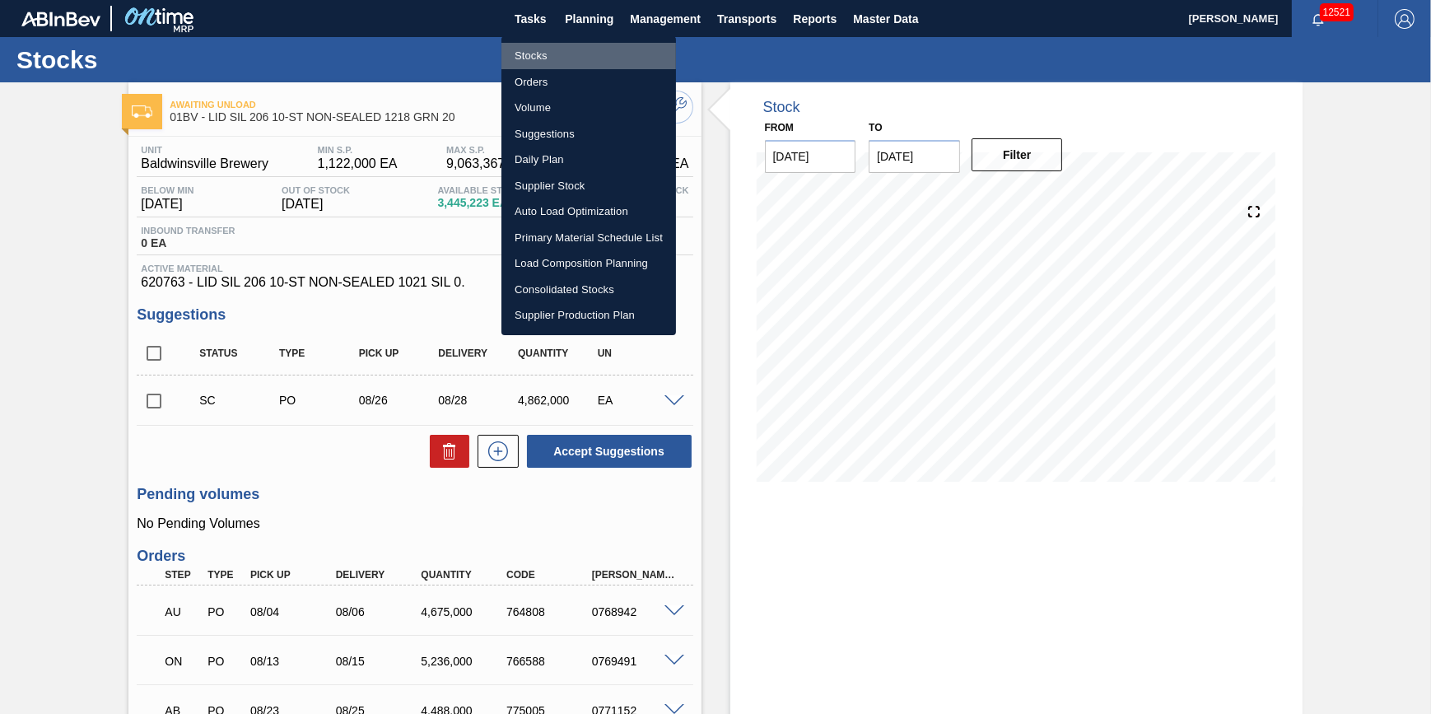
click at [562, 50] on li "Stocks" at bounding box center [589, 56] width 175 height 26
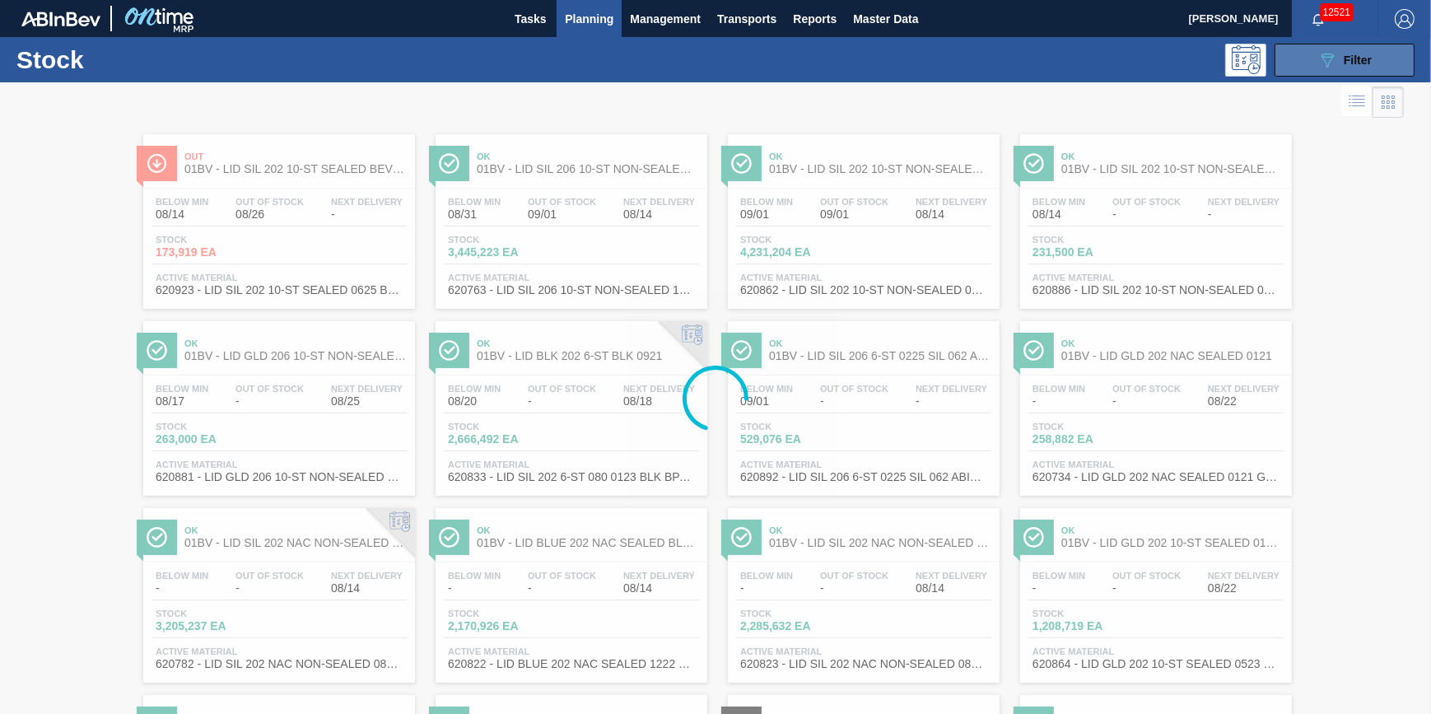
click at [1324, 62] on icon at bounding box center [1328, 61] width 12 height 14
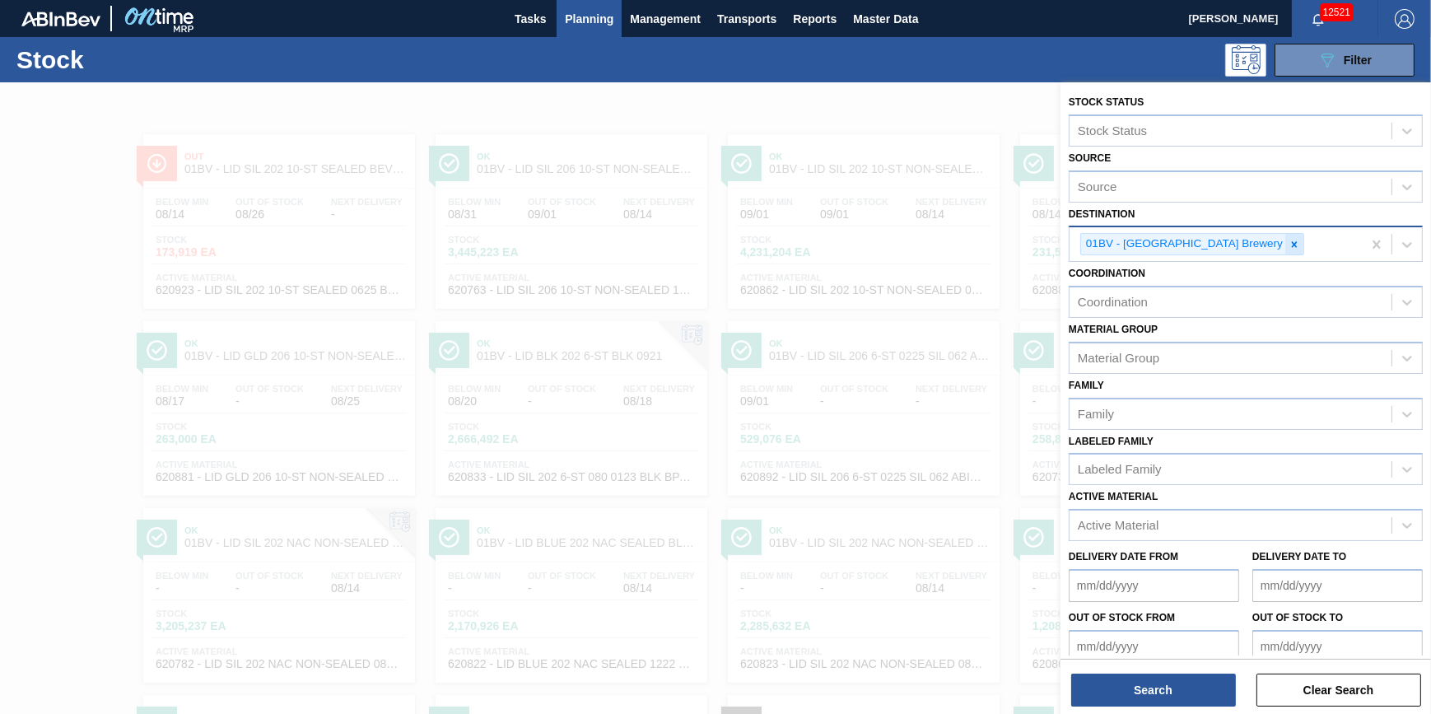
click at [1289, 239] on icon at bounding box center [1295, 245] width 12 height 12
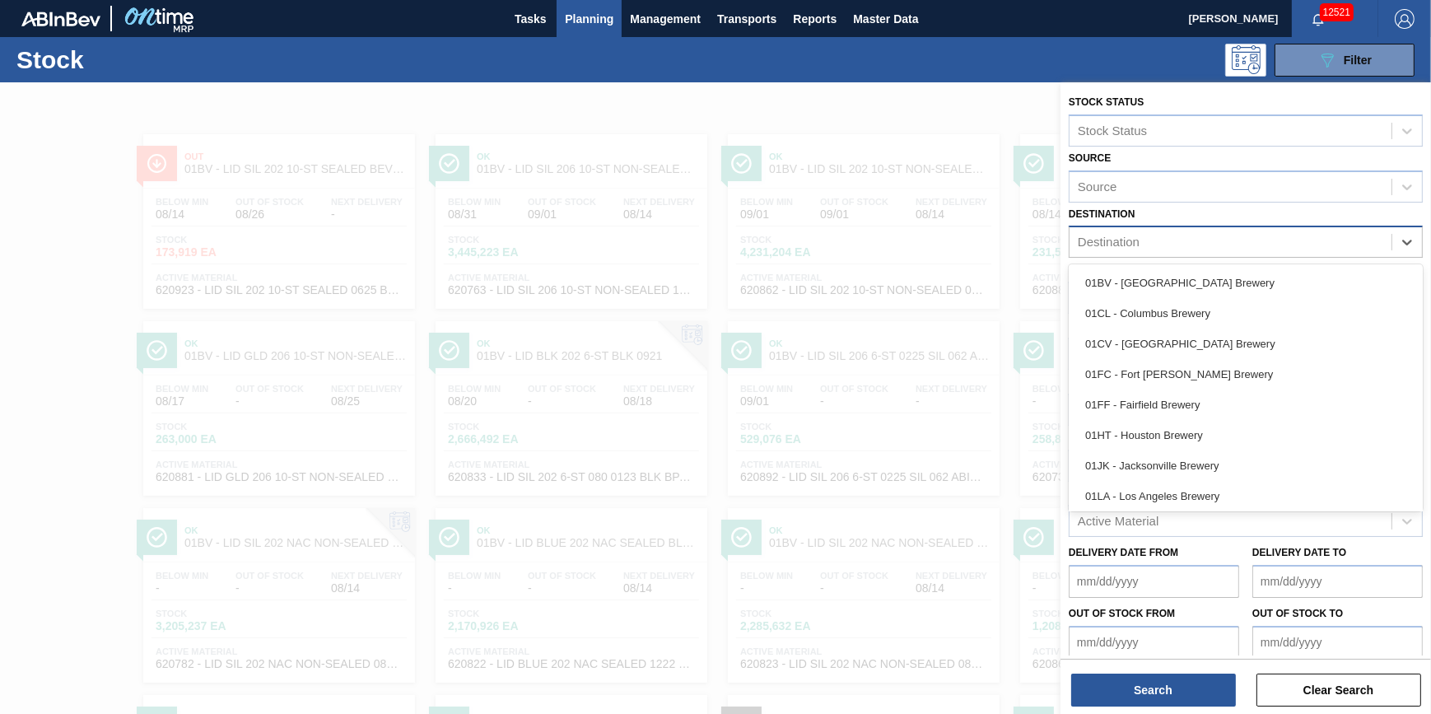
click at [1244, 239] on div "Destination" at bounding box center [1231, 243] width 322 height 24
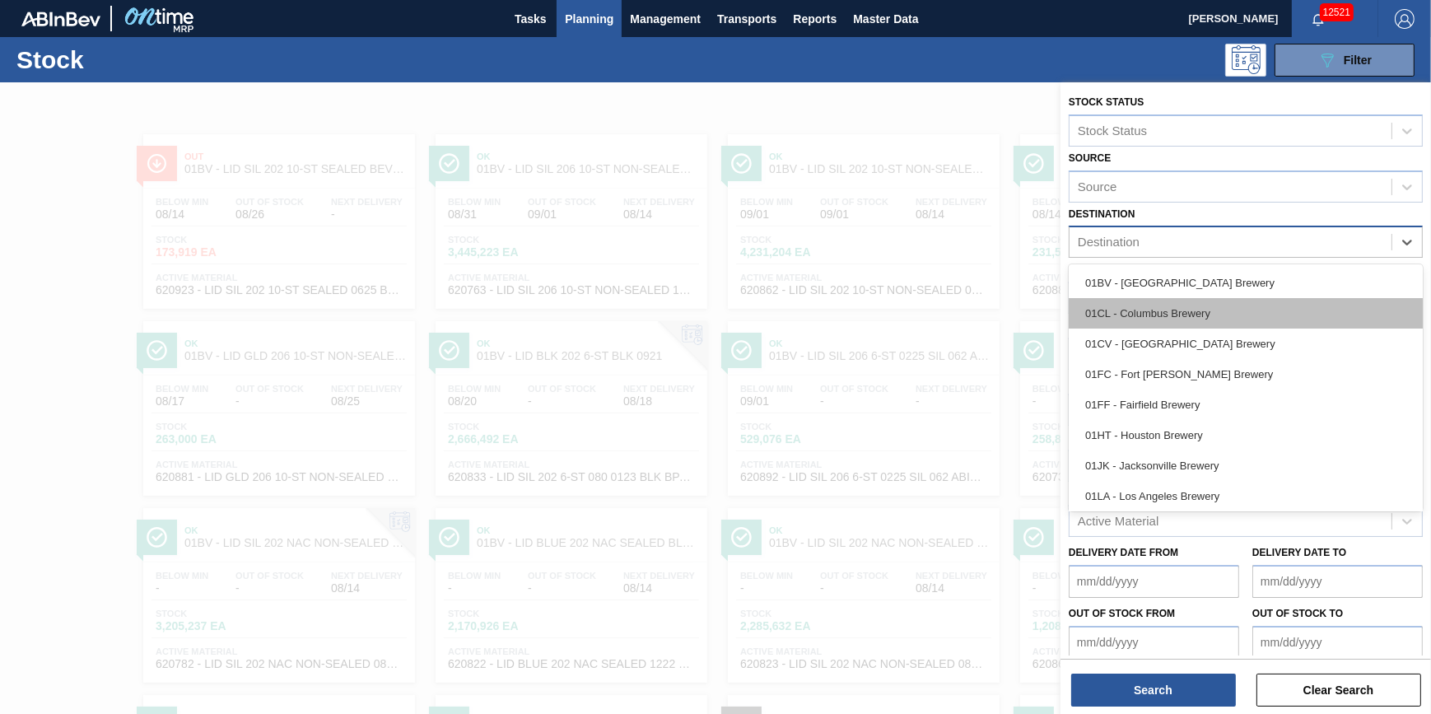
click at [1234, 310] on div "01CL - Columbus Brewery" at bounding box center [1246, 313] width 354 height 30
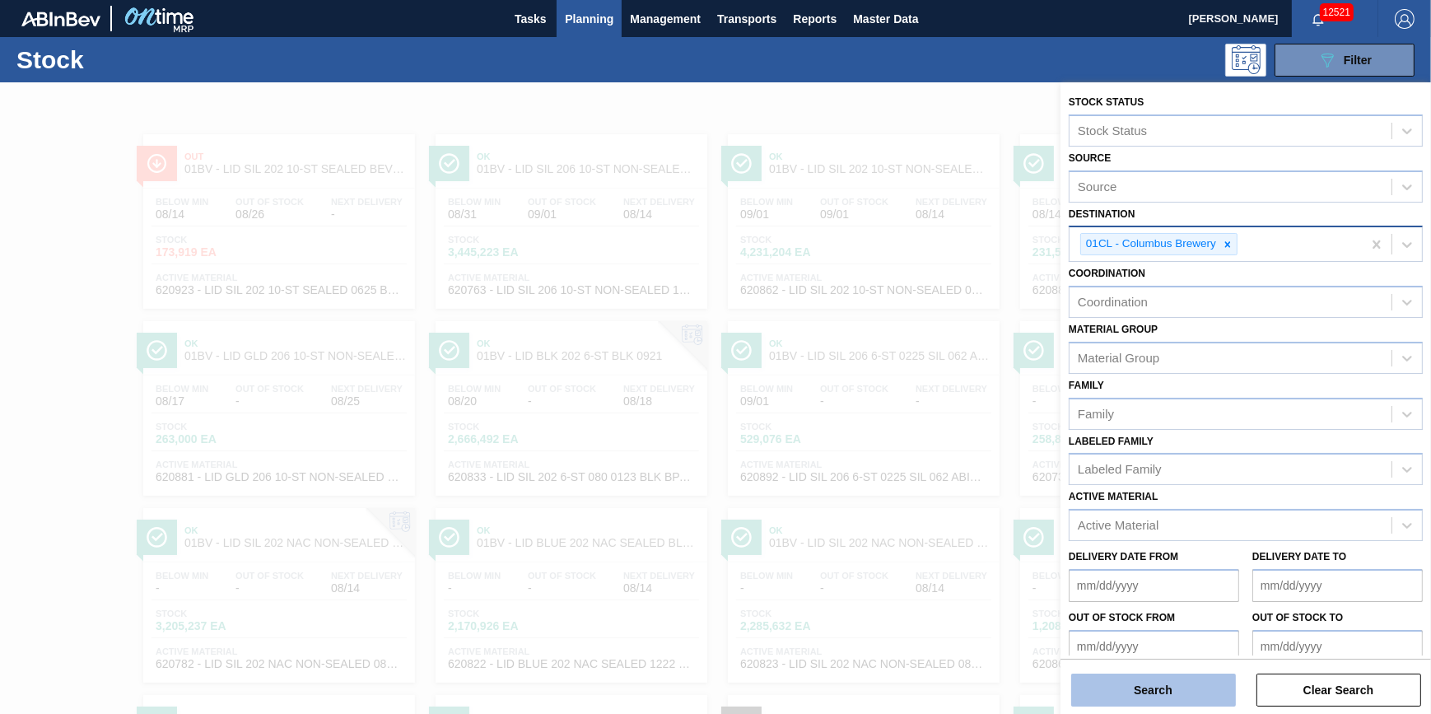
click at [1176, 678] on button "Search" at bounding box center [1153, 690] width 165 height 33
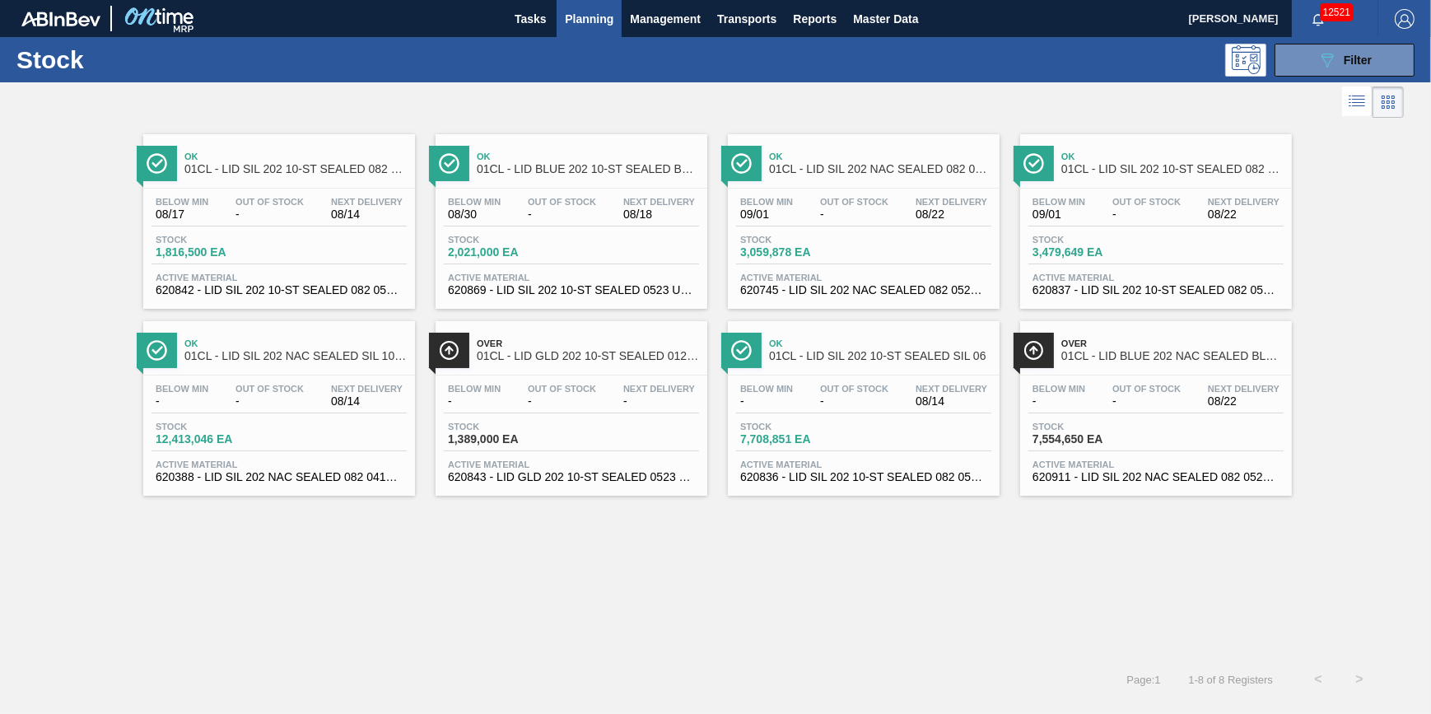
click at [1301, 82] on div at bounding box center [702, 102] width 1404 height 40
click at [1309, 64] on button "089F7B8B-B2A5-4AFE-B5C0-19BA573D28AC Filter" at bounding box center [1345, 60] width 140 height 33
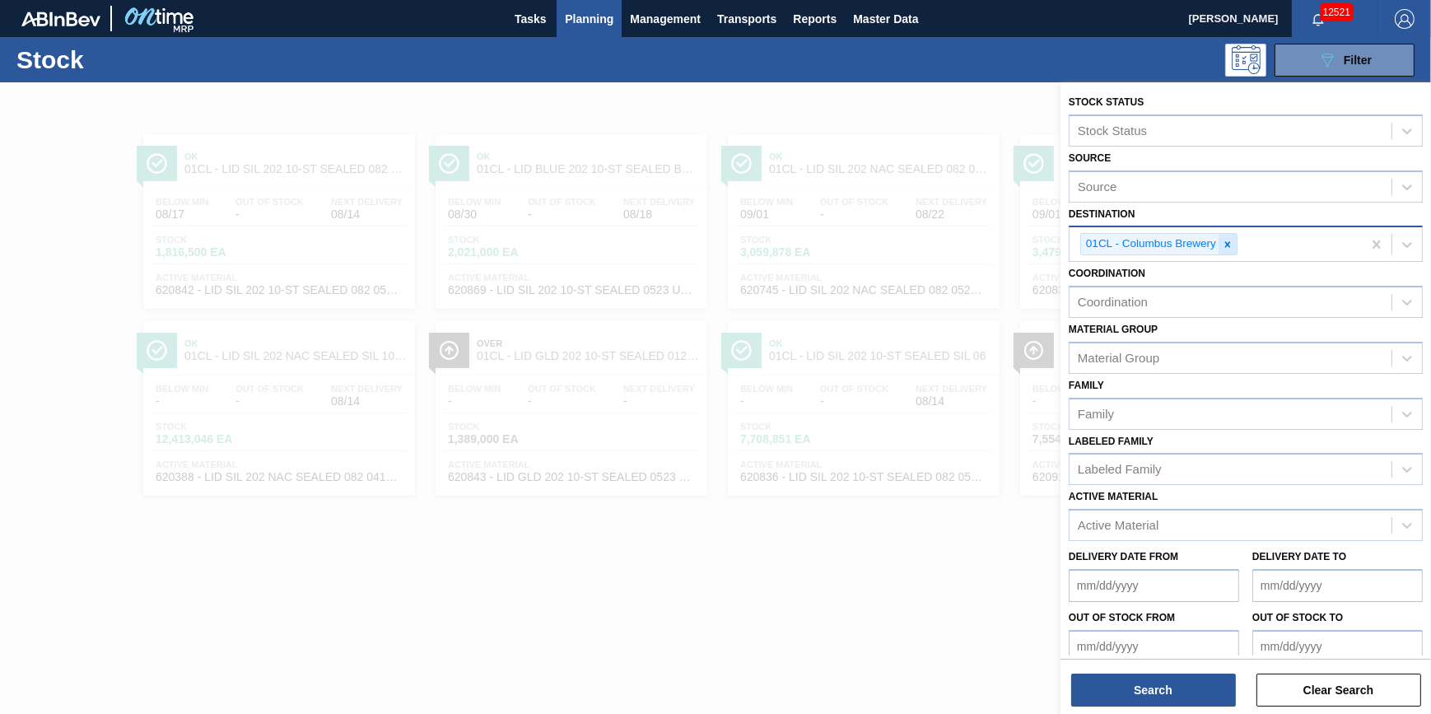
click at [1221, 242] on div at bounding box center [1228, 244] width 18 height 21
click at [1221, 242] on div "Destination" at bounding box center [1231, 243] width 322 height 24
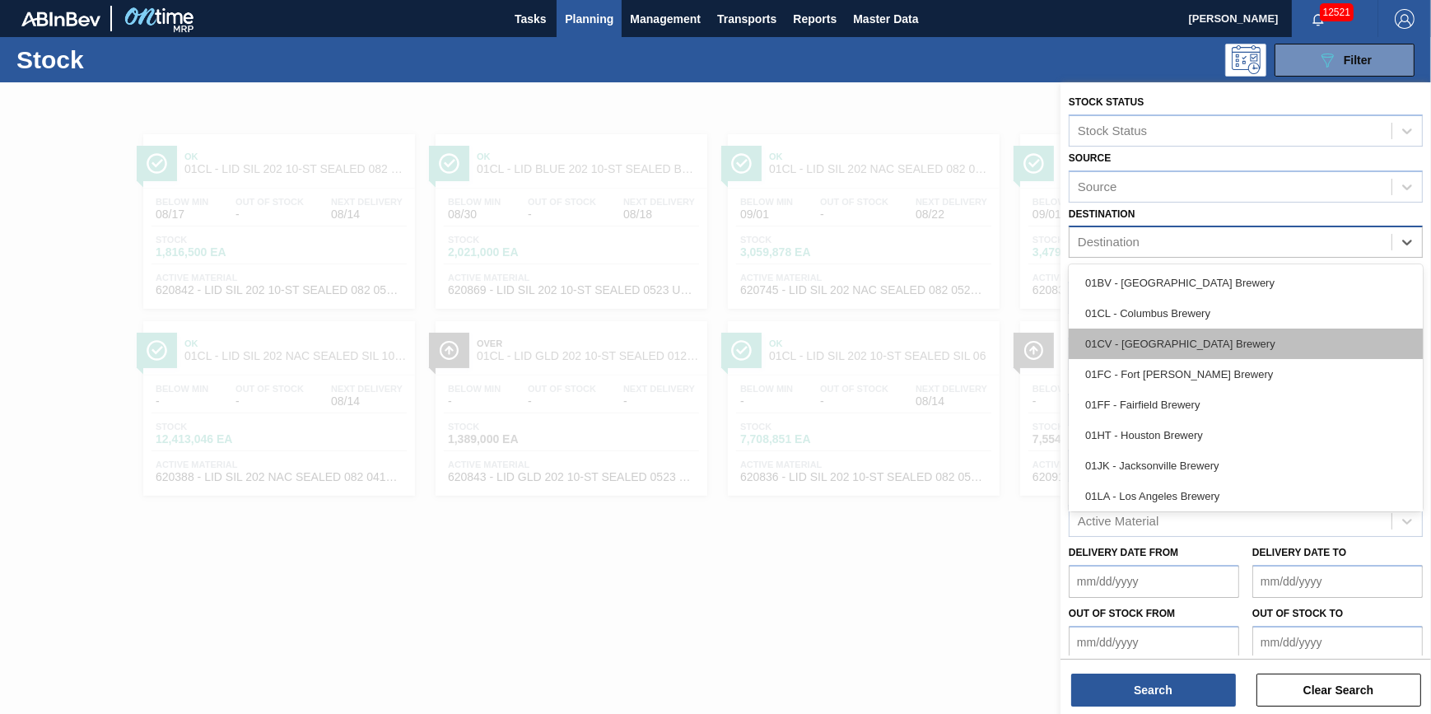
click at [1219, 348] on div "01CV - [GEOGRAPHIC_DATA] Brewery" at bounding box center [1246, 344] width 354 height 30
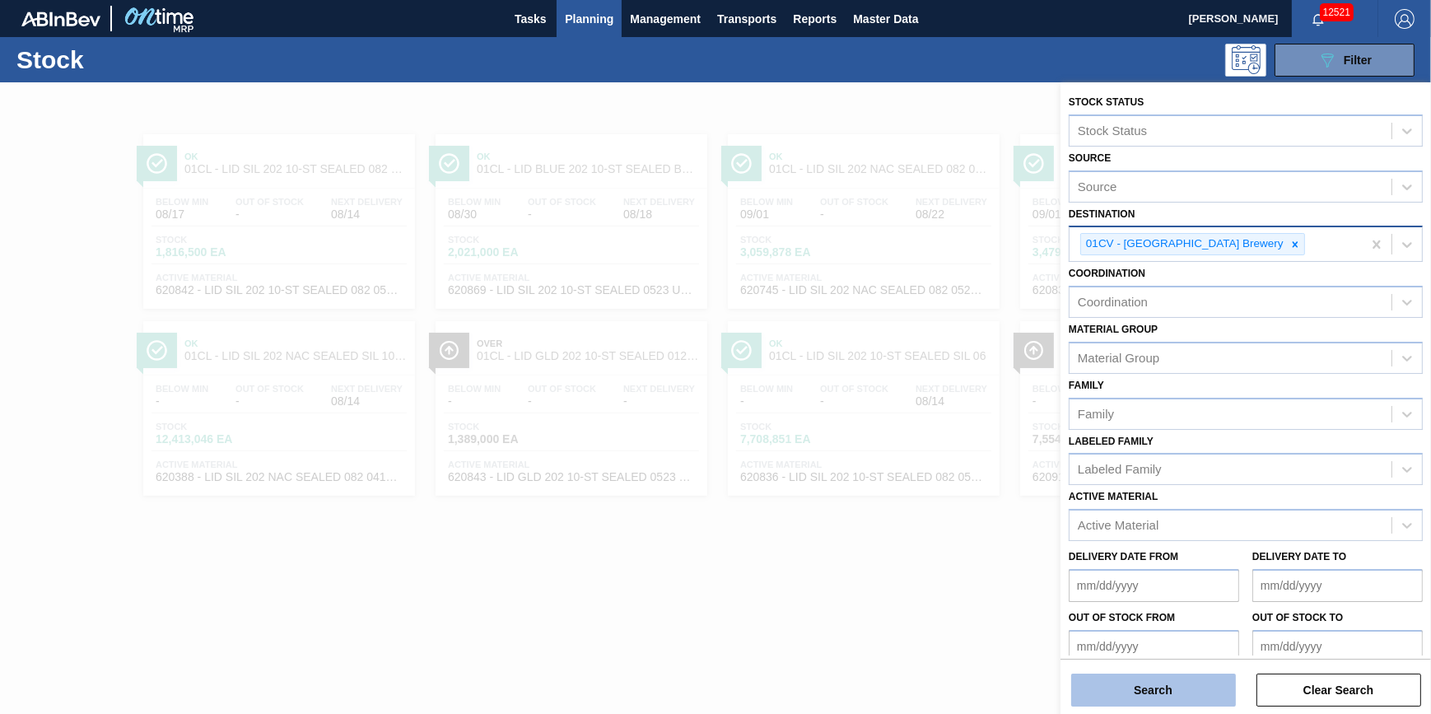
click at [1183, 679] on button "Search" at bounding box center [1153, 690] width 165 height 33
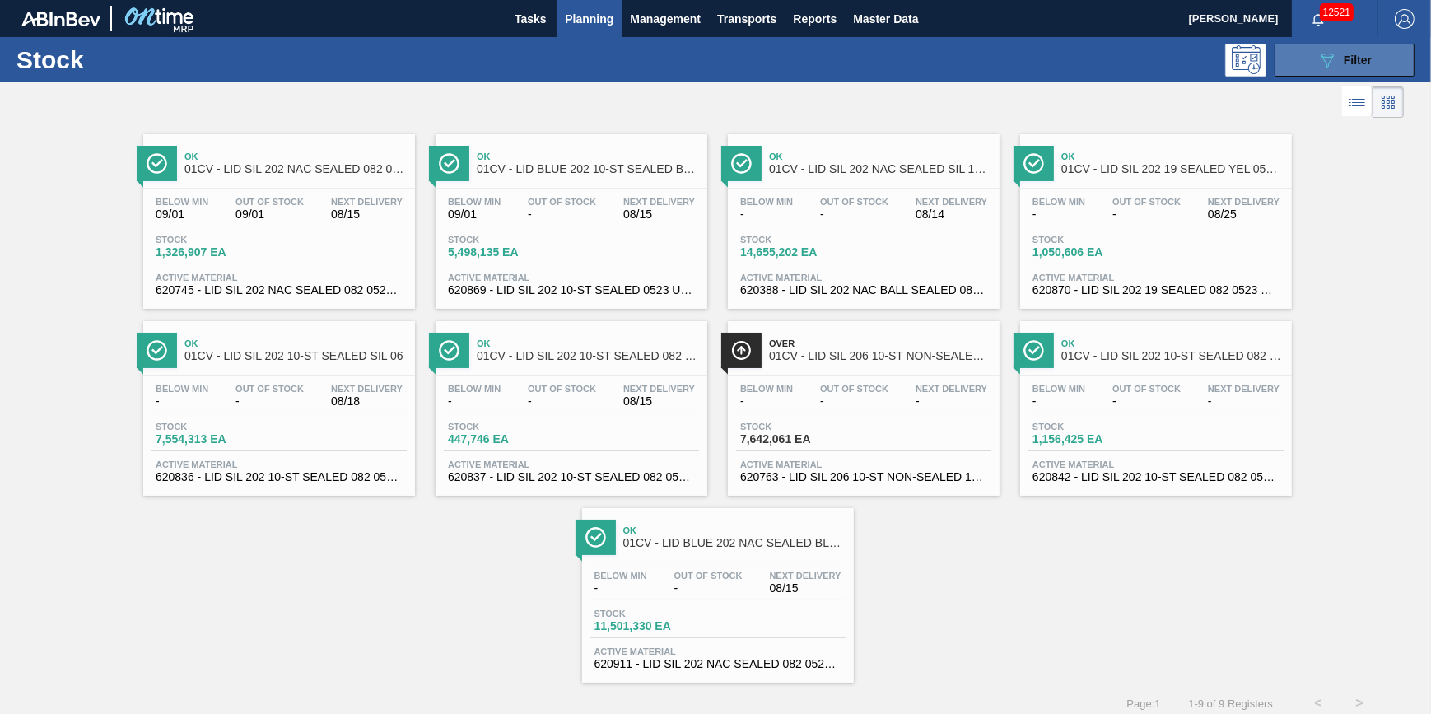
click at [1319, 69] on button "089F7B8B-B2A5-4AFE-B5C0-19BA573D28AC Filter" at bounding box center [1345, 60] width 140 height 33
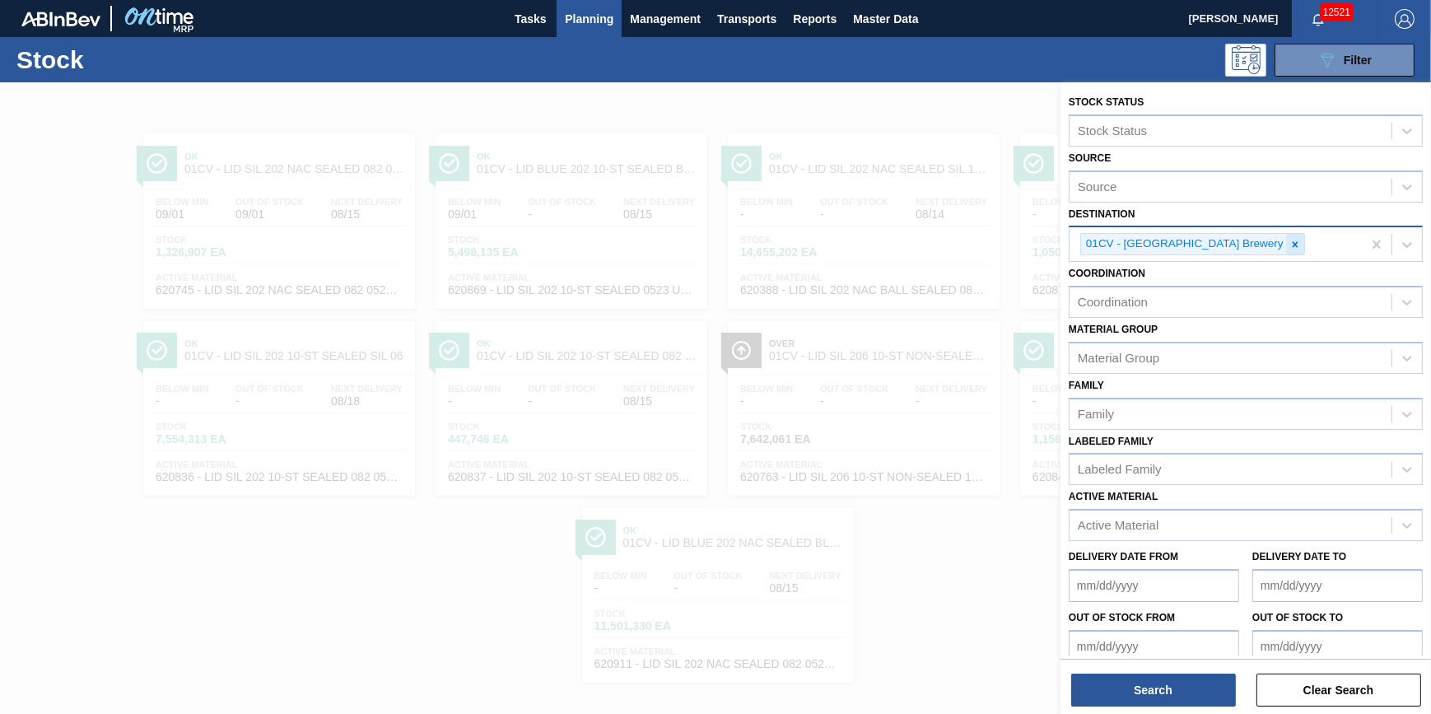
click at [1286, 236] on div at bounding box center [1295, 244] width 18 height 21
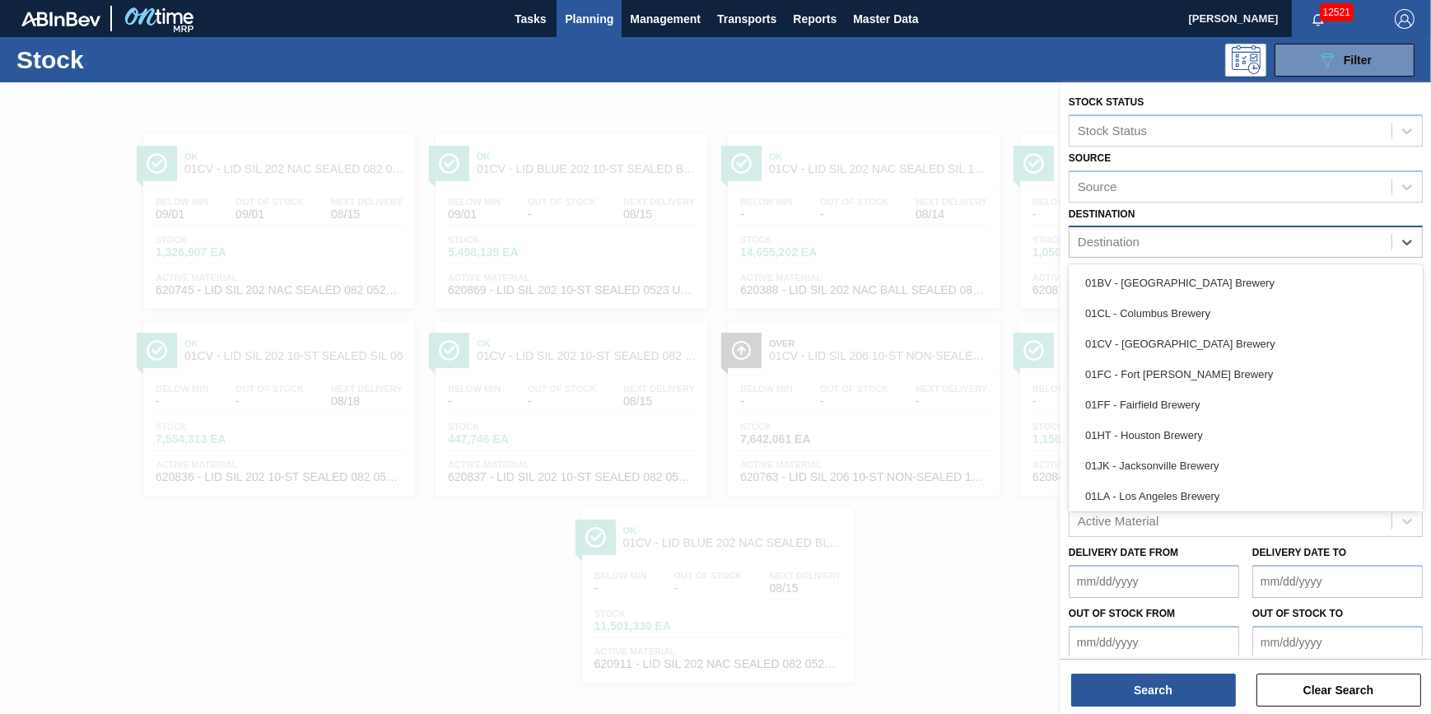
click at [1233, 239] on div "Destination" at bounding box center [1231, 243] width 322 height 24
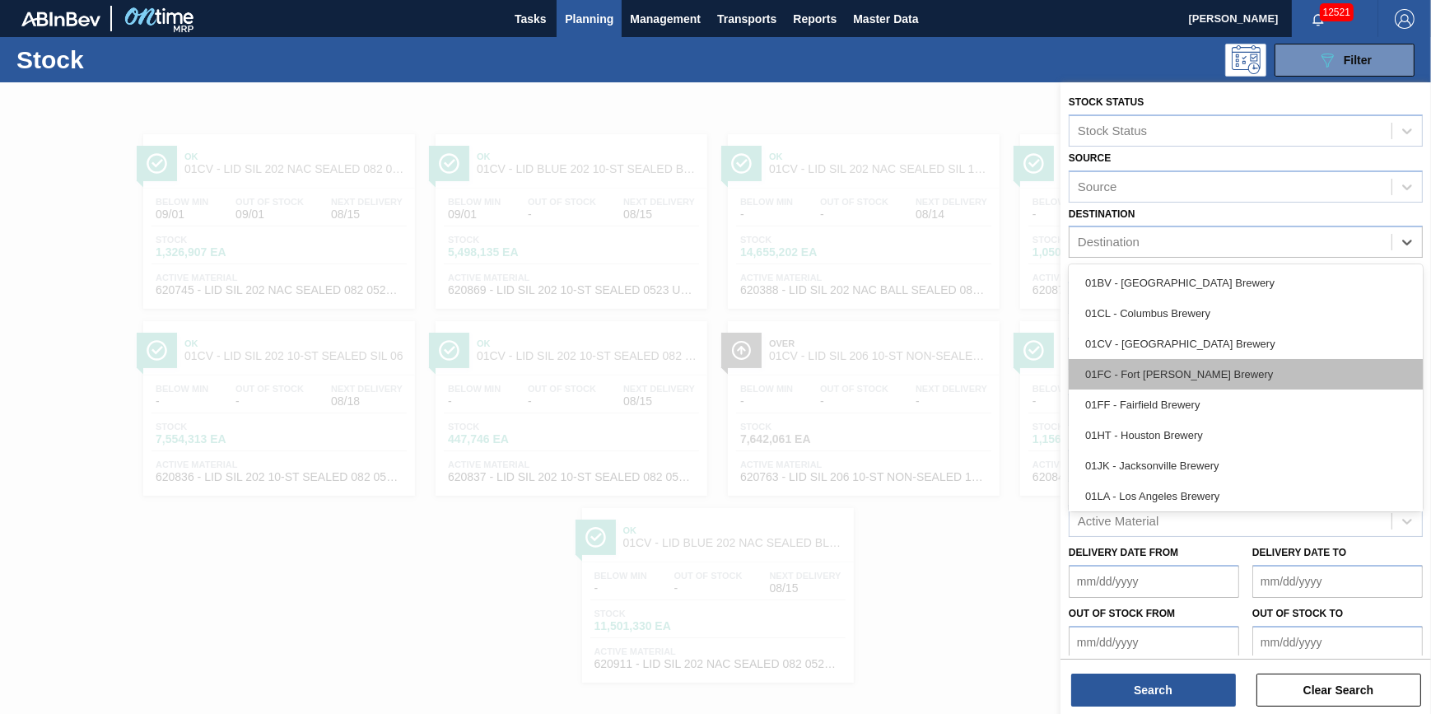
click at [1230, 384] on div "01FC - Fort [PERSON_NAME] Brewery" at bounding box center [1246, 374] width 354 height 30
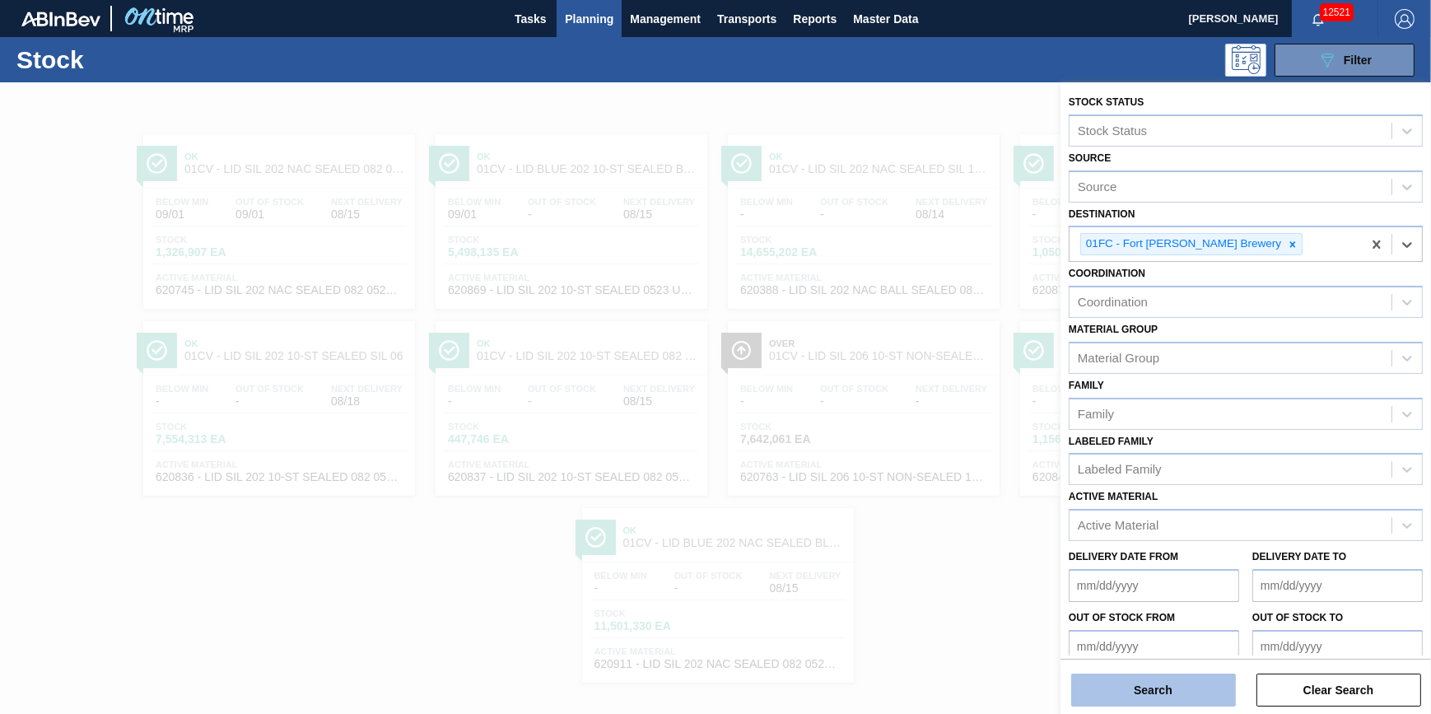
click at [1186, 684] on button "Search" at bounding box center [1153, 690] width 165 height 33
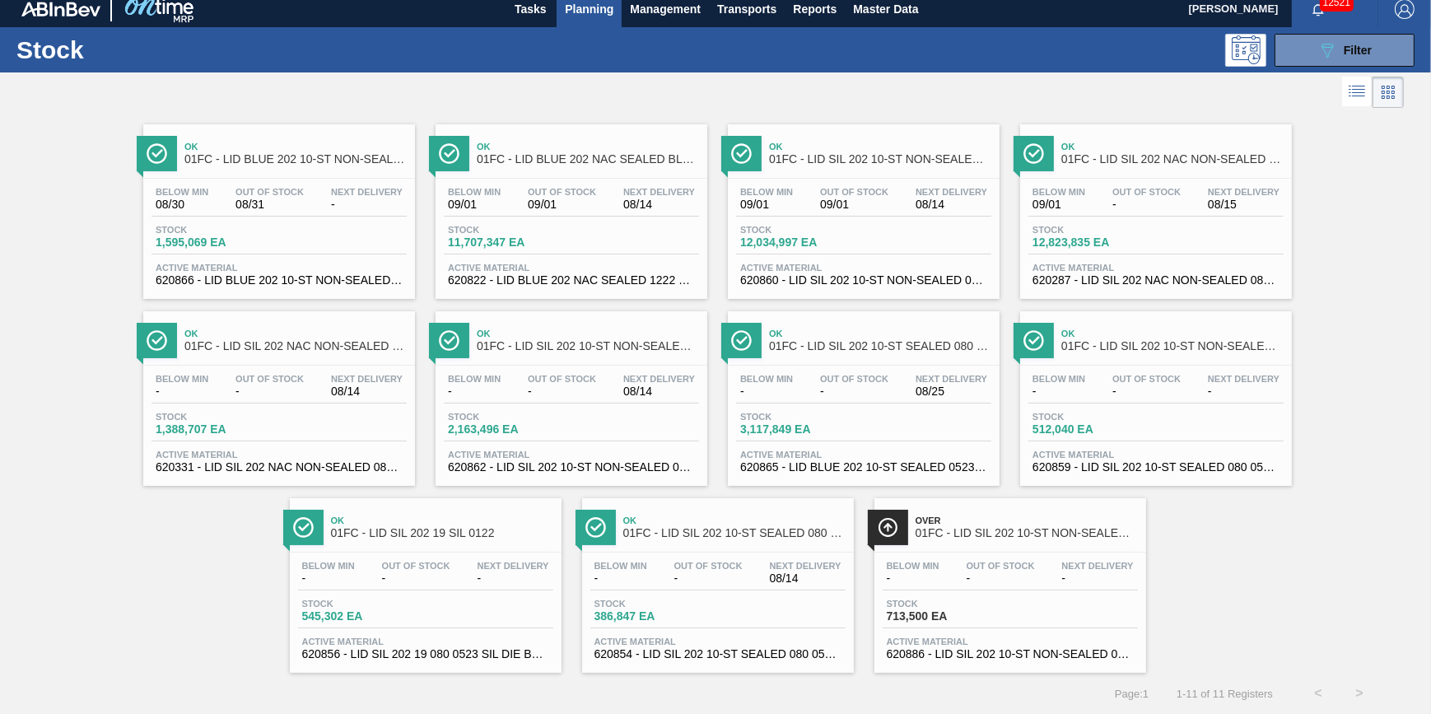
scroll to position [14, 0]
click at [1295, 34] on button "089F7B8B-B2A5-4AFE-B5C0-19BA573D28AC Filter" at bounding box center [1345, 50] width 140 height 33
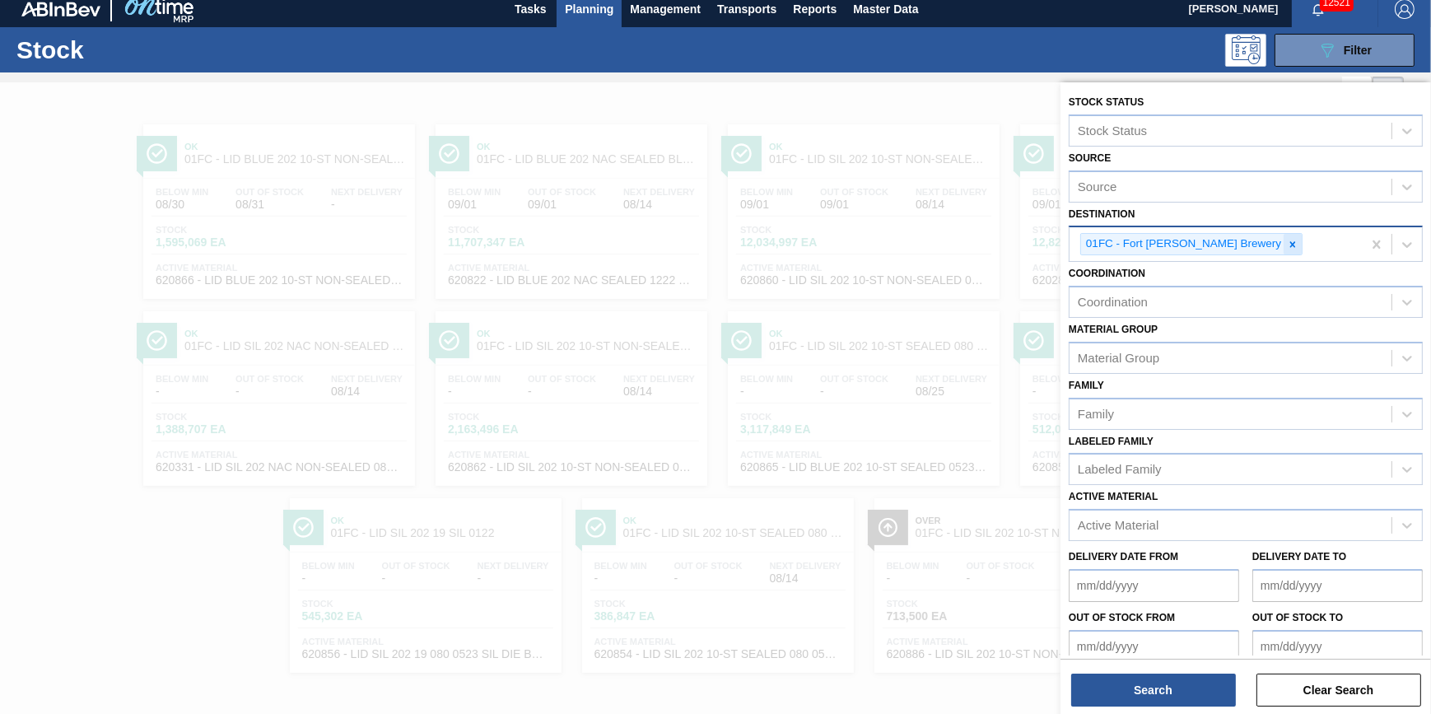
click at [1287, 239] on icon at bounding box center [1293, 245] width 12 height 12
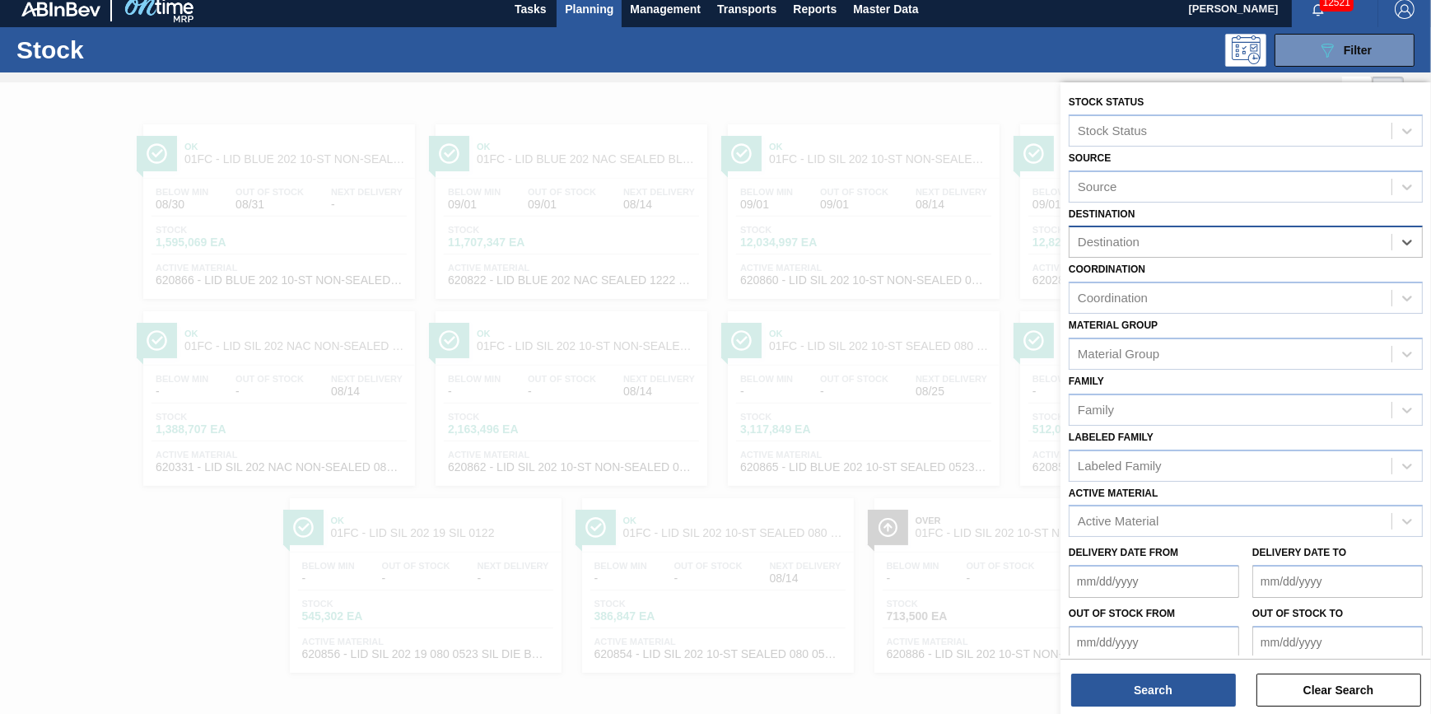
click at [1235, 239] on div "Destination" at bounding box center [1231, 243] width 322 height 24
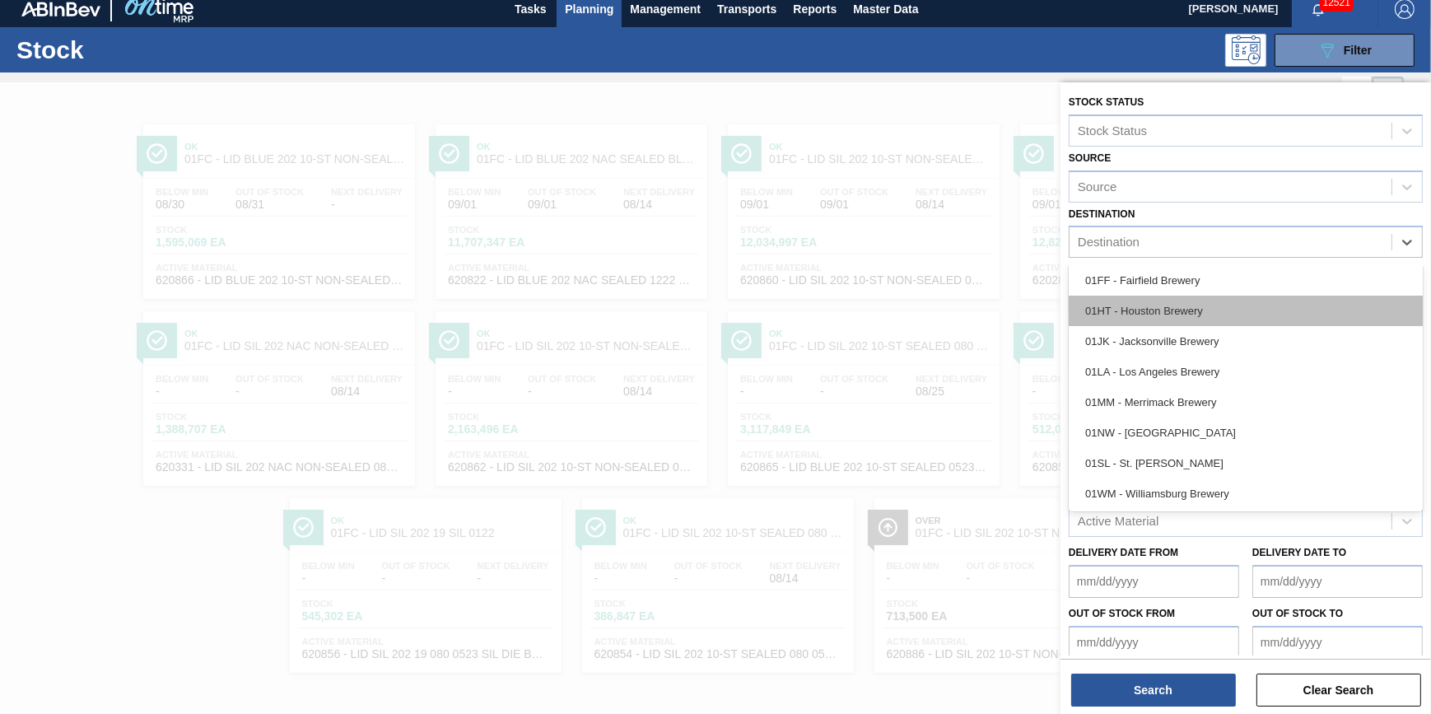
scroll to position [49, 0]
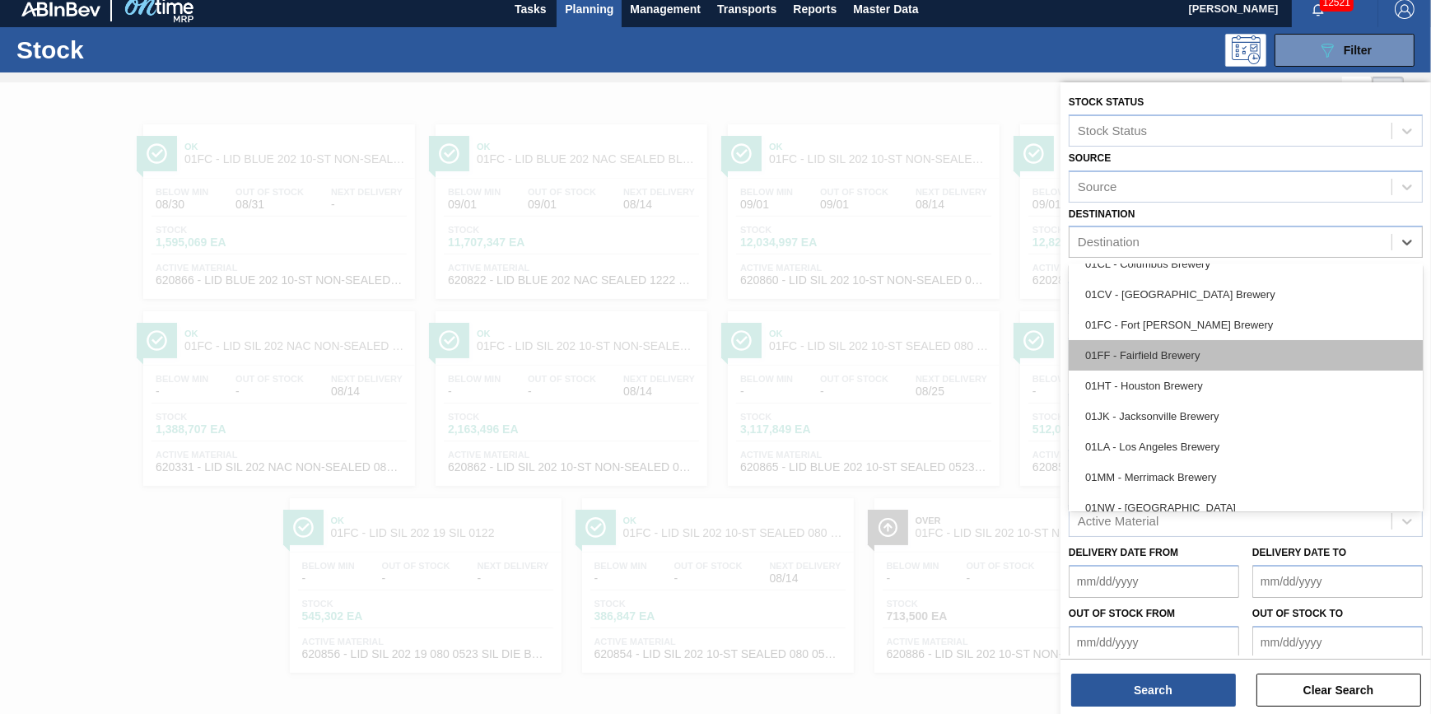
click at [1233, 346] on div "01FF - Fairfield Brewery" at bounding box center [1246, 355] width 354 height 30
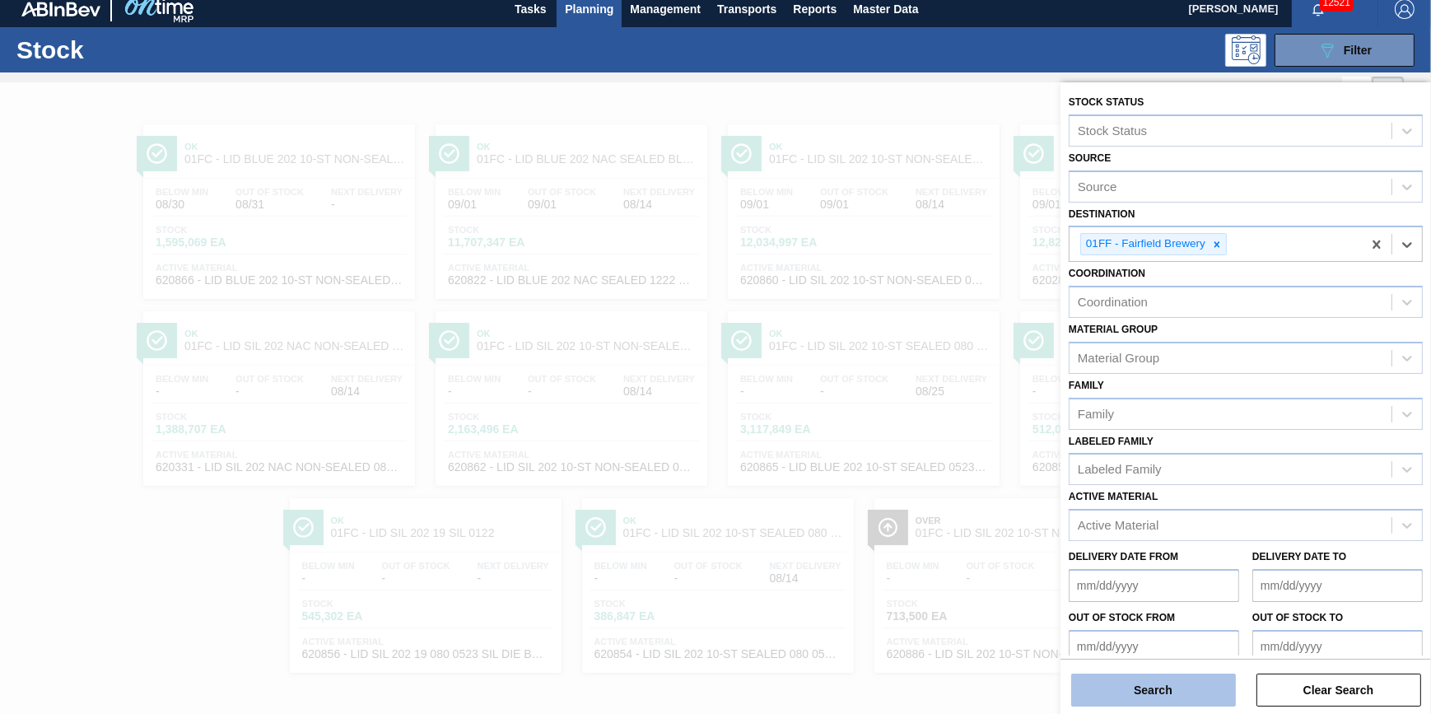
click at [1170, 684] on button "Search" at bounding box center [1153, 690] width 165 height 33
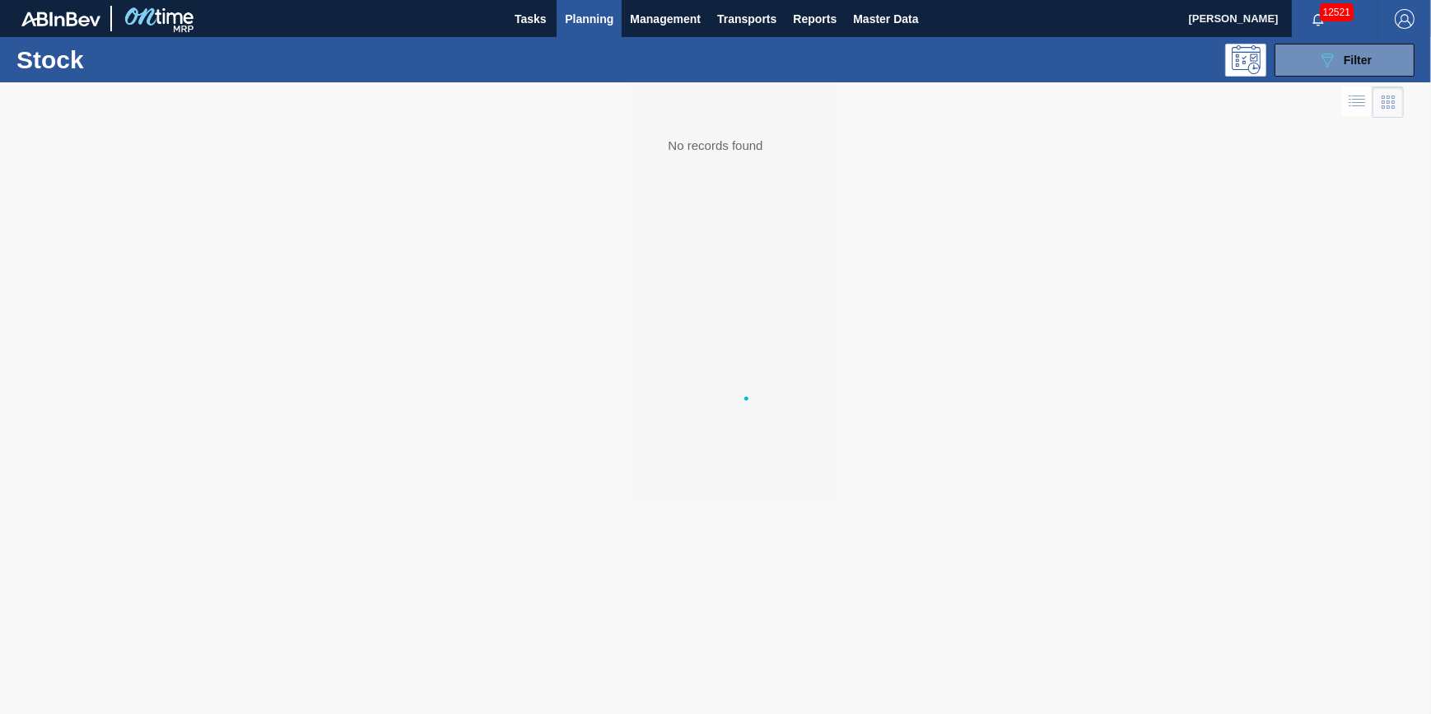
scroll to position [0, 0]
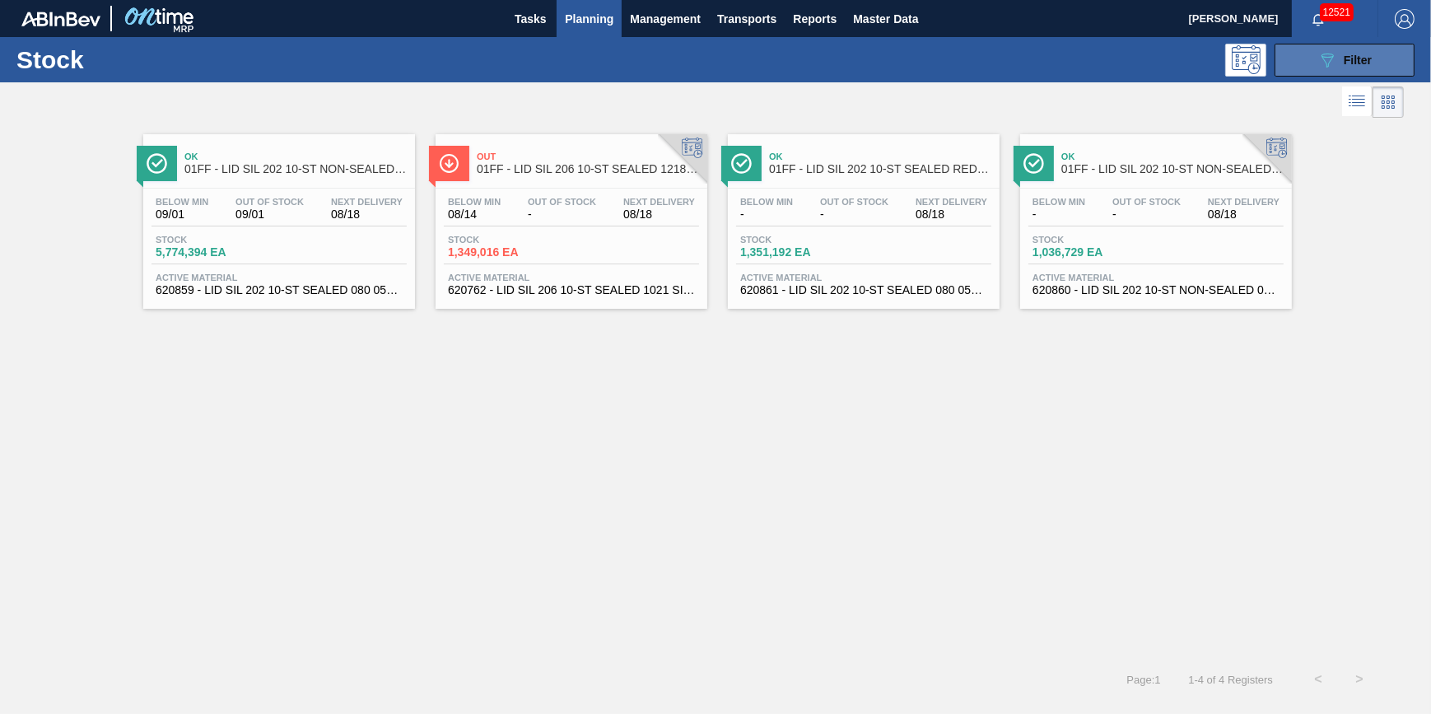
click at [1331, 57] on icon at bounding box center [1328, 61] width 12 height 14
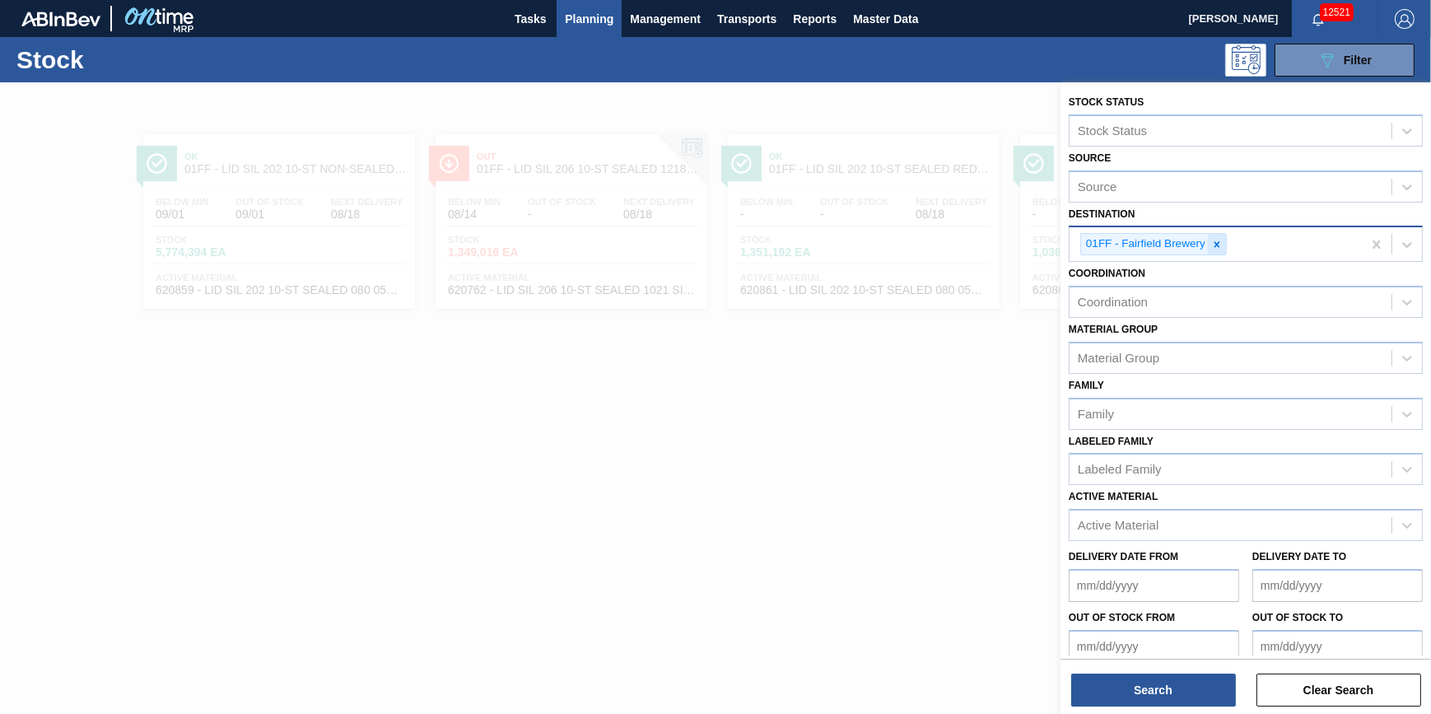
click at [1225, 247] on div at bounding box center [1217, 244] width 18 height 21
click at [1224, 245] on div "Destination" at bounding box center [1231, 243] width 322 height 24
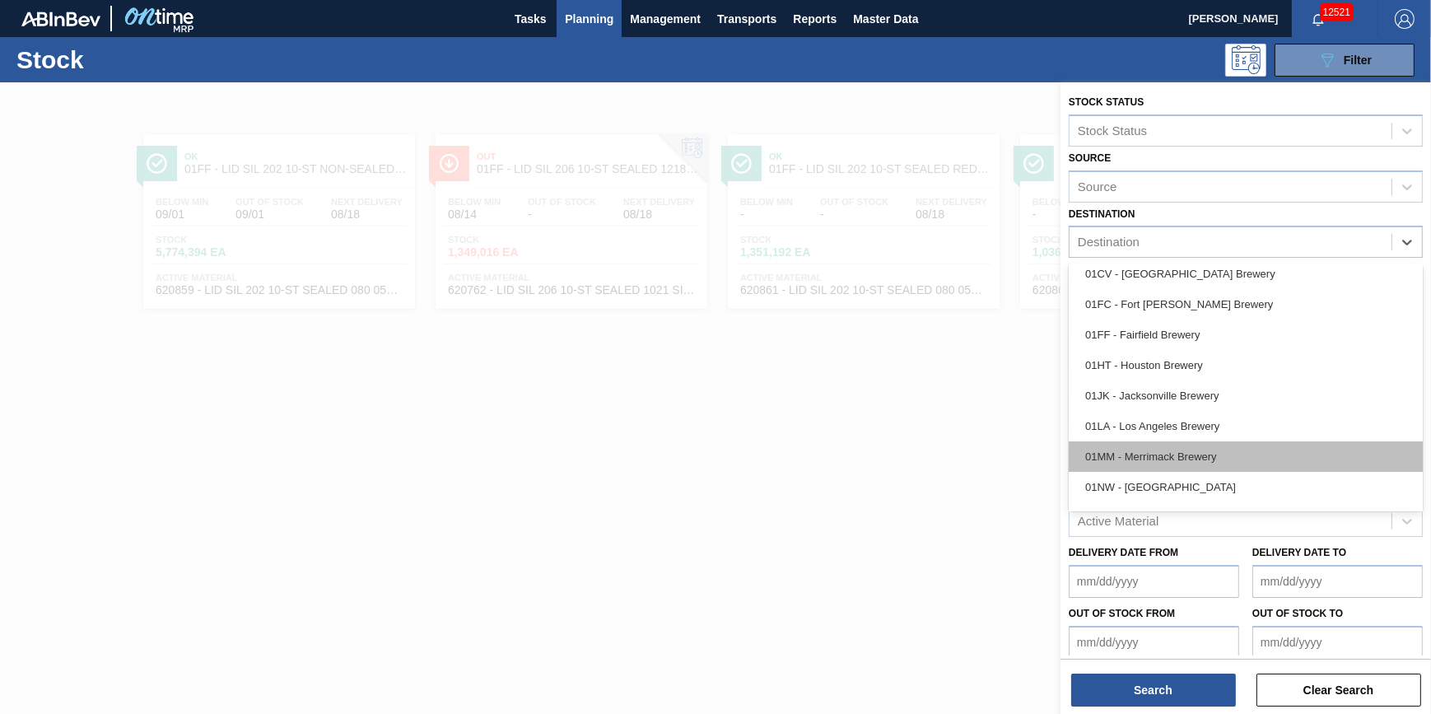
scroll to position [124, 0]
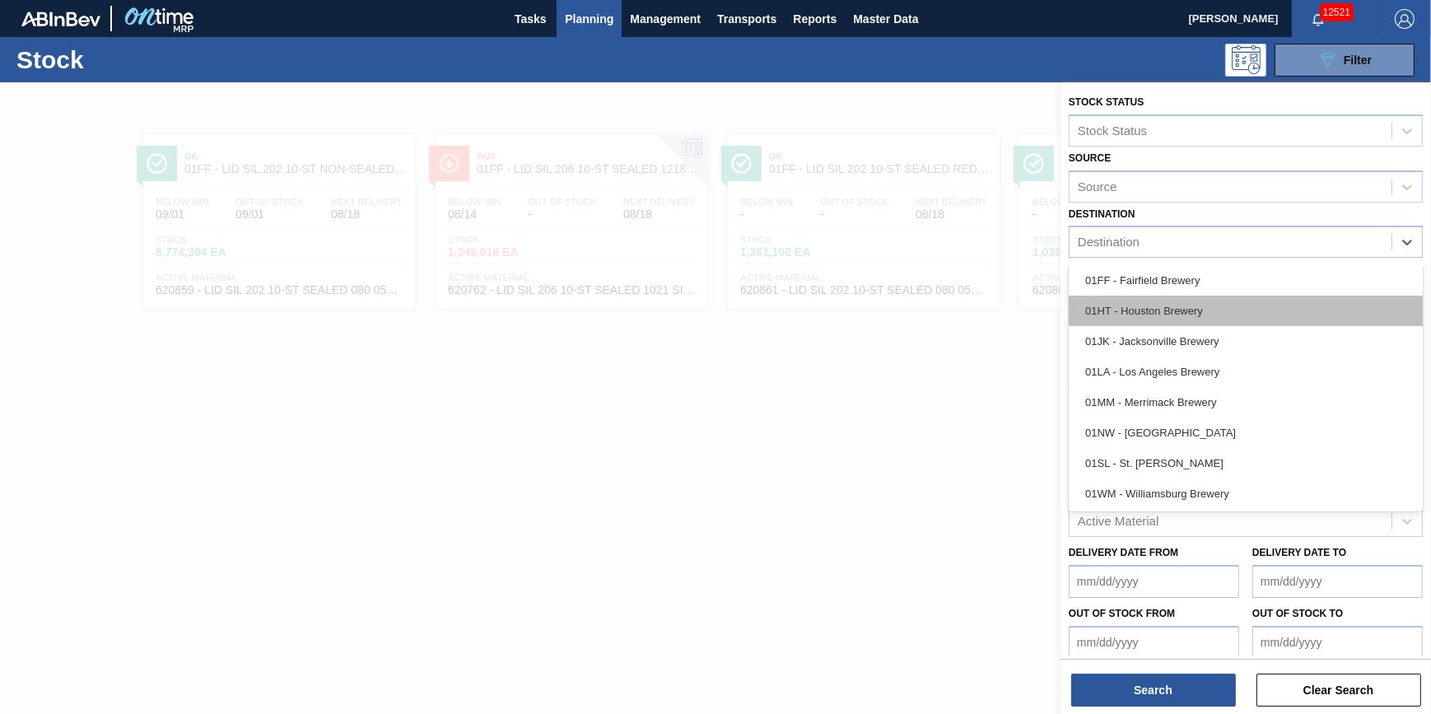
click at [1242, 306] on div "01HT - Houston Brewery" at bounding box center [1246, 311] width 354 height 30
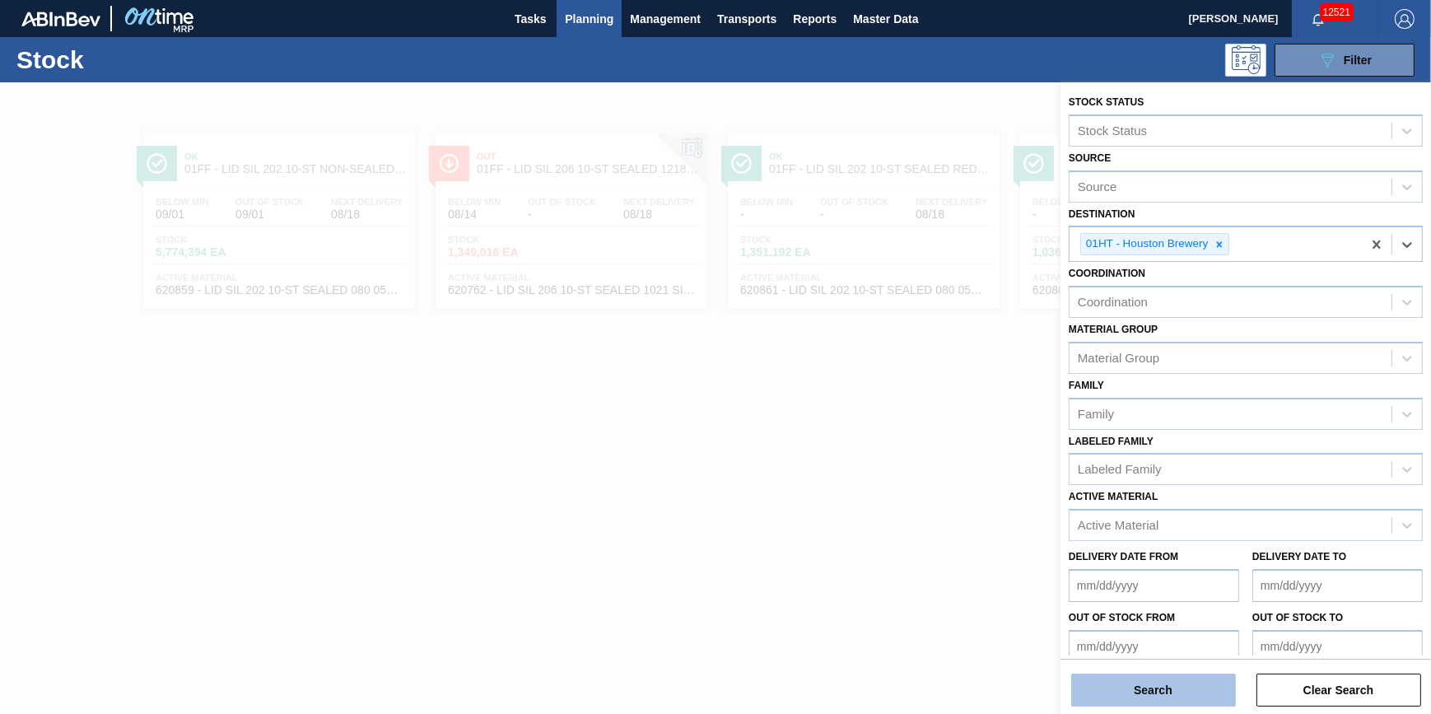
click at [1175, 684] on button "Search" at bounding box center [1153, 690] width 165 height 33
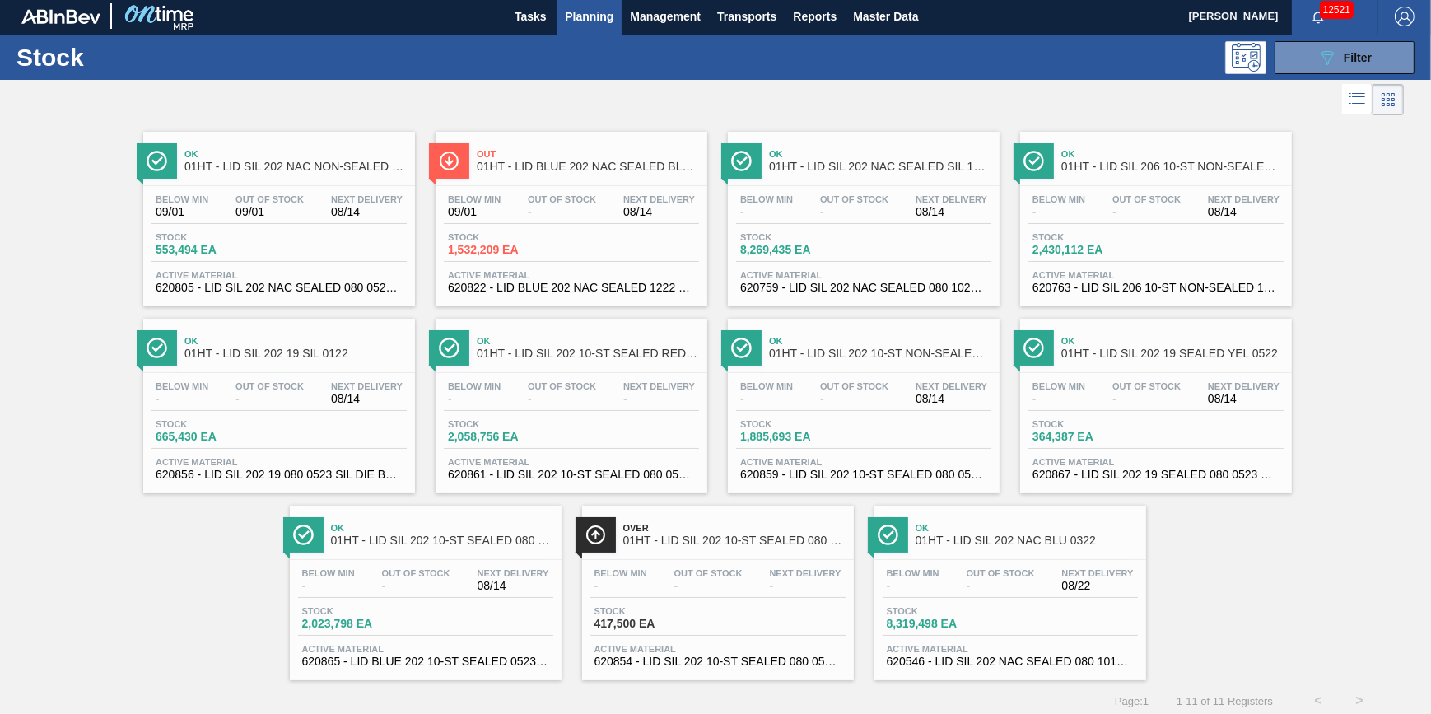
scroll to position [0, 0]
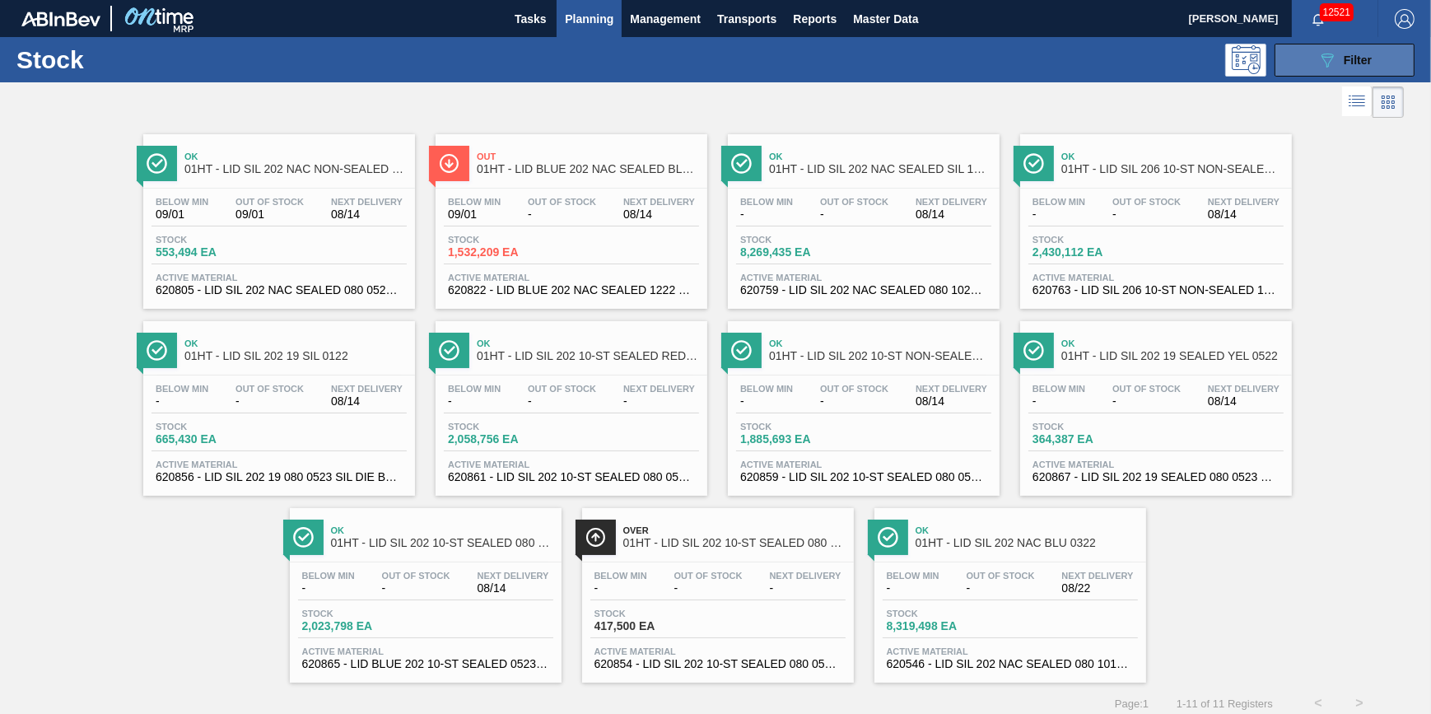
click at [1330, 50] on icon "089F7B8B-B2A5-4AFE-B5C0-19BA573D28AC" at bounding box center [1328, 60] width 20 height 20
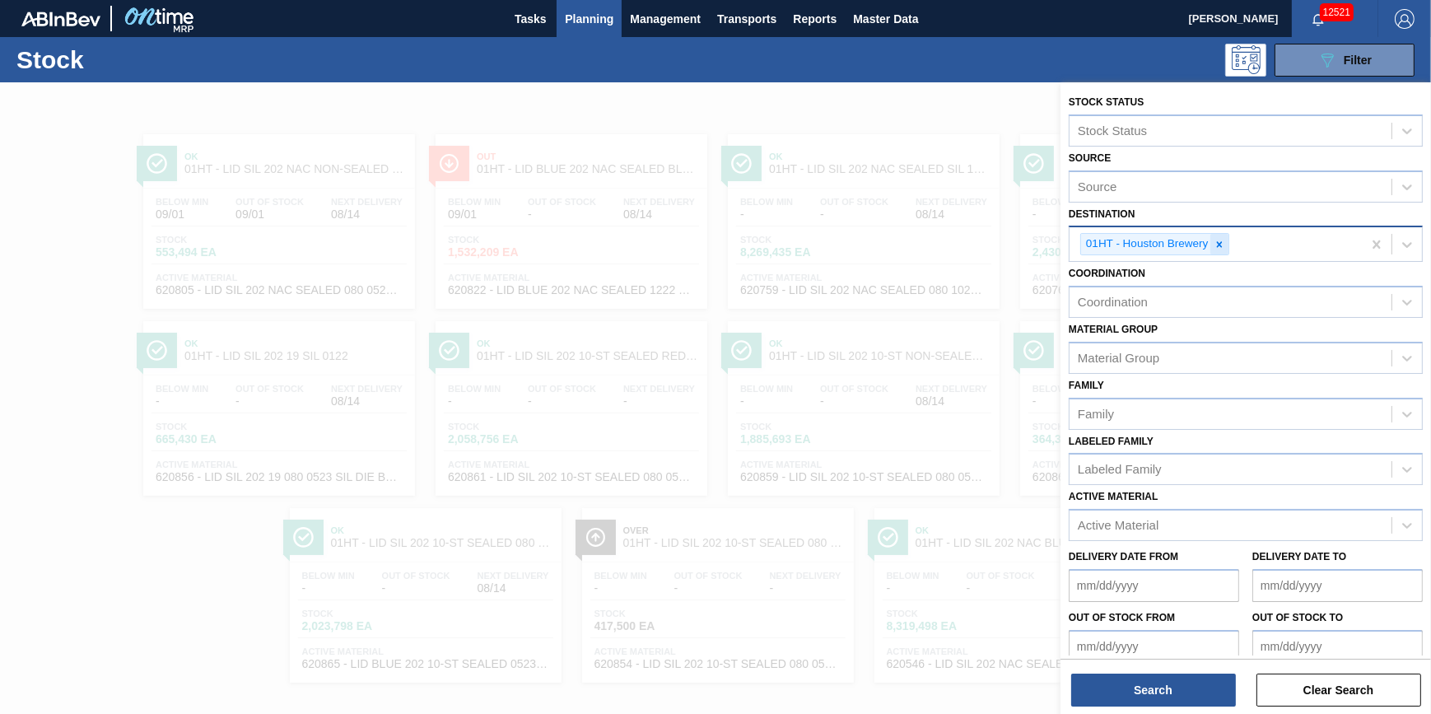
click at [1222, 242] on icon at bounding box center [1220, 245] width 12 height 12
click at [1222, 242] on div "Destination" at bounding box center [1231, 243] width 322 height 24
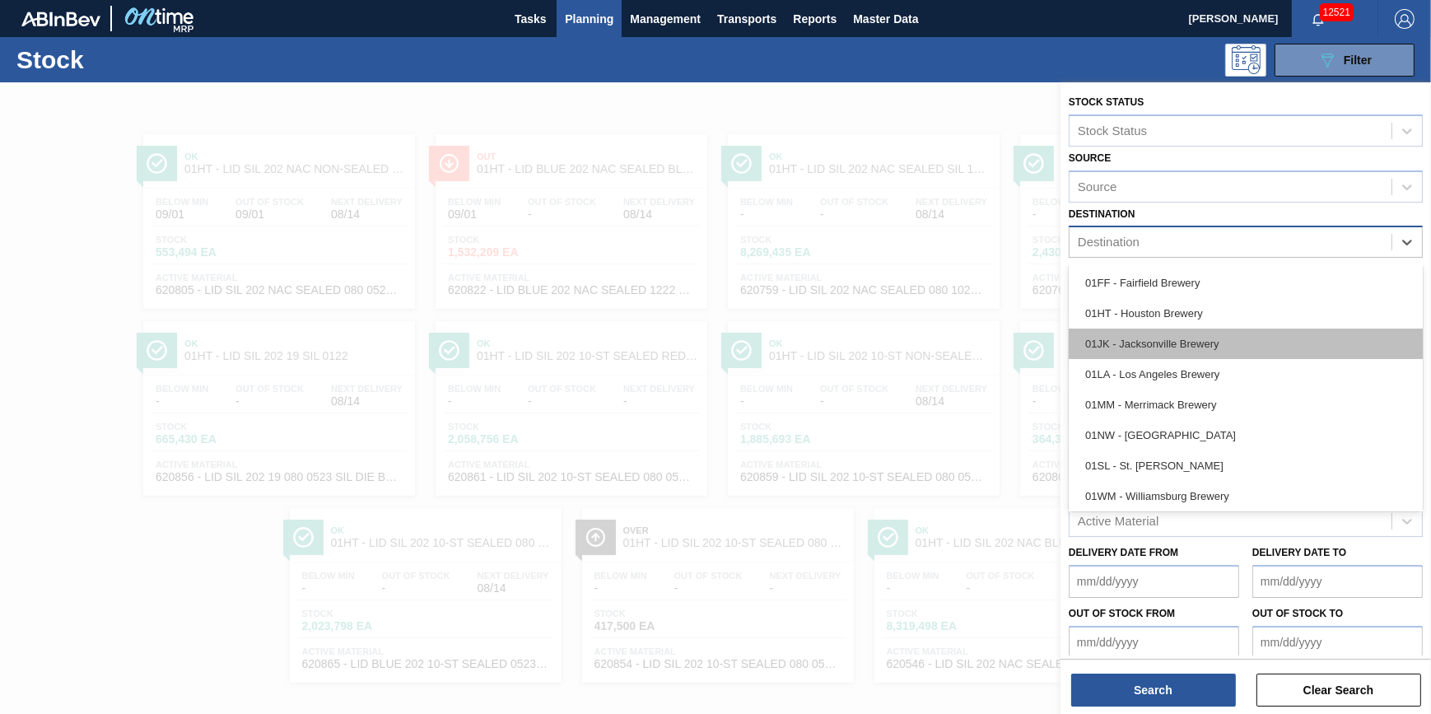
scroll to position [124, 0]
click at [1216, 349] on div "01JK - Jacksonville Brewery" at bounding box center [1246, 341] width 354 height 30
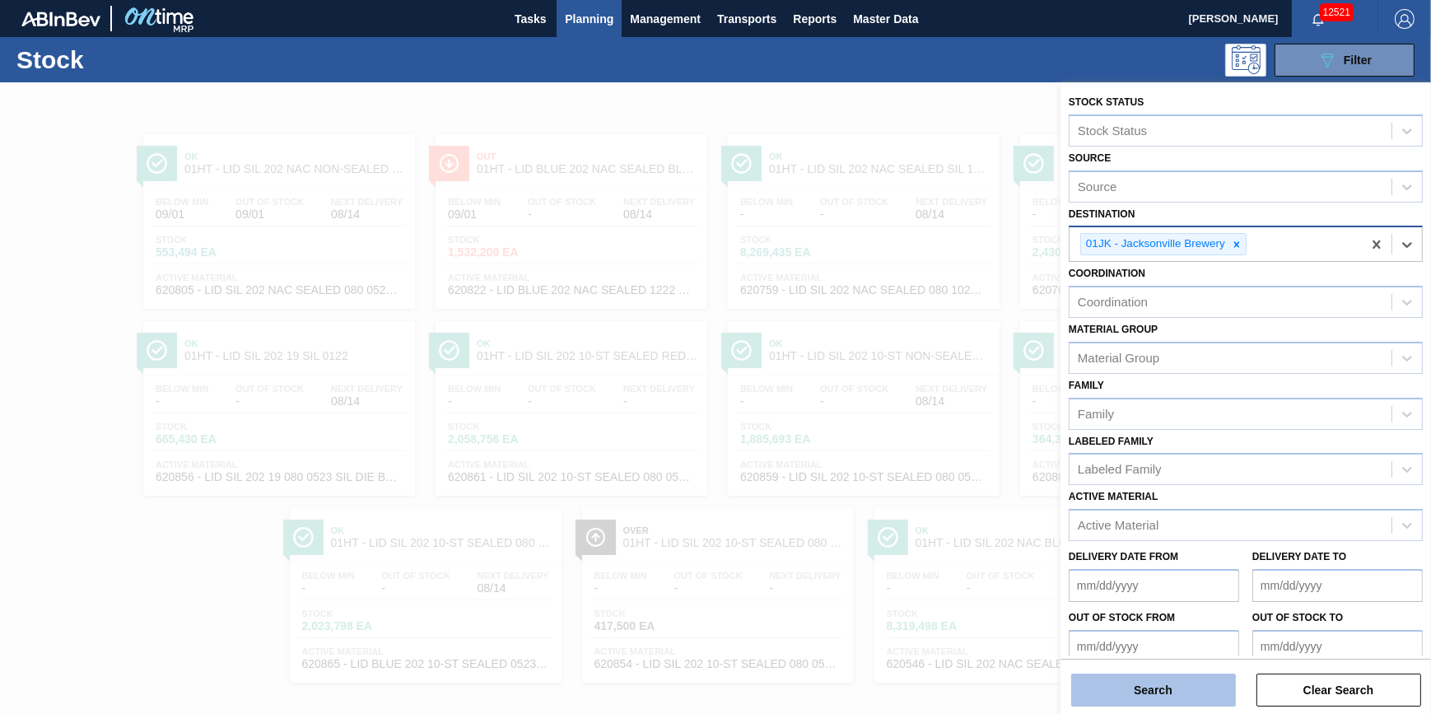
click at [1156, 694] on button "Search" at bounding box center [1153, 690] width 165 height 33
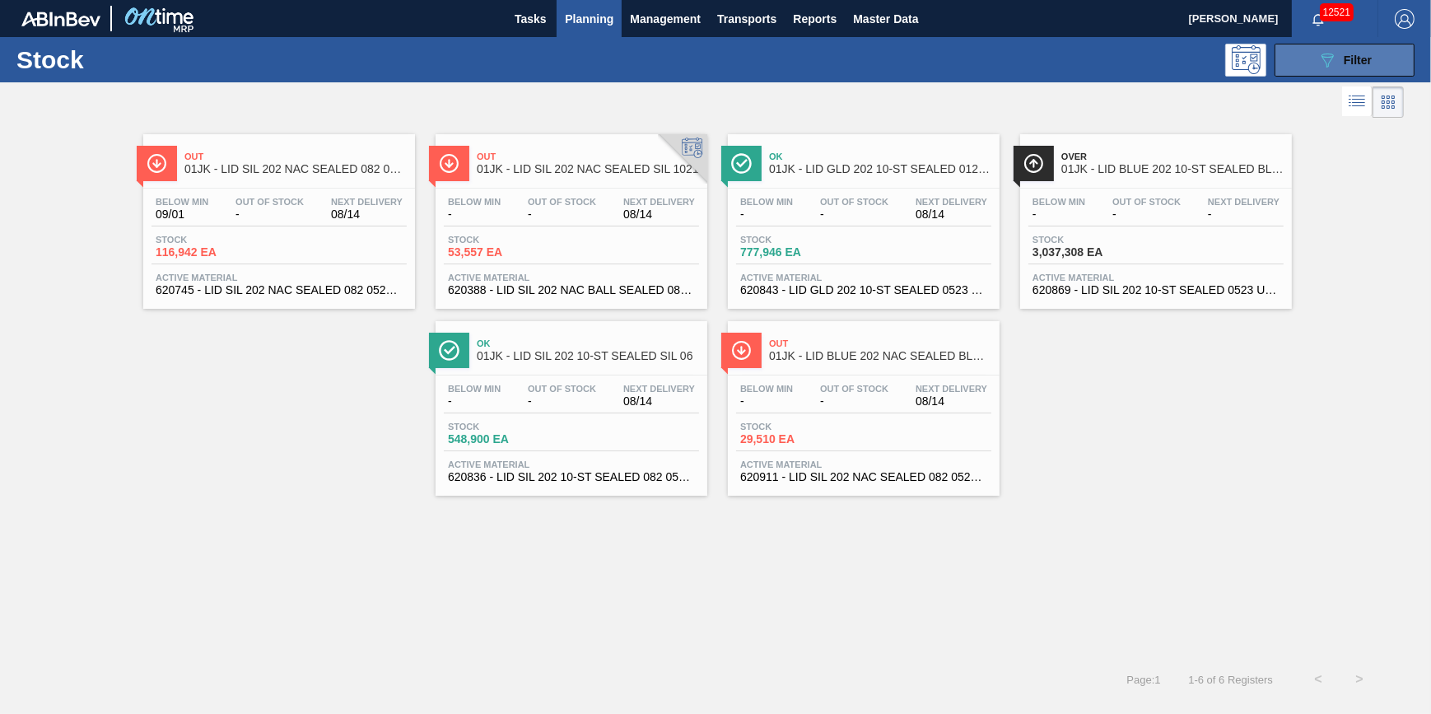
click at [1300, 69] on button "089F7B8B-B2A5-4AFE-B5C0-19BA573D28AC Filter" at bounding box center [1345, 60] width 140 height 33
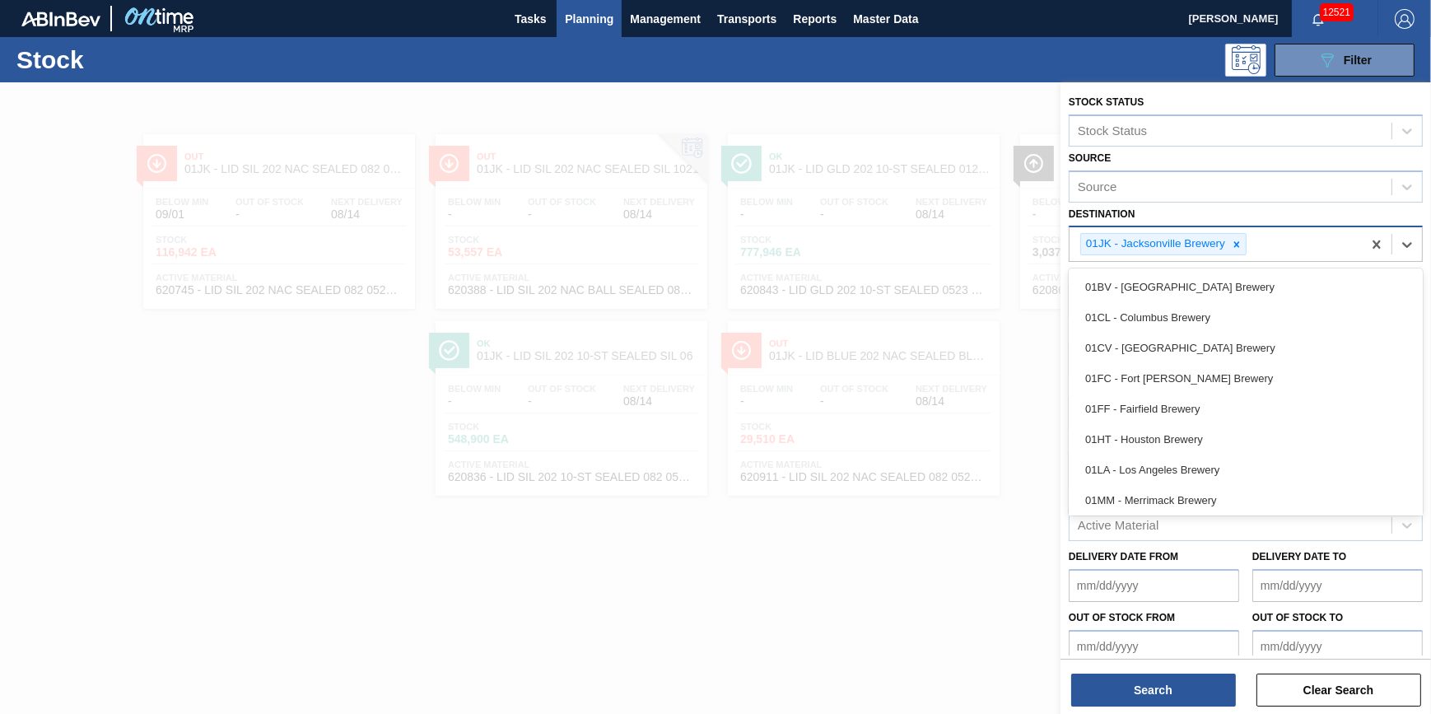
click at [1250, 241] on input "Destination" at bounding box center [1251, 244] width 2 height 14
click at [1228, 243] on div at bounding box center [1237, 244] width 18 height 21
click at [1230, 243] on div "Destination" at bounding box center [1231, 243] width 322 height 24
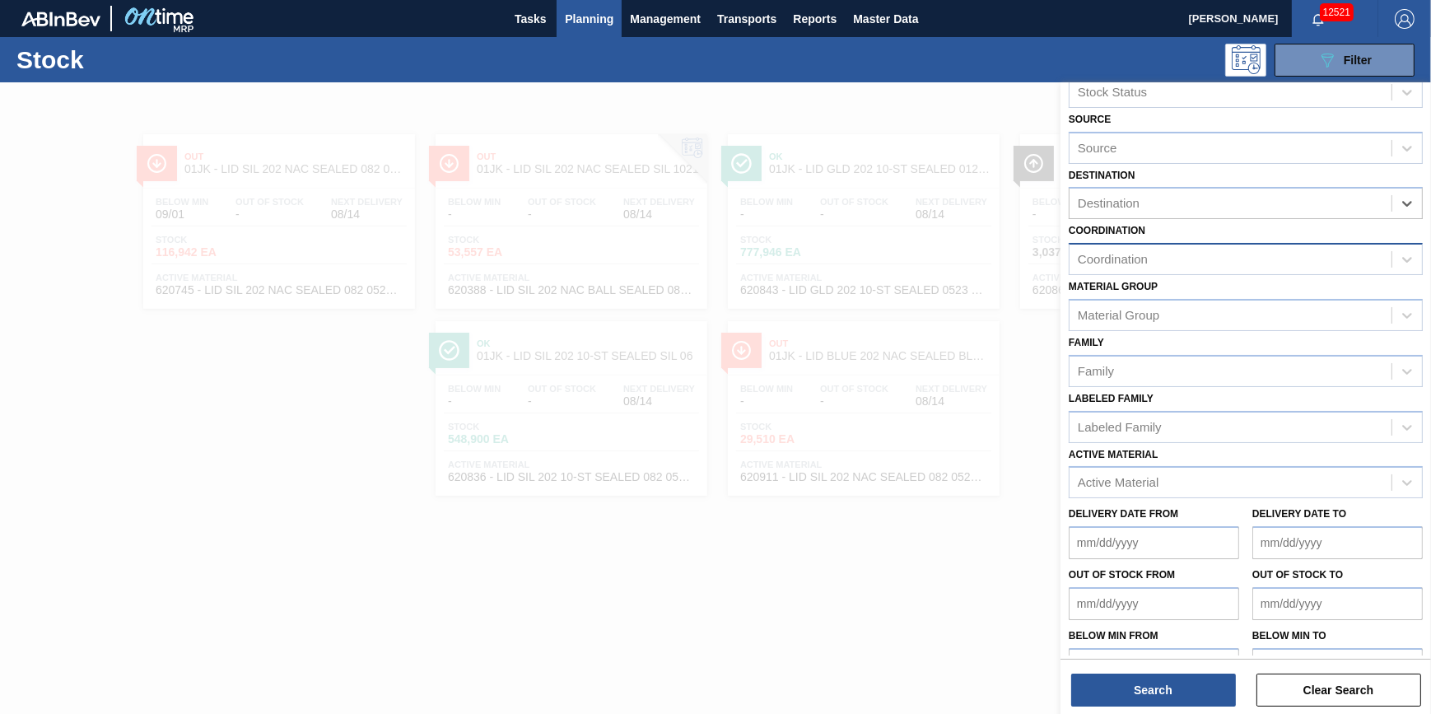
scroll to position [70, 0]
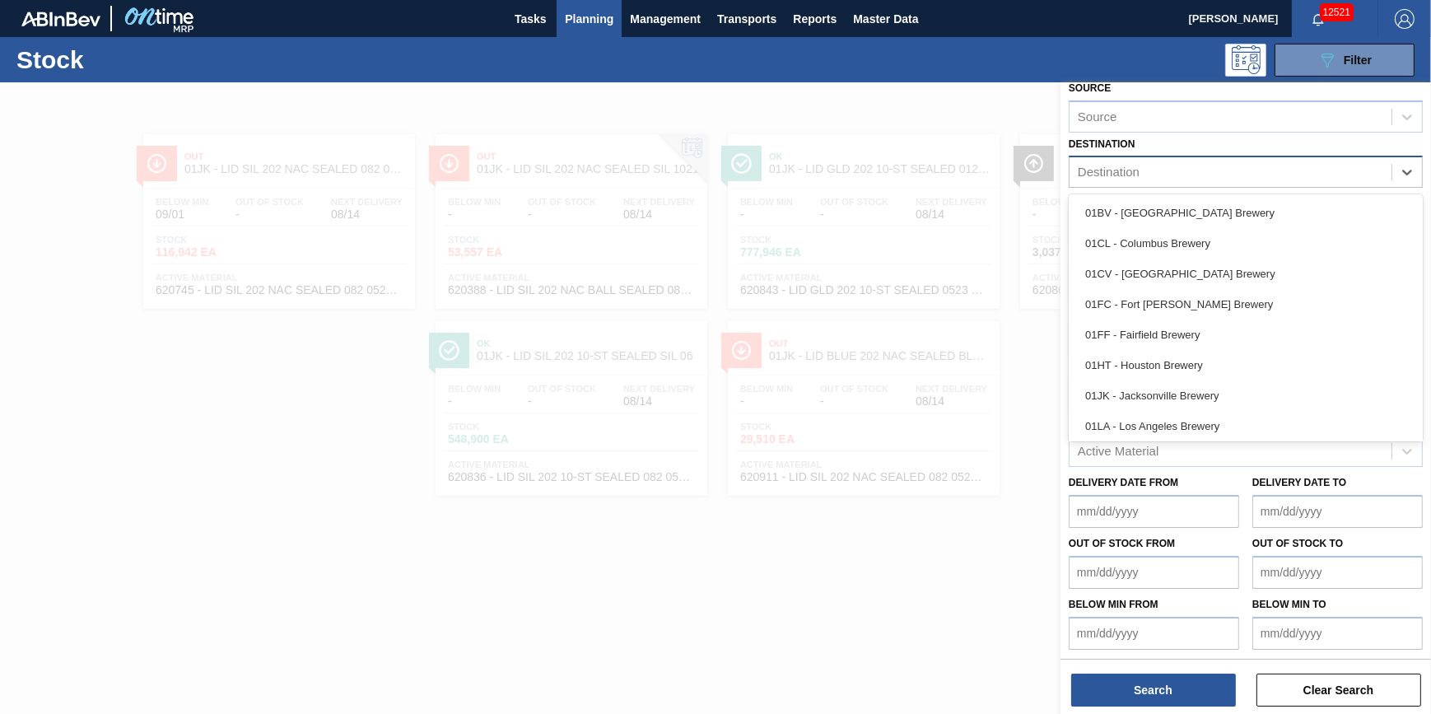
click at [1229, 165] on div "Destination" at bounding box center [1231, 173] width 322 height 24
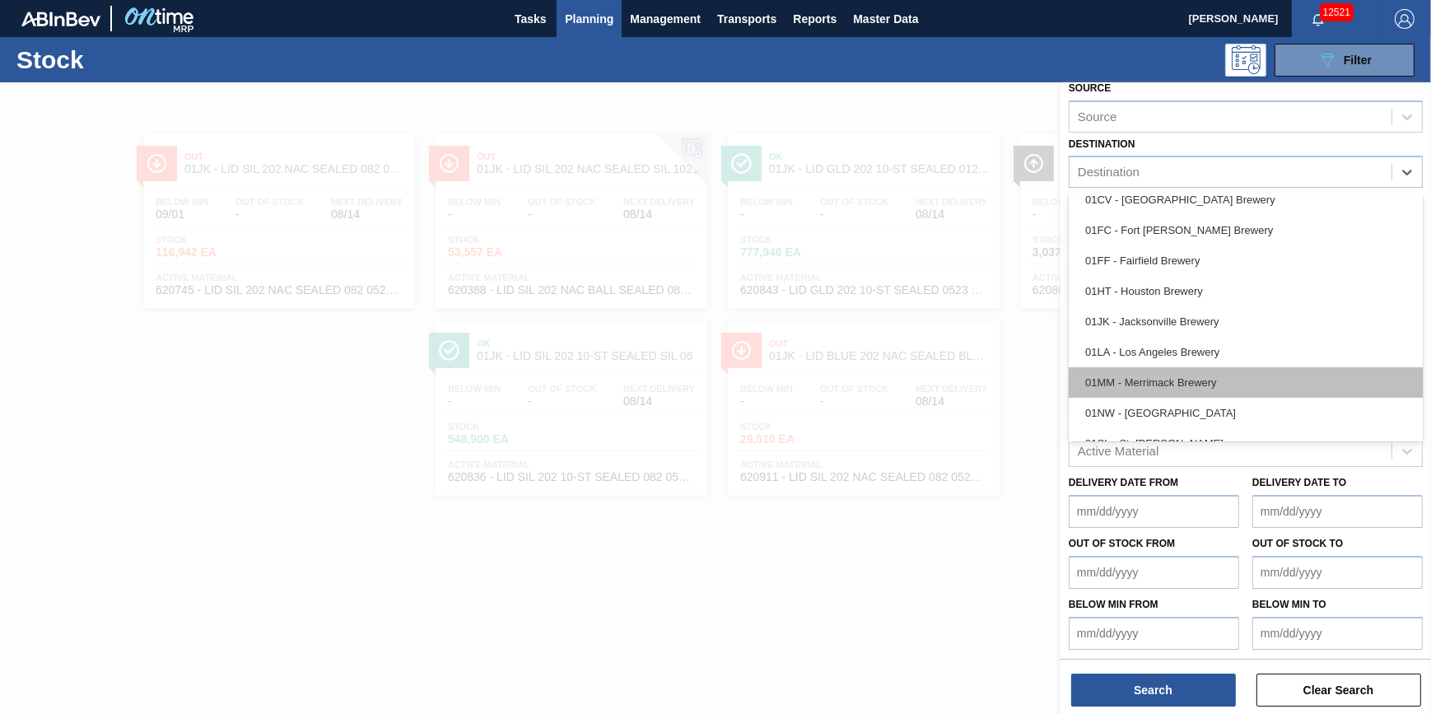
scroll to position [124, 0]
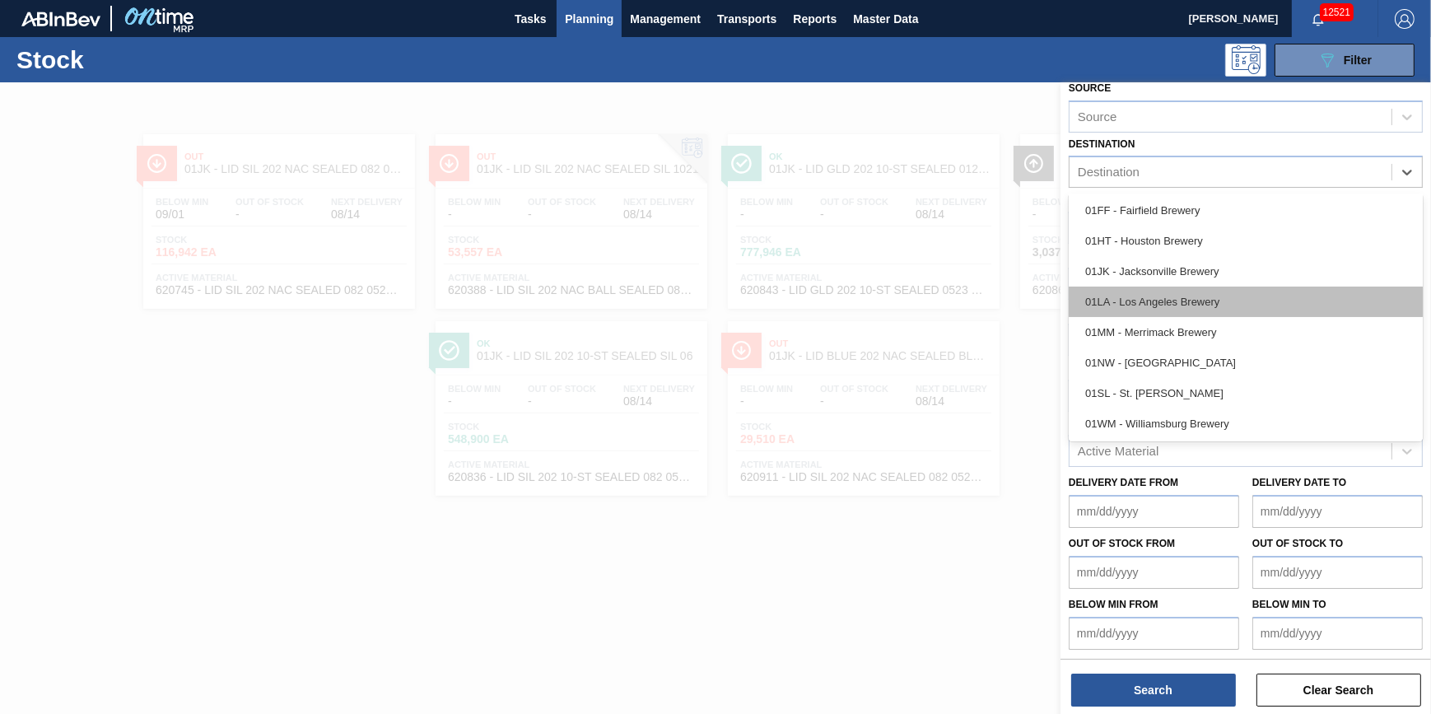
click at [1244, 302] on div "01LA - Los Angeles Brewery" at bounding box center [1246, 302] width 354 height 30
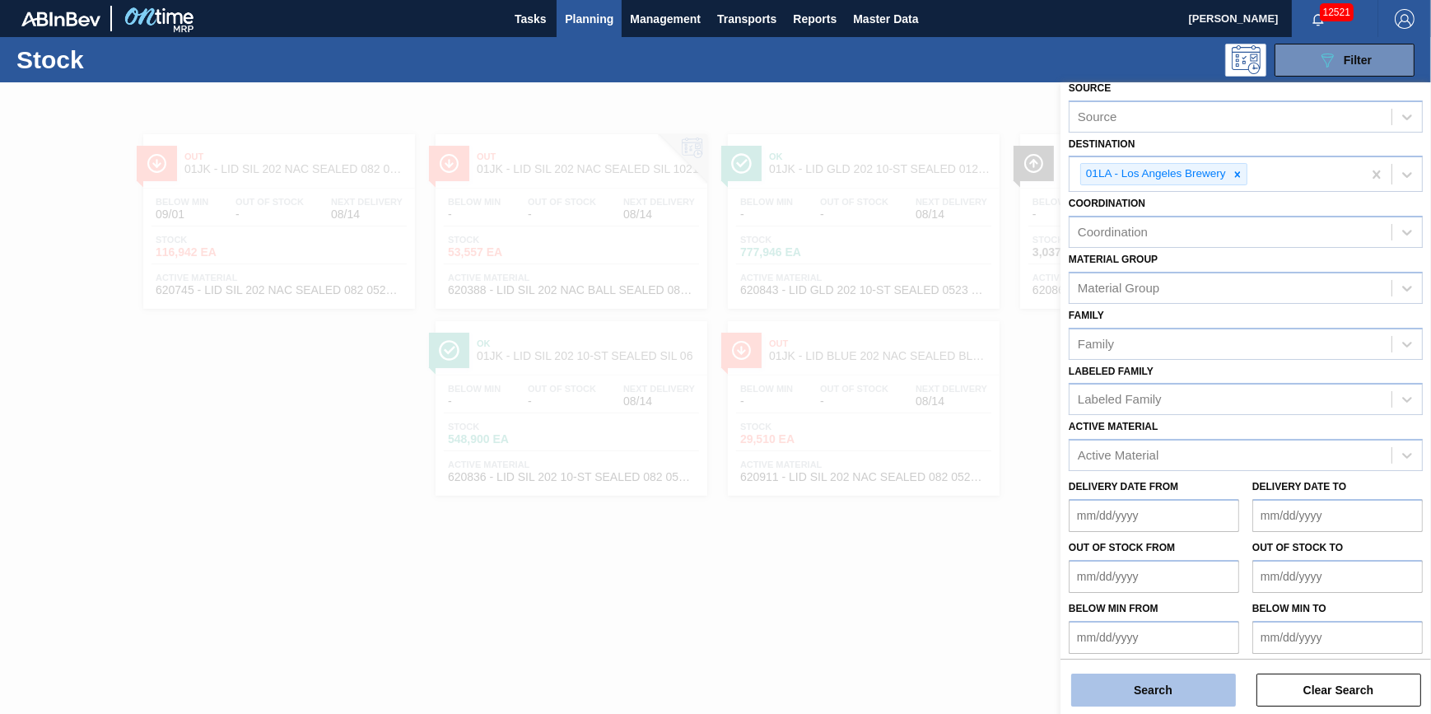
click at [1161, 680] on button "Search" at bounding box center [1153, 690] width 165 height 33
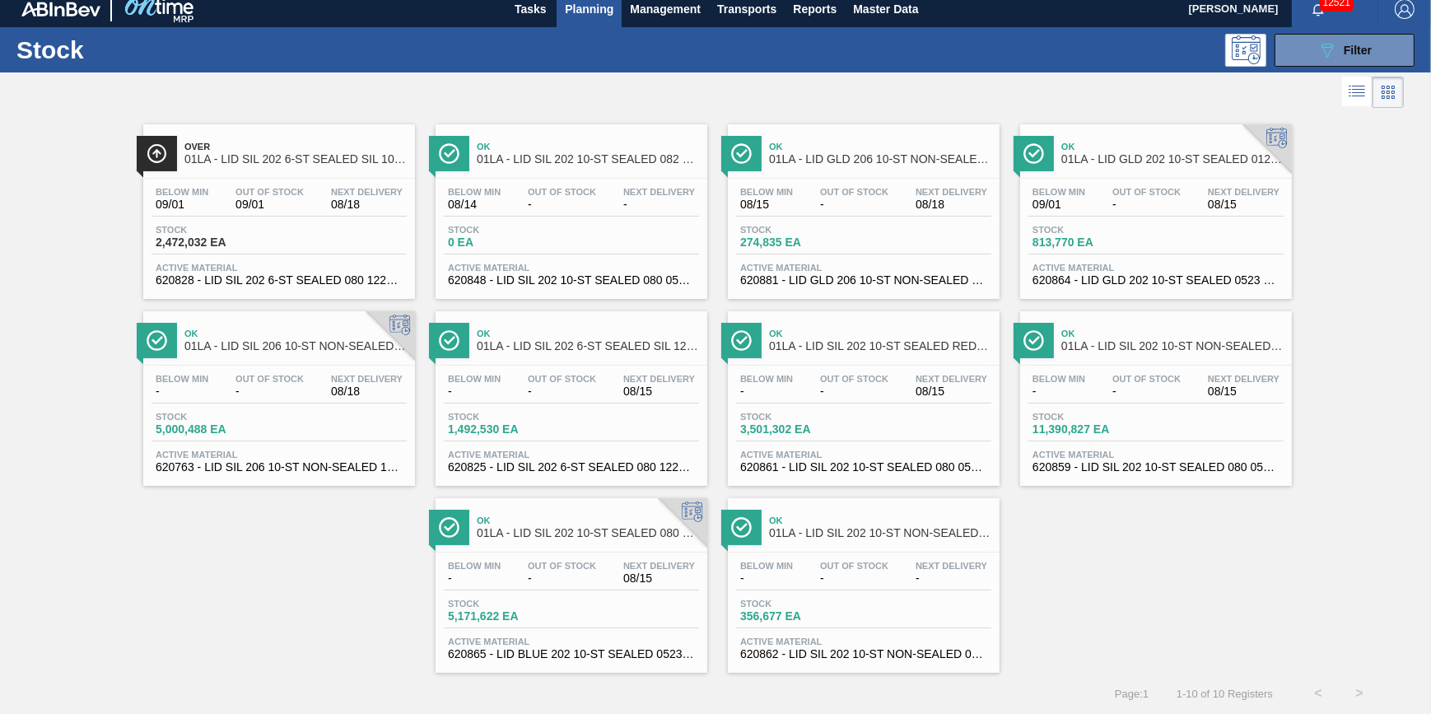
scroll to position [14, 0]
click at [1319, 51] on icon "089F7B8B-B2A5-4AFE-B5C0-19BA573D28AC" at bounding box center [1328, 50] width 20 height 20
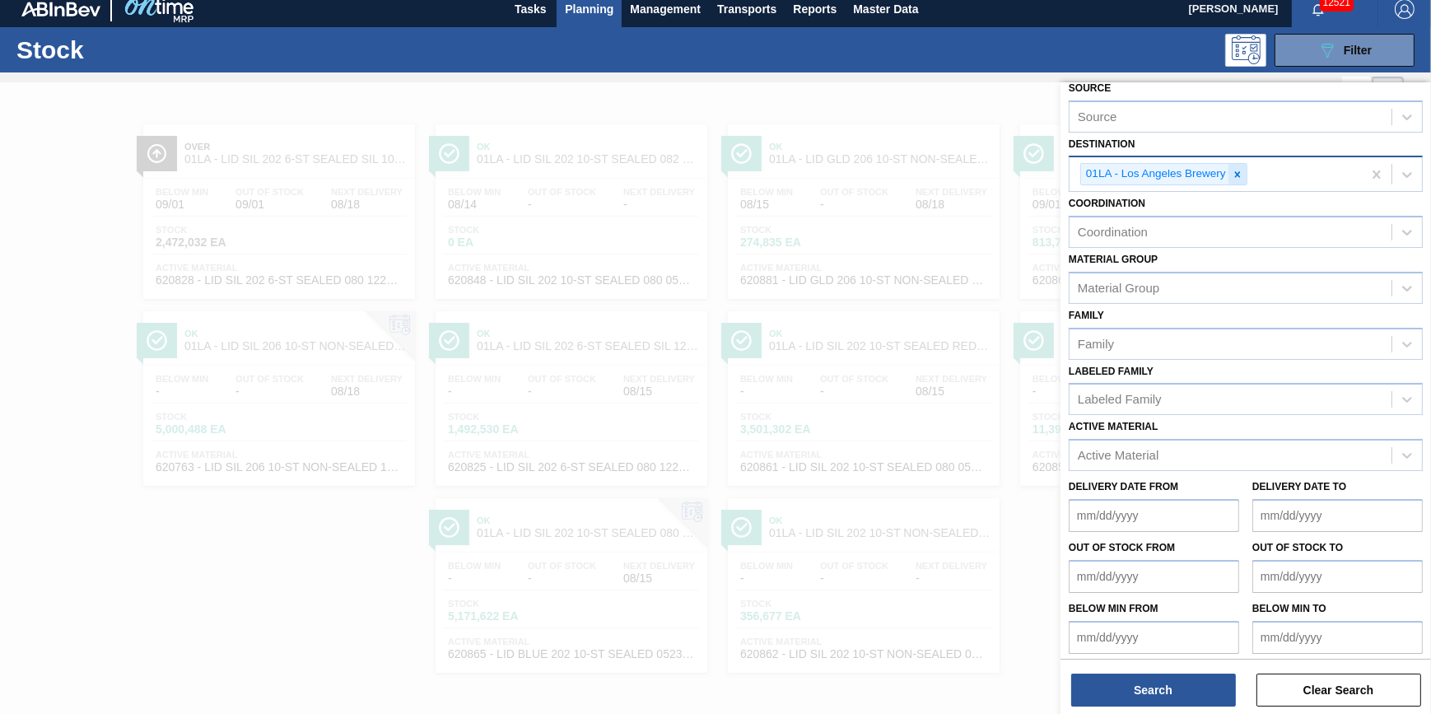
click at [1235, 170] on icon at bounding box center [1238, 175] width 12 height 12
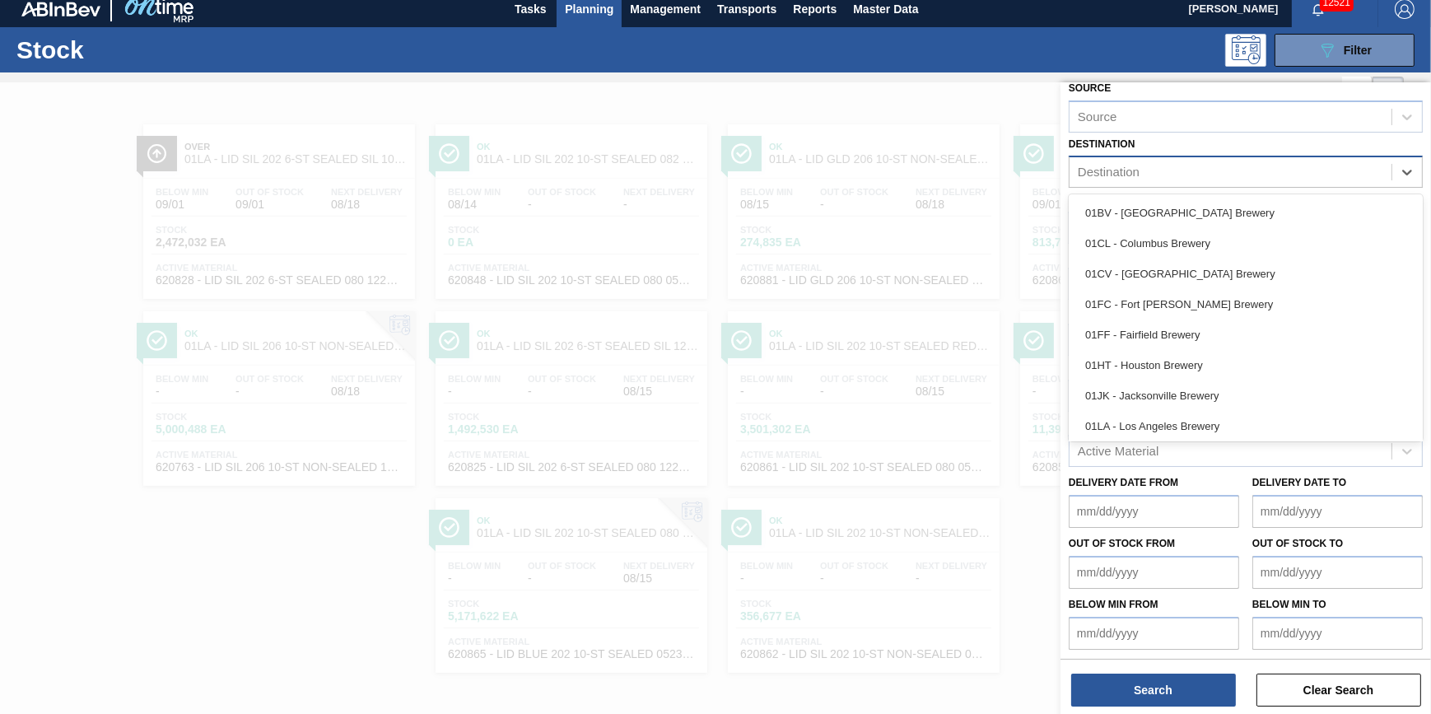
click at [1235, 170] on div "Destination" at bounding box center [1231, 173] width 322 height 24
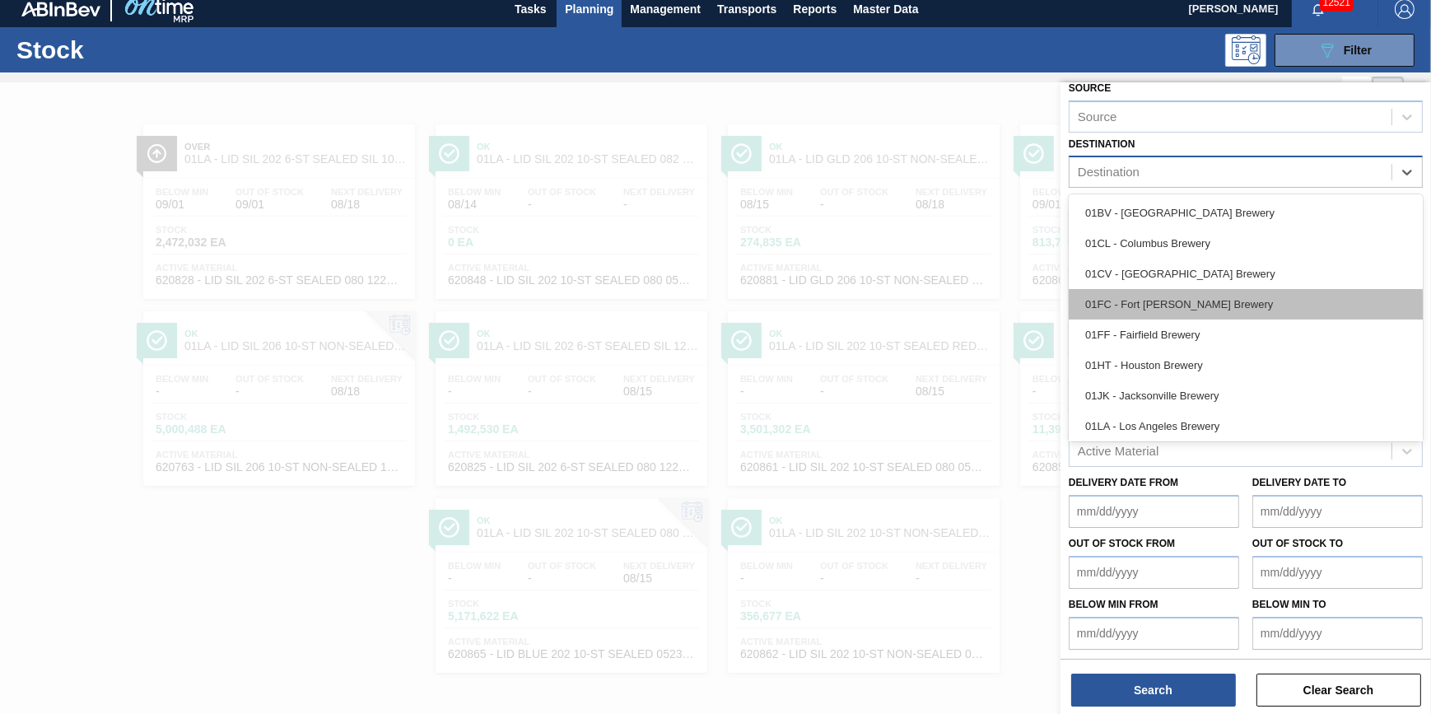
scroll to position [124, 0]
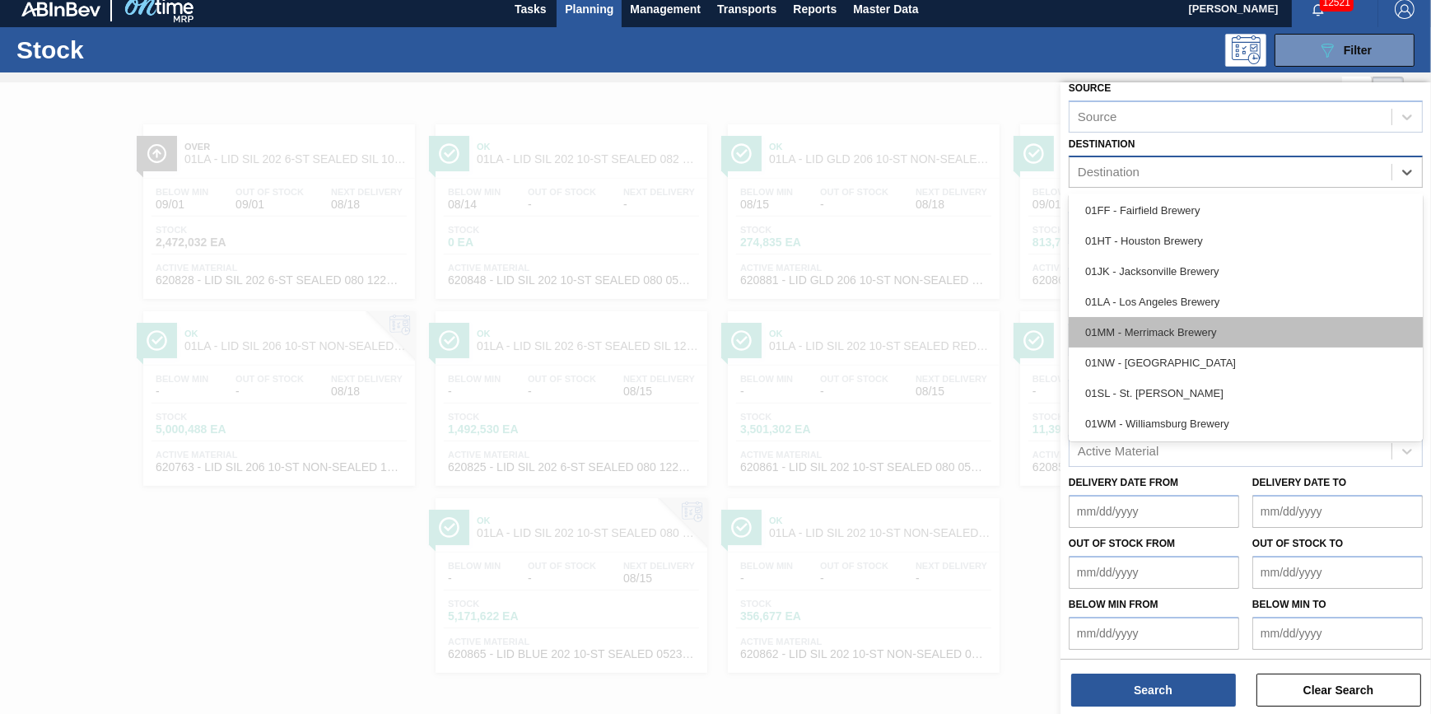
click at [1272, 321] on div "01MM - Merrimack Brewery" at bounding box center [1246, 332] width 354 height 30
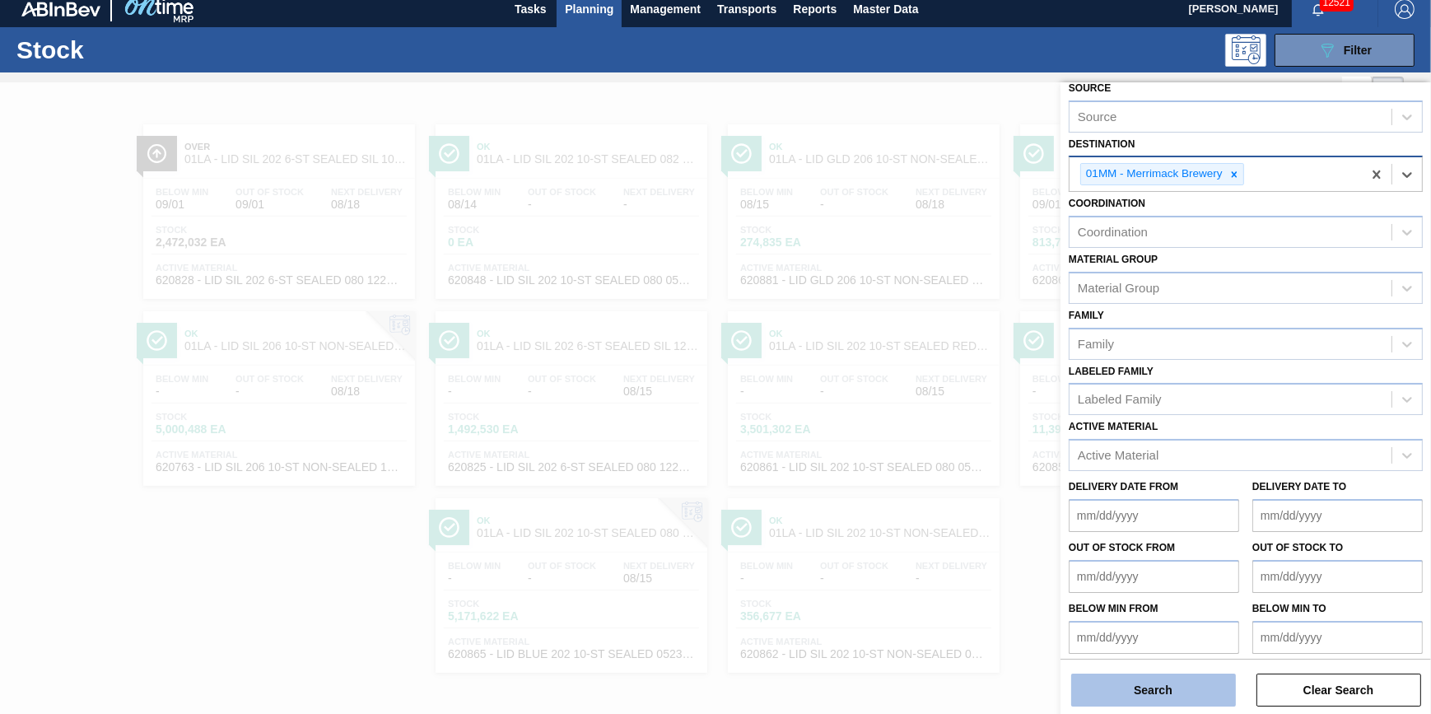
click at [1194, 691] on button "Search" at bounding box center [1153, 690] width 165 height 33
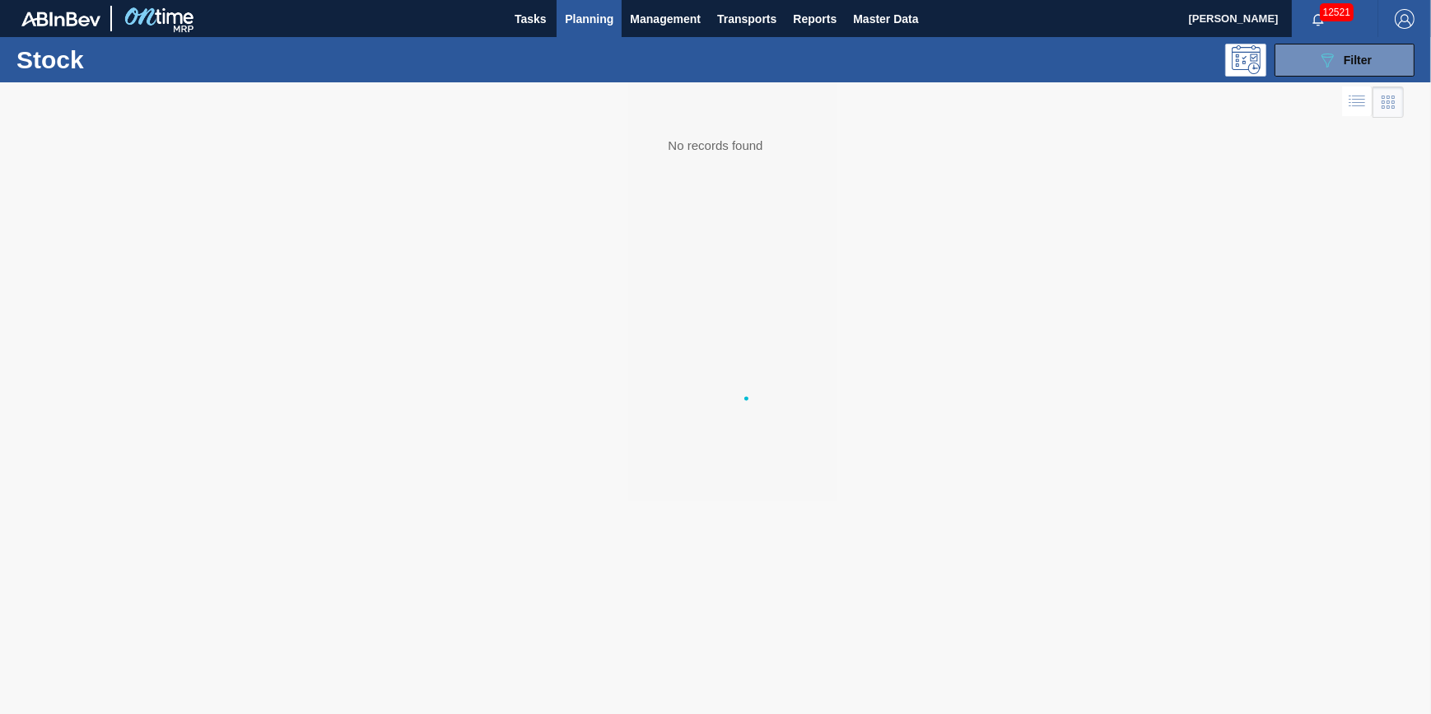
scroll to position [0, 0]
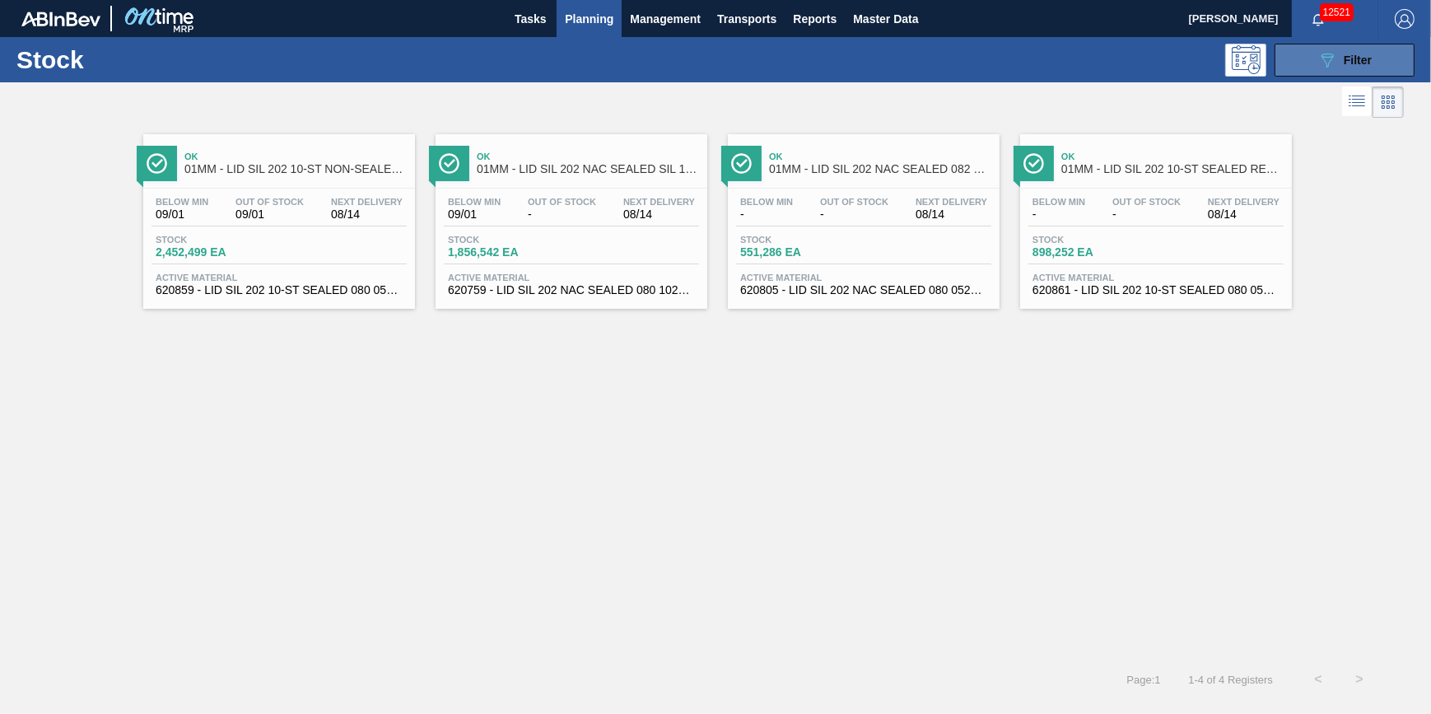
click at [1329, 48] on button "089F7B8B-B2A5-4AFE-B5C0-19BA573D28AC Filter" at bounding box center [1345, 60] width 140 height 33
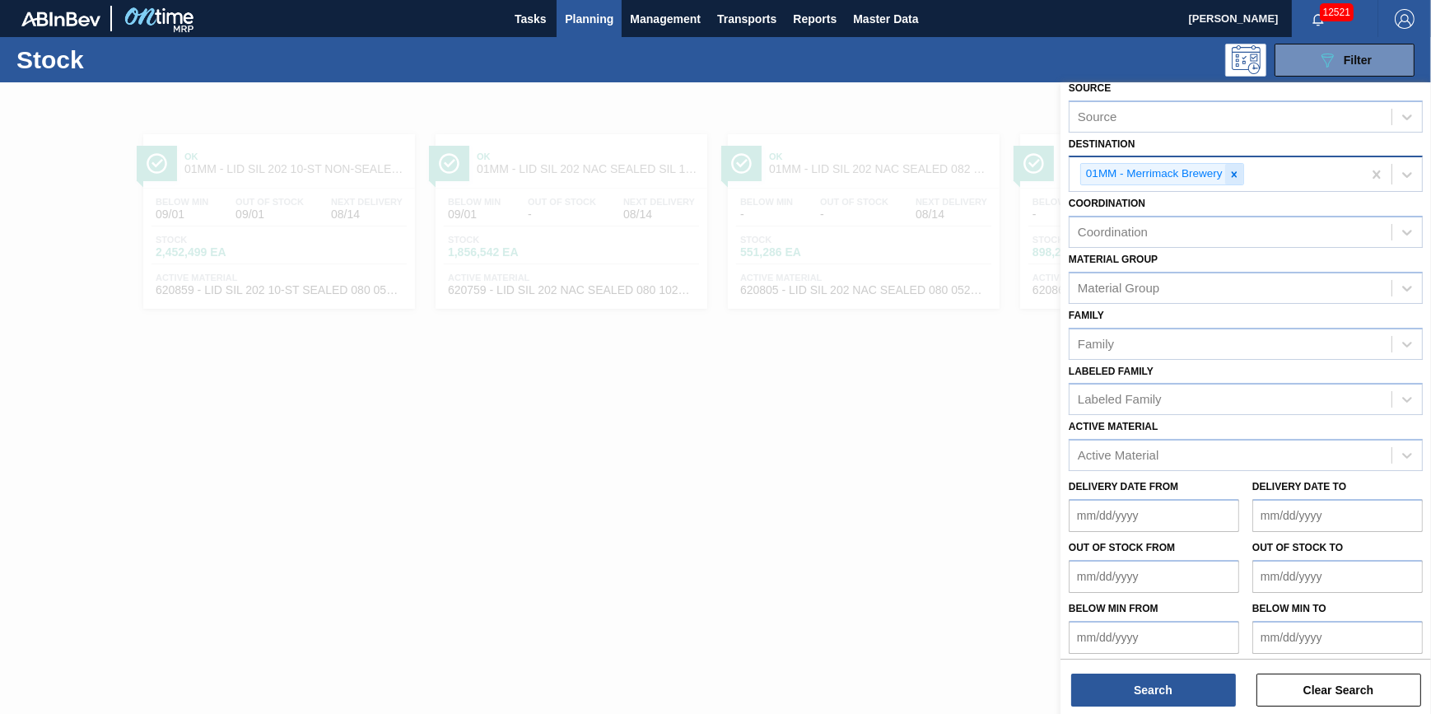
click at [1229, 169] on icon at bounding box center [1235, 175] width 12 height 12
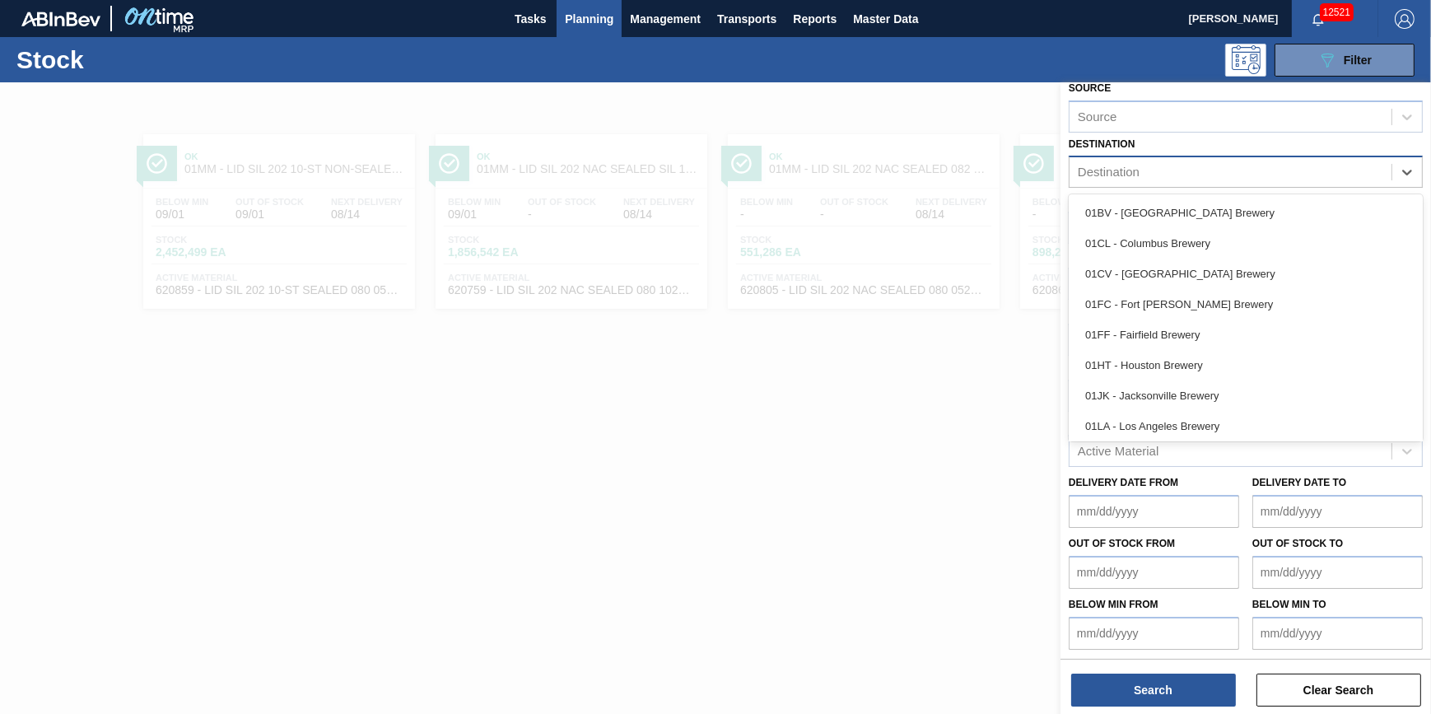
click at [1227, 170] on div "Destination" at bounding box center [1231, 173] width 322 height 24
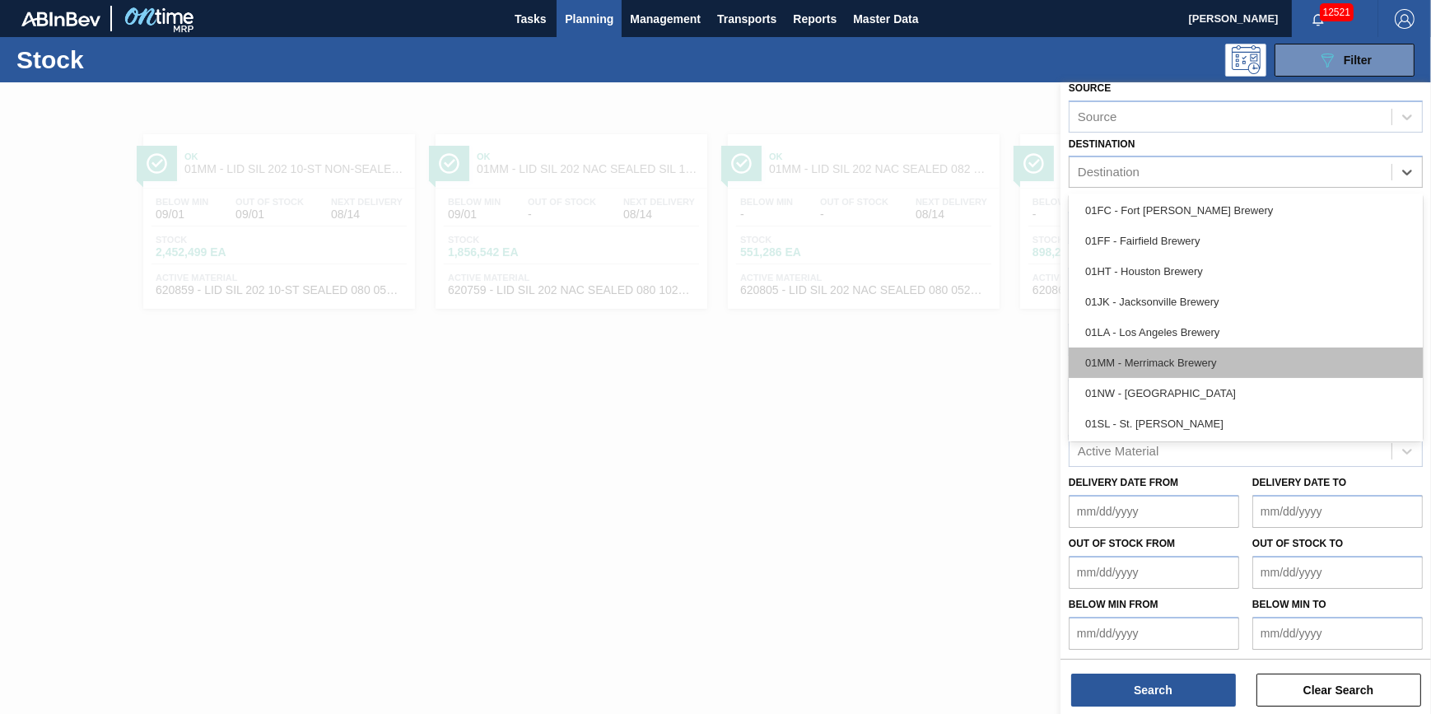
scroll to position [124, 0]
click at [1254, 360] on div "01NW - [GEOGRAPHIC_DATA]" at bounding box center [1246, 363] width 354 height 30
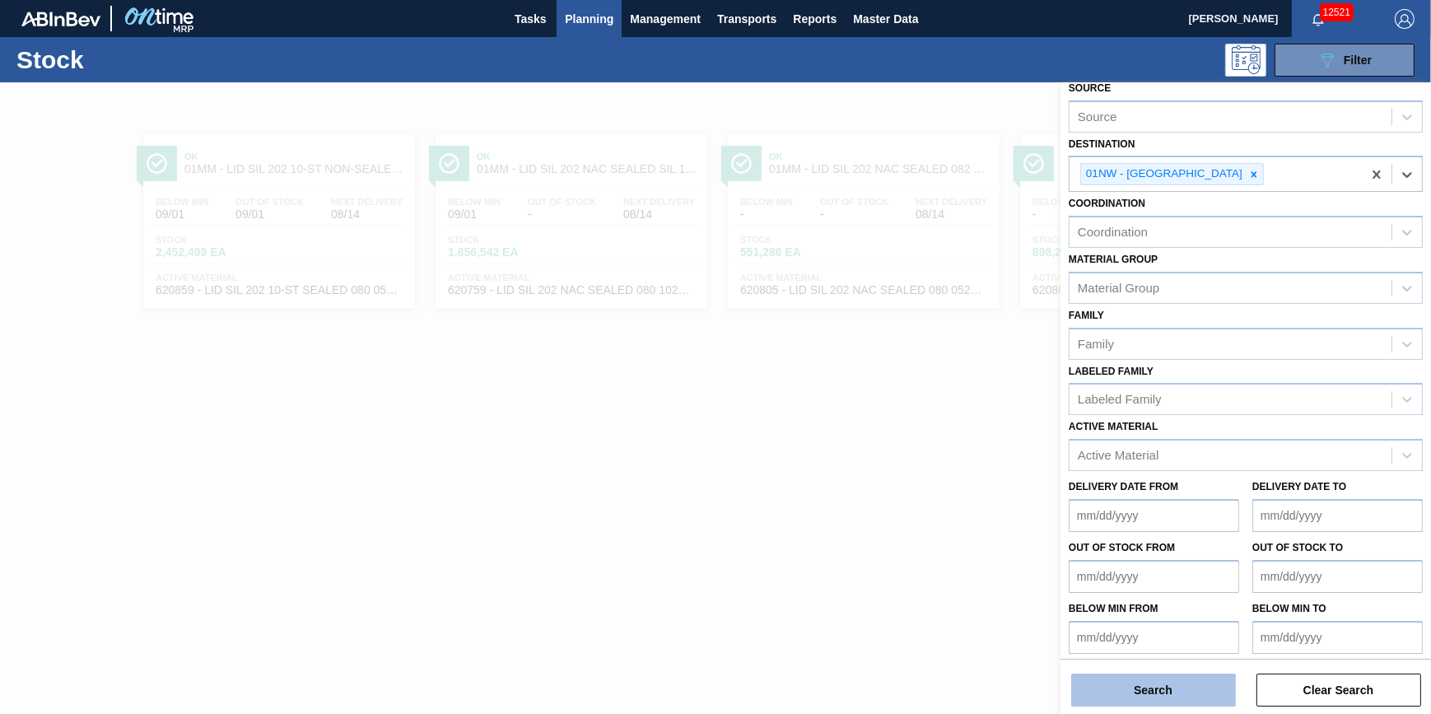
click at [1154, 702] on button "Search" at bounding box center [1153, 690] width 165 height 33
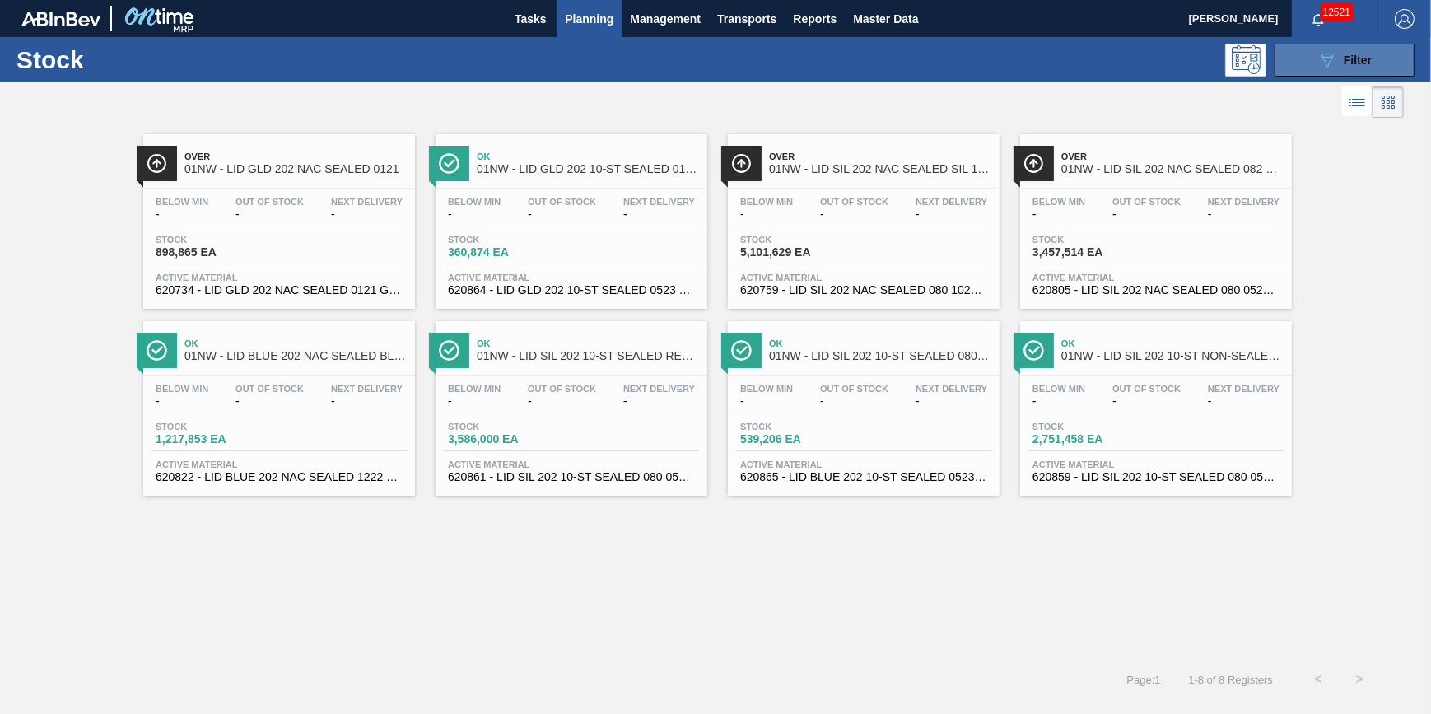
click at [1329, 60] on icon "089F7B8B-B2A5-4AFE-B5C0-19BA573D28AC" at bounding box center [1328, 60] width 20 height 20
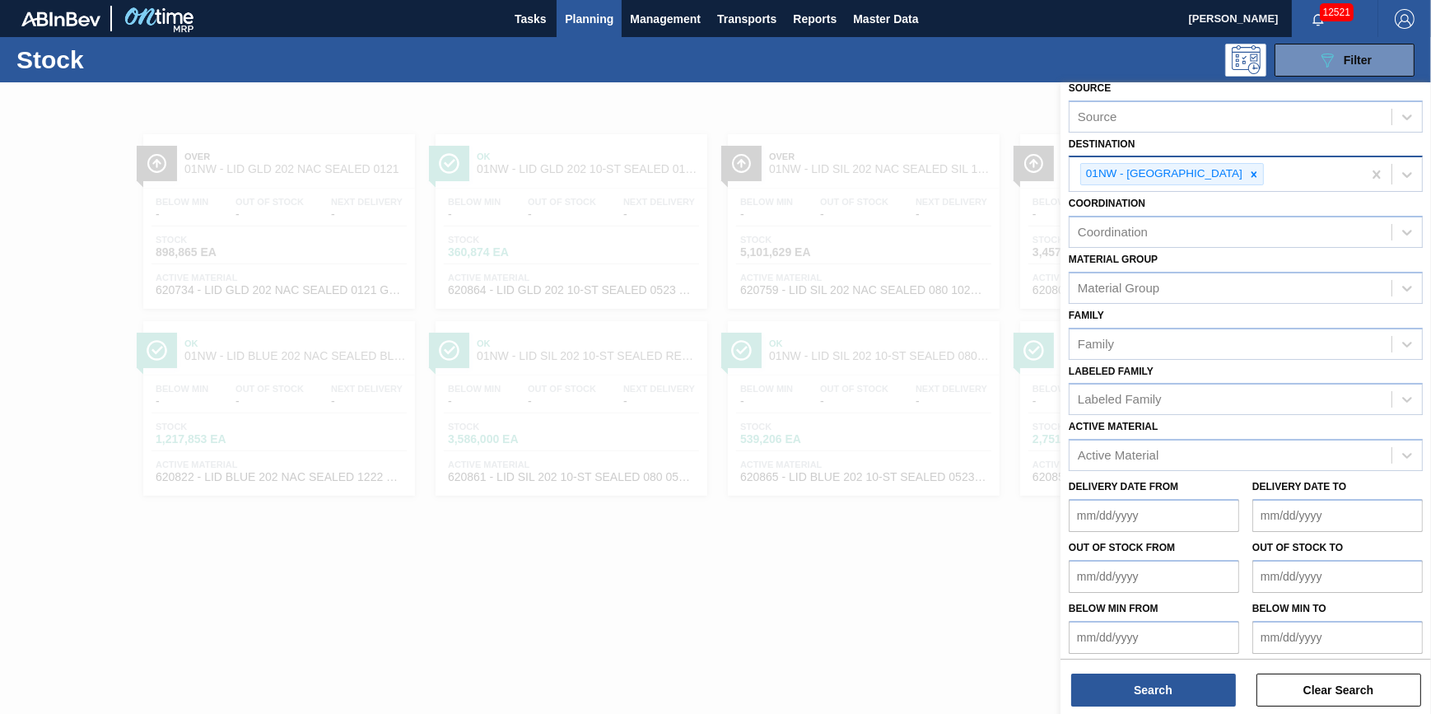
click at [1249, 173] on icon at bounding box center [1255, 175] width 12 height 12
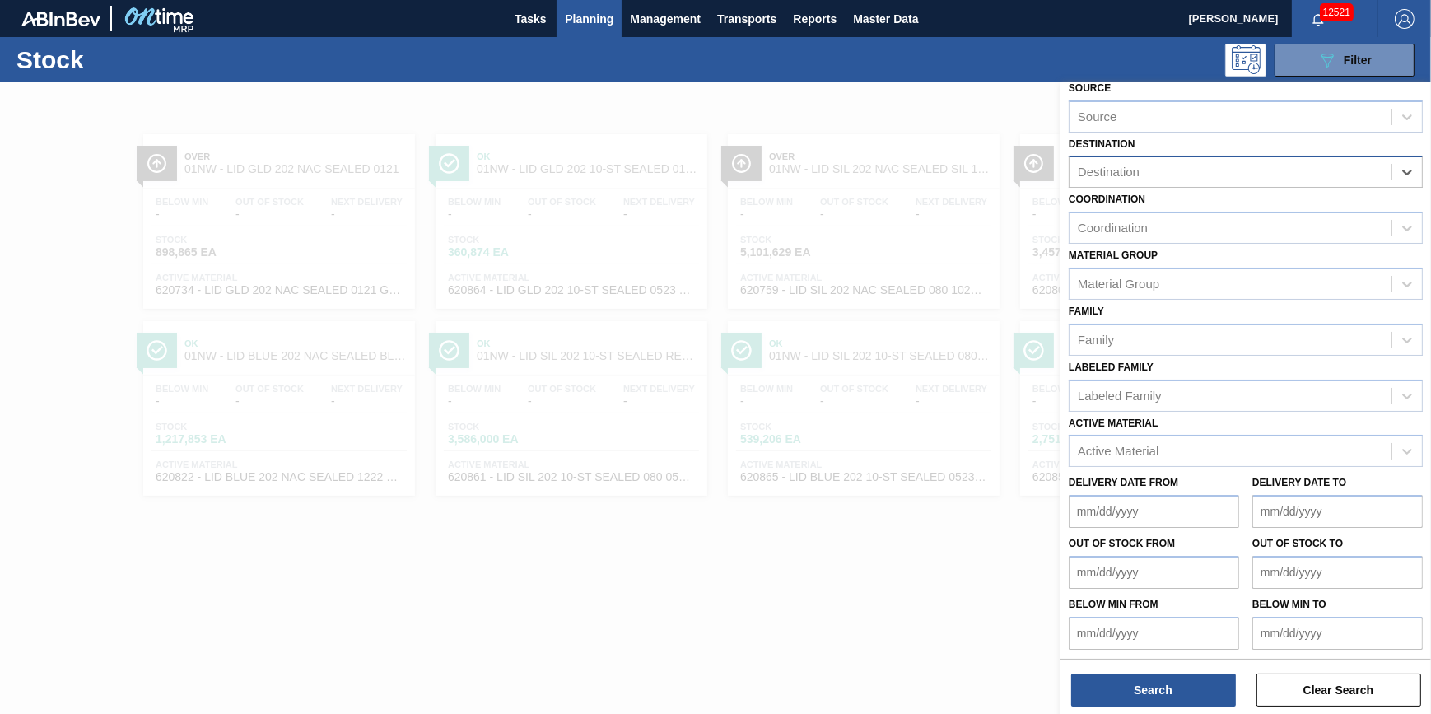
click at [1218, 173] on div "Destination" at bounding box center [1231, 173] width 322 height 24
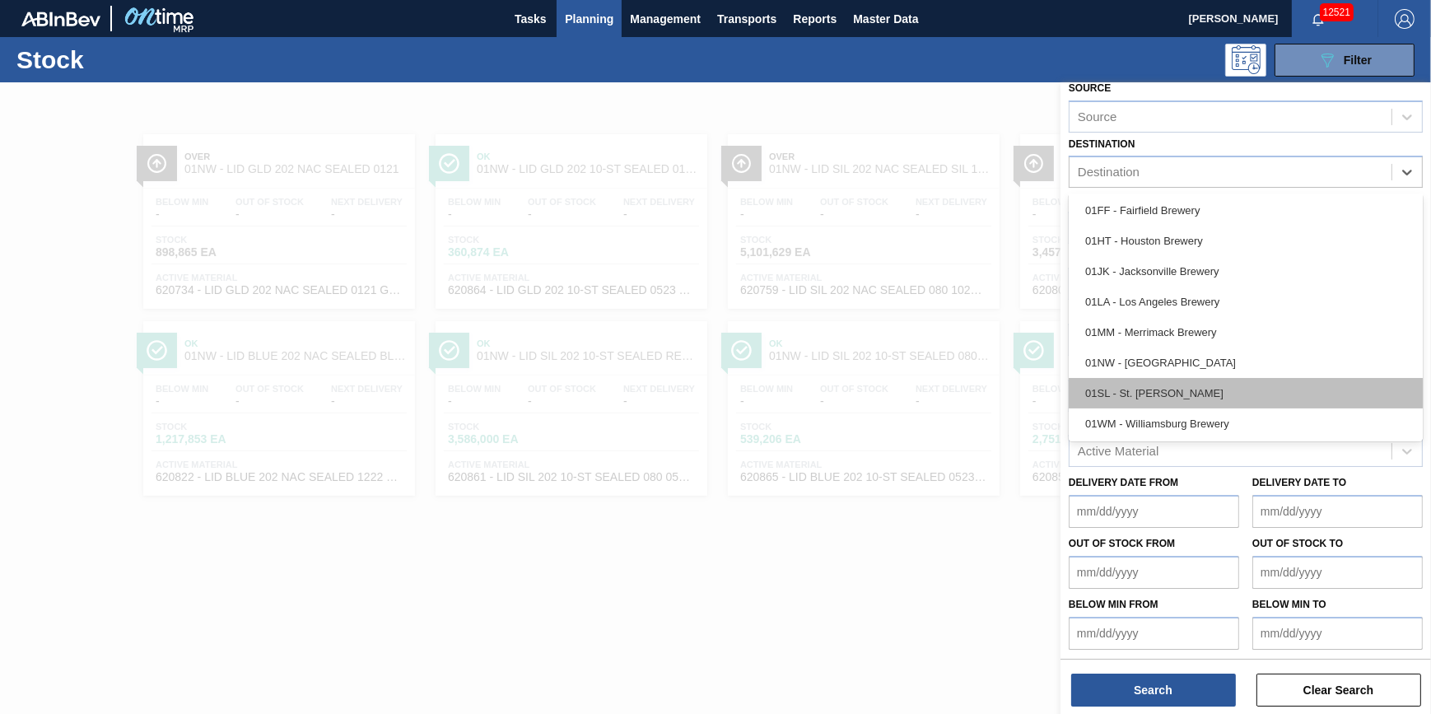
click at [1223, 386] on div "01SL - St. [PERSON_NAME]" at bounding box center [1246, 393] width 354 height 30
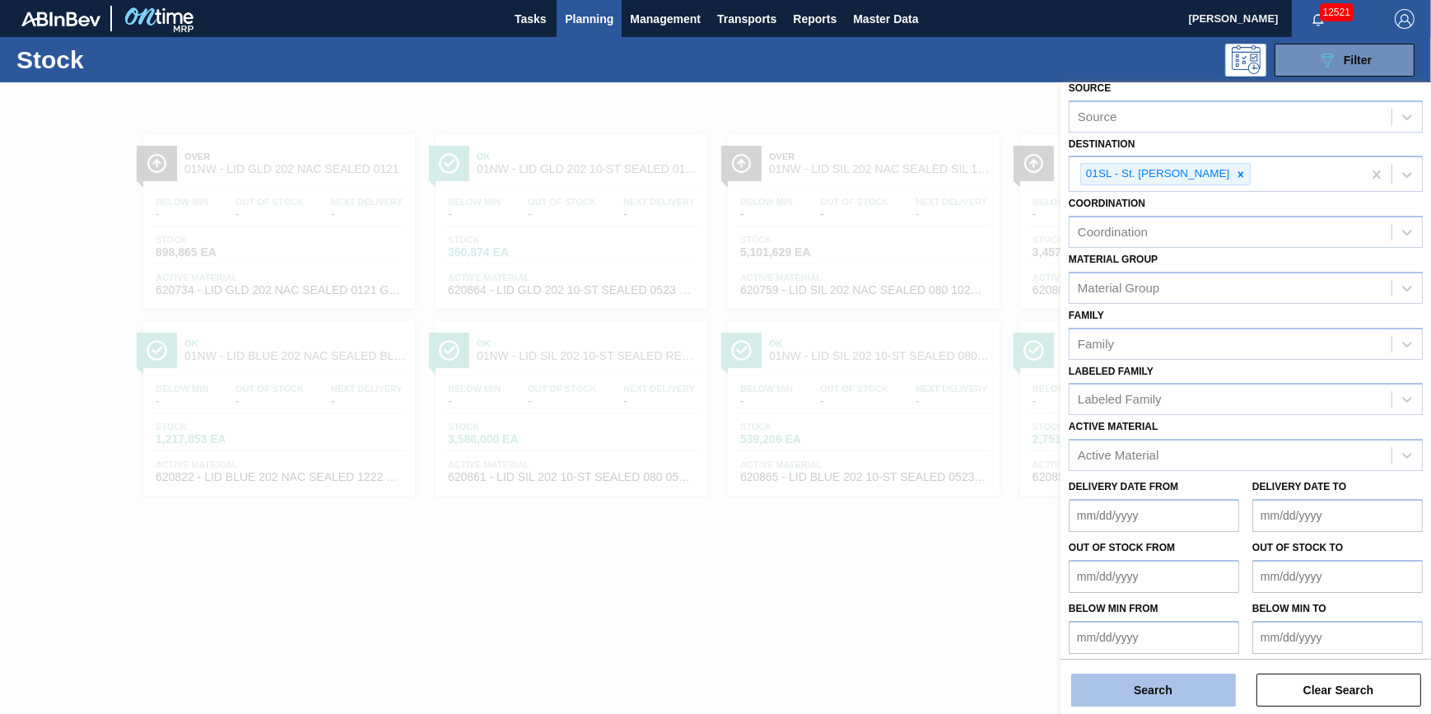
click at [1138, 698] on button "Search" at bounding box center [1153, 690] width 165 height 33
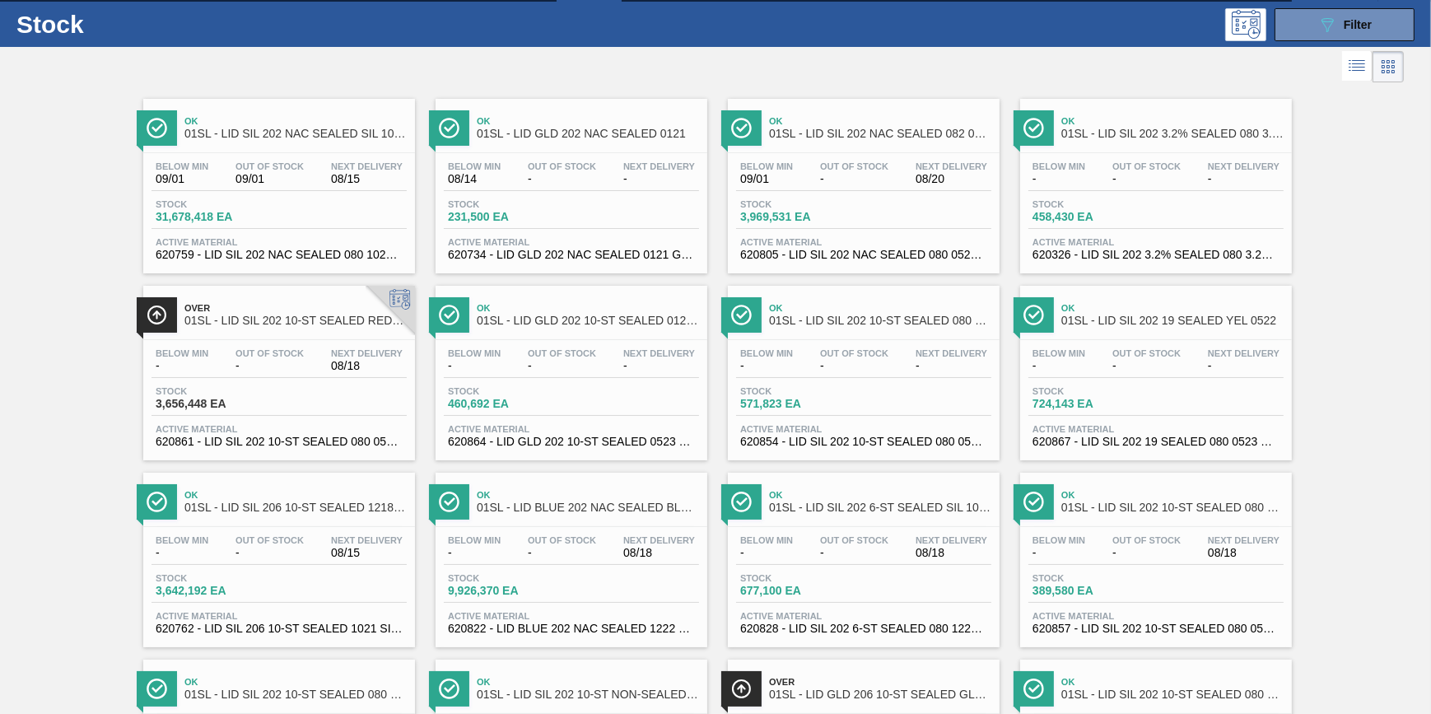
scroll to position [0, 0]
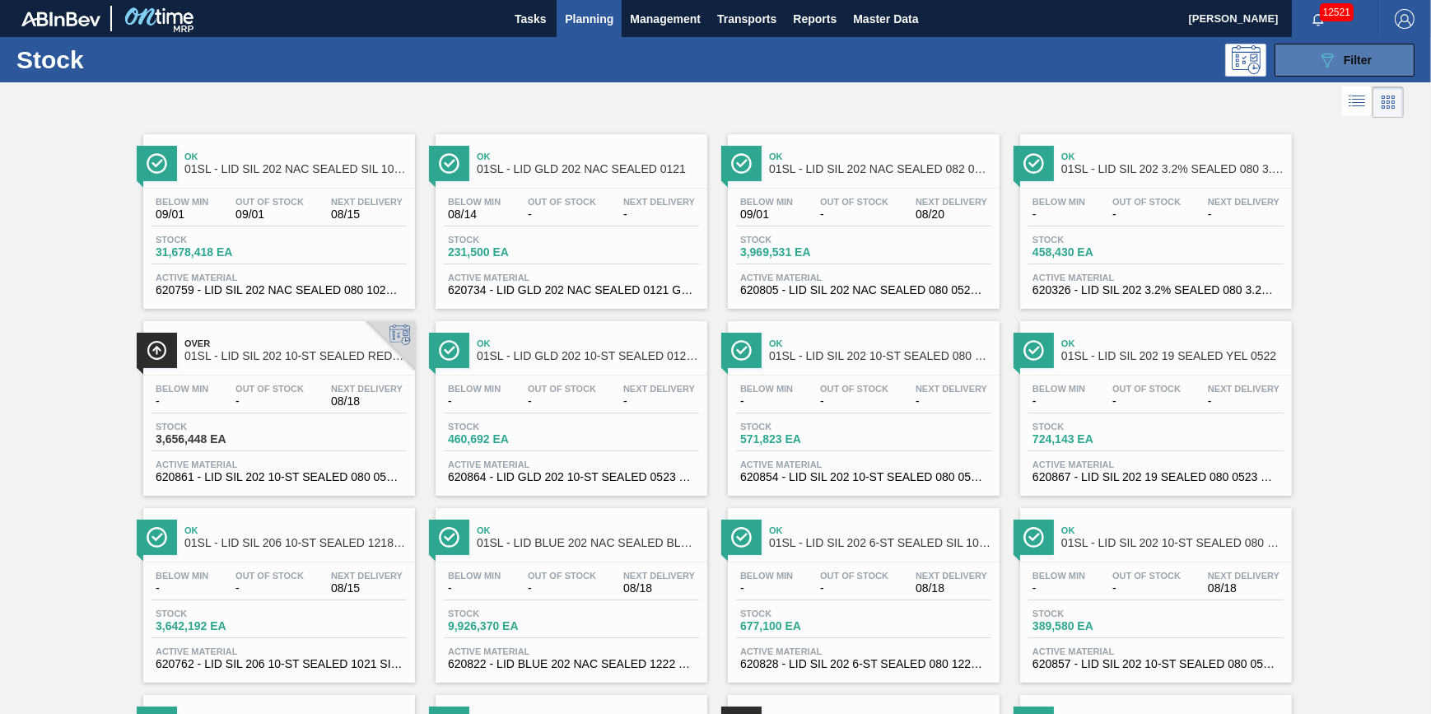
click at [1327, 65] on icon "089F7B8B-B2A5-4AFE-B5C0-19BA573D28AC" at bounding box center [1328, 60] width 20 height 20
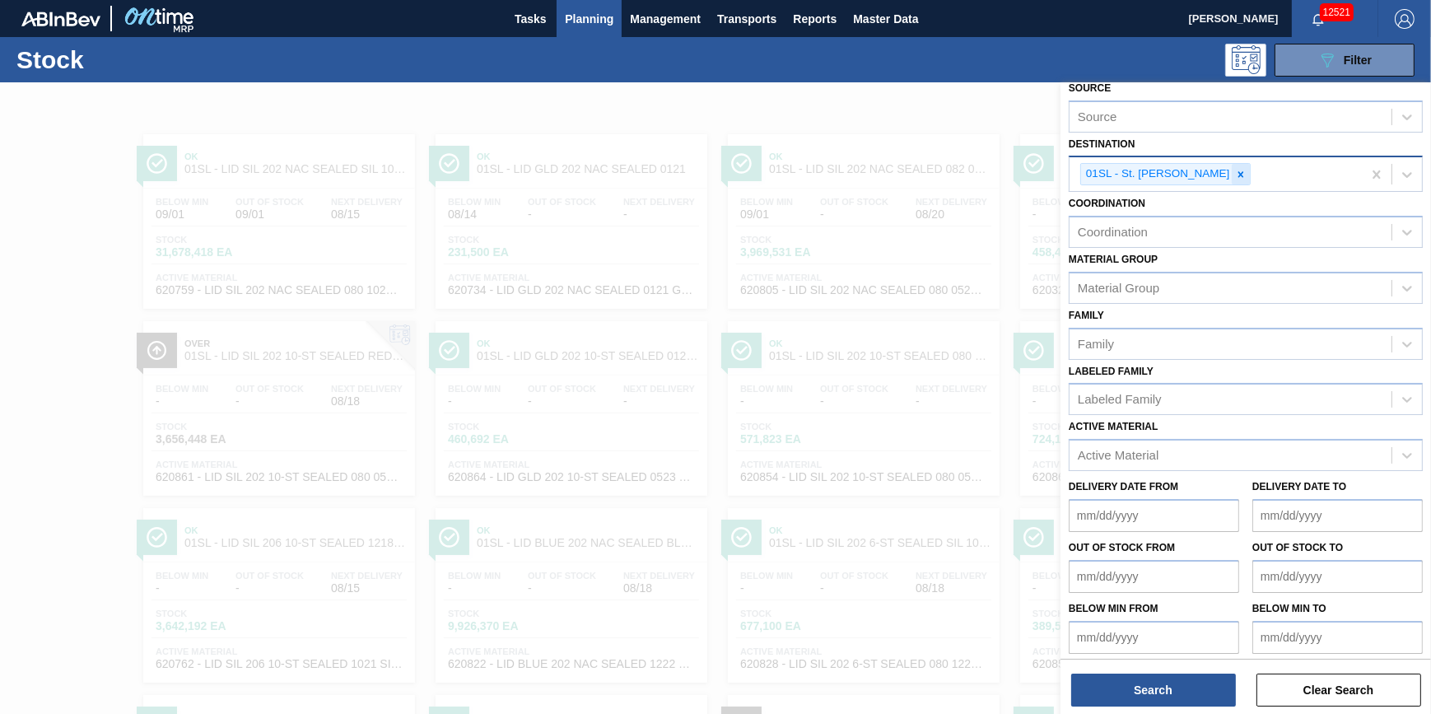
click at [1235, 176] on icon at bounding box center [1241, 175] width 12 height 12
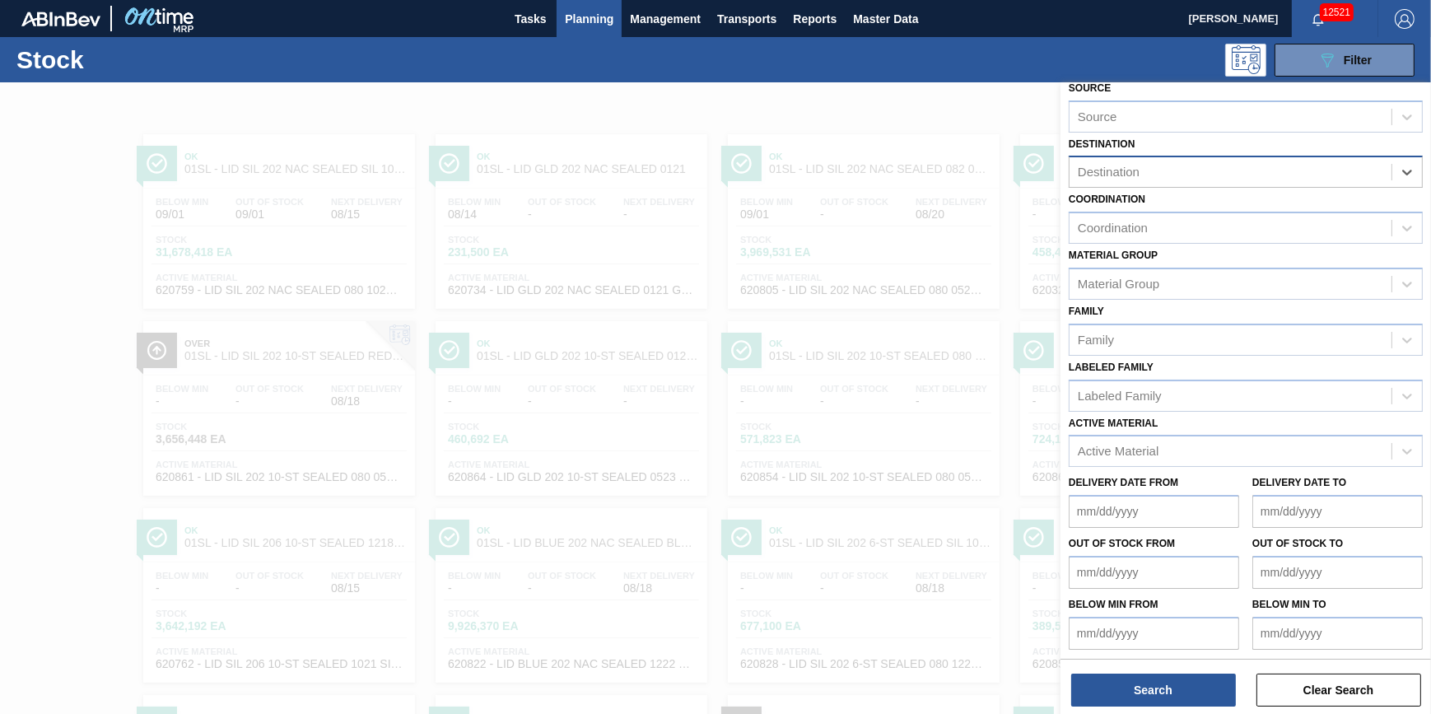
click at [1219, 176] on div "Destination" at bounding box center [1231, 173] width 322 height 24
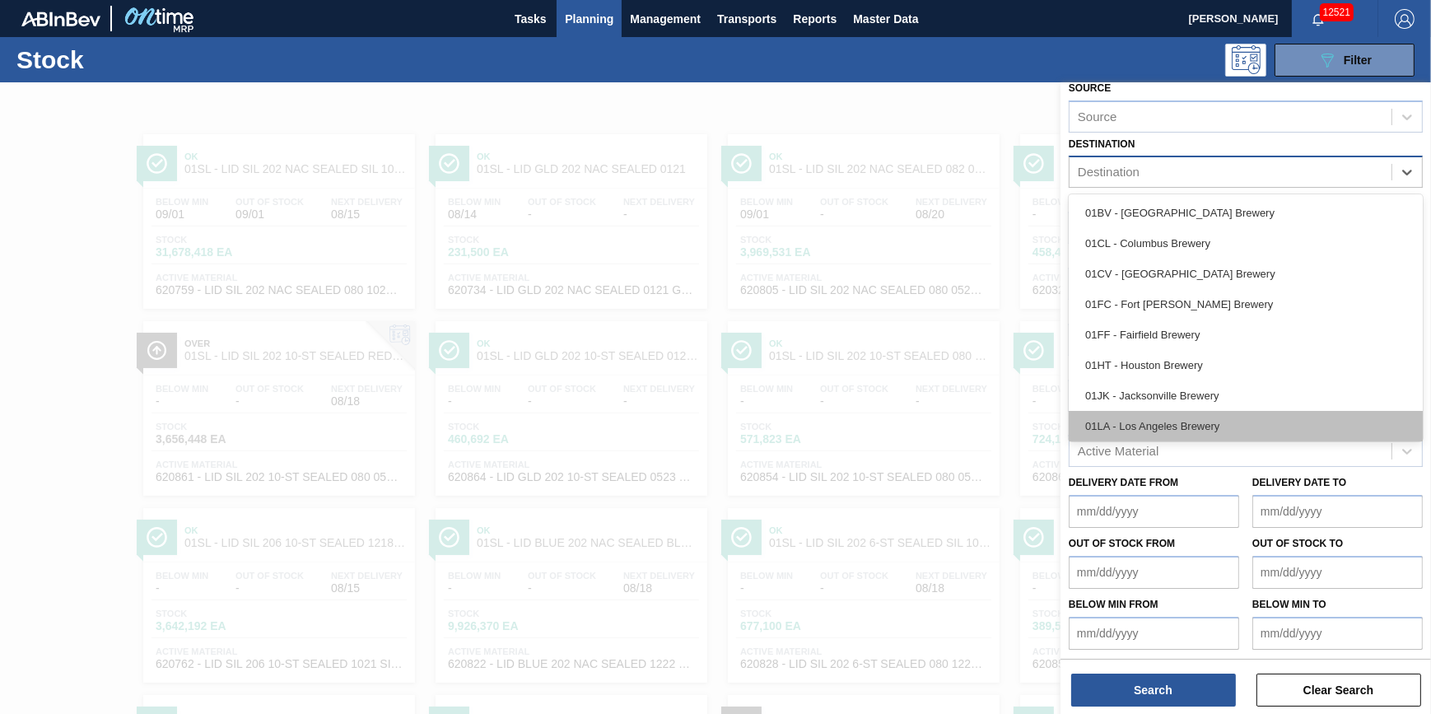
scroll to position [124, 0]
click at [1272, 431] on div "01WM - Williamsburg Brewery" at bounding box center [1246, 423] width 354 height 30
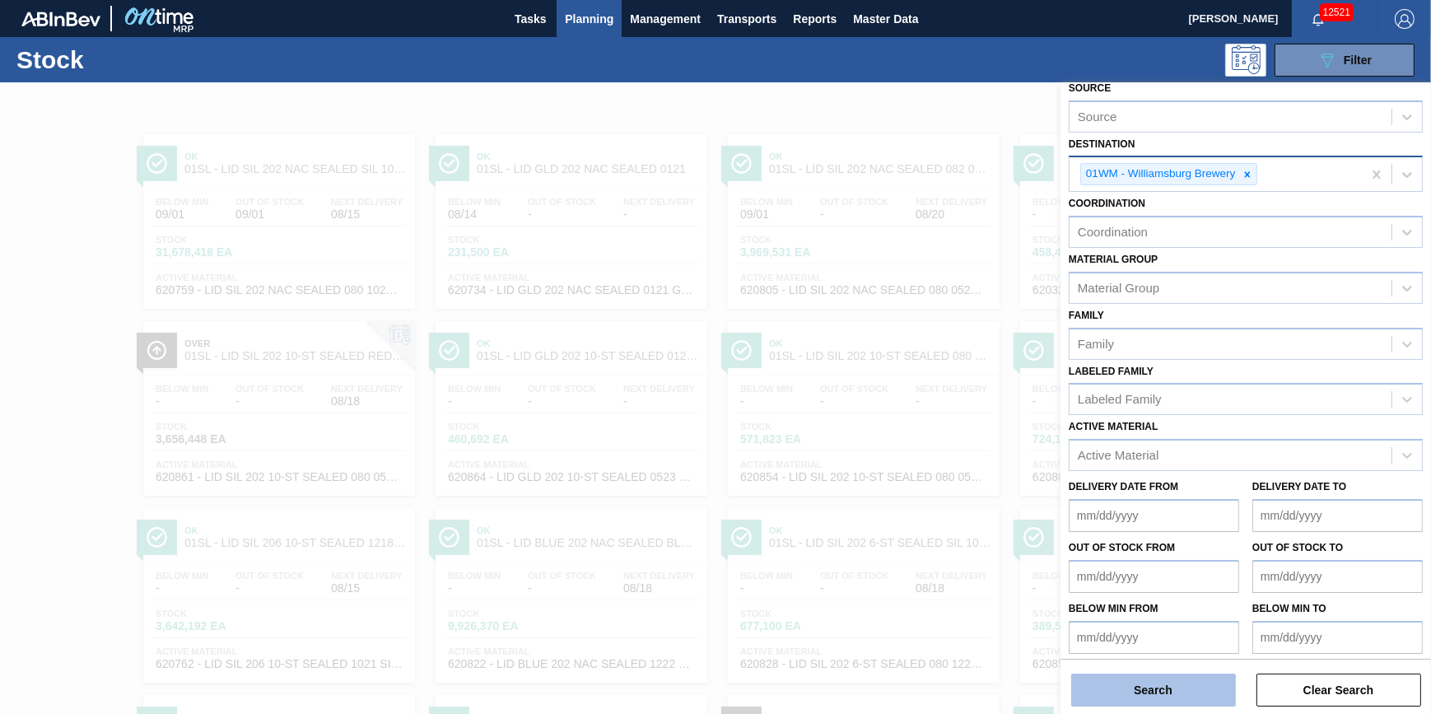
drag, startPoint x: 1144, startPoint y: 670, endPoint x: 1145, endPoint y: 680, distance: 10.7
click at [1145, 679] on div "Search Clear Search" at bounding box center [1246, 682] width 371 height 46
click at [1145, 683] on button "Search" at bounding box center [1153, 690] width 165 height 33
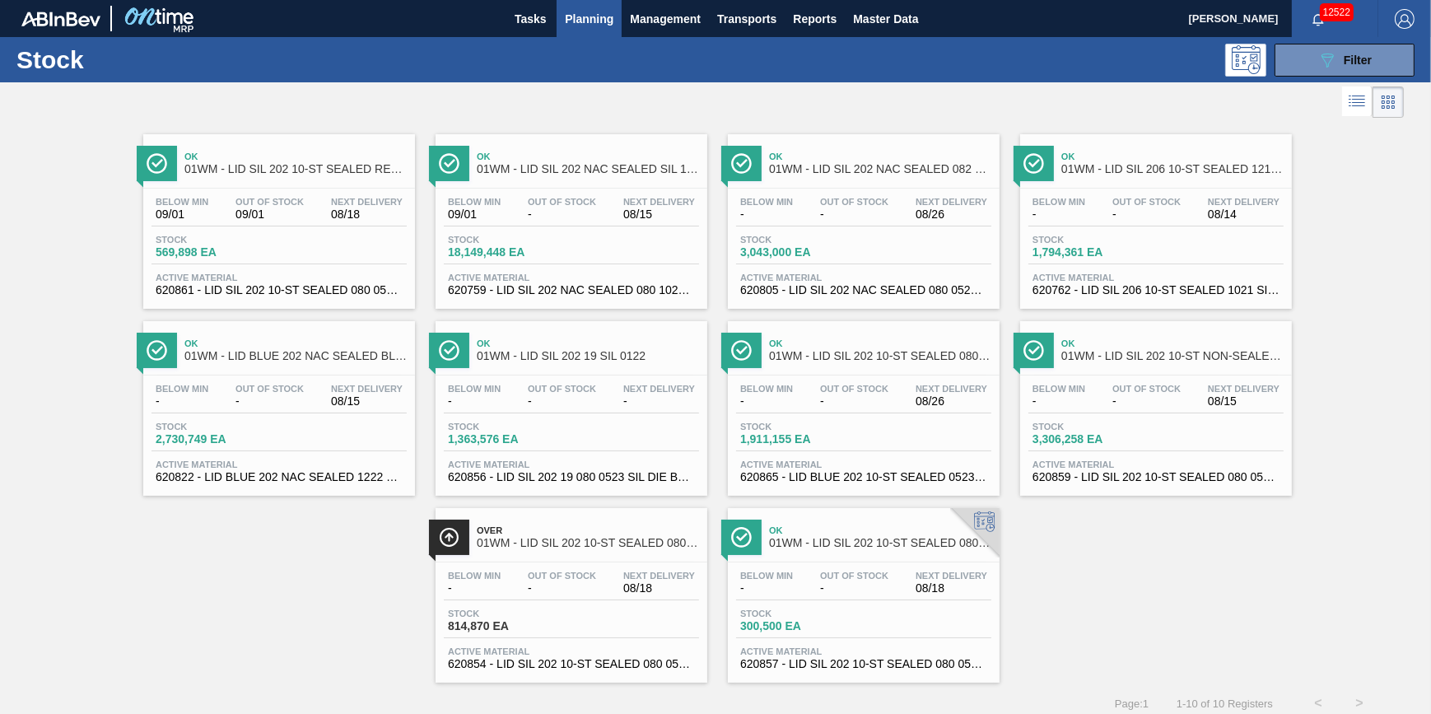
click at [223, 677] on div "Ok 01WM - LID SIL 202 10-ST SEALED RED DI Below Min 09/01 Out Of Stock 09/01 Ne…" at bounding box center [715, 402] width 1431 height 561
click at [271, 642] on div "Ok 01WM - LID SIL 202 10-ST SEALED RED DI Below Min 09/01 Out Of Stock 09/01 Ne…" at bounding box center [715, 402] width 1431 height 561
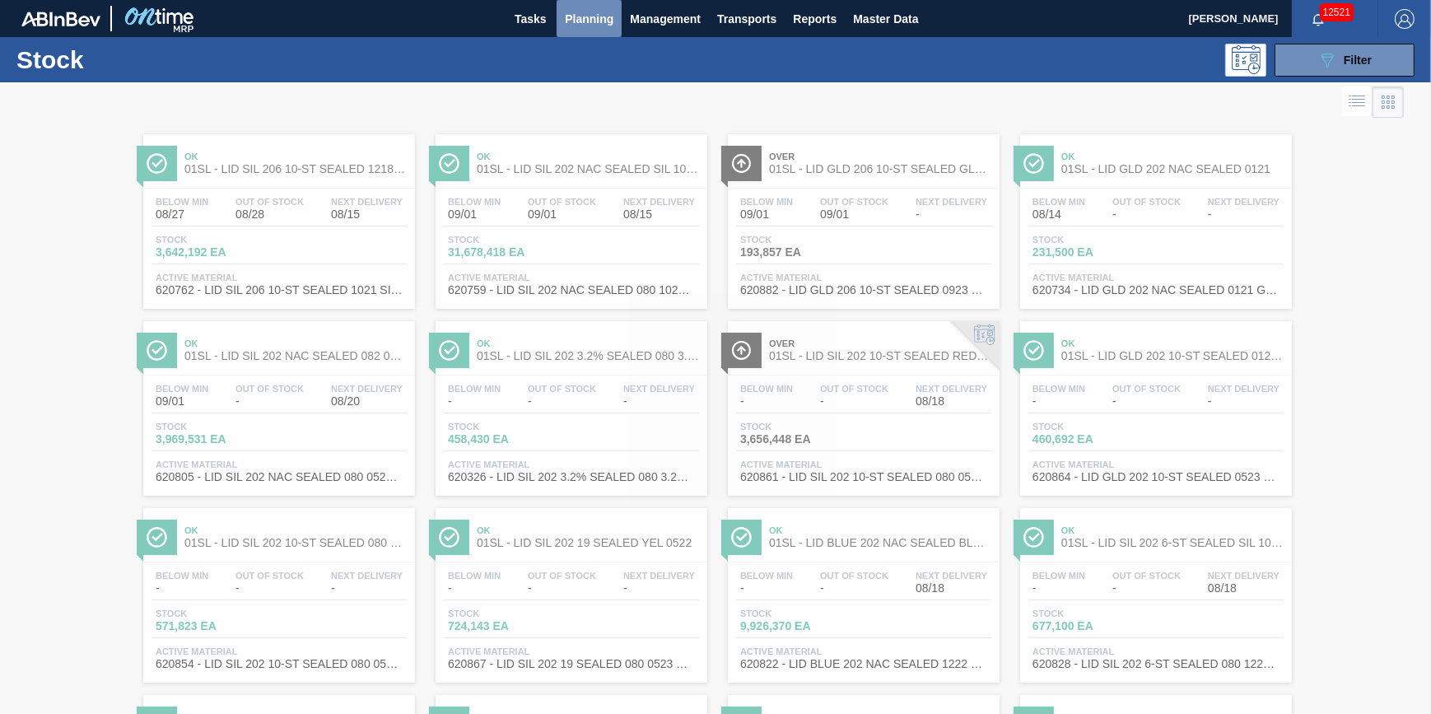
click at [585, 21] on span "Planning" at bounding box center [589, 19] width 49 height 20
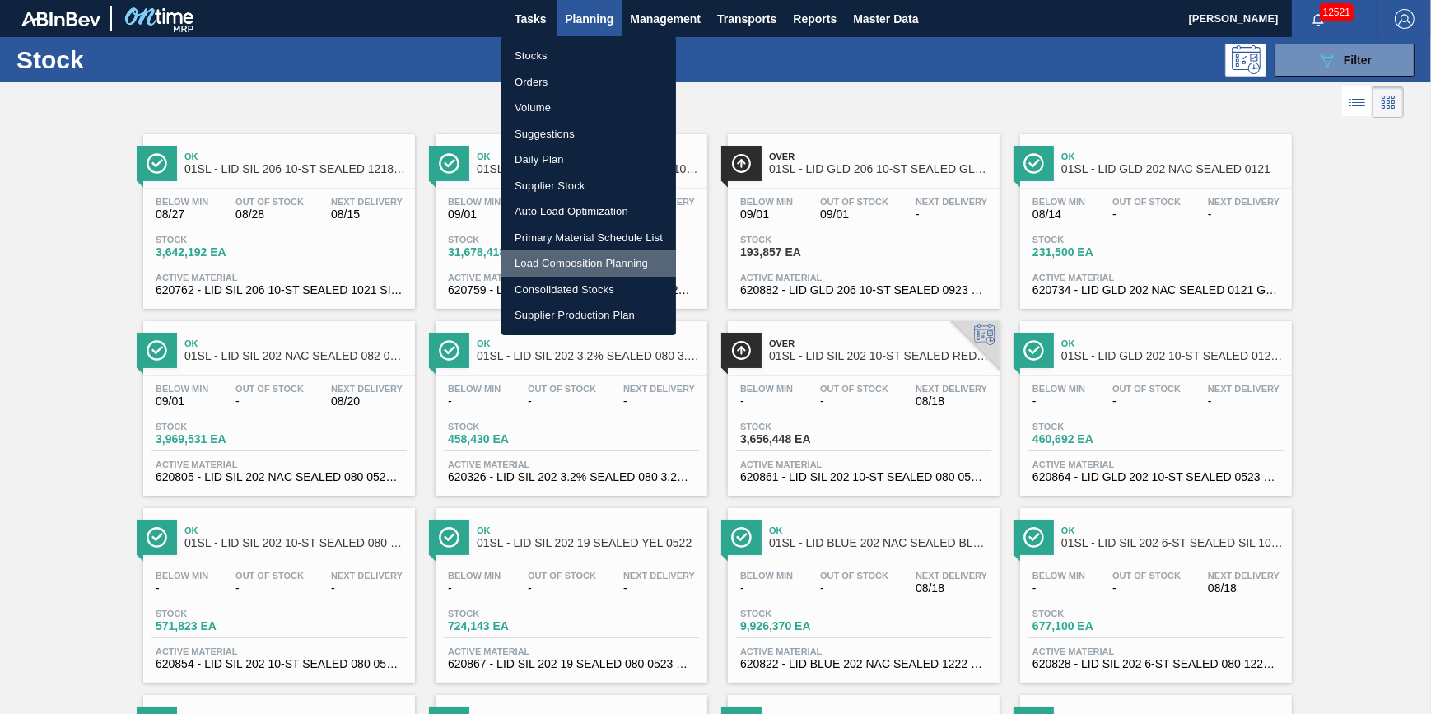
click at [605, 255] on li "Load Composition Planning" at bounding box center [589, 263] width 175 height 26
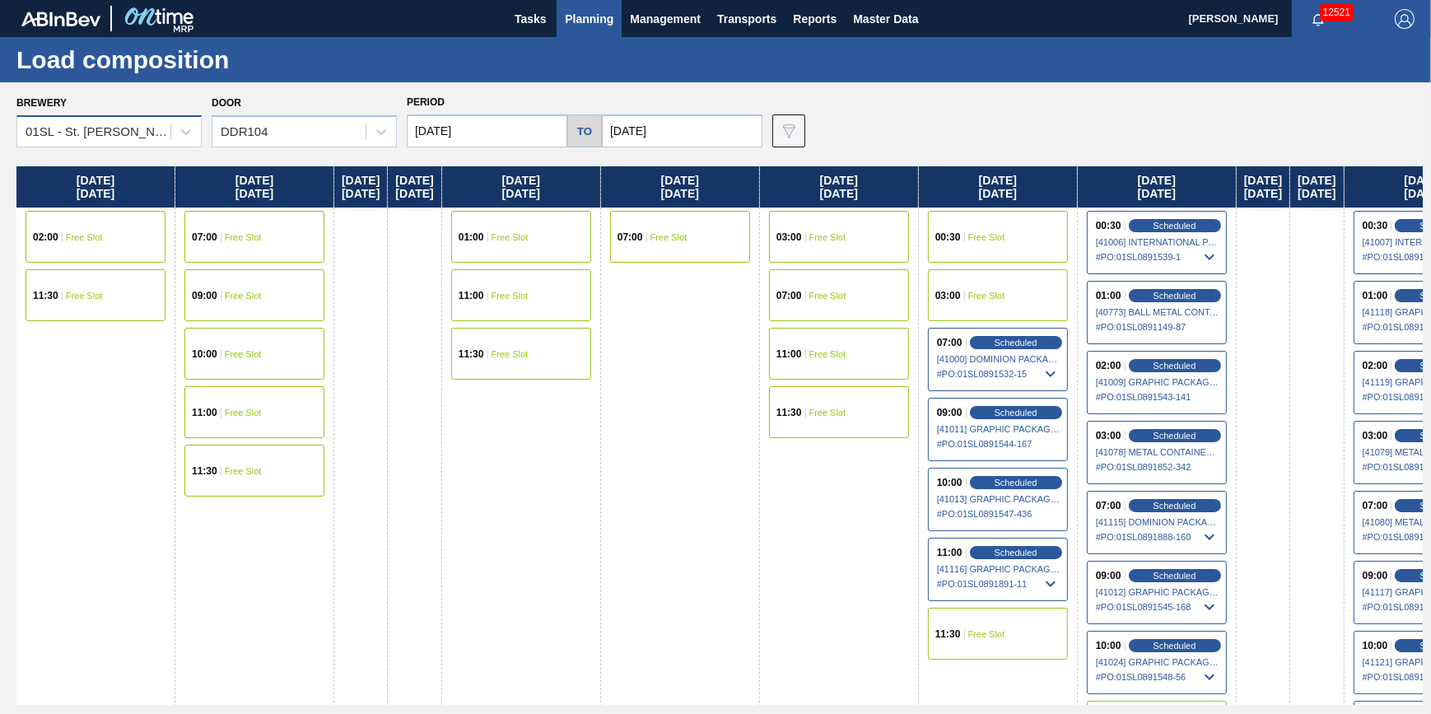
click at [167, 122] on div "01SL - St. [PERSON_NAME]" at bounding box center [93, 132] width 153 height 24
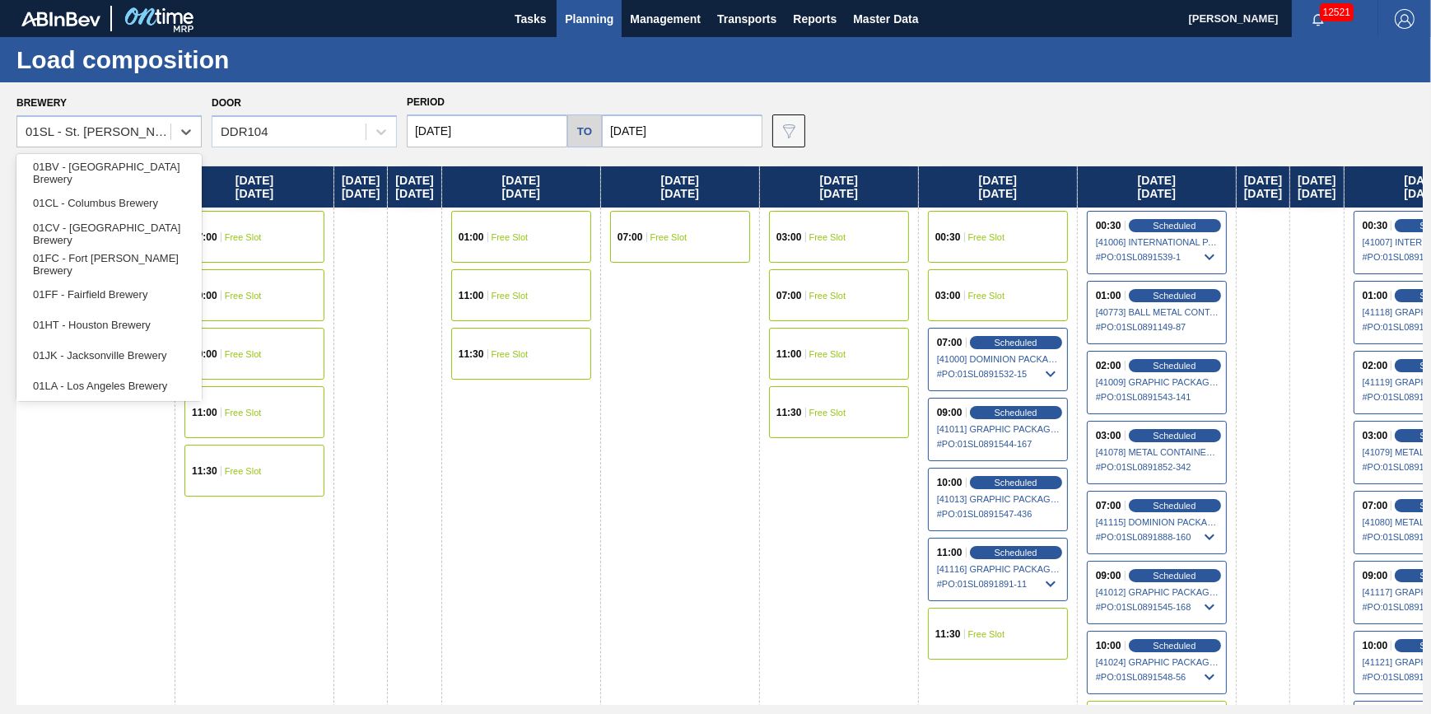
click at [601, 622] on div "[DATE] 01:00 Free Slot 11:00 Free Slot 11:30 Free Slot" at bounding box center [521, 496] width 159 height 660
click at [601, 522] on div "[DATE] 01:00 Free Slot 11:00 Free Slot 11:30 Free Slot" at bounding box center [521, 496] width 159 height 660
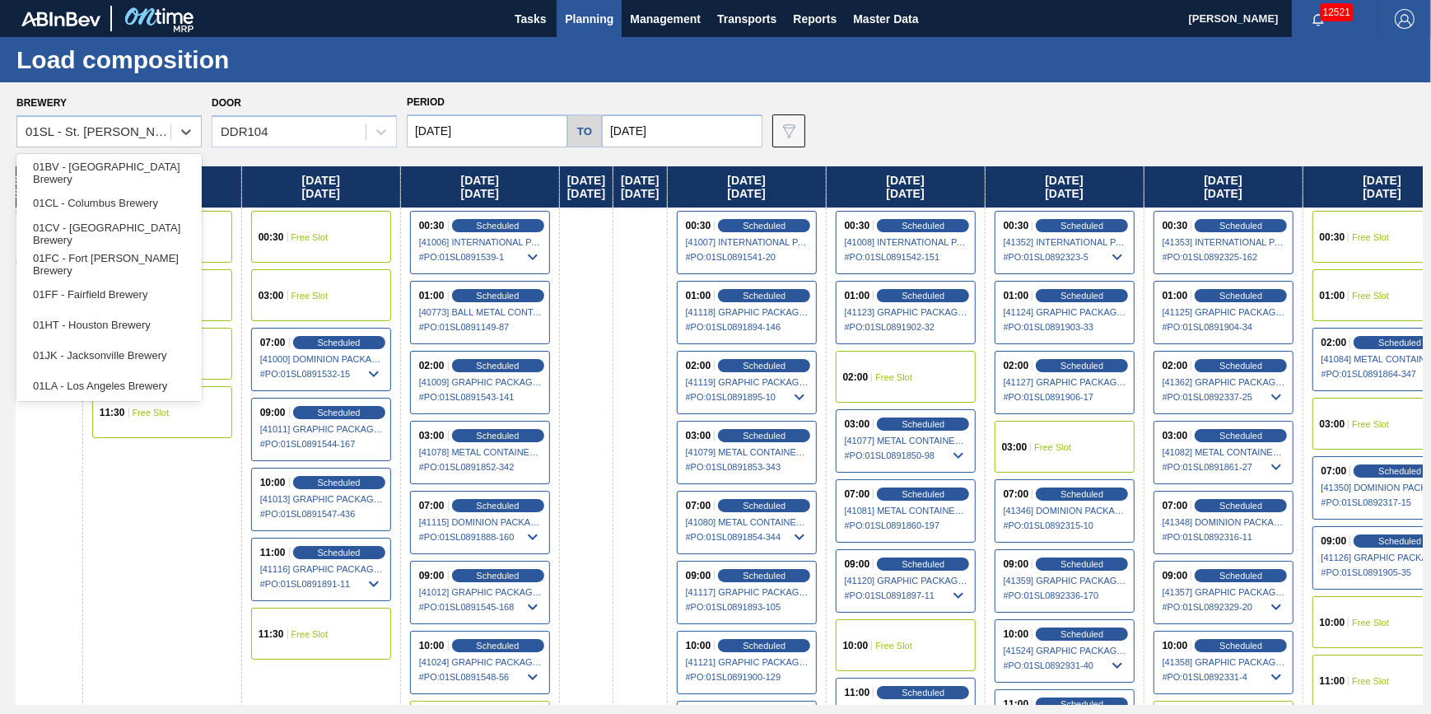
drag, startPoint x: 721, startPoint y: 520, endPoint x: 188, endPoint y: 525, distance: 533.7
click at [31, 579] on div "[DATE] 02:00 Free Slot 11:30 Free Slot [DATE] 07:00 Free Slot 09:00 Free Slot 1…" at bounding box center [719, 435] width 1407 height 539
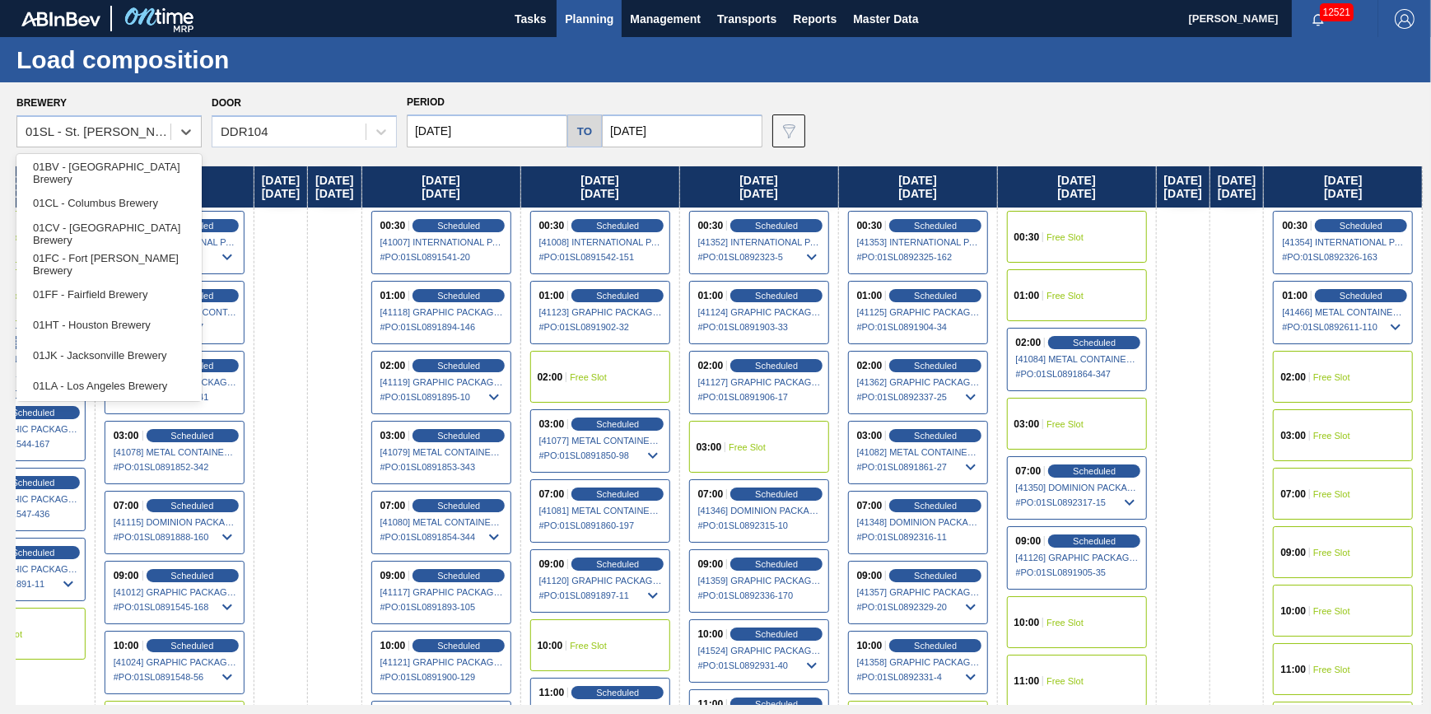
scroll to position [0, 1098]
drag, startPoint x: 1094, startPoint y: 386, endPoint x: 544, endPoint y: 450, distance: 553.9
click at [544, 450] on div "[DATE] 02:00 Free Slot 11:30 Free Slot [DATE] 07:00 Free Slot 09:00 Free Slot 1…" at bounding box center [719, 435] width 1407 height 539
click at [1315, 440] on span "Free Slot" at bounding box center [1332, 436] width 37 height 10
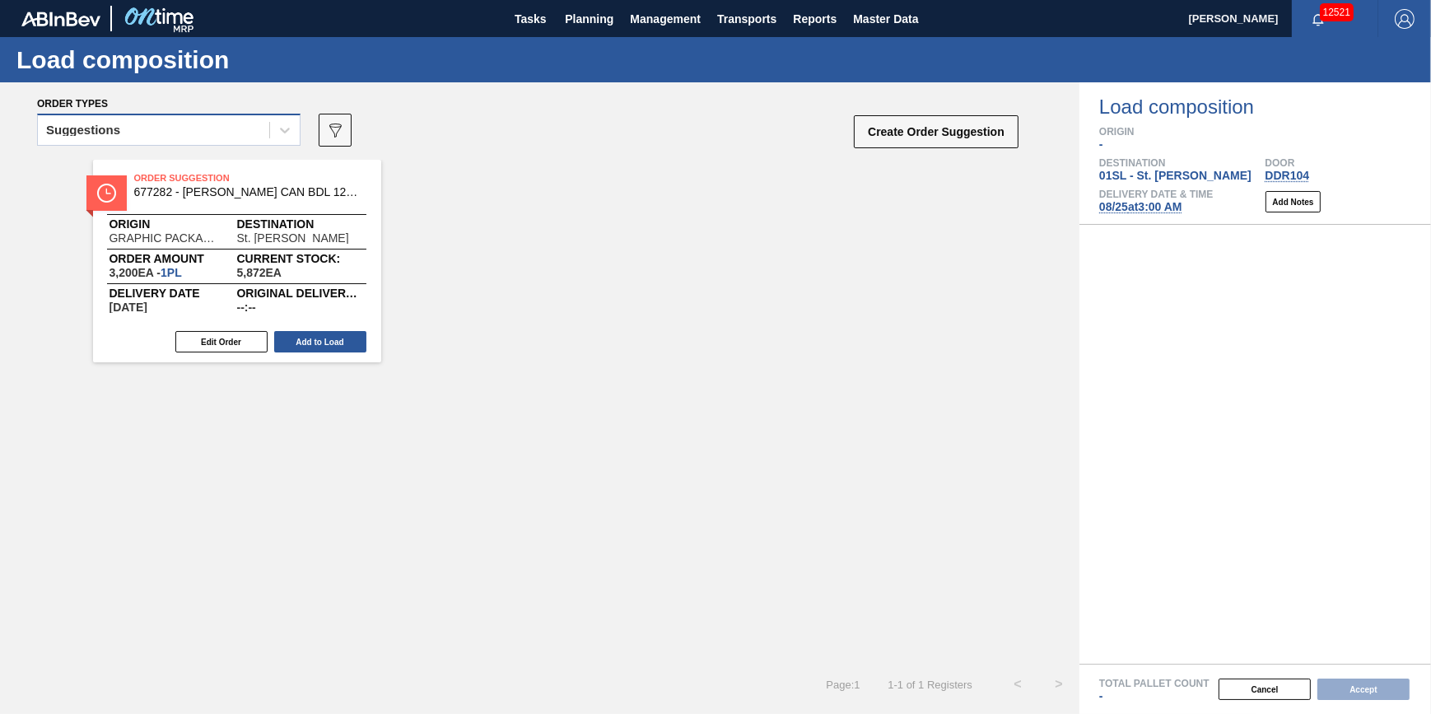
click at [246, 116] on div "Suggestions" at bounding box center [169, 130] width 264 height 32
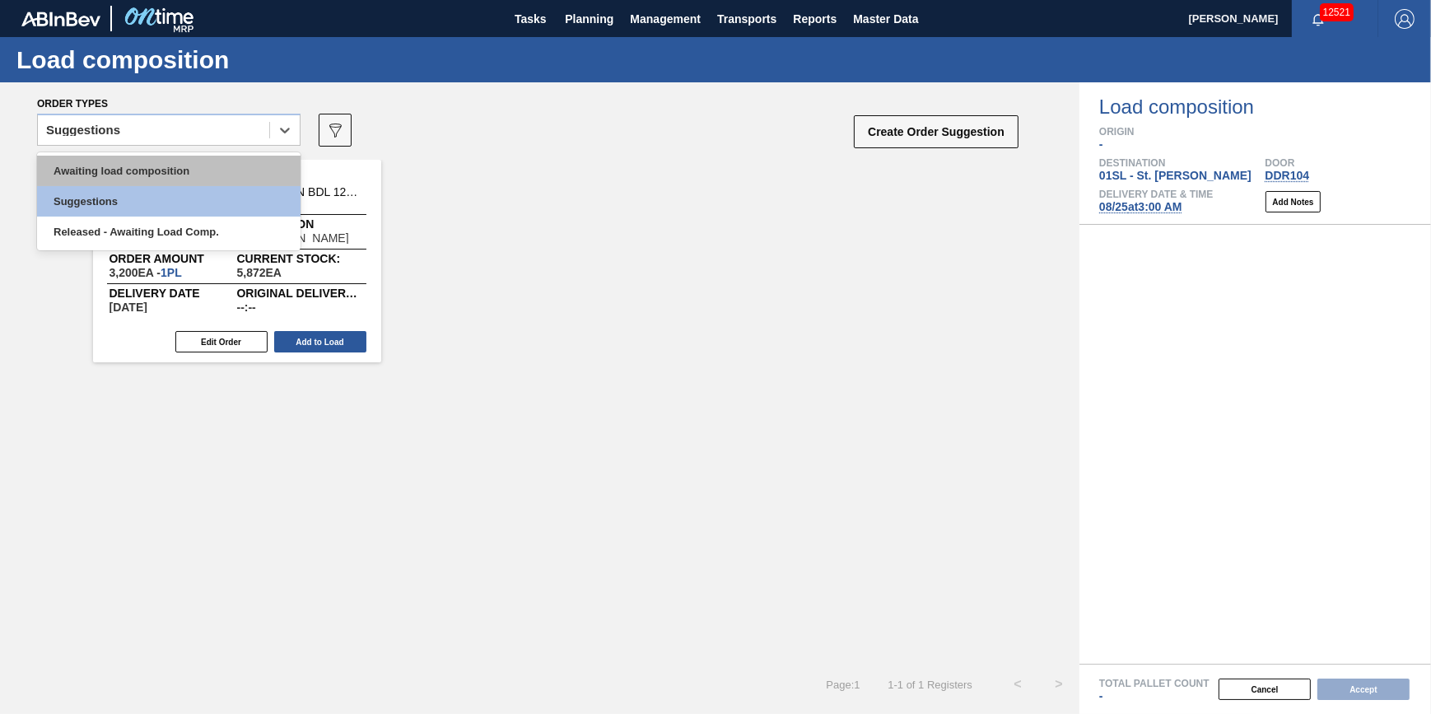
click at [230, 171] on div "Awaiting load composition" at bounding box center [169, 171] width 264 height 30
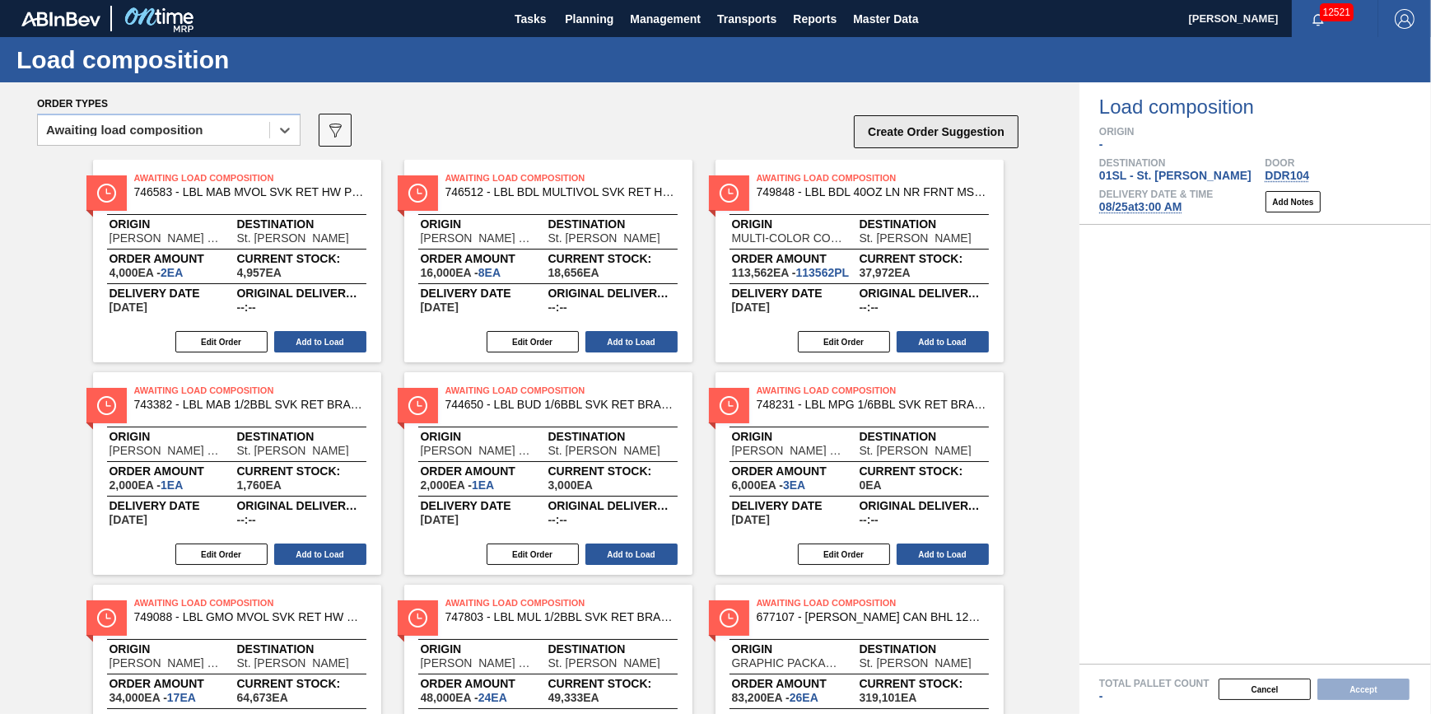
click at [913, 132] on button "Create Order Suggestion" at bounding box center [936, 131] width 165 height 33
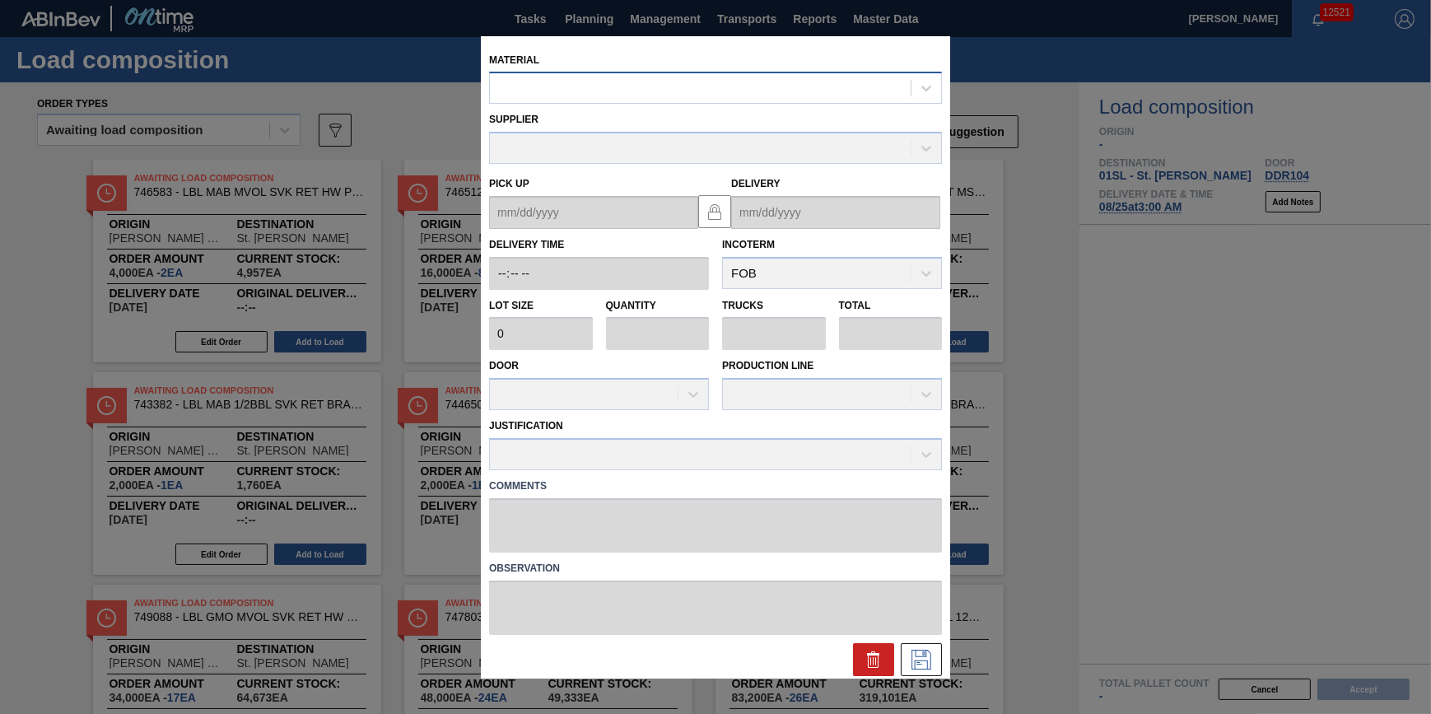
click at [791, 78] on div at bounding box center [700, 89] width 421 height 24
type input "620882"
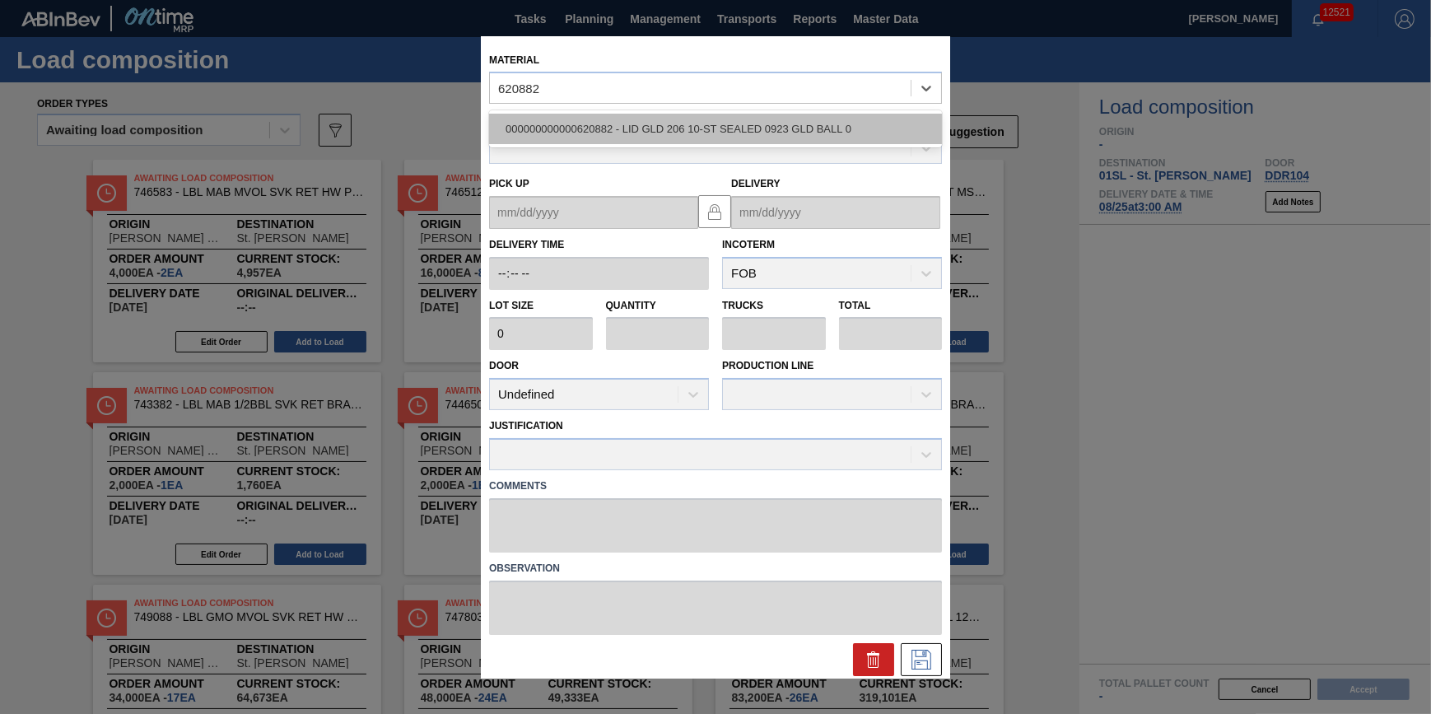
click at [797, 124] on div "000000000000620882 - LID GLD 206 10-ST SEALED 0923 GLD BALL 0" at bounding box center [715, 129] width 453 height 30
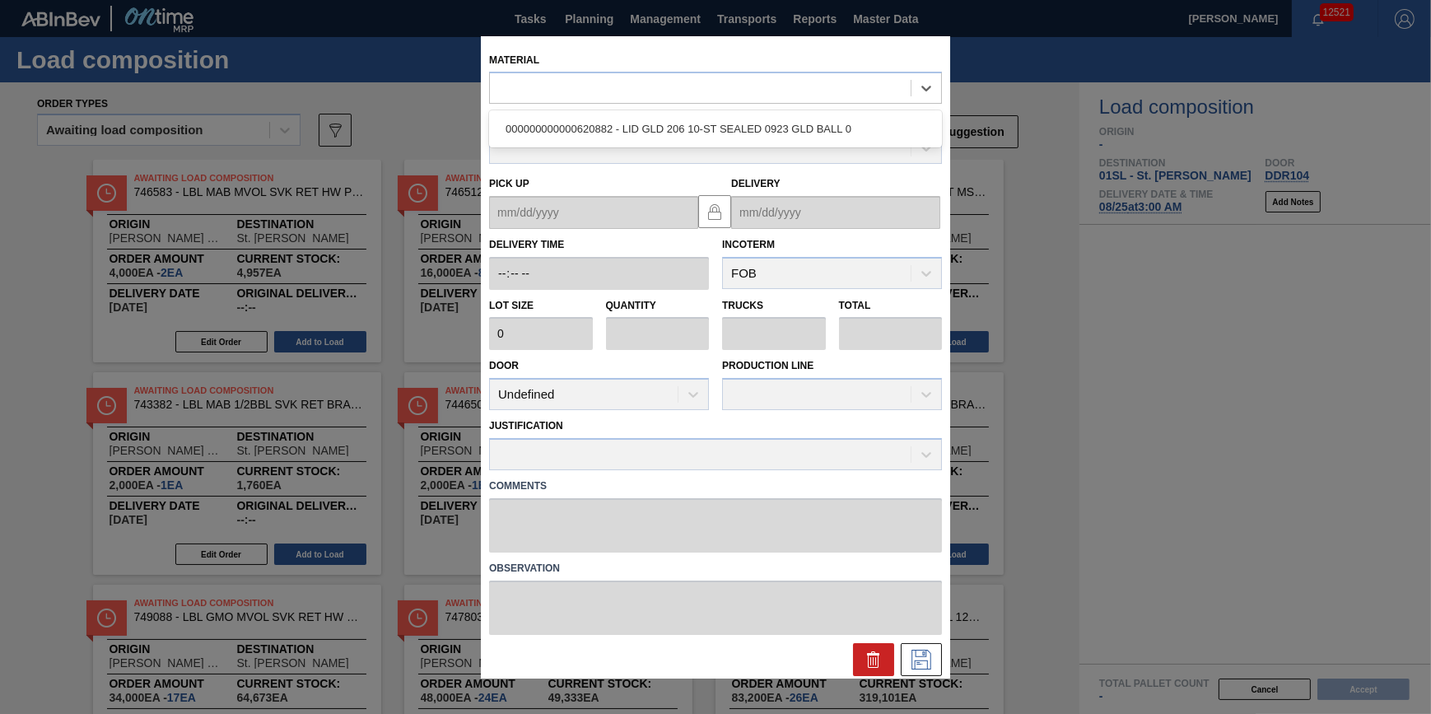
type input "187,000"
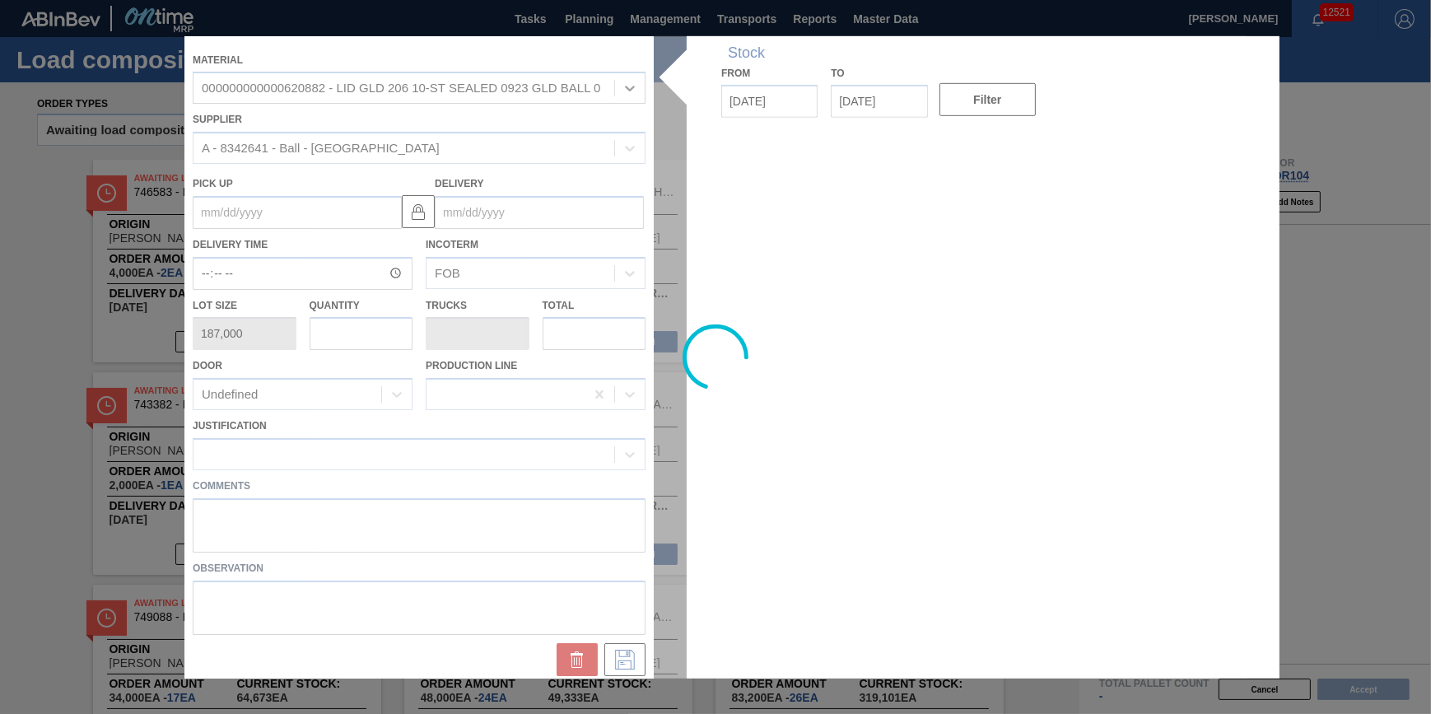
click at [340, 337] on div at bounding box center [715, 356] width 1062 height 642
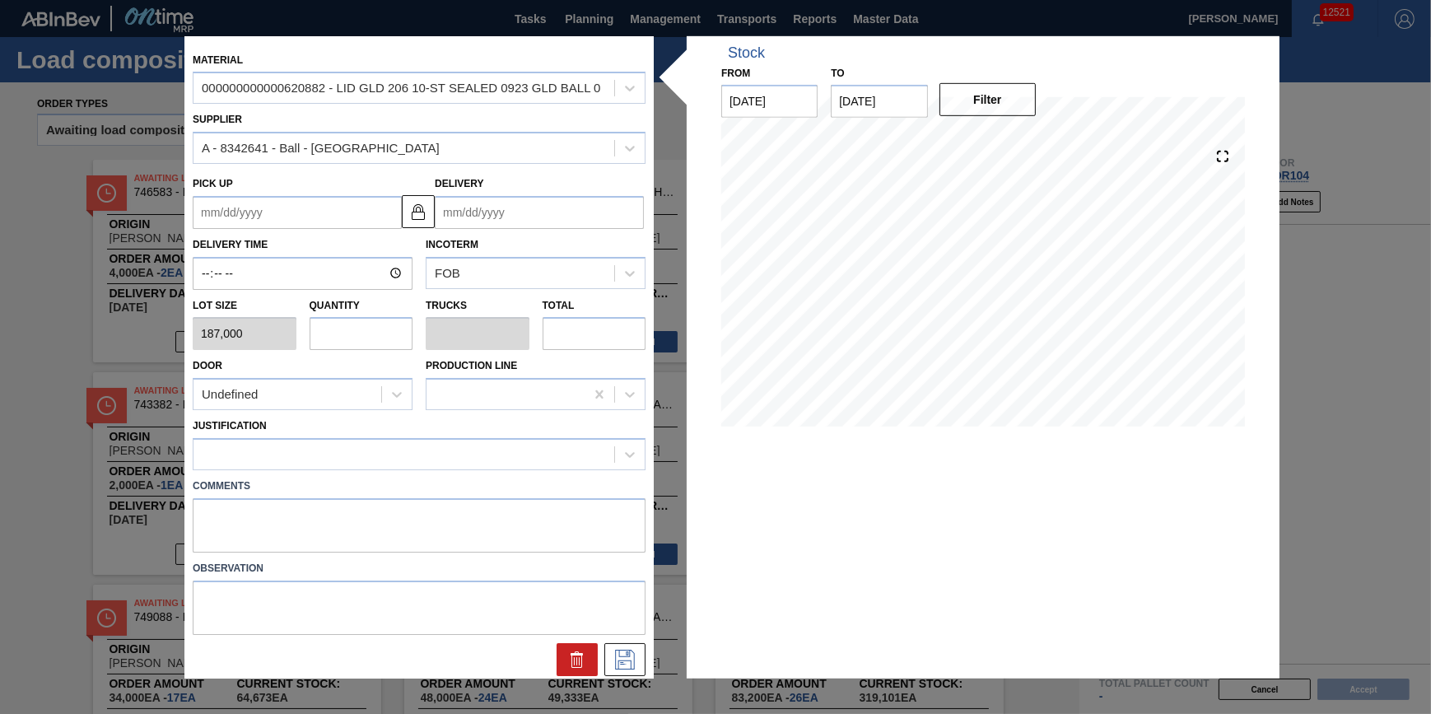
click at [350, 332] on input "text" at bounding box center [362, 333] width 104 height 33
type input "1"
type input "0.036"
type input "187,000"
type input "1"
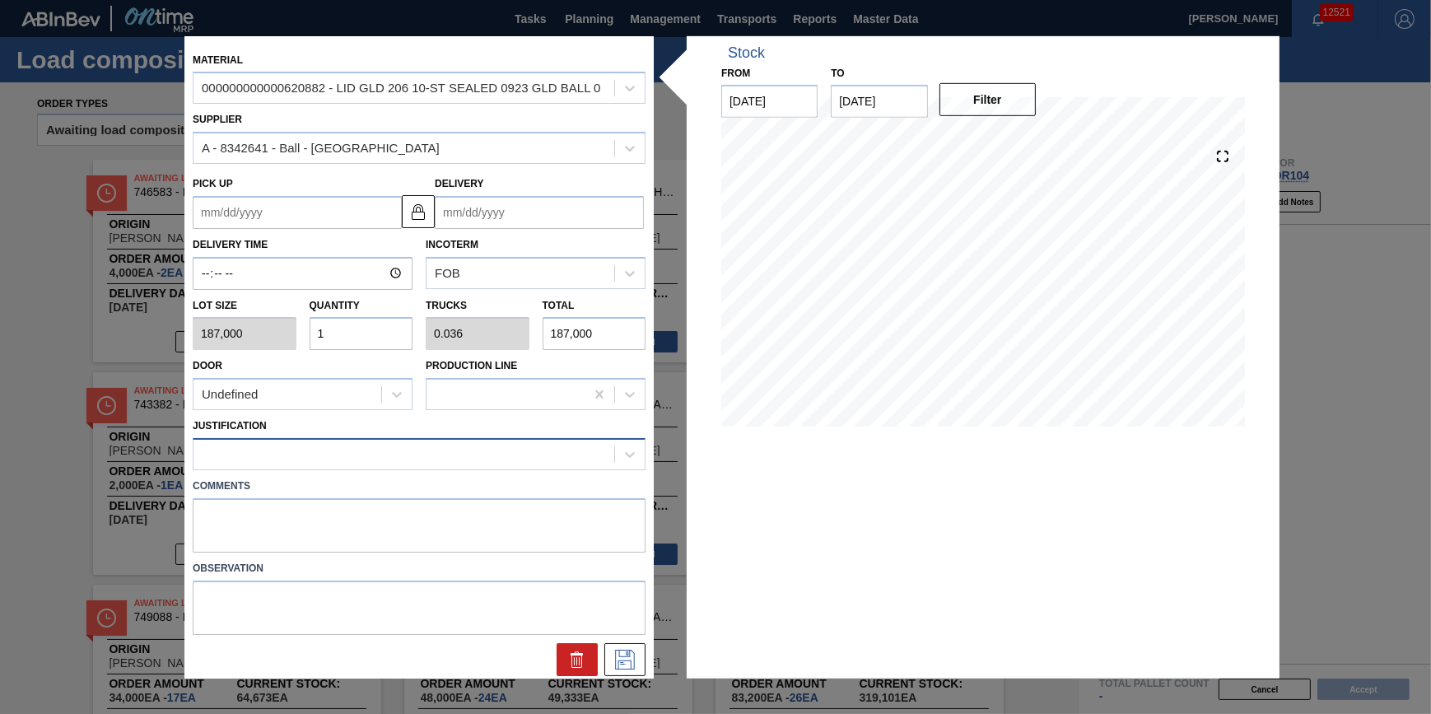
click at [353, 450] on div at bounding box center [404, 454] width 421 height 24
type input "other"
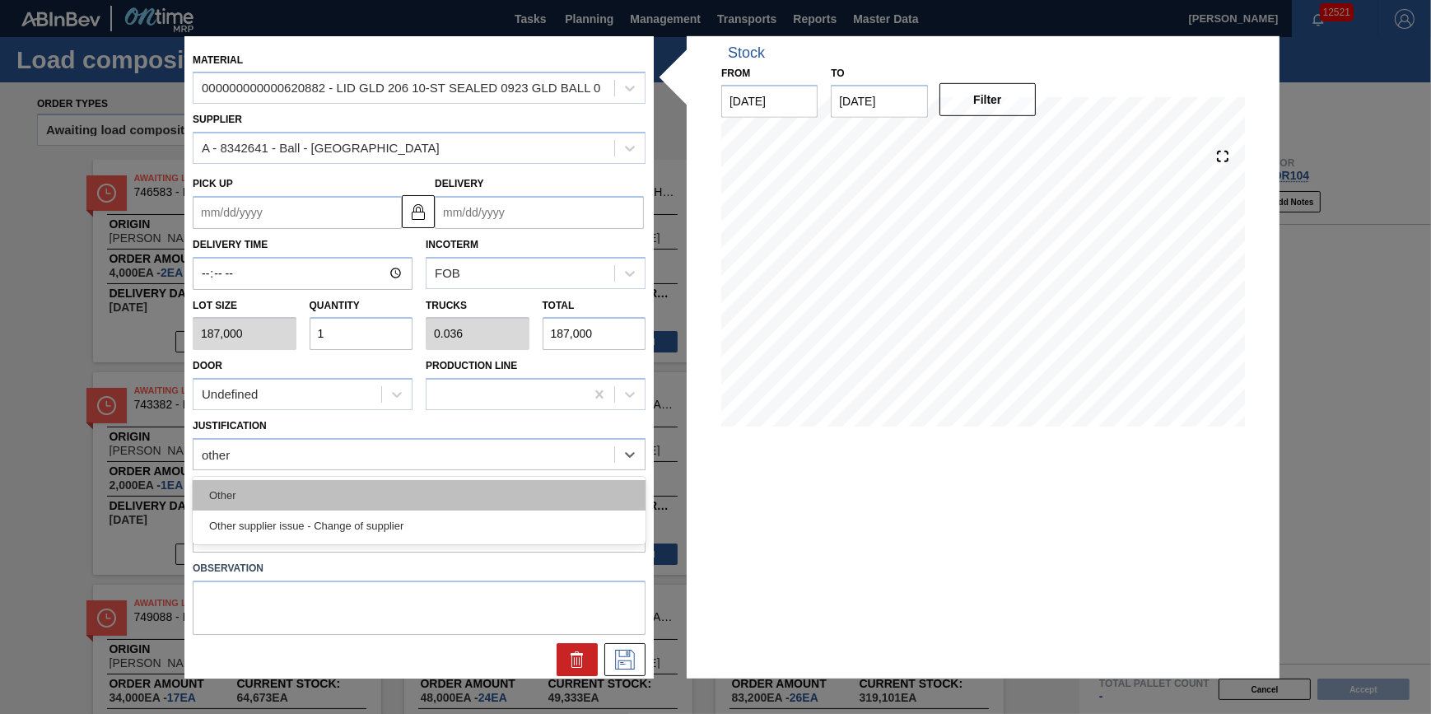
click at [368, 480] on div "Other" at bounding box center [419, 495] width 453 height 30
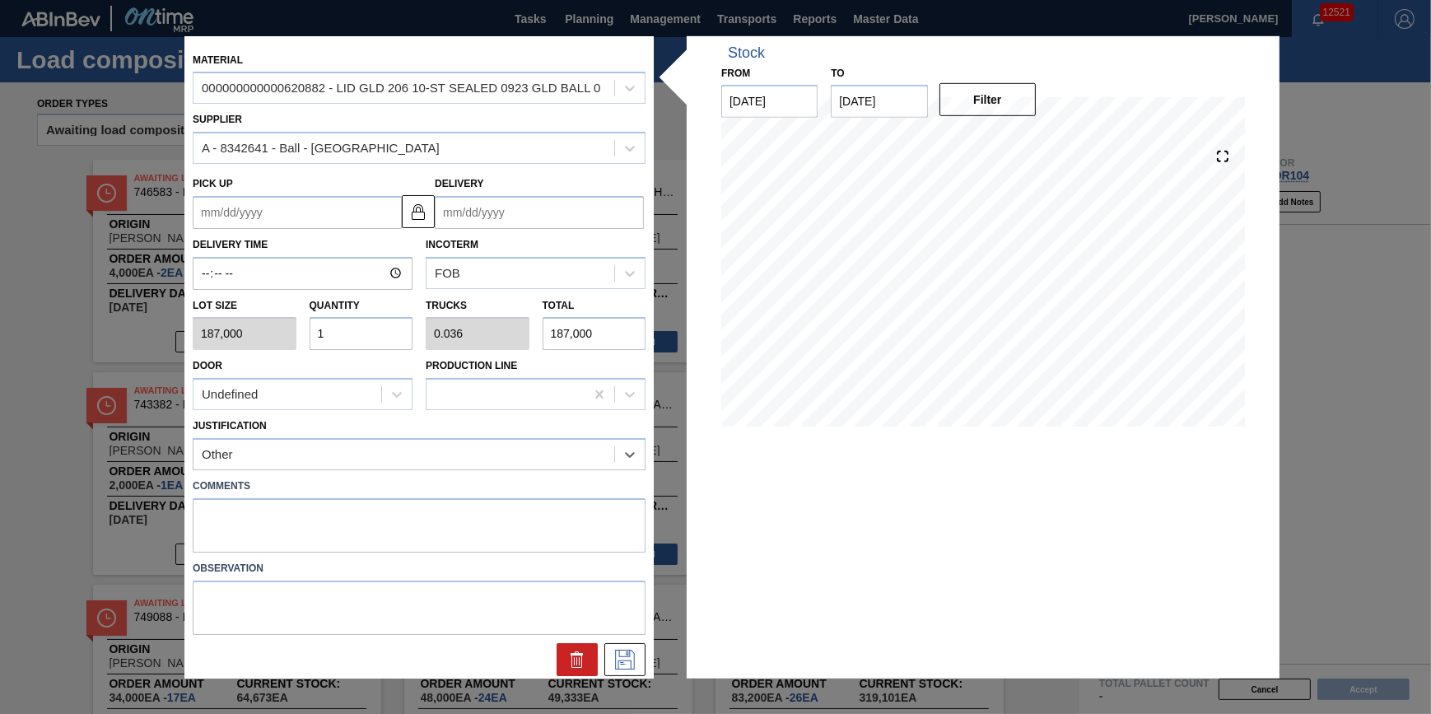
click at [520, 218] on input "Delivery" at bounding box center [539, 212] width 209 height 33
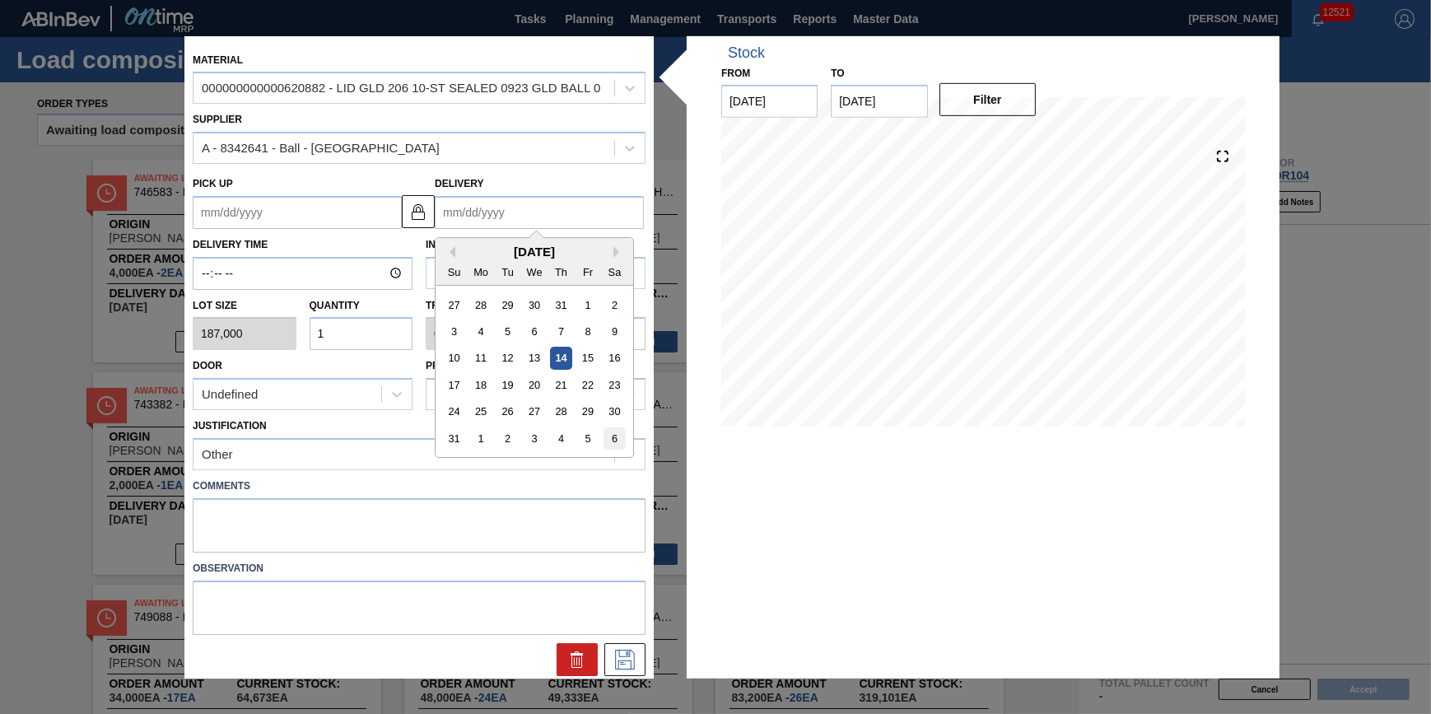
click at [616, 441] on div "6" at bounding box center [615, 438] width 22 height 22
type up "[DATE]"
type input "[DATE]"
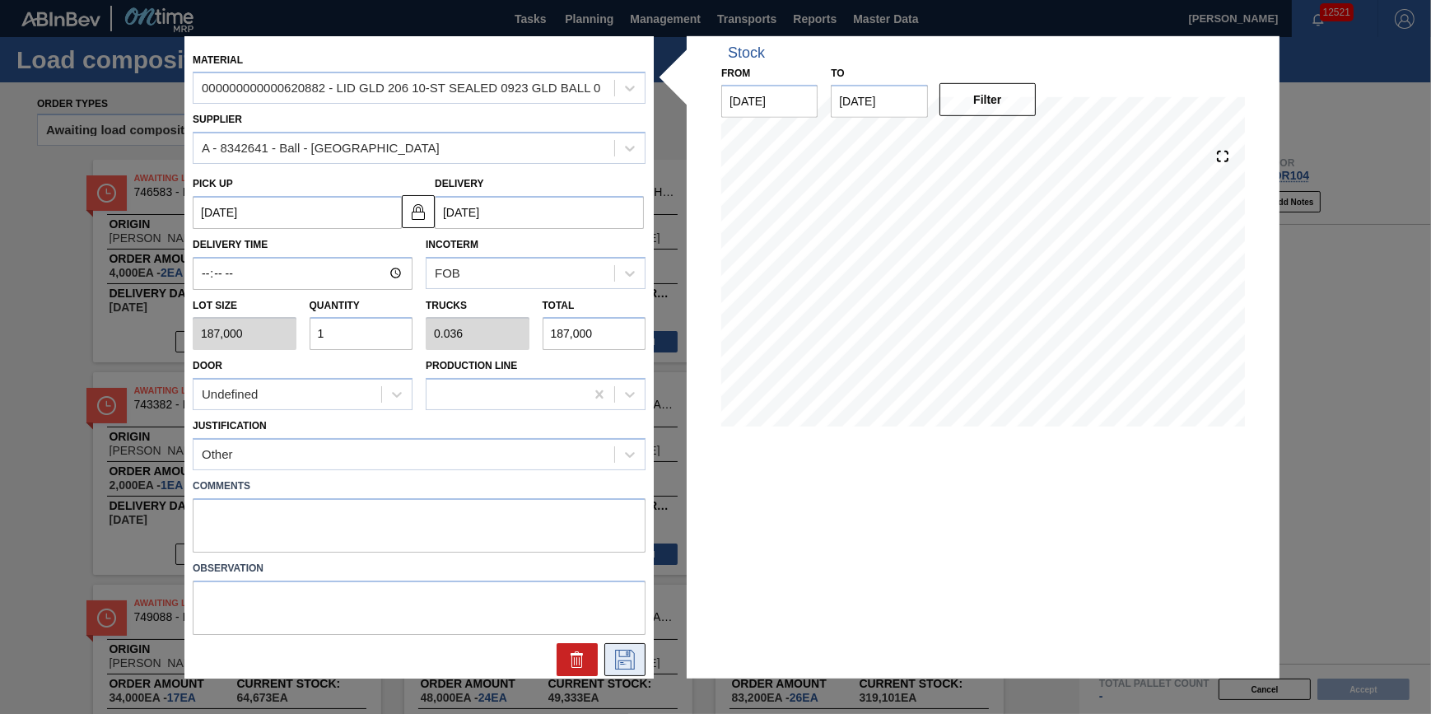
click at [633, 663] on icon at bounding box center [625, 660] width 26 height 20
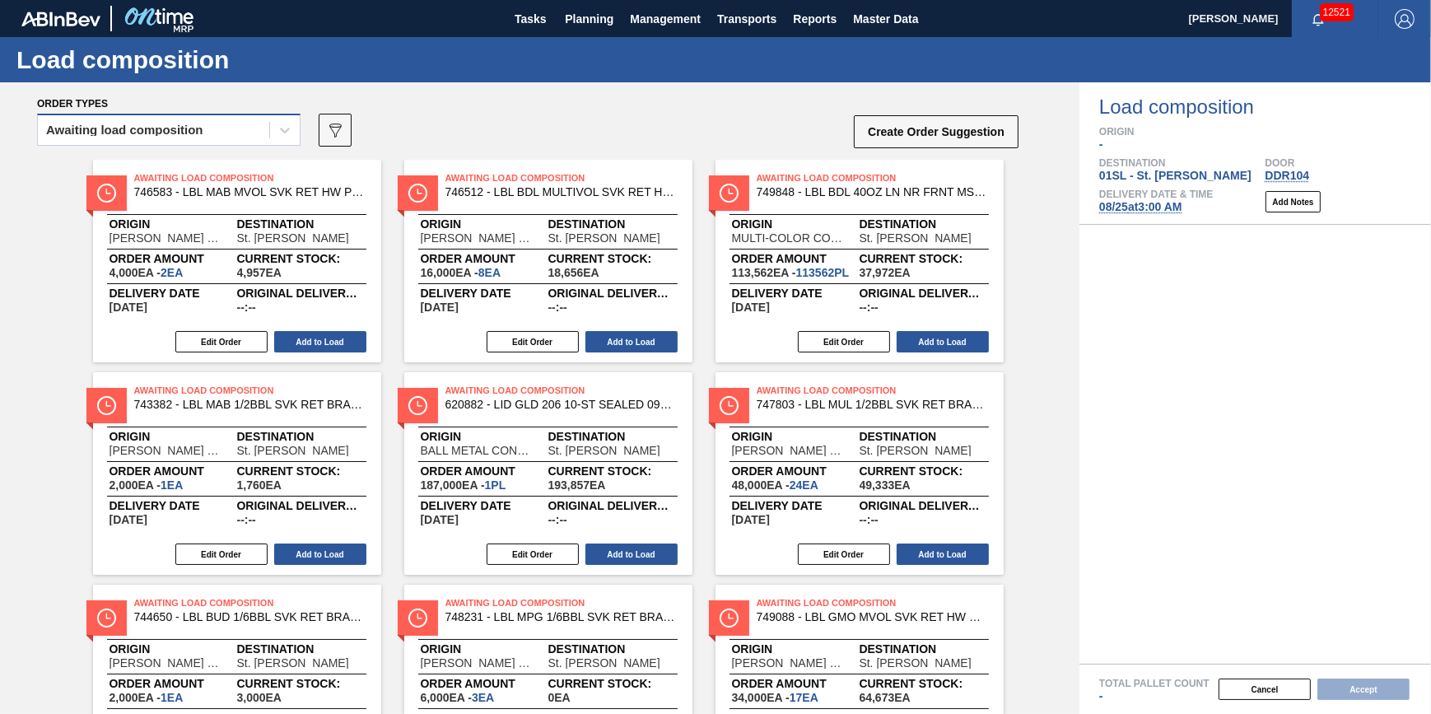
click at [240, 142] on div "Awaiting load composition" at bounding box center [169, 130] width 264 height 32
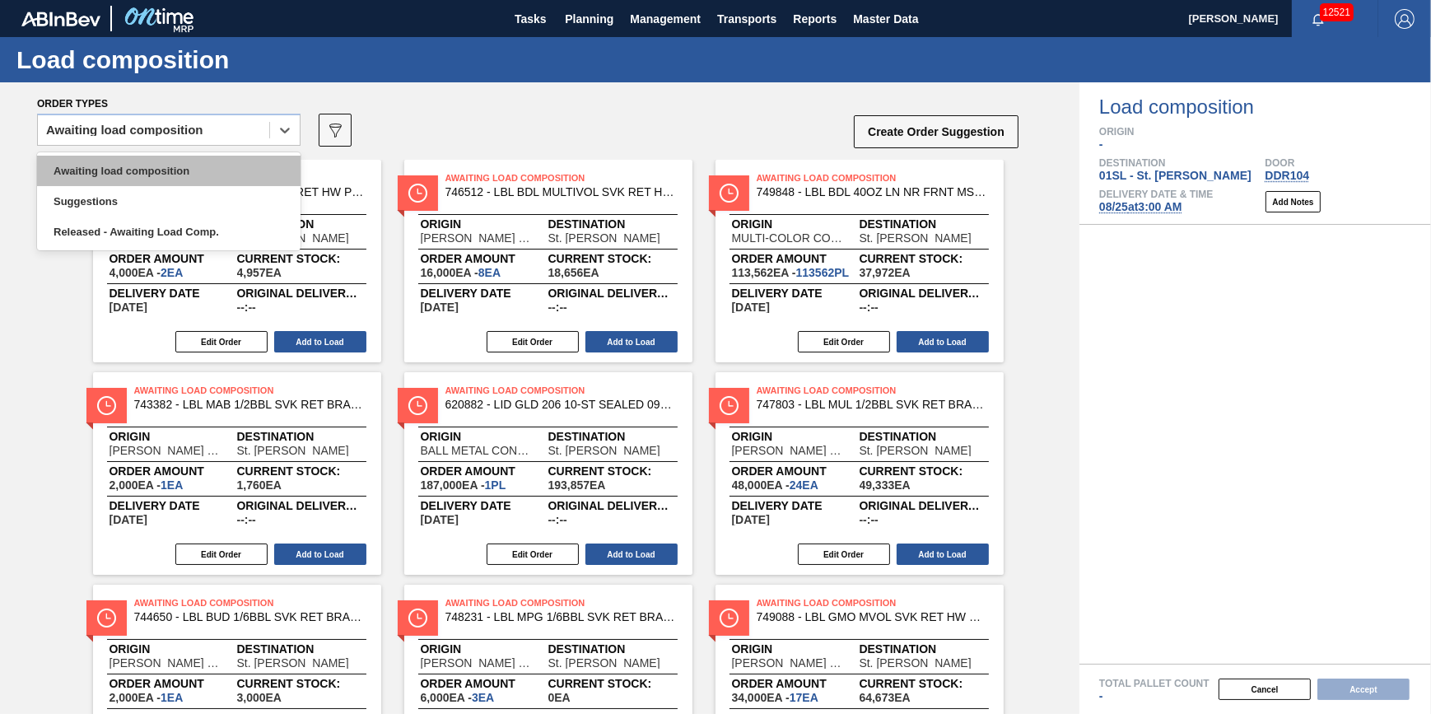
click at [241, 181] on div "Awaiting load composition" at bounding box center [169, 171] width 264 height 30
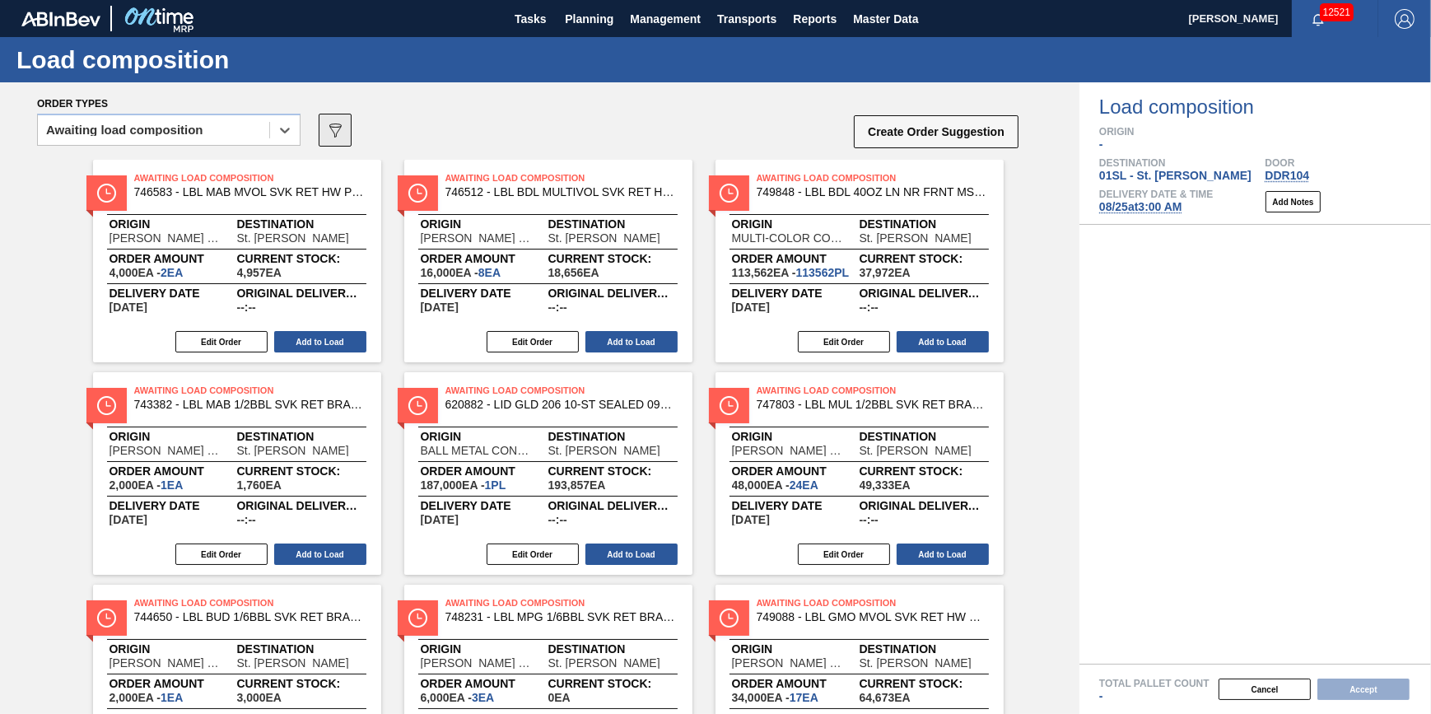
click at [338, 137] on icon "089F7B8B-B2A5-4AFE-B5C0-19BA573D28AC" at bounding box center [335, 130] width 20 height 20
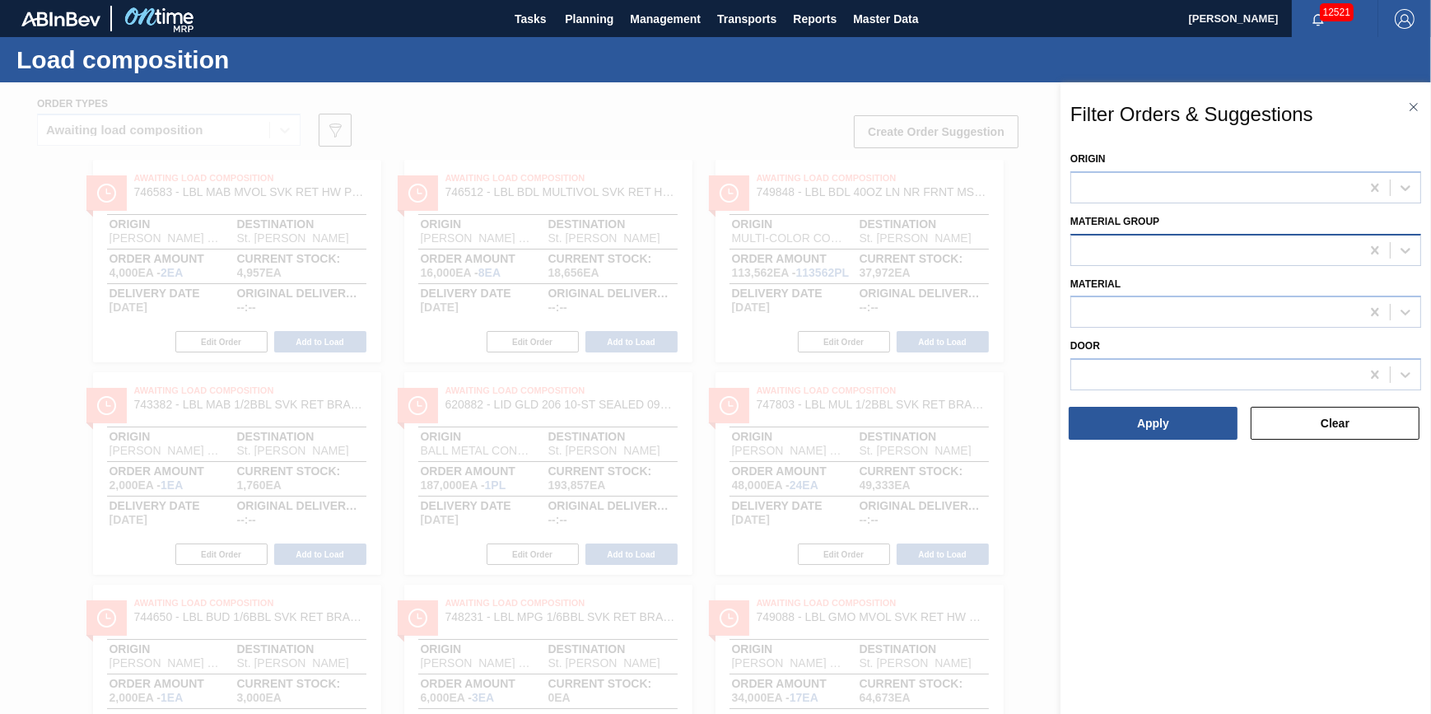
click at [1087, 242] on div at bounding box center [1215, 250] width 289 height 24
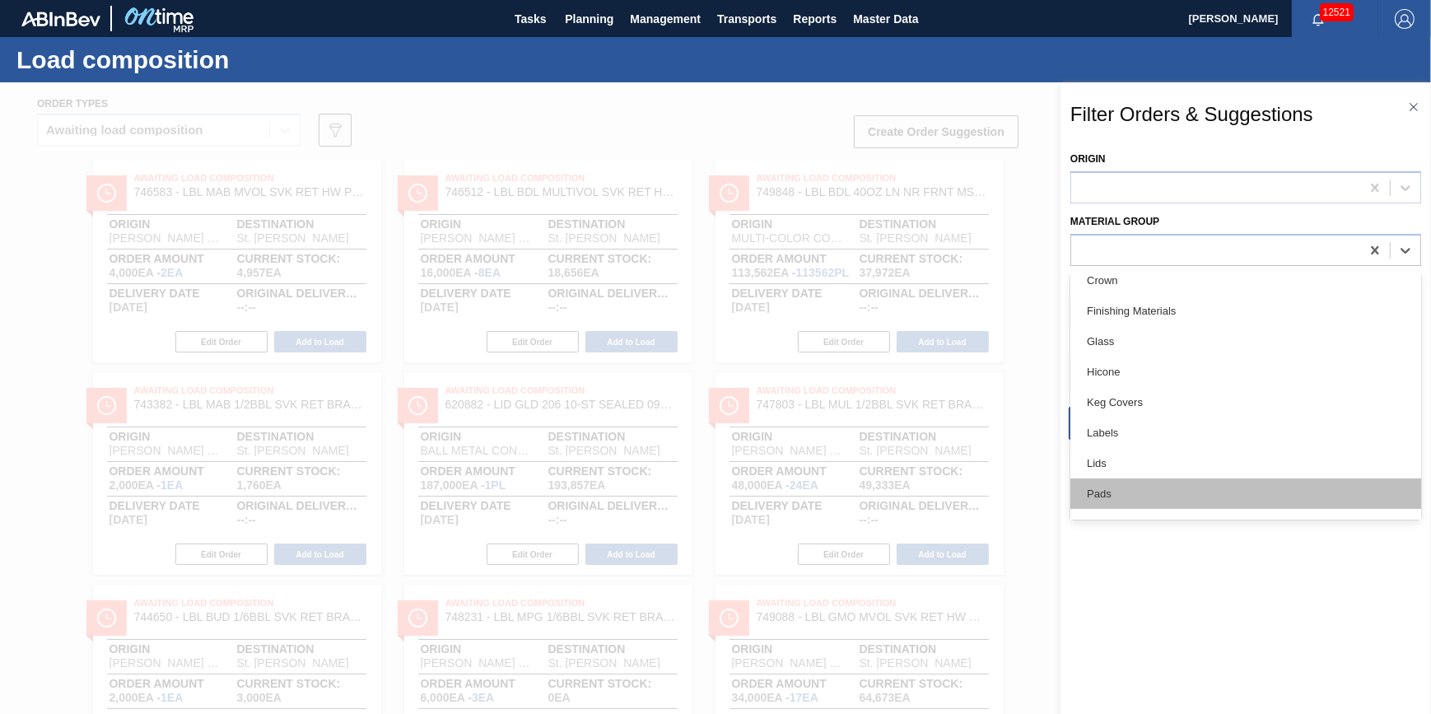
scroll to position [299, 0]
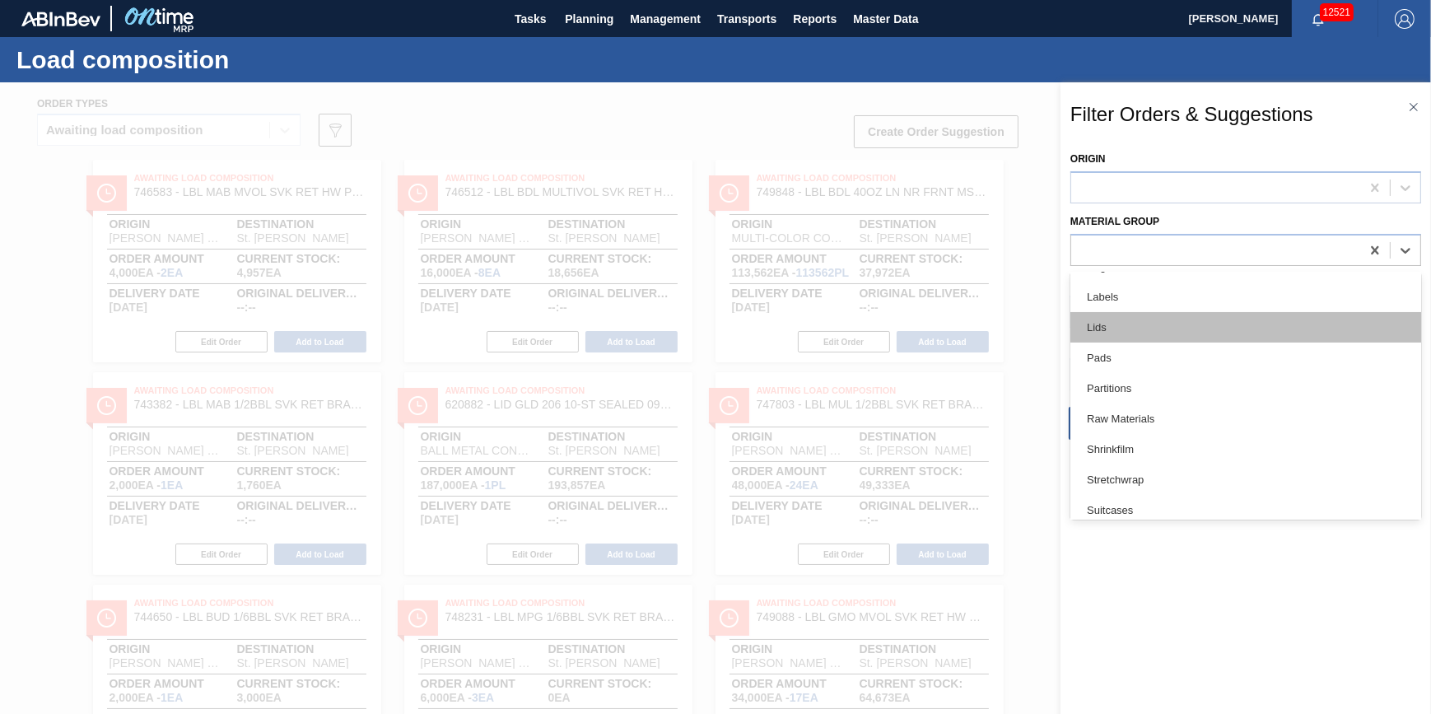
click at [1160, 329] on div "Lids" at bounding box center [1246, 327] width 351 height 30
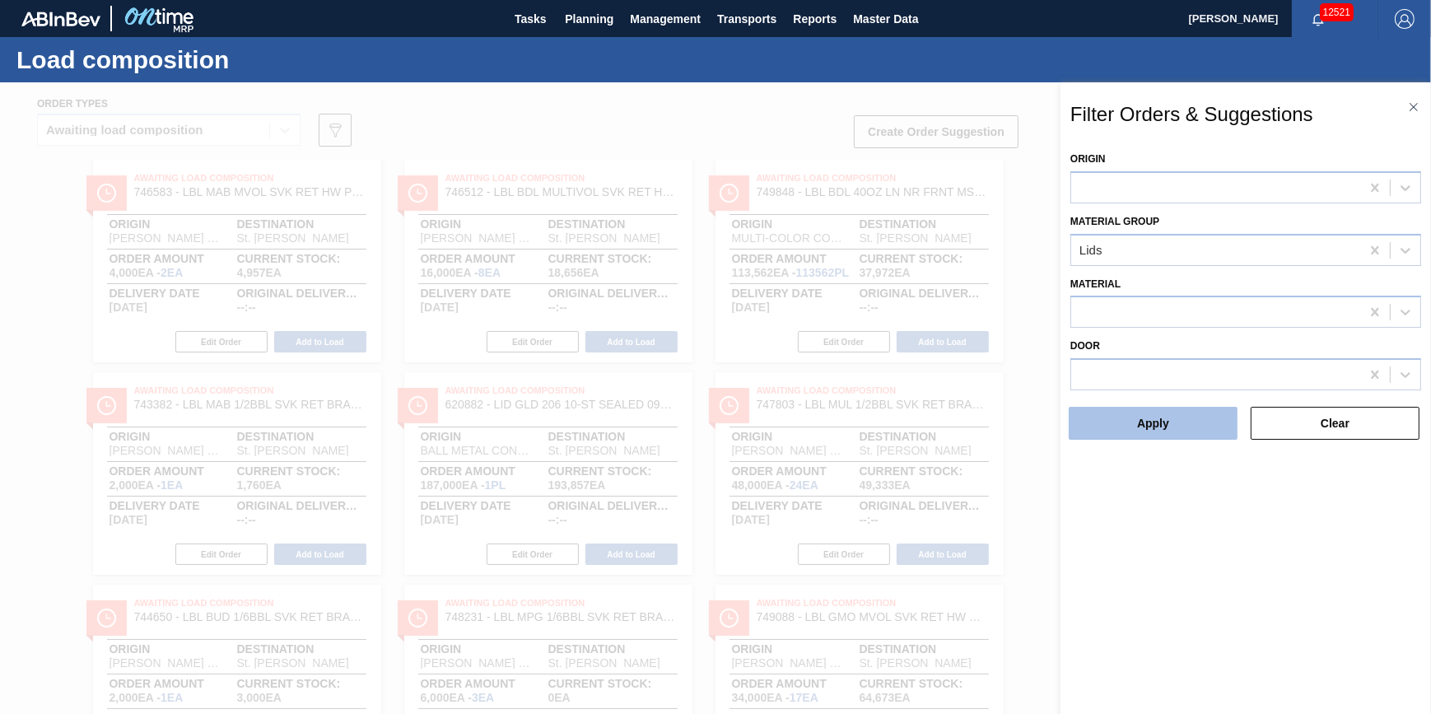
click at [1156, 436] on button "Apply" at bounding box center [1153, 423] width 169 height 33
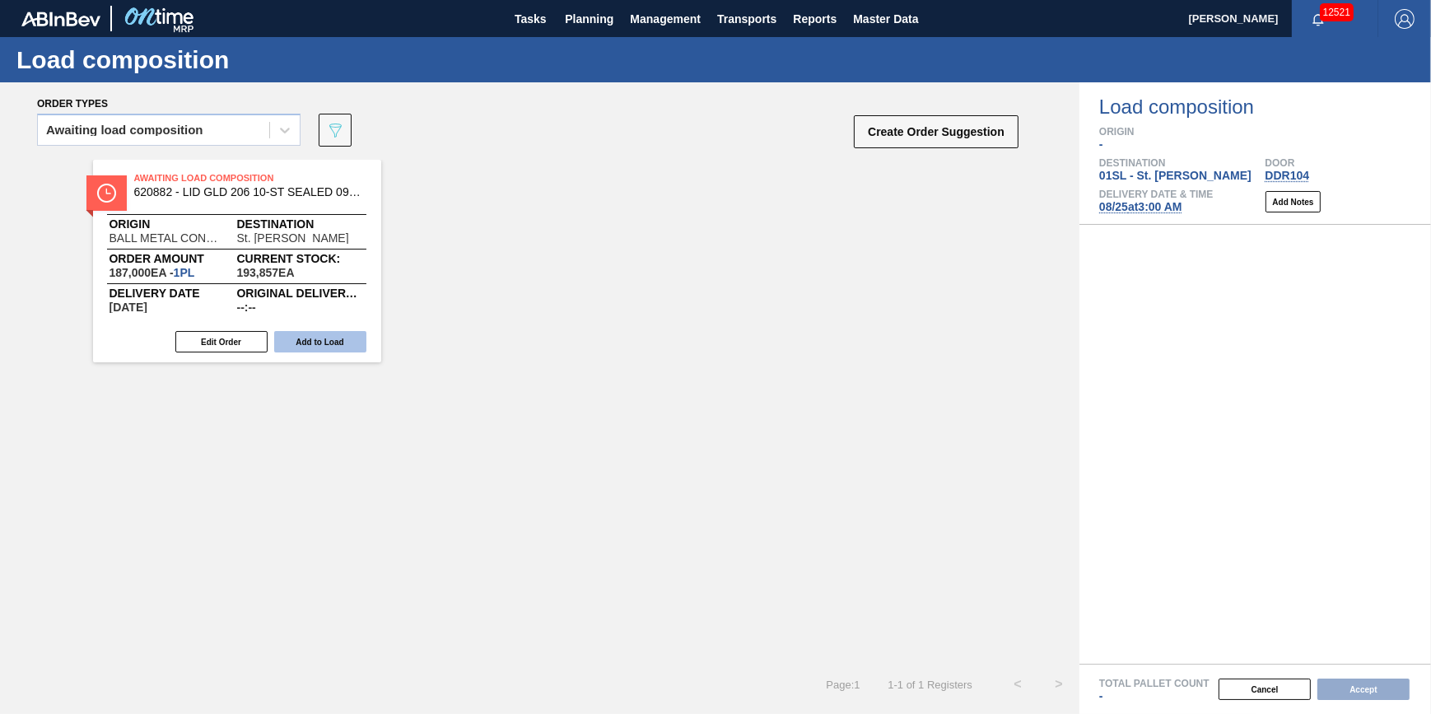
click at [319, 349] on button "Add to Load" at bounding box center [320, 341] width 92 height 21
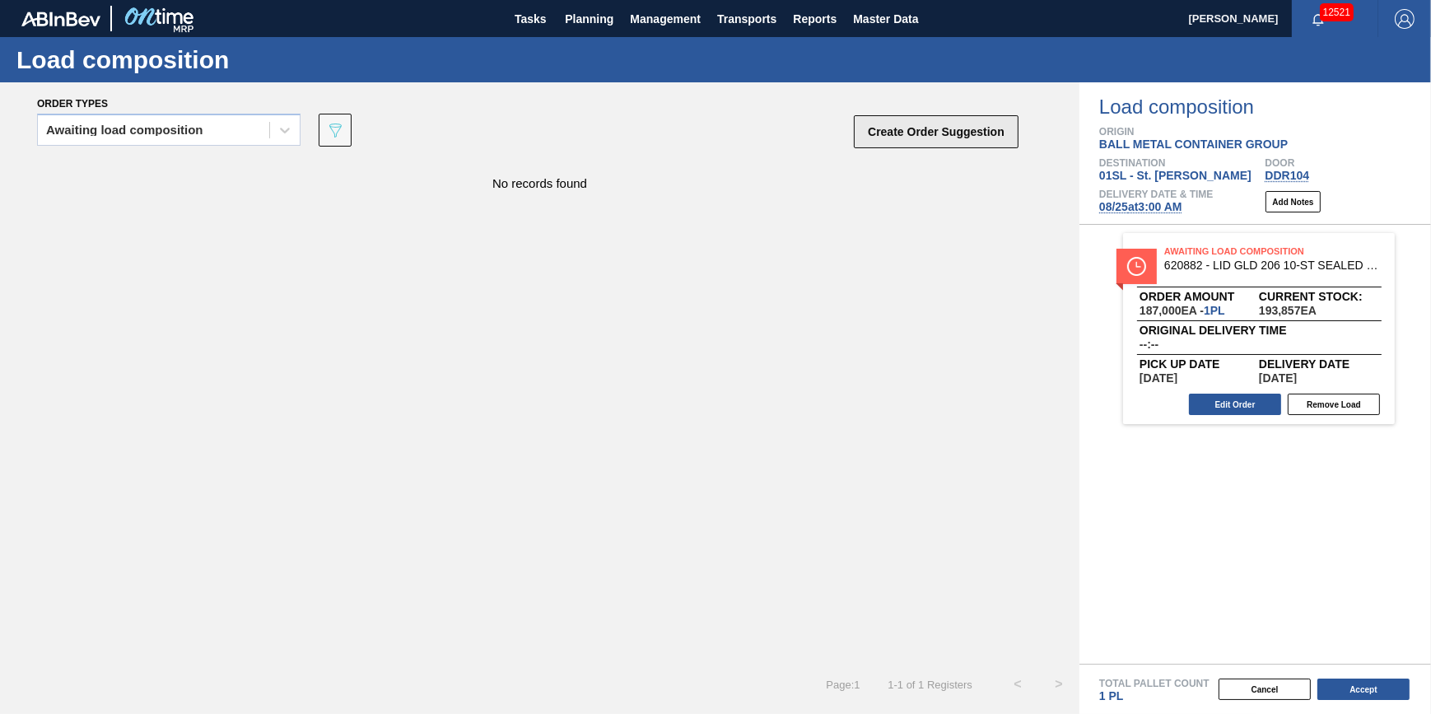
click at [911, 137] on button "Create Order Suggestion" at bounding box center [936, 131] width 165 height 33
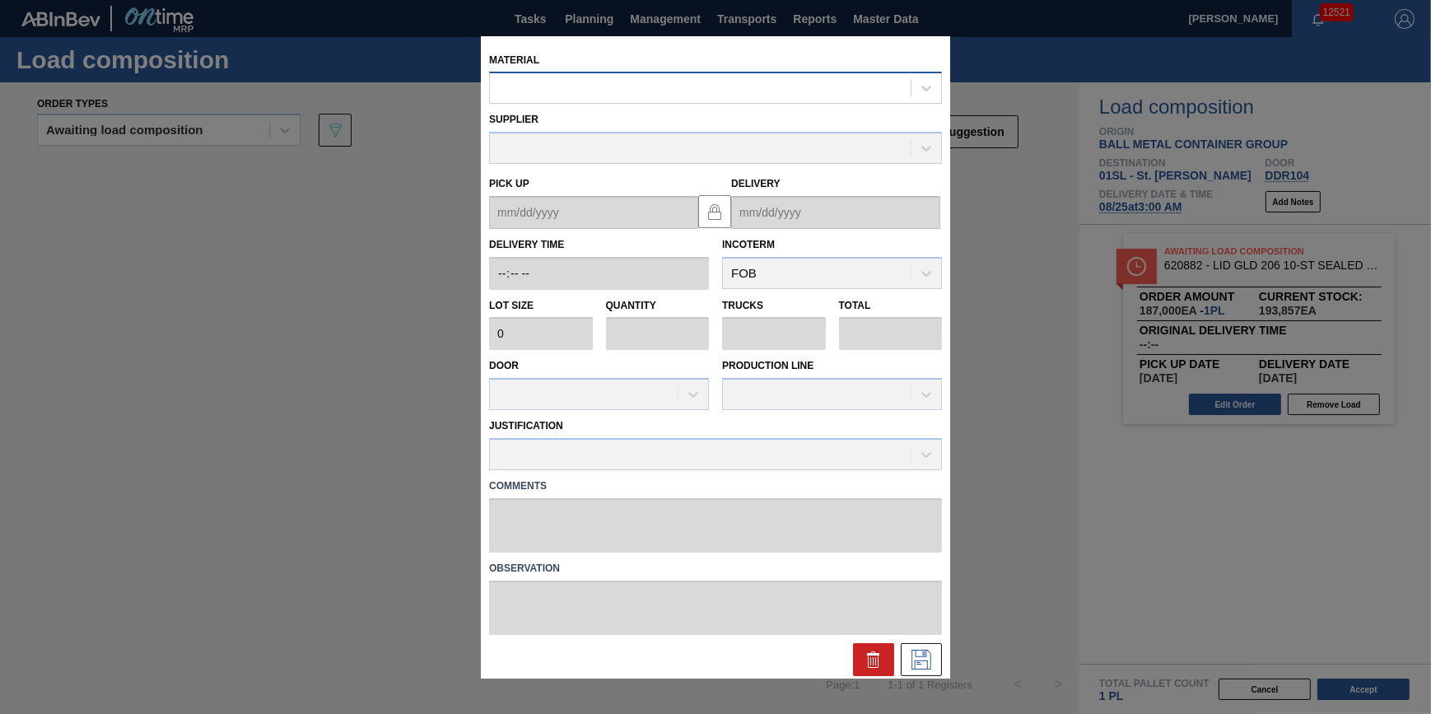
click at [720, 86] on div at bounding box center [700, 89] width 421 height 24
type input "620762"
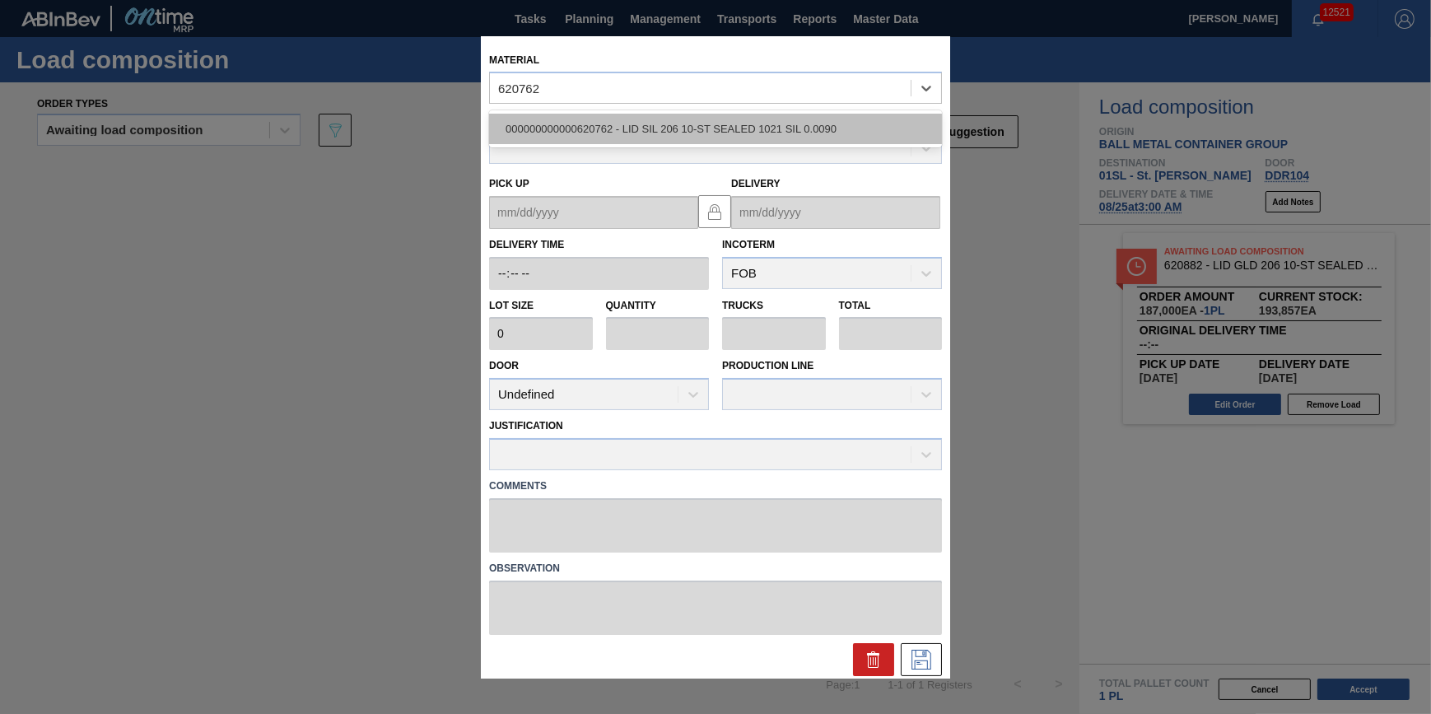
click at [735, 126] on div "000000000000620762 - LID SIL 206 10-ST SEALED 1021 SIL 0.0090" at bounding box center [715, 129] width 453 height 30
type input "187,000"
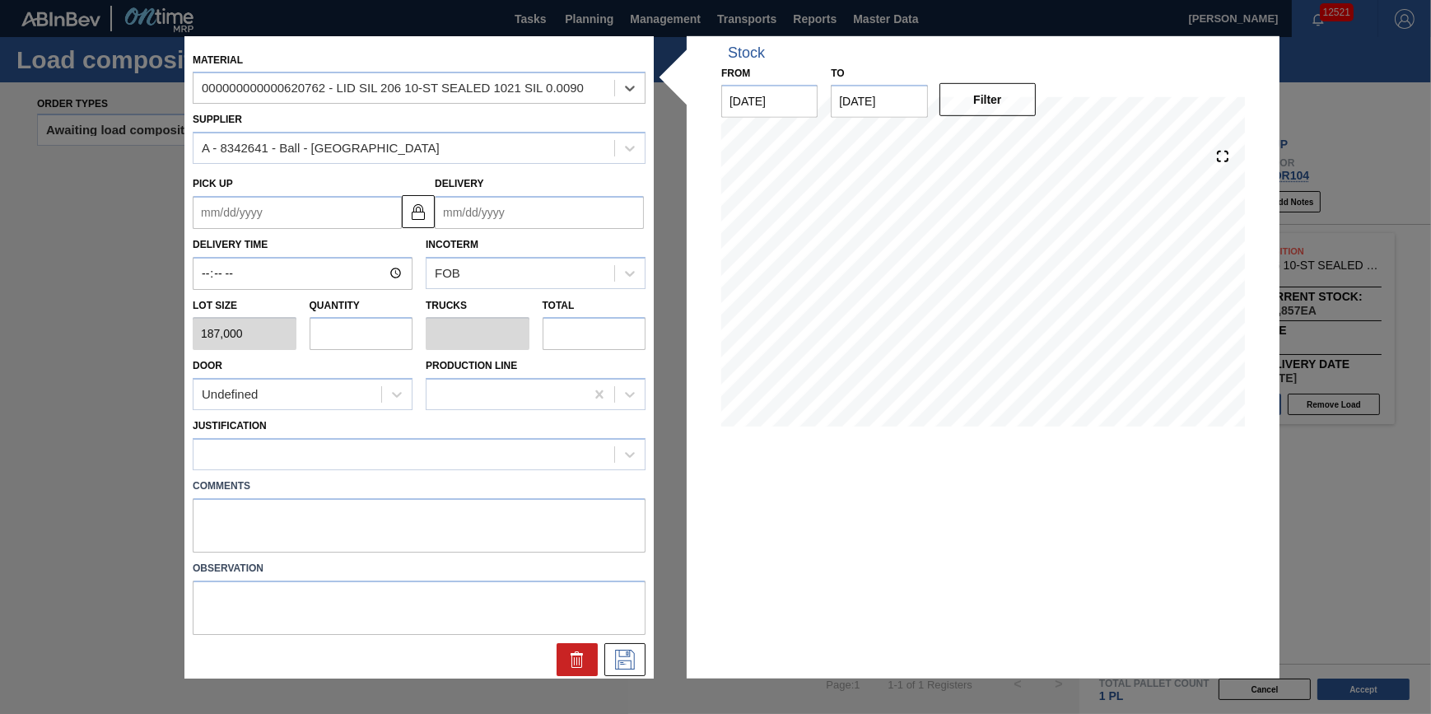
click at [363, 335] on input "text" at bounding box center [362, 333] width 104 height 33
type input "2"
type input "0.071"
type input "374,000"
type input "27"
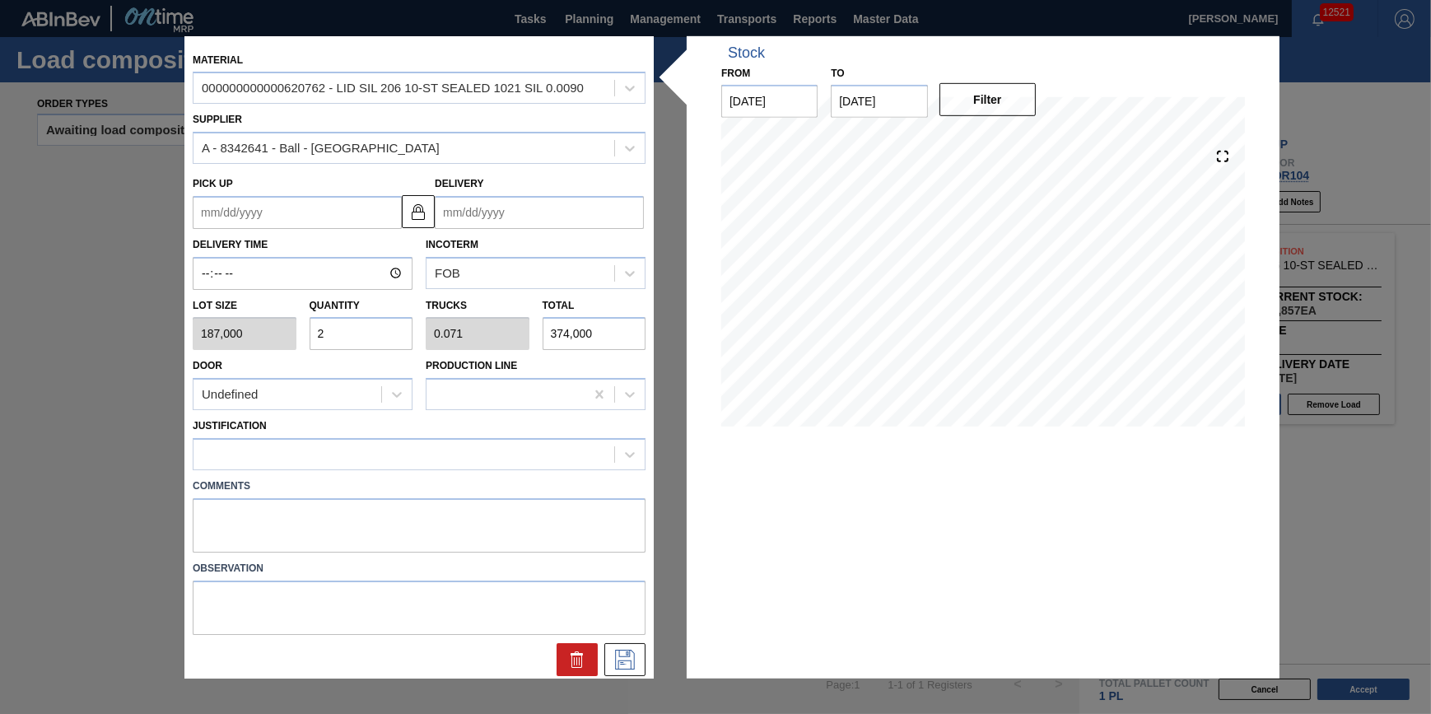
type input "0.964"
type input "5,049,000"
type input "27"
click at [414, 455] on div at bounding box center [404, 454] width 421 height 24
type input "other"
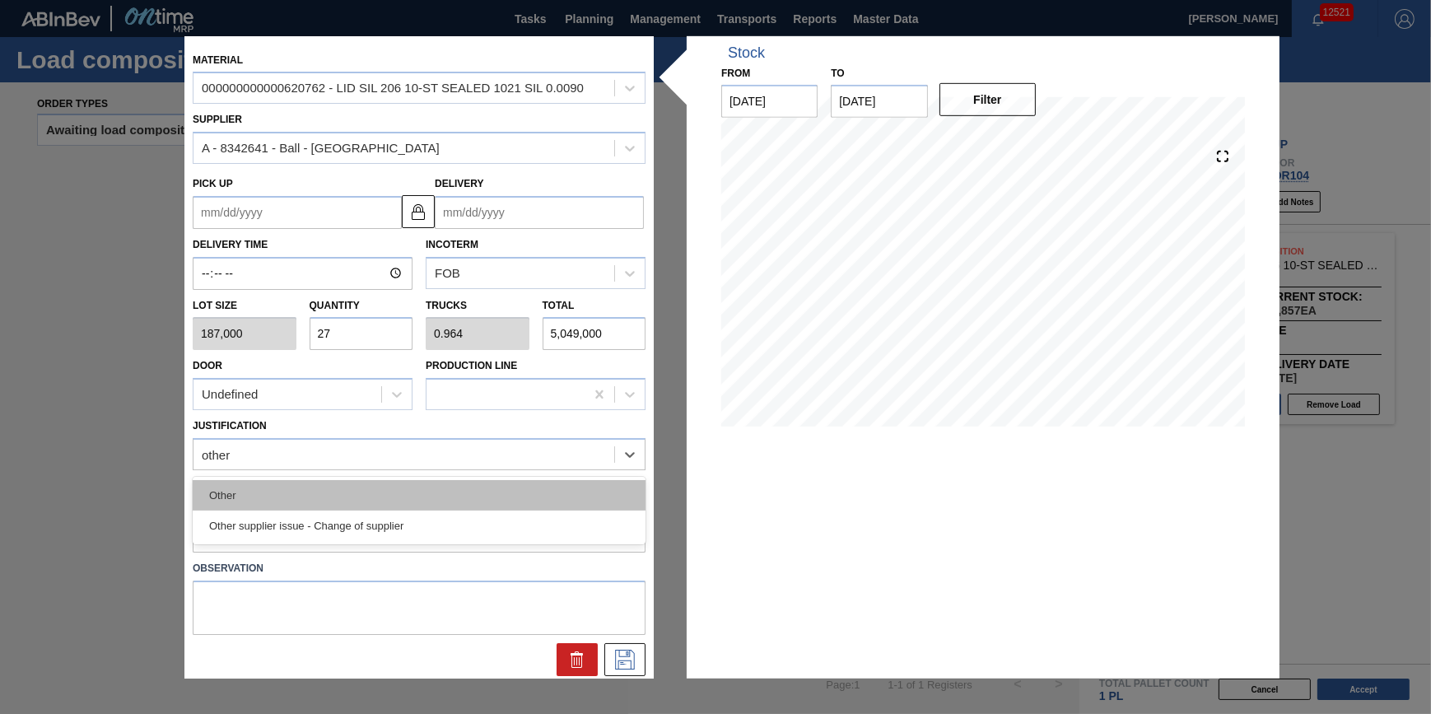
click at [420, 488] on div "Other" at bounding box center [419, 495] width 453 height 30
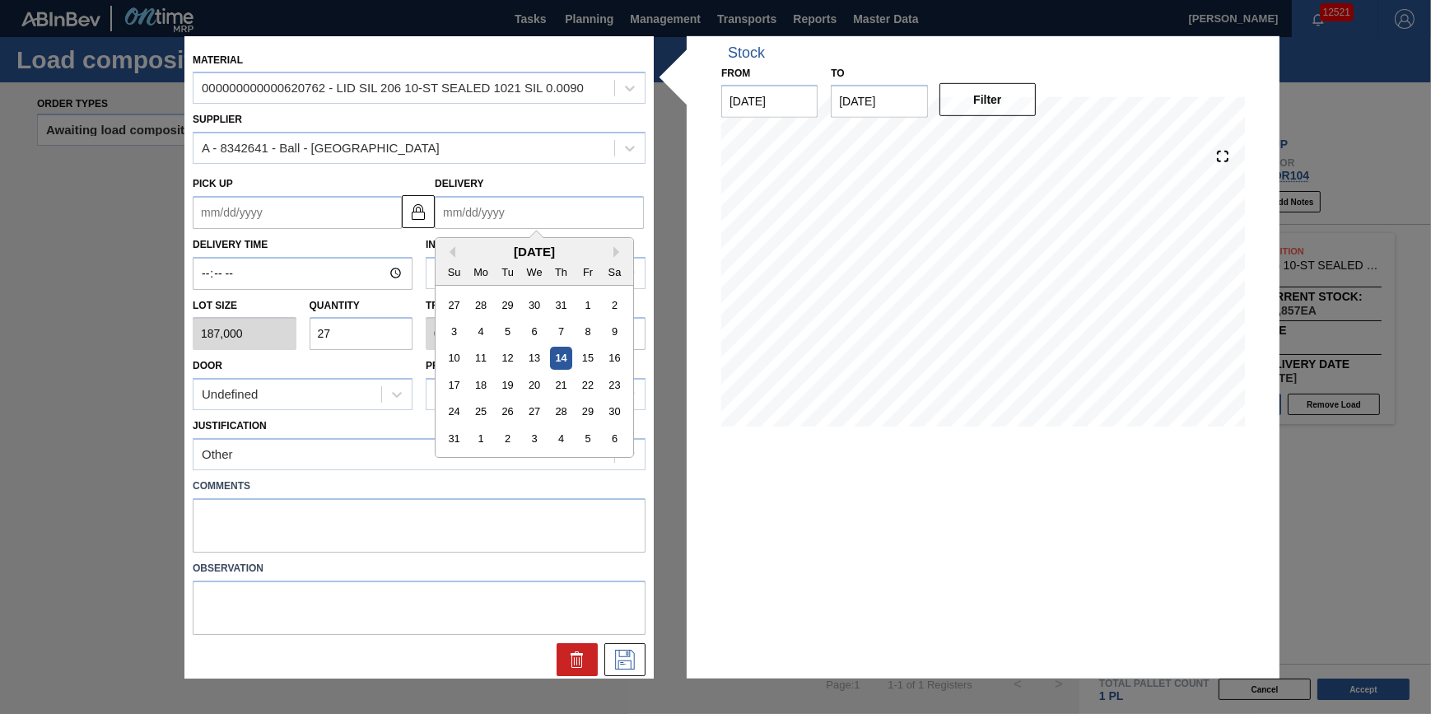
click at [577, 212] on input "Delivery" at bounding box center [539, 212] width 209 height 33
click at [615, 441] on div "6" at bounding box center [615, 438] width 22 height 22
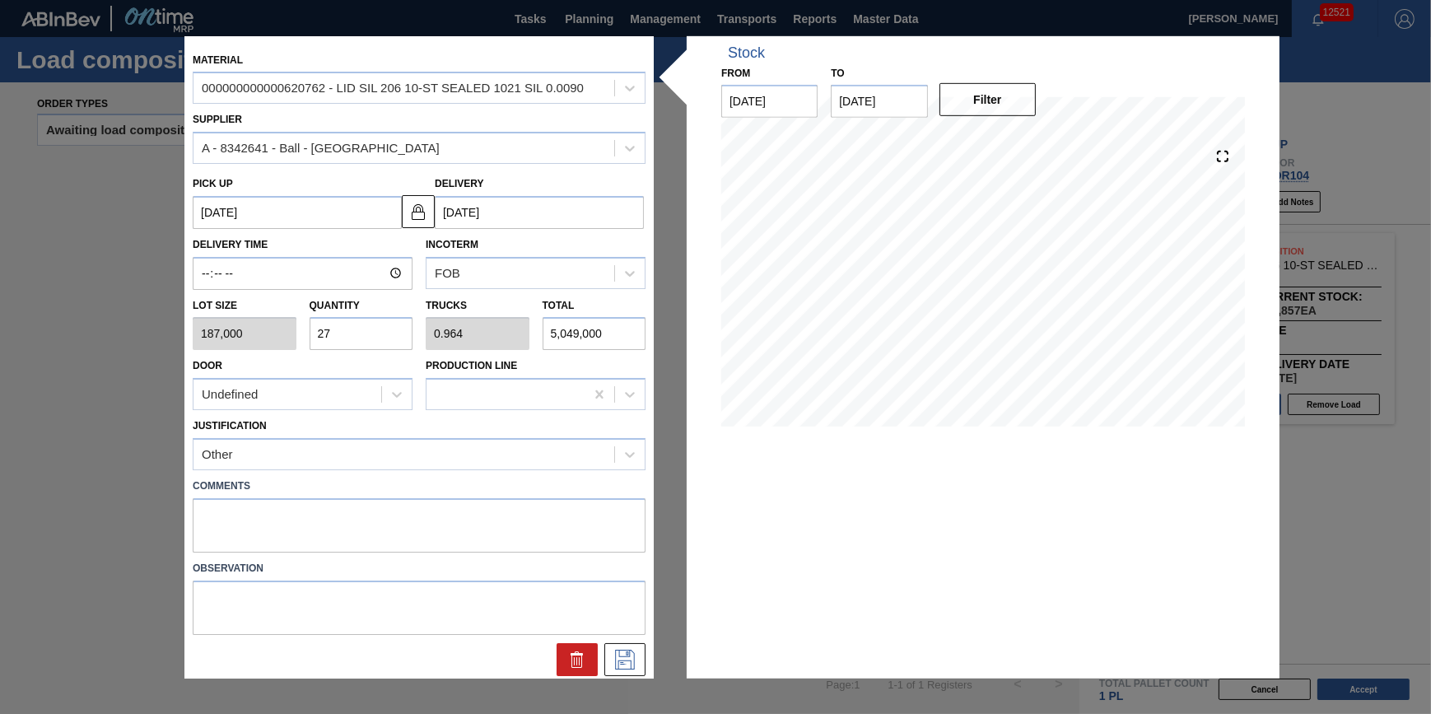
type up "[DATE]"
type input "[DATE]"
click at [632, 653] on icon at bounding box center [625, 660] width 20 height 20
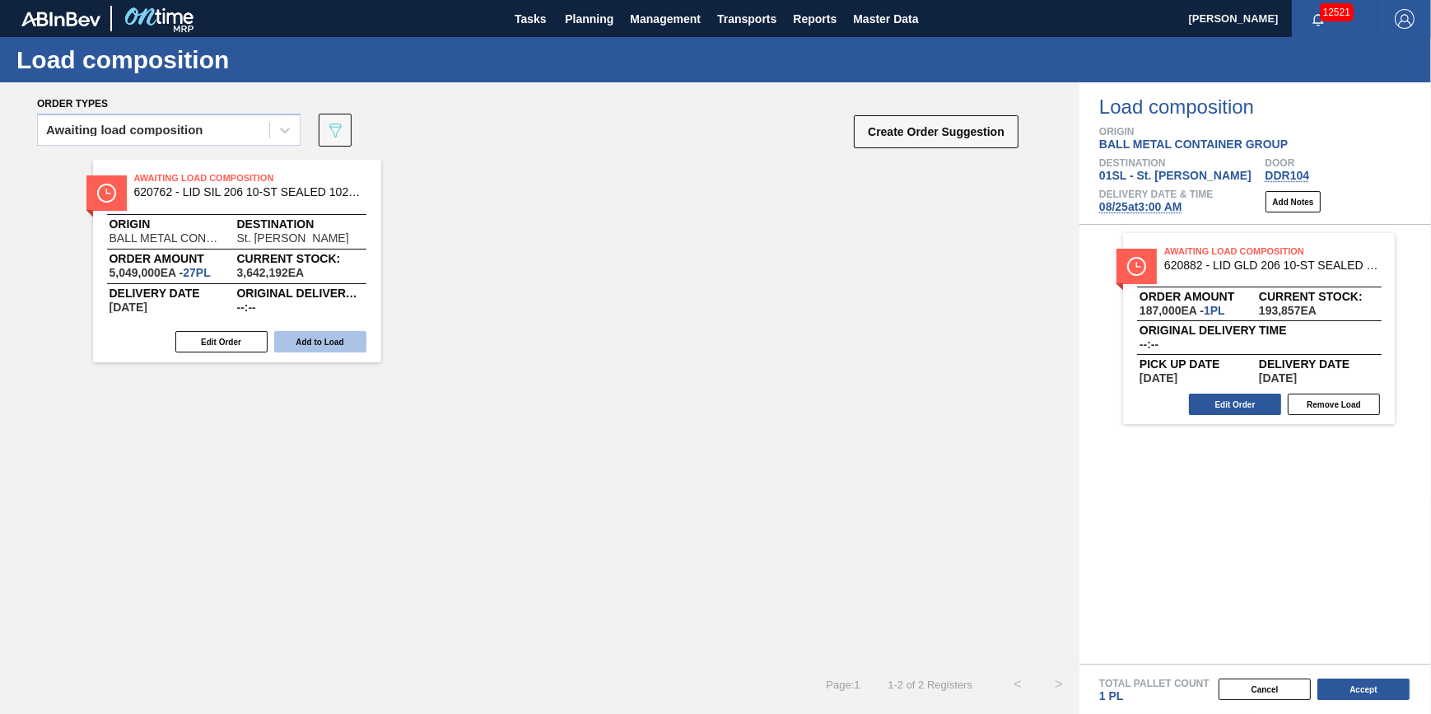
click at [328, 348] on button "Add to Load" at bounding box center [320, 341] width 92 height 21
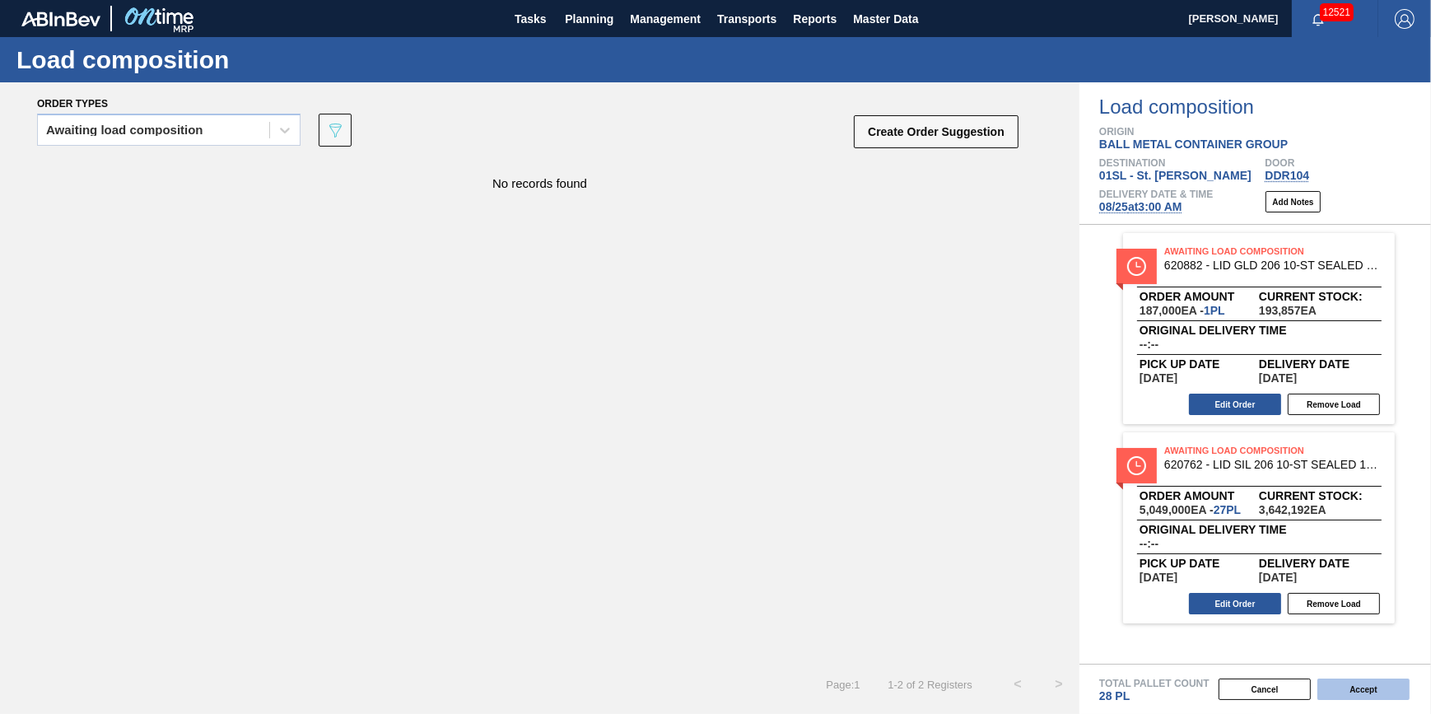
click at [1384, 692] on button "Accept" at bounding box center [1364, 689] width 92 height 21
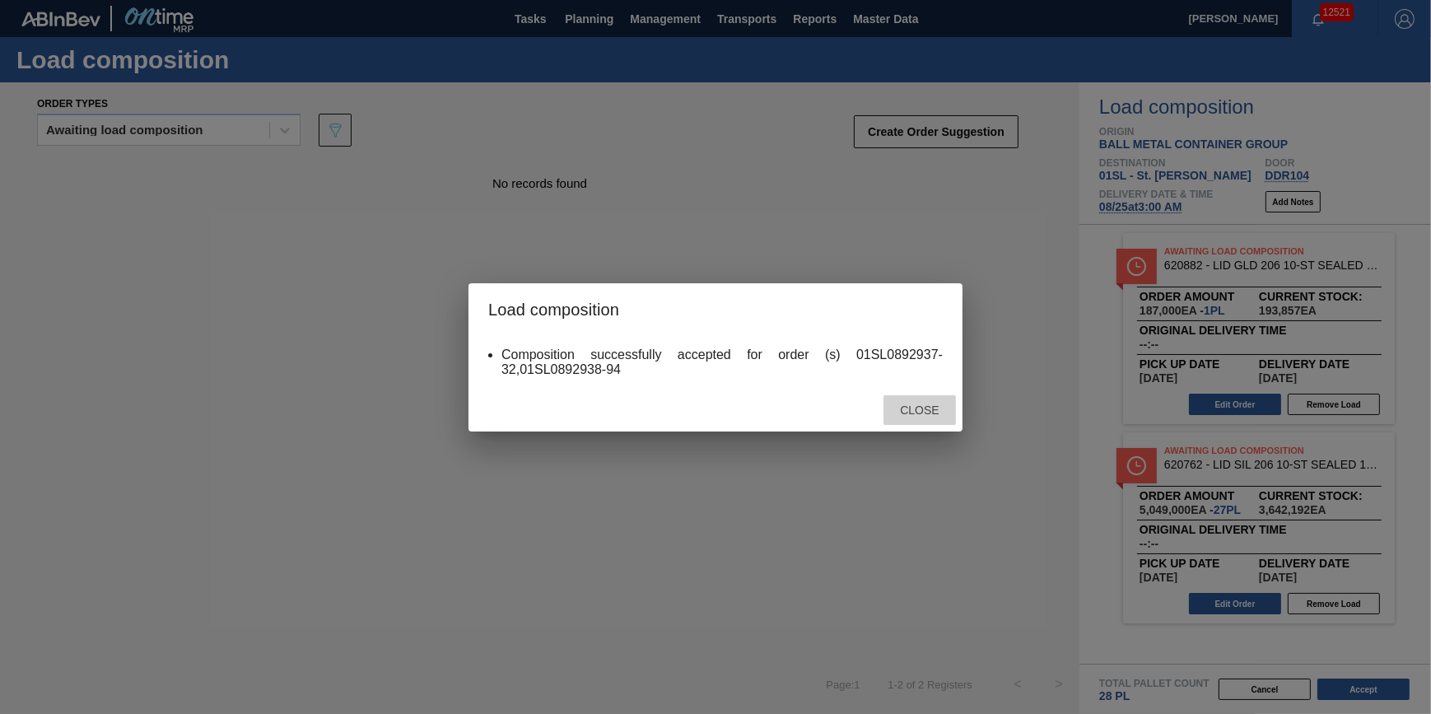
click at [913, 403] on div "Close" at bounding box center [920, 410] width 72 height 30
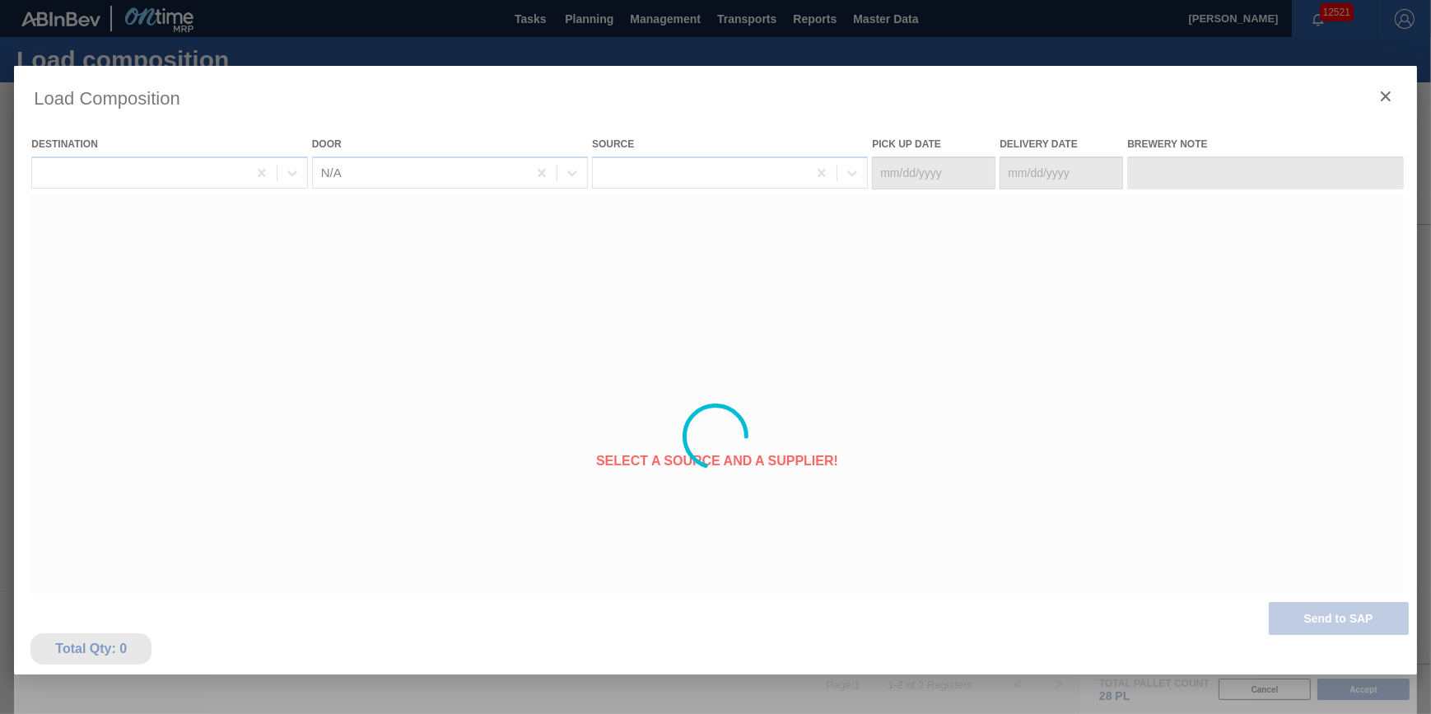
type Date "[DATE]"
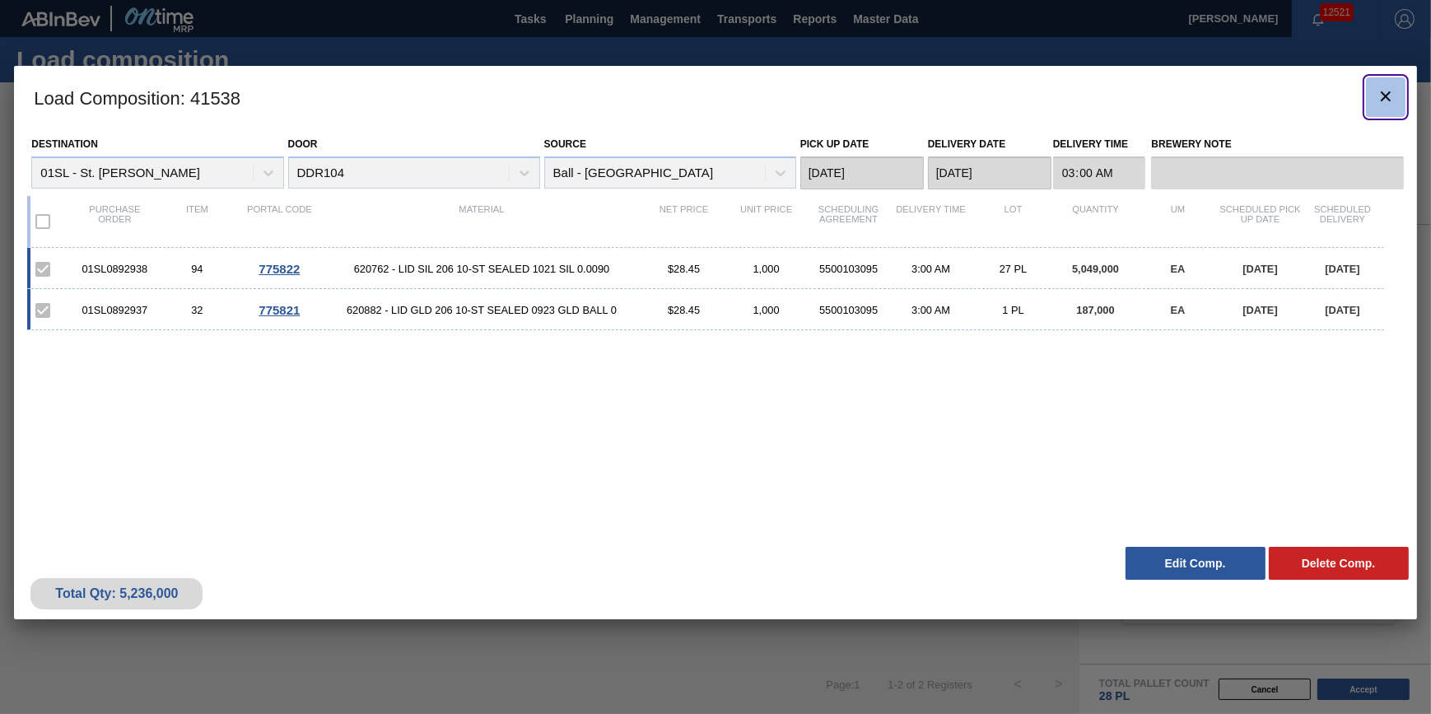
click at [1381, 83] on button "botão de ícone" at bounding box center [1386, 97] width 40 height 40
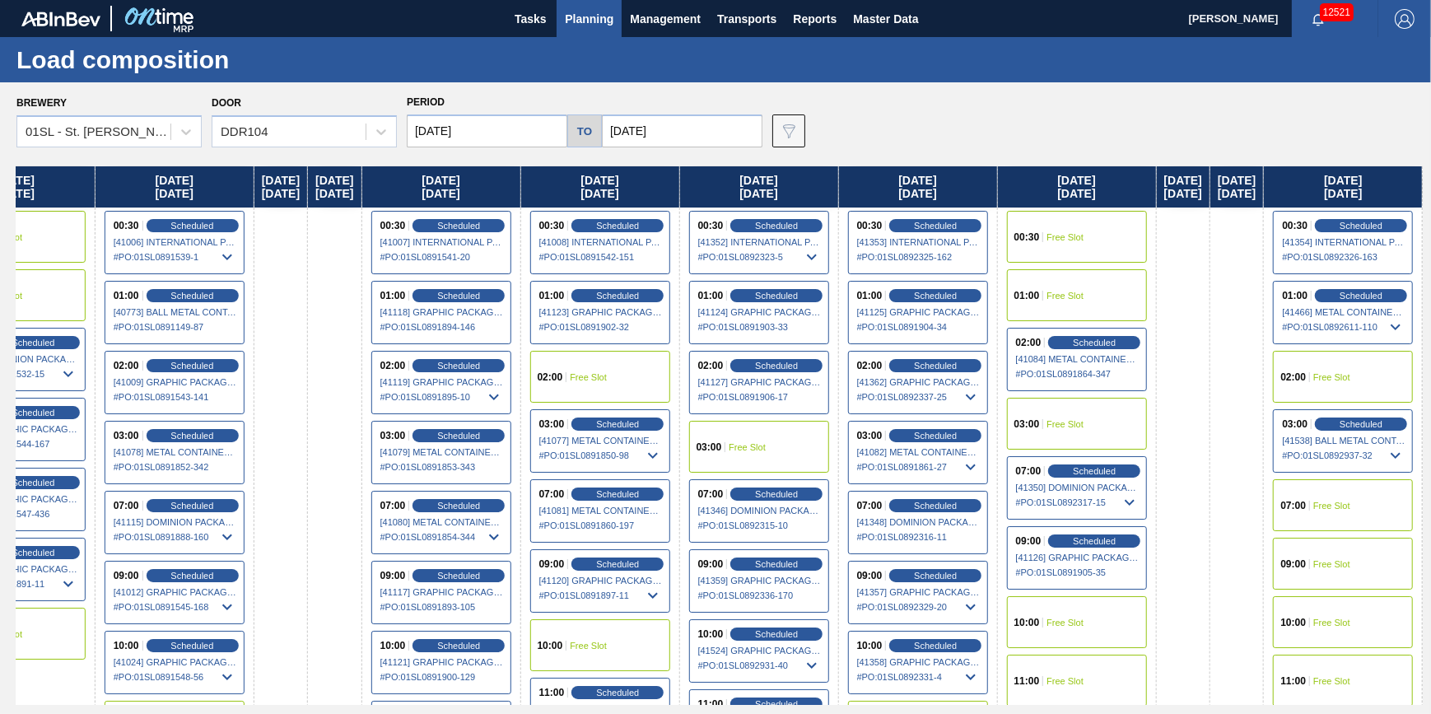
drag, startPoint x: 907, startPoint y: 385, endPoint x: -202, endPoint y: 461, distance: 1111.2
click at [0, 0] on html "Tasks Planning Management Transports Reports Master Data [PERSON_NAME] 12521 Ma…" at bounding box center [715, 0] width 1431 height 0
drag, startPoint x: 1094, startPoint y: 422, endPoint x: 174, endPoint y: 495, distance: 922.8
click at [174, 495] on div "[DATE] 02:00 Free Slot 11:30 Free Slot [DATE] 07:00 Free Slot 09:00 Free Slot 1…" at bounding box center [719, 435] width 1407 height 539
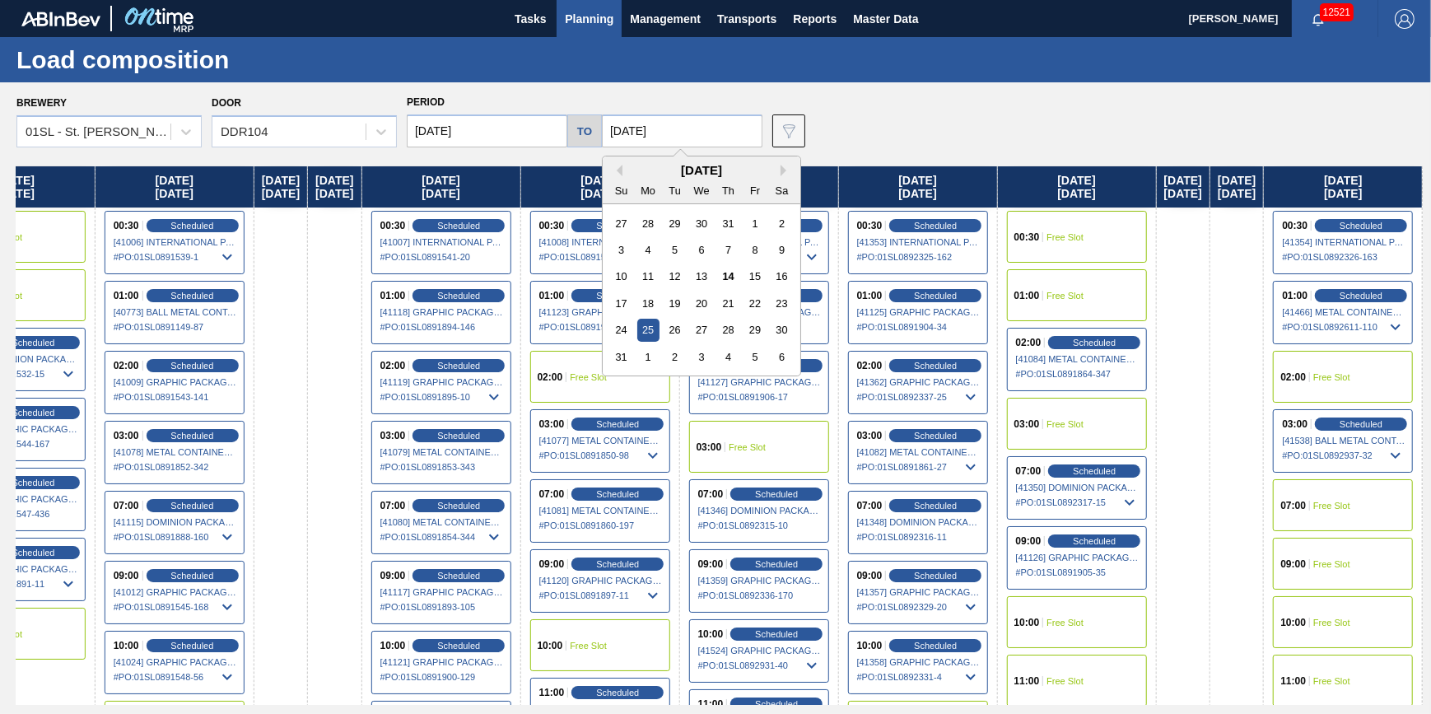
click at [641, 124] on input "[DATE]" at bounding box center [682, 130] width 161 height 33
click at [779, 171] on div "[DATE]" at bounding box center [702, 170] width 198 height 14
click at [787, 169] on button "Next Month" at bounding box center [787, 171] width 12 height 12
click at [707, 330] on div "1" at bounding box center [701, 330] width 22 height 22
type input "[DATE]"
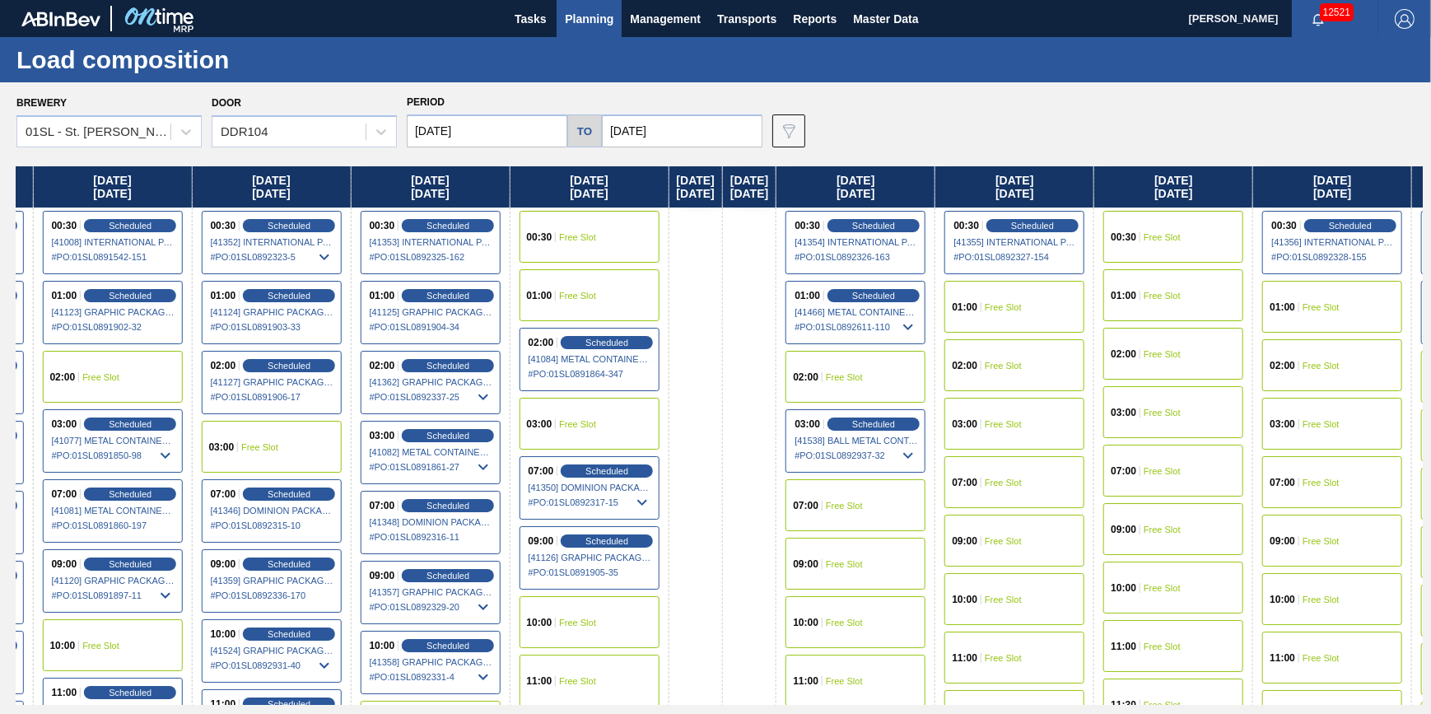
drag, startPoint x: 945, startPoint y: 383, endPoint x: -535, endPoint y: 463, distance: 1482.9
click at [0, 0] on html "Tasks Planning Management Transports Reports Master Data [PERSON_NAME] 12521 Ma…" at bounding box center [715, 0] width 1431 height 0
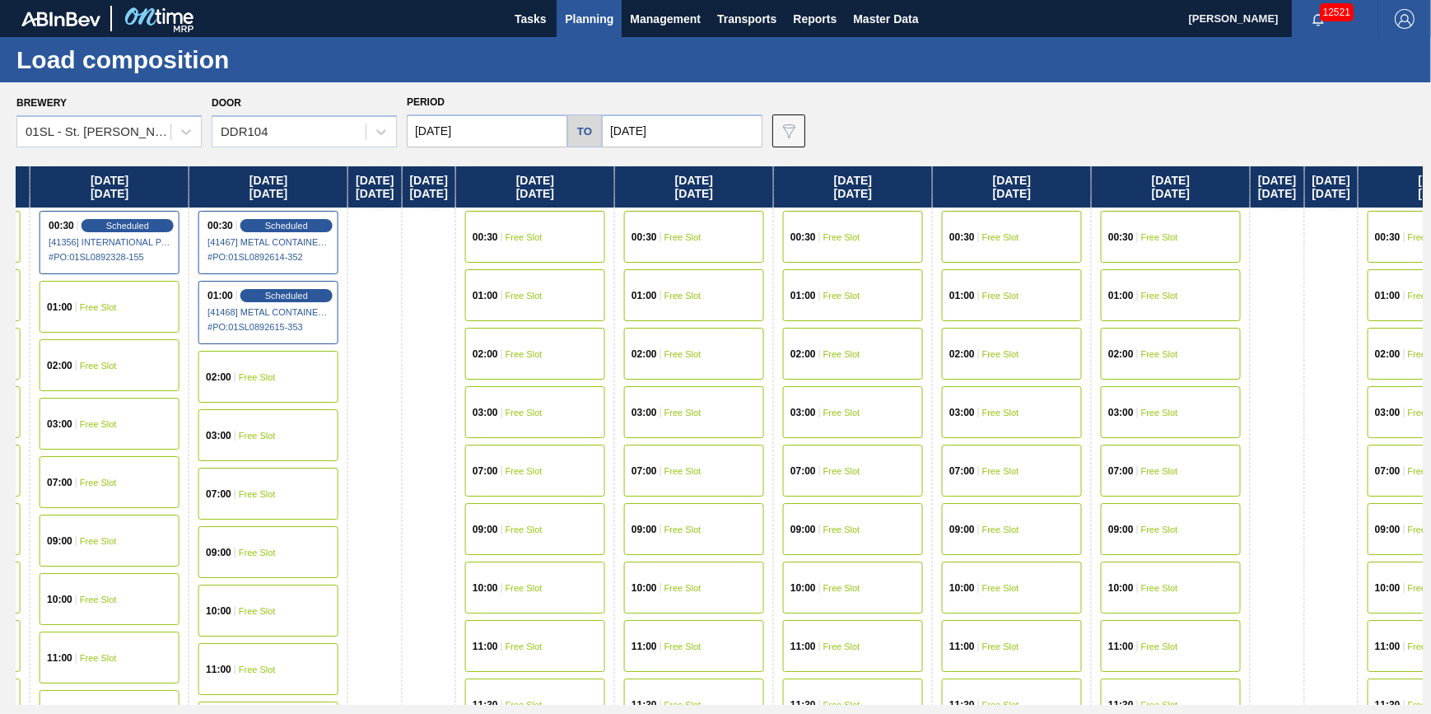
scroll to position [0, 2709]
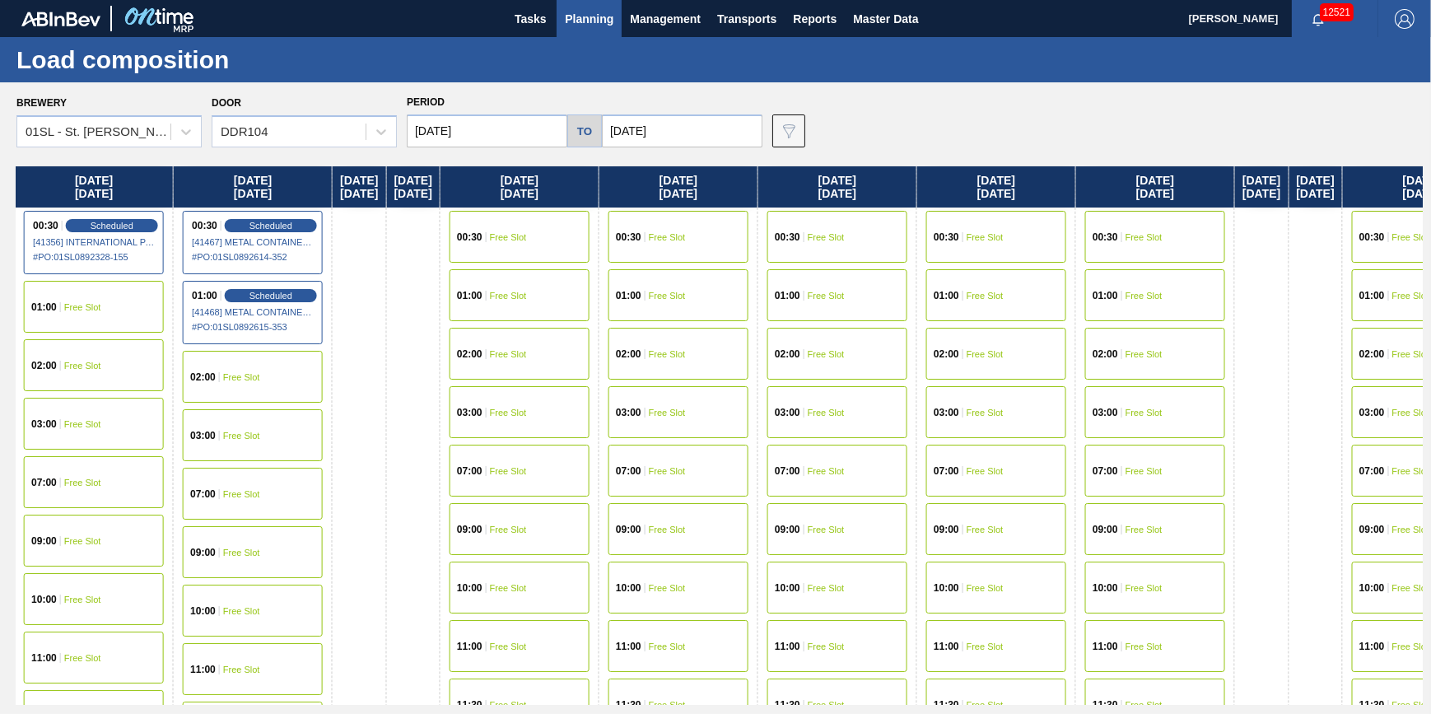
drag, startPoint x: 1108, startPoint y: 393, endPoint x: -145, endPoint y: 469, distance: 1254.9
click at [0, 0] on html "Tasks Planning Management Transports Reports Master Data [PERSON_NAME] 12521 Ma…" at bounding box center [715, 0] width 1431 height 0
click at [590, 418] on div "03:00 Free Slot" at bounding box center [520, 412] width 140 height 52
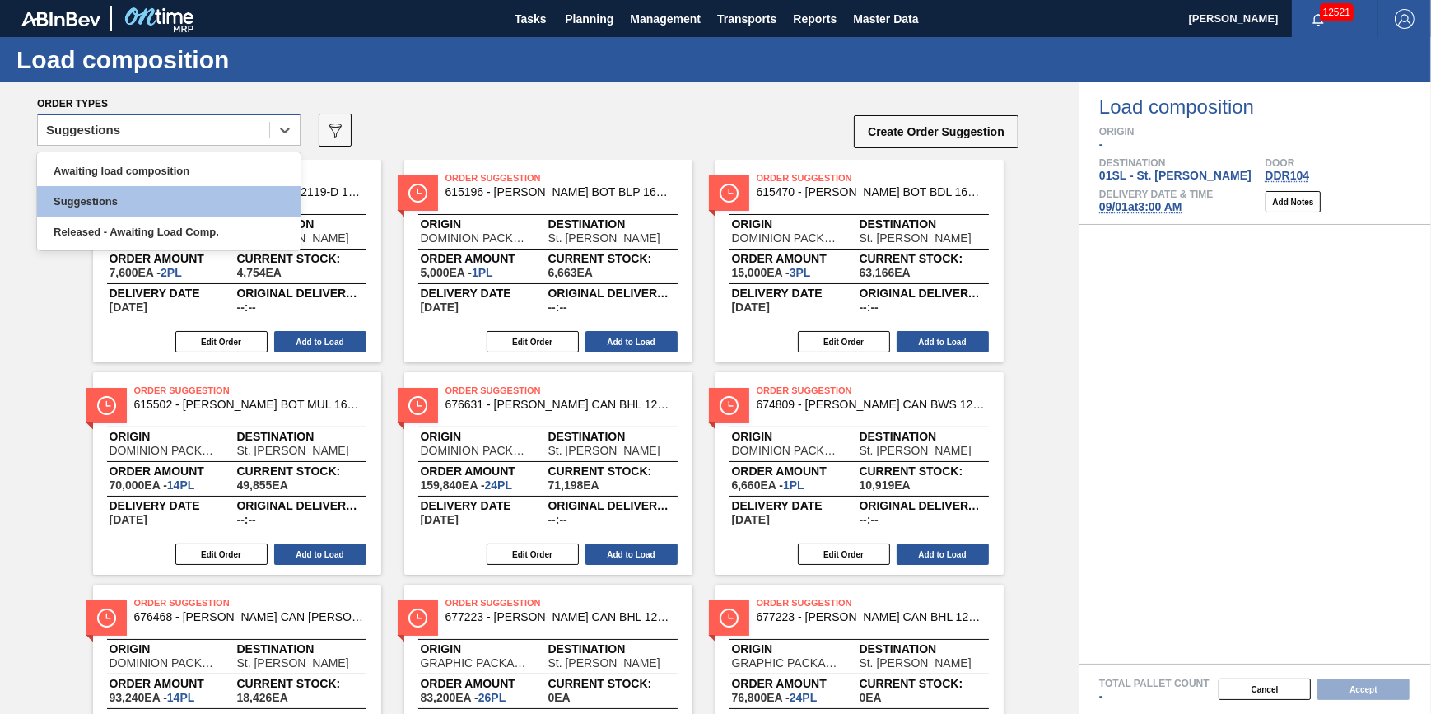
drag, startPoint x: 252, startPoint y: 131, endPoint x: 244, endPoint y: 156, distance: 26.8
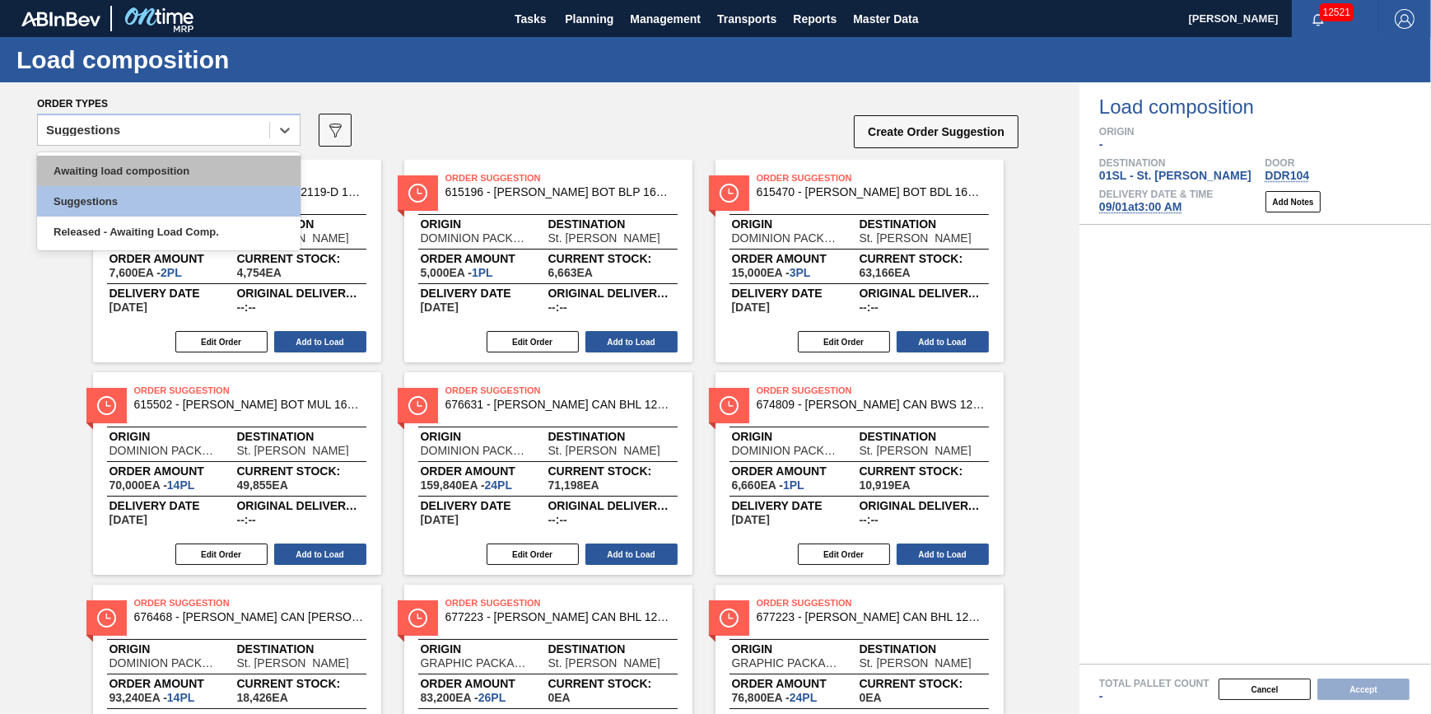
click at [251, 133] on div "Suggestions" at bounding box center [153, 131] width 231 height 24
click at [242, 160] on div "Awaiting load composition" at bounding box center [169, 171] width 264 height 30
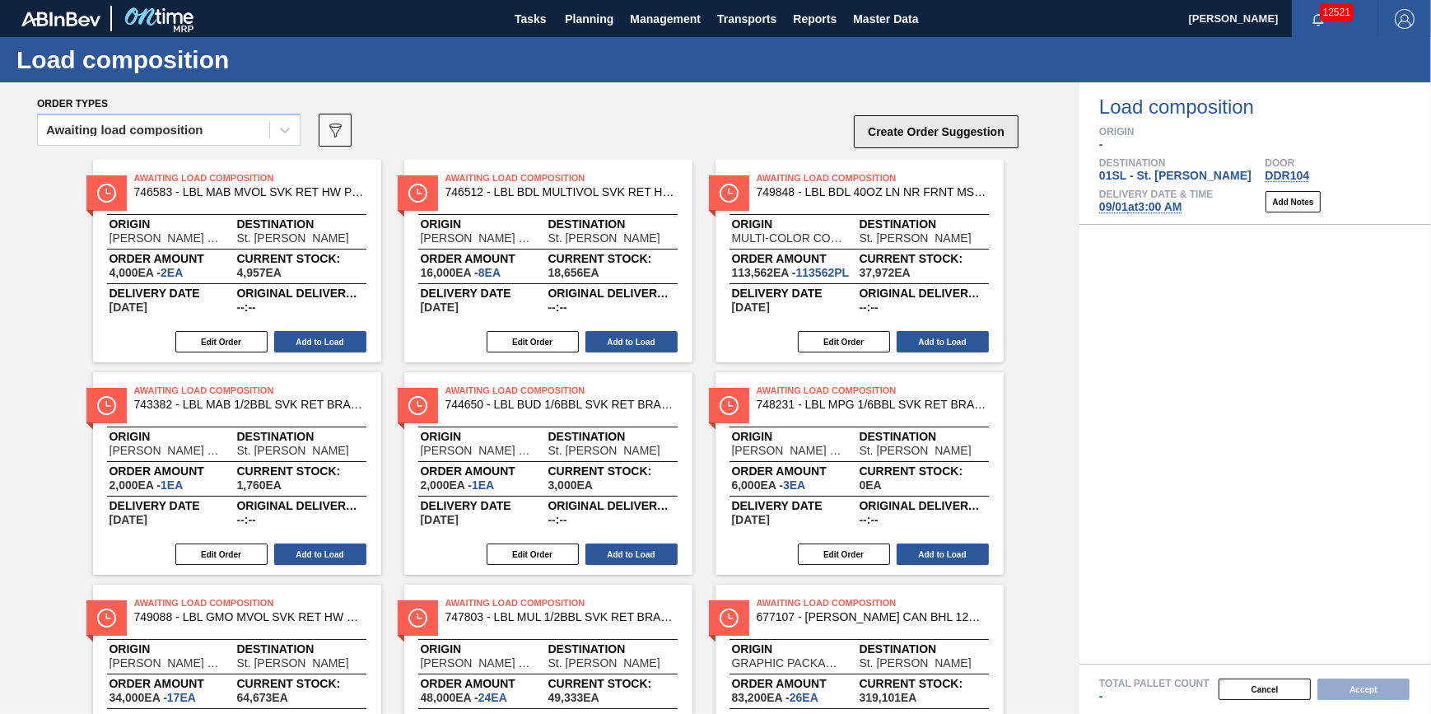
click at [922, 128] on button "Create Order Suggestion" at bounding box center [936, 131] width 165 height 33
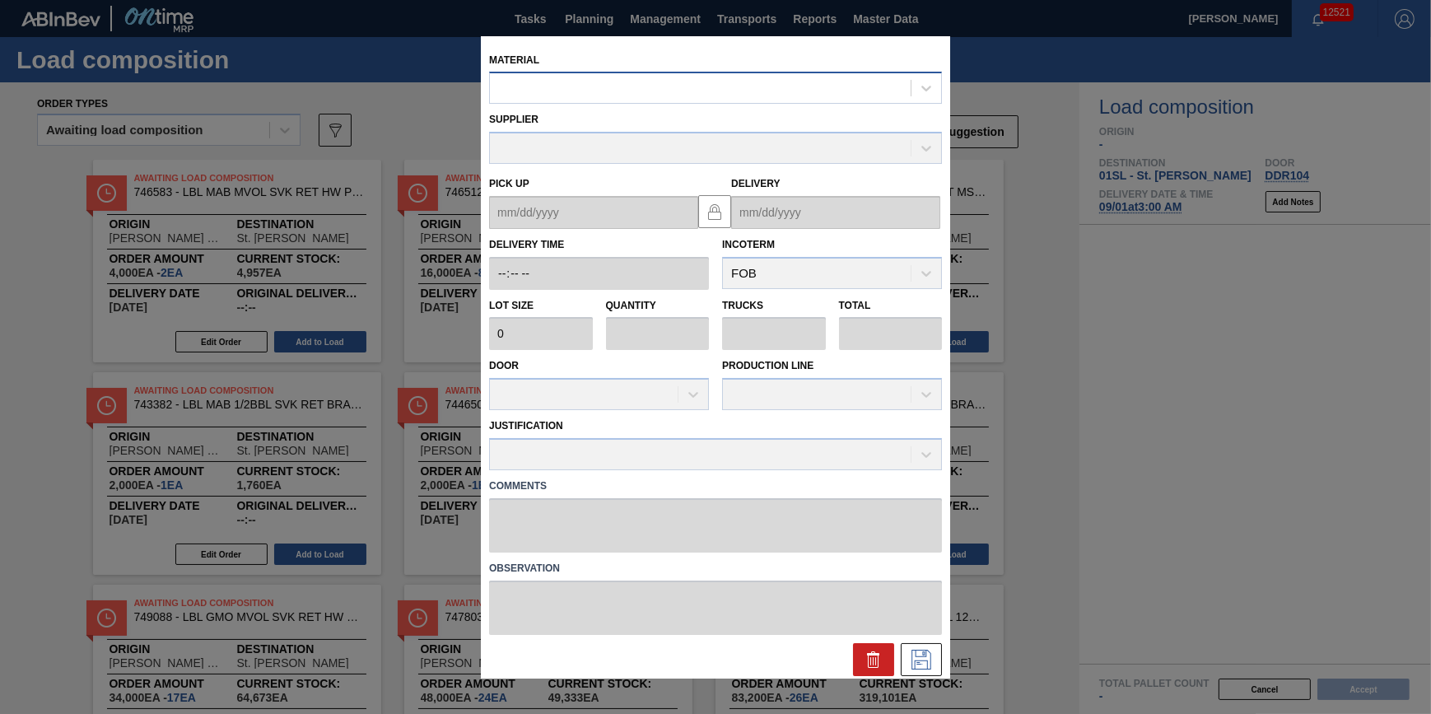
click at [665, 91] on div at bounding box center [700, 89] width 421 height 24
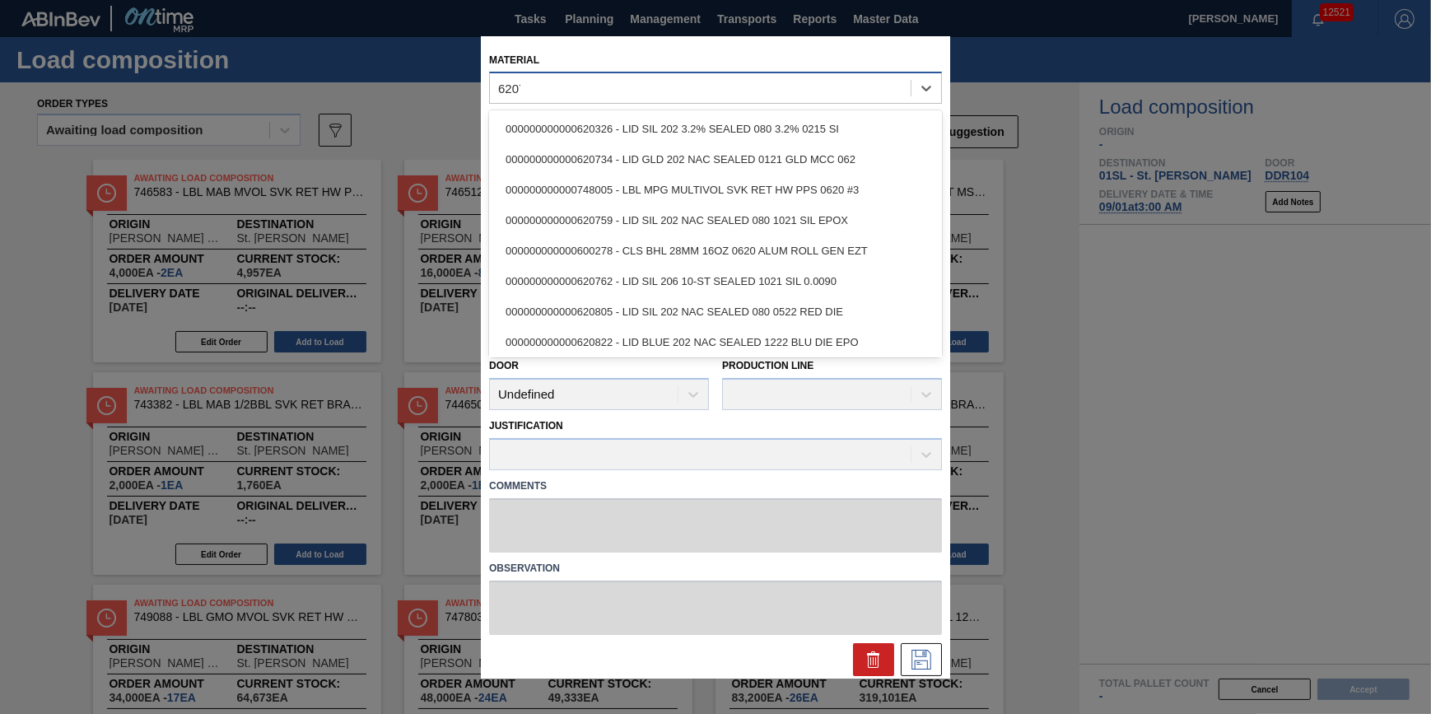
type input "620762"
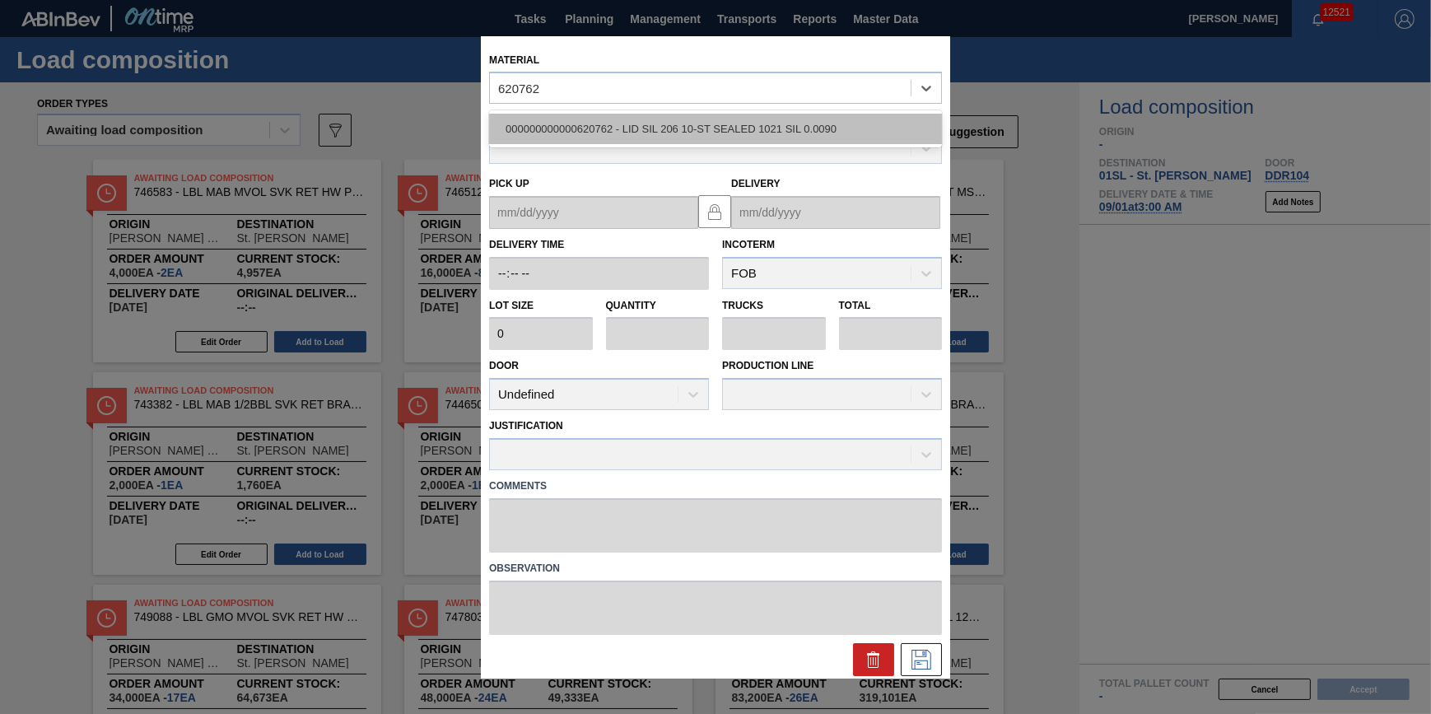
click at [676, 133] on div "000000000000620762 - LID SIL 206 10-ST SEALED 1021 SIL 0.0090" at bounding box center [715, 129] width 453 height 30
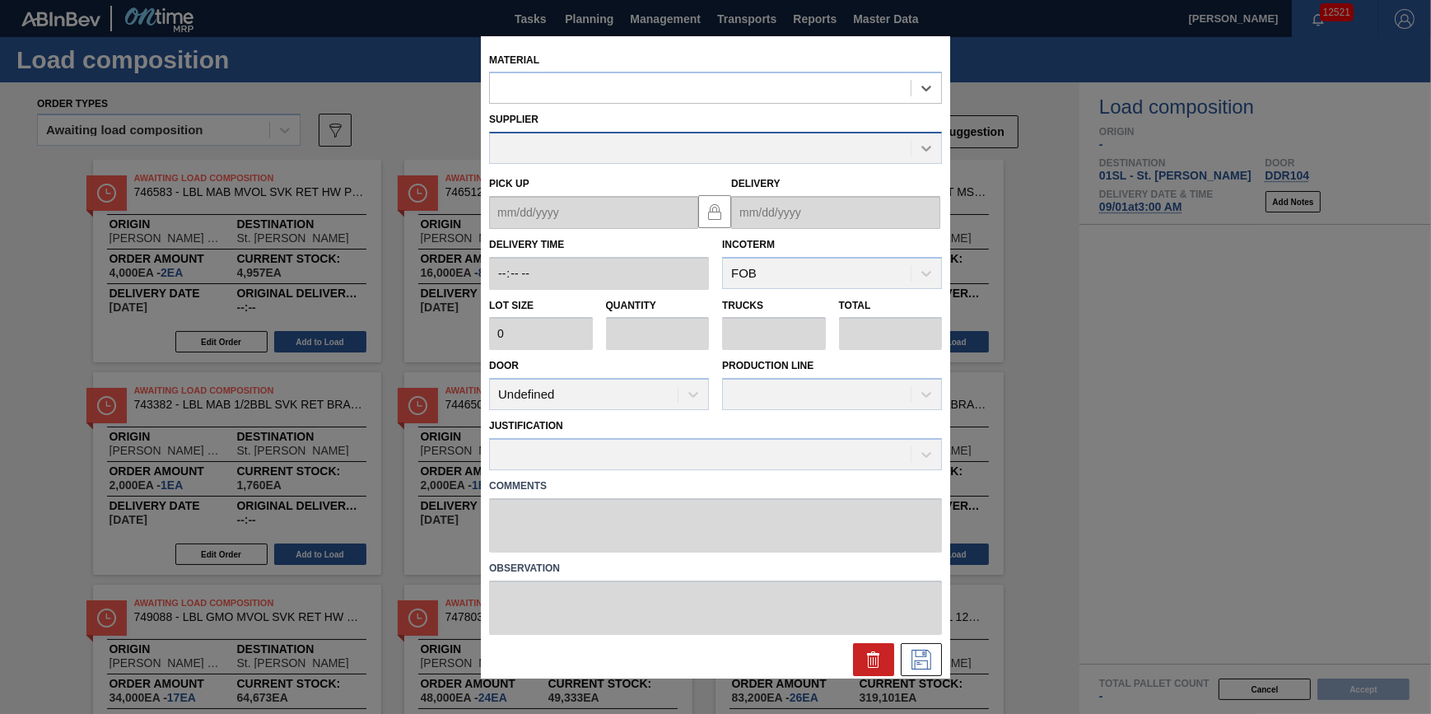
type input "187,000"
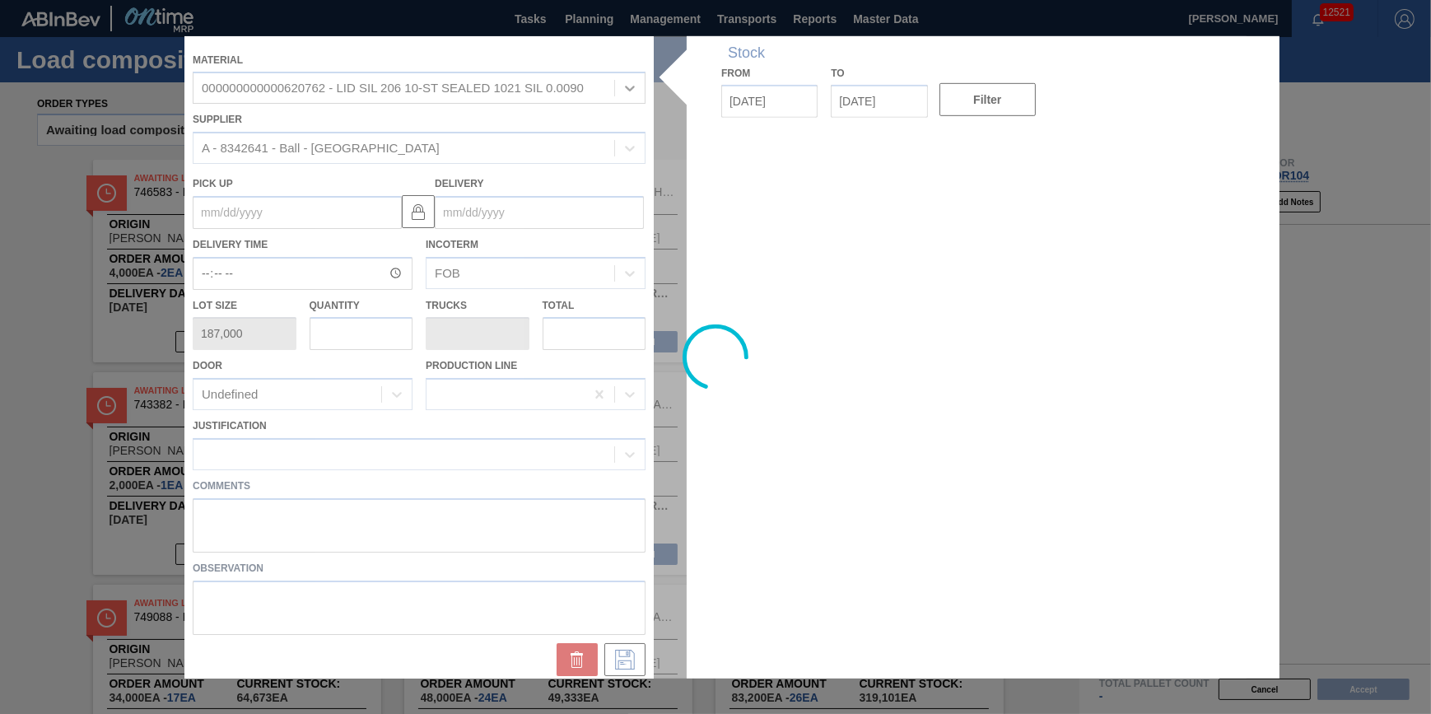
click at [340, 343] on div at bounding box center [715, 356] width 1062 height 642
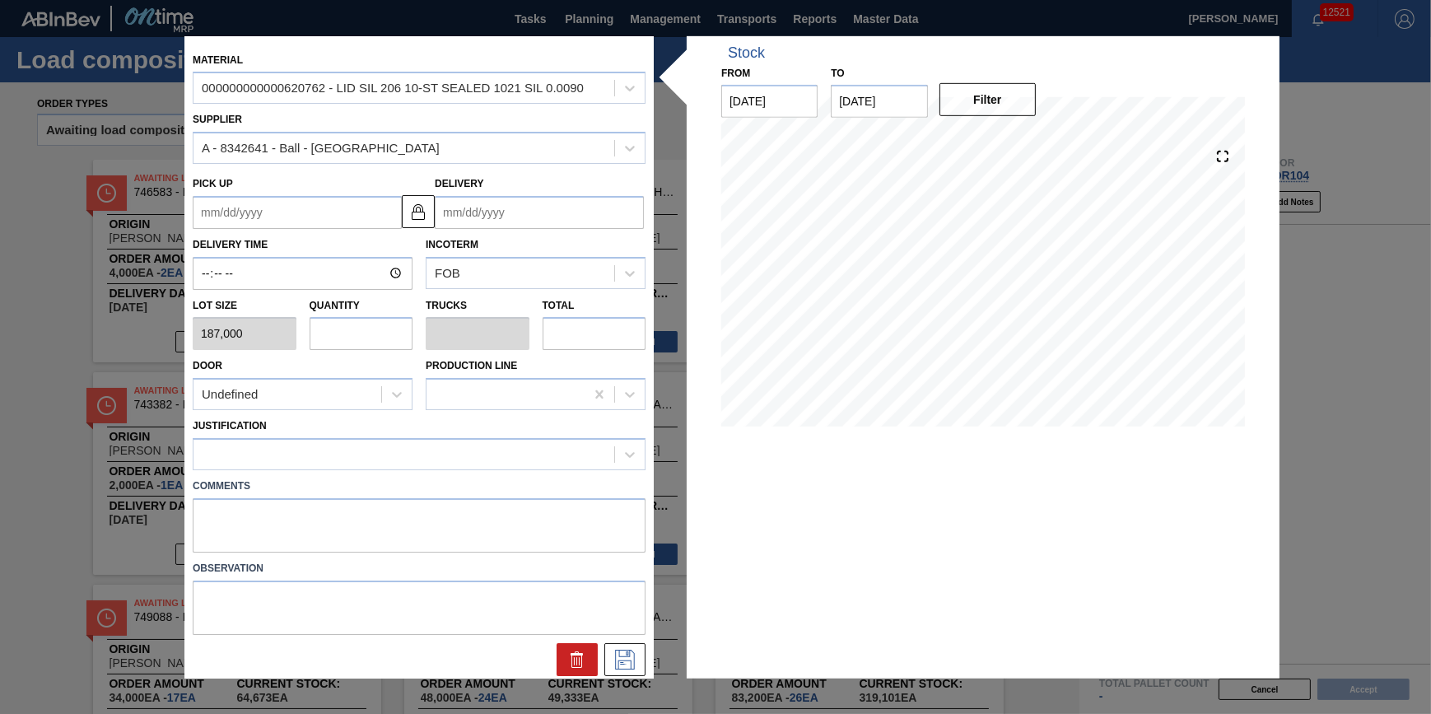
click at [343, 340] on input "text" at bounding box center [362, 333] width 104 height 33
type input "2"
type input "0.071"
type input "374,000"
type input "28"
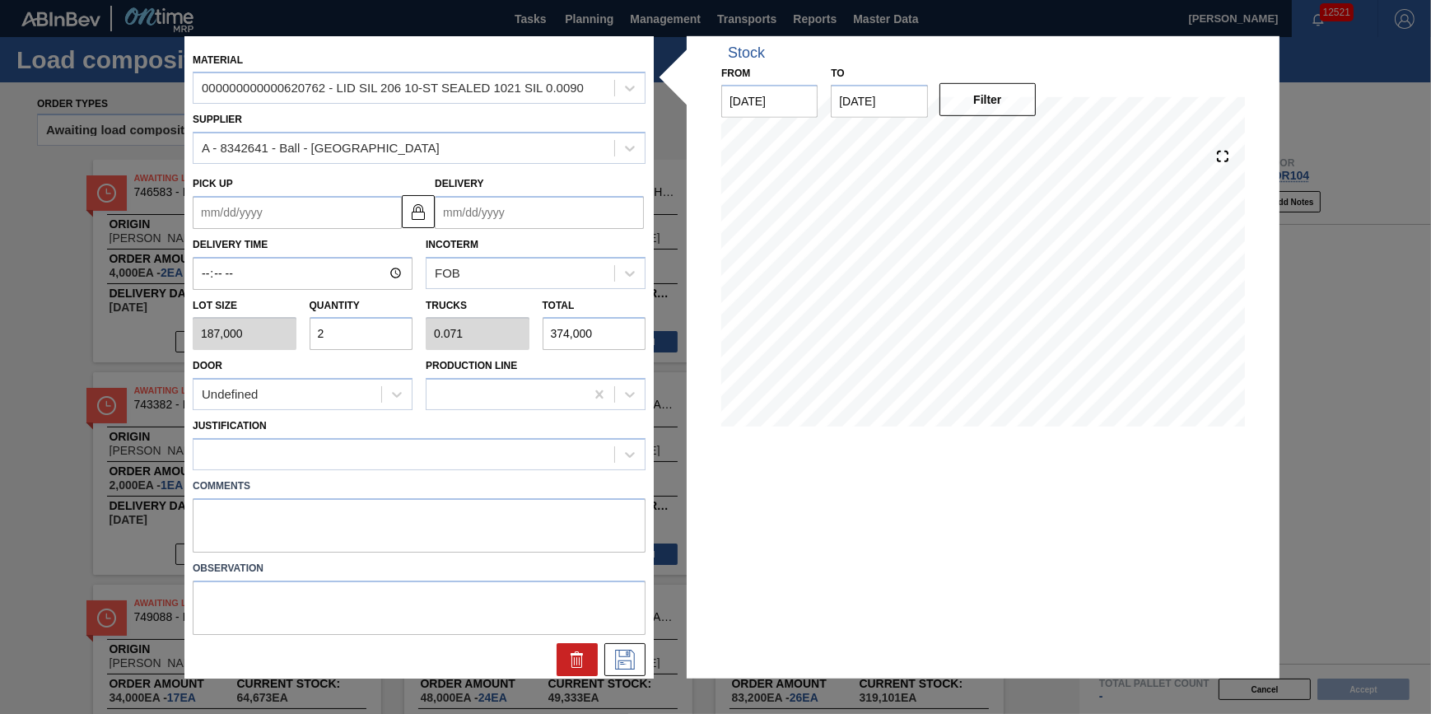
type input "1"
type input "5,236,000"
type input "28"
click at [371, 434] on div "Justification" at bounding box center [419, 442] width 453 height 56
click at [374, 453] on div at bounding box center [404, 454] width 421 height 24
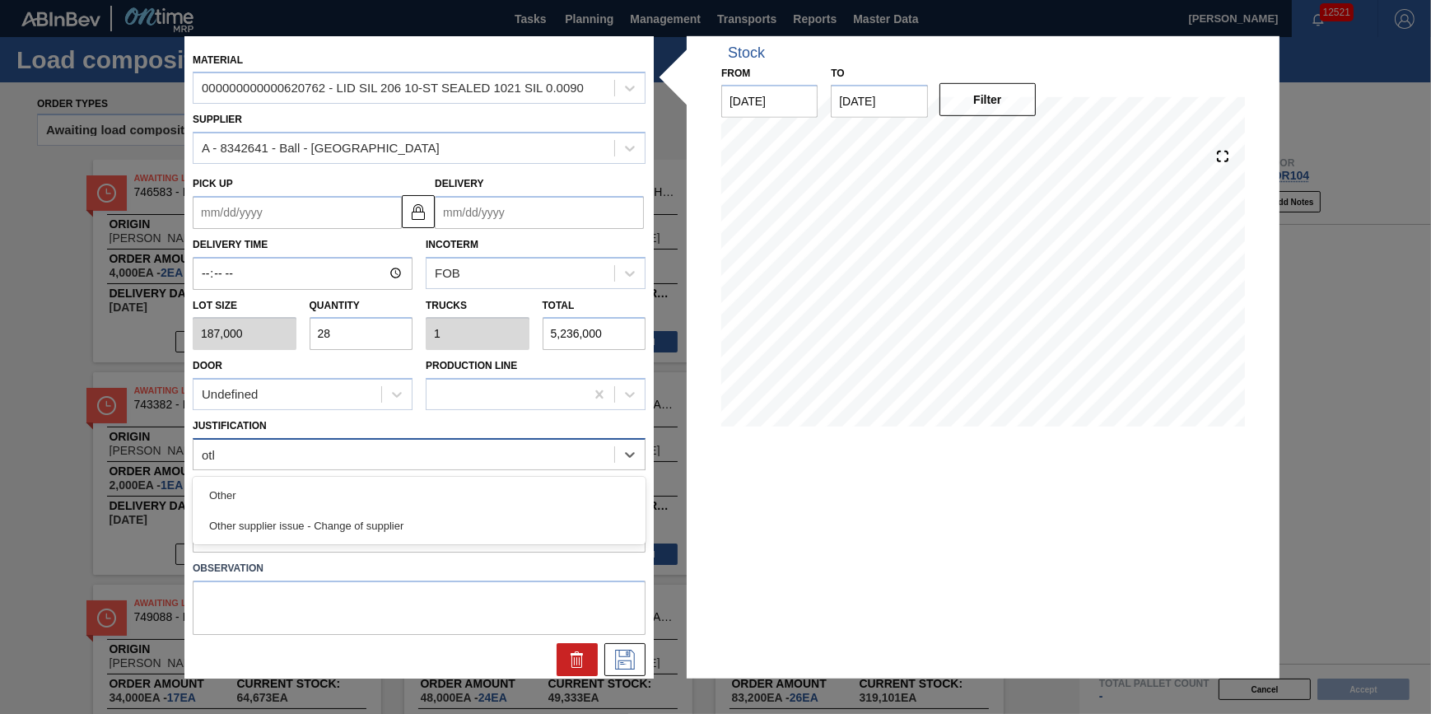
type input "other"
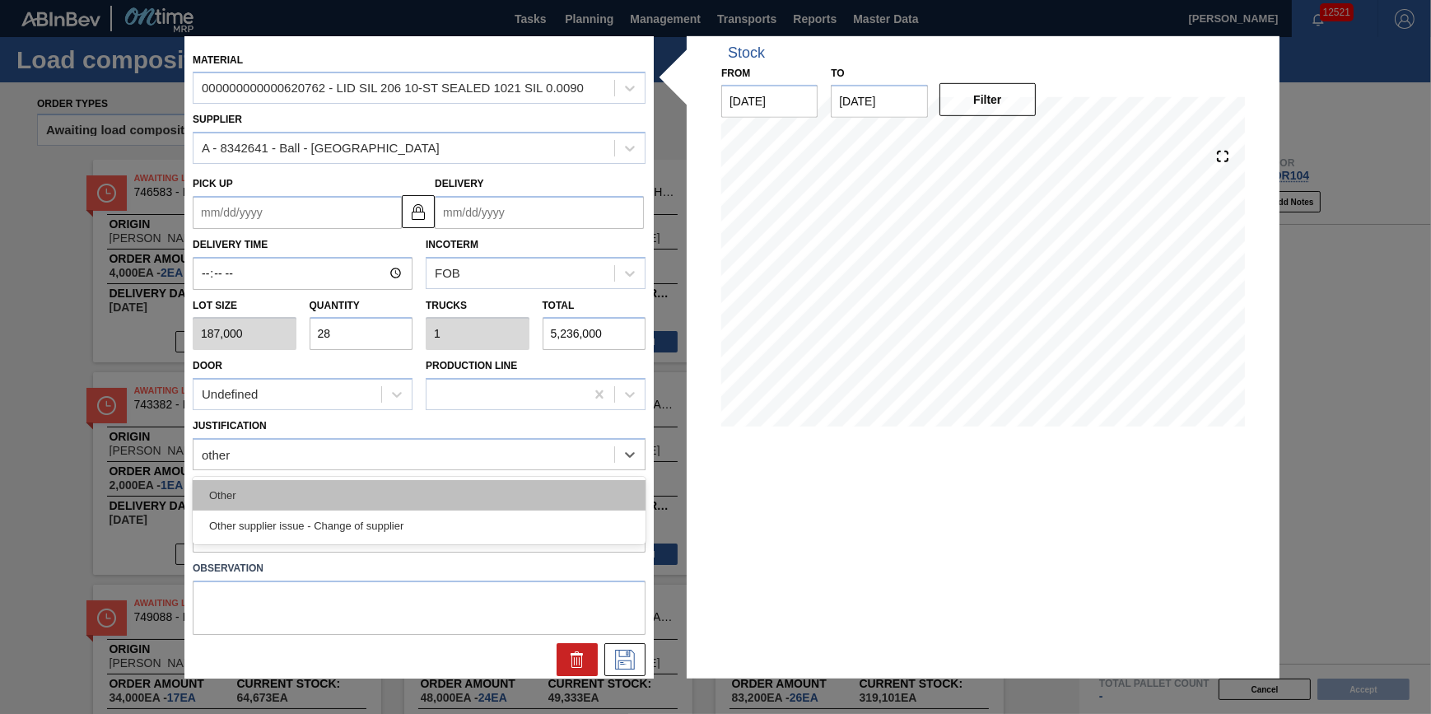
click at [390, 493] on div "Other" at bounding box center [419, 495] width 453 height 30
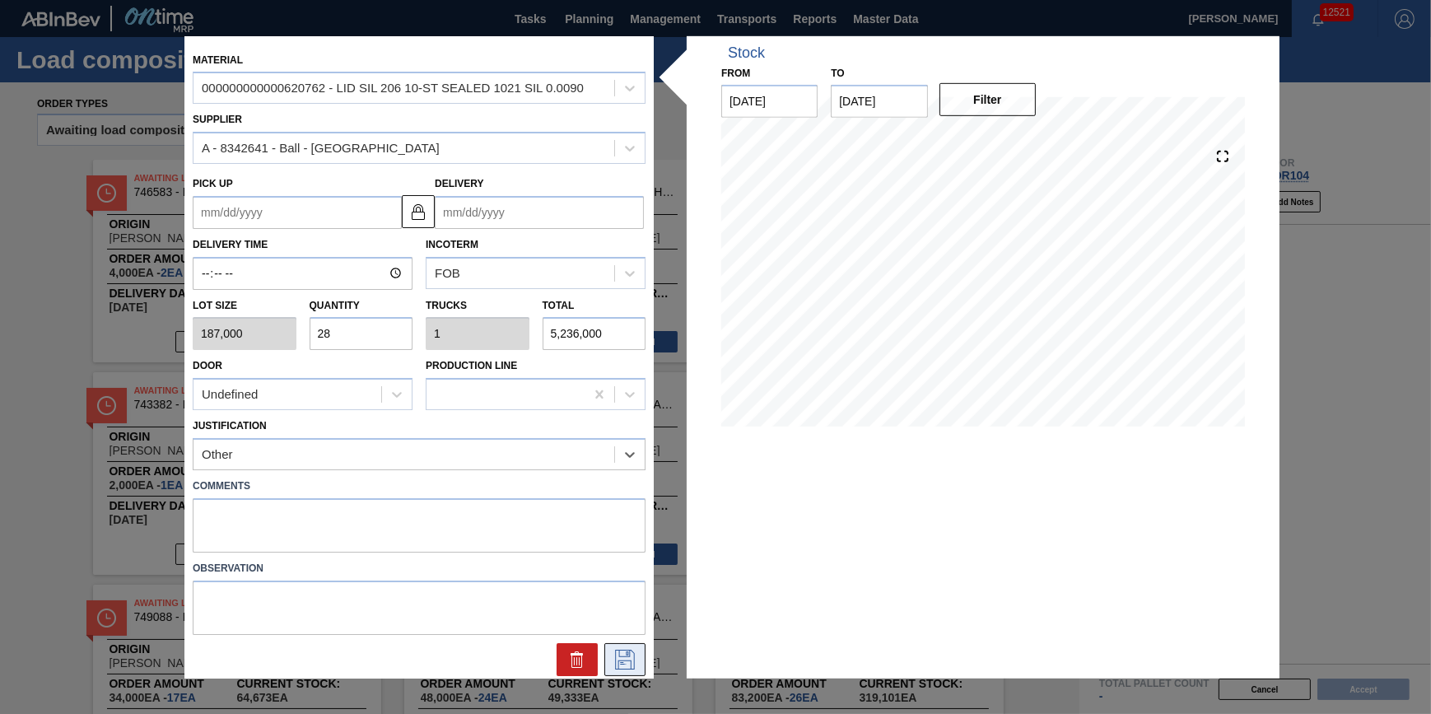
click at [614, 651] on icon at bounding box center [625, 660] width 26 height 20
click at [588, 215] on input "Delivery" at bounding box center [539, 212] width 209 height 33
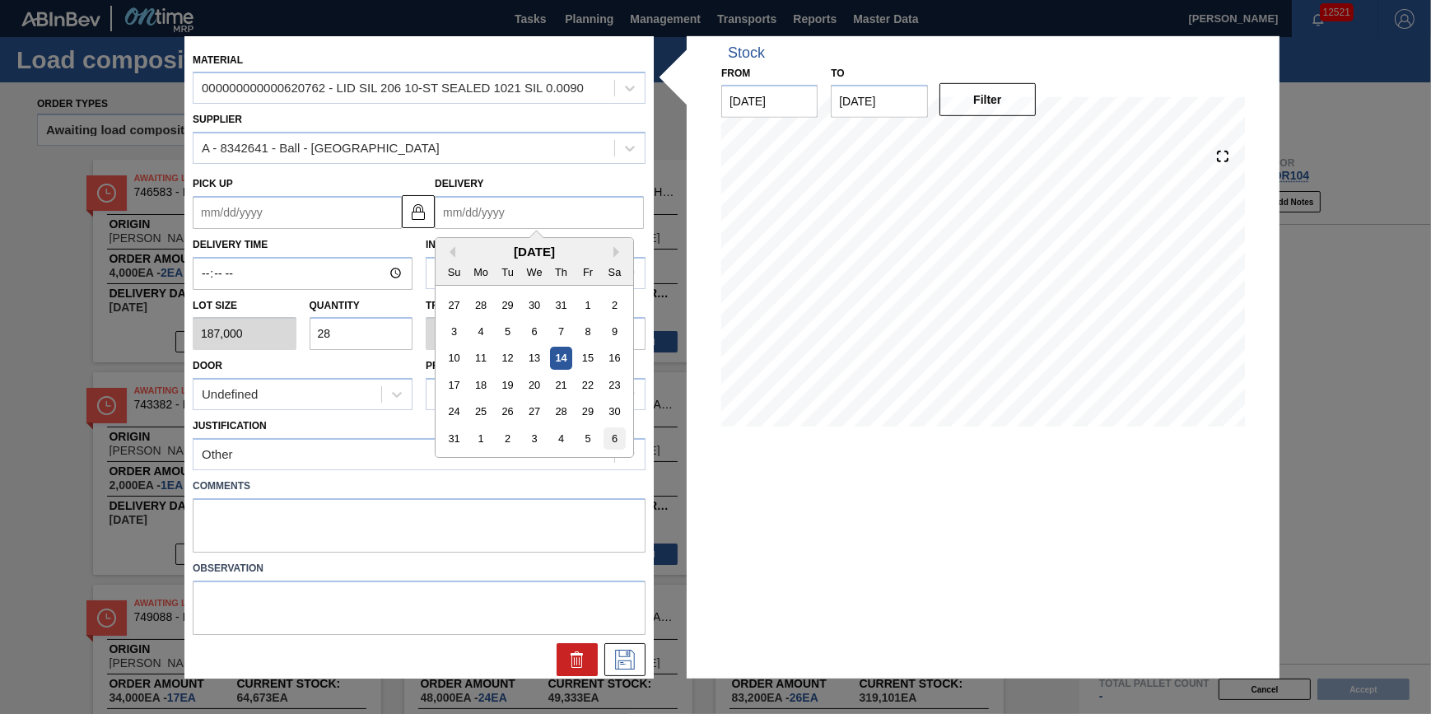
click at [611, 432] on div "6" at bounding box center [615, 438] width 22 height 22
type up "[DATE]"
type input "[DATE]"
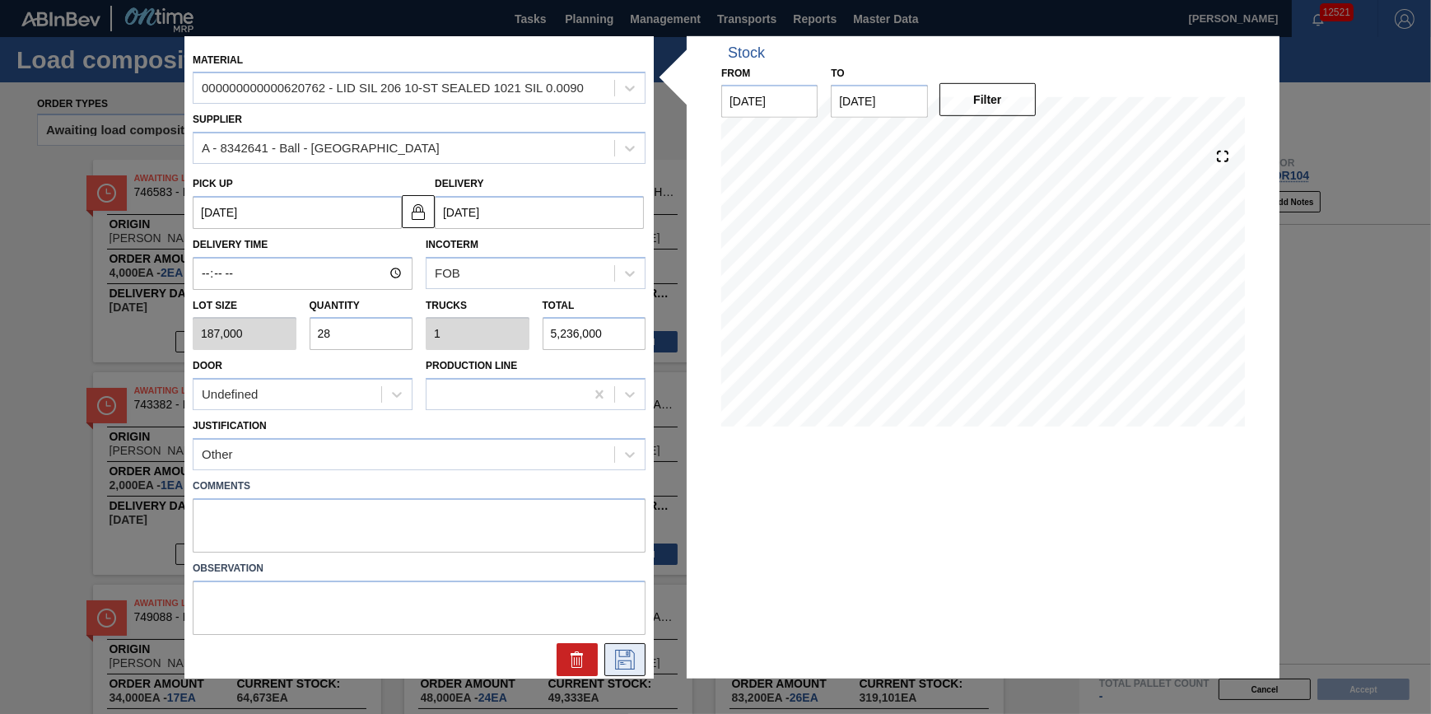
click at [617, 667] on icon at bounding box center [625, 660] width 26 height 20
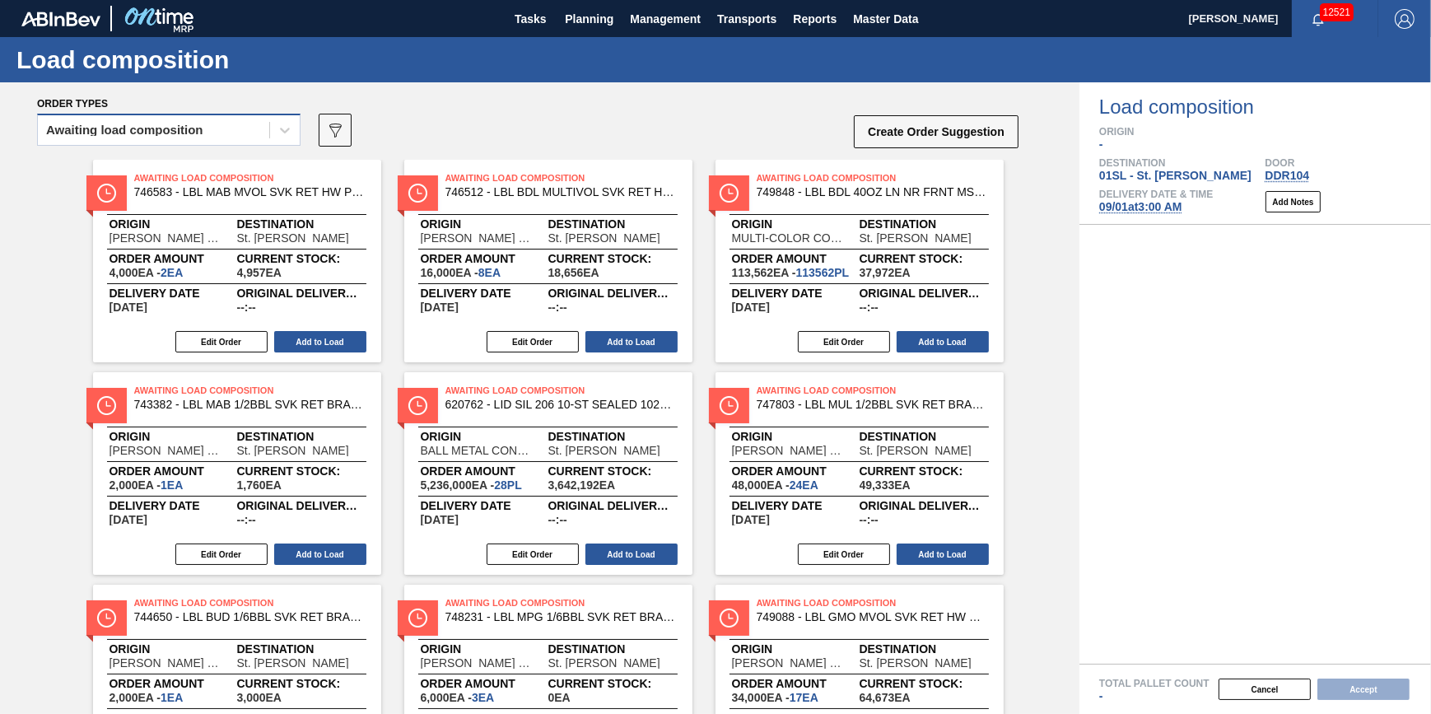
click at [239, 132] on div "Awaiting load composition" at bounding box center [153, 131] width 231 height 24
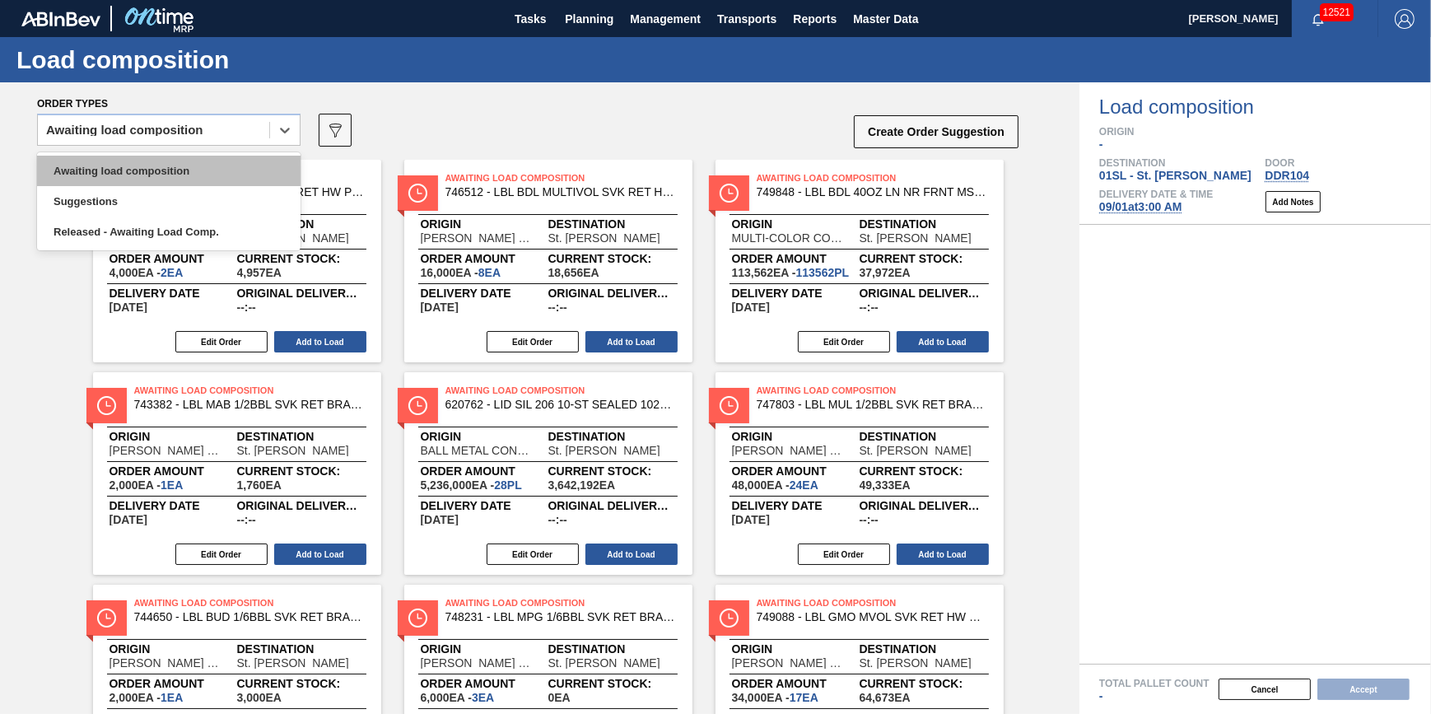
click at [237, 165] on div "Awaiting load composition" at bounding box center [169, 171] width 264 height 30
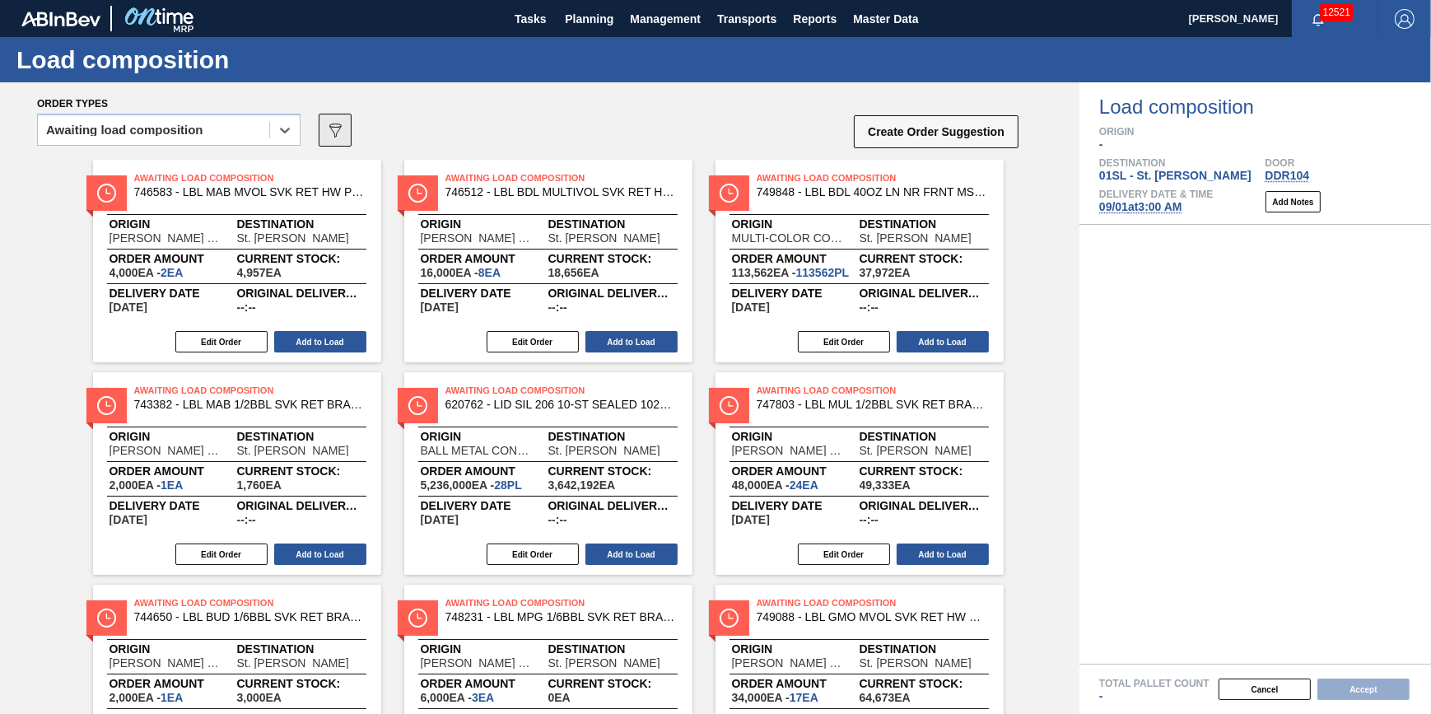
click at [344, 137] on icon "089F7B8B-B2A5-4AFE-B5C0-19BA573D28AC" at bounding box center [335, 130] width 20 height 20
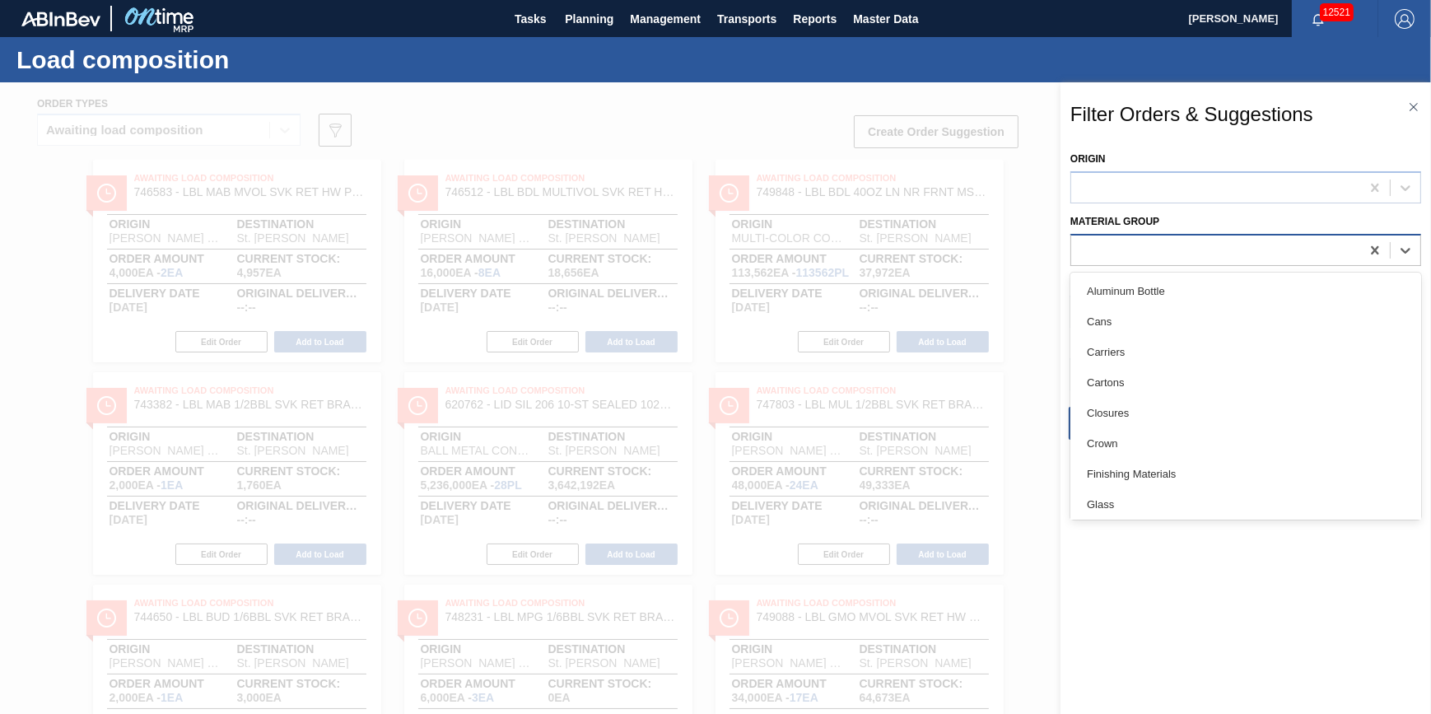
drag, startPoint x: 1115, startPoint y: 245, endPoint x: 1137, endPoint y: 245, distance: 21.4
click at [1116, 245] on div at bounding box center [1215, 250] width 289 height 24
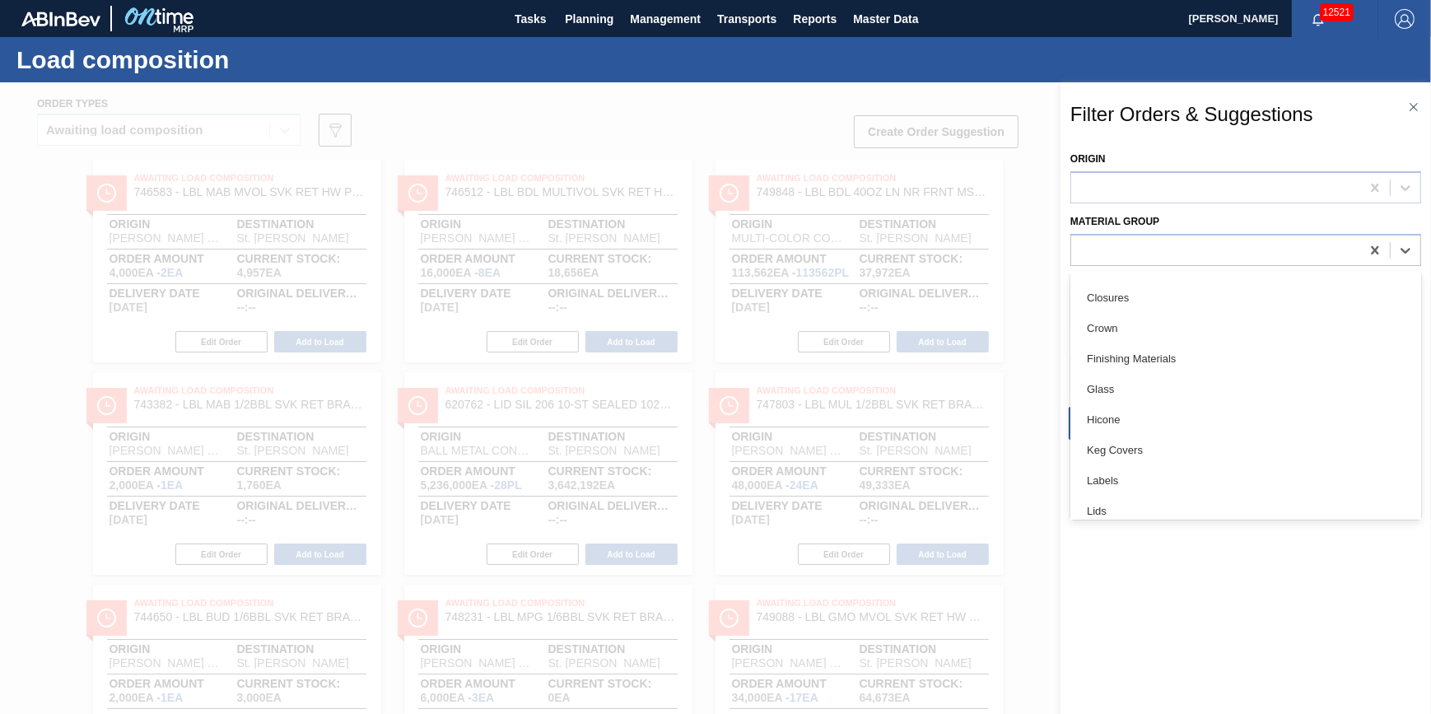
scroll to position [338, 0]
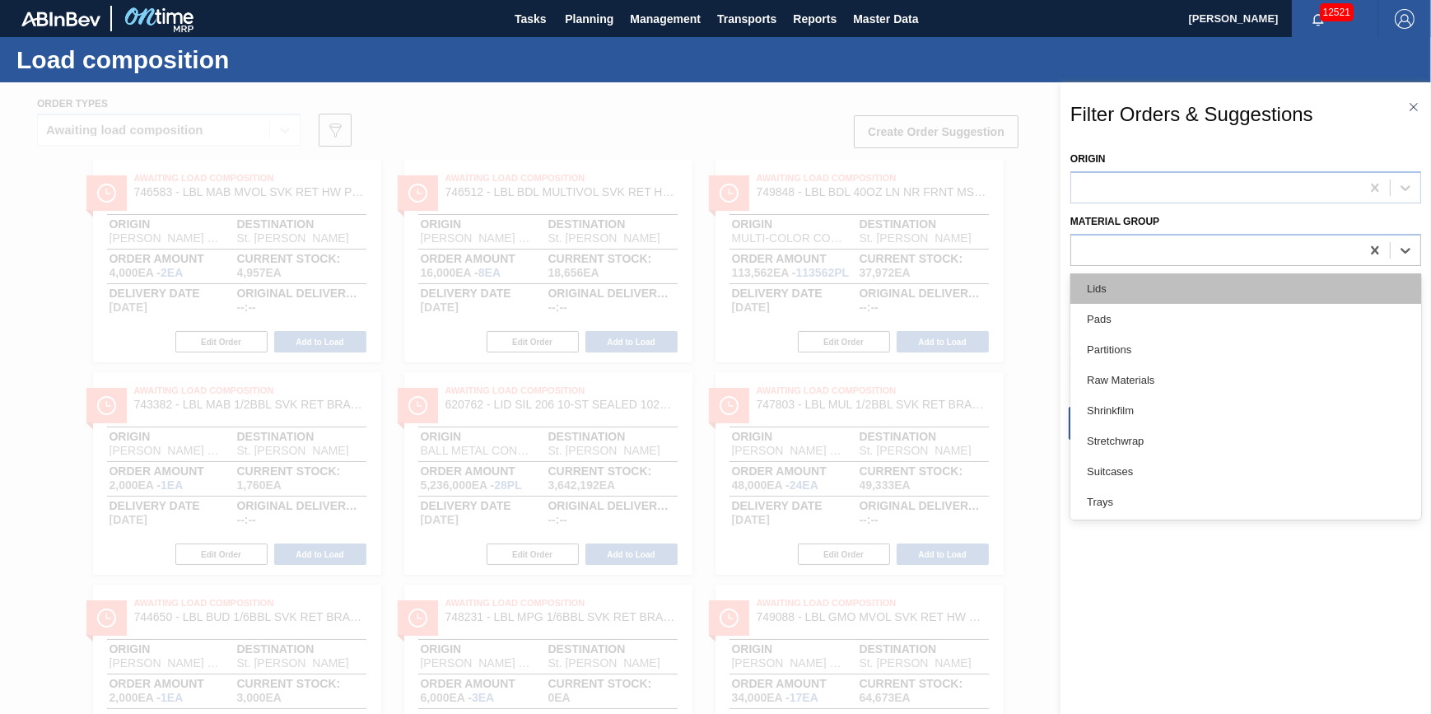
click at [1178, 288] on div "Lids" at bounding box center [1246, 288] width 351 height 30
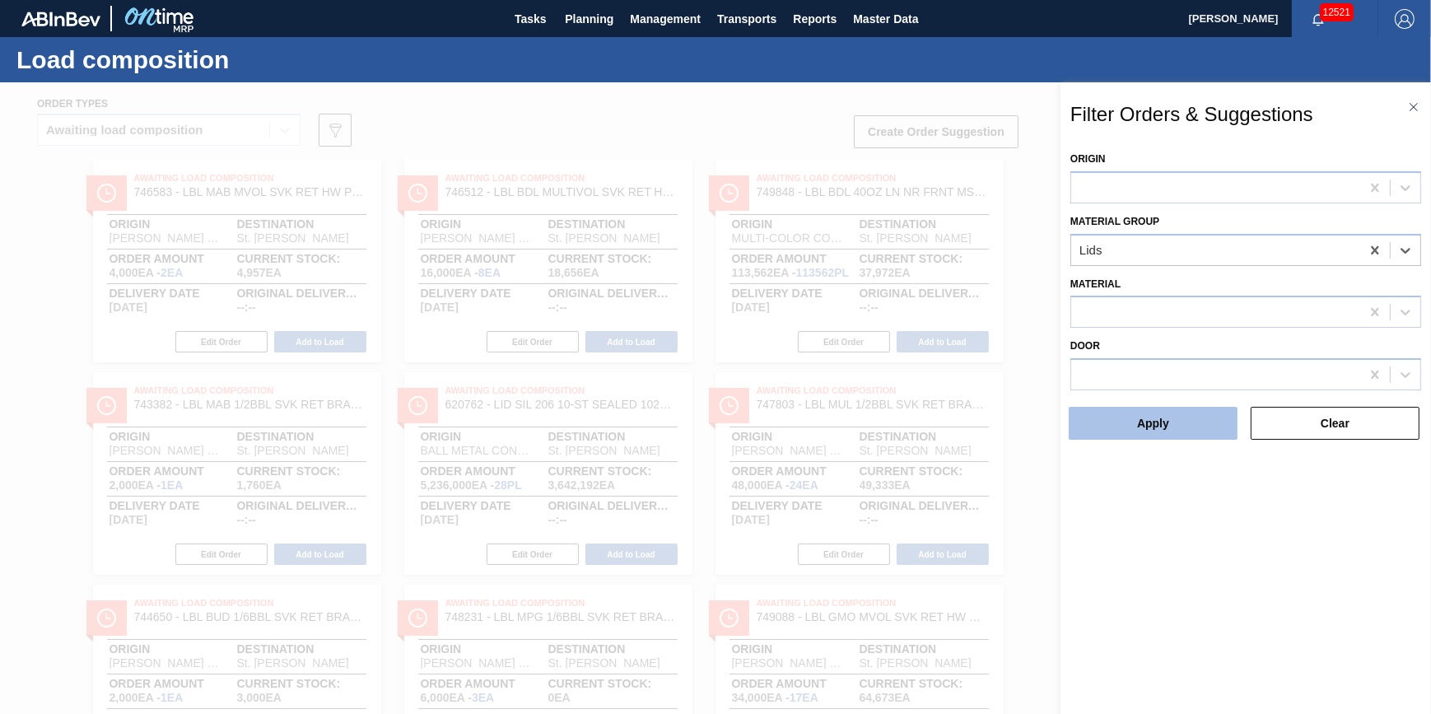
click at [1177, 418] on button "Apply" at bounding box center [1153, 423] width 169 height 33
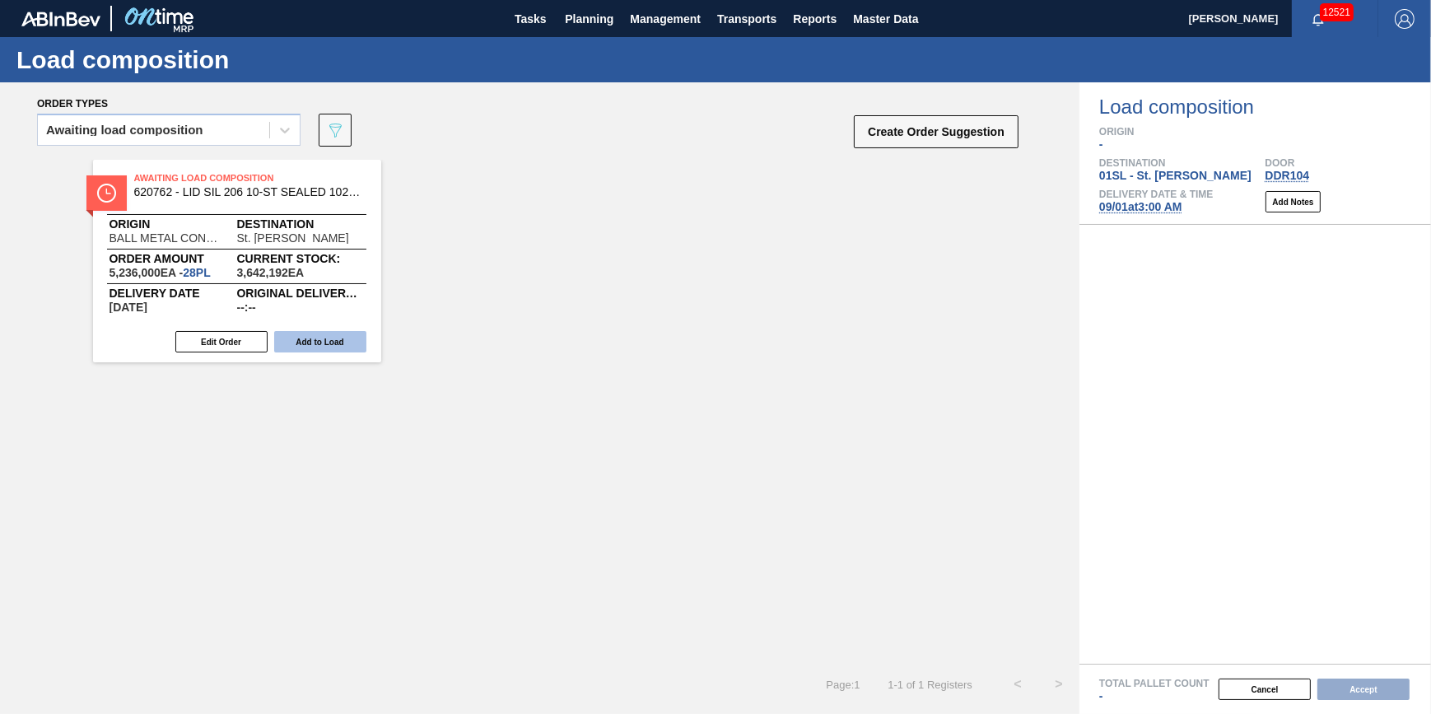
click at [335, 348] on button "Add to Load" at bounding box center [320, 341] width 92 height 21
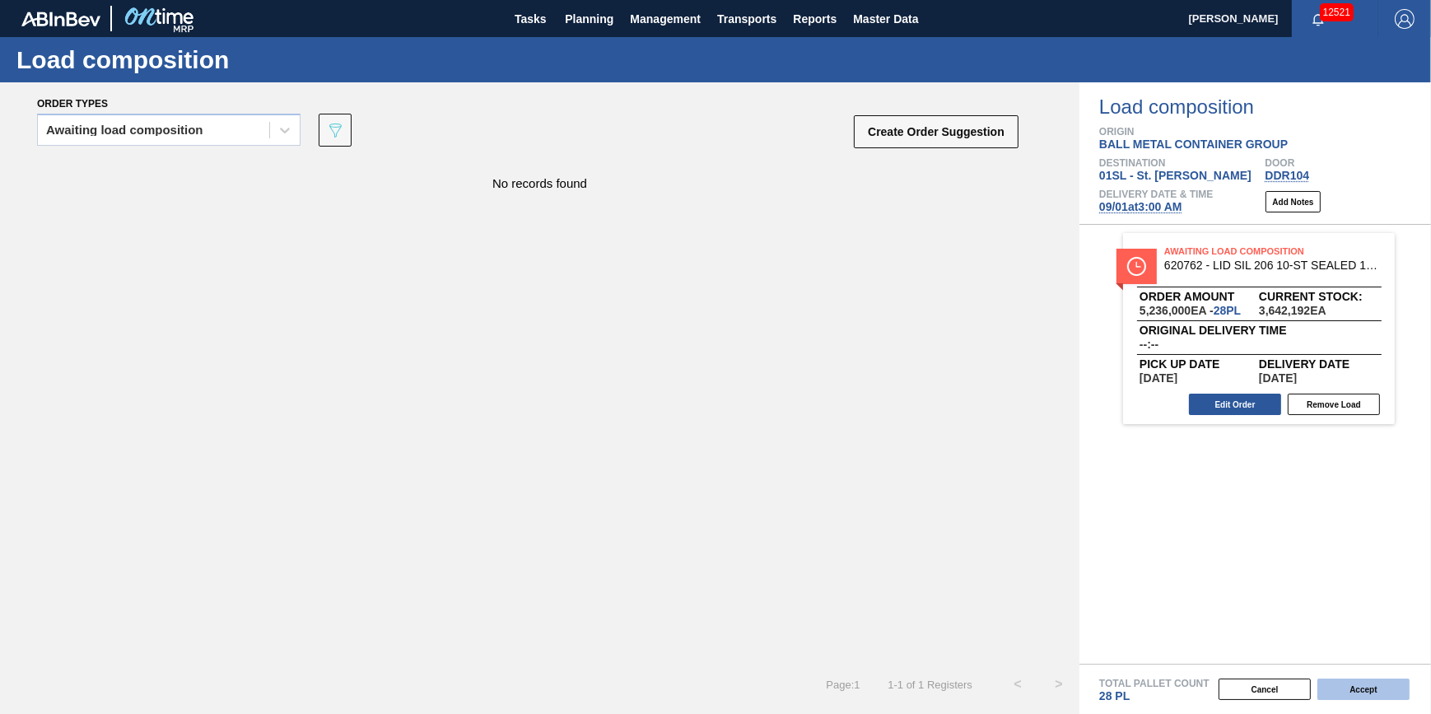
click at [1345, 685] on button "Accept" at bounding box center [1364, 689] width 92 height 21
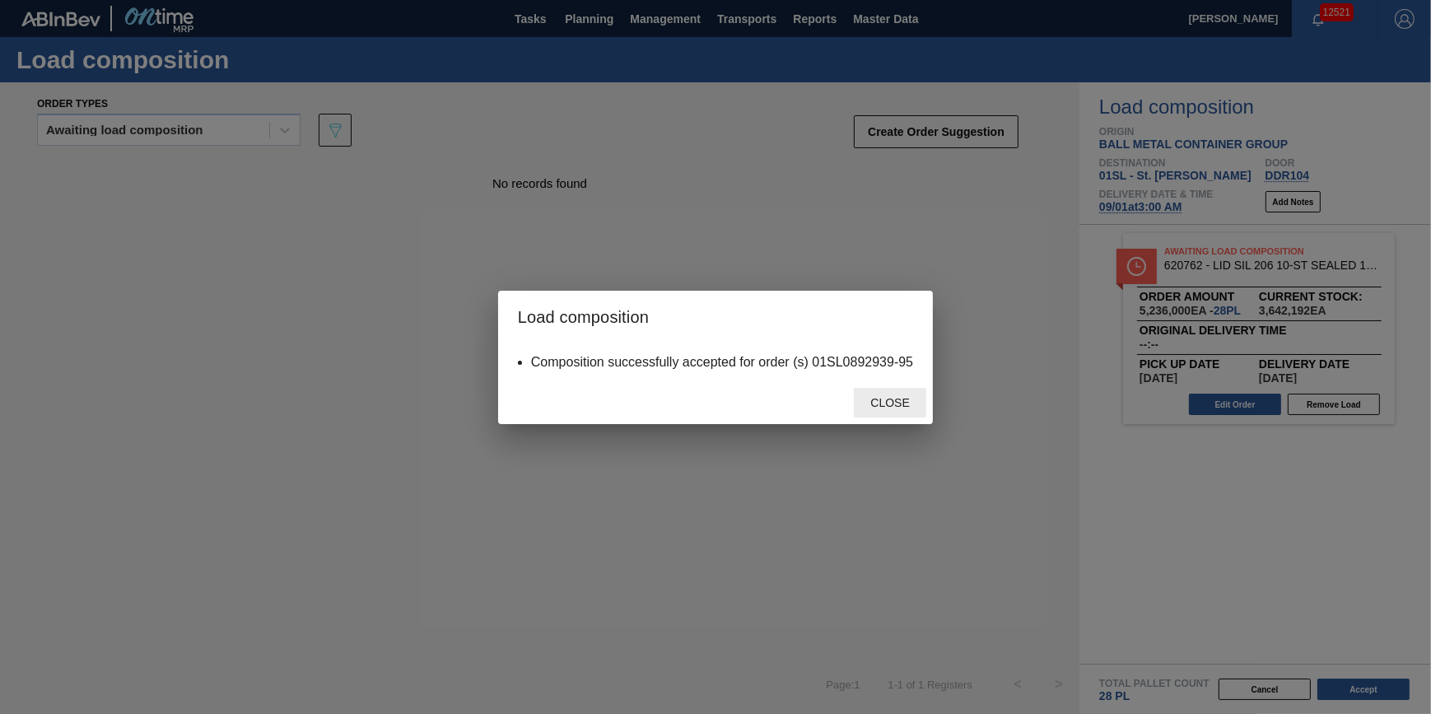
click at [881, 402] on span "Close" at bounding box center [889, 402] width 65 height 13
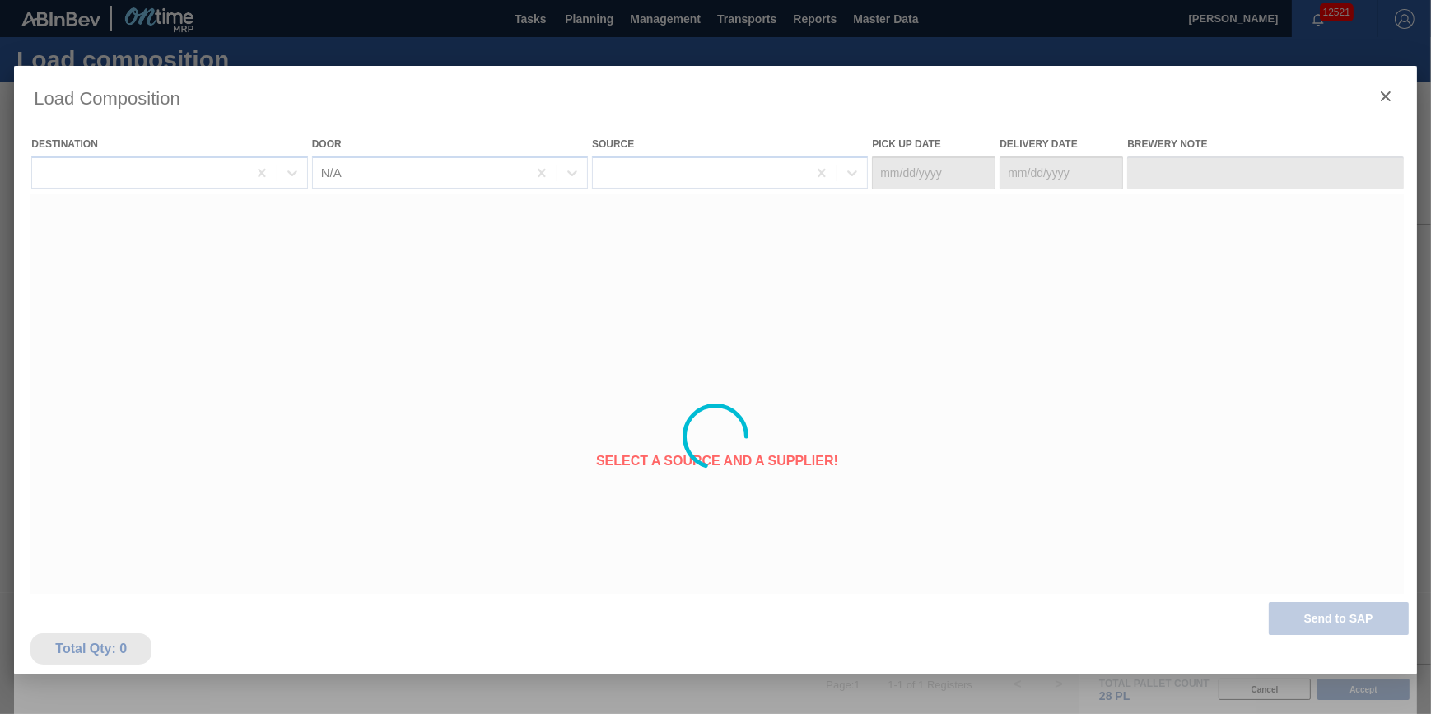
type Date "[DATE]"
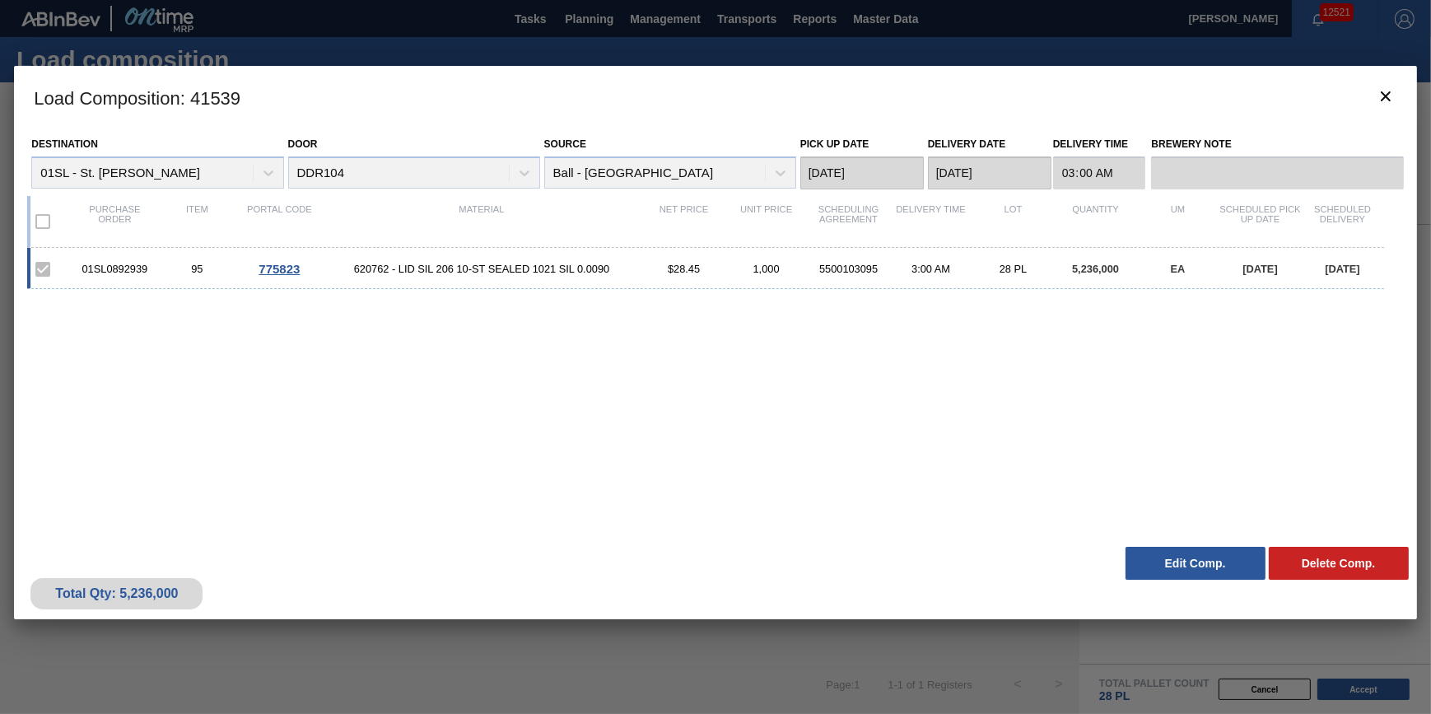
drag, startPoint x: 684, startPoint y: 105, endPoint x: 588, endPoint y: 75, distance: 100.0
click at [684, 105] on h3 "Load Composition : 41539" at bounding box center [715, 97] width 1403 height 63
click at [1384, 101] on icon "botão de ícone" at bounding box center [1386, 96] width 20 height 20
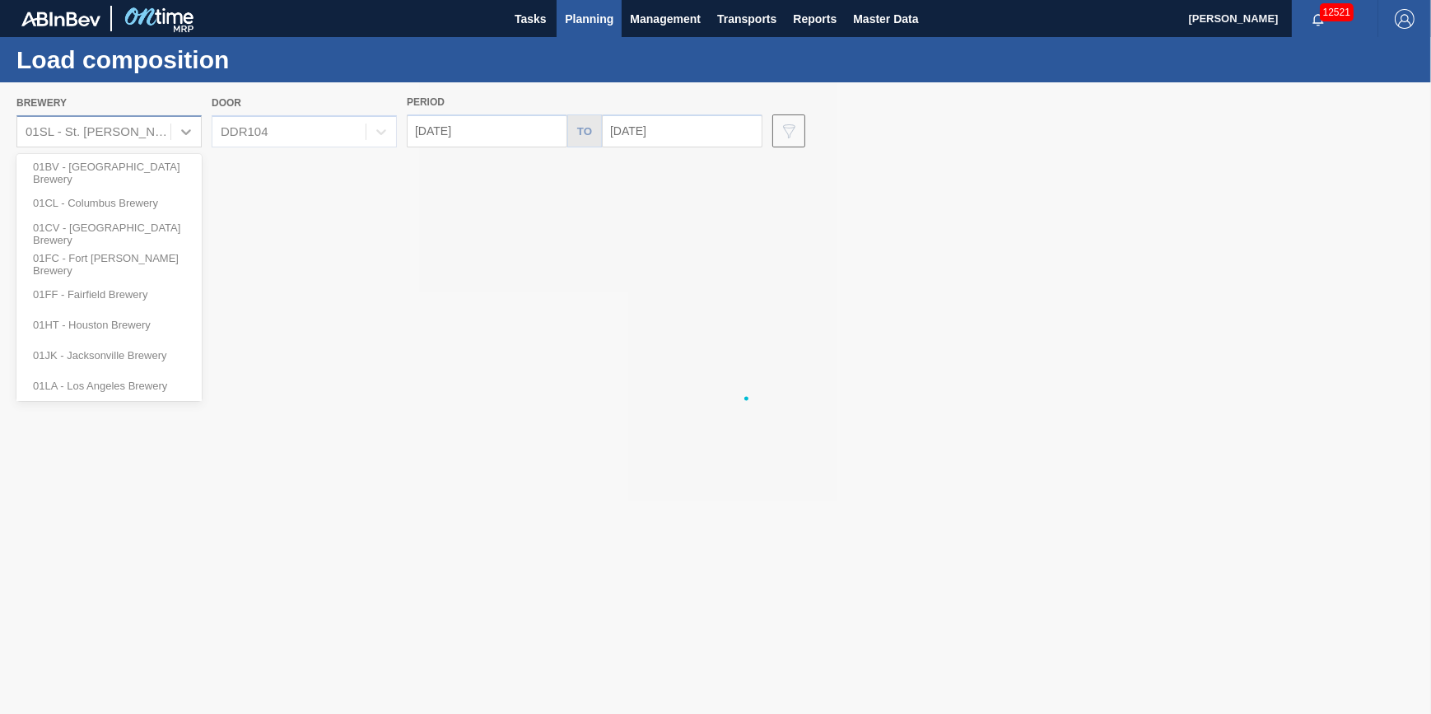
click at [108, 142] on div "Brewery option 01BV - [GEOGRAPHIC_DATA] Brewery focused, 1 of 12. 12 results av…" at bounding box center [715, 118] width 1431 height 73
click at [110, 168] on div at bounding box center [715, 398] width 1431 height 632
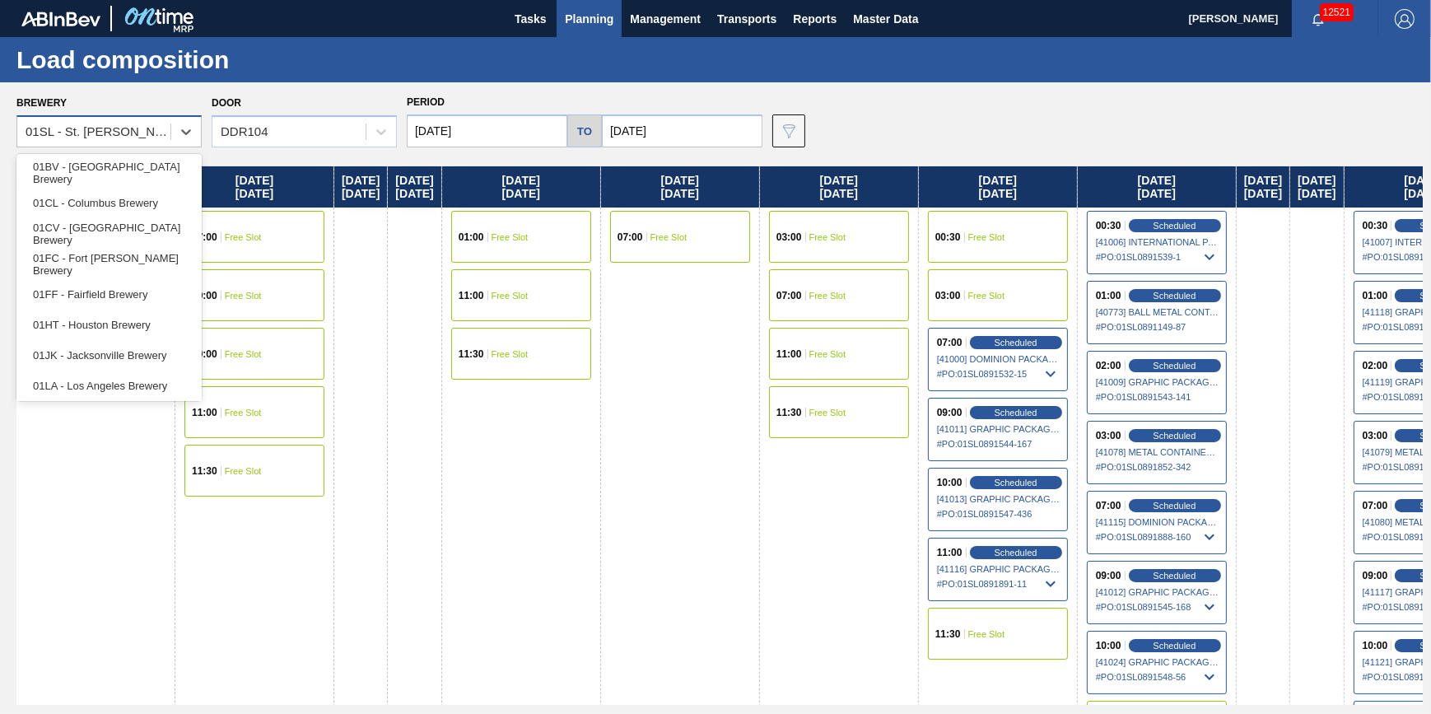
click at [144, 132] on div "01SL - St. [PERSON_NAME]" at bounding box center [99, 132] width 147 height 14
click at [138, 165] on div "01BV - [GEOGRAPHIC_DATA] Brewery" at bounding box center [108, 172] width 185 height 30
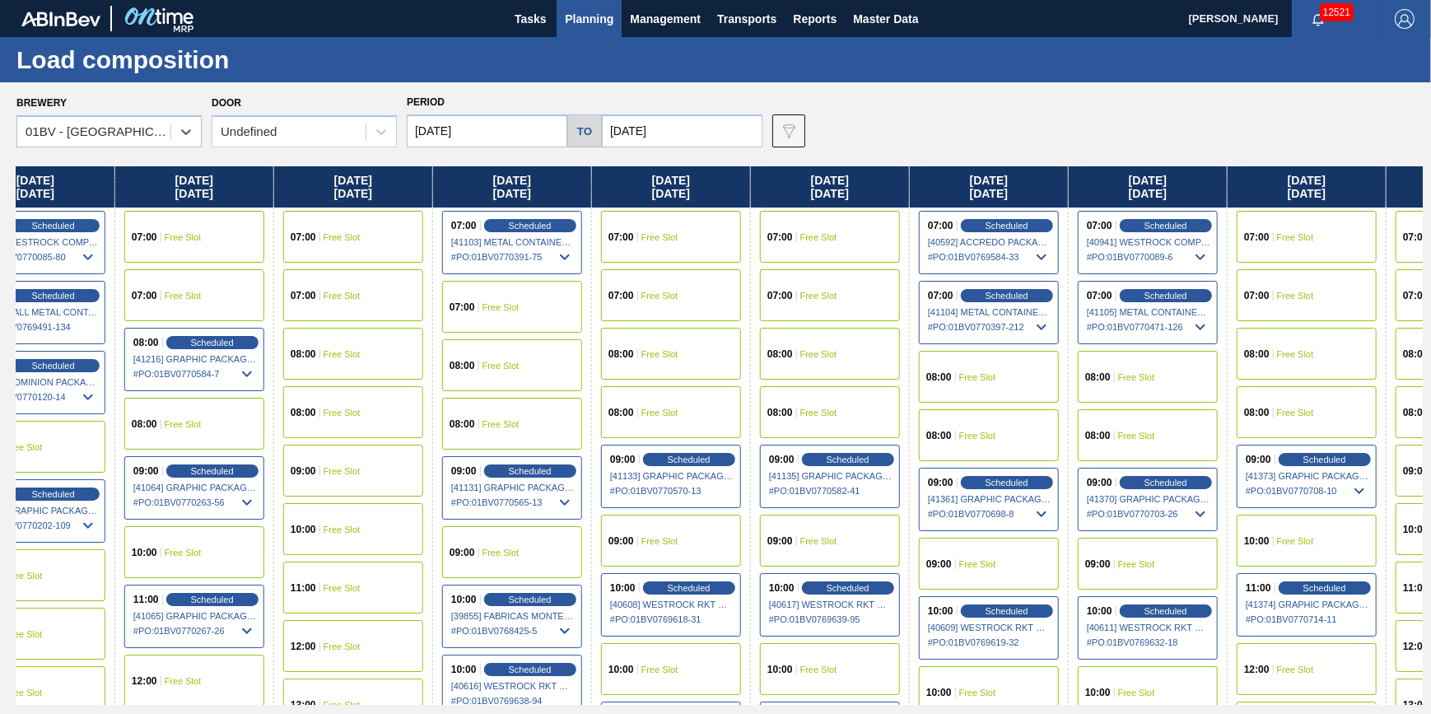
drag, startPoint x: 1143, startPoint y: 346, endPoint x: -198, endPoint y: 469, distance: 1346.4
click at [0, 0] on html "Tasks Planning Management Transports Reports Master Data [PERSON_NAME] 12521 Ma…" at bounding box center [715, 0] width 1431 height 0
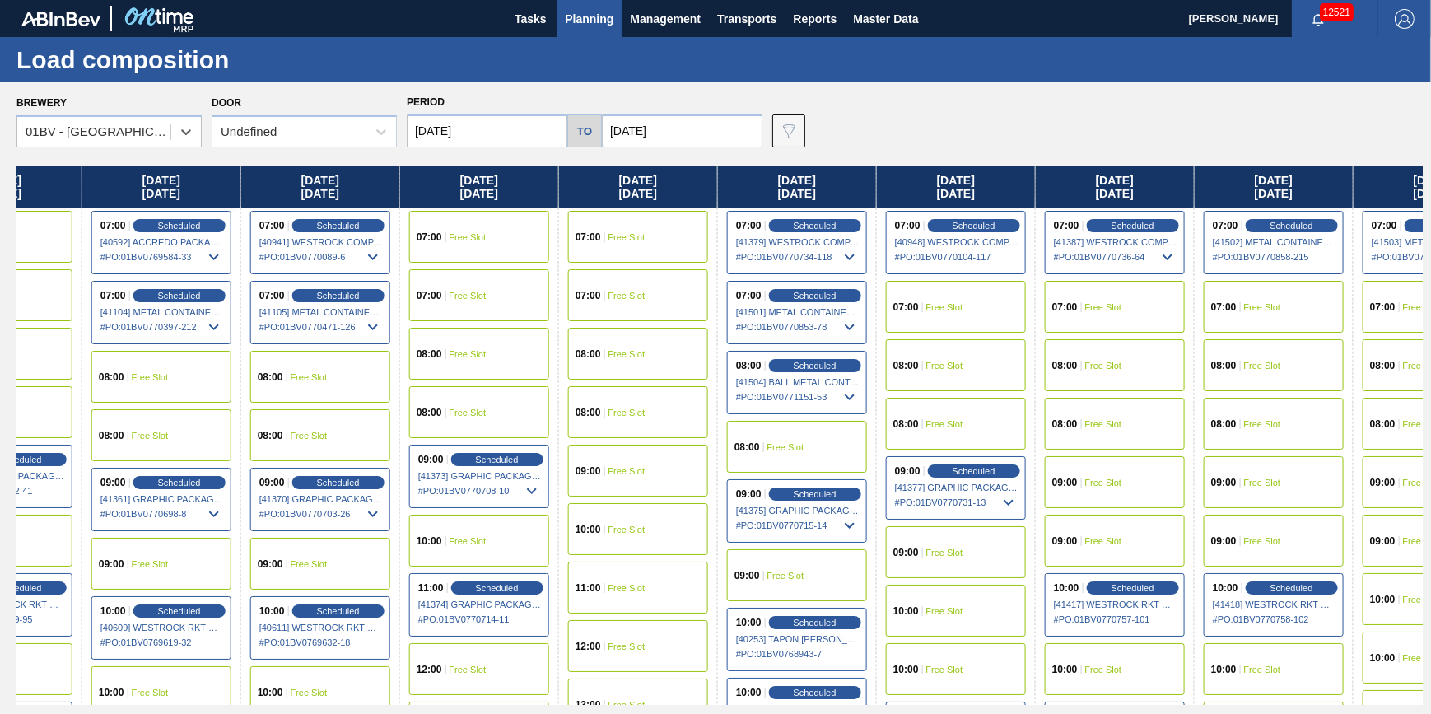
scroll to position [0, 2196]
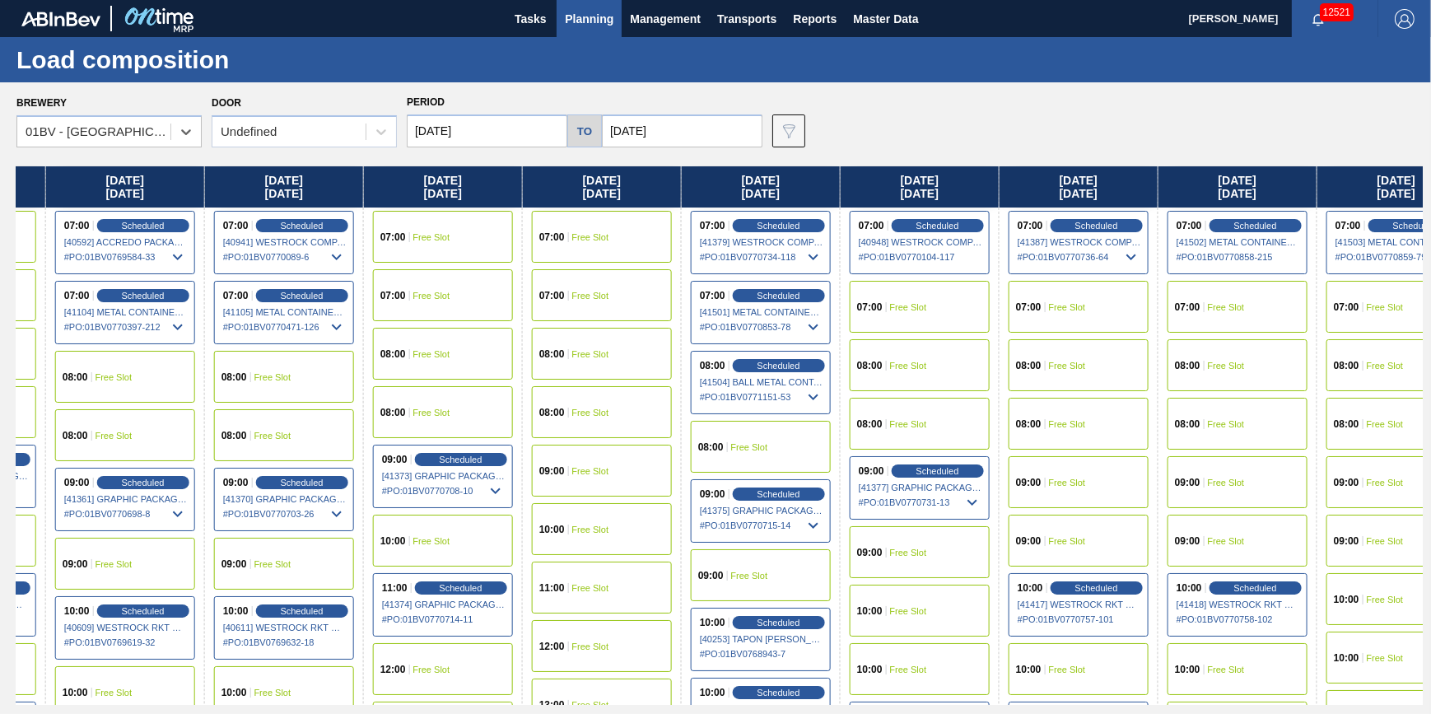
drag, startPoint x: 1015, startPoint y: 445, endPoint x: 121, endPoint y: 533, distance: 897.9
click at [121, 533] on div "[DATE] 08:00 Free Slot 08:00 Free Slot 09:00 Free Slot 10:00 Free Slot 11:00 Fr…" at bounding box center [719, 435] width 1407 height 539
click at [784, 369] on span "Scheduled" at bounding box center [778, 365] width 47 height 11
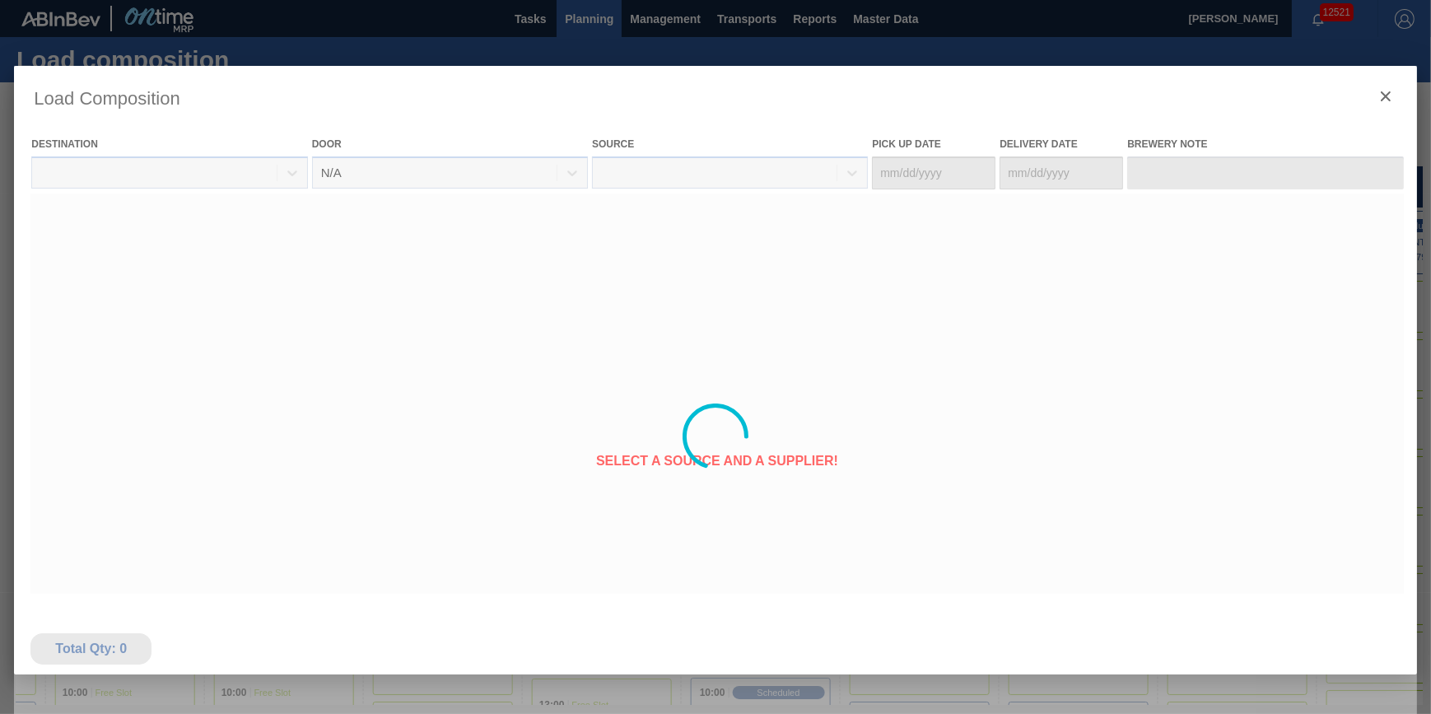
type Date "[DATE]"
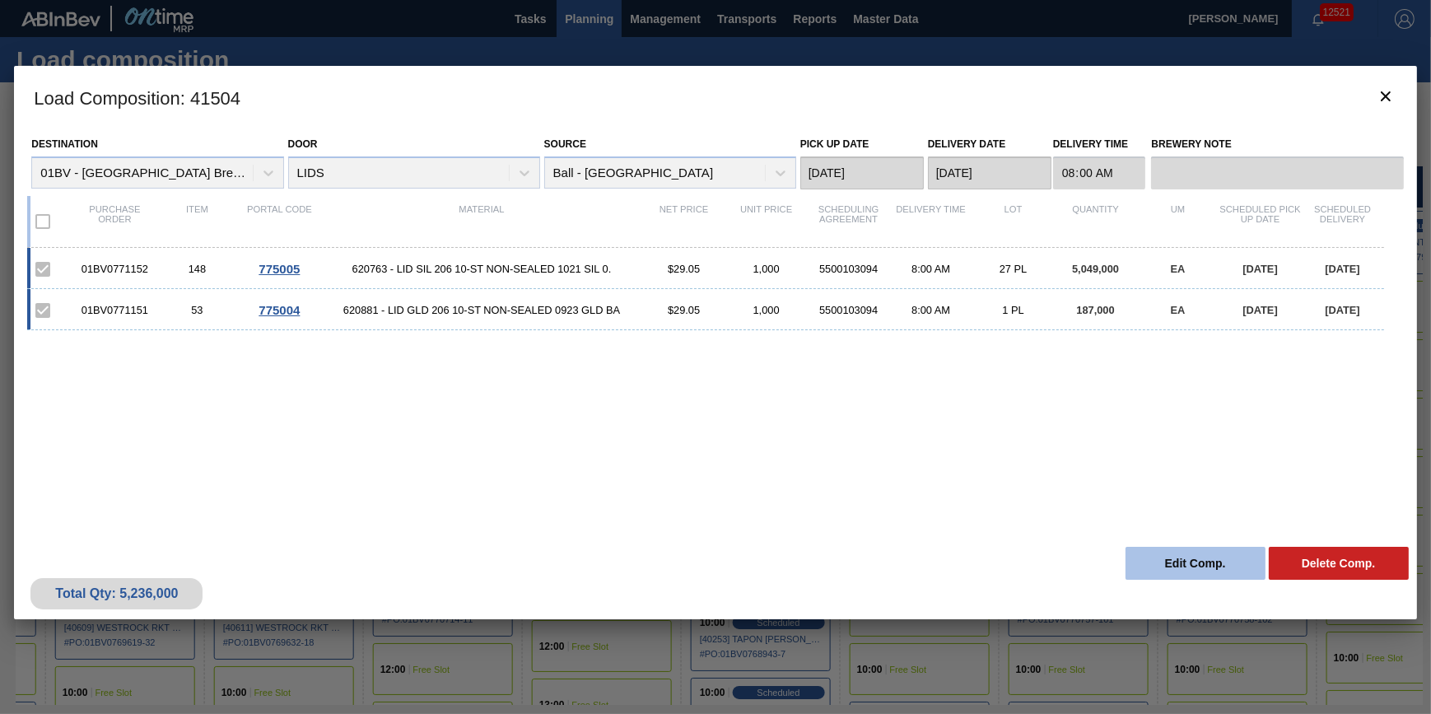
click at [1193, 555] on button "Edit Comp." at bounding box center [1196, 563] width 140 height 33
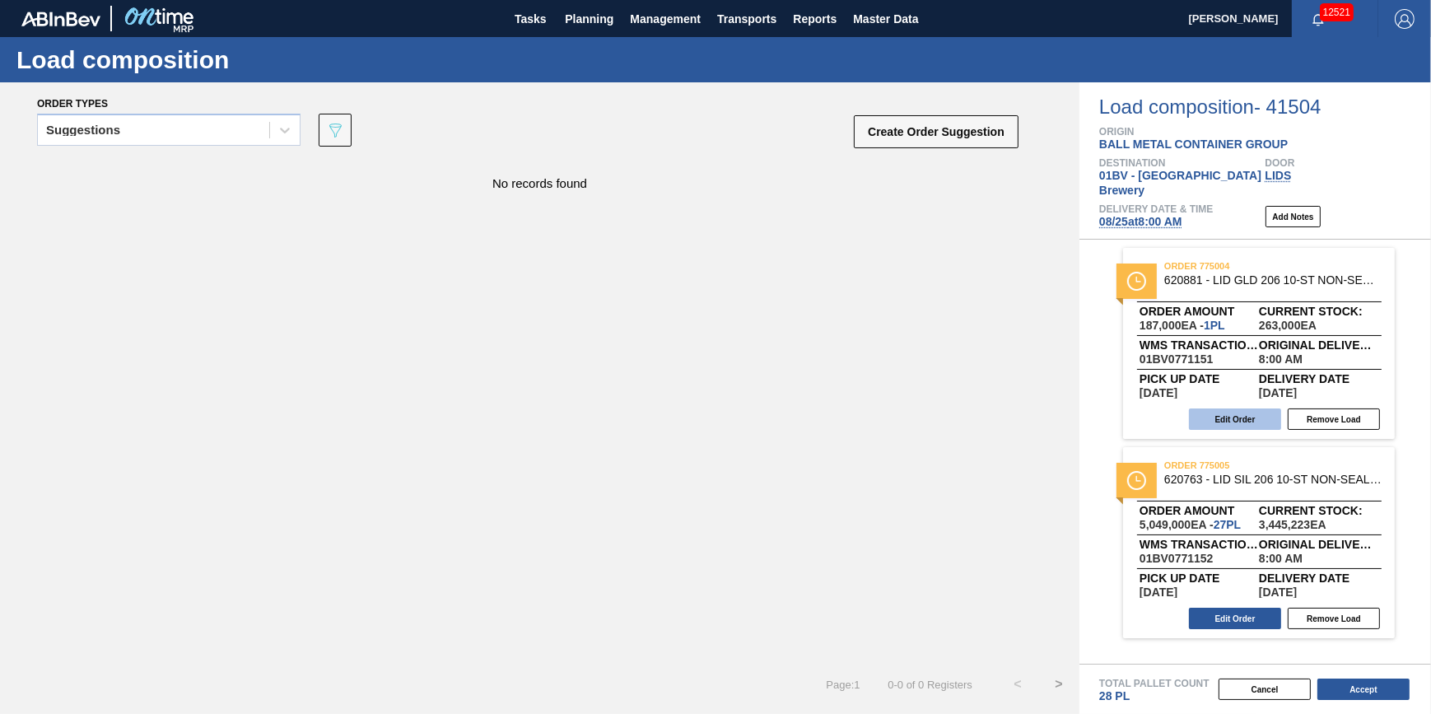
click at [1239, 416] on button "Edit Order" at bounding box center [1235, 418] width 92 height 21
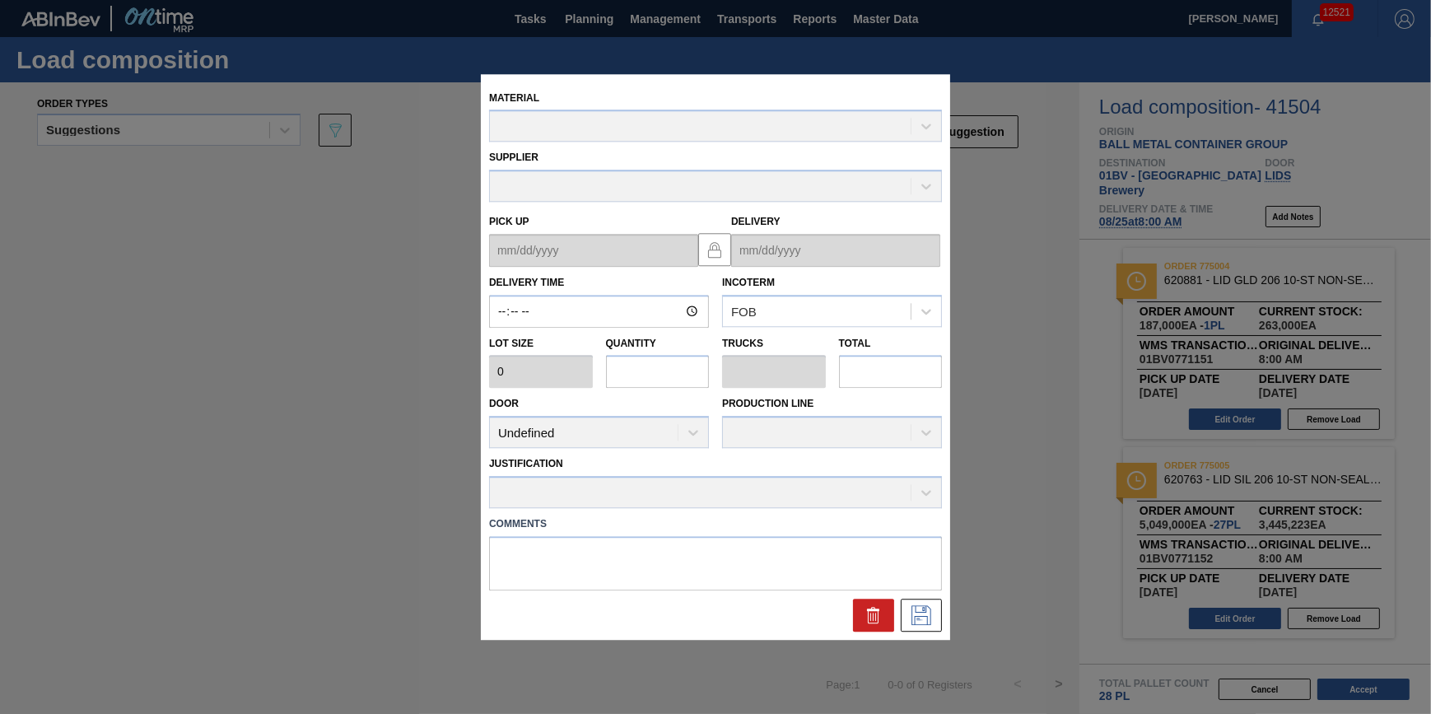
click at [667, 376] on input "text" at bounding box center [658, 372] width 104 height 33
type input "08:00:00"
type input "187,000"
type input "1"
type input "0.1"
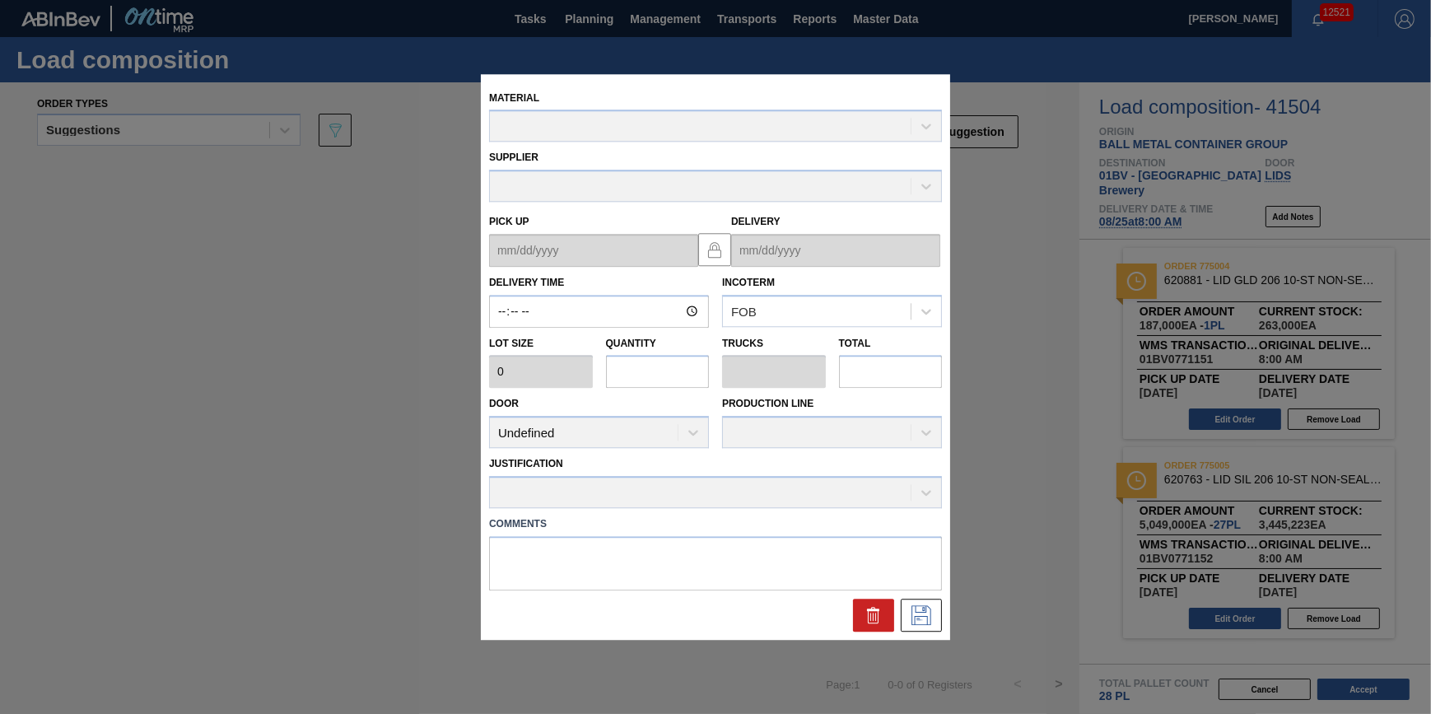
type input "187,000"
type up "[DATE]"
type input "[DATE]"
type input "0"
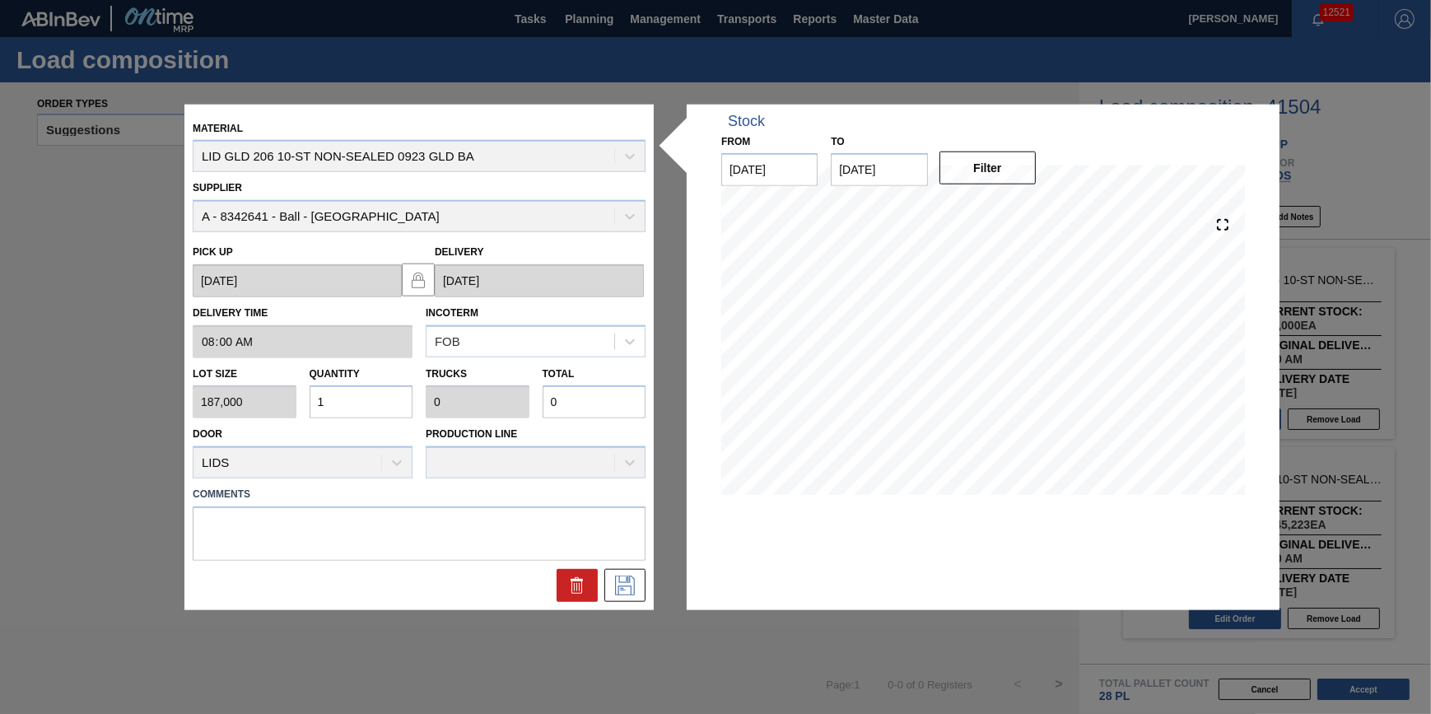
click at [384, 405] on input "1" at bounding box center [362, 401] width 104 height 33
type input "4"
type input "0.4"
type input "748,000"
type input "4"
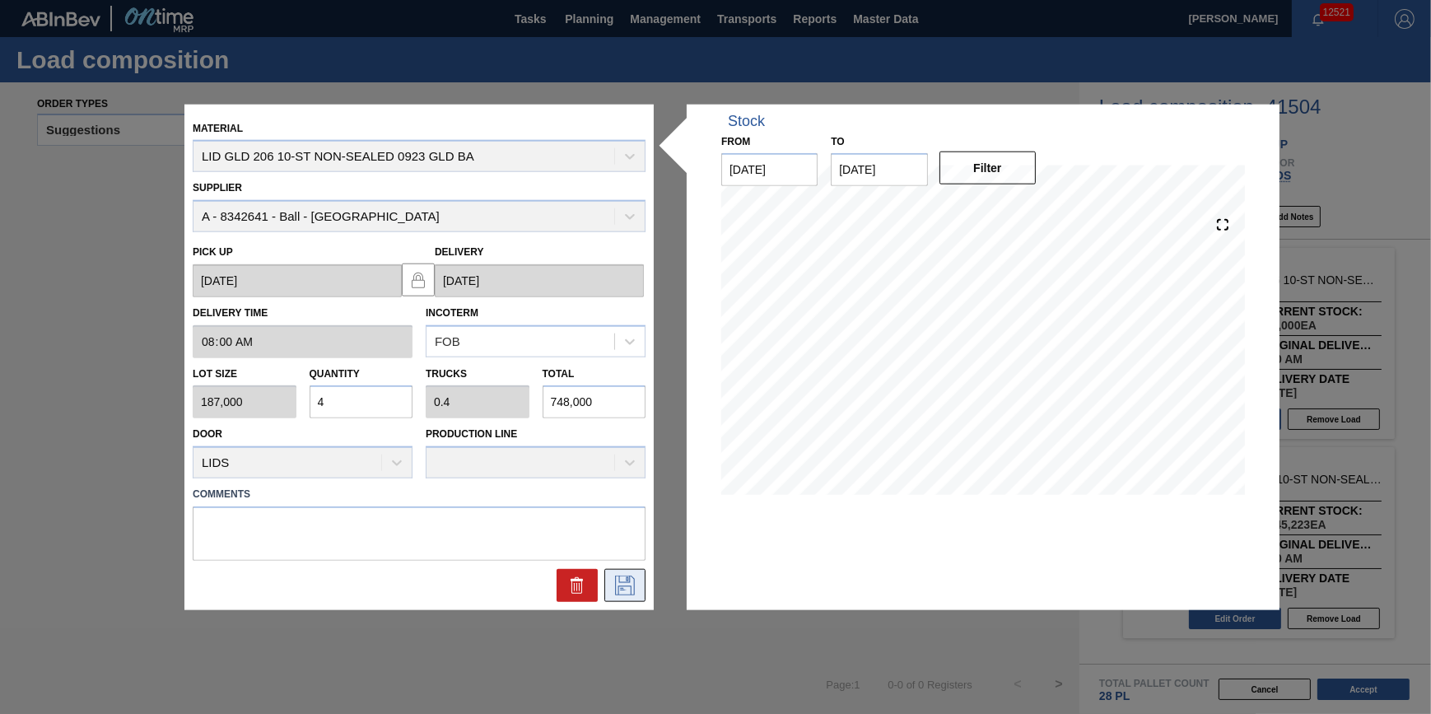
click at [629, 581] on icon at bounding box center [625, 586] width 20 height 20
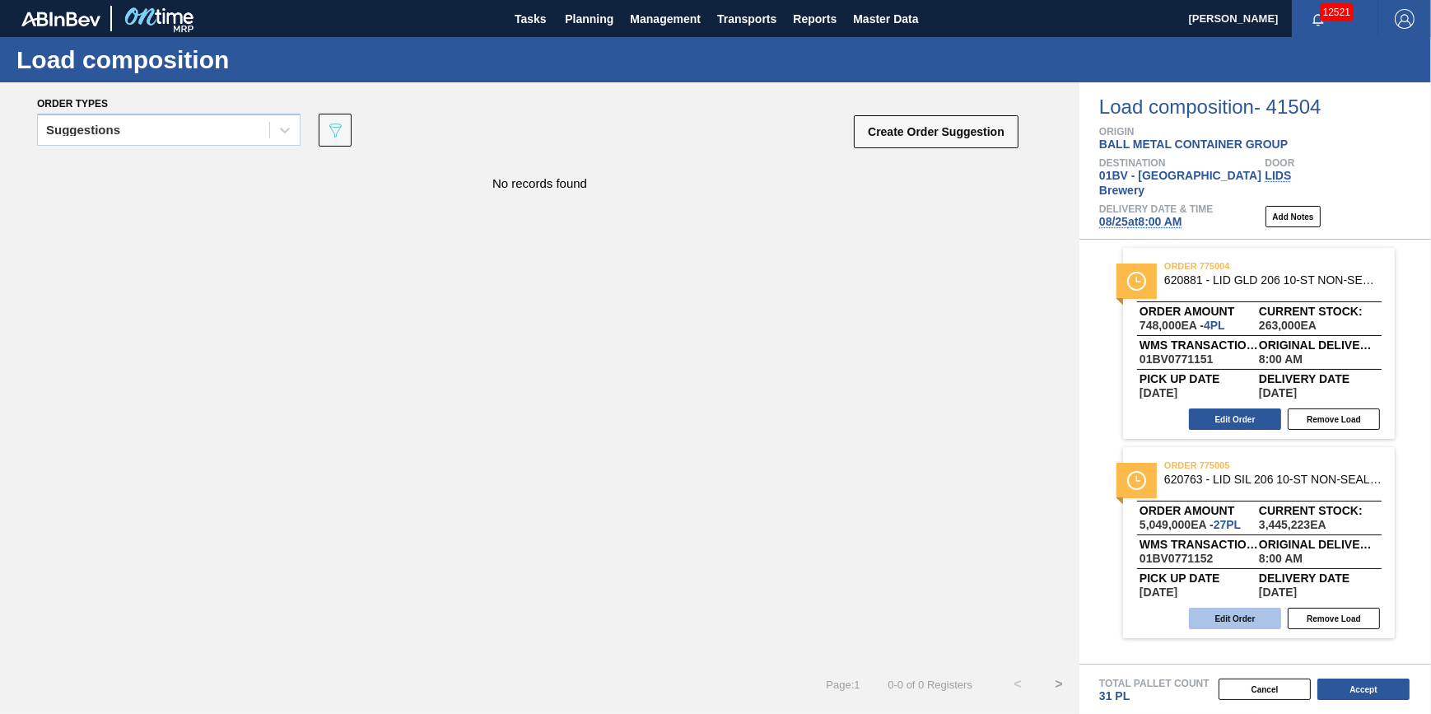
click at [1216, 608] on button "Edit Order" at bounding box center [1235, 618] width 92 height 21
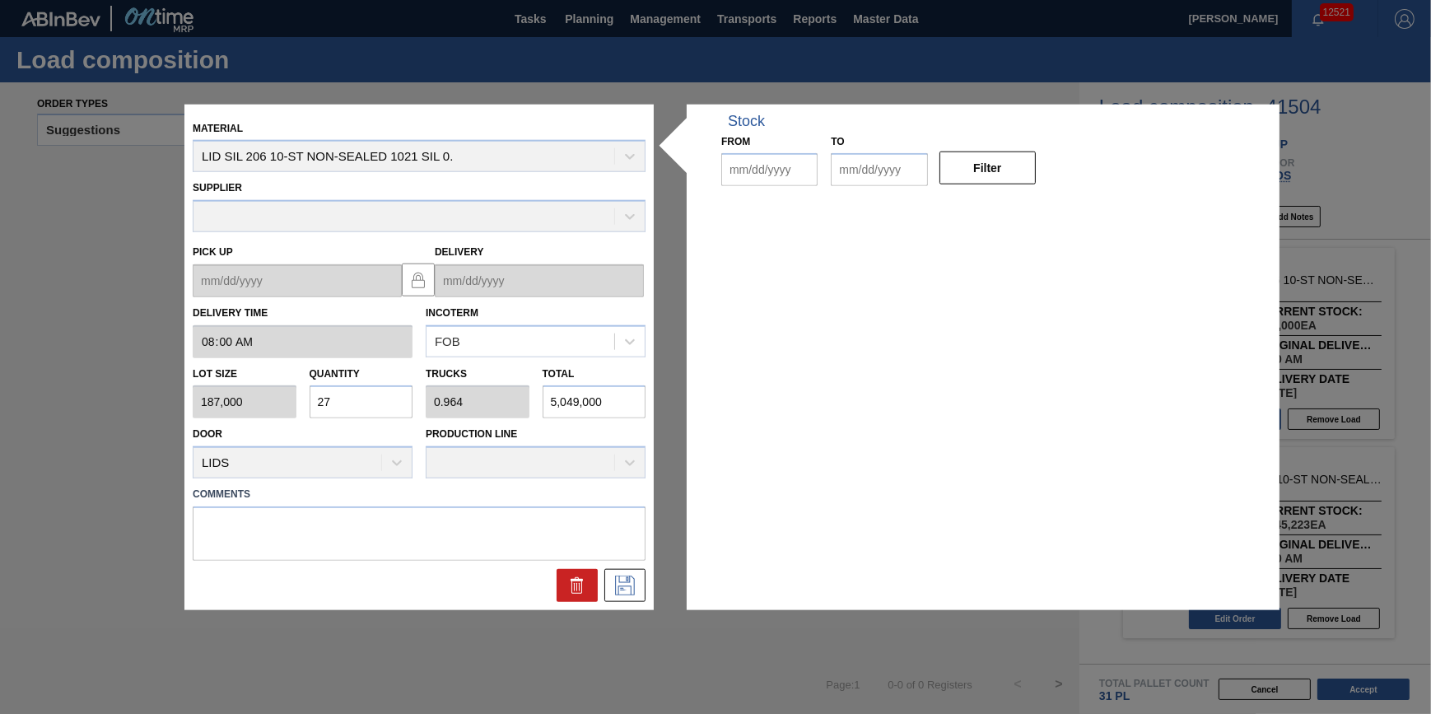
type input "08:00:00"
type input "187,000"
type input "27"
type input "0.964"
type input "5,049,000"
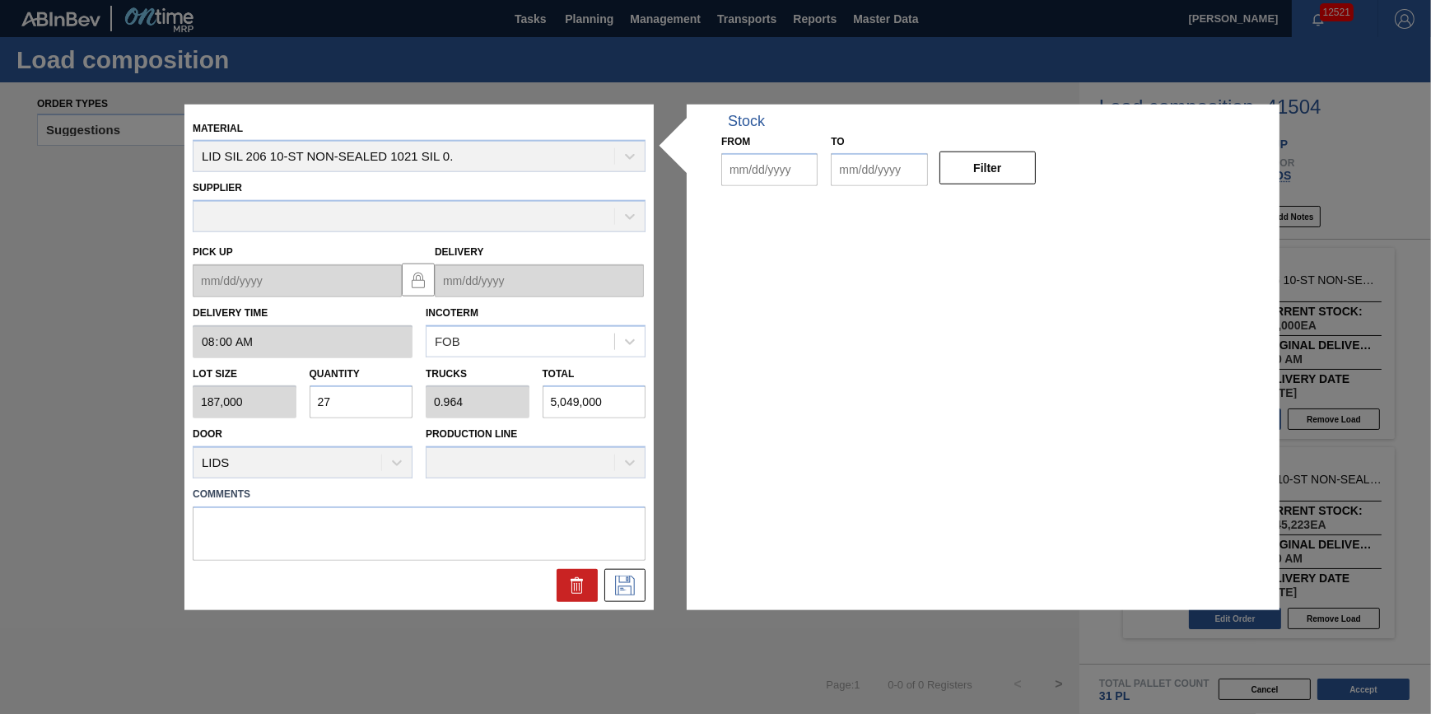
type up "[DATE]"
type input "[DATE]"
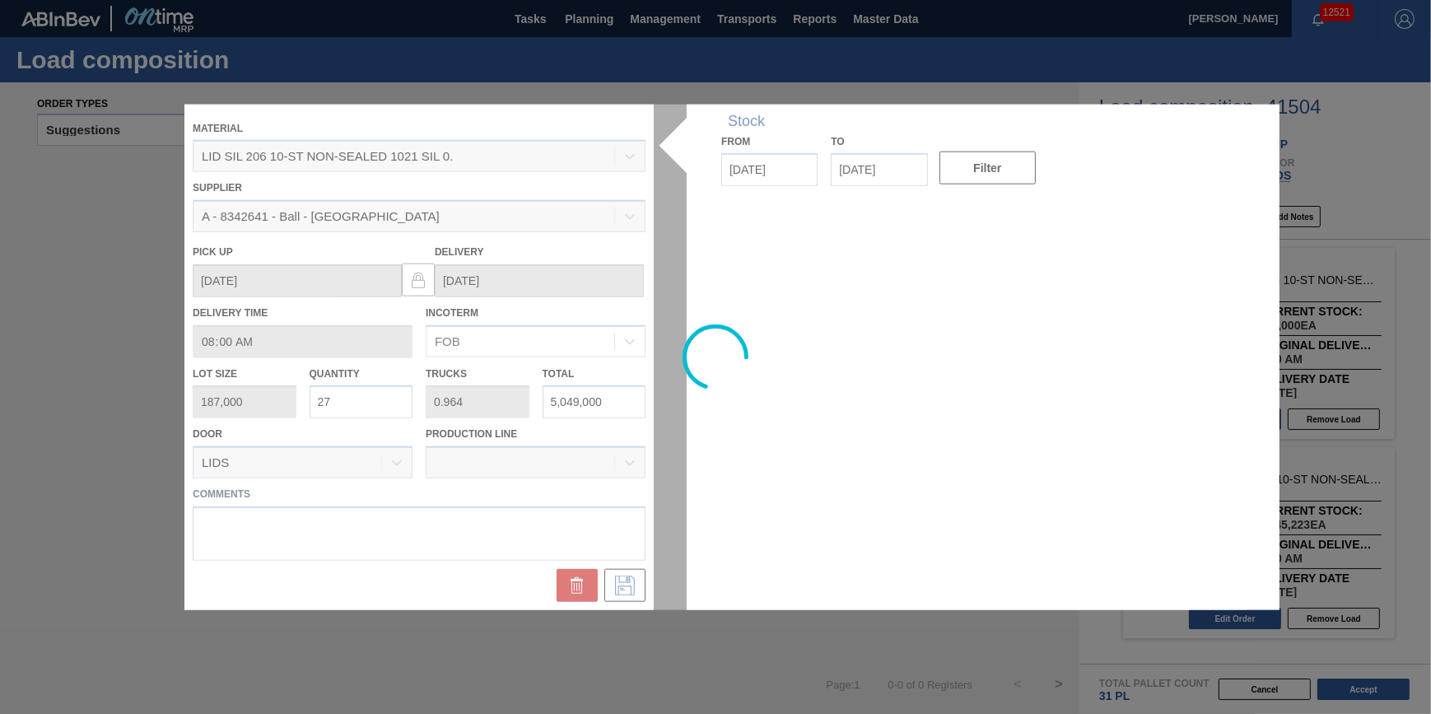
click at [359, 395] on div at bounding box center [715, 357] width 1062 height 506
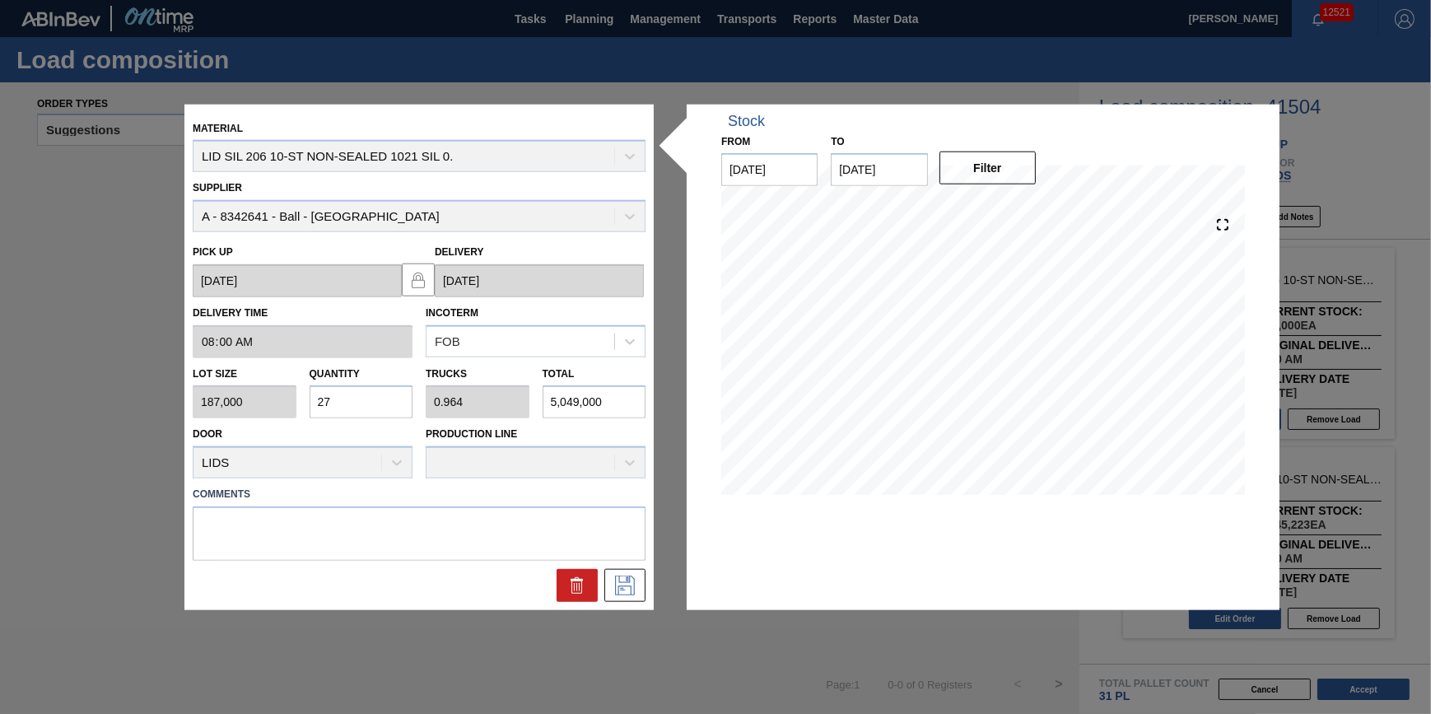
click at [365, 400] on input "27" at bounding box center [362, 401] width 104 height 33
type input "2"
type input "0.071"
type input "374,000"
type input "24"
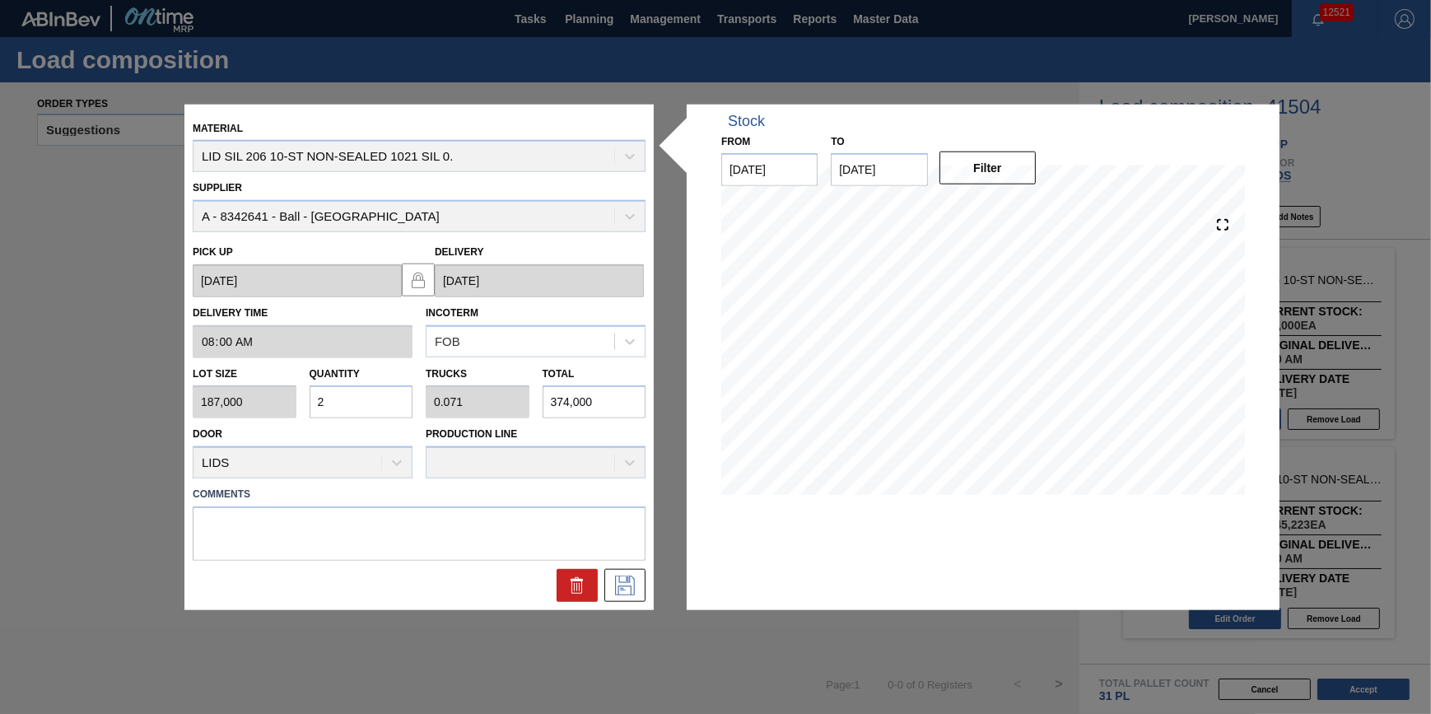
type input "0.857"
type input "4,488,000"
type input "24"
click at [642, 607] on div "Material LID SIL 206 10-ST NON-SEALED 1021 SIL 0. Supplier A - 8342641 - Ball -…" at bounding box center [418, 357] width 469 height 506
click at [630, 594] on icon at bounding box center [625, 586] width 20 height 20
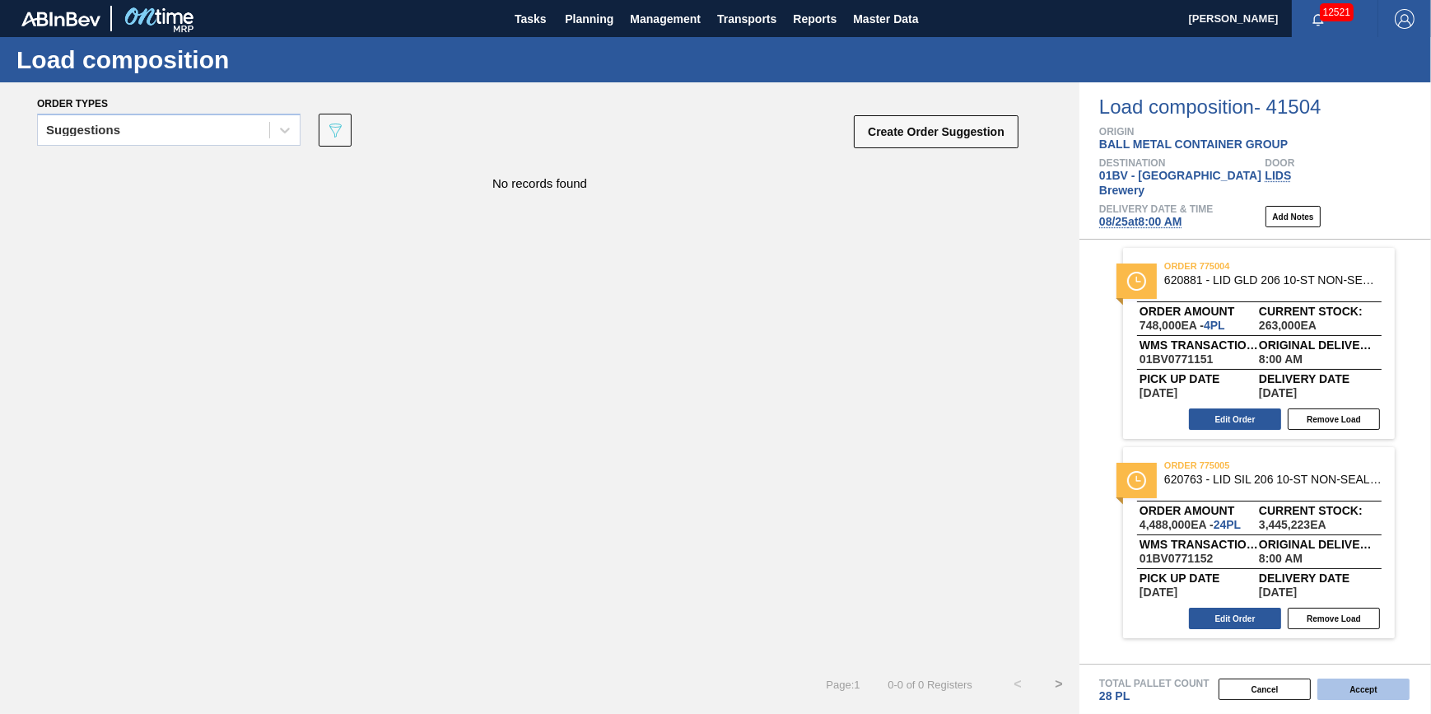
click at [1364, 683] on button "Accept" at bounding box center [1364, 689] width 92 height 21
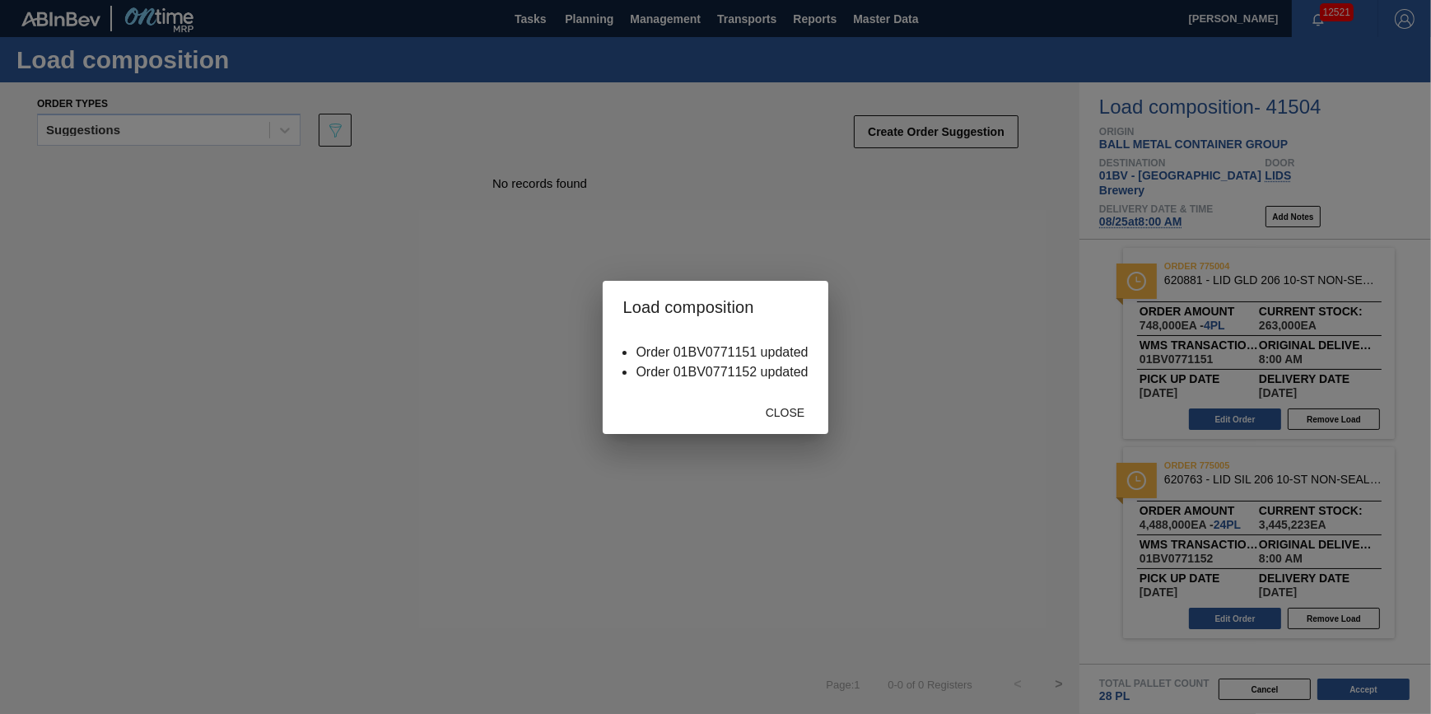
click at [782, 428] on div "Close" at bounding box center [715, 412] width 225 height 43
click at [782, 416] on span "Close" at bounding box center [785, 412] width 65 height 13
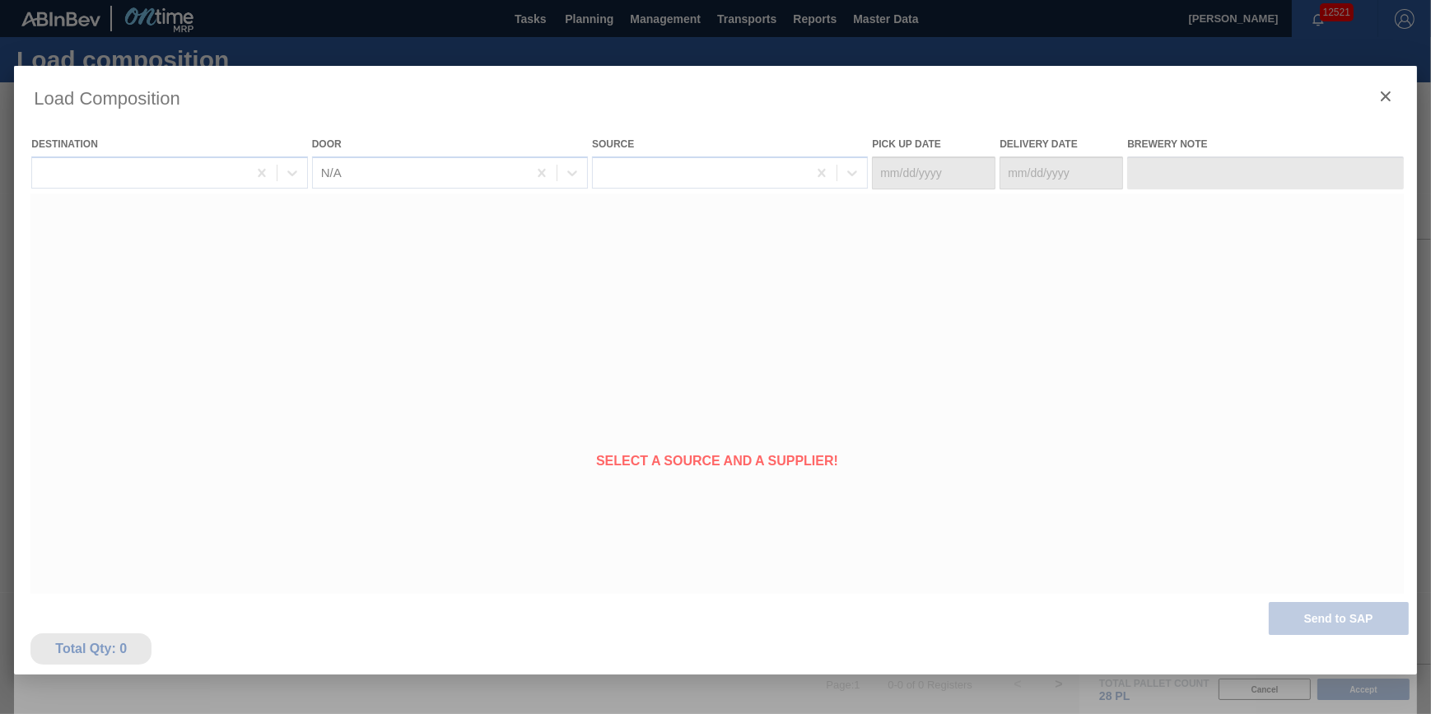
type Date "[DATE]"
